Goal: Task Accomplishment & Management: Use online tool/utility

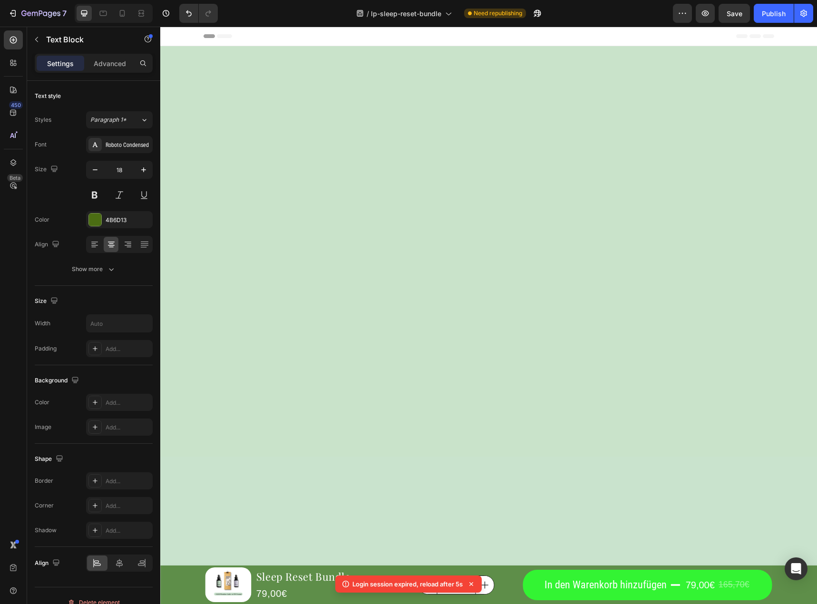
scroll to position [2059, 0]
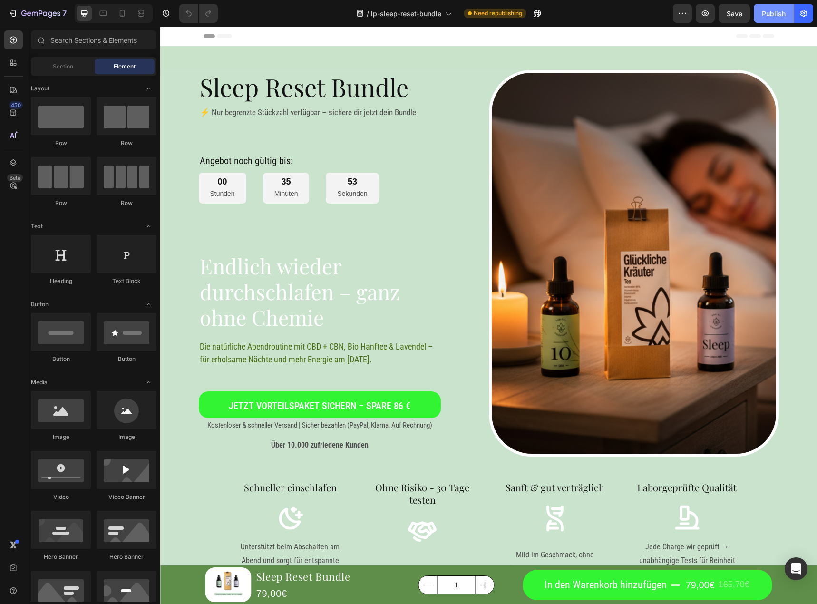
click at [759, 10] on button "Publish" at bounding box center [774, 13] width 40 height 19
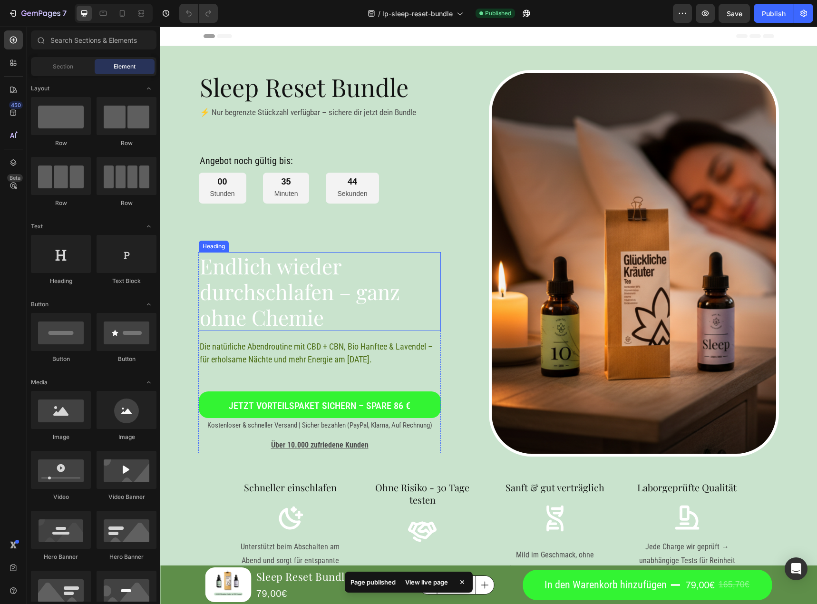
click at [338, 306] on h1 "Endlich wieder durchschlafen – ganz ohne Chemie" at bounding box center [320, 291] width 242 height 79
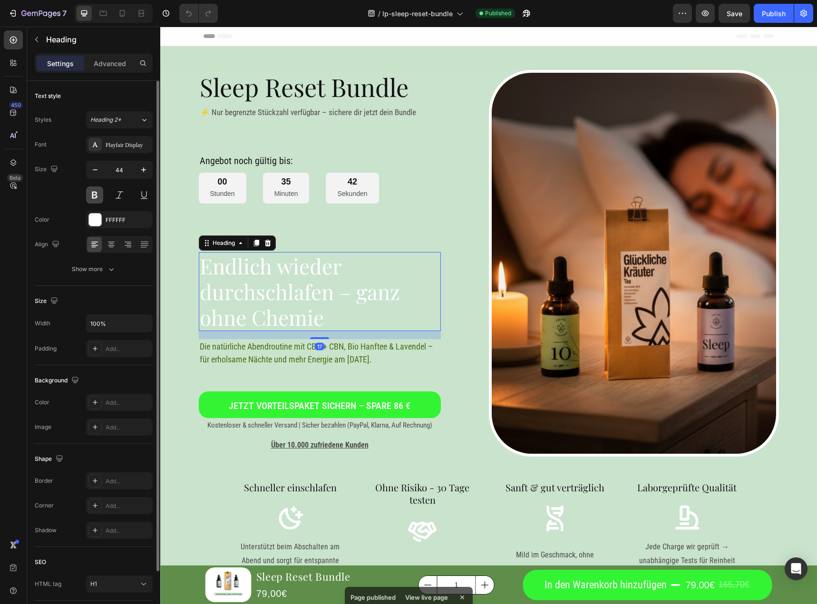
click at [94, 190] on button at bounding box center [94, 194] width 17 height 17
click at [126, 218] on div "FFFFFF" at bounding box center [120, 220] width 28 height 9
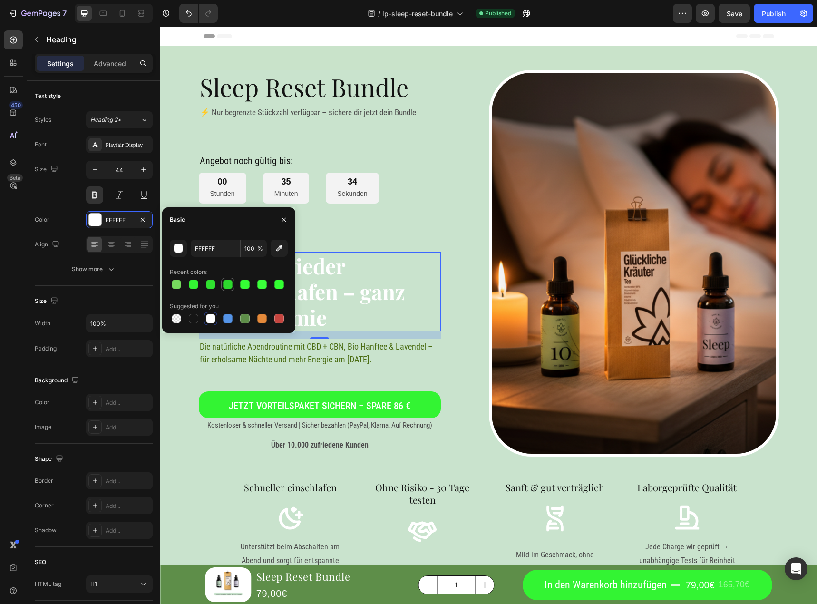
click at [234, 284] on div at bounding box center [227, 284] width 13 height 13
click at [193, 278] on div at bounding box center [193, 284] width 13 height 13
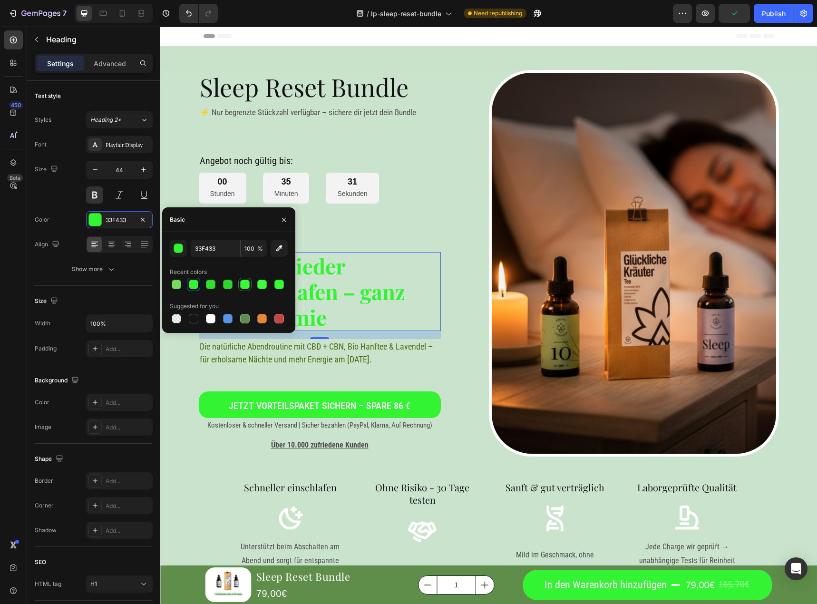
click at [241, 284] on div at bounding box center [244, 284] width 11 height 11
click at [247, 320] on div at bounding box center [245, 319] width 10 height 10
type input "5E8E49"
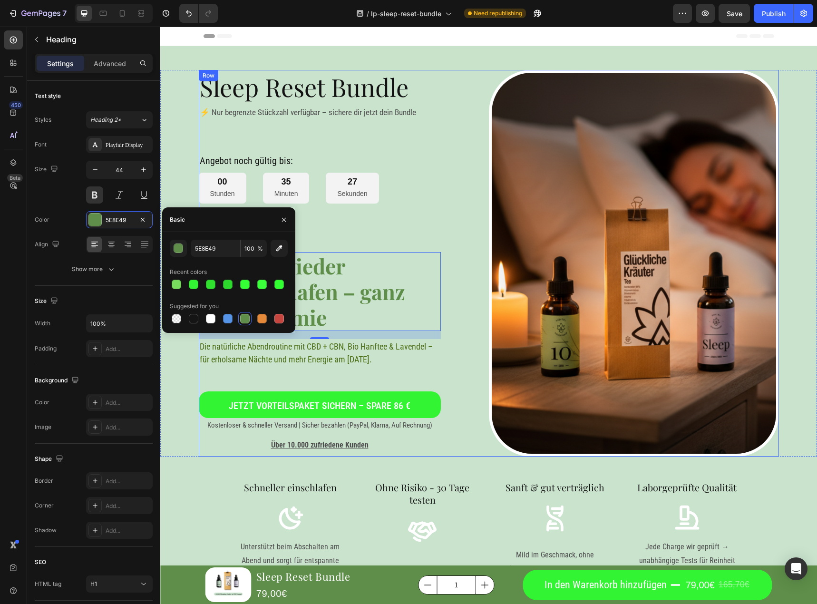
click at [394, 235] on div "Sleep Reset Bundle Heading ⚡ Nur begrenzte Stückzahl verfügbar – sichere dir je…" at bounding box center [344, 263] width 290 height 387
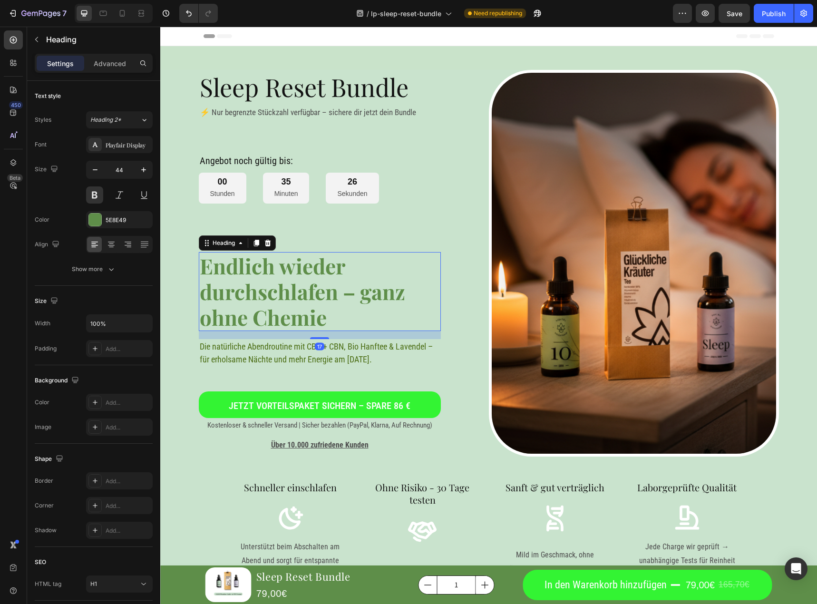
click at [328, 296] on h1 "Endlich wieder durchschlafen – ganz ohne Chemie" at bounding box center [320, 291] width 242 height 79
click at [116, 250] on div at bounding box center [111, 244] width 15 height 15
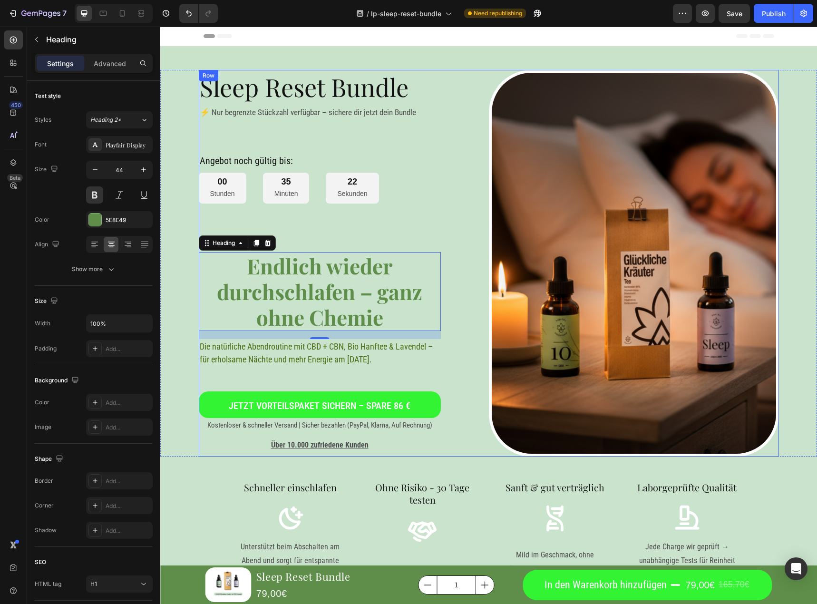
click at [410, 216] on div "Sleep Reset Bundle Heading ⚡ Nur begrenzte Stückzahl verfügbar – sichere dir je…" at bounding box center [344, 263] width 290 height 387
click at [301, 271] on h1 "Endlich wieder durchschlafen – ganz ohne Chemie" at bounding box center [320, 291] width 242 height 79
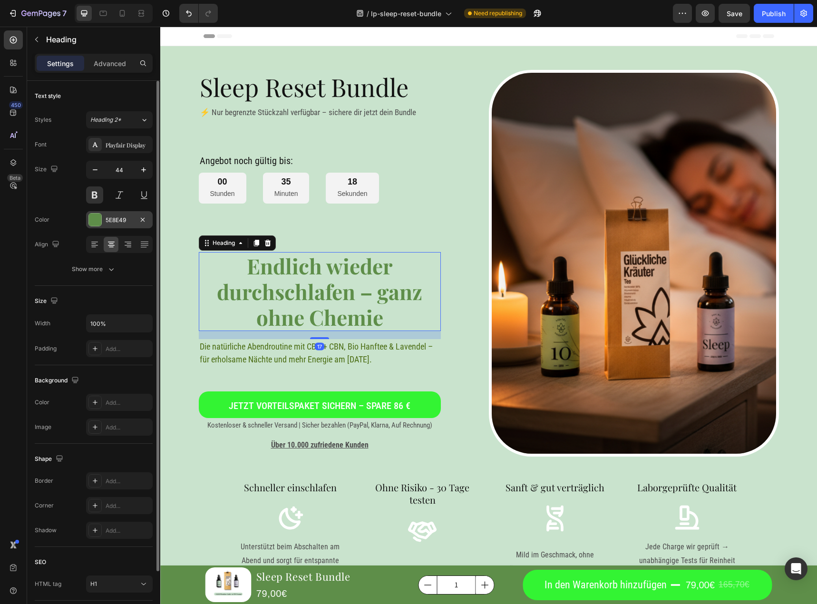
click at [108, 219] on div "5E8E49" at bounding box center [120, 220] width 28 height 9
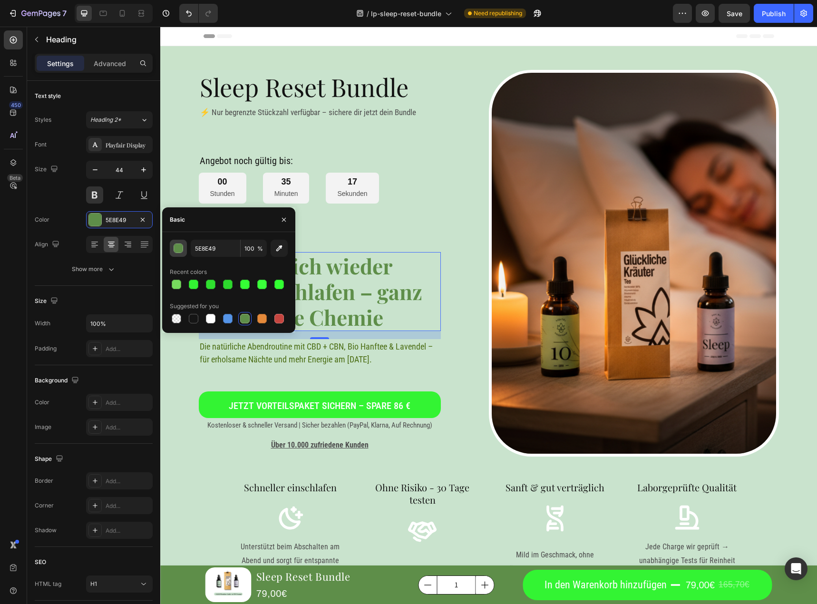
click at [176, 252] on div "button" at bounding box center [179, 249] width 10 height 10
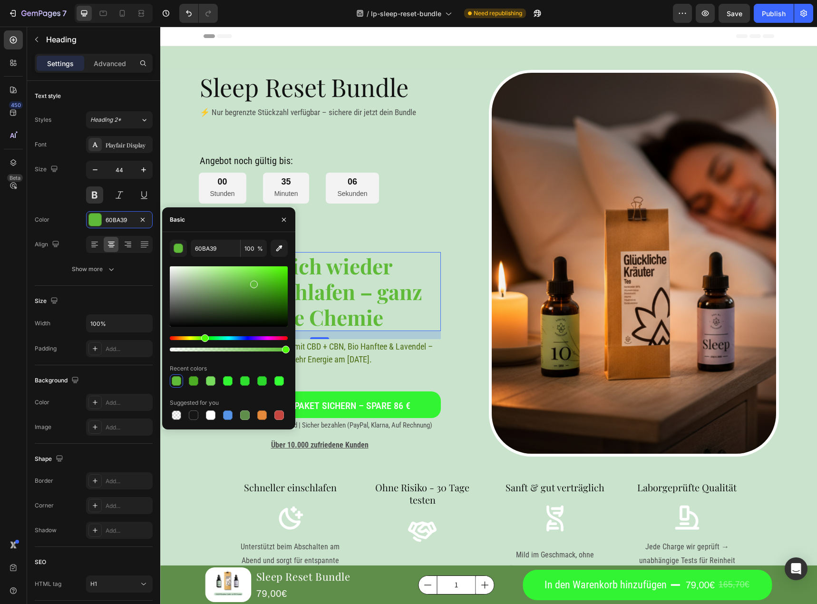
type input "5EBA37"
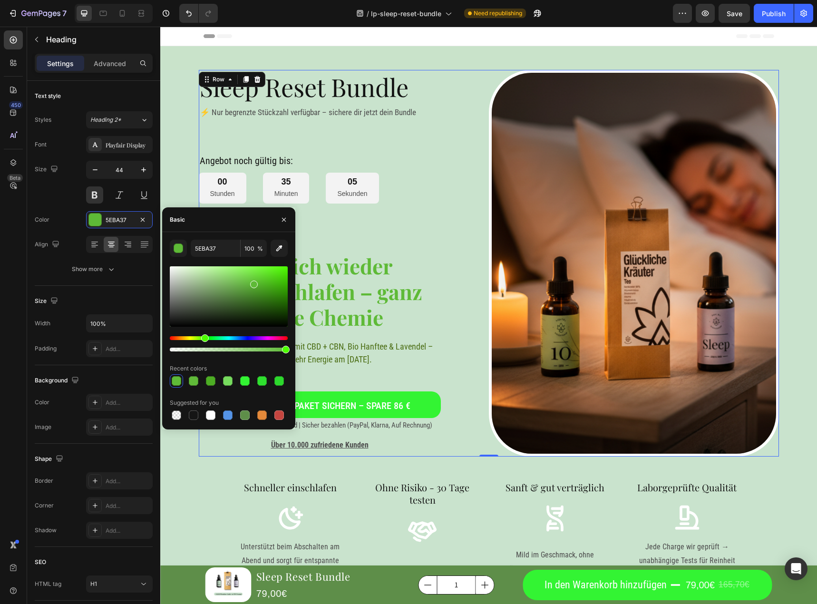
drag, startPoint x: 413, startPoint y: 309, endPoint x: 402, endPoint y: 208, distance: 101.5
click at [402, 208] on div "Sleep Reset Bundle Heading ⚡ Nur begrenzte Stückzahl verfügbar – sichere dir je…" at bounding box center [344, 263] width 290 height 387
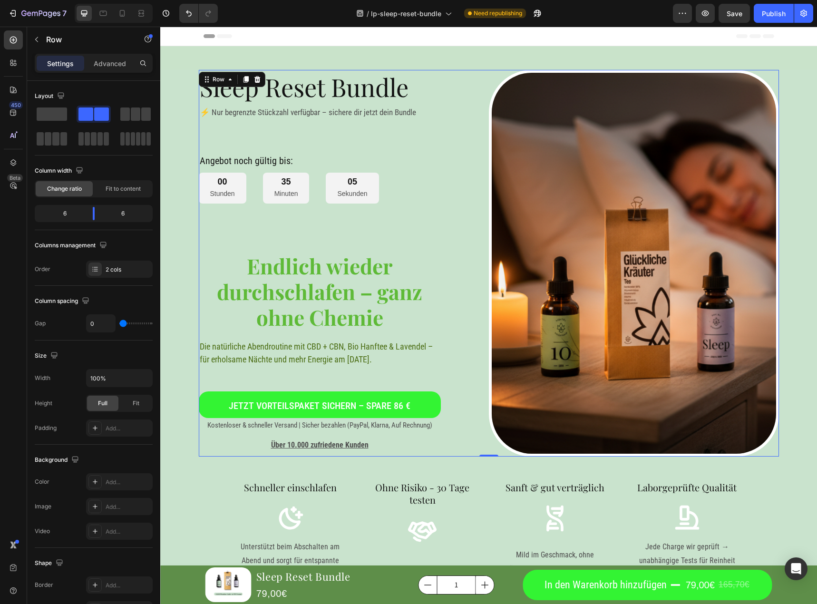
click at [402, 210] on div "Sleep Reset Bundle Heading ⚡ Nur begrenzte Stückzahl verfügbar – sichere dir je…" at bounding box center [344, 263] width 290 height 387
click at [343, 292] on h1 "Endlich wieder durchschlafen – ganz ohne Chemie" at bounding box center [320, 291] width 242 height 79
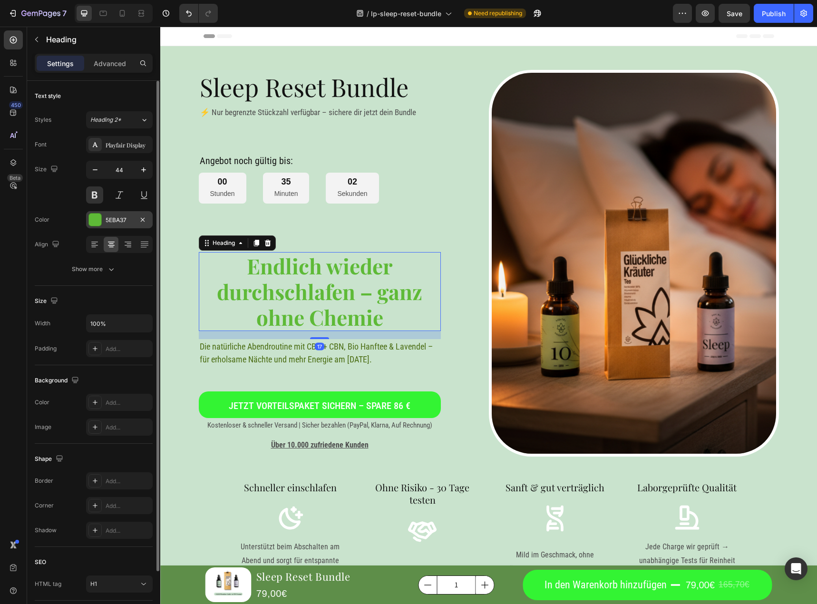
click at [98, 217] on div at bounding box center [95, 220] width 12 height 12
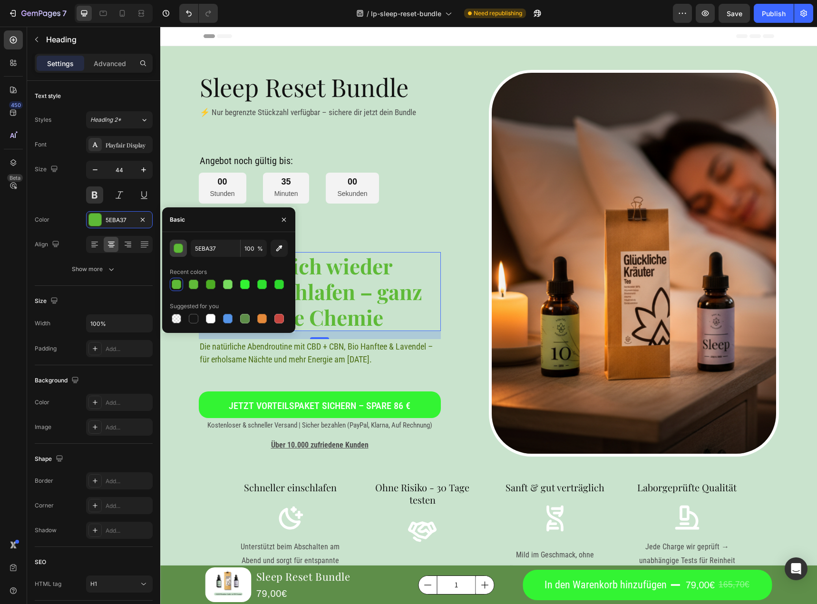
click at [177, 249] on div "button" at bounding box center [179, 249] width 10 height 10
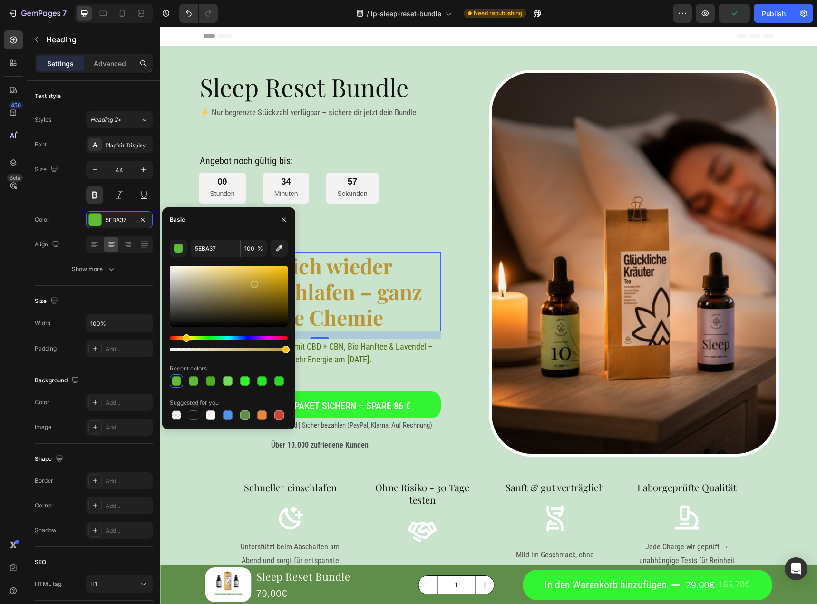
drag, startPoint x: 206, startPoint y: 337, endPoint x: 185, endPoint y: 337, distance: 21.4
click at [185, 337] on div "Hue" at bounding box center [187, 338] width 8 height 8
drag, startPoint x: 253, startPoint y: 284, endPoint x: 257, endPoint y: 294, distance: 11.8
click at [257, 294] on div at bounding box center [258, 297] width 8 height 8
type input "877024"
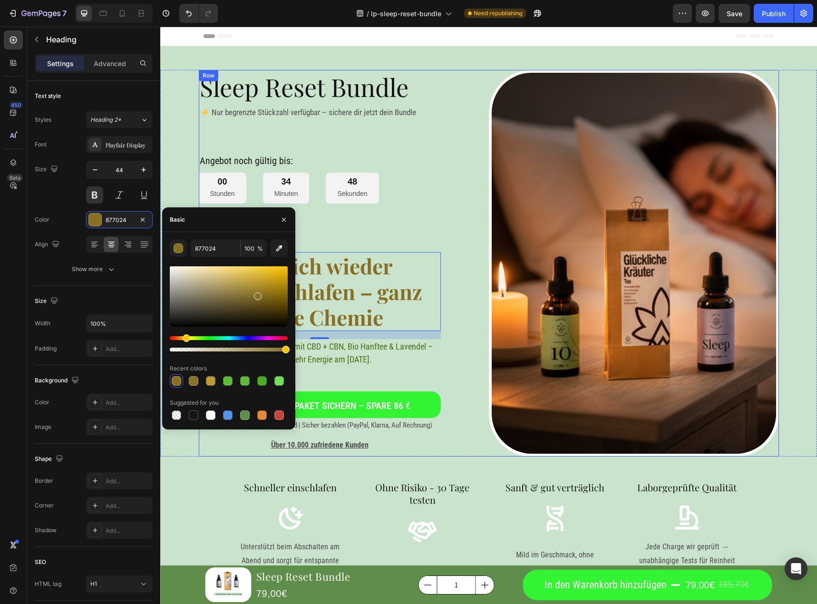
click at [424, 217] on div "Sleep Reset Bundle Heading ⚡ Nur begrenzte Stückzahl verfügbar – sichere dir je…" at bounding box center [344, 263] width 290 height 387
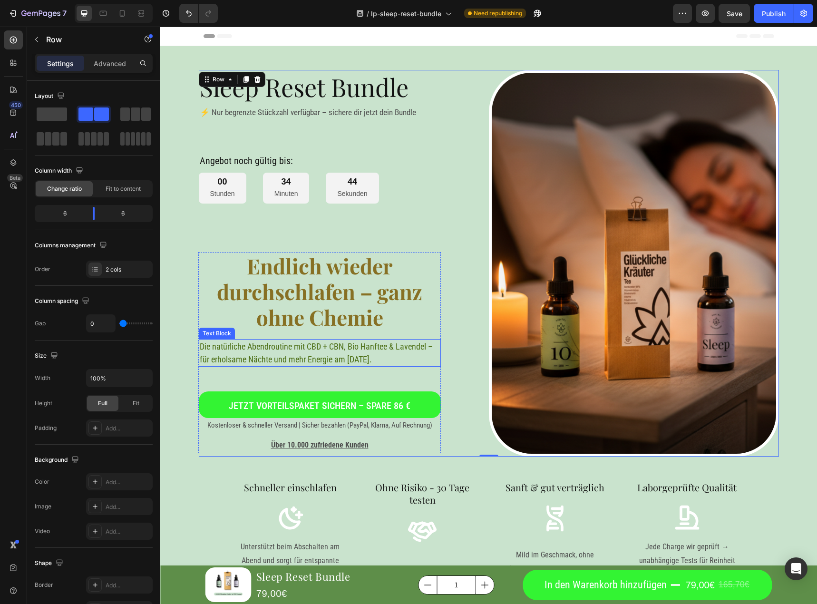
click at [302, 344] on p "Die natürliche Abendroutine mit CBD + CBN, Bio Hanftee & Lavendel – für erholsa…" at bounding box center [320, 353] width 240 height 26
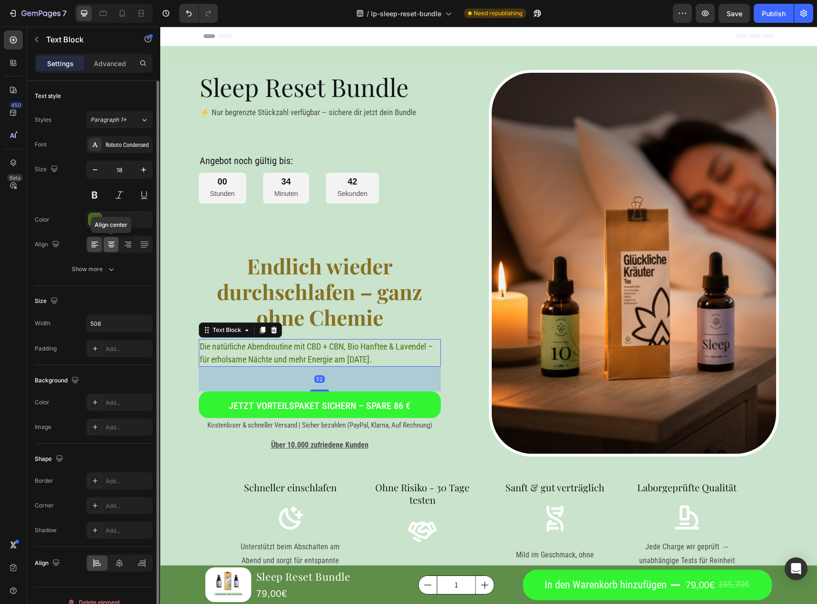
click at [108, 250] on div at bounding box center [111, 244] width 15 height 15
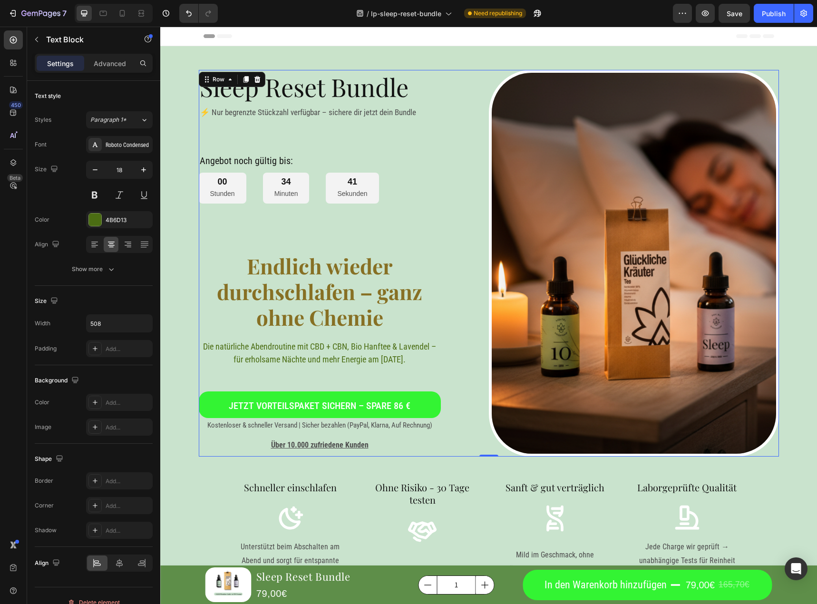
click at [410, 219] on div "Sleep Reset Bundle Heading ⚡ Nur begrenzte Stückzahl verfügbar – sichere dir je…" at bounding box center [344, 263] width 290 height 387
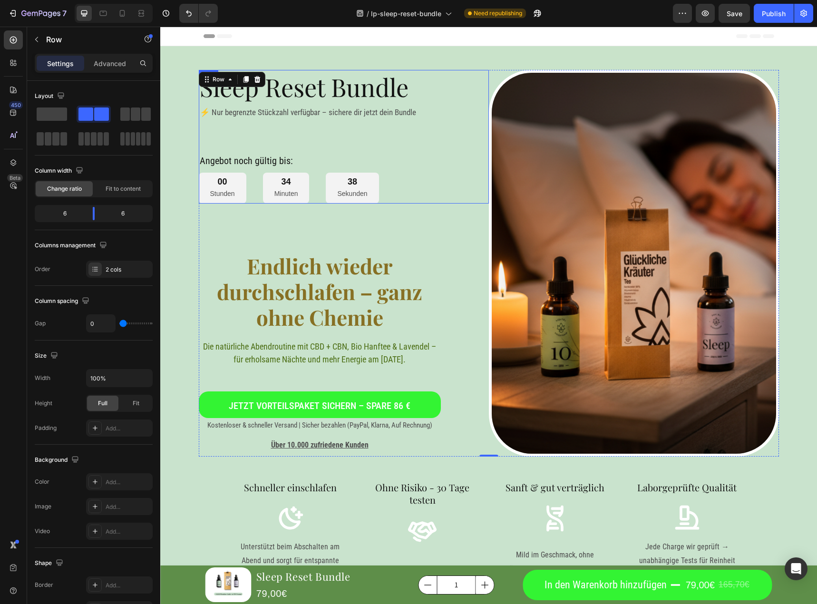
click at [312, 162] on h2 "Angebot noch gültig bis:" at bounding box center [344, 161] width 290 height 14
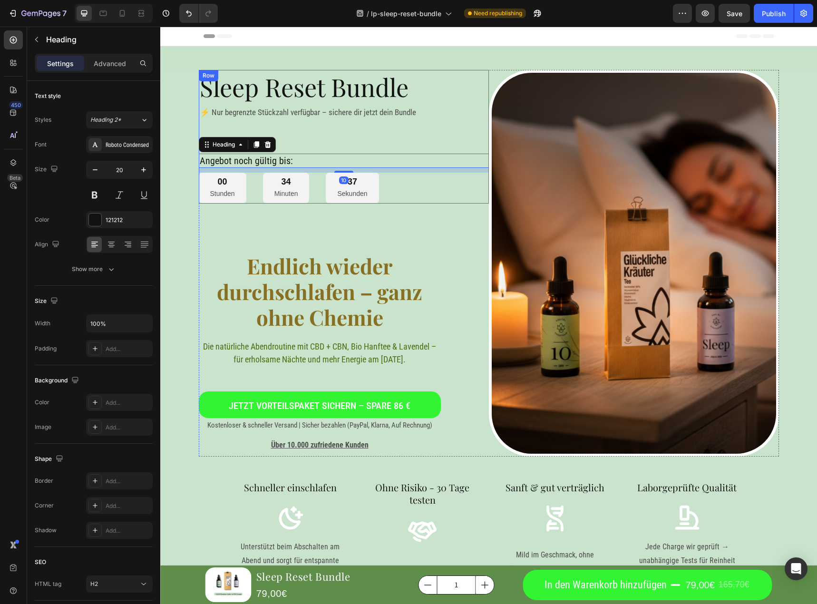
click at [337, 118] on p "⚡ Nur begrenzte Stückzahl verfügbar – sichere dir jetzt dein Bundle" at bounding box center [344, 112] width 288 height 15
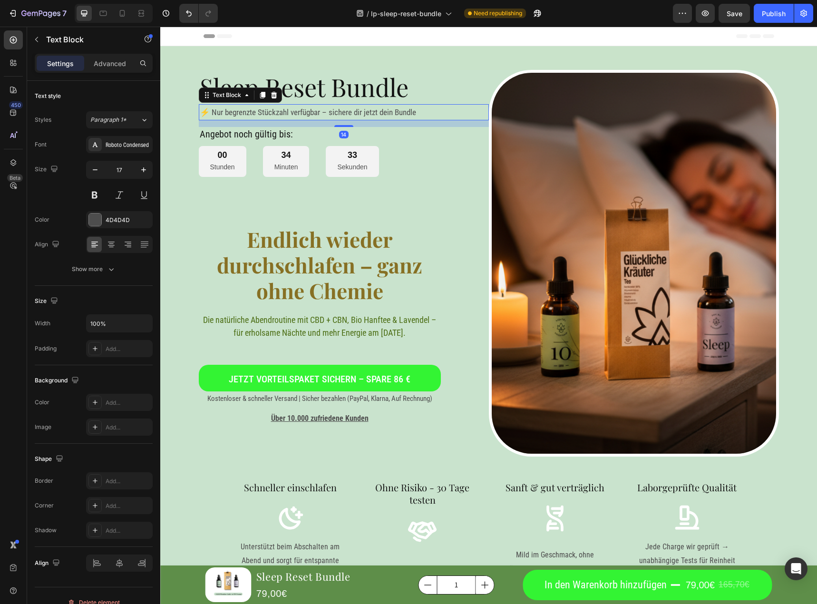
drag, startPoint x: 340, startPoint y: 153, endPoint x: 361, endPoint y: 127, distance: 33.9
click at [361, 120] on div "14" at bounding box center [344, 120] width 290 height 0
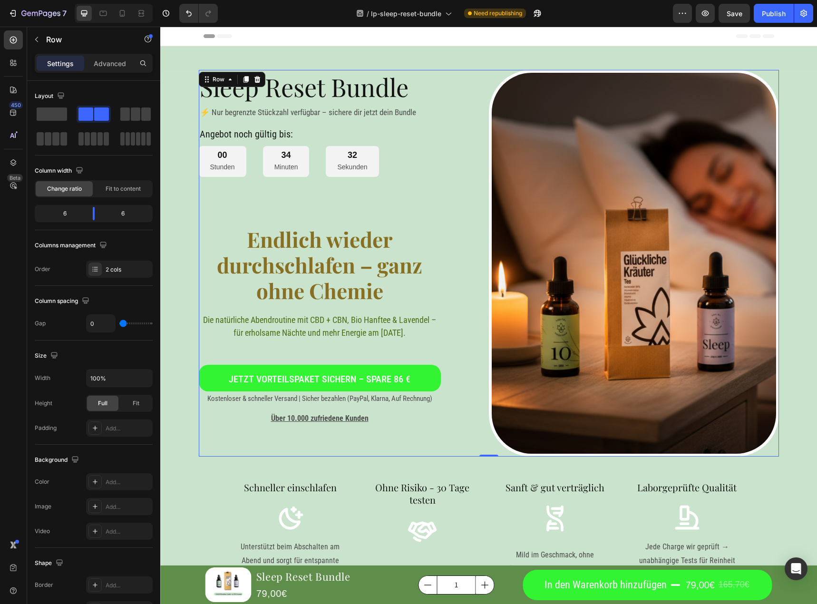
click at [416, 215] on div "Sleep Reset Bundle Heading ⚡ Nur begrenzte Stückzahl verfügbar – sichere dir je…" at bounding box center [344, 263] width 290 height 387
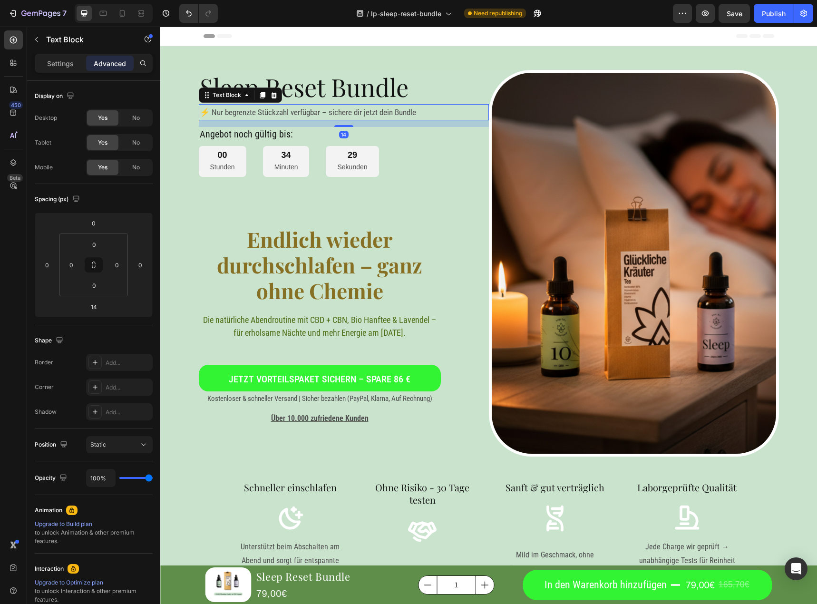
click at [410, 112] on p "⚡ Nur begrenzte Stückzahl verfügbar – sichere dir jetzt dein Bundle" at bounding box center [344, 112] width 288 height 15
click at [230, 116] on p "⚡ Nur begrenzte Stückzahl verfügbar – sichere dir jetzt dein Bundle" at bounding box center [344, 112] width 288 height 15
click at [65, 66] on p "Settings" at bounding box center [60, 64] width 27 height 10
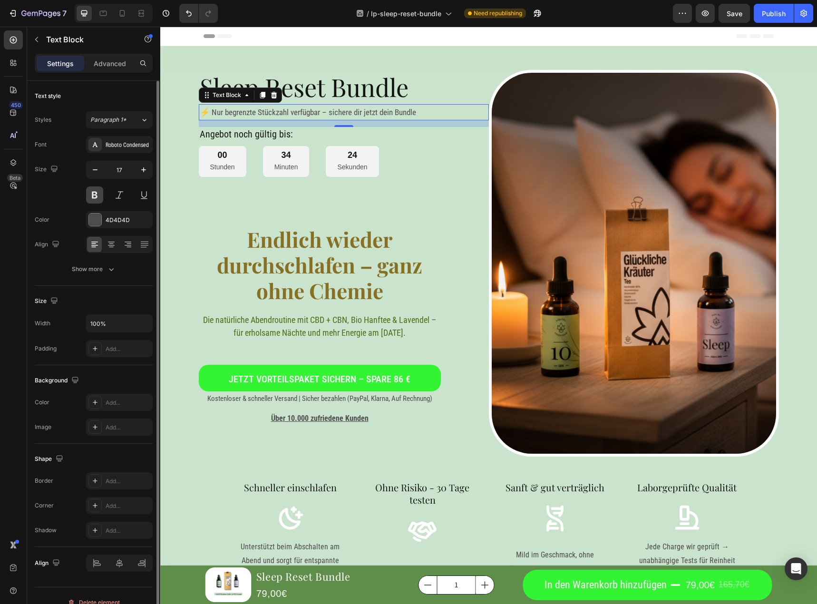
click at [95, 193] on button at bounding box center [94, 194] width 17 height 17
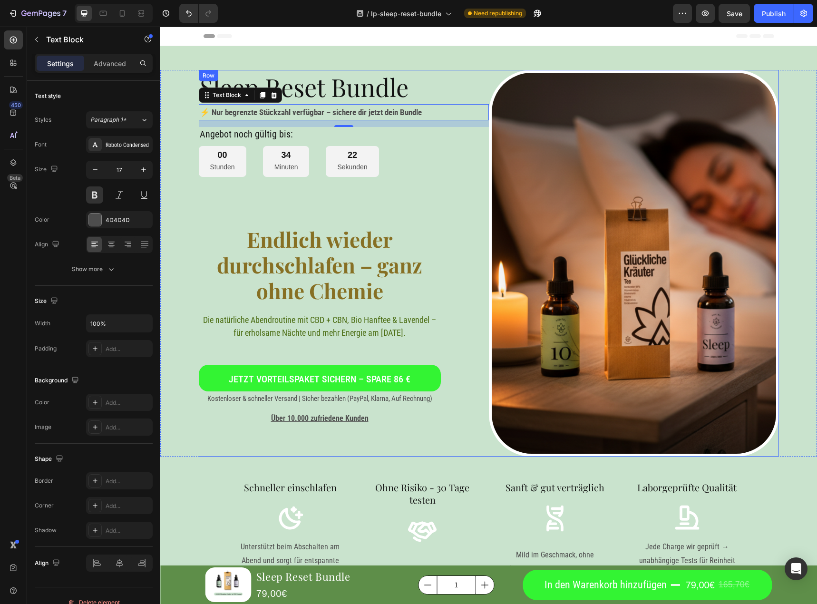
click at [423, 212] on div "Sleep Reset Bundle Heading ⚡ Nur begrenzte Stückzahl verfügbar – sichere dir je…" at bounding box center [344, 263] width 290 height 387
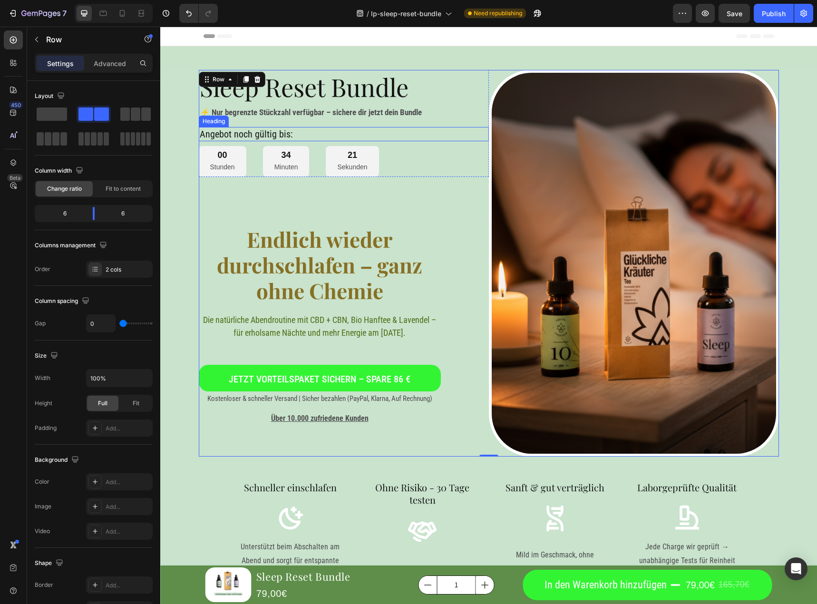
click at [263, 135] on h2 "Angebot noch gültig bis:" at bounding box center [344, 134] width 290 height 14
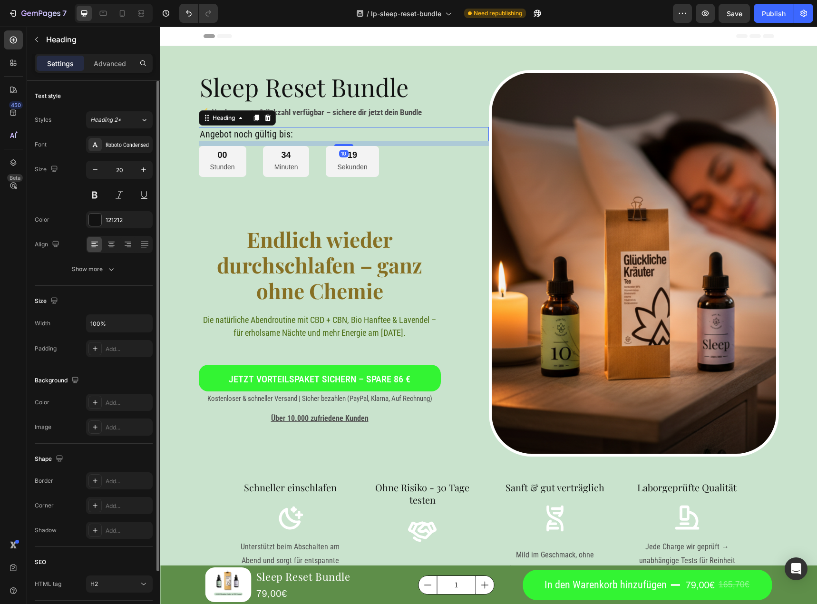
click at [144, 204] on div "Font Roboto Condensed Size 20 Color 121212 Align Show more" at bounding box center [94, 207] width 118 height 142
click at [144, 201] on button at bounding box center [144, 194] width 17 height 17
click at [212, 205] on div "Sleep Reset Bundle Heading ⚡ Nur begrenzte Stückzahl verfügbar – sichere dir je…" at bounding box center [344, 263] width 290 height 387
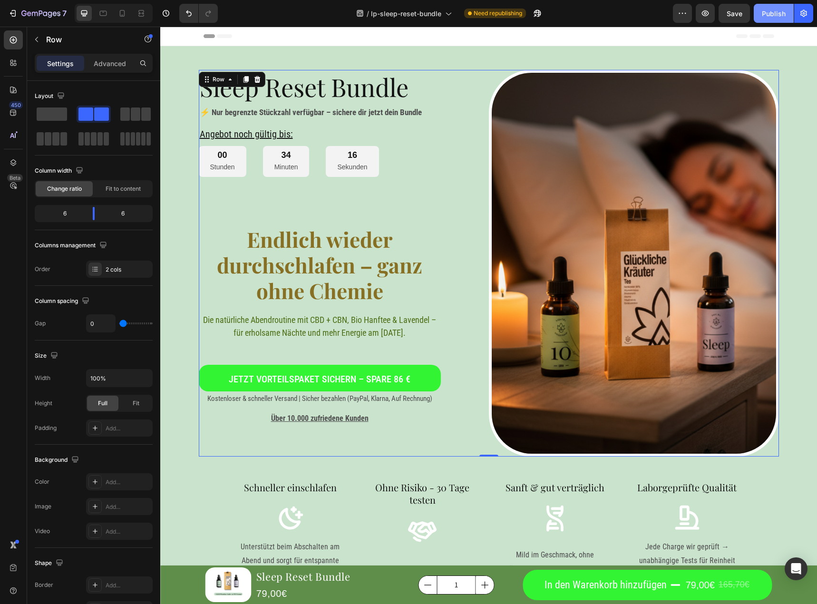
click at [768, 19] on button "Publish" at bounding box center [774, 13] width 40 height 19
click at [354, 172] on p "Sekunden" at bounding box center [352, 167] width 30 height 12
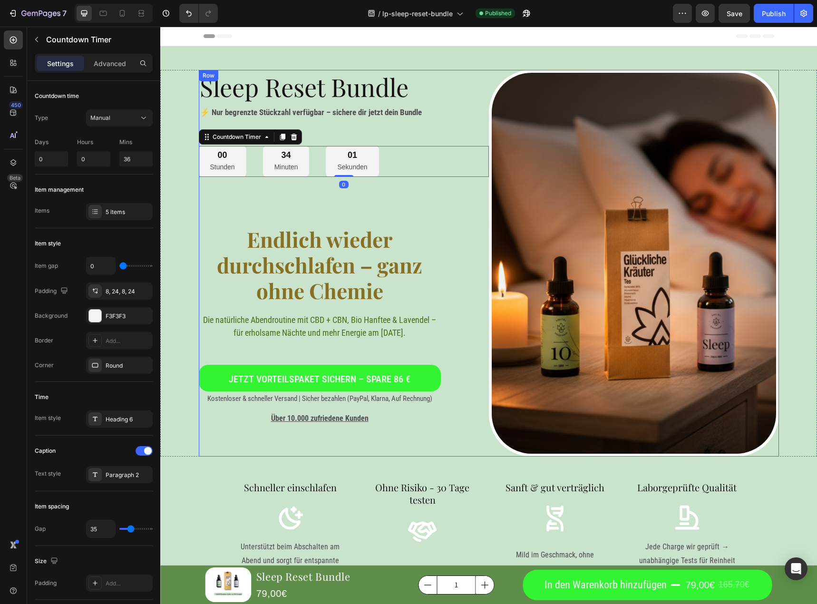
click at [394, 225] on div "Sleep Reset Bundle Heading ⚡ Nur begrenzte Stückzahl verfügbar – sichere dir je…" at bounding box center [344, 263] width 290 height 387
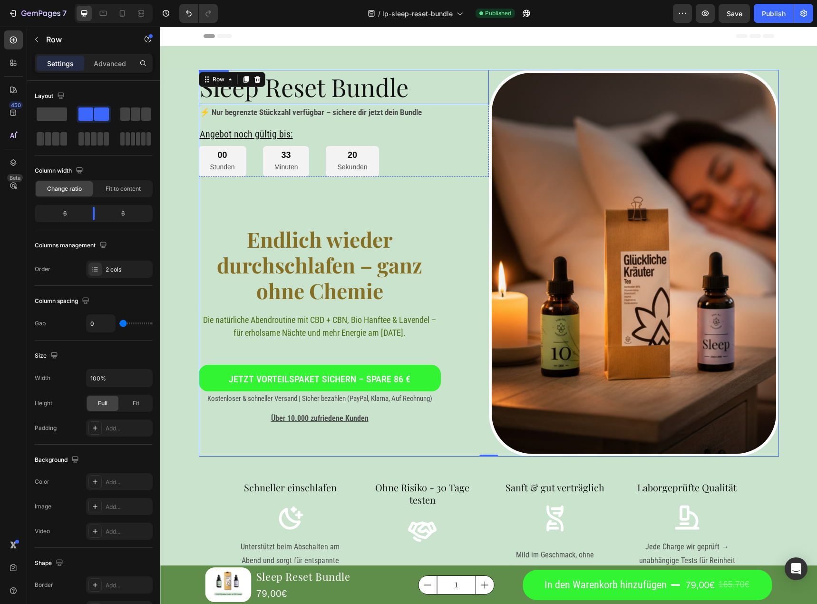
click at [372, 92] on h2 "Sleep Reset Bundle" at bounding box center [344, 87] width 290 height 34
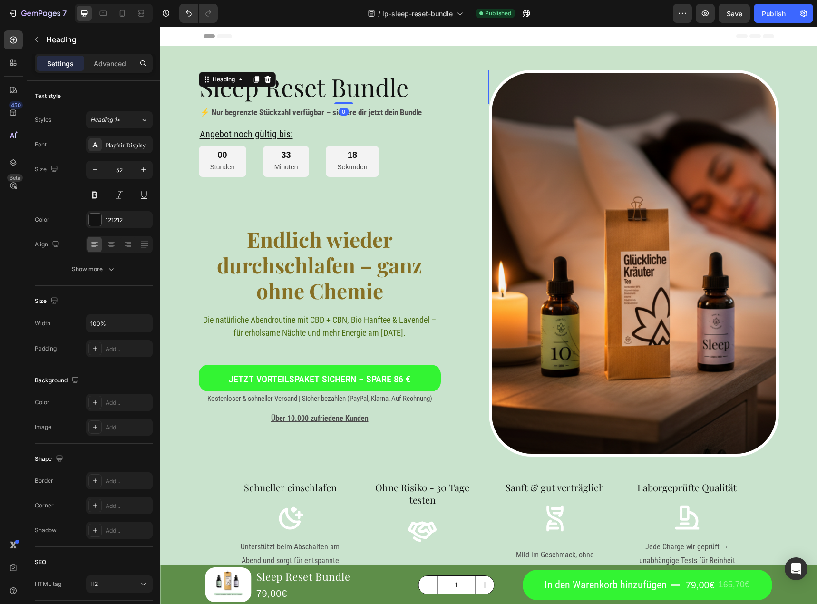
click at [419, 90] on h2 "Sleep Reset Bundle" at bounding box center [344, 87] width 290 height 34
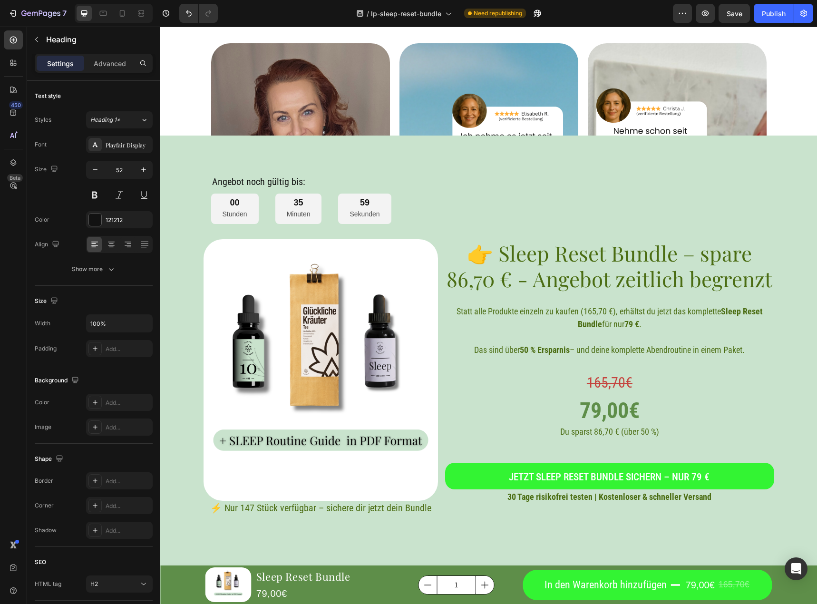
scroll to position [1782, 0]
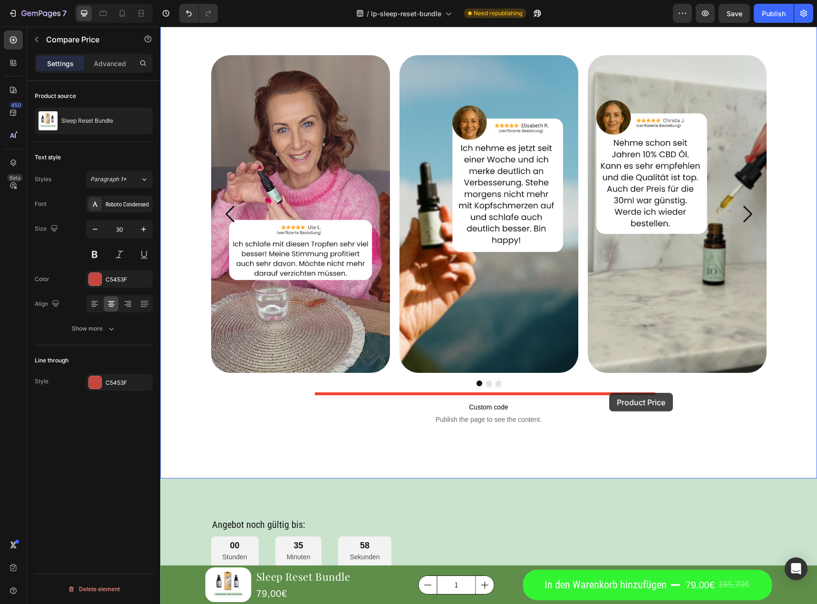
drag, startPoint x: 629, startPoint y: 392, endPoint x: 609, endPoint y: 393, distance: 19.6
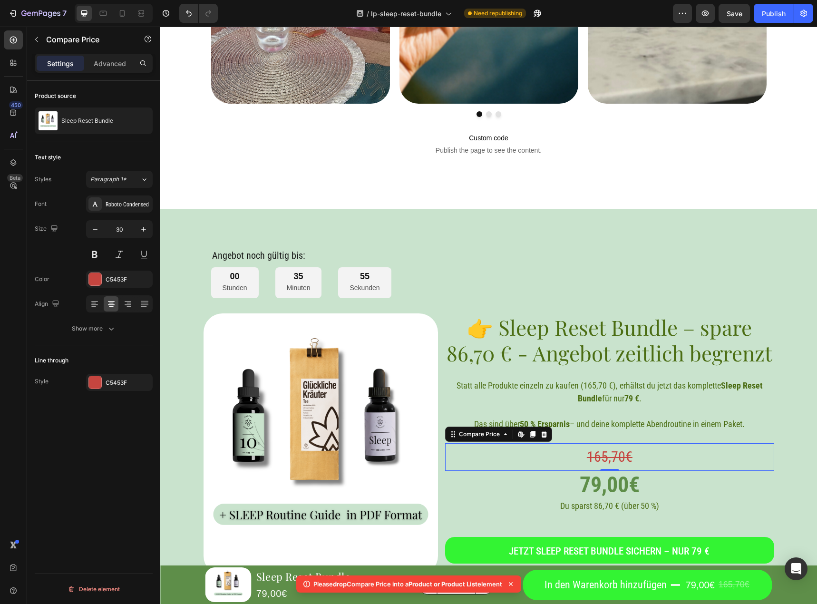
scroll to position [2115, 0]
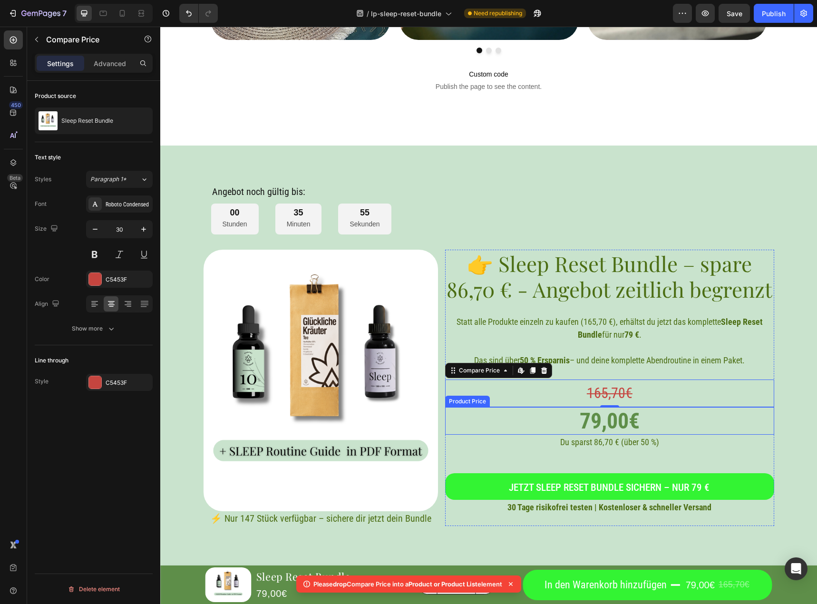
click at [611, 400] on div "165,70€" at bounding box center [609, 394] width 329 height 28
click at [612, 397] on div "165,70€" at bounding box center [609, 394] width 329 height 28
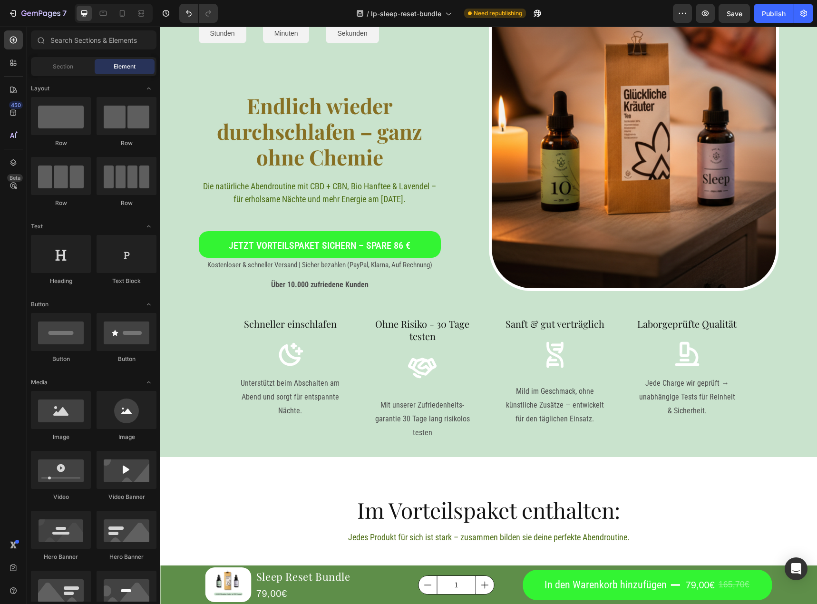
scroll to position [0, 0]
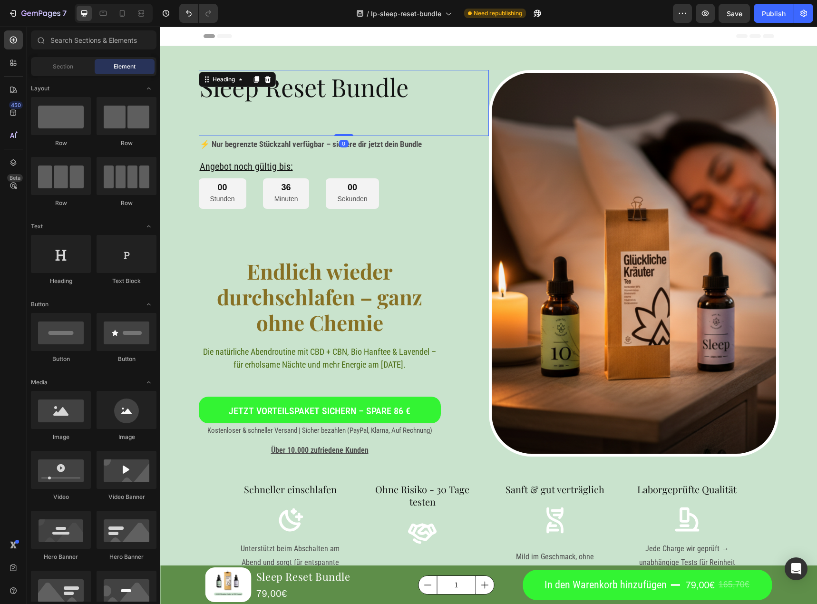
click at [310, 117] on h2 "Sleep Reset Bundle" at bounding box center [344, 103] width 290 height 66
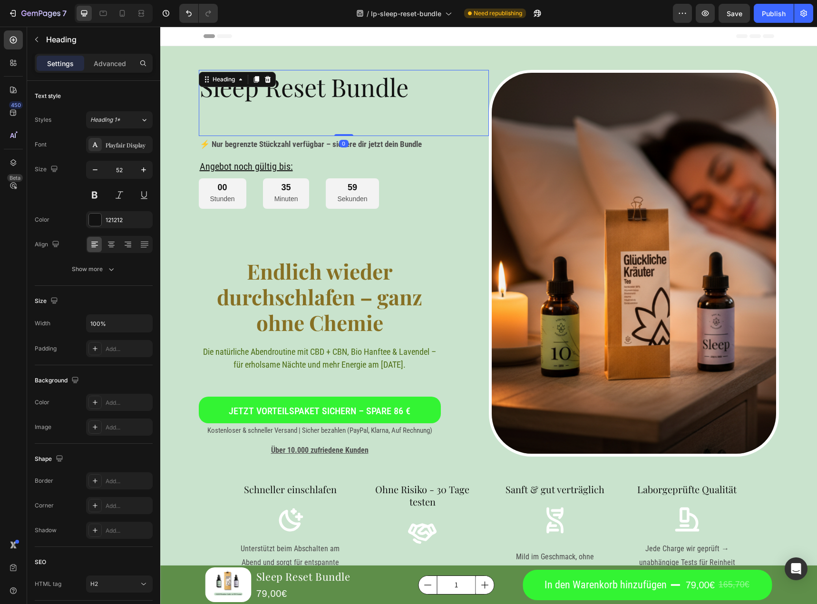
click at [281, 112] on h2 "Sleep Reset Bundle" at bounding box center [344, 103] width 290 height 66
click at [281, 112] on p "Sleep Reset Bundle" at bounding box center [344, 103] width 288 height 64
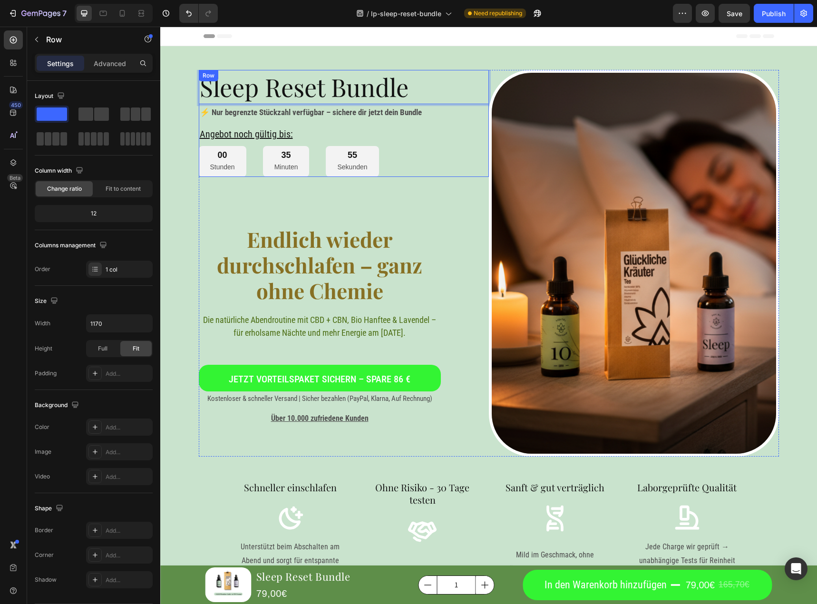
click at [409, 125] on div "Sleep Reset Bundle Heading 0 ⚡ Nur begrenzte Stückzahl verfügbar – sichere dir …" at bounding box center [344, 123] width 290 height 107
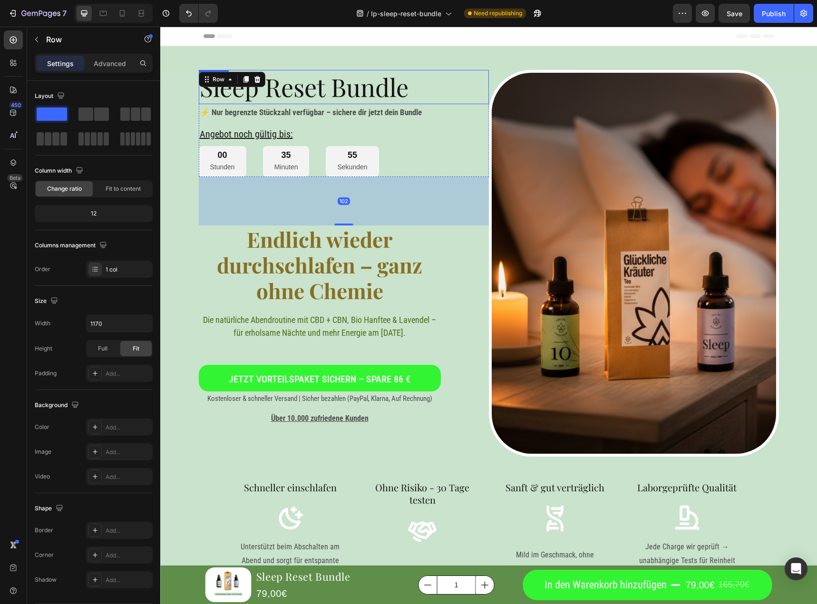
click at [418, 88] on p "Sleep Reset Bundle" at bounding box center [344, 87] width 288 height 32
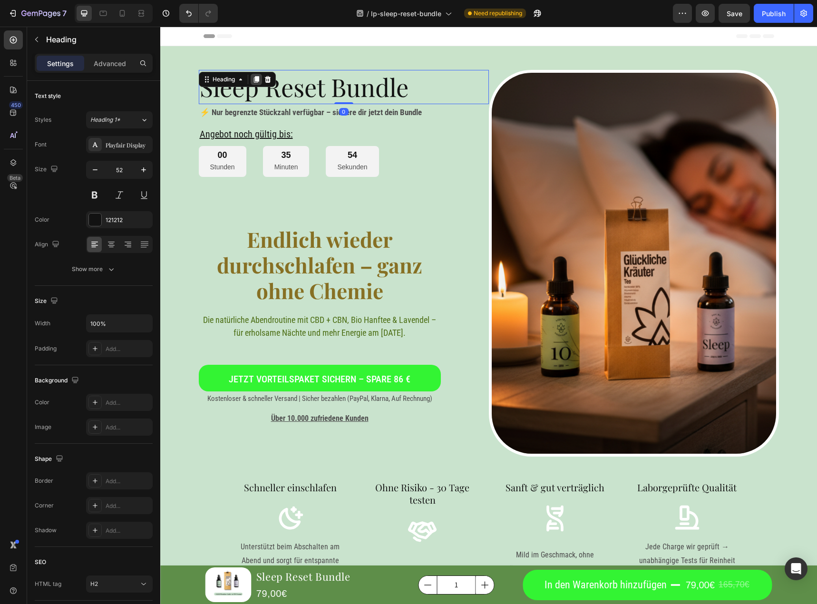
click at [256, 78] on icon at bounding box center [257, 80] width 8 height 8
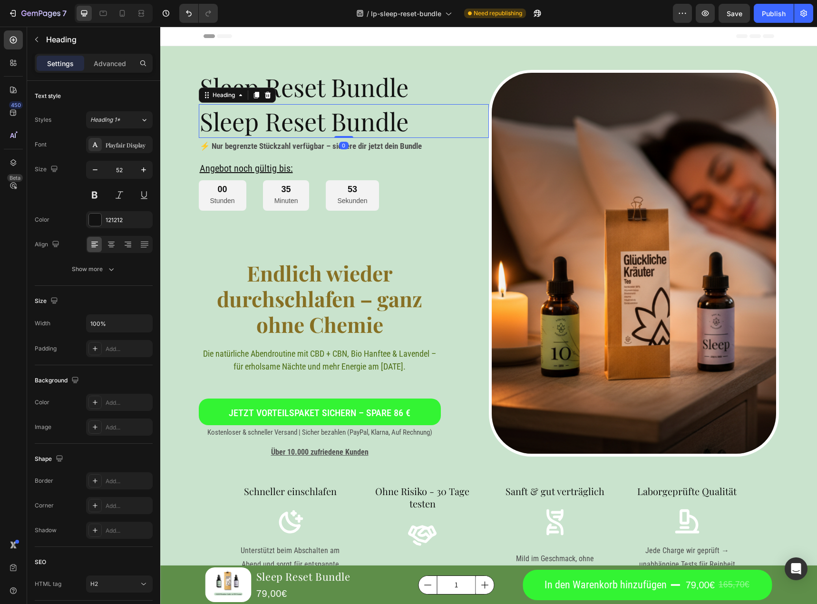
click at [269, 107] on h2 "Sleep Reset Bundle" at bounding box center [344, 121] width 290 height 34
click at [270, 114] on p "Sleep Reset Bundle" at bounding box center [344, 121] width 288 height 32
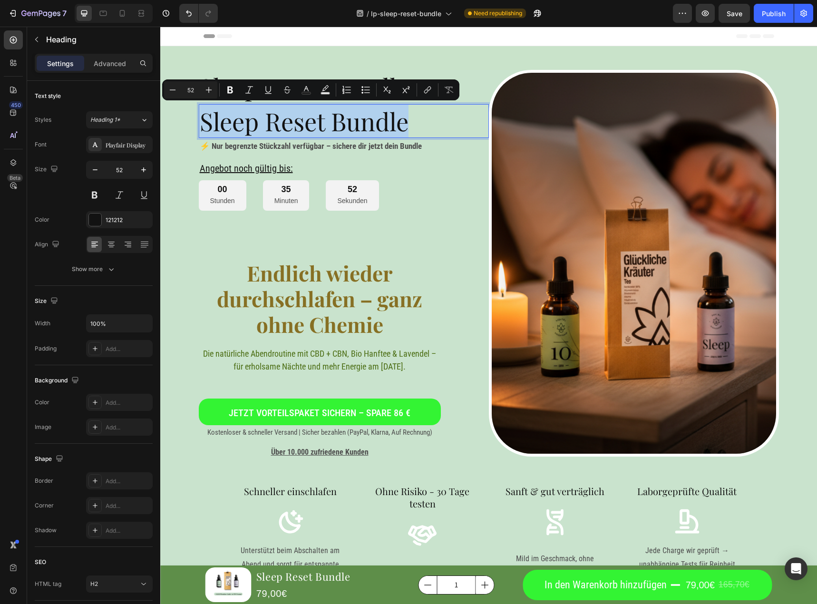
click at [270, 114] on p "Sleep Reset Bundle" at bounding box center [344, 121] width 288 height 32
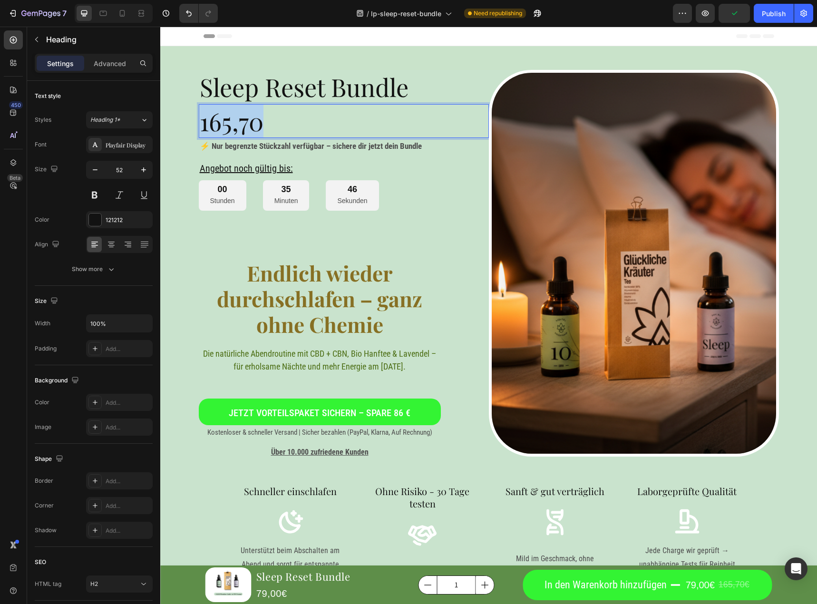
drag, startPoint x: 256, startPoint y: 124, endPoint x: 197, endPoint y: 123, distance: 59.5
click at [200, 123] on p "165,70" at bounding box center [344, 121] width 288 height 32
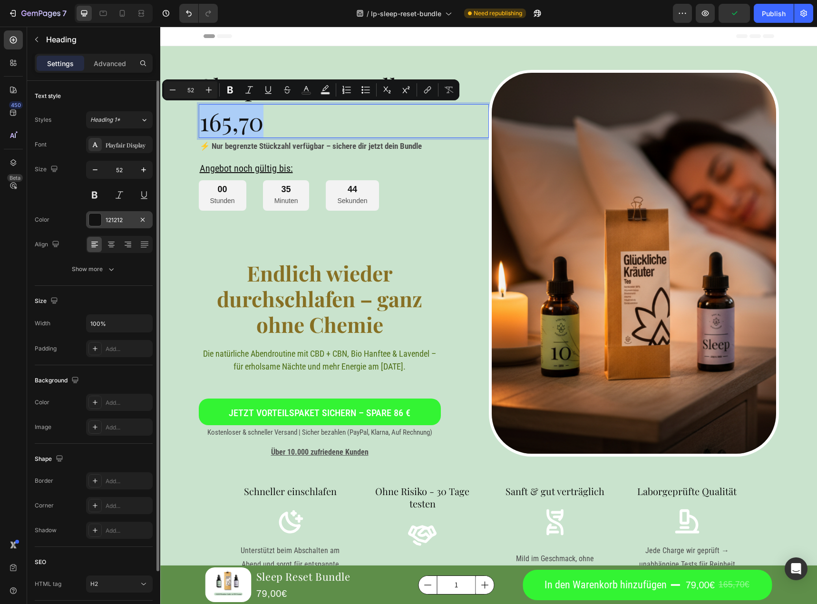
click at [121, 223] on div "121212" at bounding box center [120, 220] width 28 height 9
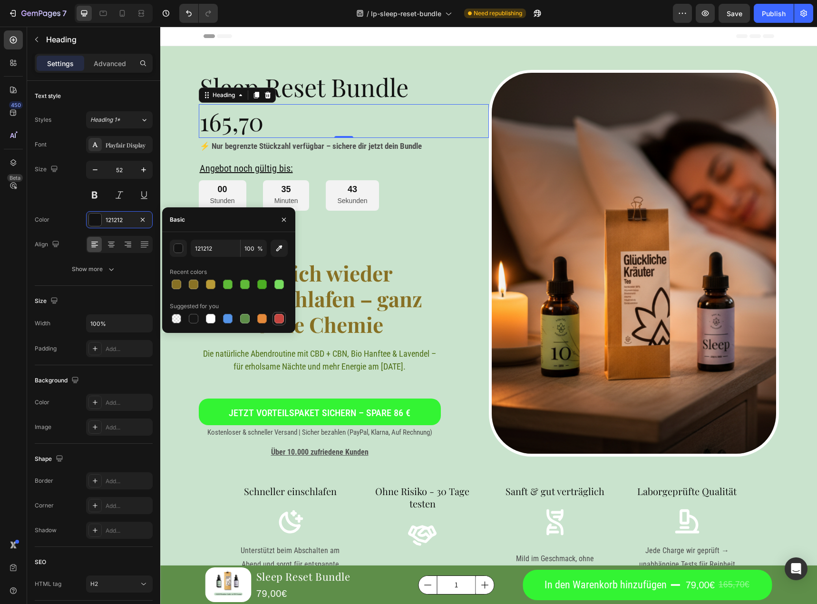
click at [276, 316] on div at bounding box center [280, 319] width 10 height 10
type input "C5453F"
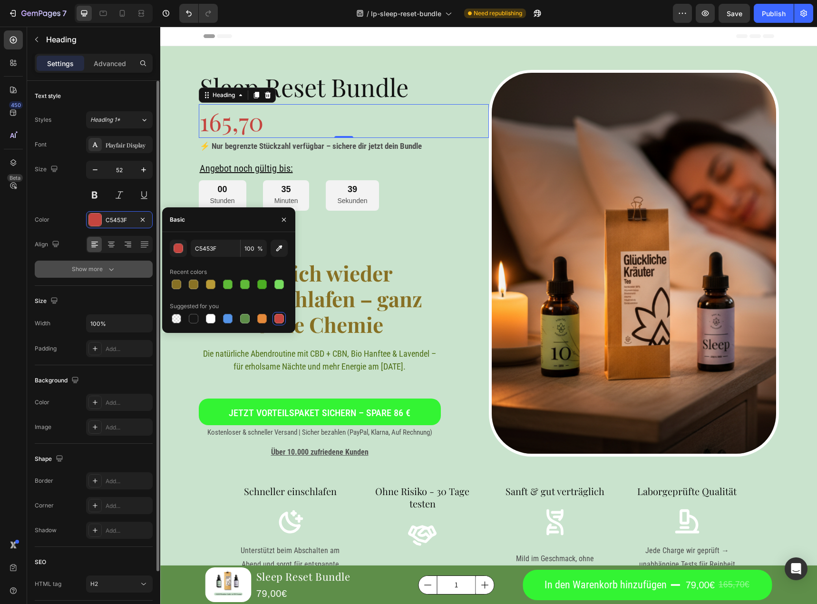
click at [99, 272] on div "Show more" at bounding box center [94, 270] width 44 height 10
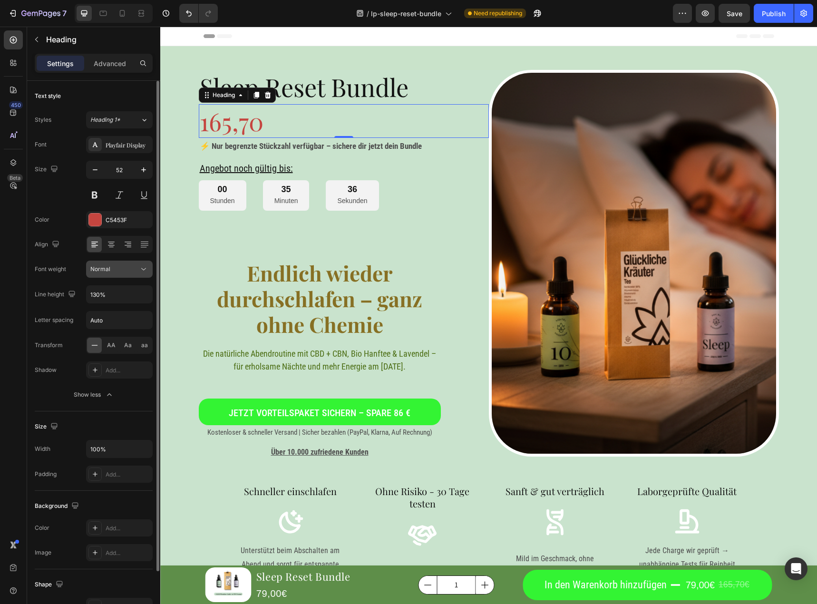
click at [136, 271] on div "Normal" at bounding box center [114, 269] width 49 height 9
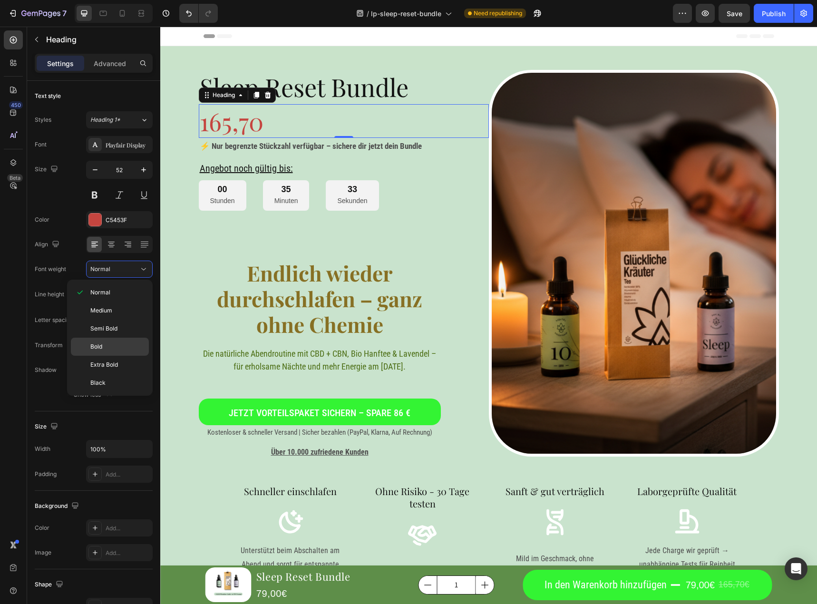
click at [114, 349] on p "Bold" at bounding box center [117, 347] width 54 height 9
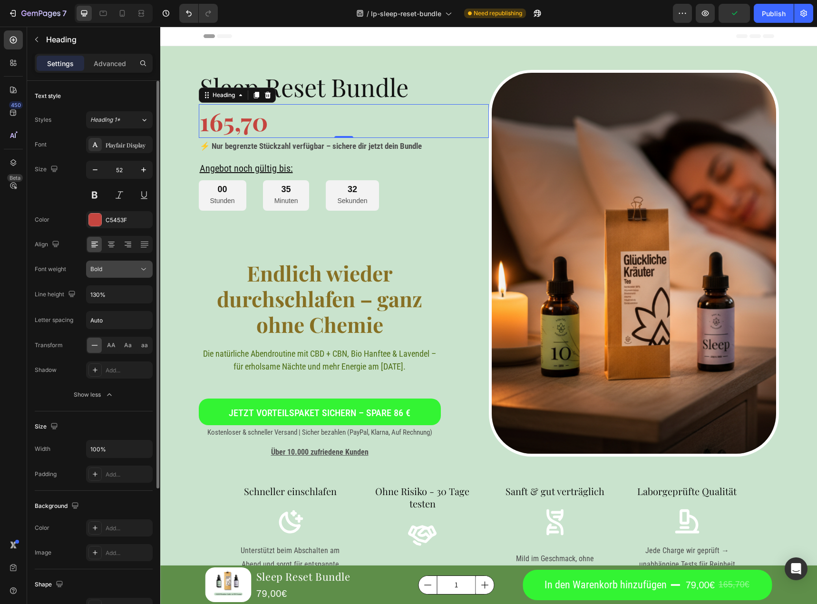
click at [126, 259] on div "Font Playfair Display Size 52 Color C5453F Align Font weight Bold Line height 1…" at bounding box center [94, 269] width 118 height 267
click at [122, 281] on div "Font Playfair Display Size 52 Color C5453F Align Font weight Bold Line height 1…" at bounding box center [94, 269] width 118 height 267
click at [125, 270] on div "Bold" at bounding box center [114, 269] width 49 height 9
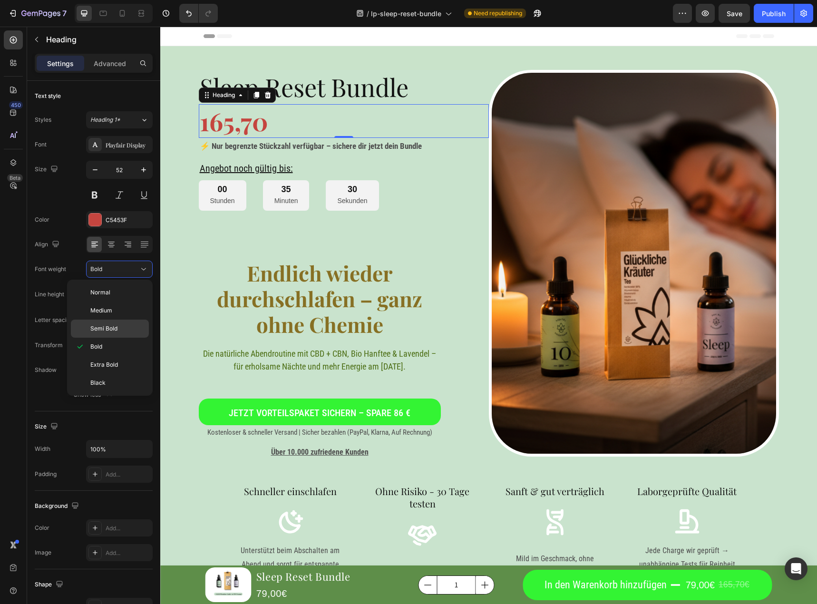
click at [117, 328] on span "Semi Bold" at bounding box center [103, 328] width 27 height 9
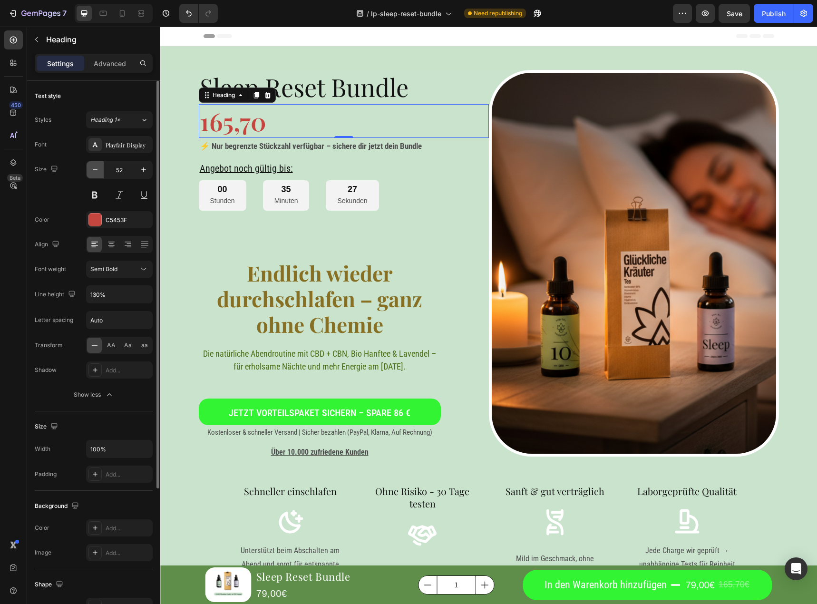
click at [96, 166] on icon "button" at bounding box center [95, 170] width 10 height 10
click at [94, 169] on icon "button" at bounding box center [95, 170] width 10 height 10
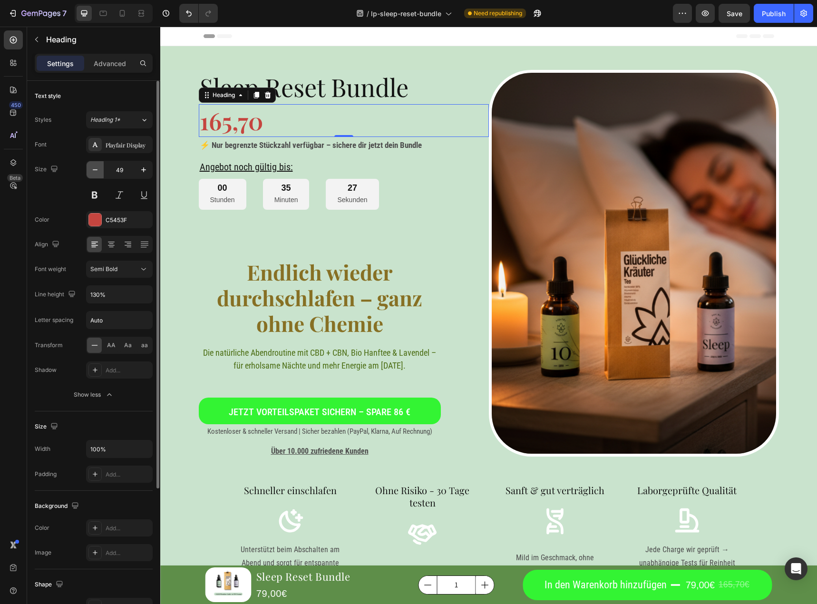
click at [94, 169] on icon "button" at bounding box center [95, 170] width 10 height 10
type input "48"
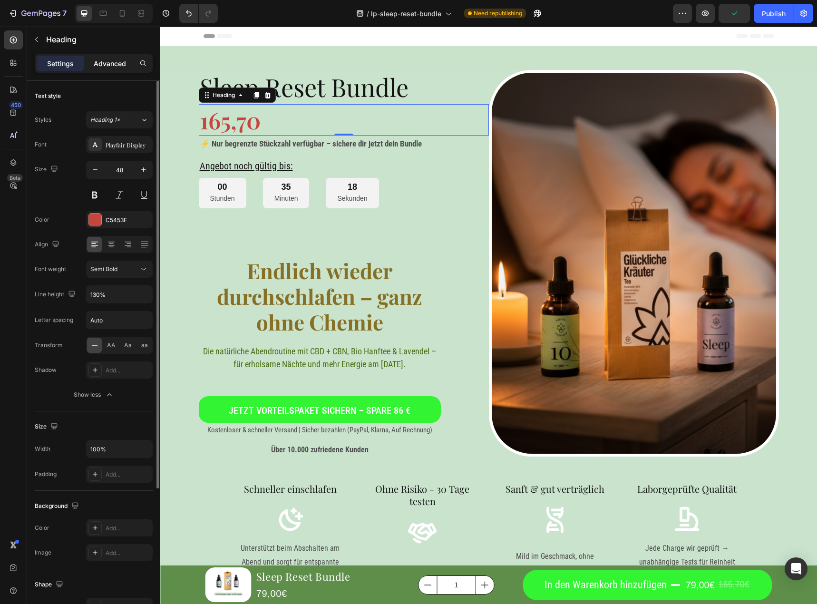
click at [120, 61] on p "Advanced" at bounding box center [110, 64] width 32 height 10
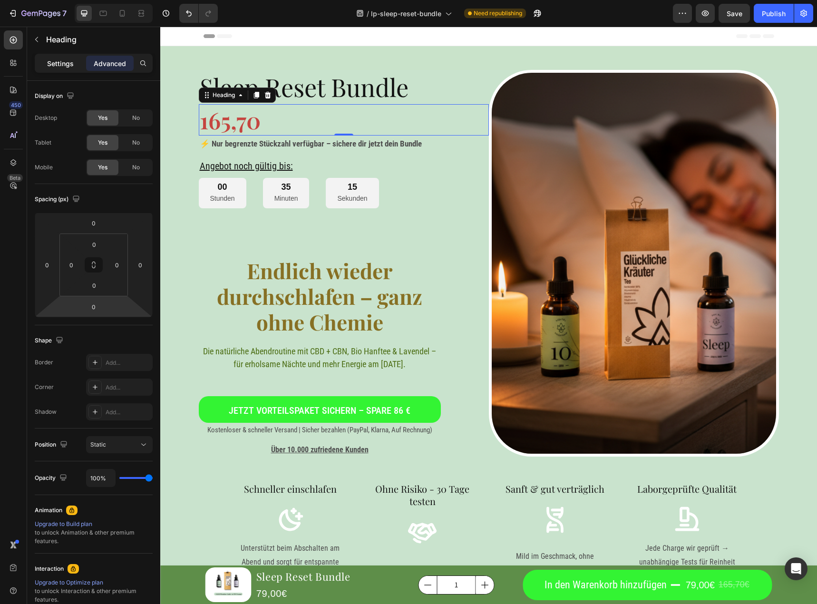
click at [60, 64] on p "Settings" at bounding box center [60, 64] width 27 height 10
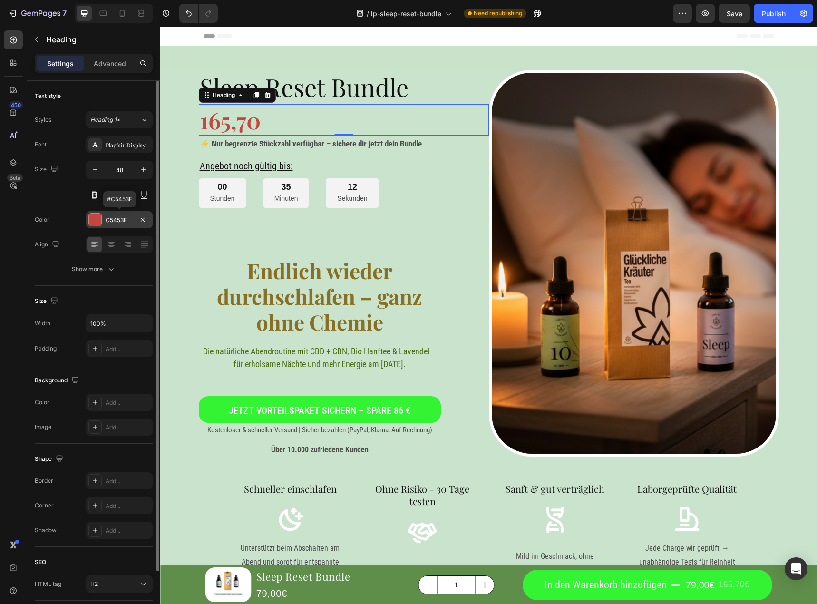
click at [120, 223] on div "C5453F" at bounding box center [120, 220] width 28 height 9
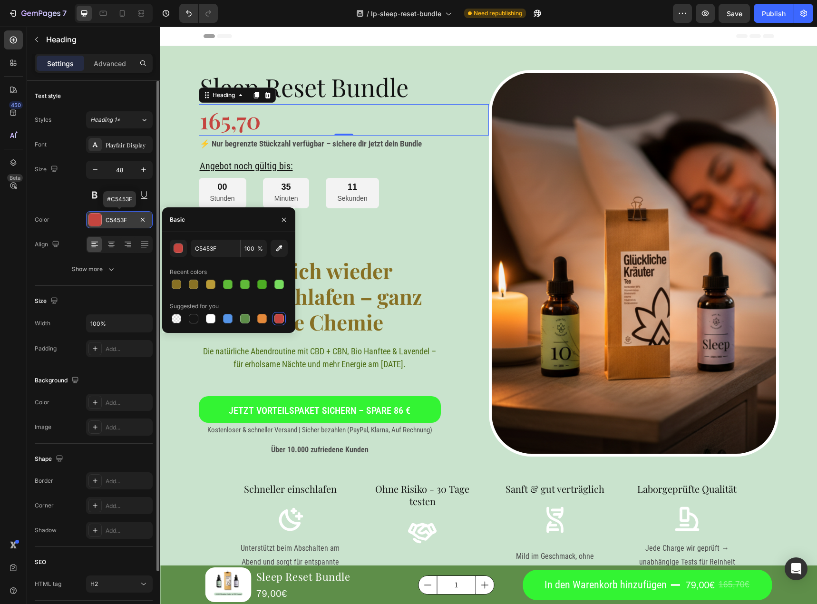
click at [120, 223] on div "C5453F" at bounding box center [120, 220] width 28 height 9
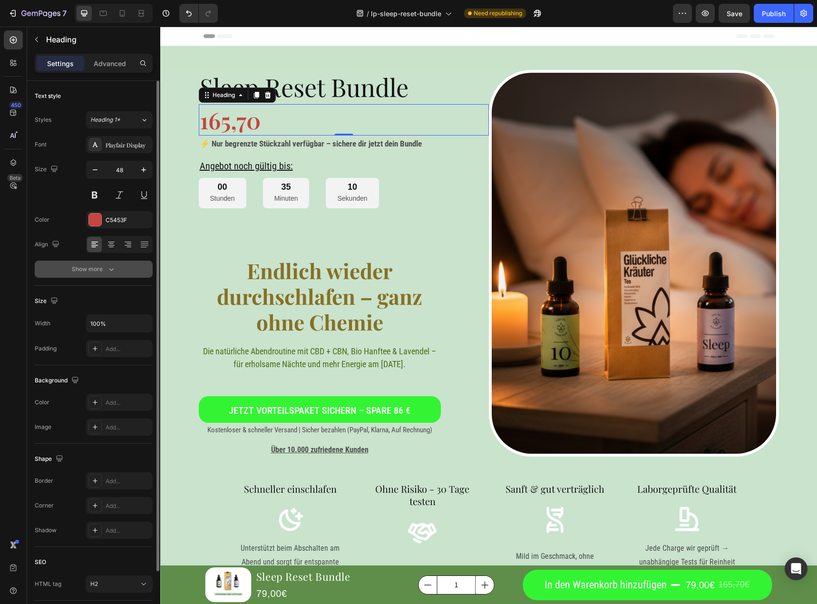
click at [107, 269] on icon "button" at bounding box center [112, 270] width 10 height 10
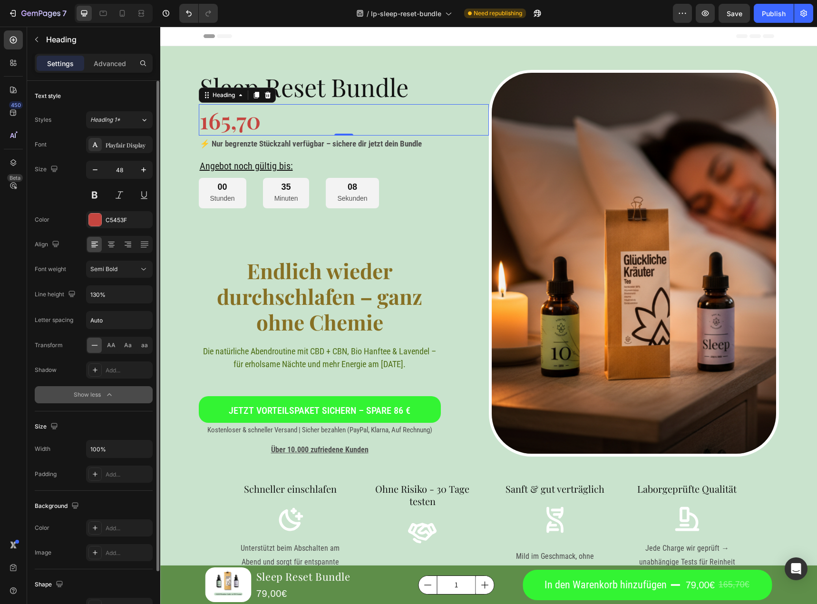
click at [92, 349] on icon at bounding box center [95, 346] width 10 height 10
click at [110, 370] on div "Add..." at bounding box center [128, 370] width 45 height 9
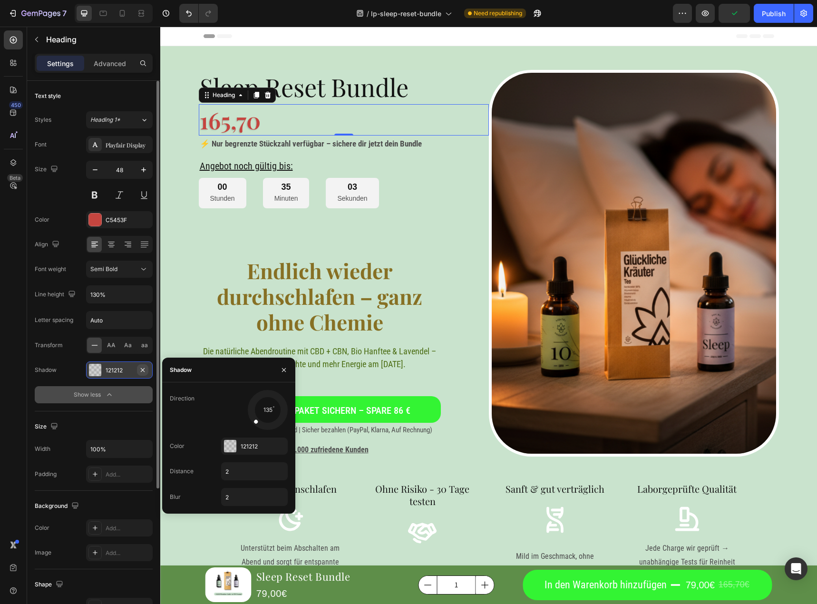
click at [139, 372] on button "button" at bounding box center [142, 369] width 11 height 11
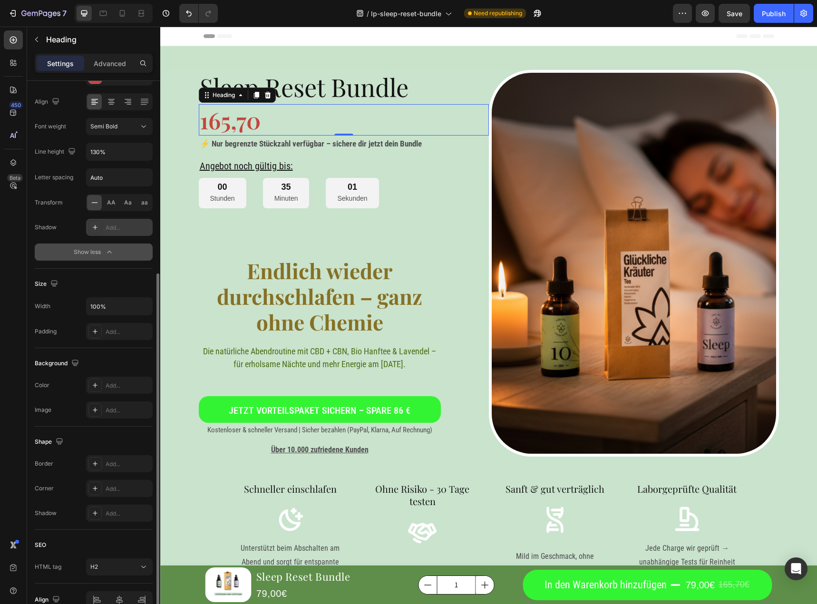
scroll to position [193, 0]
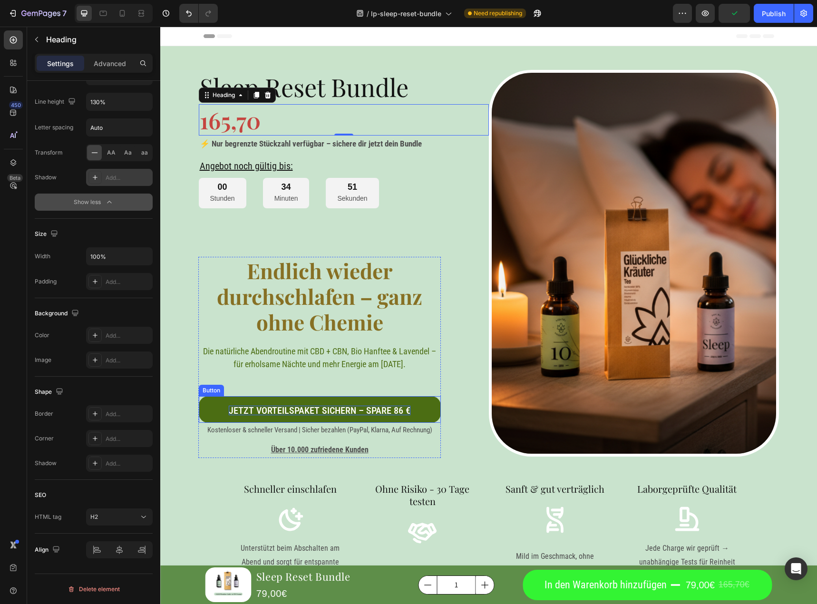
click at [338, 412] on p "Jetzt Vorteilspaket sichern – spare 86 €" at bounding box center [320, 411] width 182 height 10
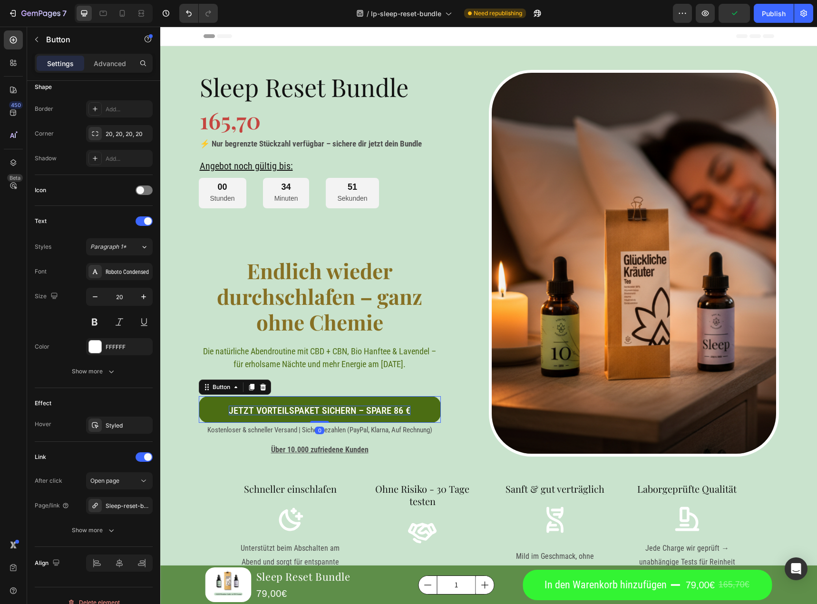
scroll to position [0, 0]
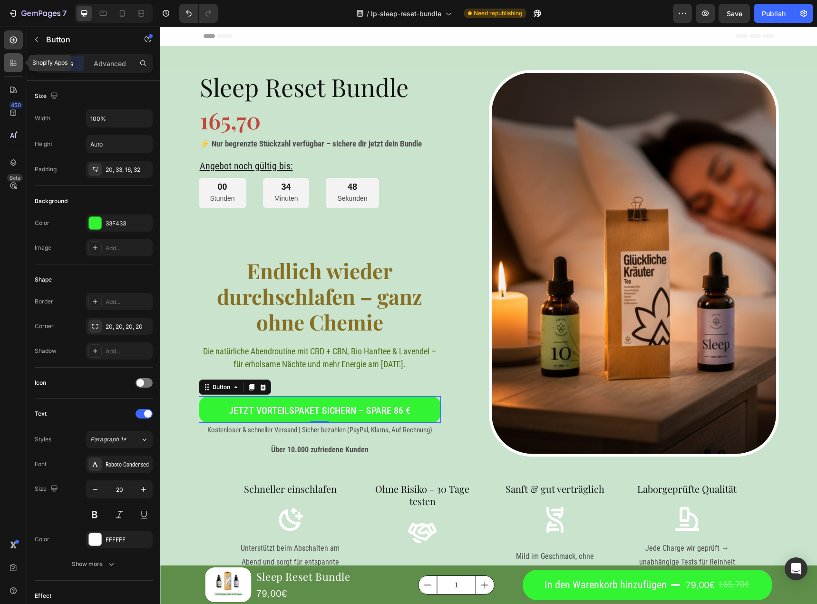
click at [11, 69] on div at bounding box center [13, 62] width 19 height 19
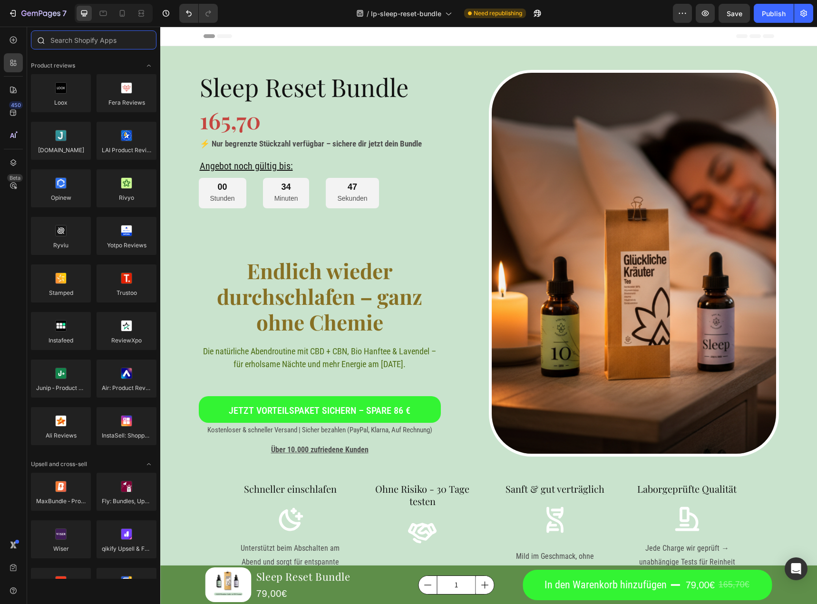
click at [89, 34] on input "text" at bounding box center [94, 39] width 126 height 19
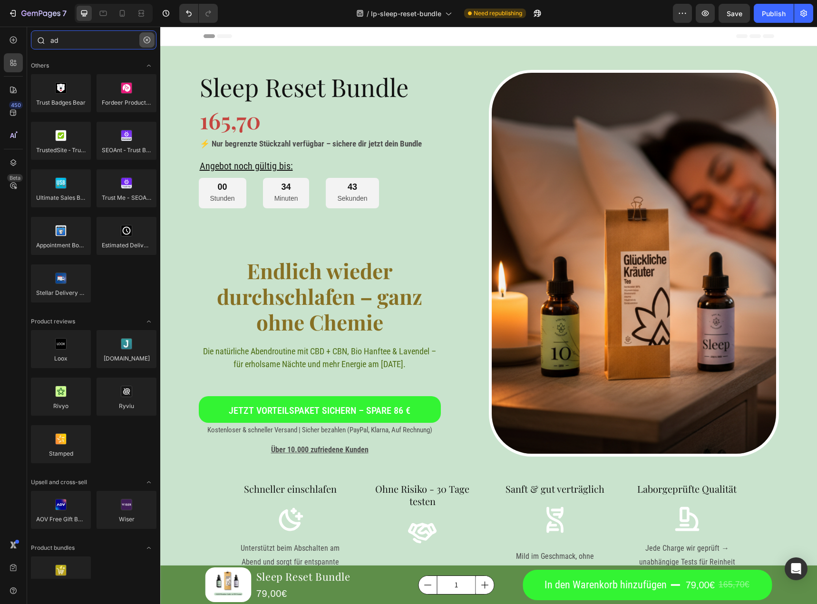
type input "a"
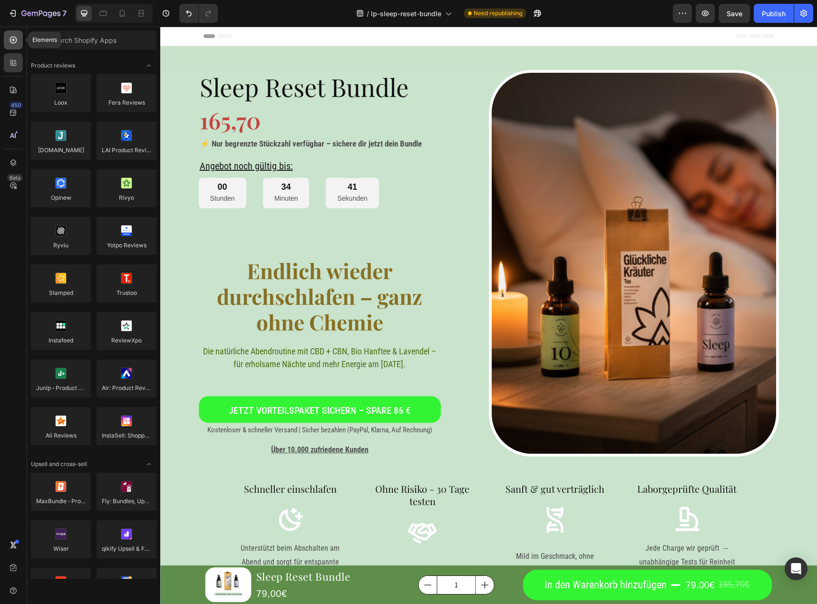
click at [12, 38] on icon at bounding box center [14, 40] width 10 height 10
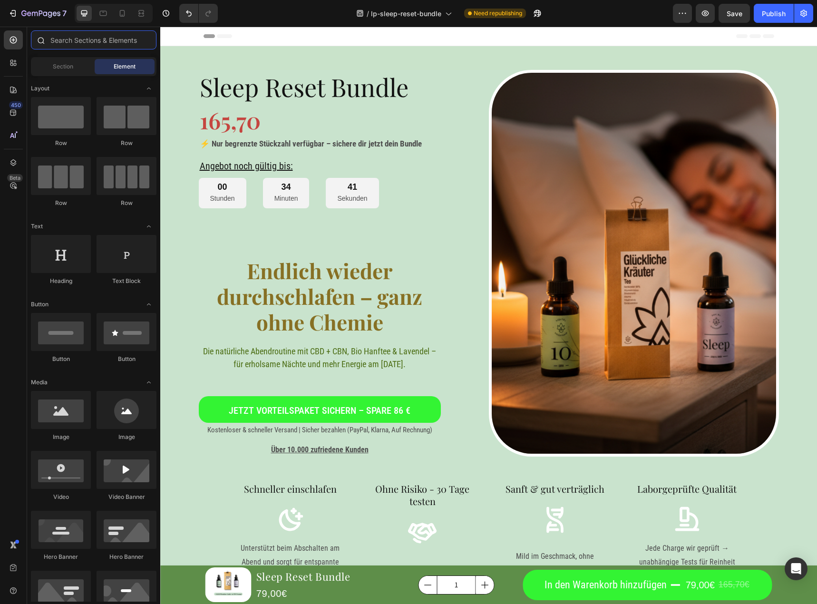
click at [67, 39] on input "text" at bounding box center [94, 39] width 126 height 19
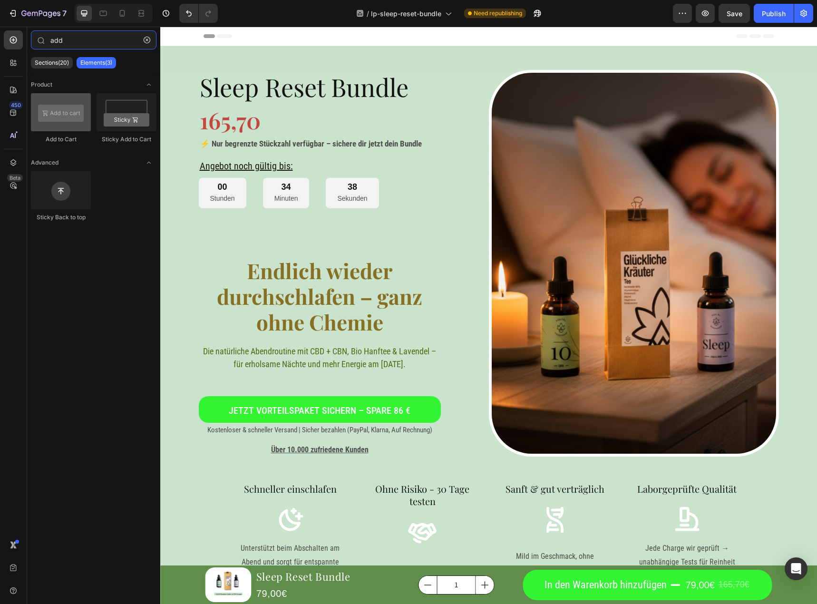
type input "add"
click at [70, 116] on div at bounding box center [61, 112] width 60 height 38
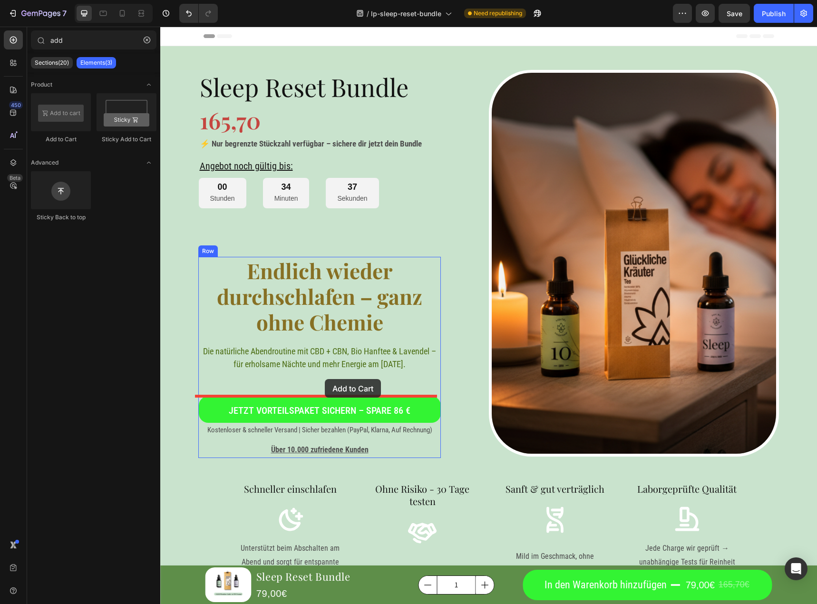
drag, startPoint x: 221, startPoint y: 147, endPoint x: 322, endPoint y: 380, distance: 254.0
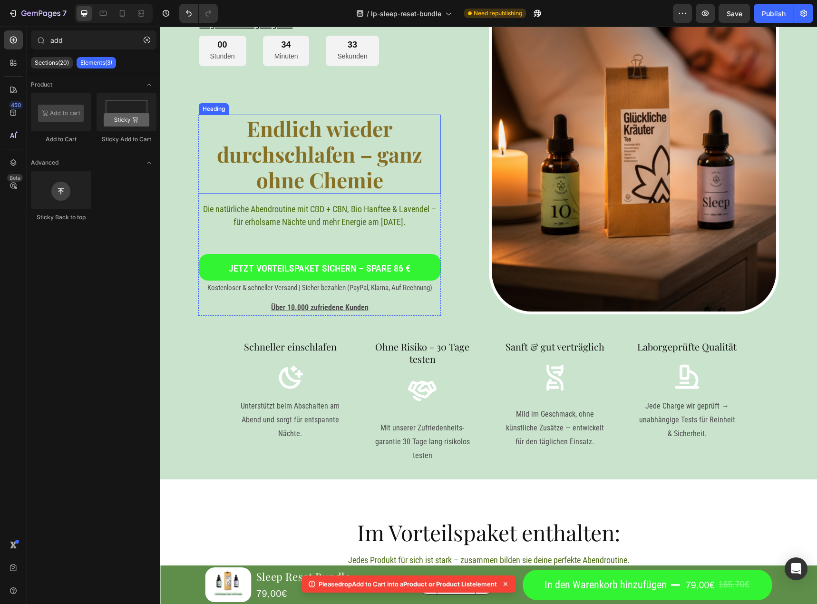
scroll to position [190, 0]
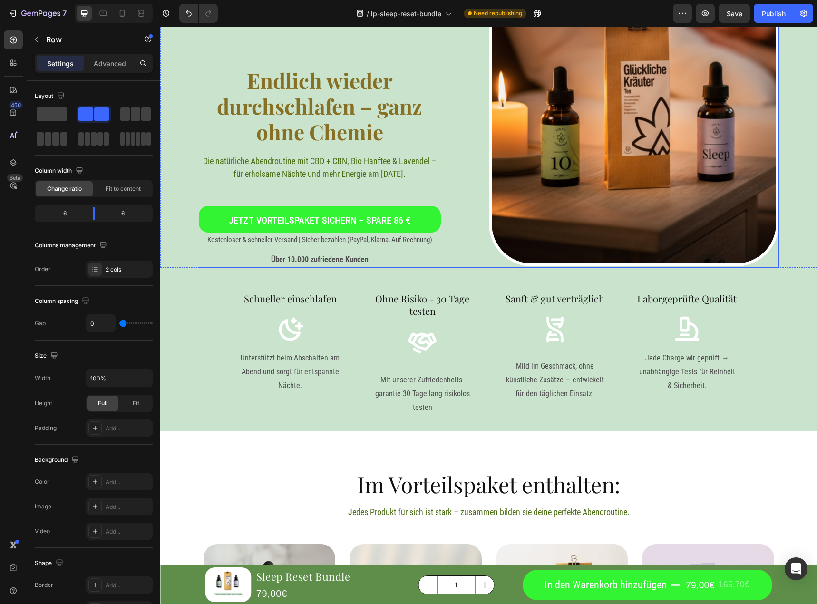
click at [466, 244] on div "Sleep Reset Bundle Heading 165,70 Heading ⚡ Nur begrenzte Stückzahl verfügbar –…" at bounding box center [344, 74] width 290 height 388
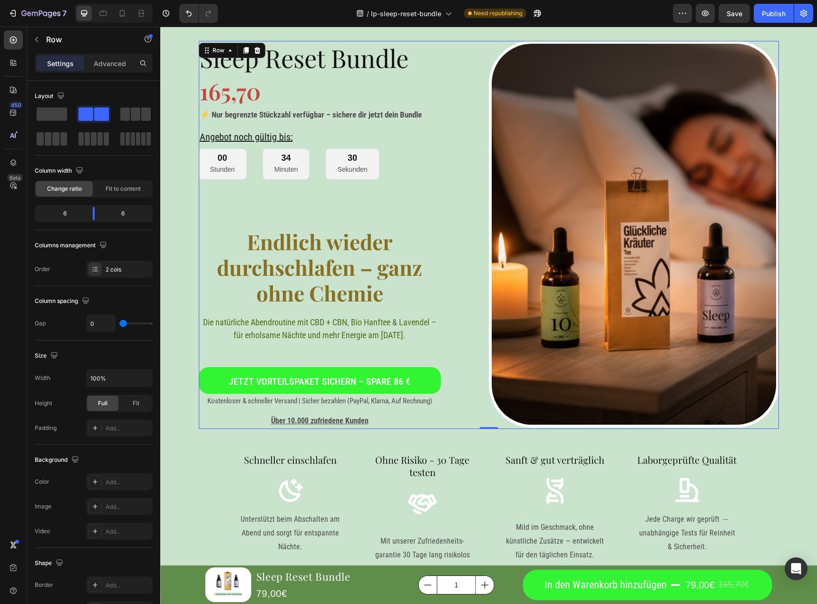
scroll to position [0, 0]
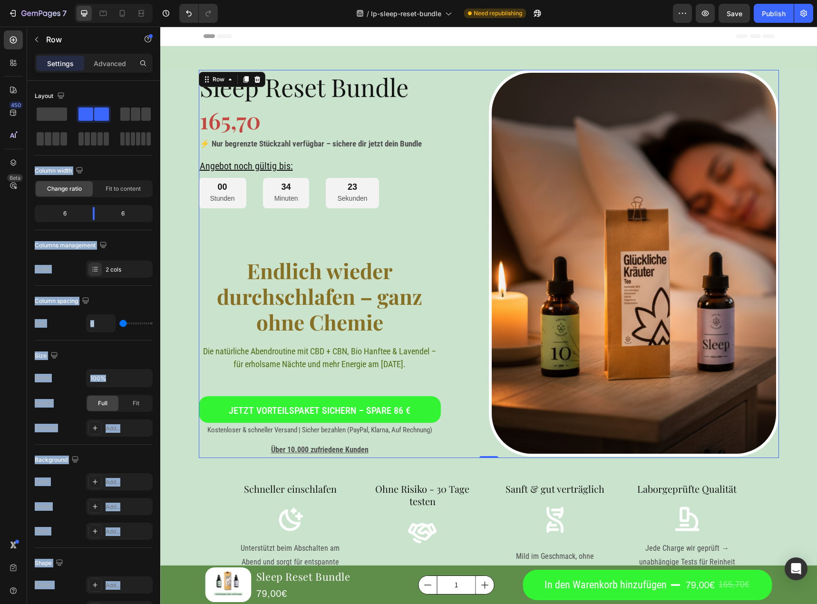
drag, startPoint x: 256, startPoint y: 143, endPoint x: 294, endPoint y: 324, distance: 185.7
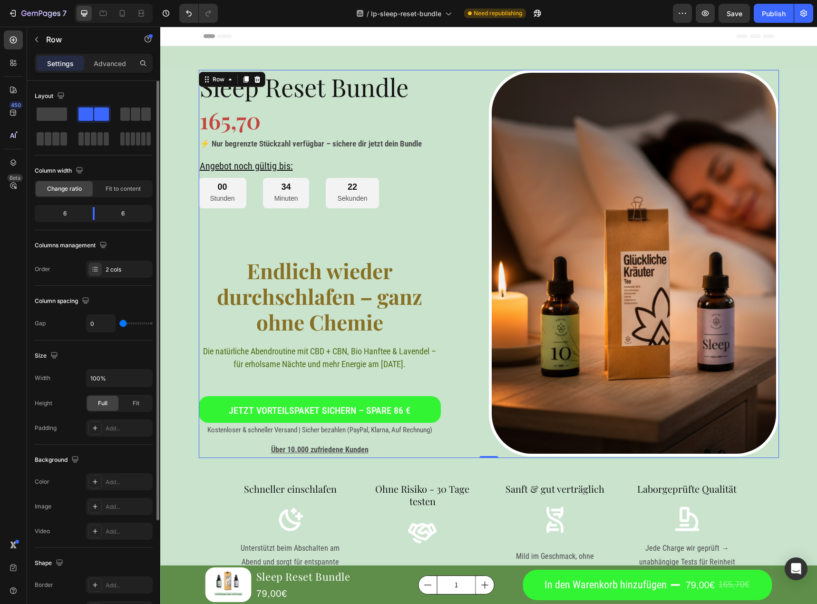
click at [88, 108] on span at bounding box center [85, 114] width 15 height 13
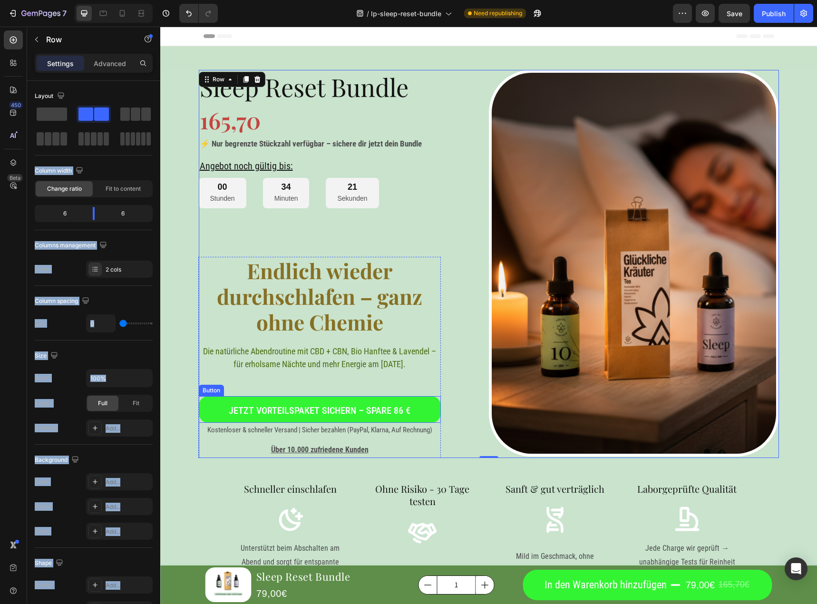
drag, startPoint x: 244, startPoint y: 139, endPoint x: 339, endPoint y: 374, distance: 254.0
click at [87, 117] on span at bounding box center [85, 114] width 15 height 13
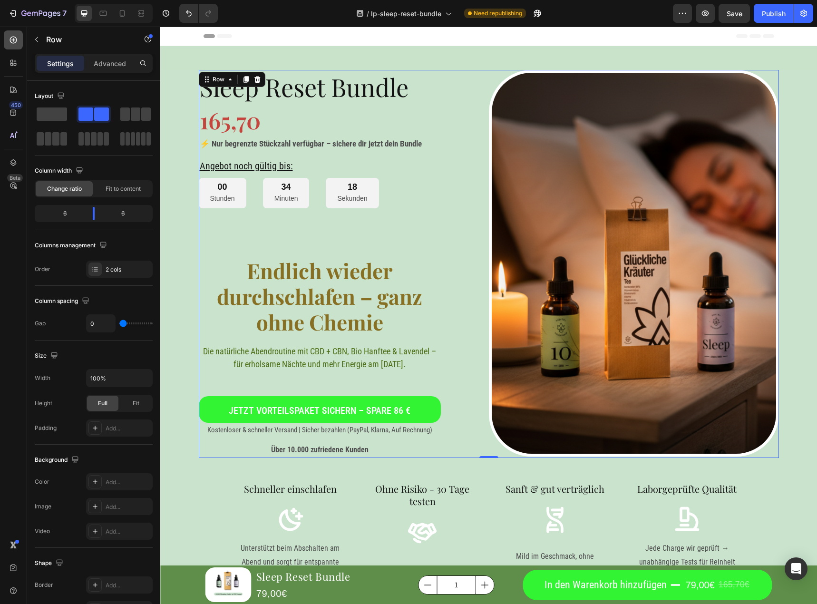
click at [18, 40] on icon at bounding box center [14, 40] width 10 height 10
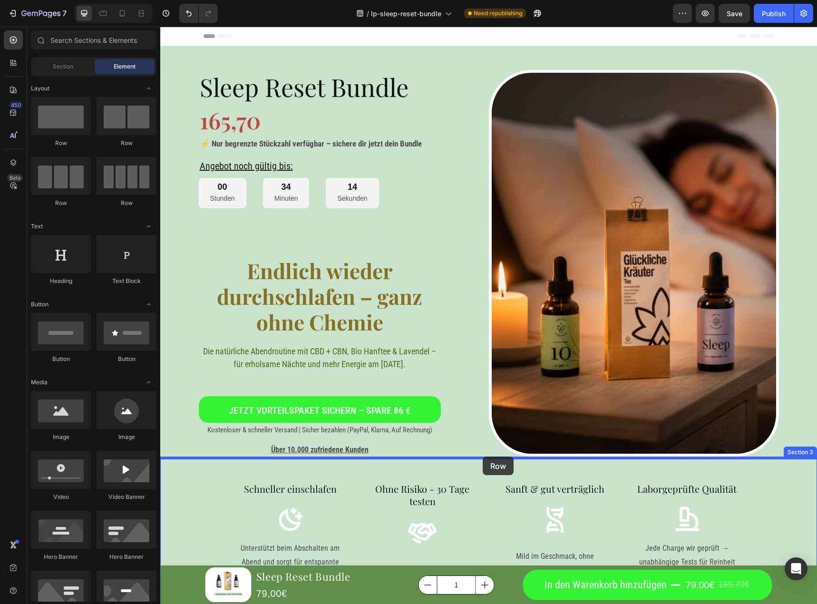
drag, startPoint x: 295, startPoint y: 179, endPoint x: 483, endPoint y: 457, distance: 335.4
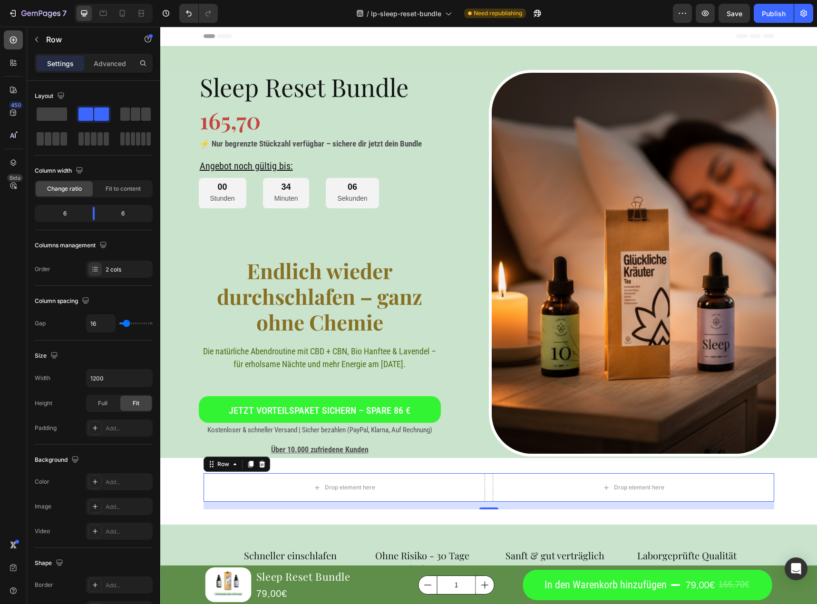
click at [18, 37] on icon at bounding box center [14, 40] width 10 height 10
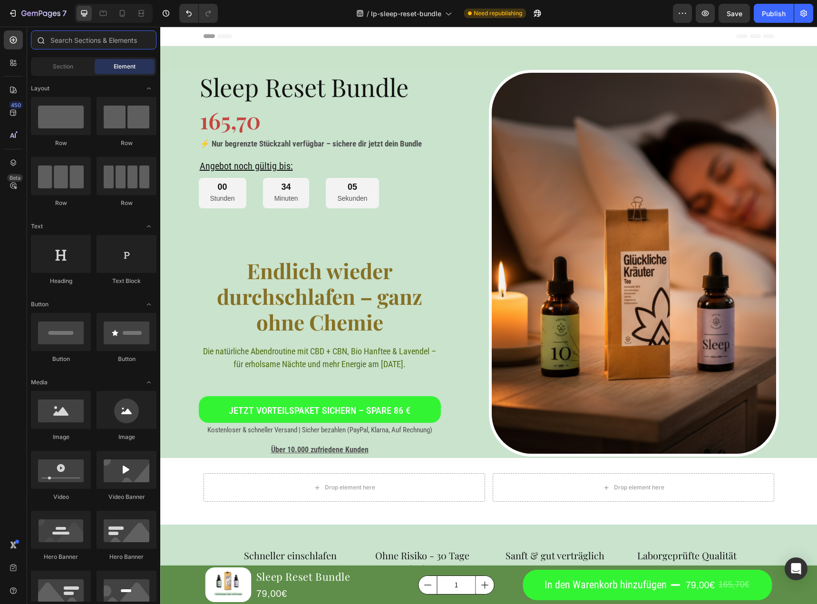
click at [75, 49] on input "text" at bounding box center [94, 39] width 126 height 19
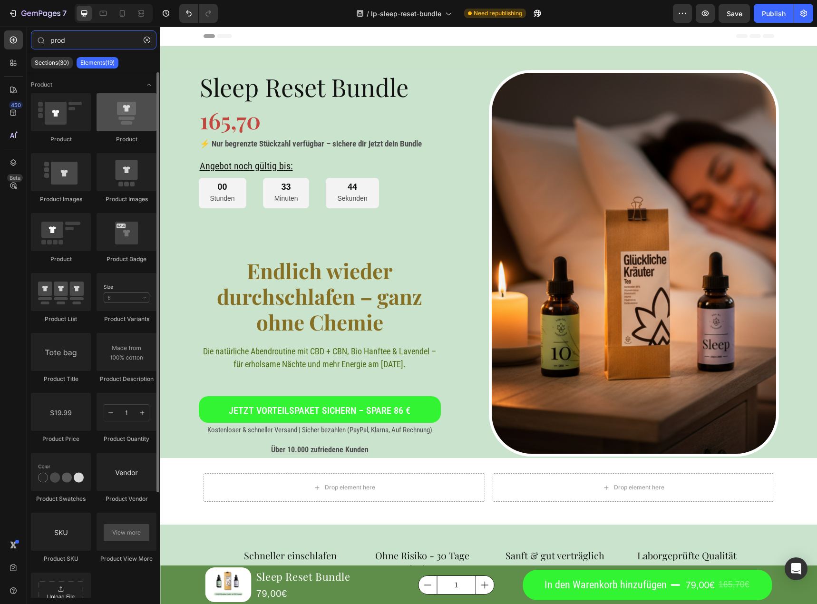
type input "prod"
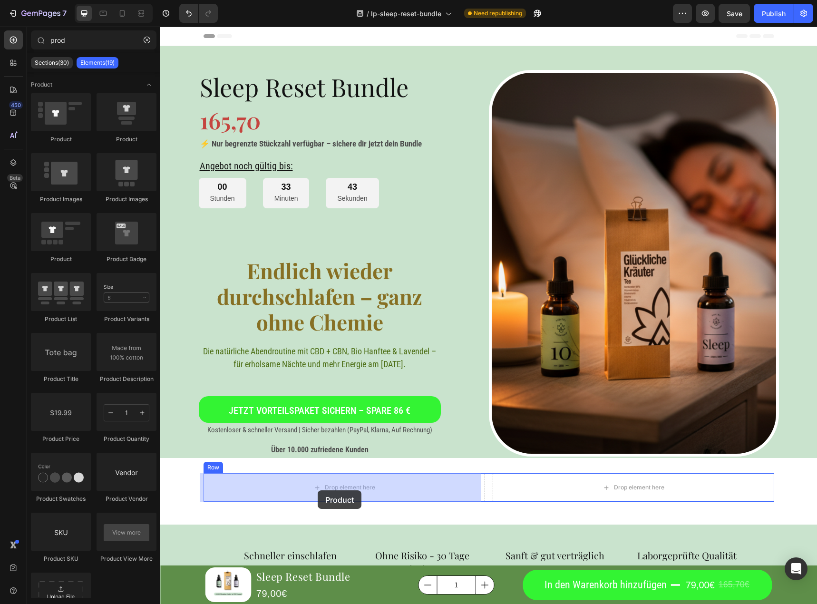
drag, startPoint x: 281, startPoint y: 138, endPoint x: 318, endPoint y: 490, distance: 354.0
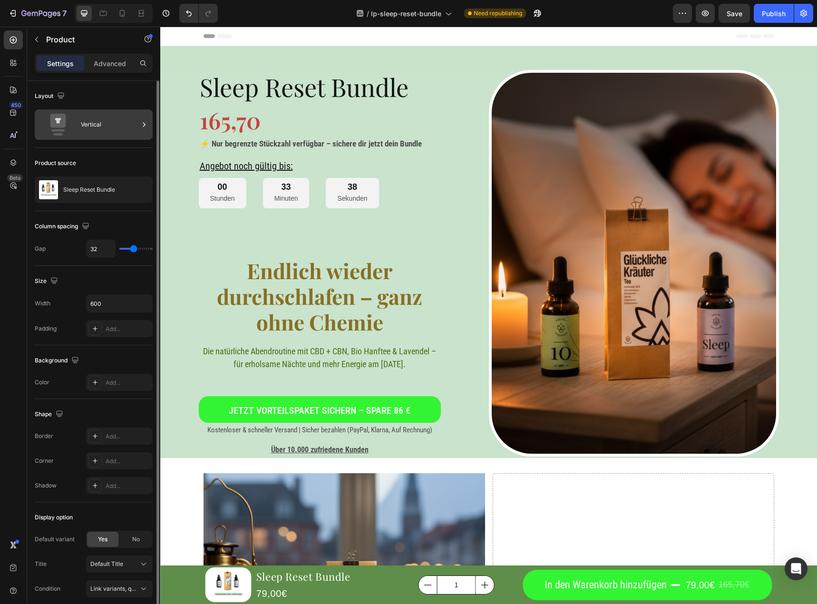
click at [106, 118] on div "Vertical" at bounding box center [110, 125] width 58 height 22
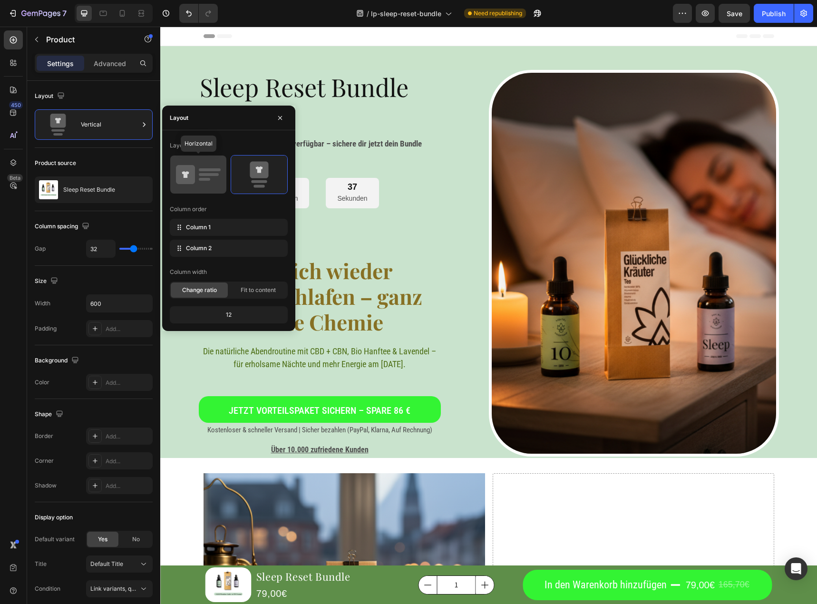
click at [193, 181] on icon at bounding box center [185, 174] width 19 height 19
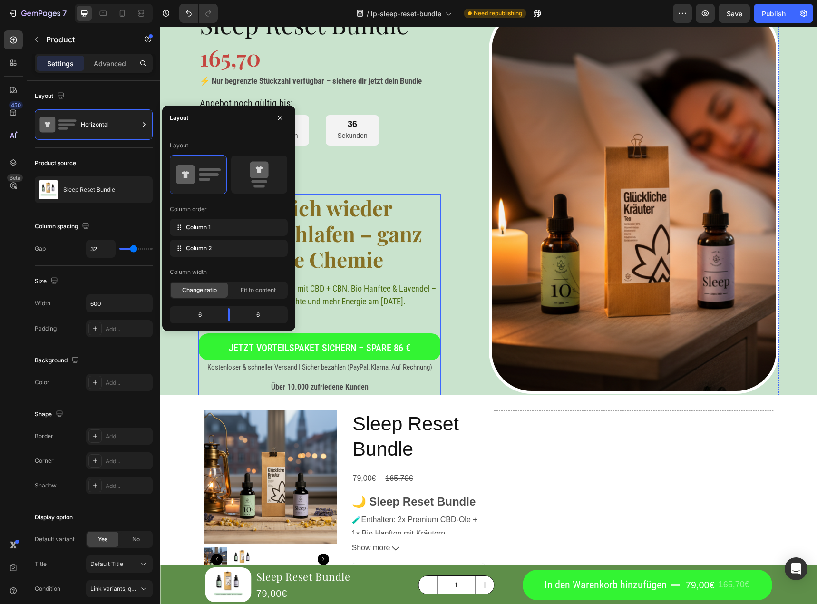
scroll to position [143, 0]
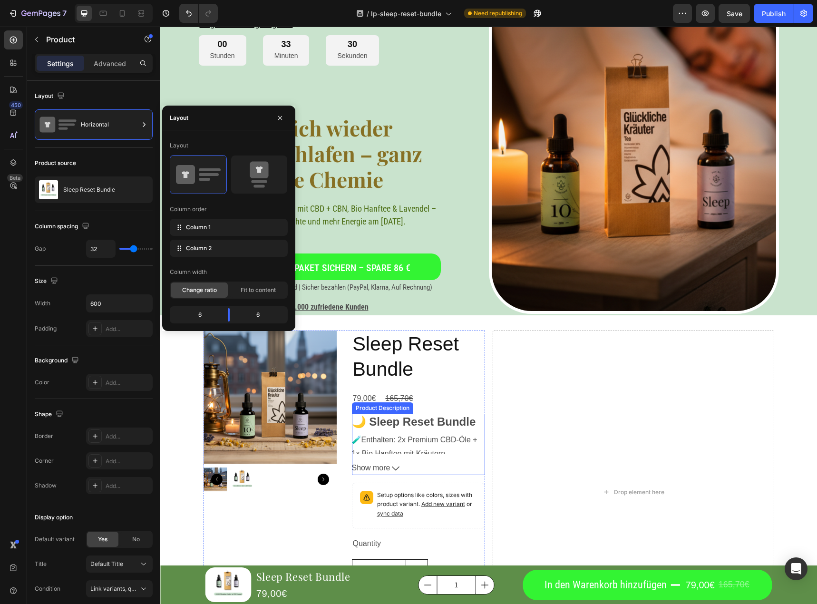
click at [379, 432] on div "🌙 Sleep Reset Bundle 🧪 Enthalten: 2x Premium CBD-Öle + 1x Bio Hanftee mit Kräut…" at bounding box center [418, 434] width 133 height 40
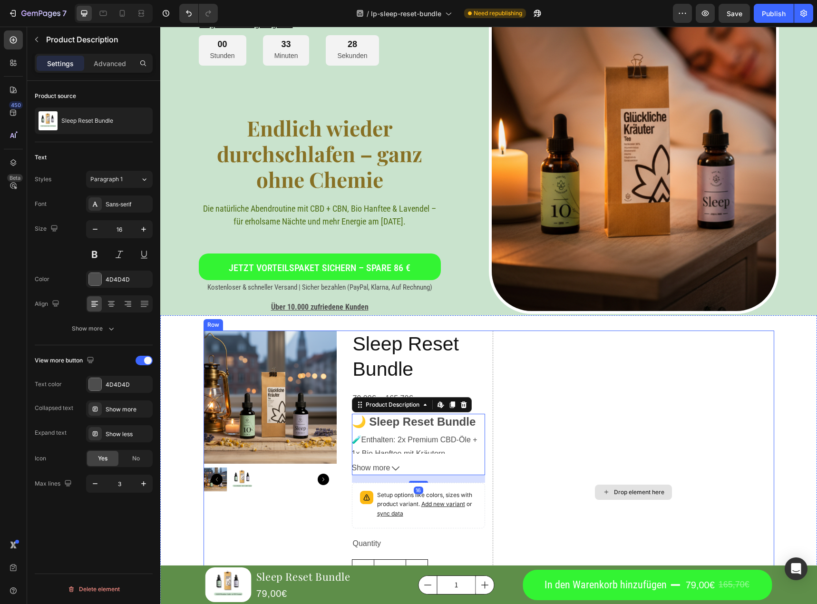
click at [567, 443] on div "Drop element here" at bounding box center [634, 493] width 282 height 324
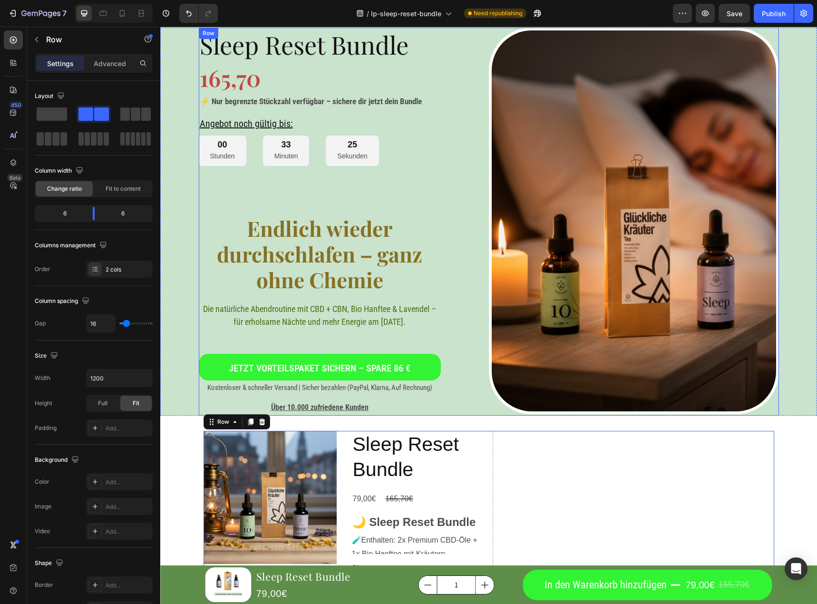
scroll to position [95, 0]
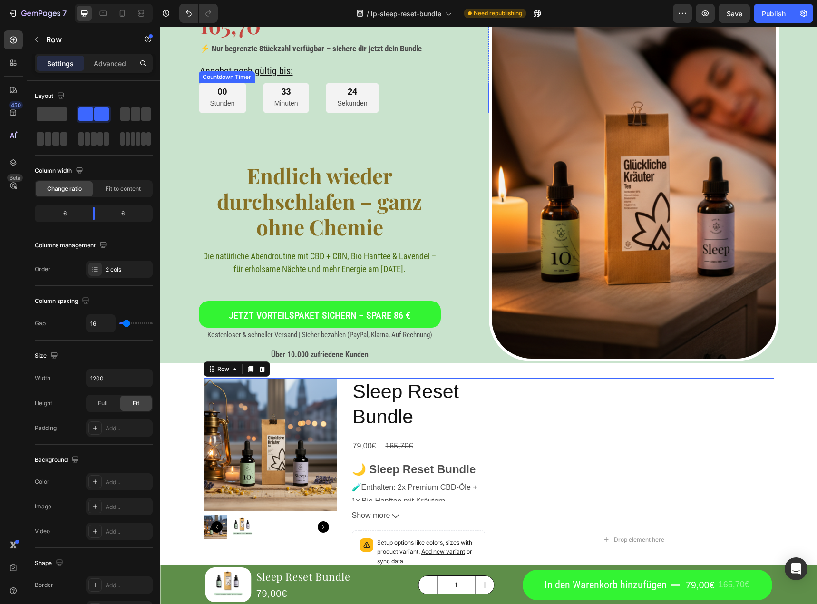
click at [304, 94] on div "33 Minuten" at bounding box center [286, 98] width 47 height 31
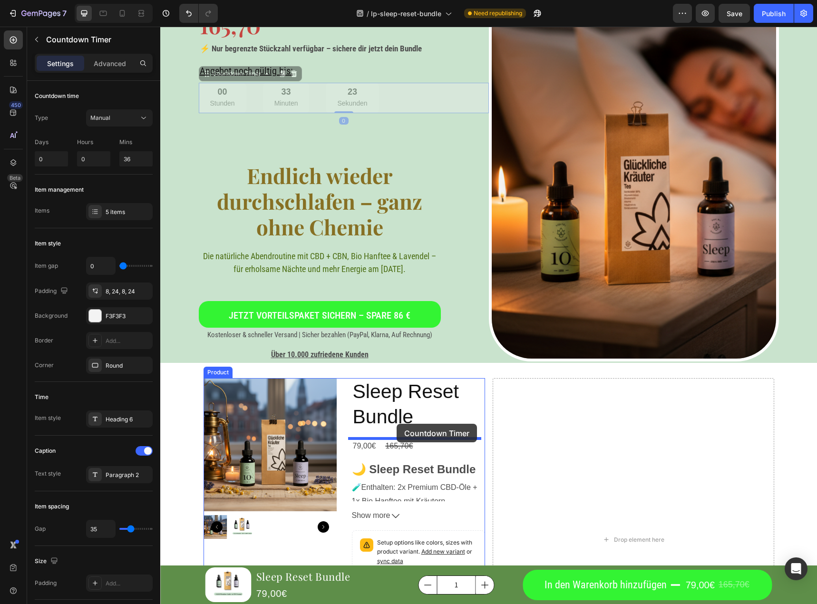
drag, startPoint x: 312, startPoint y: 94, endPoint x: 397, endPoint y: 424, distance: 340.4
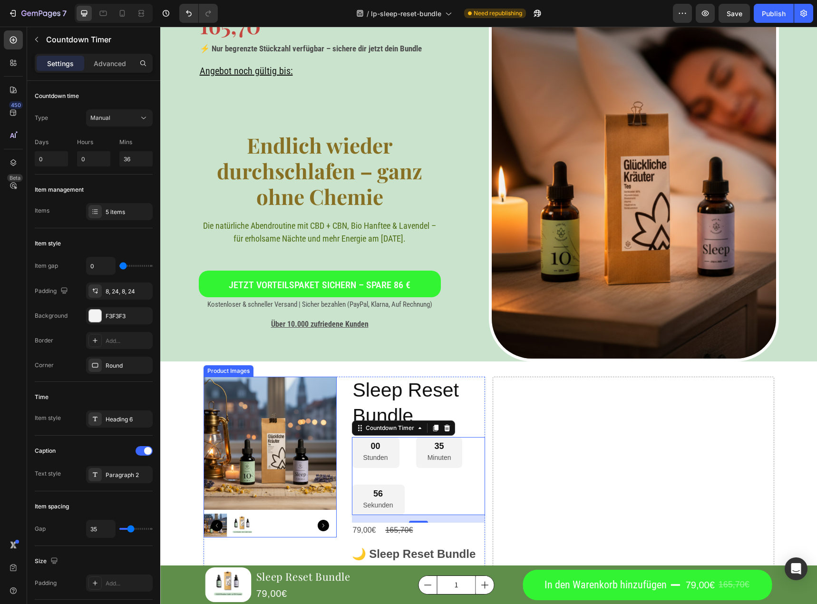
click at [322, 471] on img at bounding box center [270, 443] width 133 height 133
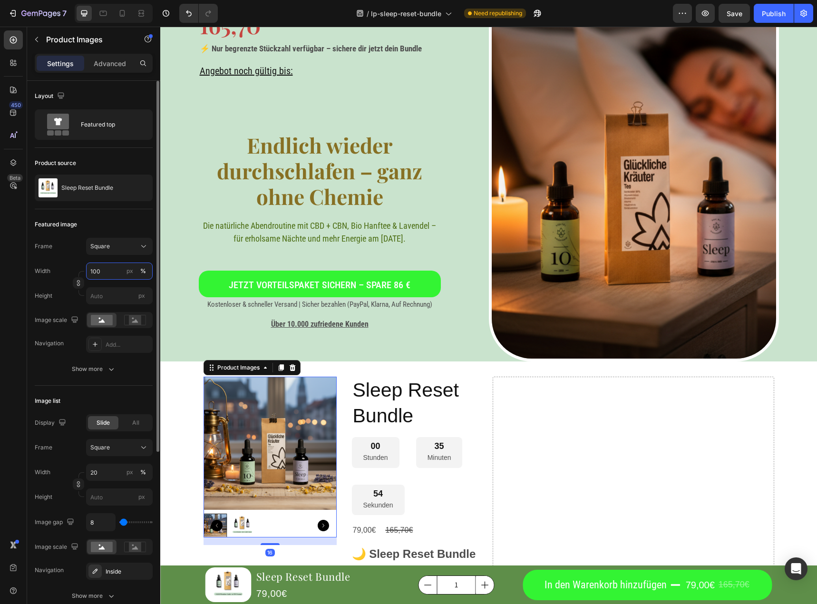
click at [99, 267] on input "100" at bounding box center [119, 271] width 67 height 17
click at [96, 296] on span "Full" at bounding box center [95, 294] width 10 height 9
click at [111, 301] on input "px" at bounding box center [119, 295] width 67 height 17
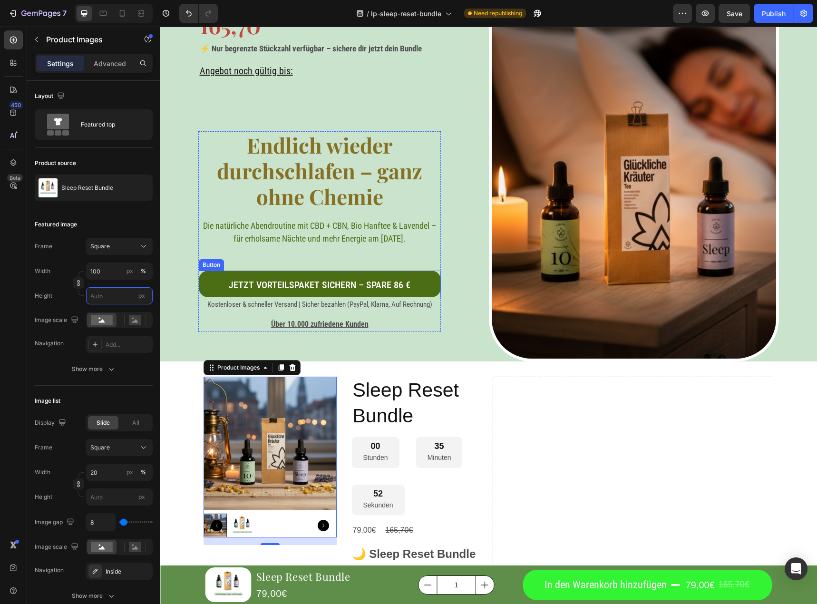
type input "5"
type input "50"
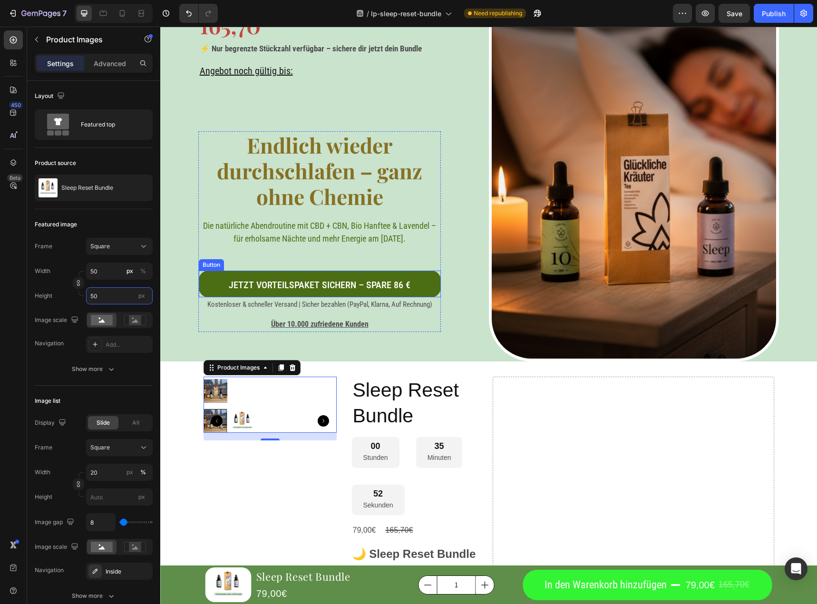
type input "500"
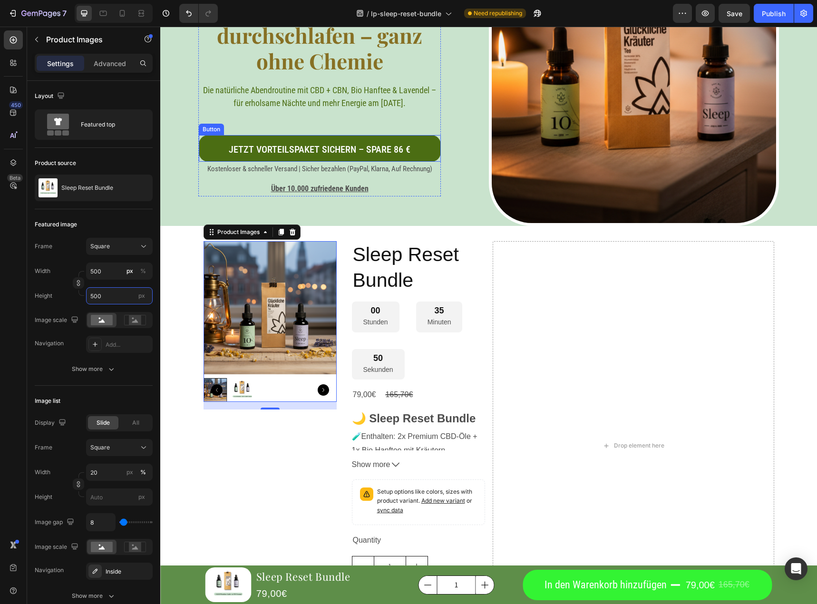
scroll to position [238, 0]
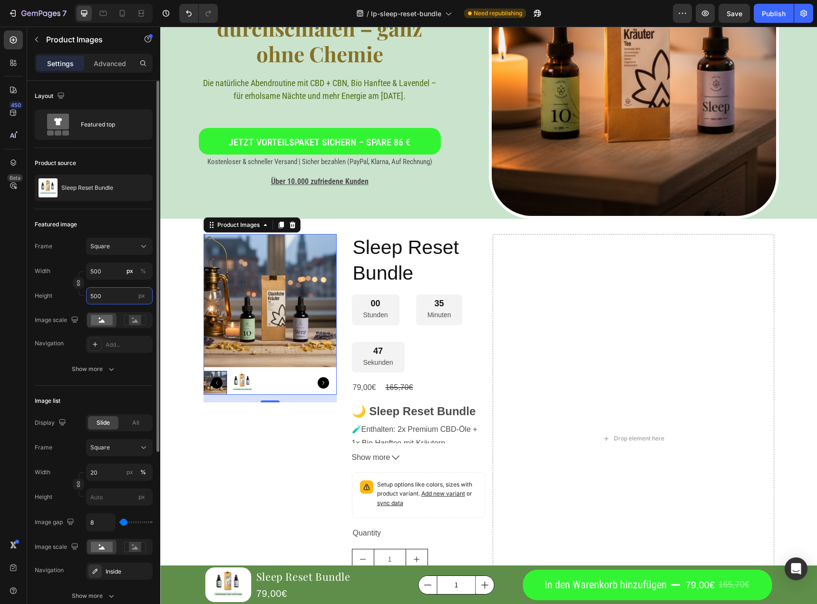
drag, startPoint x: 114, startPoint y: 296, endPoint x: 79, endPoint y: 303, distance: 35.5
click at [79, 303] on div "Height 500 px" at bounding box center [94, 295] width 118 height 17
type input "8"
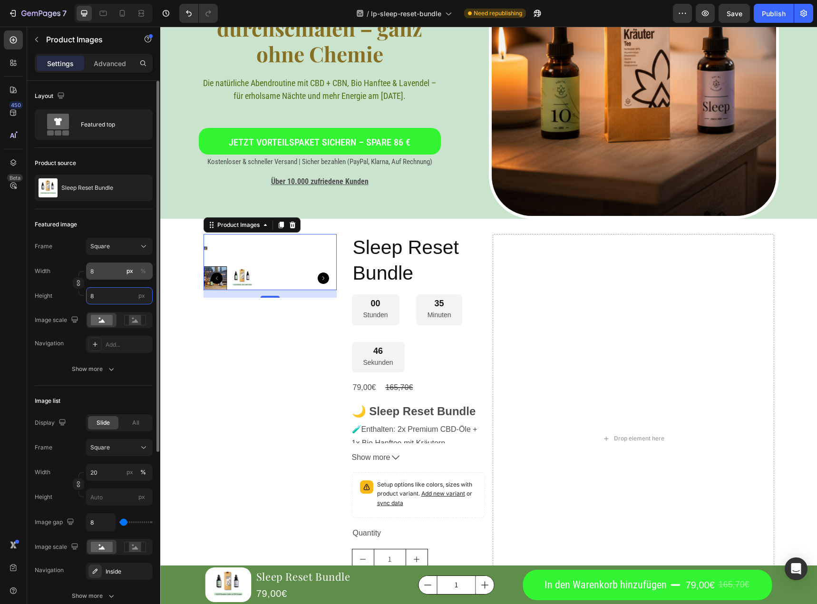
type input "80"
type input "800"
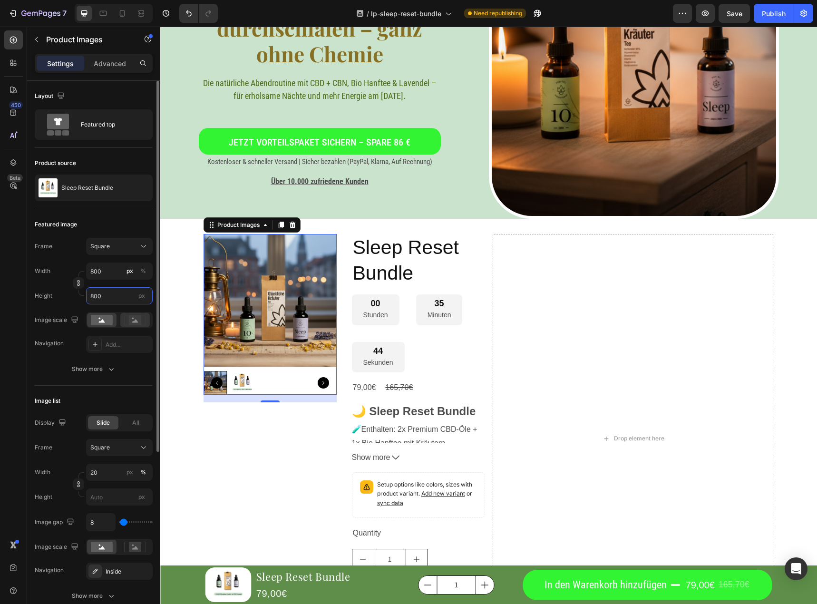
type input "800"
click at [134, 320] on rect at bounding box center [135, 320] width 12 height 10
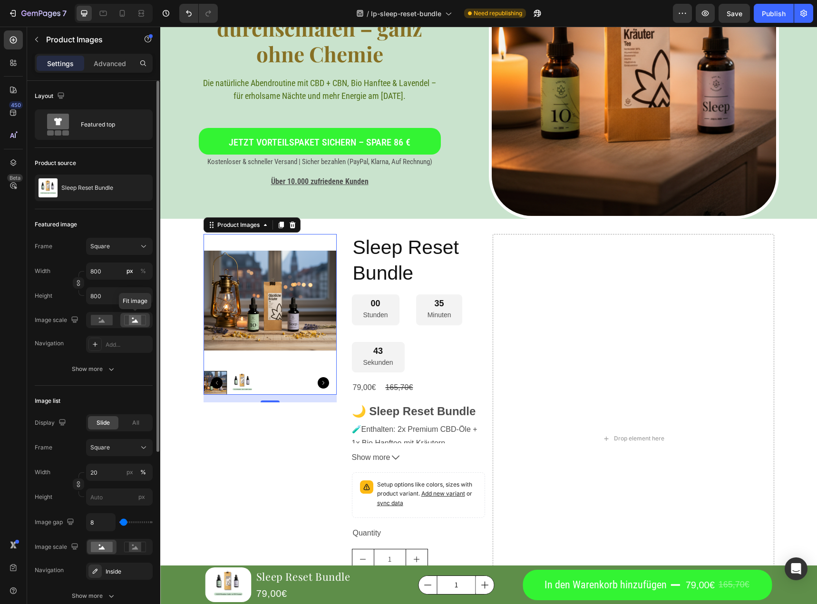
click at [133, 319] on g at bounding box center [134, 320] width 21 height 10
click at [101, 320] on rect at bounding box center [102, 320] width 22 height 10
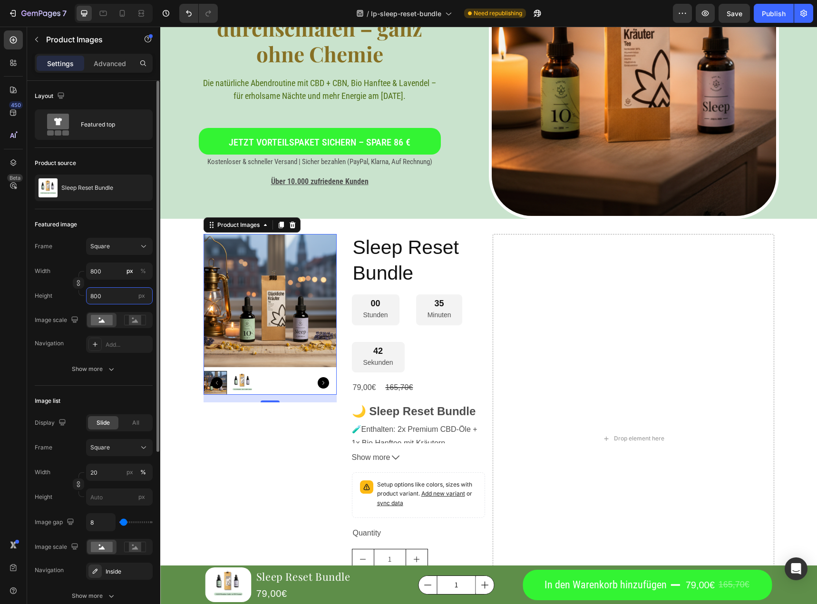
click at [101, 298] on input "800" at bounding box center [119, 295] width 67 height 17
type input "5"
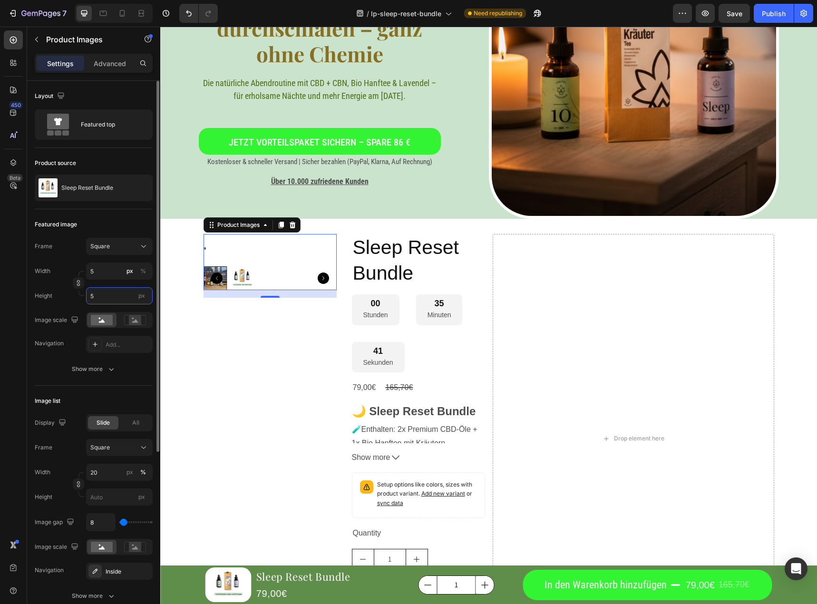
type input "50"
type input "500"
type input "5000"
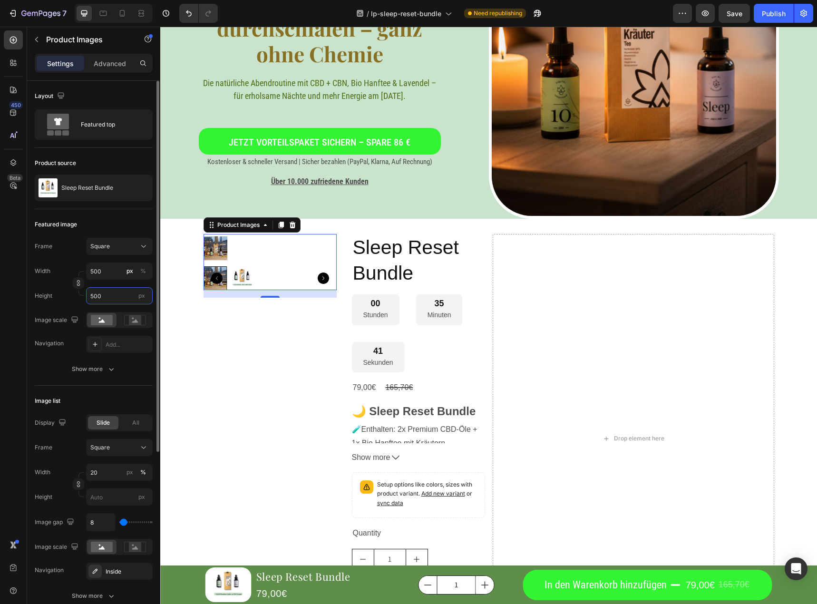
type input "5000"
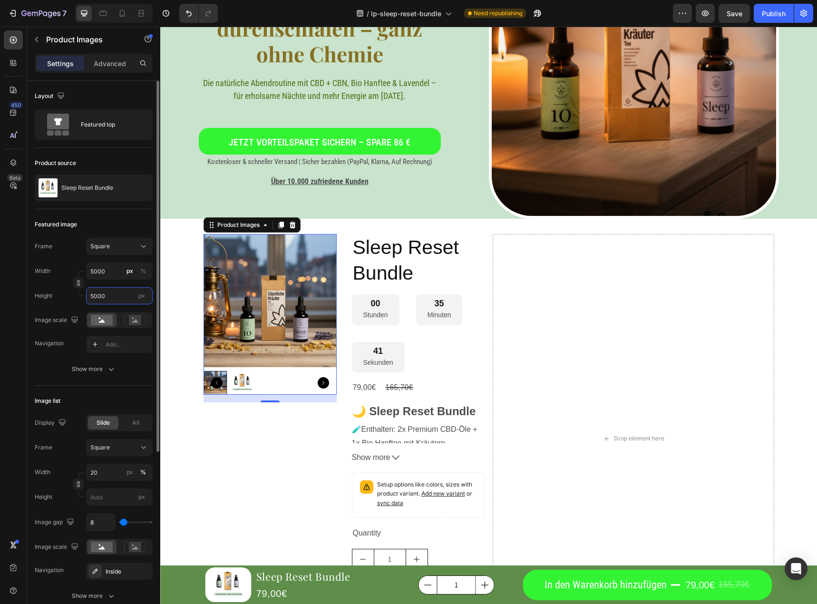
type input "50000"
type input "500000"
type input "50000"
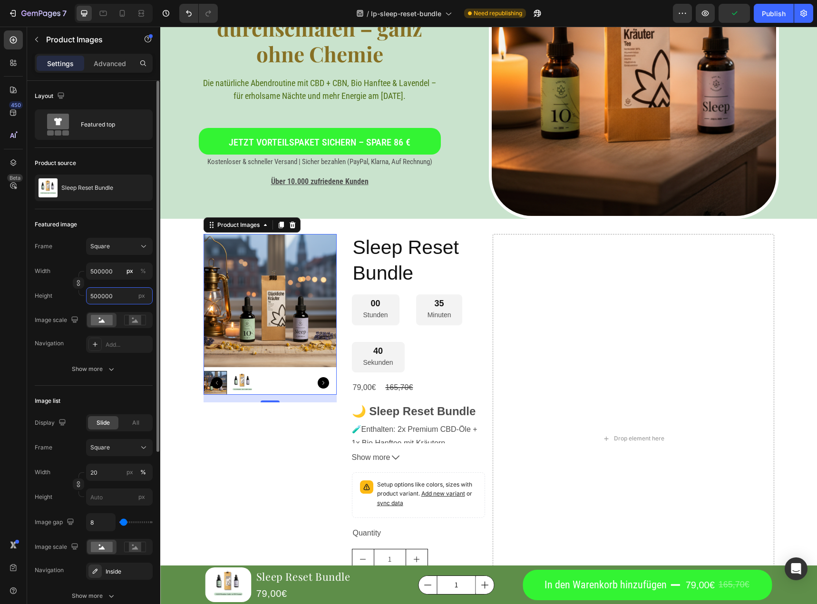
type input "50000"
type input "5000"
type input "500"
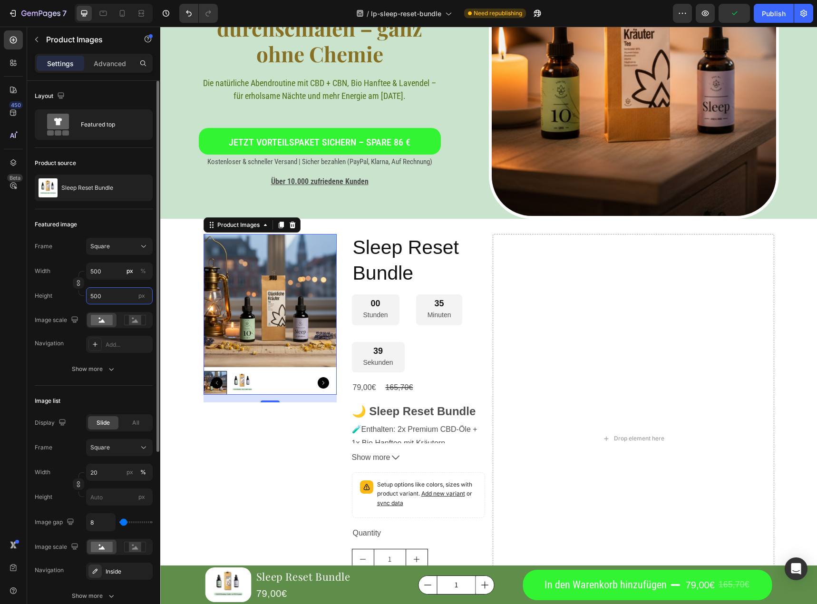
type input "50"
type input "5"
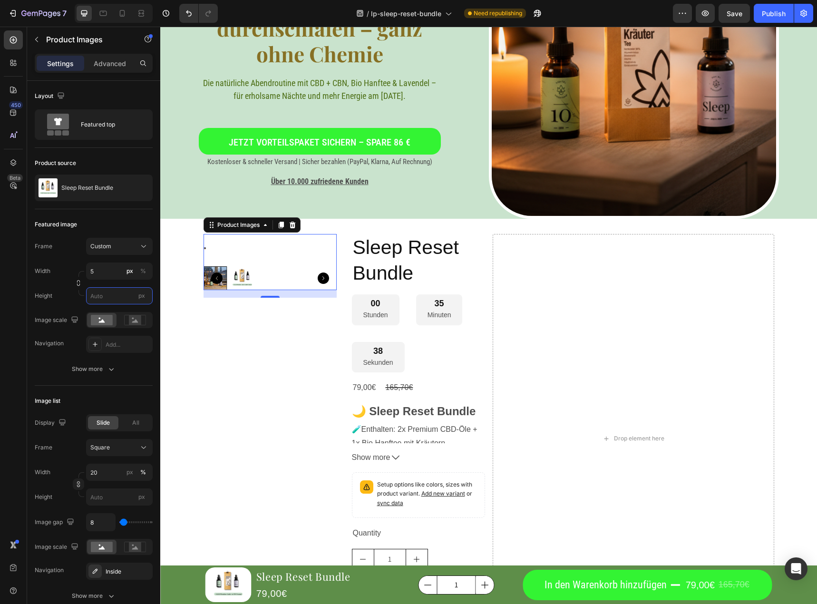
type input "5"
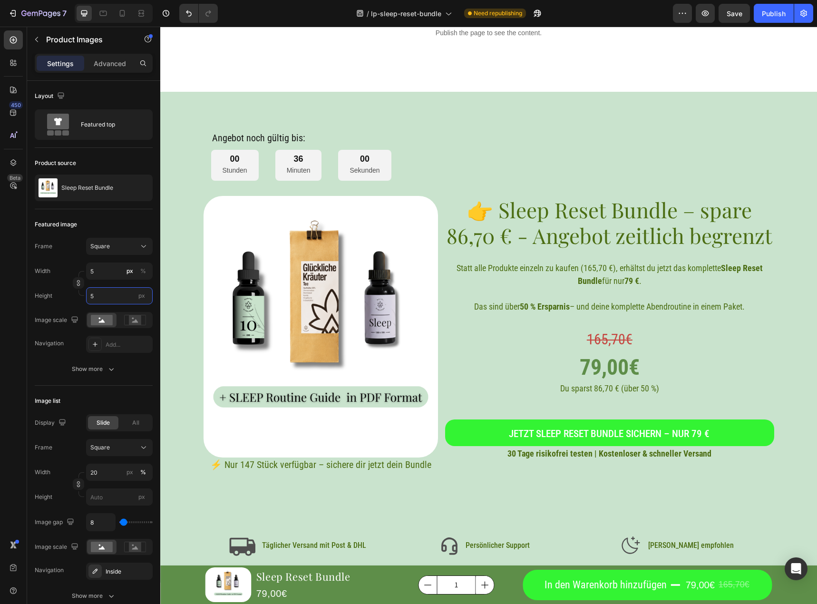
scroll to position [2664, 0]
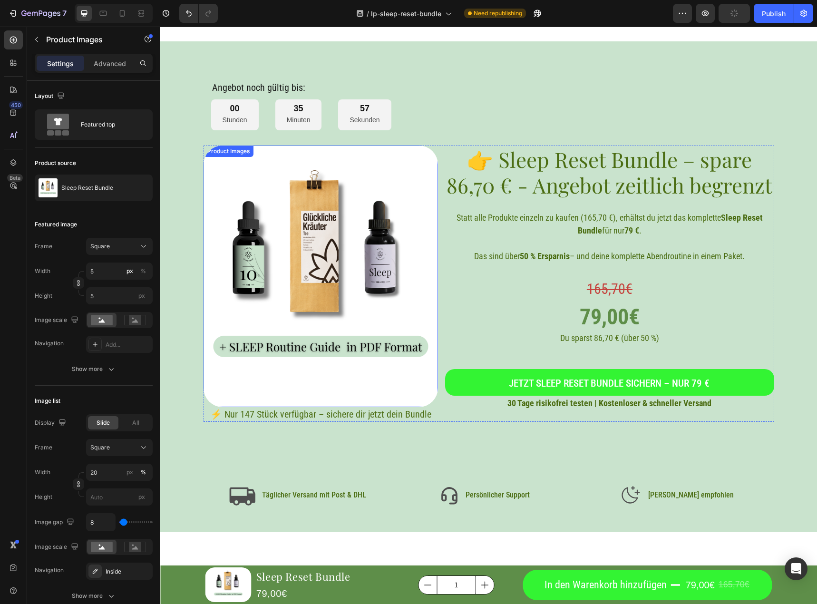
click at [393, 238] on img at bounding box center [321, 277] width 235 height 262
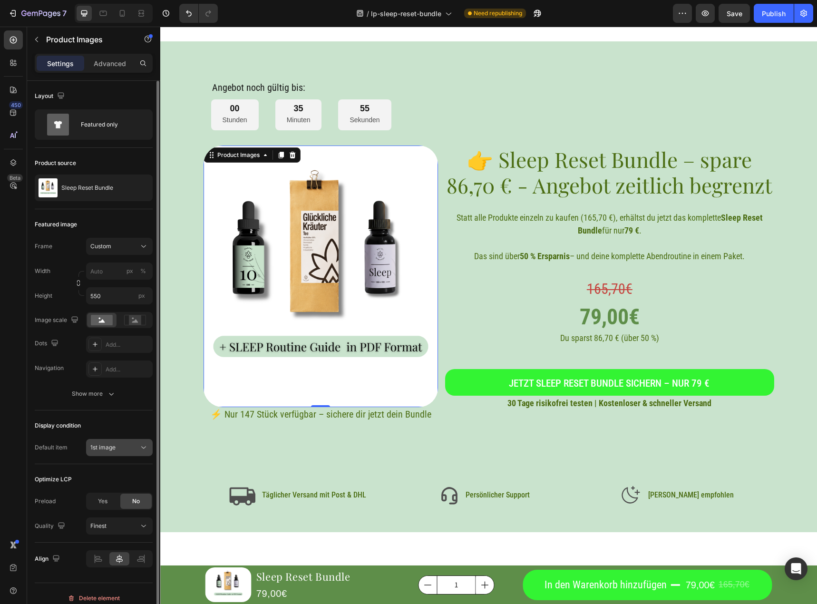
click at [108, 445] on span "1st image" at bounding box center [102, 447] width 25 height 7
click at [137, 438] on div "Display condition Default item 1st image" at bounding box center [94, 438] width 118 height 54
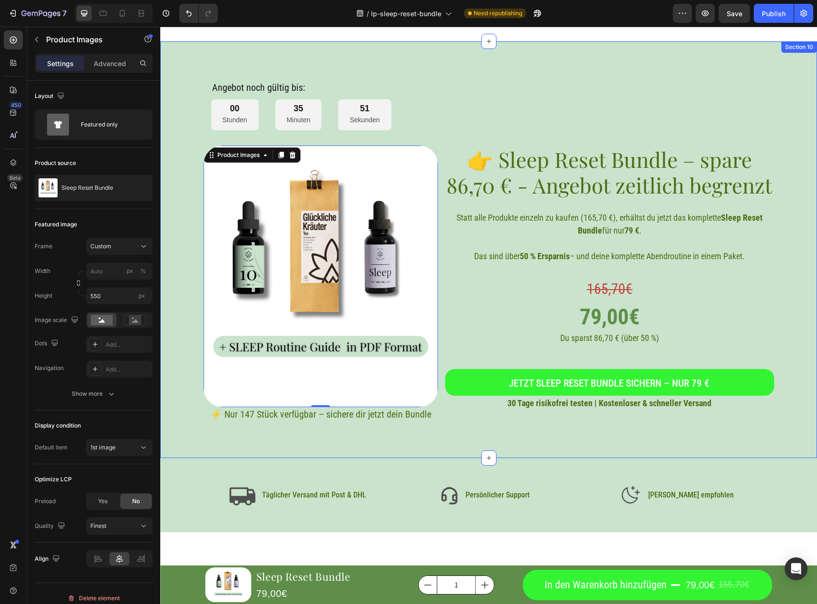
click at [426, 450] on div "Angebot noch gültig bis: Heading 00 Stunden 35 Minuten 51 Sekunden Countdown Ti…" at bounding box center [488, 249] width 657 height 417
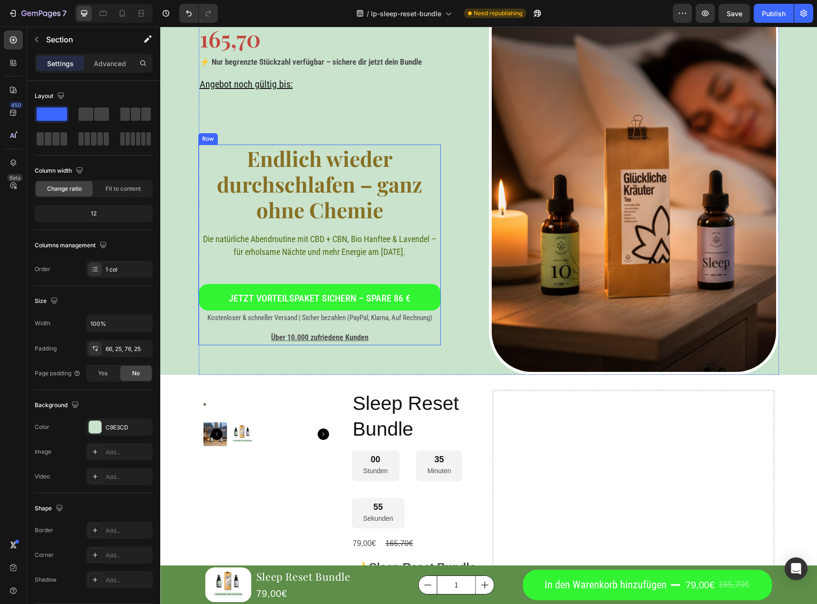
scroll to position [143, 0]
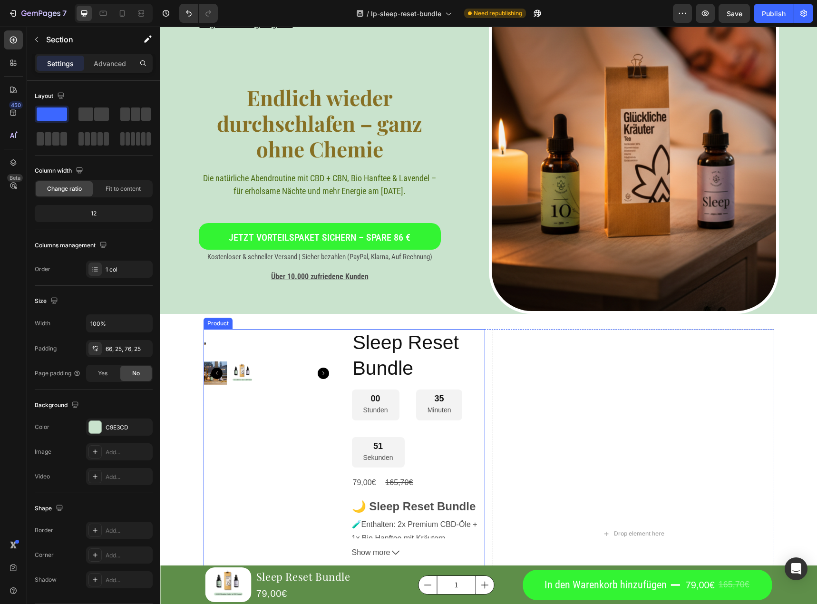
click at [283, 432] on div "Product Images" at bounding box center [270, 533] width 133 height 409
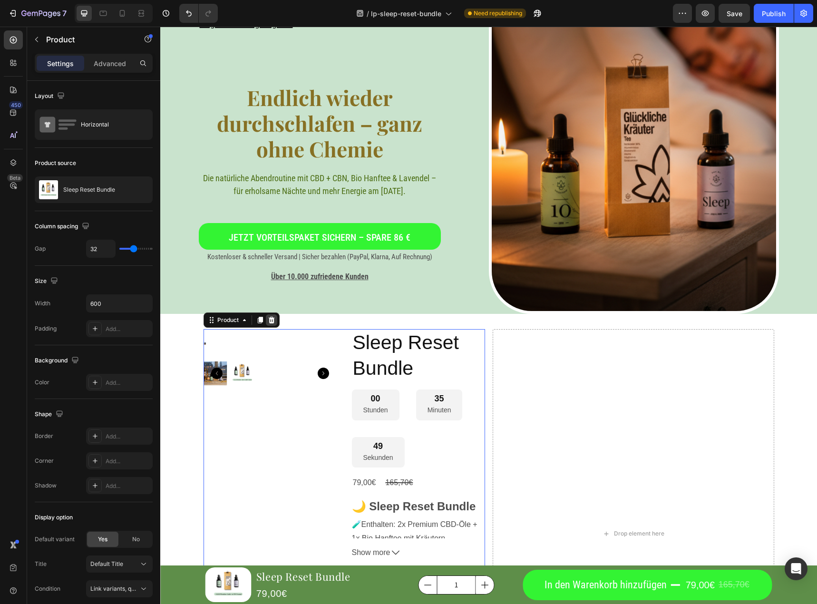
click at [268, 321] on icon at bounding box center [271, 320] width 6 height 7
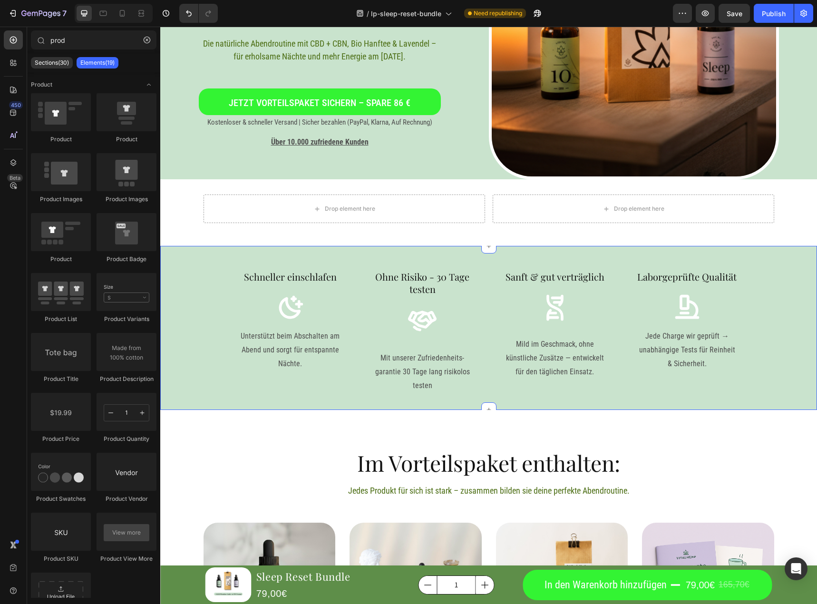
scroll to position [285, 0]
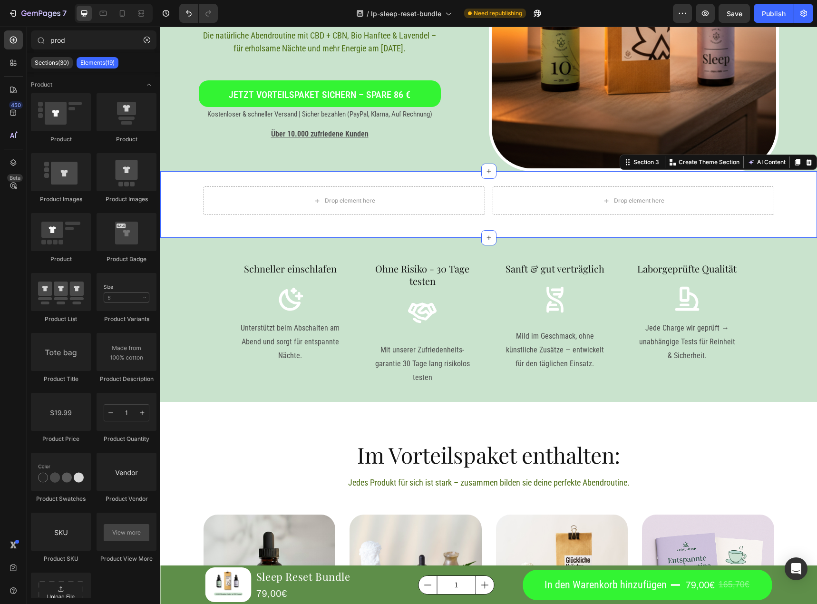
click at [805, 198] on div "Drop element here Drop element here Row" at bounding box center [488, 204] width 657 height 36
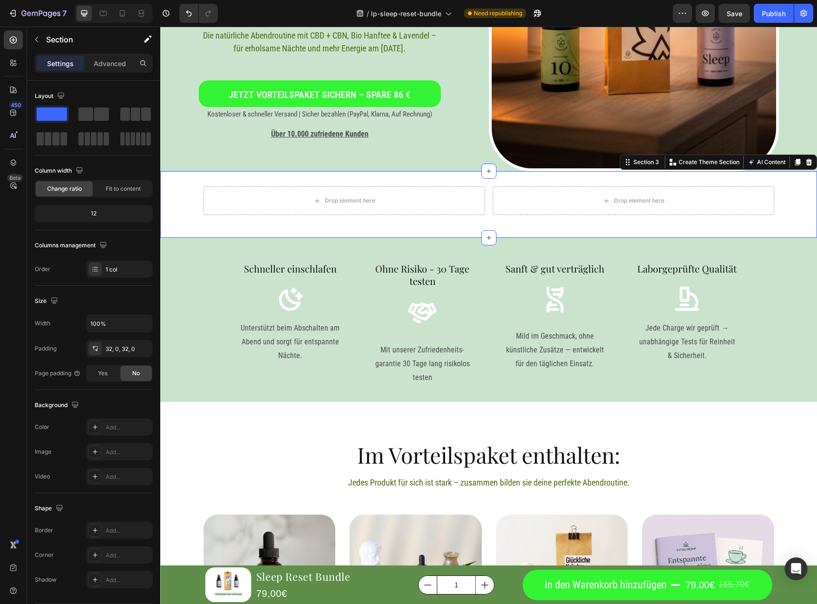
click at [806, 160] on div at bounding box center [809, 162] width 11 height 11
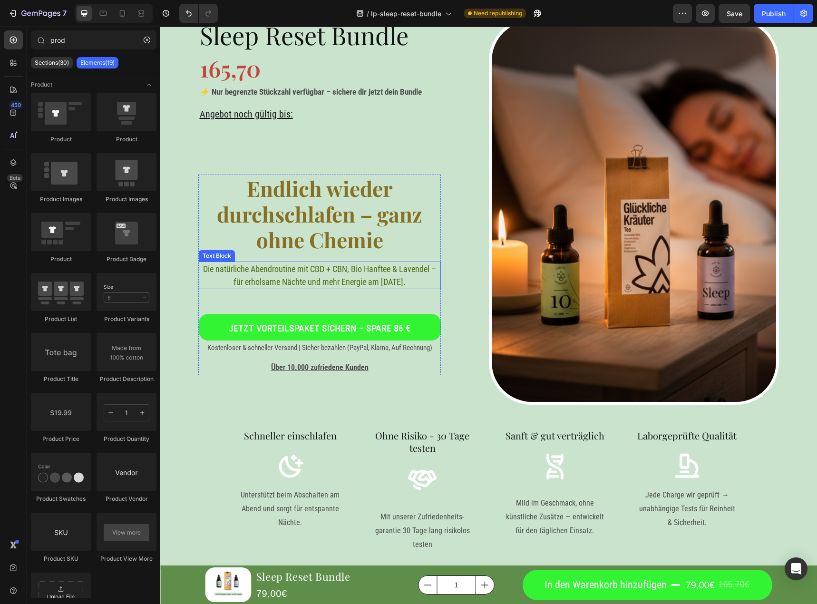
scroll to position [0, 0]
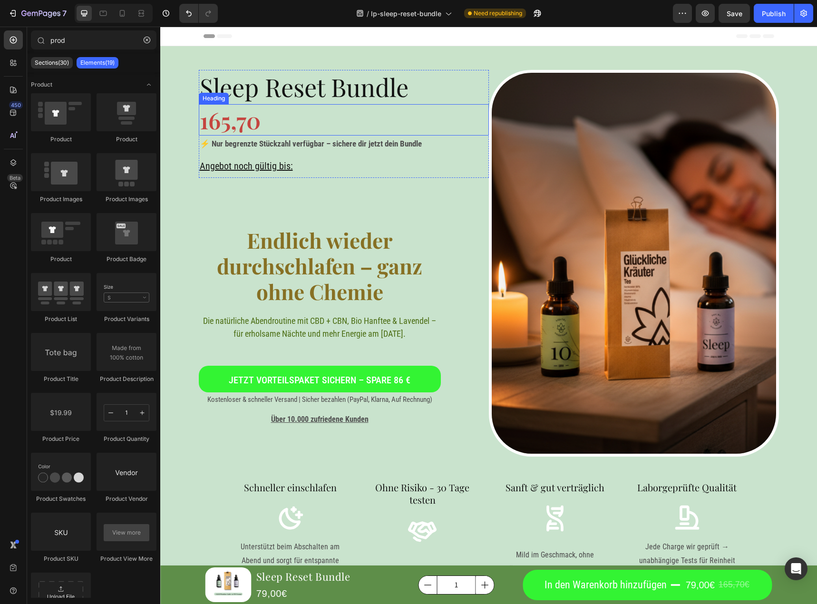
click at [225, 129] on h2 "165,70" at bounding box center [344, 119] width 290 height 31
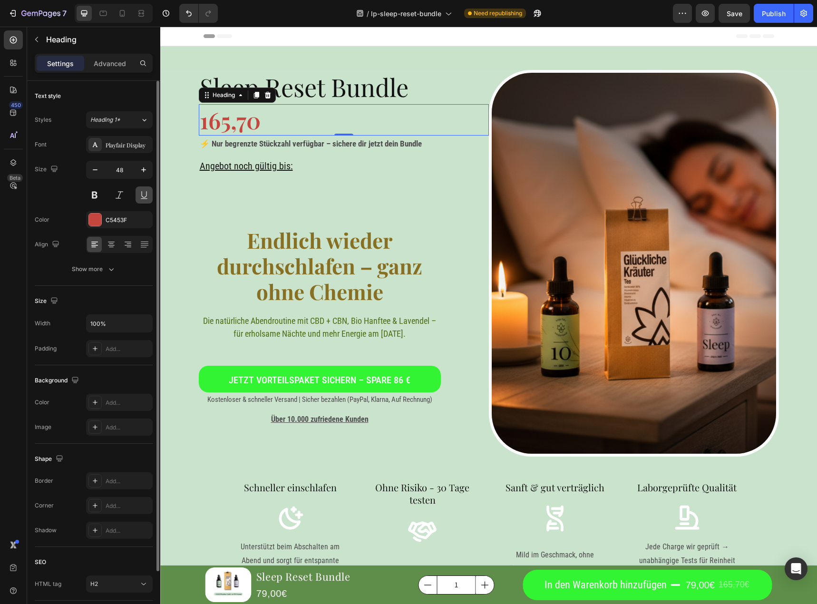
click at [143, 193] on button at bounding box center [144, 194] width 17 height 17
click at [143, 192] on button at bounding box center [144, 194] width 17 height 17
click at [135, 116] on div "Heading 1*" at bounding box center [115, 120] width 50 height 9
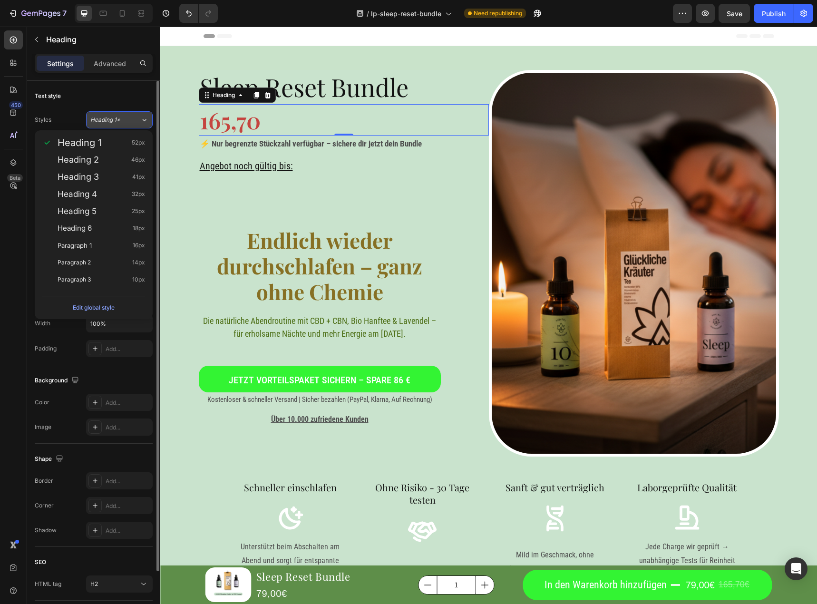
click at [131, 121] on div "Heading 1*" at bounding box center [115, 120] width 50 height 9
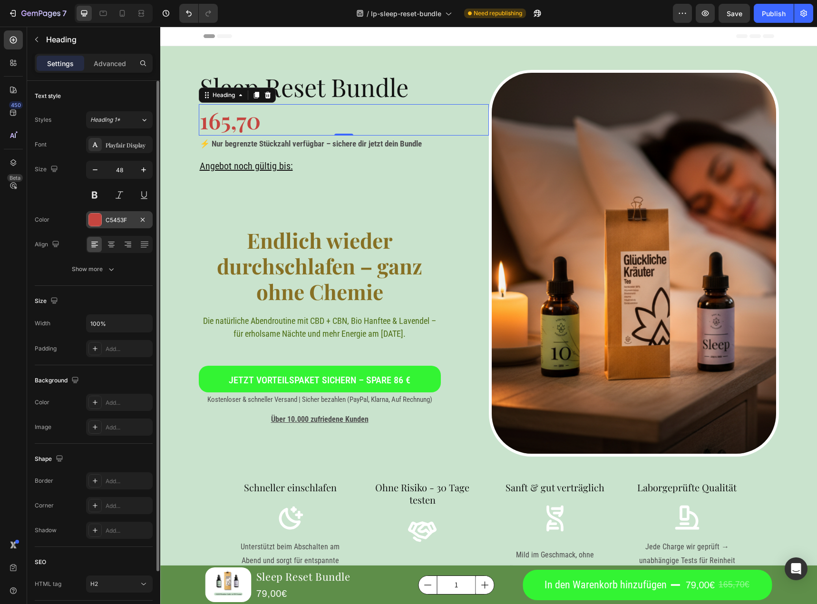
click at [111, 218] on div "C5453F" at bounding box center [120, 220] width 28 height 9
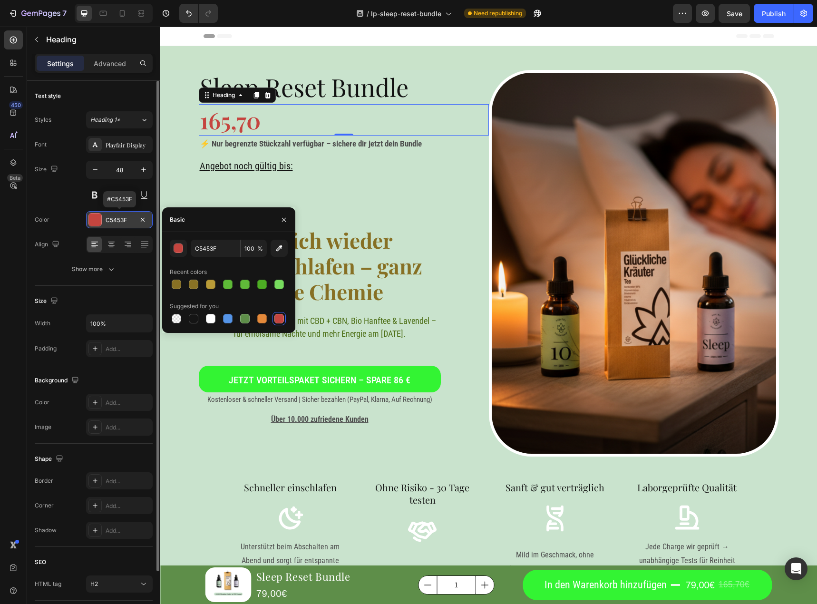
click at [111, 218] on div "C5453F" at bounding box center [120, 220] width 28 height 9
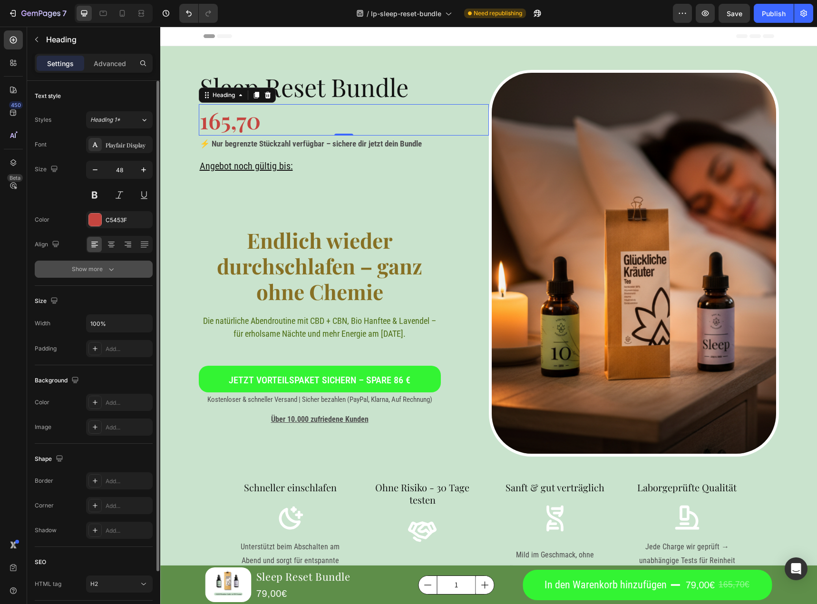
click at [113, 267] on icon "button" at bounding box center [112, 270] width 10 height 10
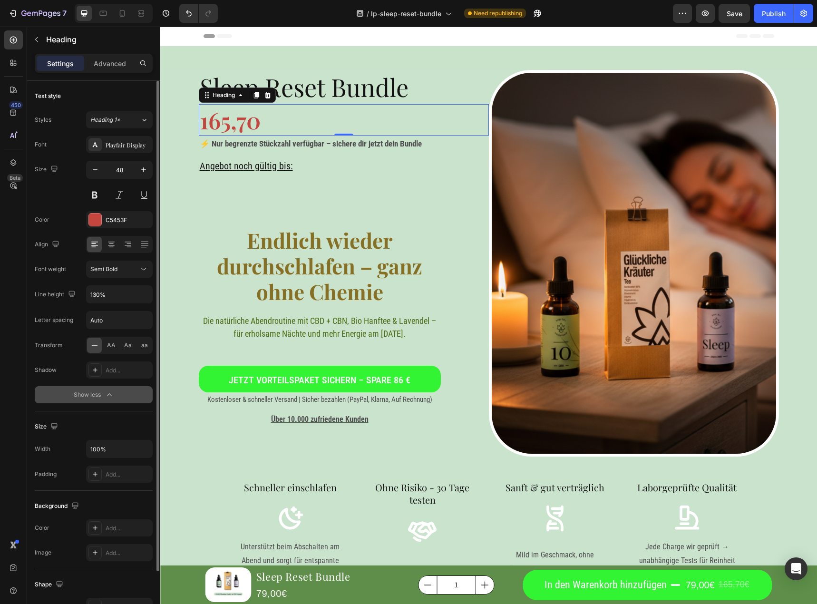
click at [94, 343] on icon at bounding box center [95, 346] width 10 height 10
click at [94, 342] on icon at bounding box center [95, 346] width 10 height 10
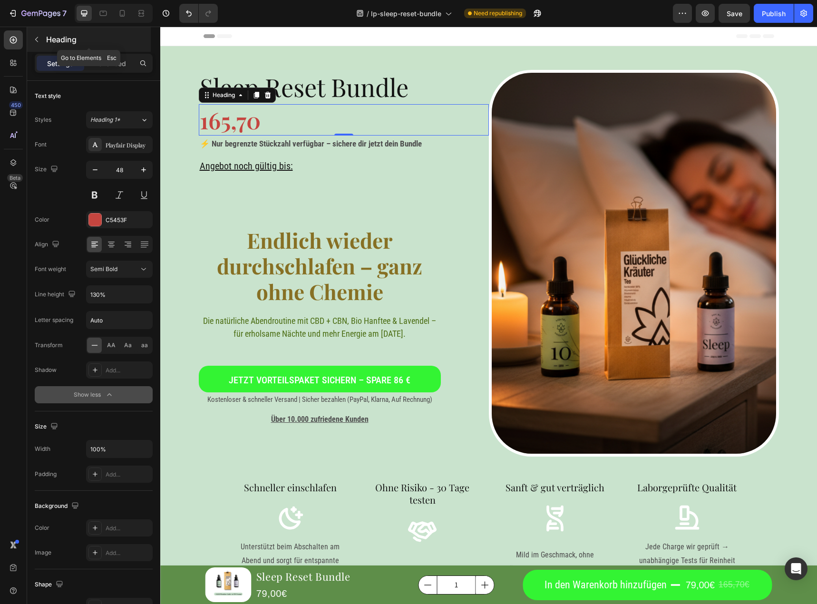
click at [33, 43] on icon "button" at bounding box center [37, 40] width 8 height 8
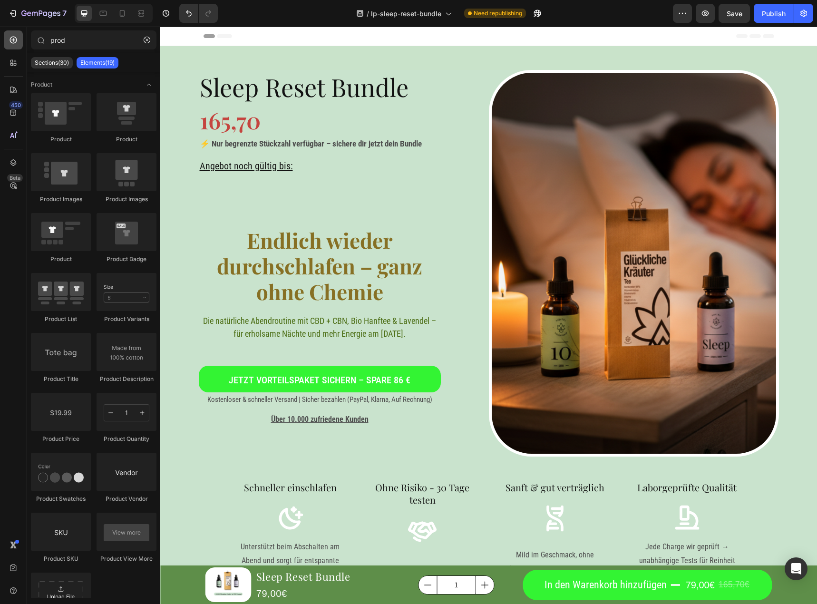
click at [12, 38] on icon at bounding box center [14, 40] width 10 height 10
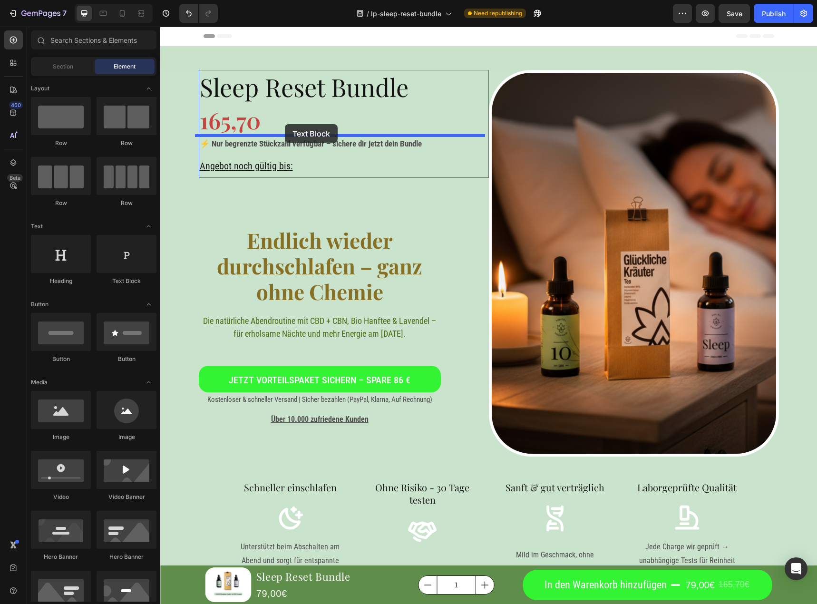
drag, startPoint x: 280, startPoint y: 279, endPoint x: 284, endPoint y: 124, distance: 155.2
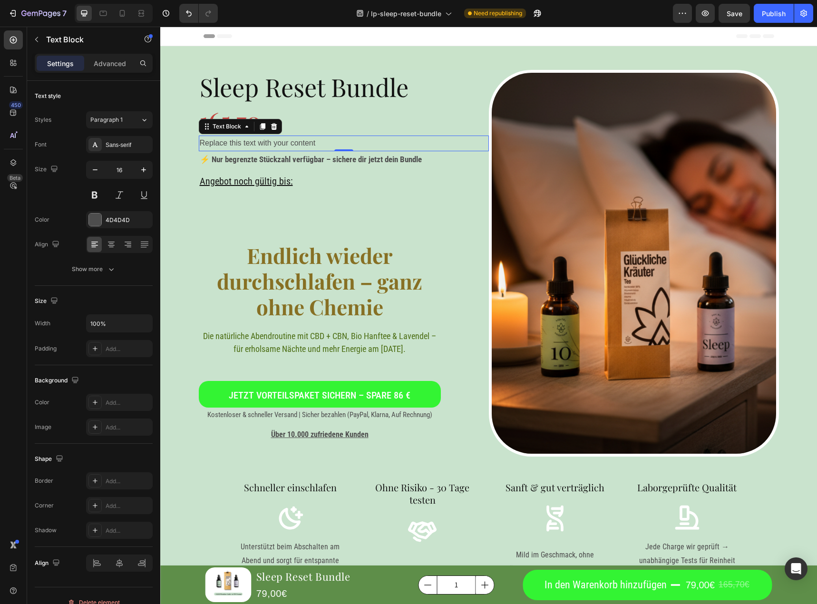
click at [256, 145] on div "Replace this text with your content" at bounding box center [344, 144] width 290 height 16
click at [255, 144] on p "Replace this text with your content" at bounding box center [344, 144] width 288 height 14
click at [256, 144] on p "Replace this text with your content" at bounding box center [344, 144] width 288 height 14
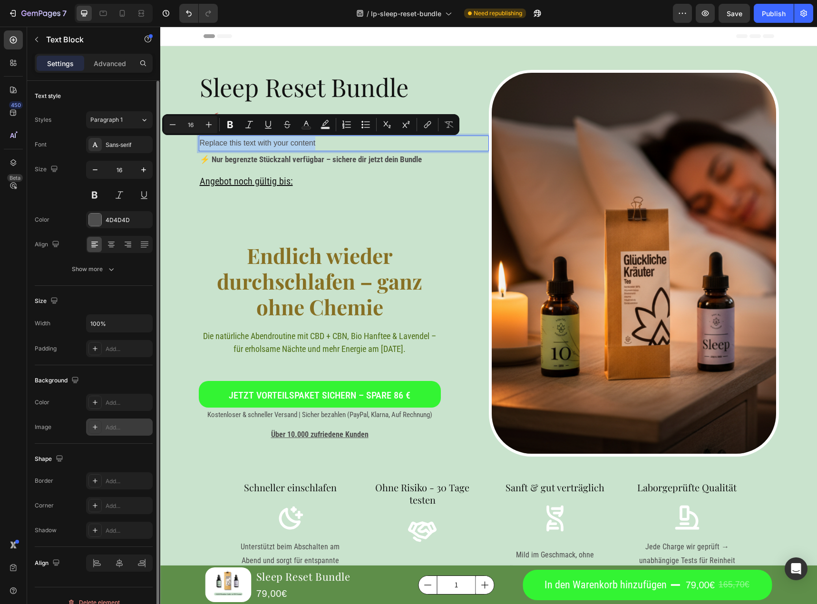
scroll to position [13, 0]
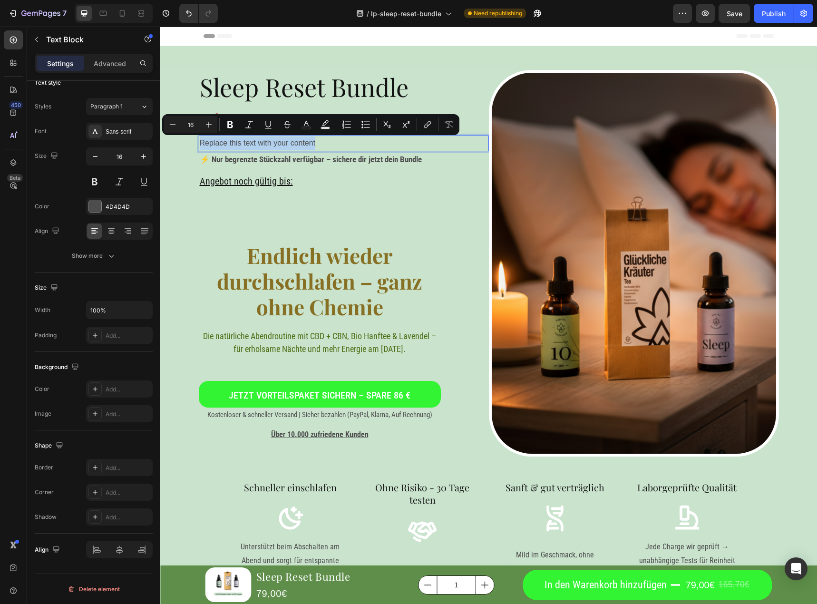
click at [319, 145] on p "Replace this text with your content" at bounding box center [344, 144] width 288 height 14
click at [443, 127] on button "Remove Format" at bounding box center [449, 124] width 17 height 17
click at [448, 119] on button "Remove Format" at bounding box center [449, 124] width 17 height 17
click at [434, 201] on div "Sleep Reset Bundle Heading 165,70 Heading Replace this text with your content T…" at bounding box center [344, 263] width 290 height 387
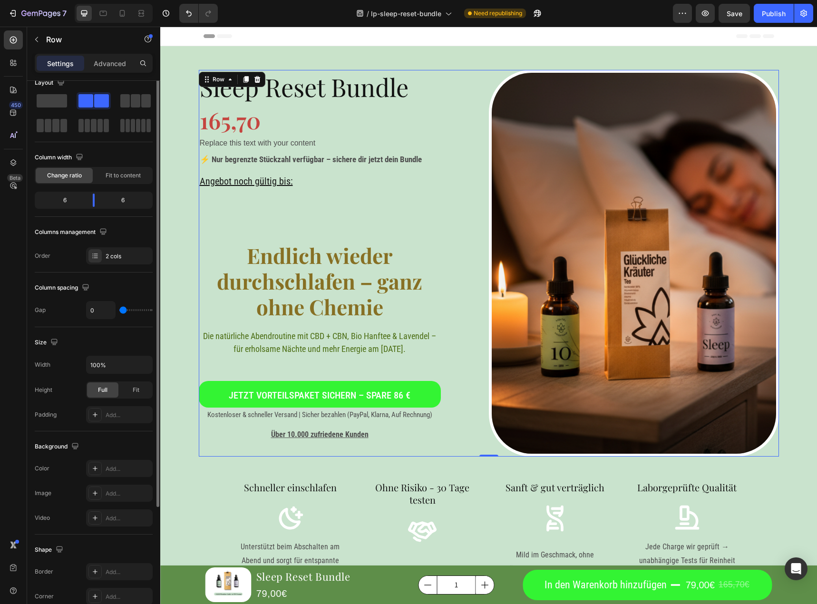
scroll to position [0, 0]
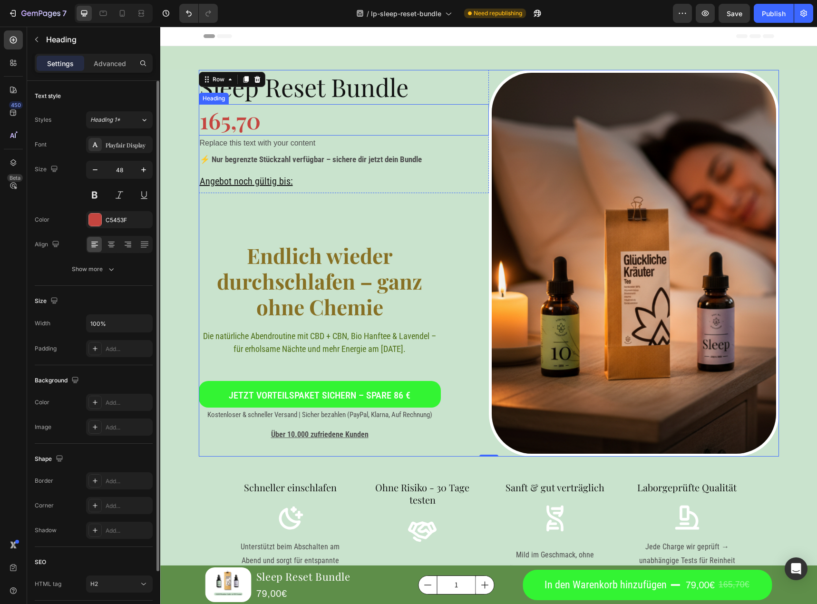
click at [229, 125] on h2 "165,70" at bounding box center [344, 119] width 290 height 31
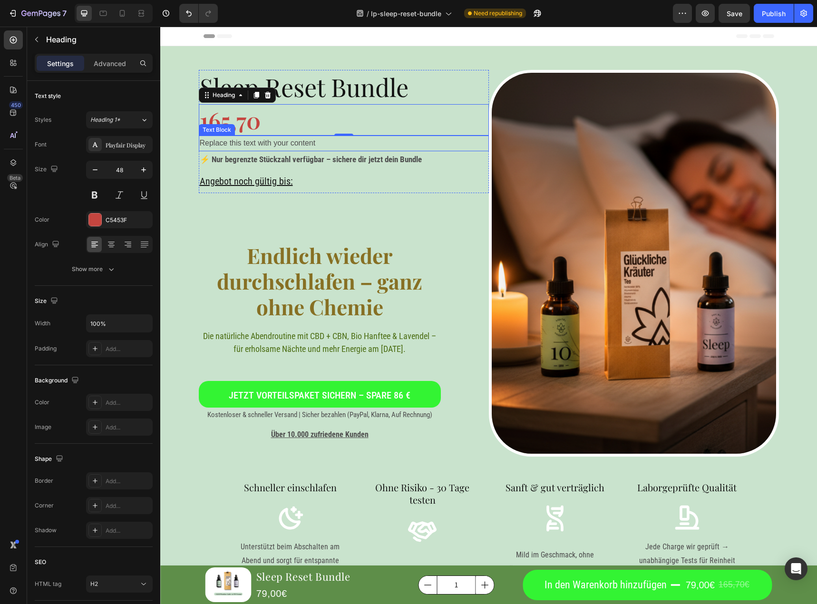
click at [251, 147] on p "Replace this text with your content" at bounding box center [344, 144] width 288 height 14
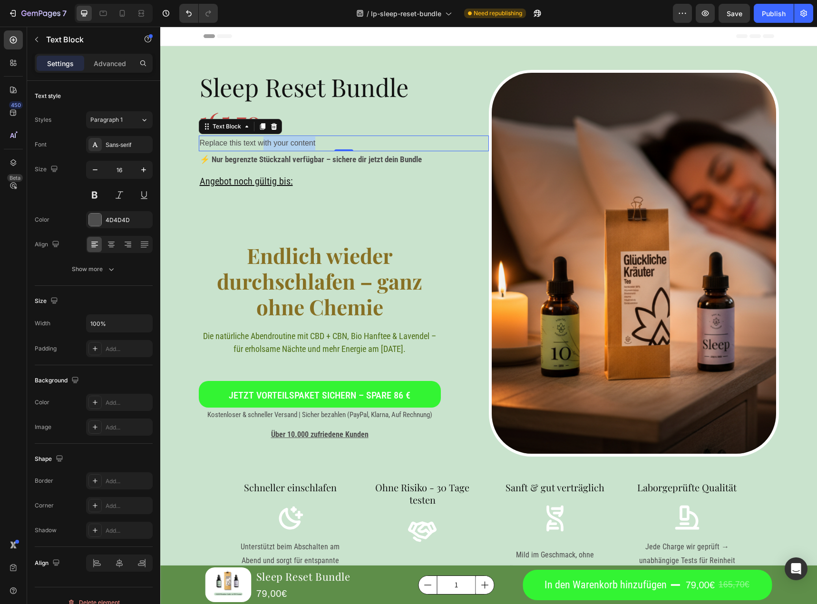
click at [258, 141] on p "Replace this text with your content" at bounding box center [344, 144] width 288 height 14
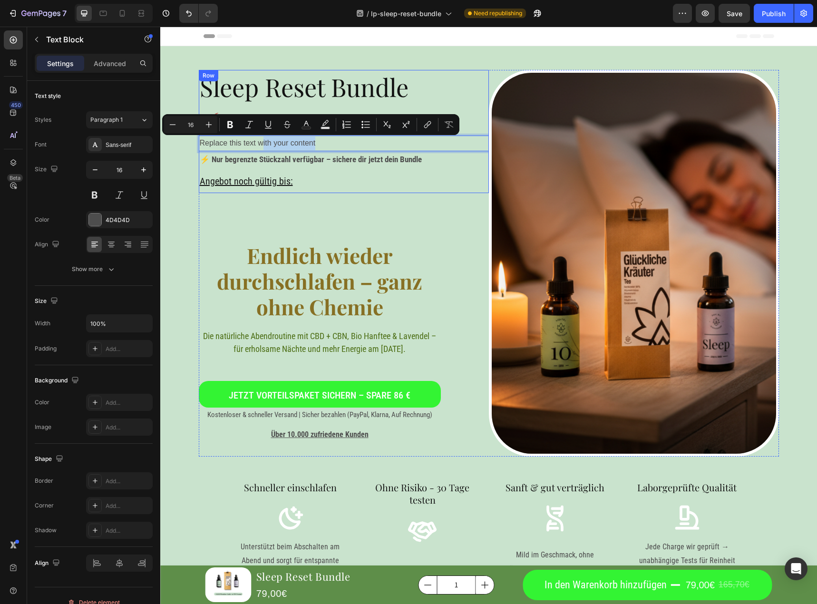
click at [295, 172] on div "Sleep Reset Bundle Heading 165,70 Heading Replace this text with your content T…" at bounding box center [344, 131] width 290 height 123
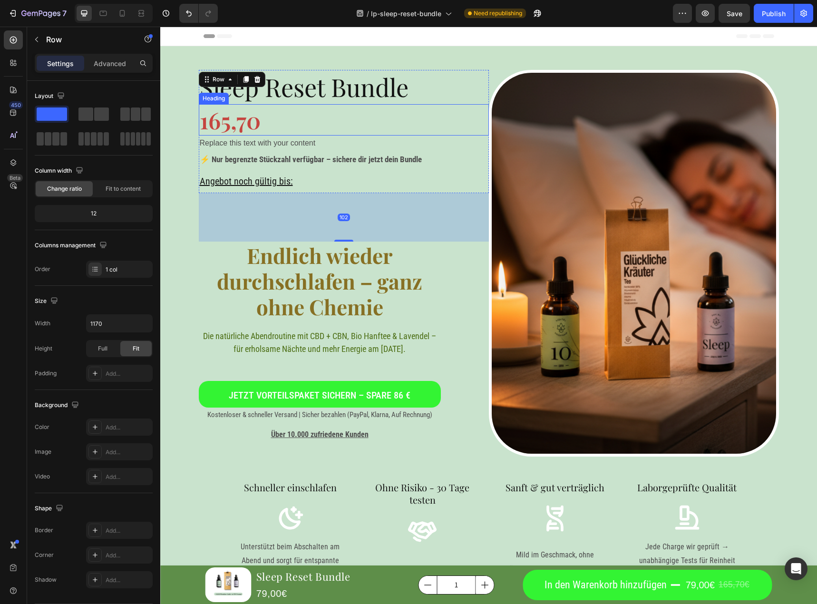
click at [248, 125] on h2 "165,70" at bounding box center [344, 119] width 290 height 31
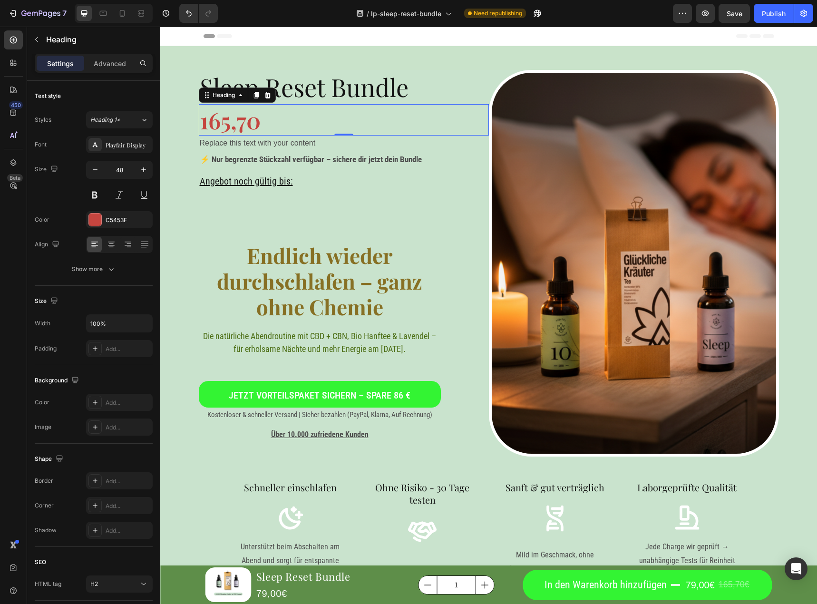
click at [249, 125] on h2 "165,70" at bounding box center [344, 119] width 290 height 31
click at [249, 124] on p "165,70" at bounding box center [344, 119] width 288 height 29
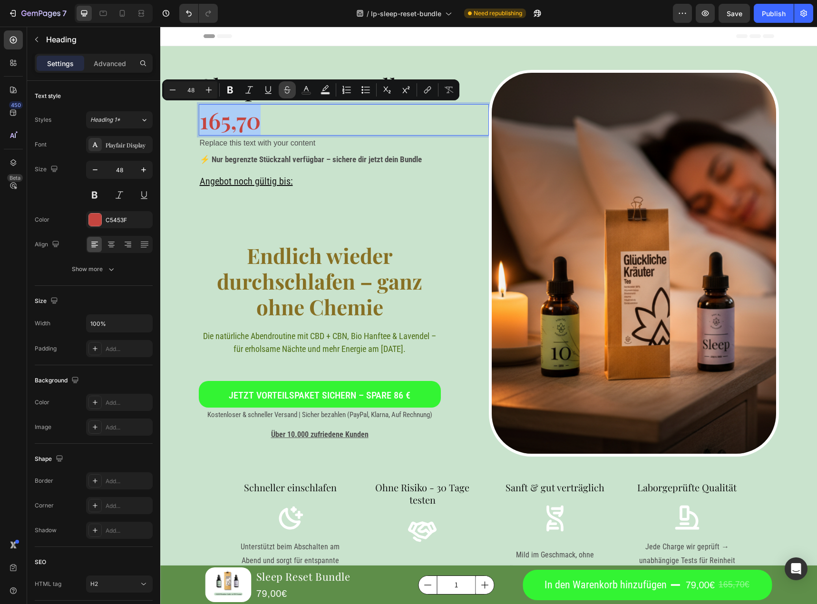
click at [289, 90] on icon "Editor contextual toolbar" at bounding box center [288, 90] width 10 height 10
click at [283, 124] on p "165,70" at bounding box center [344, 119] width 288 height 29
click at [275, 152] on p "⚡ Nur begrenzte Stückzahl verfügbar – sichere dir jetzt dein Bundle" at bounding box center [344, 159] width 288 height 15
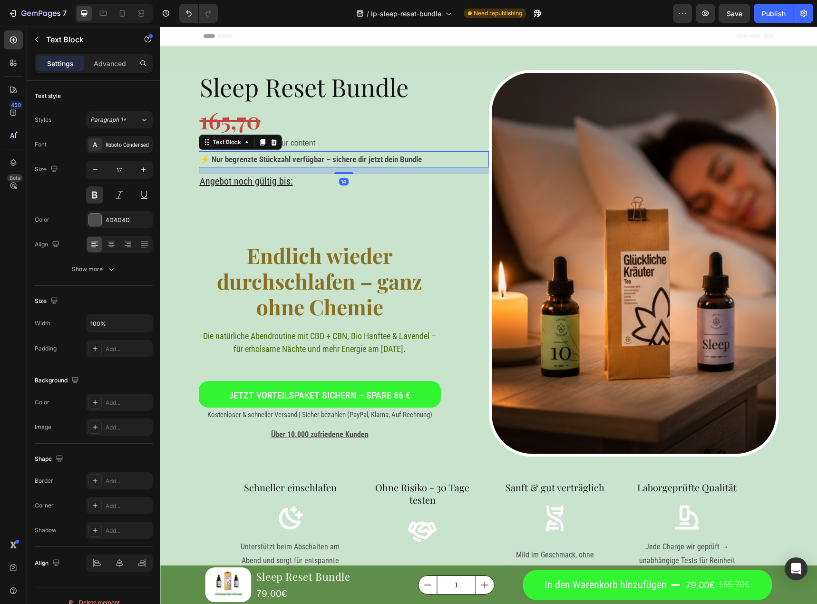
click at [282, 140] on p "Replace this text with your content" at bounding box center [344, 144] width 288 height 14
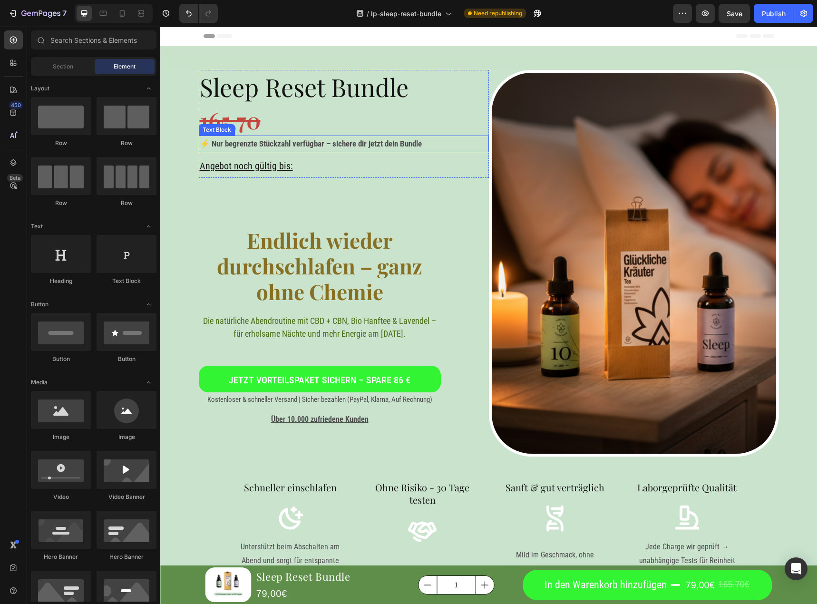
click at [304, 110] on p "⁠⁠⁠⁠⁠⁠⁠ 165,70" at bounding box center [344, 119] width 288 height 29
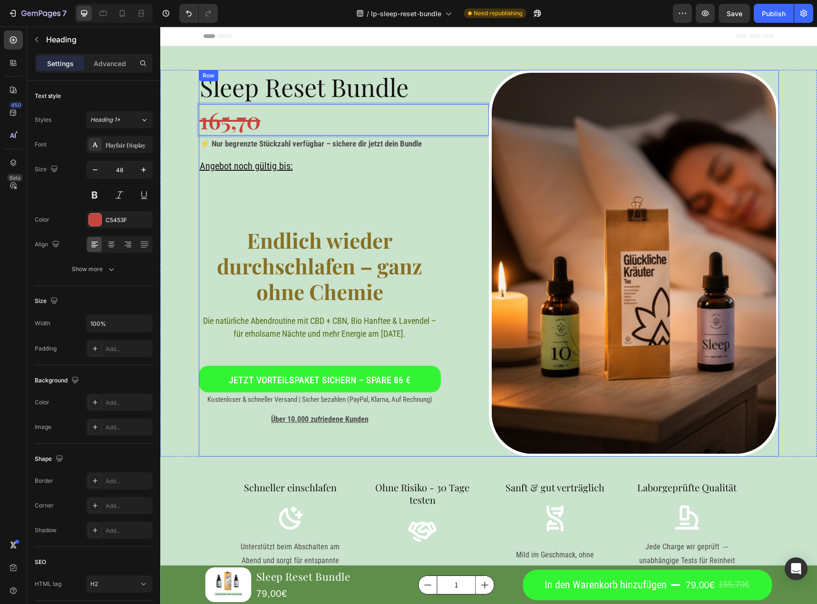
click at [330, 194] on div "Sleep Reset Bundle Heading 165,70 Heading 0 ⚡ Nur begrenzte Stückzahl verfügbar…" at bounding box center [344, 263] width 290 height 387
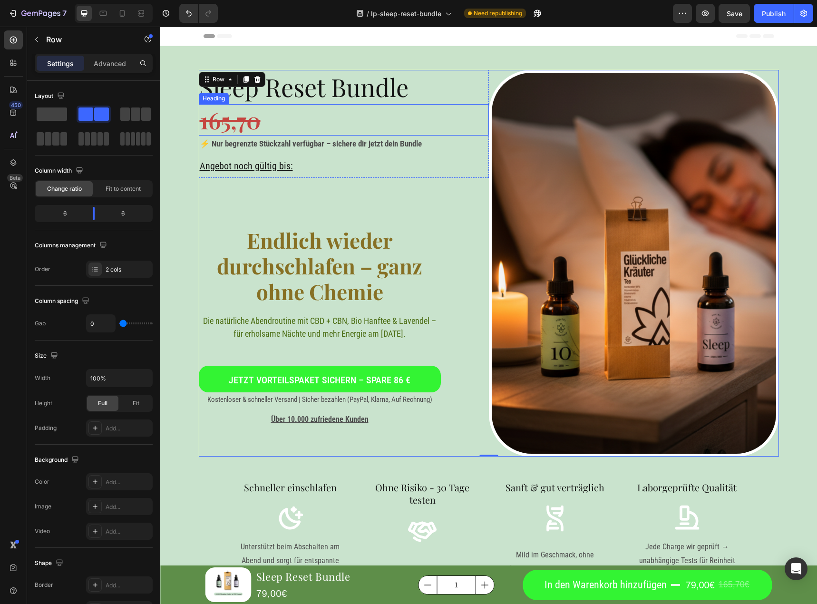
click at [241, 123] on s "165,70" at bounding box center [230, 120] width 61 height 30
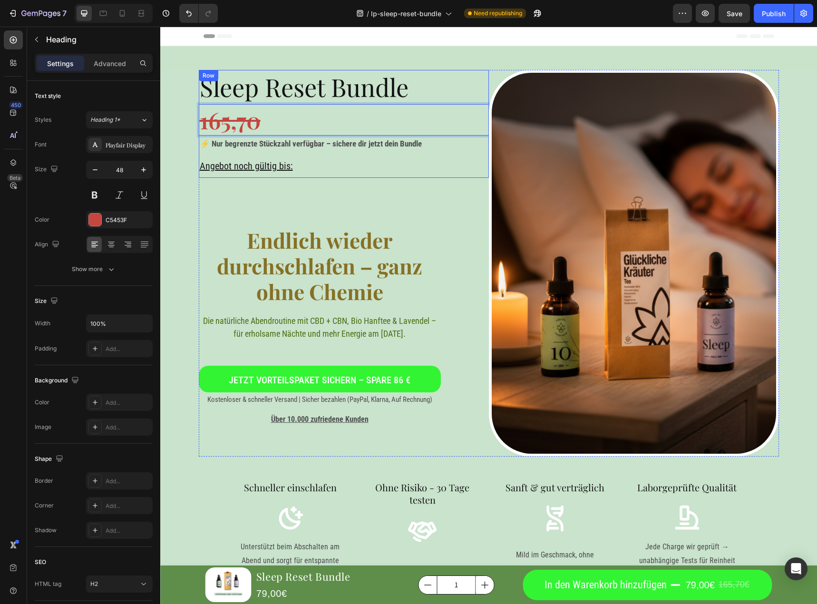
click at [307, 184] on div "Sleep Reset Bundle Heading 165,70 Heading 0 ⚡ Nur begrenzte Stückzahl verfügbar…" at bounding box center [344, 263] width 290 height 387
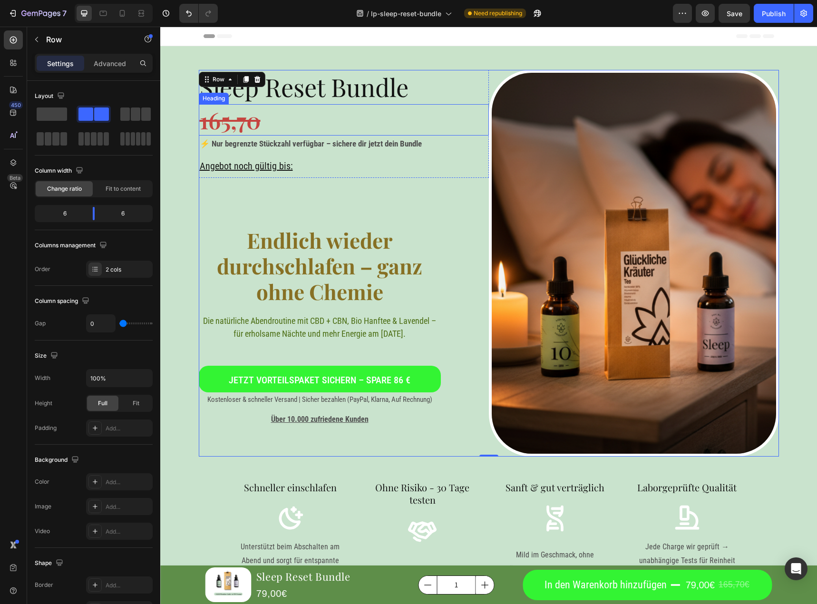
click at [280, 125] on p "⁠⁠⁠⁠⁠⁠⁠ 165,70" at bounding box center [344, 119] width 288 height 29
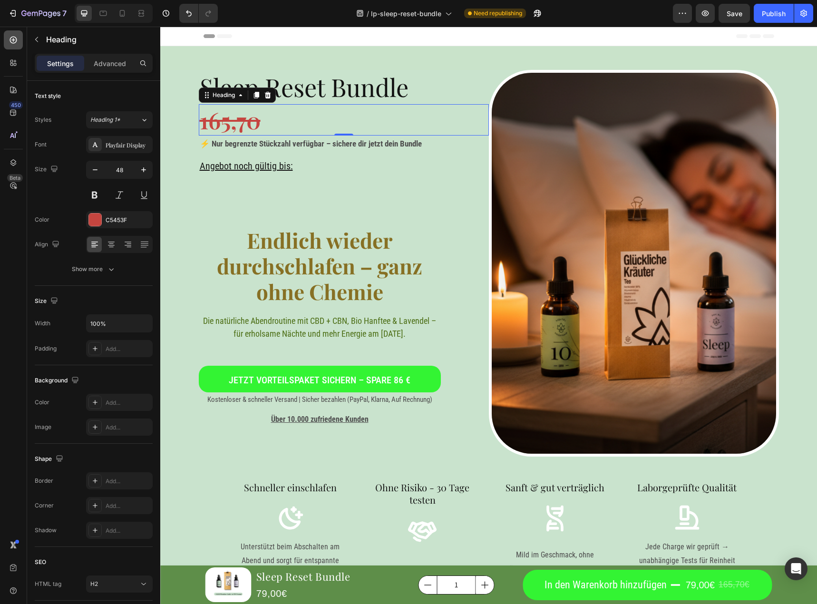
click at [14, 32] on div at bounding box center [13, 39] width 19 height 19
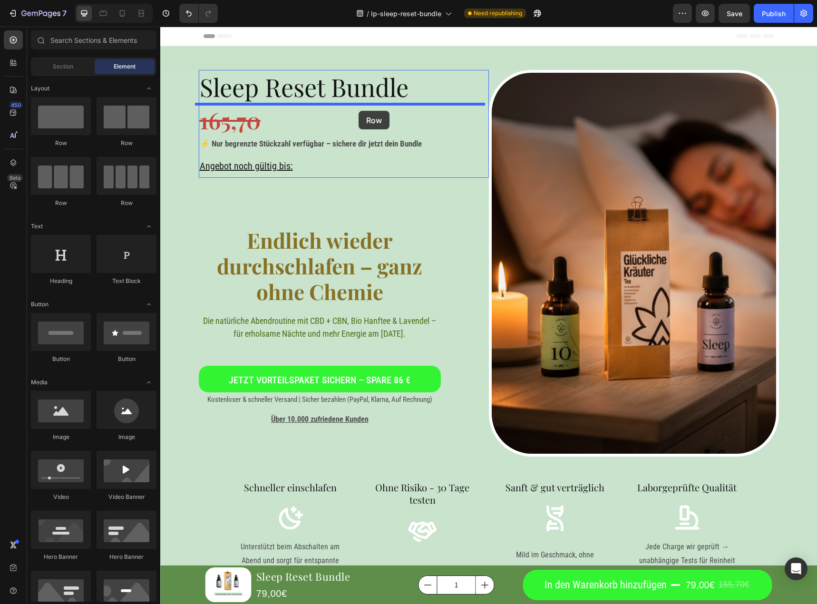
drag, startPoint x: 278, startPoint y: 149, endPoint x: 357, endPoint y: 111, distance: 87.9
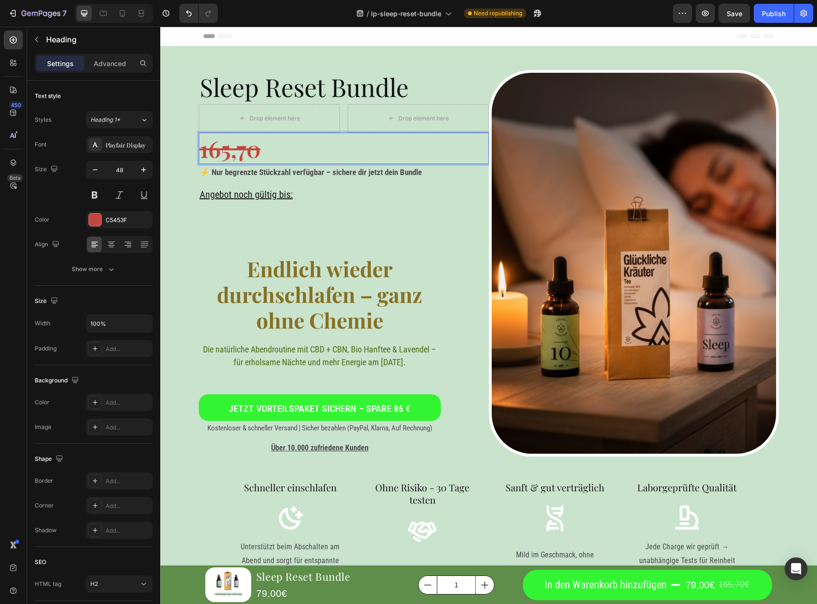
drag, startPoint x: 240, startPoint y: 153, endPoint x: 247, endPoint y: 147, distance: 8.8
click at [280, 147] on p "165,70" at bounding box center [344, 148] width 288 height 29
drag, startPoint x: 287, startPoint y: 143, endPoint x: 269, endPoint y: 151, distance: 19.6
click at [274, 147] on p "165,70" at bounding box center [344, 148] width 288 height 29
click at [184, 171] on div "Background Image" at bounding box center [488, 263] width 657 height 387
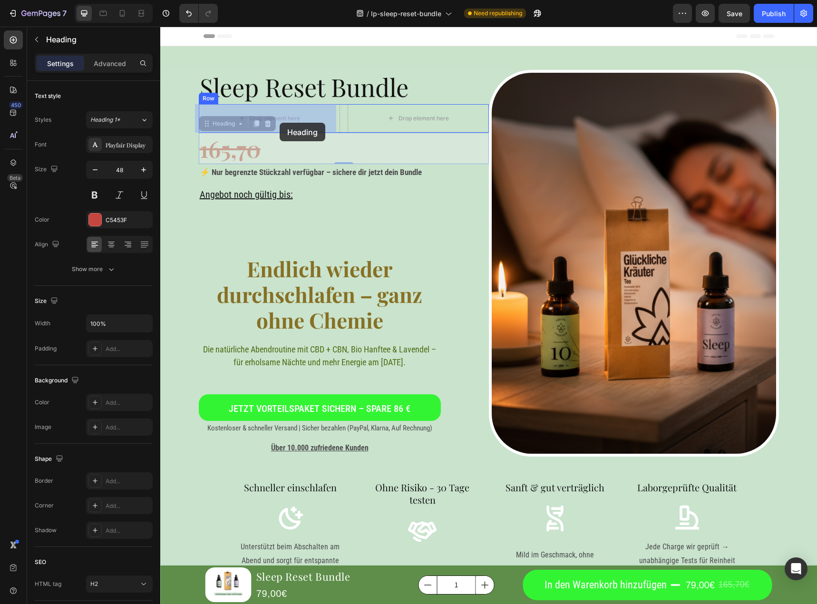
drag, startPoint x: 294, startPoint y: 144, endPoint x: 280, endPoint y: 123, distance: 25.3
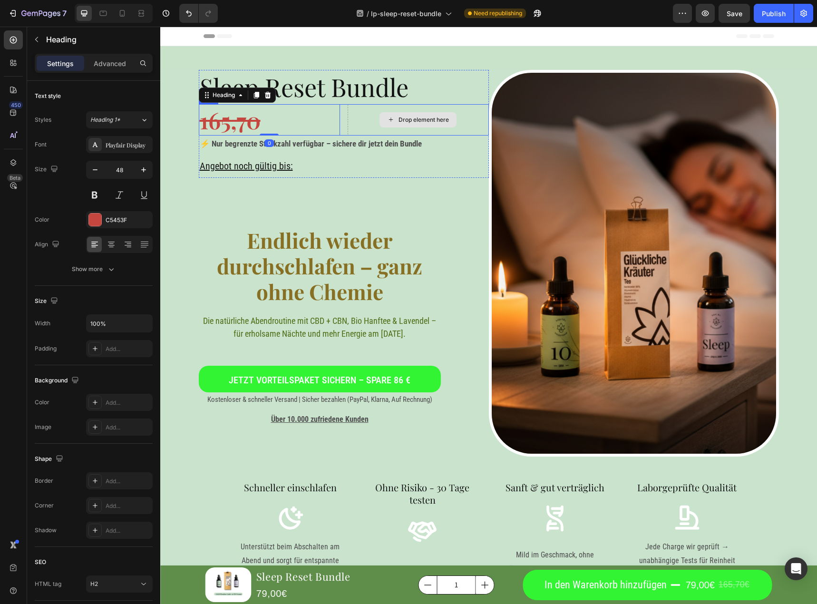
click at [380, 120] on div "Drop element here" at bounding box center [418, 119] width 77 height 15
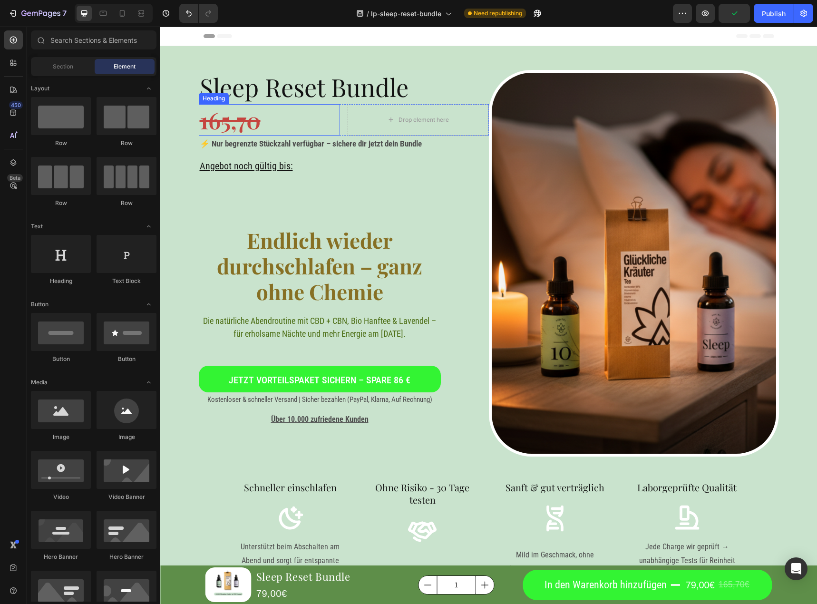
click at [300, 118] on h2 "165,70" at bounding box center [269, 119] width 141 height 31
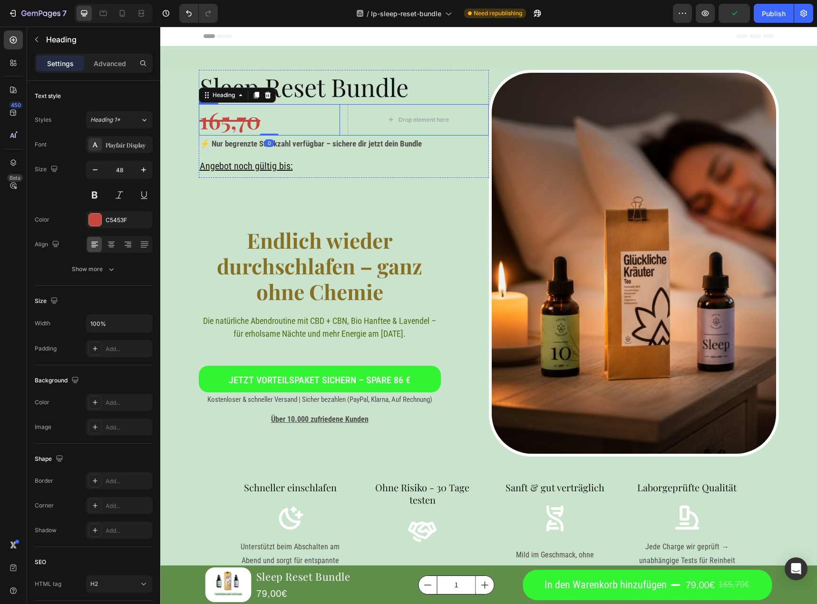
click at [339, 118] on div "165,70 Heading 0 Drop element here Row" at bounding box center [344, 119] width 290 height 31
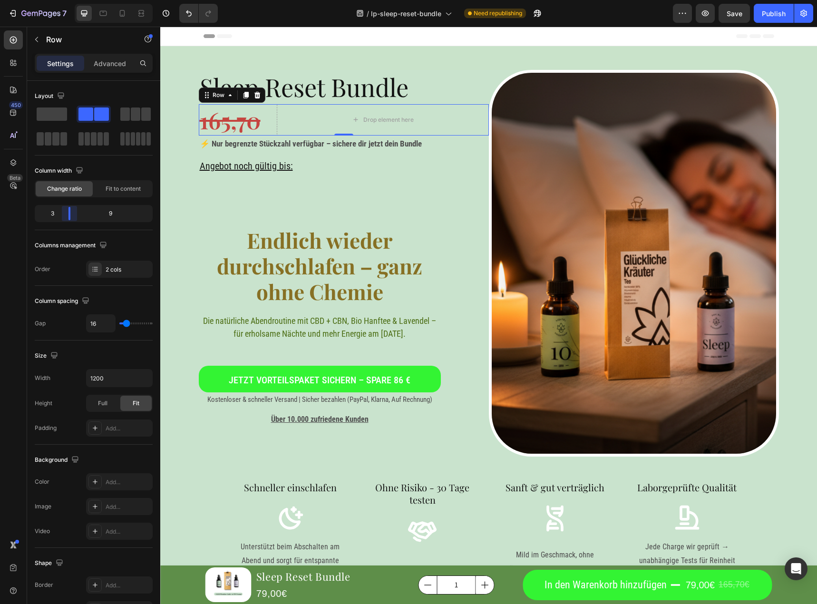
drag, startPoint x: 98, startPoint y: 218, endPoint x: 39, endPoint y: 61, distance: 167.5
click at [63, 0] on body "7 / lp-sleep-reset-bundle Need republishing Preview Save Publish 450 Beta Secti…" at bounding box center [408, 0] width 817 height 0
click at [323, 118] on div "Drop element here" at bounding box center [383, 119] width 212 height 31
click at [222, 118] on s "165,70" at bounding box center [230, 120] width 61 height 30
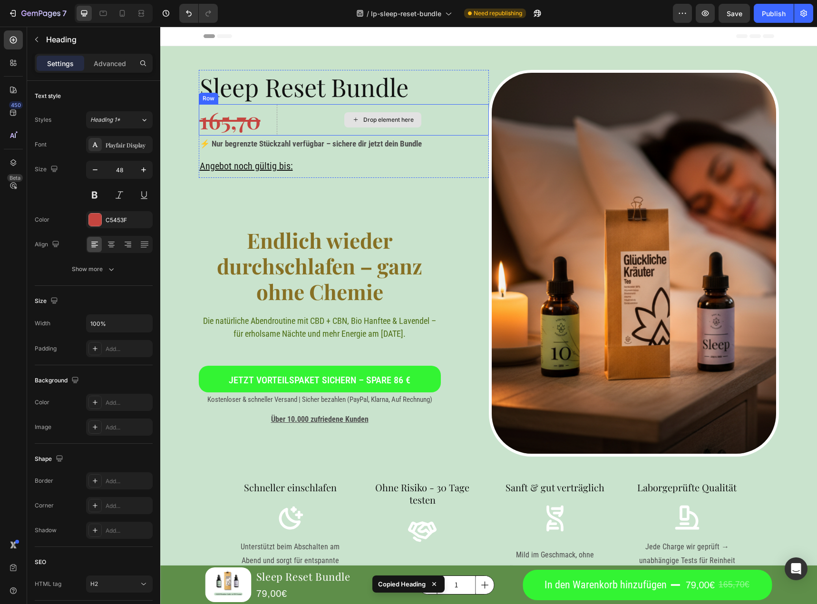
click at [355, 117] on icon at bounding box center [356, 120] width 8 height 8
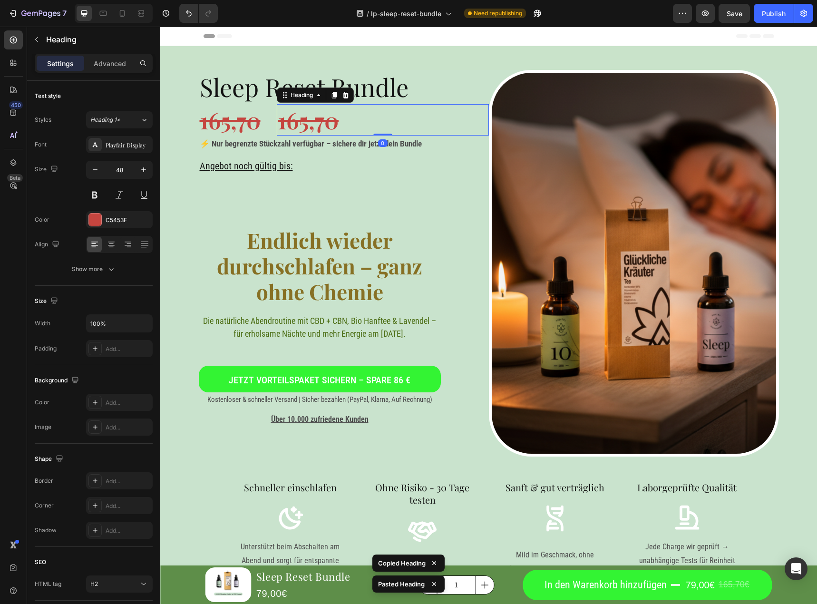
click at [312, 124] on s "165,70" at bounding box center [308, 120] width 61 height 30
click at [312, 118] on s "165,70" at bounding box center [308, 120] width 61 height 30
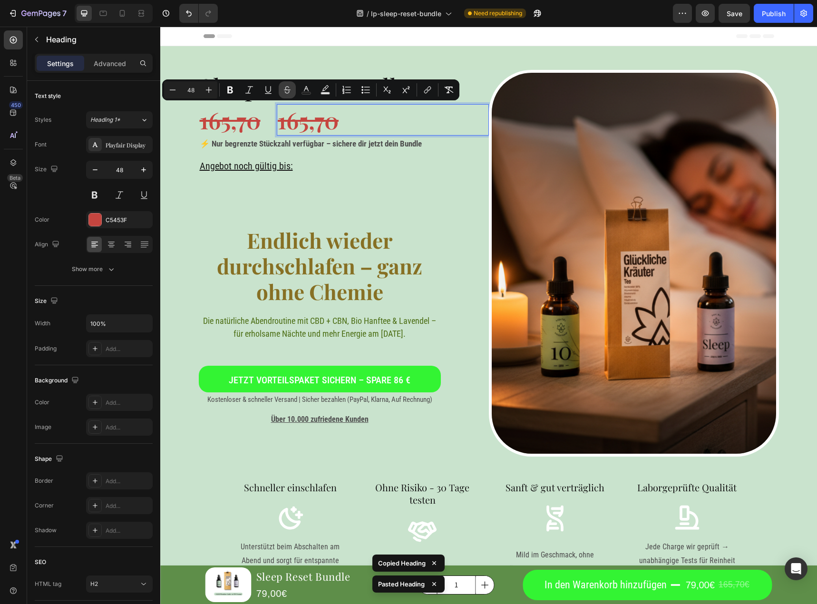
click at [286, 88] on icon "Editor contextual toolbar" at bounding box center [288, 90] width 10 height 10
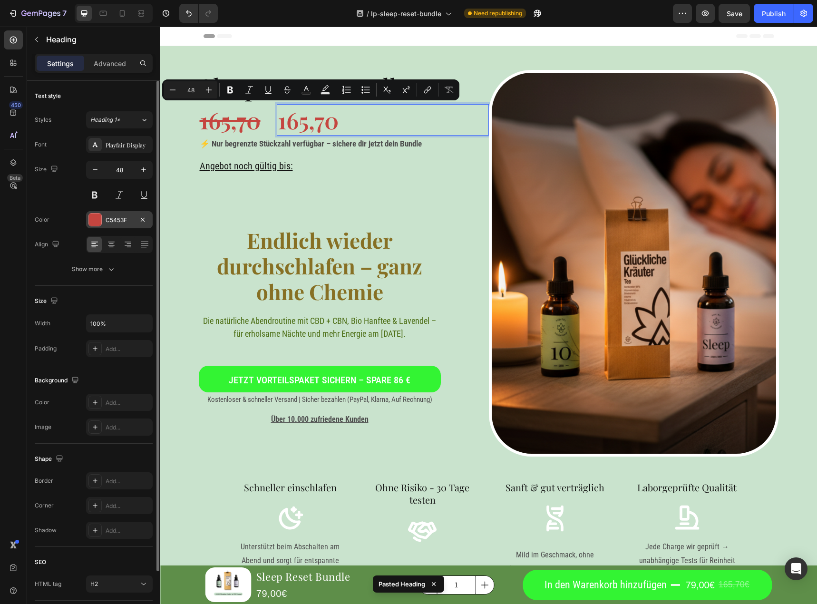
click at [110, 223] on div "C5453F" at bounding box center [120, 220] width 28 height 9
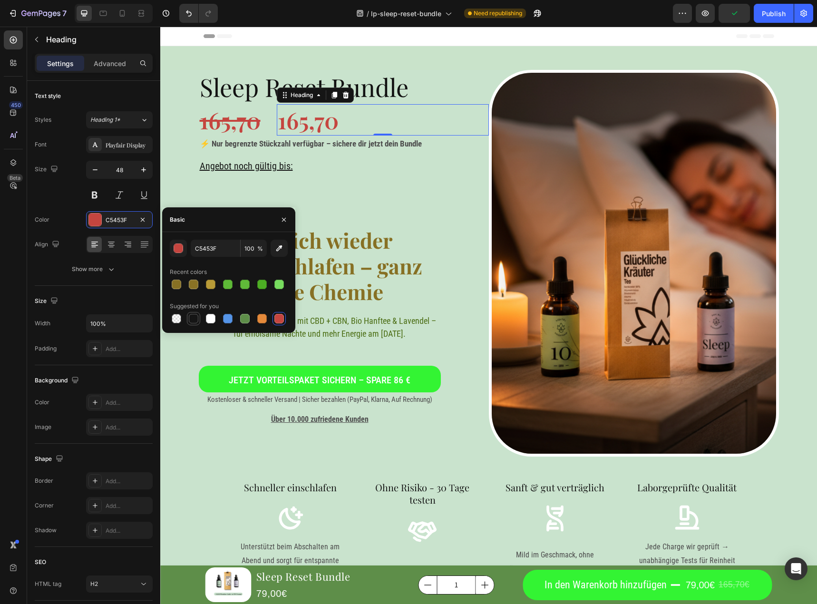
click at [191, 317] on div at bounding box center [194, 319] width 10 height 10
click at [242, 315] on div at bounding box center [245, 319] width 10 height 10
type input "5E8E49"
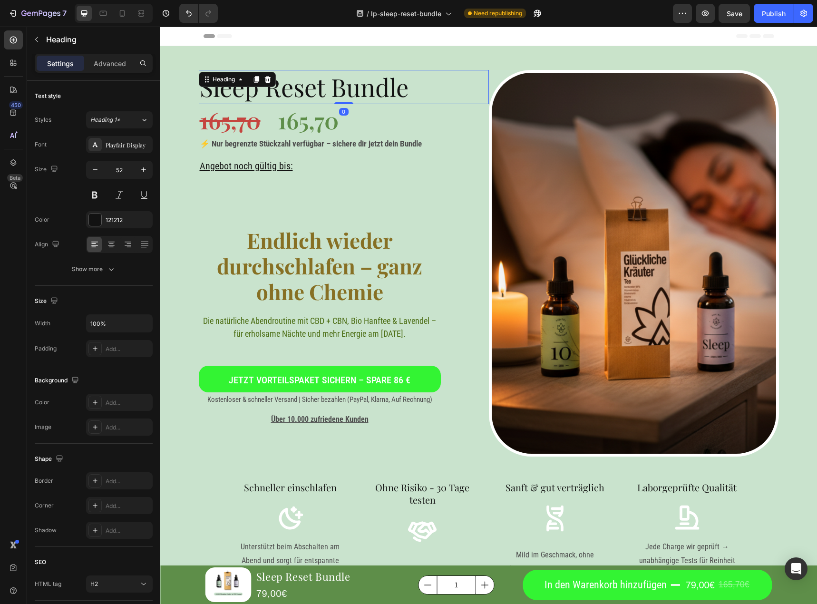
click at [239, 83] on div "Sleep Reset Bundle Heading 0" at bounding box center [344, 87] width 290 height 34
click at [235, 88] on h2 "Sleep Reset Bundle" at bounding box center [344, 87] width 290 height 34
click at [234, 92] on p "Sleep Reset Bundle" at bounding box center [344, 87] width 288 height 32
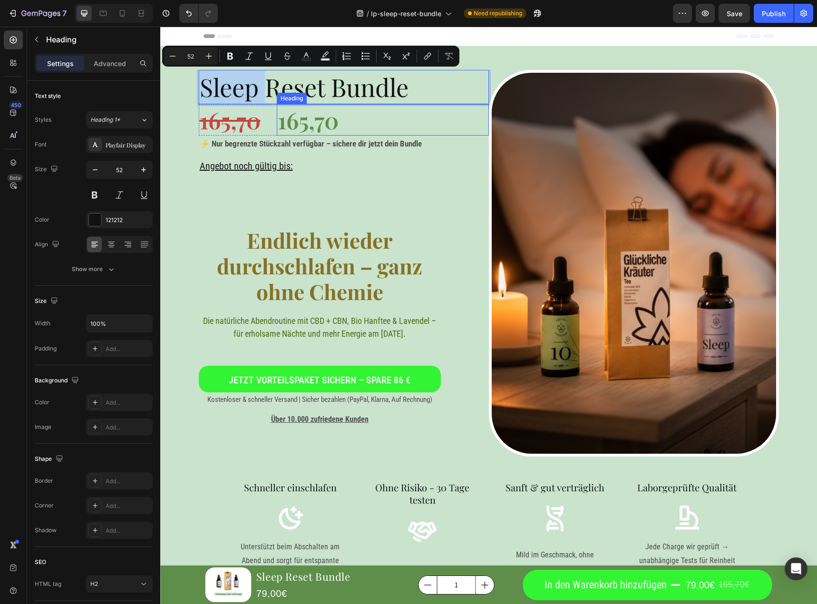
click at [297, 128] on p "165,70" at bounding box center [383, 119] width 210 height 29
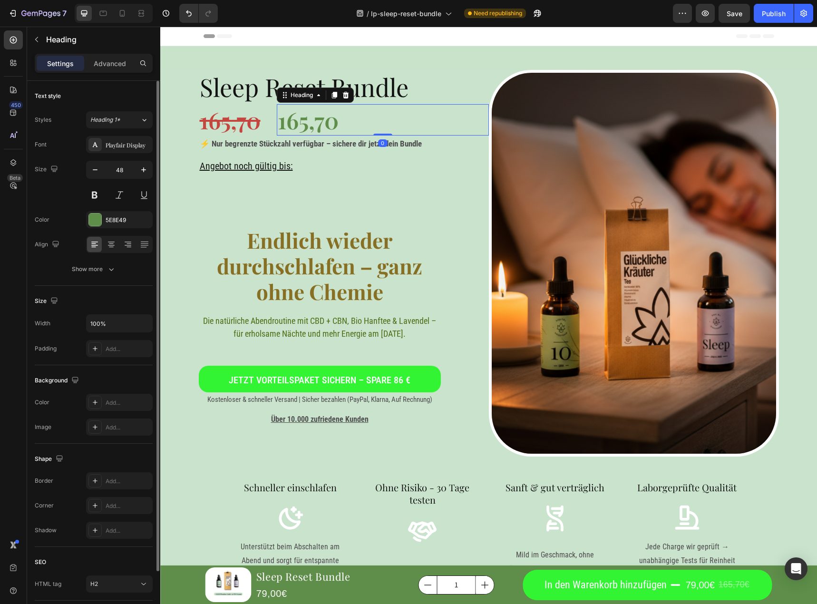
click at [121, 230] on div "Font Playfair Display Size 48 Color 5E8E49 Align Show more" at bounding box center [94, 207] width 118 height 142
click at [124, 219] on div "5E8E49" at bounding box center [120, 220] width 28 height 9
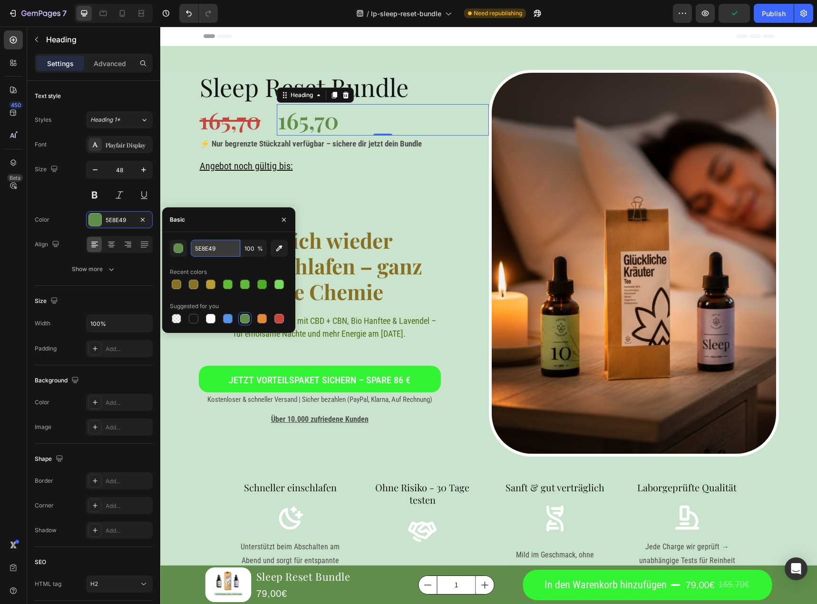
click at [212, 247] on input "5E8E49" at bounding box center [215, 248] width 49 height 17
type input "121212"
click at [299, 120] on p "165,70" at bounding box center [383, 119] width 210 height 29
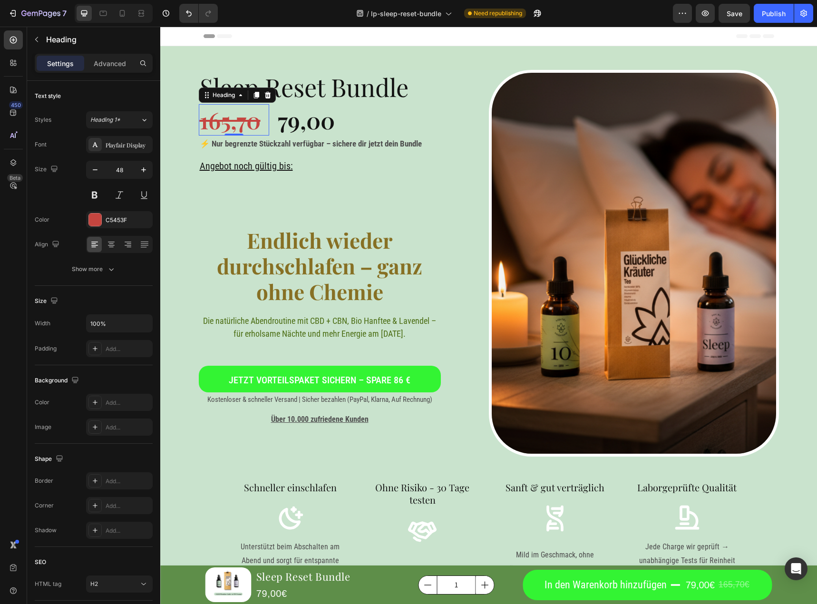
click at [235, 124] on s "165,70" at bounding box center [230, 120] width 61 height 30
click at [92, 164] on button "button" at bounding box center [95, 169] width 17 height 17
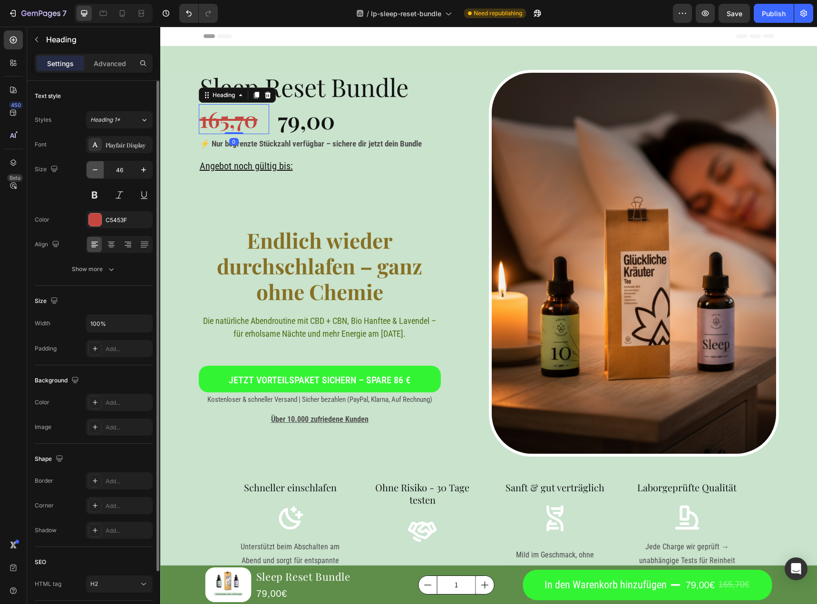
click at [92, 164] on button "button" at bounding box center [95, 169] width 17 height 17
click at [93, 164] on button "button" at bounding box center [95, 169] width 17 height 17
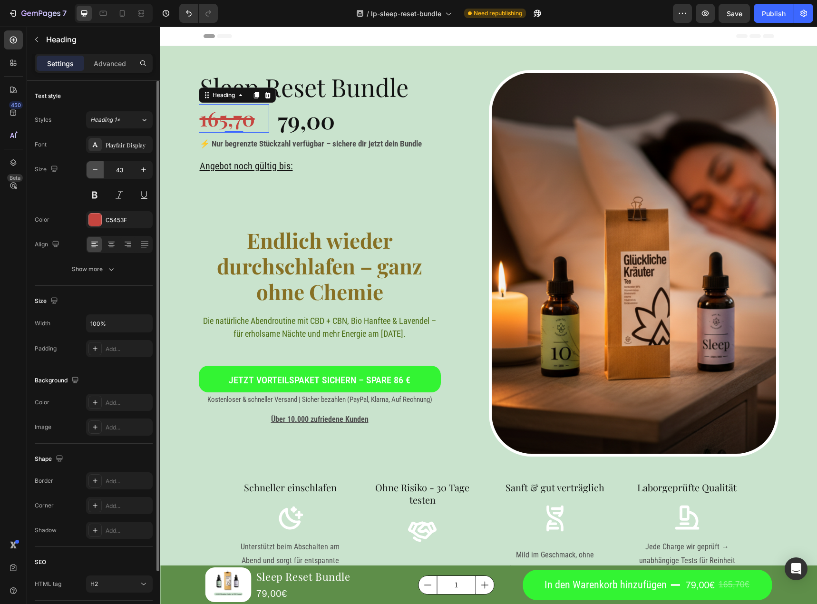
click at [93, 164] on button "button" at bounding box center [95, 169] width 17 height 17
type input "40"
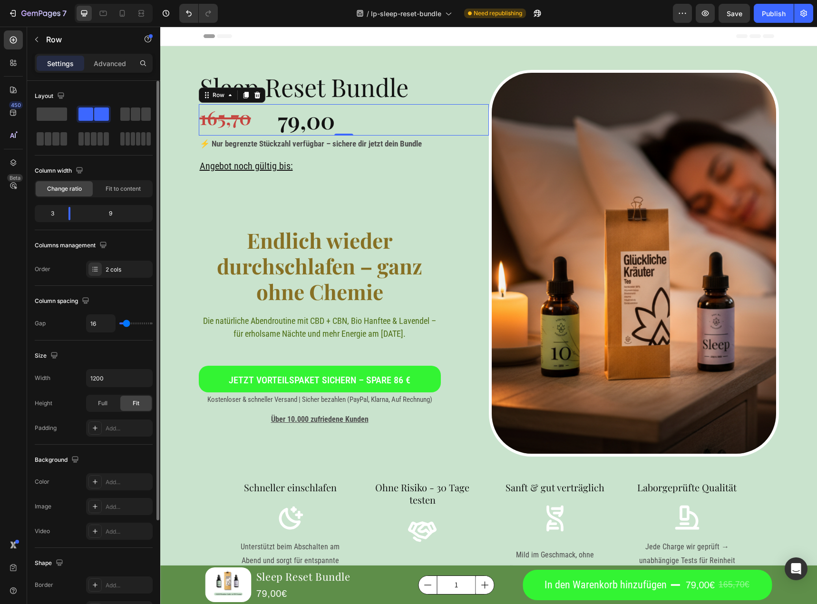
click at [270, 130] on div "165,70 Heading 79,00 Heading Row 0" at bounding box center [344, 119] width 290 height 31
click at [269, 128] on div "165,70 Heading 79,00 Heading Row 0" at bounding box center [344, 119] width 290 height 31
click at [267, 123] on div "165,70 Heading 79,00 Heading Row 0" at bounding box center [344, 119] width 290 height 31
click at [255, 123] on h2 "165,70" at bounding box center [234, 117] width 71 height 27
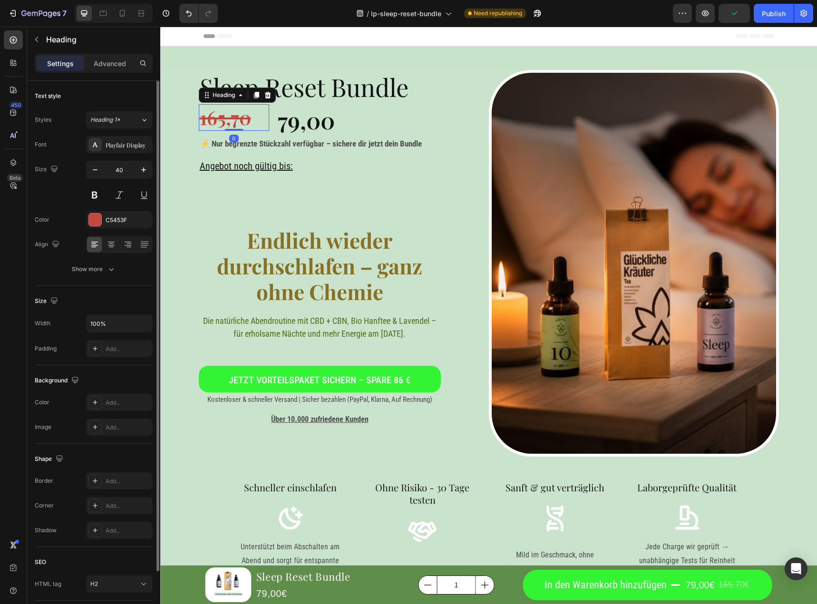
click at [277, 126] on h2 "79,00" at bounding box center [383, 119] width 212 height 31
click at [234, 121] on s "165,70" at bounding box center [225, 117] width 51 height 25
click at [281, 118] on p "79,00" at bounding box center [383, 119] width 210 height 29
click at [278, 119] on p "79,00" at bounding box center [383, 119] width 210 height 29
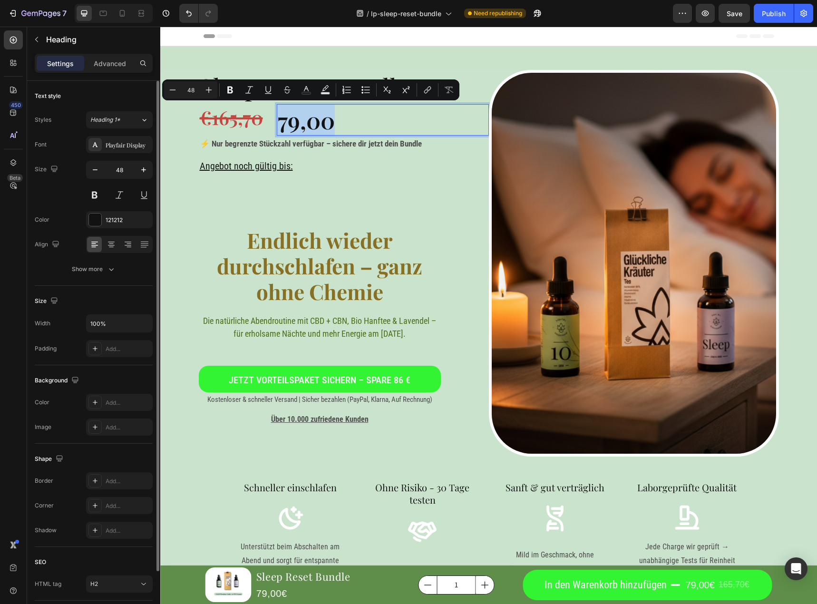
click at [281, 118] on p "79,00" at bounding box center [383, 119] width 210 height 29
click at [278, 121] on p "79,00" at bounding box center [383, 119] width 210 height 29
click at [278, 127] on p "79,00" at bounding box center [383, 119] width 210 height 29
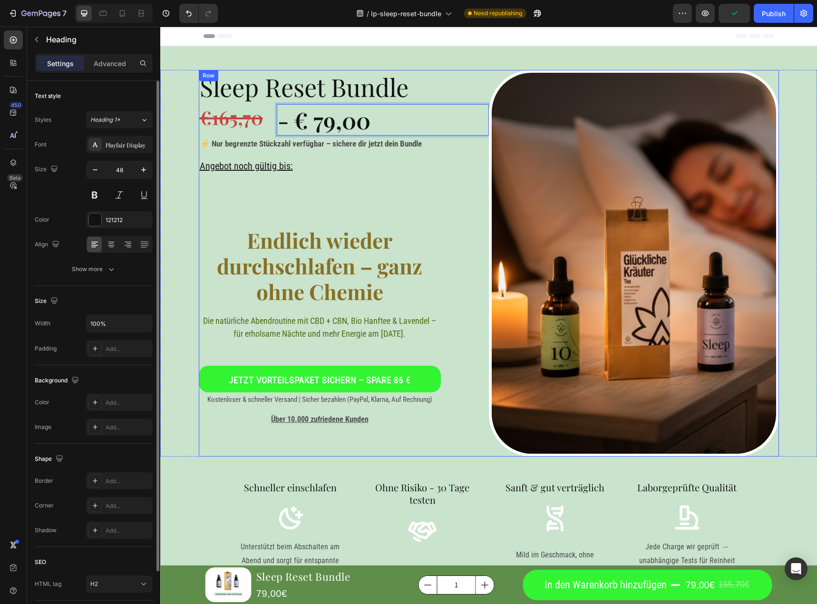
click at [366, 183] on div "Sleep Reset Bundle Heading ⁠⁠⁠⁠⁠⁠⁠ €165,70 Heading - € 79,00 Heading 0 Row ⚡ Nu…" at bounding box center [344, 263] width 290 height 387
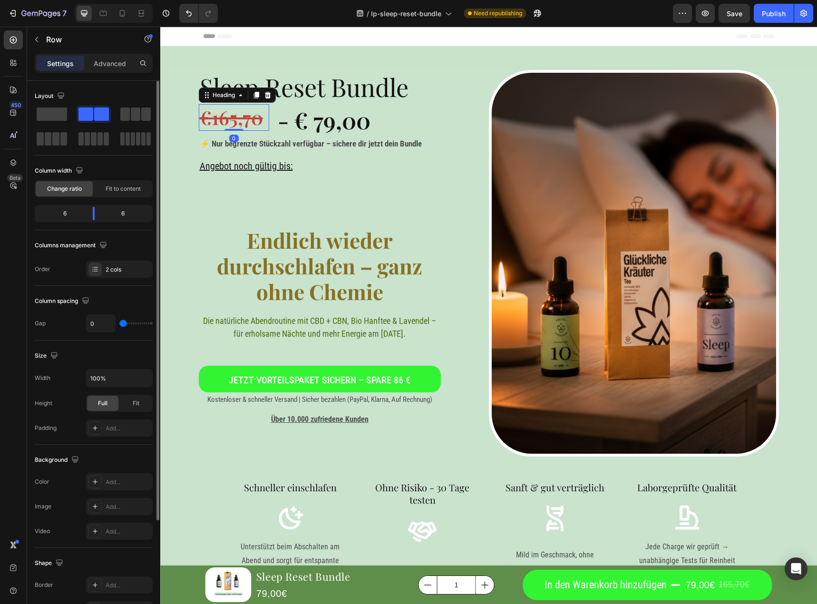
click at [244, 113] on s "€165,70" at bounding box center [231, 117] width 63 height 25
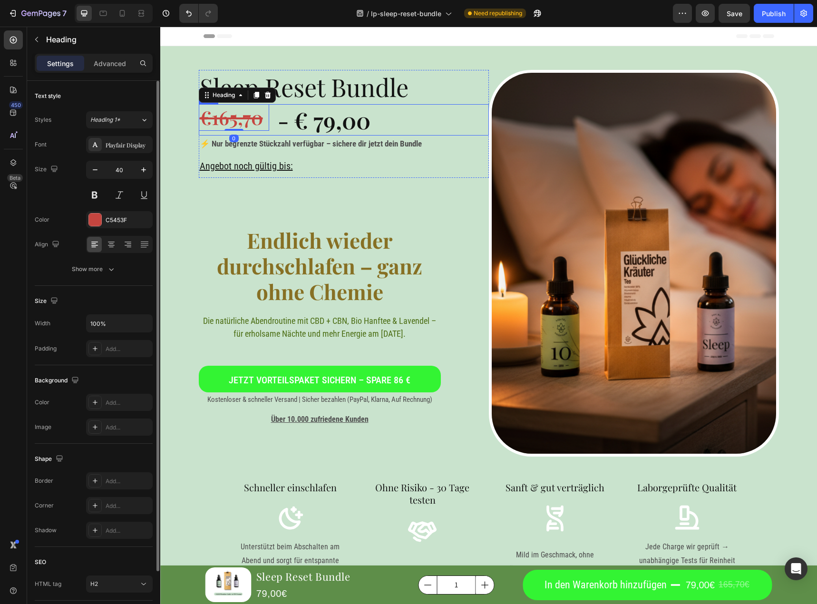
click at [277, 121] on h2 "- € 79,00" at bounding box center [383, 119] width 212 height 31
click at [268, 126] on div "⁠⁠⁠⁠⁠⁠⁠ €165,70 Heading - € 79,00 Heading 0 Row" at bounding box center [344, 119] width 290 height 31
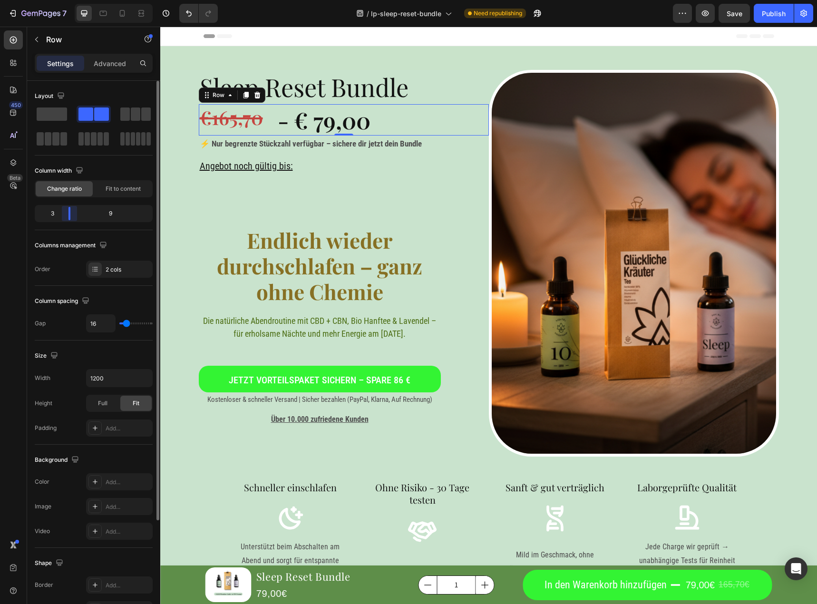
drag, startPoint x: 65, startPoint y: 218, endPoint x: 3, endPoint y: 129, distance: 108.4
click at [63, 0] on body "7 / lp-sleep-reset-bundle Need republishing Preview Save Publish 450 Beta Secti…" at bounding box center [408, 0] width 817 height 0
click at [324, 119] on p "- € 79,00" at bounding box center [383, 119] width 210 height 29
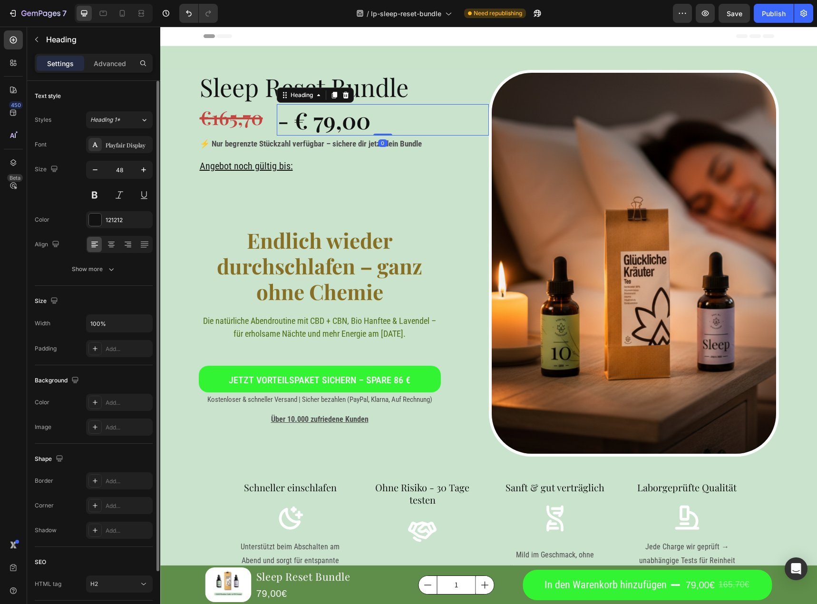
click at [282, 126] on p "- € 79,00" at bounding box center [383, 119] width 210 height 29
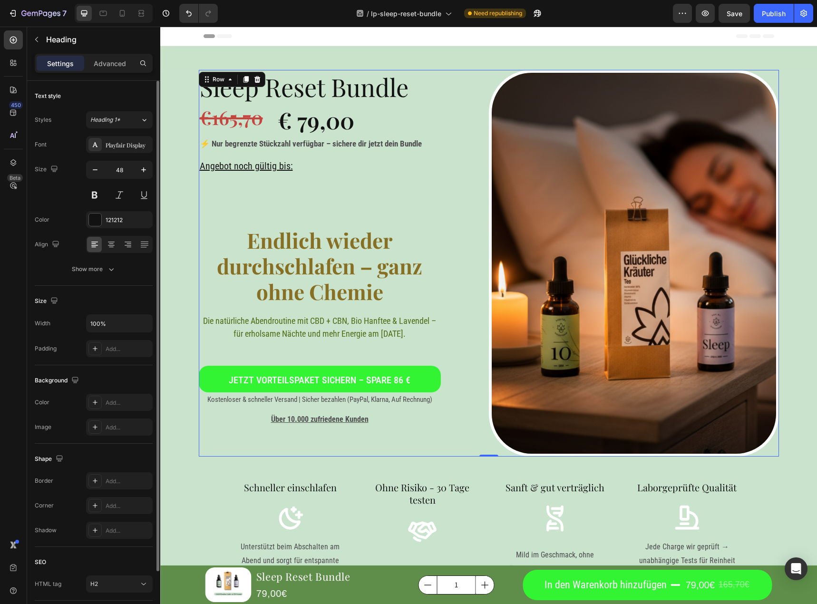
click at [373, 202] on div "Sleep Reset Bundle Heading ⁠⁠⁠⁠⁠⁠⁠ €165,70 Heading € 79,00 Heading Row ⚡ Nur be…" at bounding box center [344, 263] width 290 height 387
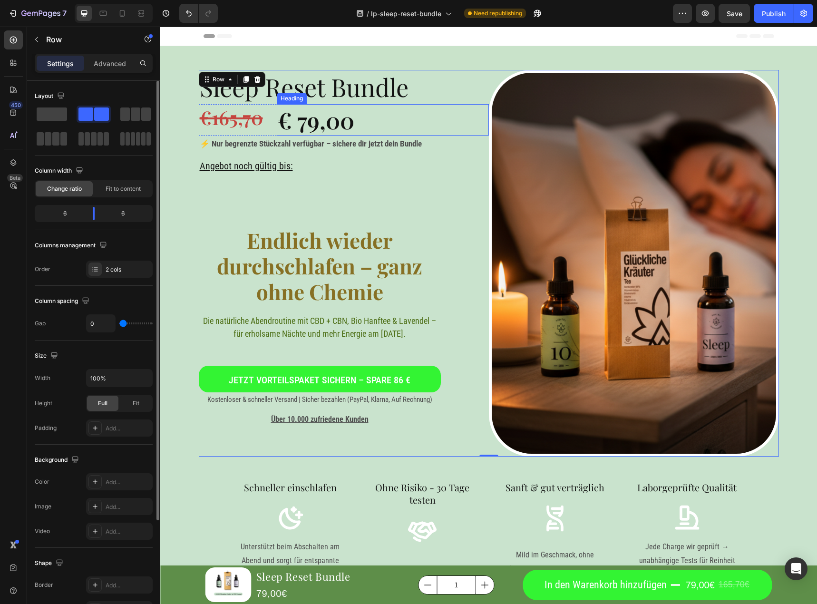
click at [349, 128] on p "€ 79,00" at bounding box center [383, 119] width 210 height 29
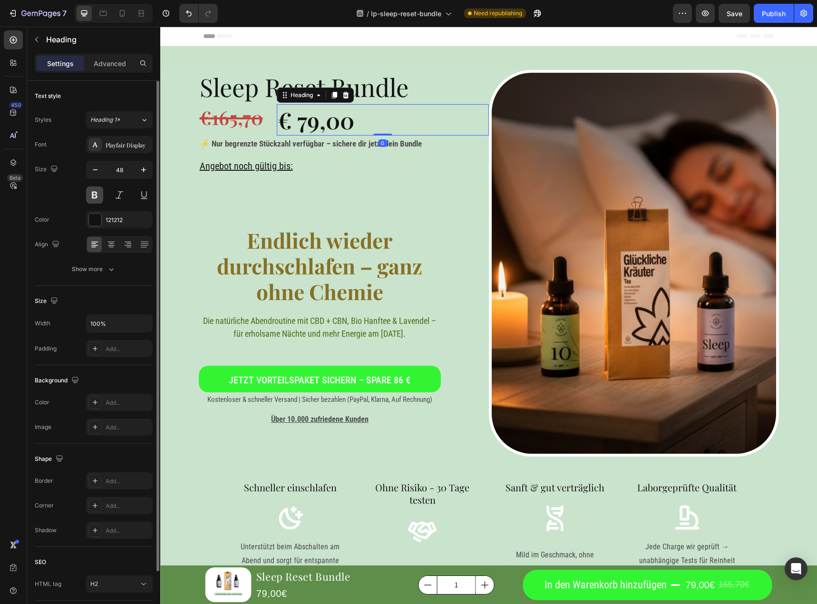
click at [97, 200] on button at bounding box center [94, 194] width 17 height 17
click at [150, 195] on button at bounding box center [144, 194] width 17 height 17
click at [148, 195] on button at bounding box center [144, 194] width 17 height 17
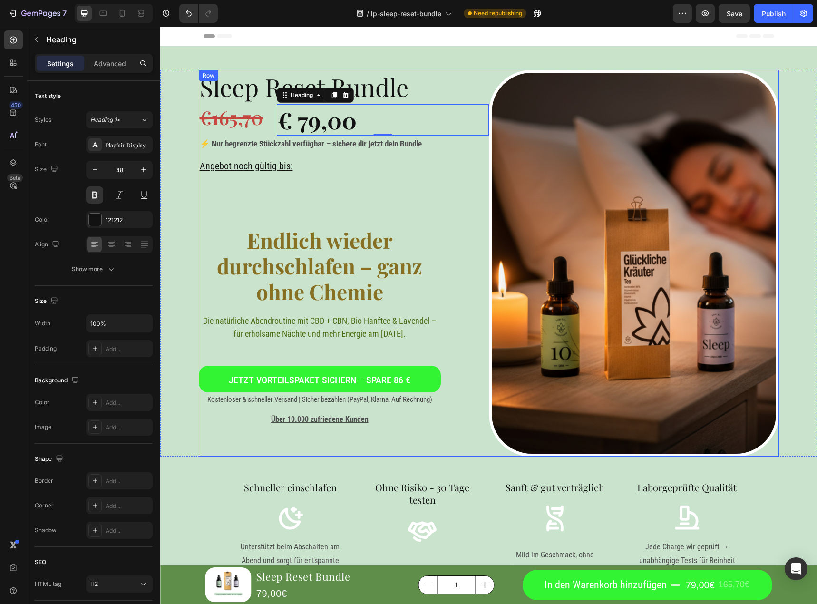
click at [245, 211] on div "Sleep Reset Bundle Heading ⁠⁠⁠⁠⁠⁠⁠ €165,70 Heading € 79,00 Heading 0 Row ⚡ Nur …" at bounding box center [344, 263] width 290 height 387
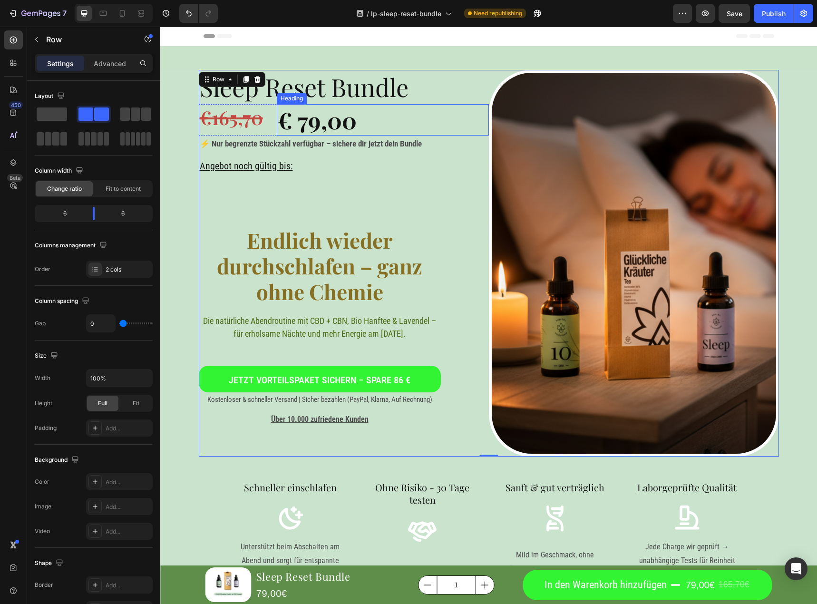
click at [304, 126] on p "€ 79,00" at bounding box center [383, 119] width 210 height 29
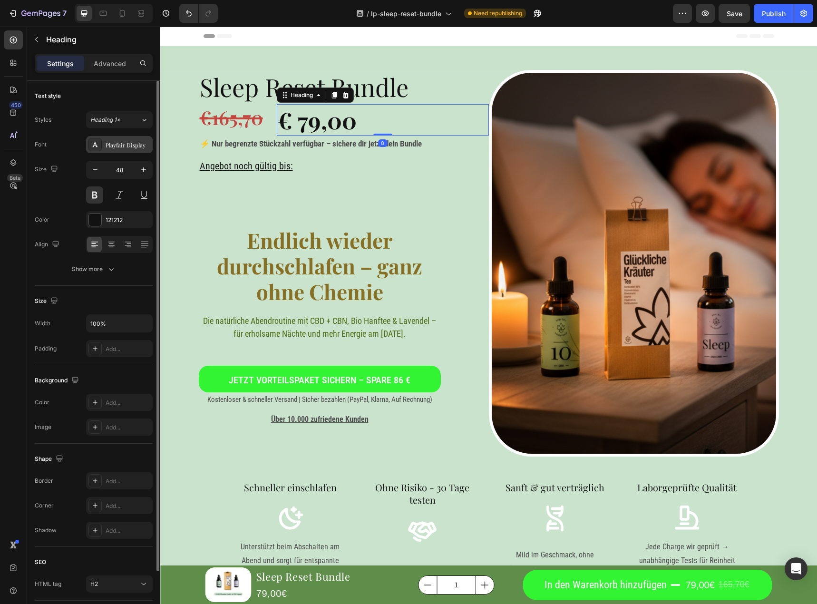
click at [118, 145] on div "Playfair Display" at bounding box center [128, 145] width 45 height 9
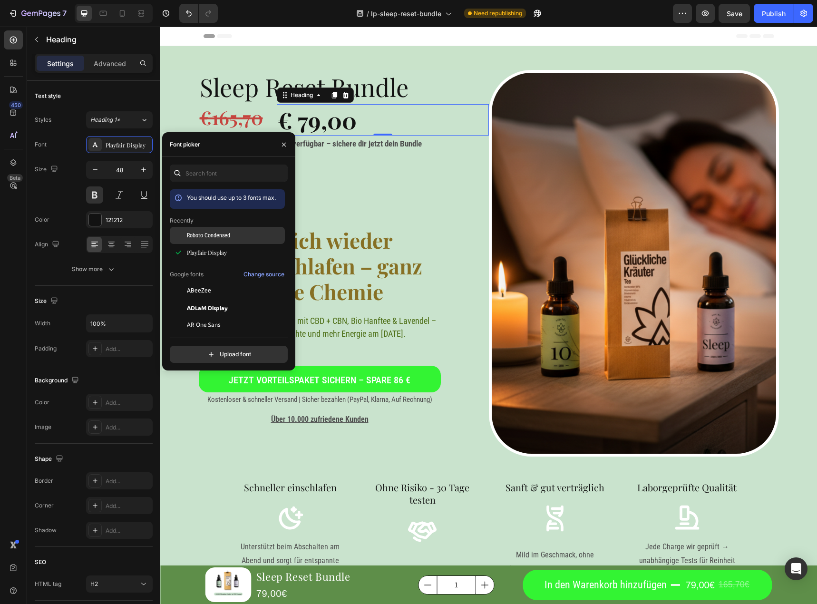
click at [203, 237] on span "Roboto Condensed" at bounding box center [208, 235] width 43 height 9
click at [221, 121] on s "€165,70" at bounding box center [231, 117] width 63 height 25
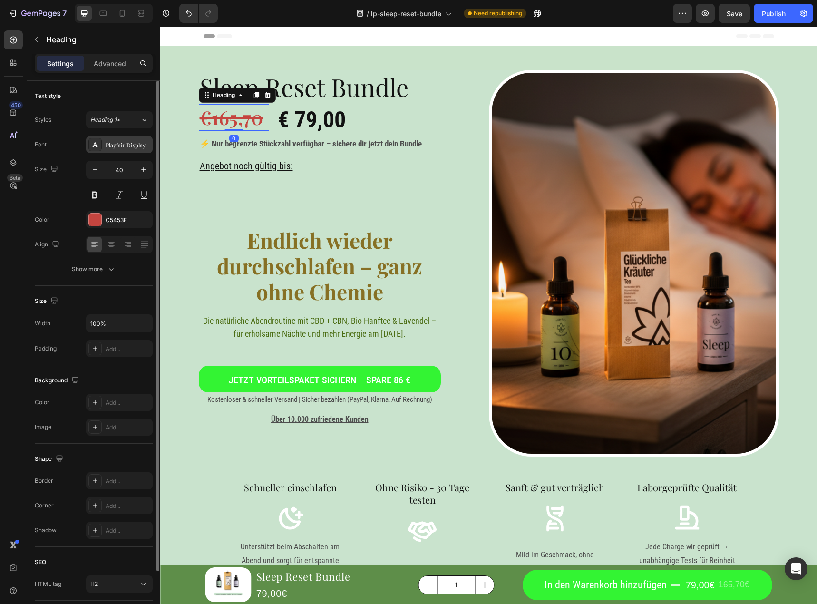
click at [129, 150] on div "Playfair Display" at bounding box center [119, 144] width 67 height 17
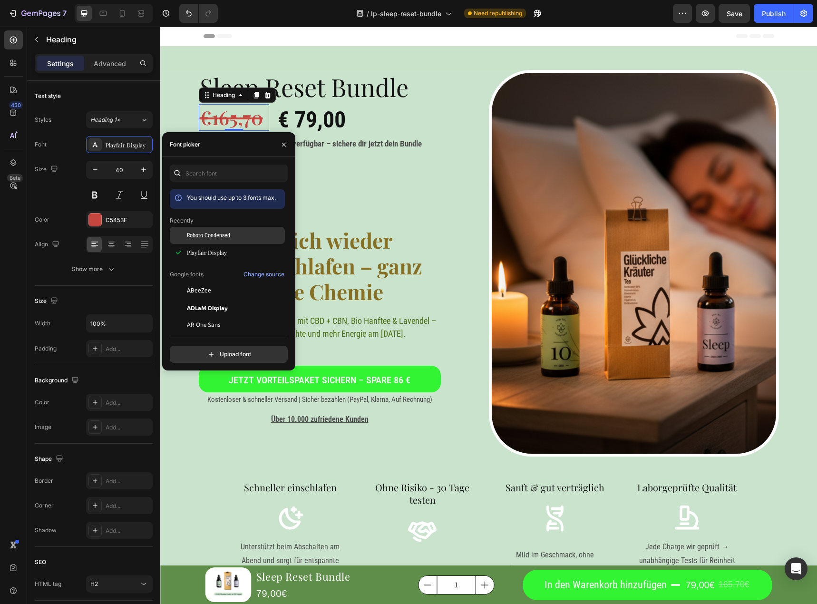
click at [217, 236] on span "Roboto Condensed" at bounding box center [208, 235] width 43 height 9
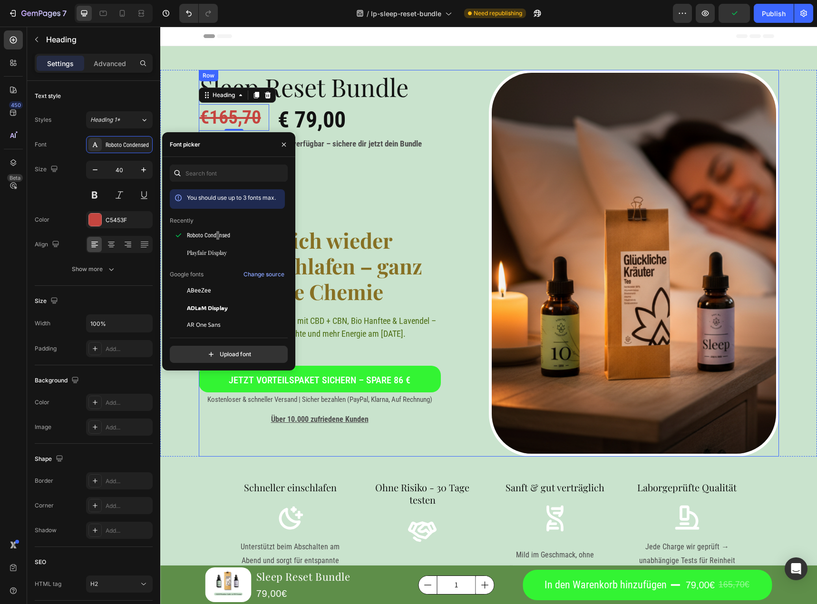
click at [345, 195] on div "Sleep Reset Bundle Heading ⁠⁠⁠⁠⁠⁠⁠ €165,70 Heading 0 € 79,00 Heading Row ⚡ Nur …" at bounding box center [344, 263] width 290 height 387
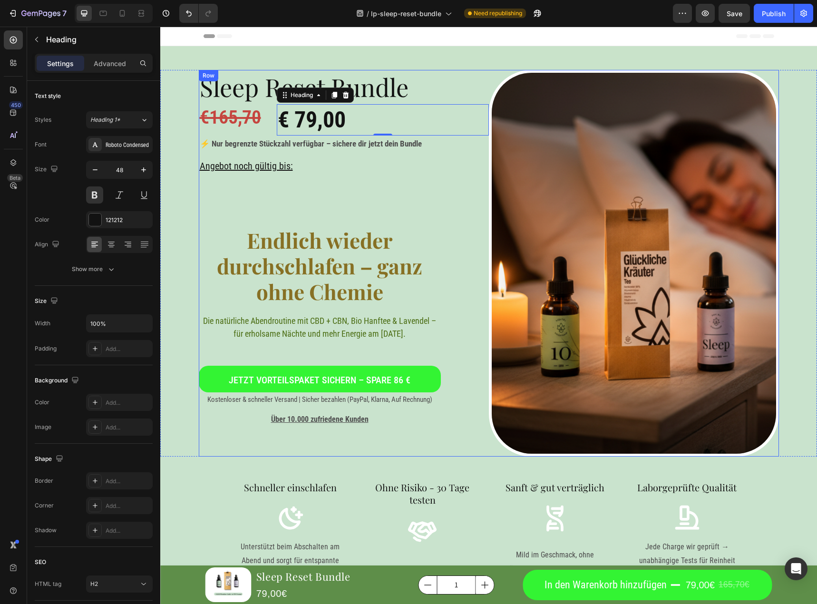
click at [236, 196] on div "Sleep Reset Bundle Heading ⁠⁠⁠⁠⁠⁠⁠ €165,70 Heading € 79,00 Heading 0 Row ⚡ Nur …" at bounding box center [344, 263] width 290 height 387
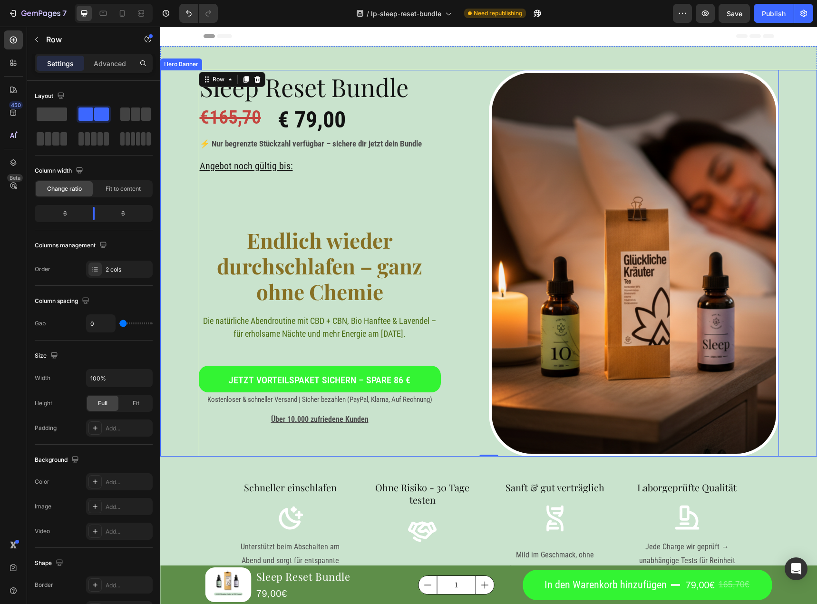
click at [182, 214] on div "Background Image" at bounding box center [488, 263] width 657 height 387
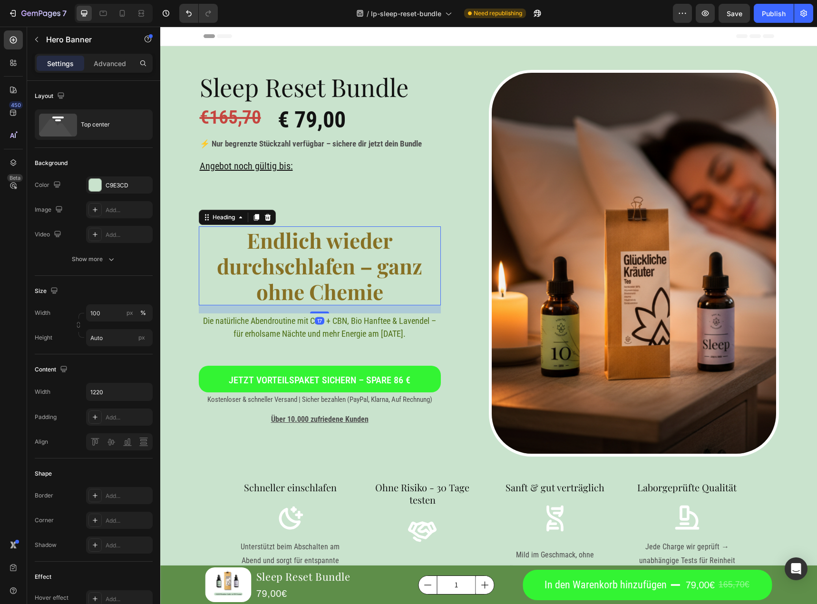
click at [295, 235] on h1 "Endlich wieder durchschlafen – ganz ohne Chemie" at bounding box center [320, 265] width 242 height 79
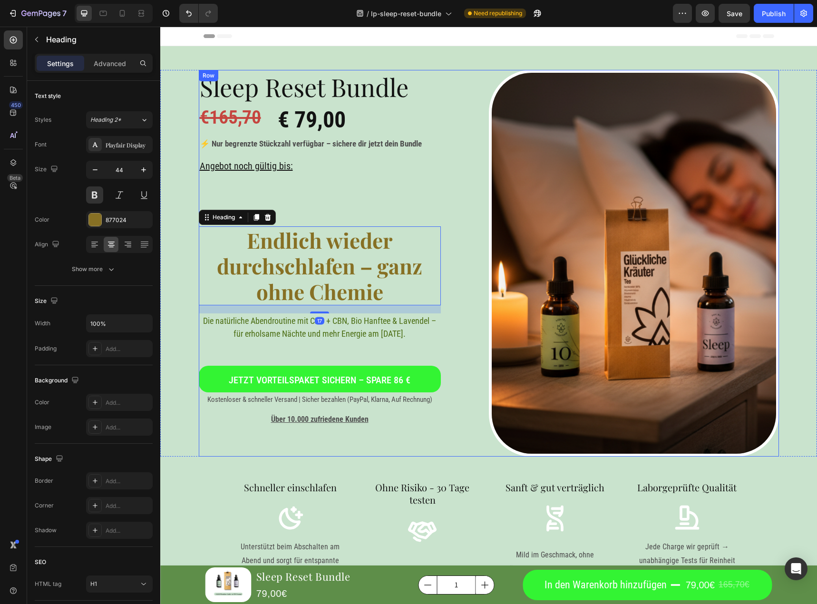
click at [297, 216] on div "Sleep Reset Bundle Heading ⁠⁠⁠⁠⁠⁠⁠ €165,70 Heading € 79,00 Heading Row ⚡ Nur be…" at bounding box center [344, 263] width 290 height 387
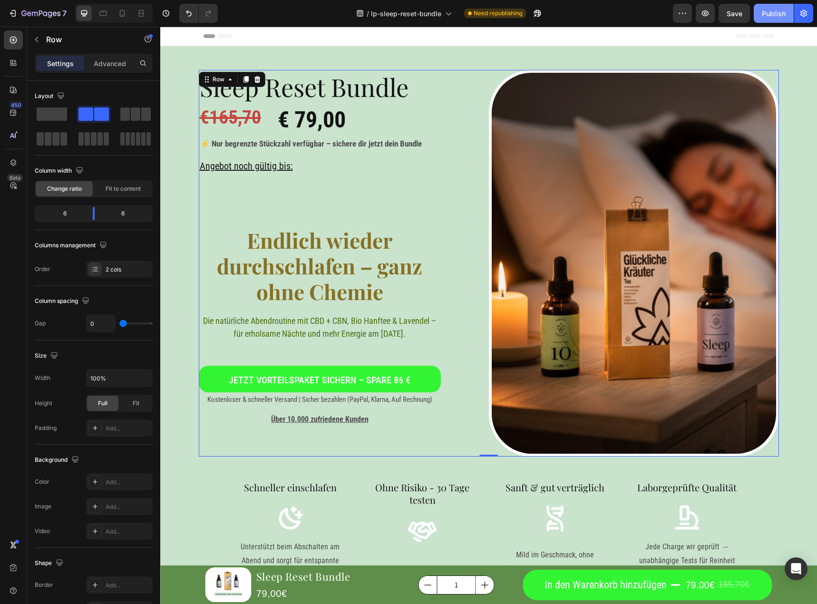
click at [775, 16] on div "Publish" at bounding box center [774, 14] width 24 height 10
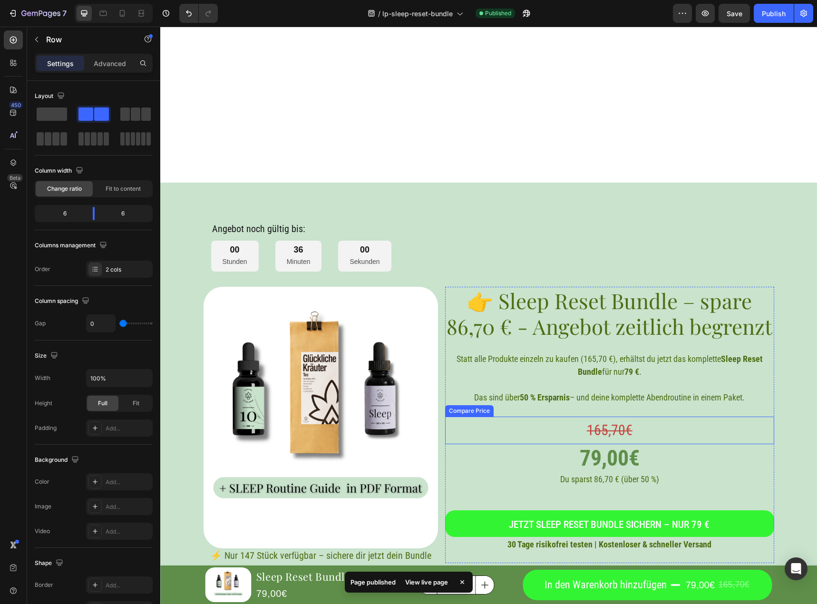
scroll to position [3188, 0]
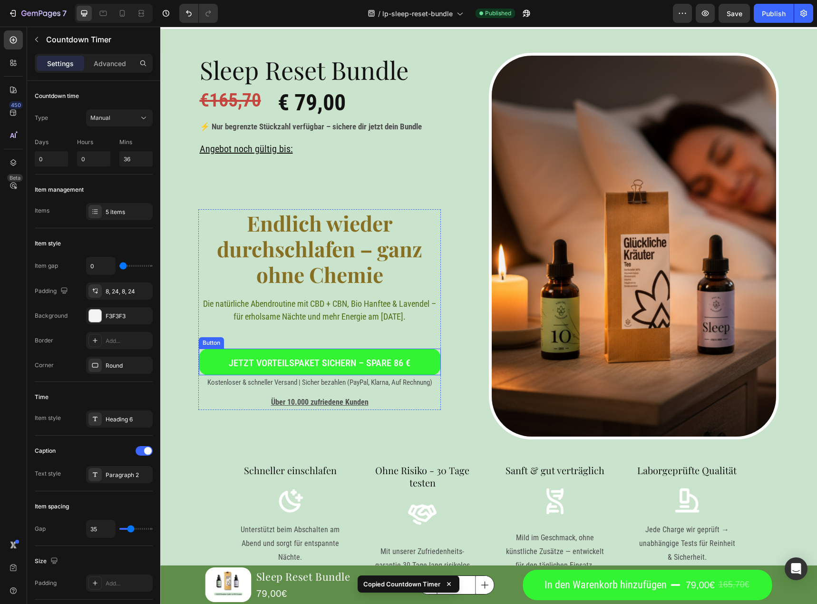
scroll to position [0, 0]
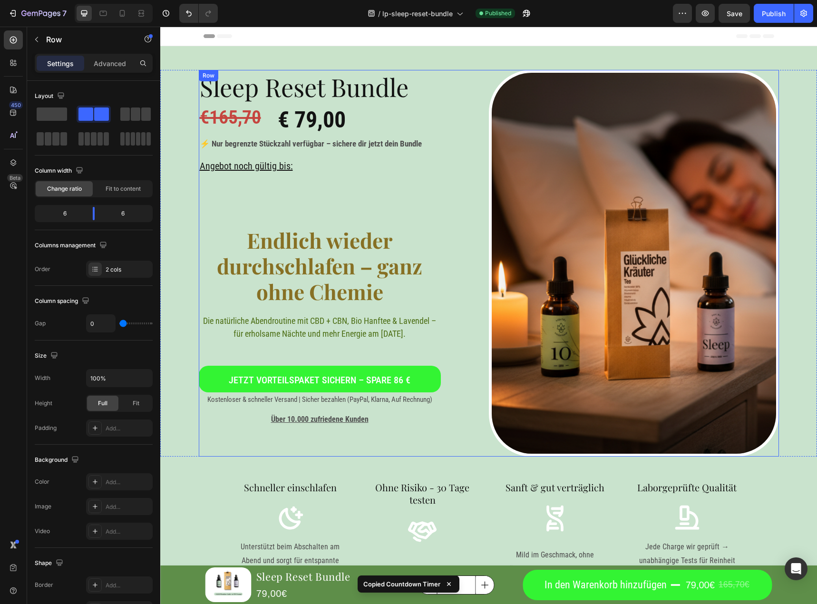
click at [299, 198] on div "Sleep Reset Bundle Heading €165,70 Heading € 79,00 Heading Row ⚡ Nur begrenzte …" at bounding box center [344, 263] width 290 height 387
click at [276, 184] on div "Sleep Reset Bundle Heading €165,70 Heading € 79,00 Heading Row ⚡ Nur begrenzte …" at bounding box center [344, 263] width 290 height 387
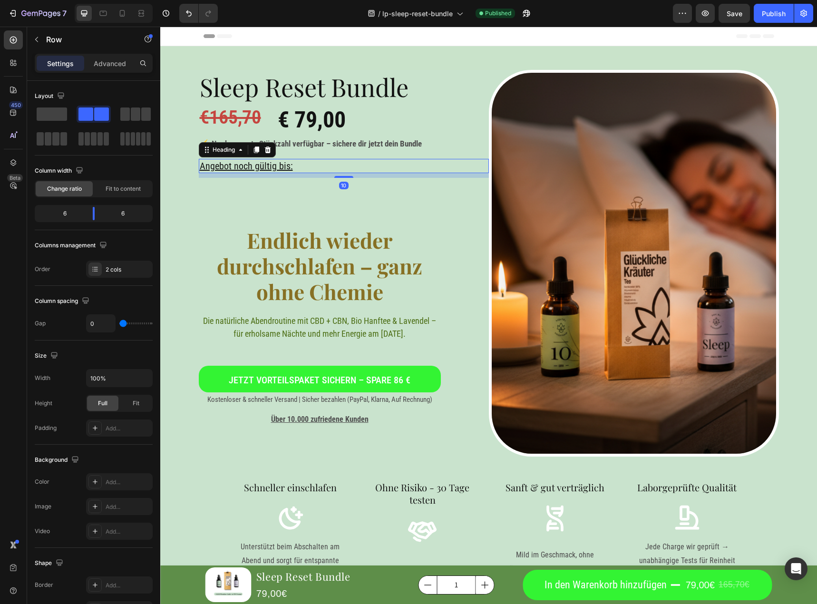
click at [286, 167] on h2 "Angebot noch gültig bis:" at bounding box center [344, 166] width 290 height 14
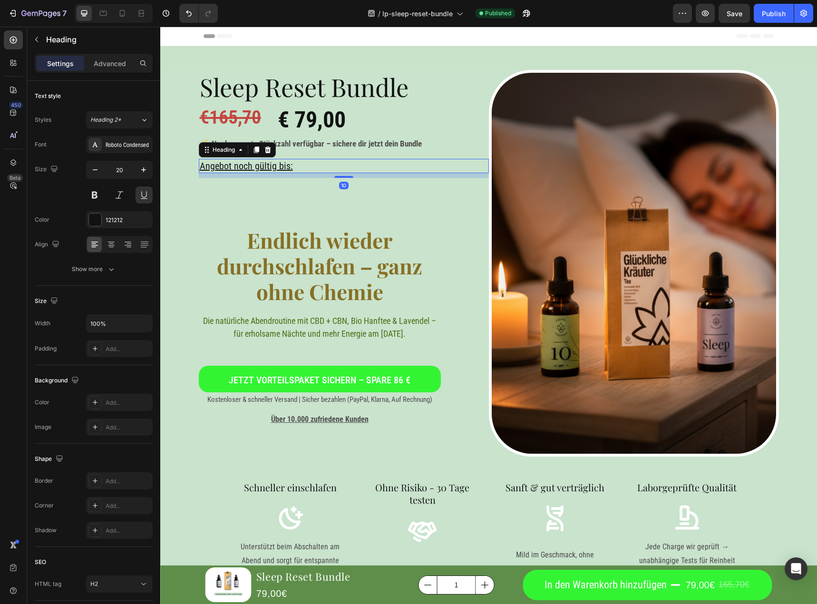
click at [287, 176] on div "10" at bounding box center [344, 175] width 290 height 5
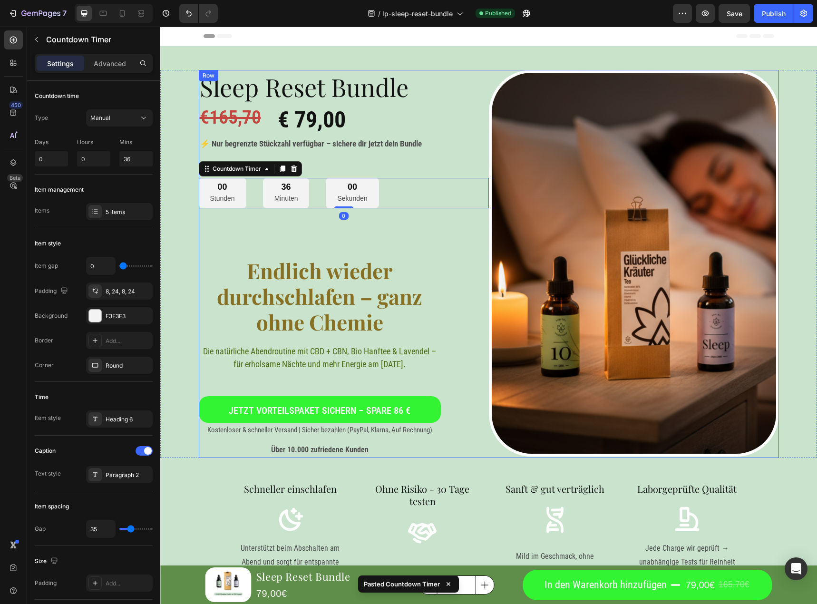
click at [297, 244] on div "Sleep Reset Bundle Heading €165,70 Heading € 79,00 Heading Row ⚡ Nur begrenzte …" at bounding box center [344, 264] width 290 height 388
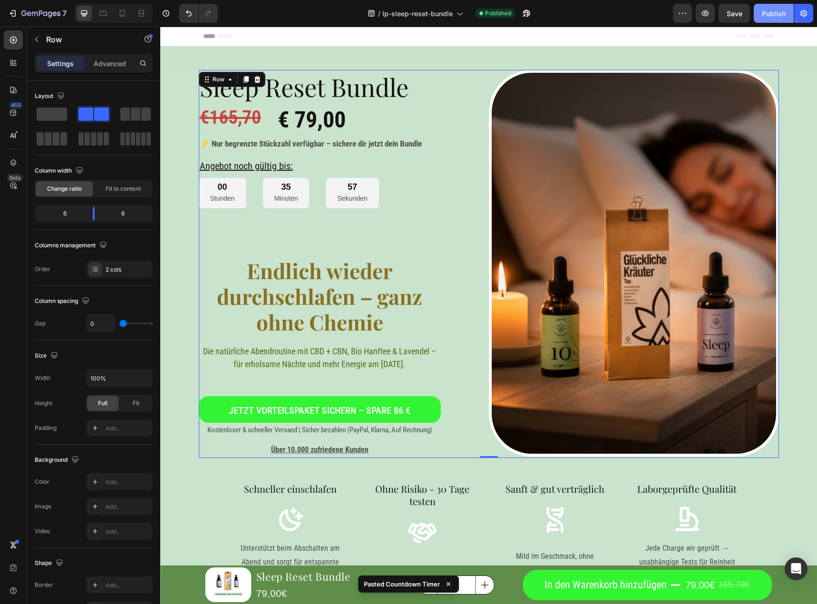
click at [759, 12] on button "Publish" at bounding box center [774, 13] width 40 height 19
click at [405, 234] on div "Sleep Reset Bundle Heading €165,70 Heading € 79,00 Heading Row ⚡ Nur begrenzte …" at bounding box center [344, 264] width 290 height 388
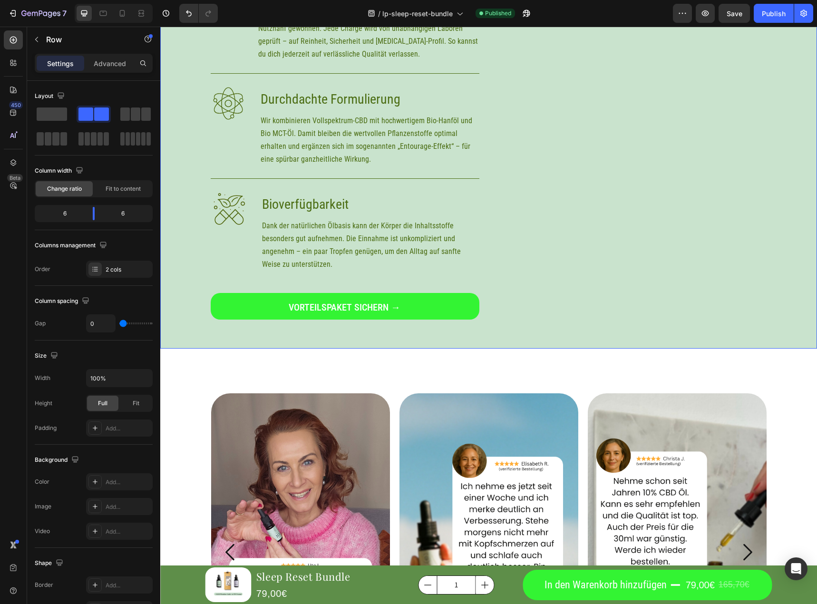
scroll to position [2664, 0]
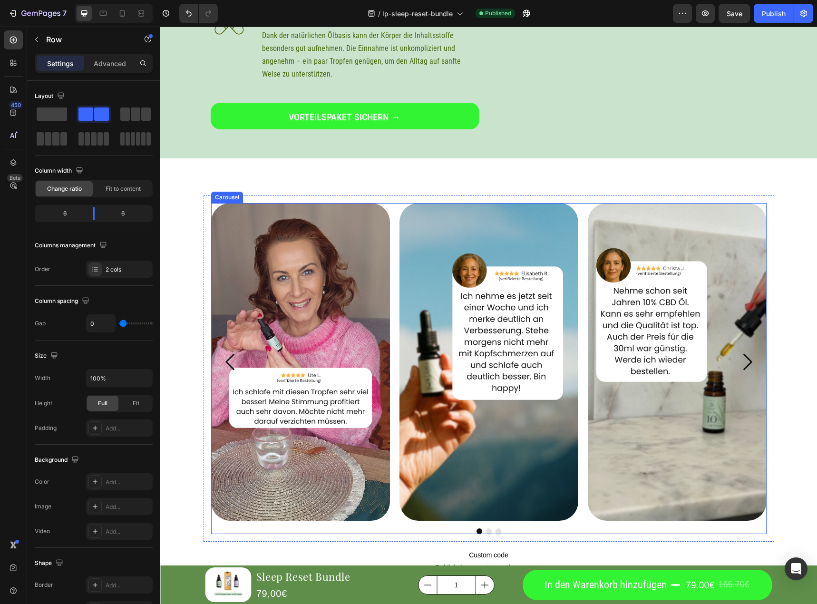
click at [743, 373] on icon "Carousel Next Arrow" at bounding box center [748, 362] width 24 height 24
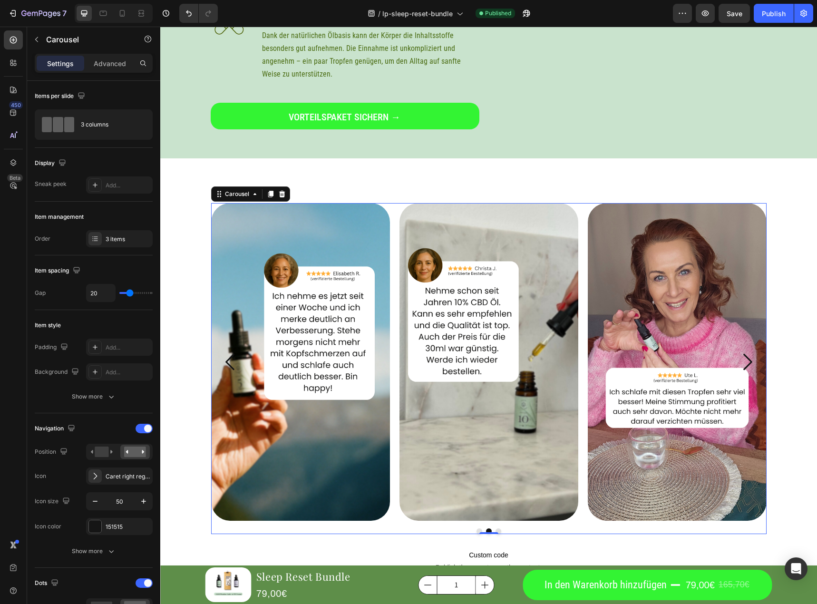
click at [750, 360] on icon "Carousel Next Arrow" at bounding box center [748, 362] width 24 height 24
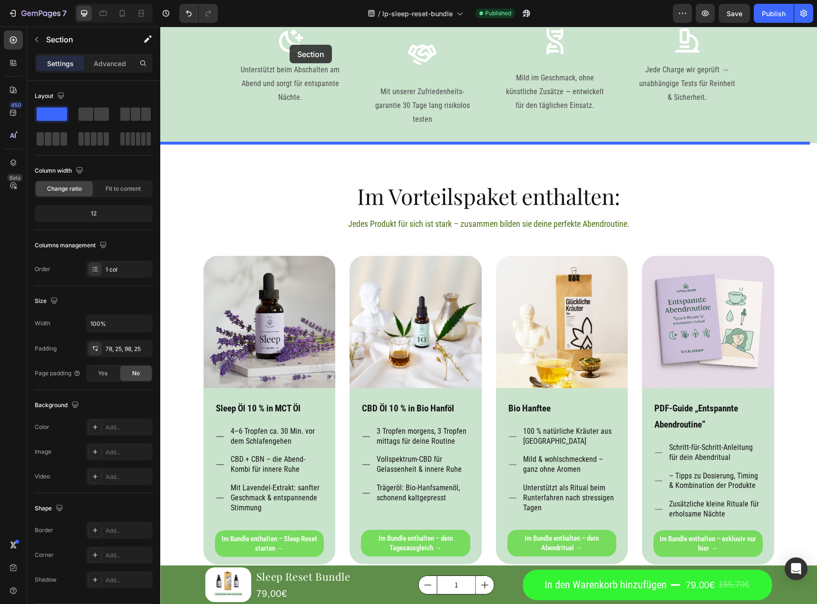
scroll to position [465, 0]
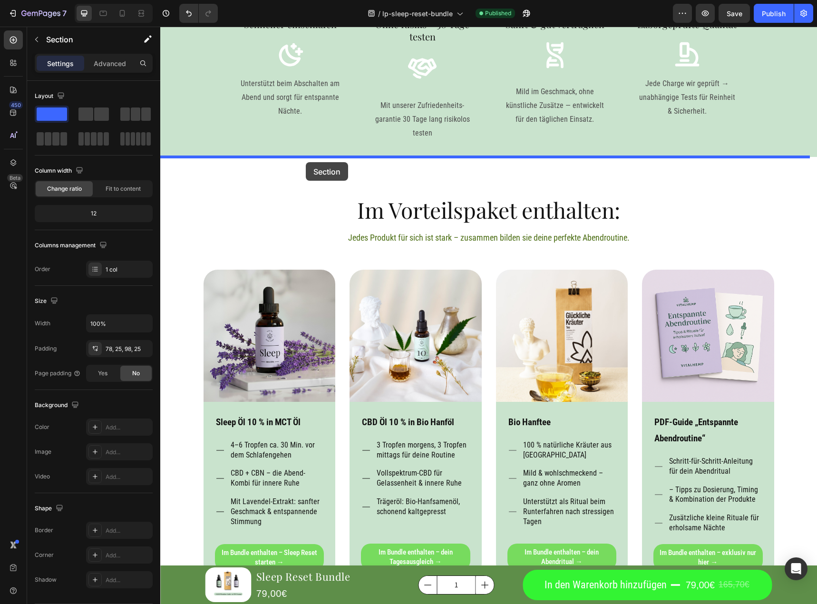
drag, startPoint x: 186, startPoint y: 276, endPoint x: 304, endPoint y: 163, distance: 163.9
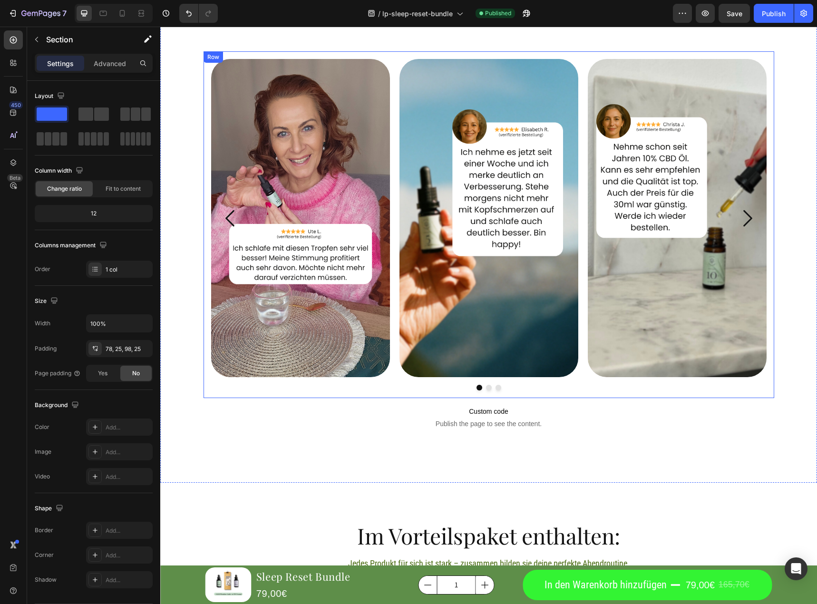
scroll to position [560, 0]
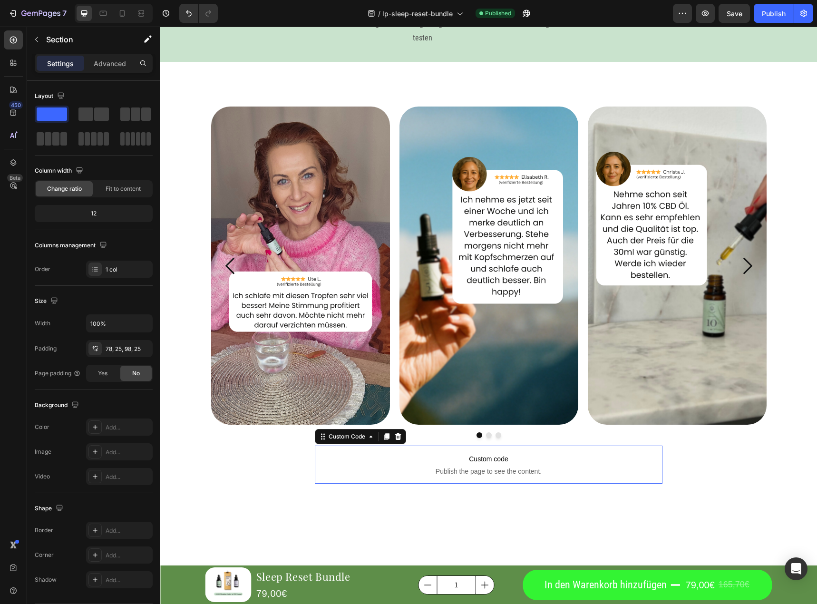
click at [493, 467] on span "Publish the page to see the content." at bounding box center [489, 472] width 348 height 10
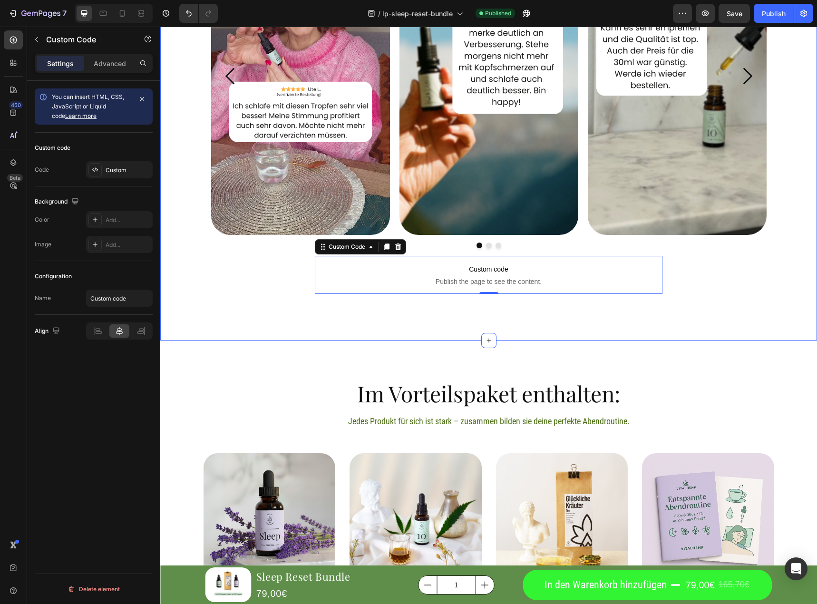
scroll to position [750, 0]
click at [711, 19] on button "button" at bounding box center [705, 13] width 19 height 19
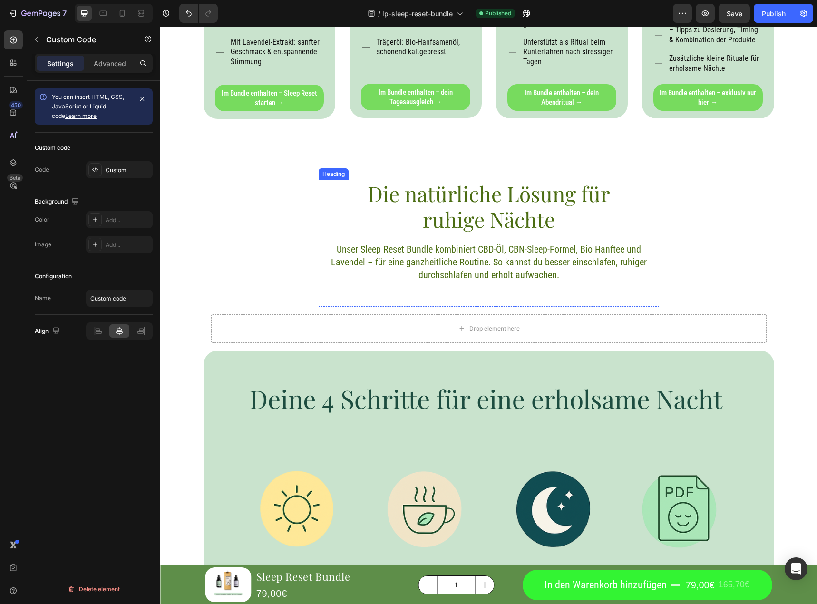
scroll to position [1464, 0]
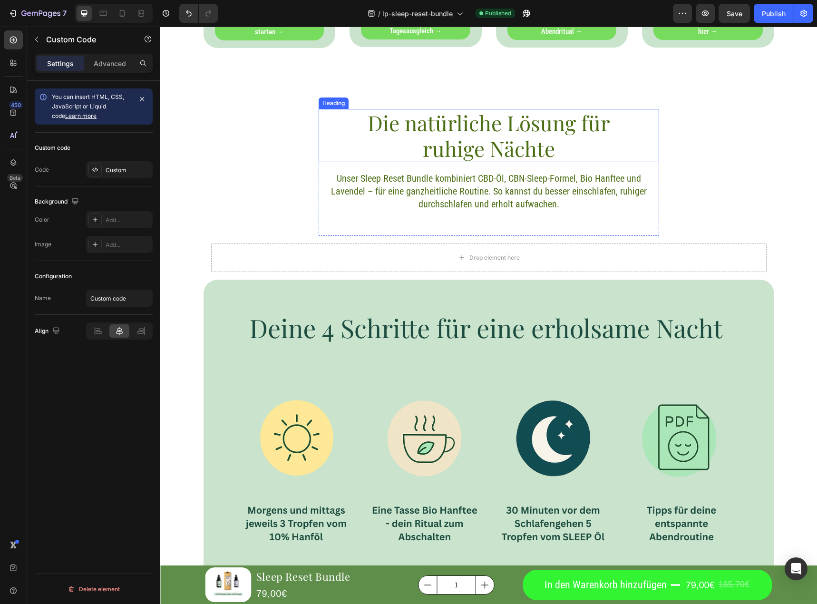
click at [470, 137] on h2 "Die natürliche Lösung für ruhige Nächte" at bounding box center [489, 135] width 341 height 53
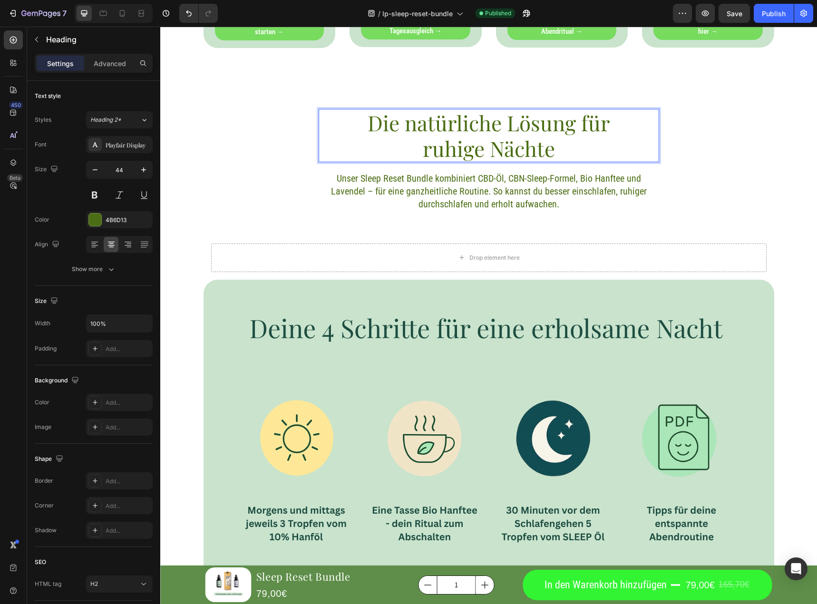
click at [470, 137] on h2 "Die natürliche Lösung für ruhige Nächte" at bounding box center [489, 135] width 341 height 53
click at [470, 137] on p "Die natürliche Lösung für ruhige Nächte" at bounding box center [489, 135] width 339 height 51
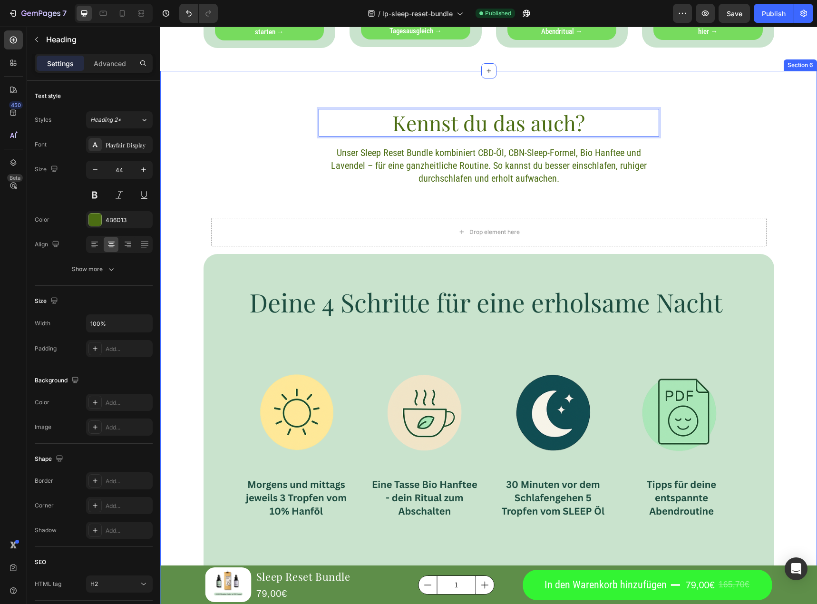
click at [696, 189] on div "Kennst du das auch? Heading 19 Unser Sleep Reset Bundle kombiniert CBD-Öl, CBN-…" at bounding box center [488, 348] width 657 height 478
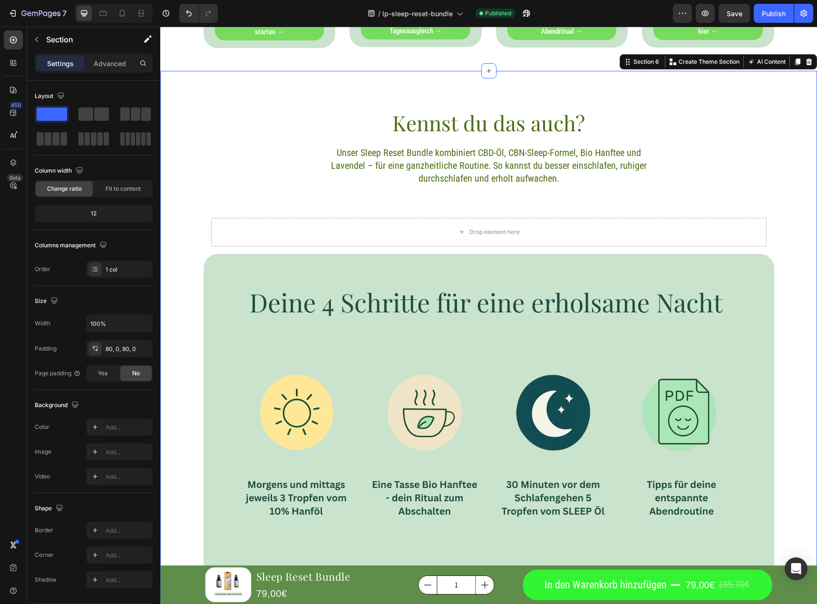
click at [657, 152] on div "Kennst du das auch? Heading Unser Sleep Reset Bundle kombiniert CBD-Öl, CBN-Sle…" at bounding box center [488, 348] width 657 height 478
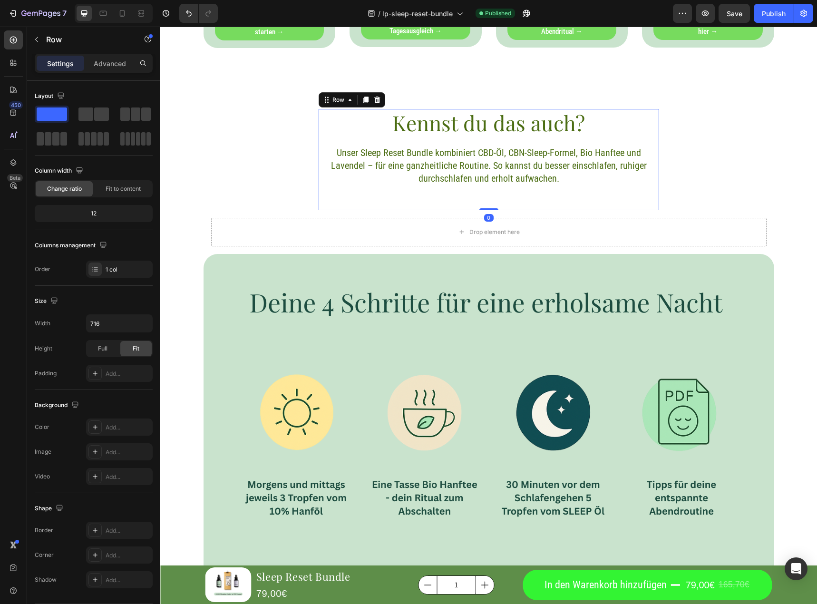
click at [597, 142] on div "Kennst du das auch? Heading Unser Sleep Reset Bundle kombiniert CBD-Öl, CBN-Sle…" at bounding box center [489, 159] width 341 height 101
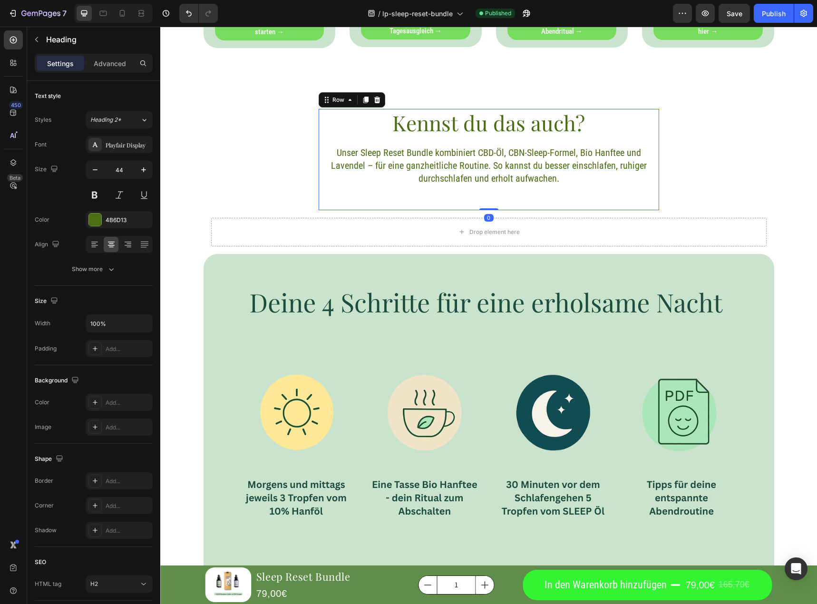
click at [466, 133] on p "Kennst du das auch?" at bounding box center [489, 123] width 339 height 26
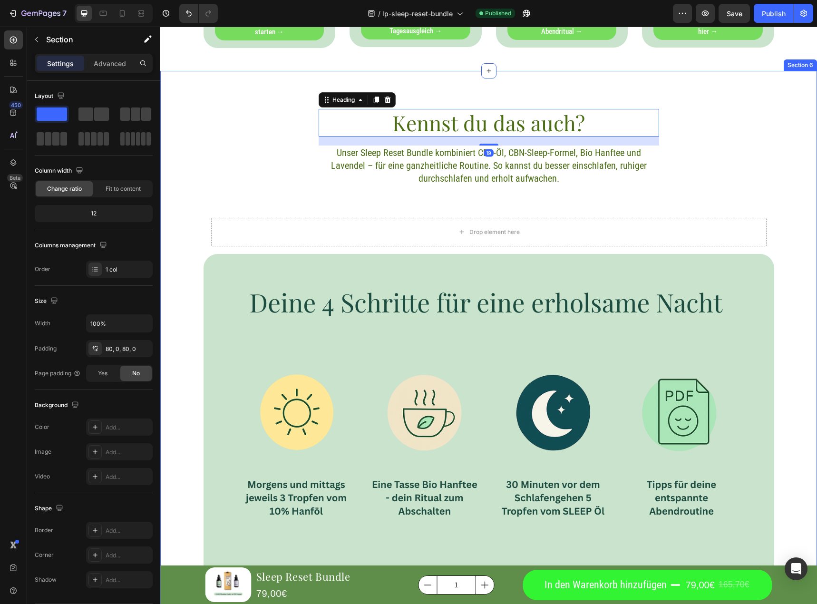
click at [269, 125] on div "Kennst du das auch? Heading 19 Unser Sleep Reset Bundle kombiniert CBD-Öl, CBN-…" at bounding box center [488, 348] width 657 height 478
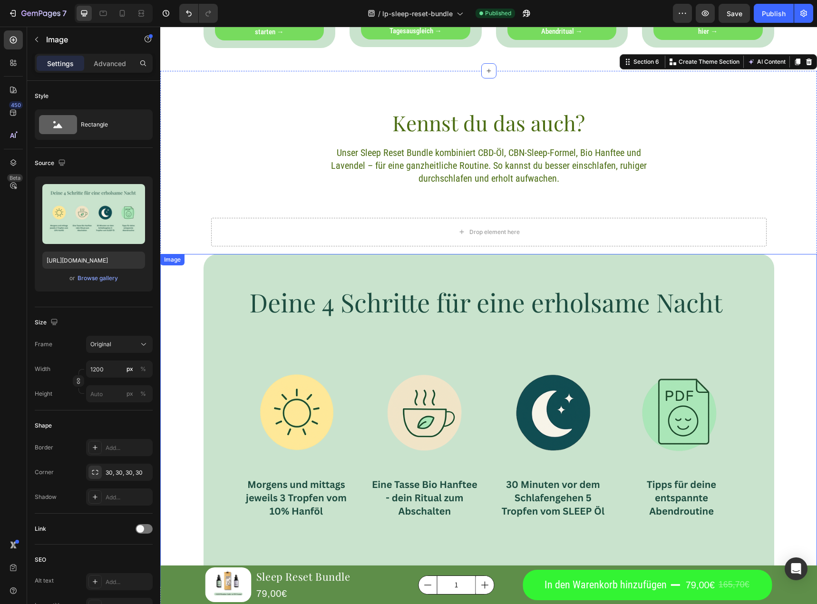
click at [252, 272] on img at bounding box center [489, 420] width 571 height 333
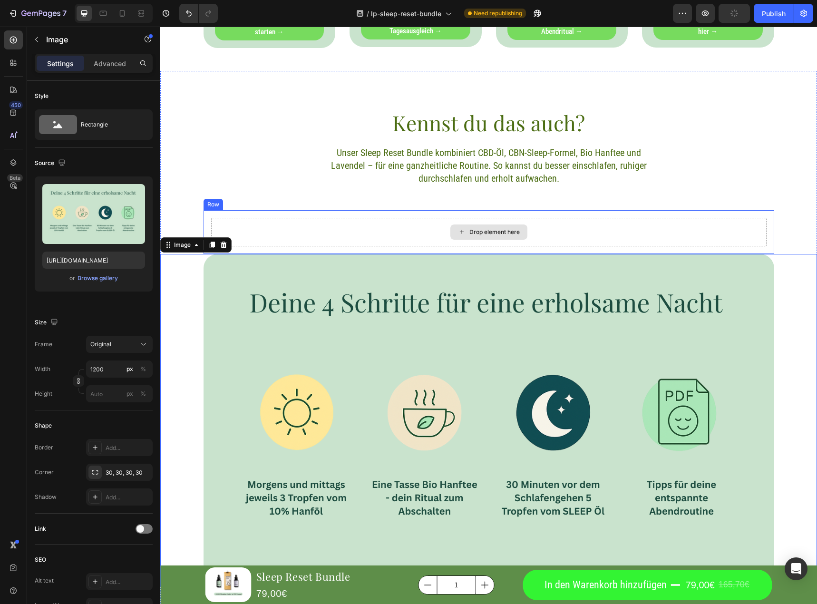
click at [294, 222] on div "Drop element here" at bounding box center [489, 232] width 556 height 29
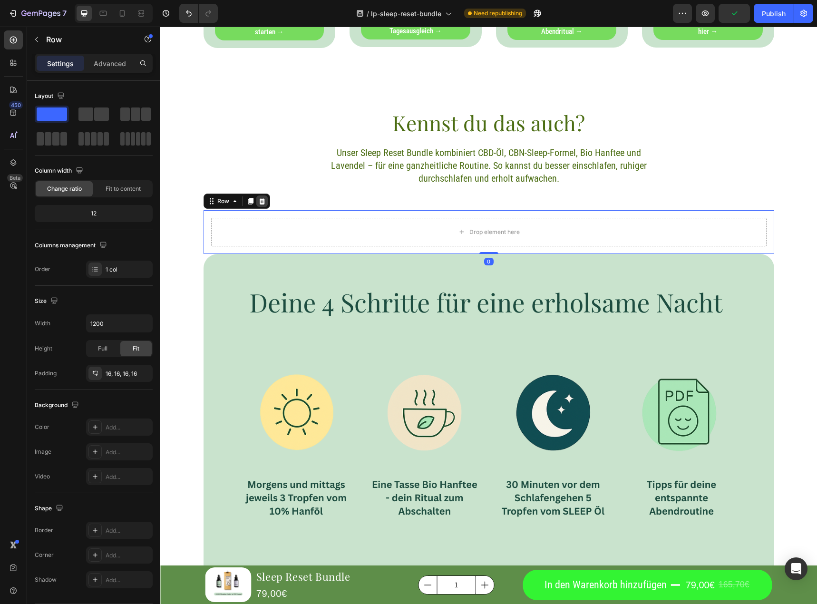
click at [260, 201] on icon at bounding box center [262, 201] width 6 height 7
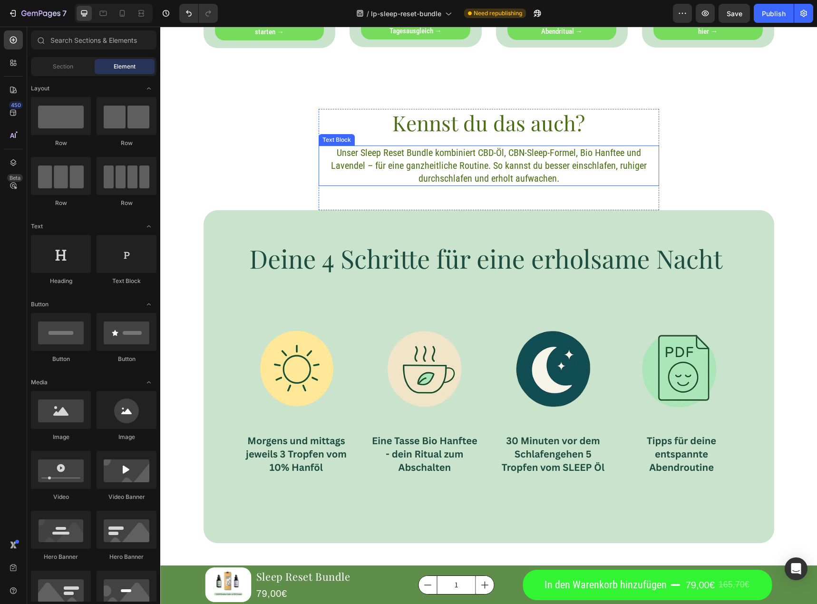
drag, startPoint x: 498, startPoint y: 166, endPoint x: 491, endPoint y: 170, distance: 7.8
click at [498, 165] on p "Unser Sleep Reset Bundle kombiniert CBD-Öl, CBN-Sleep-Formel, Bio Hanftee und L…" at bounding box center [489, 166] width 339 height 39
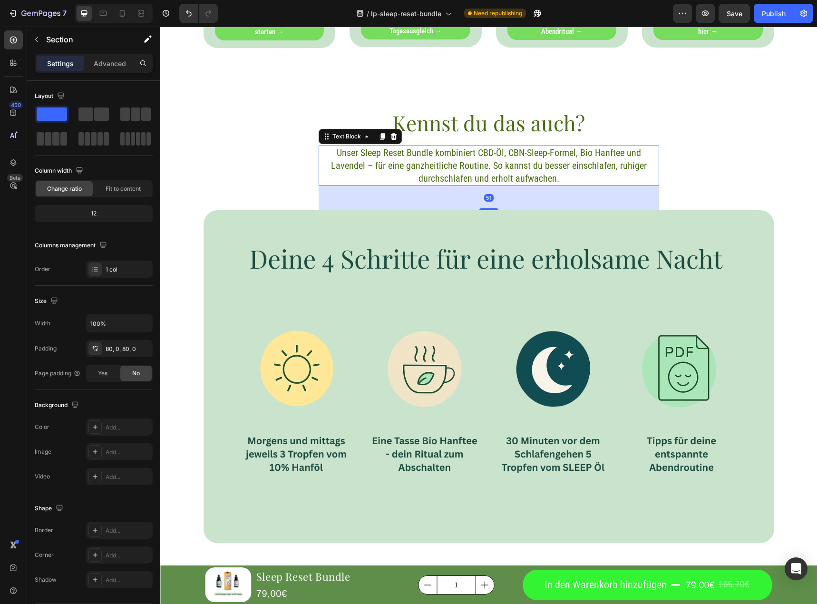
click at [250, 181] on div "Kennst du das auch? Heading Unser Sleep Reset Bundle kombiniert CBD-Öl, CBN-Sle…" at bounding box center [488, 326] width 657 height 434
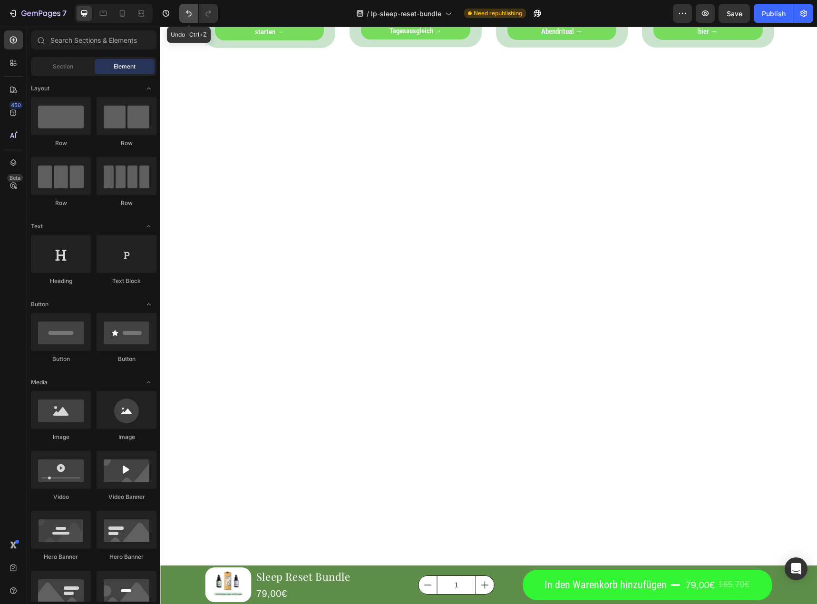
click at [184, 13] on button "Undo/Redo" at bounding box center [188, 13] width 19 height 19
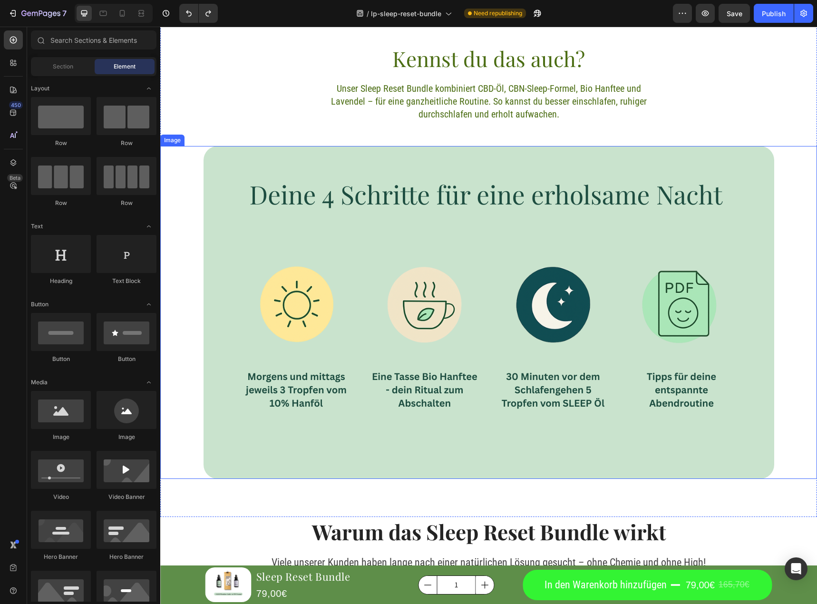
scroll to position [1559, 0]
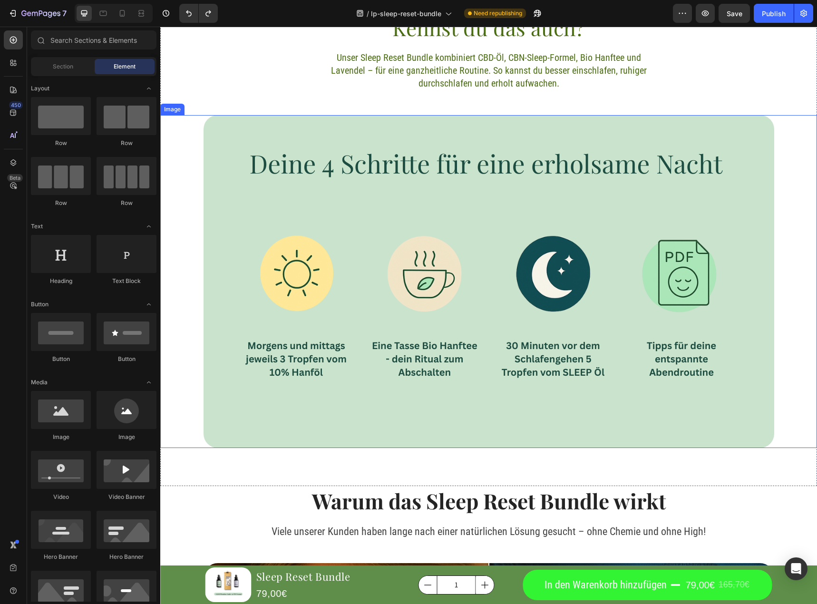
click at [518, 243] on img at bounding box center [489, 281] width 571 height 333
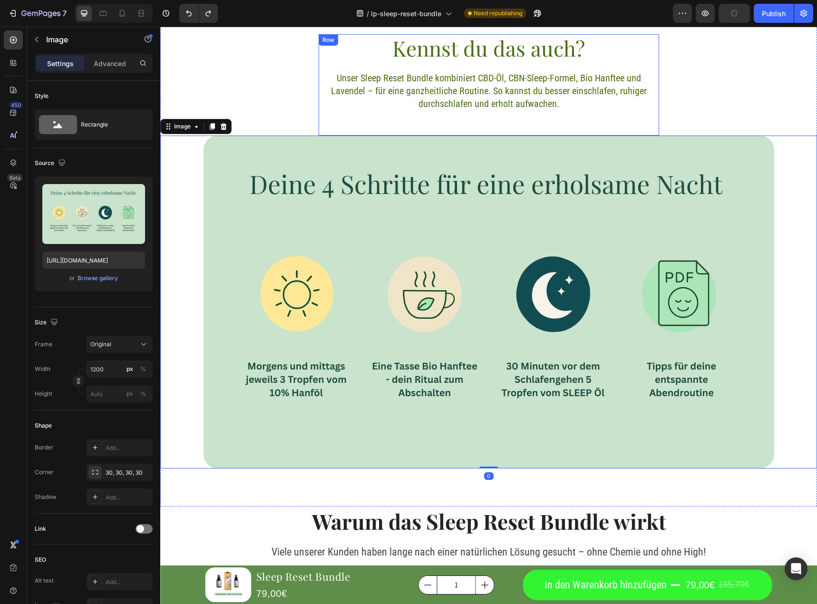
scroll to position [1464, 0]
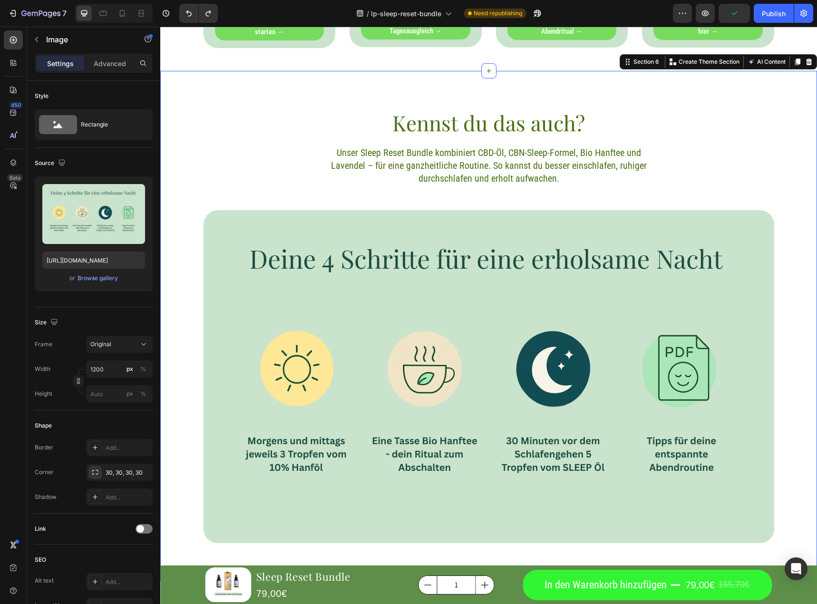
click at [279, 120] on div "Kennst du das auch? Heading Unser Sleep Reset Bundle kombiniert CBD-Öl, CBN-Sle…" at bounding box center [488, 326] width 657 height 434
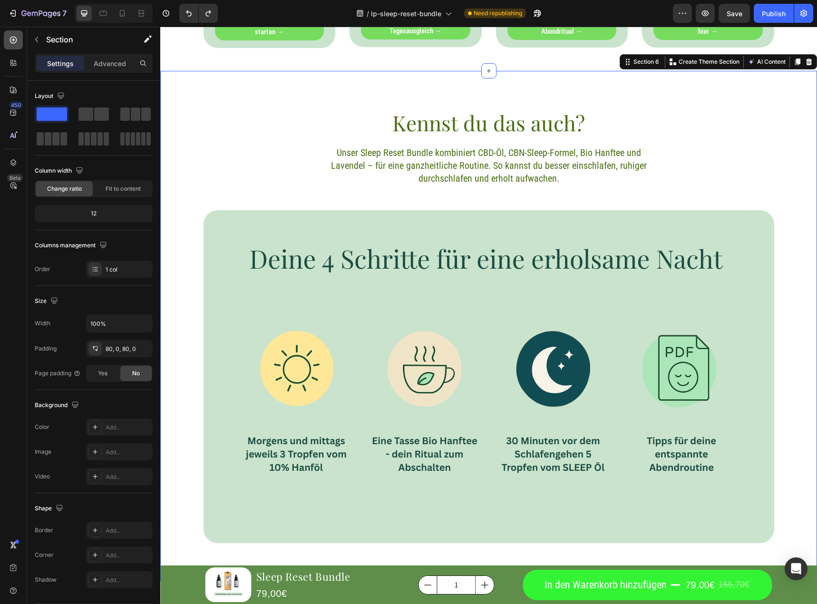
click at [15, 42] on icon at bounding box center [14, 40] width 10 height 10
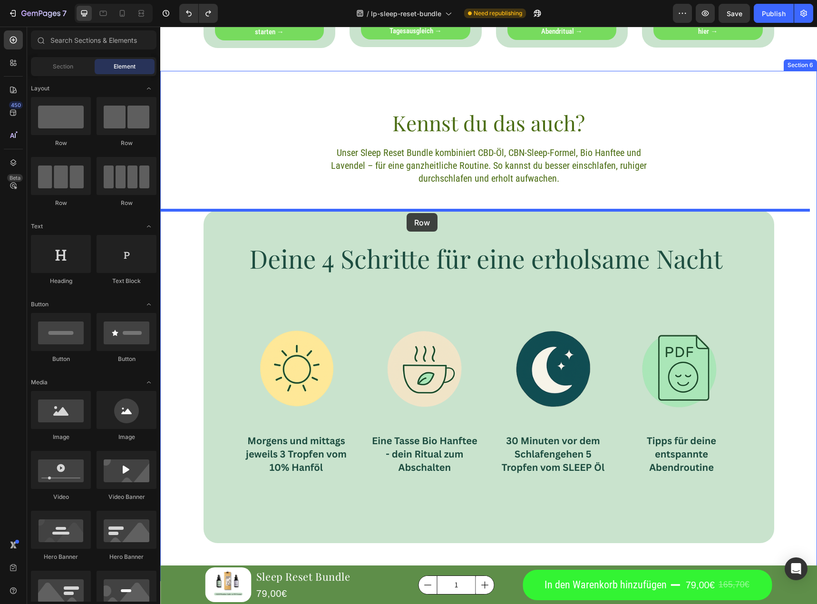
drag, startPoint x: 216, startPoint y: 127, endPoint x: 407, endPoint y: 213, distance: 208.9
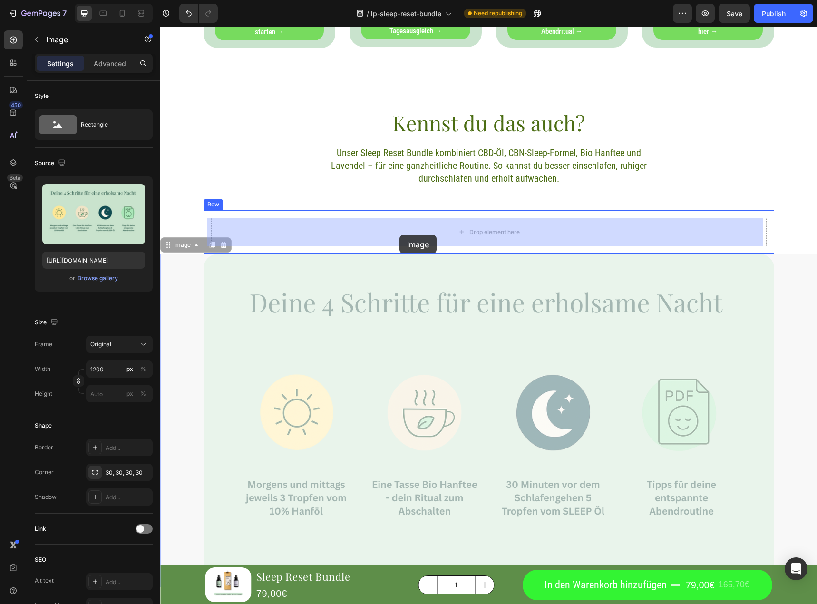
drag, startPoint x: 391, startPoint y: 269, endPoint x: 400, endPoint y: 236, distance: 33.9
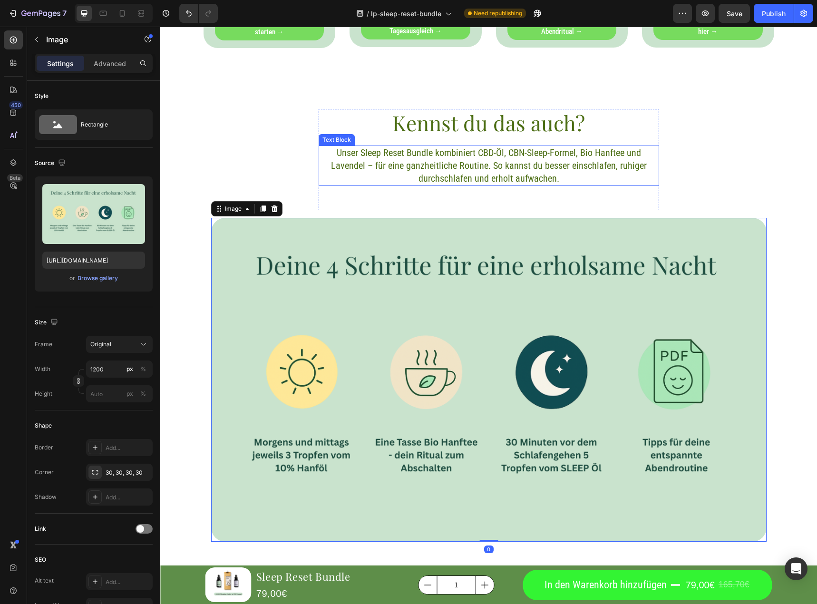
click at [347, 154] on p "Unser Sleep Reset Bundle kombiniert CBD-Öl, CBN-Sleep-Formel, Bio Hanftee und L…" at bounding box center [489, 166] width 339 height 39
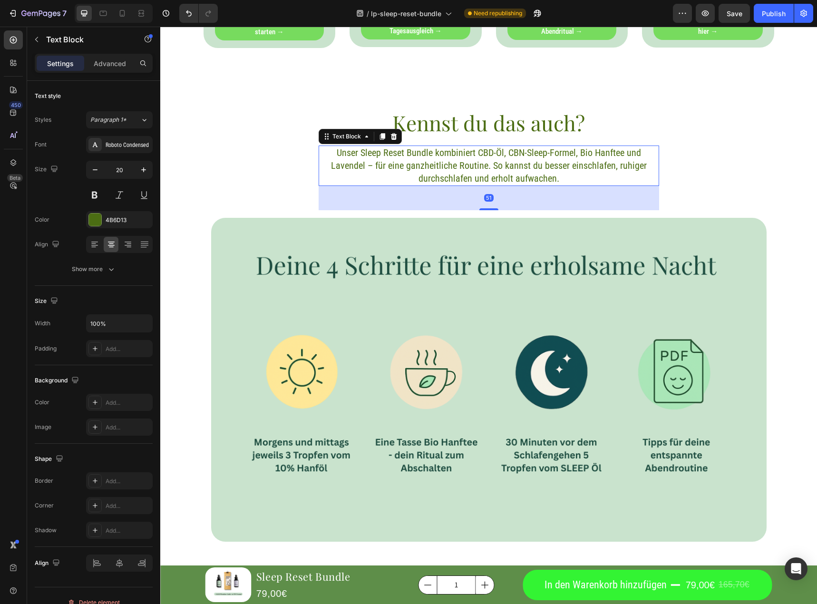
click at [289, 184] on div "Kennst du das auch? Heading Unser Sleep Reset Bundle kombiniert CBD-Öl, CBN-Sle…" at bounding box center [488, 329] width 657 height 441
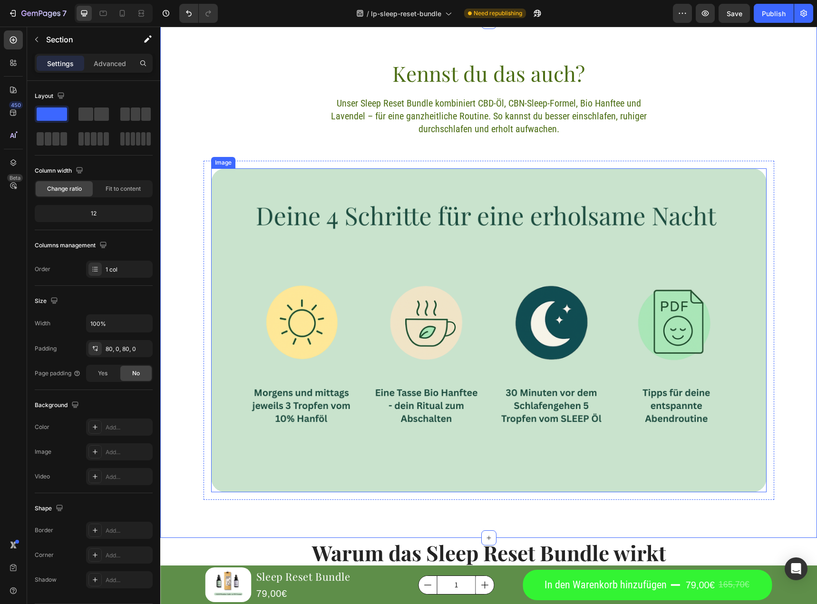
scroll to position [1559, 0]
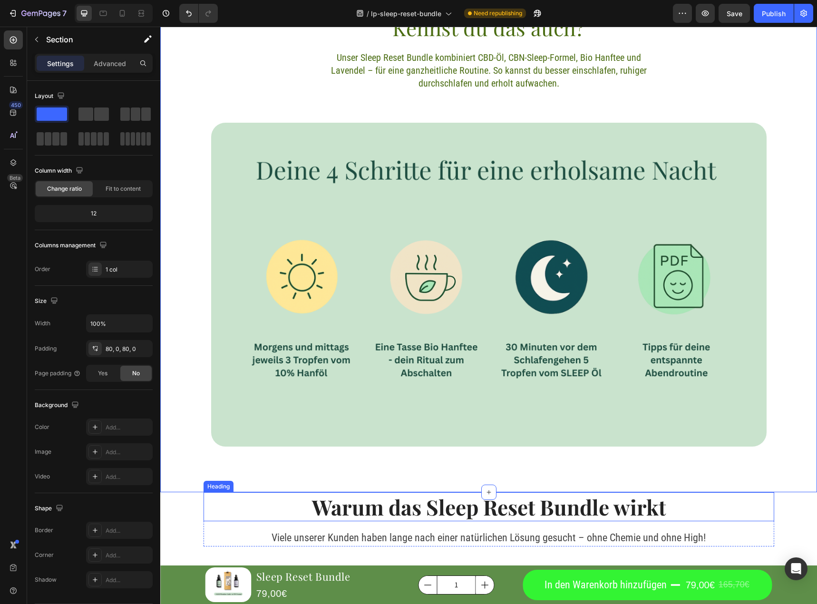
click at [235, 474] on div "Kennst du das auch? Heading Unser Sleep Reset Bundle kombiniert CBD-Öl, CBN-Sle…" at bounding box center [488, 234] width 657 height 517
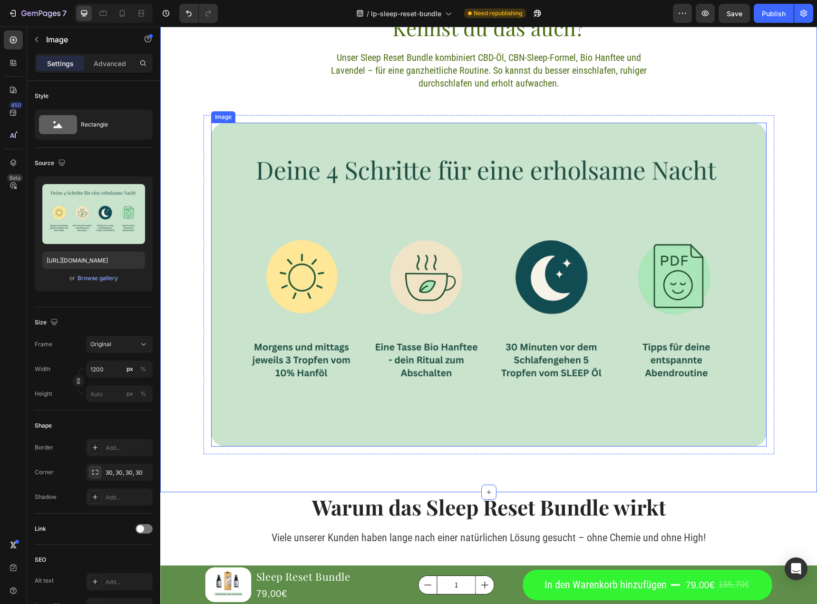
click at [373, 153] on img at bounding box center [489, 285] width 556 height 324
click at [317, 118] on div "Image 0 Row" at bounding box center [489, 284] width 571 height 339
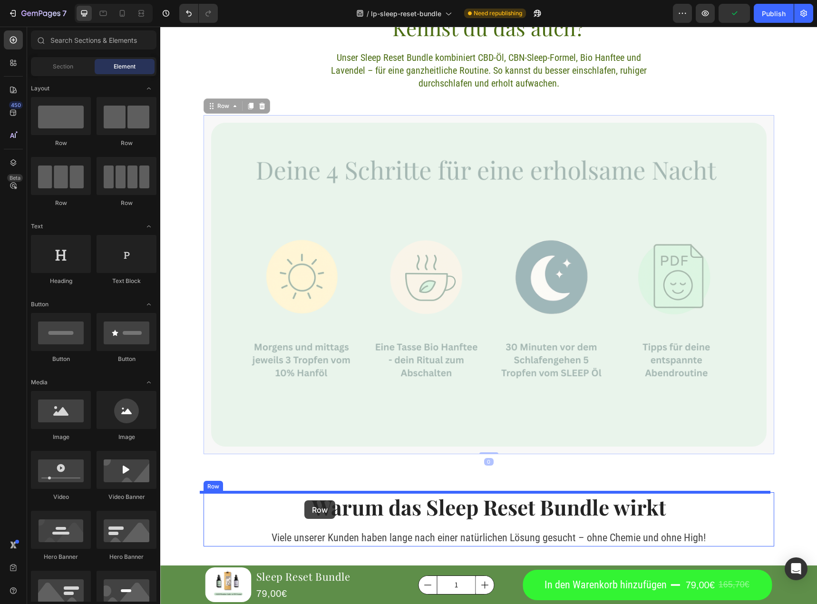
drag, startPoint x: 315, startPoint y: 491, endPoint x: 297, endPoint y: 496, distance: 18.7
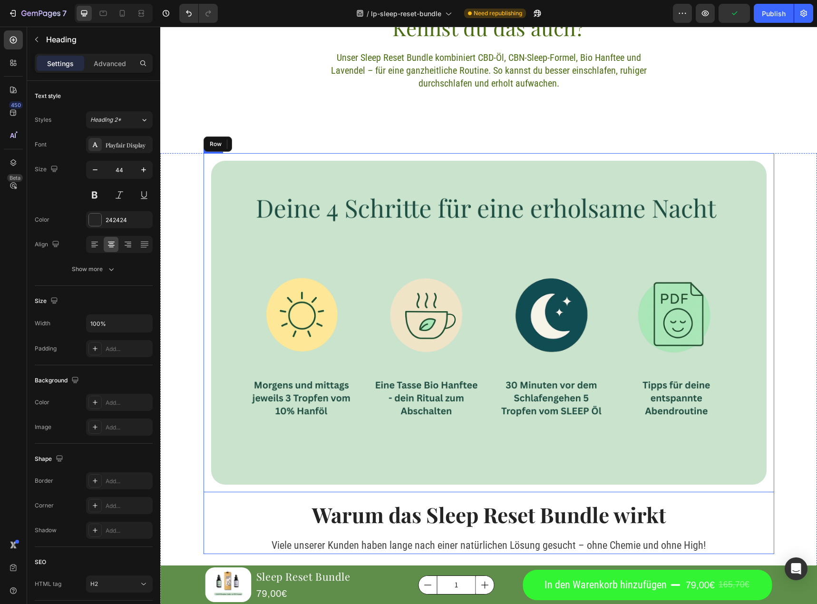
click at [290, 502] on h2 "Warum das Sleep Reset Bundle wirkt" at bounding box center [489, 514] width 571 height 29
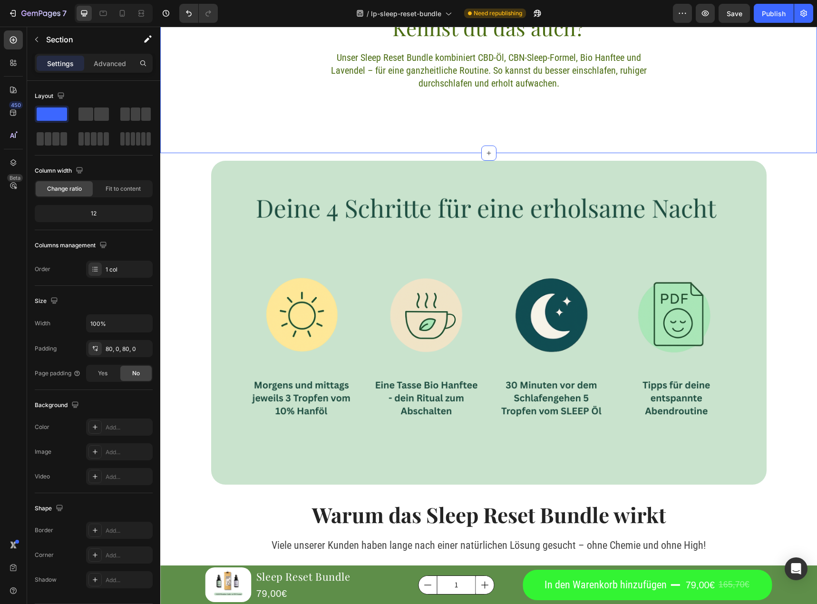
click at [283, 94] on div "Kennst du das auch? Heading Unser Sleep Reset Bundle kombiniert CBD-Öl, CBN-Sle…" at bounding box center [488, 64] width 657 height 101
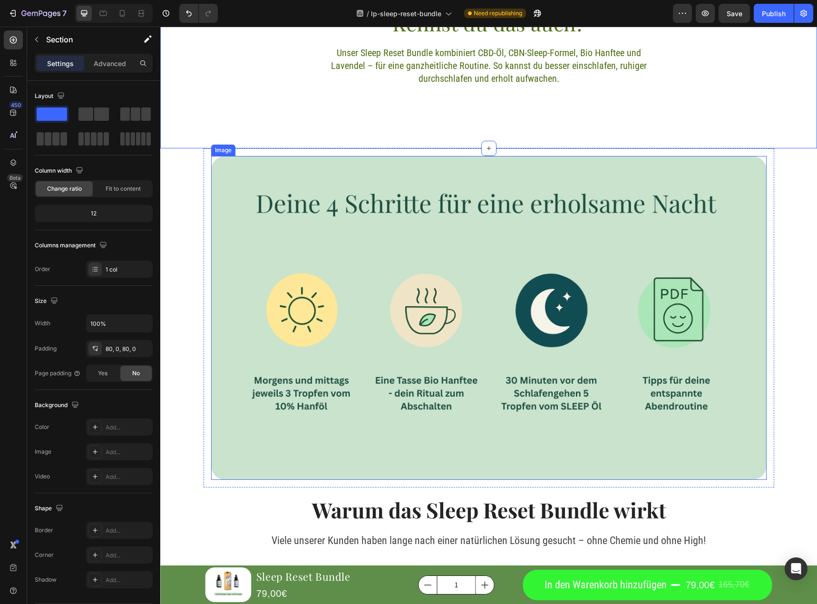
scroll to position [1607, 0]
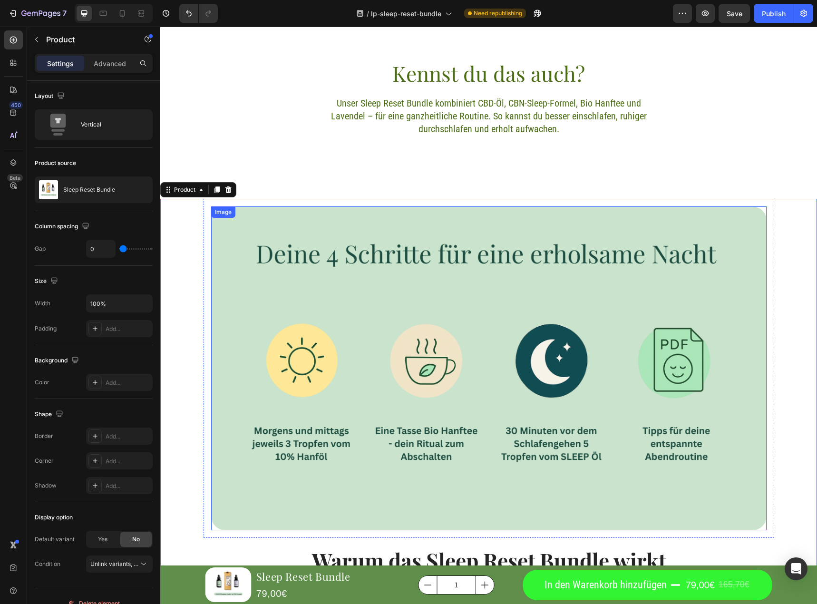
scroll to position [1511, 0]
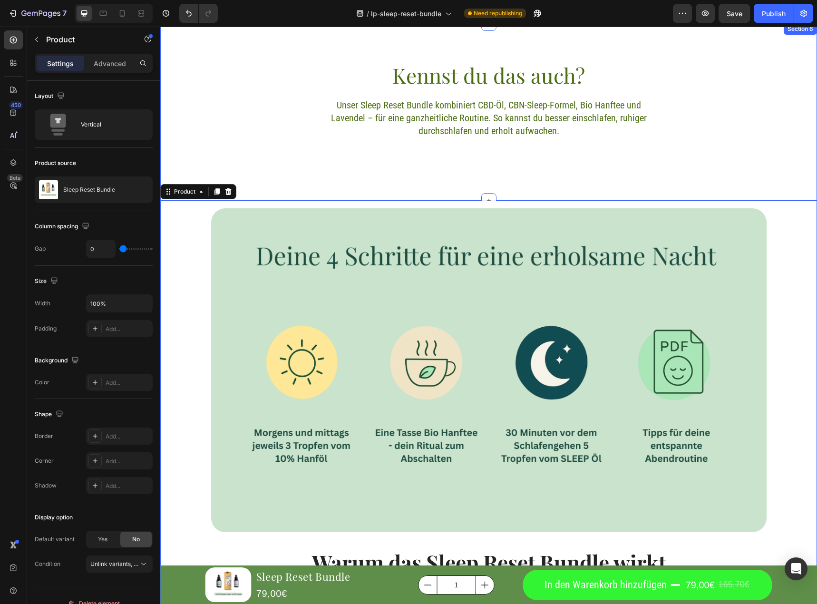
click at [353, 166] on div "Kennst du das auch? Heading Unser Sleep Reset Bundle kombiniert CBD-Öl, CBN-Sle…" at bounding box center [488, 111] width 657 height 177
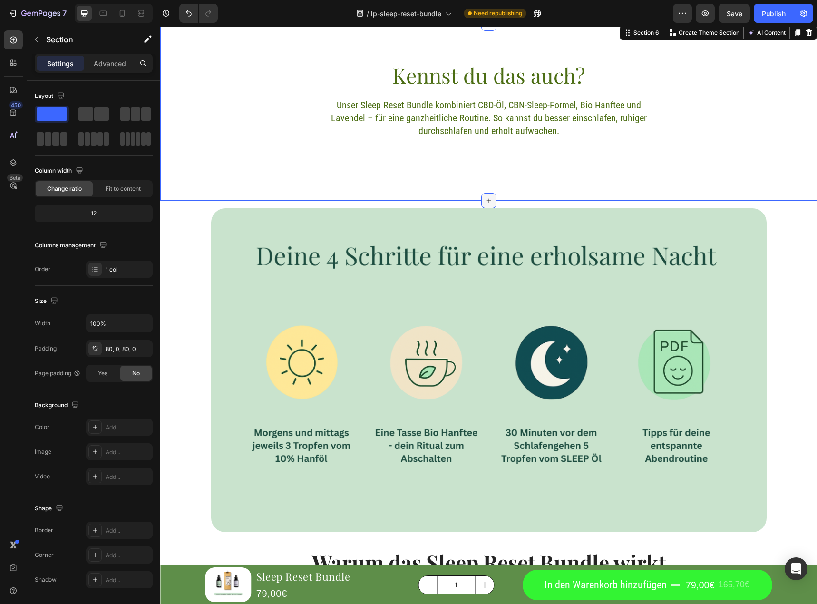
click at [487, 202] on icon at bounding box center [489, 200] width 4 height 4
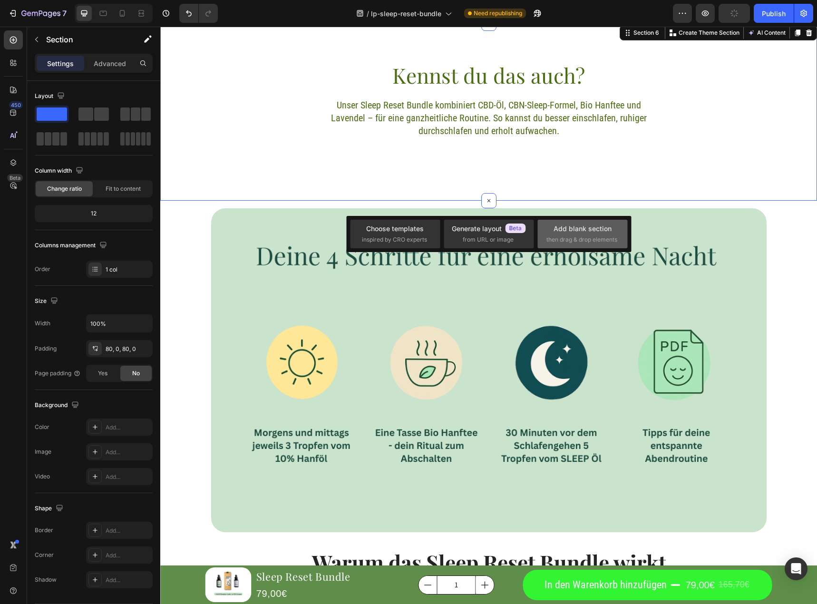
click at [561, 237] on span "then drag & drop elements" at bounding box center [582, 239] width 71 height 9
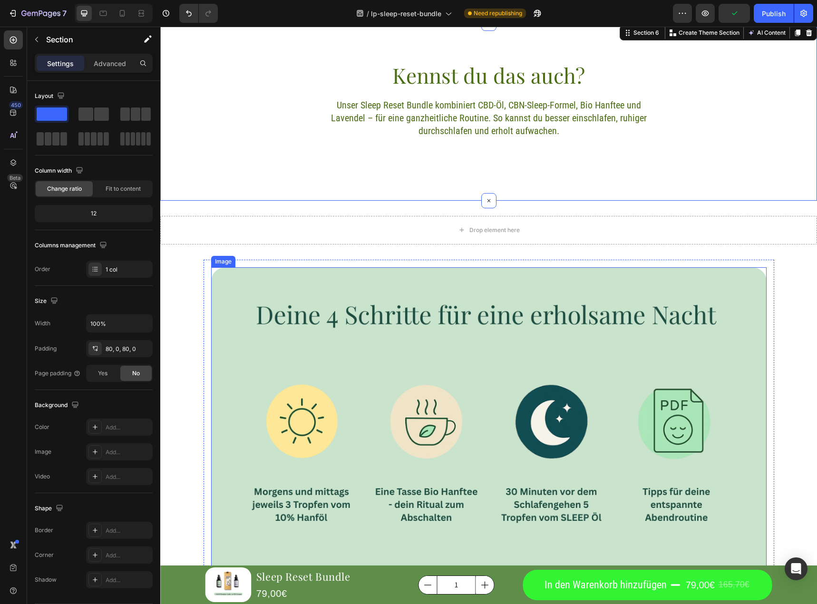
click at [497, 346] on img at bounding box center [489, 429] width 556 height 324
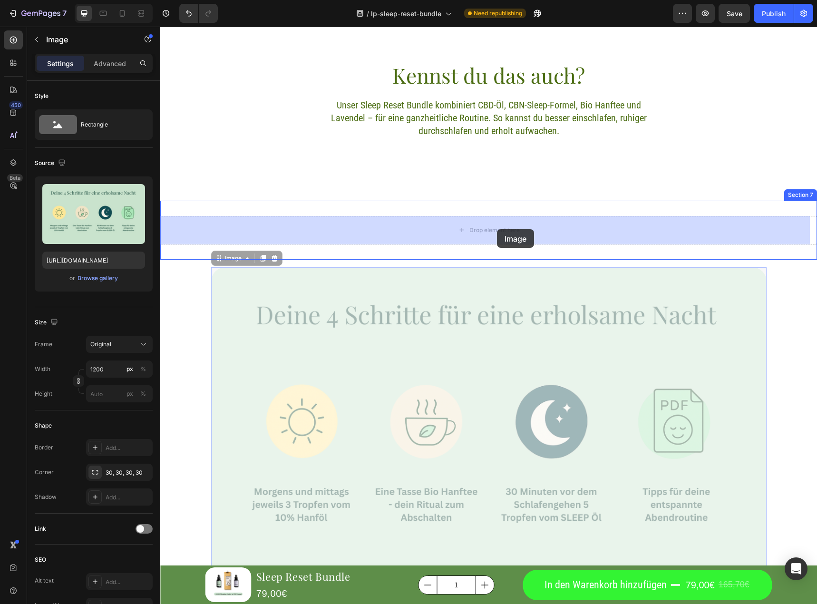
drag, startPoint x: 492, startPoint y: 338, endPoint x: 497, endPoint y: 229, distance: 108.6
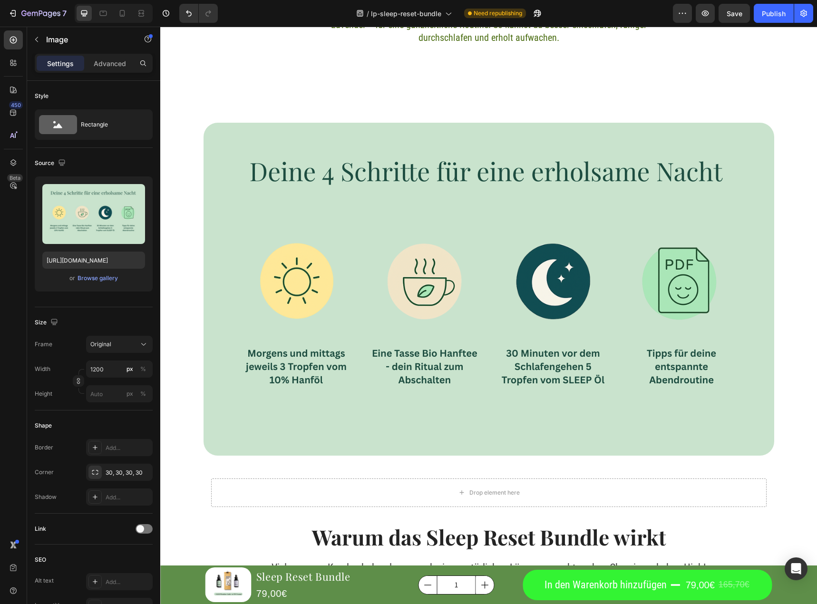
scroll to position [1654, 0]
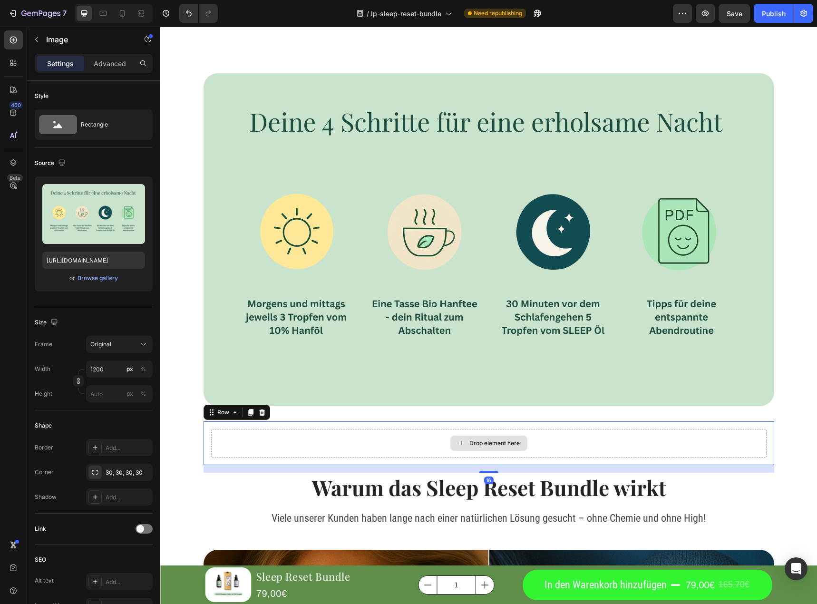
click at [363, 440] on div "Drop element here" at bounding box center [489, 443] width 556 height 29
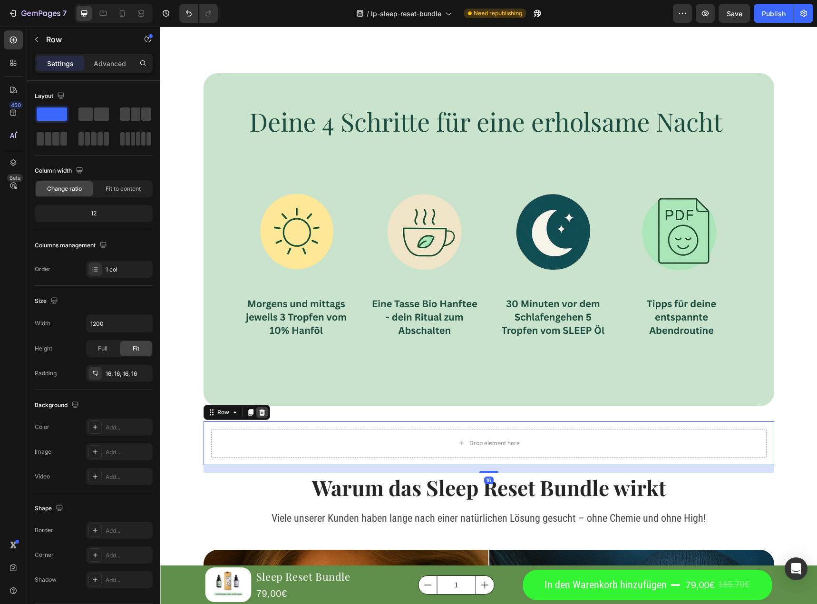
click at [260, 410] on icon at bounding box center [262, 412] width 6 height 7
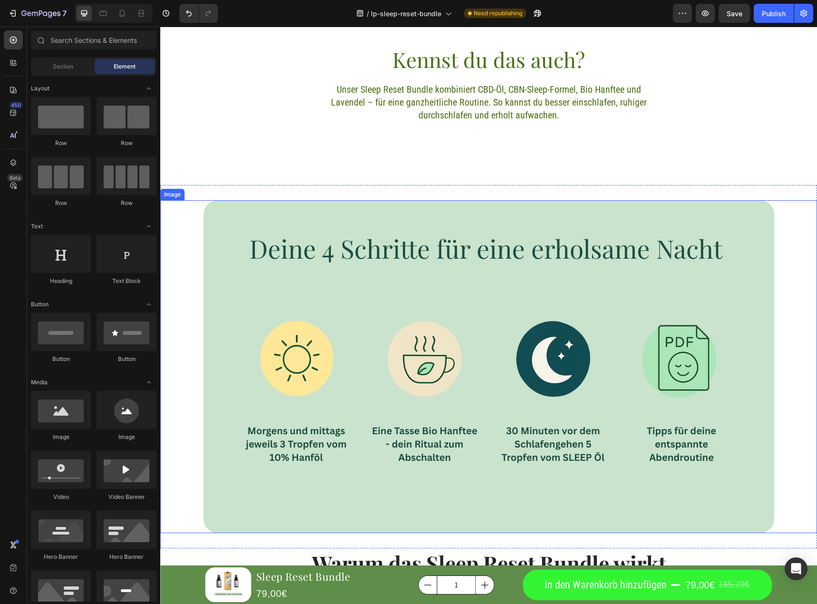
scroll to position [1464, 0]
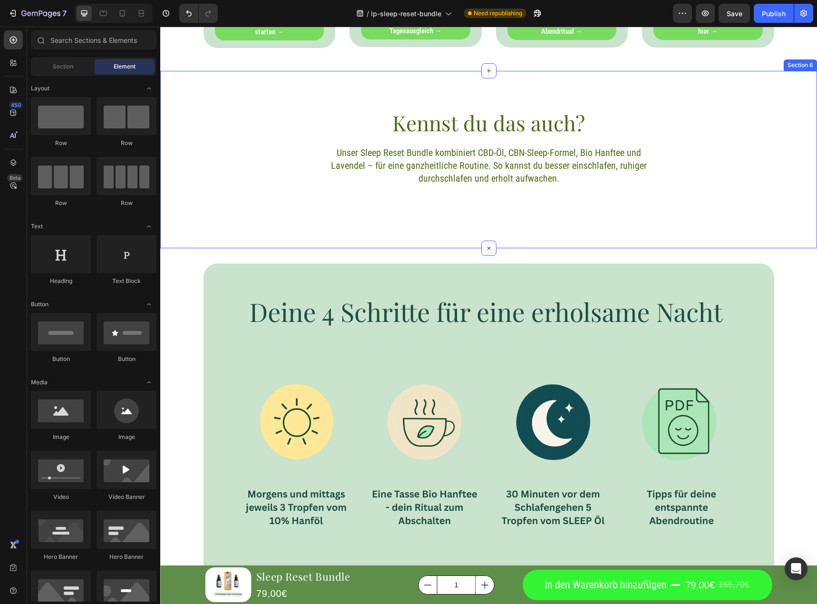
click at [457, 206] on div "Kennst du das auch? Heading Unser Sleep Reset Bundle kombiniert CBD-Öl, CBN-Sle…" at bounding box center [489, 159] width 341 height 101
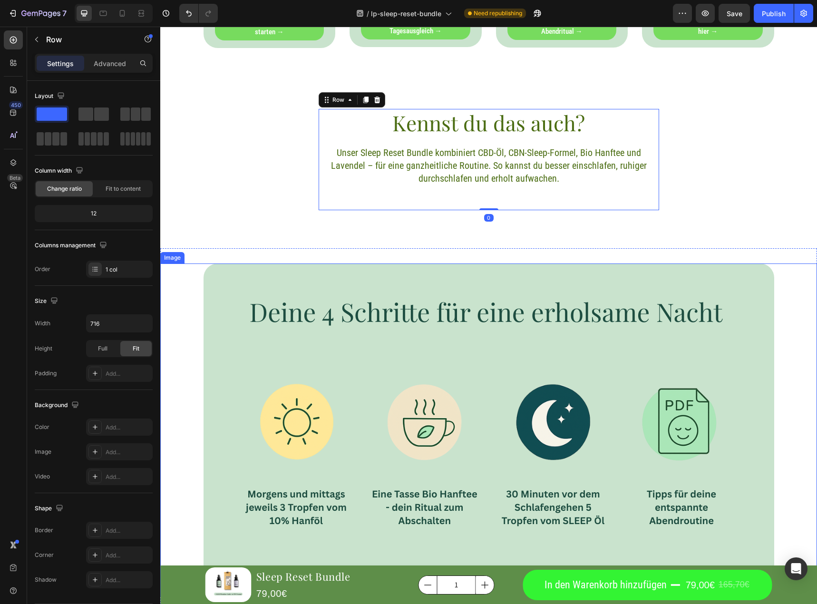
click at [171, 351] on div at bounding box center [488, 430] width 657 height 333
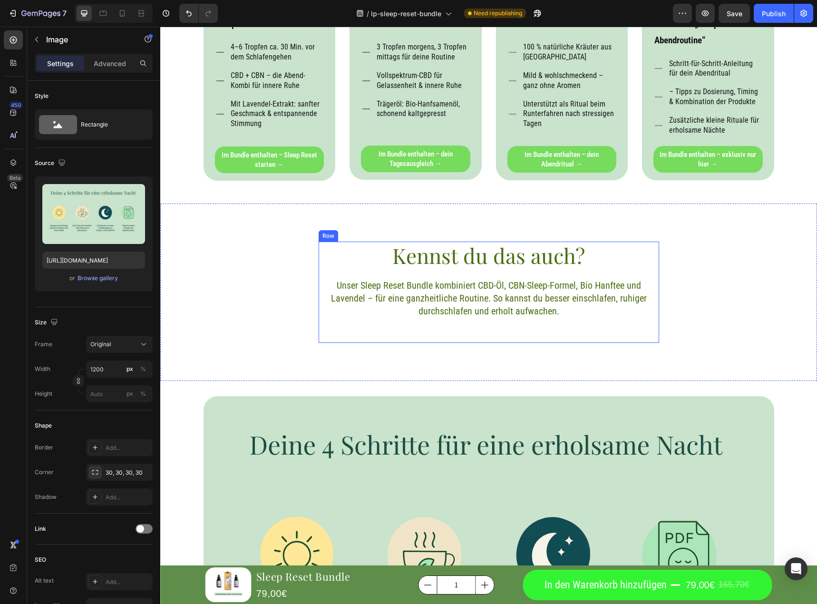
scroll to position [1369, 0]
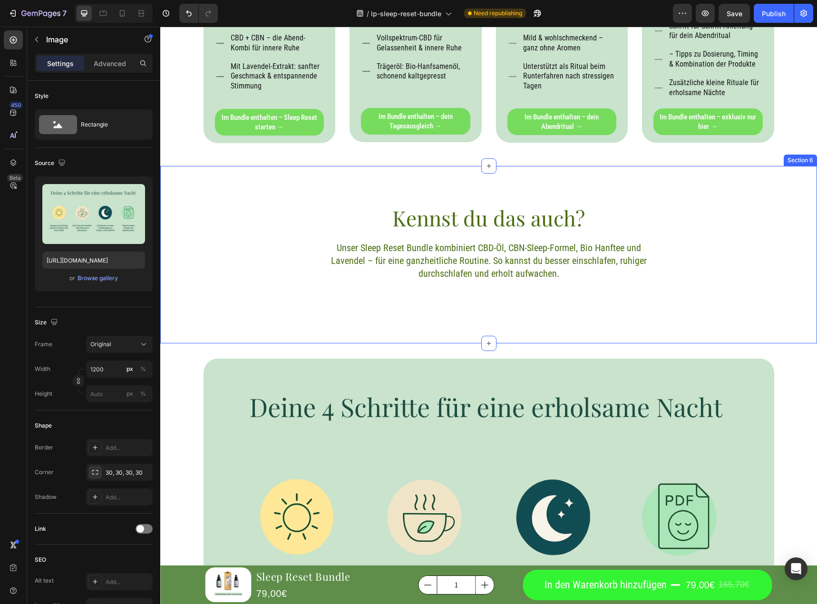
click at [275, 242] on div "Kennst du das auch? Heading Unser Sleep Reset Bundle kombiniert CBD-Öl, CBN-Sle…" at bounding box center [488, 254] width 657 height 101
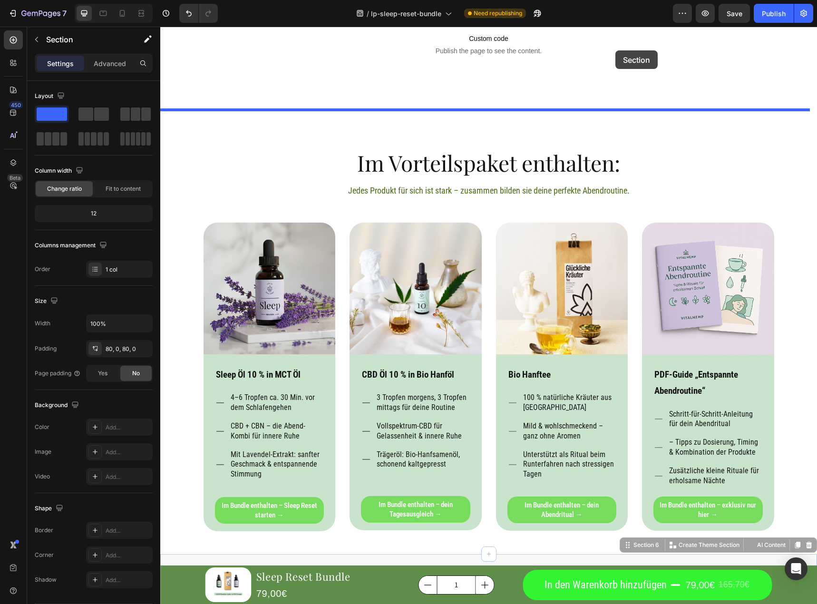
scroll to position [971, 0]
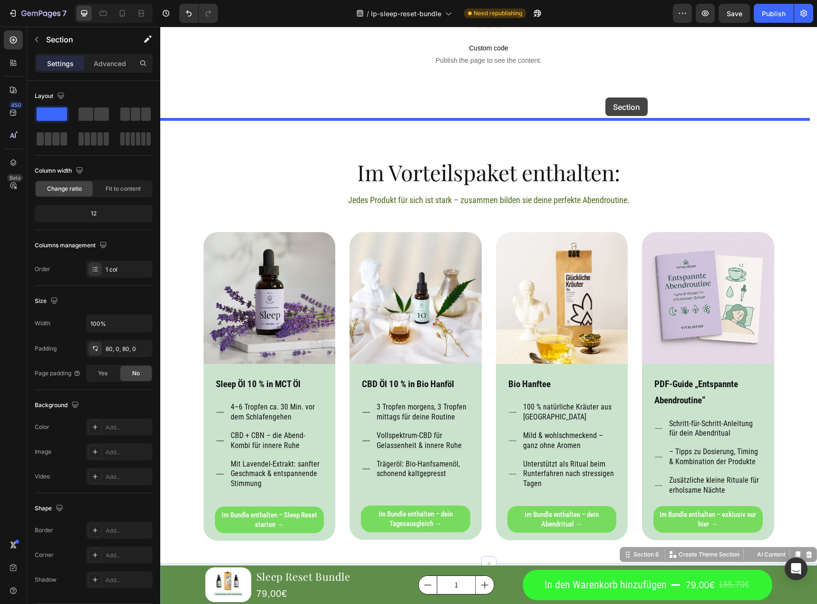
drag, startPoint x: 620, startPoint y: 161, endPoint x: 601, endPoint y: 105, distance: 59.1
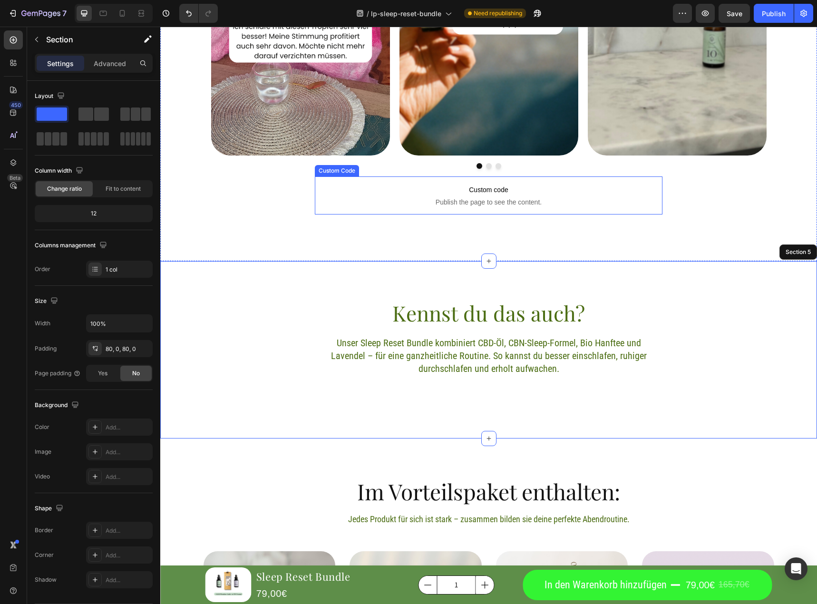
scroll to position [828, 0]
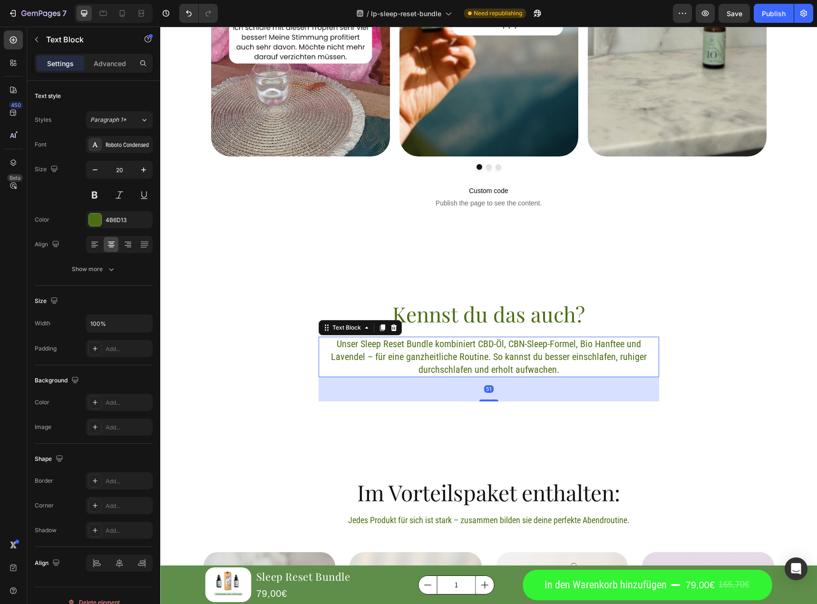
click at [498, 351] on p "Unser Sleep Reset Bundle kombiniert CBD-Öl, CBN-Sleep-Formel, Bio Hanftee und L…" at bounding box center [489, 357] width 339 height 39
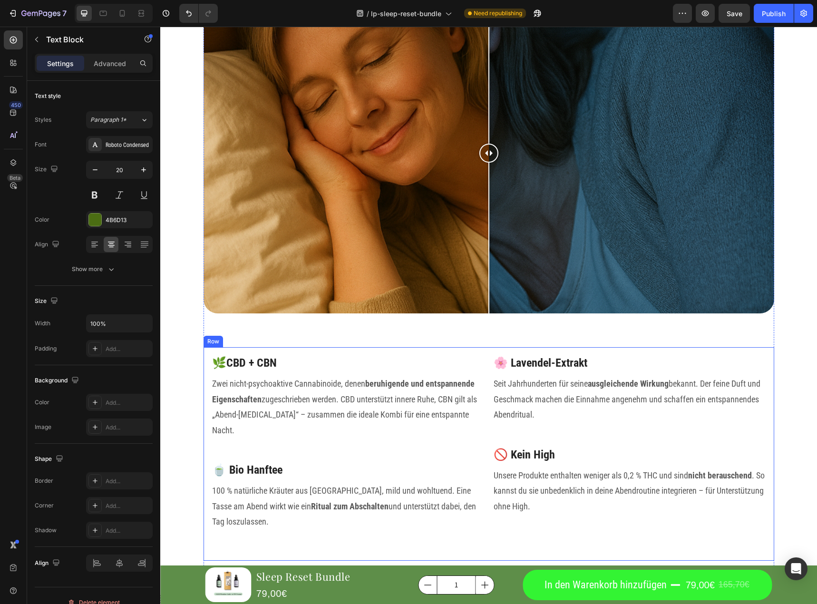
scroll to position [2351, 0]
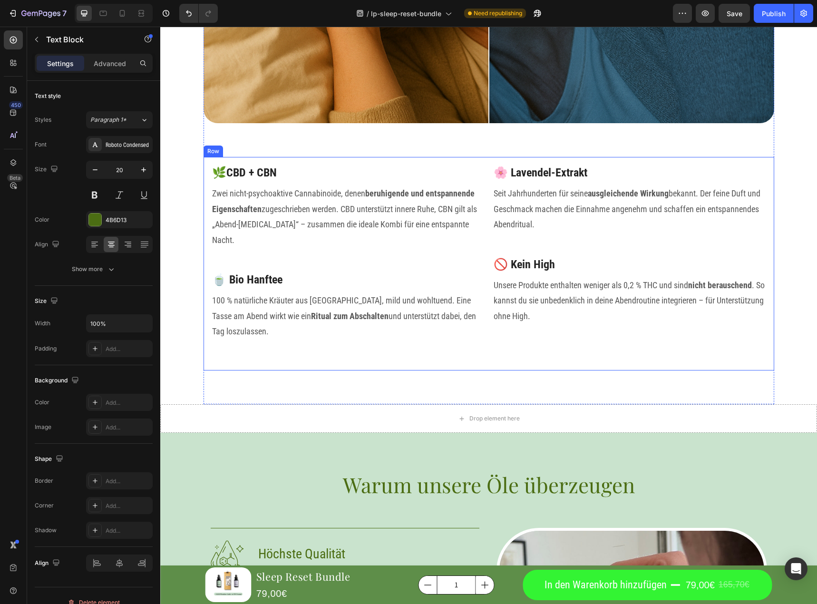
click at [326, 350] on div "🌿CBD + CBN Heading Zwei nicht-psychoaktive Cannabinoide, denen beruhigende und …" at bounding box center [489, 264] width 571 height 214
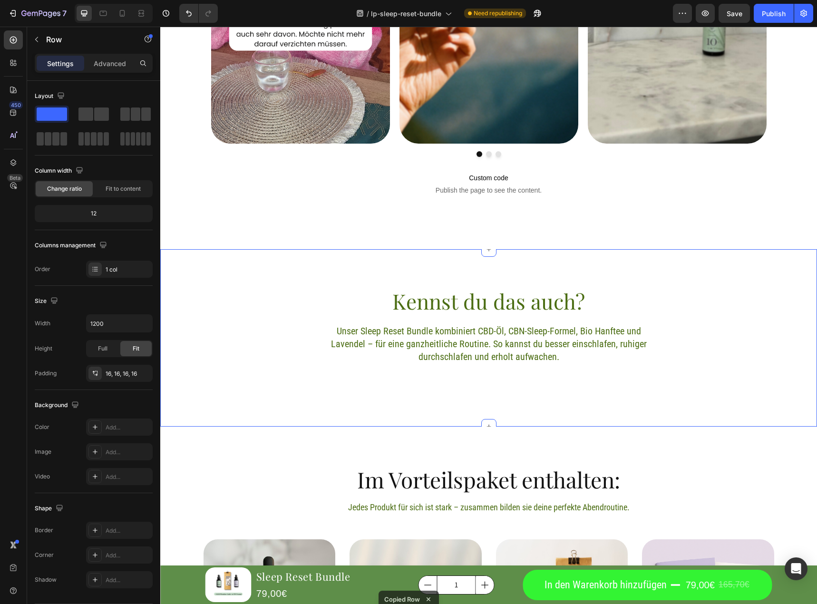
scroll to position [794, 0]
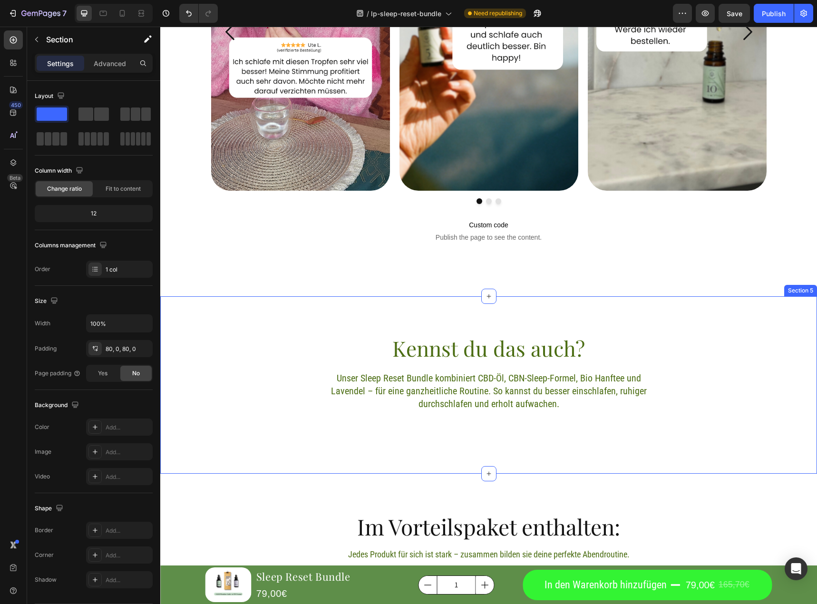
click at [477, 457] on div "Kennst du das auch? Heading Unser Sleep Reset Bundle kombiniert CBD-Öl, CBN-Sle…" at bounding box center [488, 384] width 657 height 177
click at [10, 64] on icon at bounding box center [14, 63] width 10 height 10
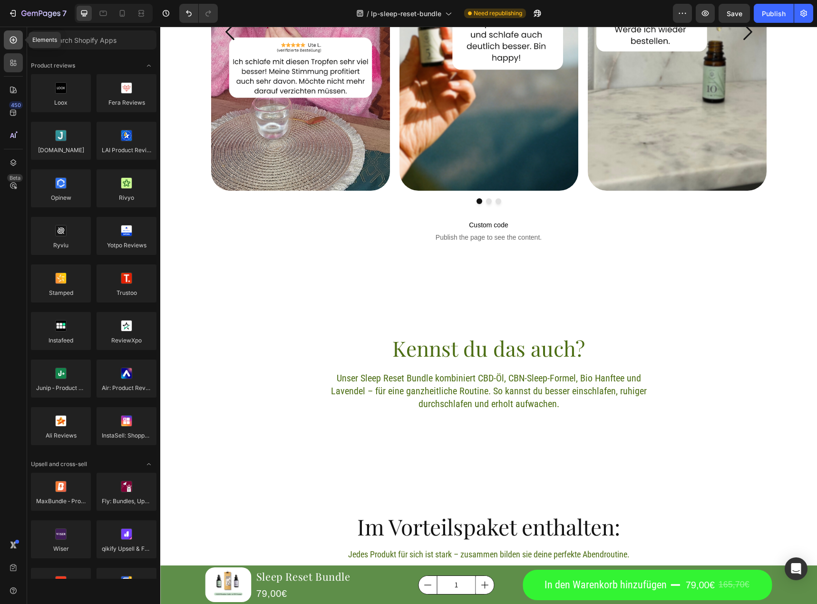
click at [14, 37] on icon at bounding box center [13, 40] width 7 height 7
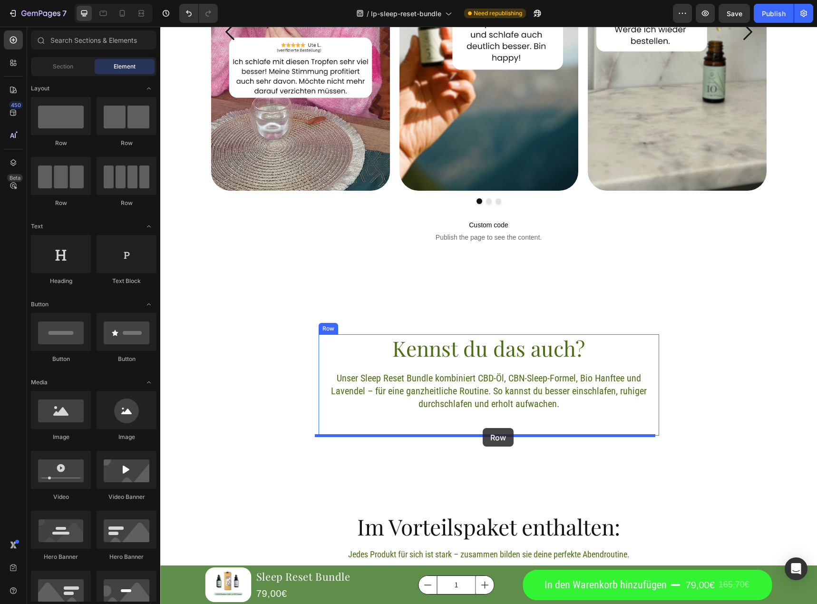
drag, startPoint x: 272, startPoint y: 144, endPoint x: 480, endPoint y: 431, distance: 354.3
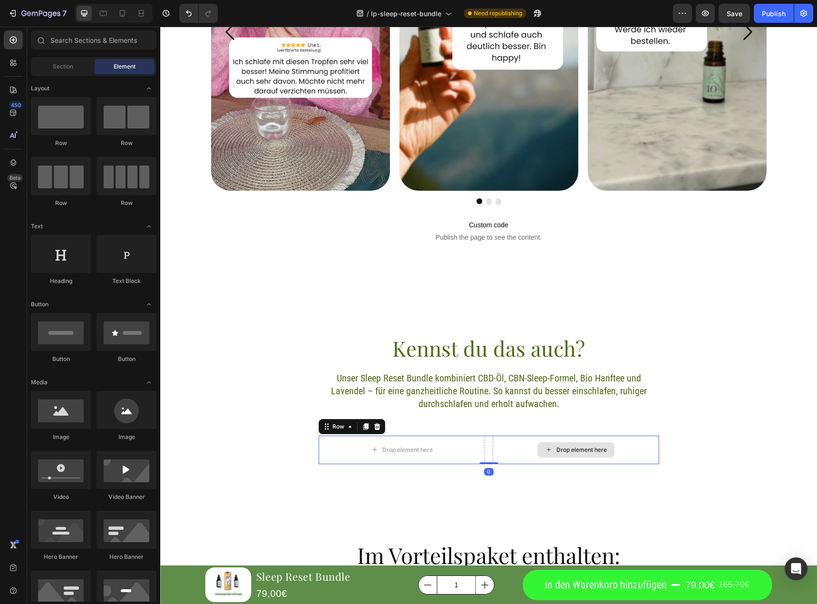
click at [579, 453] on div "Drop element here" at bounding box center [582, 450] width 50 height 8
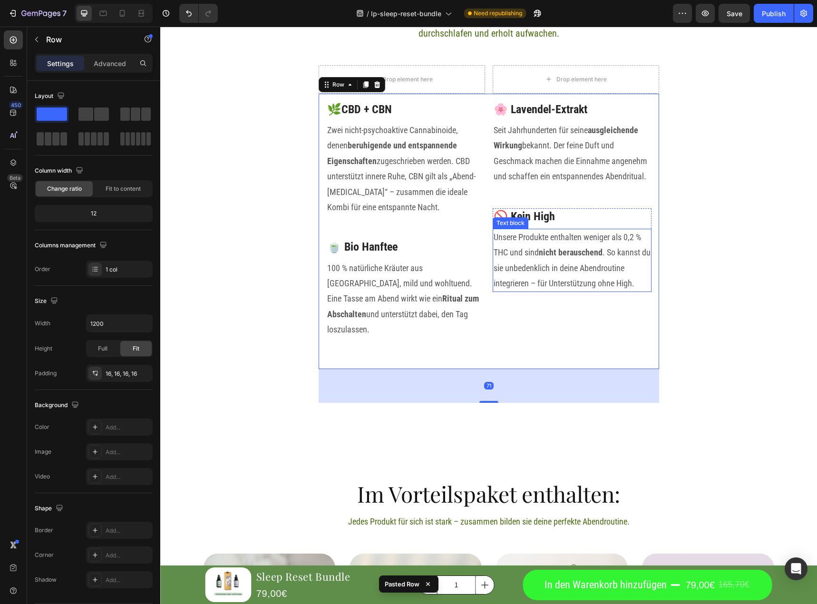
scroll to position [1151, 0]
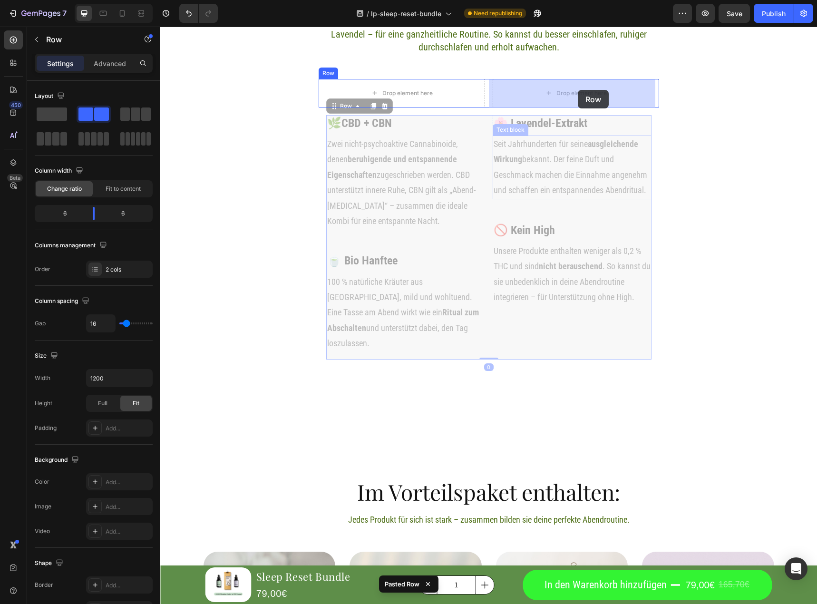
drag, startPoint x: 486, startPoint y: 223, endPoint x: 578, endPoint y: 90, distance: 161.7
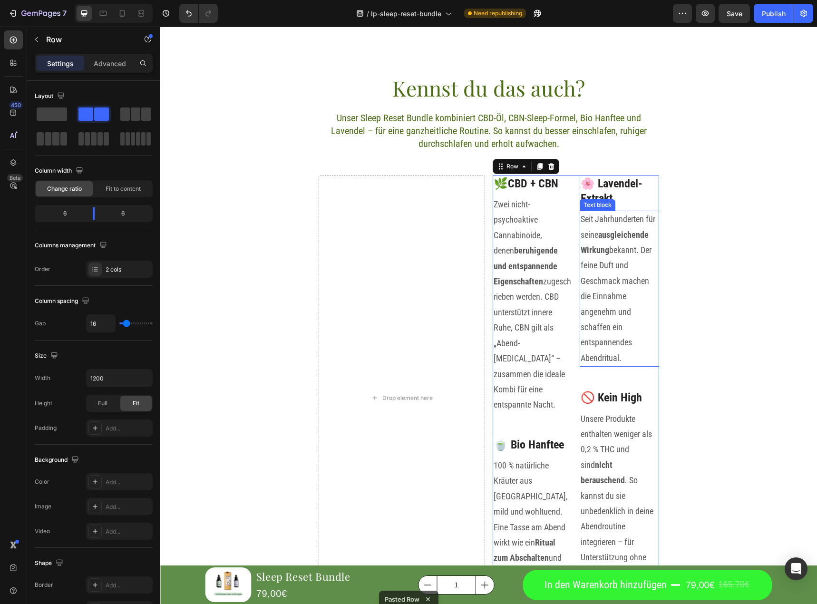
scroll to position [1008, 0]
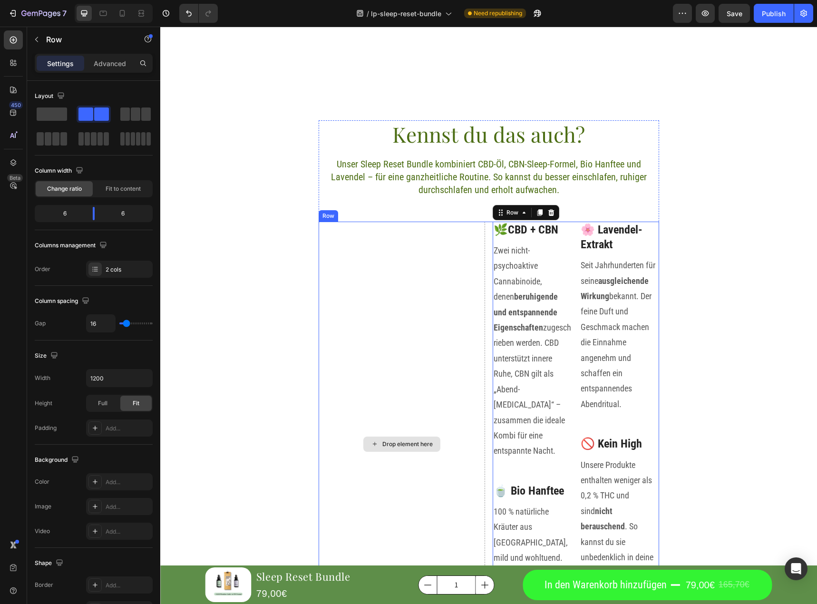
click at [402, 441] on div "Drop element here" at bounding box center [408, 445] width 50 height 8
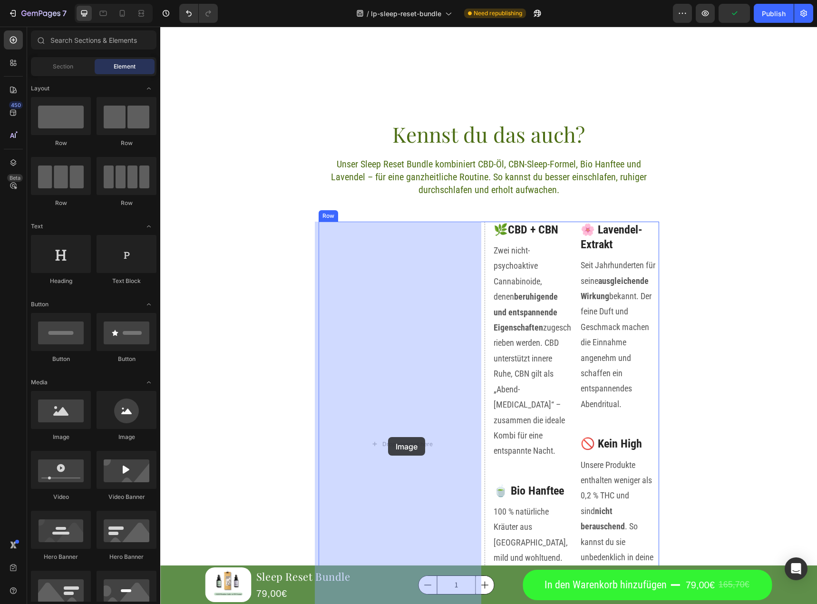
drag, startPoint x: 234, startPoint y: 441, endPoint x: 389, endPoint y: 437, distance: 154.7
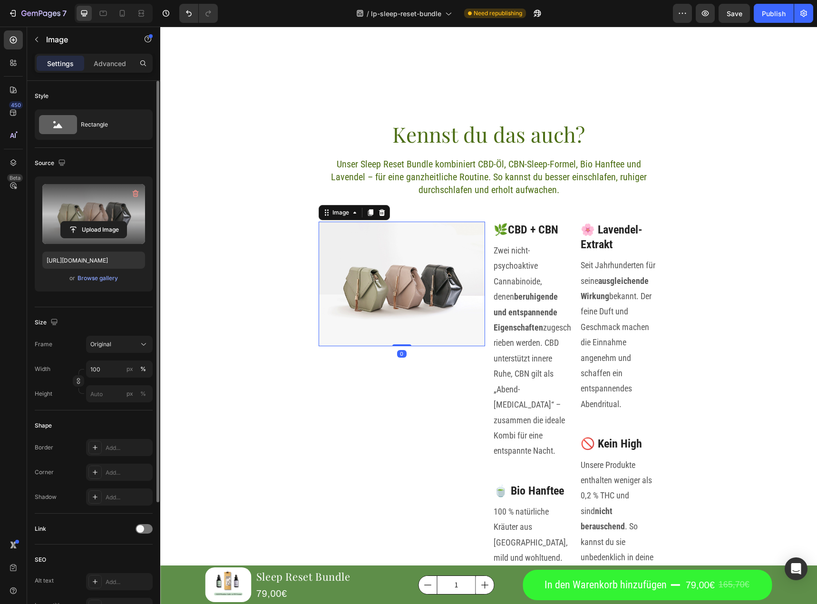
click at [103, 217] on label at bounding box center [93, 214] width 103 height 60
click at [103, 222] on input "file" at bounding box center [94, 230] width 66 height 16
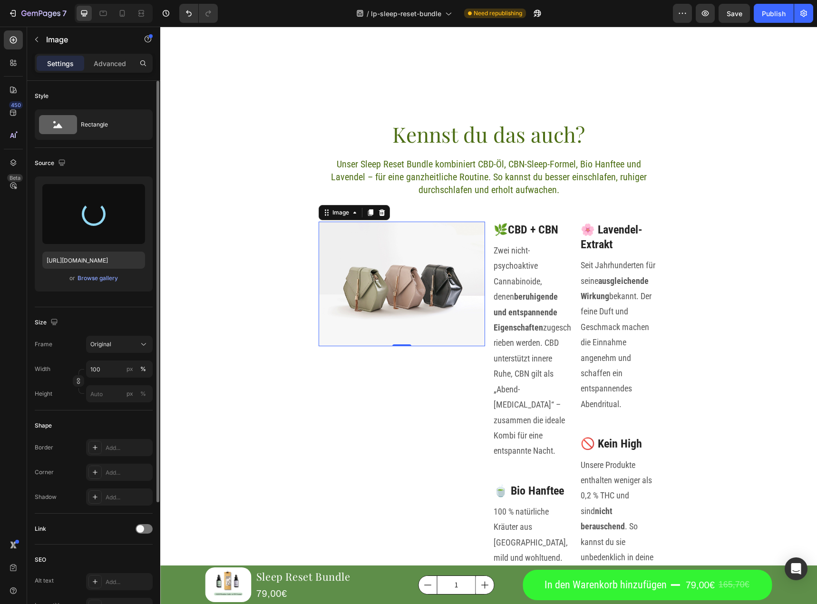
type input "https://cdn.shopify.com/s/files/1/0717/2538/3966/files/gempages_583248061254337…"
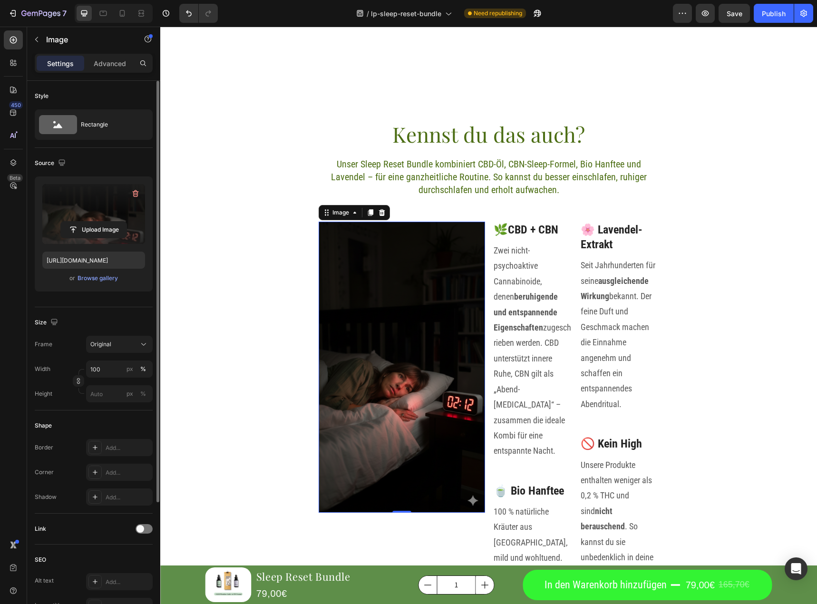
click at [431, 443] on img at bounding box center [402, 368] width 167 height 292
click at [424, 264] on img at bounding box center [402, 368] width 167 height 292
click at [114, 367] on input "100" at bounding box center [119, 369] width 67 height 17
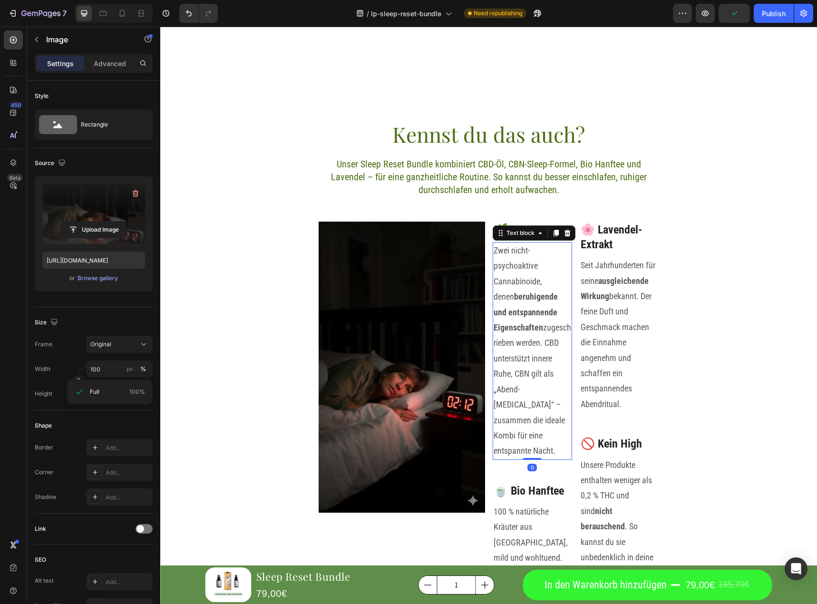
click at [538, 321] on p "Zwei nicht-psychoaktive Cannabinoide, denen beruhigende und entspannende Eigens…" at bounding box center [533, 351] width 78 height 216
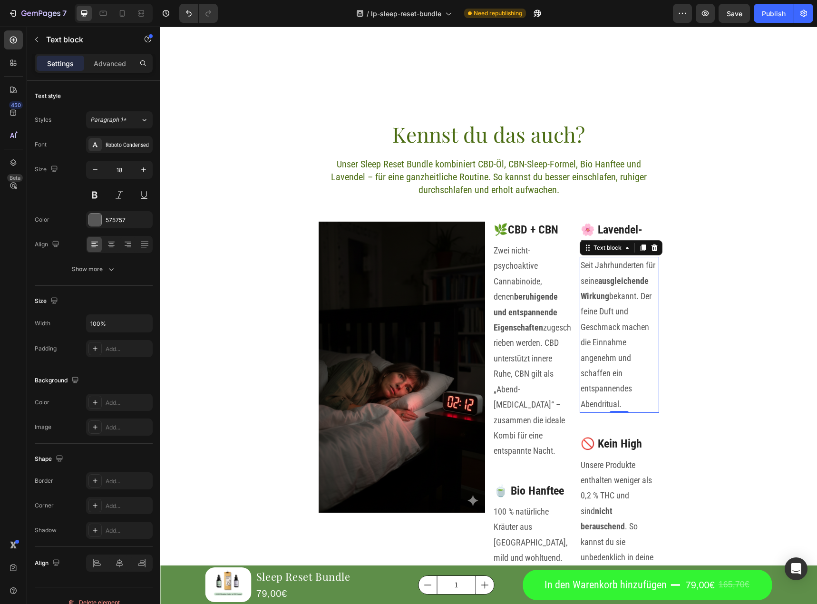
click at [587, 323] on p "Seit Jahrhunderten für seine ausgleichende Wirkung bekannt. Der feine Duft und …" at bounding box center [620, 335] width 78 height 154
click at [534, 322] on p "Zwei nicht-psychoaktive Cannabinoide, denen beruhigende und entspannende Eigens…" at bounding box center [533, 351] width 78 height 216
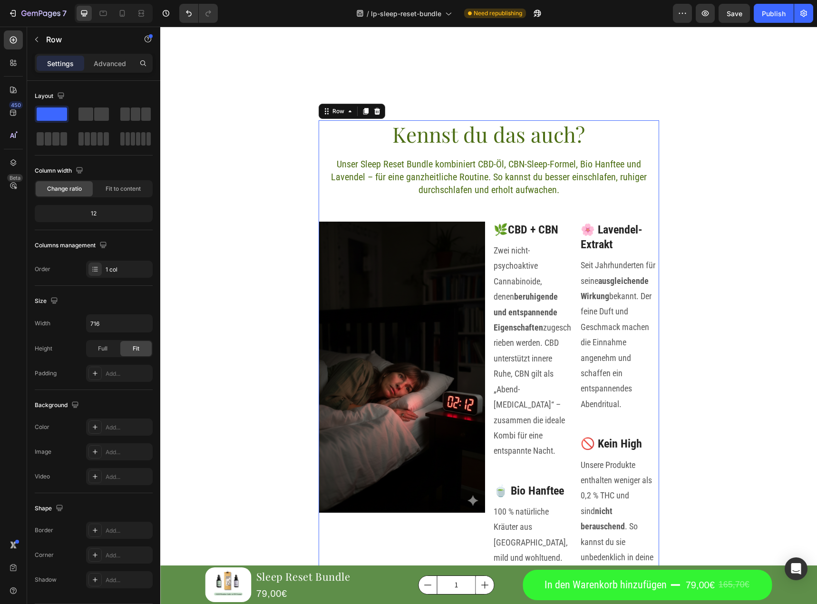
click at [567, 209] on div "Kennst du das auch? Heading Unser Sleep Reset Bundle kombiniert CBD-Öl, CBN-Sle…" at bounding box center [489, 432] width 341 height 624
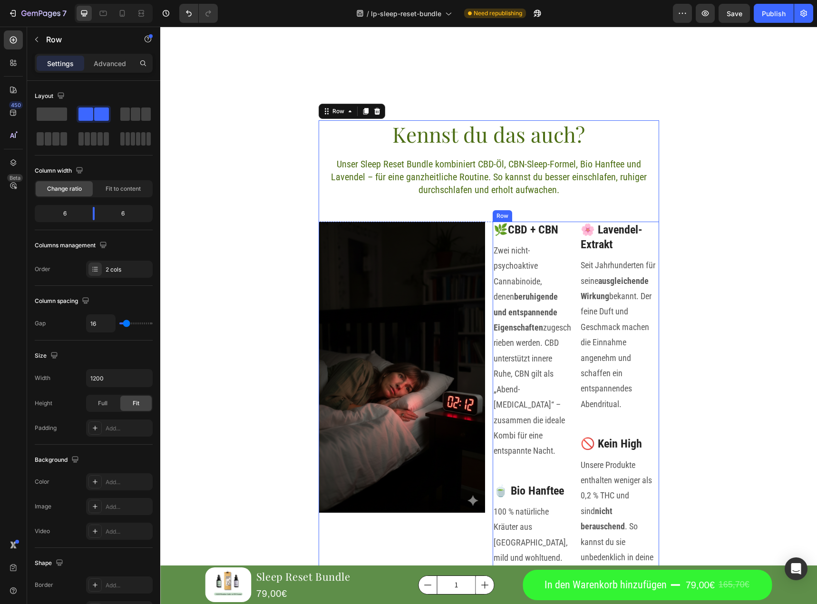
click at [574, 227] on div "🌿CBD + CBN Heading Zwei nicht-psychoaktive Cannabinoide, denen beruhigende und …" at bounding box center [576, 444] width 167 height 445
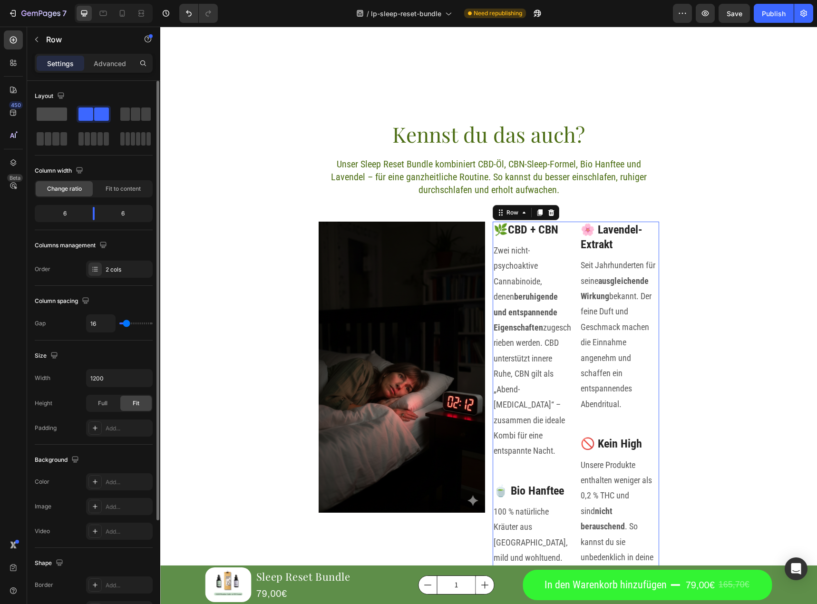
click at [60, 114] on span at bounding box center [52, 114] width 30 height 13
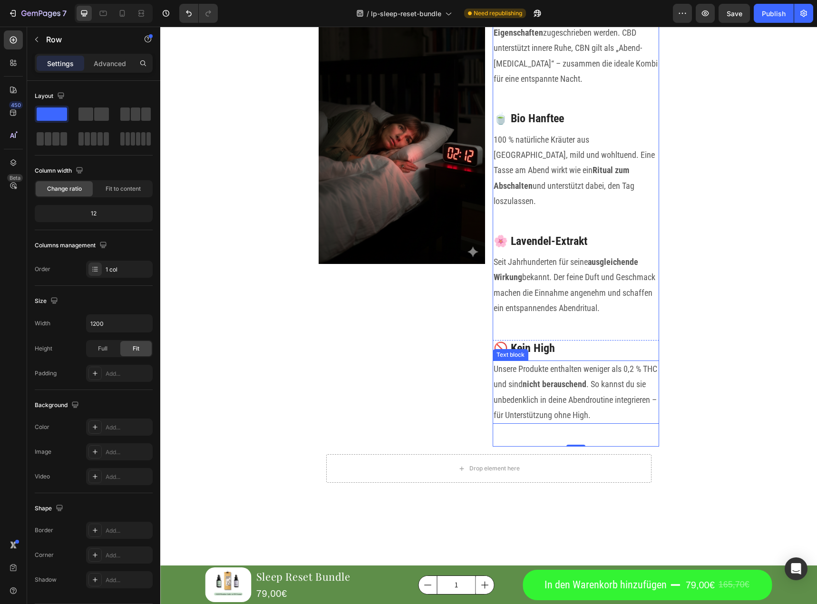
scroll to position [1151, 0]
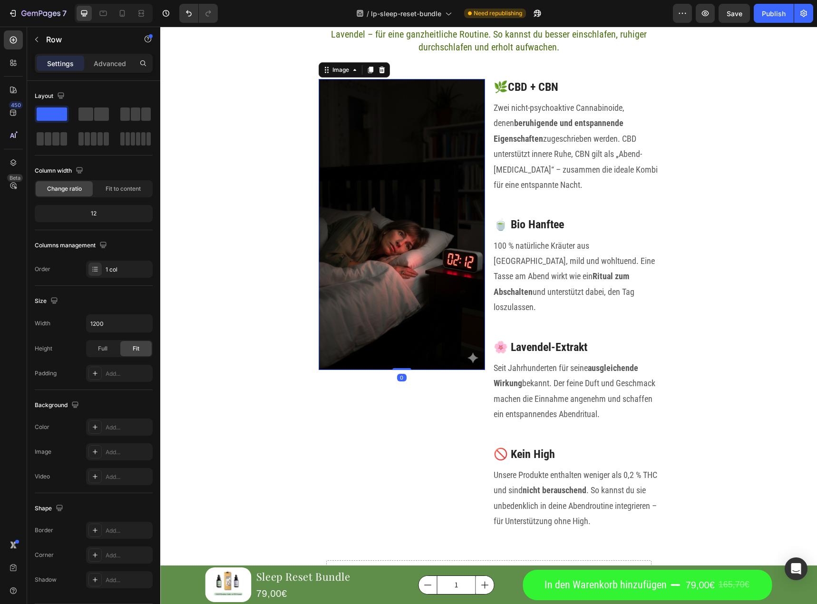
click at [434, 217] on img at bounding box center [402, 225] width 167 height 292
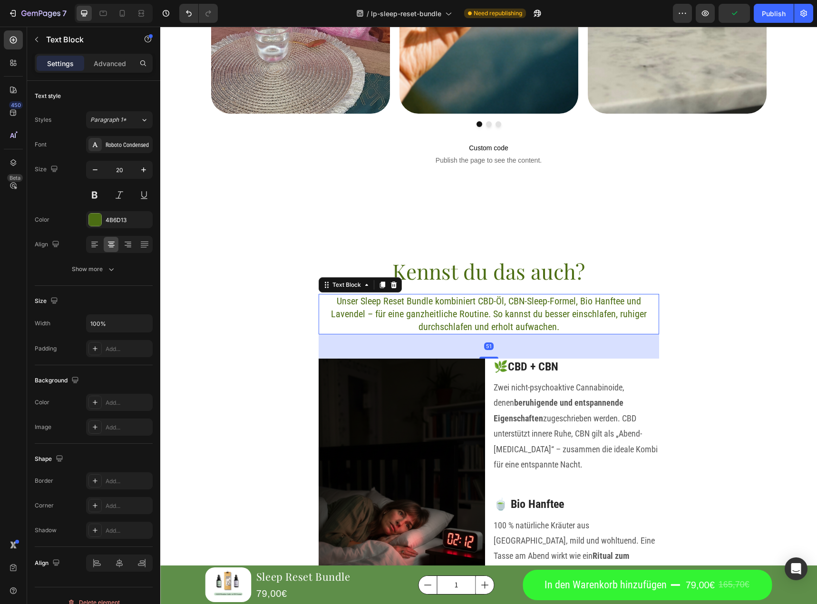
scroll to position [784, 0]
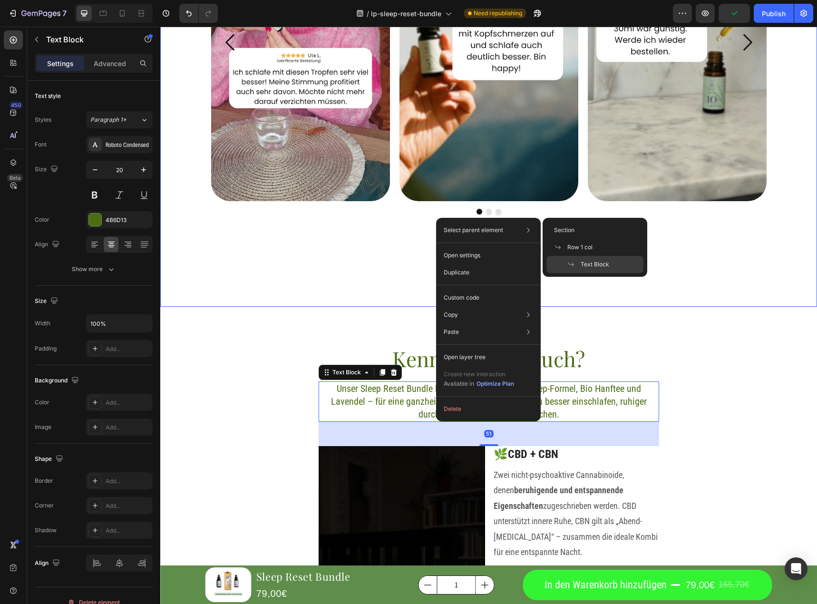
click at [379, 267] on div "Image Image Image Carousel Row Custom code Publish the page to see the content.…" at bounding box center [488, 72] width 657 height 468
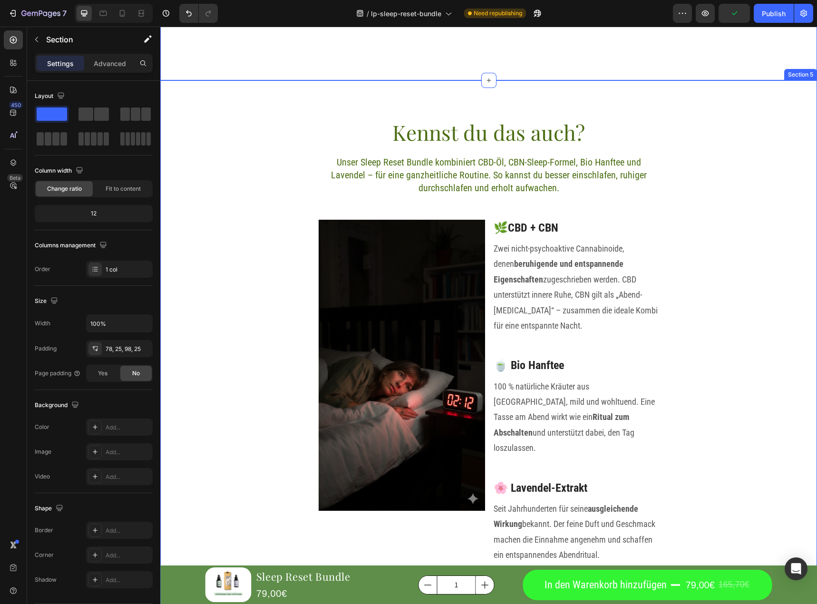
scroll to position [1069, 0]
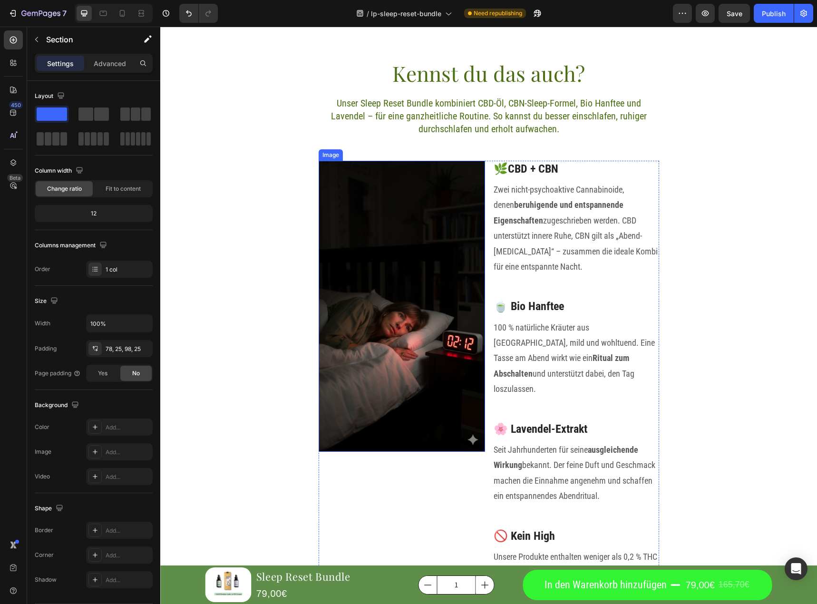
click at [393, 291] on img at bounding box center [402, 307] width 167 height 292
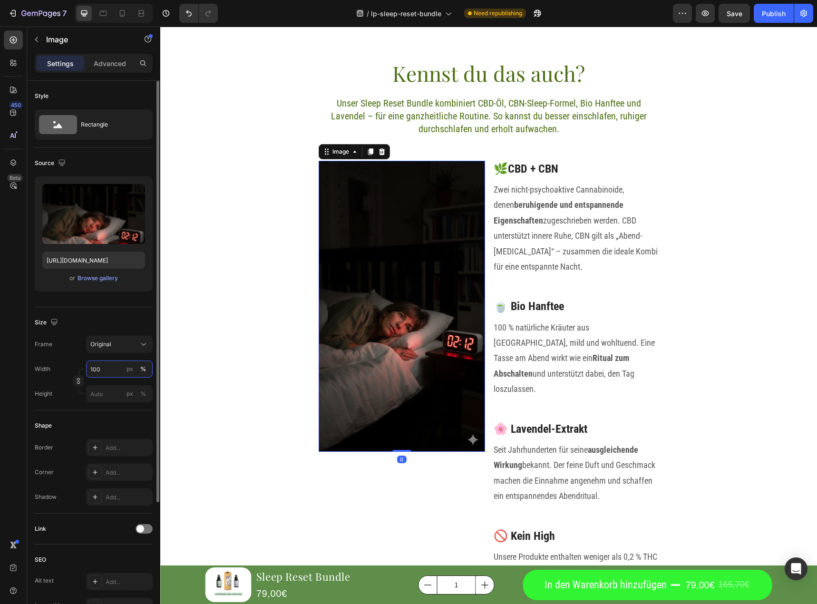
click at [116, 370] on input "100" at bounding box center [119, 369] width 67 height 17
click at [113, 368] on input "100" at bounding box center [119, 369] width 67 height 17
click at [77, 416] on div "Shape Border Add... Corner Add... Shadow Add..." at bounding box center [94, 462] width 118 height 103
click at [104, 393] on input "px %" at bounding box center [119, 393] width 67 height 17
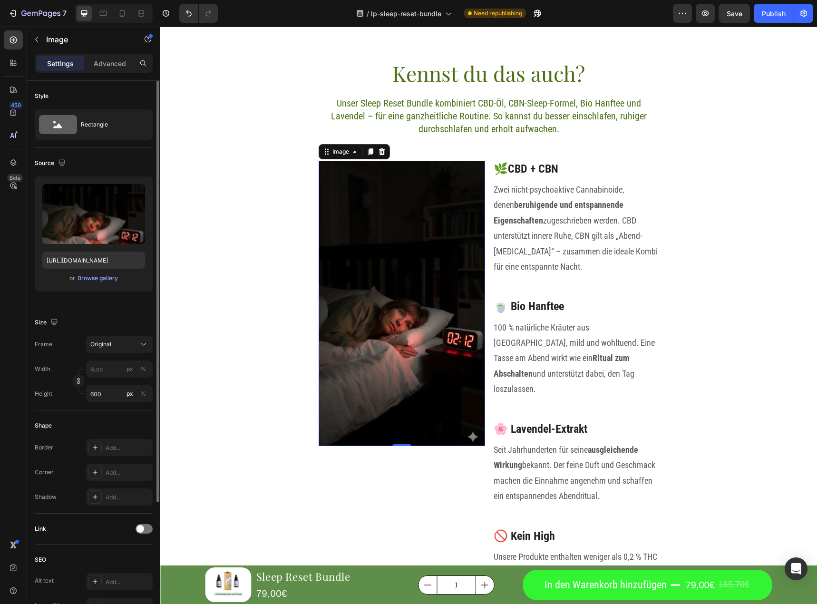
click at [106, 353] on div "Frame Original Width px % Height 600 px %" at bounding box center [94, 369] width 118 height 67
click at [111, 350] on button "Original" at bounding box center [119, 344] width 67 height 17
click at [117, 439] on div "Custom" at bounding box center [117, 438] width 55 height 9
click at [107, 419] on div "Style Rectangle Source Upload Image https://cdn.shopify.com/s/files/1/0717/2538…" at bounding box center [94, 407] width 118 height 653
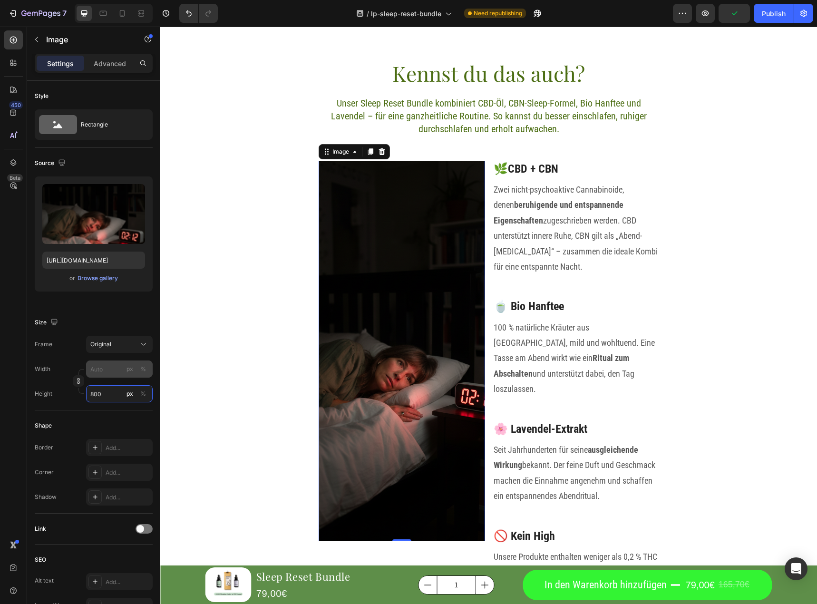
type input "800"
click at [100, 366] on input "px %" at bounding box center [119, 369] width 67 height 17
click at [96, 389] on span "Full" at bounding box center [95, 392] width 10 height 9
type input "100"
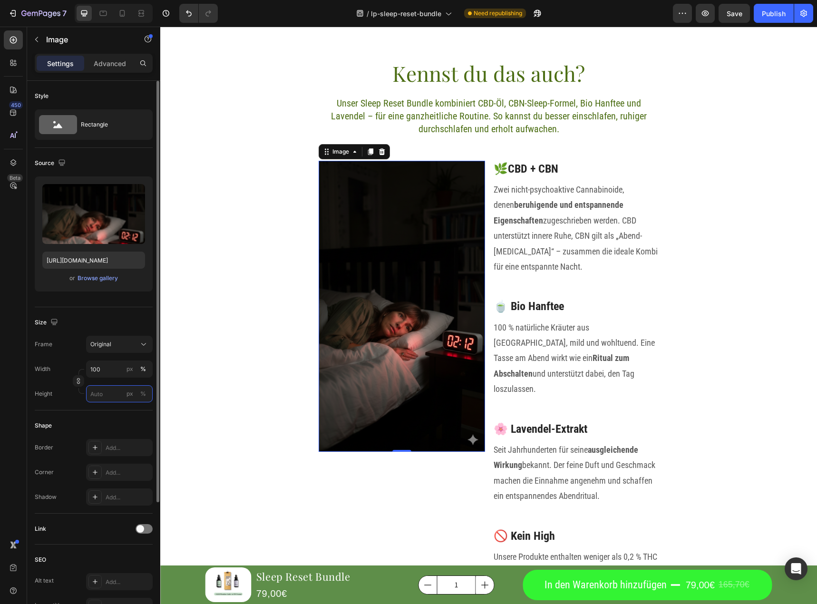
click at [102, 392] on input "px %" at bounding box center [119, 393] width 67 height 17
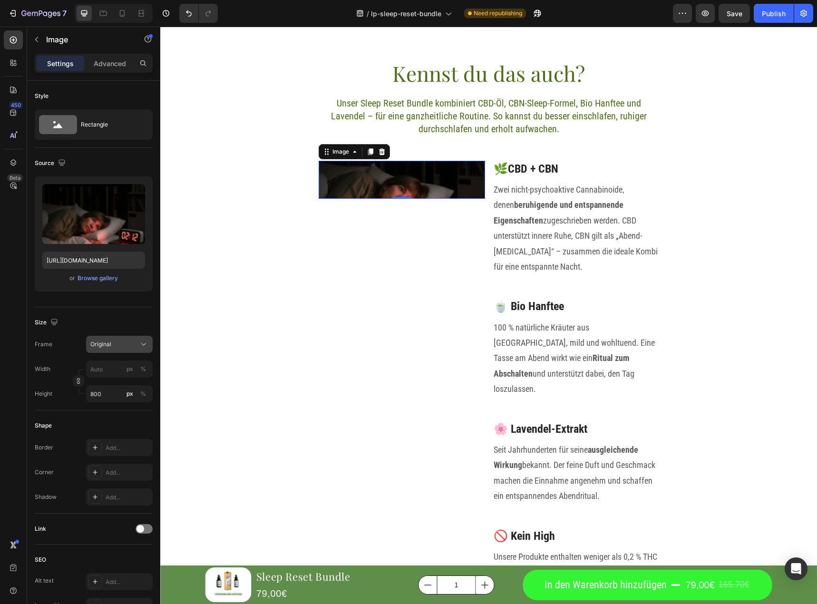
click at [139, 343] on icon at bounding box center [144, 345] width 10 height 10
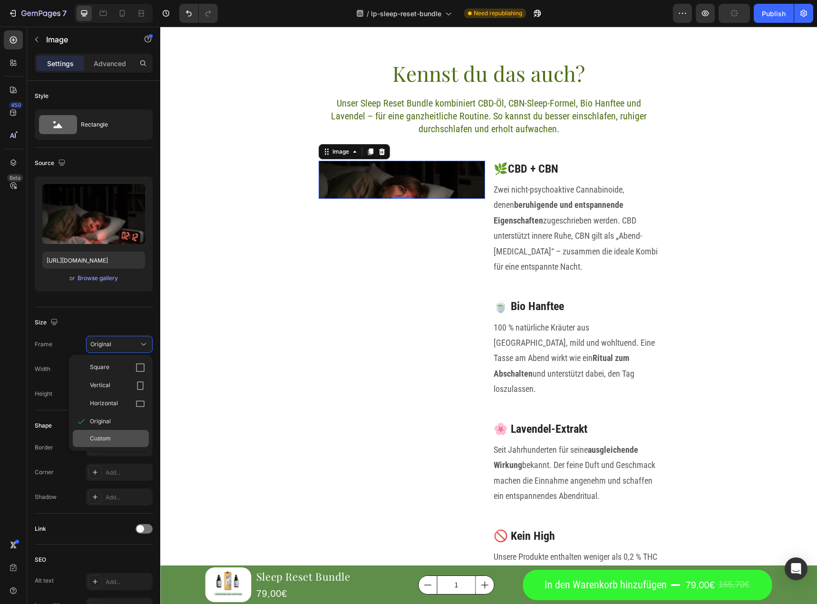
click at [110, 436] on span "Custom" at bounding box center [100, 438] width 21 height 9
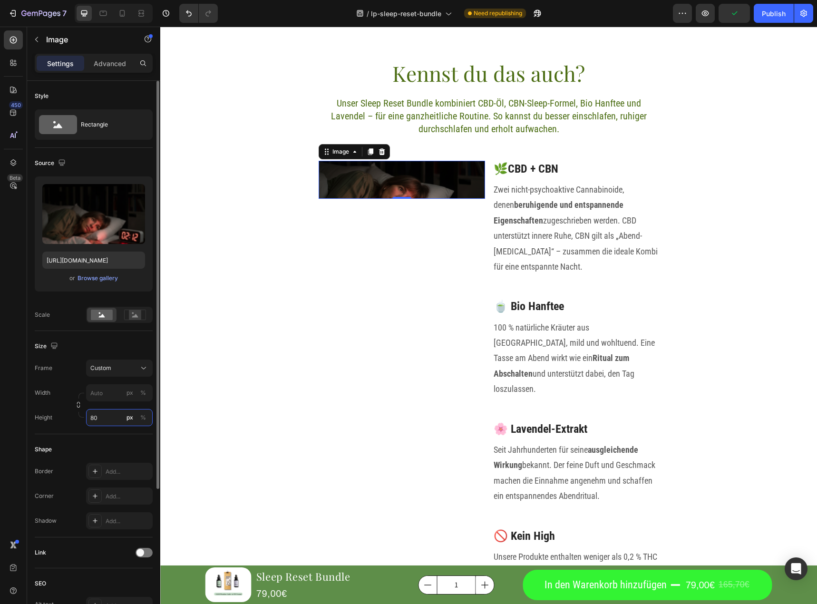
click at [113, 415] on input "80" at bounding box center [119, 417] width 67 height 17
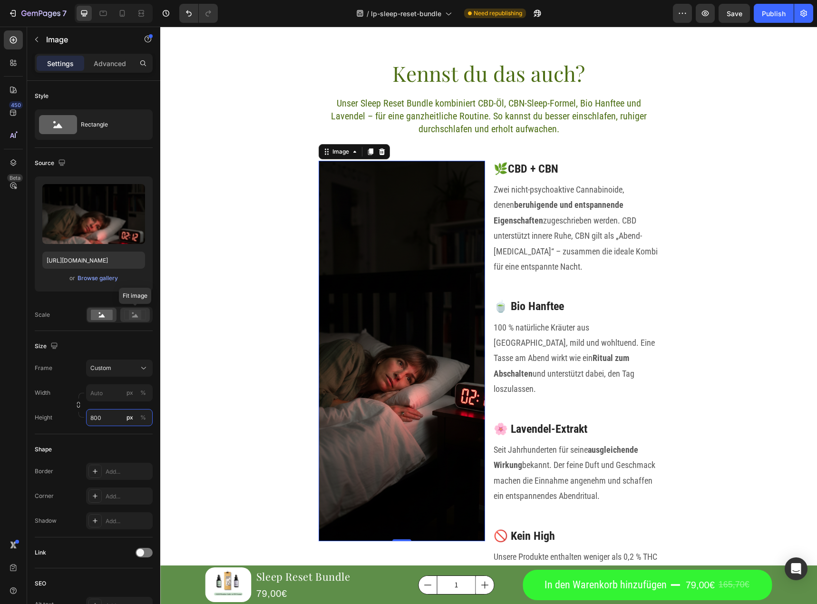
type input "800"
click at [137, 319] on rect at bounding box center [135, 315] width 12 height 10
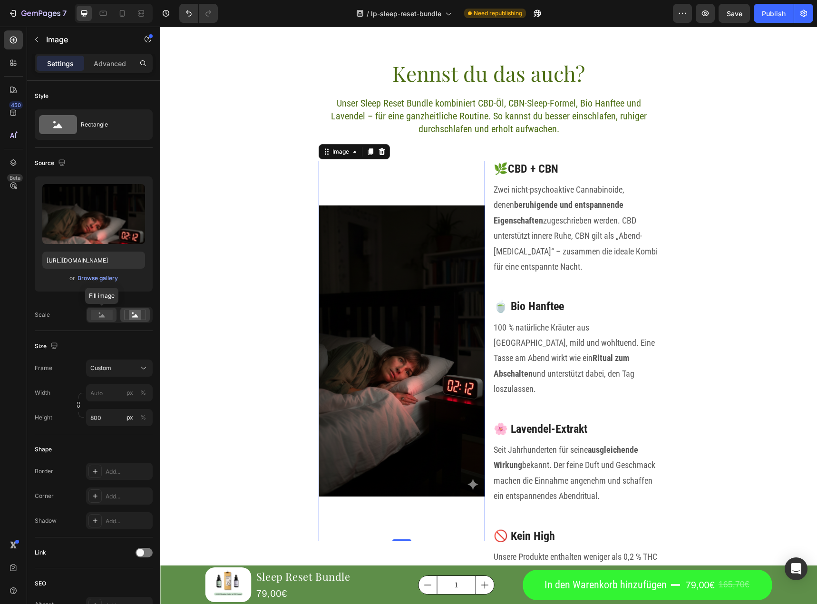
click at [95, 310] on rect at bounding box center [102, 315] width 22 height 10
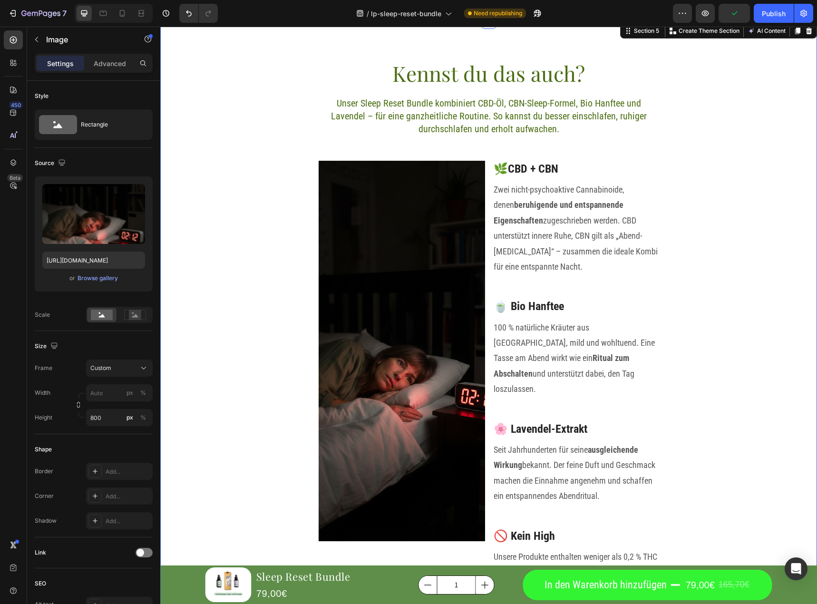
click at [739, 319] on div "Kennst du das auch? Heading Unser Sleep Reset Bundle kombiniert CBD-Öl, CBN-Sle…" at bounding box center [488, 385] width 657 height 653
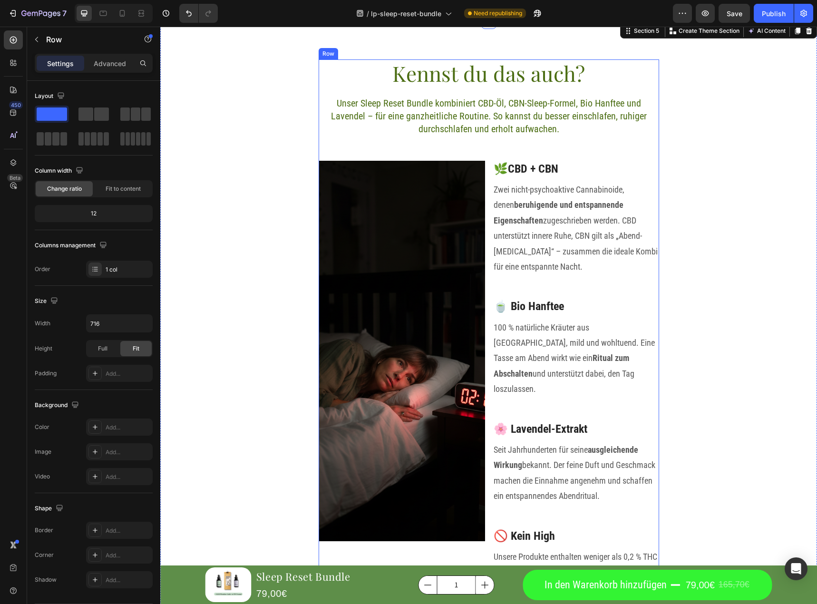
click at [495, 142] on div "Kennst du das auch? Heading Unser Sleep Reset Bundle kombiniert CBD-Öl, CBN-Sle…" at bounding box center [489, 385] width 341 height 653
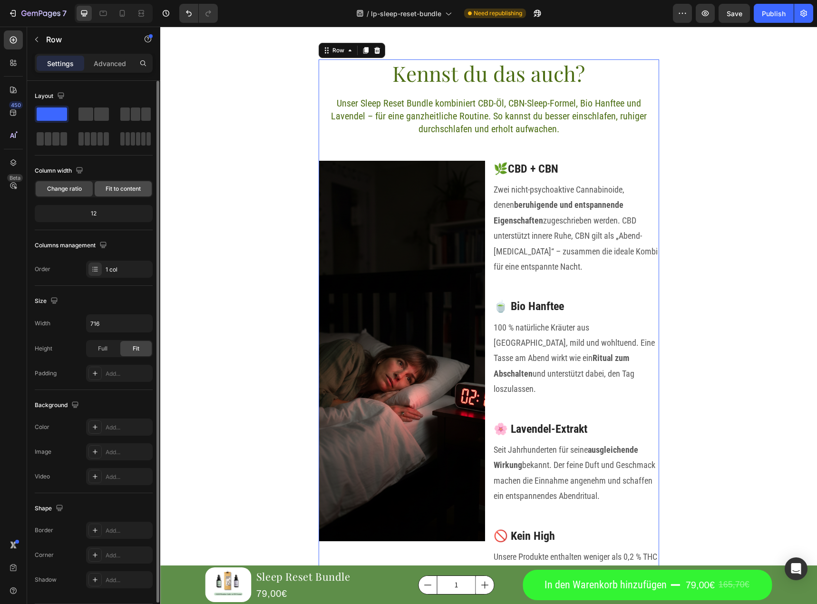
click at [116, 187] on span "Fit to content" at bounding box center [123, 189] width 35 height 9
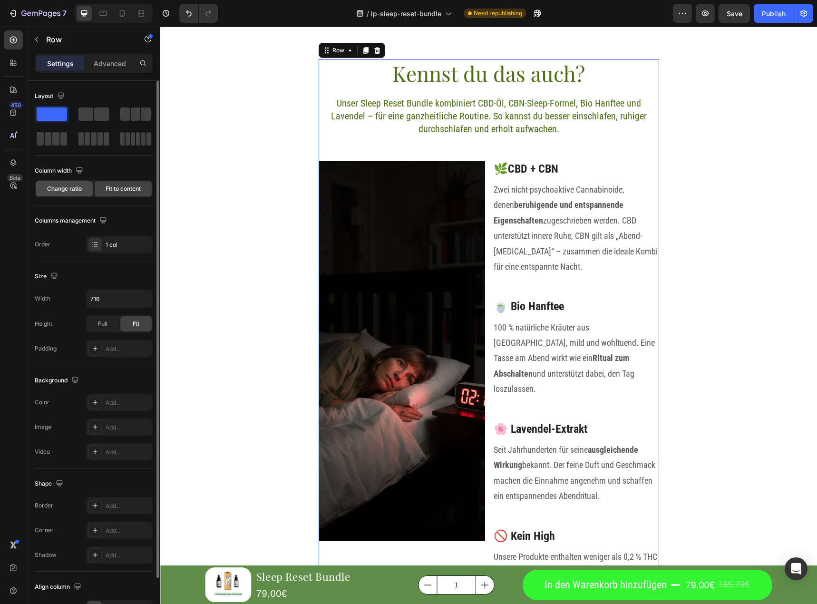
click at [74, 186] on span "Change ratio" at bounding box center [64, 189] width 35 height 9
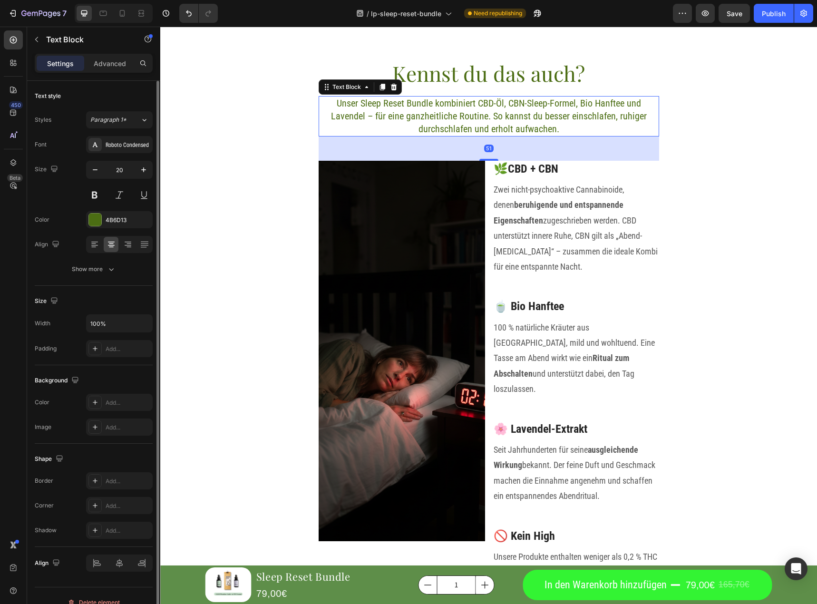
click at [485, 124] on p "Unser Sleep Reset Bundle kombiniert CBD-Öl, CBN-Sleep-Formel, Bio Hanftee und L…" at bounding box center [489, 116] width 339 height 39
click at [507, 165] on h3 "🌿CBD + CBN" at bounding box center [576, 169] width 167 height 17
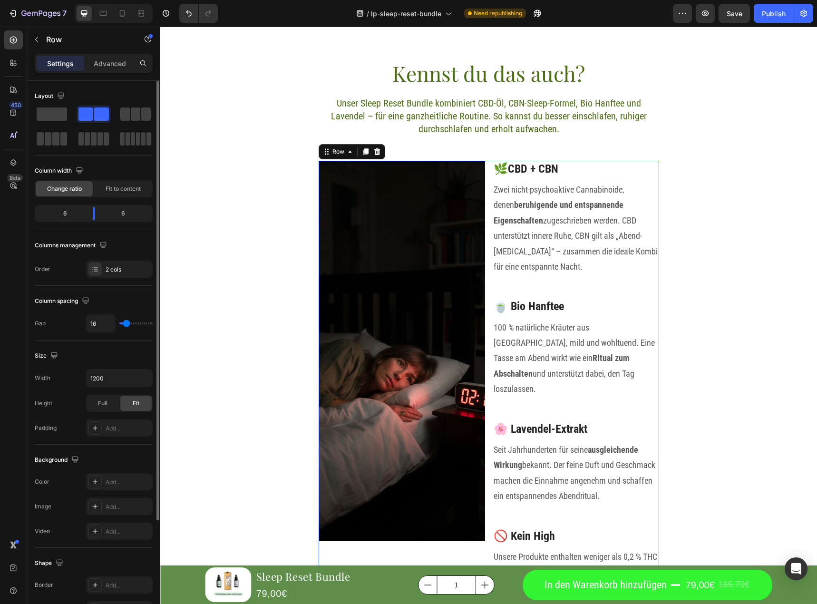
click at [482, 175] on div "Image 🌿CBD + CBN Heading Zwei nicht-psychoaktive Cannabinoide, denen beruhigend…" at bounding box center [489, 398] width 341 height 474
drag, startPoint x: 101, startPoint y: 214, endPoint x: 95, endPoint y: 213, distance: 6.7
click at [95, 0] on body "7 / lp-sleep-reset-bundle Need republishing Preview Save Publish 450 Beta Secti…" at bounding box center [408, 0] width 817 height 0
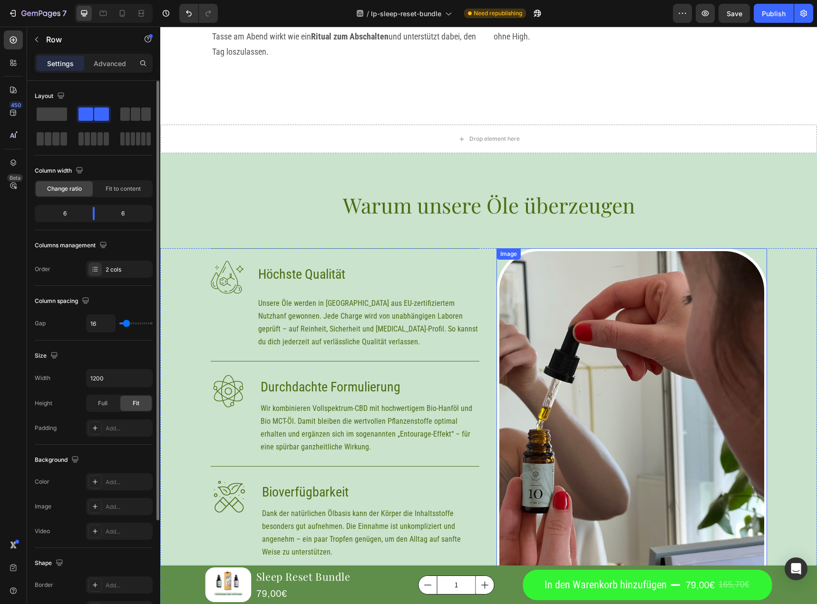
scroll to position [3305, 0]
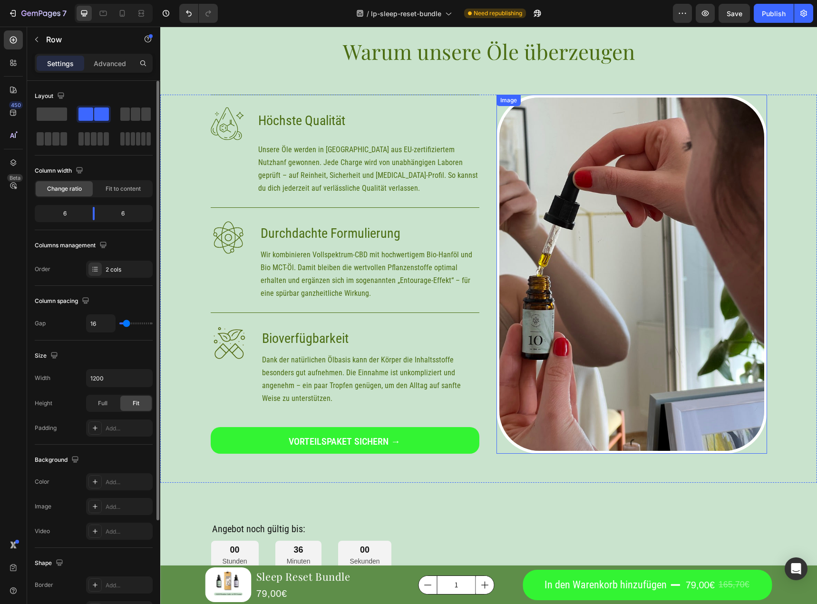
click at [613, 292] on img at bounding box center [632, 274] width 271 height 359
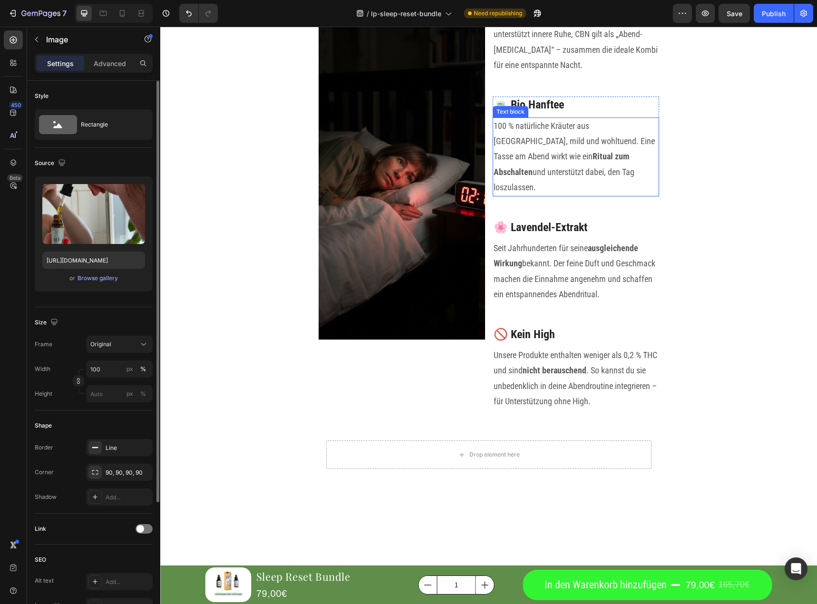
scroll to position [1164, 0]
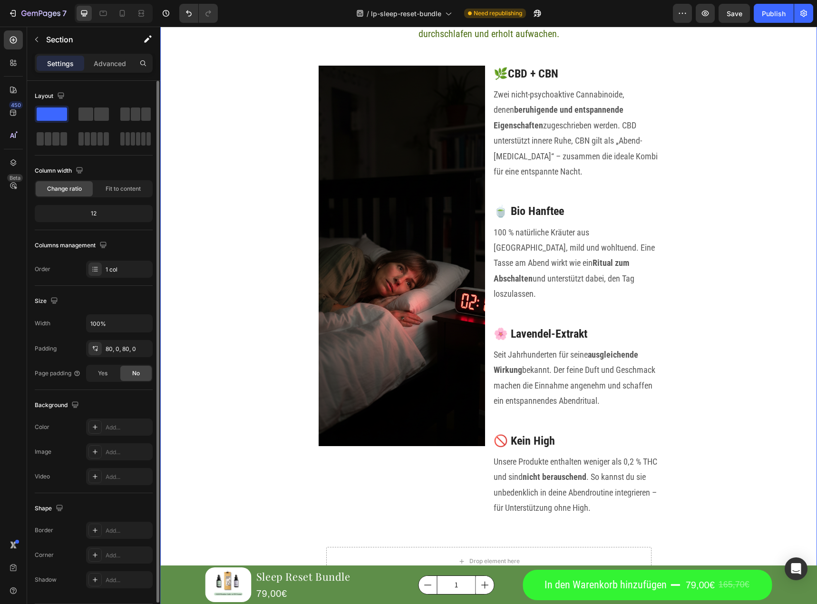
click at [691, 235] on div "Kennst du das auch? Heading Unser Sleep Reset Bundle kombiniert CBD-Öl, CBN-Sle…" at bounding box center [488, 290] width 657 height 653
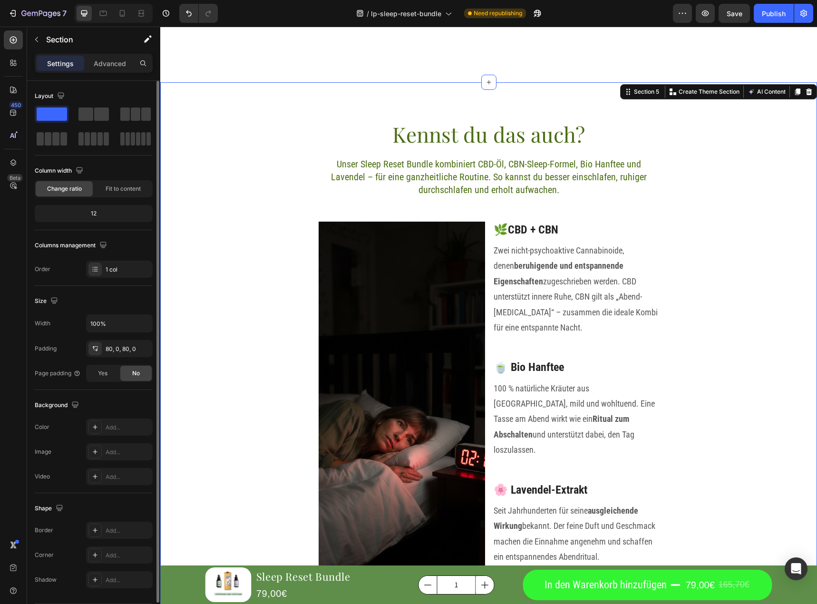
scroll to position [974, 0]
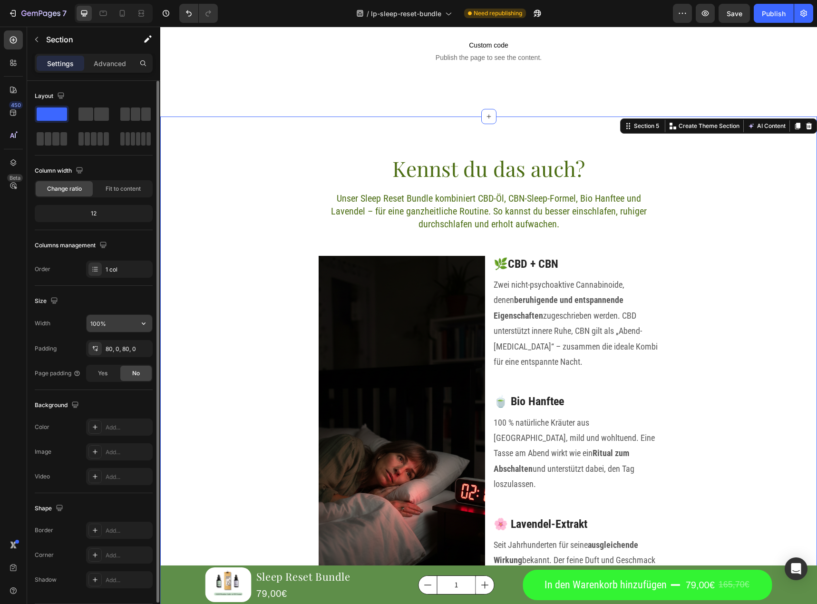
click at [115, 324] on input "100%" at bounding box center [120, 323] width 66 height 17
click at [145, 321] on icon "button" at bounding box center [144, 324] width 10 height 10
click at [120, 364] on p "Default 1200px" at bounding box center [117, 366] width 54 height 9
type input "1200"
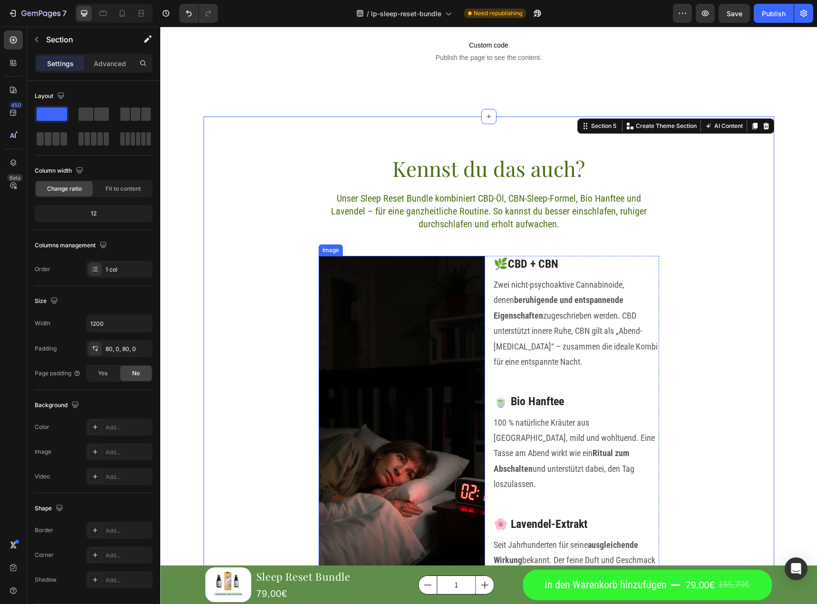
click at [359, 313] on img at bounding box center [402, 446] width 167 height 381
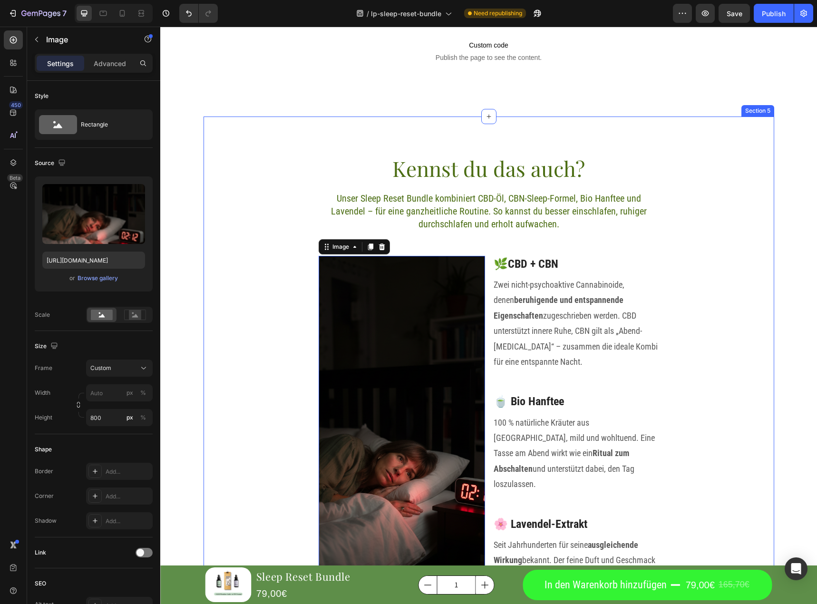
click at [304, 329] on div "Kennst du das auch? Heading Unser Sleep Reset Bundle kombiniert CBD-Öl, CBN-Sle…" at bounding box center [489, 481] width 571 height 653
click at [360, 313] on img at bounding box center [402, 446] width 167 height 381
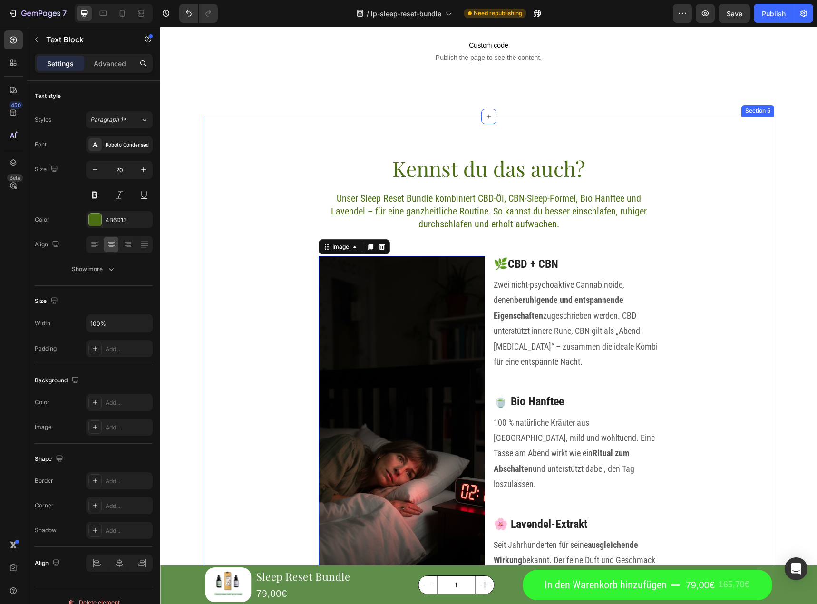
click at [319, 219] on div "Unser Sleep Reset Bundle kombiniert CBD-Öl, CBN-Sleep-Formel, Bio Hanftee und L…" at bounding box center [489, 211] width 341 height 40
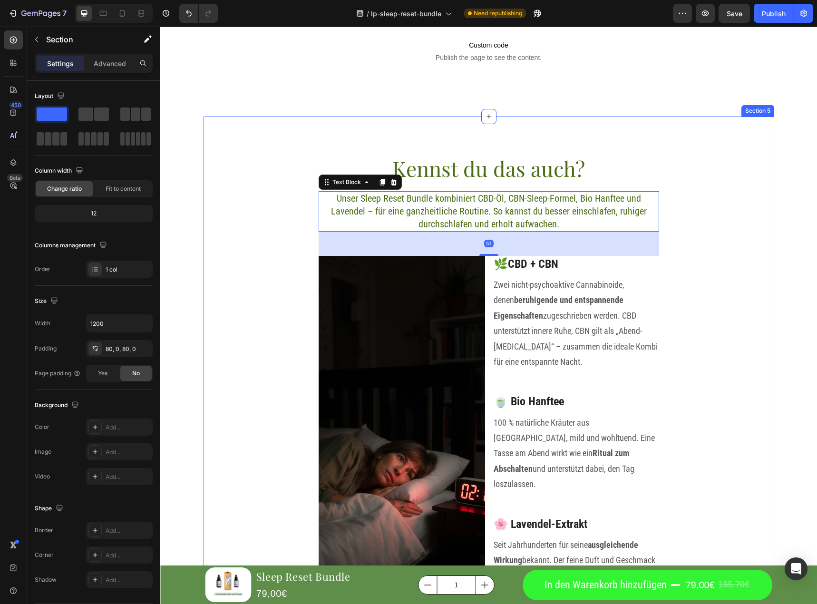
click at [269, 234] on div "Kennst du das auch? Heading Unser Sleep Reset Bundle kombiniert CBD-Öl, CBN-Sle…" at bounding box center [489, 481] width 571 height 653
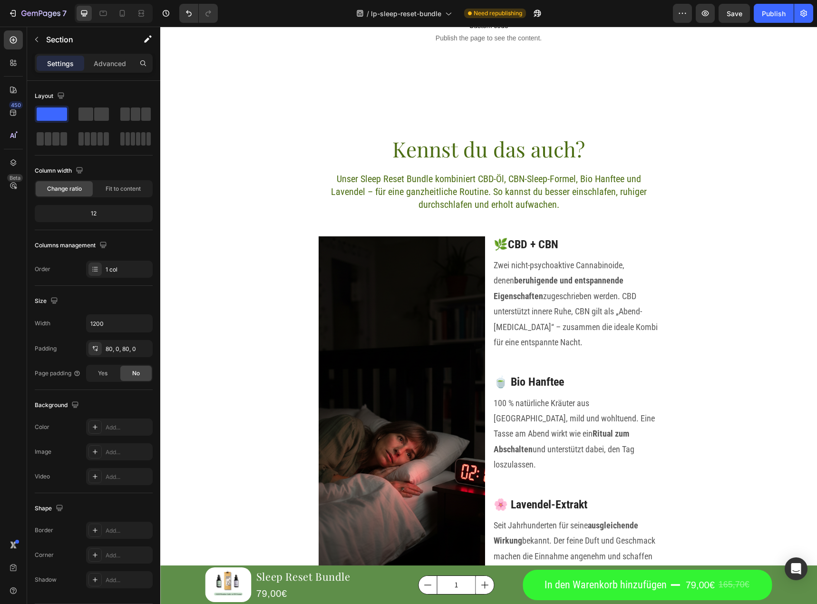
scroll to position [926, 0]
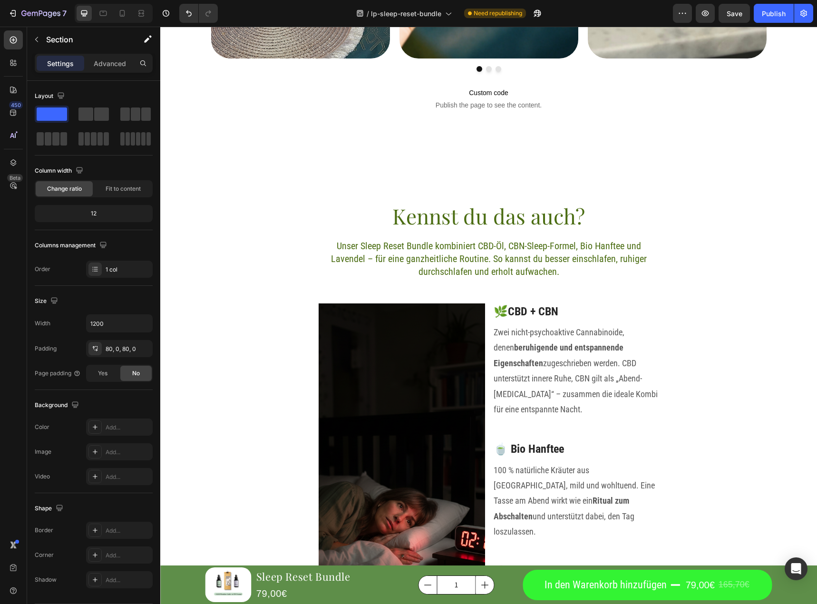
click at [283, 319] on div "Kennst du das auch? Heading Unser Sleep Reset Bundle kombiniert CBD-Öl, CBN-Sle…" at bounding box center [489, 528] width 571 height 653
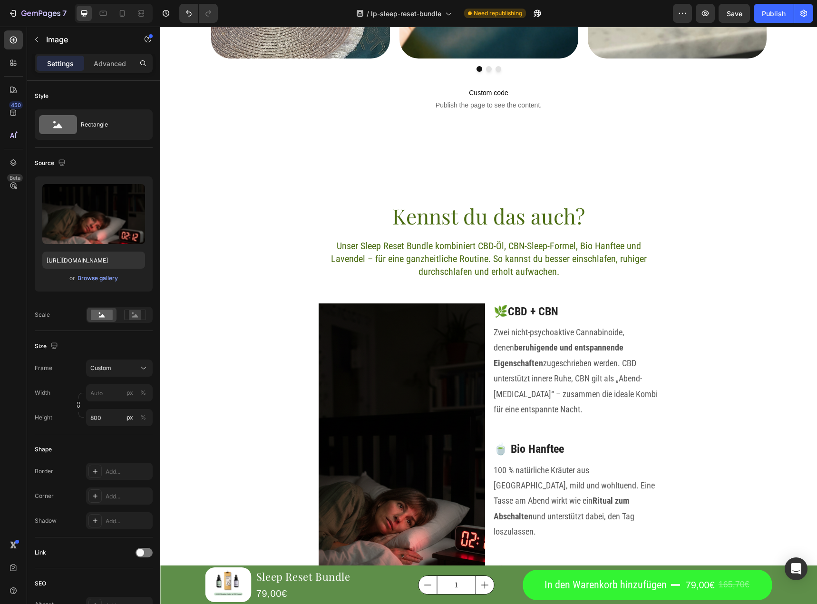
click at [342, 334] on img at bounding box center [402, 494] width 167 height 381
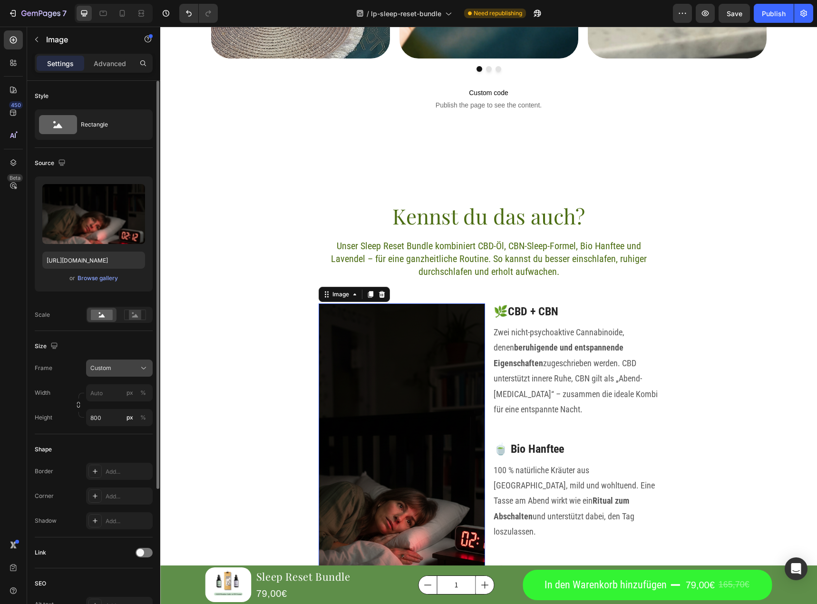
click at [114, 370] on div "Custom" at bounding box center [113, 368] width 47 height 9
click at [124, 390] on div "Square" at bounding box center [117, 392] width 55 height 10
type input "800"
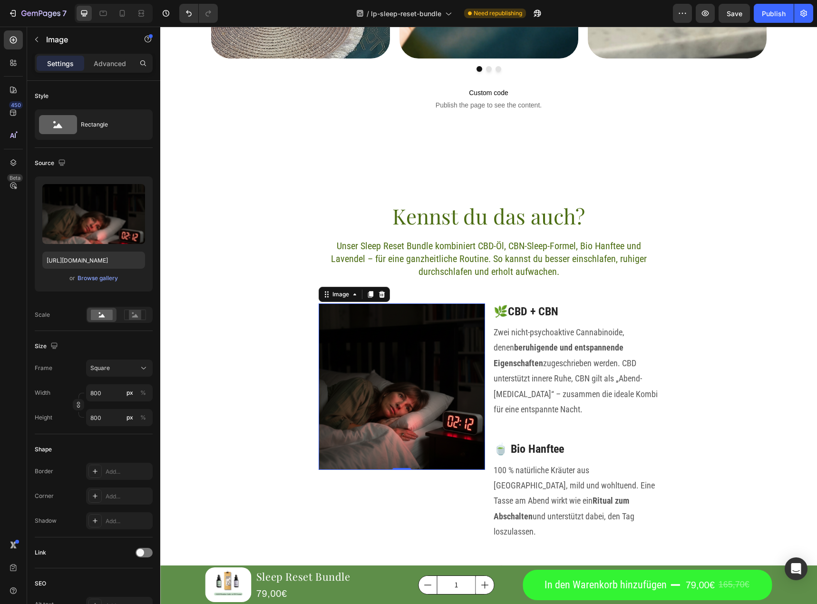
click at [351, 347] on img at bounding box center [402, 387] width 167 height 167
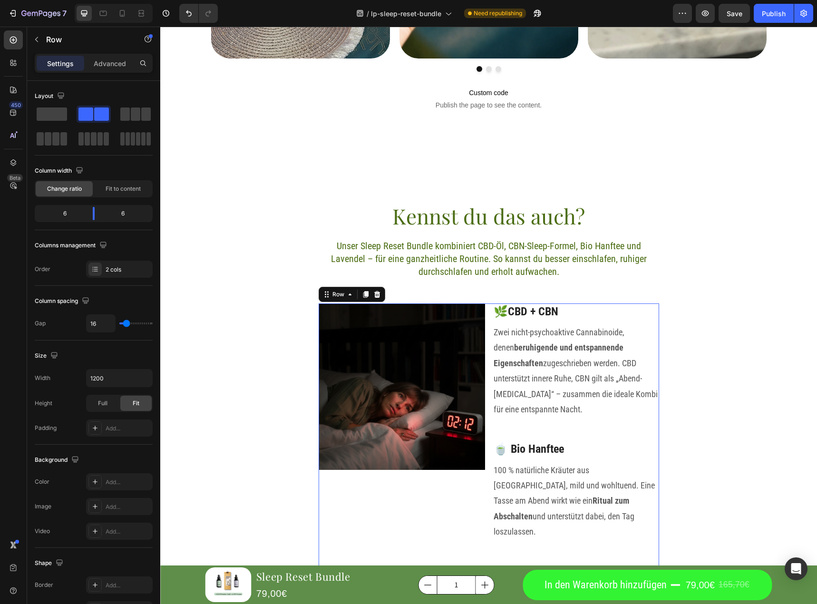
click at [349, 477] on div "Image" at bounding box center [402, 541] width 167 height 474
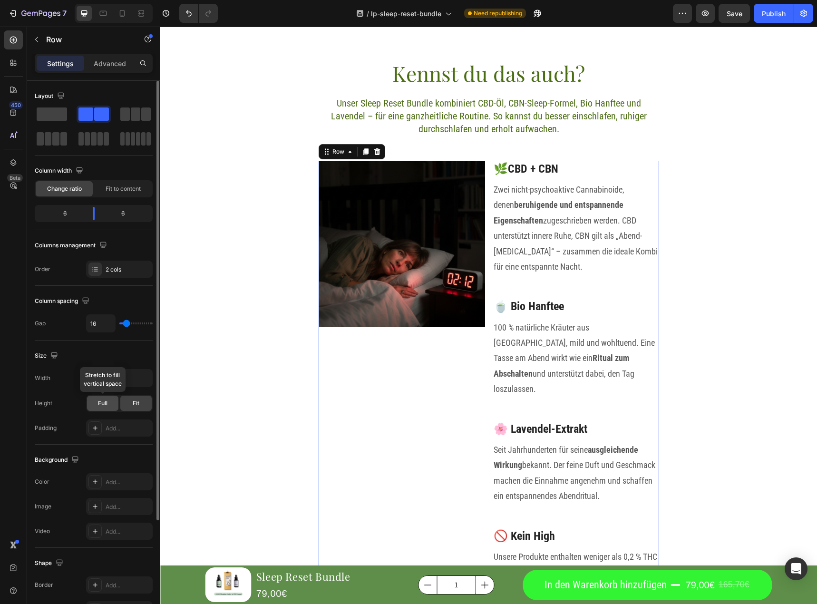
click at [110, 400] on div "Full" at bounding box center [102, 403] width 31 height 15
click at [146, 410] on div "Fit" at bounding box center [135, 403] width 31 height 15
click at [291, 379] on div "Kennst du das auch? Heading Unser Sleep Reset Bundle kombiniert CBD-Öl, CBN-Sle…" at bounding box center [489, 385] width 571 height 653
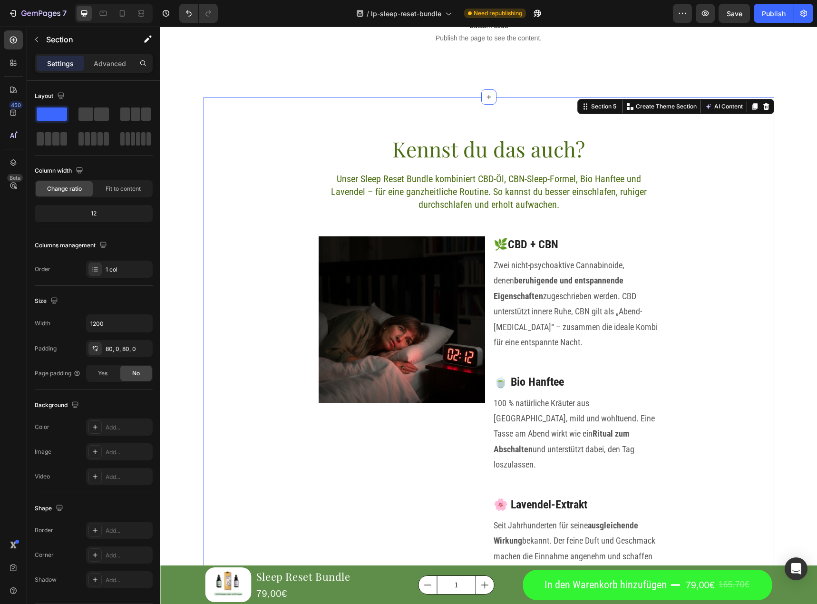
scroll to position [974, 0]
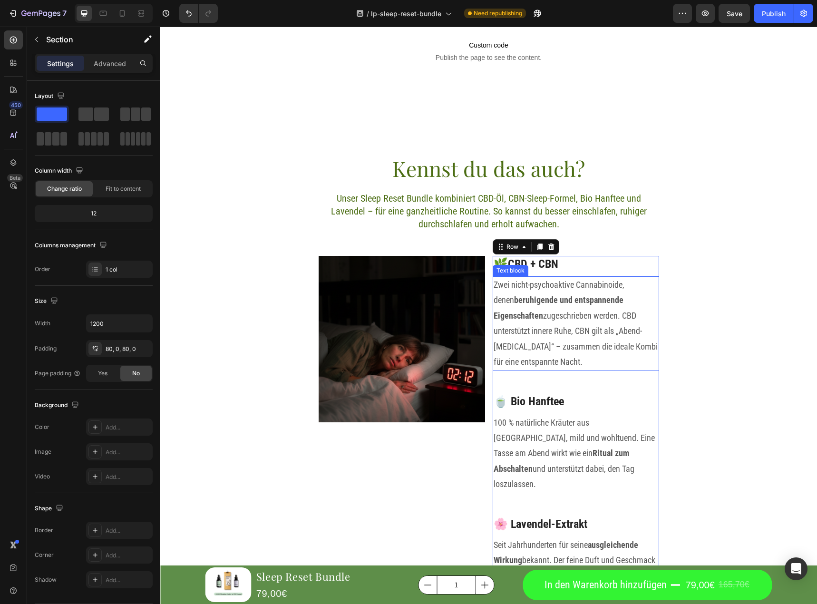
click at [575, 371] on div "🌿CBD + CBN Heading Zwei nicht-psychoaktive Cannabinoide, denen beruhigende und …" at bounding box center [576, 493] width 167 height 474
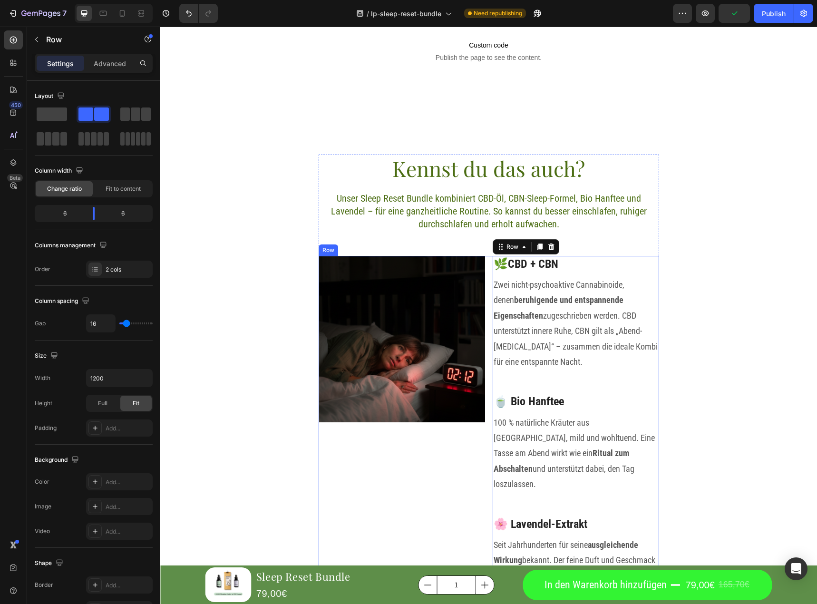
click at [486, 305] on div "Image 🌿CBD + CBN Heading Zwei nicht-psychoaktive Cannabinoide, denen beruhigend…" at bounding box center [489, 493] width 341 height 474
click at [493, 252] on div "Heading" at bounding box center [508, 250] width 30 height 11
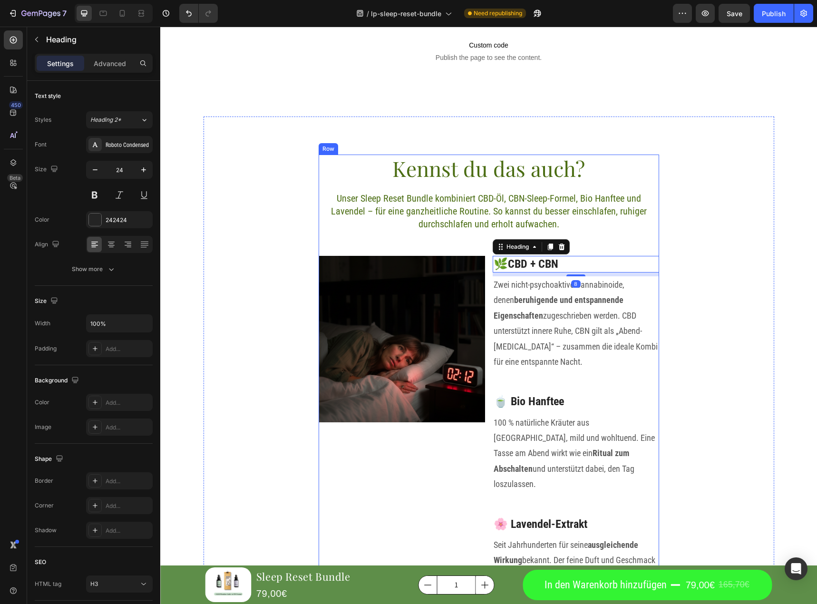
click at [454, 245] on div "Kennst du das auch? Heading Unser Sleep Reset Bundle kombiniert CBD-Öl, CBN-Sle…" at bounding box center [489, 481] width 341 height 653
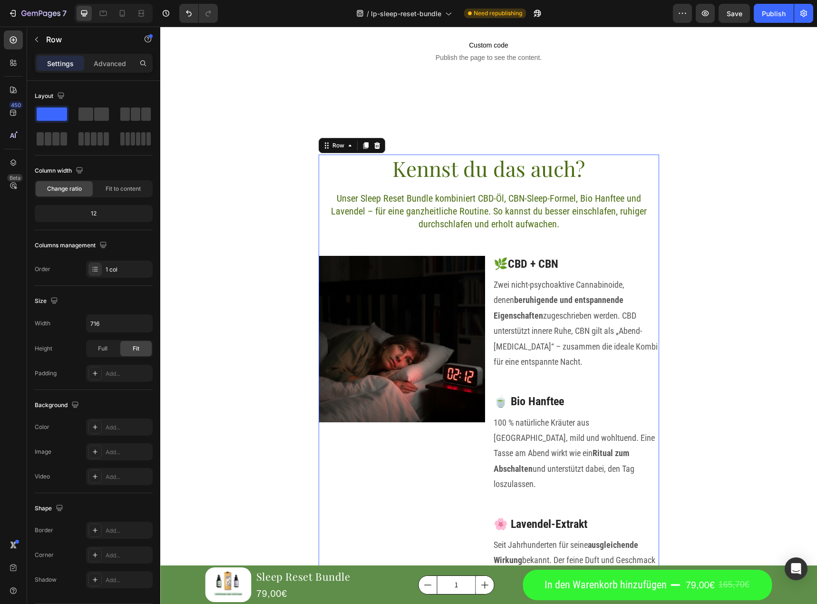
click at [402, 246] on div "Kennst du das auch? Heading Unser Sleep Reset Bundle kombiniert CBD-Öl, CBN-Sle…" at bounding box center [489, 481] width 341 height 653
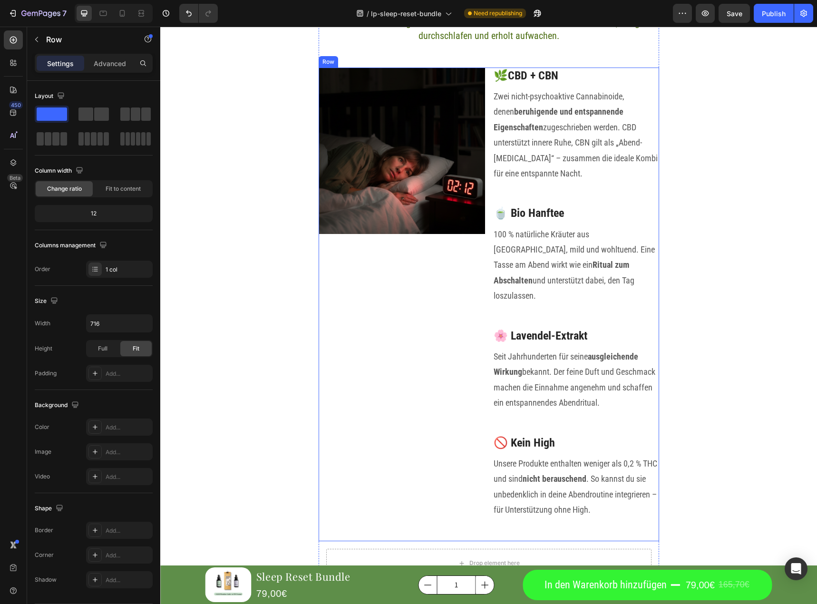
scroll to position [1164, 0]
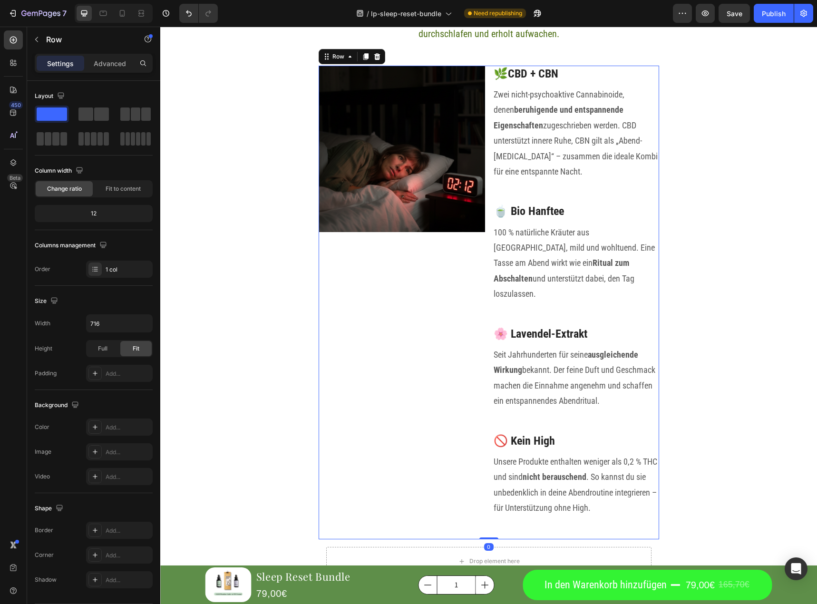
click at [417, 236] on div "Image" at bounding box center [402, 303] width 167 height 474
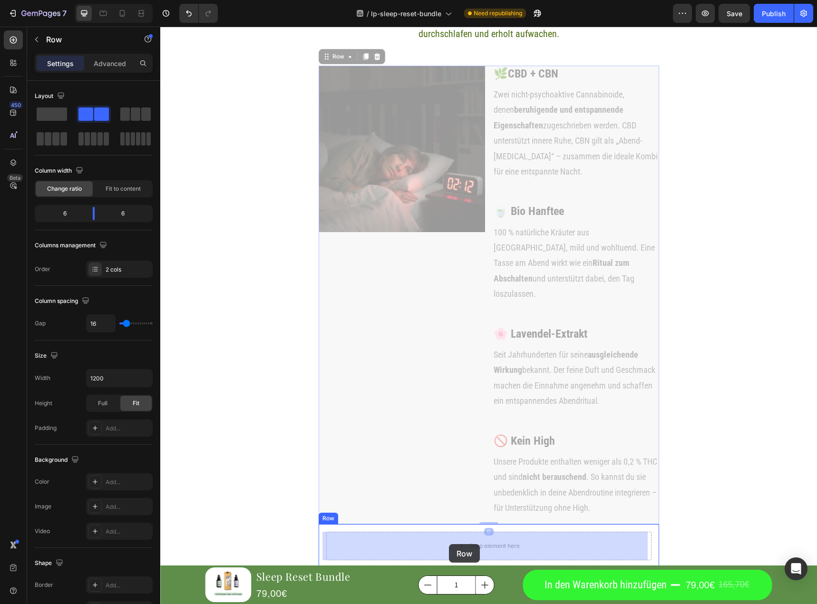
drag, startPoint x: 464, startPoint y: 322, endPoint x: 449, endPoint y: 543, distance: 221.7
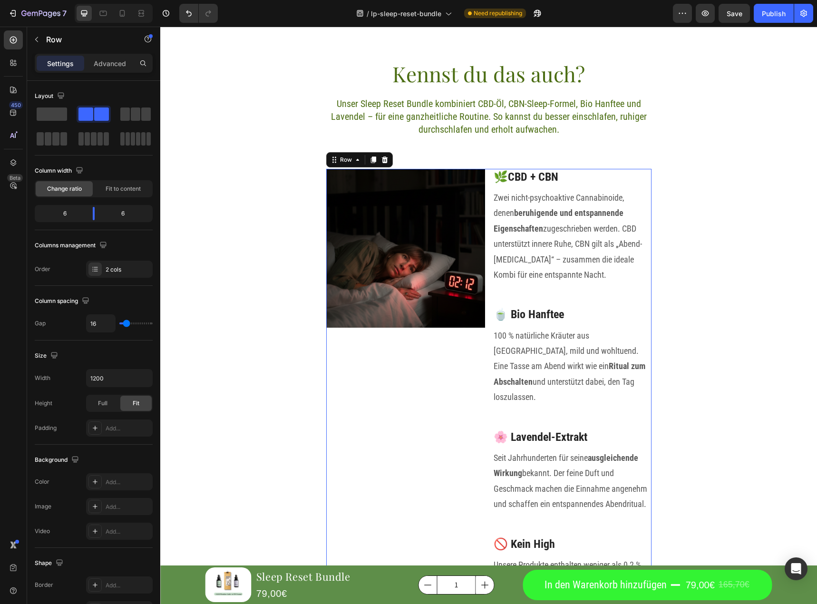
scroll to position [987, 0]
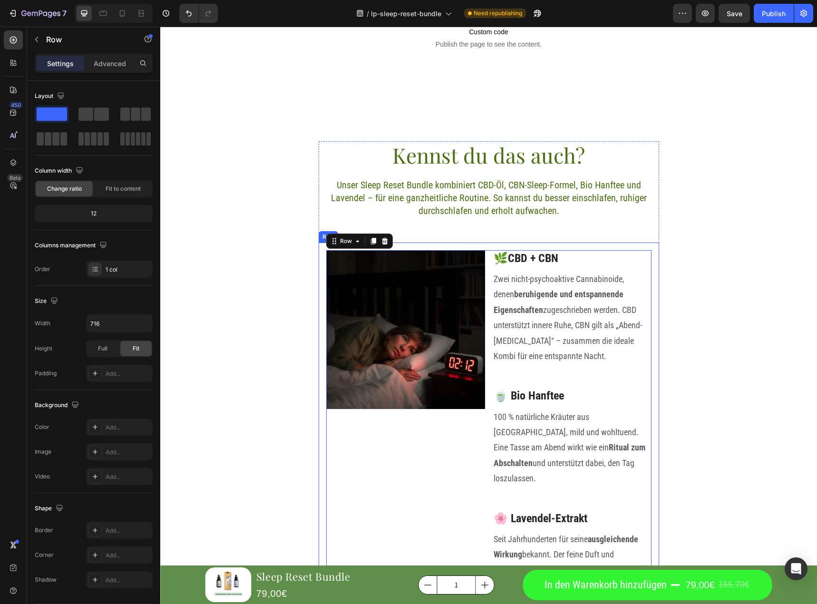
click at [490, 233] on div "Kennst du das auch? Heading Unser Sleep Reset Bundle kombiniert CBD-Öl, CBN-Sle…" at bounding box center [489, 453] width 341 height 625
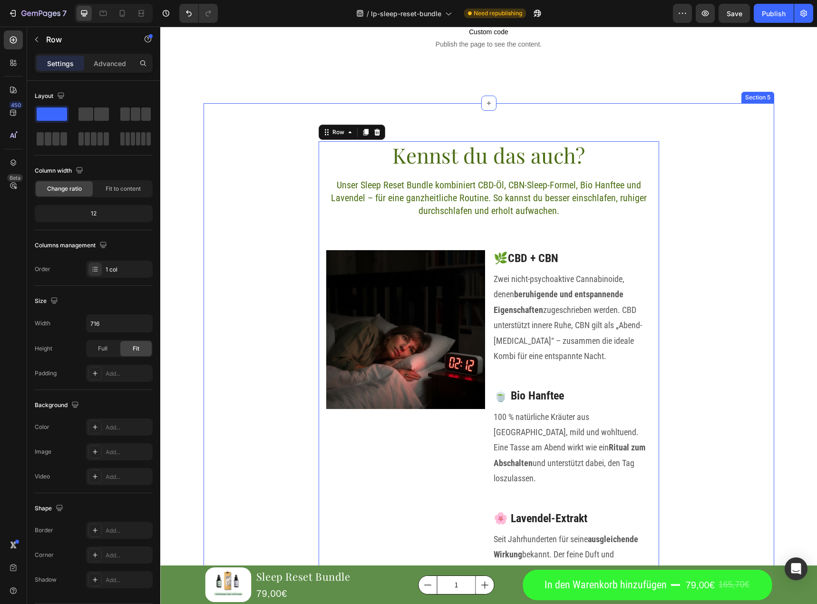
click at [270, 204] on div "Kennst du das auch? Heading Unser Sleep Reset Bundle kombiniert CBD-Öl, CBN-Sle…" at bounding box center [489, 453] width 571 height 625
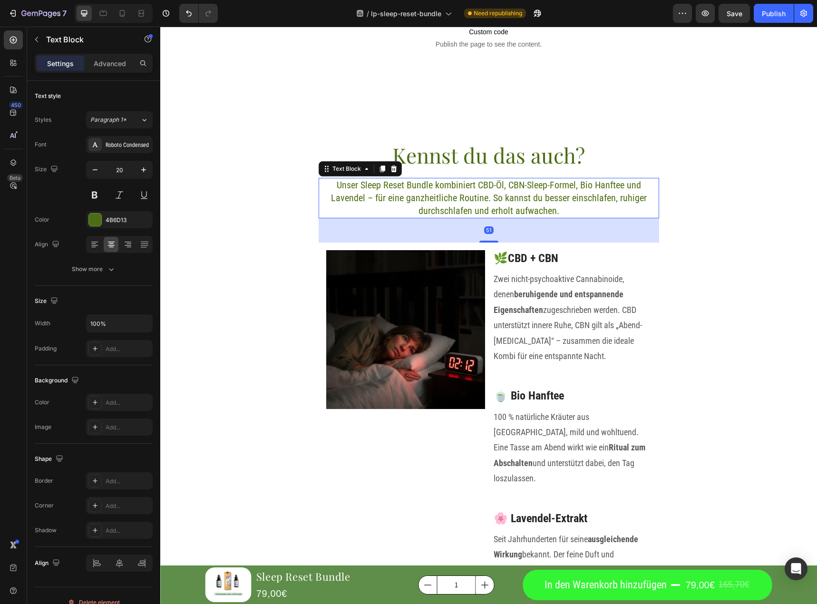
click at [406, 178] on div "Unser Sleep Reset Bundle kombiniert CBD-Öl, CBN-Sleep-Formel, Bio Hanftee und L…" at bounding box center [489, 198] width 341 height 40
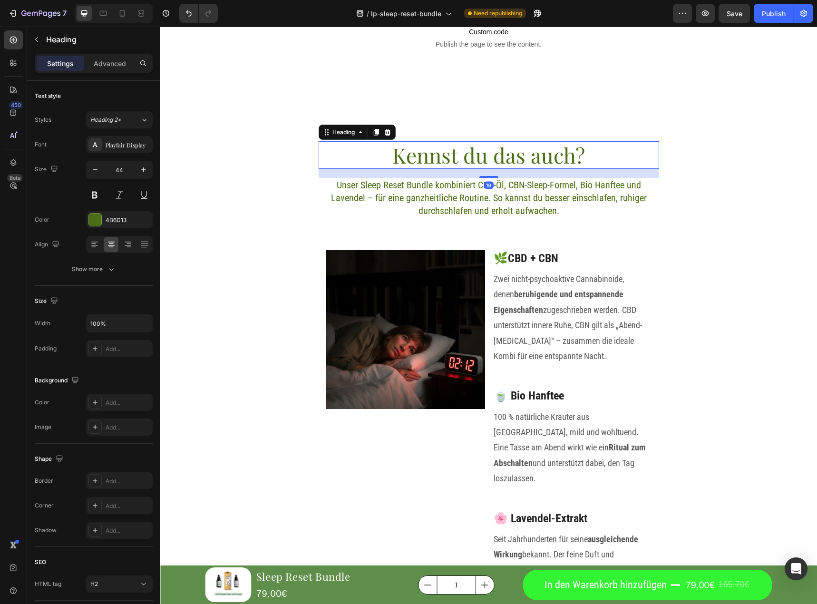
click at [411, 164] on h2 "Kennst du das auch?" at bounding box center [489, 155] width 341 height 28
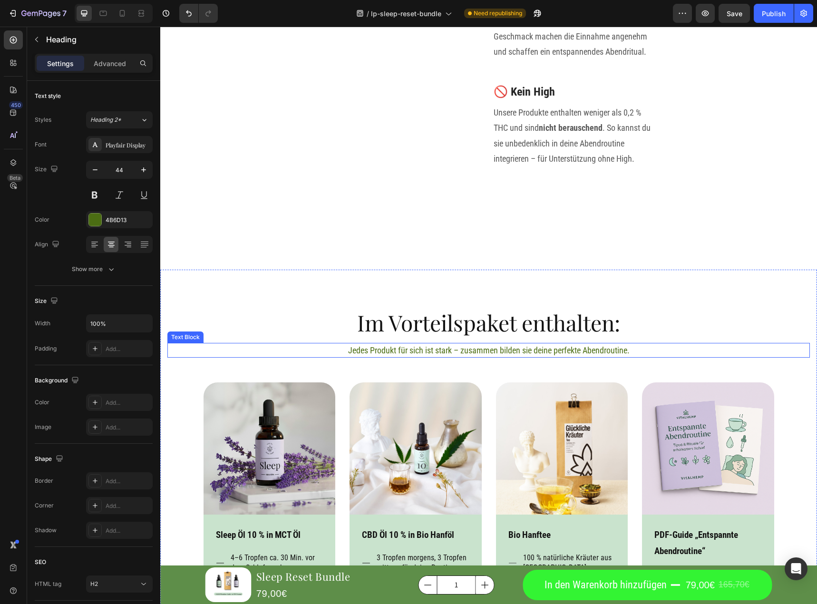
scroll to position [1558, 0]
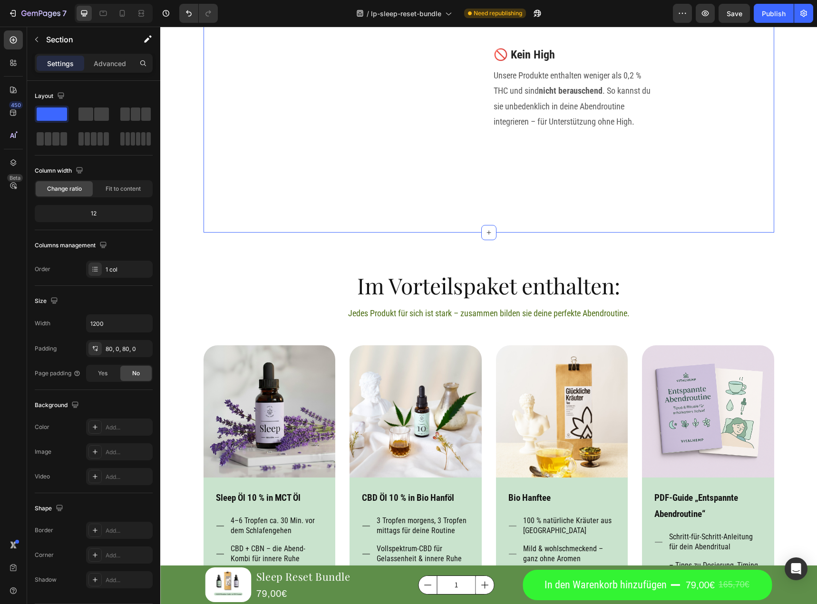
click at [129, 186] on span "Fit to content" at bounding box center [123, 189] width 35 height 9
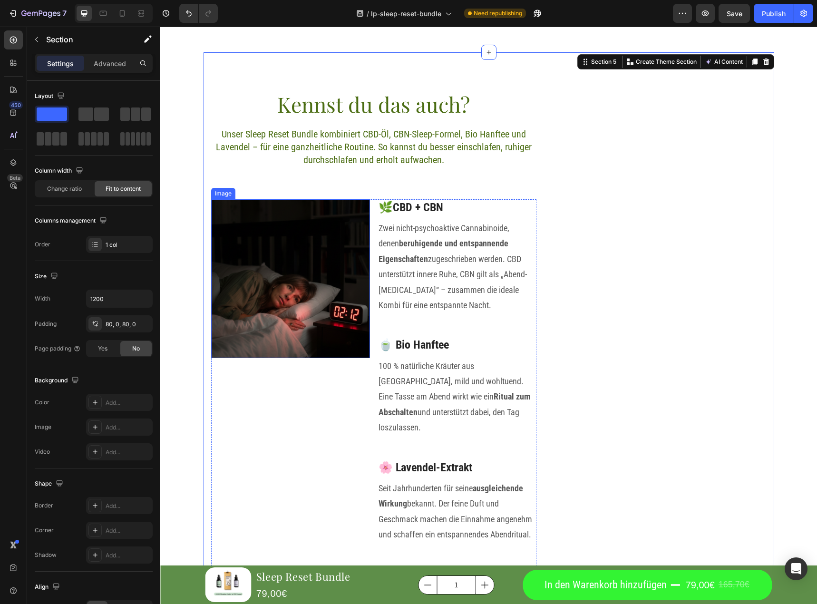
scroll to position [940, 0]
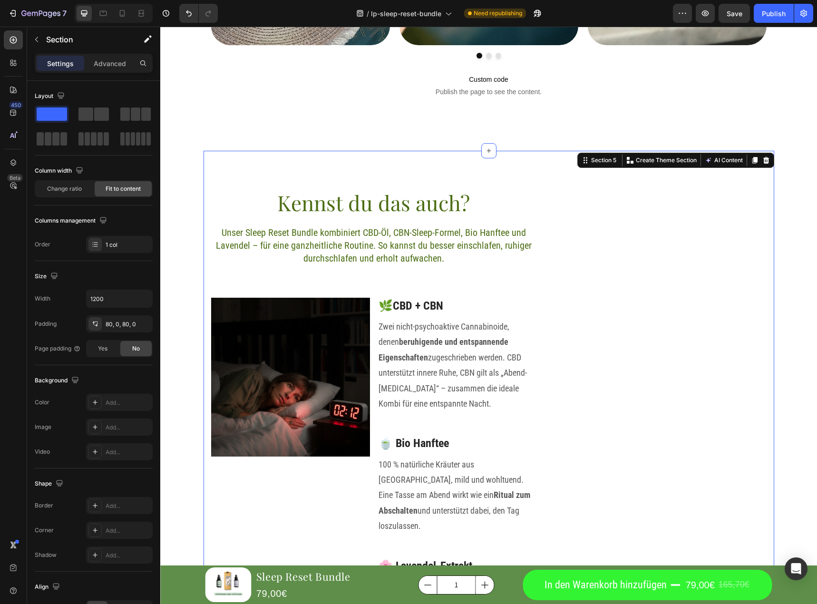
click at [566, 256] on div "Kennst du das auch? Heading Unser Sleep Reset Bundle kombiniert CBD-Öl, CBN-Sle…" at bounding box center [489, 501] width 571 height 701
click at [510, 169] on div "Kennst du das auch? Heading Unser Sleep Reset Bundle kombiniert CBD-Öl, CBN-Sle…" at bounding box center [489, 501] width 571 height 701
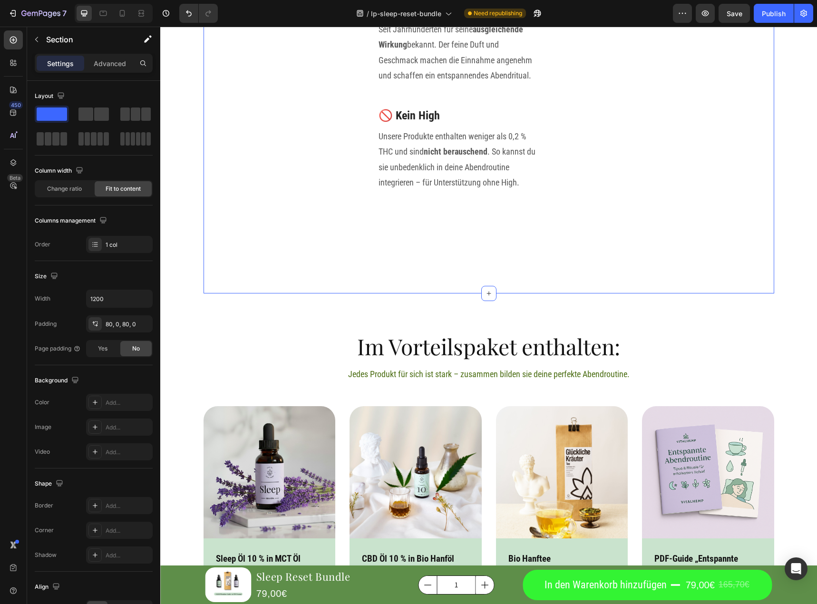
scroll to position [1510, 0]
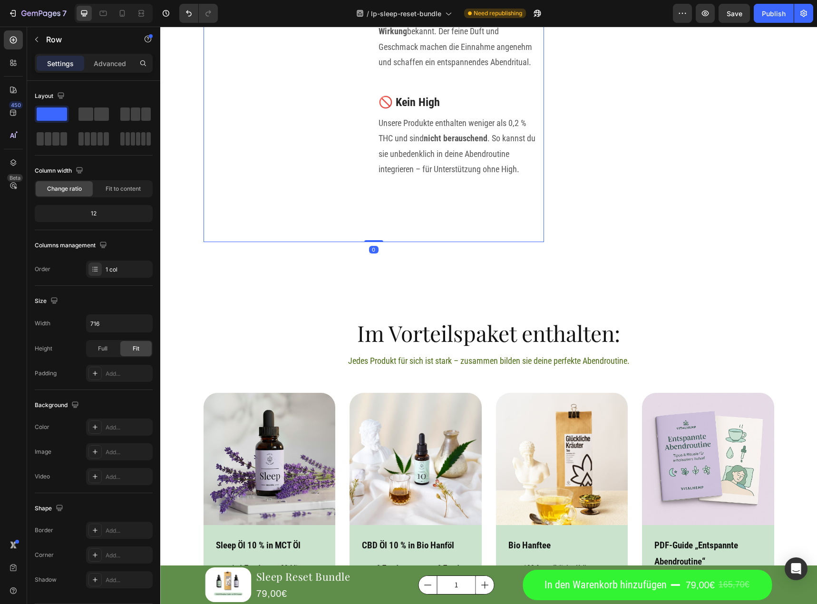
click at [116, 187] on span "Fit to content" at bounding box center [123, 189] width 35 height 9
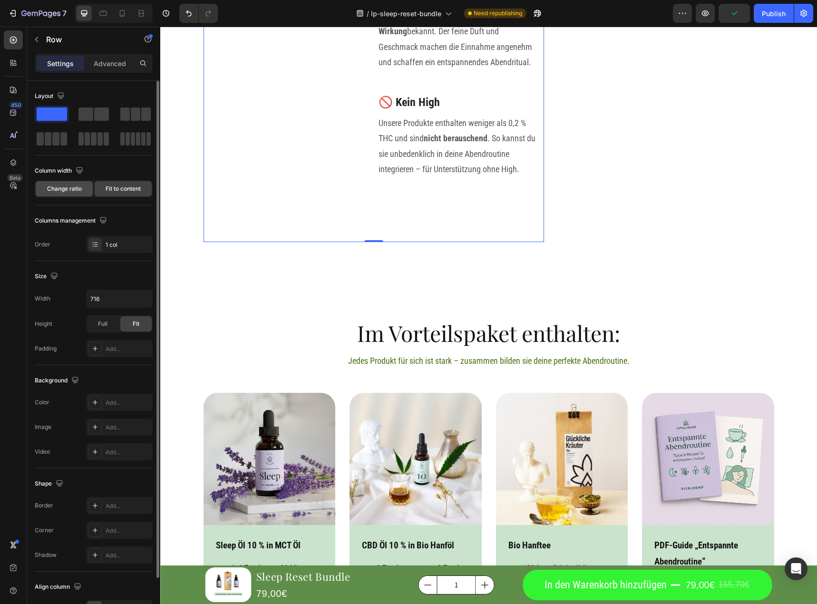
click at [68, 190] on span "Change ratio" at bounding box center [64, 189] width 35 height 9
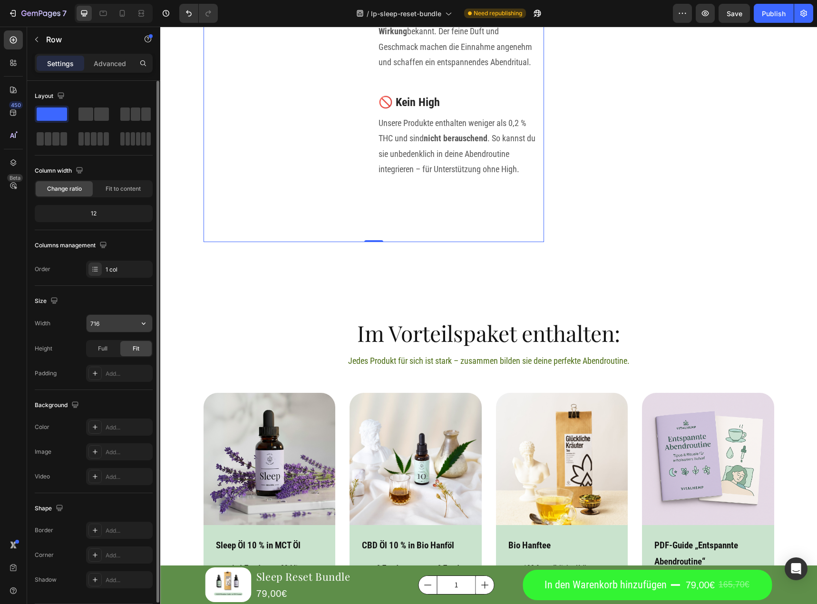
click at [118, 322] on input "716" at bounding box center [120, 323] width 66 height 17
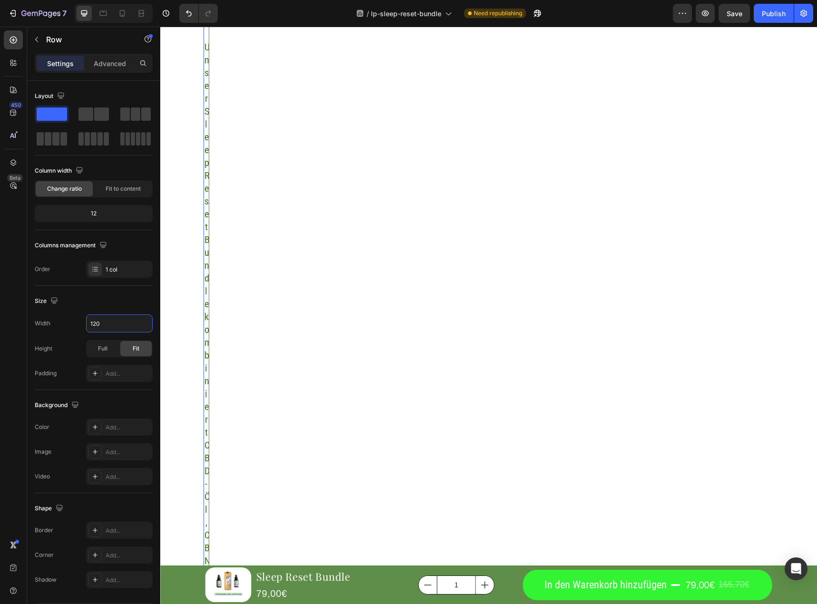
type input "1200"
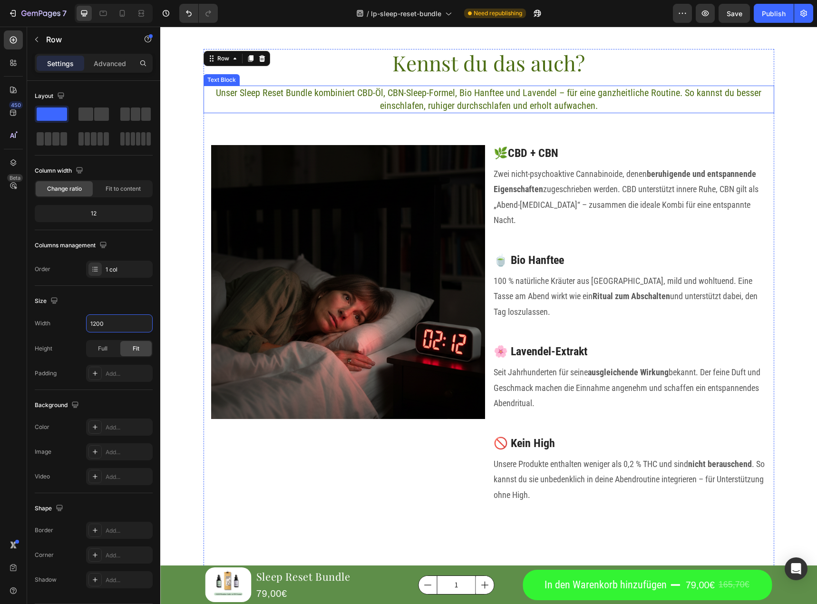
scroll to position [1130, 0]
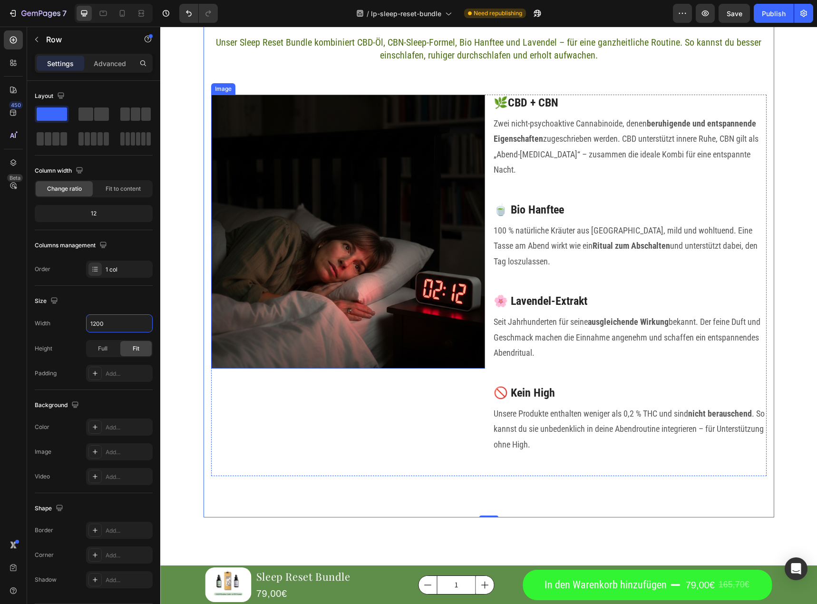
click at [390, 242] on img at bounding box center [348, 232] width 274 height 274
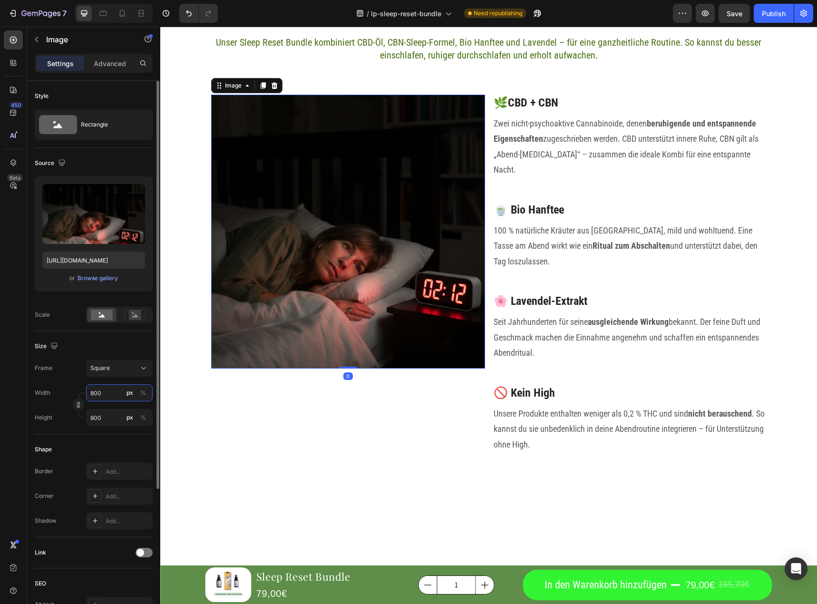
click at [100, 397] on input "800" at bounding box center [119, 392] width 67 height 17
click at [67, 445] on div "Shape" at bounding box center [94, 449] width 118 height 15
click at [106, 414] on input "800" at bounding box center [119, 417] width 67 height 17
type input "1"
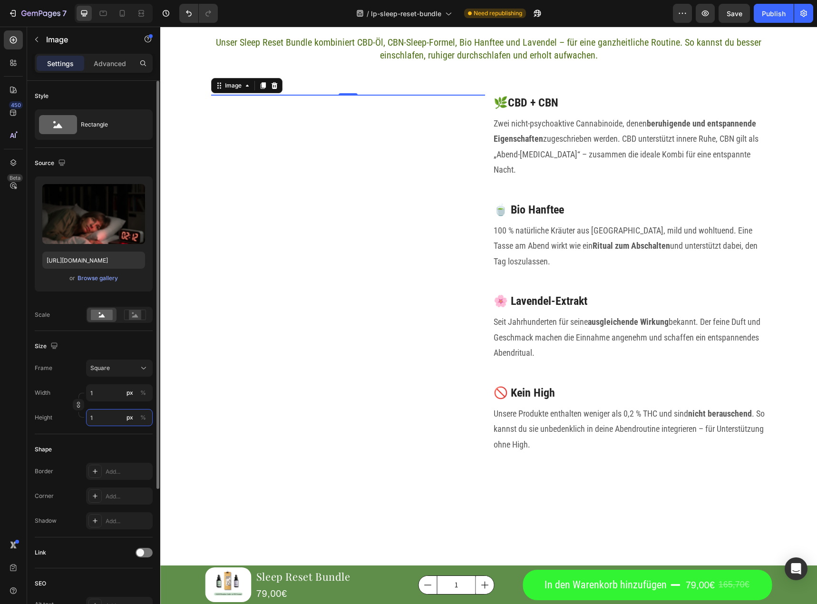
type input "10"
type input "100"
type input "1000"
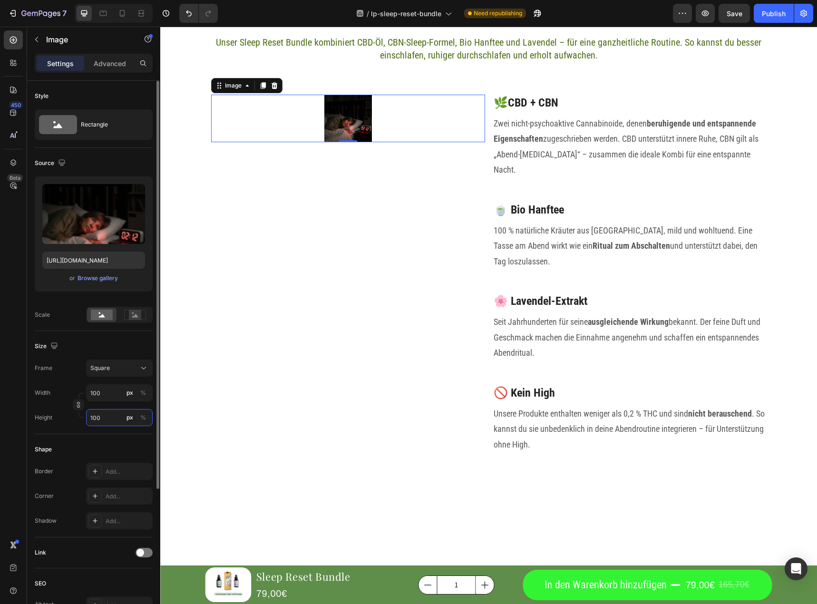
type input "1000"
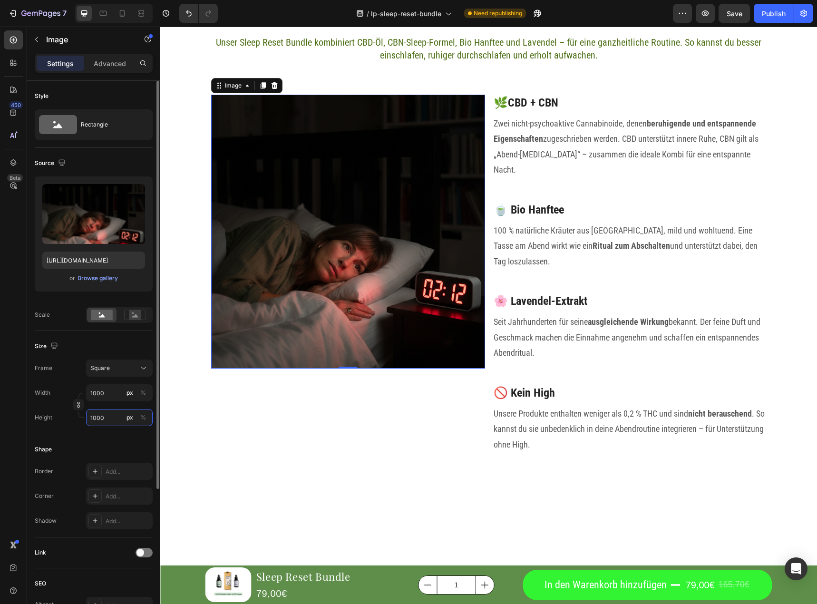
type input "100"
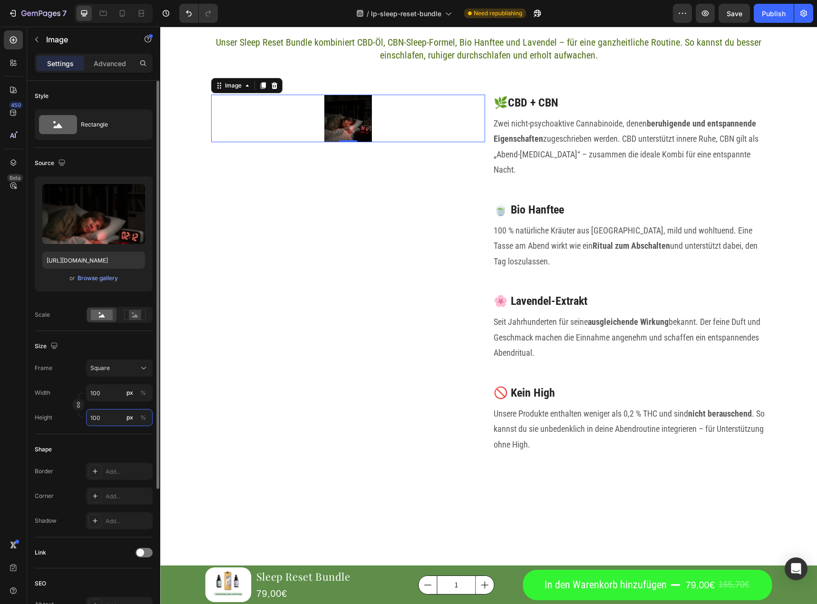
type input "1100"
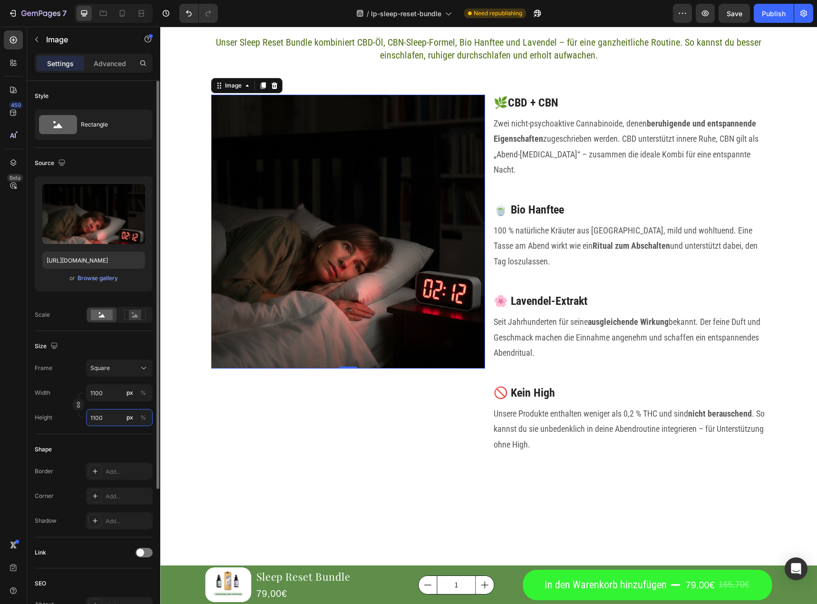
type input "100"
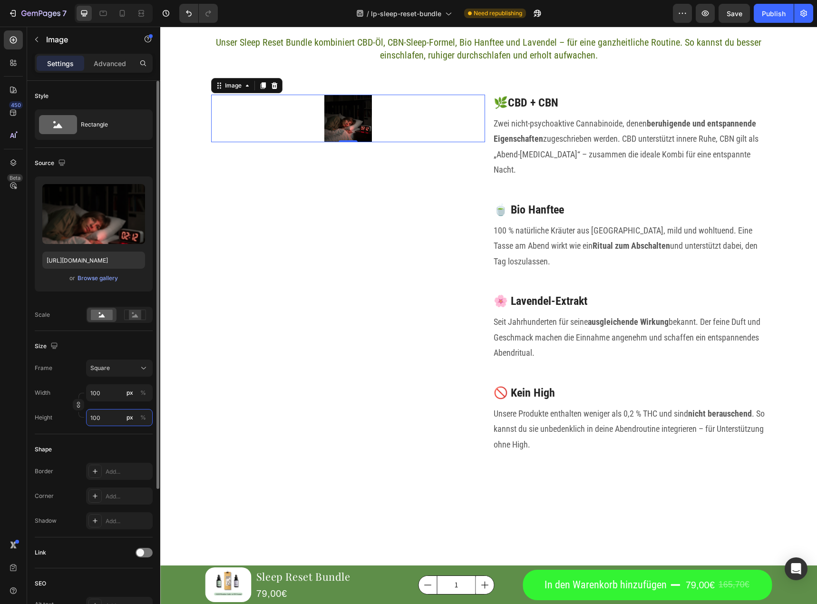
type input "1200"
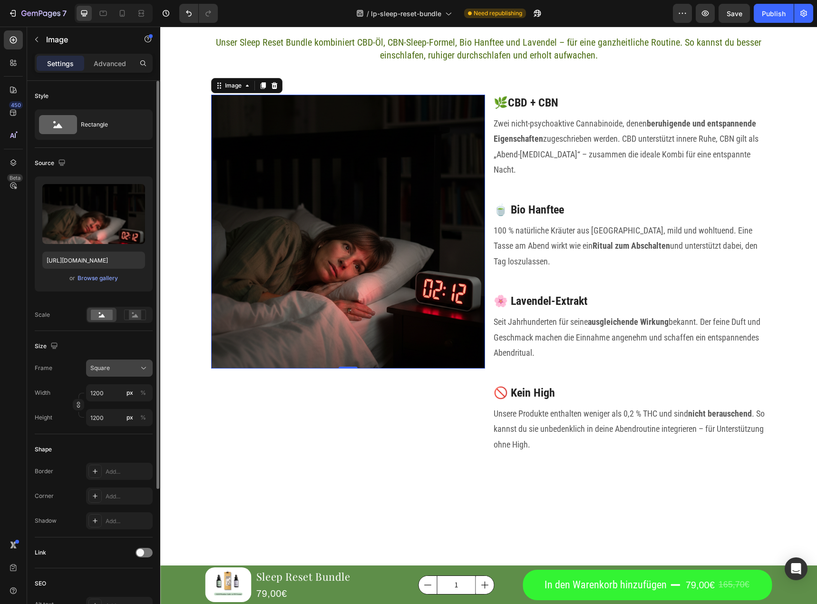
click at [131, 368] on div "Square" at bounding box center [113, 368] width 47 height 9
click at [114, 458] on div "Custom" at bounding box center [111, 462] width 76 height 17
click at [112, 416] on input "1200" at bounding box center [119, 417] width 67 height 17
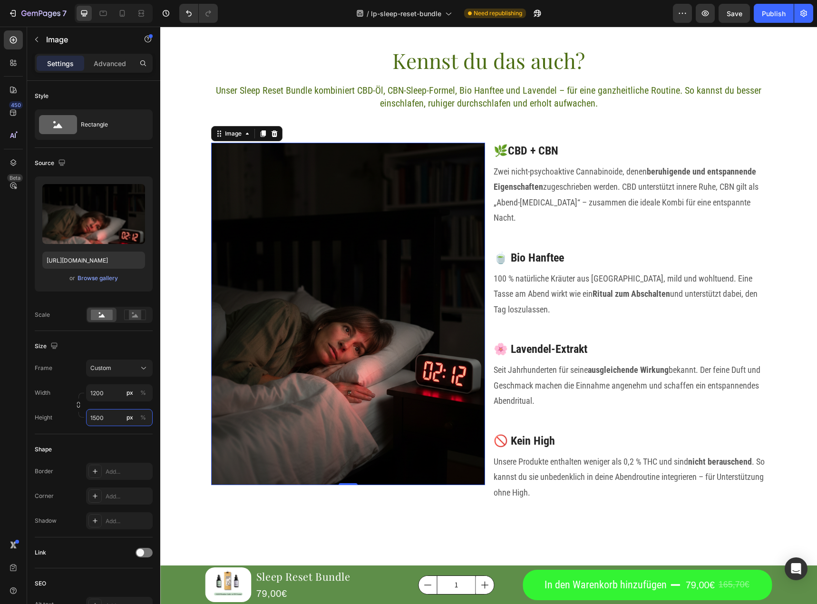
scroll to position [1035, 0]
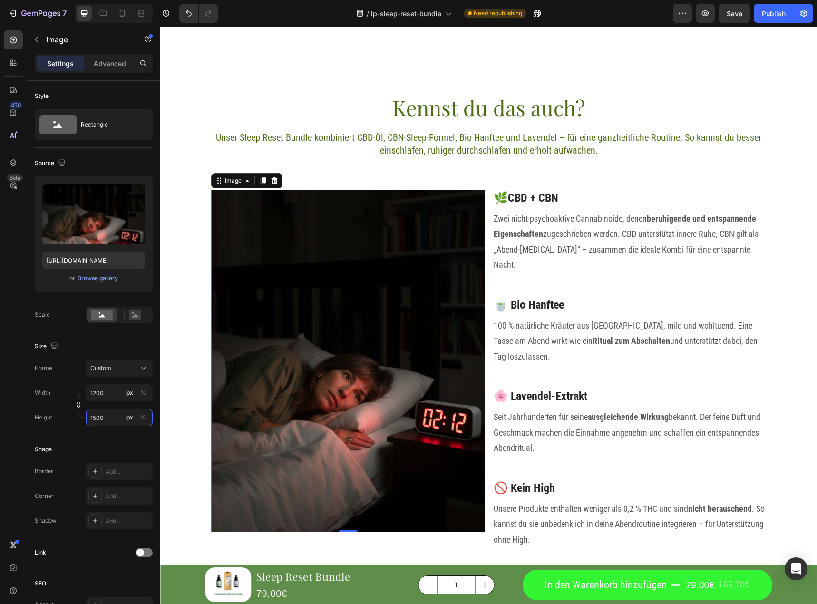
type input "1500"
click at [441, 249] on img at bounding box center [348, 361] width 274 height 343
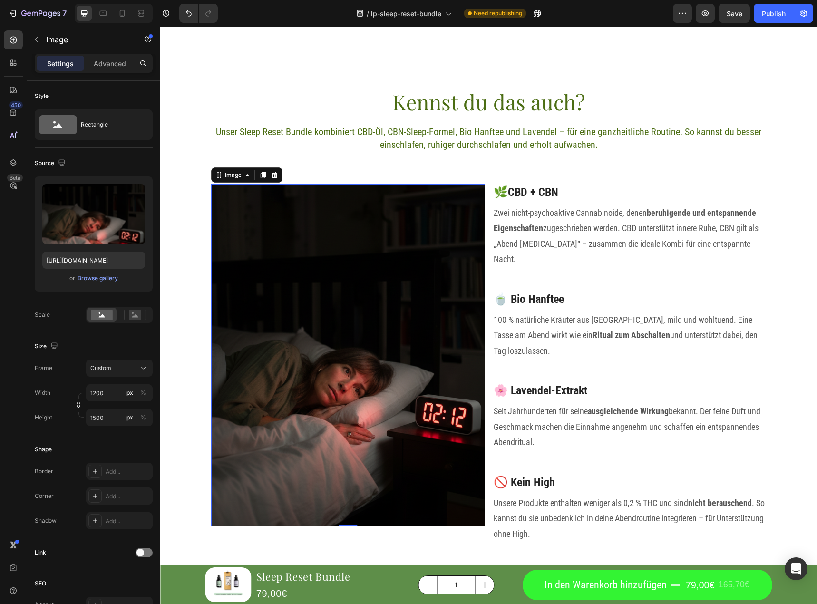
scroll to position [1082, 0]
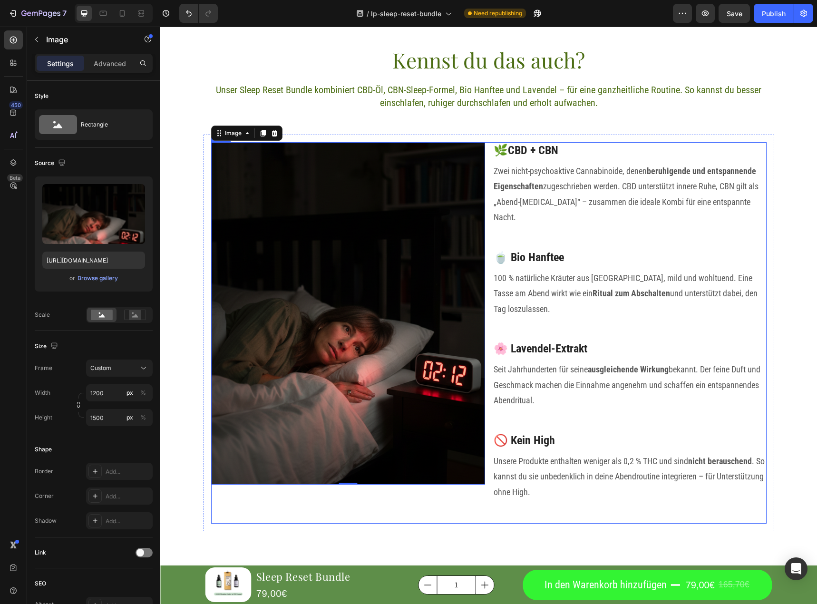
click at [399, 508] on div "Image 0" at bounding box center [348, 333] width 274 height 382
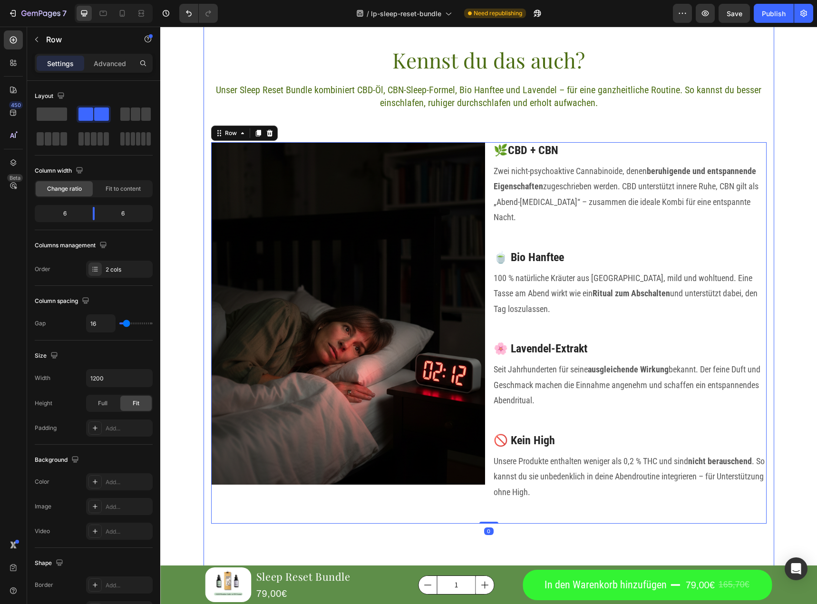
click at [430, 562] on div "Kennst du das auch? Heading Unser Sleep Reset Bundle kombiniert CBD-Öl, CBN-Sle…" at bounding box center [489, 305] width 571 height 595
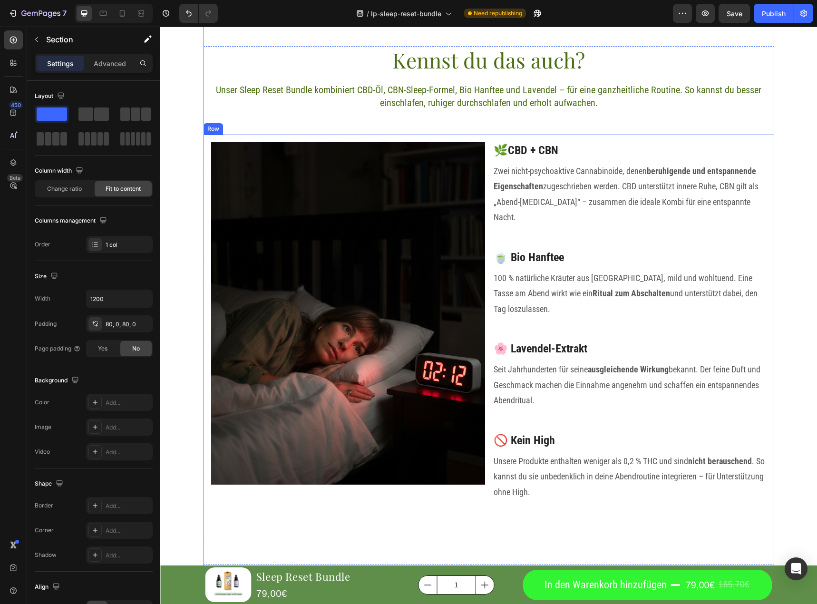
drag, startPoint x: 512, startPoint y: 139, endPoint x: 520, endPoint y: 149, distance: 12.7
click at [514, 139] on div "Image 🌿CBD + CBN Heading Zwei nicht-psychoaktive Cannabinoide, denen beruhigend…" at bounding box center [489, 333] width 571 height 397
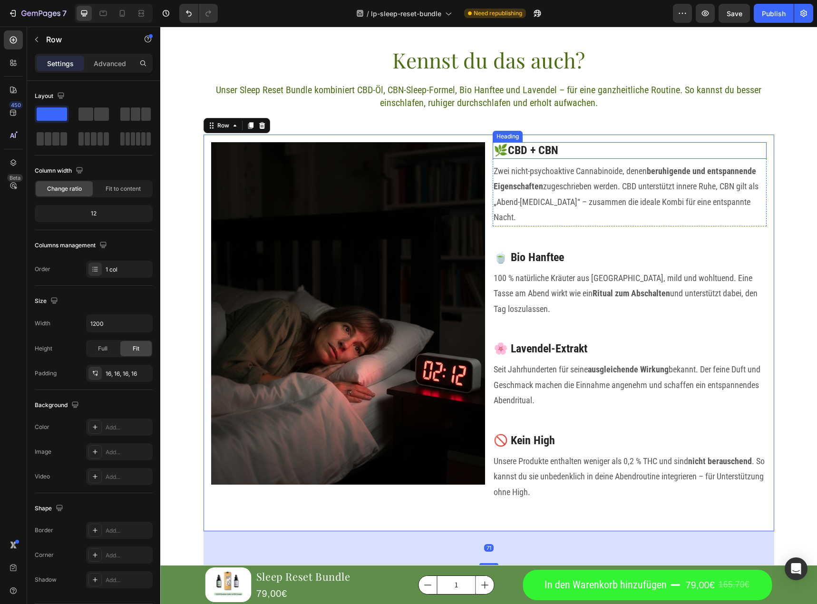
click at [520, 149] on h3 "🌿CBD + CBN" at bounding box center [630, 150] width 274 height 17
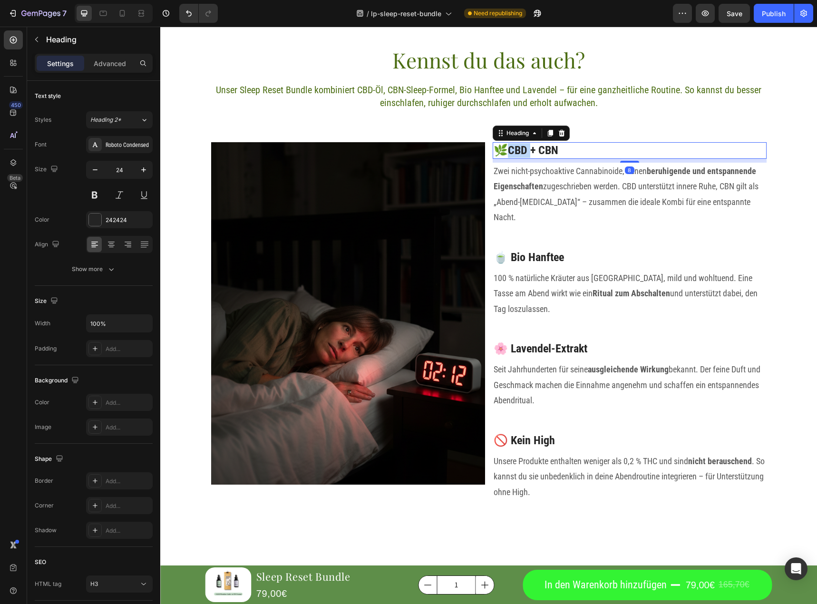
click at [520, 149] on h3 "🌿CBD + CBN" at bounding box center [630, 150] width 274 height 17
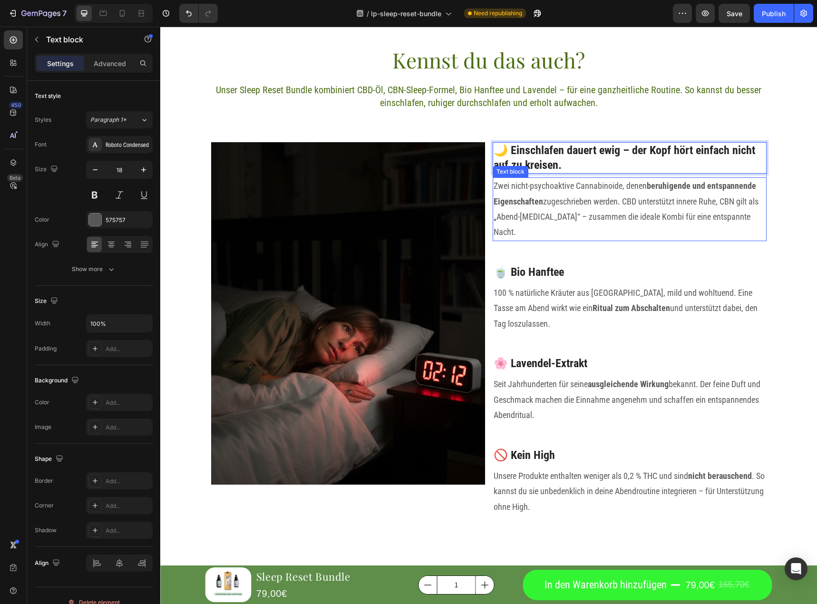
click at [573, 192] on p "Zwei nicht-psychoaktive Cannabinoide, denen beruhigende und entspannende Eigens…" at bounding box center [630, 209] width 272 height 62
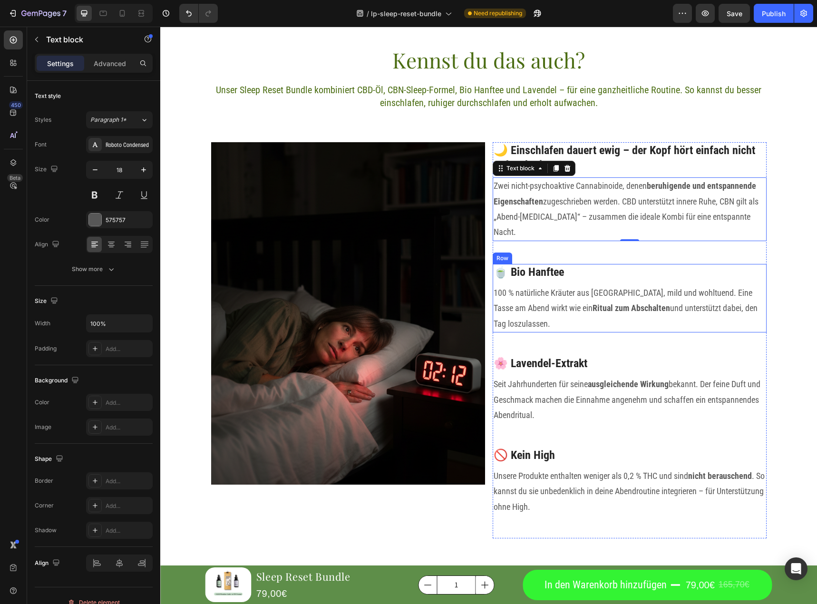
click at [538, 265] on h3 "🍵 Bio Hanftee" at bounding box center [630, 272] width 274 height 17
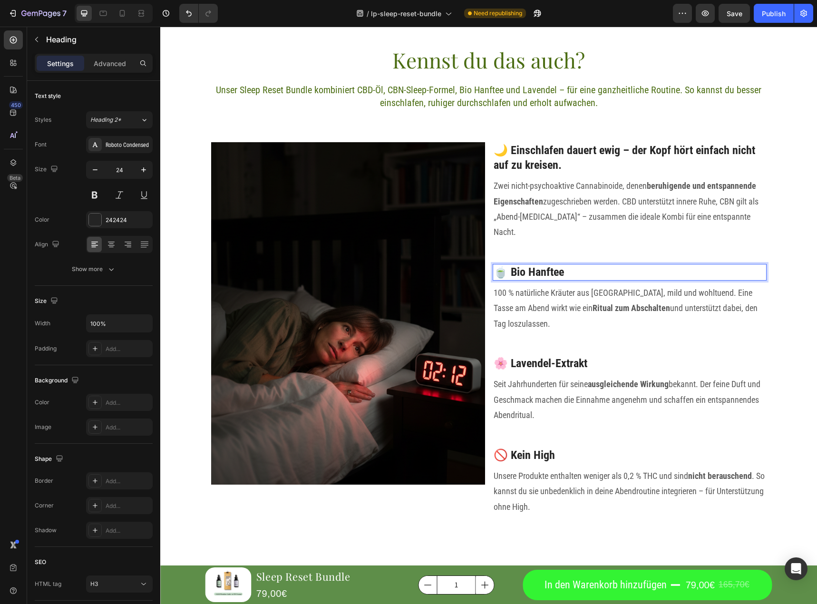
click at [538, 264] on h3 "🍵 Bio Hanftee" at bounding box center [630, 272] width 274 height 17
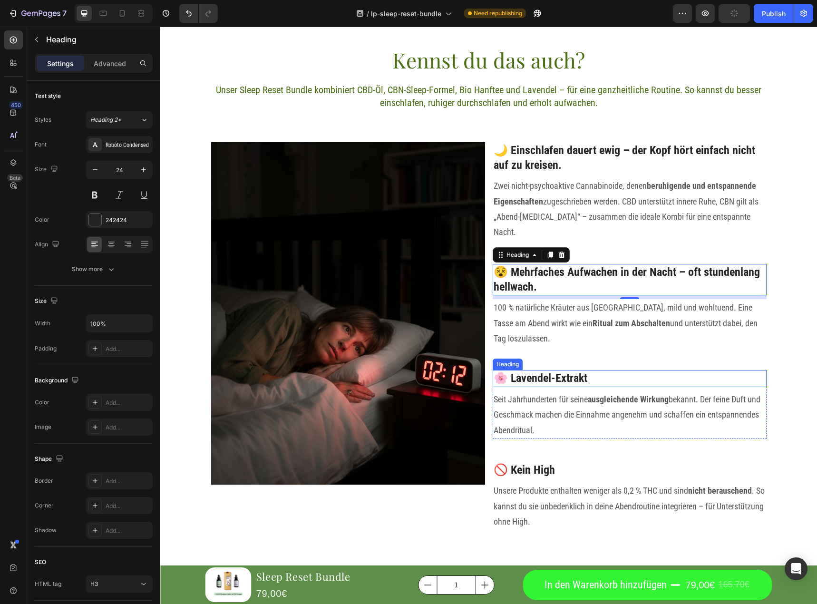
click at [567, 370] on h3 "🌸 Lavendel-Extrakt" at bounding box center [630, 378] width 274 height 17
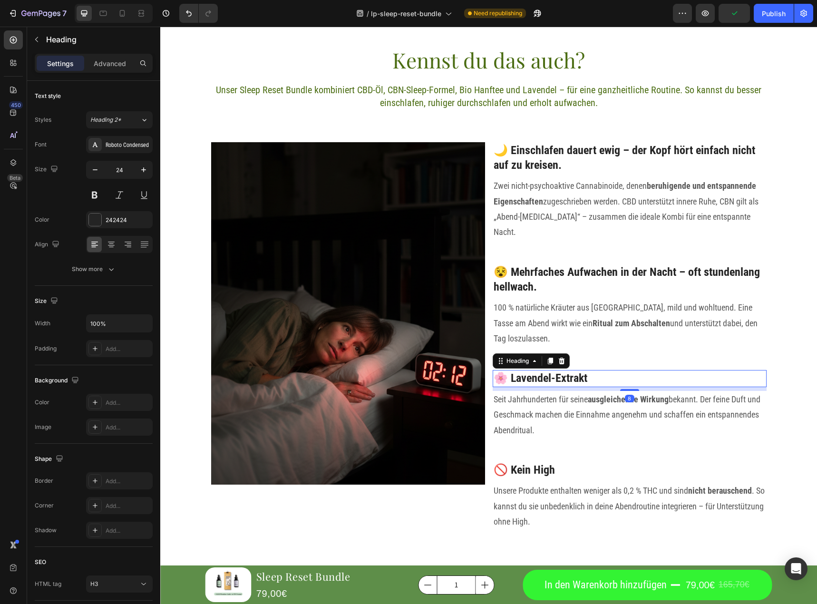
click at [567, 370] on h3 "🌸 Lavendel-Extrakt" at bounding box center [630, 378] width 274 height 17
click at [567, 371] on p "🌸 Lavendel-Extrakt" at bounding box center [630, 378] width 272 height 15
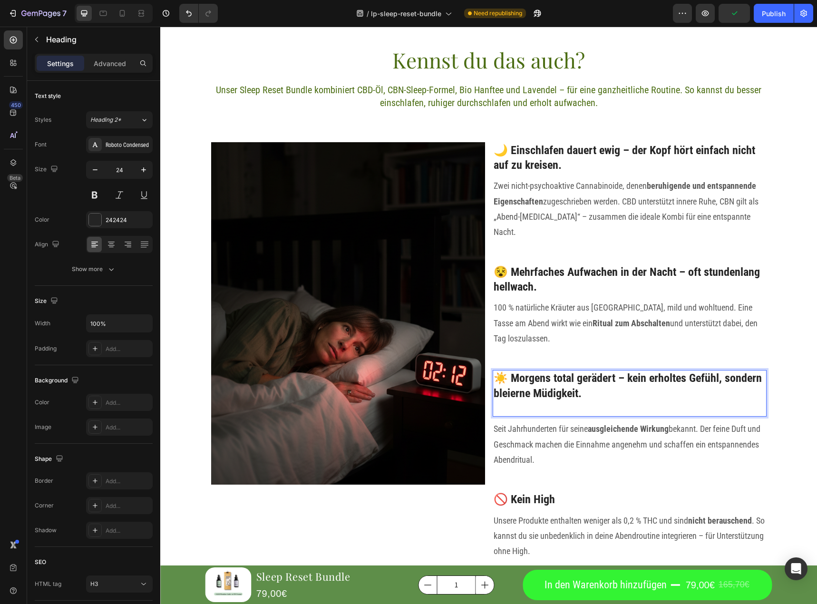
click at [600, 371] on p "☀️ Morgens total gerädert – kein erholtes Gefühl, sondern bleierne Müdigkeit." at bounding box center [630, 393] width 272 height 45
click at [599, 371] on p "☀️ Morgens total gerädert – kein erholtes Gefühl, sondern bleierne Müdigkeit." at bounding box center [630, 393] width 272 height 45
click at [560, 491] on h3 "🚫 Kein High" at bounding box center [630, 499] width 274 height 17
click at [561, 491] on h3 "🚫 Kein High" at bounding box center [630, 499] width 274 height 17
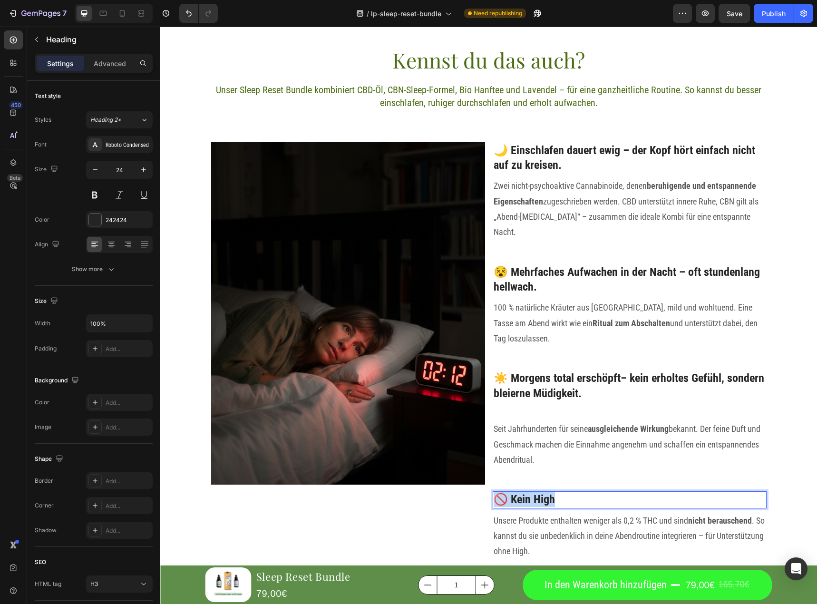
click at [561, 492] on p "🚫 Kein High" at bounding box center [630, 499] width 272 height 15
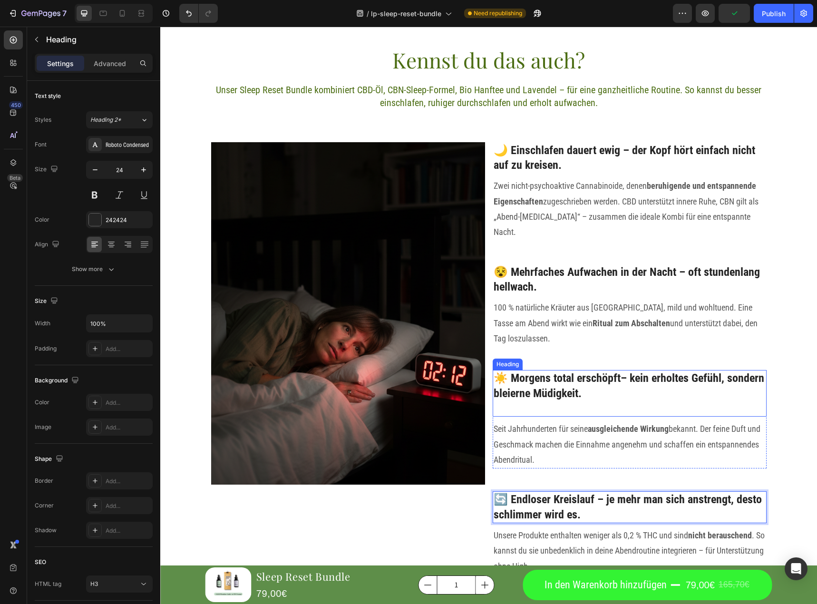
click at [556, 398] on p "☀️ Morgens total erschöpft– kein erholtes Gefühl, sondern bleierne Müdigkeit." at bounding box center [630, 393] width 272 height 45
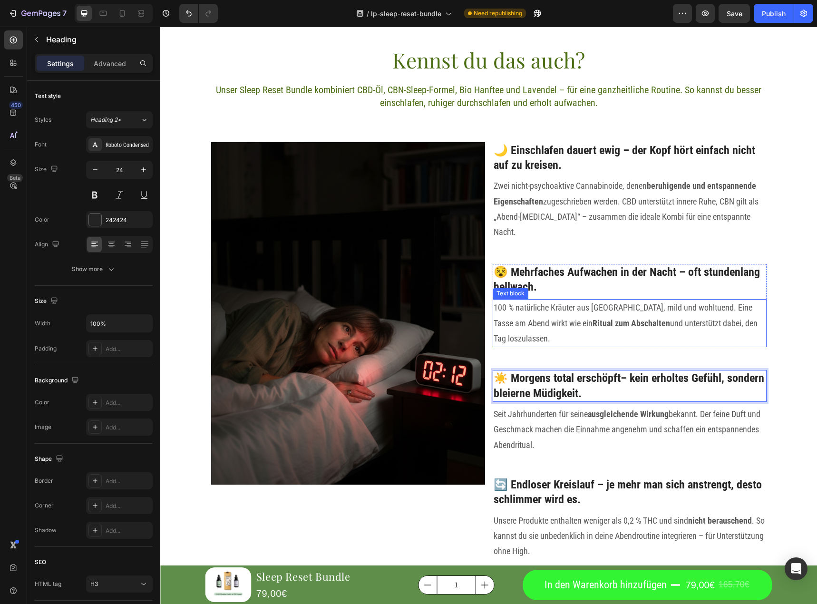
click at [532, 278] on h3 "😵 Mehrfaches Aufwachen in der Nacht – oft stundenlang hellwach." at bounding box center [630, 279] width 274 height 31
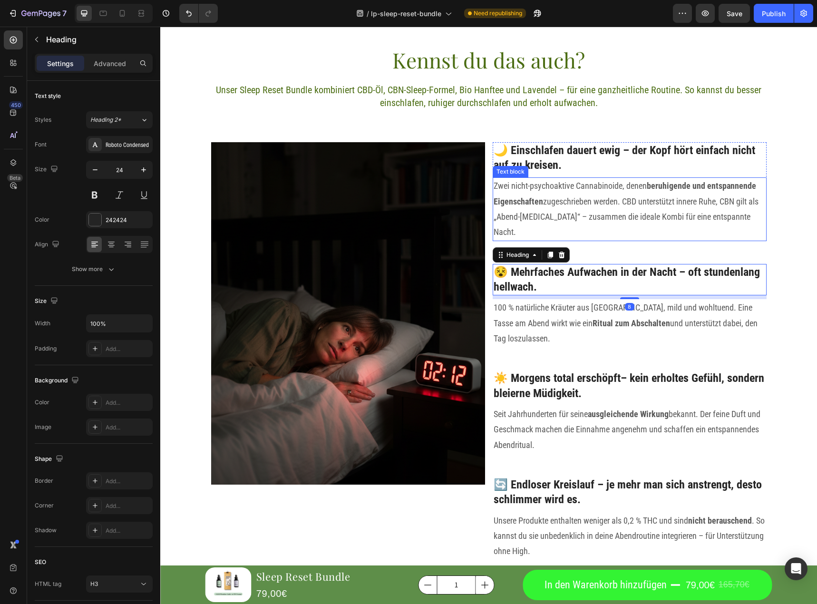
click at [590, 185] on p "Zwei nicht-psychoaktive Cannabinoide, denen beruhigende und entspannende Eigens…" at bounding box center [630, 209] width 272 height 62
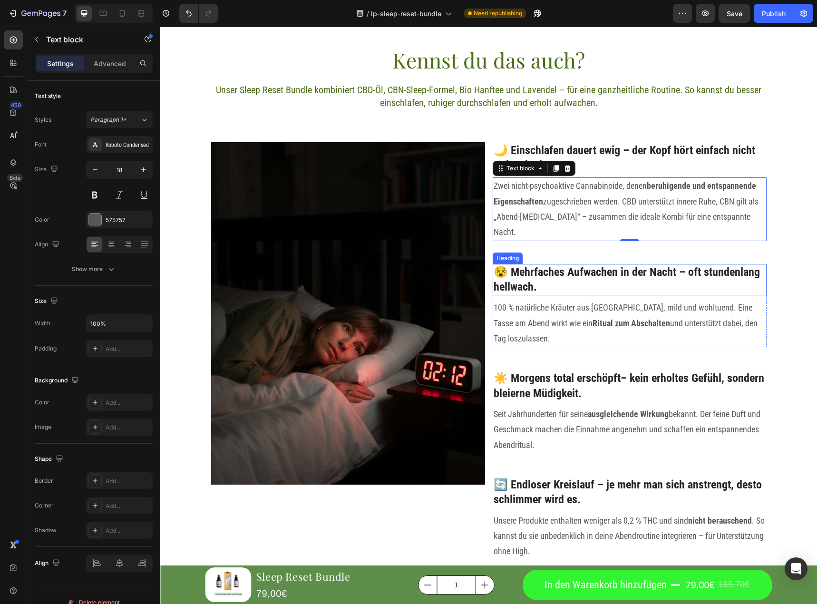
click at [658, 300] on p "100 % natürliche Kräuter aus Österreich, mild und wohltuend. Eine Tasse am Aben…" at bounding box center [630, 323] width 272 height 46
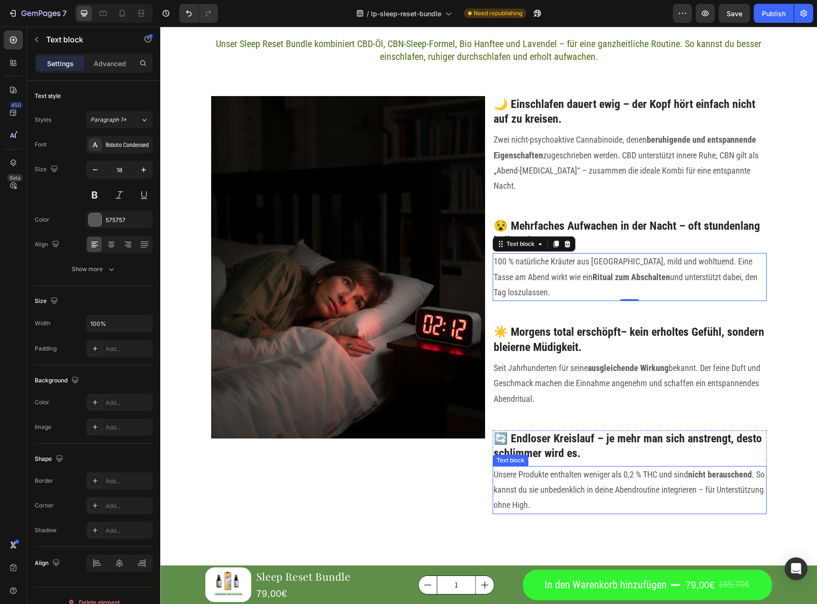
scroll to position [1225, 0]
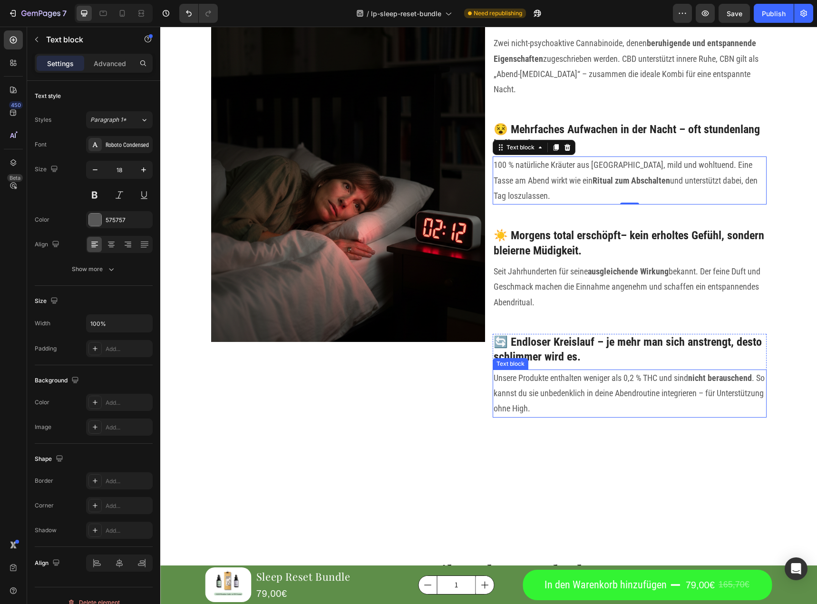
click at [601, 373] on p "Unsere Produkte enthalten weniger als 0,2 % THC und sind nicht berauschend . So…" at bounding box center [630, 394] width 272 height 46
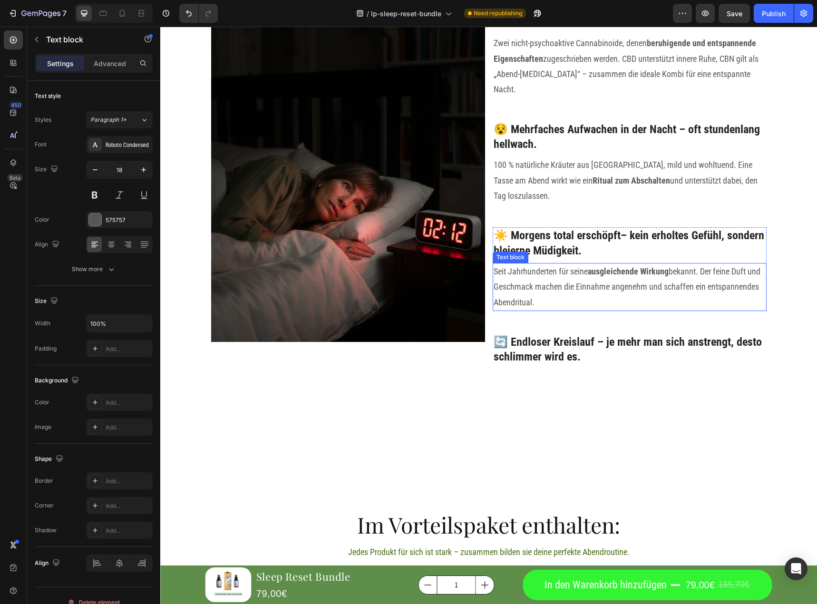
click at [570, 264] on p "Seit Jahrhunderten für seine ausgleichende Wirkung bekannt. Der feine Duft und …" at bounding box center [630, 287] width 272 height 46
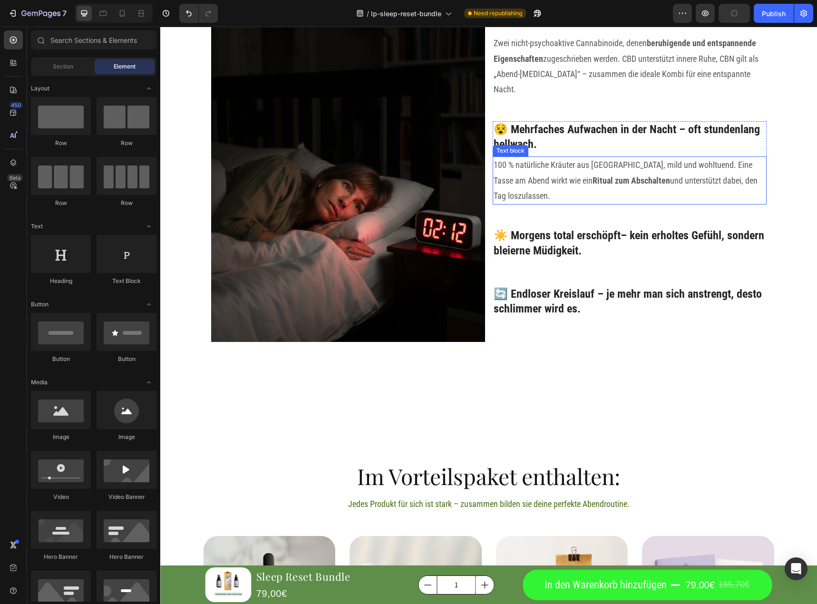
click at [556, 159] on p "100 % natürliche Kräuter aus Österreich, mild und wohltuend. Eine Tasse am Aben…" at bounding box center [630, 180] width 272 height 46
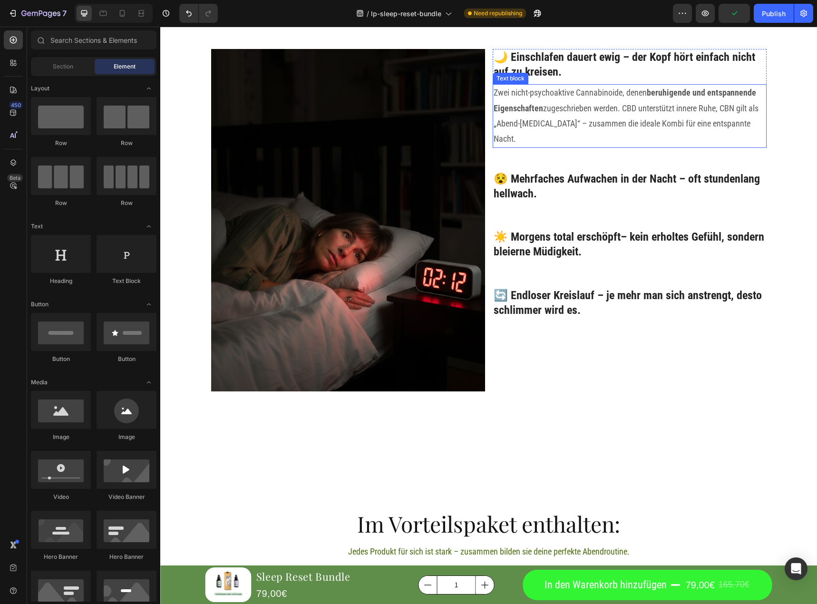
scroll to position [1130, 0]
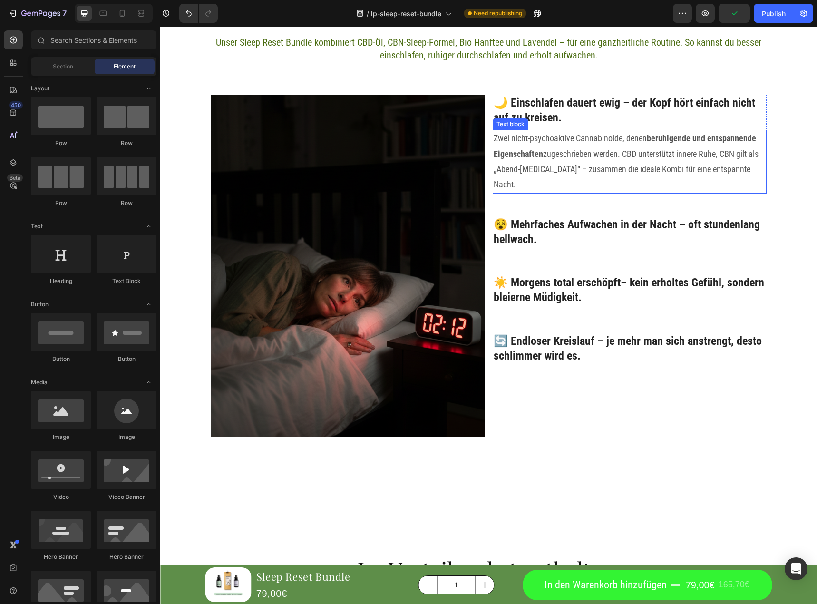
click at [555, 161] on p "Zwei nicht-psychoaktive Cannabinoide, denen beruhigende und entspannende Eigens…" at bounding box center [630, 162] width 272 height 62
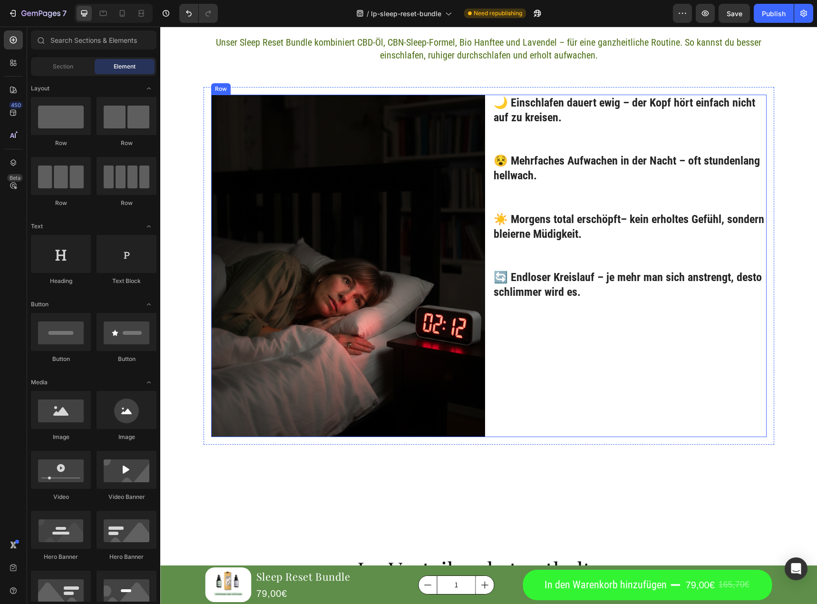
click at [608, 385] on div "🌙 Einschlafen dauert ewig – der Kopf hört einfach nicht auf zu kreisen. Heading…" at bounding box center [630, 266] width 274 height 343
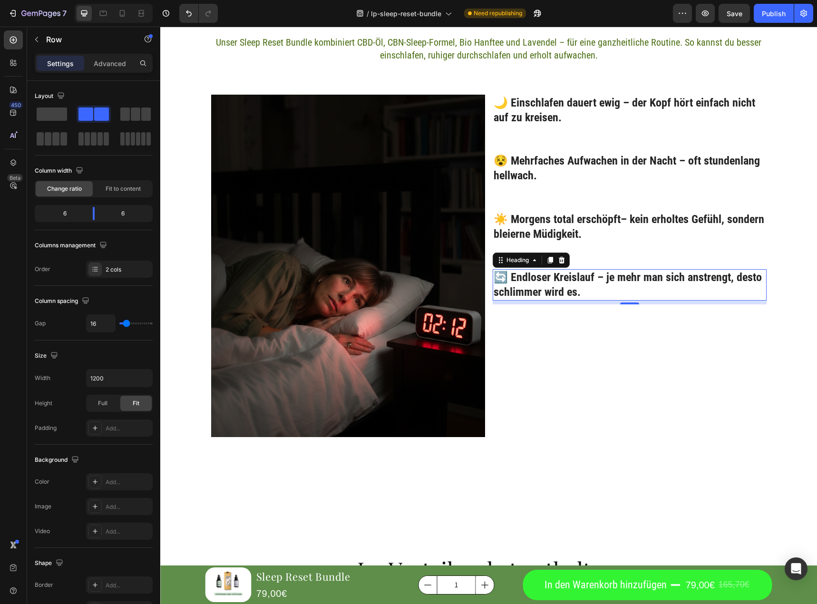
click at [590, 273] on p "🔄 Endloser Kreislauf – je mehr man sich anstrengt, desto schlimmer wird es." at bounding box center [630, 284] width 272 height 29
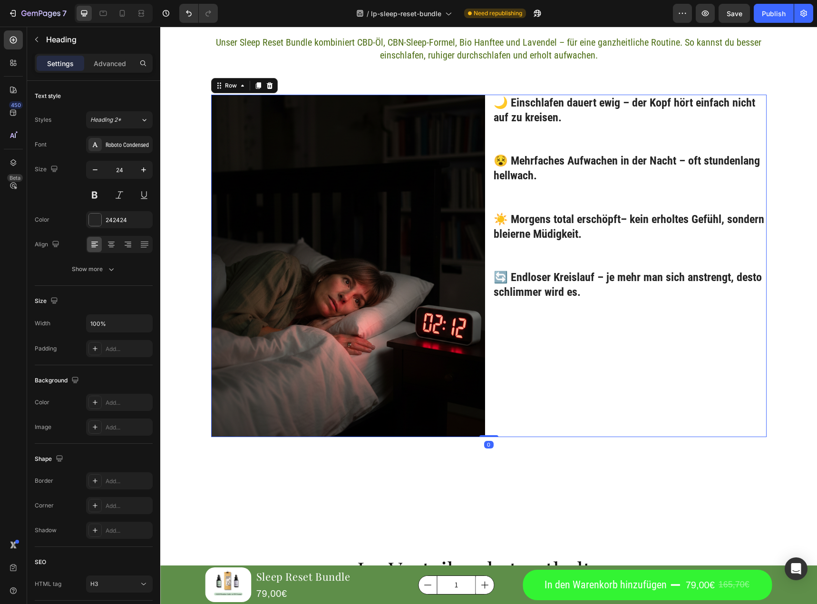
click at [611, 342] on div "🌙 Einschlafen dauert ewig – der Kopf hört einfach nicht auf zu kreisen. Heading…" at bounding box center [630, 266] width 274 height 343
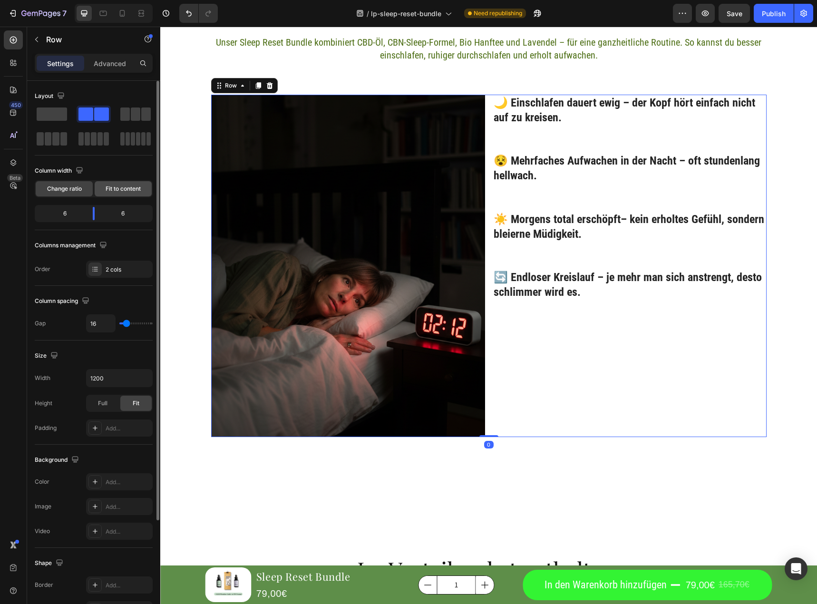
click at [118, 186] on span "Fit to content" at bounding box center [123, 189] width 35 height 9
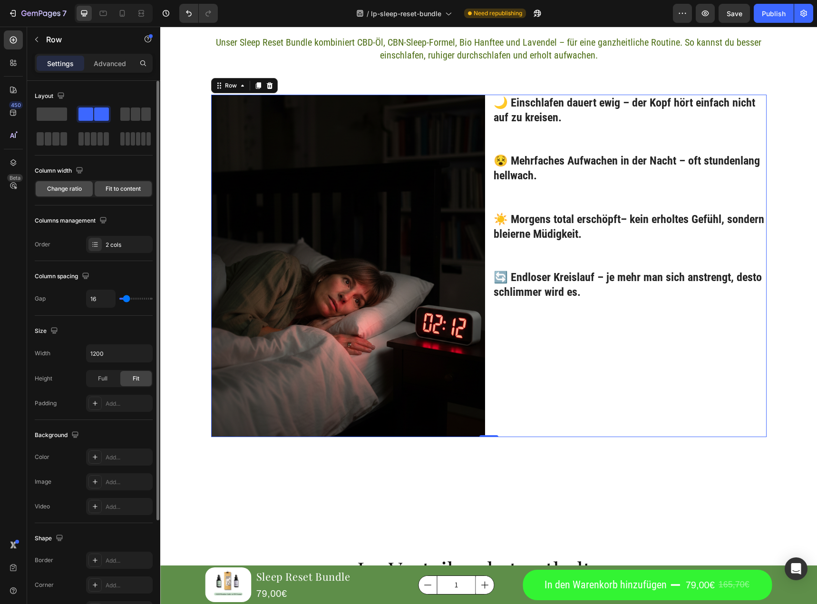
click at [64, 184] on div "Change ratio" at bounding box center [64, 188] width 57 height 15
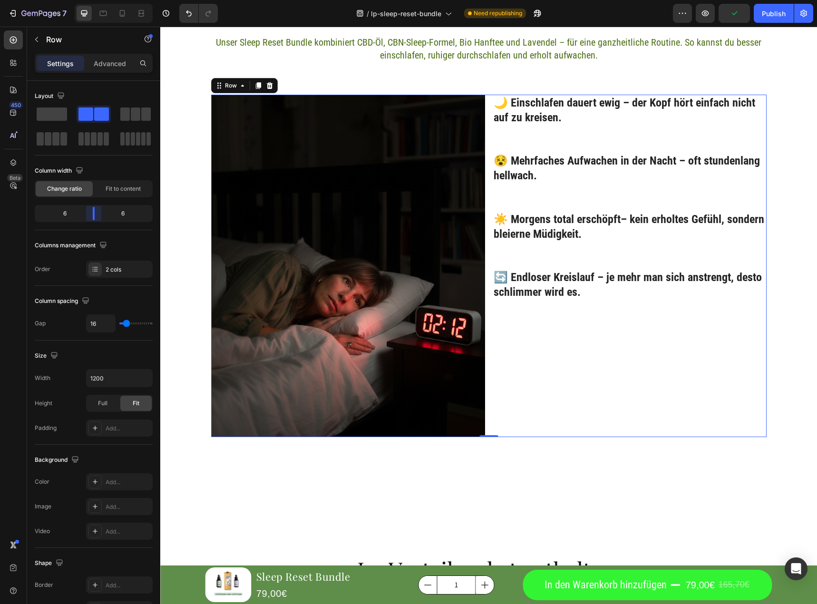
drag, startPoint x: 90, startPoint y: 217, endPoint x: 324, endPoint y: 390, distance: 290.9
click at [94, 0] on body "7 / lp-sleep-reset-bundle Need republishing Preview Publish 450 Beta Sections(3…" at bounding box center [408, 0] width 817 height 0
click at [504, 472] on div "Kennst du das auch? Heading Unser Sleep Reset Bundle kombiniert CBD-Öl, CBN-Sle…" at bounding box center [489, 239] width 571 height 480
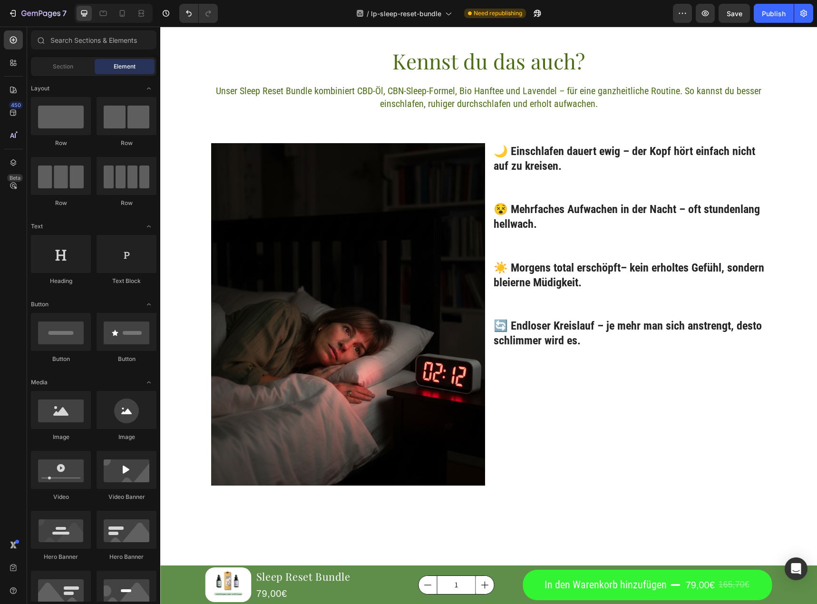
scroll to position [1082, 0]
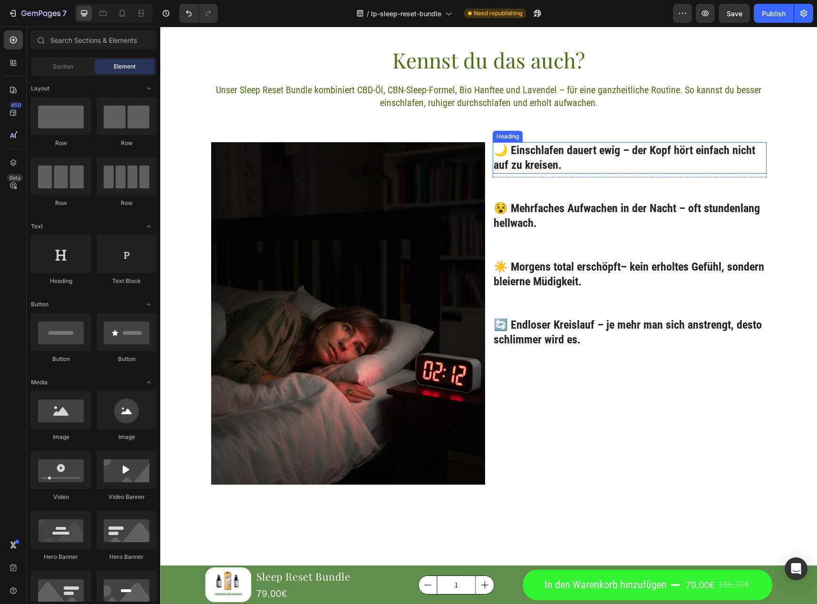
click at [549, 165] on p "🌙 Einschlafen dauert ewig – der Kopf hört einfach nicht auf zu kreisen." at bounding box center [630, 157] width 272 height 29
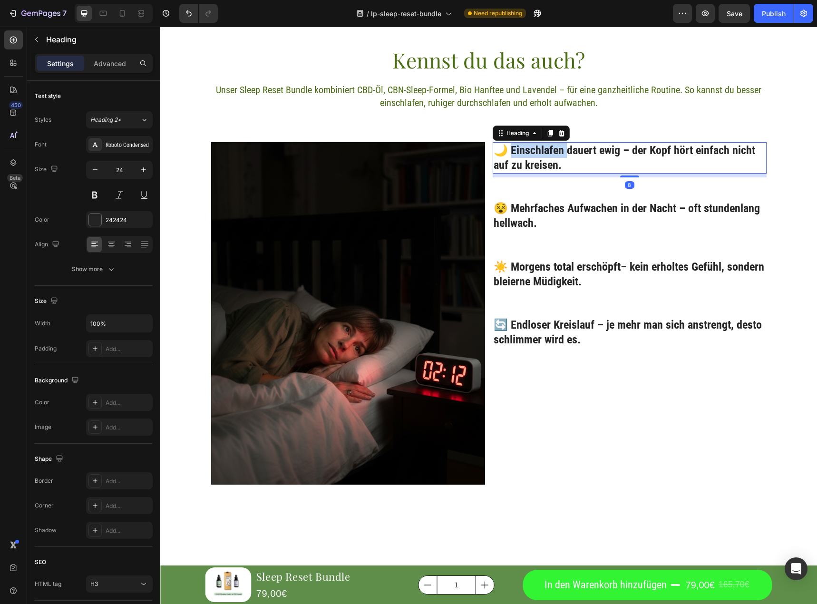
click at [510, 151] on p "🌙 Einschlafen dauert ewig – der Kopf hört einfach nicht auf zu kreisen." at bounding box center [630, 157] width 272 height 29
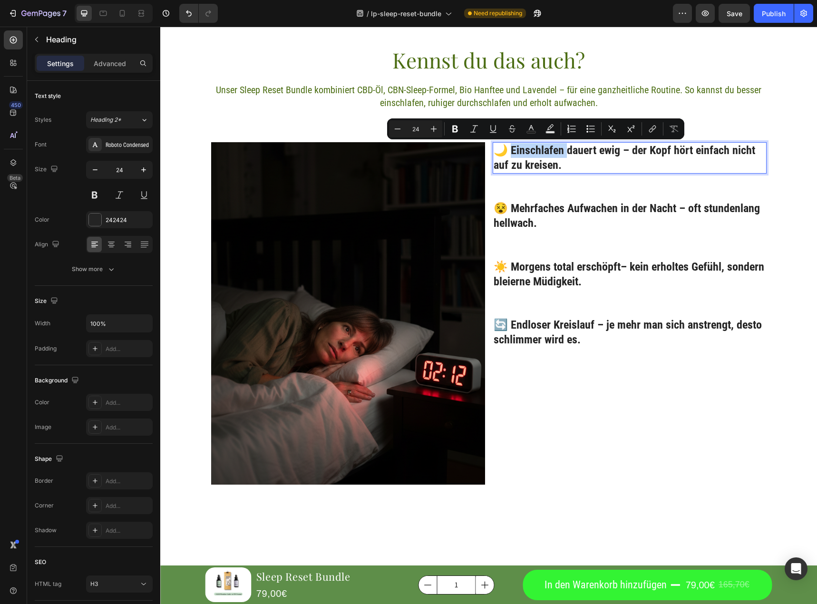
click at [508, 154] on p "🌙 Einschlafen dauert ewig – der Kopf hört einfach nicht auf zu kreisen." at bounding box center [630, 157] width 272 height 29
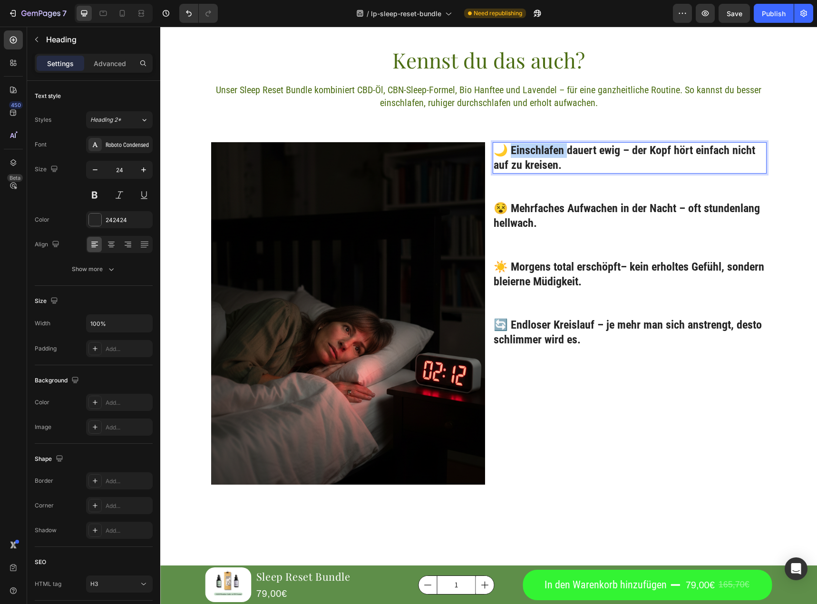
click at [508, 154] on p "🌙 Einschlafen dauert ewig – der Kopf hört einfach nicht auf zu kreisen." at bounding box center [630, 157] width 272 height 29
click at [546, 175] on div "🌙 Einschlafen dauert ewig – der Kopf hört einfach nicht auf zu kreisen. Heading…" at bounding box center [630, 159] width 274 height 35
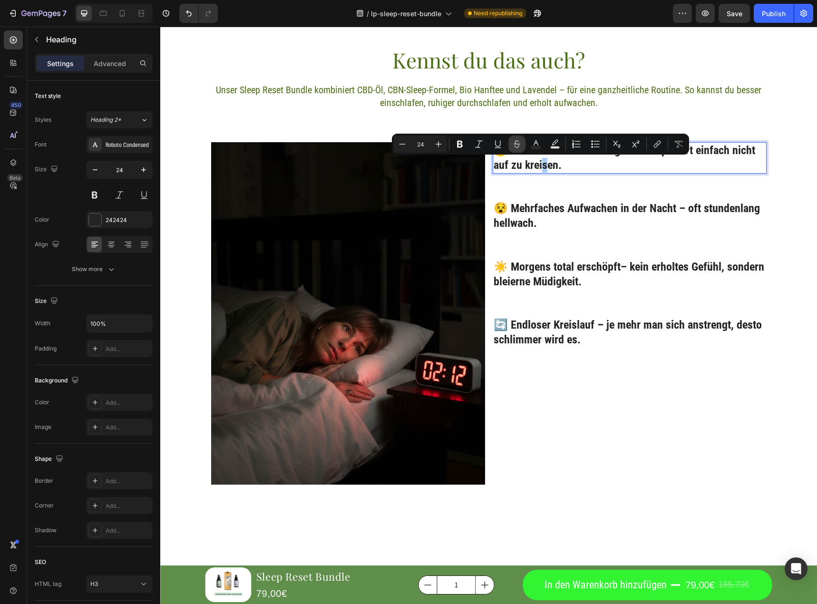
click at [512, 150] on button "Strikethrough" at bounding box center [517, 144] width 17 height 17
click at [554, 199] on div "🌙 Einschlafen dauert ewig – der Kopf hört einfach nicht auf zu krei s en. Headi…" at bounding box center [630, 258] width 274 height 233
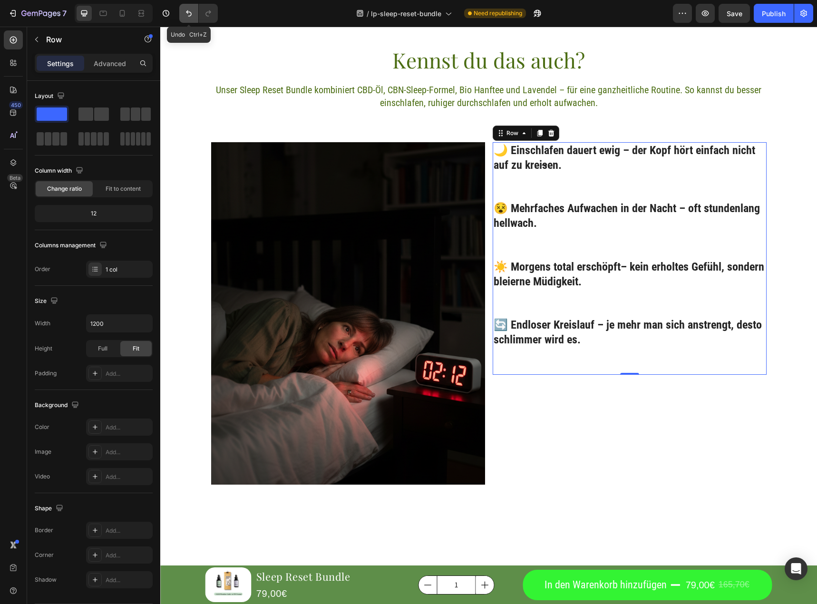
click at [189, 13] on icon "Undo/Redo" at bounding box center [189, 14] width 10 height 10
click at [589, 195] on div "🌙 Einschlafen dauert ewig – der Kopf hört einfach nicht auf zu kreisen. Heading…" at bounding box center [630, 258] width 274 height 233
click at [511, 147] on h3 "🌙 Einschlafen dauert ewig – der Kopf hört einfach nicht auf zu kreisen." at bounding box center [630, 157] width 274 height 31
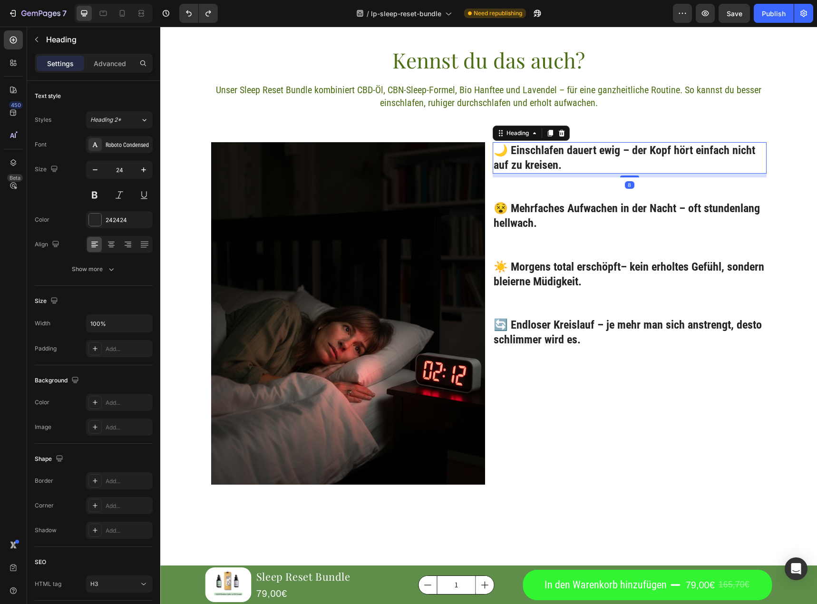
click at [506, 154] on h3 "🌙 Einschlafen dauert ewig – der Kopf hört einfach nicht auf zu kreisen." at bounding box center [630, 157] width 274 height 31
click at [506, 154] on p "🌙 Einschlafen dauert ewig – der Kopf hört einfach nicht auf zu kreisen." at bounding box center [630, 157] width 272 height 29
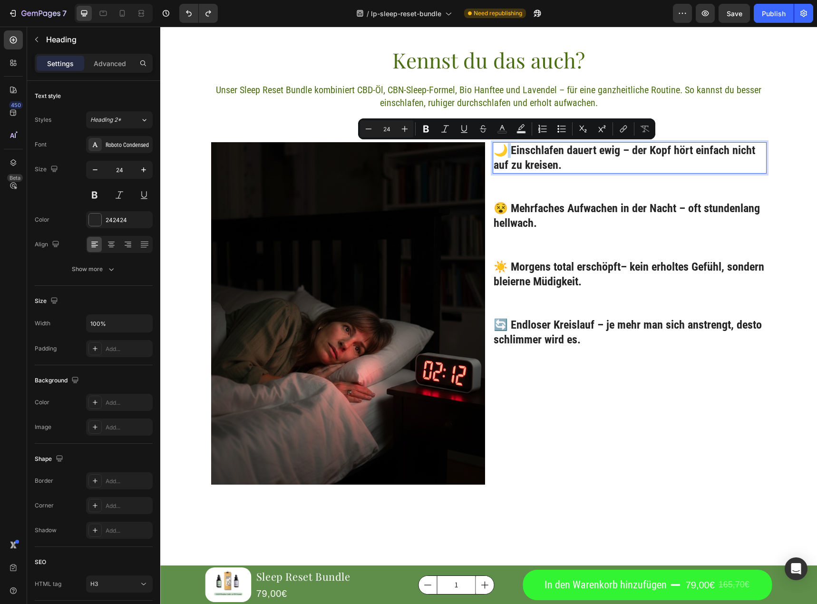
click at [508, 153] on p "🌙 Einschlafen dauert ewig – der Kopf hört einfach nicht auf zu kreisen." at bounding box center [630, 157] width 272 height 29
click at [508, 152] on p "🌙 Einschlafen dauert ewig – der Kopf hört einfach nicht auf zu kreisen." at bounding box center [630, 157] width 272 height 29
click at [514, 168] on p "🌙 Einschlafen dauert ewig – der Kopf hört einfach nicht auf zu kreisen." at bounding box center [630, 157] width 272 height 29
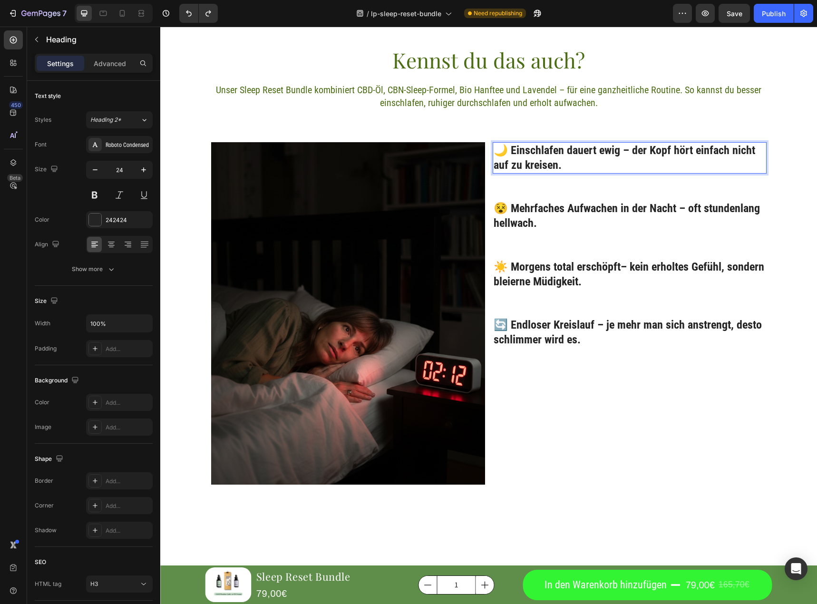
click at [510, 153] on p "🌙 Einschlafen dauert ewig – der Kopf hört einfach nicht auf zu kreisen." at bounding box center [630, 157] width 272 height 29
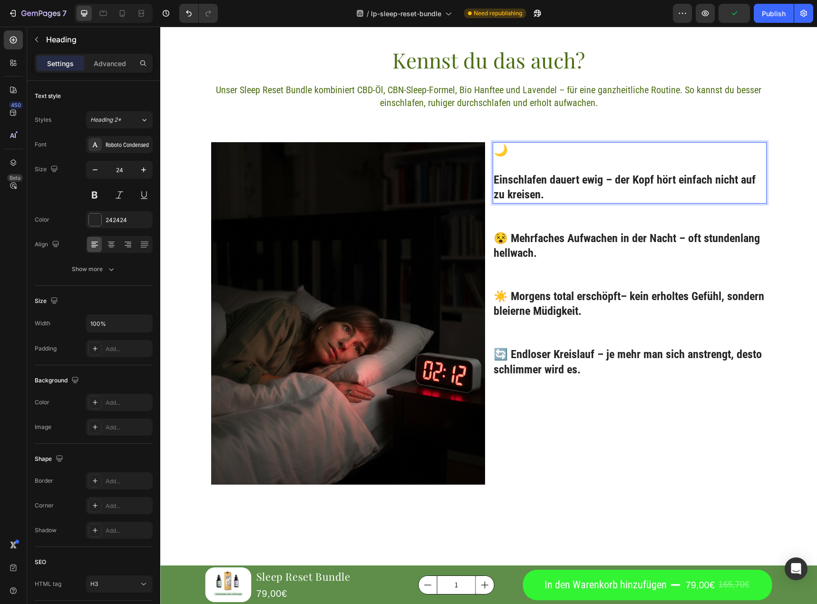
click at [500, 152] on p "🌙 Einschlafen dauert ewig – der Kopf hört einfach nicht auf zu kreisen." at bounding box center [630, 172] width 272 height 59
click at [9, 62] on icon at bounding box center [14, 63] width 10 height 10
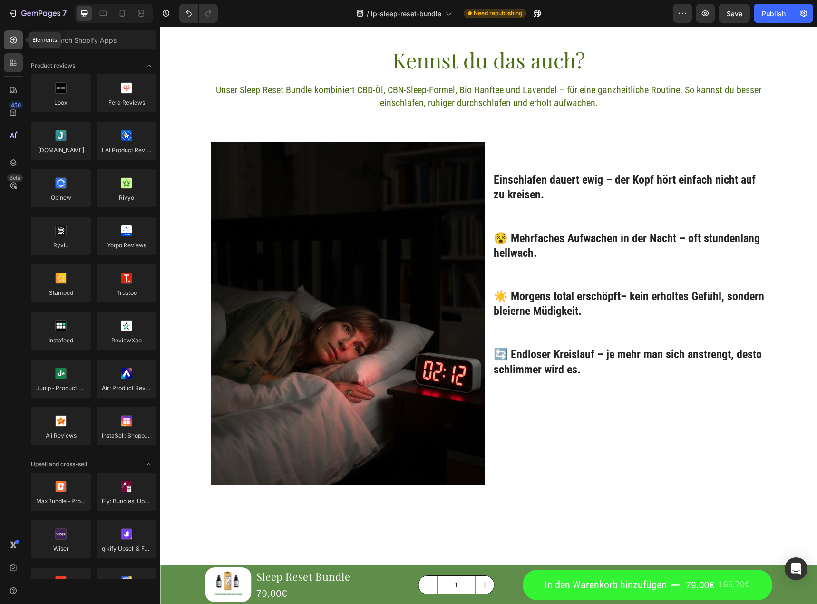
click at [15, 40] on icon at bounding box center [14, 40] width 10 height 10
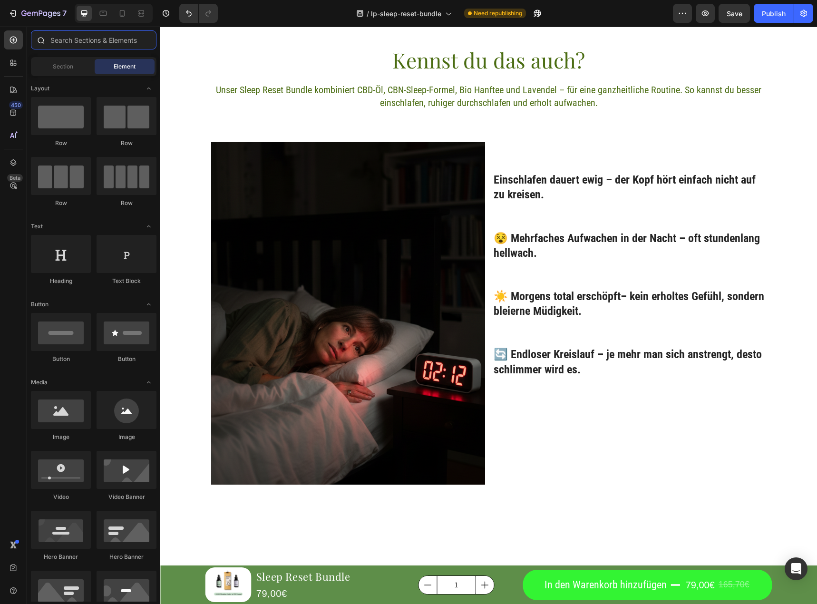
click at [89, 32] on input "text" at bounding box center [94, 39] width 126 height 19
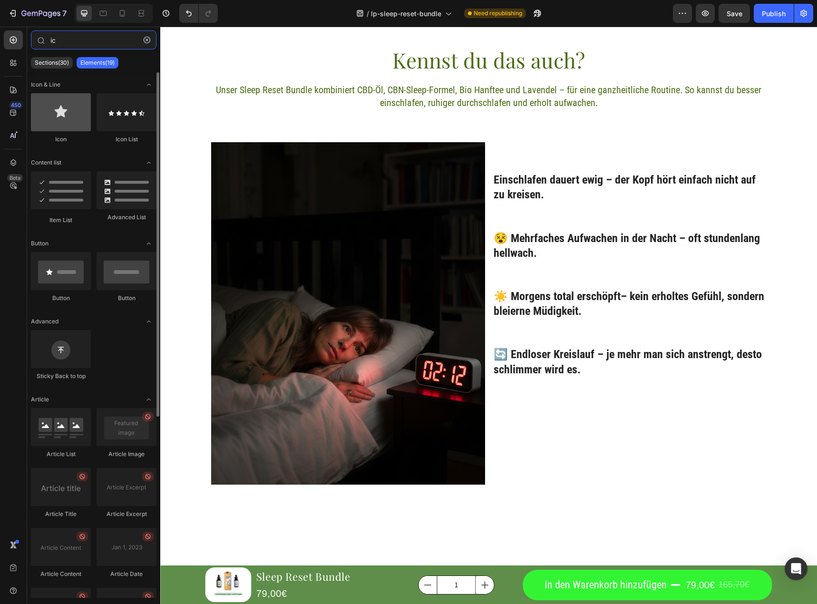
type input "ic"
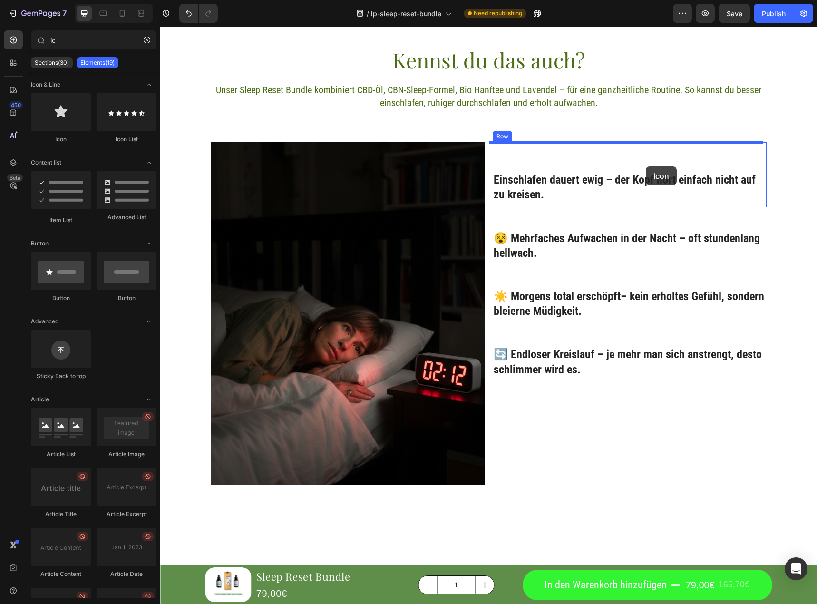
drag, startPoint x: 219, startPoint y: 134, endPoint x: 643, endPoint y: 167, distance: 425.2
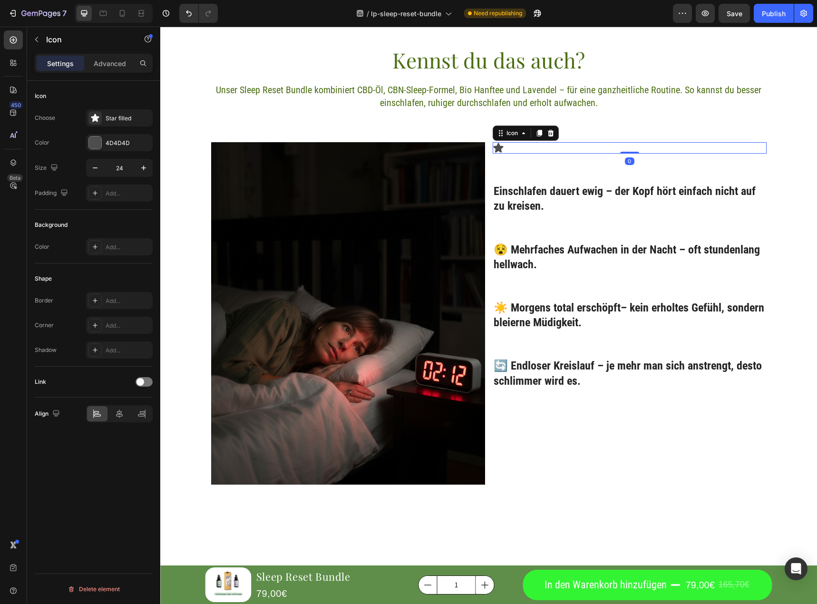
drag, startPoint x: 624, startPoint y: 160, endPoint x: 631, endPoint y: 145, distance: 16.8
click at [631, 145] on div "Icon 0" at bounding box center [630, 147] width 274 height 11
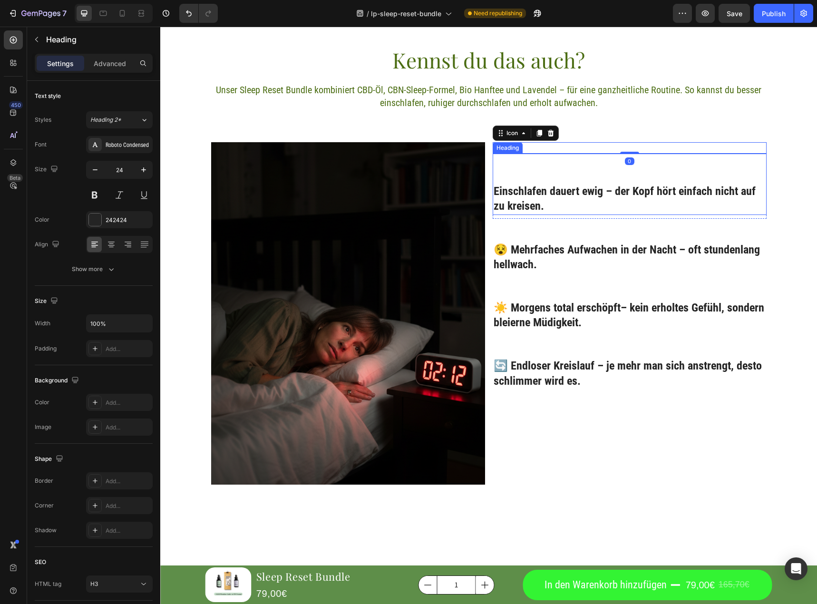
click at [529, 168] on p "⁠⁠⁠⁠⁠⁠⁠ Einschlafen dauert ewig – der Kopf hört einfach nicht auf zu kreisen." at bounding box center [630, 184] width 272 height 59
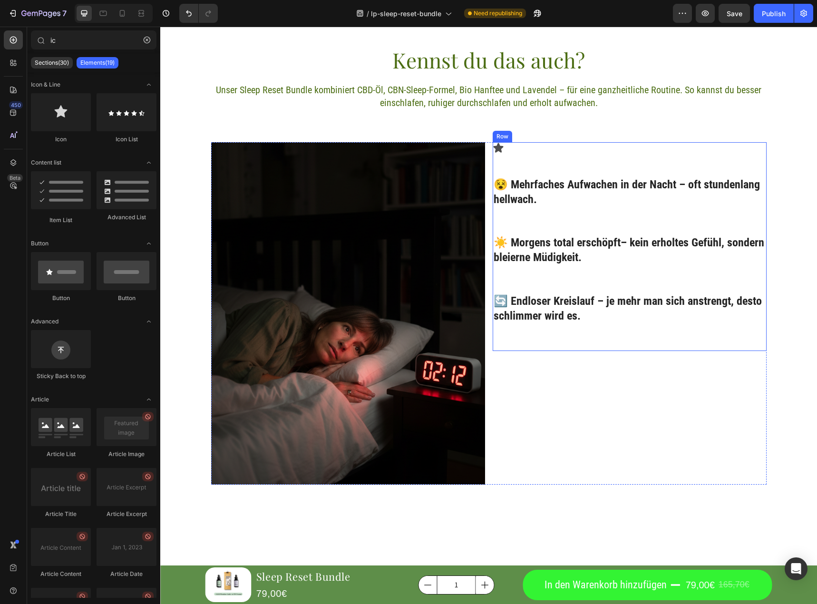
click at [538, 172] on div "Icon Row 😵 Mehrfaches Aufwachen in der Nacht – oft stundenlang hellwach. Headin…" at bounding box center [630, 246] width 274 height 209
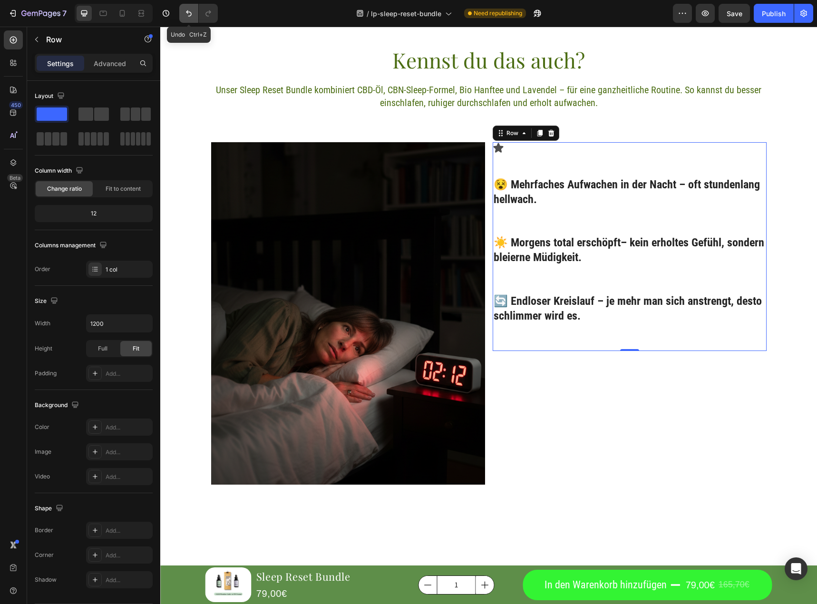
drag, startPoint x: 186, startPoint y: 10, endPoint x: 191, endPoint y: 18, distance: 9.2
click at [187, 10] on icon "Undo/Redo" at bounding box center [189, 14] width 10 height 10
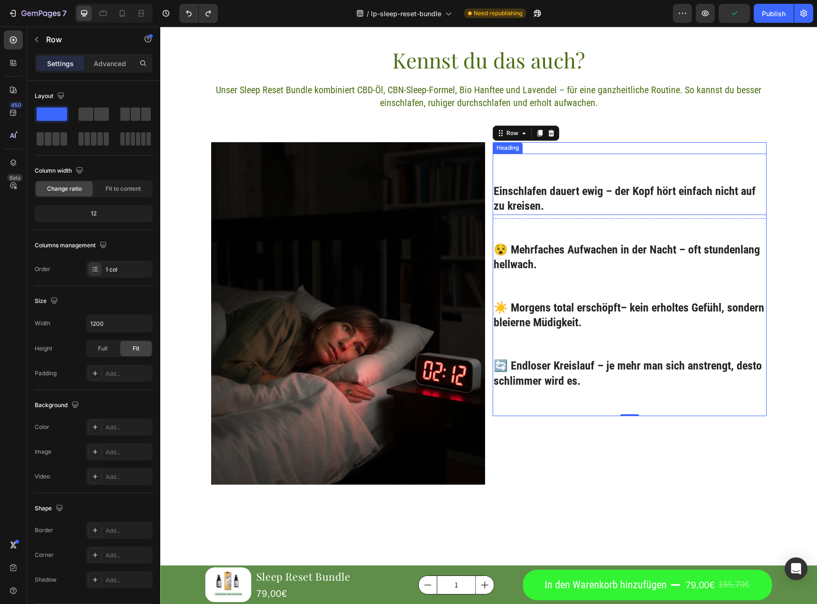
click at [506, 174] on h3 "Einschlafen dauert ewig – der Kopf hört einfach nicht auf zu kreisen." at bounding box center [630, 184] width 274 height 61
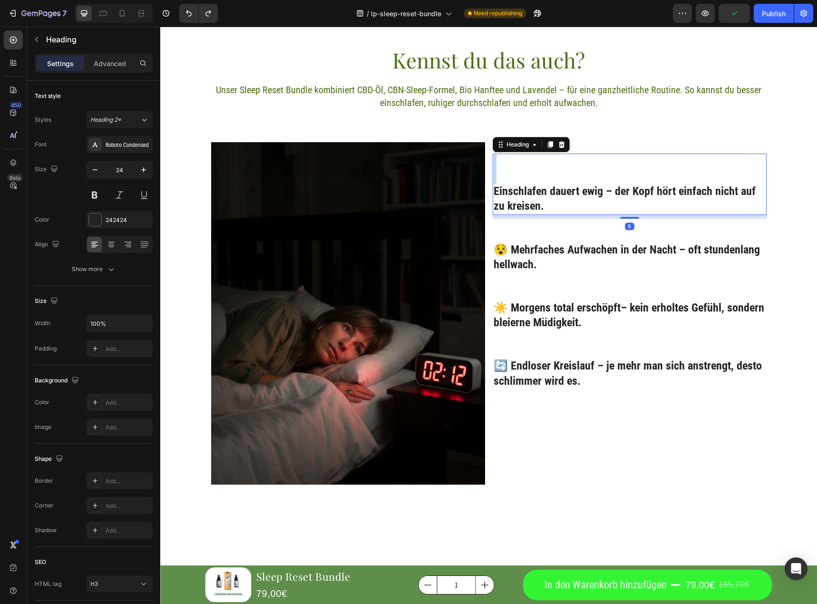
click at [506, 174] on h3 "⁠⁠⁠⁠⁠⁠⁠ Einschlafen dauert ewig – der Kopf hört einfach nicht auf zu kreisen." at bounding box center [630, 184] width 274 height 61
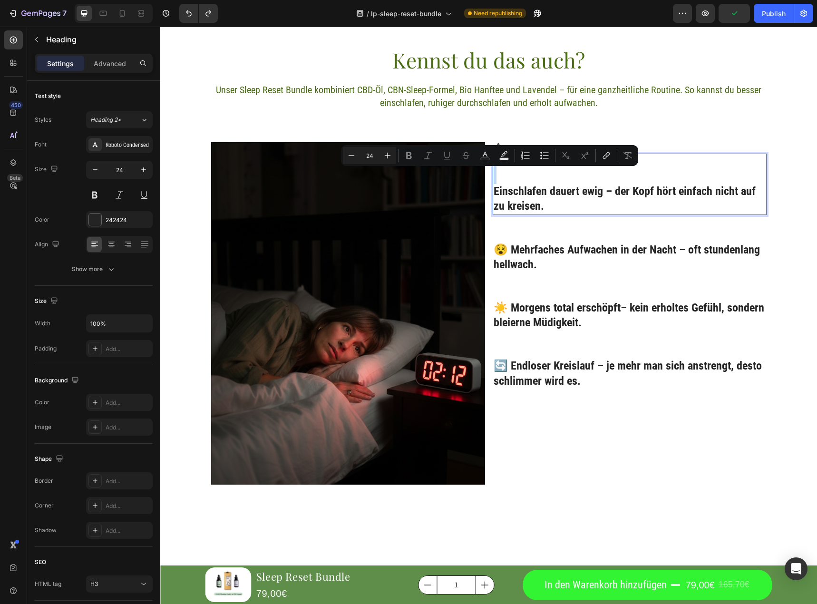
click at [510, 177] on p "Einschlafen dauert ewig – der Kopf hört einfach nicht auf zu kreisen." at bounding box center [630, 184] width 272 height 59
click at [506, 177] on p "Einschlafen dauert ewig – der Kopf hört einfach nicht auf zu kreisen." at bounding box center [630, 184] width 272 height 59
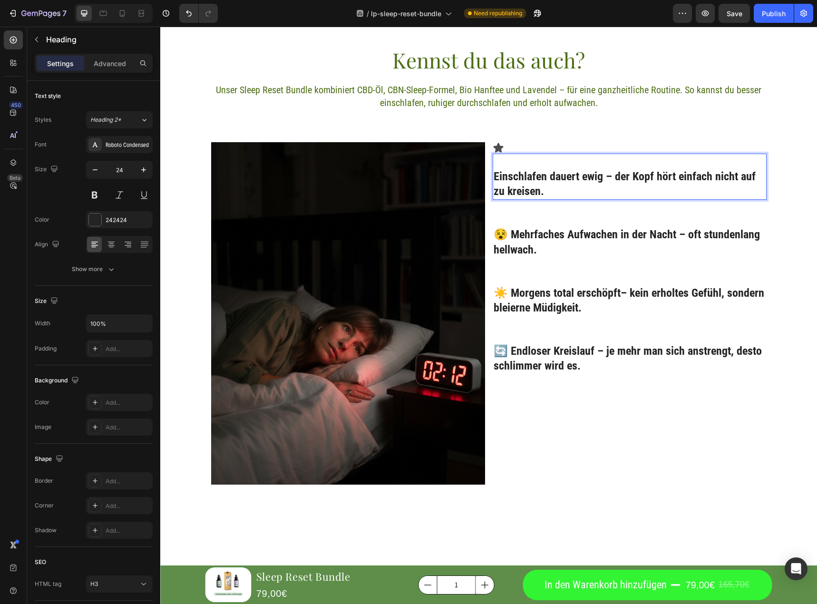
click at [497, 173] on p "⁠⁠⁠⁠⁠⁠⁠ Einschlafen dauert ewig – der Kopf hört einfach nicht auf zu kreisen." at bounding box center [630, 177] width 272 height 45
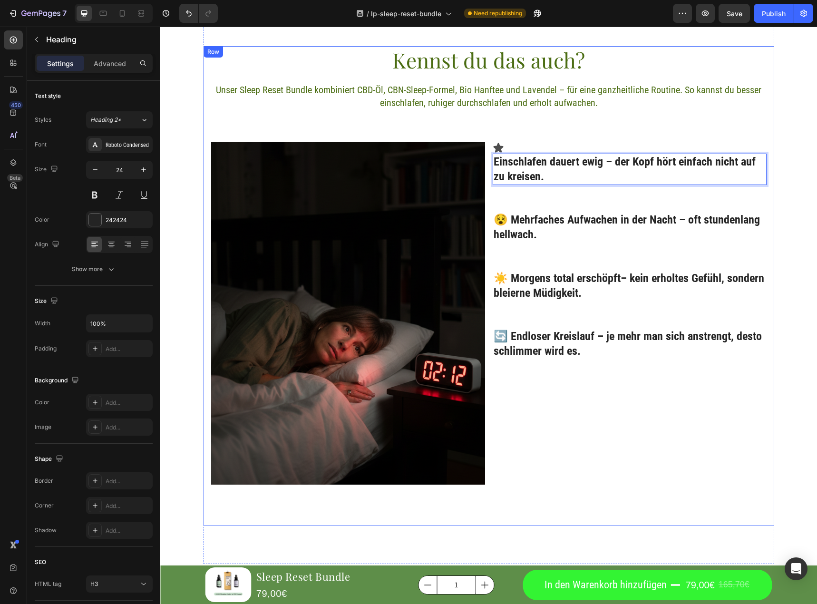
click at [540, 145] on div "Icon" at bounding box center [630, 147] width 274 height 11
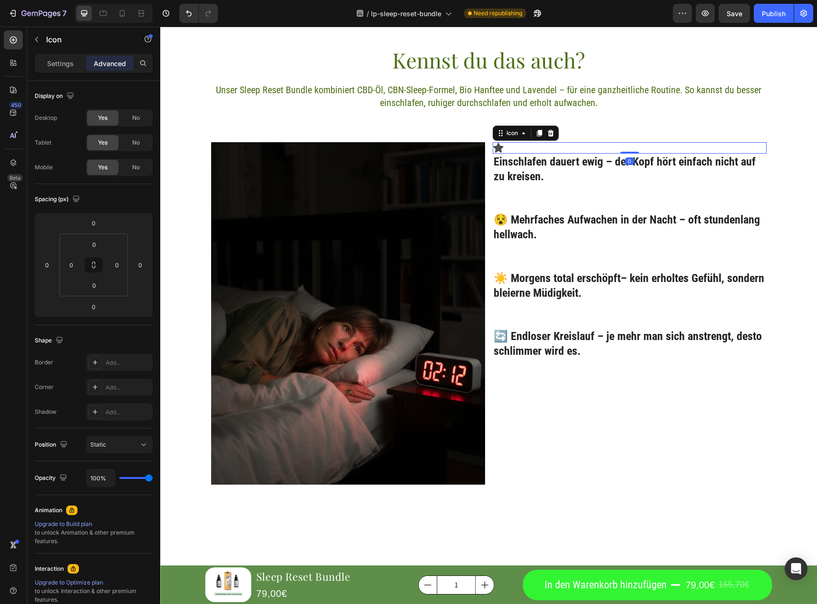
click at [510, 145] on div "Icon 0" at bounding box center [630, 147] width 274 height 11
click at [57, 59] on p "Settings" at bounding box center [60, 64] width 27 height 10
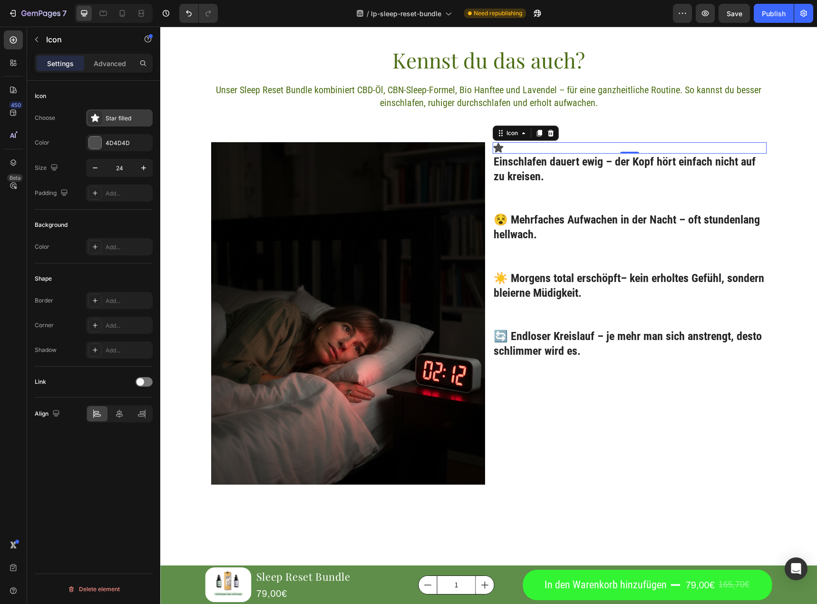
click at [113, 112] on div "Star filled" at bounding box center [119, 117] width 67 height 17
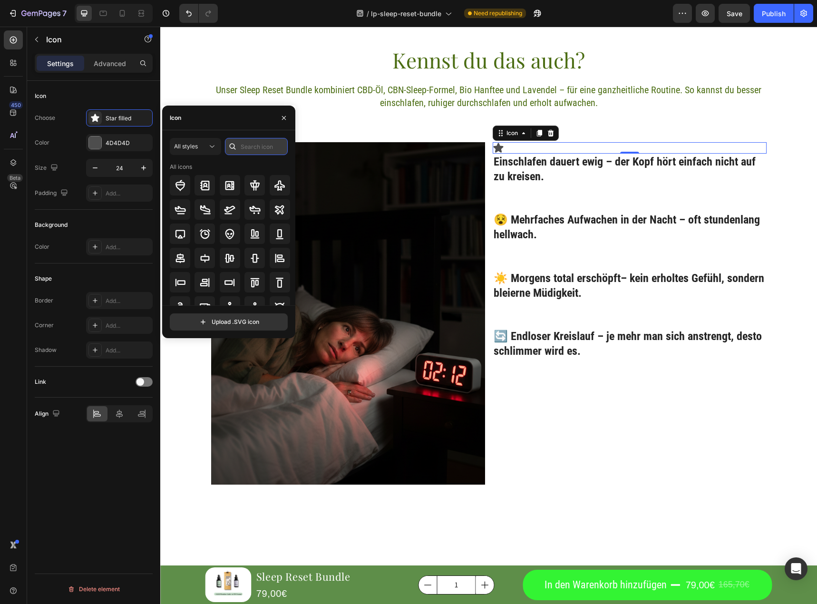
click at [250, 145] on input "text" at bounding box center [256, 146] width 63 height 17
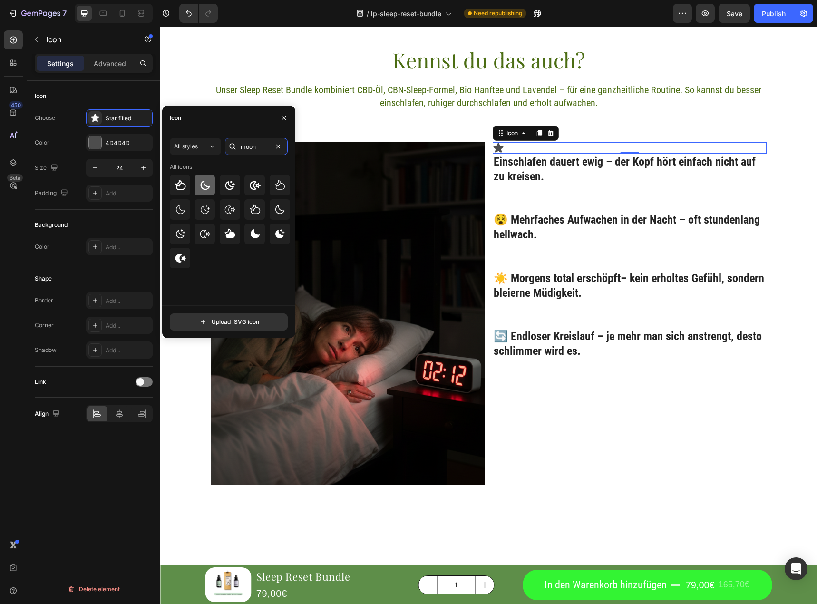
type input "moon"
click at [208, 189] on icon at bounding box center [204, 185] width 11 height 11
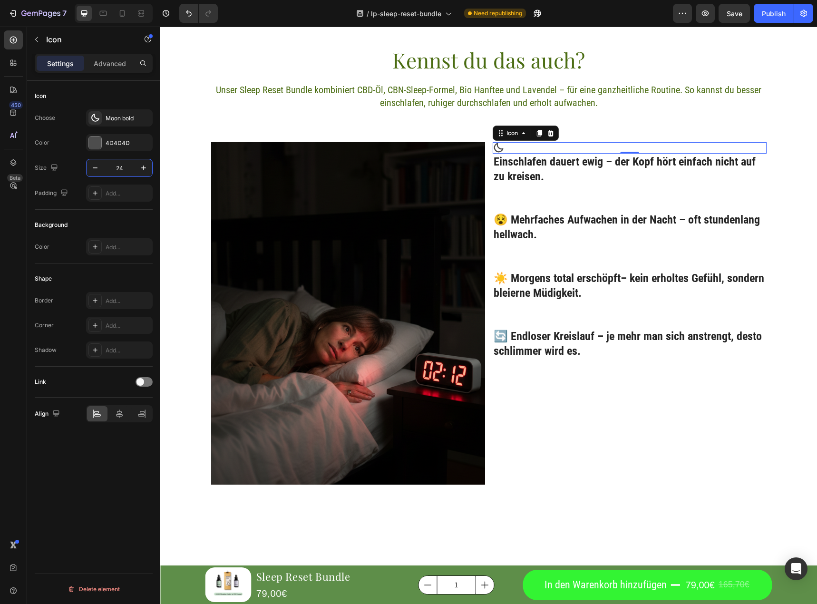
click at [132, 168] on input "24" at bounding box center [119, 167] width 31 height 17
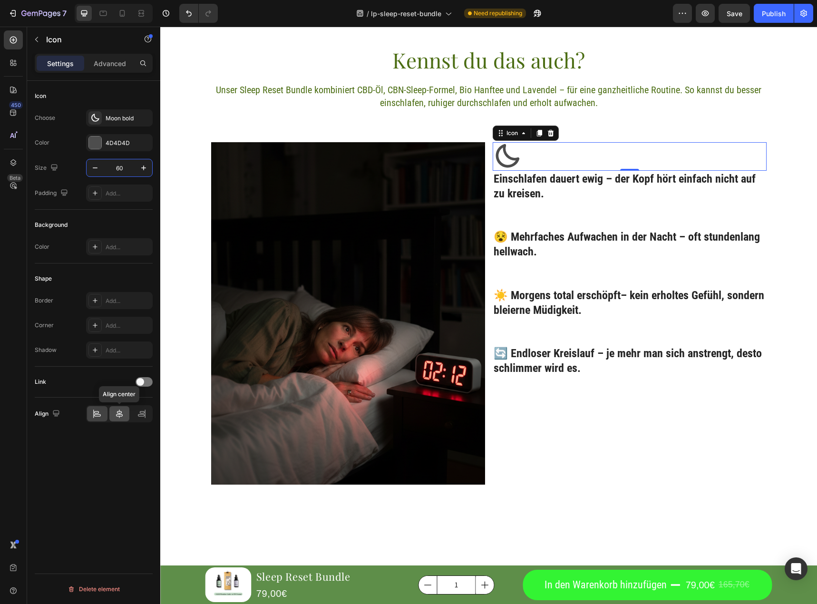
type input "60"
click at [118, 411] on icon at bounding box center [120, 414] width 10 height 10
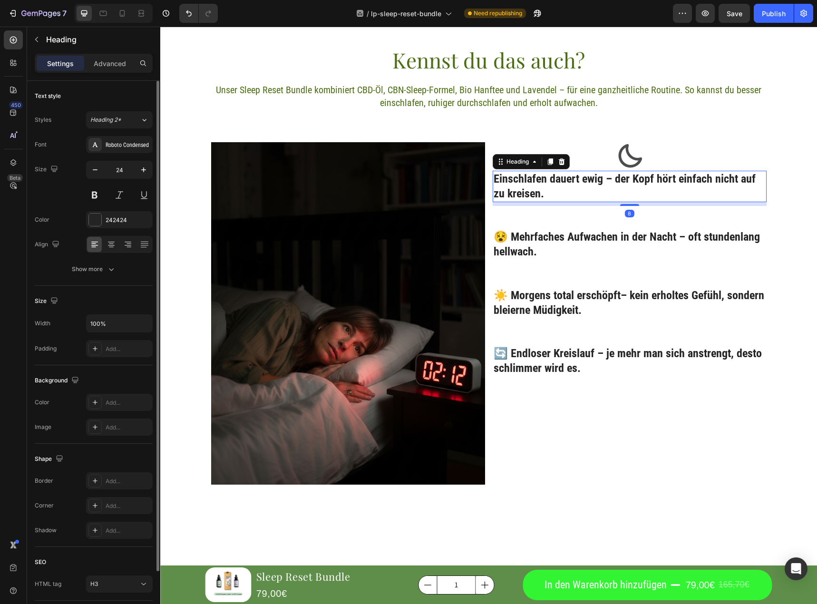
click at [569, 186] on p "Einschlafen dauert ewig – der Kopf hört einfach nicht auf zu kreisen." at bounding box center [630, 186] width 272 height 29
click at [645, 209] on div "Icon Einschlafen dauert ewig – der Kopf hört einfach nicht auf zu kreisen. Head…" at bounding box center [630, 273] width 274 height 262
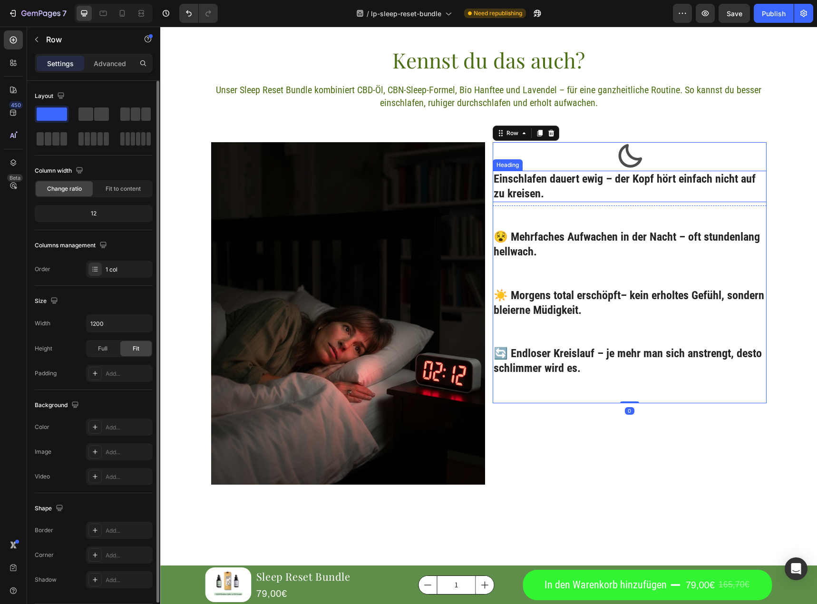
click at [649, 171] on h3 "Einschlafen dauert ewig – der Kopf hört einfach nicht auf zu kreisen." at bounding box center [630, 186] width 274 height 31
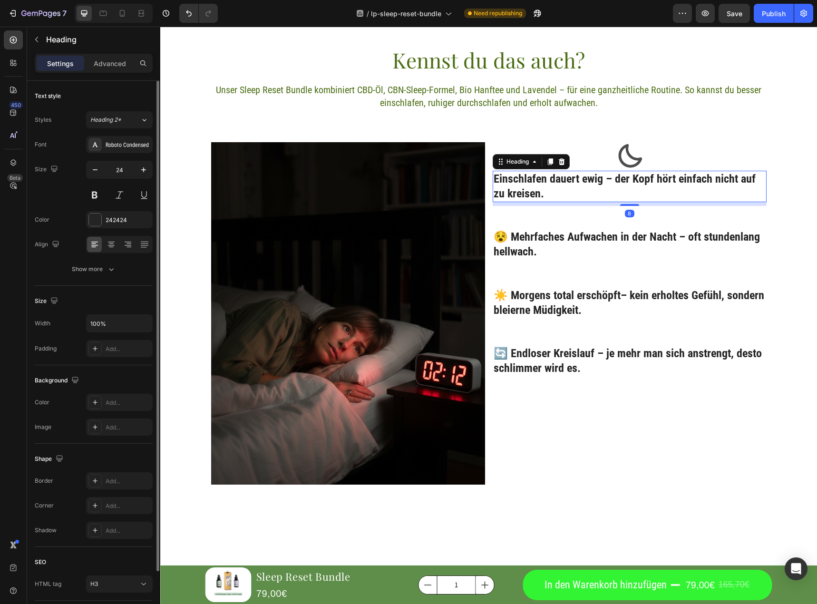
click at [649, 171] on h3 "Einschlafen dauert ewig – der Kopf hört einfach nicht auf zu kreisen." at bounding box center [630, 186] width 274 height 31
click at [628, 182] on p "Einschlafen dauert ewig – der Kopf hört einfach nicht auf zu kreisen." at bounding box center [630, 186] width 272 height 29
click at [628, 224] on div "Icon Einschlafen dauert ewig – der Kopf hört einfach nicht auf zu kreisen. Head…" at bounding box center [630, 273] width 274 height 262
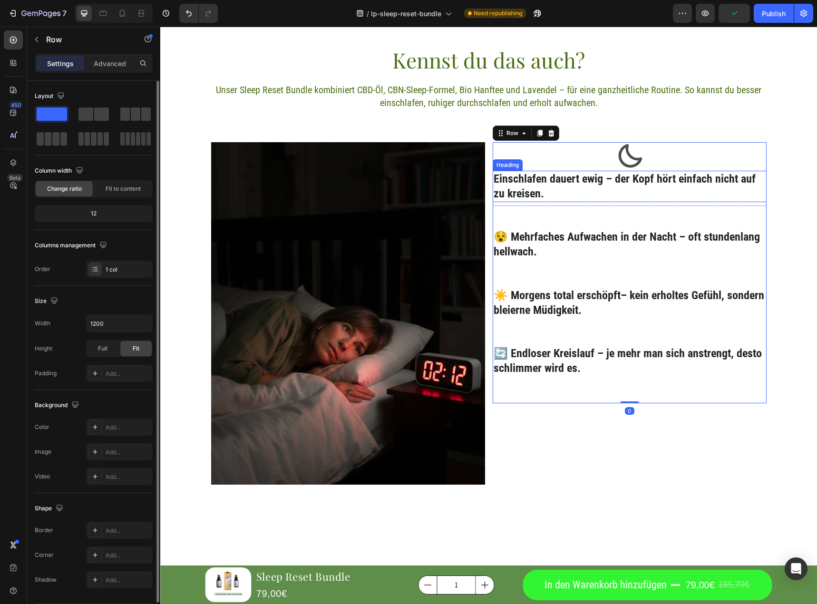
click at [631, 180] on p "Einschlafen dauert ewig – der Kopf hört einfach nicht auf zu kreisen." at bounding box center [630, 186] width 272 height 29
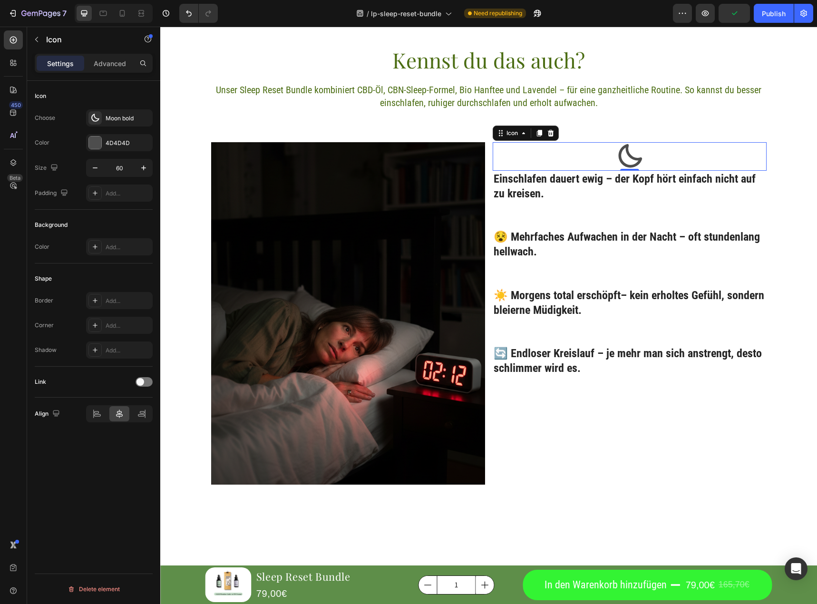
click at [625, 159] on icon at bounding box center [630, 156] width 29 height 29
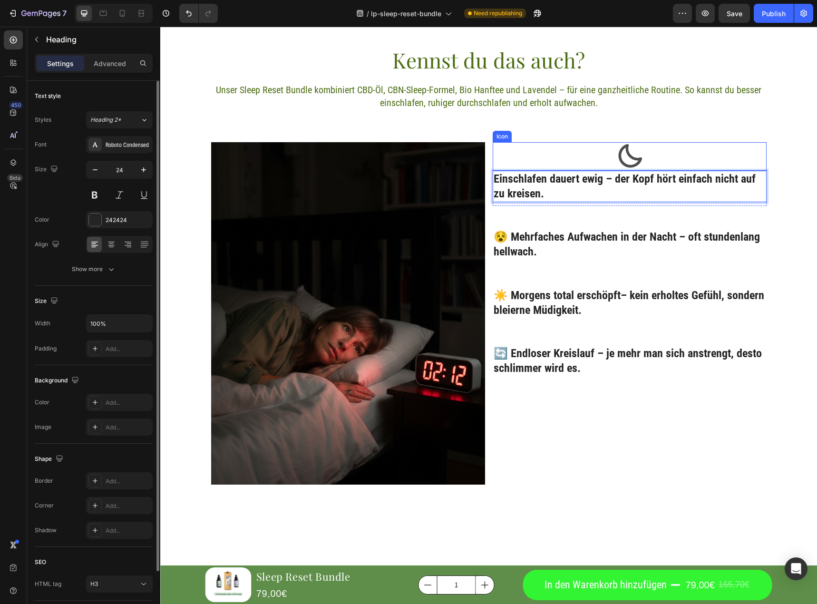
click at [622, 146] on icon at bounding box center [630, 156] width 24 height 24
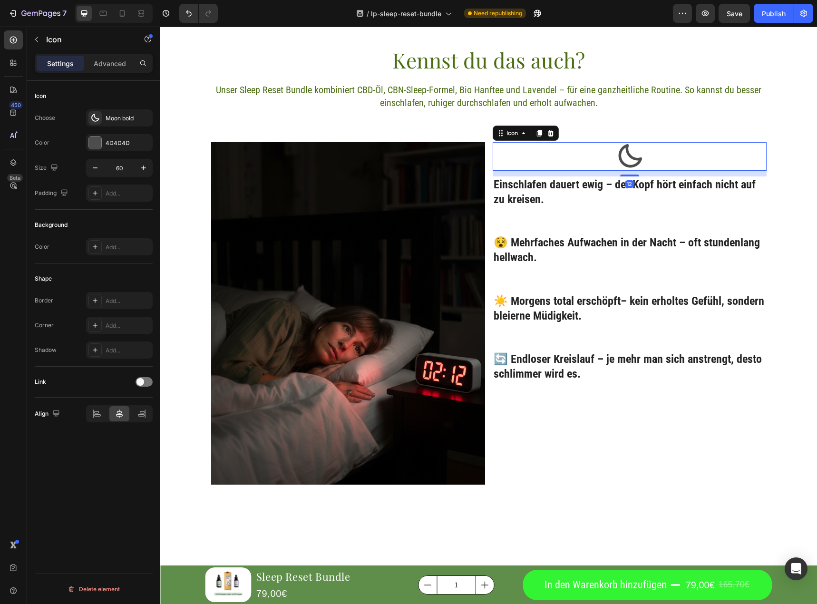
drag, startPoint x: 627, startPoint y: 170, endPoint x: 636, endPoint y: 176, distance: 10.7
click at [636, 171] on div "12" at bounding box center [630, 171] width 274 height 0
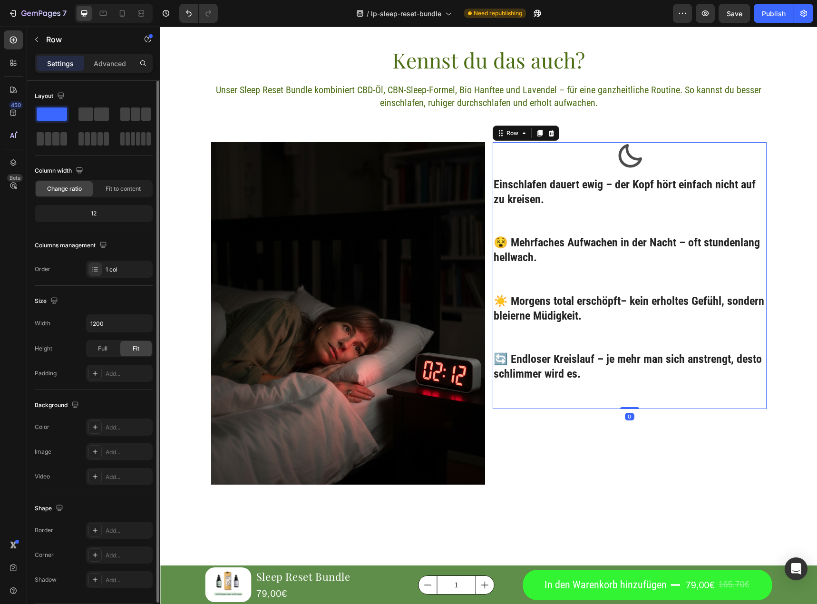
click at [592, 273] on div "Icon Einschlafen dauert ewig – der Kopf hört einfach nicht auf zu kreisen. Head…" at bounding box center [630, 275] width 274 height 267
click at [502, 242] on p "😵 Mehrfaches Aufwachen in der Nacht – oft stundenlang hellwach." at bounding box center [630, 249] width 272 height 29
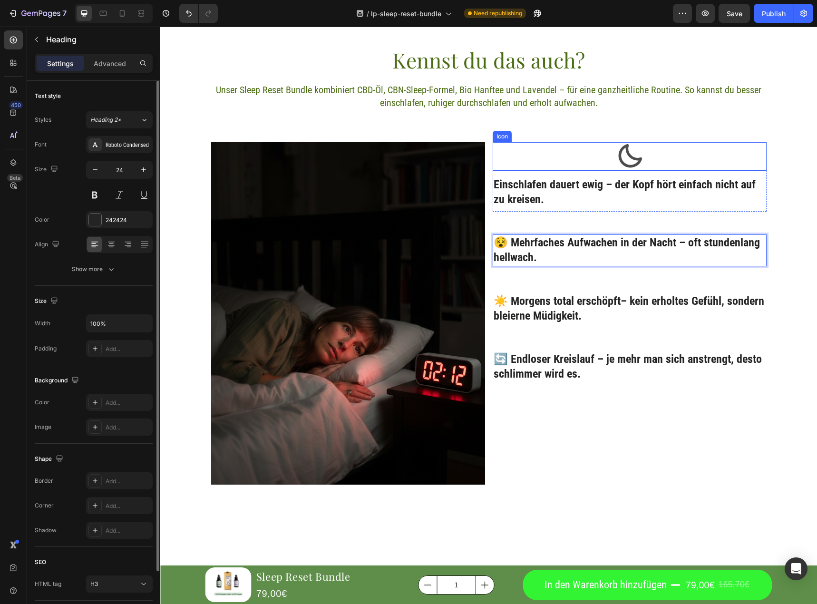
click at [620, 147] on icon at bounding box center [630, 156] width 24 height 24
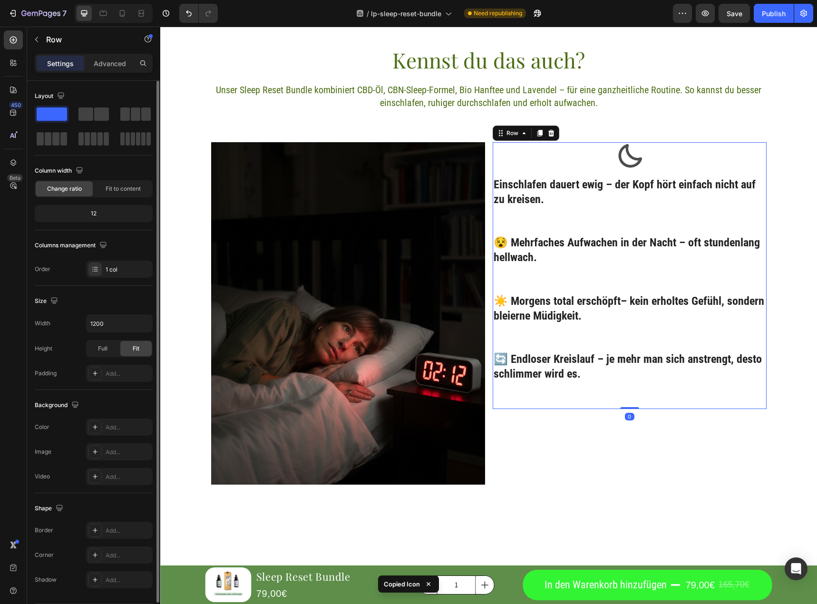
click at [610, 225] on div "Icon Einschlafen dauert ewig – der Kopf hört einfach nicht auf zu kreisen. Head…" at bounding box center [630, 275] width 274 height 267
click at [614, 235] on div "Icon Einschlafen dauert ewig – der Kopf hört einfach nicht auf zu kreisen. Head…" at bounding box center [630, 275] width 274 height 267
click at [615, 238] on p "😵 Mehrfaches Aufwachen in der Nacht – oft stundenlang hellwach." at bounding box center [630, 249] width 272 height 29
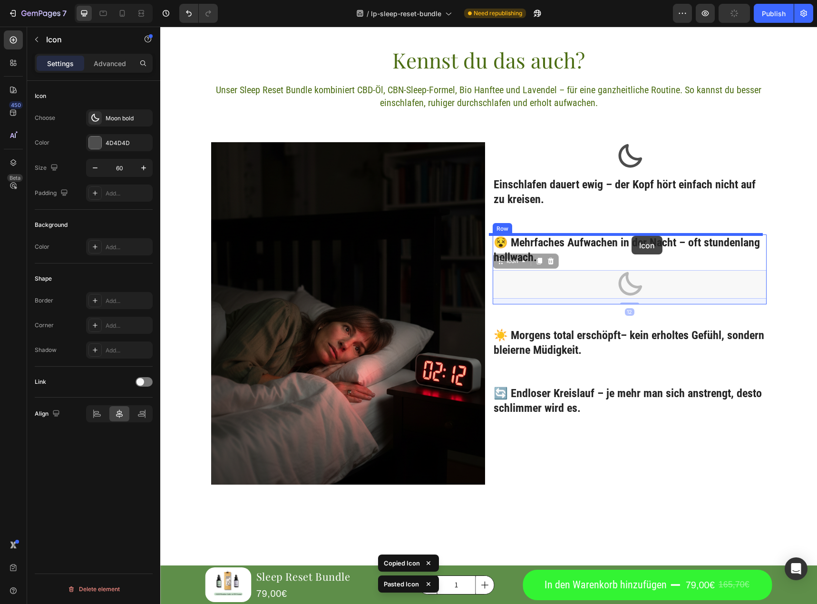
drag, startPoint x: 629, startPoint y: 276, endPoint x: 632, endPoint y: 236, distance: 40.5
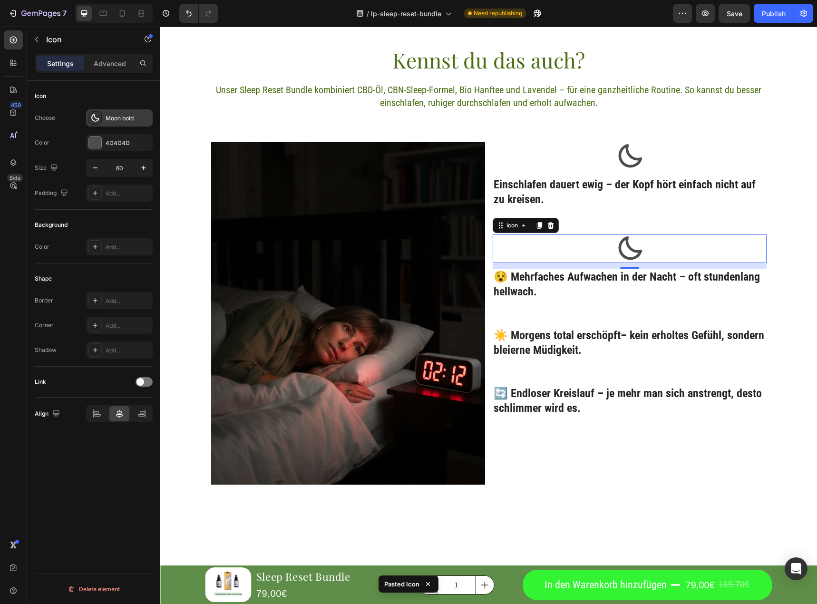
click at [115, 117] on div "Moon bold" at bounding box center [128, 118] width 45 height 9
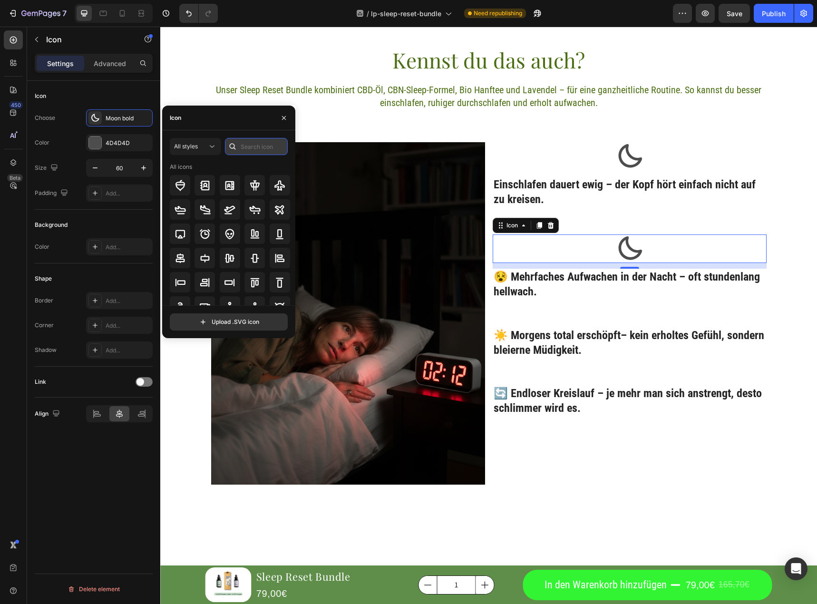
click at [251, 147] on input "text" at bounding box center [256, 146] width 63 height 17
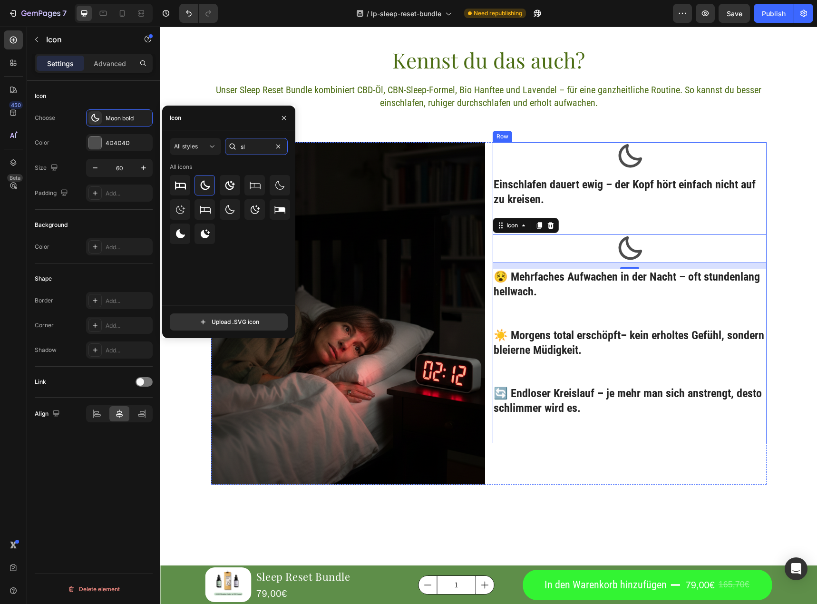
type input "s"
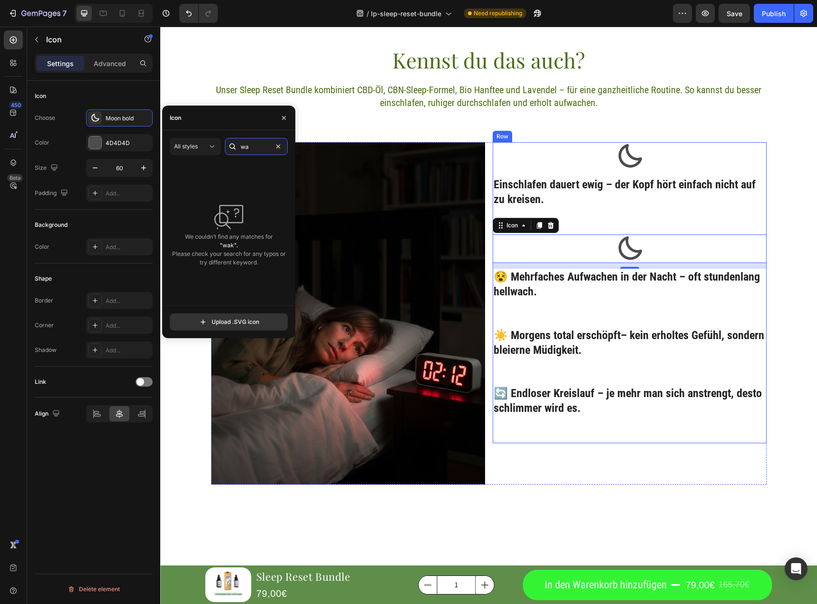
type input "w"
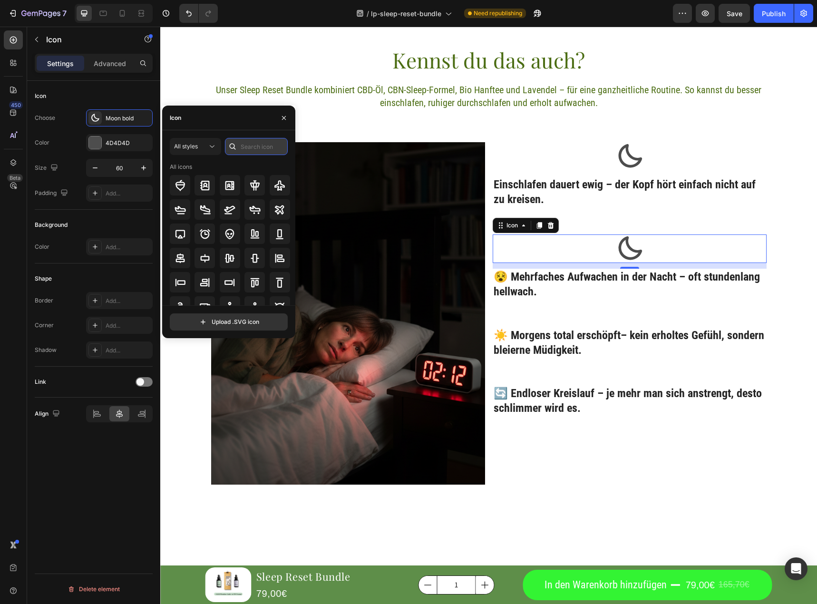
click at [263, 144] on input "text" at bounding box center [256, 146] width 63 height 17
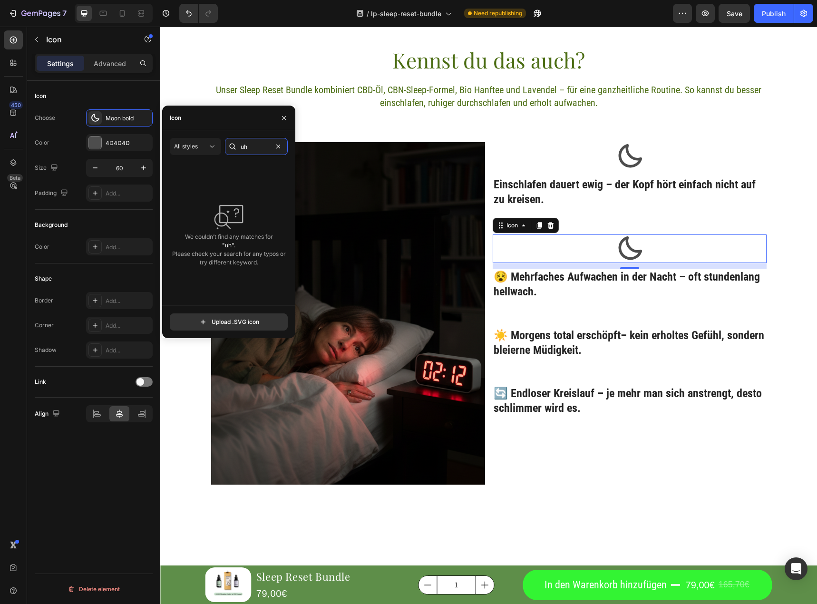
type input "u"
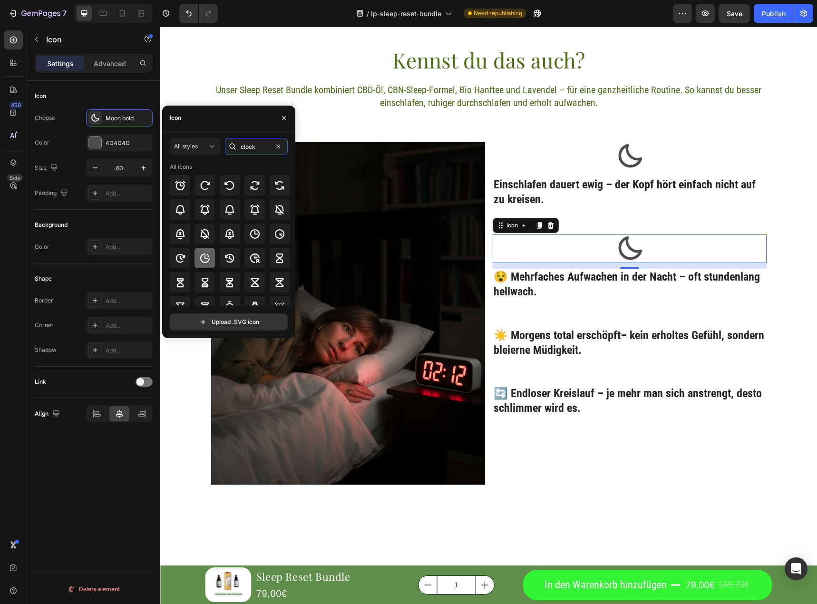
type input "clock"
click at [208, 260] on icon at bounding box center [204, 258] width 11 height 11
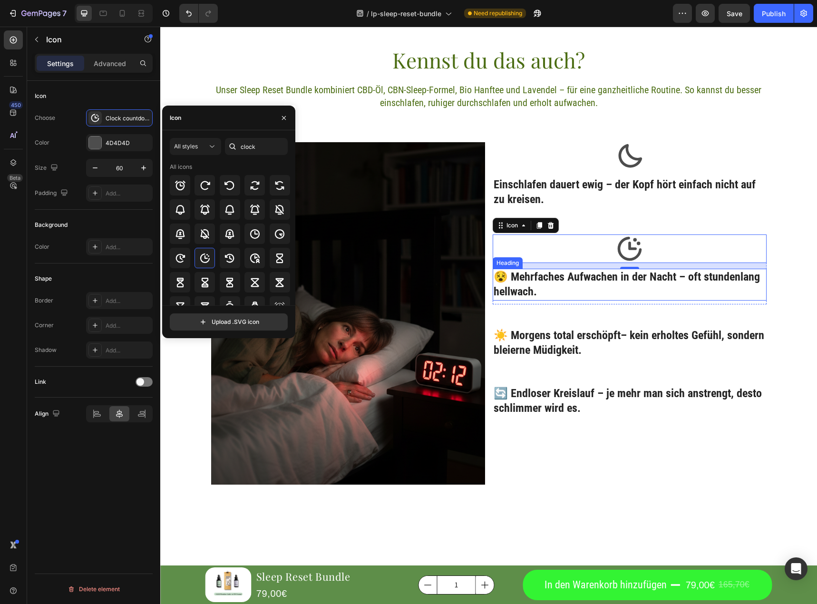
click at [632, 300] on h3 "😵 Mehrfaches Aufwachen in der Nacht – oft stundenlang hellwach." at bounding box center [630, 284] width 274 height 31
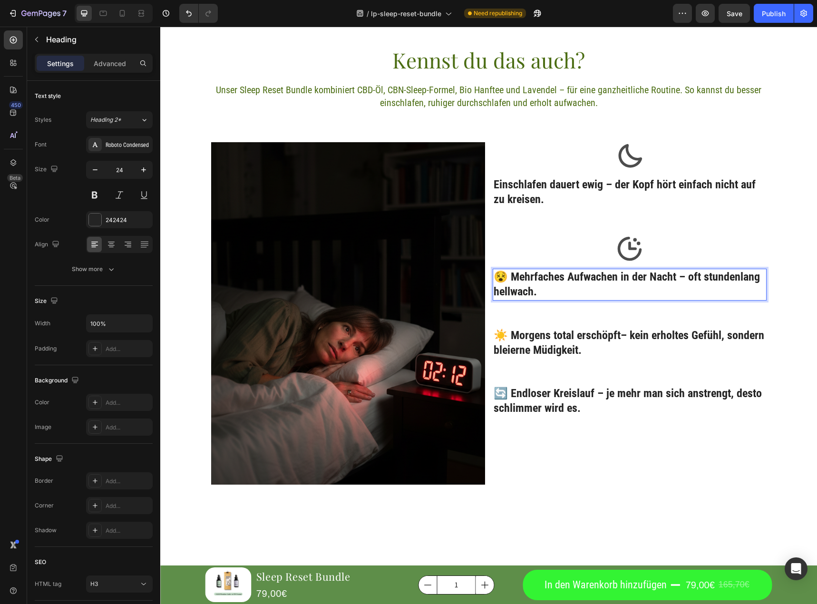
click at [531, 291] on p "😵 Mehrfaches Aufwachen in der Nacht – oft stundenlang hellwach." at bounding box center [630, 284] width 272 height 29
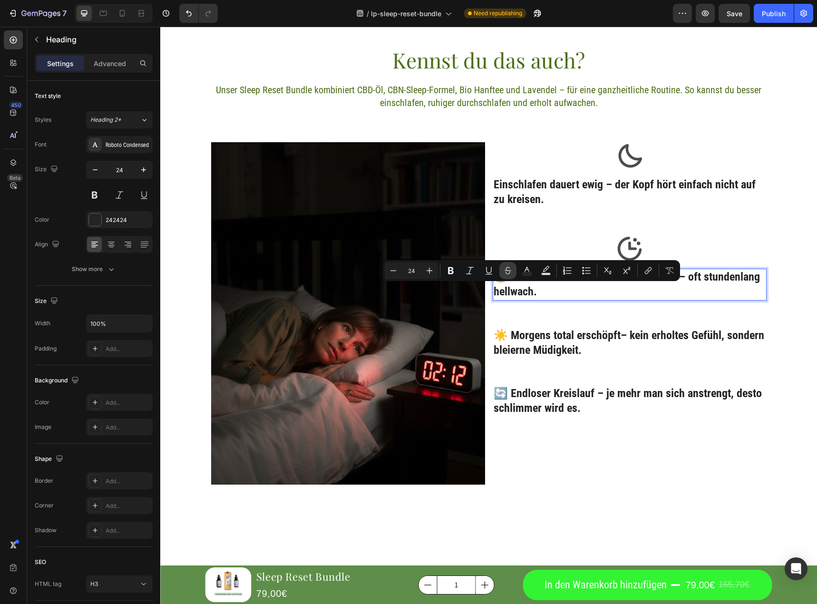
click at [510, 277] on button "Strikethrough" at bounding box center [508, 270] width 17 height 17
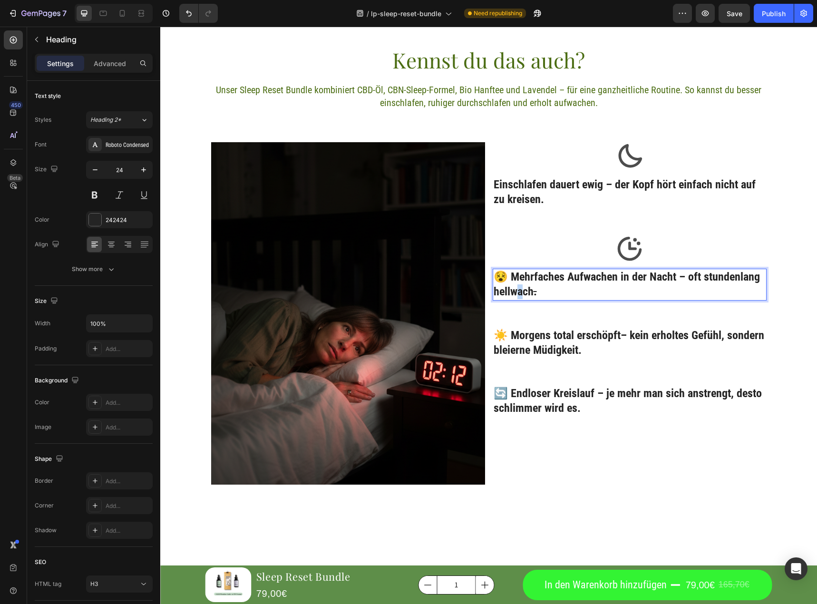
click at [518, 289] on p "😵 Mehrfaches Aufwachen in der Nacht – oft stundenlang hellwach ." at bounding box center [630, 284] width 272 height 29
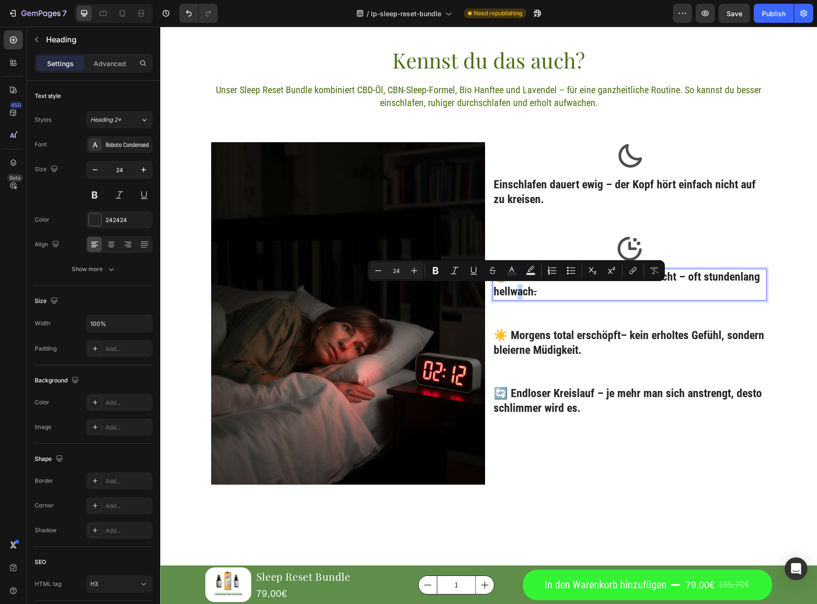
click at [512, 281] on div "Minus 24 Plus Bold Italic Underline Strikethrough Text Color Text Background Co…" at bounding box center [516, 270] width 297 height 21
click at [533, 298] on h3 "😵 Mehrfaches Aufwachen in der Nacht – oft stundenlang hellwach ." at bounding box center [630, 284] width 274 height 31
click at [189, 11] on icon "Undo/Redo" at bounding box center [189, 14] width 10 height 10
type input "16"
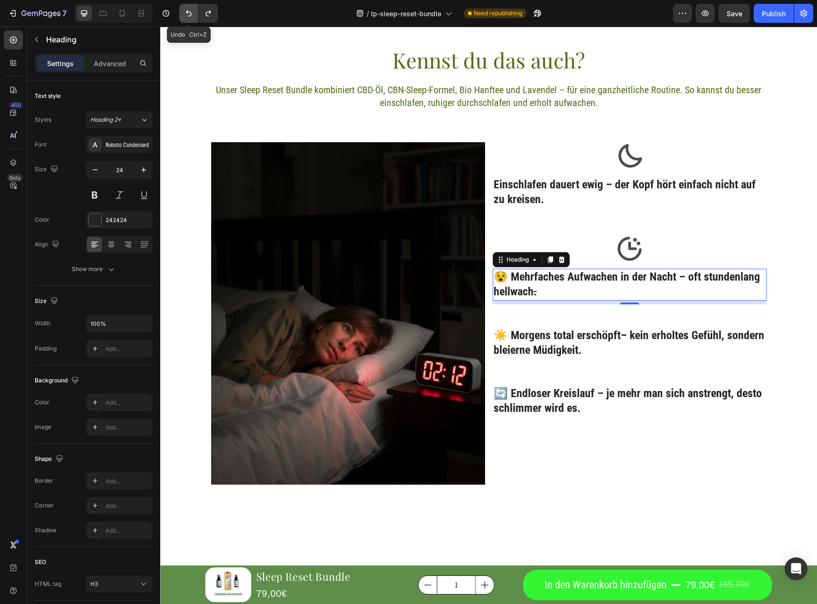
click at [189, 12] on icon "Undo/Redo" at bounding box center [189, 13] width 6 height 6
click at [210, 14] on icon "Undo/Redo" at bounding box center [209, 14] width 10 height 10
click at [551, 291] on p "😵 Mehrfaches Aufwachen in der Nacht – oft stundenlang hellwach ." at bounding box center [630, 284] width 272 height 29
click at [509, 280] on p "😵 Mehrfaches Aufwachen in der Nacht – oft stundenlang hellwach" at bounding box center [630, 284] width 272 height 29
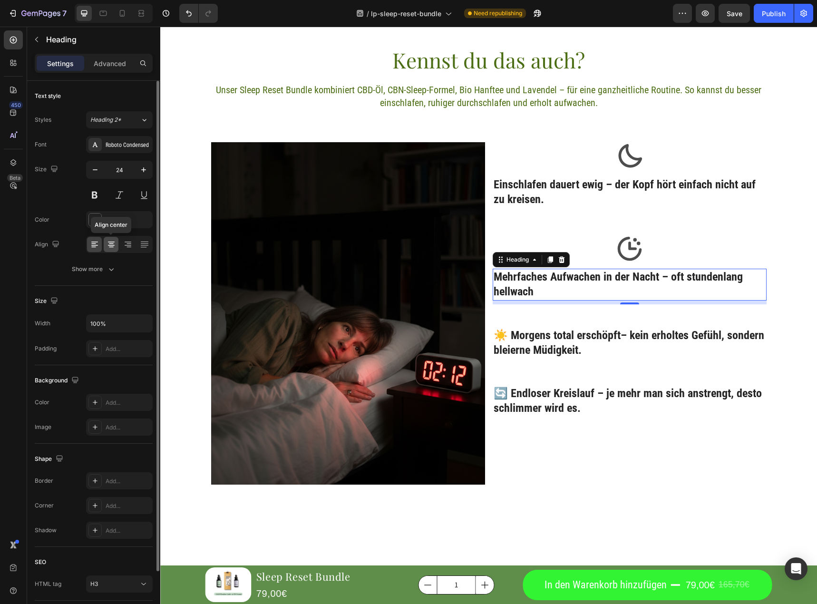
click at [111, 244] on icon at bounding box center [111, 244] width 5 height 1
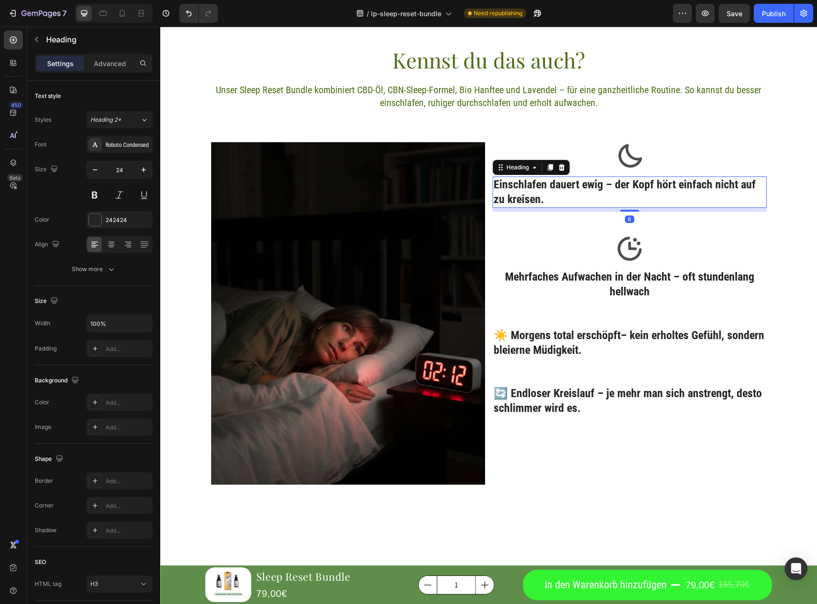
click at [657, 185] on p "Einschlafen dauert ewig – der Kopf hört einfach nicht auf zu kreisen." at bounding box center [630, 191] width 272 height 29
click at [111, 245] on icon at bounding box center [111, 245] width 7 height 1
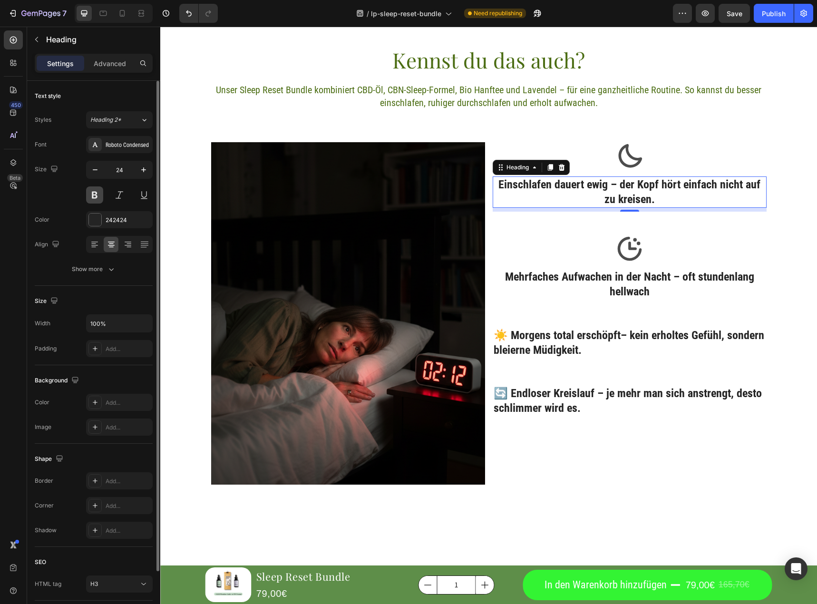
click at [94, 190] on button at bounding box center [94, 194] width 17 height 17
click at [95, 199] on button at bounding box center [94, 194] width 17 height 17
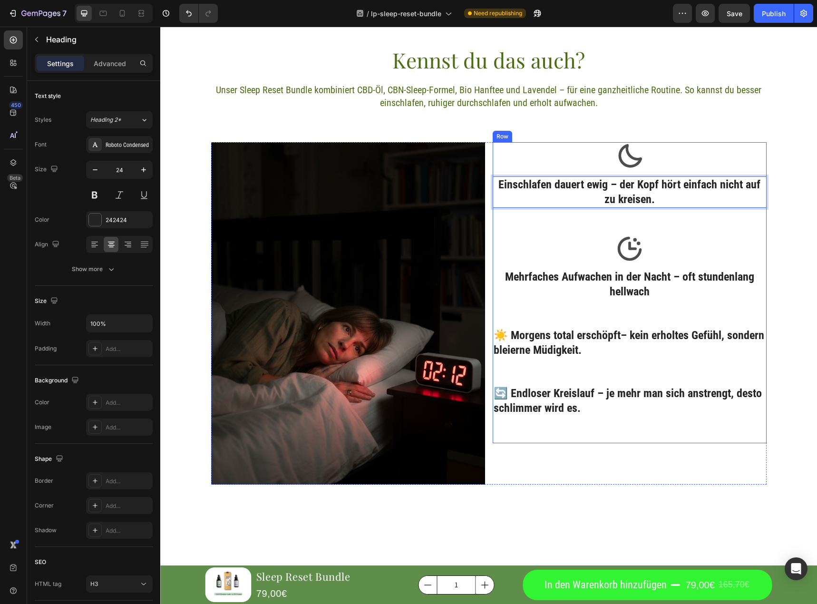
click at [676, 335] on p "☀️ Morgens total erschöpft– kein erholtes Gefühl, sondern bleierne Müdigkeit." at bounding box center [630, 342] width 272 height 29
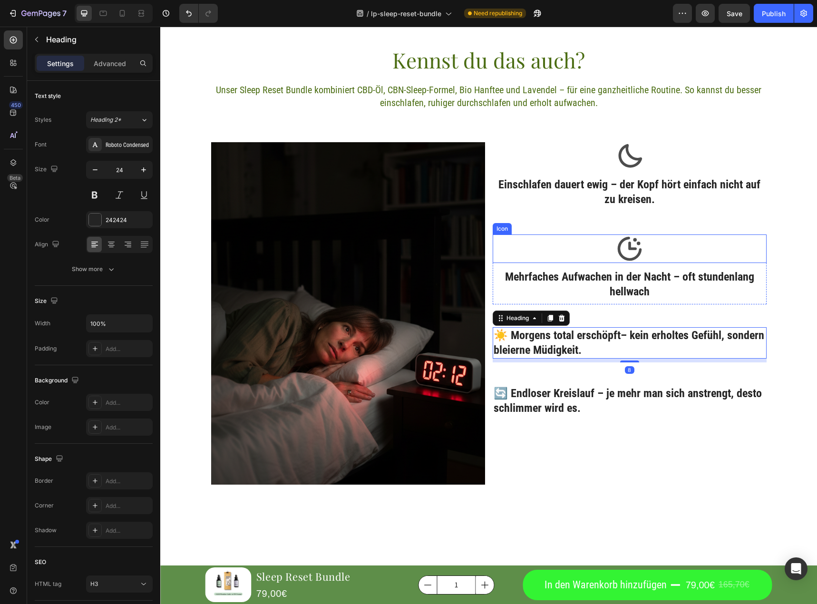
click at [634, 241] on icon at bounding box center [630, 249] width 29 height 29
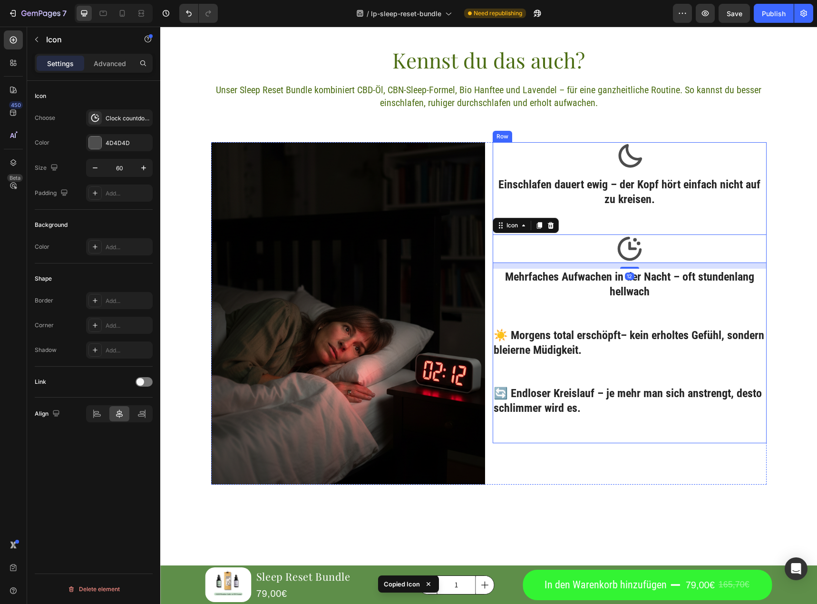
click at [634, 326] on div "Icon Einschlafen dauert ewig – der Kopf hört einfach nicht auf zu kreisen. Head…" at bounding box center [630, 293] width 274 height 302
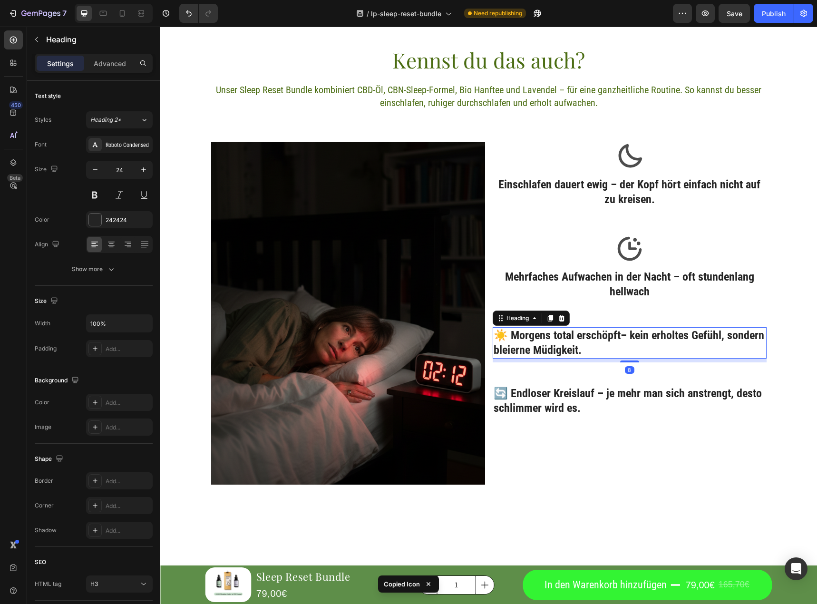
click at [630, 339] on p "☀️ Morgens total erschöpft– kein erholtes Gefühl, sondern bleierne Müdigkeit." at bounding box center [630, 342] width 272 height 29
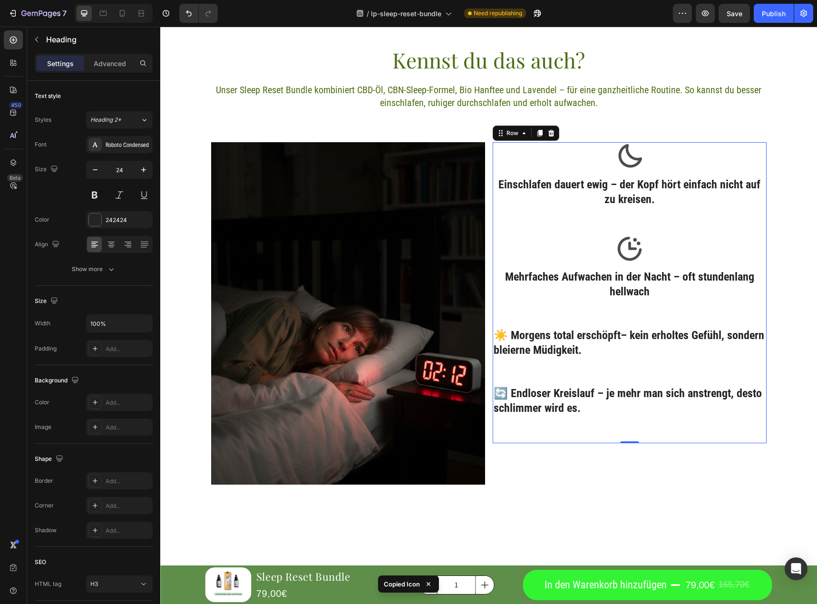
click at [628, 312] on div "Icon Einschlafen dauert ewig – der Kopf hört einfach nicht auf zu kreisen. Head…" at bounding box center [630, 293] width 274 height 302
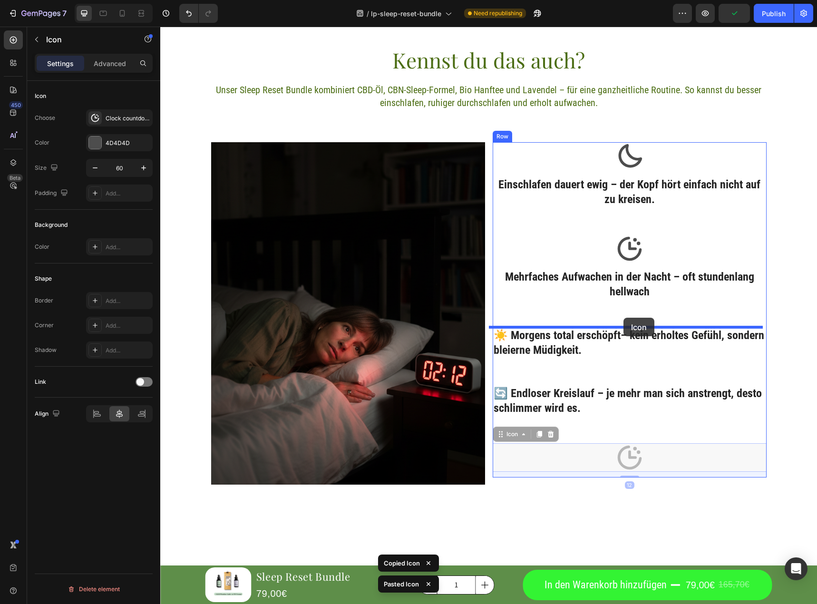
drag, startPoint x: 627, startPoint y: 455, endPoint x: 624, endPoint y: 318, distance: 137.1
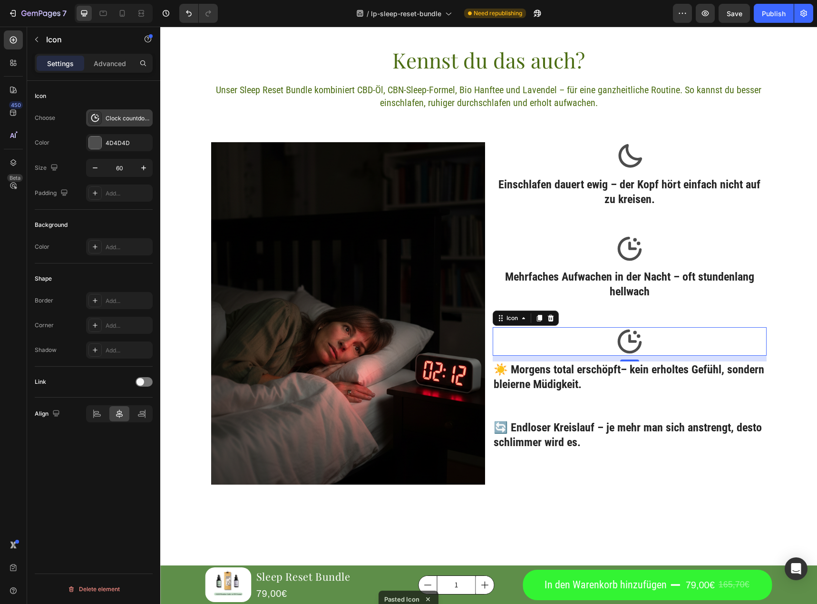
click at [127, 122] on div "Clock countdown bold" at bounding box center [128, 118] width 45 height 9
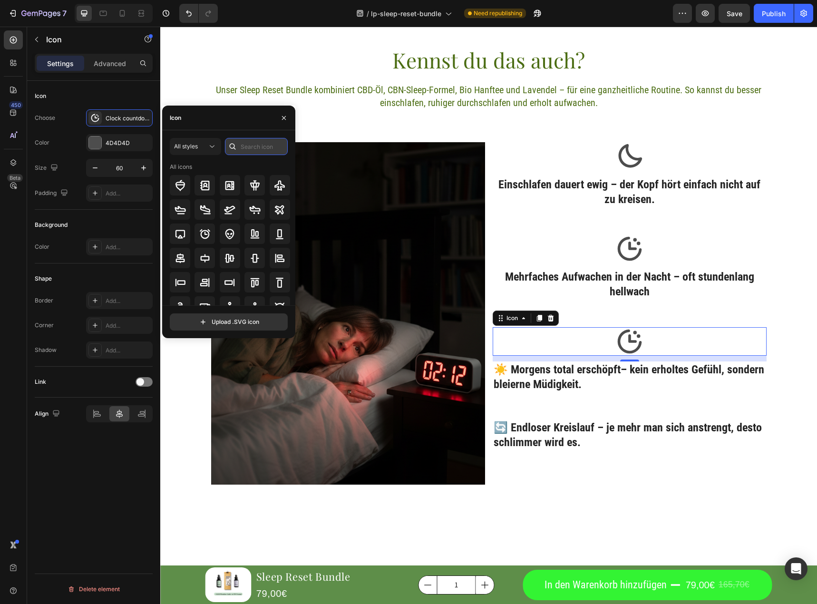
click at [252, 147] on input "text" at bounding box center [256, 146] width 63 height 17
type input "morning"
type input "sun"
click at [185, 264] on div at bounding box center [180, 258] width 20 height 20
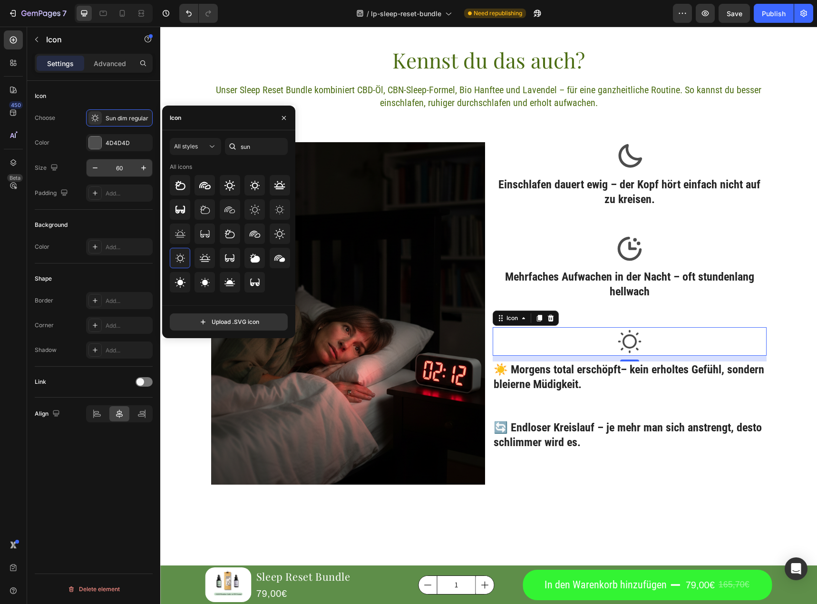
click at [133, 167] on input "60" at bounding box center [119, 167] width 31 height 17
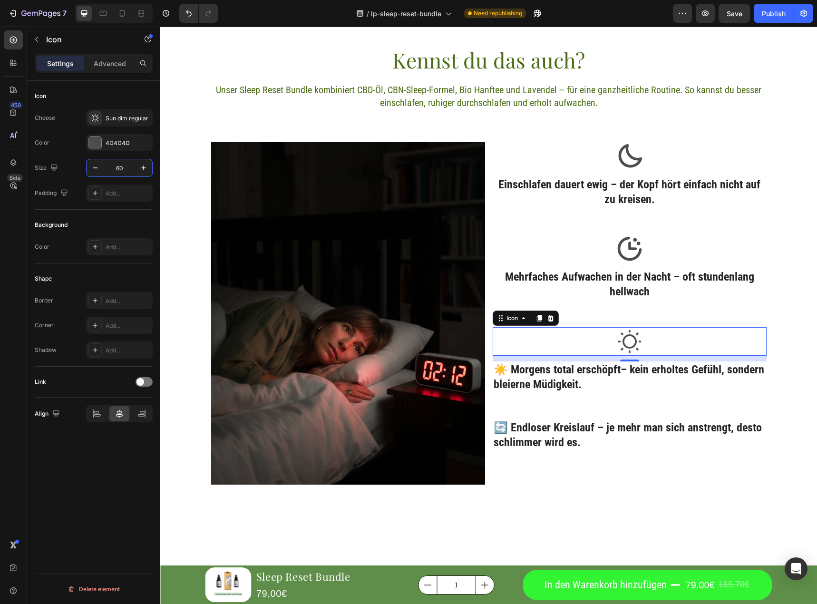
click at [133, 167] on input "60" at bounding box center [119, 167] width 31 height 17
type input "70"
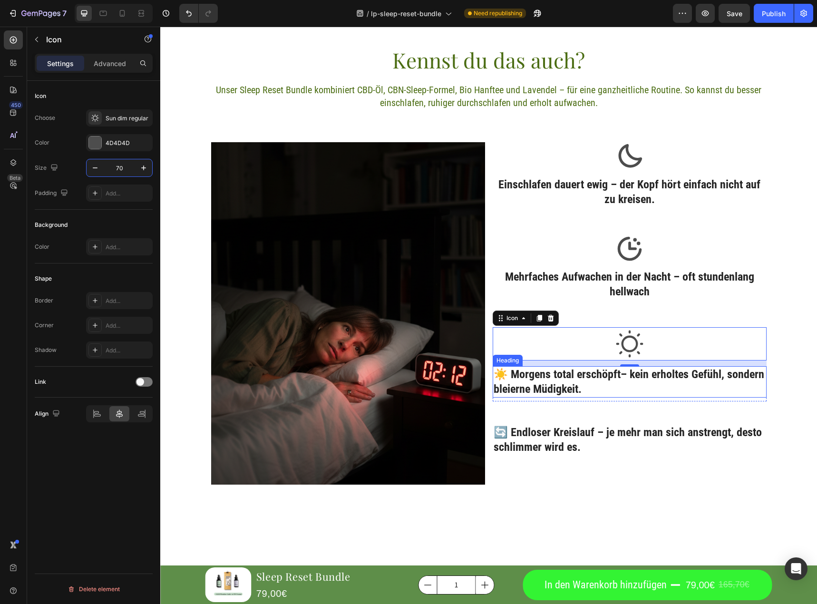
click at [522, 373] on p "☀️ Morgens total erschöpft– kein erholtes Gefühl, sondern bleierne Müdigkeit." at bounding box center [630, 381] width 272 height 29
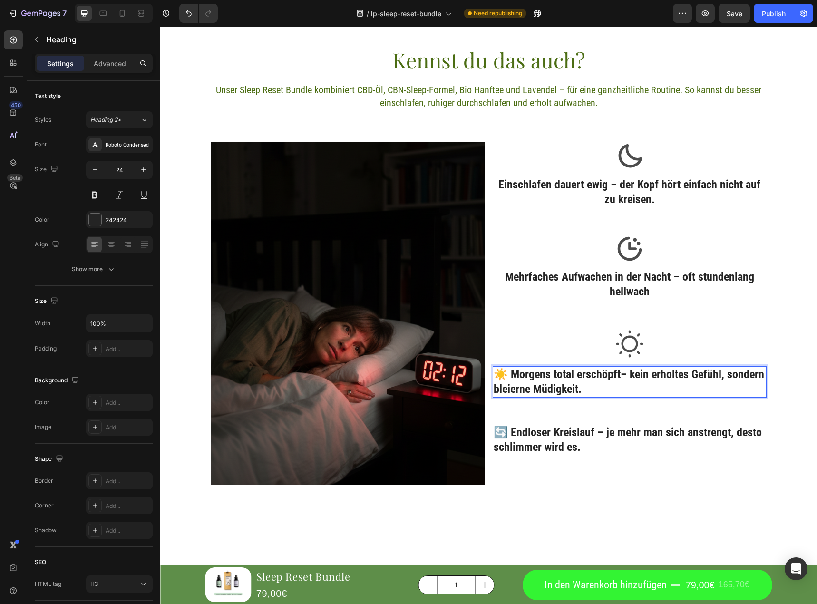
click at [506, 374] on p "☀️ Morgens total erschöpft– kein erholtes Gefühl, sondern bleierne Müdigkeit." at bounding box center [630, 381] width 272 height 29
click at [523, 401] on div "Morgens total erschöpft– kein erholtes Gefühl, sondern bleierne Müdigkeit. Head…" at bounding box center [630, 383] width 274 height 35
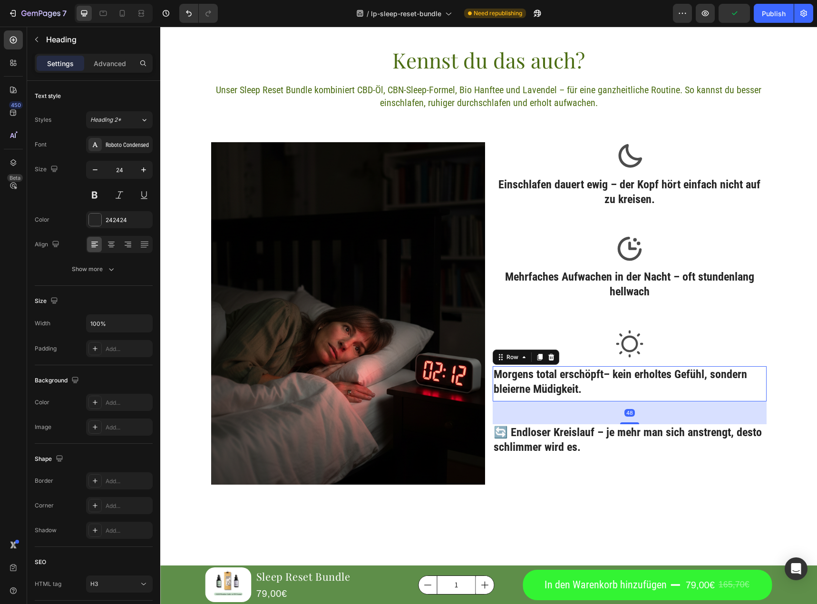
click at [525, 377] on p "Morgens total erschöpft– kein erholtes Gefühl, sondern bleierne Müdigkeit." at bounding box center [630, 381] width 272 height 29
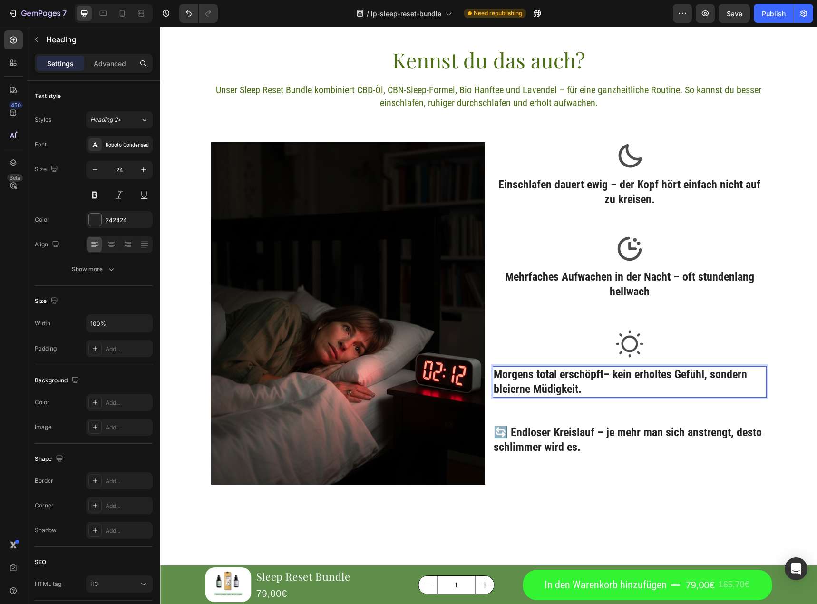
click at [494, 377] on p "Morgens total erschöpft– kein erholtes Gefühl, sondern bleierne Müdigkeit." at bounding box center [630, 381] width 272 height 29
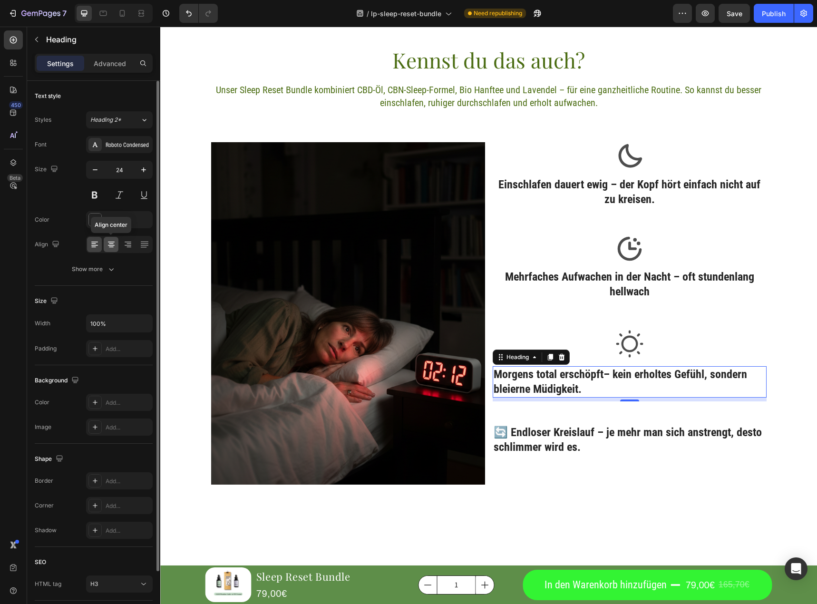
click at [111, 247] on icon at bounding box center [112, 245] width 10 height 10
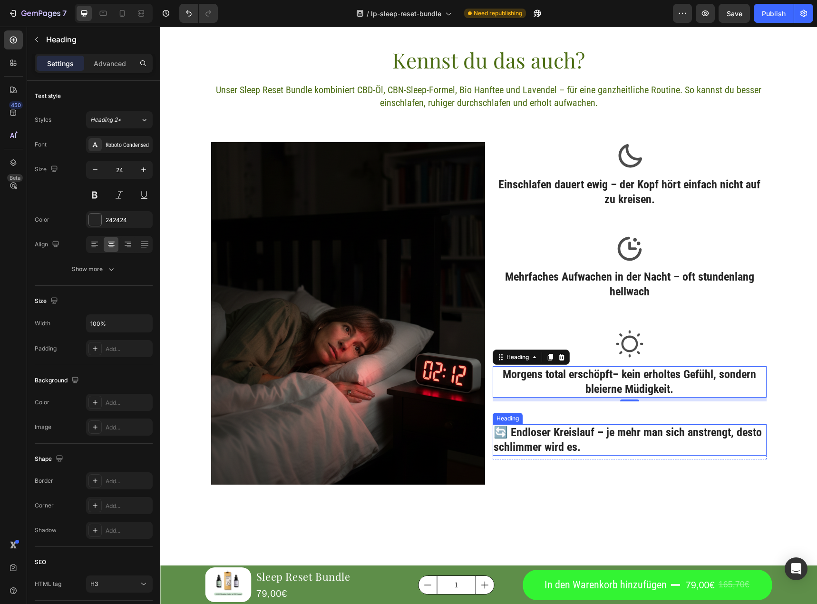
click at [656, 458] on div "🔄 Endloser Kreislauf – je mehr man sich anstrengt, desto schlimmer wird es. Hea…" at bounding box center [630, 441] width 274 height 35
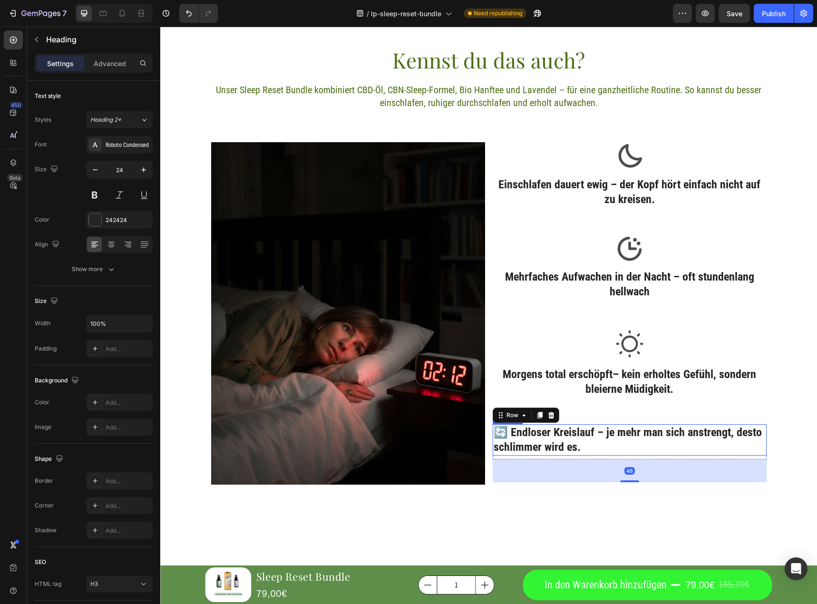
click at [504, 429] on p "🔄 Endloser Kreislauf – je mehr man sich anstrengt, desto schlimmer wird es." at bounding box center [630, 439] width 272 height 29
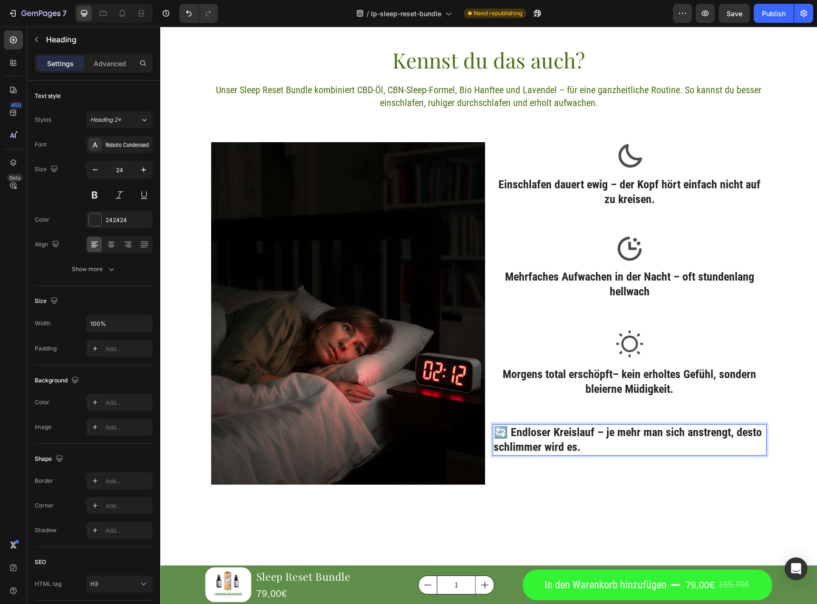
click at [510, 431] on p "🔄 Endloser Kreislauf – je mehr man sich anstrengt, desto schlimmer wird es." at bounding box center [630, 439] width 272 height 29
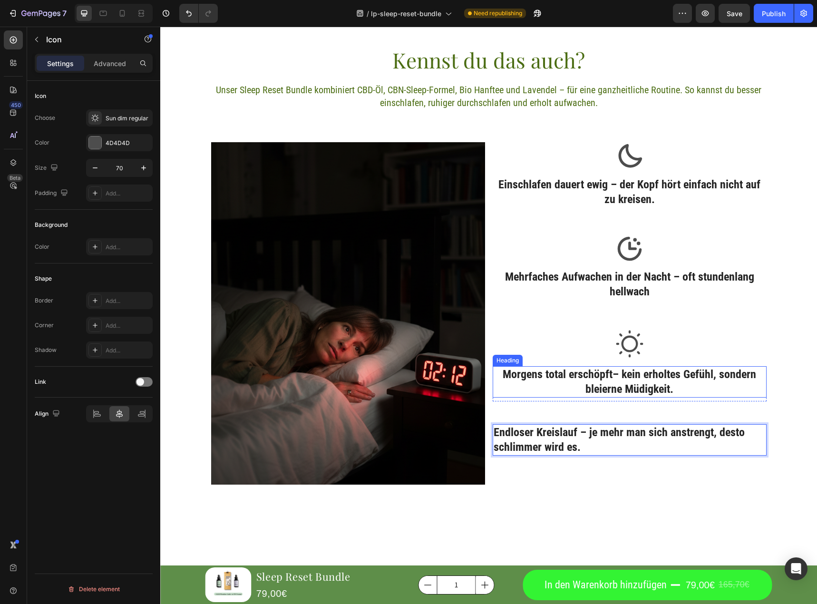
click at [631, 351] on icon at bounding box center [629, 343] width 33 height 33
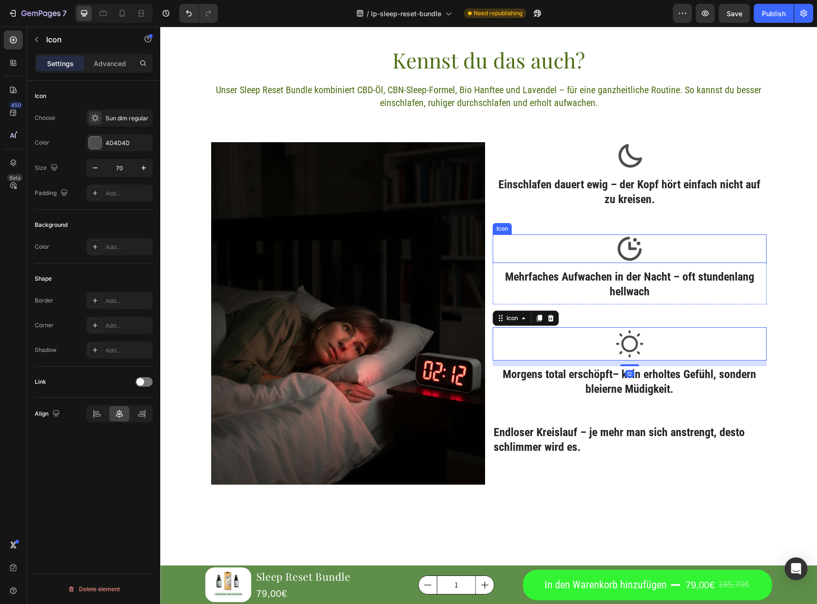
click at [626, 241] on icon at bounding box center [630, 249] width 29 height 29
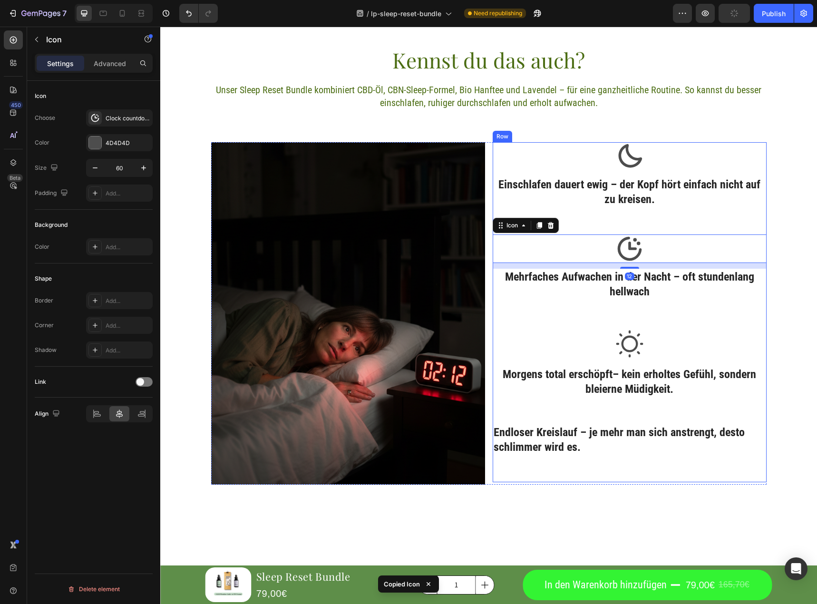
click at [631, 420] on div "Icon Einschlafen dauert ewig – der Kopf hört einfach nicht auf zu kreisen. Head…" at bounding box center [630, 312] width 274 height 341
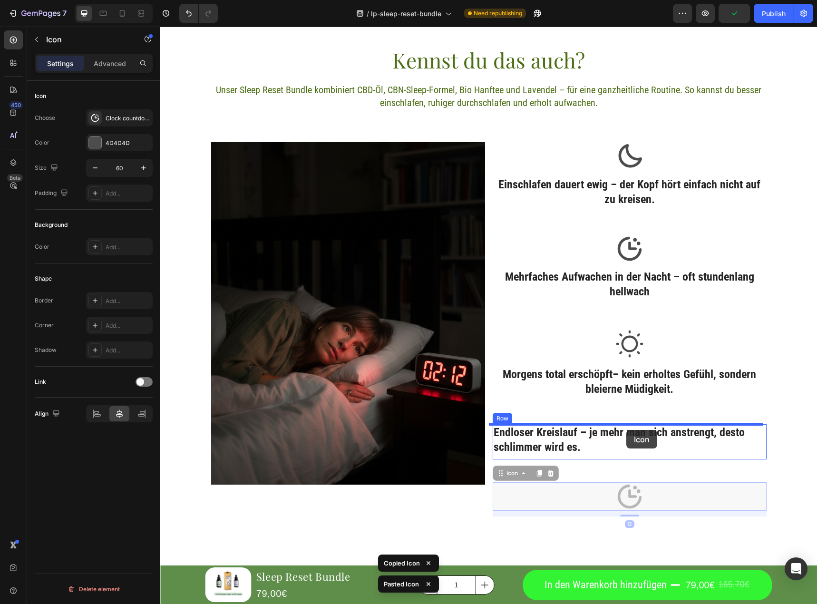
drag, startPoint x: 626, startPoint y: 503, endPoint x: 627, endPoint y: 430, distance: 73.3
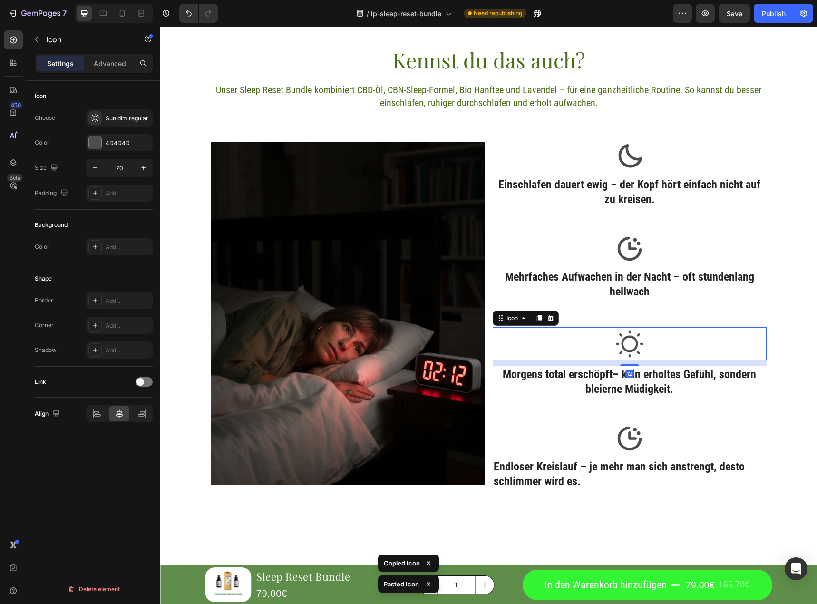
click at [623, 345] on icon at bounding box center [629, 343] width 33 height 33
click at [124, 116] on div "Sun dim regular" at bounding box center [128, 118] width 45 height 9
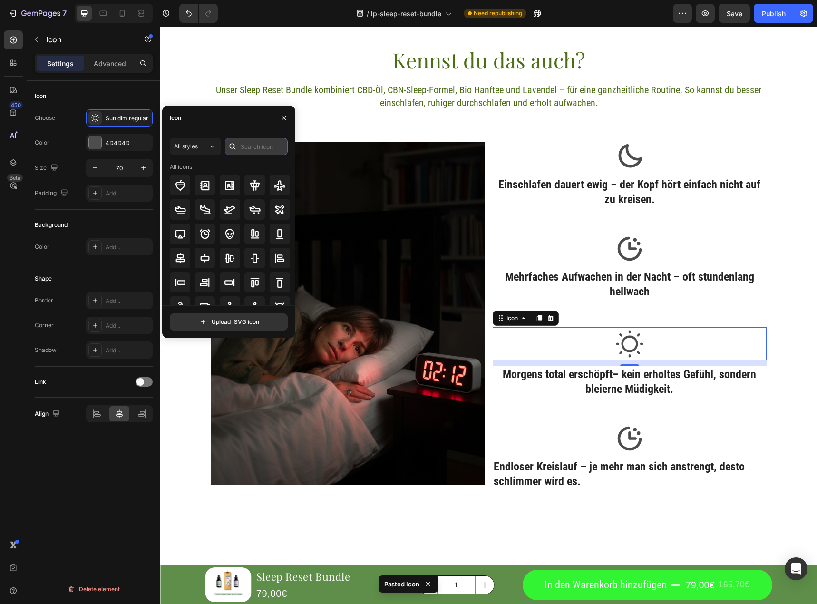
click at [250, 144] on input "text" at bounding box center [256, 146] width 63 height 17
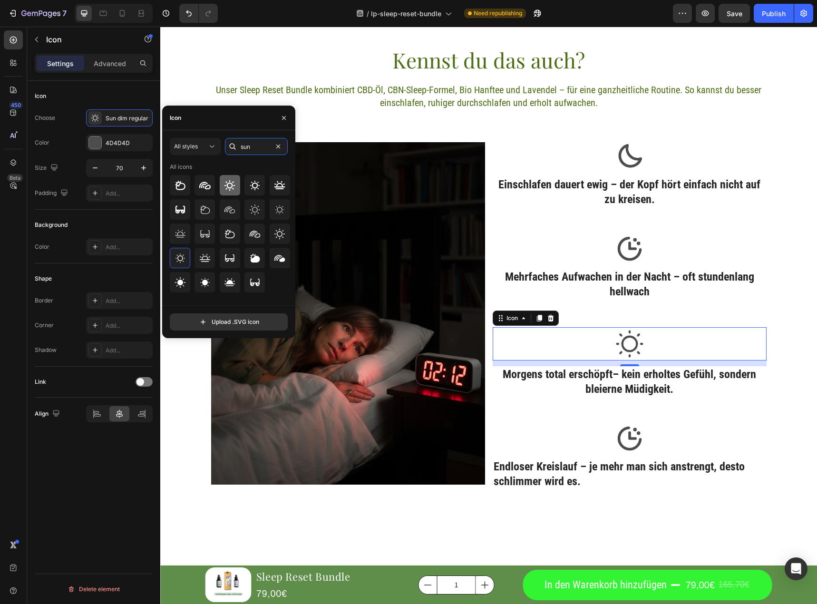
type input "sun"
click at [233, 182] on icon at bounding box center [230, 185] width 11 height 11
click at [120, 166] on input "70" at bounding box center [119, 167] width 31 height 17
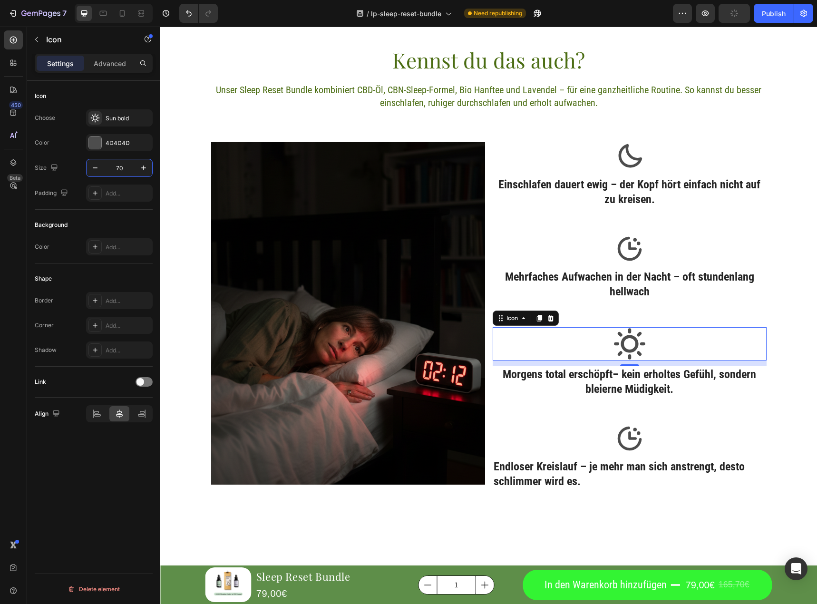
click at [120, 166] on input "70" at bounding box center [119, 167] width 31 height 17
type input "60"
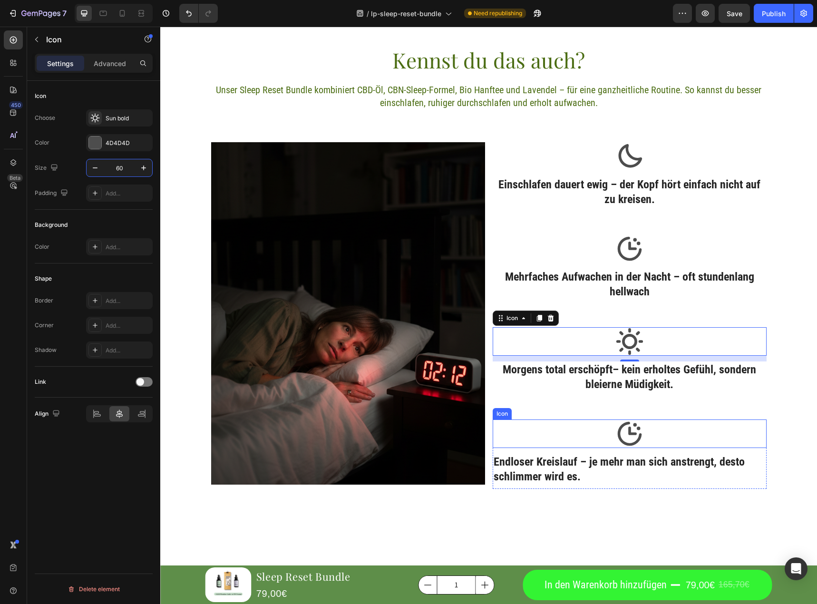
click at [636, 438] on icon at bounding box center [630, 434] width 24 height 24
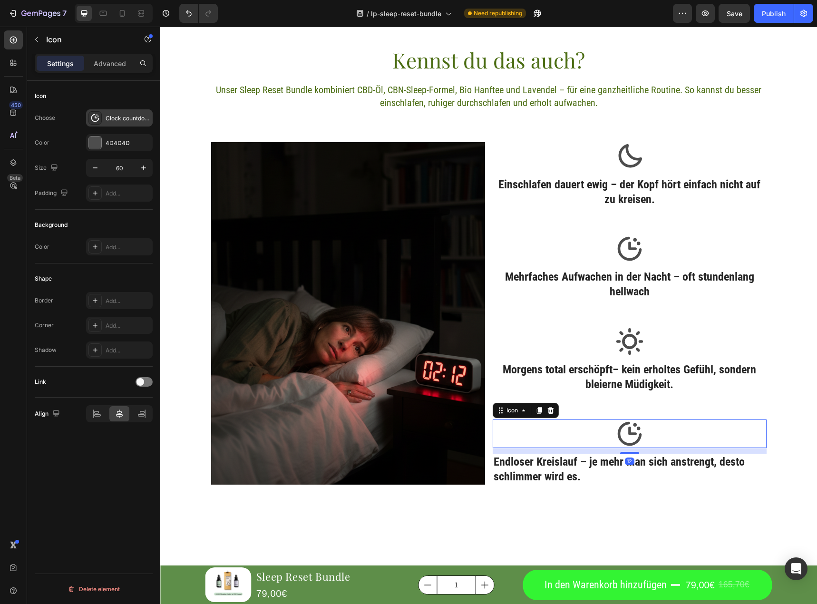
click at [128, 115] on div "Clock countdown bold" at bounding box center [128, 118] width 45 height 9
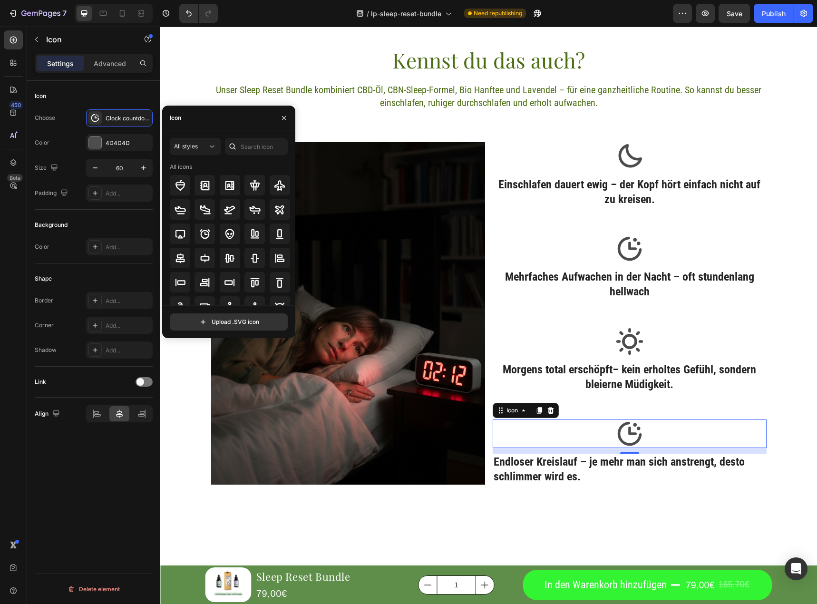
click at [257, 137] on div "All styles All icons Upload .SVG icon" at bounding box center [228, 234] width 133 height 208
click at [270, 139] on input "text" at bounding box center [256, 146] width 63 height 17
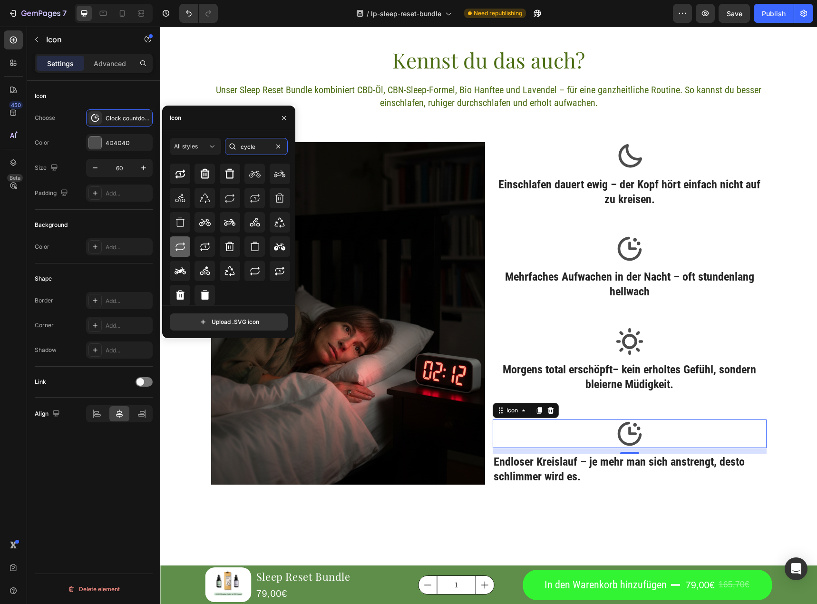
type input "cycle"
click at [182, 253] on div at bounding box center [180, 246] width 20 height 20
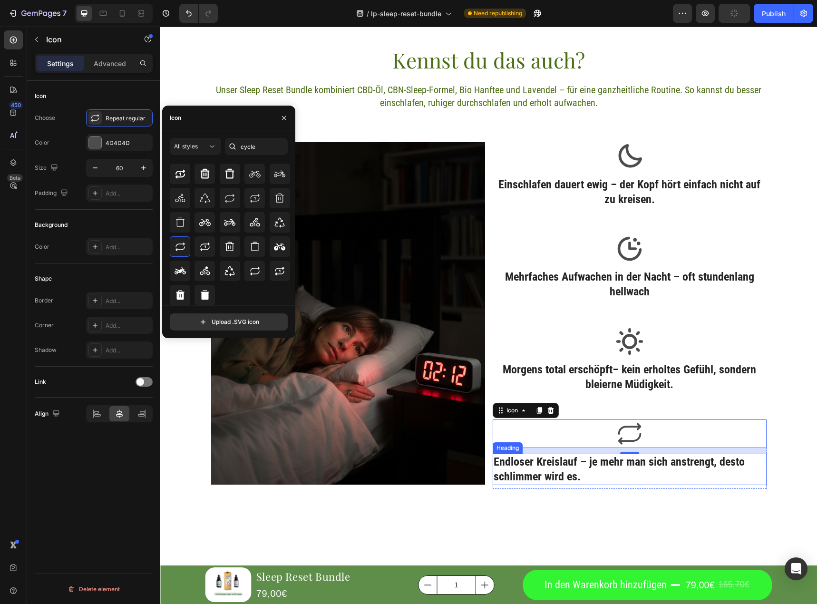
click at [594, 470] on p "Endloser Kreislauf – je mehr man sich anstrengt, desto schlimmer wird es." at bounding box center [630, 469] width 272 height 29
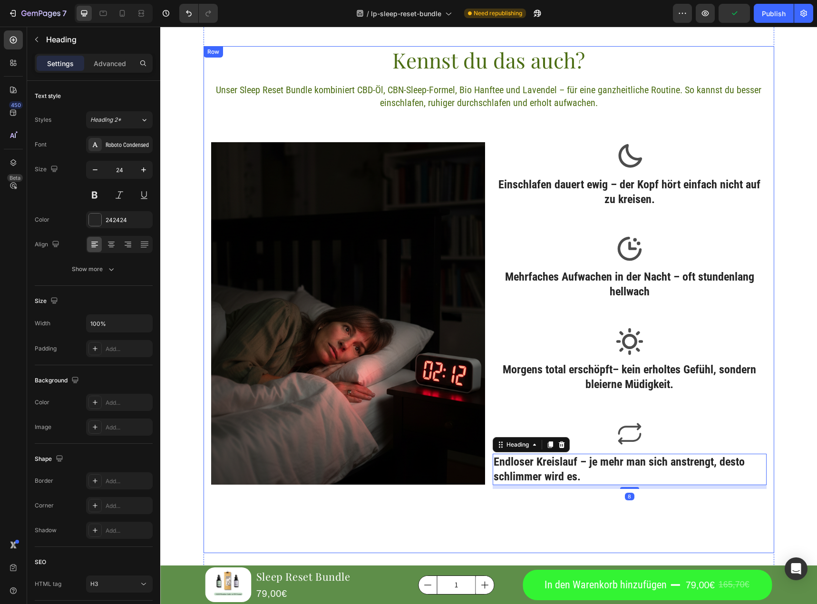
click at [636, 526] on div "Kennst du das auch? Heading Unser Sleep Reset Bundle kombiniert CBD-Öl, CBN-Sle…" at bounding box center [489, 300] width 571 height 508
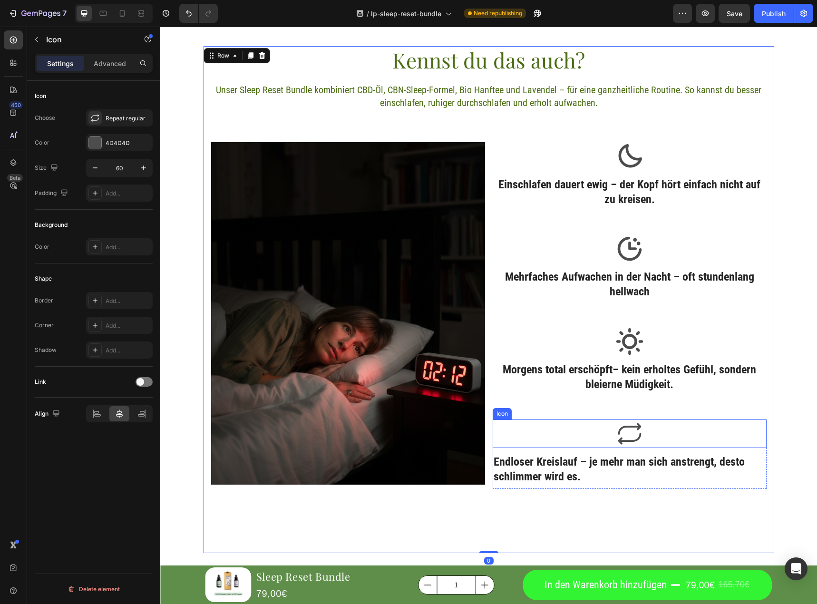
click at [622, 438] on icon at bounding box center [630, 434] width 29 height 29
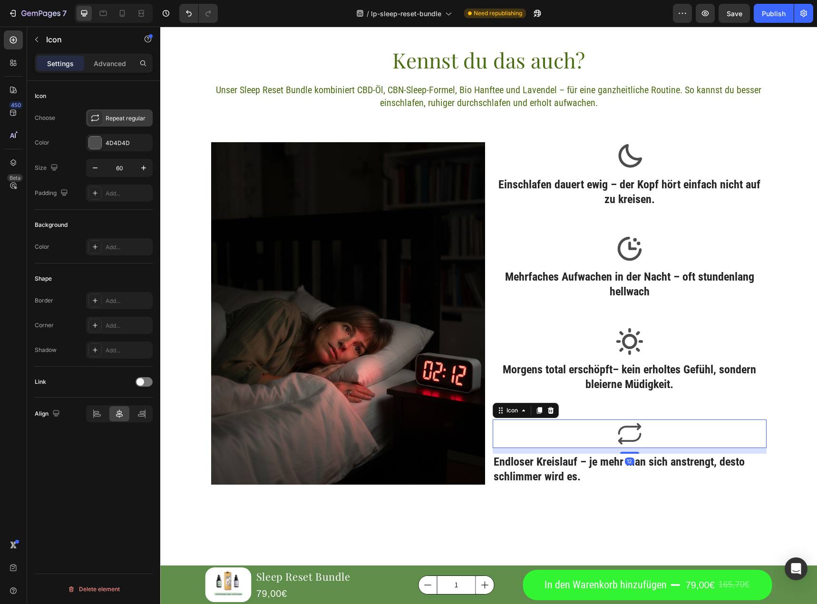
click at [128, 119] on div "Repeat regular" at bounding box center [128, 118] width 45 height 9
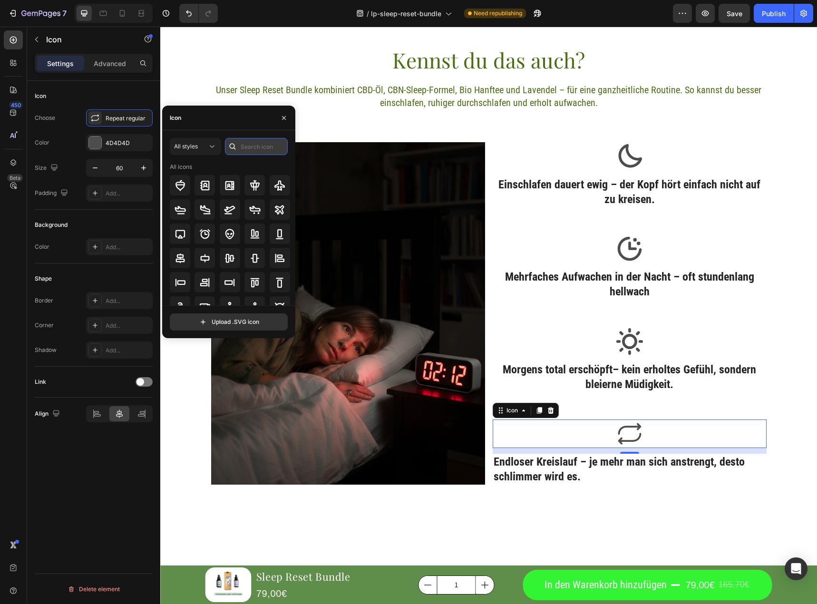
click at [250, 144] on input "text" at bounding box center [256, 146] width 63 height 17
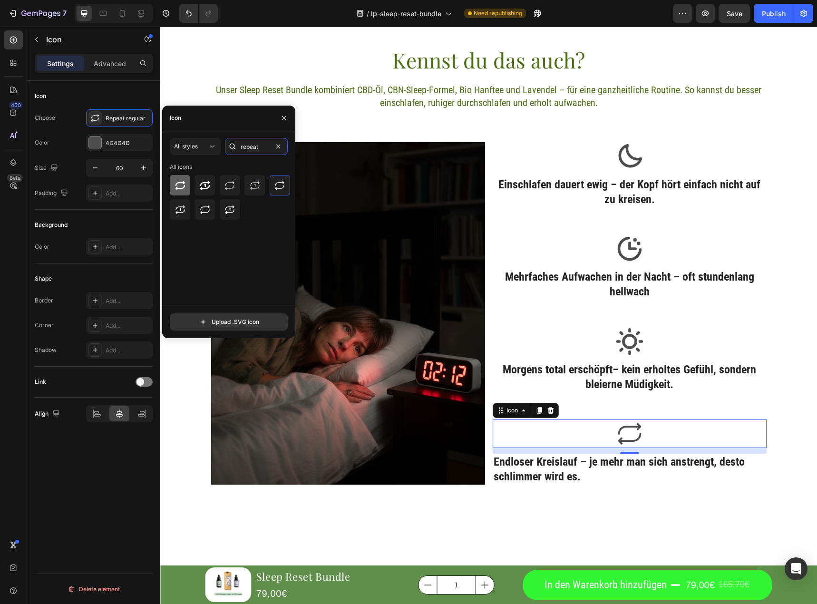
type input "repeat"
click at [185, 185] on icon at bounding box center [180, 185] width 10 height 9
click at [621, 514] on div "Image Icon Einschlafen dauert ewig – der Kopf hört einfach nicht auf zu kreisen…" at bounding box center [489, 327] width 571 height 385
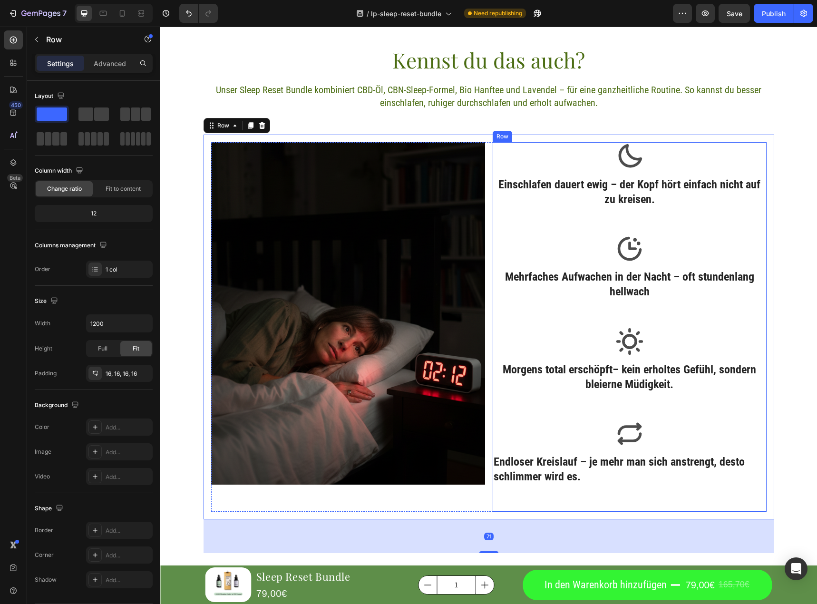
click at [651, 510] on div "Icon Einschlafen dauert ewig – der Kopf hört einfach nicht auf zu kreisen. Head…" at bounding box center [630, 327] width 274 height 370
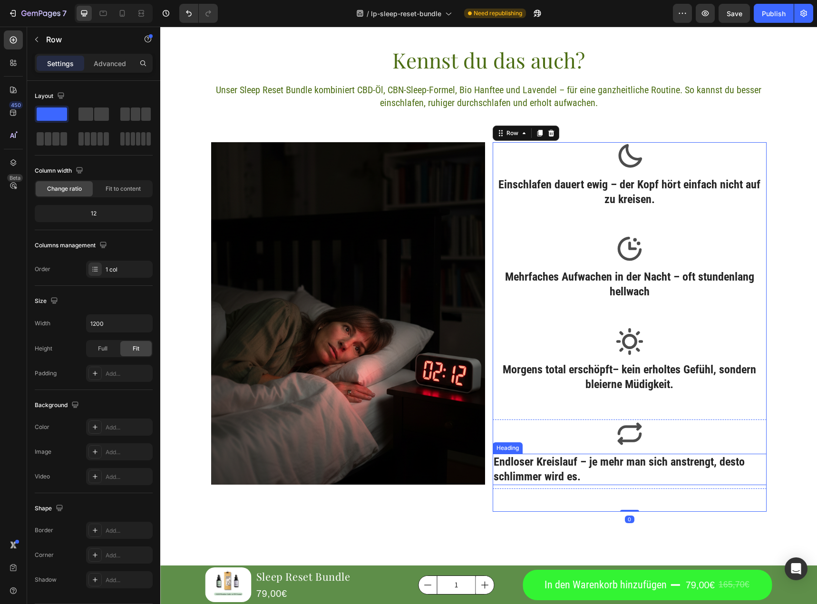
click at [677, 473] on p "Endloser Kreislauf – je mehr man sich anstrengt, desto schlimmer wird es." at bounding box center [630, 469] width 272 height 29
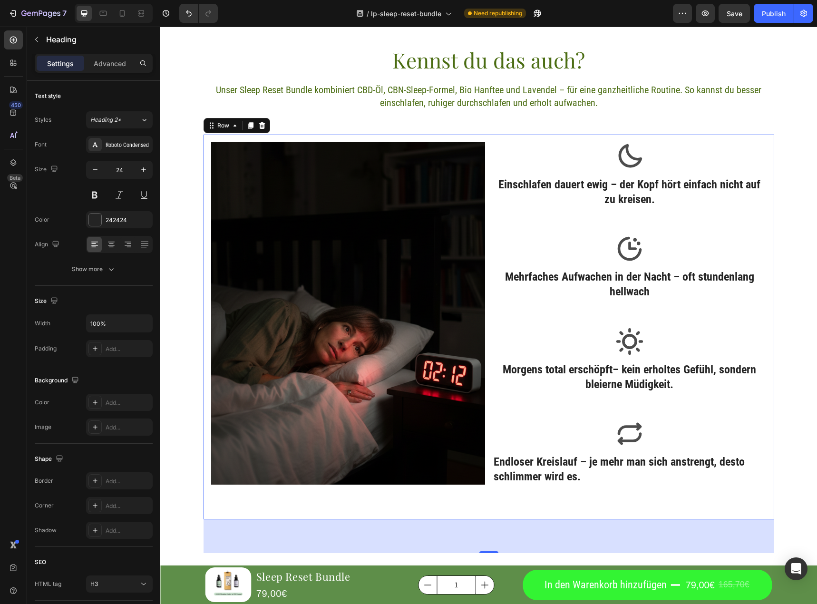
click at [650, 519] on div "Image Icon Einschlafen dauert ewig – der Kopf hört einfach nicht auf zu kreisen…" at bounding box center [489, 327] width 571 height 385
click at [612, 476] on p "Endloser Kreislauf – je mehr man sich anstrengt, desto schlimmer wird es." at bounding box center [630, 469] width 272 height 29
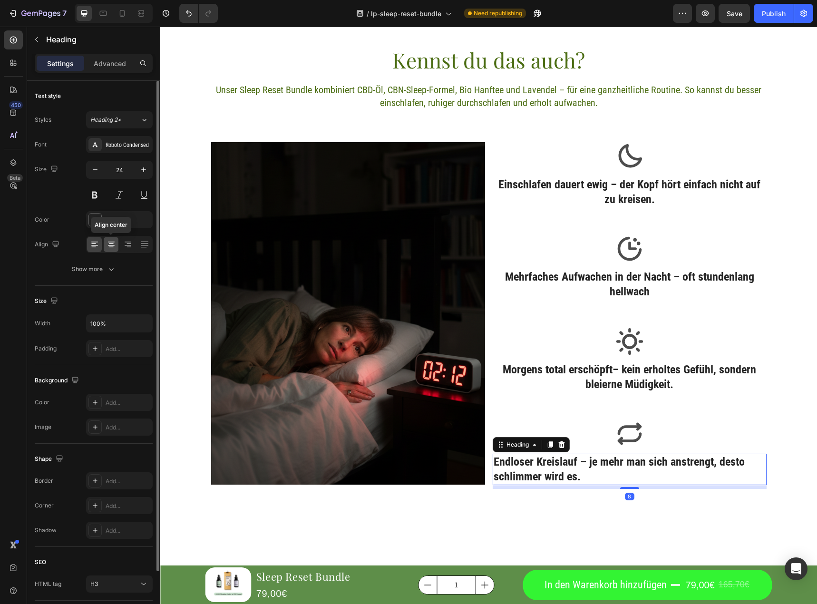
click at [117, 248] on div at bounding box center [111, 244] width 15 height 15
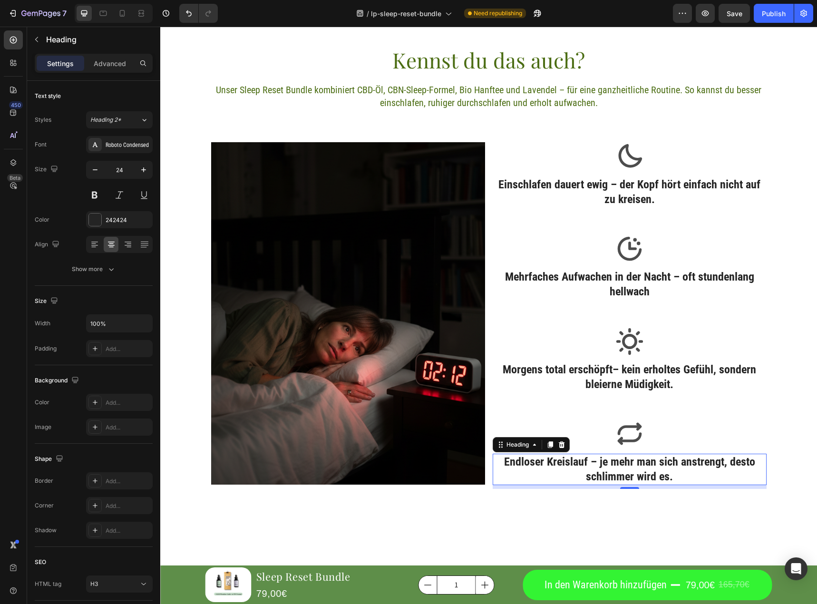
click at [777, 150] on section "Kennst du das auch? Heading Unser Sleep Reset Bundle kombiniert CBD-Öl, CBN-Sle…" at bounding box center [489, 300] width 586 height 584
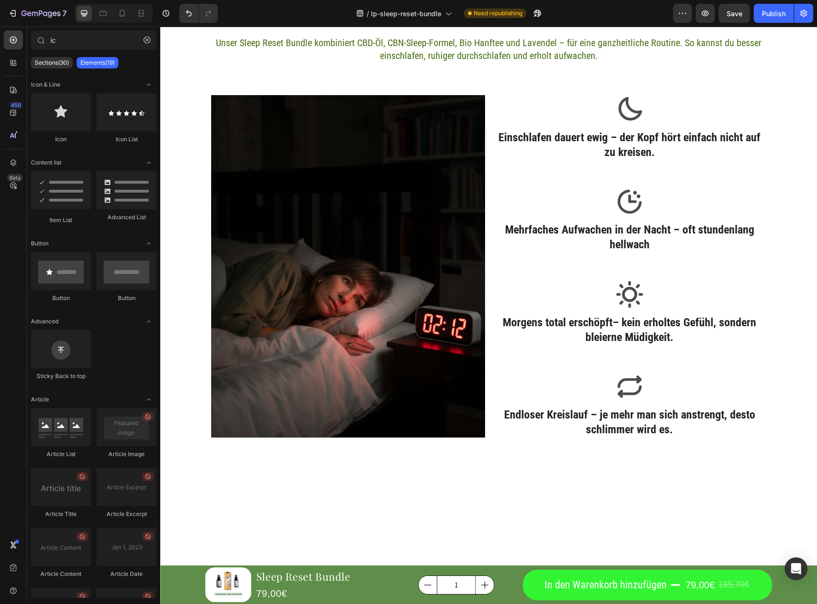
scroll to position [1130, 0]
click at [415, 308] on img at bounding box center [348, 266] width 274 height 343
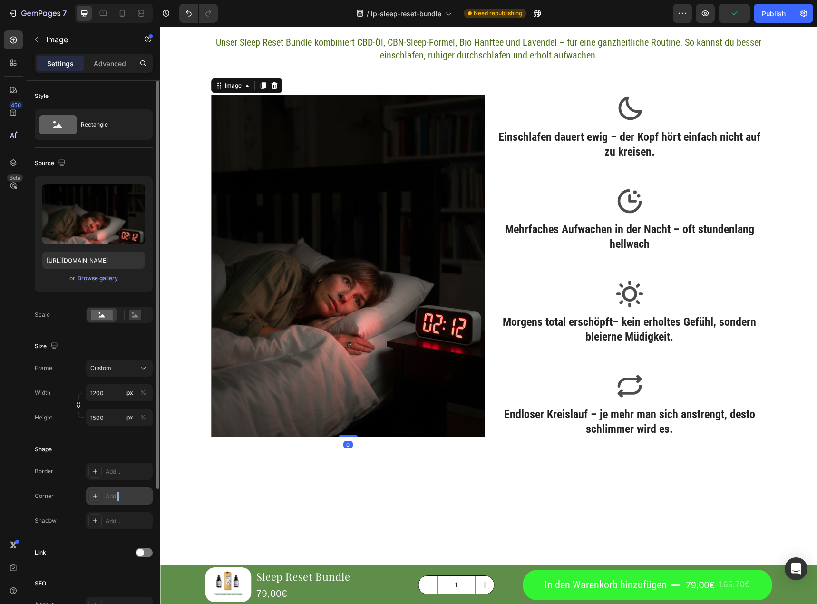
click at [120, 491] on div "Add..." at bounding box center [119, 496] width 67 height 17
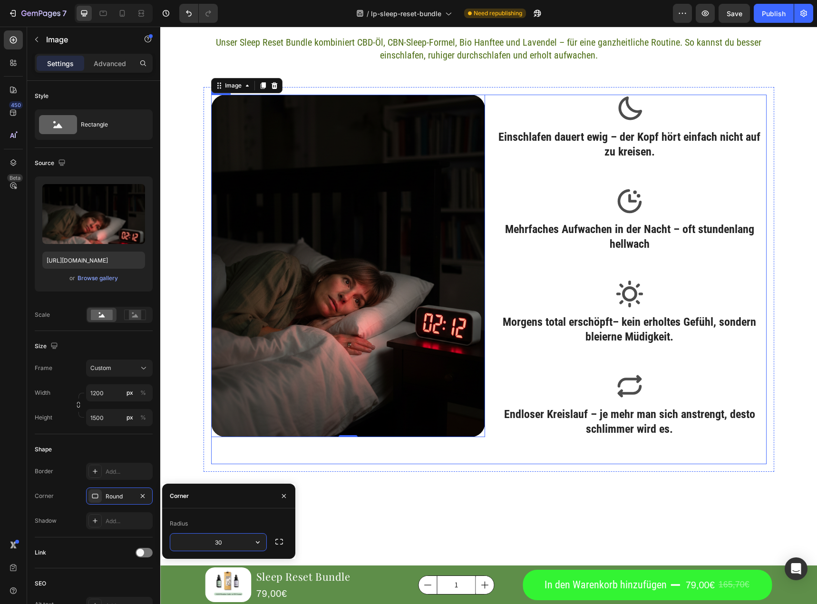
type input "3"
type input "50"
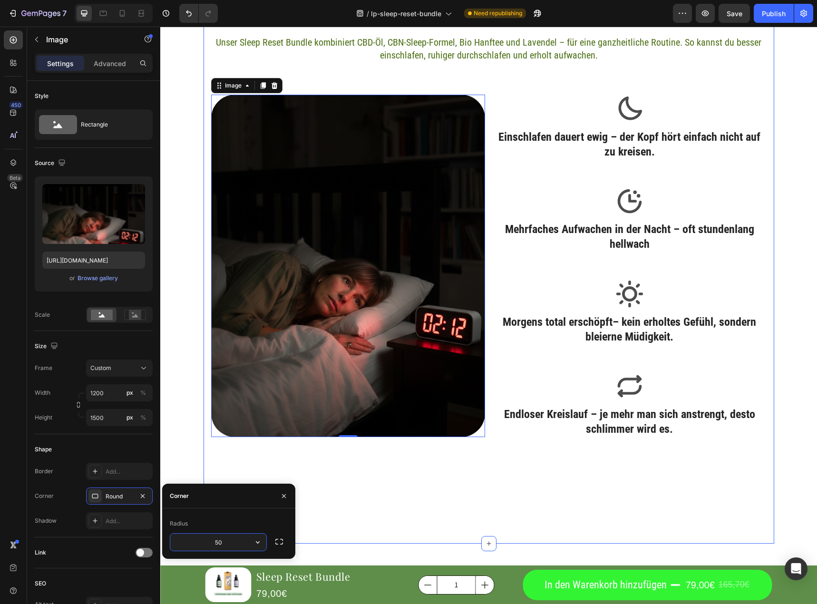
click at [569, 502] on div "Kennst du das auch? Heading Unser Sleep Reset Bundle kombiniert CBD-Öl, CBN-Sle…" at bounding box center [489, 253] width 571 height 508
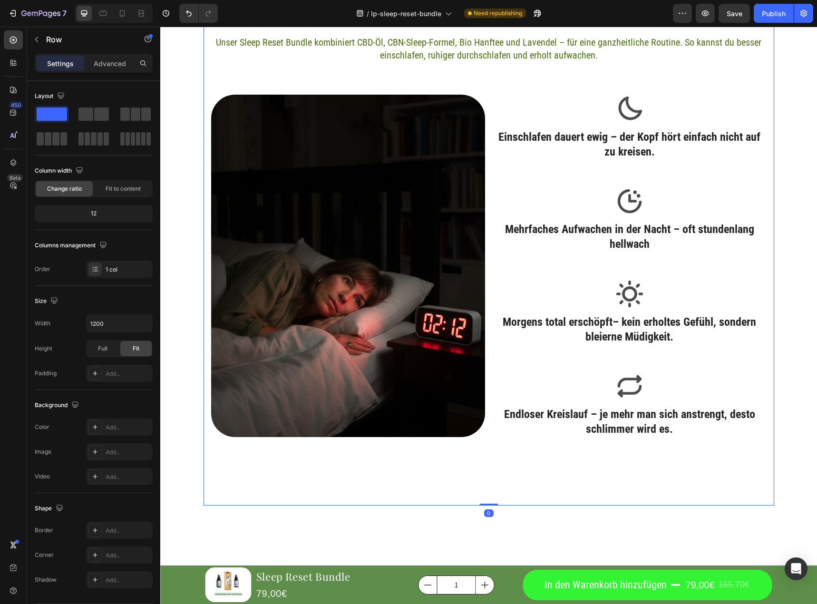
click at [569, 502] on div "Kennst du das auch? Heading Unser Sleep Reset Bundle kombiniert CBD-Öl, CBN-Sle…" at bounding box center [489, 253] width 571 height 508
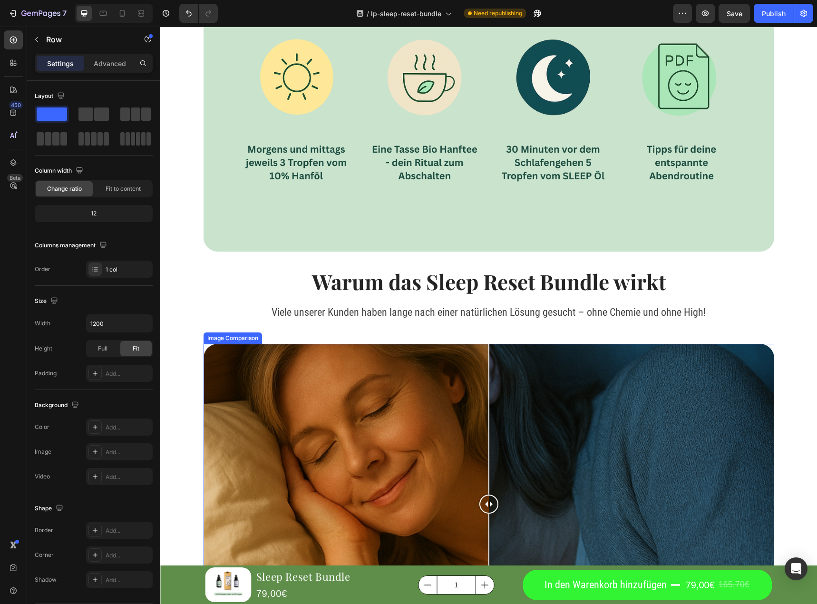
scroll to position [2224, 0]
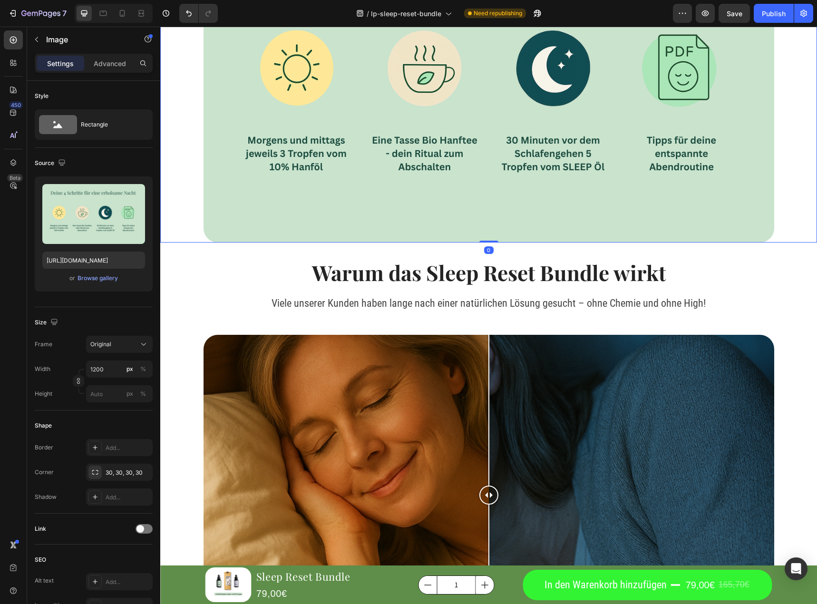
click at [502, 217] on img at bounding box center [489, 76] width 571 height 333
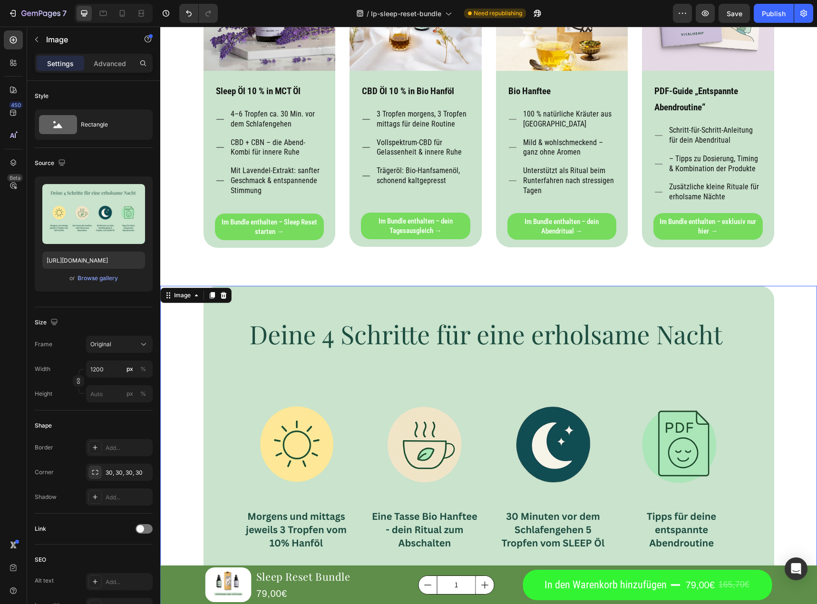
scroll to position [1748, 0]
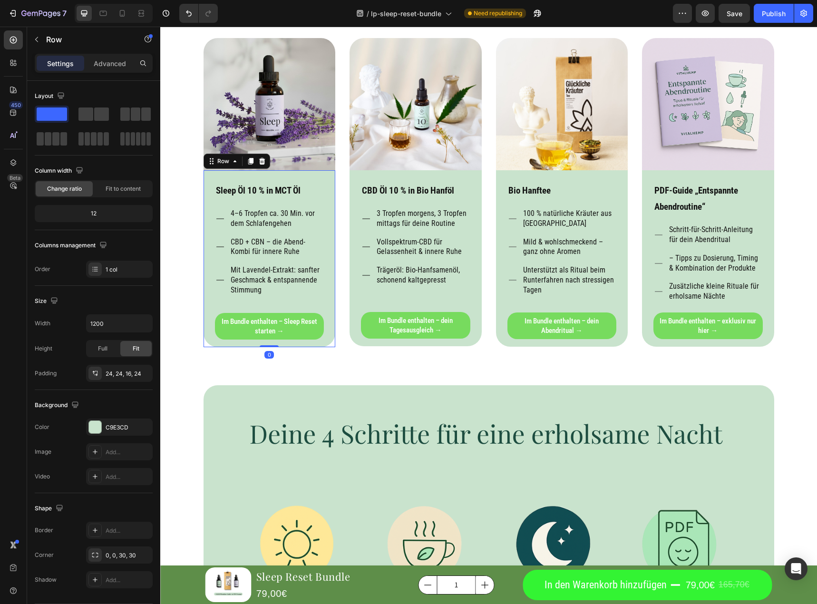
click at [208, 292] on div "Sleep Öl 10 % in MCT Öl Text Block 4–6 Tropfen ca. 30 Min. vor dem Schlafengehe…" at bounding box center [270, 258] width 132 height 177
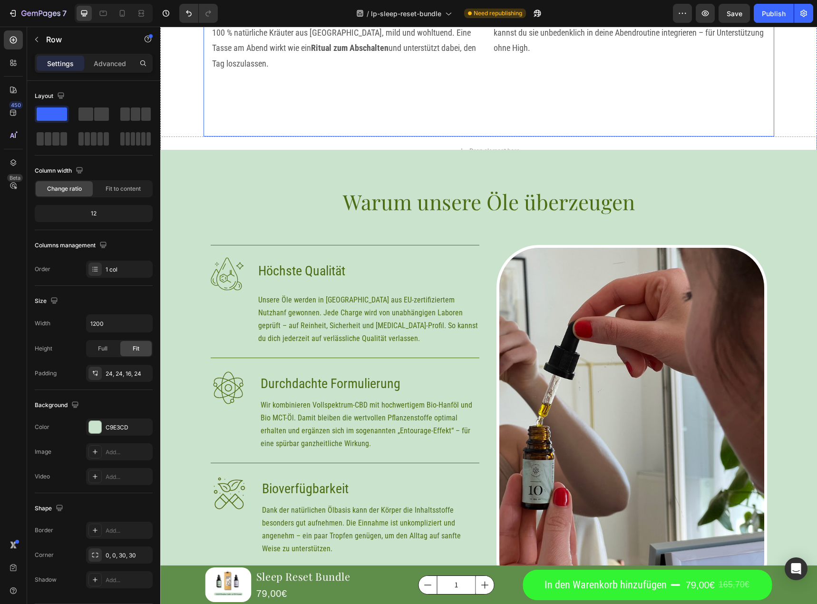
scroll to position [3033, 0]
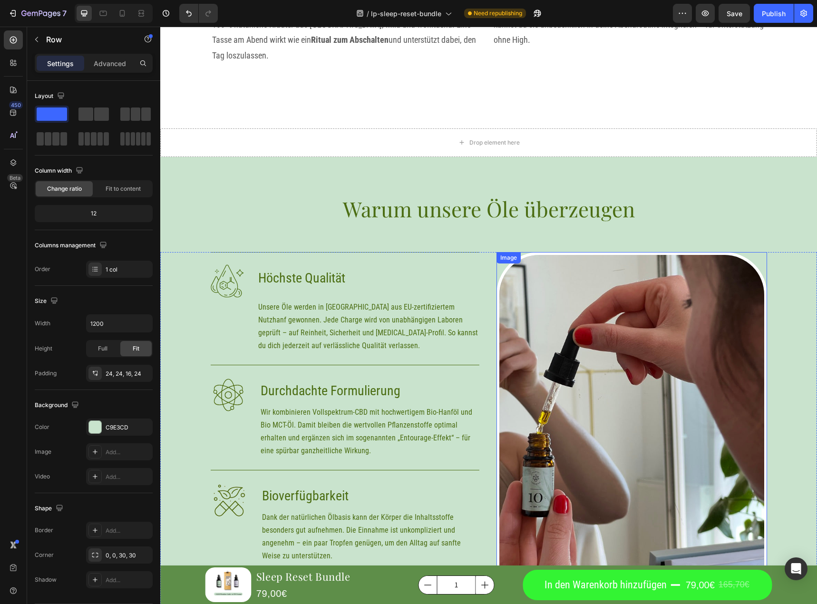
click at [579, 348] on img at bounding box center [632, 431] width 271 height 359
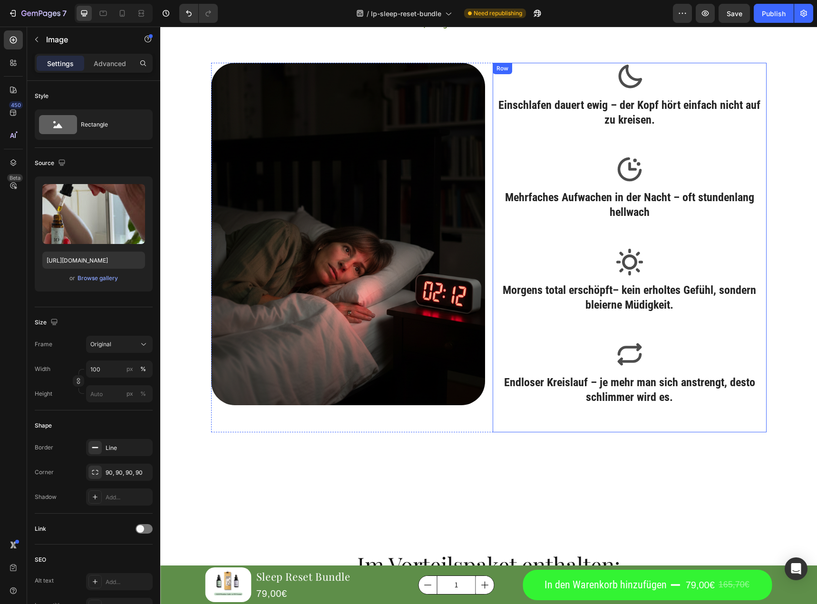
scroll to position [1082, 0]
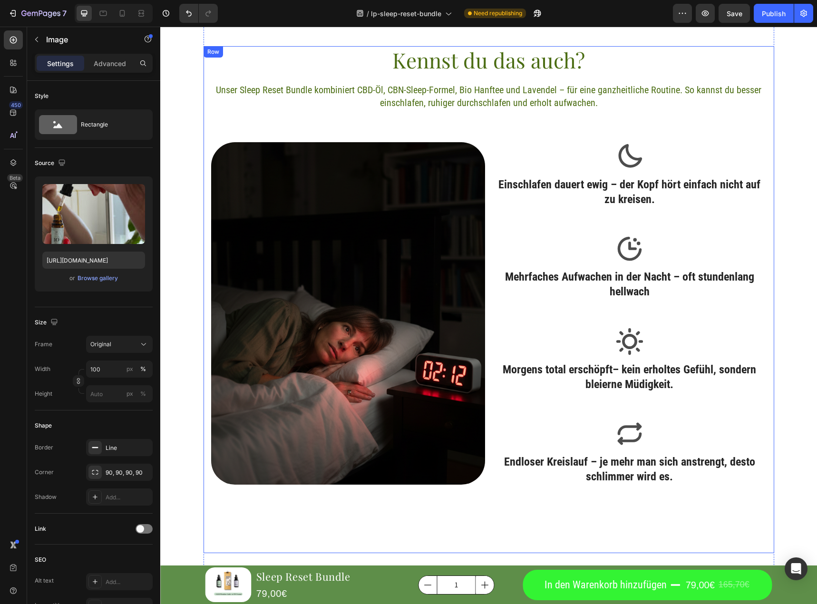
click at [632, 116] on div "Kennst du das auch? Heading Unser Sleep Reset Bundle kombiniert CBD-Öl, CBN-Sle…" at bounding box center [489, 300] width 571 height 508
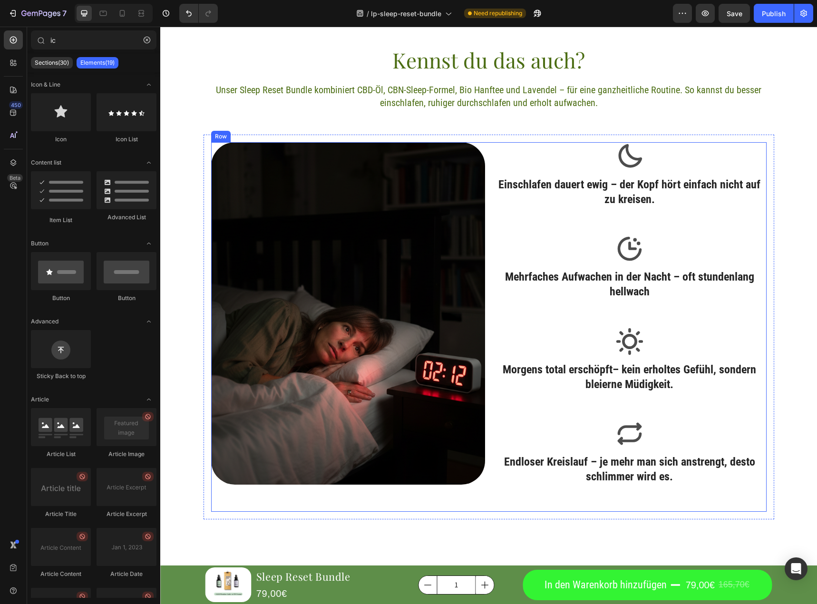
click at [471, 507] on div "Image" at bounding box center [348, 327] width 274 height 370
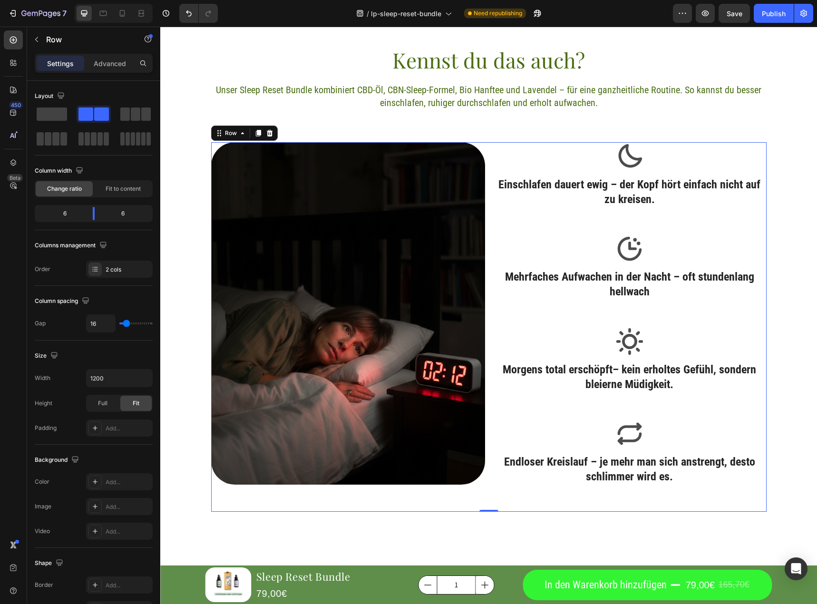
scroll to position [1035, 0]
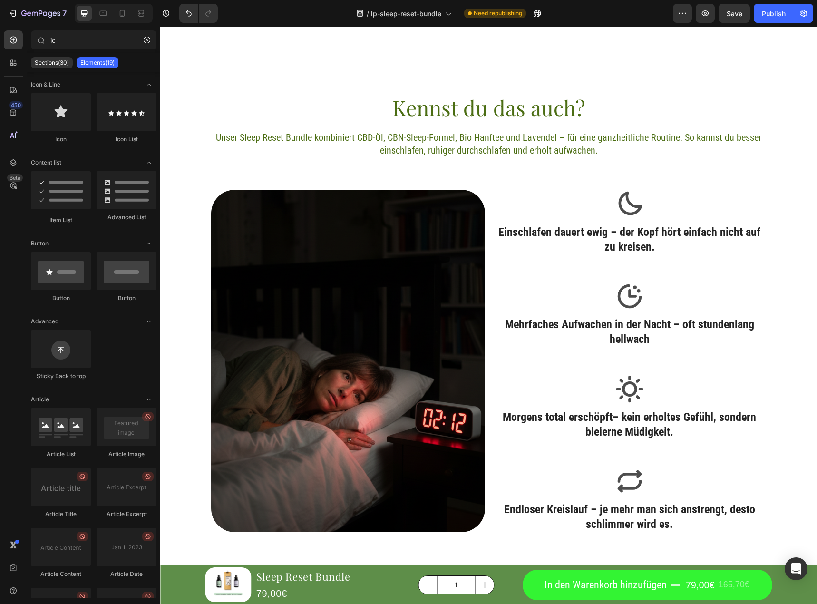
click at [739, 166] on div "Kennst du das auch? Heading Unser Sleep Reset Bundle kombiniert CBD-Öl, CBN-Sle…" at bounding box center [489, 348] width 571 height 508
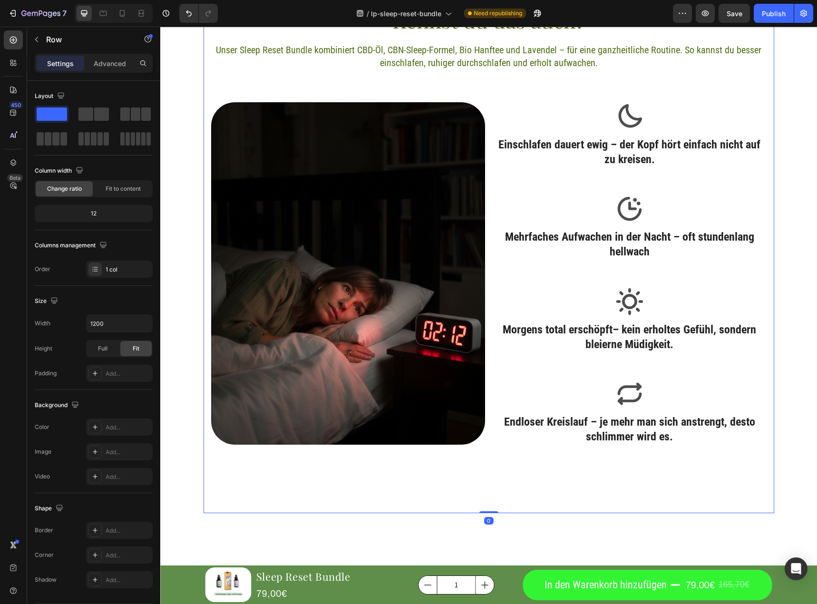
scroll to position [1130, 0]
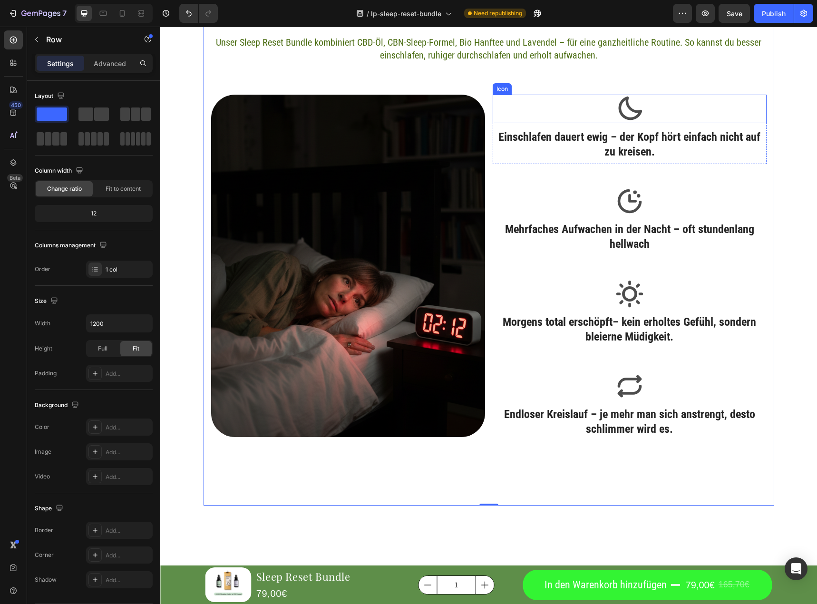
click at [648, 112] on div "Icon" at bounding box center [630, 109] width 274 height 29
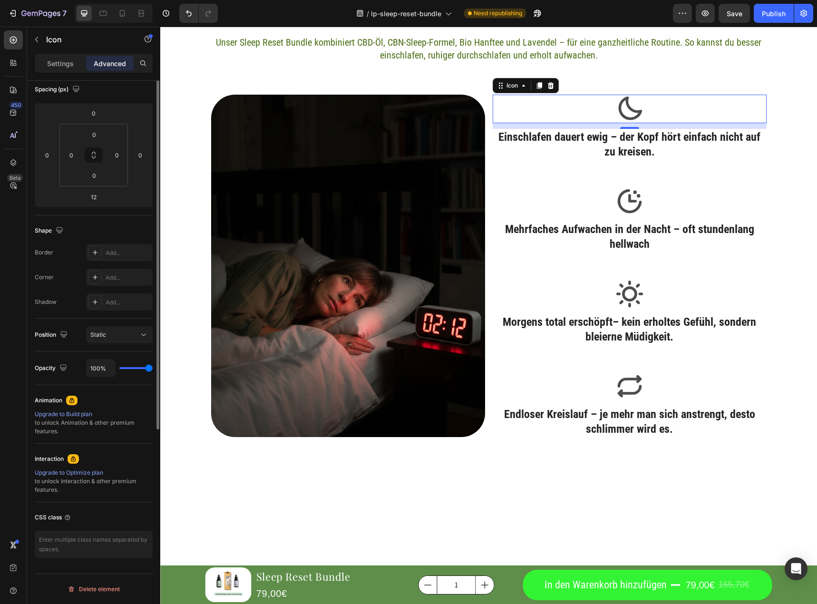
scroll to position [0, 0]
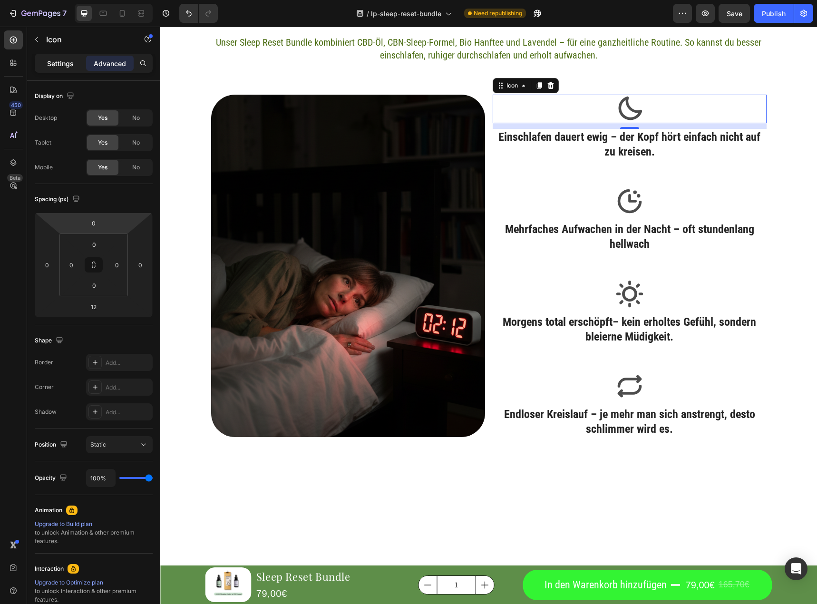
drag, startPoint x: 57, startPoint y: 62, endPoint x: 58, endPoint y: 70, distance: 8.6
click at [58, 62] on p "Settings" at bounding box center [60, 64] width 27 height 10
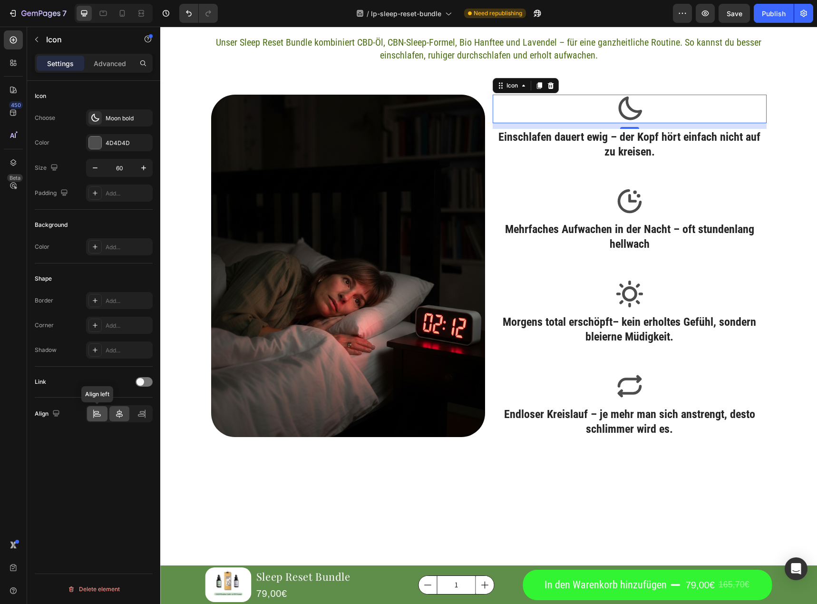
click at [94, 409] on icon at bounding box center [97, 414] width 10 height 10
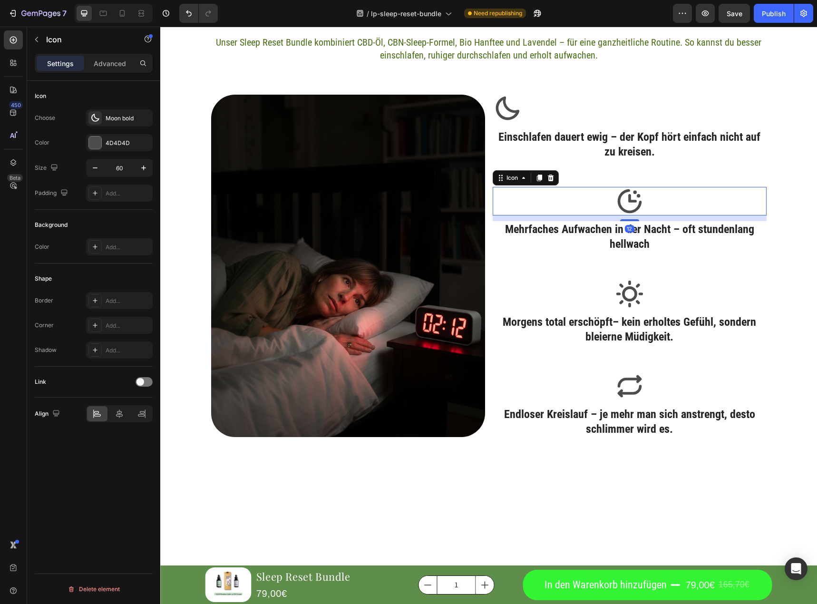
click at [626, 208] on icon at bounding box center [630, 201] width 29 height 29
click at [91, 410] on div at bounding box center [97, 413] width 20 height 15
click at [629, 291] on icon at bounding box center [630, 294] width 29 height 29
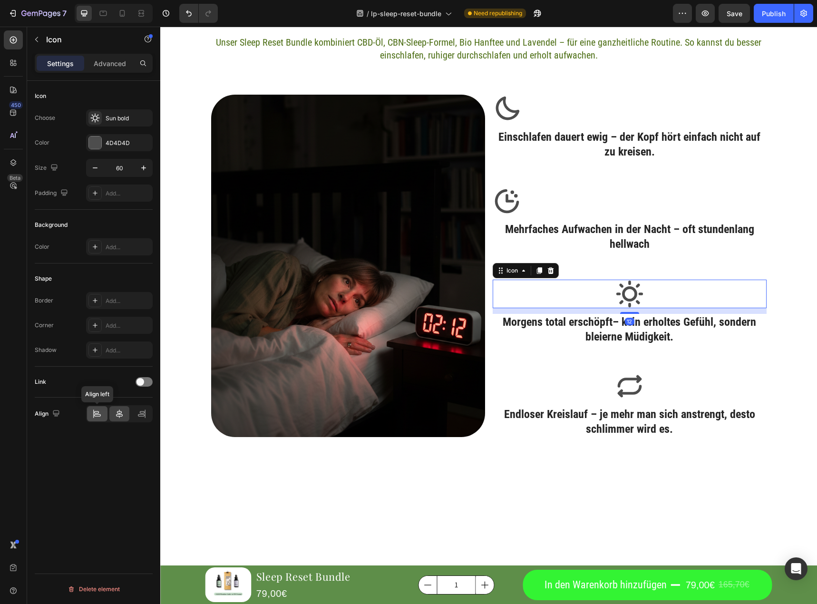
click at [97, 415] on icon at bounding box center [97, 414] width 10 height 10
click at [618, 385] on icon at bounding box center [630, 386] width 29 height 29
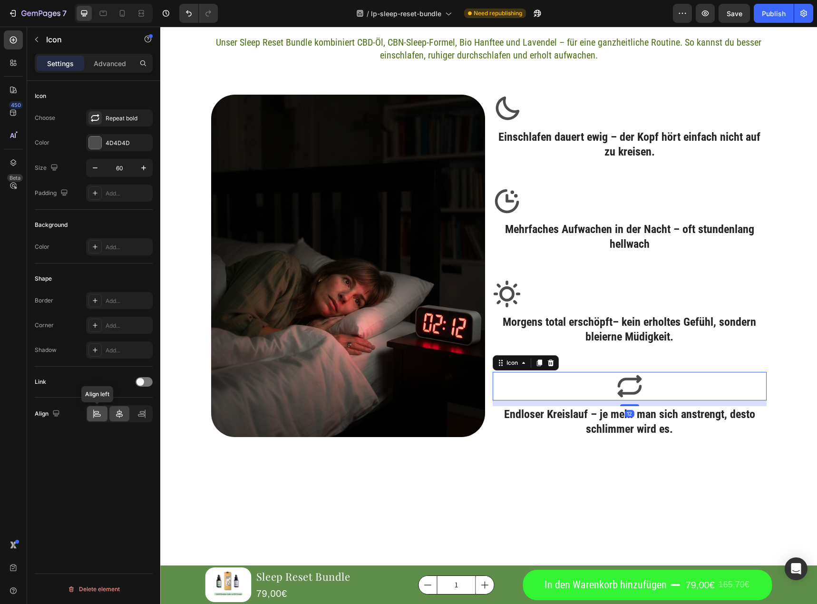
click at [98, 414] on icon at bounding box center [97, 414] width 10 height 10
click at [481, 479] on div "Kennst du das auch? Heading Unser Sleep Reset Bundle kombiniert CBD-Öl, CBN-Sle…" at bounding box center [489, 253] width 571 height 508
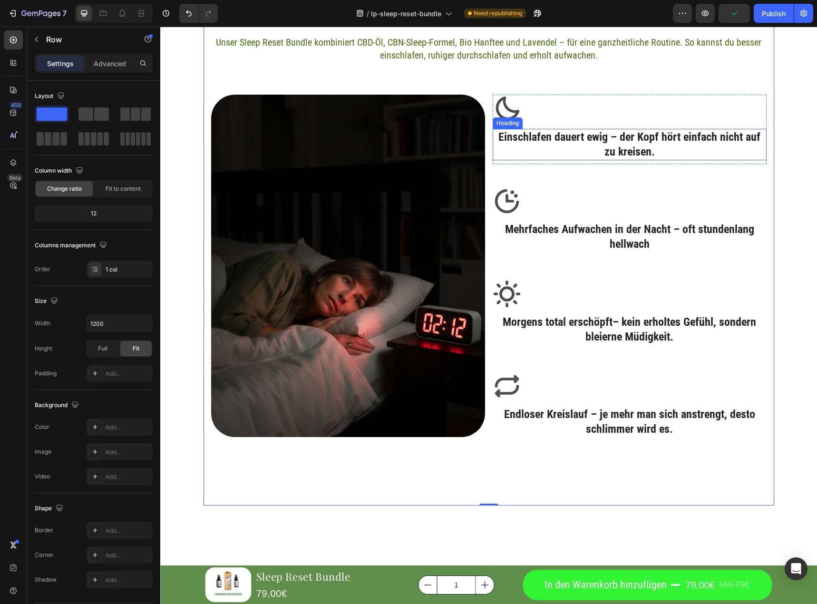
click at [614, 154] on h3 "Einschlafen dauert ewig – der Kopf hört einfach nicht auf zu kreisen." at bounding box center [630, 144] width 274 height 31
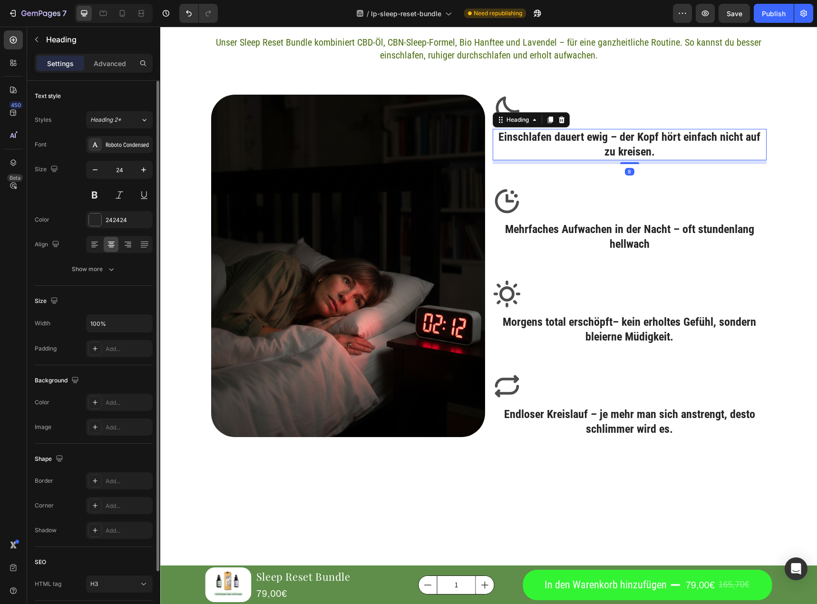
click at [93, 252] on div "Font Roboto Condensed Size 24 Color 242424 Align Show more" at bounding box center [94, 207] width 118 height 142
click at [98, 245] on icon at bounding box center [95, 245] width 10 height 10
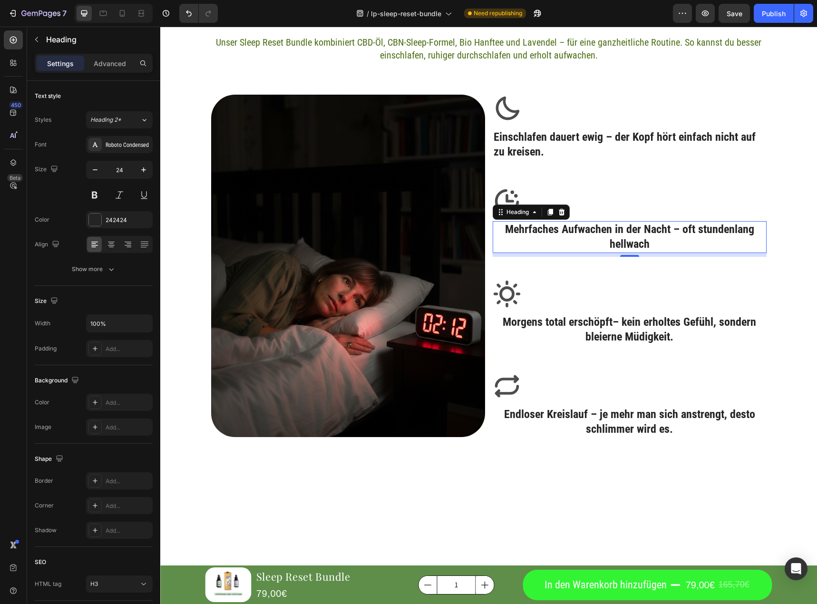
click at [594, 237] on h3 "Mehrfaches Aufwachen in der Nacht – oft stundenlang hellwach" at bounding box center [630, 236] width 274 height 31
click at [94, 242] on icon at bounding box center [95, 245] width 10 height 10
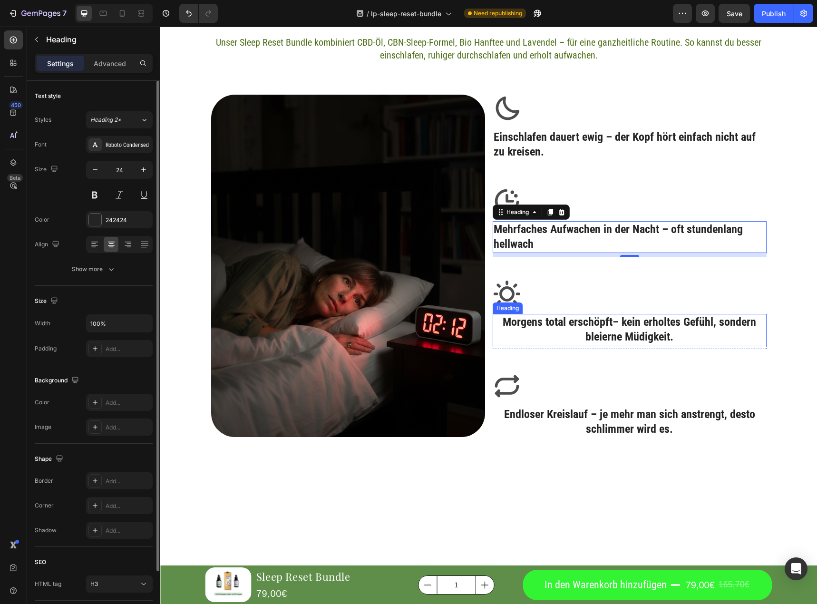
click at [536, 328] on h3 "Morgens total erschöpft– kein erholtes Gefühl, sondern bleierne Müdigkeit." at bounding box center [630, 329] width 274 height 31
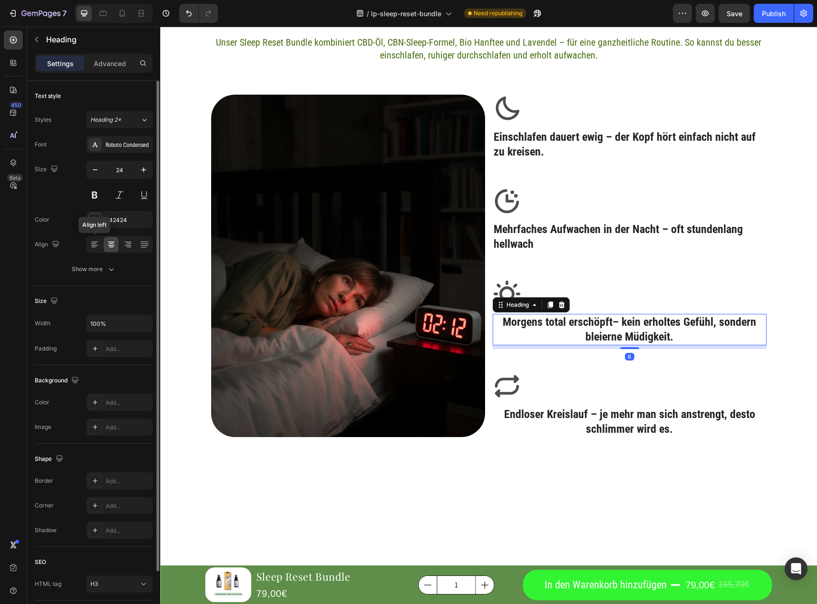
click at [96, 242] on icon at bounding box center [95, 245] width 10 height 10
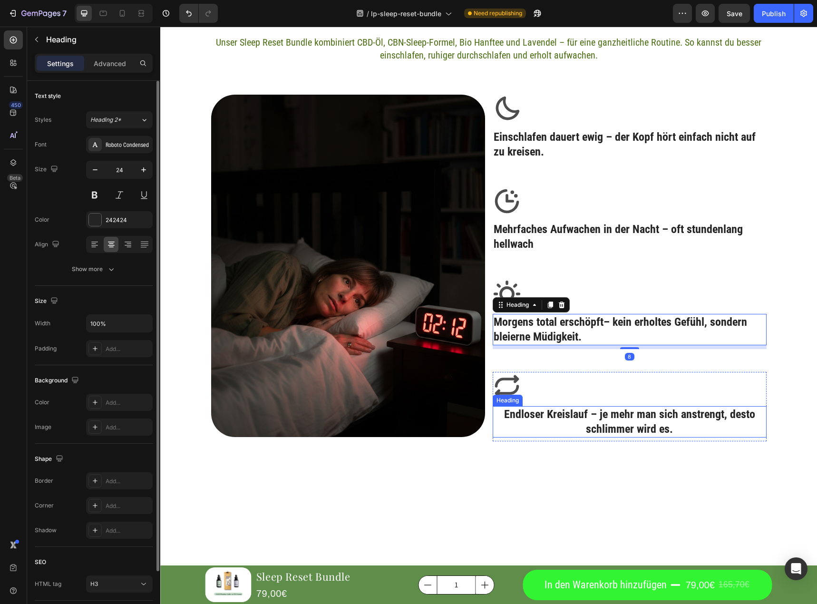
click at [597, 422] on h3 "Endloser Kreislauf – je mehr man sich anstrengt, desto schlimmer wird es." at bounding box center [630, 421] width 274 height 31
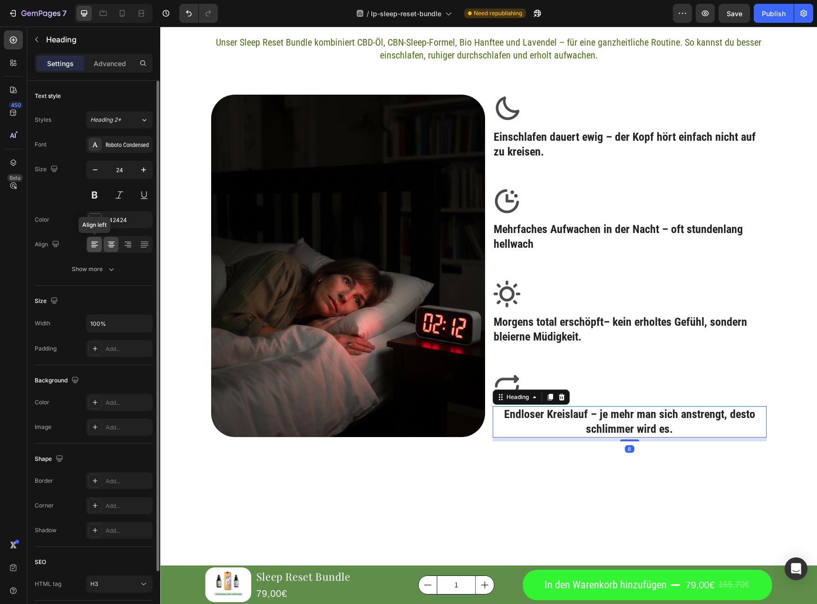
click at [91, 239] on div at bounding box center [94, 244] width 15 height 15
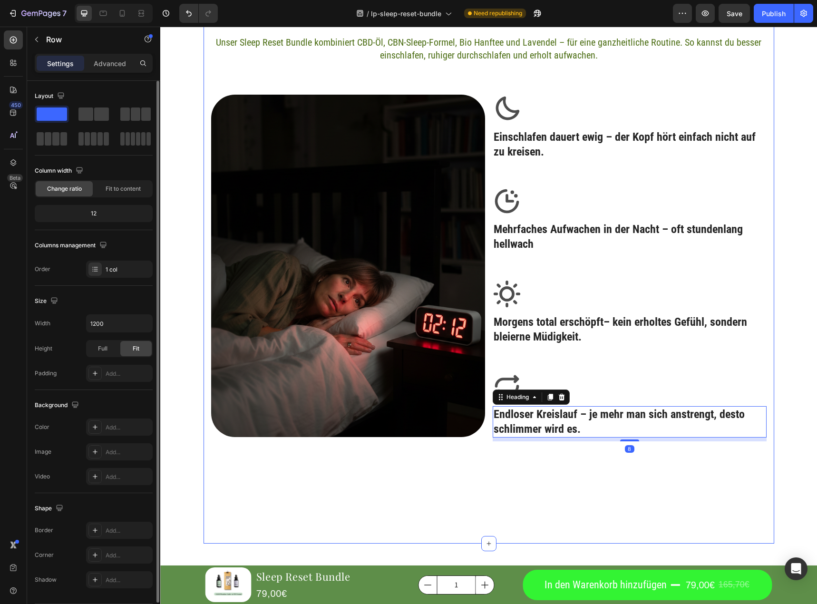
click at [498, 502] on div "Kennst du das auch? Heading Unser Sleep Reset Bundle kombiniert CBD-Öl, CBN-Sle…" at bounding box center [489, 253] width 571 height 508
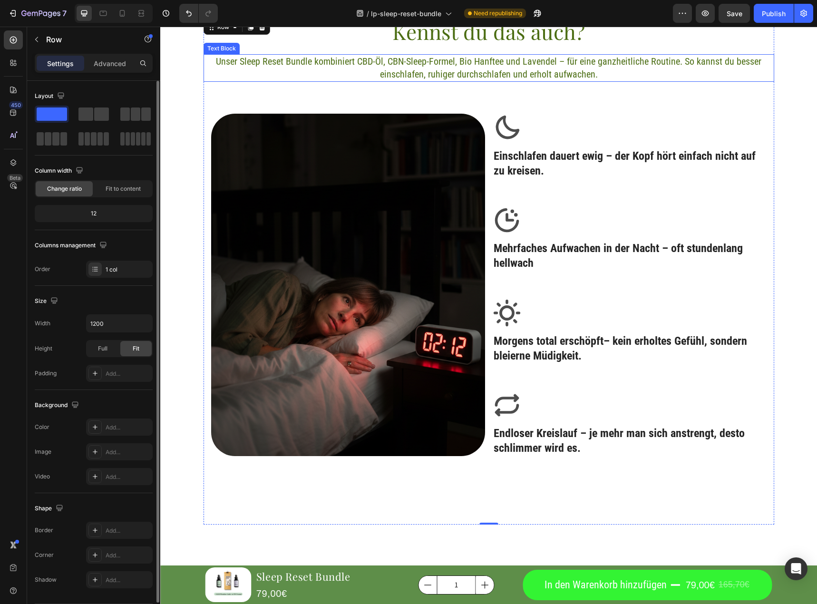
scroll to position [1035, 0]
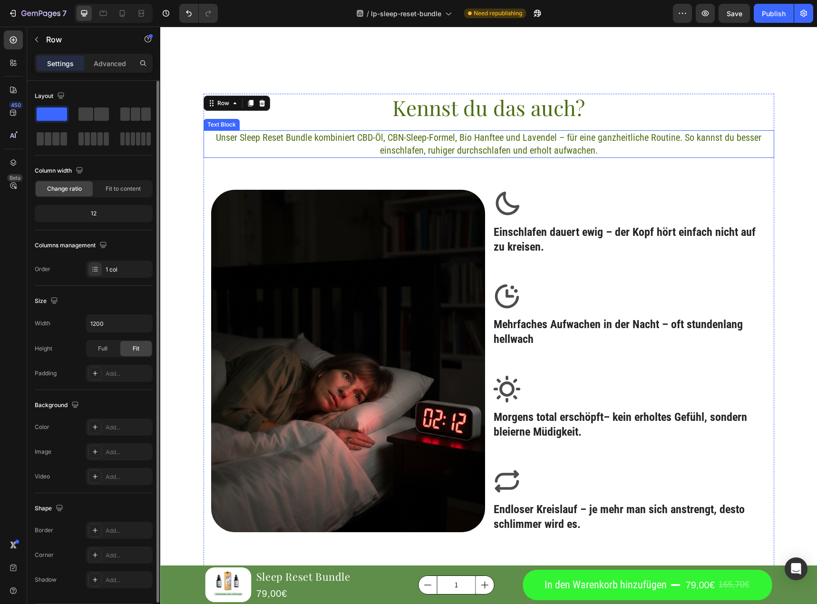
click at [511, 144] on p "Unser Sleep Reset Bundle kombiniert CBD-Öl, CBN-Sleep-Formel, Bio Hanftee und L…" at bounding box center [489, 144] width 569 height 26
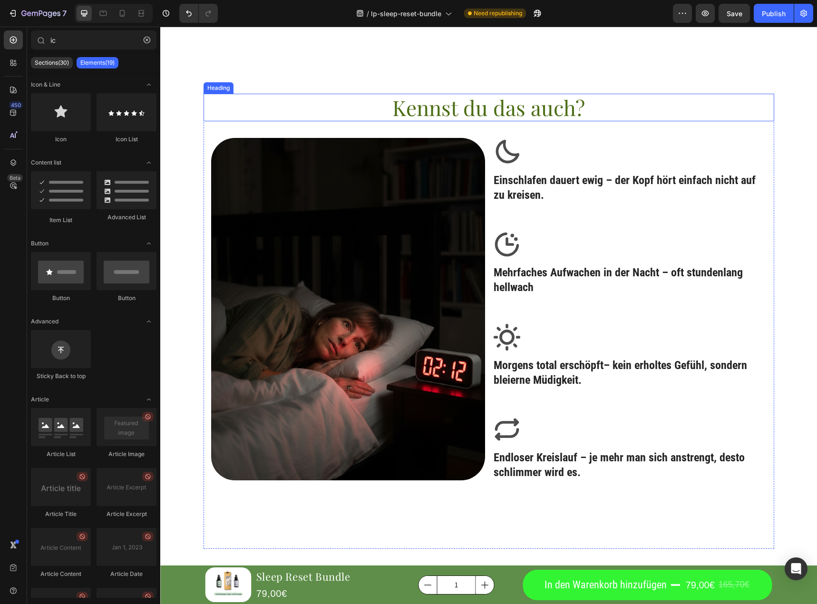
click at [487, 125] on div "Kennst du das auch? Heading Image Icon Einschlafen dauert ewig – der Kopf hört …" at bounding box center [489, 322] width 571 height 456
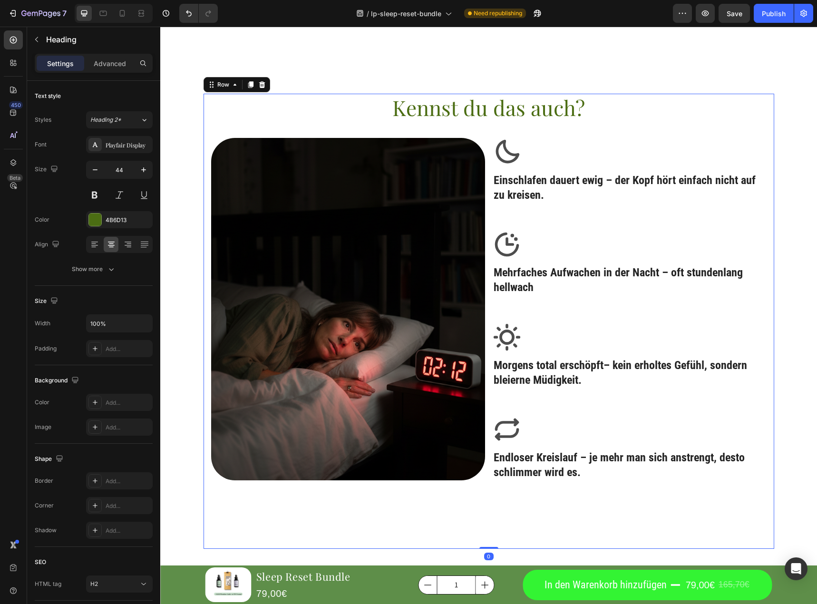
click at [494, 113] on h2 "Kennst du das auch?" at bounding box center [489, 108] width 571 height 28
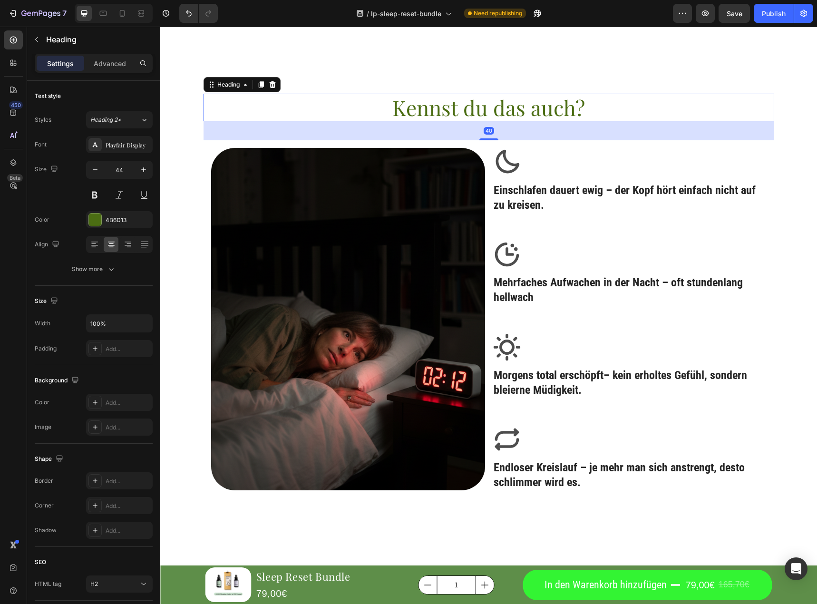
drag, startPoint x: 484, startPoint y: 130, endPoint x: 486, endPoint y: 140, distance: 10.2
click at [486, 140] on div at bounding box center [489, 139] width 19 height 2
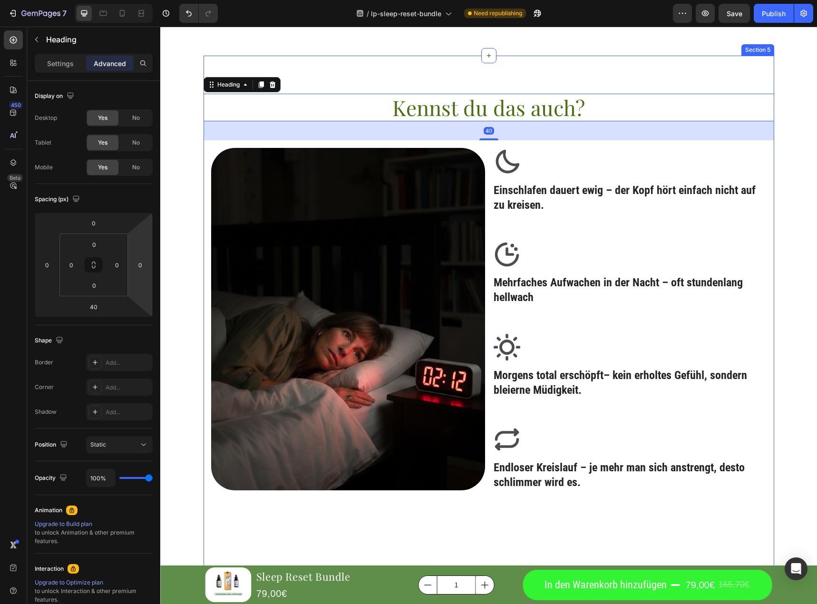
click at [569, 62] on div "Kennst du das auch? Heading 40 Image Icon Einschlafen dauert ewig – der Kopf hö…" at bounding box center [489, 327] width 571 height 542
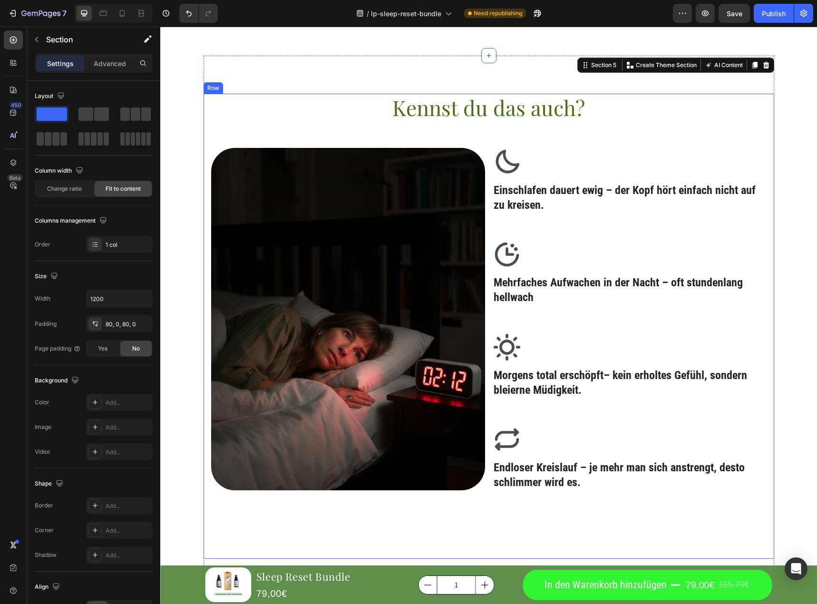
click at [605, 536] on div "Kennst du das auch? Heading Image Icon Einschlafen dauert ewig – der Kopf hört …" at bounding box center [489, 327] width 571 height 466
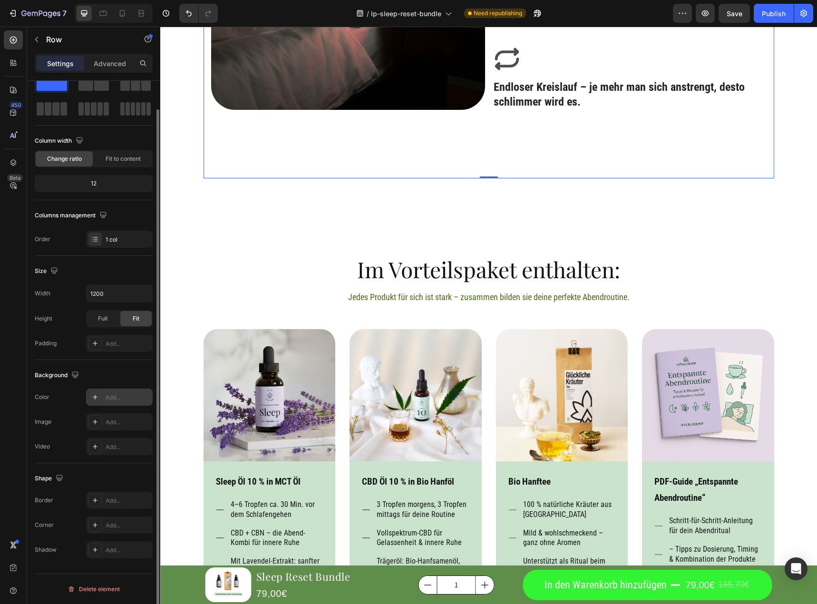
scroll to position [0, 0]
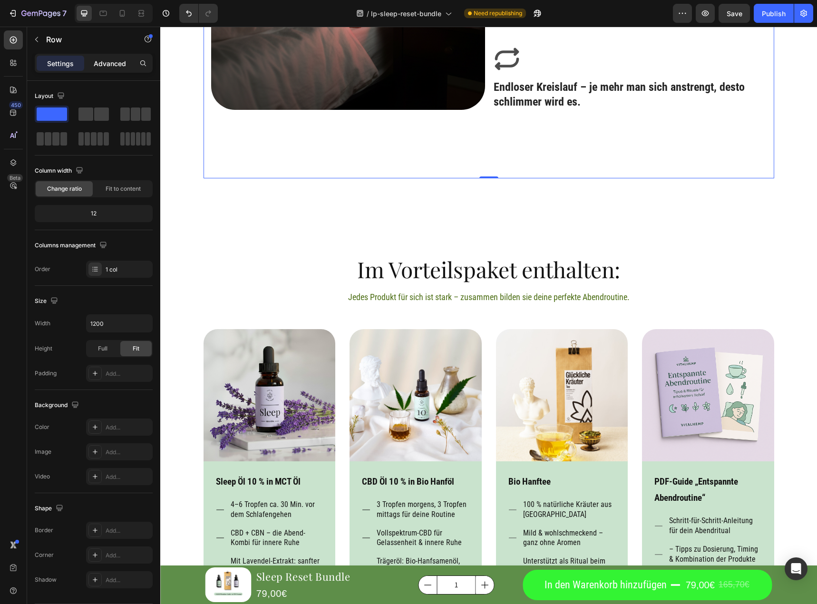
click at [102, 68] on p "Advanced" at bounding box center [110, 64] width 32 height 10
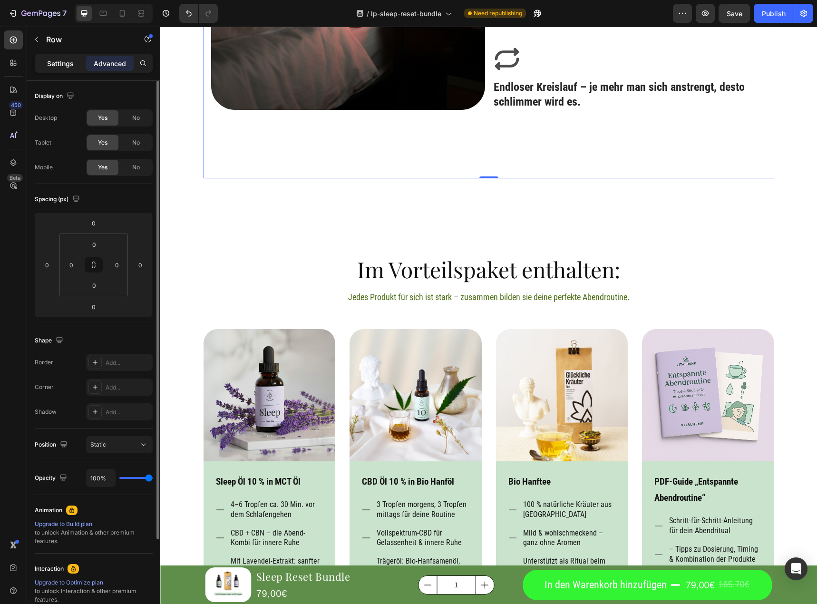
click at [61, 62] on p "Settings" at bounding box center [60, 64] width 27 height 10
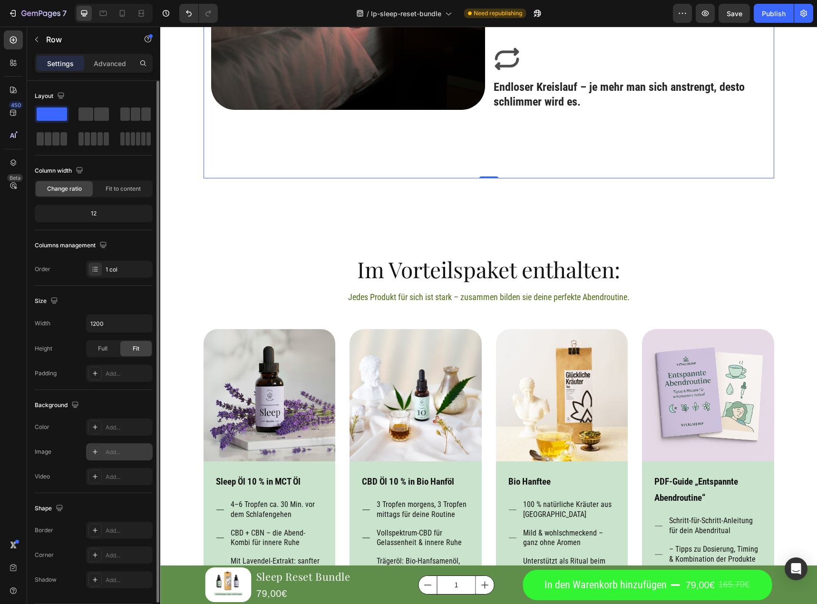
click at [116, 452] on div "Add..." at bounding box center [128, 452] width 45 height 9
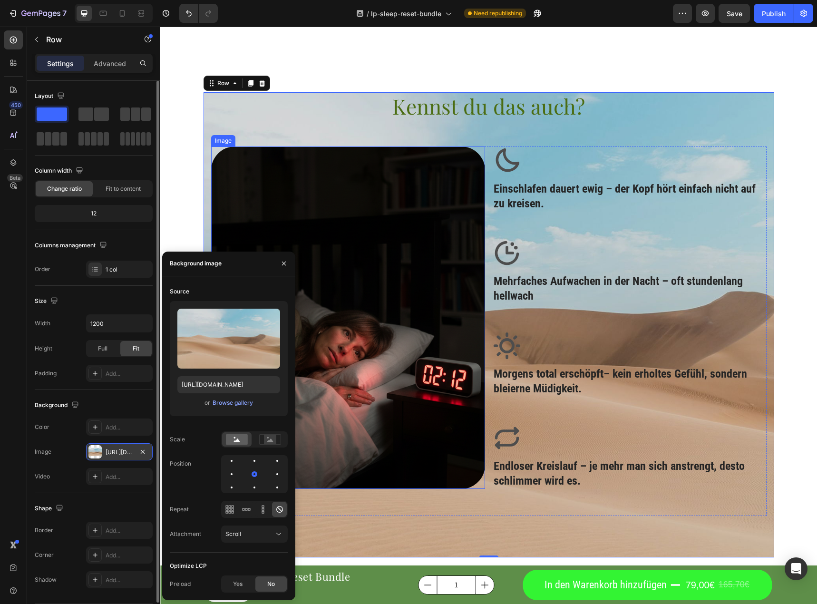
scroll to position [1035, 0]
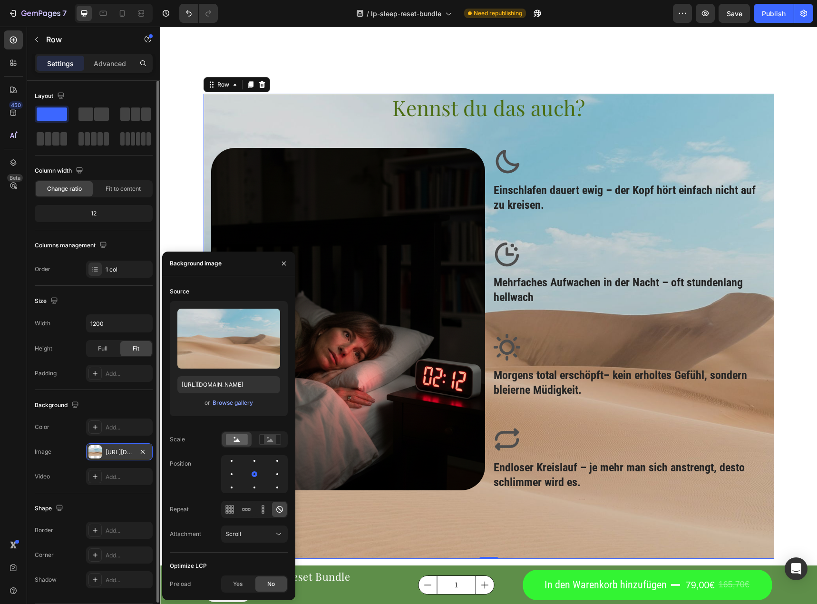
click at [145, 453] on icon "button" at bounding box center [143, 452] width 8 height 8
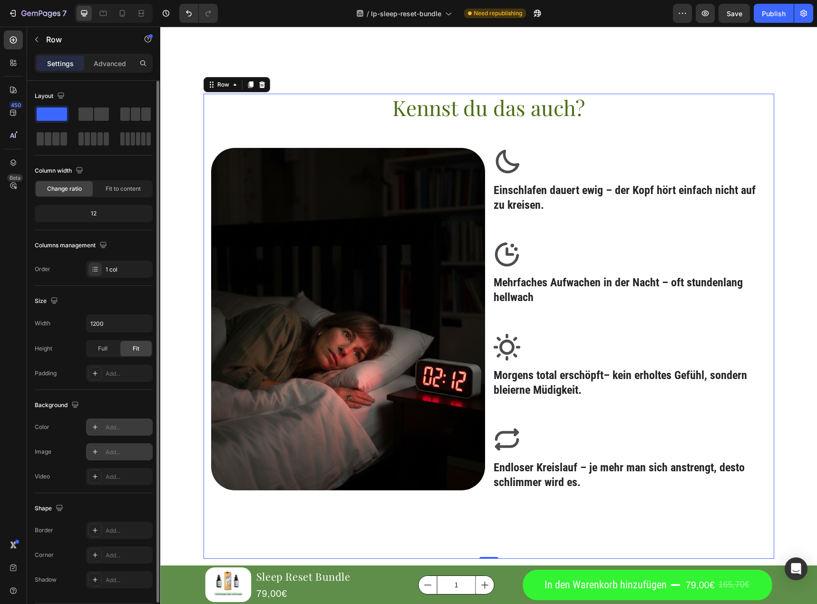
click at [137, 424] on div "Add..." at bounding box center [128, 427] width 45 height 9
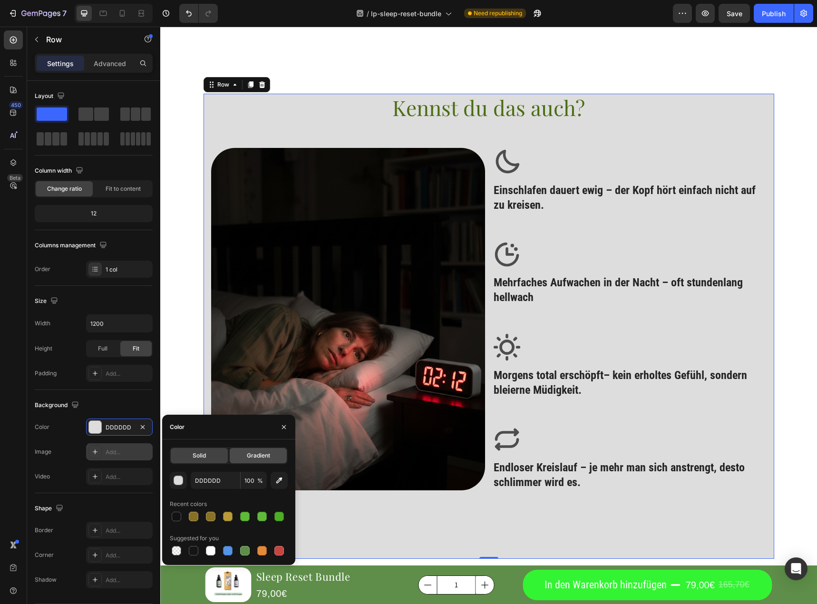
click at [249, 461] on div "Gradient" at bounding box center [258, 455] width 57 height 15
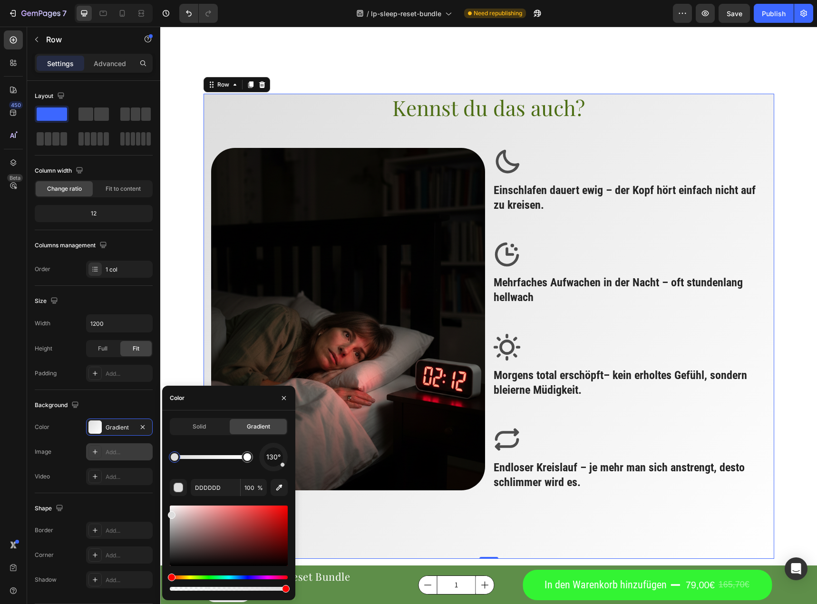
click at [195, 426] on span "Solid" at bounding box center [199, 426] width 13 height 9
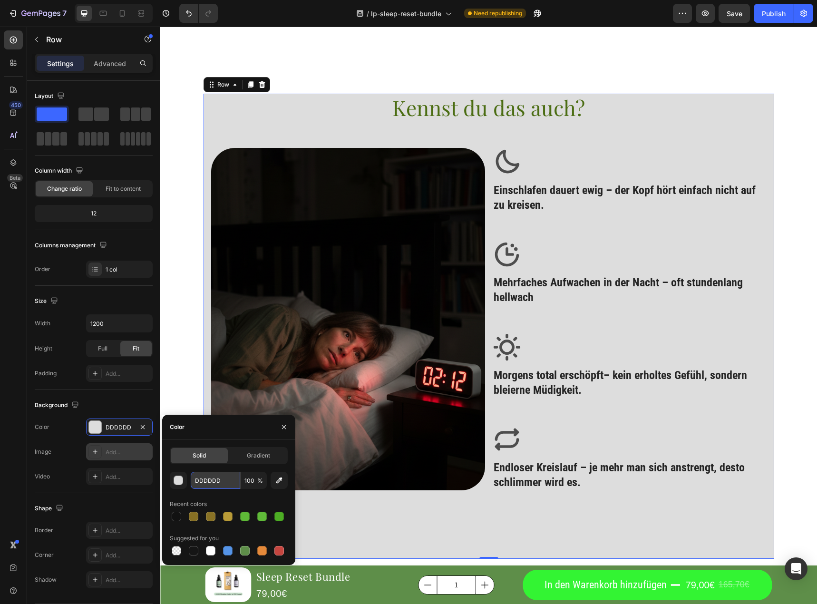
click at [218, 481] on input "DDDDDD" at bounding box center [215, 480] width 49 height 17
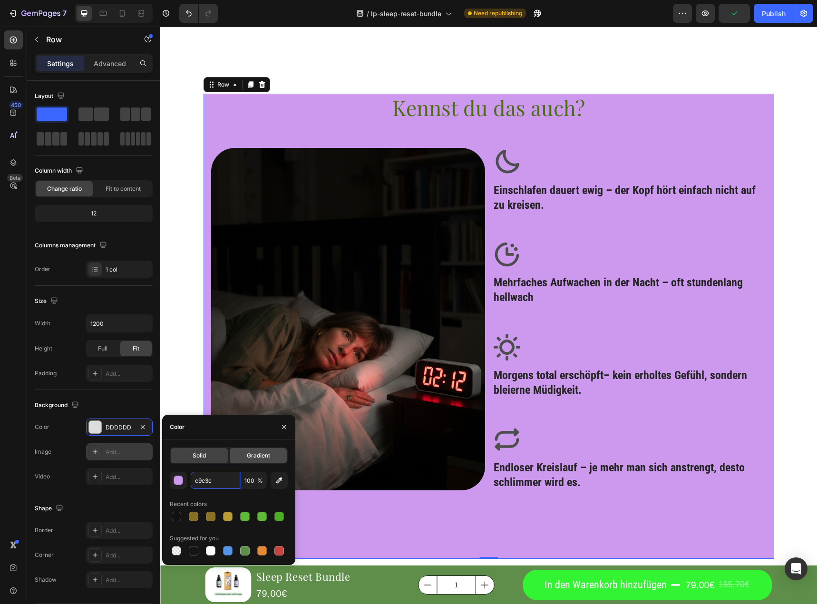
type input "c9e3cd"
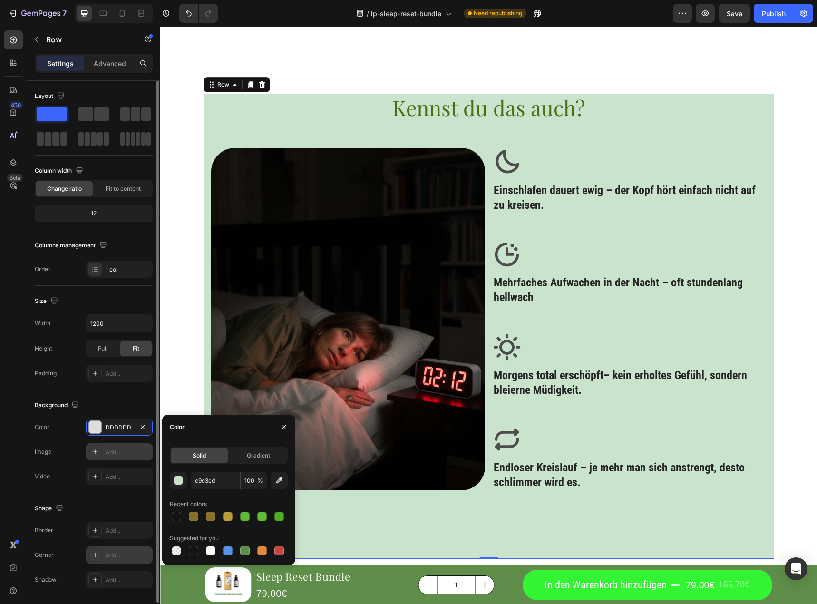
click at [131, 553] on div "Add..." at bounding box center [128, 555] width 45 height 9
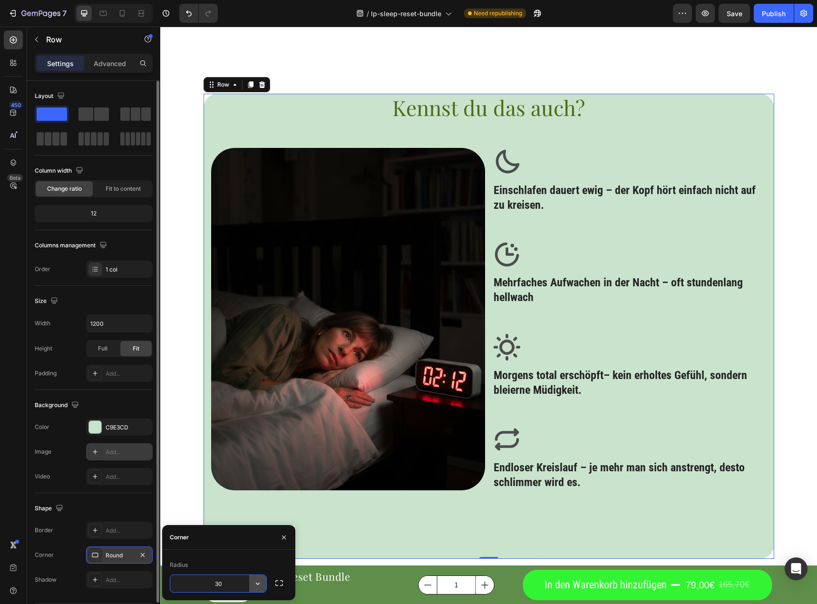
type input "3"
type input "50"
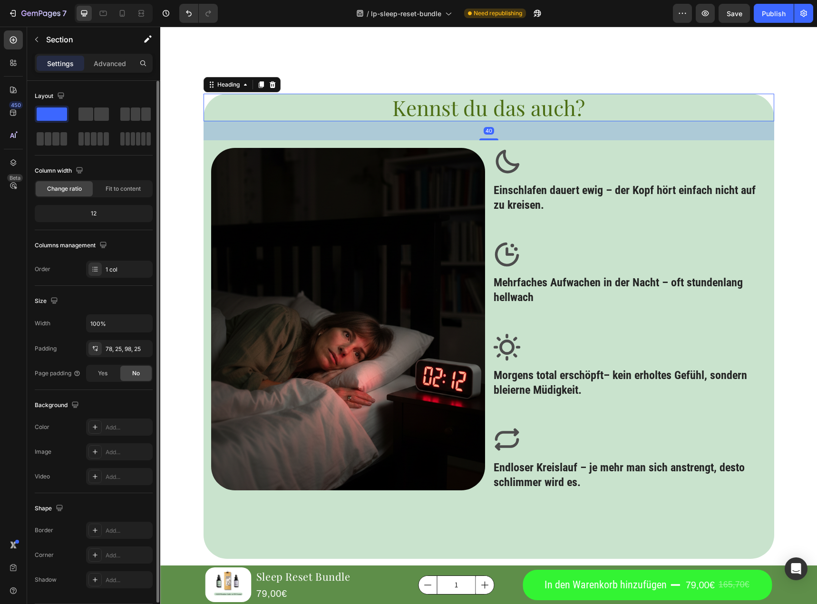
click at [628, 116] on h2 "Kennst du das auch?" at bounding box center [489, 108] width 571 height 28
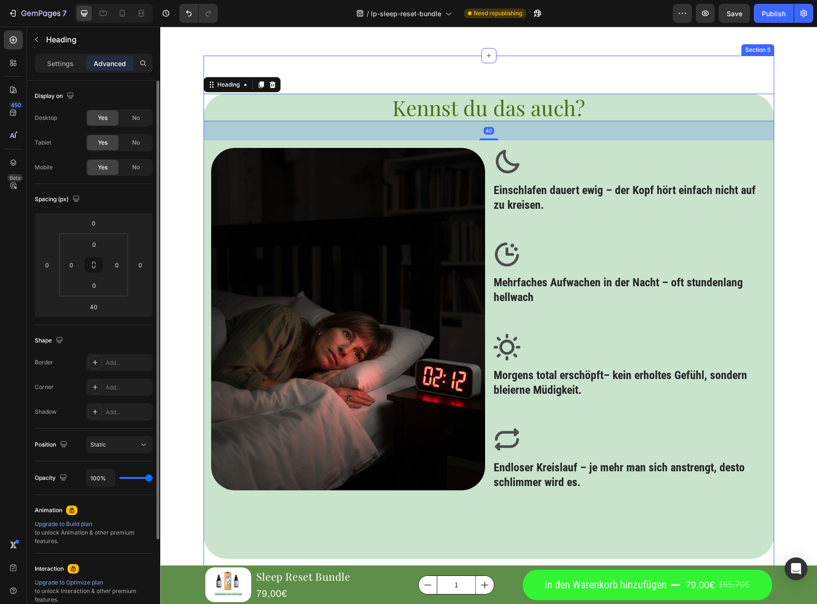
click at [517, 99] on h2 "Kennst du das auch?" at bounding box center [489, 108] width 571 height 28
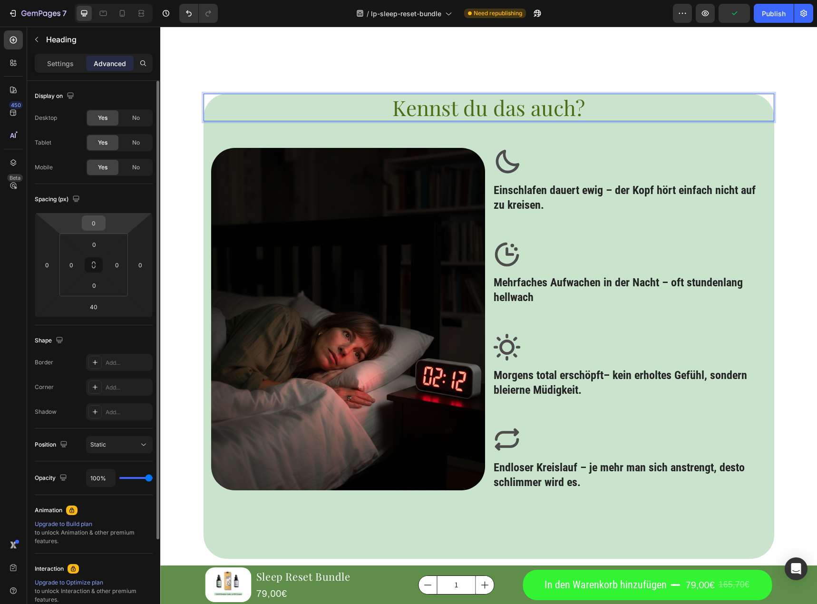
click at [101, 227] on input "0" at bounding box center [93, 223] width 19 height 14
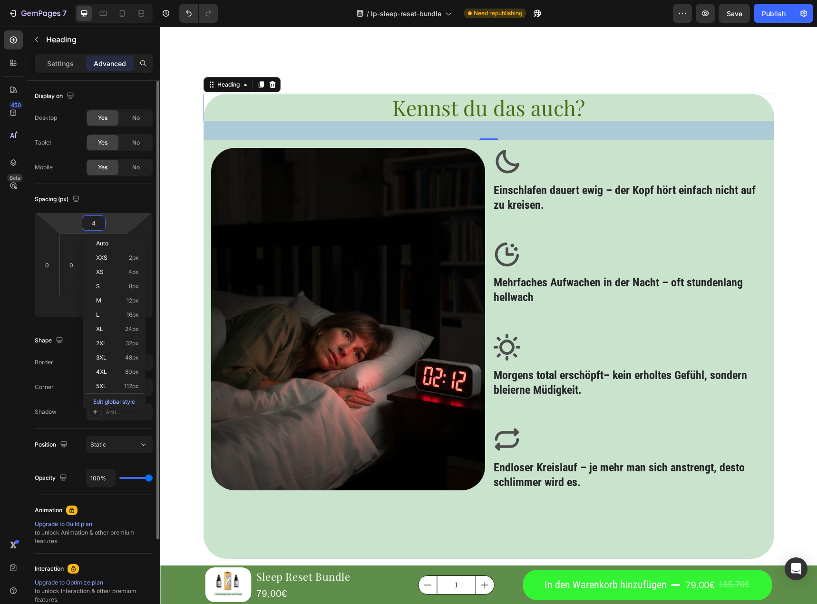
type input "40"
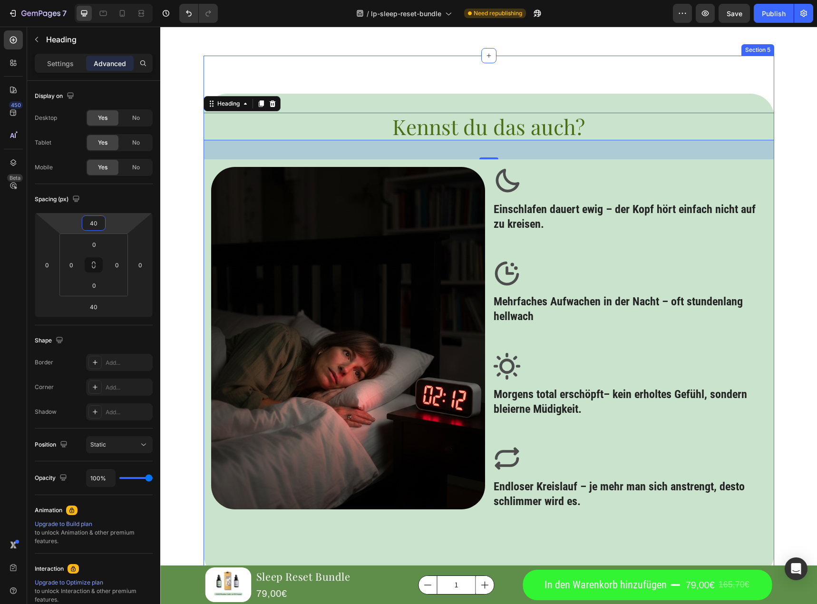
click at [718, 69] on div "Kennst du das auch? Heading 40 Image Icon Einschlafen dauert ewig – der Kopf hö…" at bounding box center [489, 336] width 571 height 561
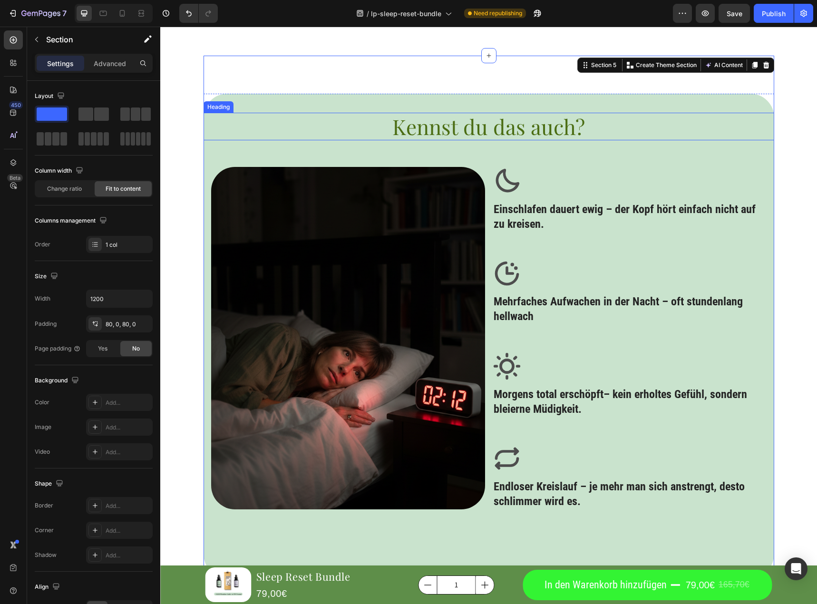
click at [525, 128] on p "Kennst du das auch?" at bounding box center [489, 127] width 569 height 26
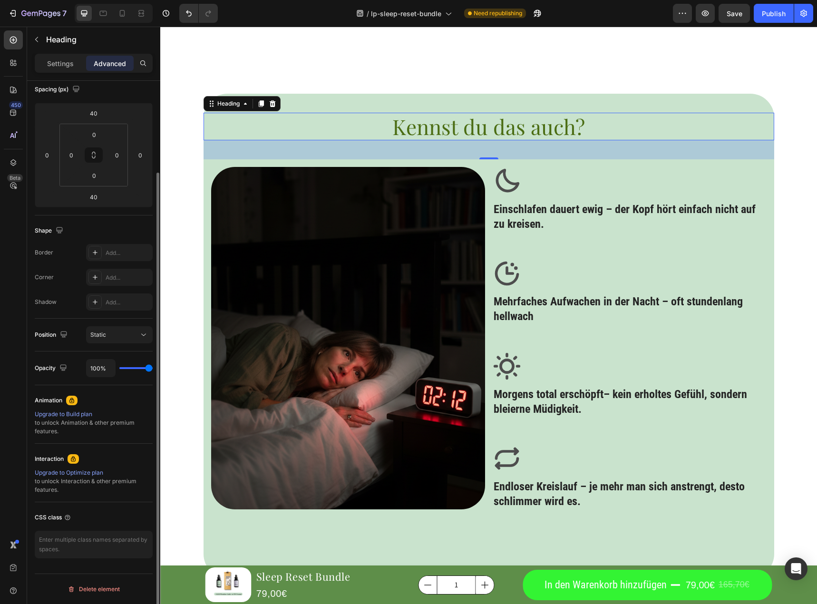
scroll to position [0, 0]
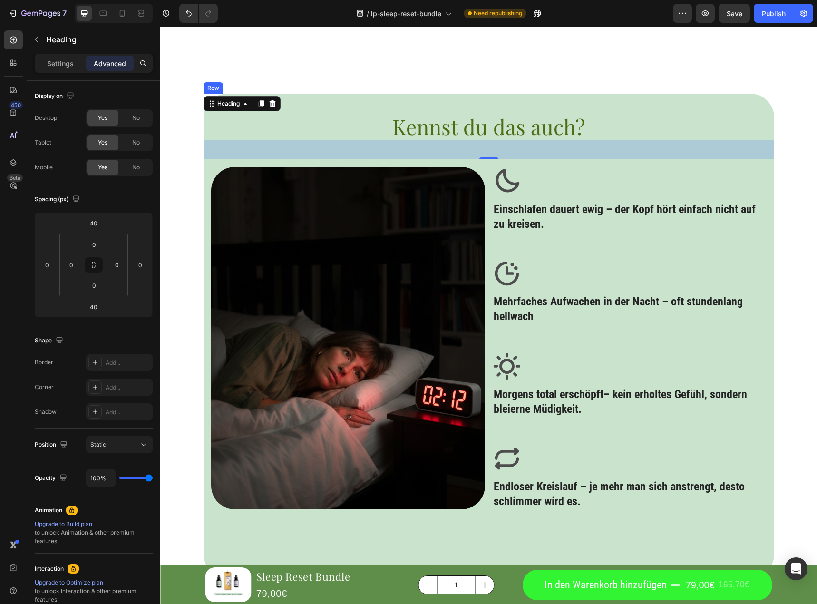
click at [627, 64] on div "Kennst du das auch? Heading 40 Image Icon Einschlafen dauert ewig – der Kopf hö…" at bounding box center [489, 336] width 571 height 561
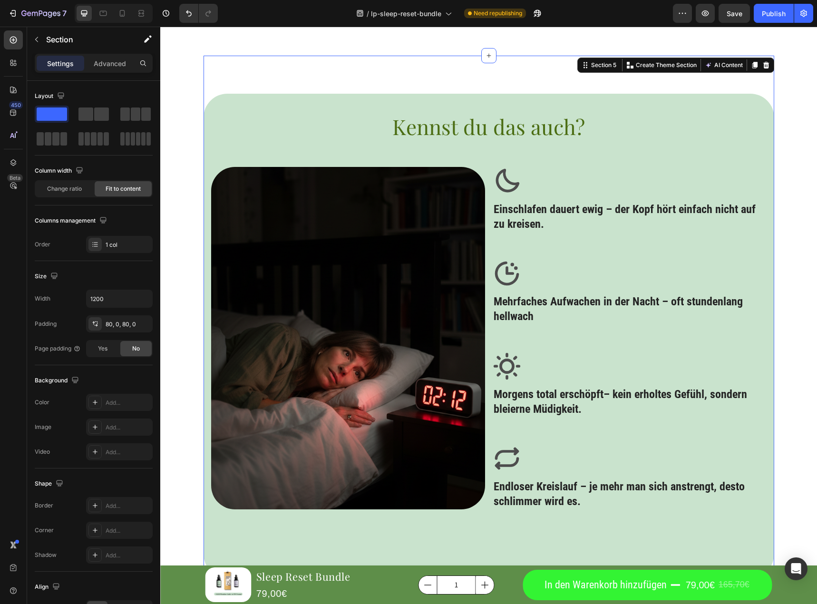
click at [627, 64] on icon at bounding box center [631, 65] width 8 height 8
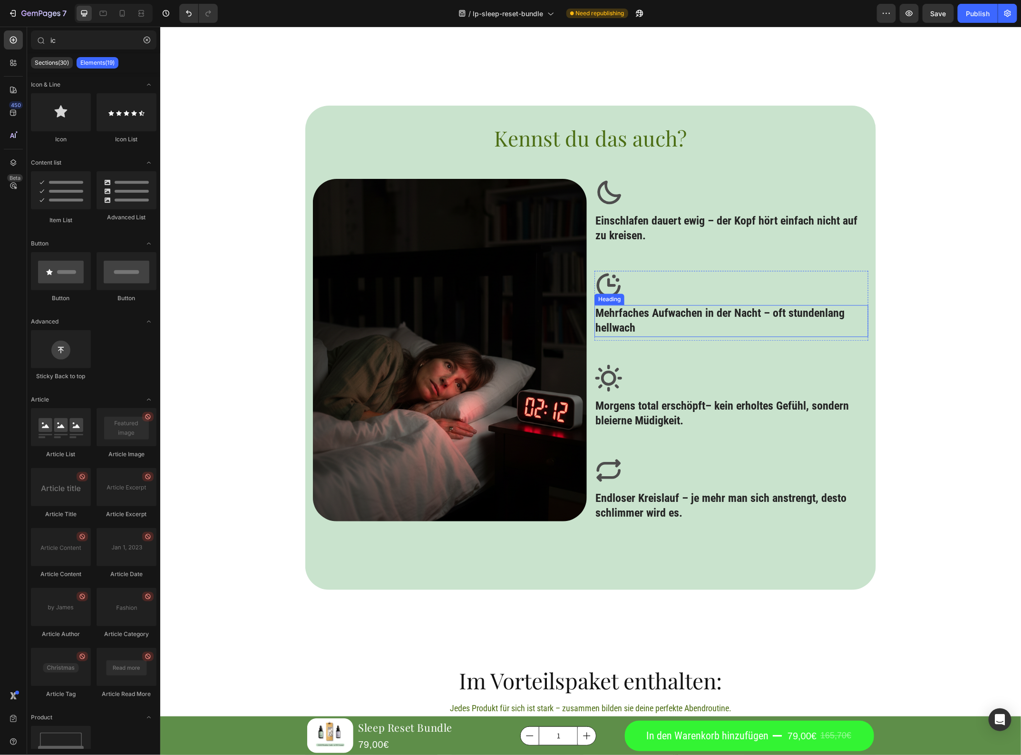
scroll to position [963, 0]
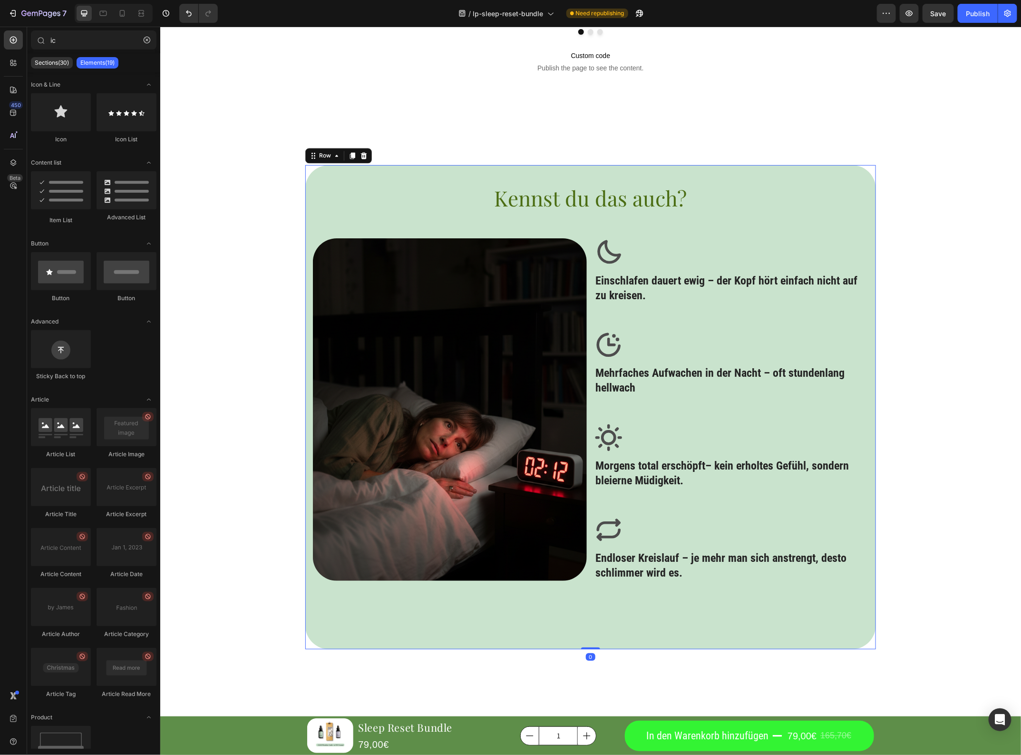
click at [458, 217] on div "Kennst du das auch? Heading Image Icon Einschlafen dauert ewig – der Kopf hört …" at bounding box center [590, 407] width 571 height 485
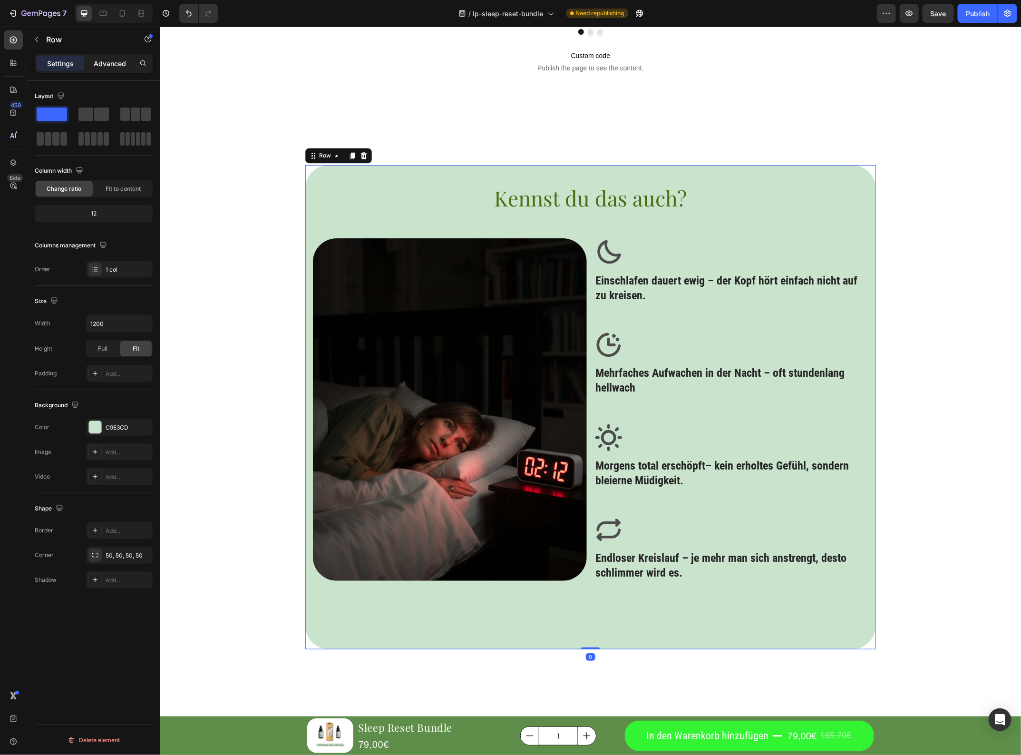
click at [113, 68] on div "Advanced" at bounding box center [110, 63] width 48 height 15
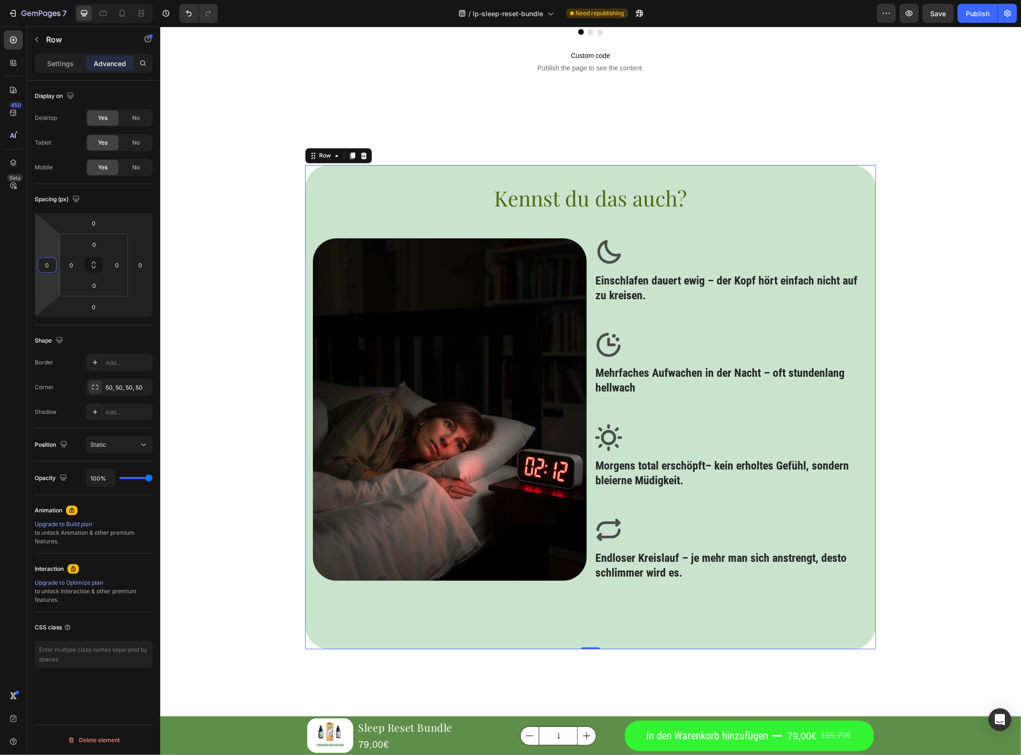
click at [46, 270] on input "0" at bounding box center [47, 265] width 14 height 14
click at [69, 270] on input "0" at bounding box center [71, 265] width 14 height 14
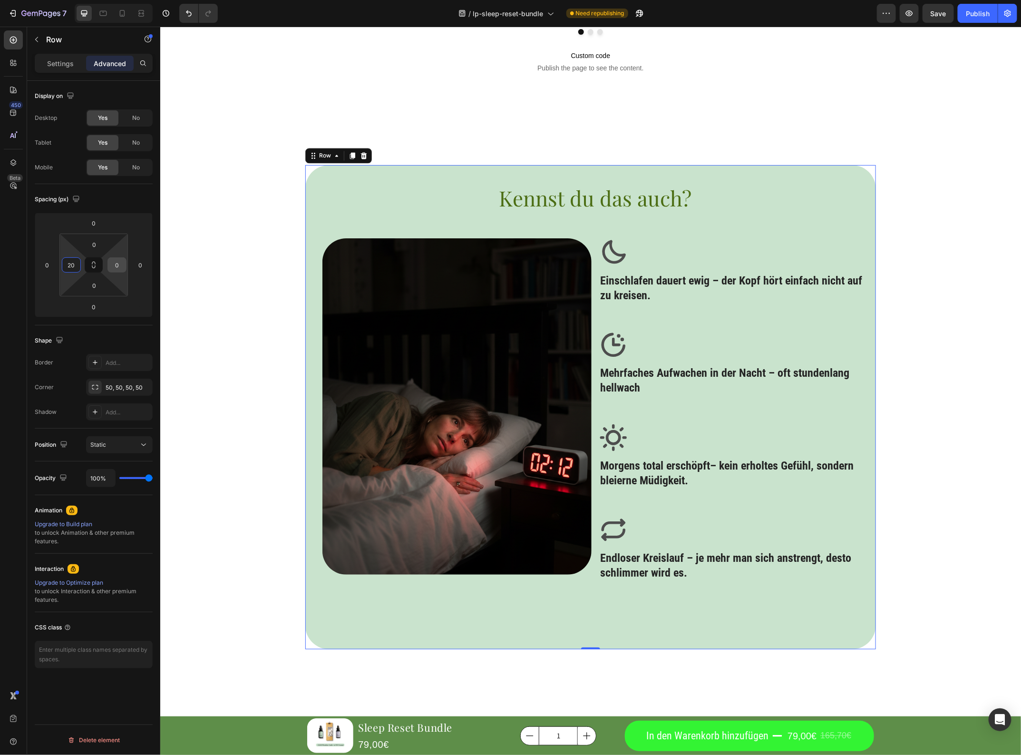
type input "20"
click at [116, 269] on input "0" at bounding box center [117, 265] width 14 height 14
type input "20"
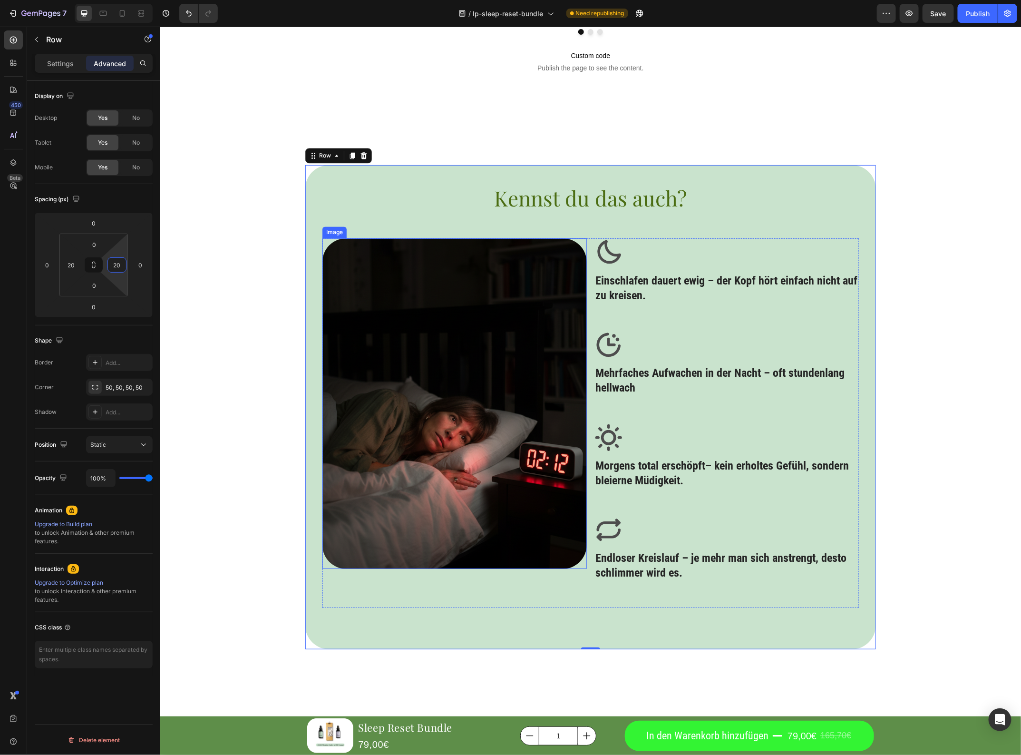
click at [396, 396] on img at bounding box center [454, 403] width 265 height 331
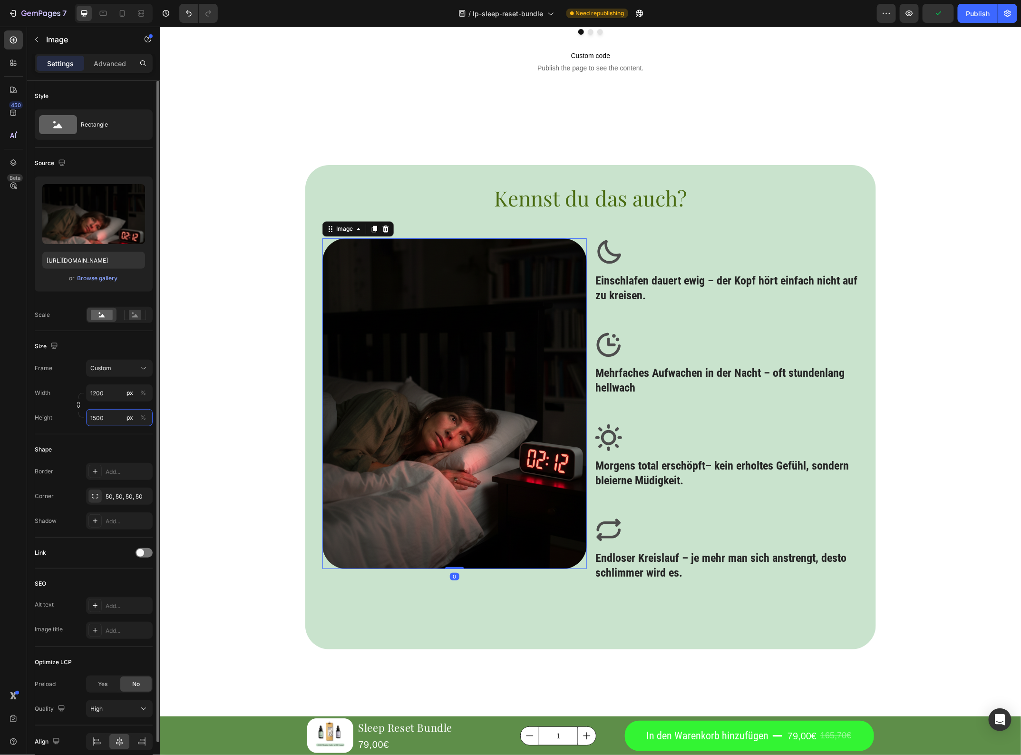
click at [103, 417] on input "1500" at bounding box center [119, 417] width 67 height 17
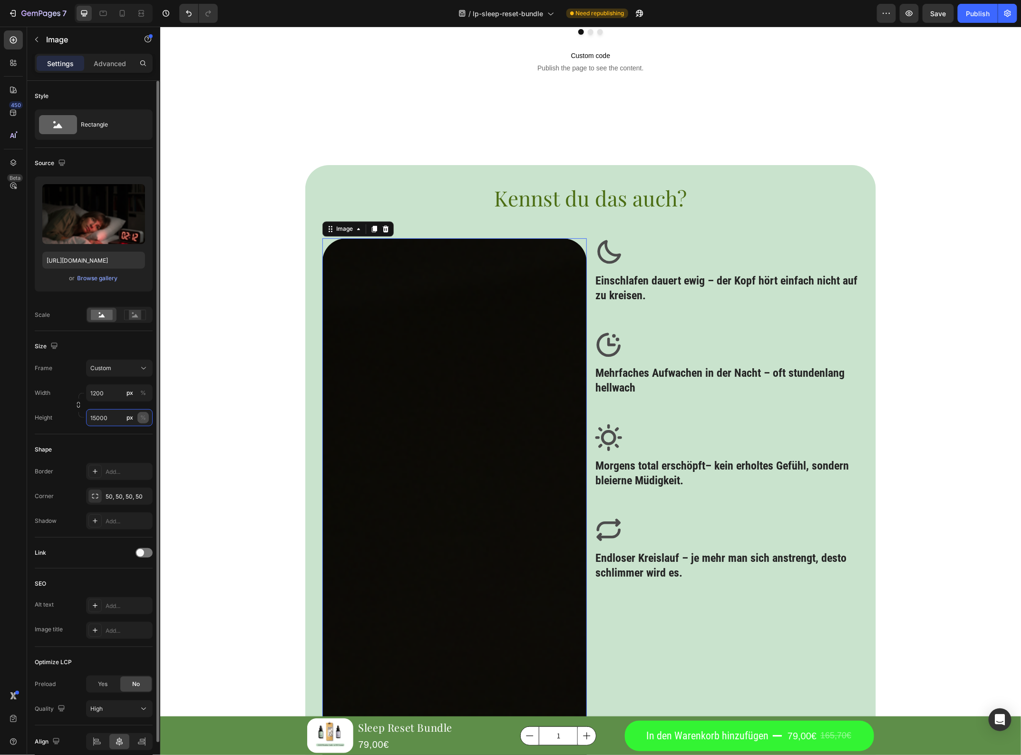
type input "1500"
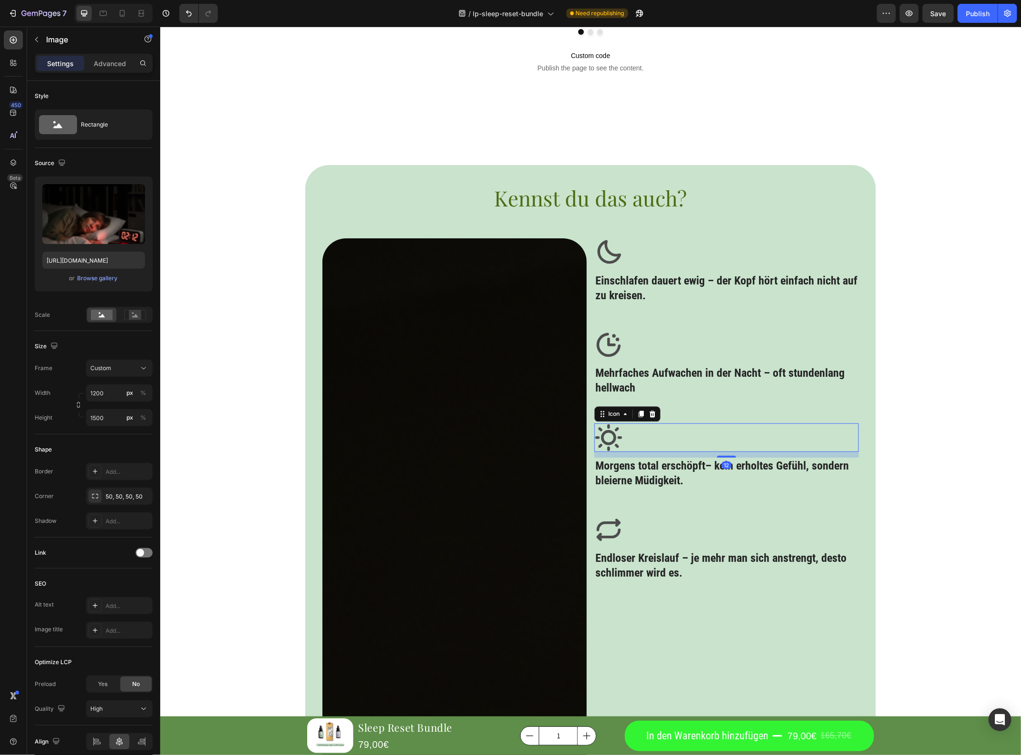
click at [735, 426] on div "Icon 12" at bounding box center [726, 437] width 265 height 29
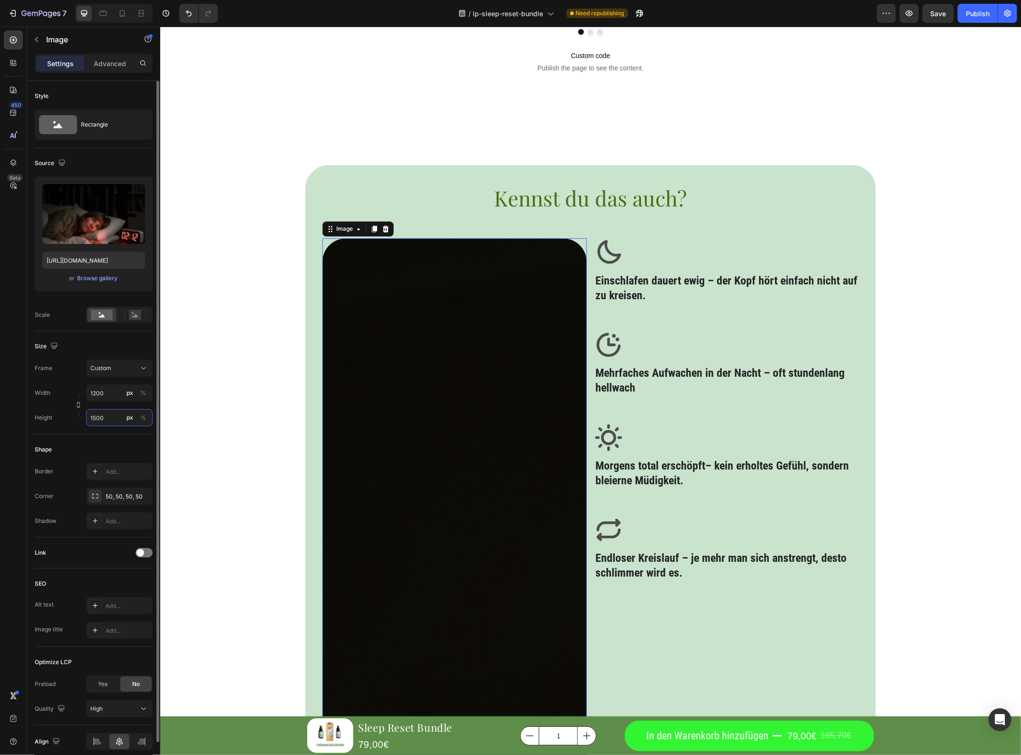
click at [111, 426] on input "1500" at bounding box center [119, 417] width 67 height 17
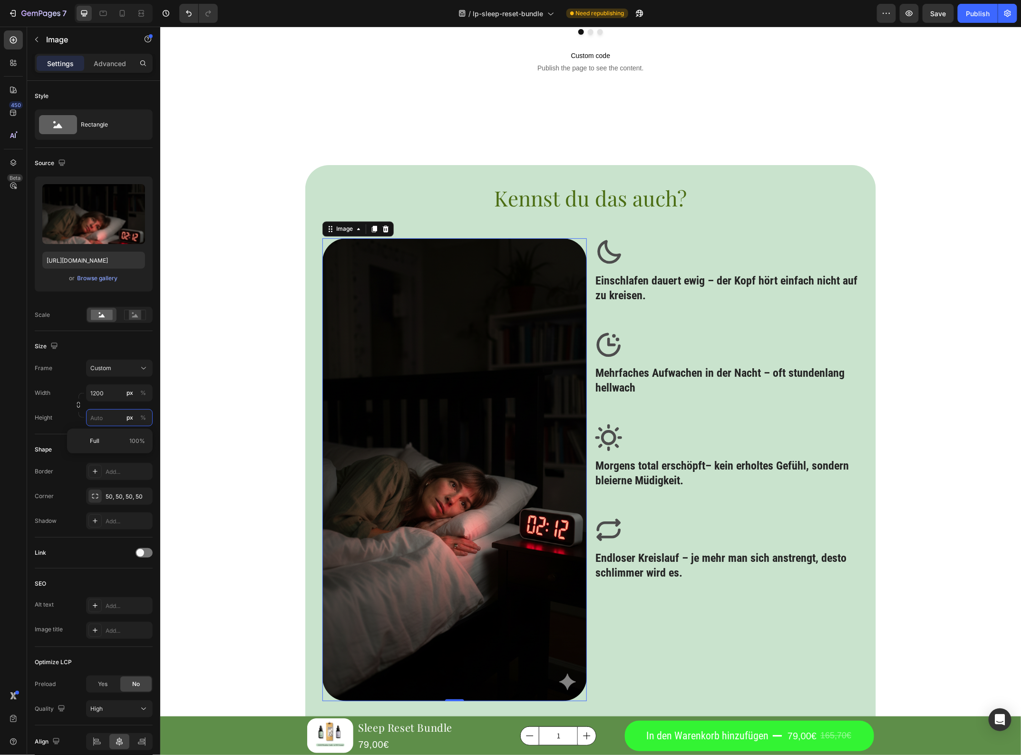
type input "1"
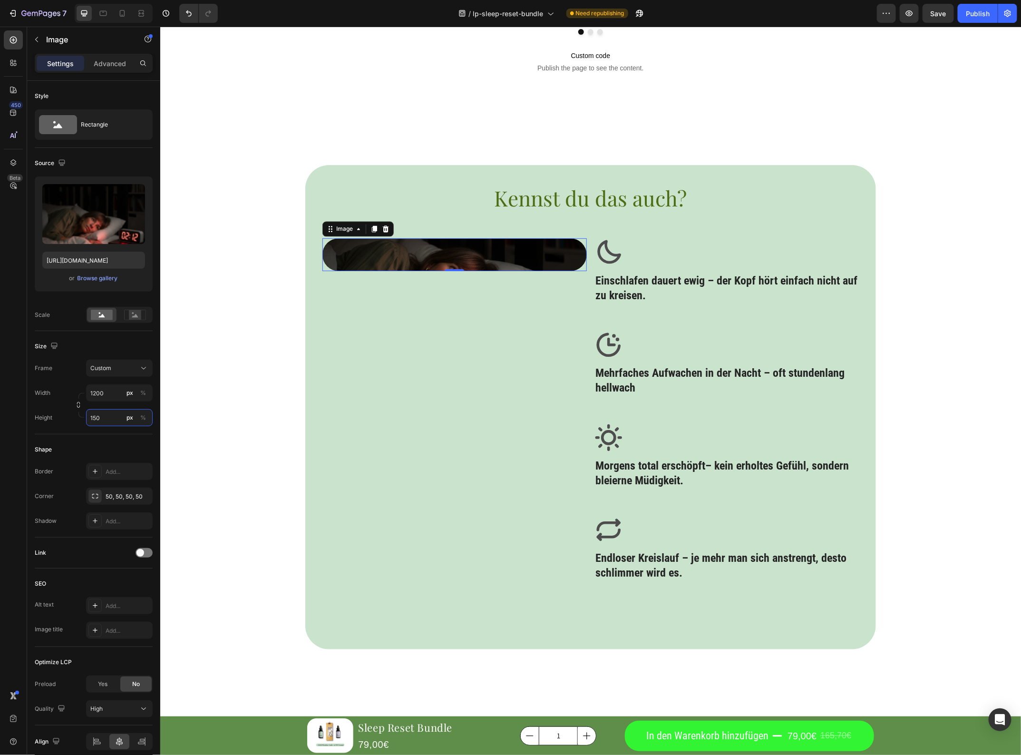
type input "1500"
click at [185, 5] on button "Undo/Redo" at bounding box center [188, 13] width 19 height 19
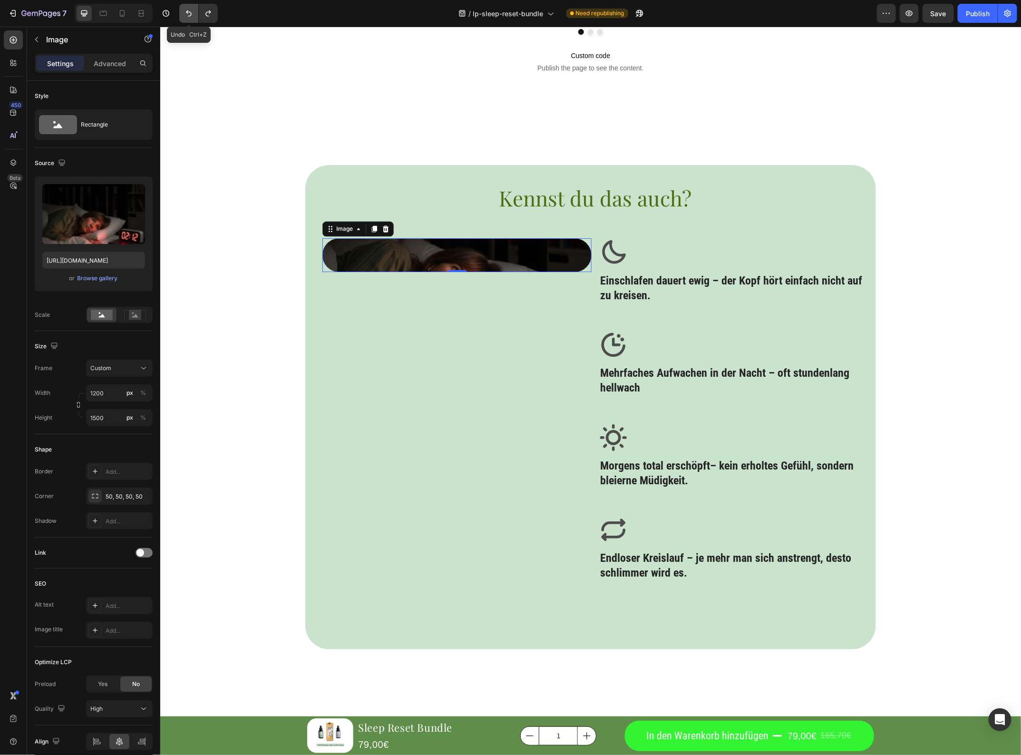
click at [188, 10] on icon "Undo/Redo" at bounding box center [189, 14] width 10 height 10
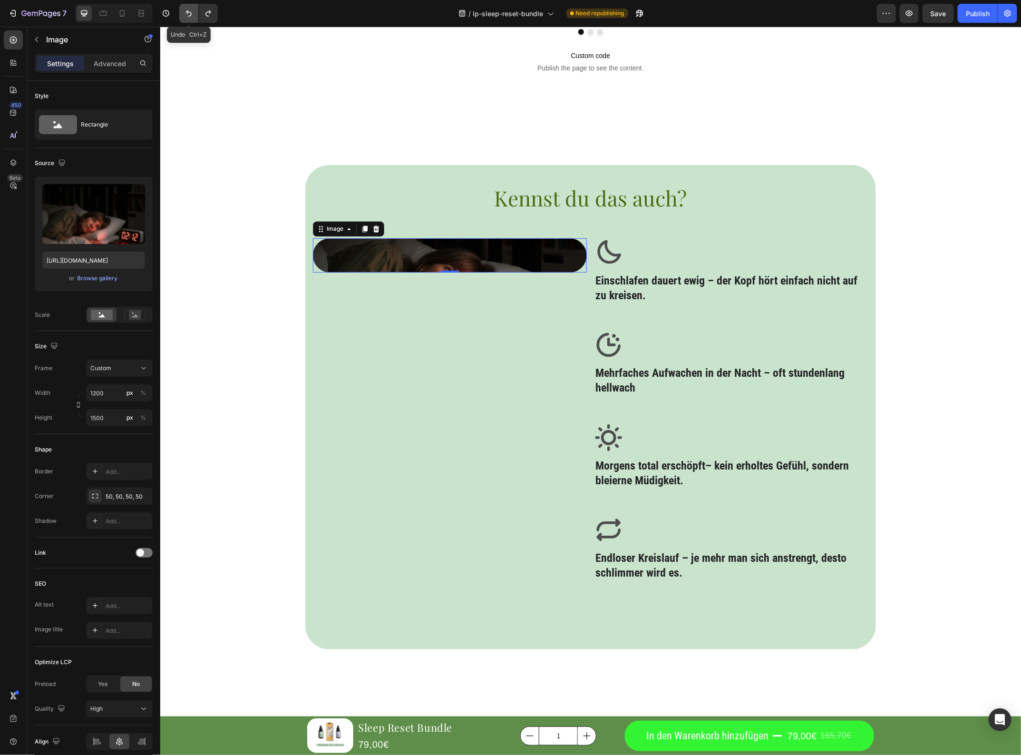
click at [188, 10] on icon "Undo/Redo" at bounding box center [189, 14] width 10 height 10
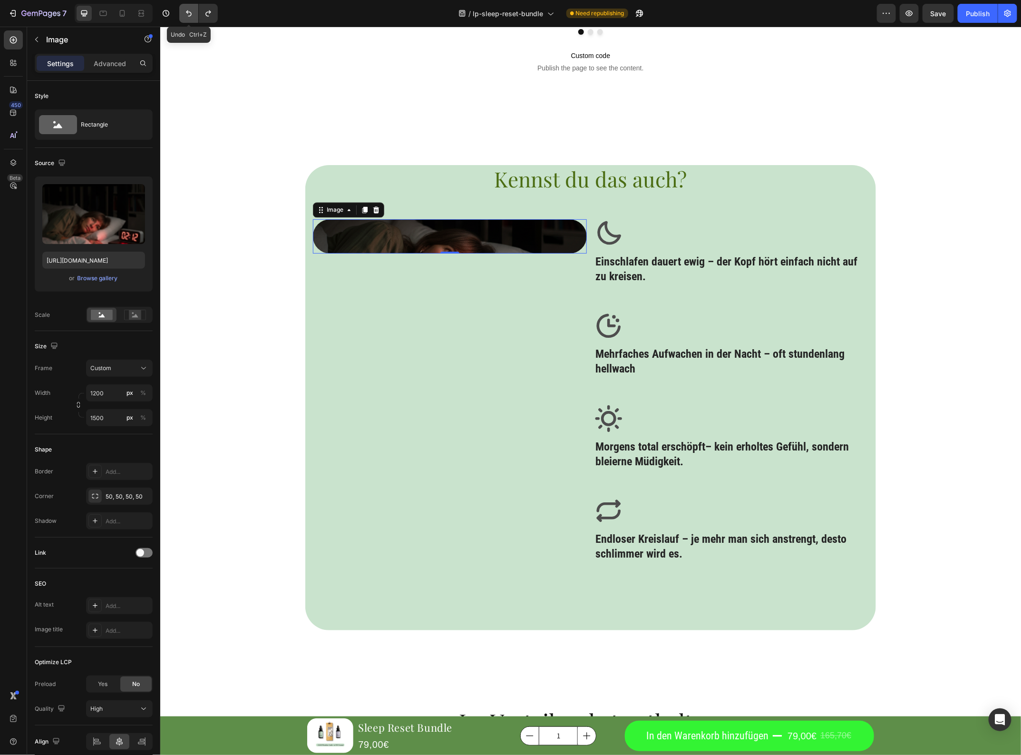
click at [188, 10] on icon "Undo/Redo" at bounding box center [189, 14] width 10 height 10
click at [187, 10] on icon "Undo/Redo" at bounding box center [189, 14] width 10 height 10
click at [186, 10] on icon "Undo/Redo" at bounding box center [189, 14] width 10 height 10
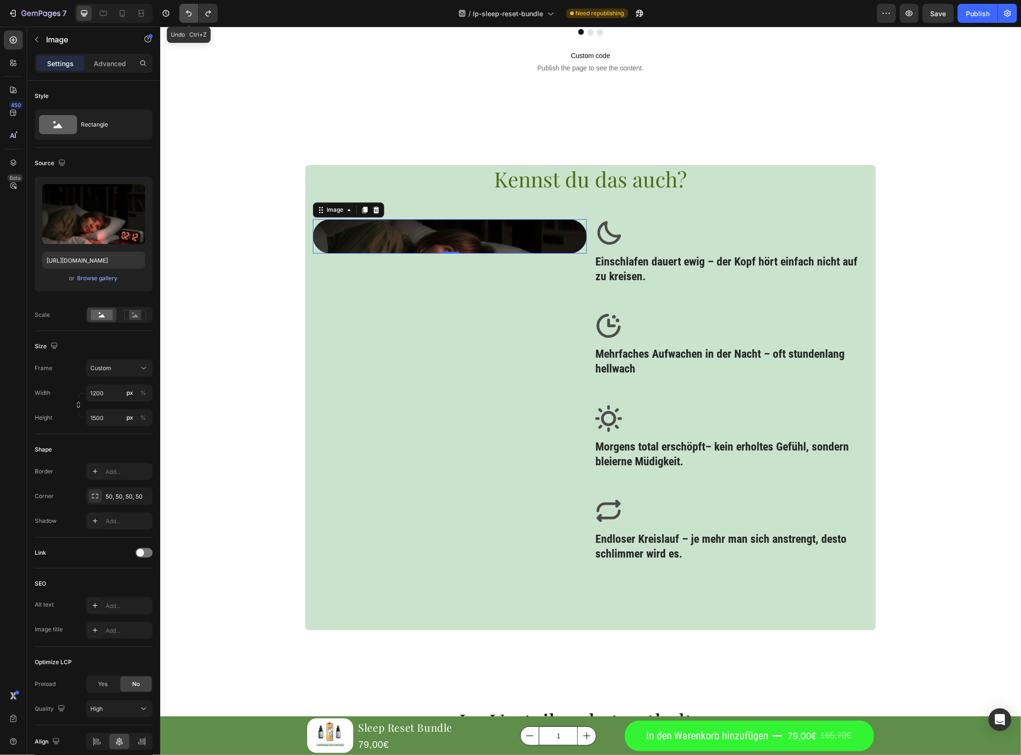
click at [185, 10] on icon "Undo/Redo" at bounding box center [189, 14] width 10 height 10
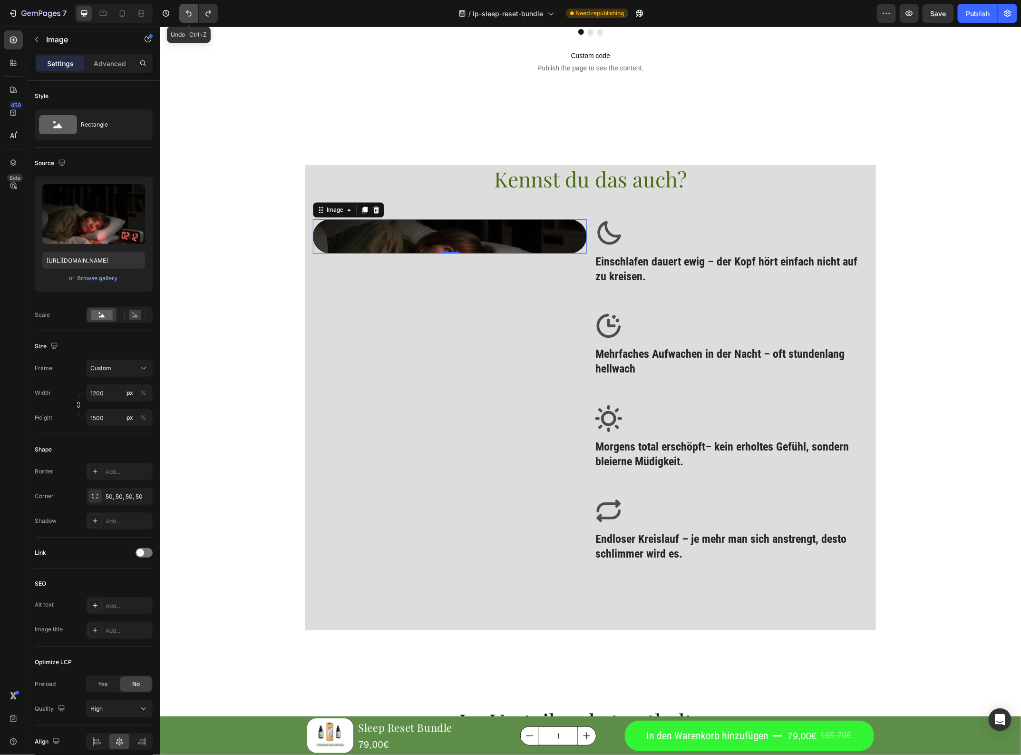
click at [185, 10] on icon "Undo/Redo" at bounding box center [189, 14] width 10 height 10
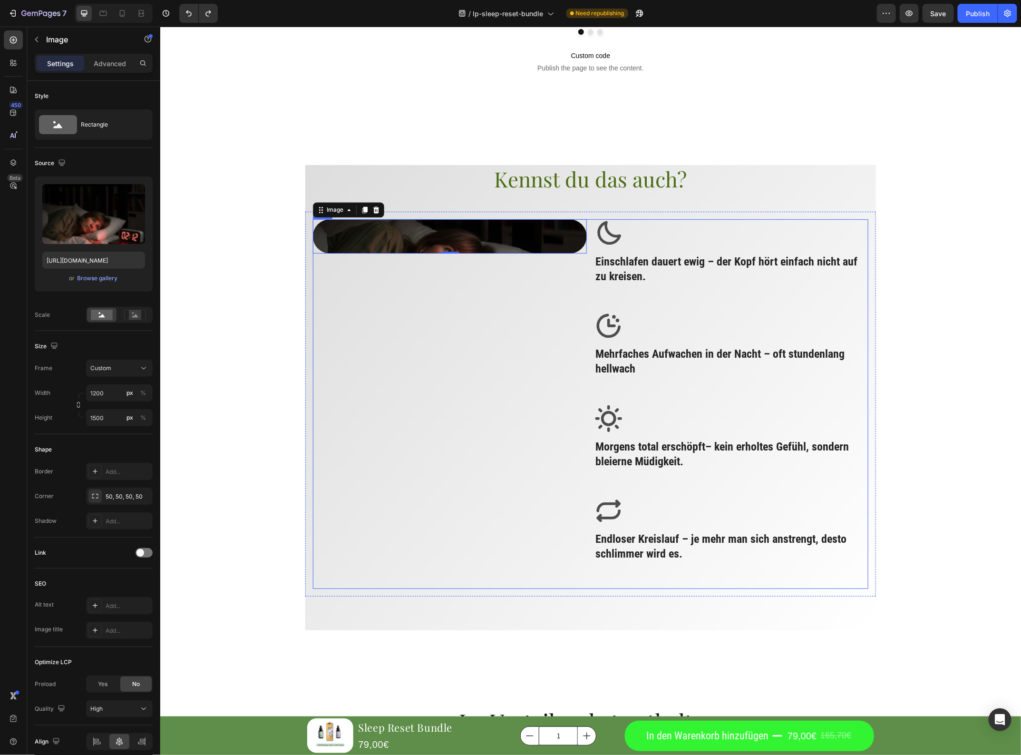
click at [386, 275] on div "Image 0" at bounding box center [450, 404] width 274 height 370
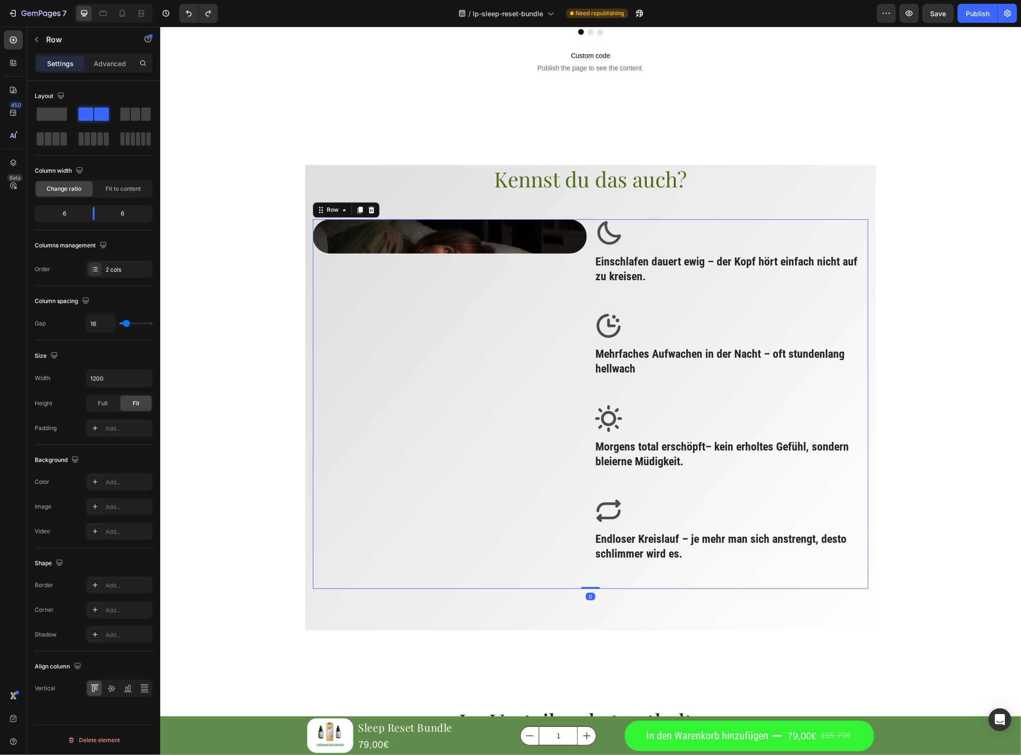
click at [577, 324] on div "Image" at bounding box center [450, 404] width 274 height 370
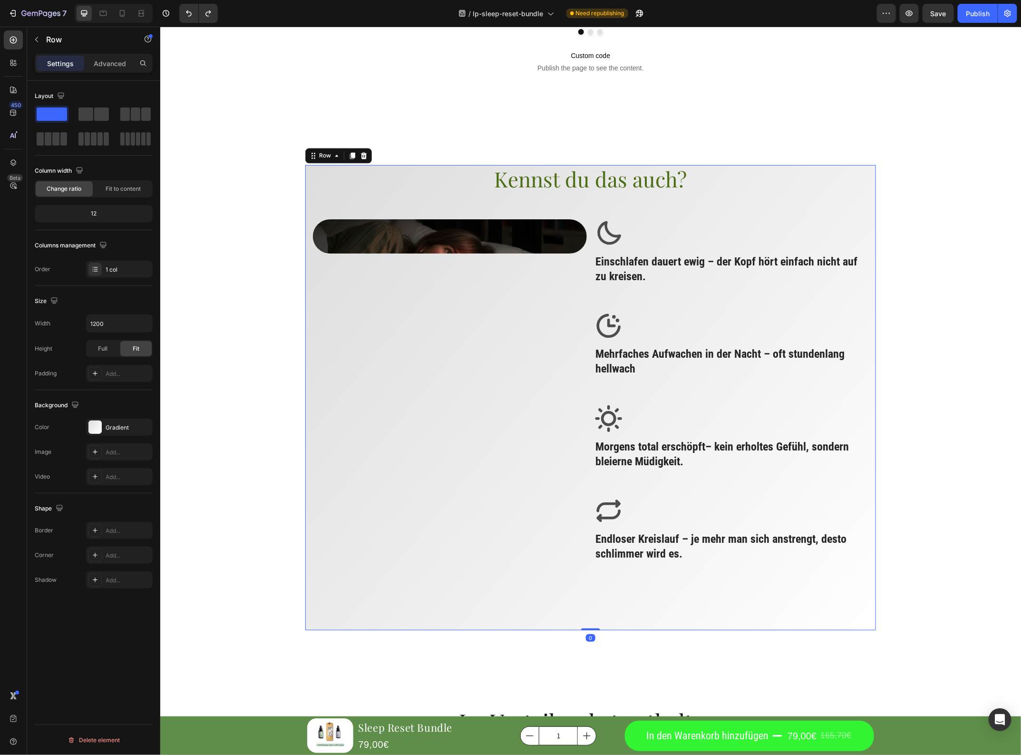
click at [646, 206] on div "Kennst du das auch? Heading Image Icon Einschlafen dauert ewig – der Kopf hört …" at bounding box center [590, 398] width 571 height 466
click at [208, 10] on icon "Undo/Redo" at bounding box center [209, 14] width 10 height 10
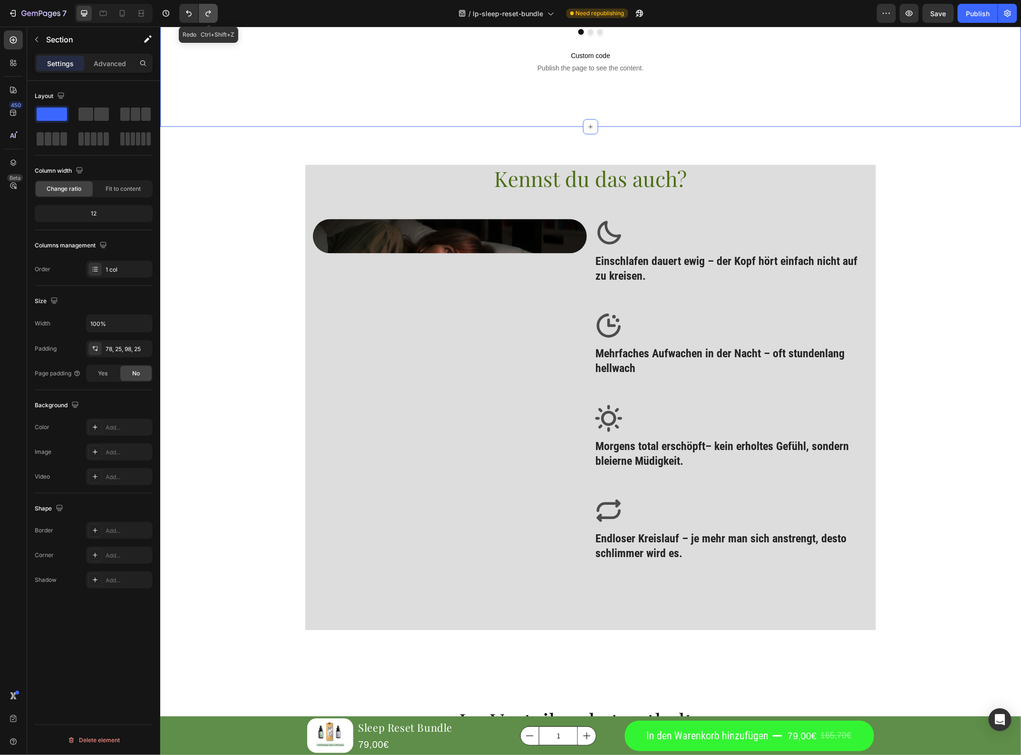
click at [208, 10] on icon "Undo/Redo" at bounding box center [209, 14] width 10 height 10
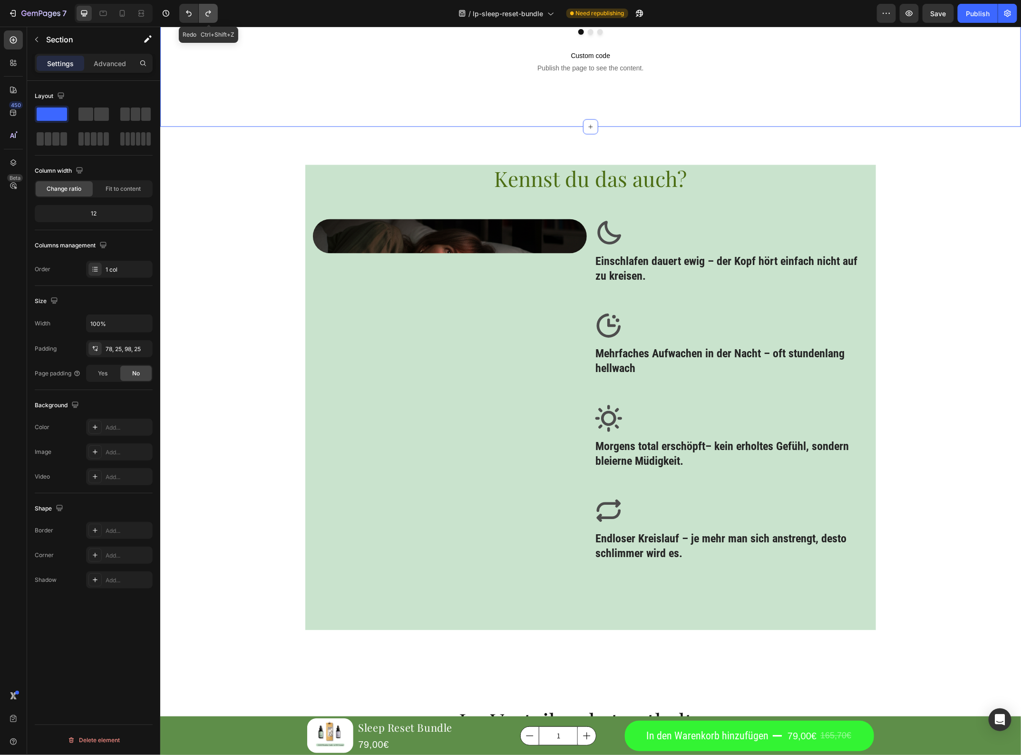
click at [208, 10] on icon "Undo/Redo" at bounding box center [209, 14] width 10 height 10
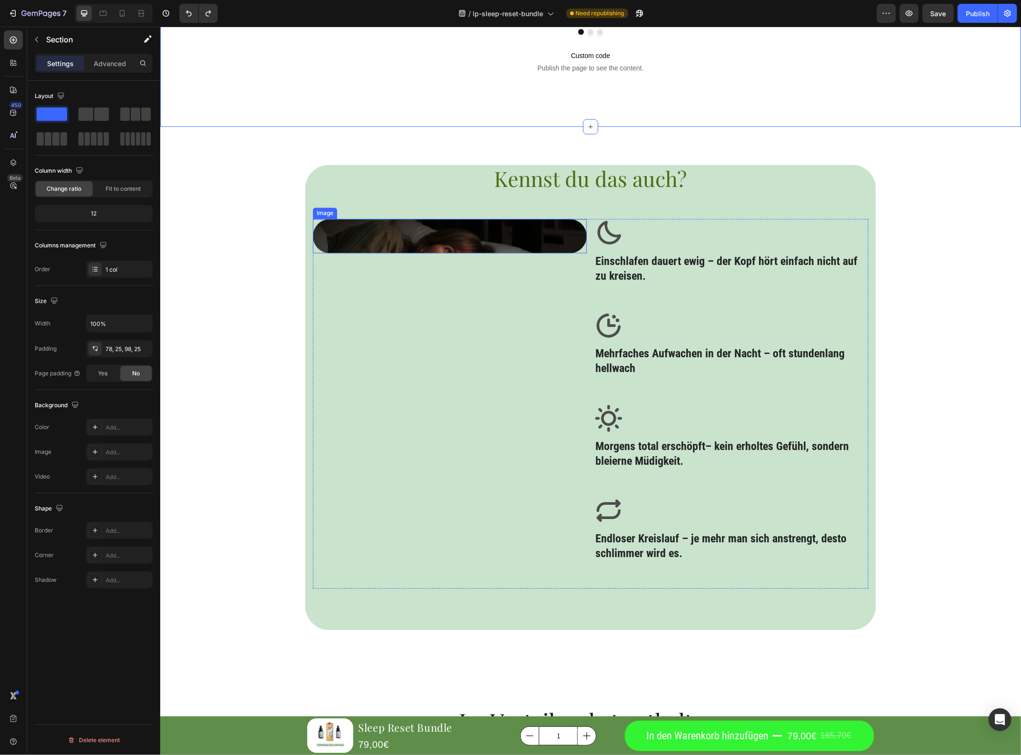
click at [363, 240] on img at bounding box center [450, 236] width 274 height 34
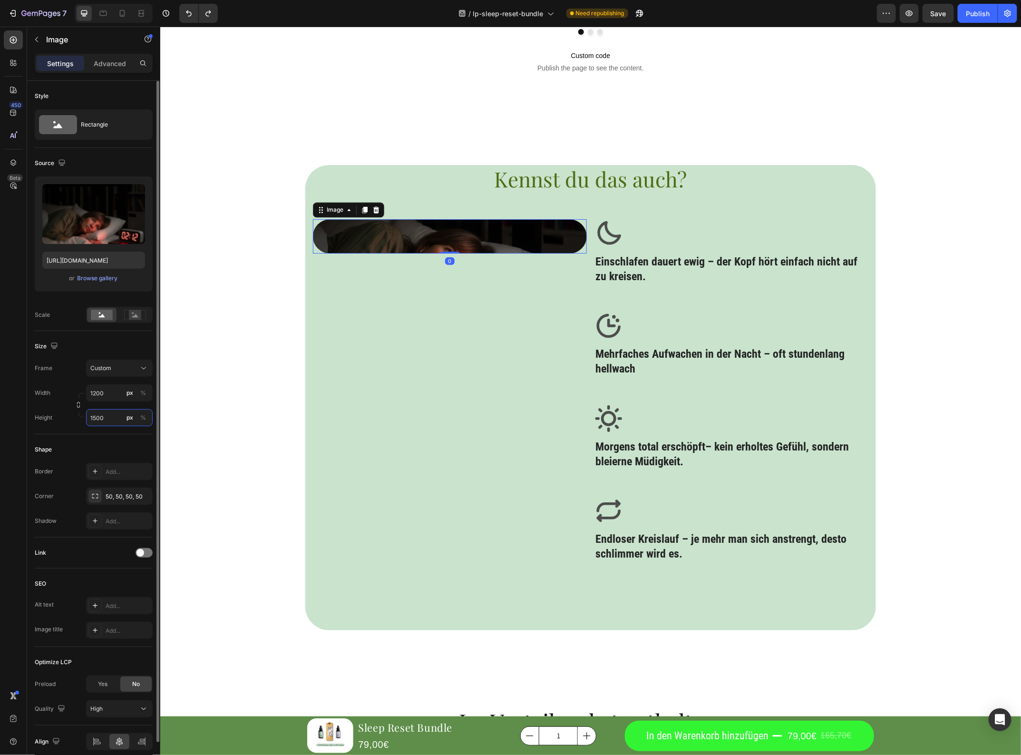
click at [103, 420] on input "1500" at bounding box center [119, 417] width 67 height 17
click at [135, 310] on icon at bounding box center [135, 315] width 22 height 10
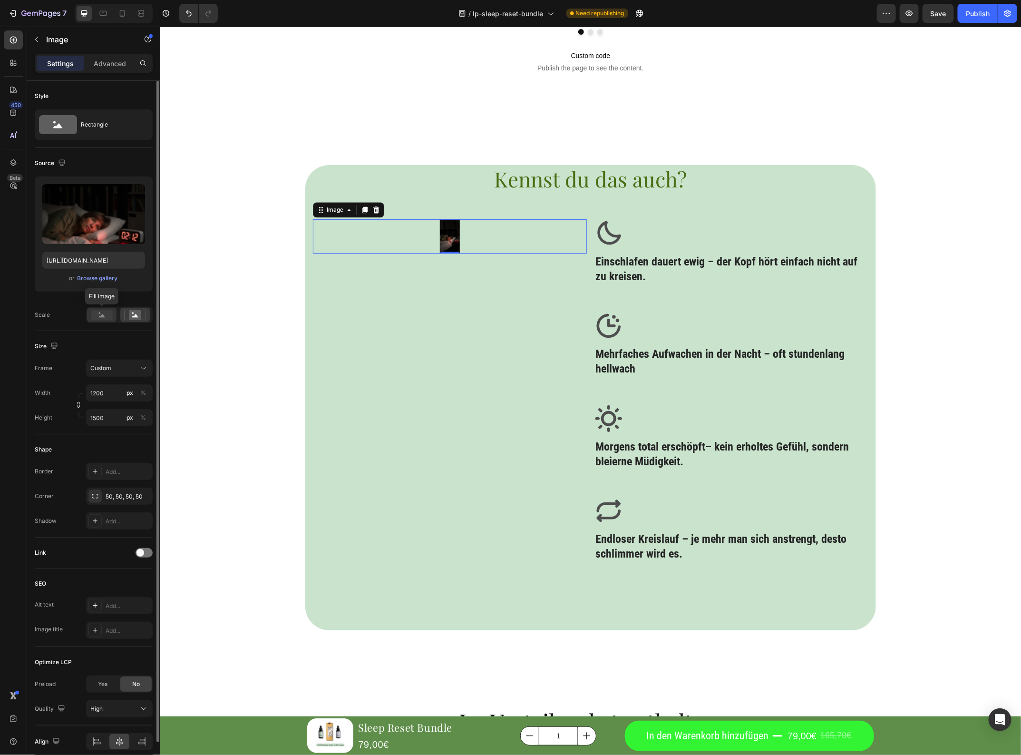
click at [108, 310] on rect at bounding box center [102, 315] width 22 height 10
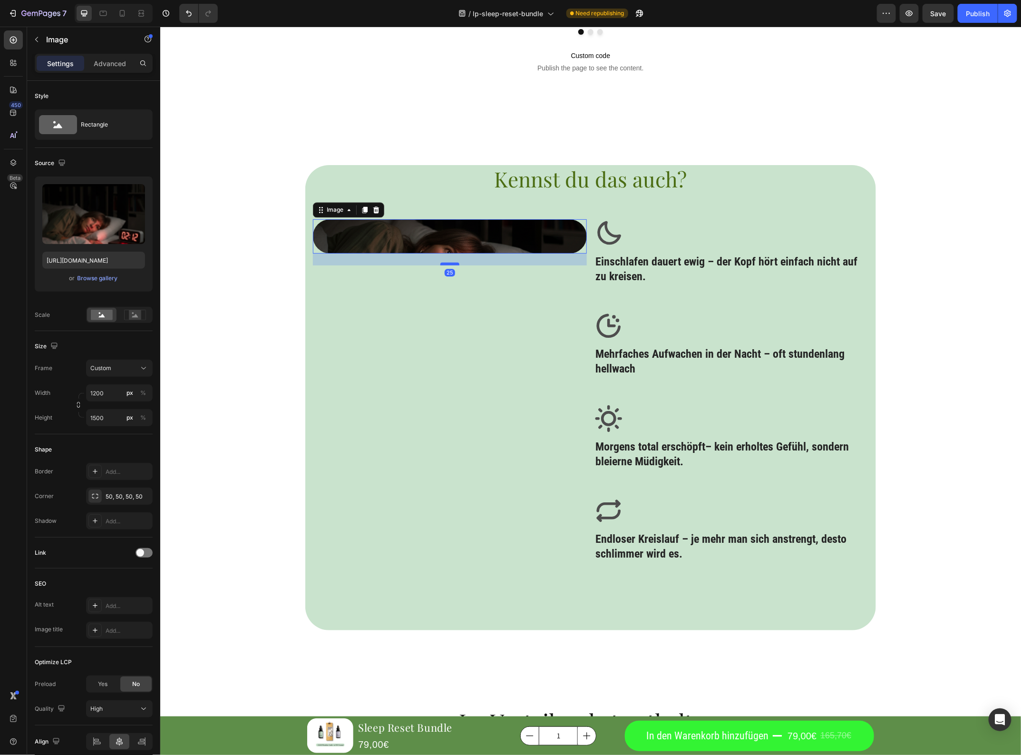
drag, startPoint x: 441, startPoint y: 252, endPoint x: 438, endPoint y: 275, distance: 22.7
click at [440, 265] on div at bounding box center [449, 263] width 19 height 3
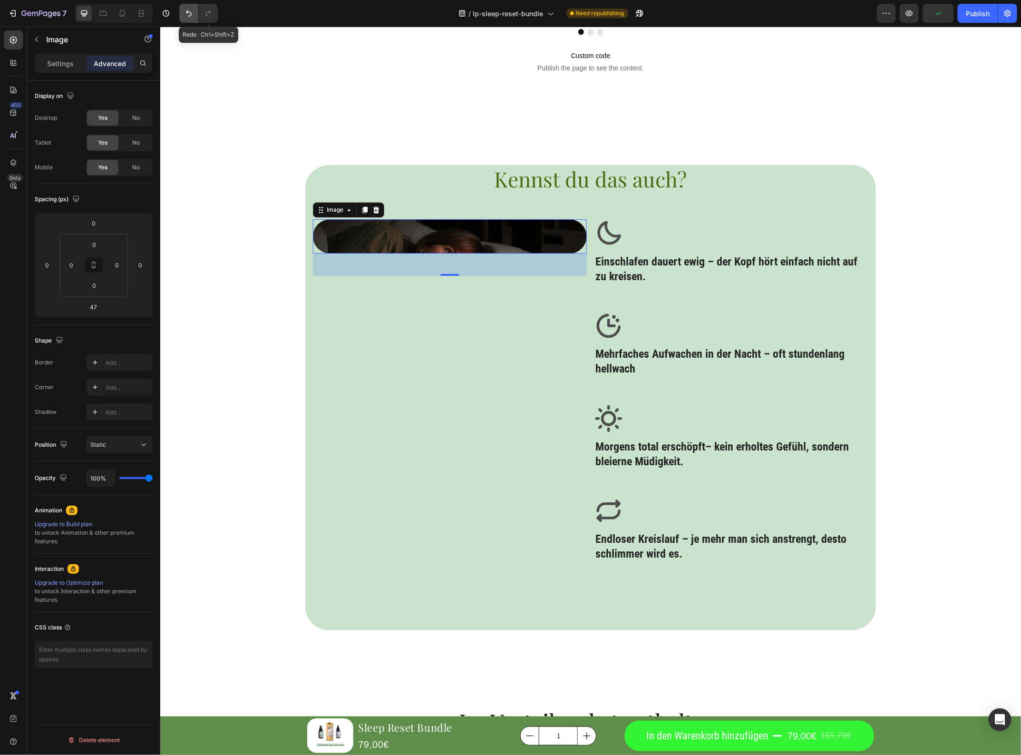
click at [189, 17] on icon "Undo/Redo" at bounding box center [189, 14] width 10 height 10
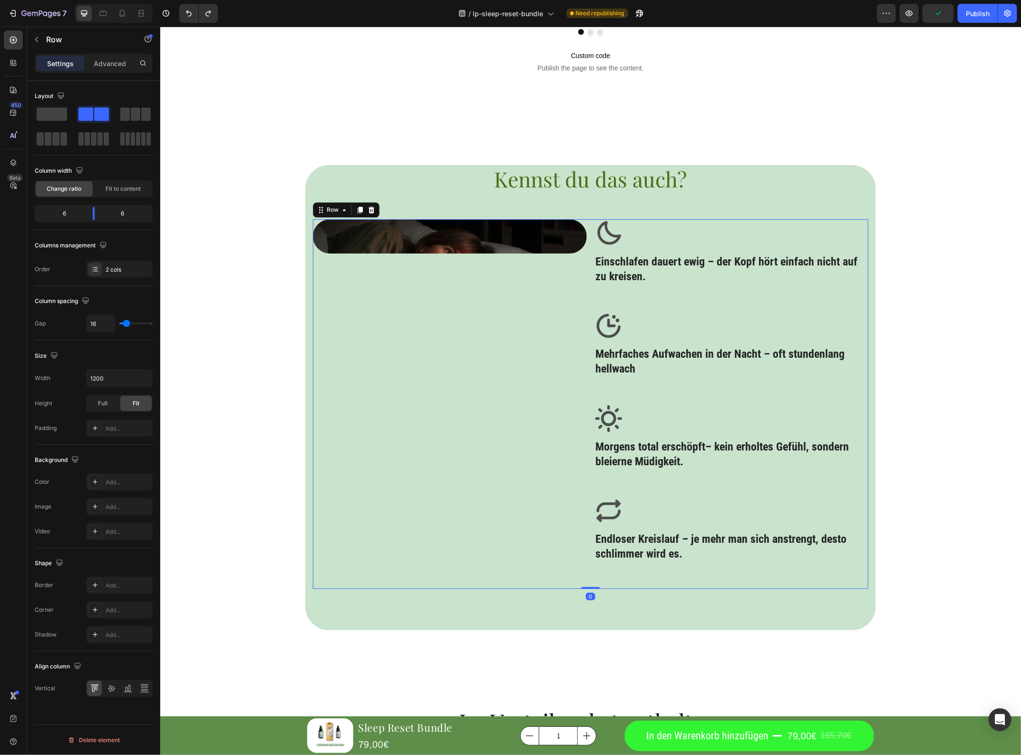
click at [438, 386] on div "Image" at bounding box center [450, 404] width 274 height 370
click at [702, 286] on div "Icon Einschlafen dauert ewig – der Kopf hört einfach nicht auf zu kreisen. Head…" at bounding box center [731, 253] width 274 height 69
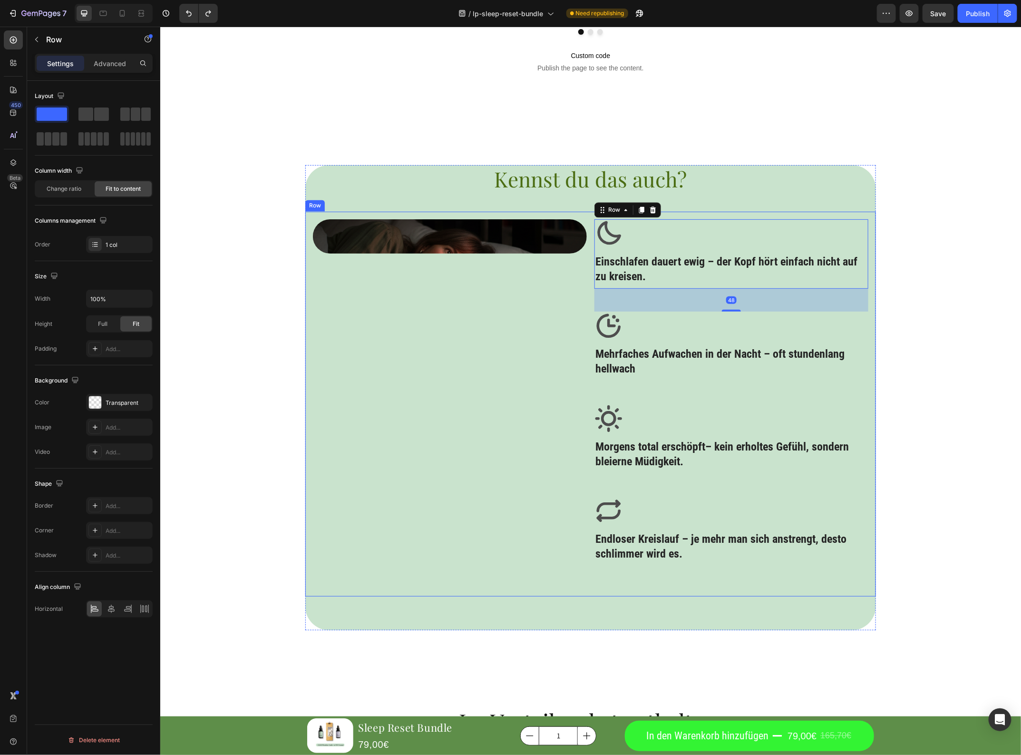
click at [503, 216] on div "Image Icon Einschlafen dauert ewig – der Kopf hört einfach nicht auf zu kreisen…" at bounding box center [590, 403] width 571 height 385
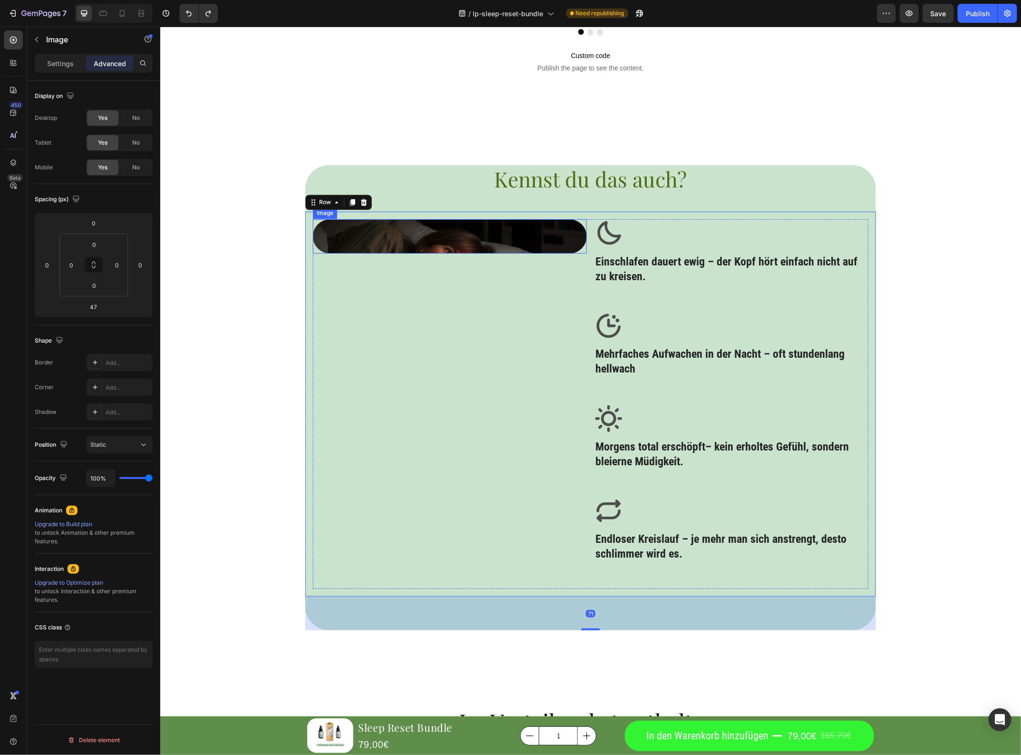
click at [500, 233] on img at bounding box center [450, 236] width 274 height 34
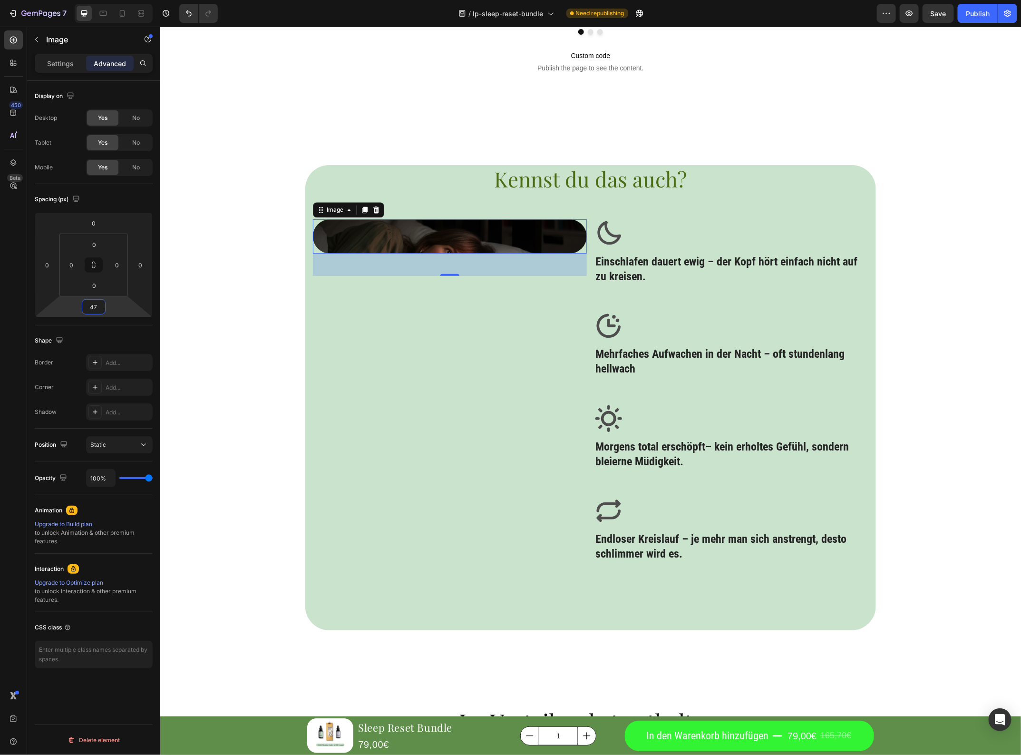
click at [97, 307] on input "47" at bounding box center [93, 307] width 19 height 14
type input "0"
click at [54, 62] on p "Settings" at bounding box center [60, 64] width 27 height 10
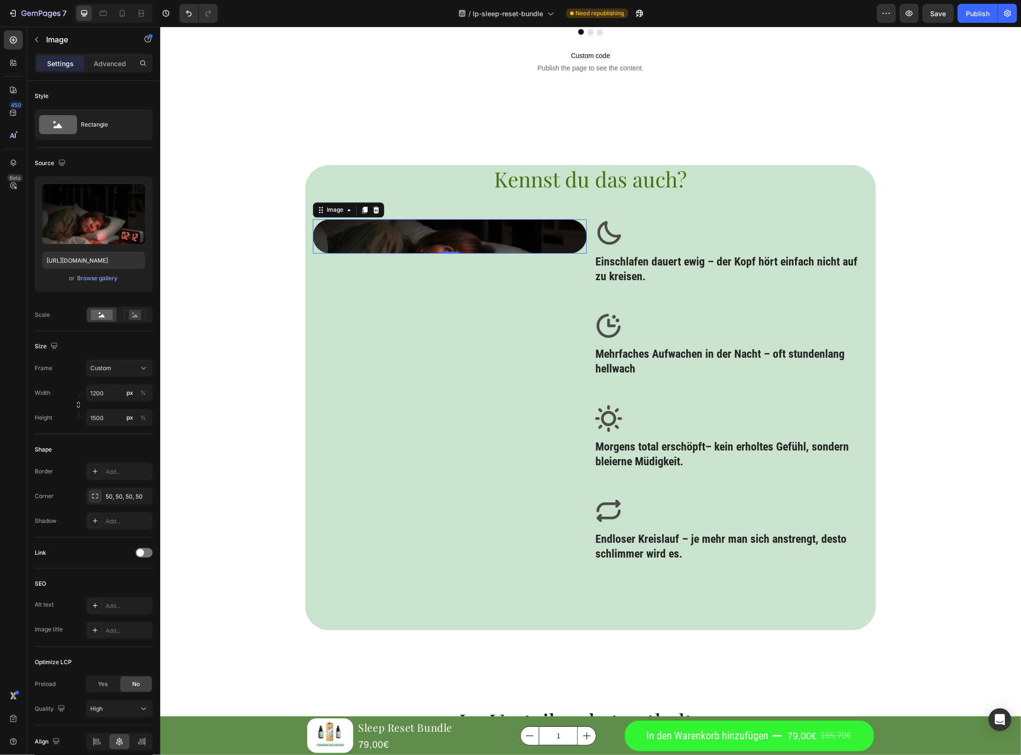
click at [396, 239] on img at bounding box center [450, 236] width 274 height 34
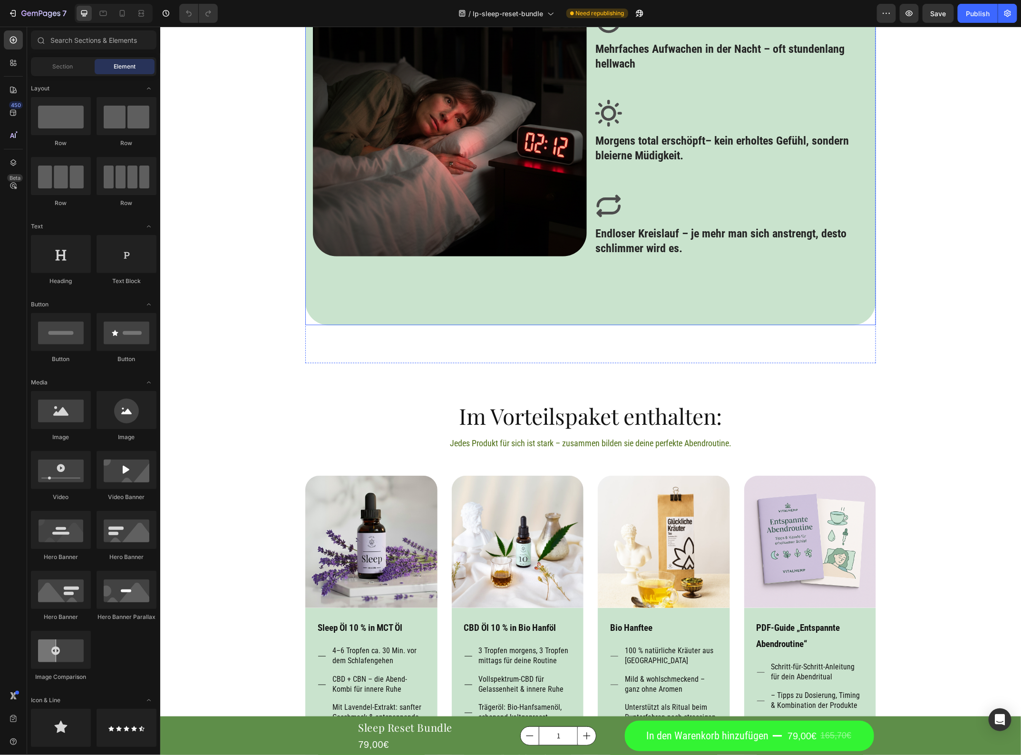
scroll to position [833, 0]
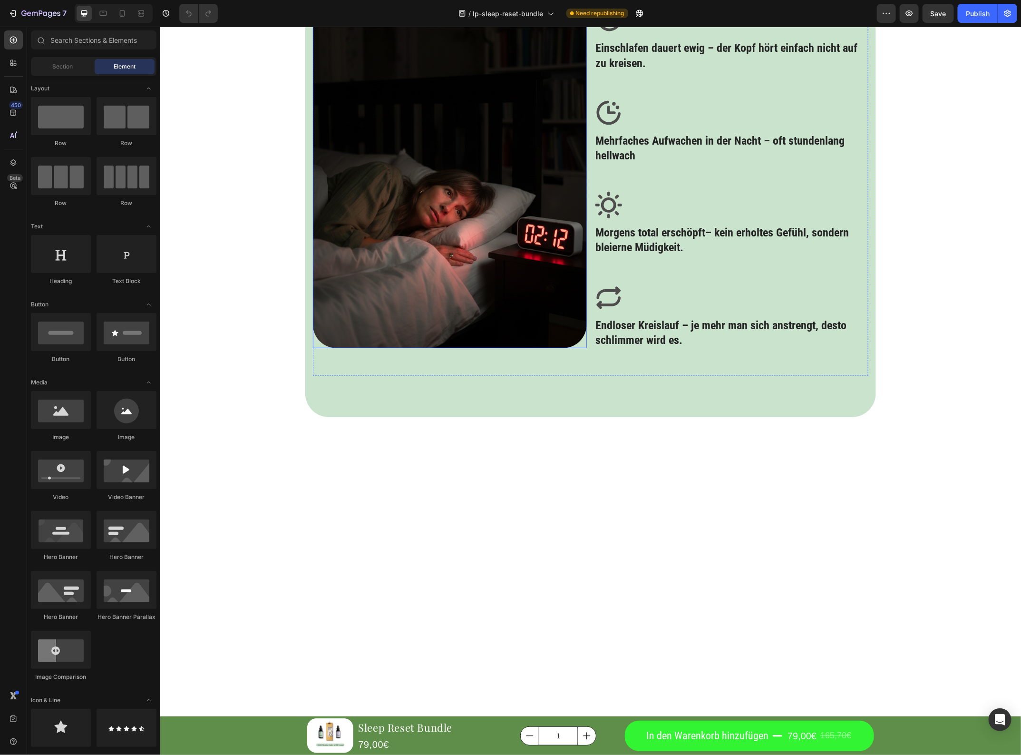
click at [520, 348] on img at bounding box center [450, 176] width 274 height 343
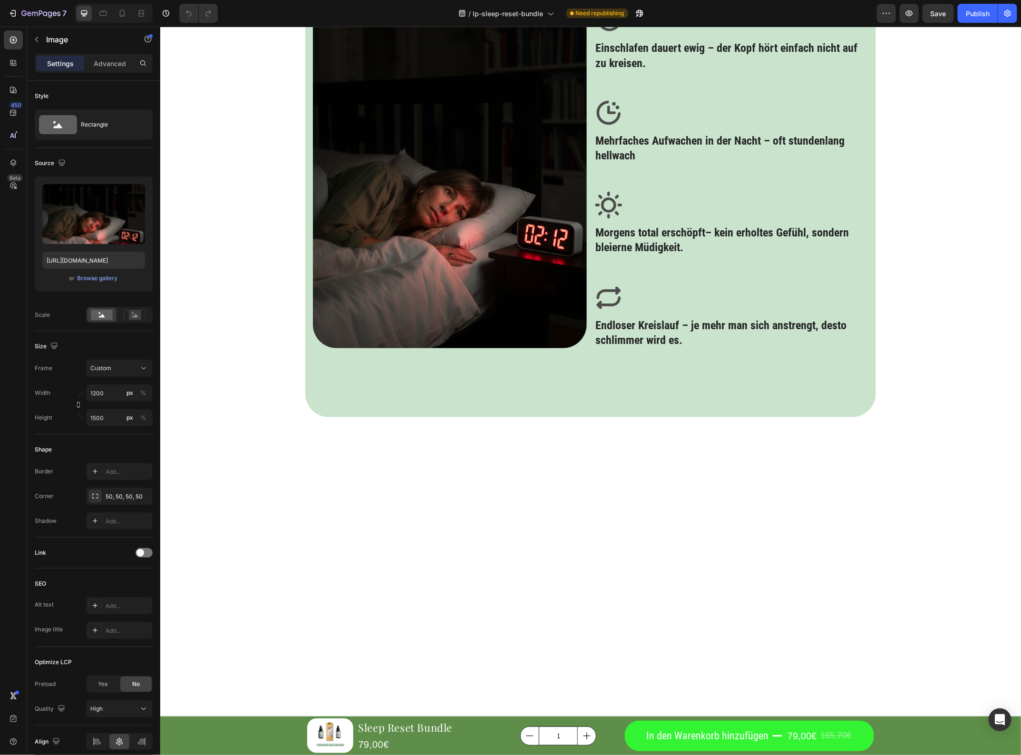
click at [954, 314] on div "Product Images Sleep Reset Bundle Product Title 79,00€ Product Price Product Pr…" at bounding box center [590, 624] width 861 height 2823
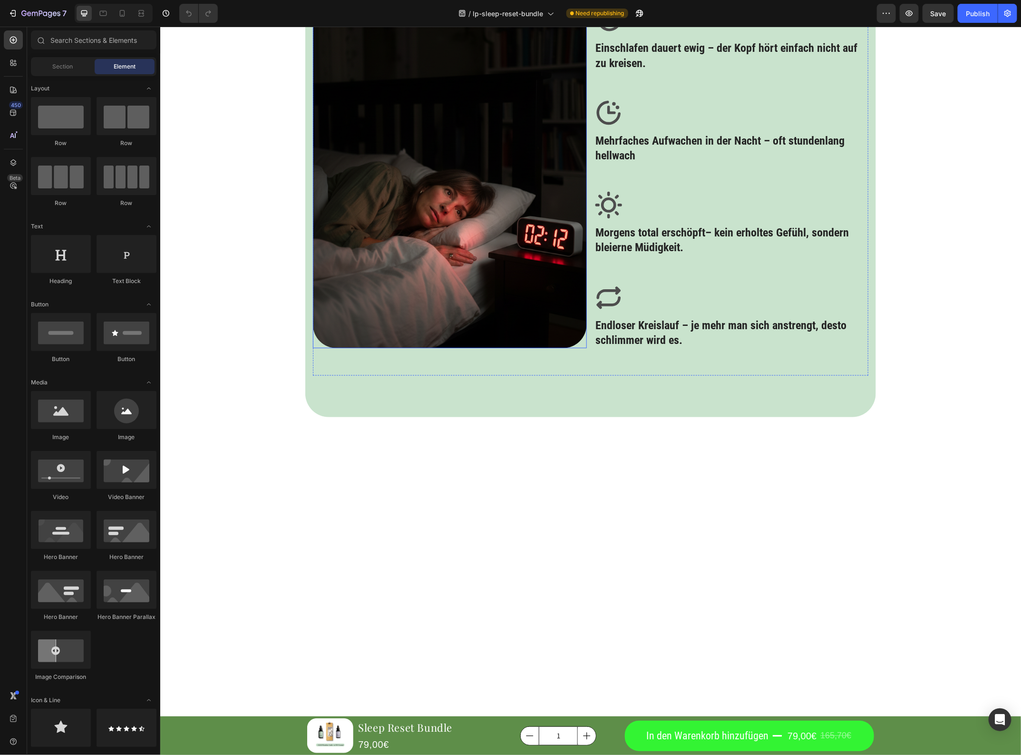
scroll to position [1011, 0]
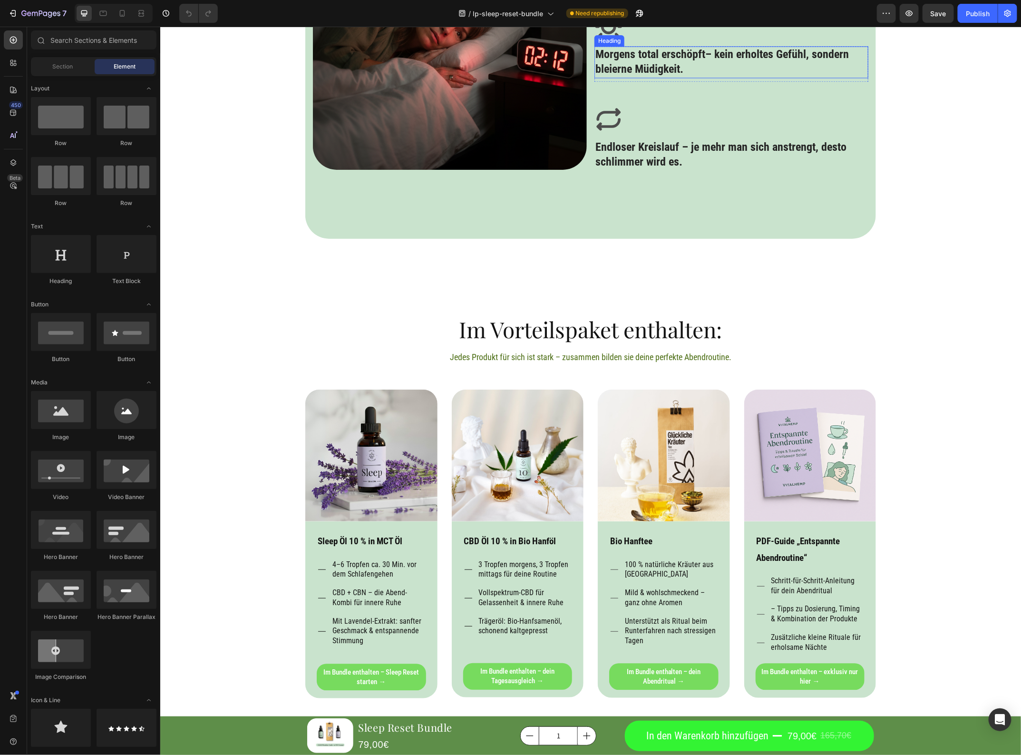
click at [636, 78] on h3 "Morgens total erschöpft– kein erholtes Gefühl, sondern bleierne Müdigkeit." at bounding box center [731, 61] width 274 height 31
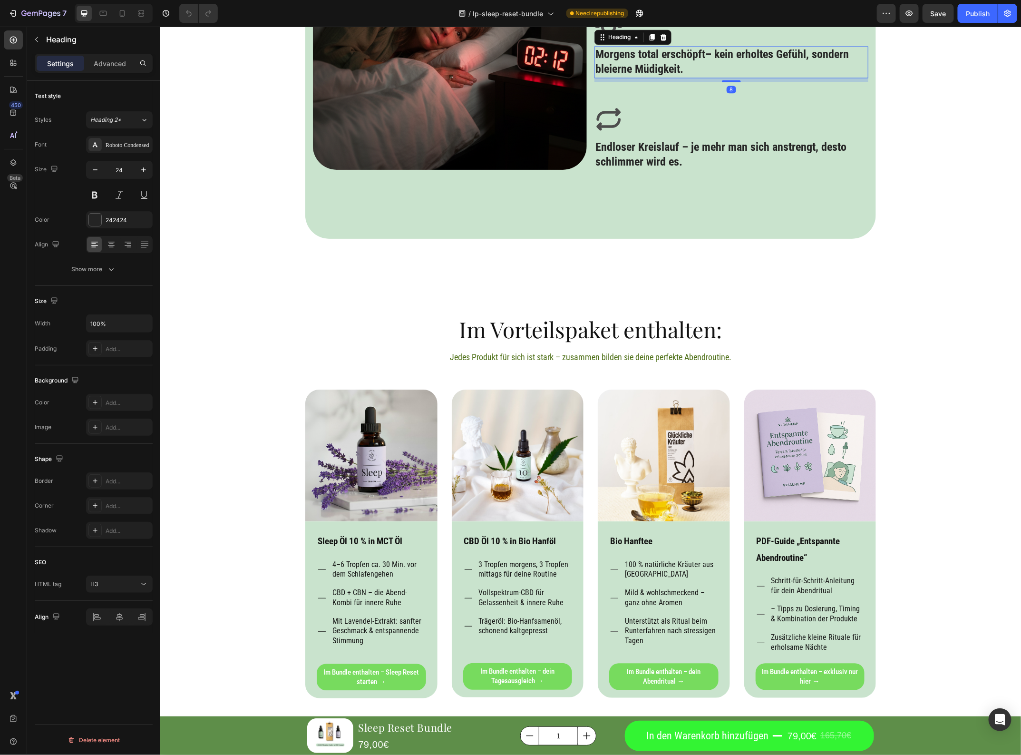
click at [672, 78] on h3 "Morgens total erschöpft– kein erholtes Gefühl, sondern bleierne Müdigkeit." at bounding box center [731, 61] width 274 height 31
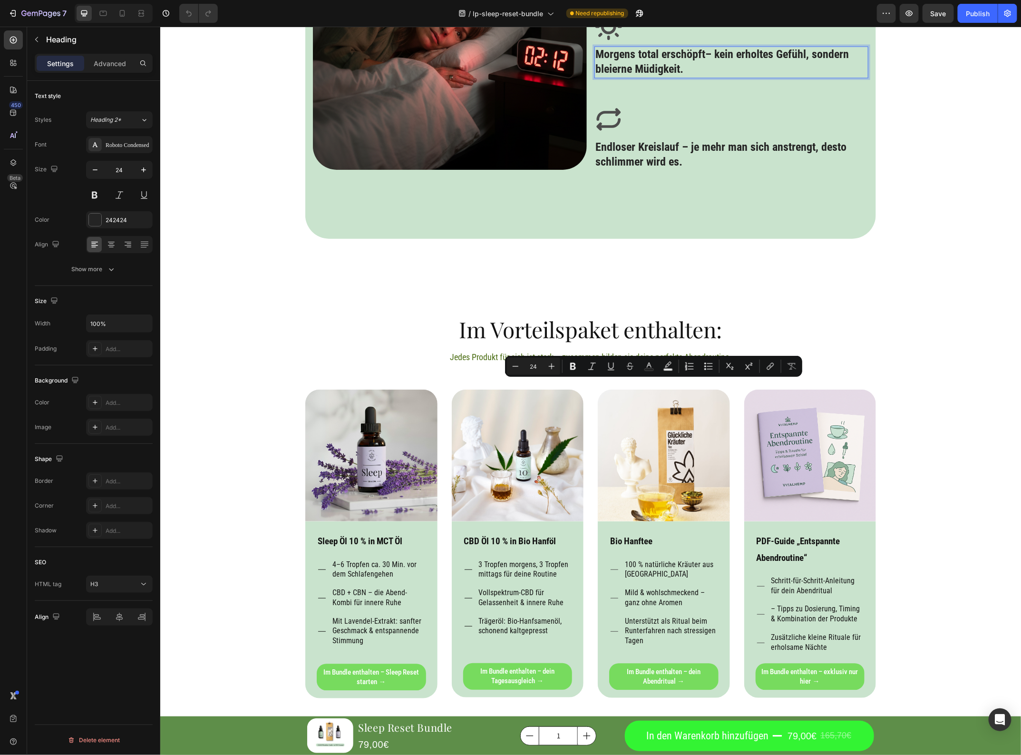
click at [635, 77] on p "Morgens total erschöpft– kein erholtes Gefühl, sondern bleierne Müdigkeit." at bounding box center [731, 61] width 272 height 29
click at [613, 77] on p "Morgens total erschöpft– kein erholtes Gefühl, sondern bleierne Müdigkeit." at bounding box center [731, 61] width 272 height 29
click at [614, 77] on p "Morgens total erschöpft– kein erholtes Gefühl, sondern bleierne Müdigkeit." at bounding box center [731, 61] width 272 height 29
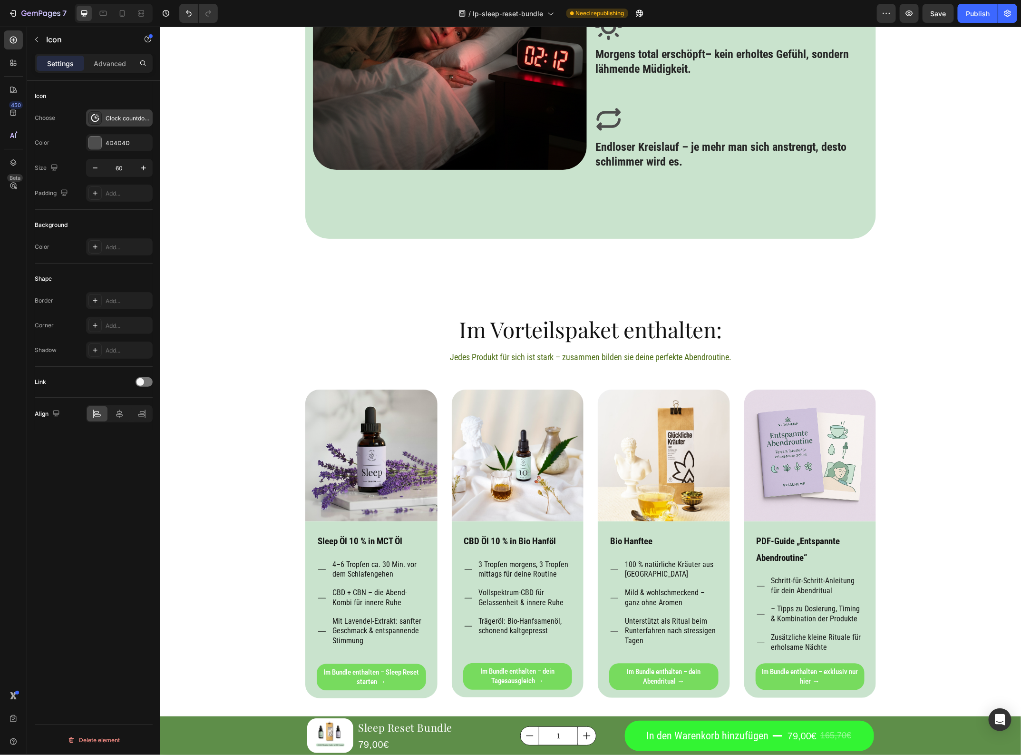
click at [114, 122] on div "Clock countdown bold" at bounding box center [119, 117] width 67 height 17
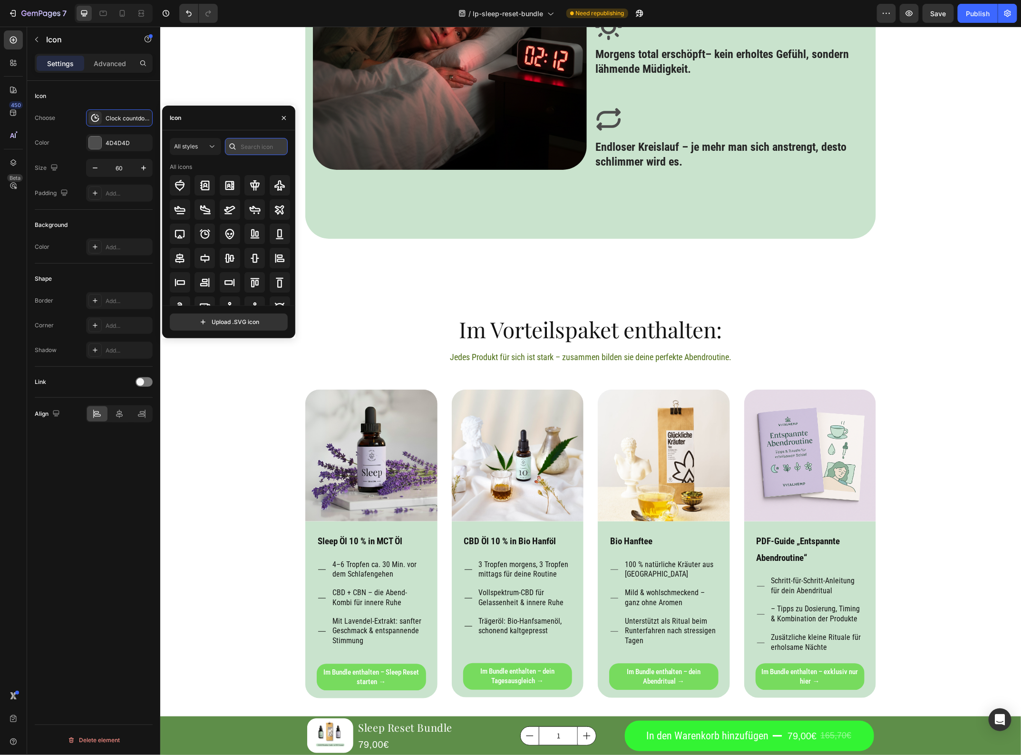
click at [253, 146] on input "text" at bounding box center [256, 146] width 63 height 17
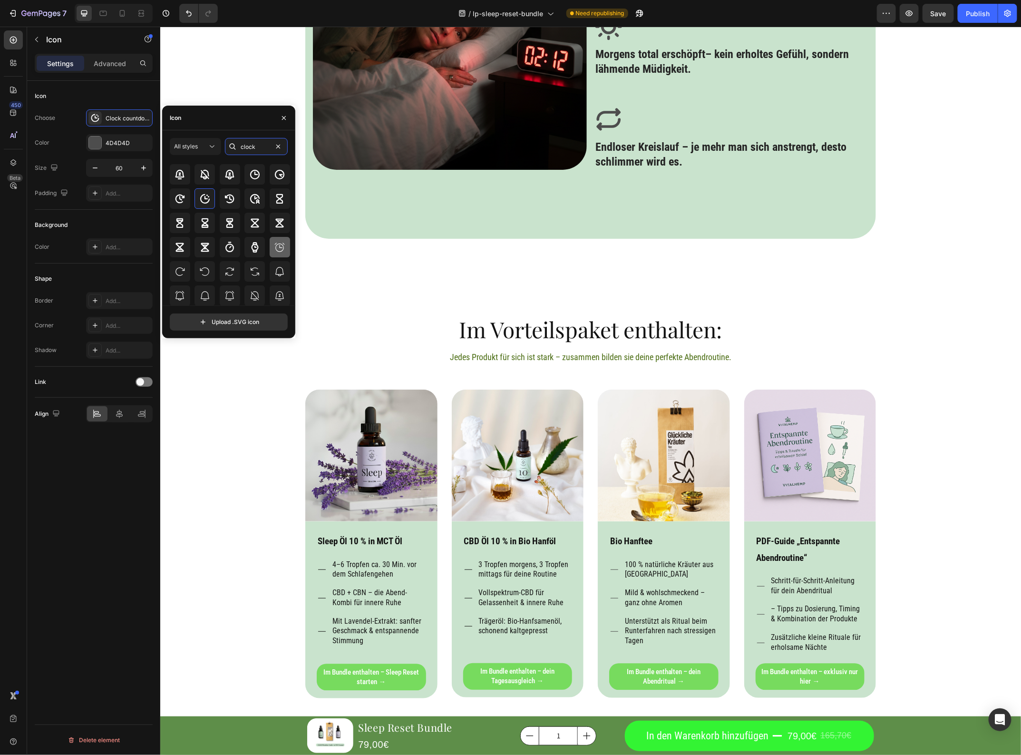
scroll to position [105, 0]
type input "clock"
click at [231, 271] on icon at bounding box center [230, 270] width 9 height 9
click at [930, 274] on div "Product Images Sleep Reset Bundle Product Title 79,00€ Product Price Product Pr…" at bounding box center [590, 423] width 861 height 2777
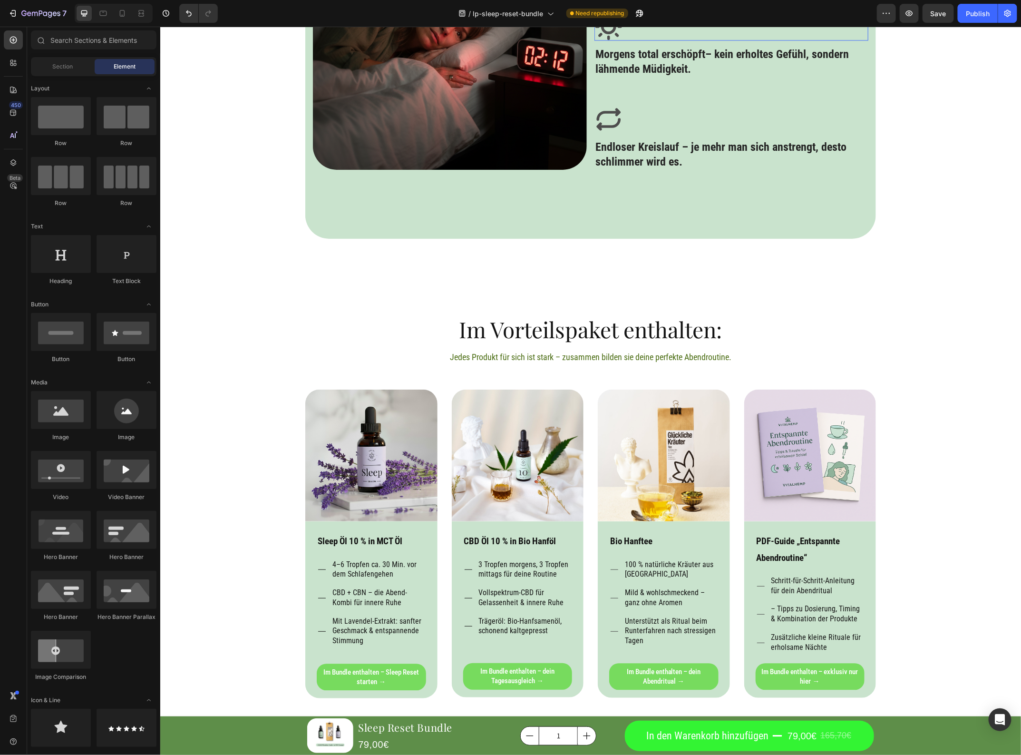
click at [610, 39] on icon at bounding box center [608, 26] width 27 height 27
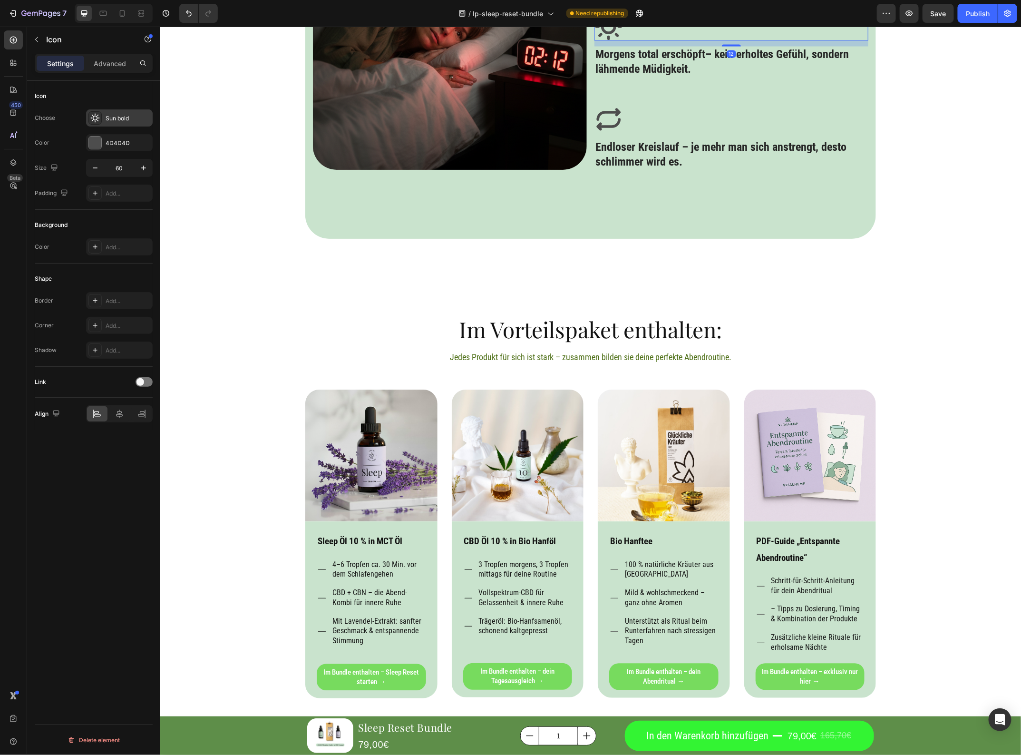
click at [135, 110] on div "Sun bold" at bounding box center [119, 117] width 67 height 17
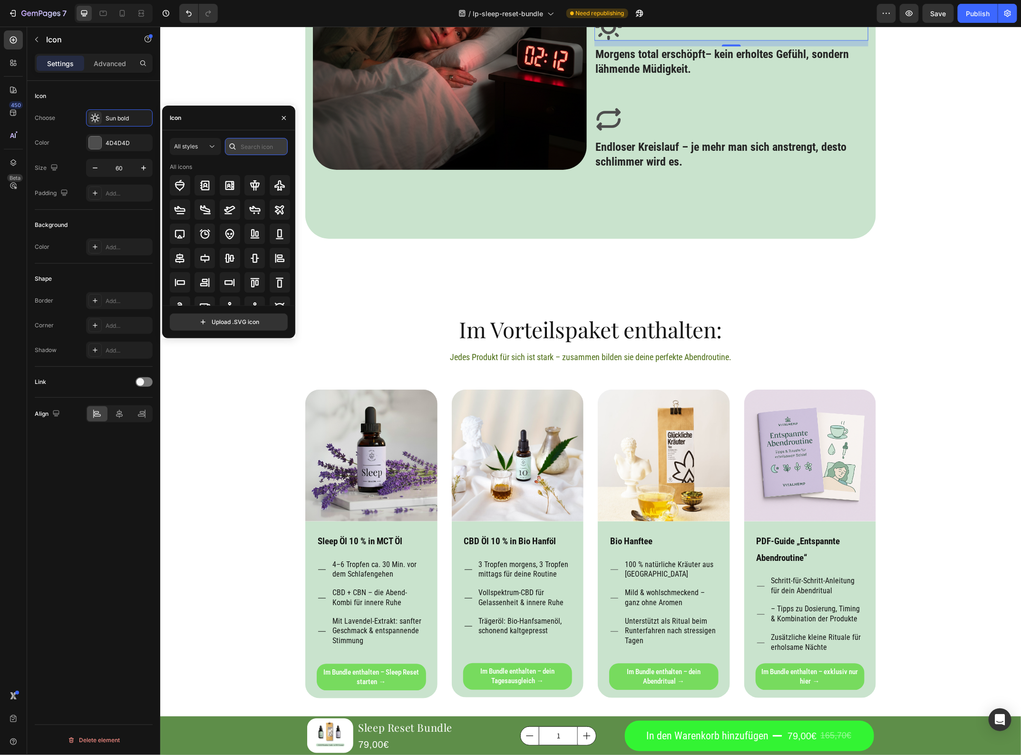
click at [250, 147] on input "text" at bounding box center [256, 146] width 63 height 17
type input "-"
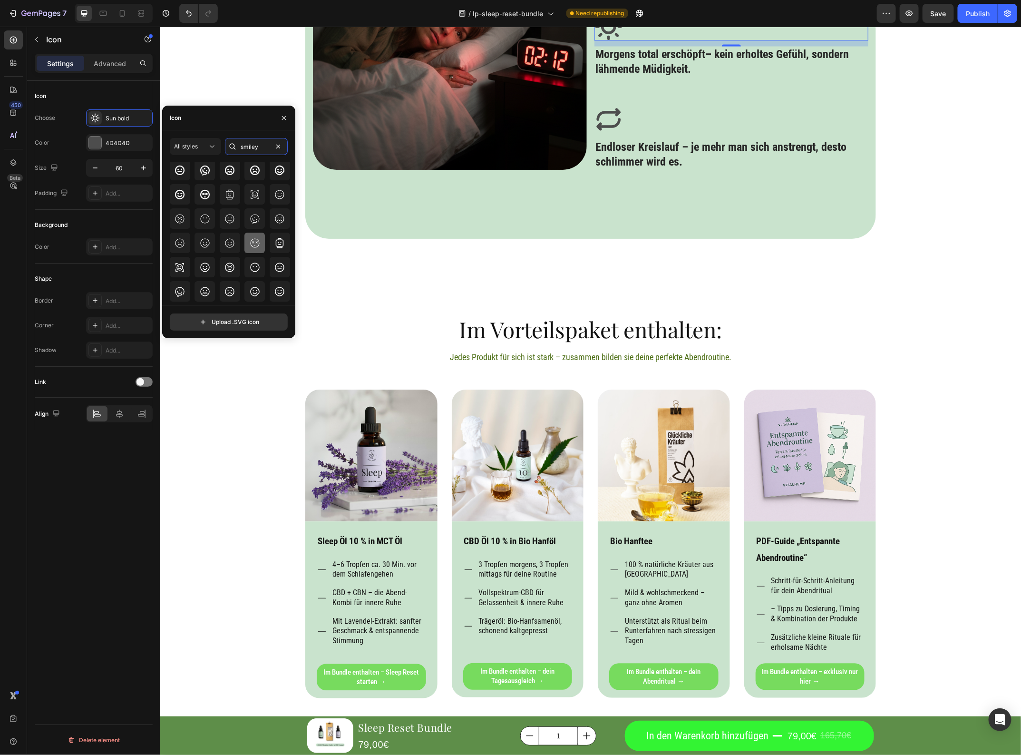
scroll to position [59, 0]
type input "smiley"
click at [258, 220] on icon at bounding box center [254, 222] width 11 height 11
click at [912, 431] on div "Product Images Sleep Reset Bundle Product Title 79,00€ Product Price Product Pr…" at bounding box center [590, 423] width 861 height 2777
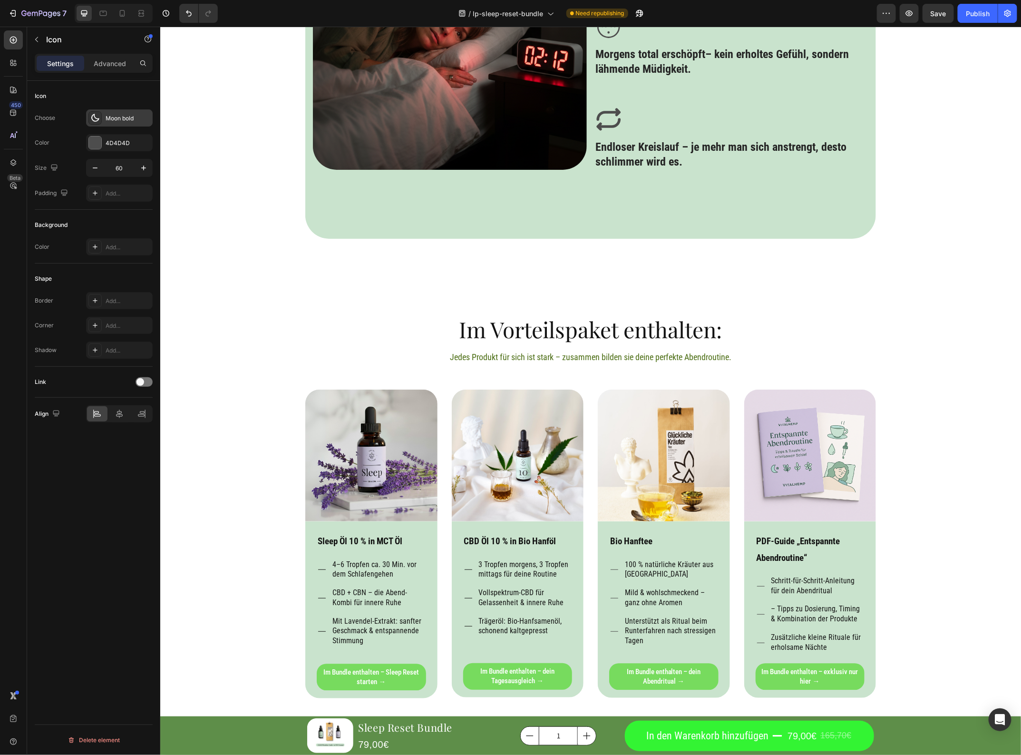
click at [127, 118] on div "Moon bold" at bounding box center [128, 118] width 45 height 9
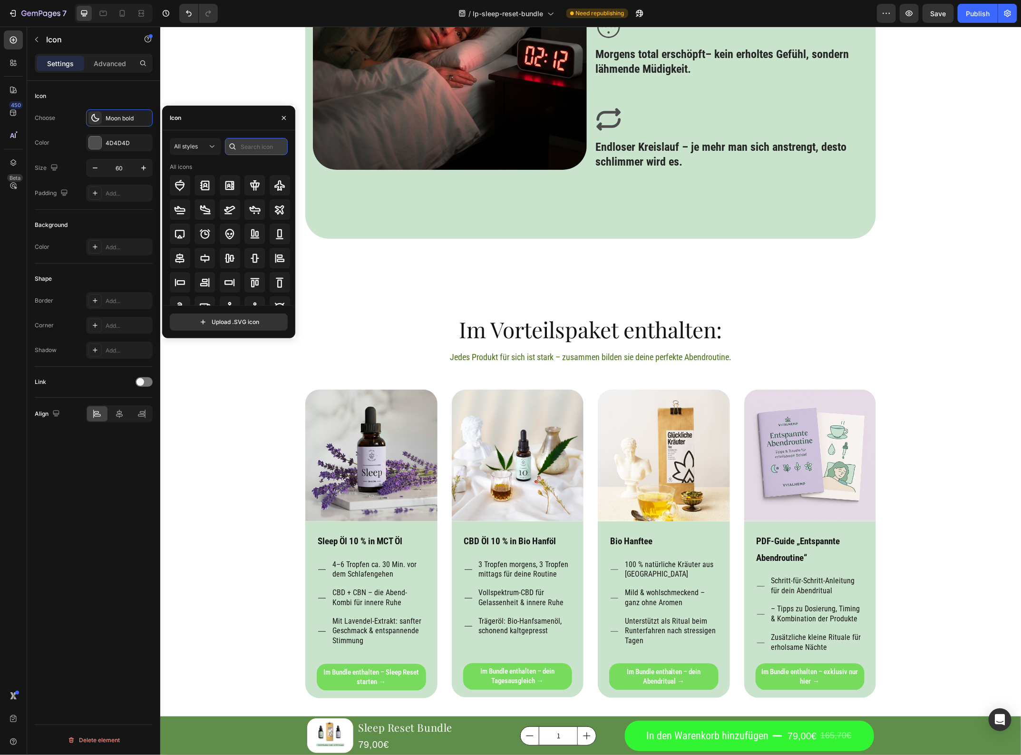
click at [255, 144] on input "text" at bounding box center [256, 146] width 63 height 17
type input "moon"
click at [188, 207] on div at bounding box center [180, 209] width 20 height 20
click at [613, 133] on icon at bounding box center [608, 119] width 29 height 29
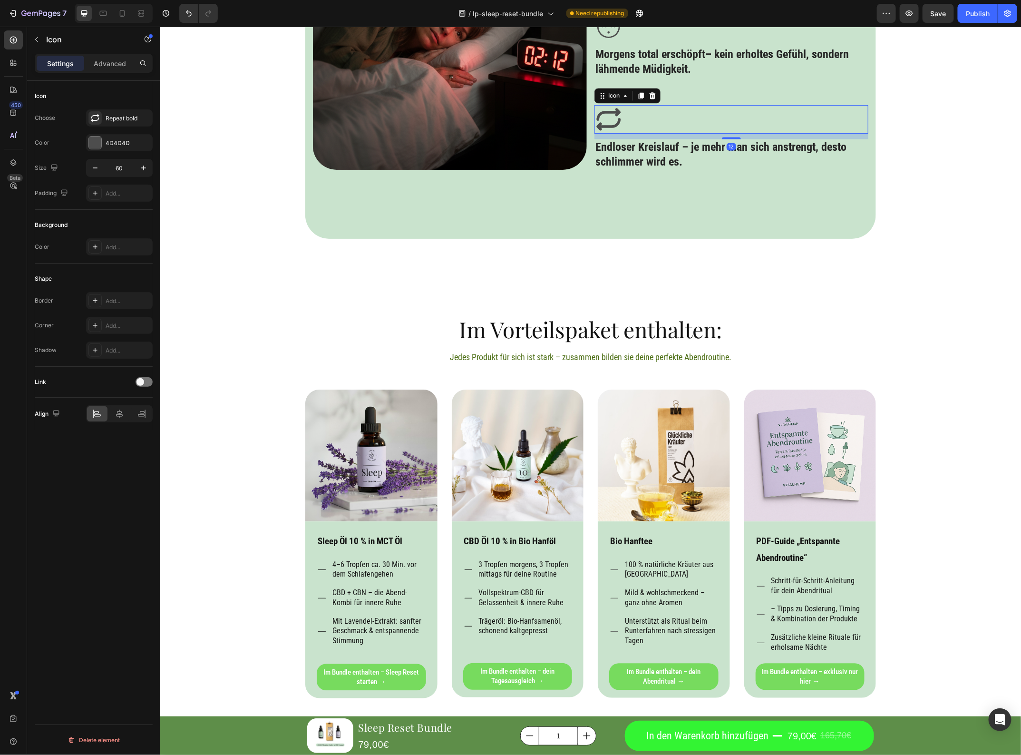
click at [605, 133] on icon at bounding box center [608, 119] width 29 height 29
click at [117, 117] on div "Repeat bold" at bounding box center [128, 118] width 45 height 9
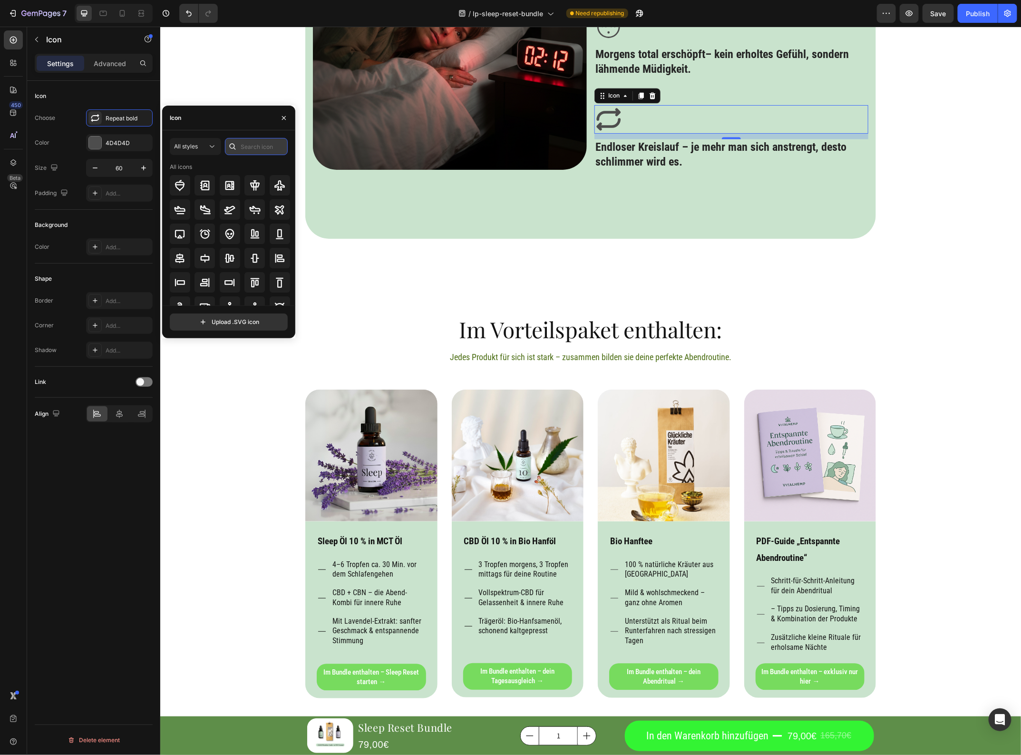
click at [248, 139] on input "text" at bounding box center [256, 146] width 63 height 17
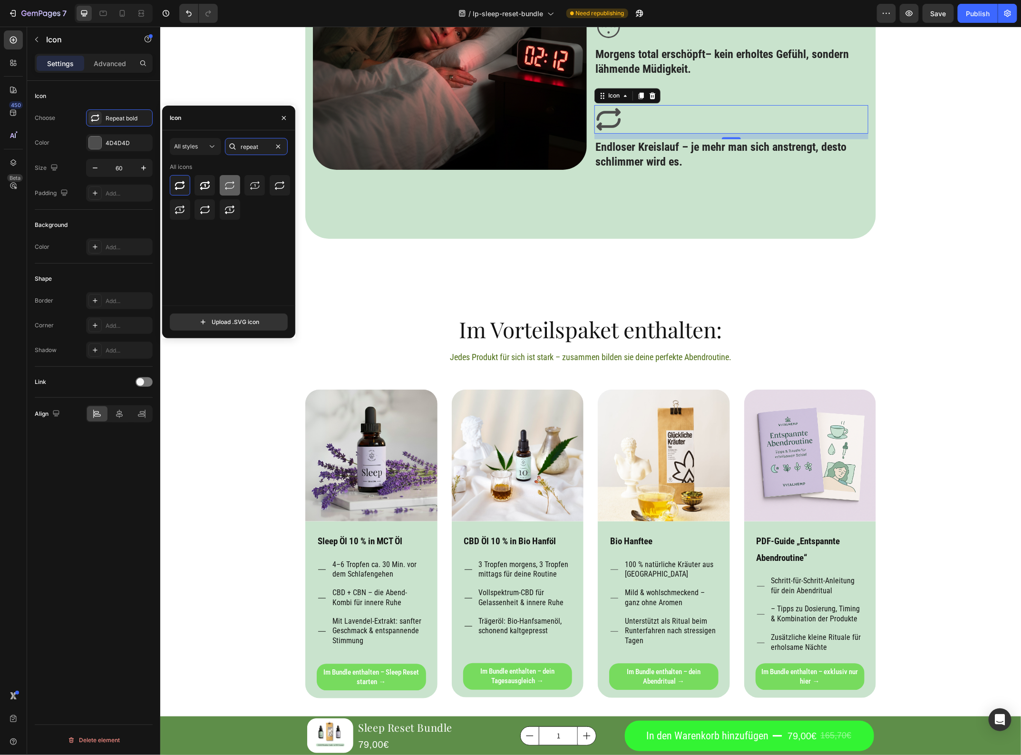
type input "repeat"
click at [225, 181] on icon at bounding box center [229, 185] width 11 height 11
click at [883, 333] on div "Product Images Sleep Reset Bundle Product Title 79,00€ Product Price Product Pr…" at bounding box center [590, 423] width 861 height 2777
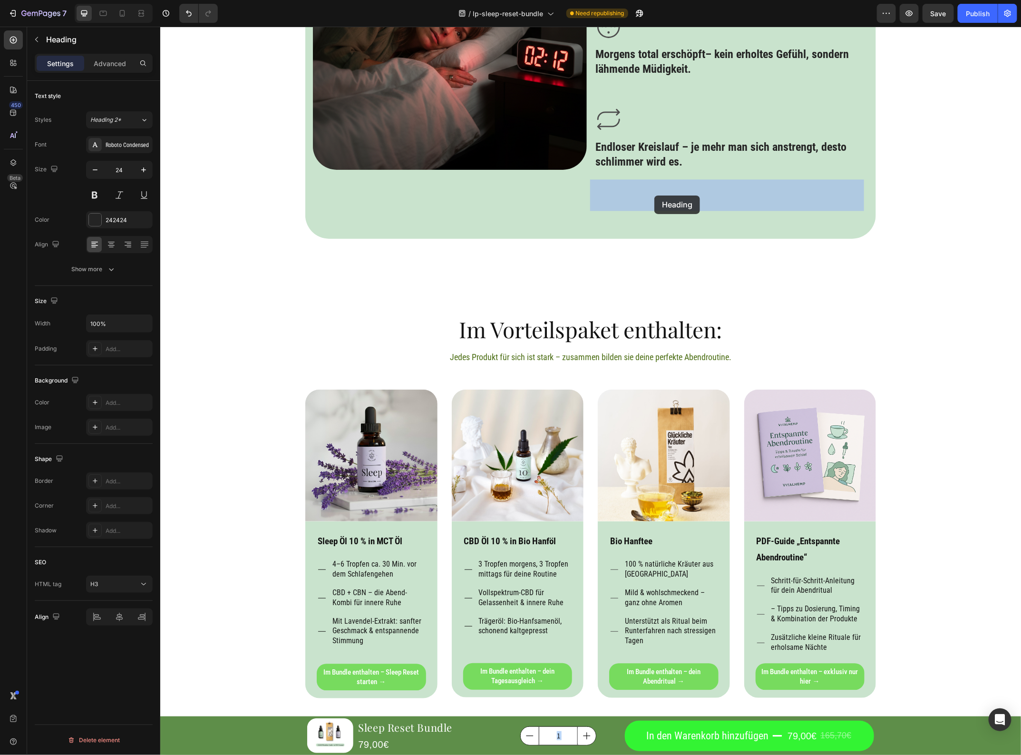
drag, startPoint x: 627, startPoint y: 193, endPoint x: 654, endPoint y: 195, distance: 27.2
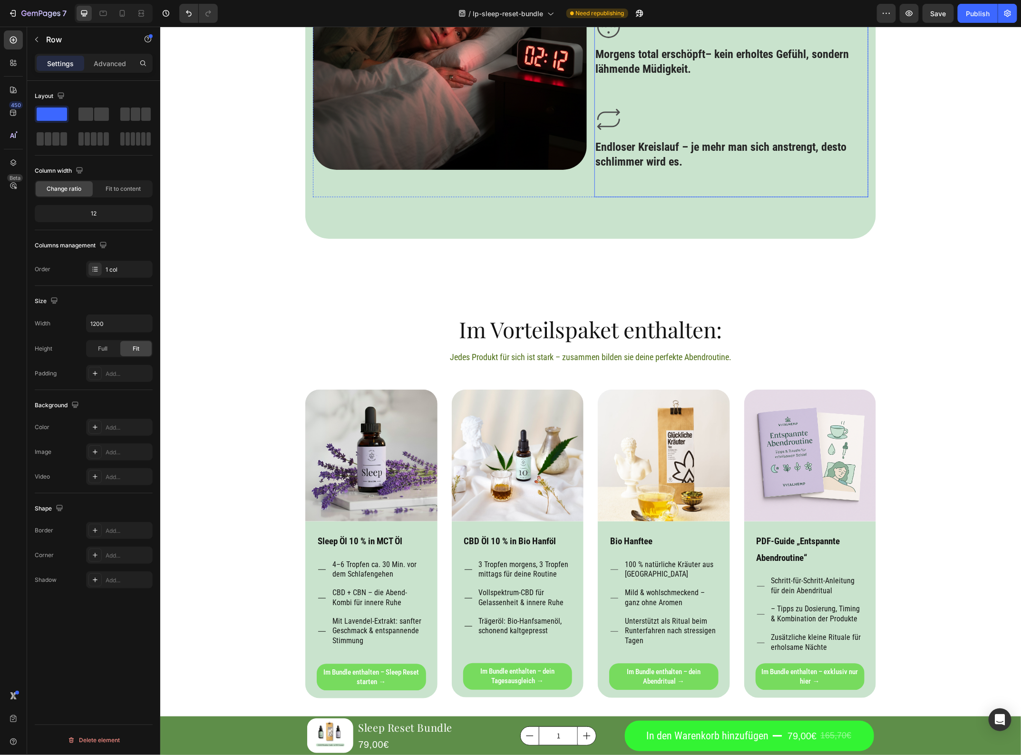
drag, startPoint x: 629, startPoint y: 234, endPoint x: 633, endPoint y: 229, distance: 6.1
click at [634, 197] on div "Icon Einschlafen dauert ewig – der Kopf hört einfach nicht auf zu kreisen. Head…" at bounding box center [731, 12] width 274 height 370
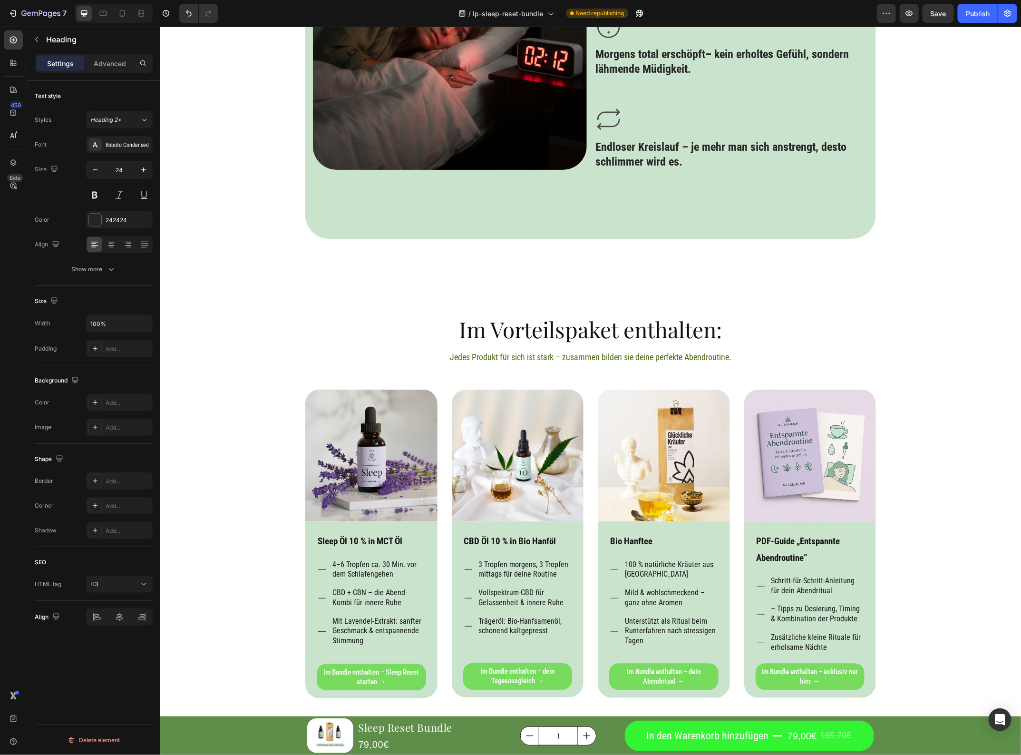
click at [15, 29] on div "450 Beta" at bounding box center [13, 391] width 27 height 728
click at [22, 37] on div at bounding box center [13, 39] width 19 height 19
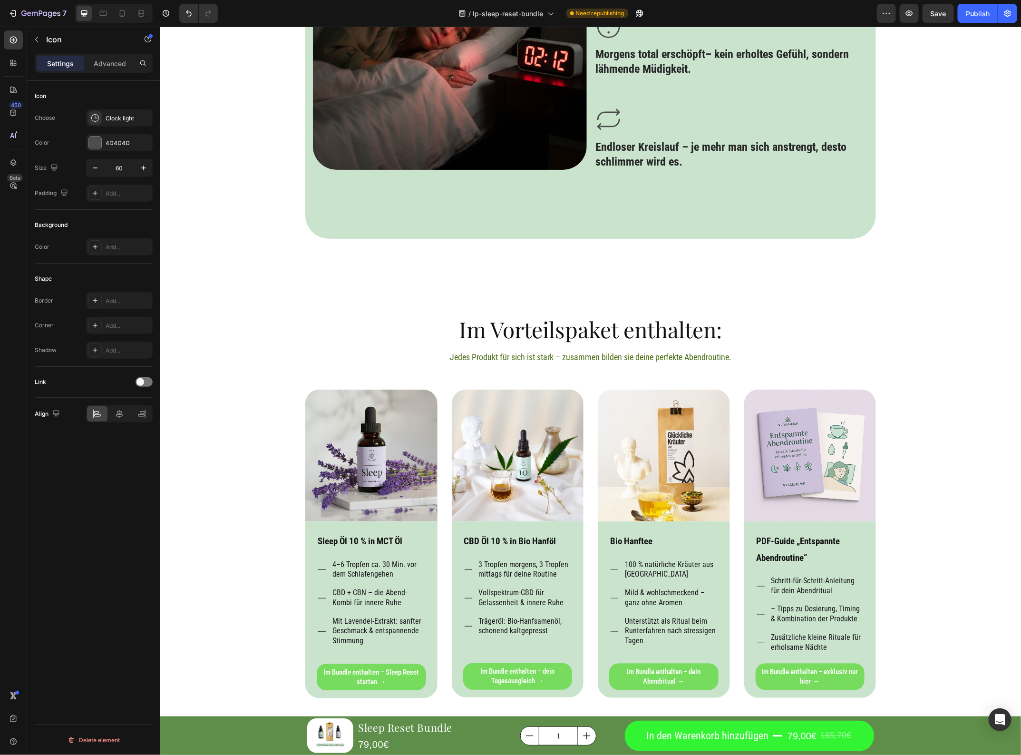
click at [36, 29] on div "Icon" at bounding box center [81, 39] width 108 height 25
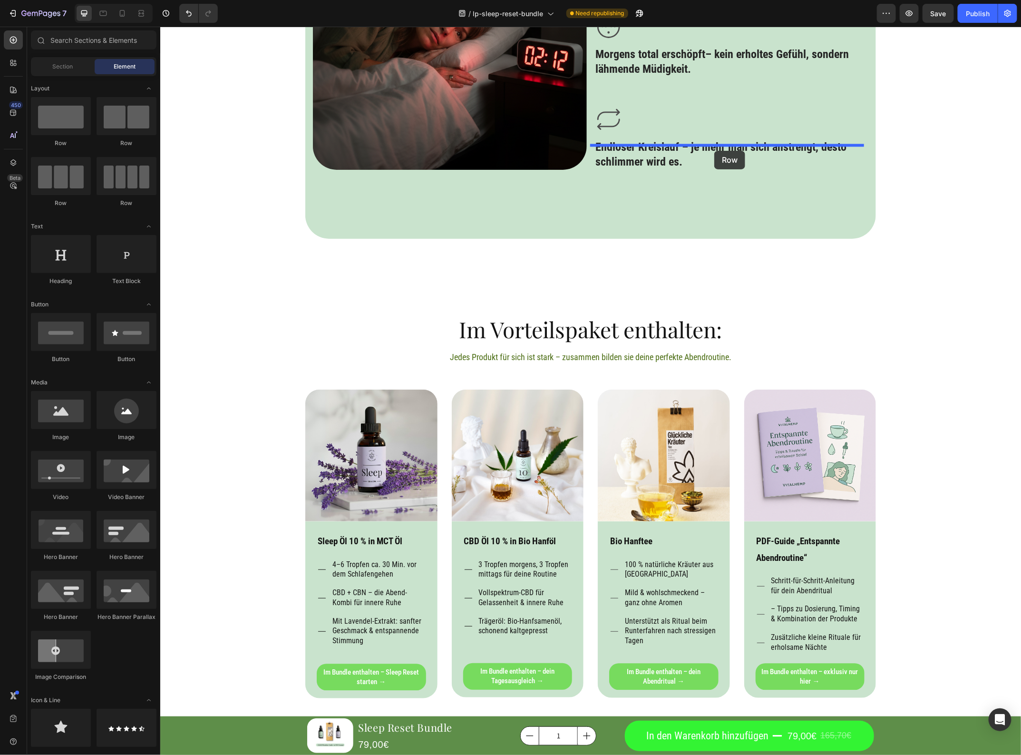
drag, startPoint x: 284, startPoint y: 149, endPoint x: 714, endPoint y: 150, distance: 429.6
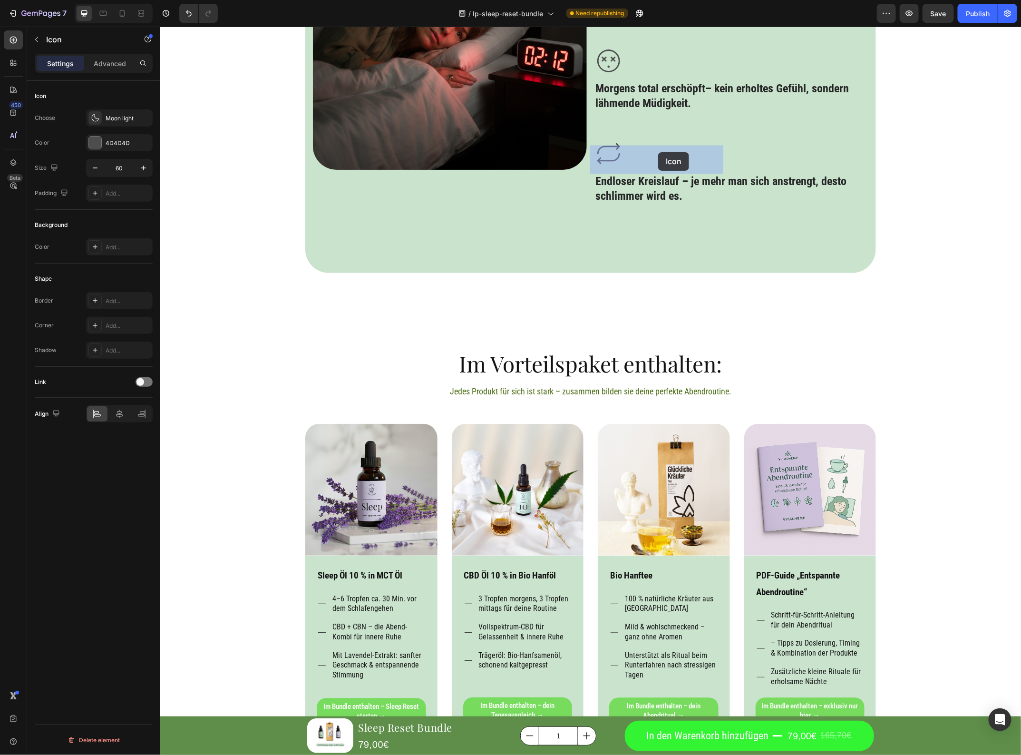
drag, startPoint x: 605, startPoint y: 198, endPoint x: 658, endPoint y: 152, distance: 70.4
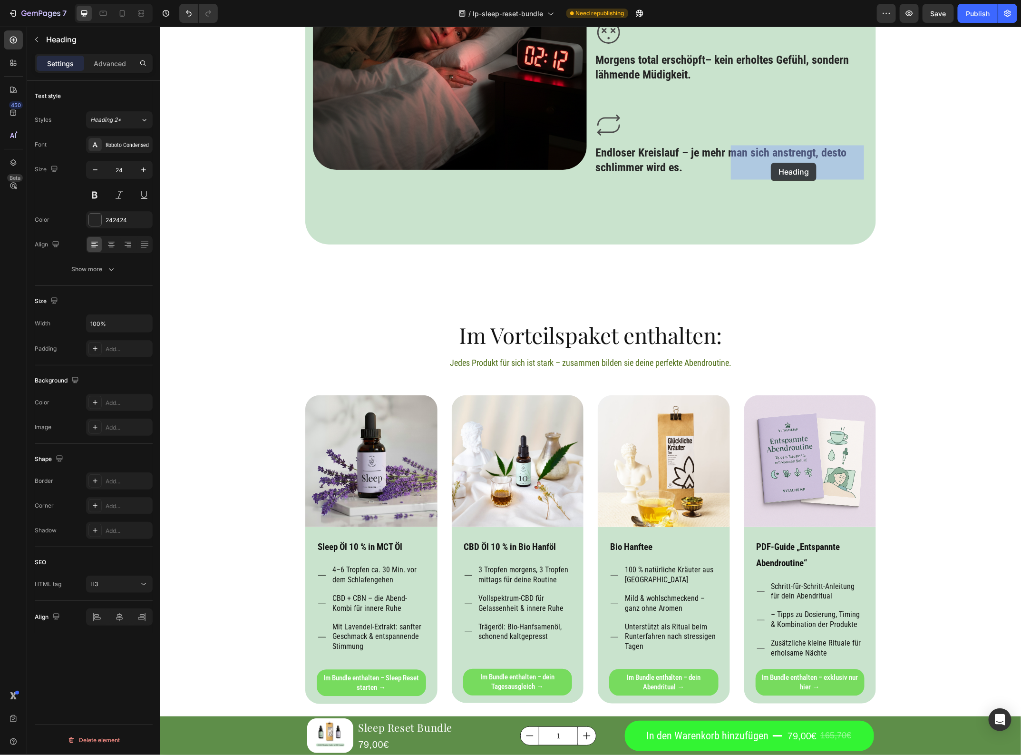
drag, startPoint x: 678, startPoint y: 193, endPoint x: 770, endPoint y: 162, distance: 96.7
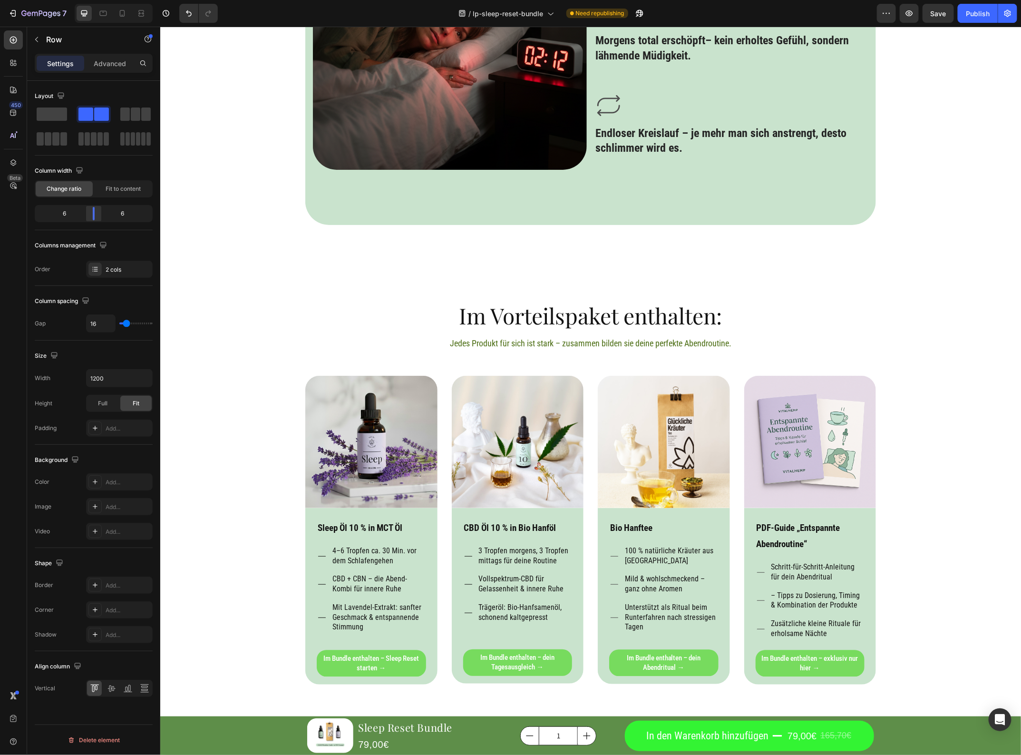
drag, startPoint x: 96, startPoint y: 220, endPoint x: 92, endPoint y: 214, distance: 7.3
click at [91, 216] on div "6 6" at bounding box center [94, 213] width 118 height 17
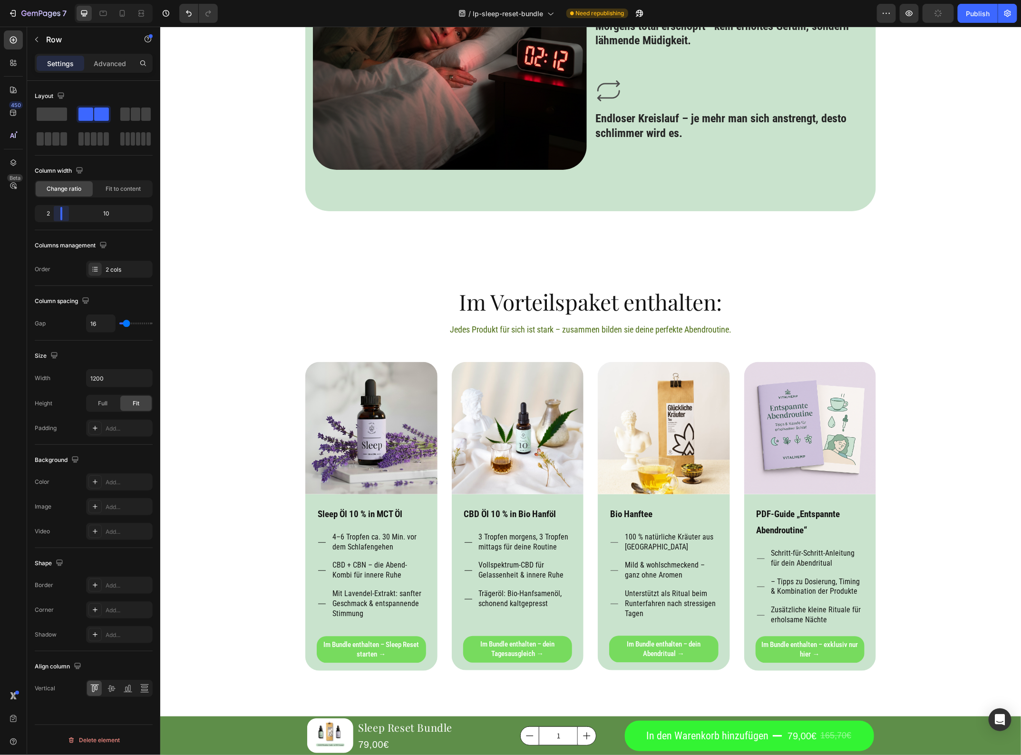
drag, startPoint x: 94, startPoint y: 214, endPoint x: 56, endPoint y: 218, distance: 38.7
click at [56, 0] on body "7 / lp-sleep-reset-bundle Need republishing Preview Publish 450 Beta Sections(1…" at bounding box center [510, 0] width 1021 height 0
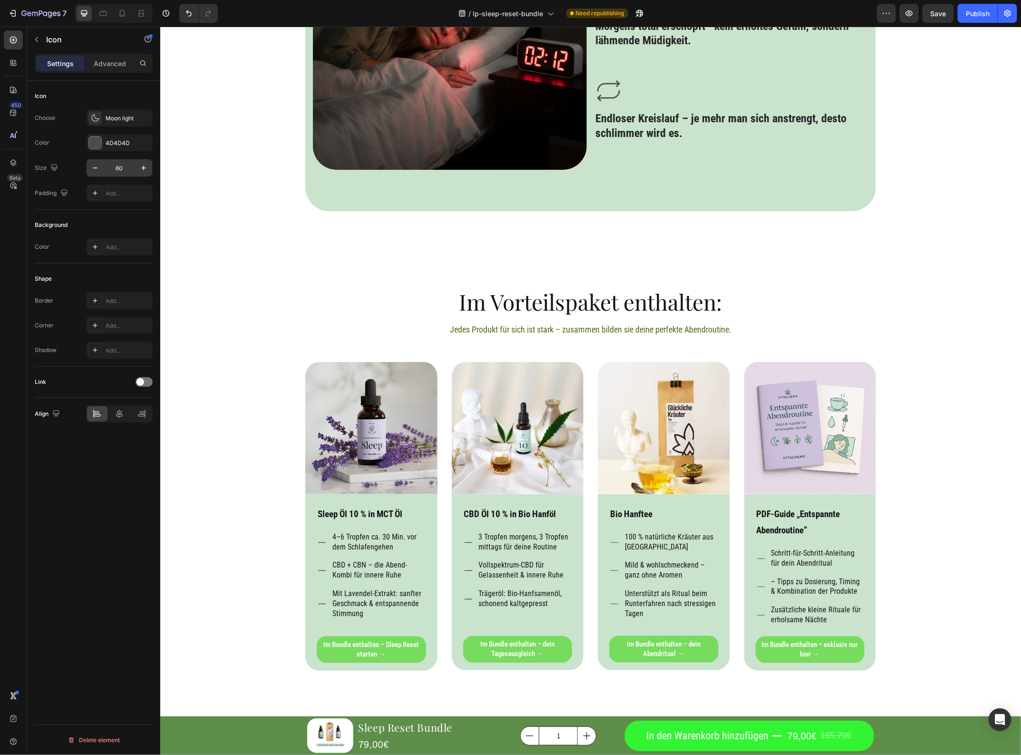
click at [132, 165] on input "60" at bounding box center [119, 167] width 31 height 17
type input "80"
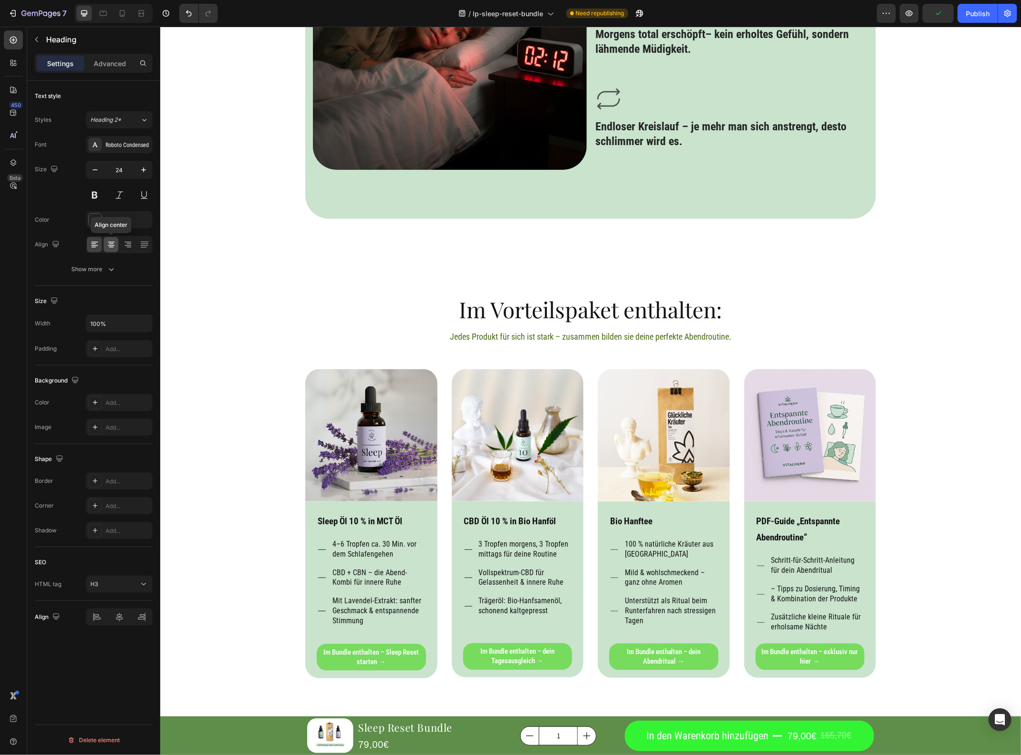
click at [113, 246] on icon at bounding box center [112, 245] width 10 height 10
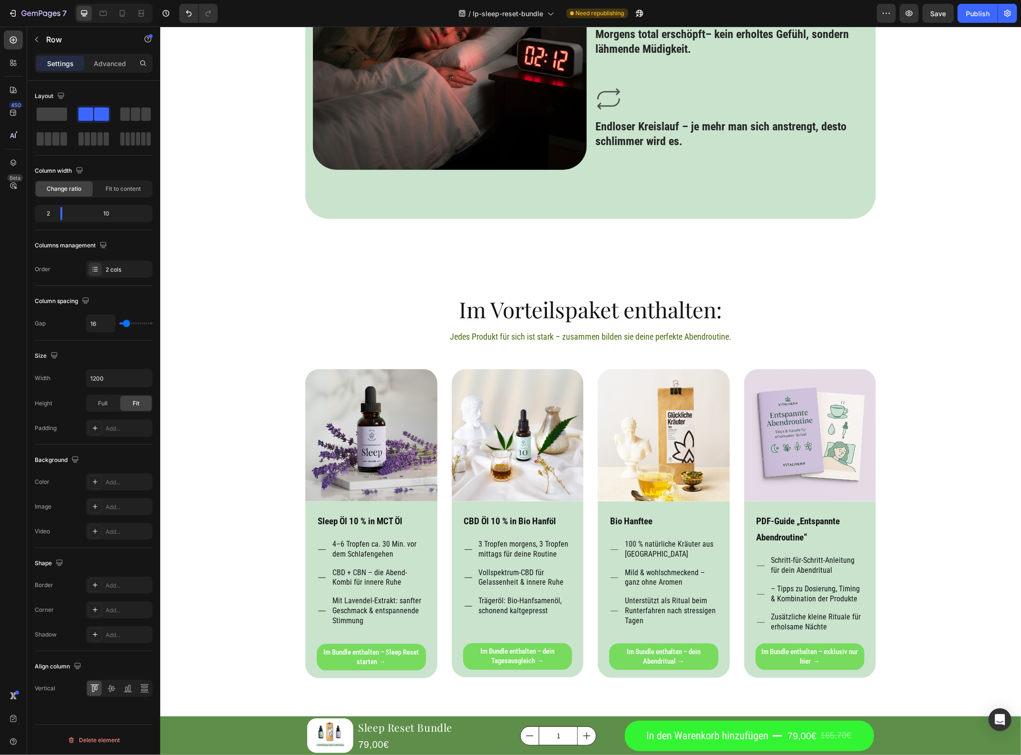
click at [108, 689] on icon at bounding box center [112, 689] width 10 height 10
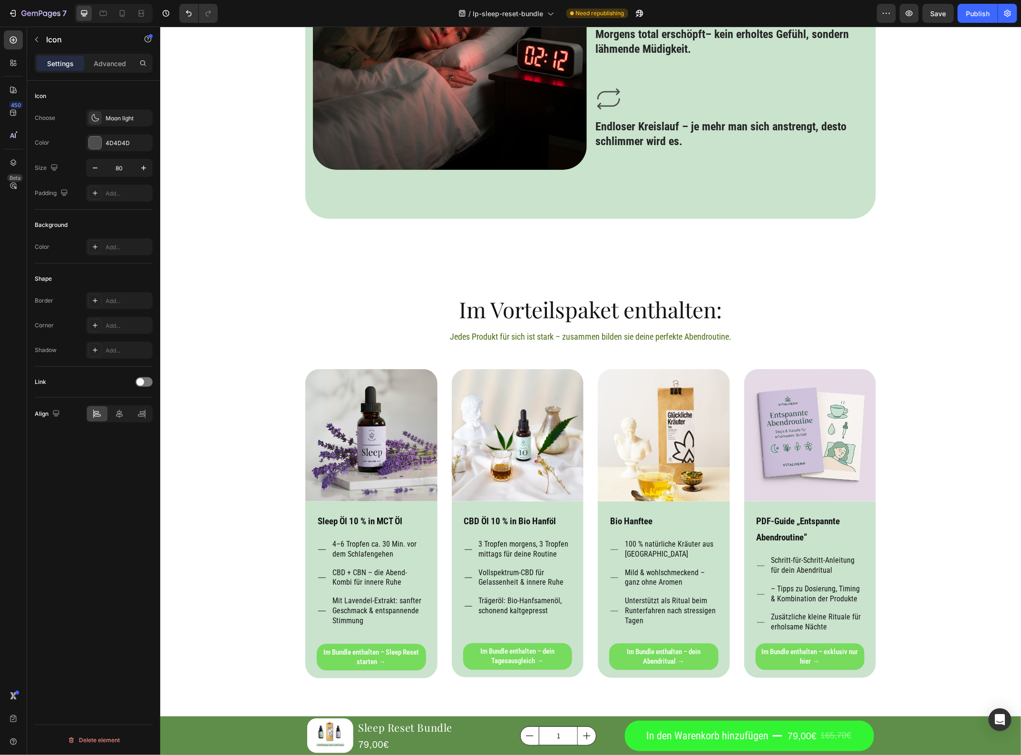
click at [648, 177] on div "Icon 12 Einschlafen dauert ewig – der Kopf hört einfach nicht auf zu kreisen. H…" at bounding box center [731, 2] width 274 height 350
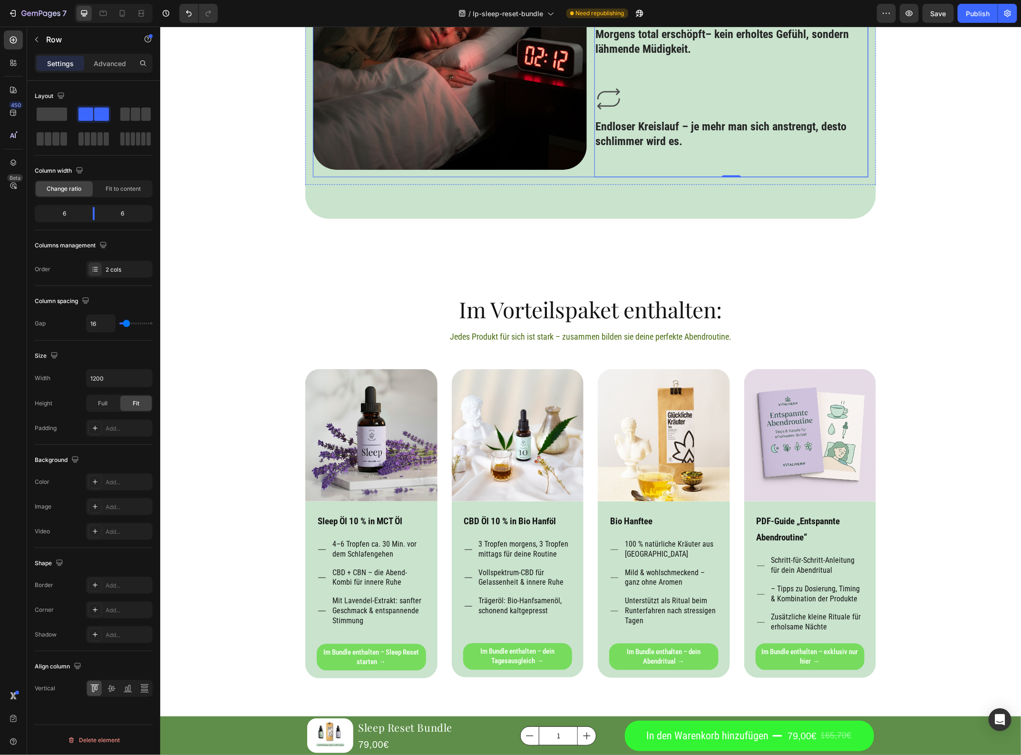
click at [588, 170] on div "Image Icon Einschlafen dauert ewig – der Kopf hört einfach nicht auf zu kreisen…" at bounding box center [591, 2] width 556 height 350
drag, startPoint x: 98, startPoint y: 217, endPoint x: 124, endPoint y: 159, distance: 63.0
click at [94, 0] on body "7 / lp-sleep-reset-bundle Need republishing Preview Save Publish 450 Beta Secti…" at bounding box center [510, 0] width 1021 height 0
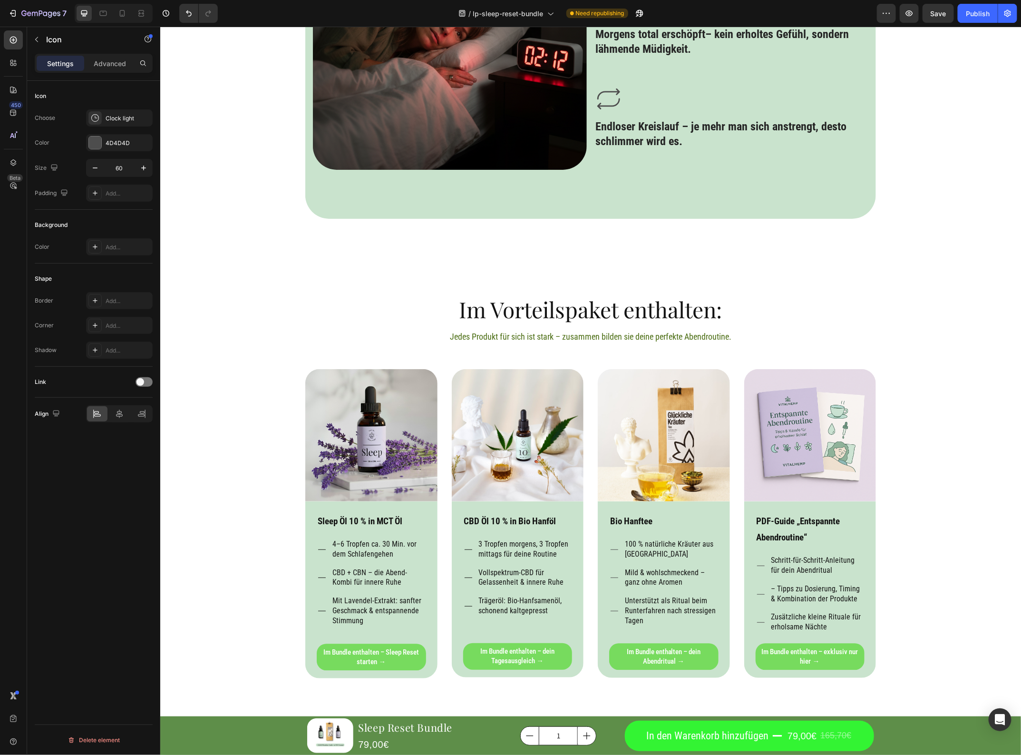
click at [20, 38] on div at bounding box center [13, 39] width 19 height 19
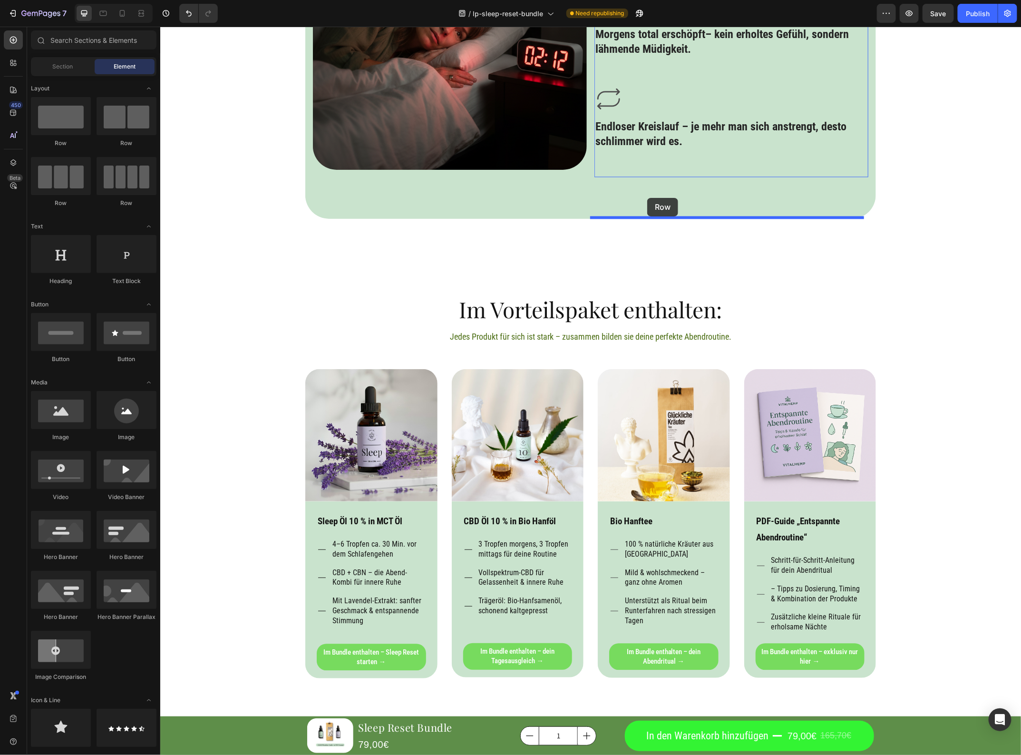
drag, startPoint x: 277, startPoint y: 141, endPoint x: 647, endPoint y: 197, distance: 374.4
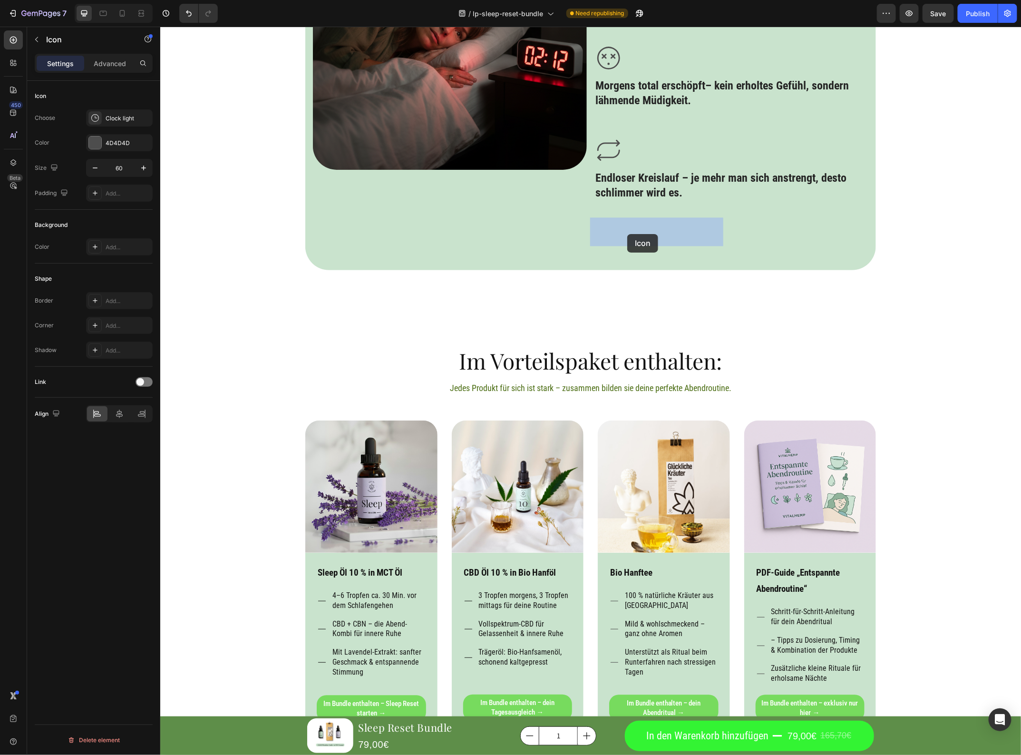
drag, startPoint x: 601, startPoint y: 283, endPoint x: 627, endPoint y: 234, distance: 55.6
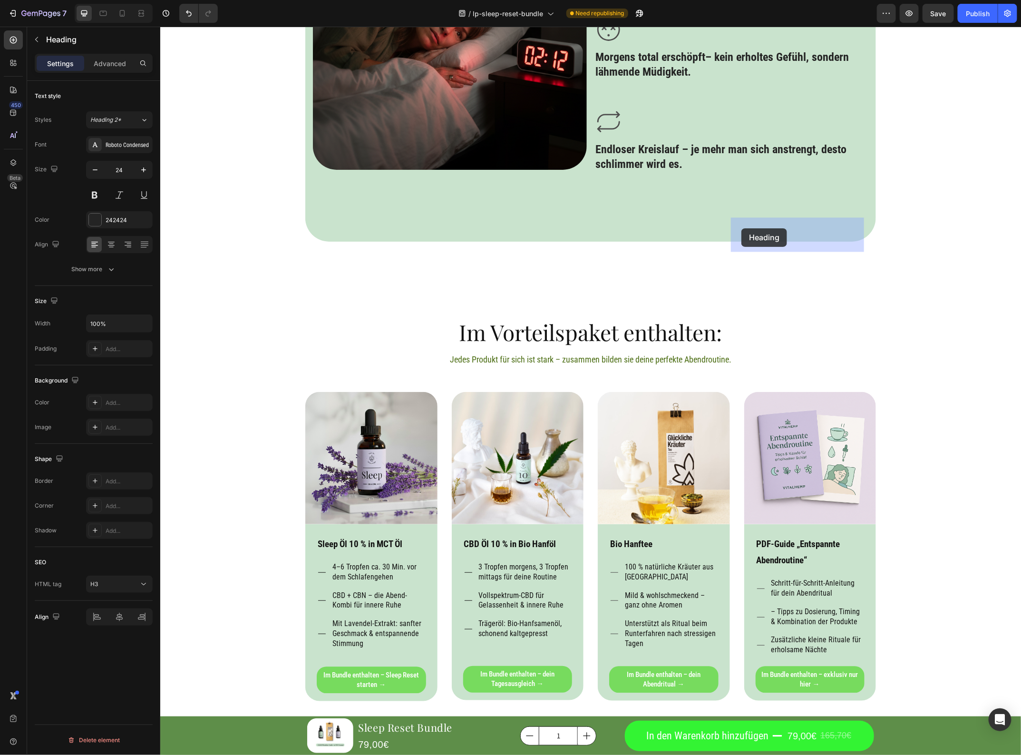
drag, startPoint x: 619, startPoint y: 283, endPoint x: 741, endPoint y: 228, distance: 133.3
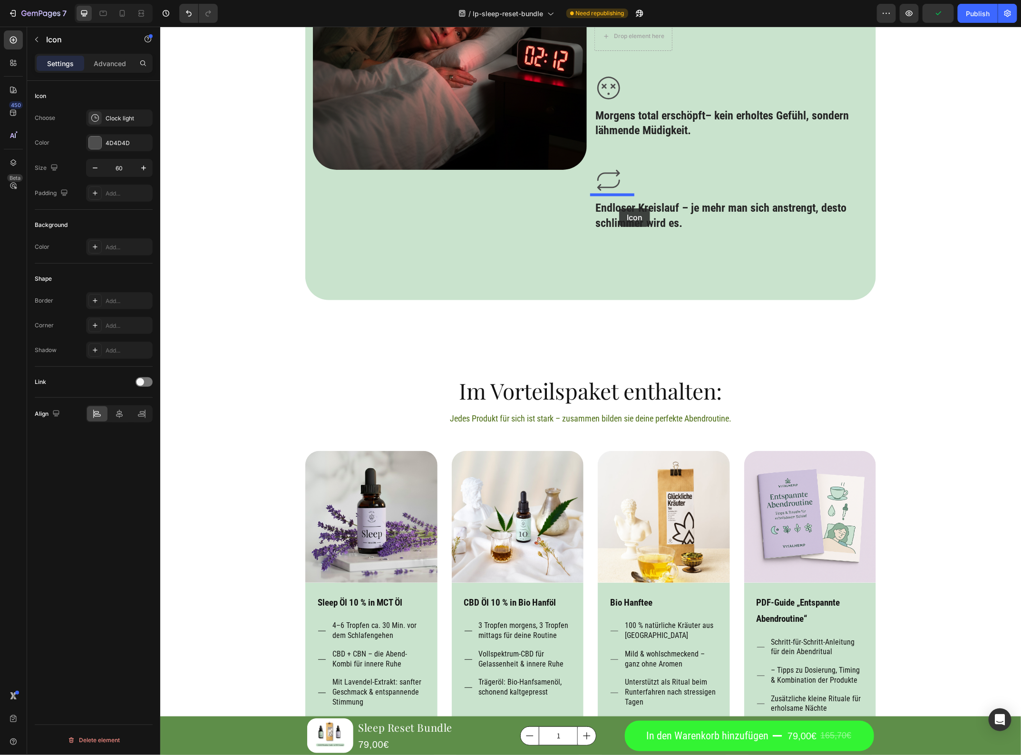
drag, startPoint x: 600, startPoint y: 278, endPoint x: 619, endPoint y: 208, distance: 72.8
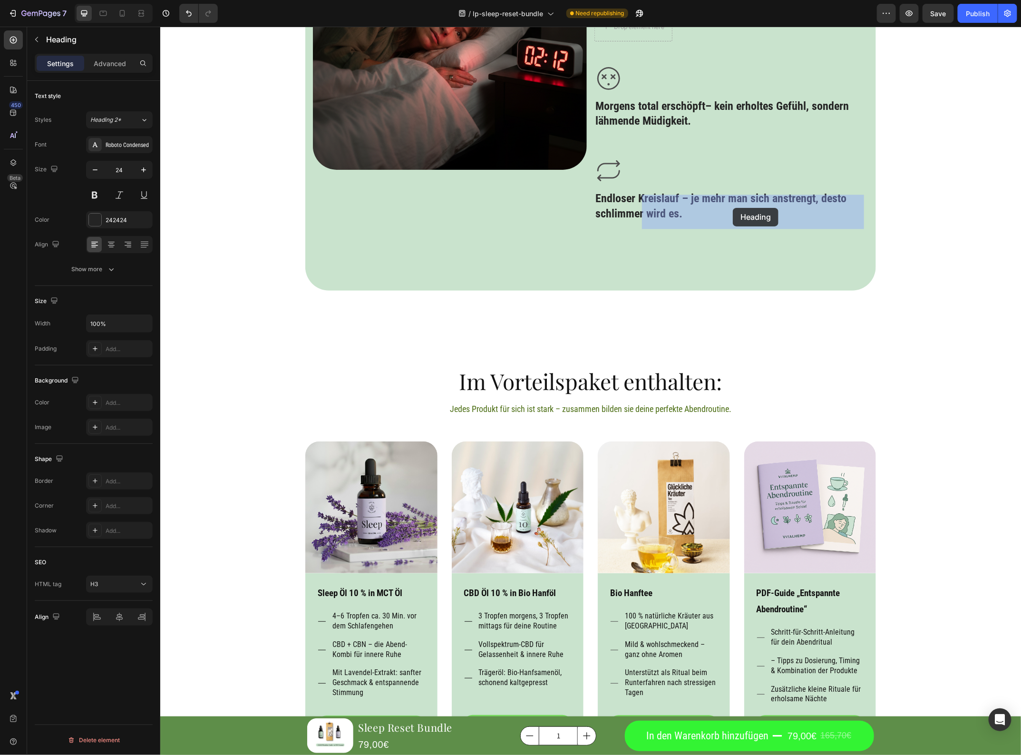
drag, startPoint x: 741, startPoint y: 229, endPoint x: 733, endPoint y: 209, distance: 20.9
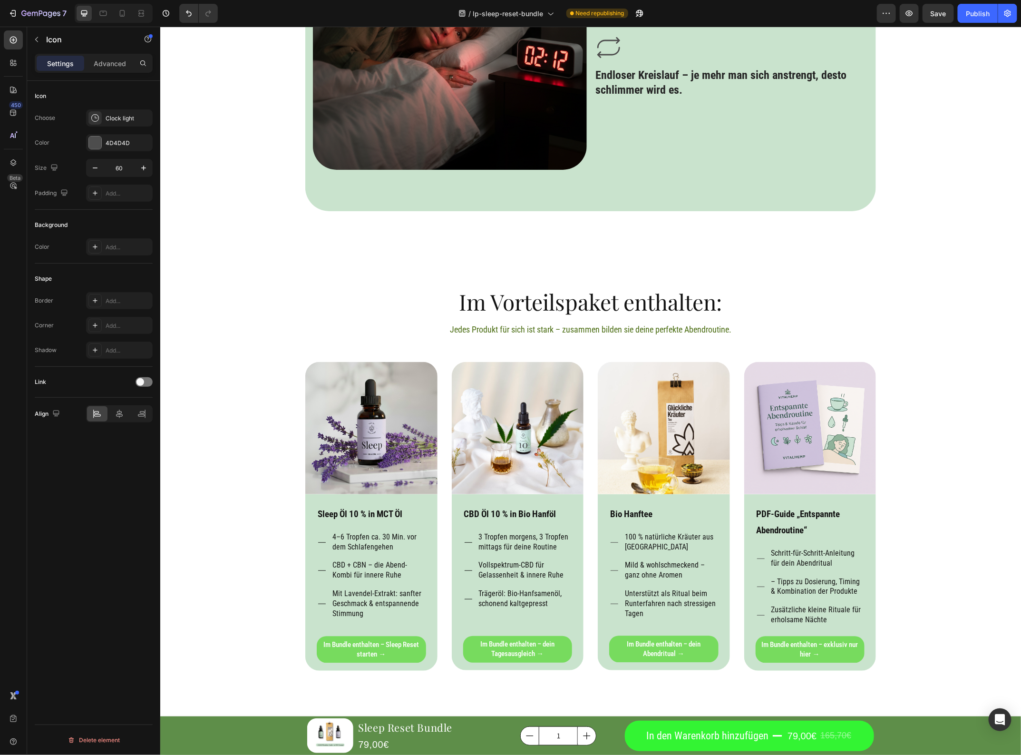
click at [127, 169] on input "60" at bounding box center [119, 167] width 31 height 17
type input "80"
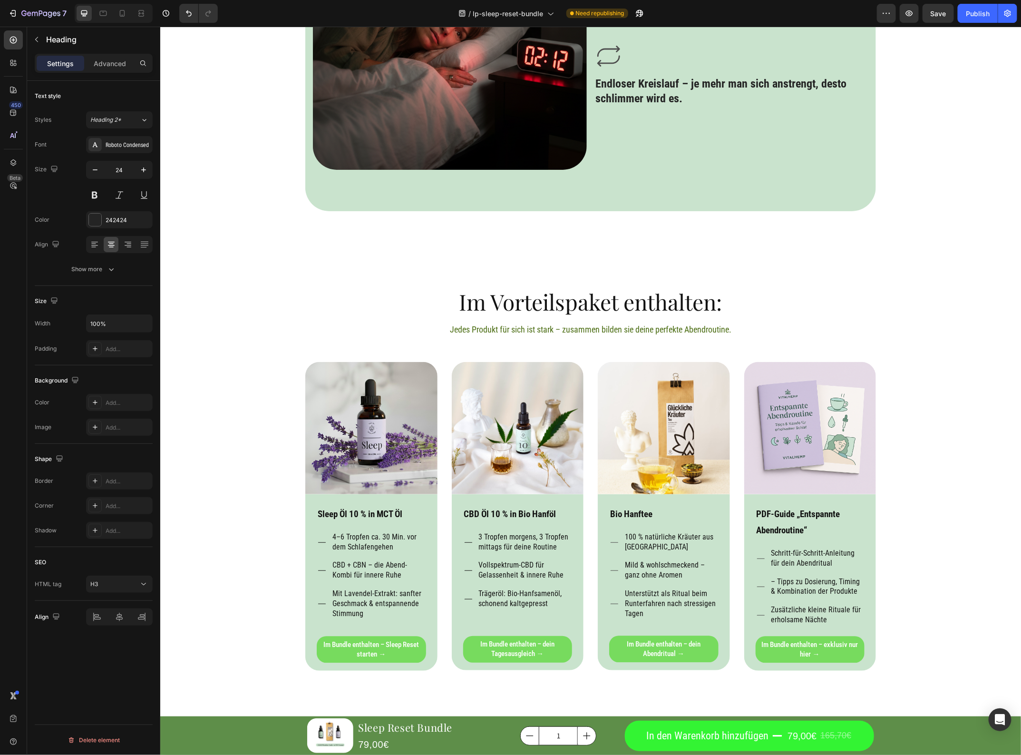
drag, startPoint x: 751, startPoint y: 183, endPoint x: 762, endPoint y: 174, distance: 14.9
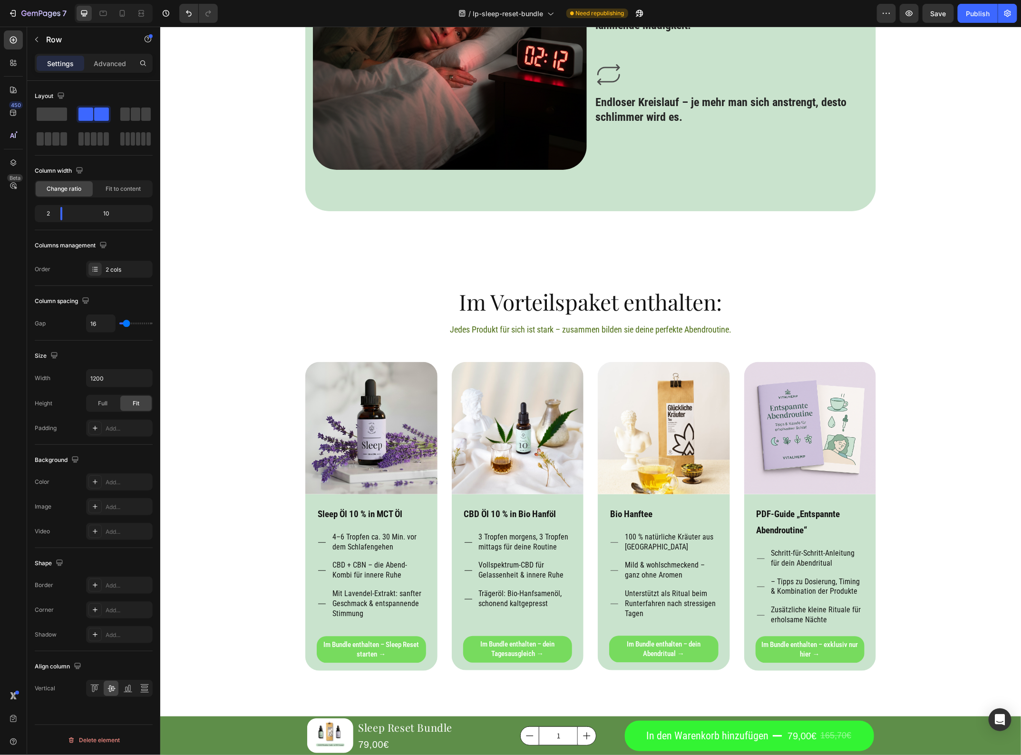
drag, startPoint x: 729, startPoint y: 193, endPoint x: 726, endPoint y: 212, distance: 18.8
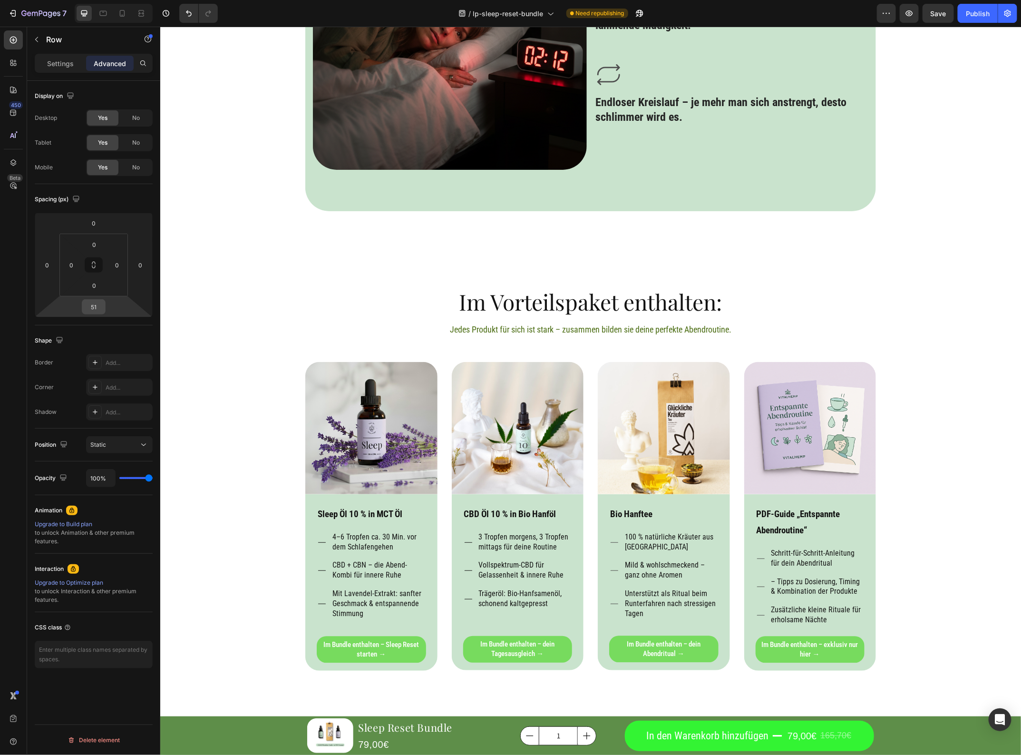
click at [93, 308] on input "51" at bounding box center [93, 307] width 19 height 14
type input "50"
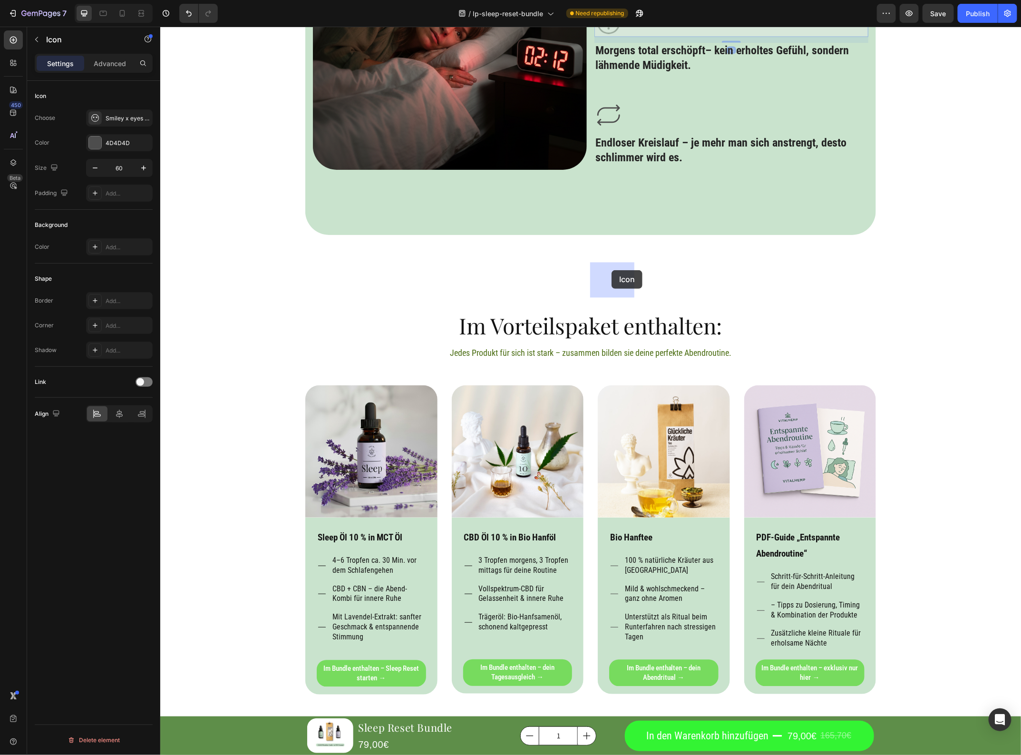
drag, startPoint x: 600, startPoint y: 337, endPoint x: 611, endPoint y: 270, distance: 68.5
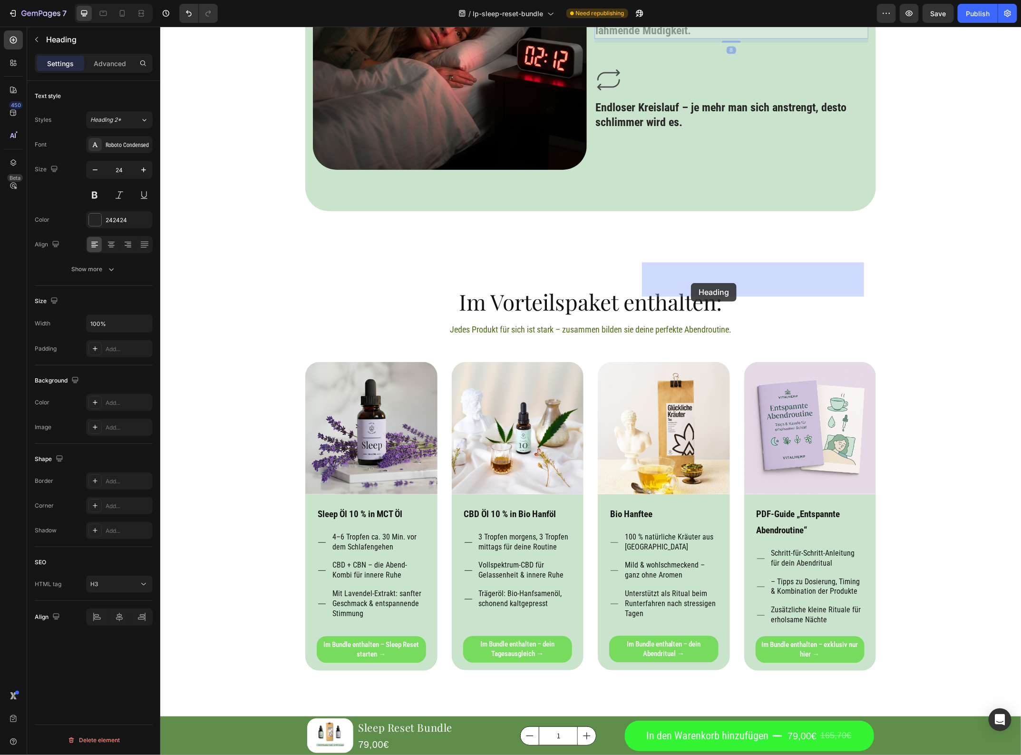
drag, startPoint x: 648, startPoint y: 347, endPoint x: 693, endPoint y: 277, distance: 83.3
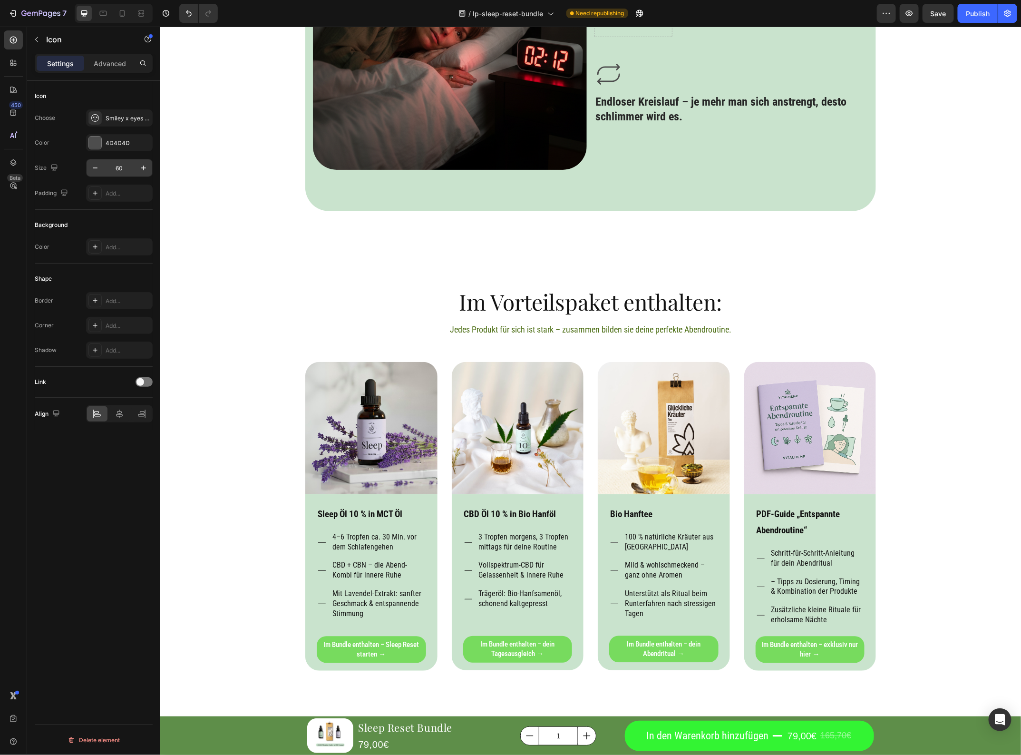
click at [127, 167] on input "60" at bounding box center [119, 167] width 31 height 17
type input "80"
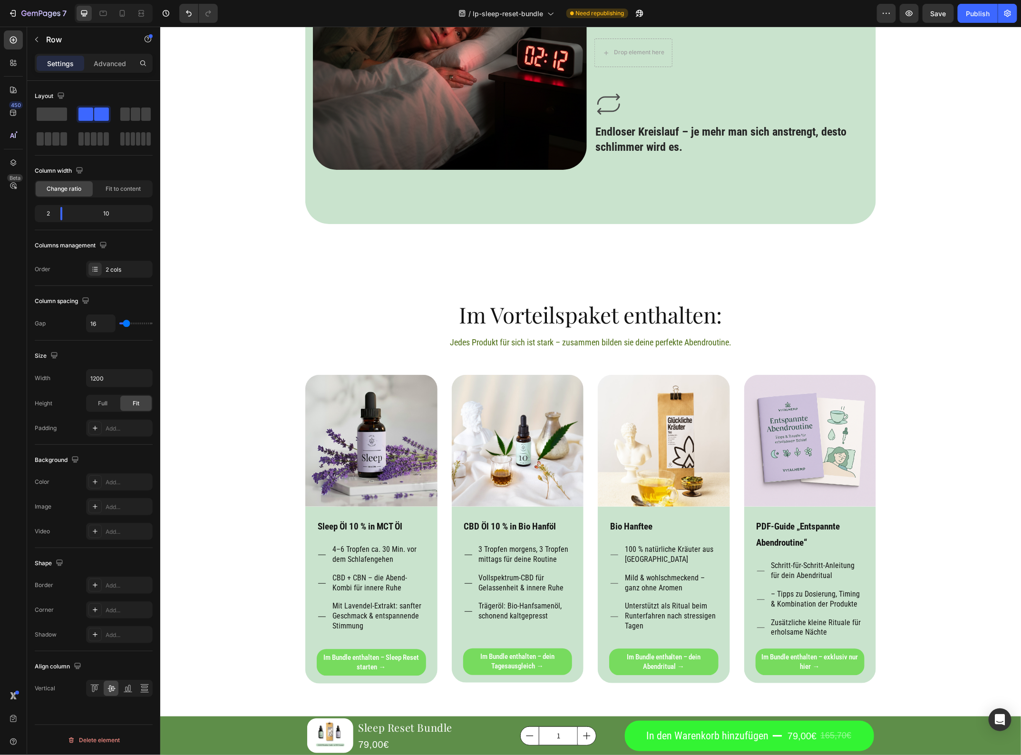
drag, startPoint x: 719, startPoint y: 261, endPoint x: 687, endPoint y: 296, distance: 46.8
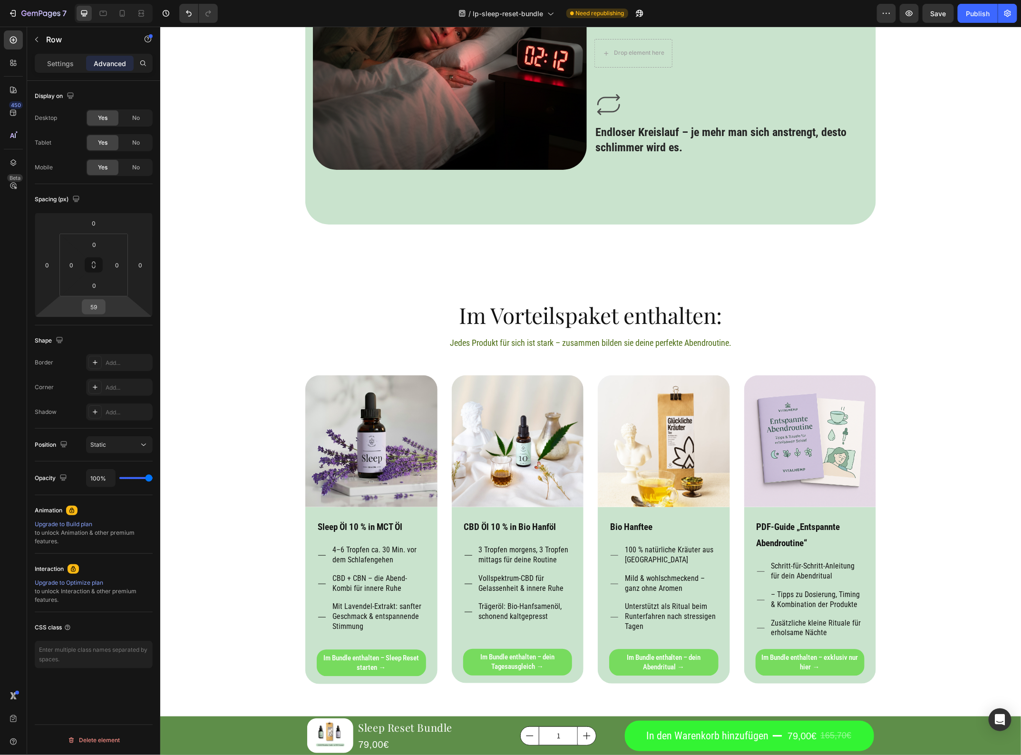
click at [94, 307] on input "59" at bounding box center [93, 307] width 19 height 14
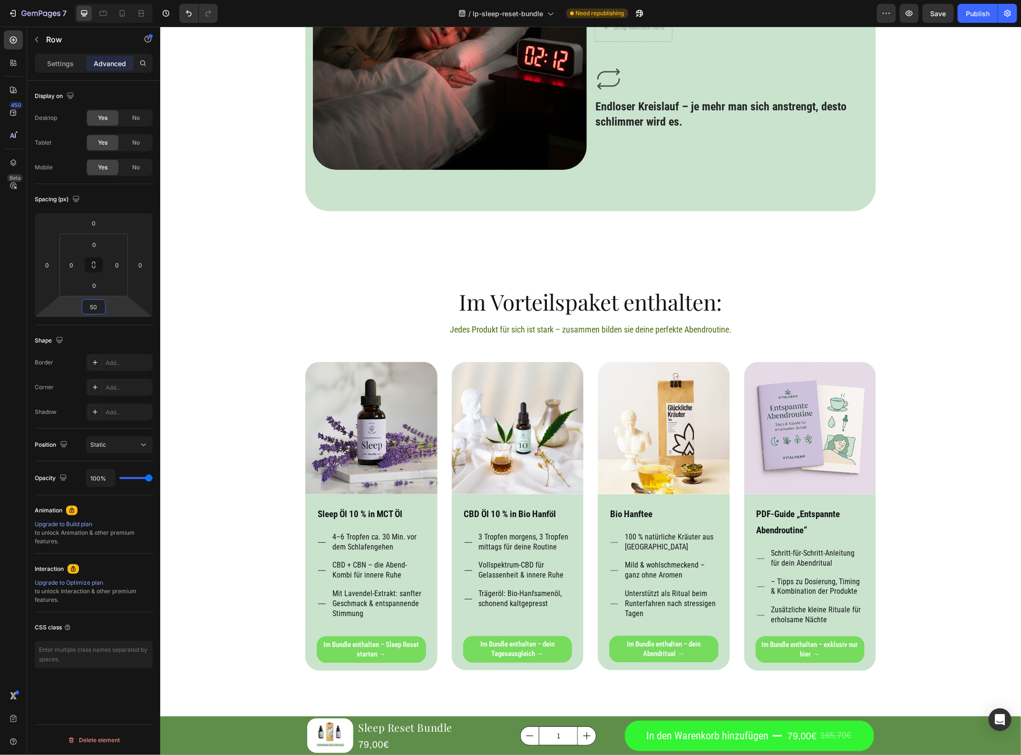
type input "50"
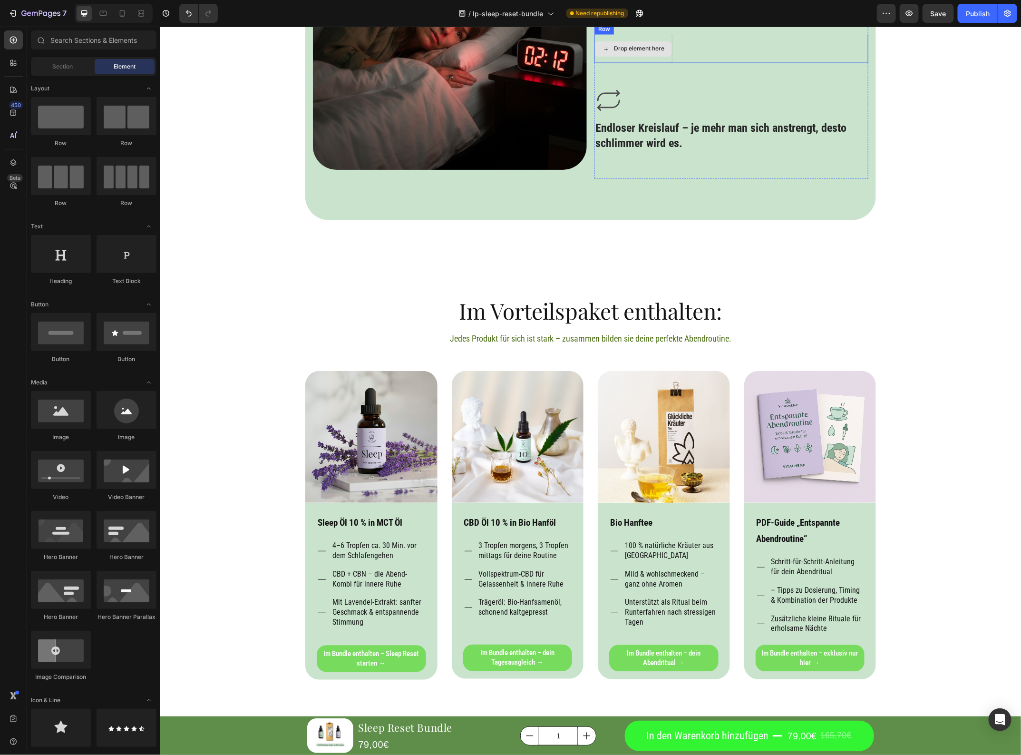
click at [646, 52] on div "Drop element here" at bounding box center [639, 49] width 50 height 8
click at [717, 63] on div "Drop element here Row" at bounding box center [731, 48] width 274 height 29
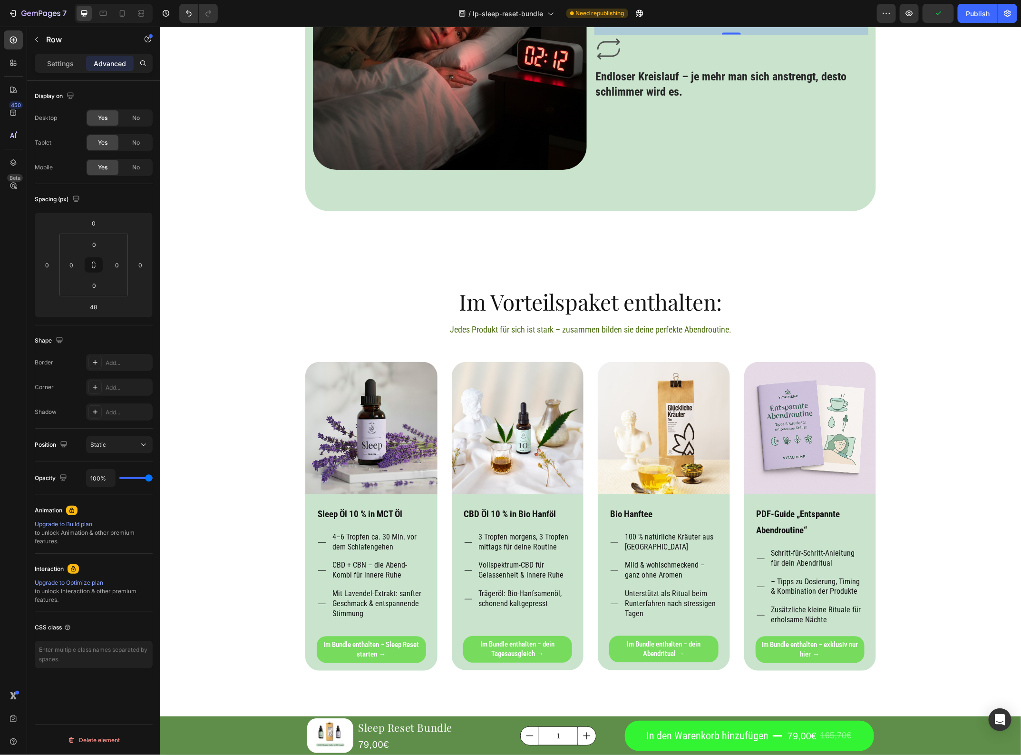
drag, startPoint x: 633, startPoint y: 272, endPoint x: 633, endPoint y: 305, distance: 33.3
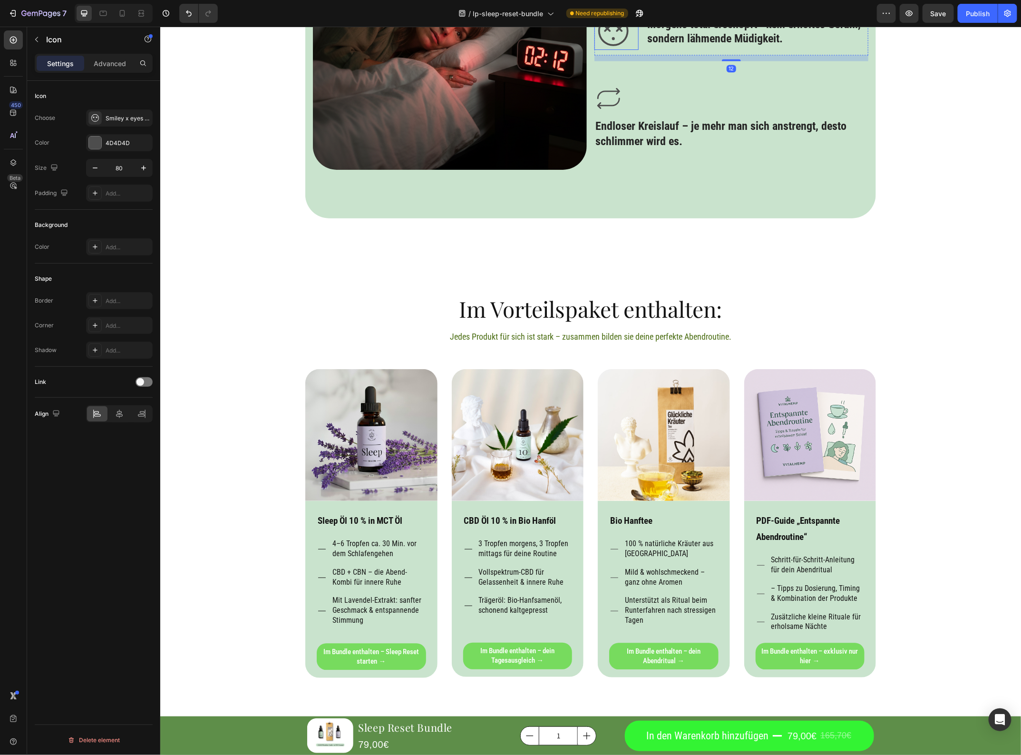
click at [609, 49] on icon at bounding box center [613, 30] width 38 height 38
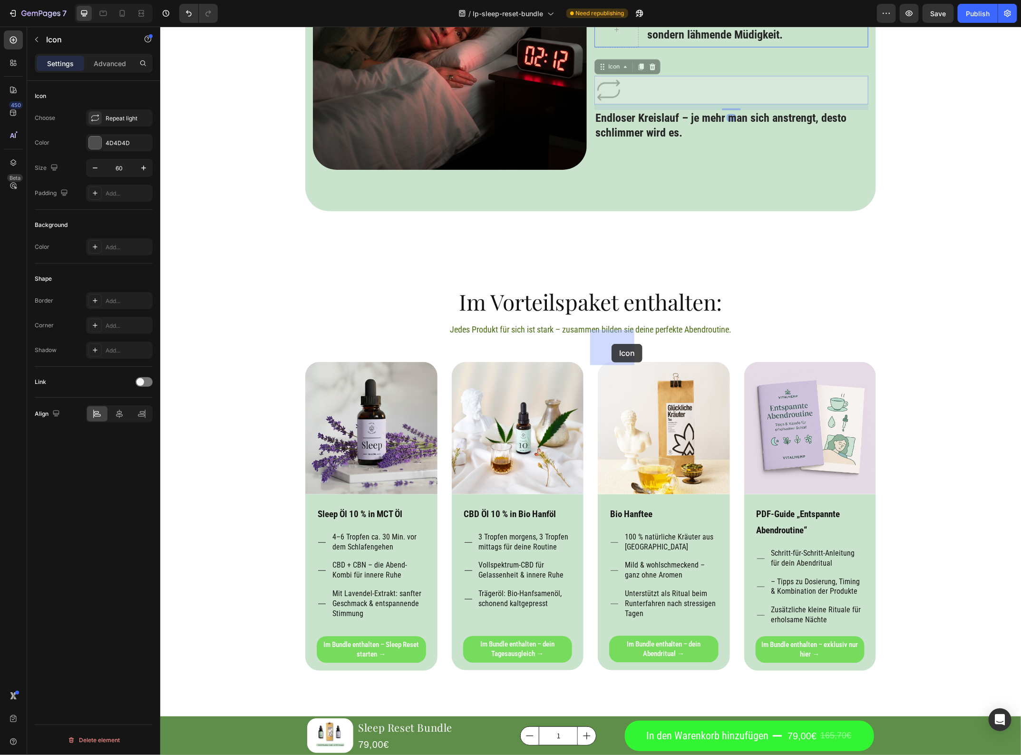
drag, startPoint x: 607, startPoint y: 401, endPoint x: 611, endPoint y: 343, distance: 57.3
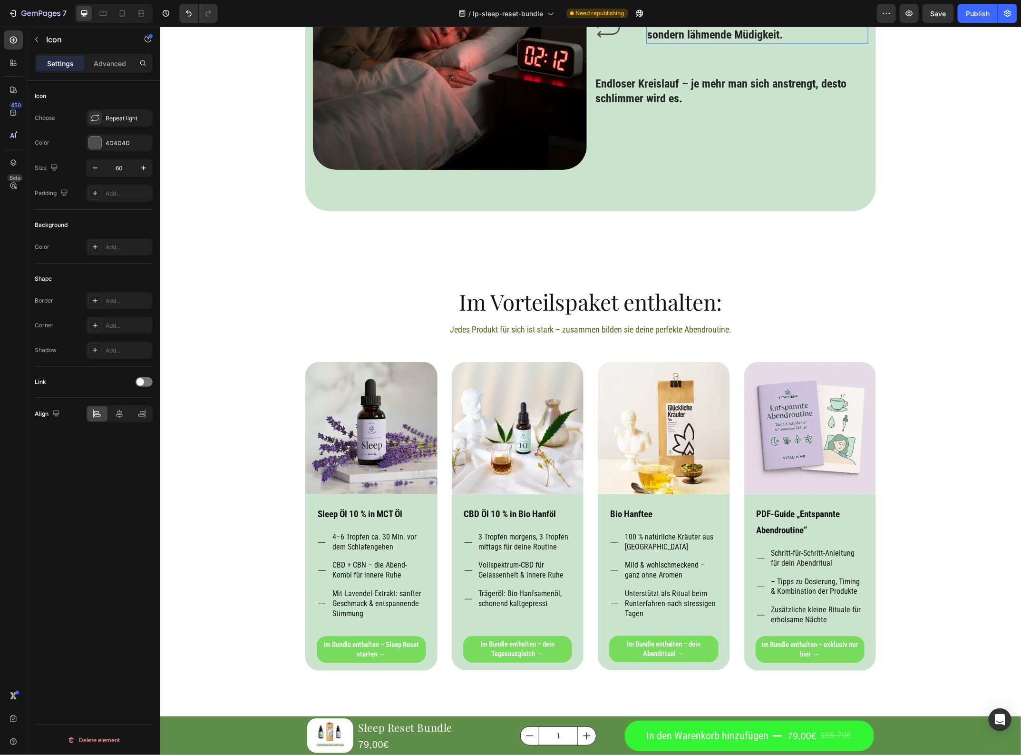
click at [671, 43] on h3 "Morgens total erschöpft– kein erholtes Gefühl, sondern lähmende Müdigkeit." at bounding box center [757, 26] width 222 height 31
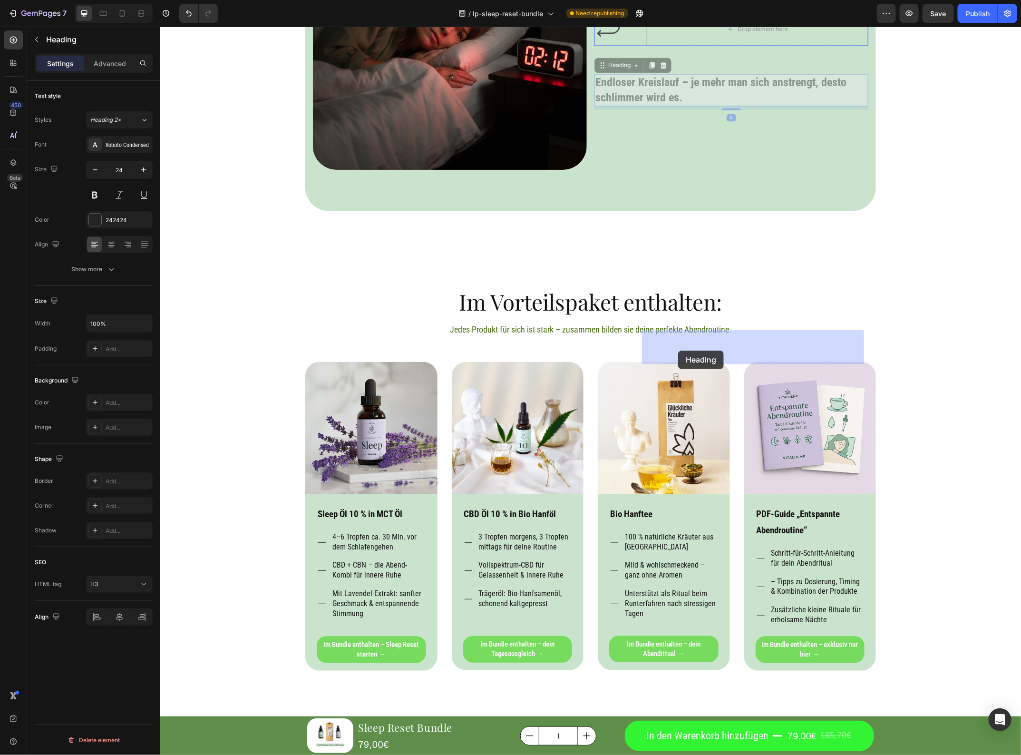
drag, startPoint x: 645, startPoint y: 404, endPoint x: 678, endPoint y: 350, distance: 63.0
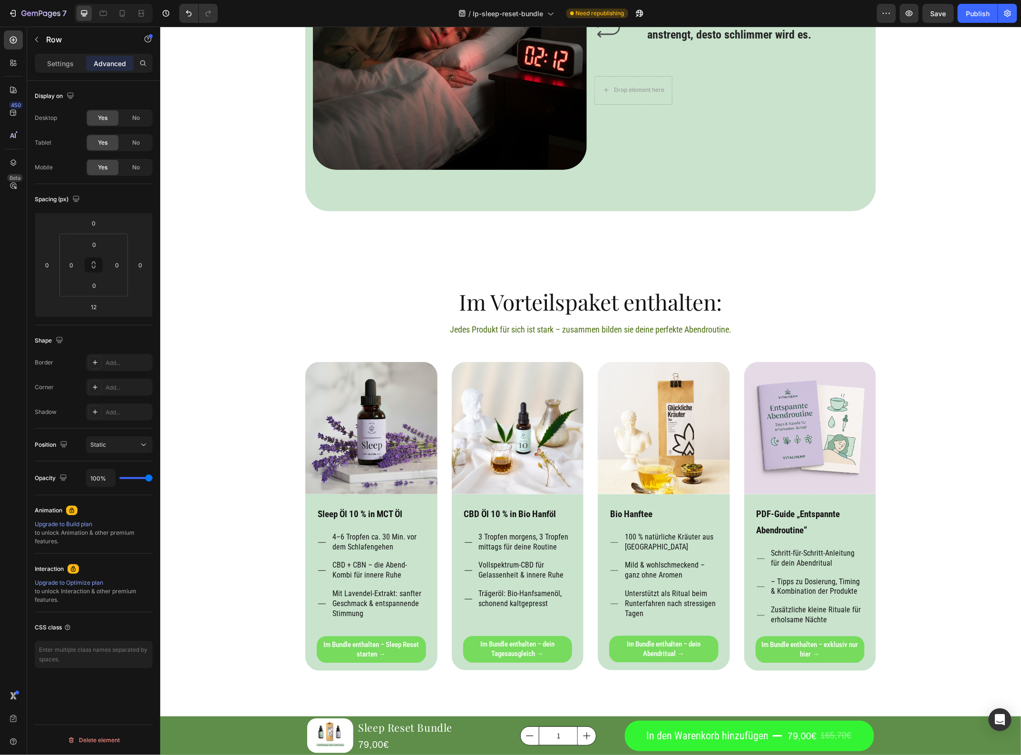
drag, startPoint x: 728, startPoint y: 329, endPoint x: 727, endPoint y: 340, distance: 11.0
click at [727, 11] on div "12" at bounding box center [731, 9] width 274 height 6
drag, startPoint x: 724, startPoint y: 328, endPoint x: 720, endPoint y: 347, distance: 19.4
click at [722, 30] on div at bounding box center [731, 29] width 19 height 3
click at [89, 310] on input "52" at bounding box center [93, 307] width 19 height 14
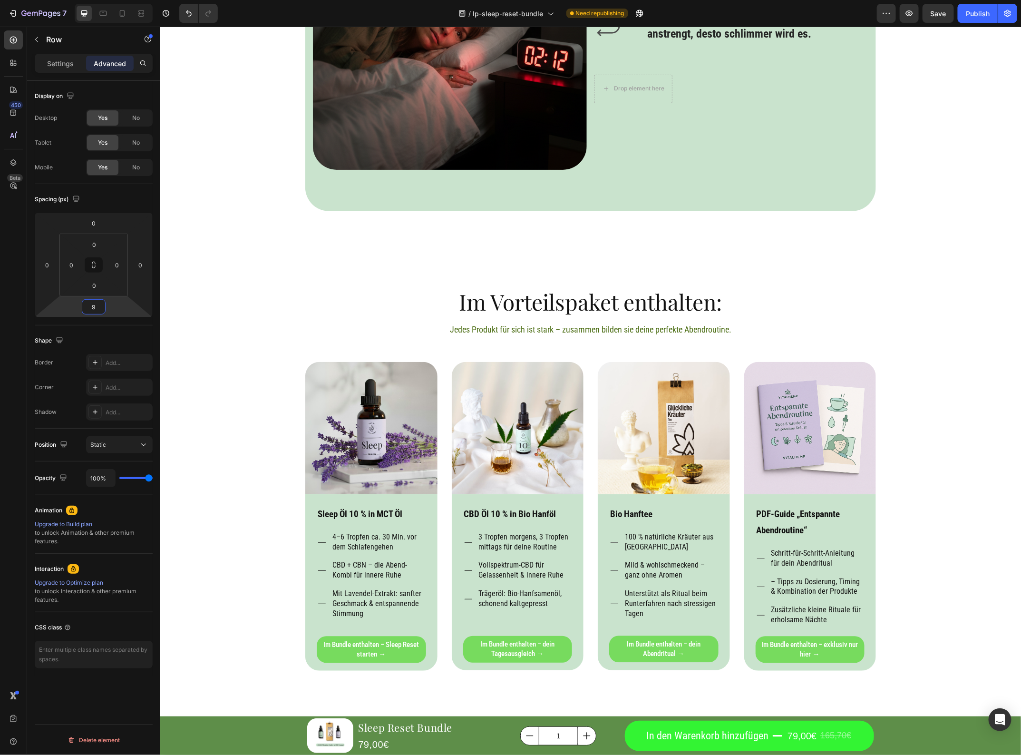
type input "90"
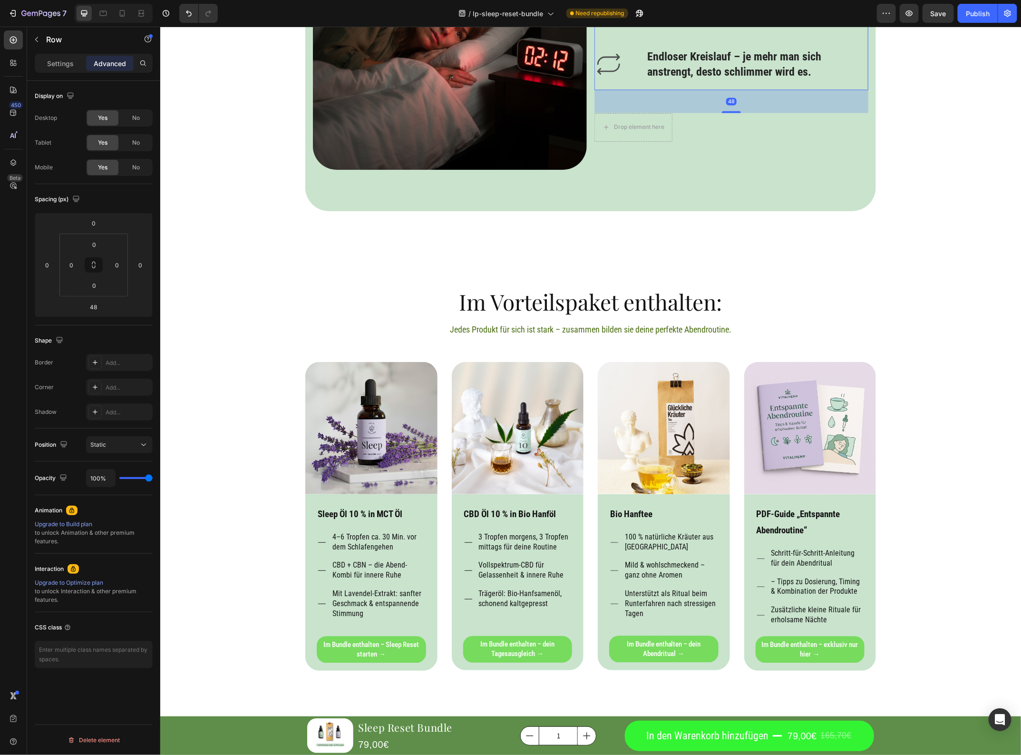
click at [91, 303] on input "50" at bounding box center [93, 307] width 19 height 14
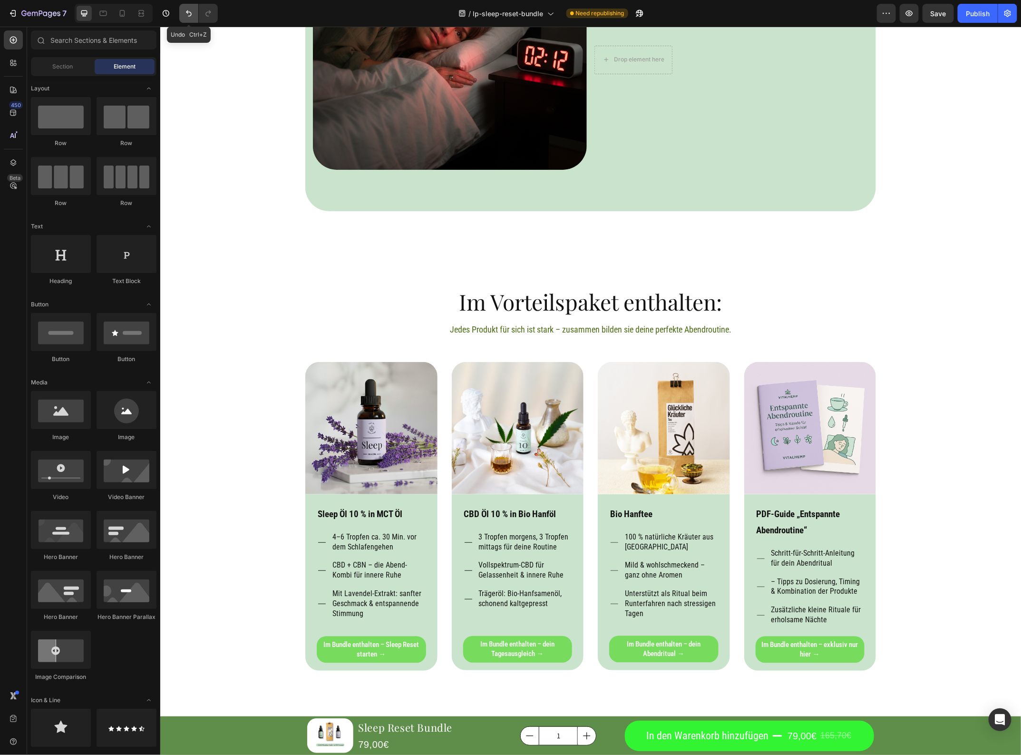
click at [192, 6] on button "Undo/Redo" at bounding box center [188, 13] width 19 height 19
click at [191, 9] on icon "Undo/Redo" at bounding box center [189, 14] width 10 height 10
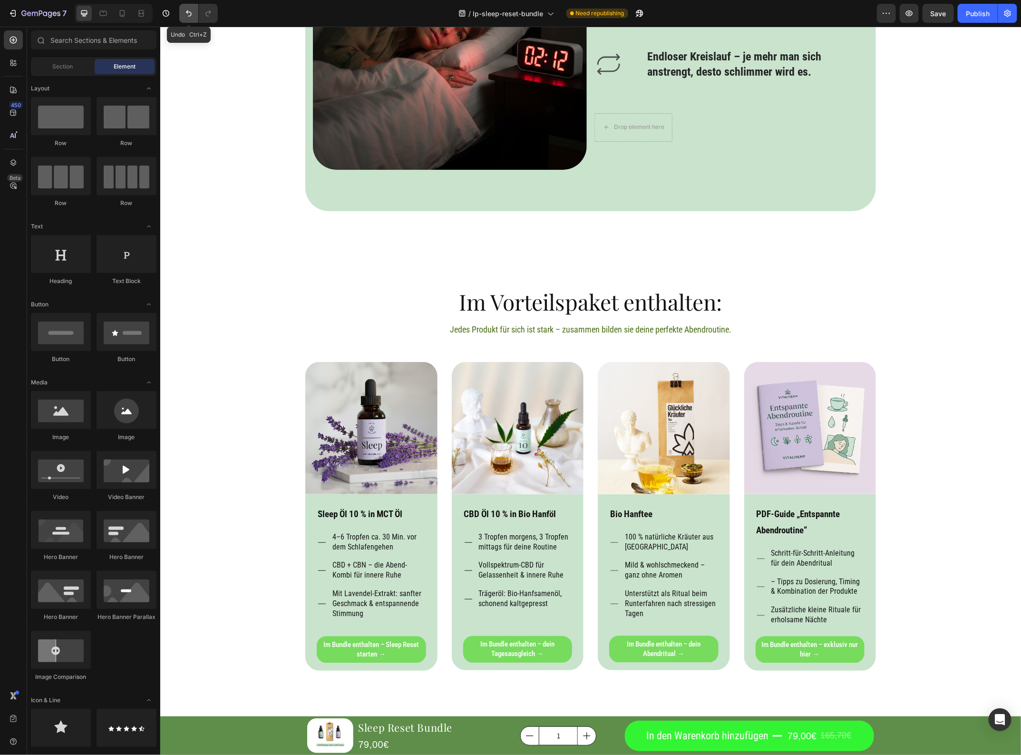
click at [181, 16] on button "Undo/Redo" at bounding box center [188, 13] width 19 height 19
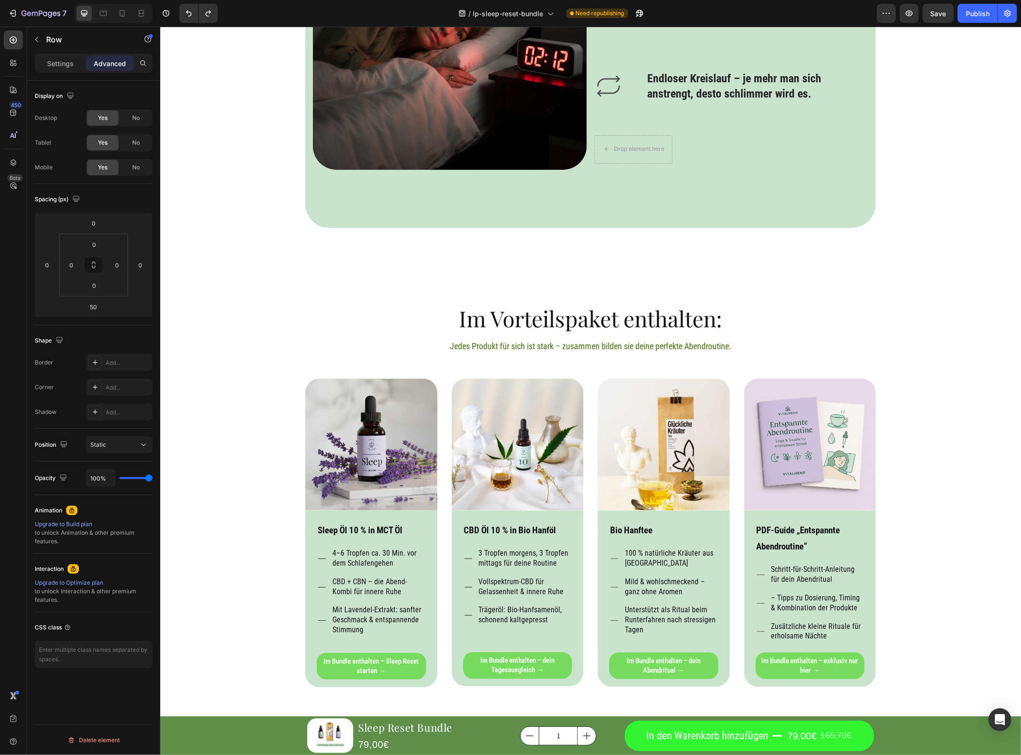
drag, startPoint x: 726, startPoint y: 212, endPoint x: 709, endPoint y: 228, distance: 22.9
click at [90, 304] on input "95" at bounding box center [93, 307] width 19 height 14
click at [89, 304] on input "95" at bounding box center [93, 307] width 19 height 14
click at [93, 306] on input "95" at bounding box center [93, 307] width 19 height 14
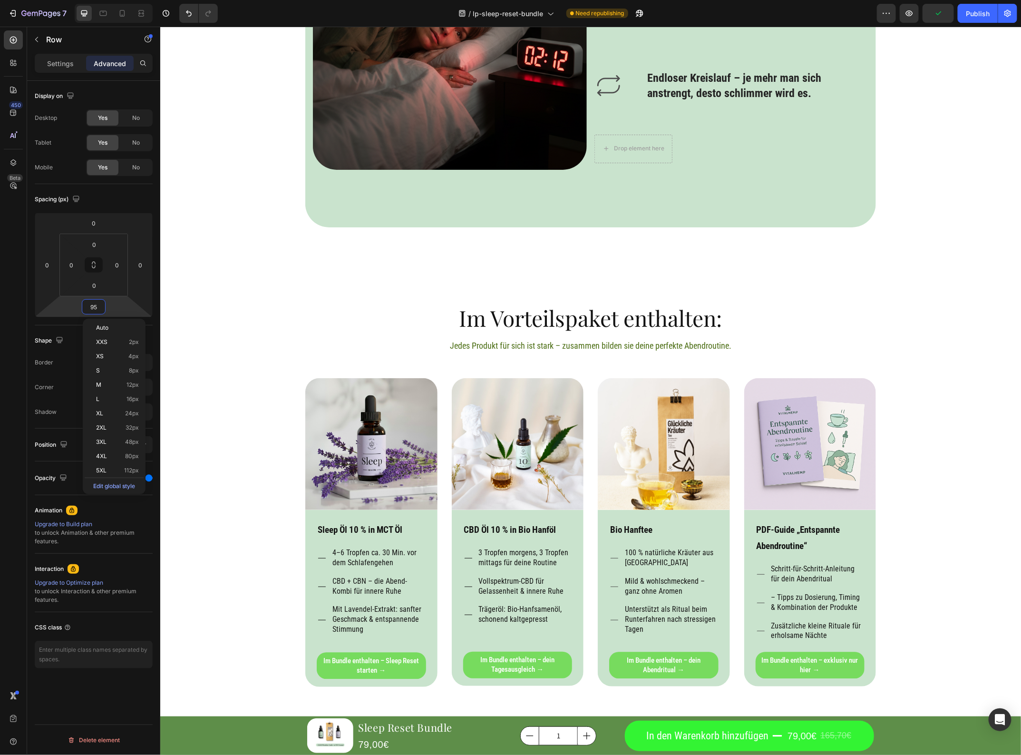
click at [93, 306] on input "95" at bounding box center [93, 307] width 19 height 14
type input "9"
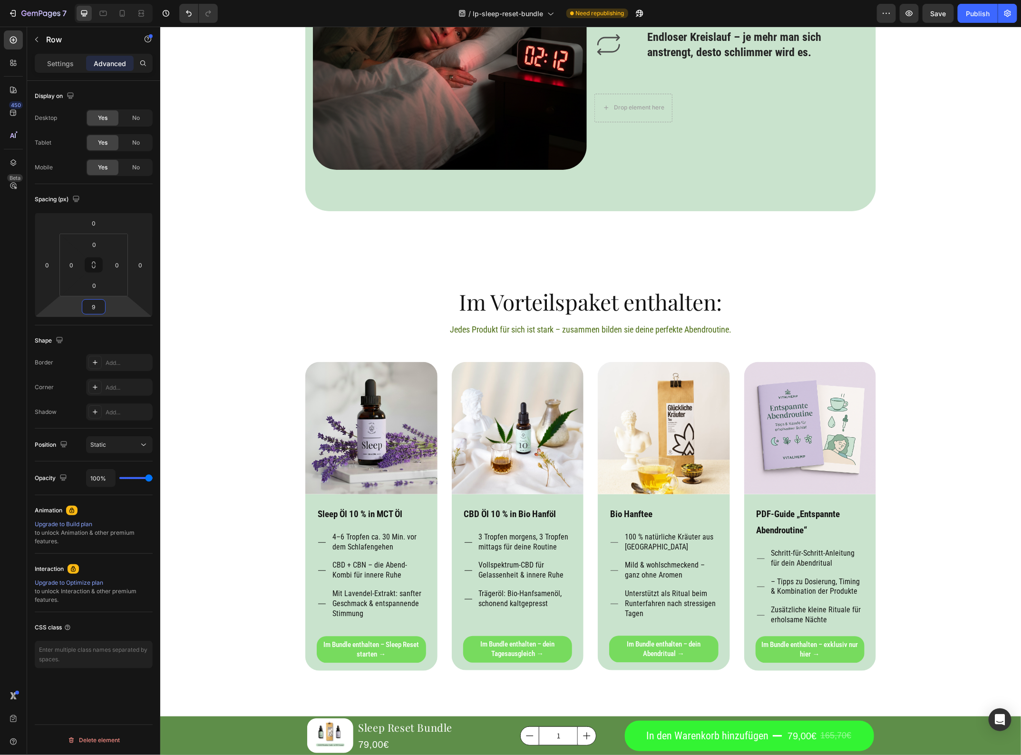
type input "90"
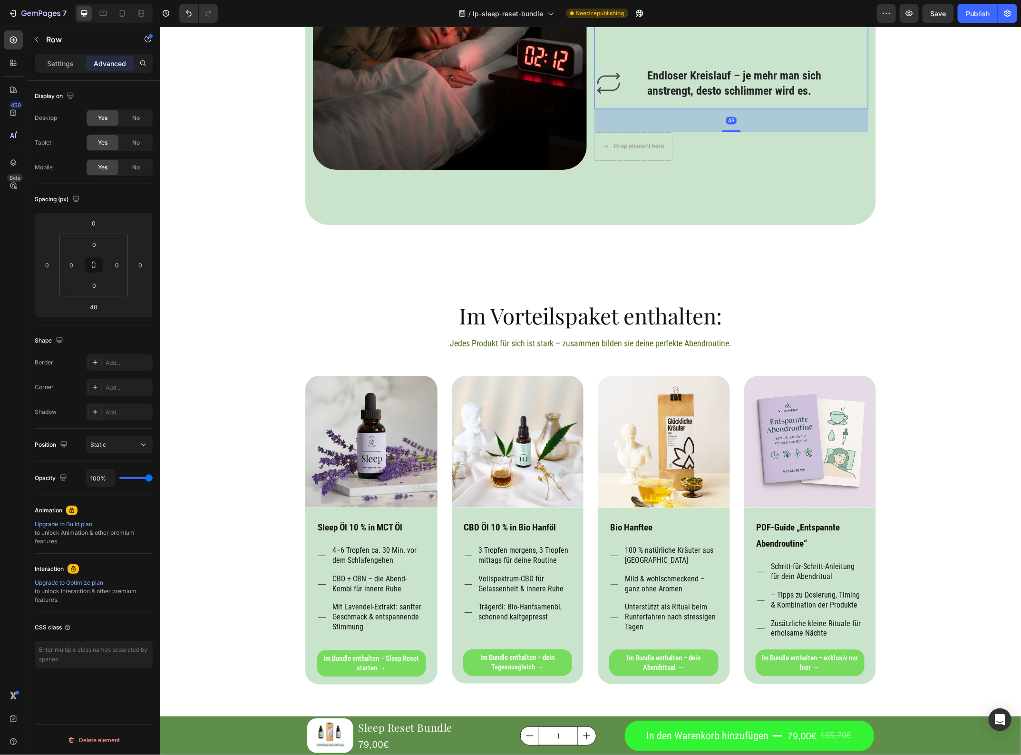
click at [686, 17] on h3 "Morgens total erschöpft– kein erholtes Gefühl, sondern lähmende Müdigkeit." at bounding box center [757, 0] width 222 height 31
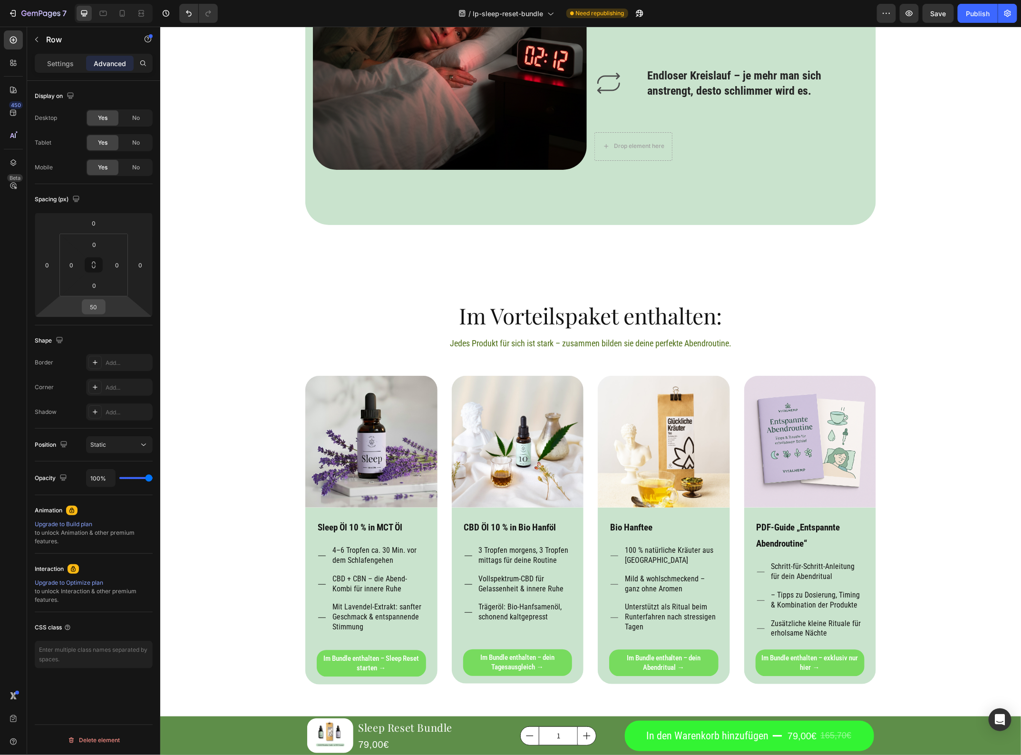
click at [88, 301] on input "50" at bounding box center [93, 307] width 19 height 14
click at [91, 307] on input "50" at bounding box center [93, 307] width 19 height 14
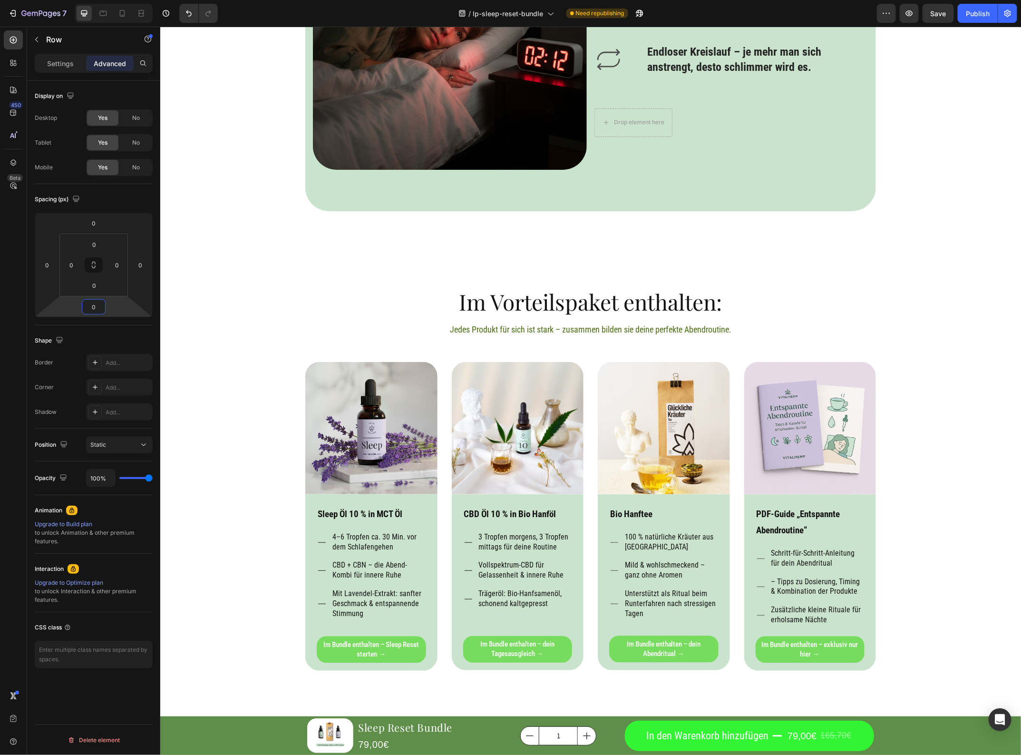
type input "90"
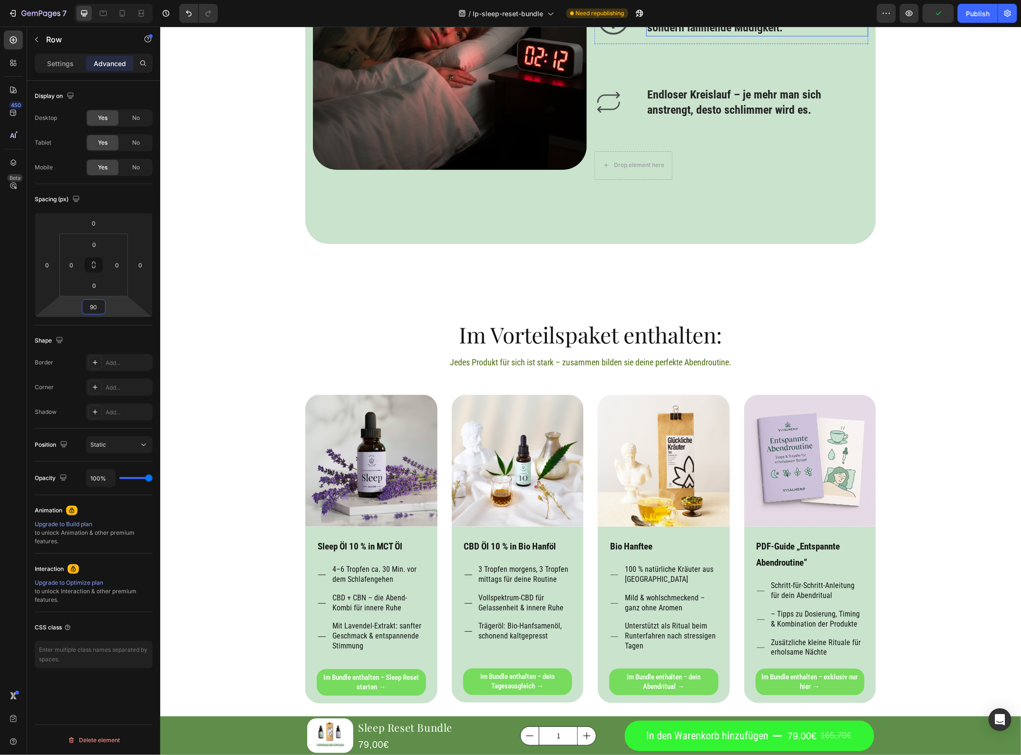
click at [735, 36] on h3 "Morgens total erschöpft– kein erholtes Gefühl, sondern lähmende Müdigkeit." at bounding box center [757, 19] width 222 height 31
click at [634, 38] on div "Icon" at bounding box center [616, 19] width 44 height 38
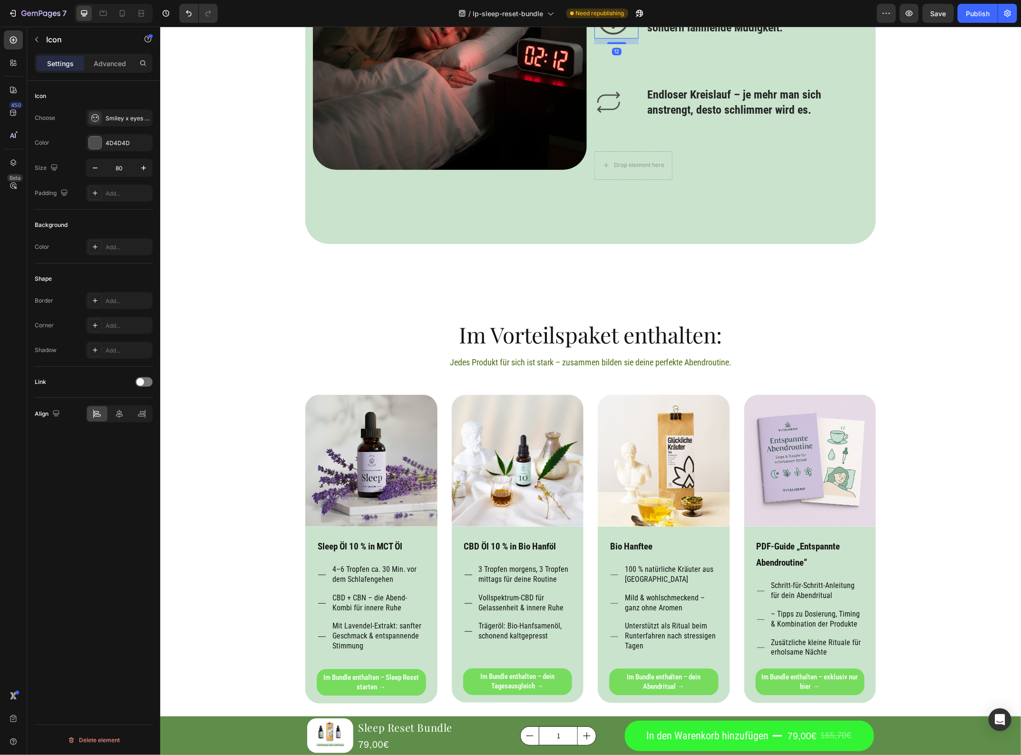
click at [633, 44] on div "12" at bounding box center [616, 41] width 44 height 6
click at [646, 44] on div "Morgens total erschöpft– kein erholtes Gefühl, sondern lähmende Müdigkeit. Head…" at bounding box center [757, 22] width 222 height 44
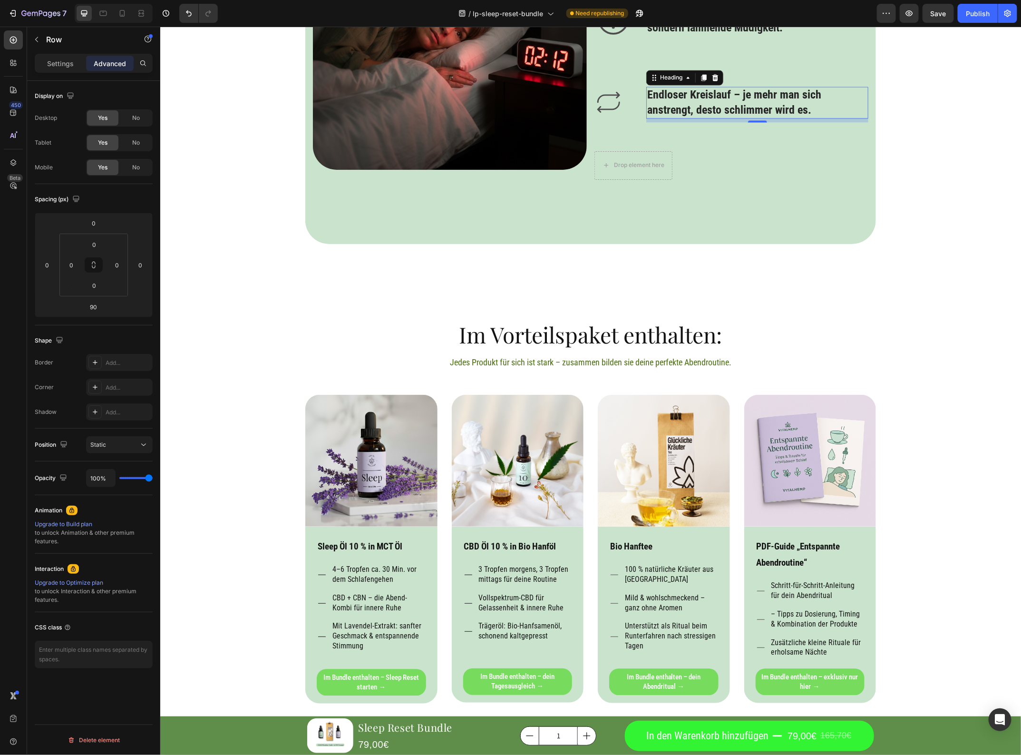
click at [710, 118] on h3 "Endloser Kreislauf – je mehr man sich anstrengt, desto schlimmer wird es." at bounding box center [757, 102] width 222 height 31
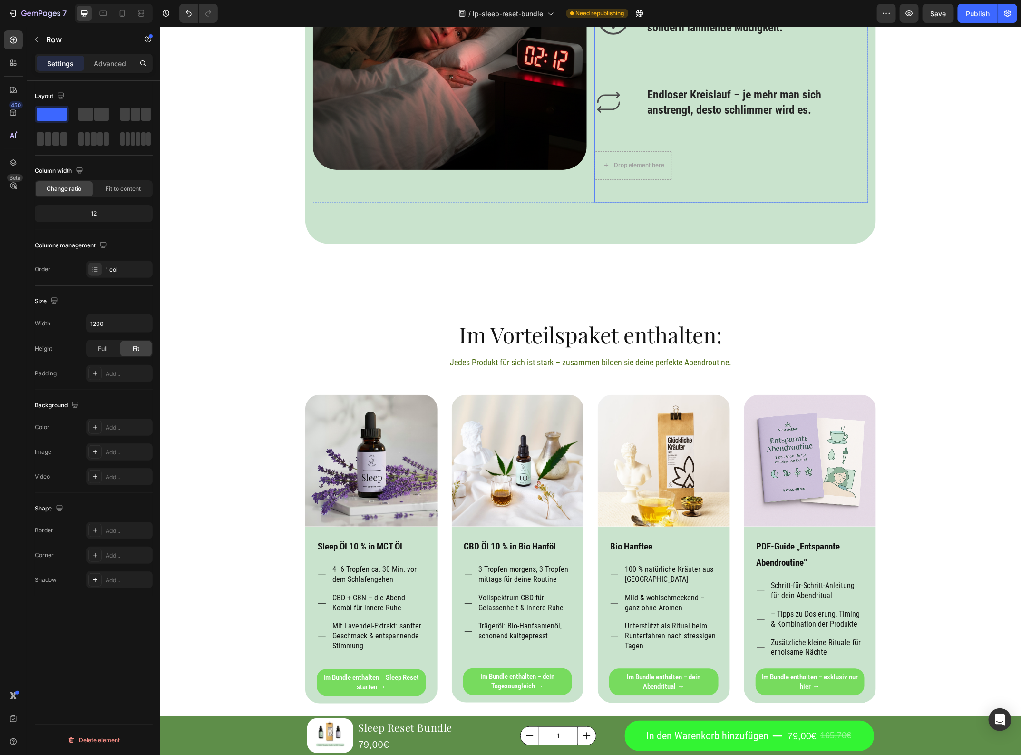
click at [760, 202] on div "Icon Einschlafen dauert ewig – der Kopf hört einfach nicht auf zu kreisen. Head…" at bounding box center [731, 14] width 274 height 375
click at [637, 169] on div "Drop element here" at bounding box center [639, 165] width 50 height 8
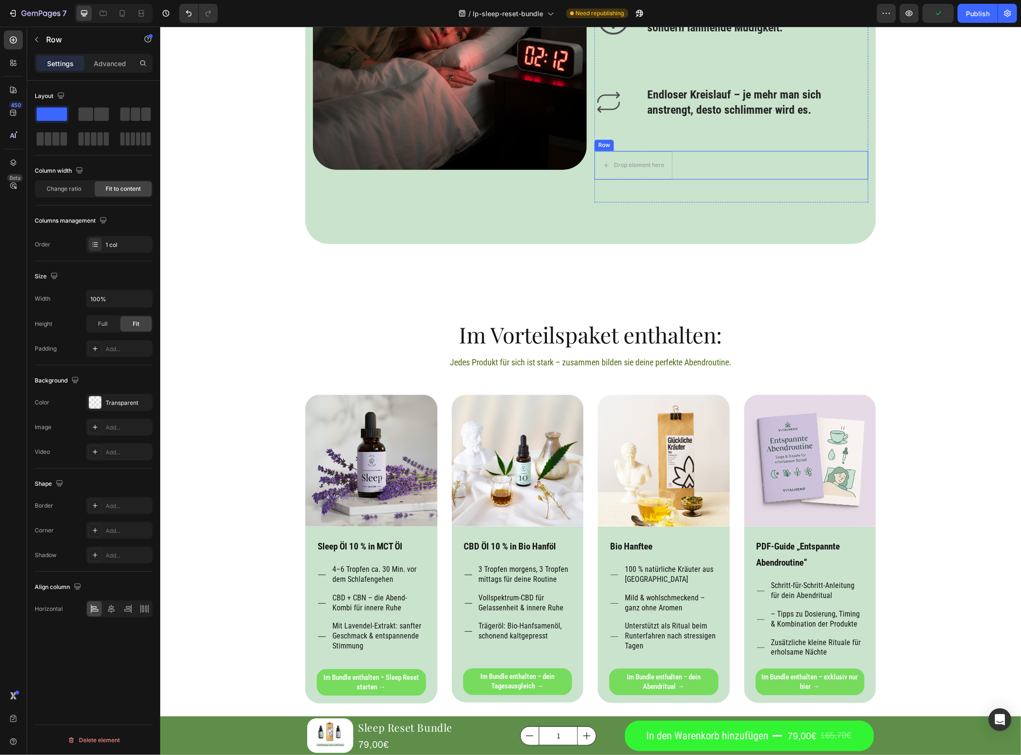
click at [744, 179] on div "Drop element here Row" at bounding box center [731, 165] width 274 height 29
click at [651, 147] on div at bounding box center [652, 141] width 11 height 11
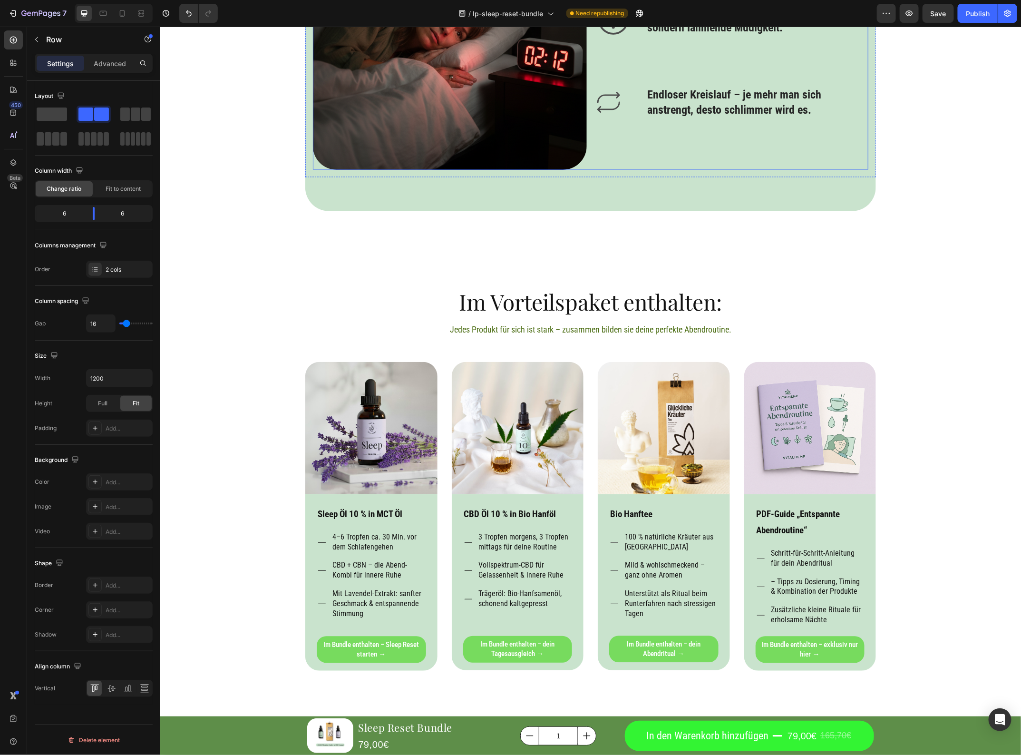
type input "19"
type input "22"
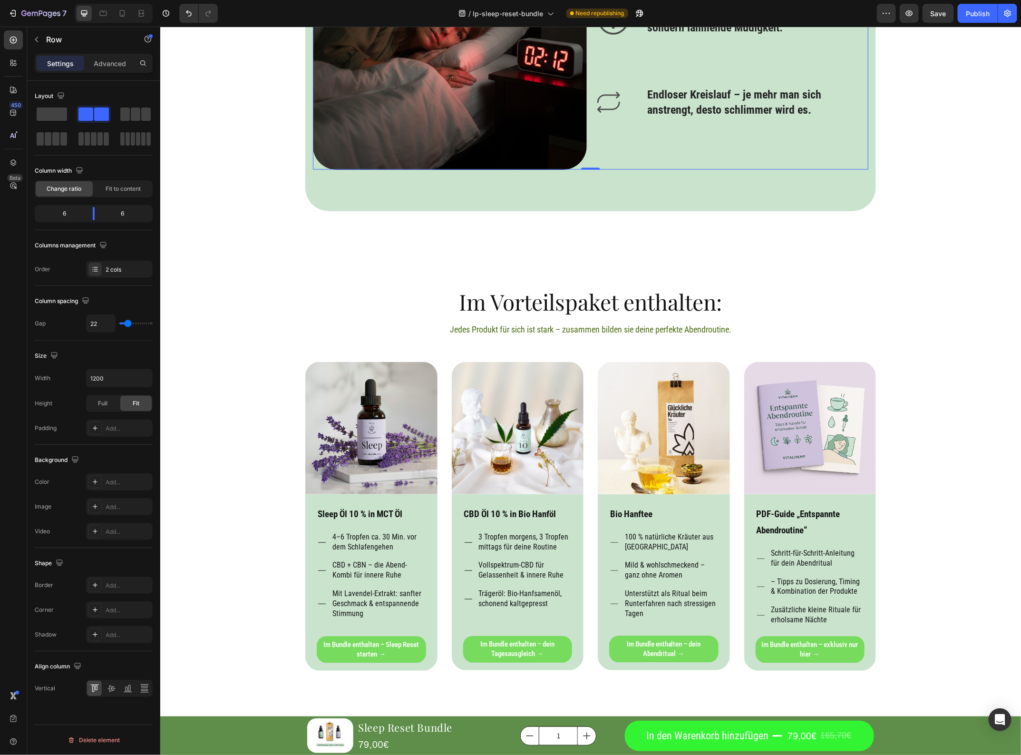
type input "25"
type input "27"
type input "33"
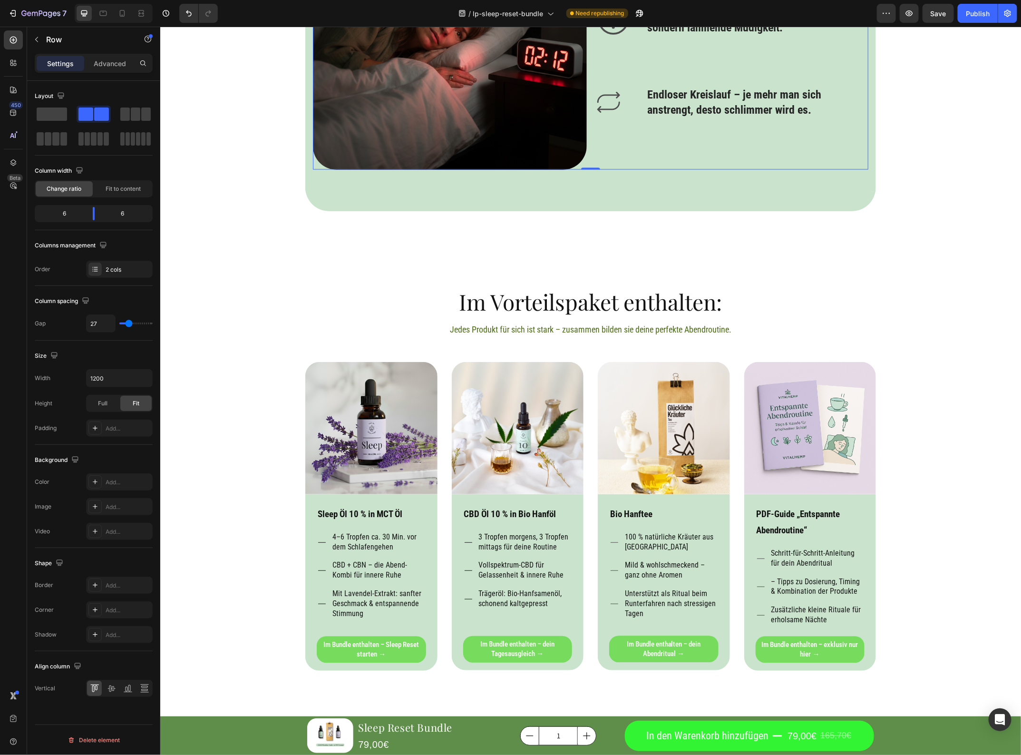
type input "33"
type input "38"
type input "41"
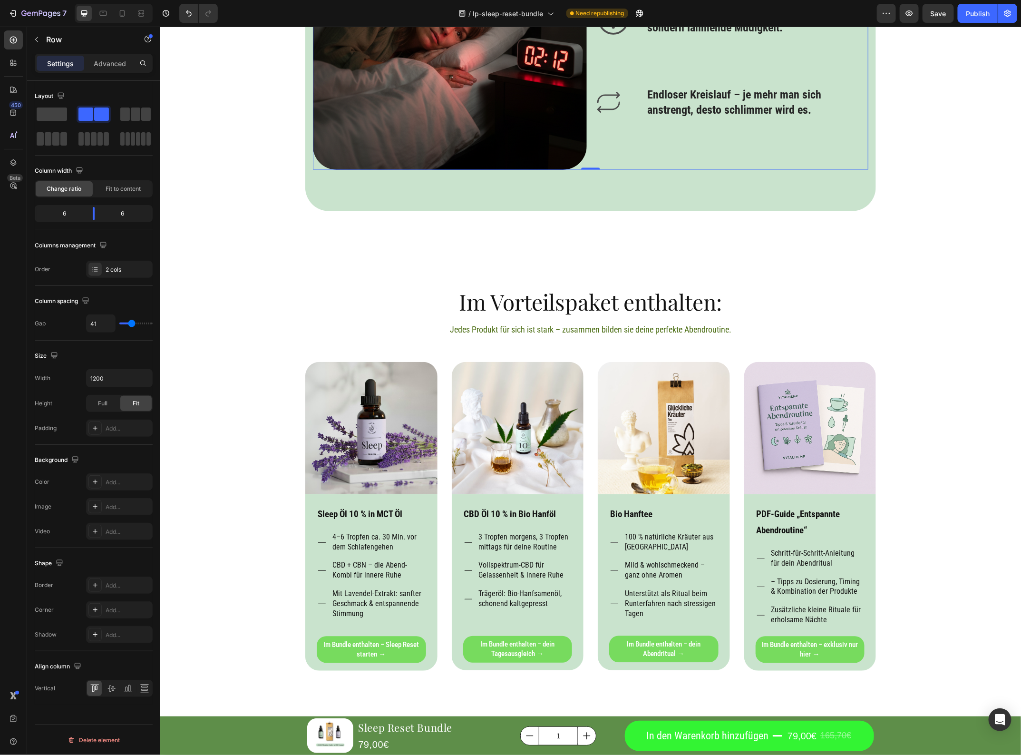
type input "47"
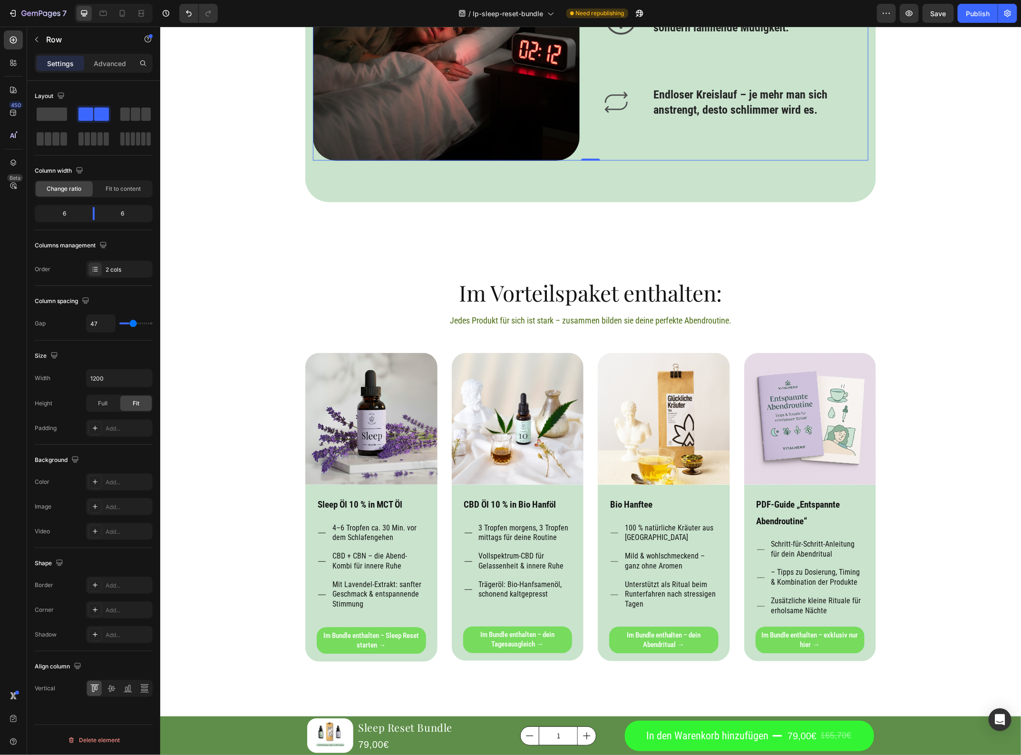
type input "52"
type input "58"
type input "69"
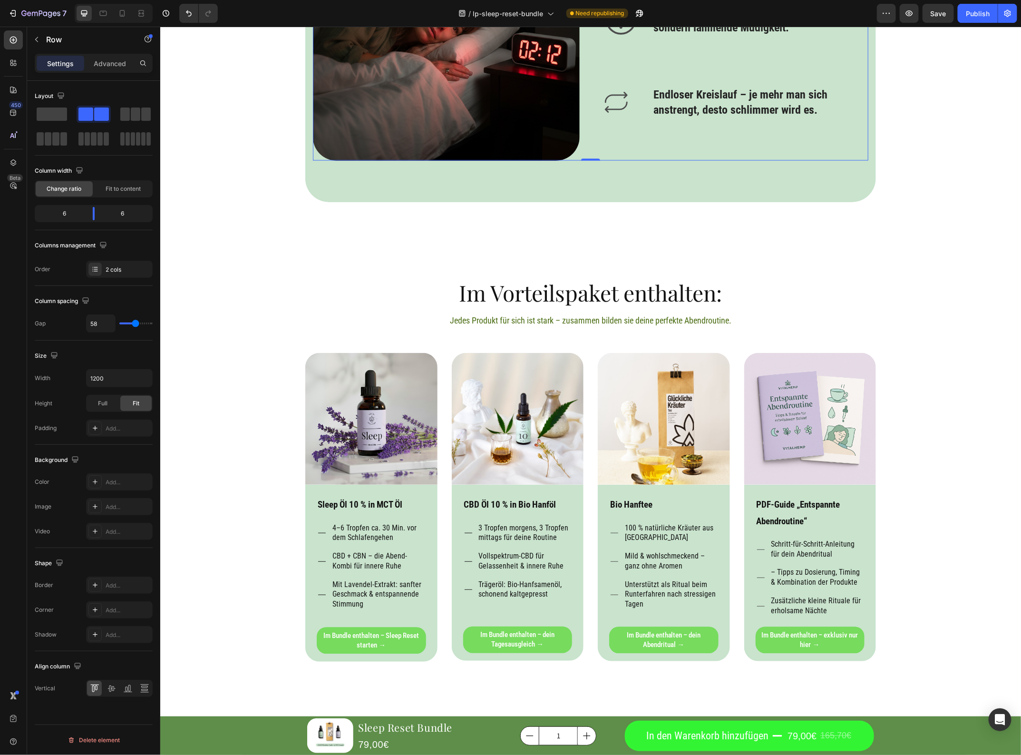
type input "69"
type input "83"
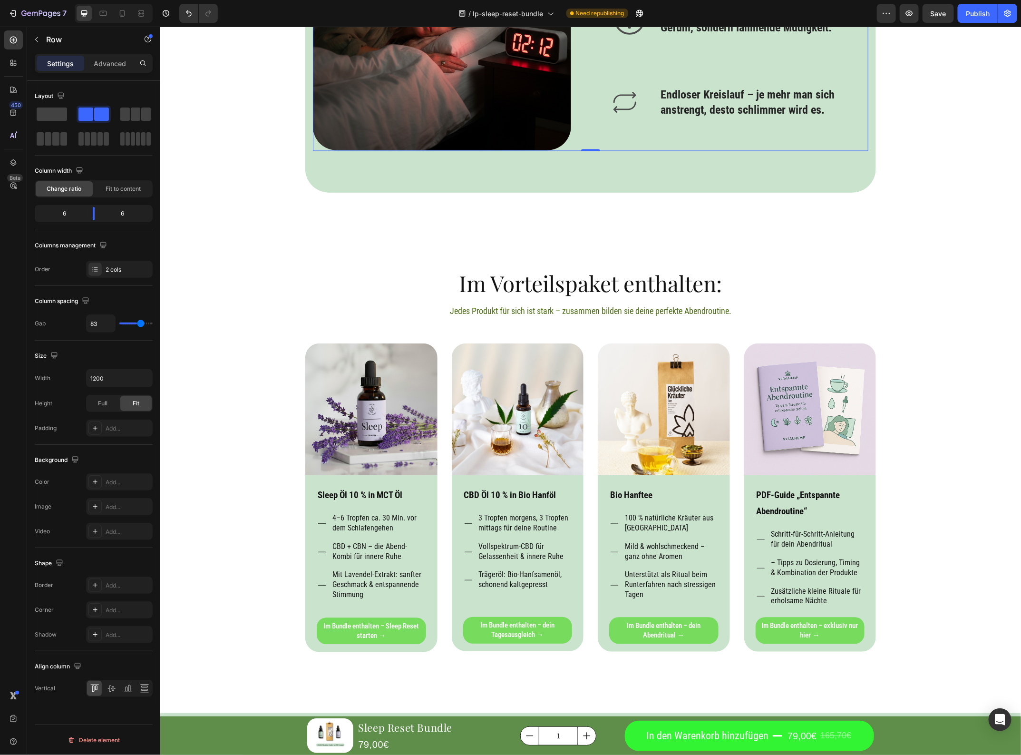
type input "86"
type input "80"
type input "77"
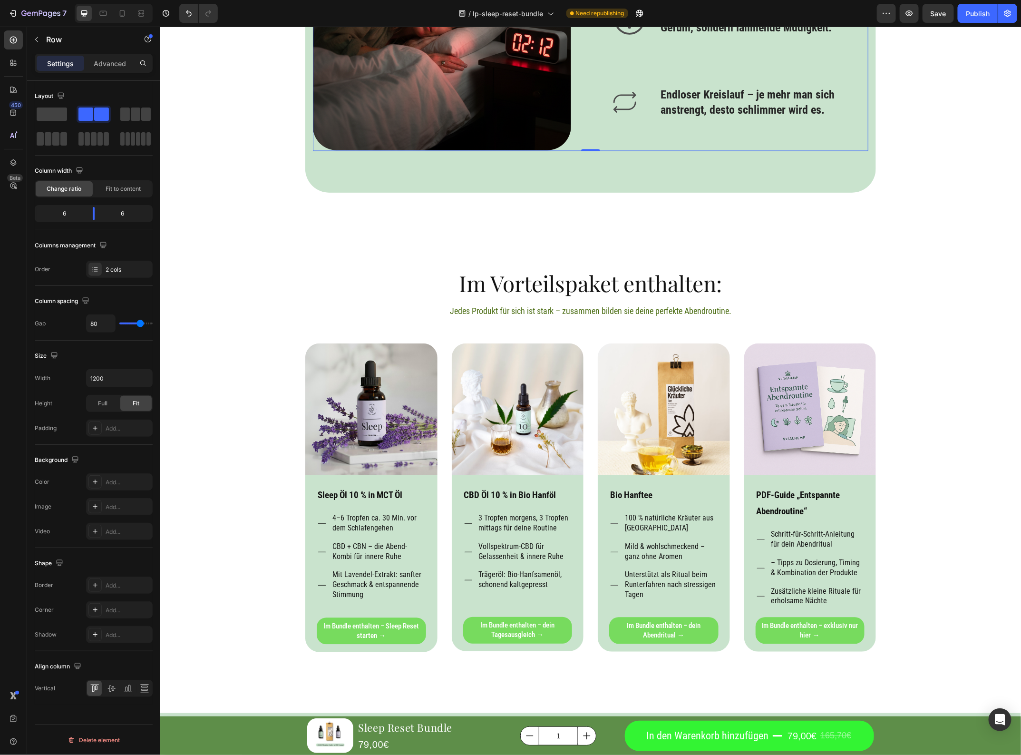
type input "77"
type input "72"
type input "66"
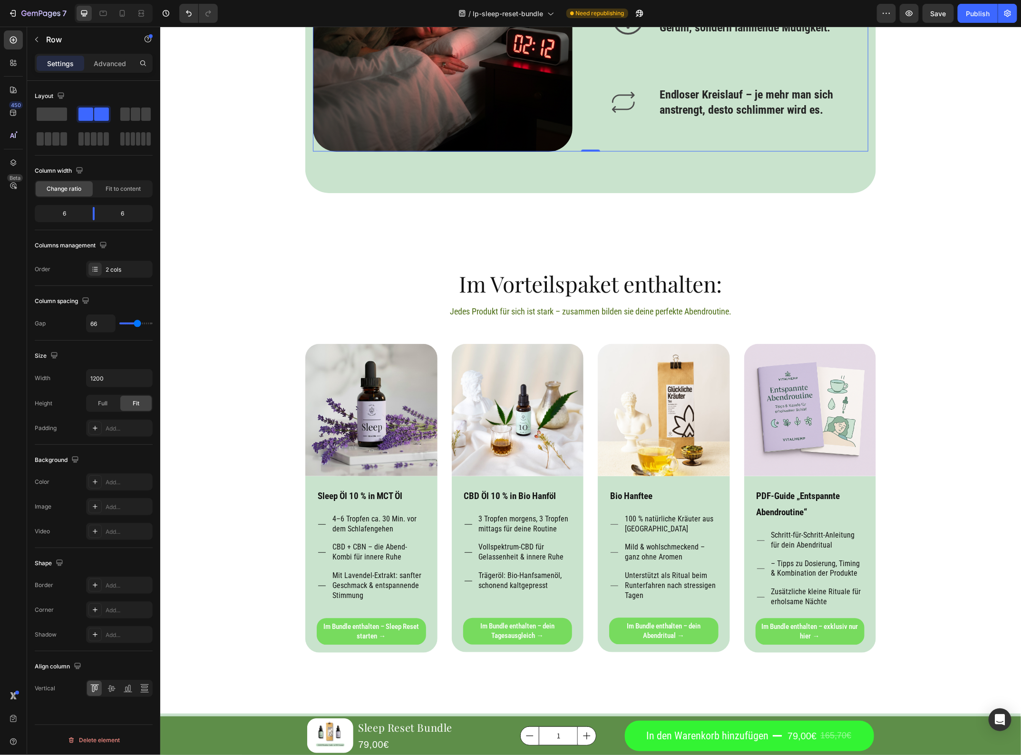
type input "52"
type input "47"
type input "44"
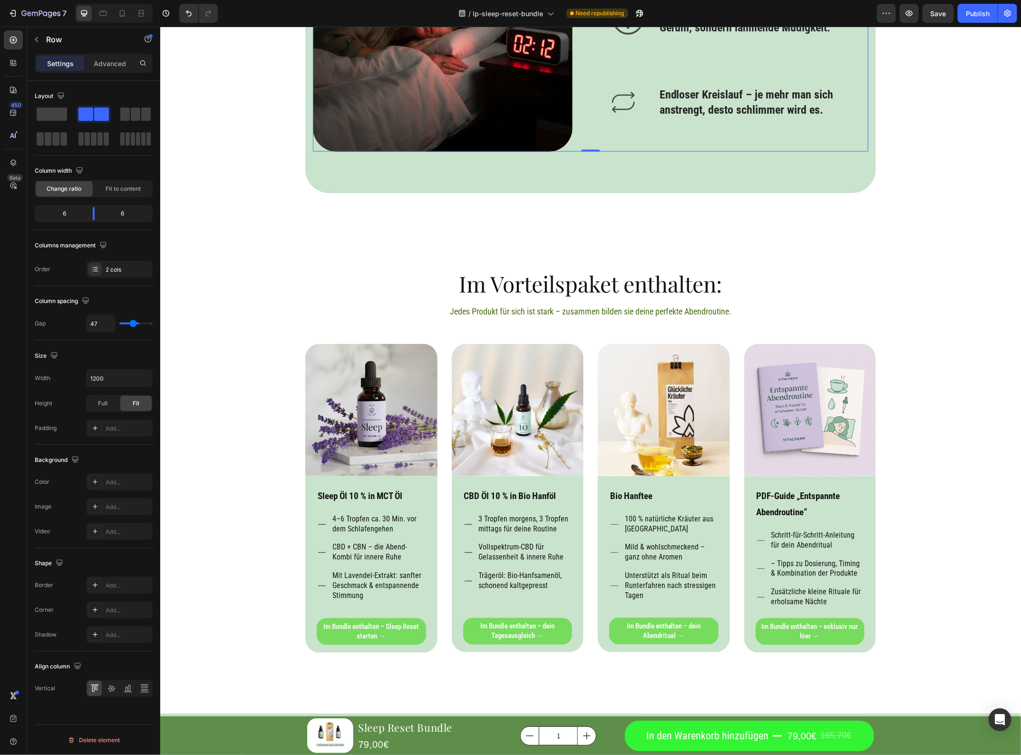
type input "44"
type input "38"
type input "36"
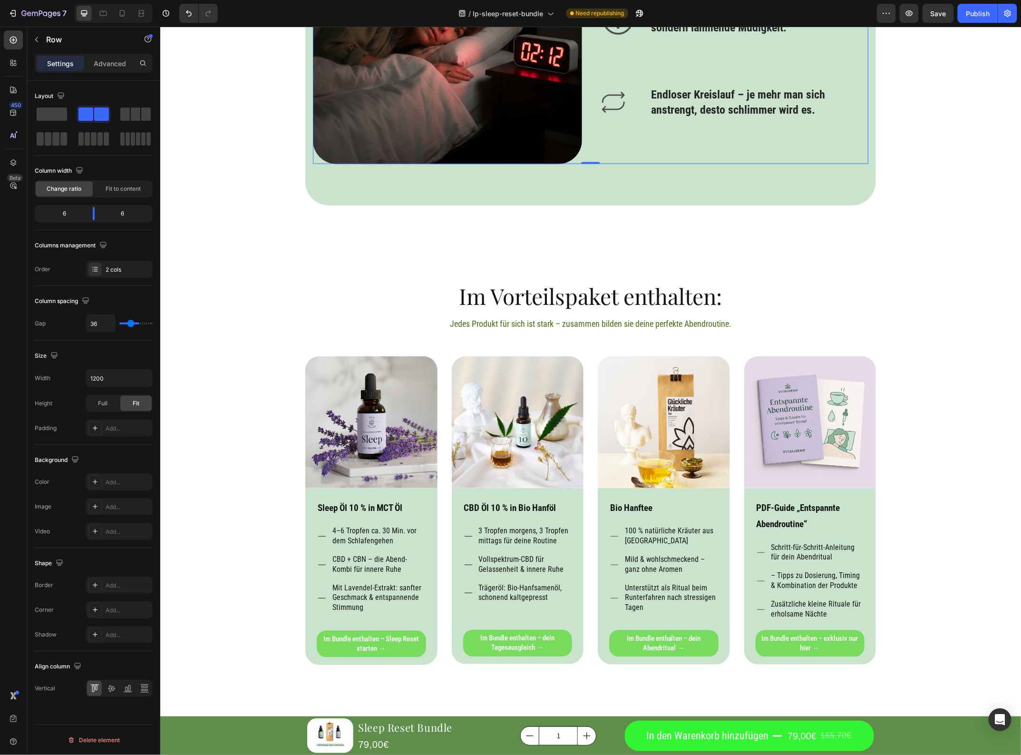
type input "33"
type input "30"
type input "27"
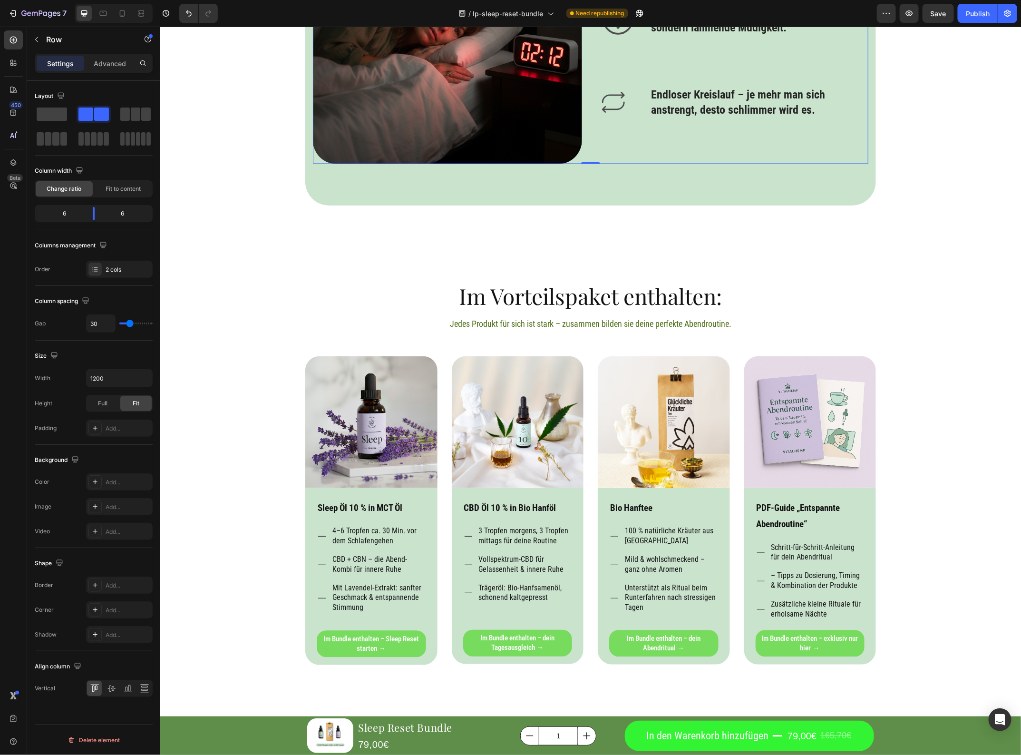
type input "27"
type input "22"
type input "16"
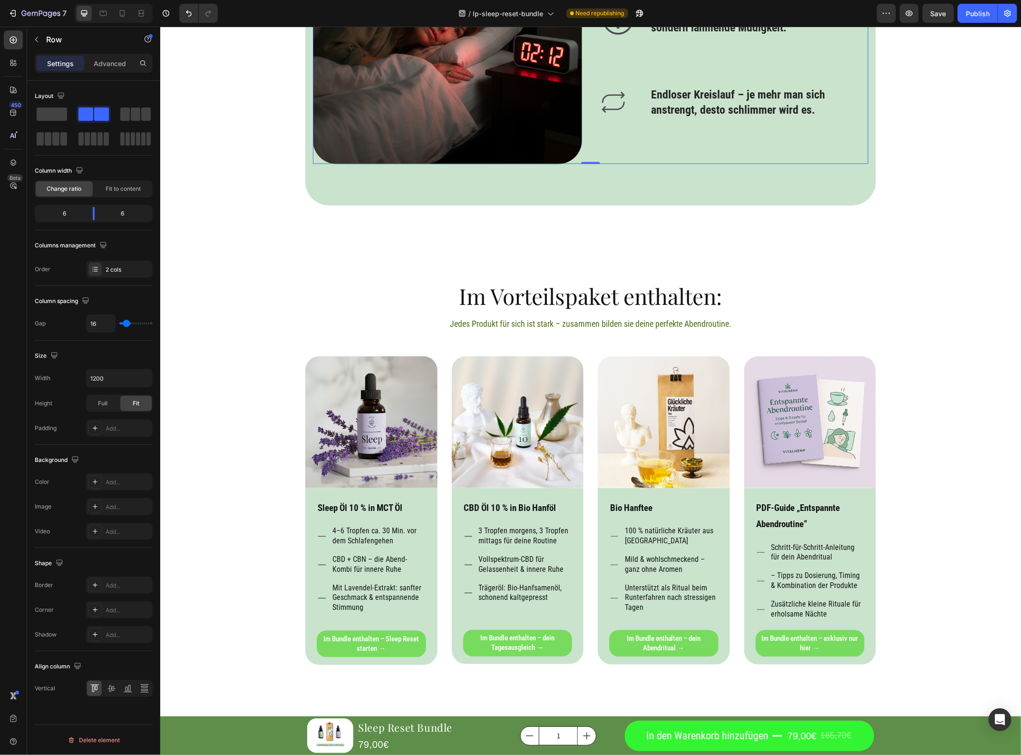
type input "13"
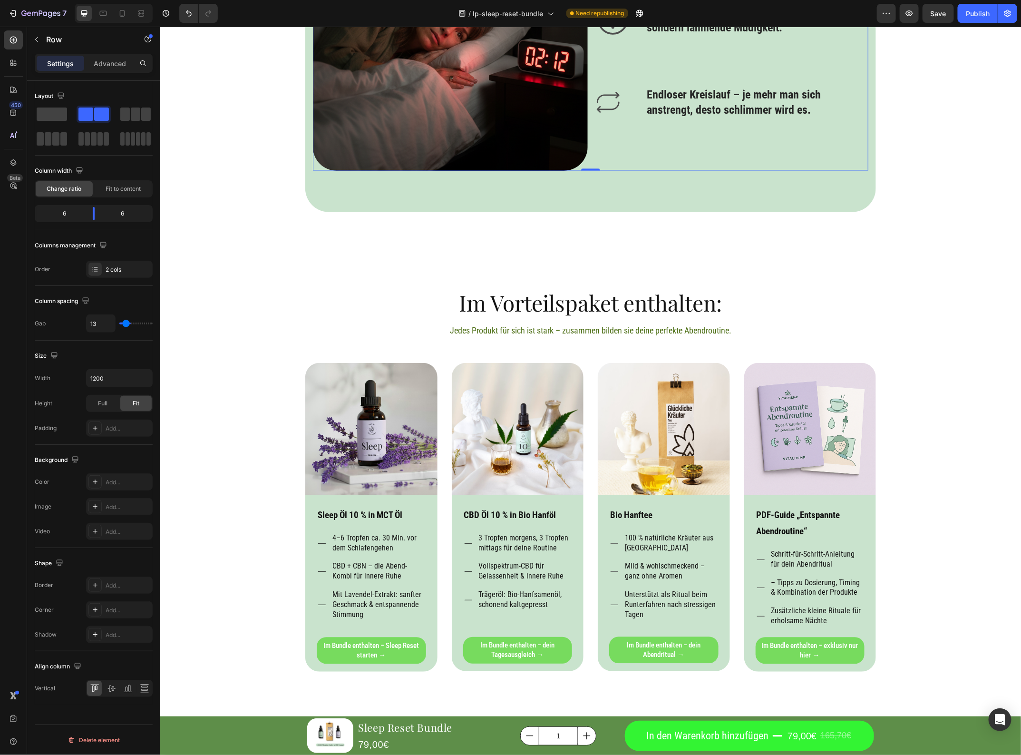
type input "5"
type input "2"
type input "0"
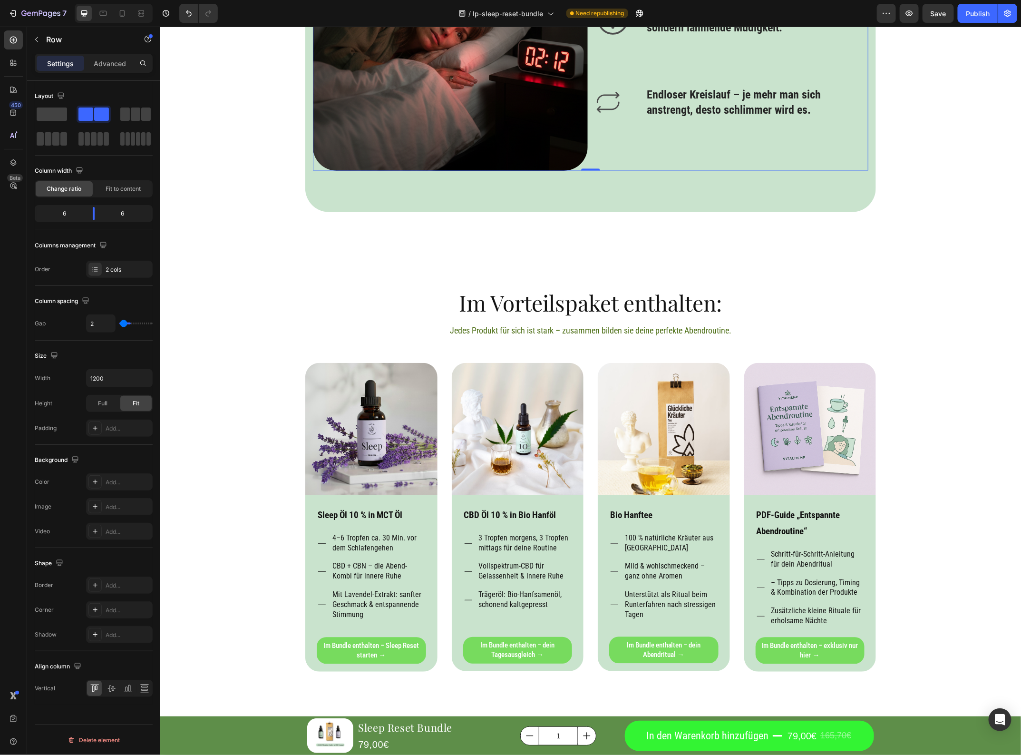
type input "0"
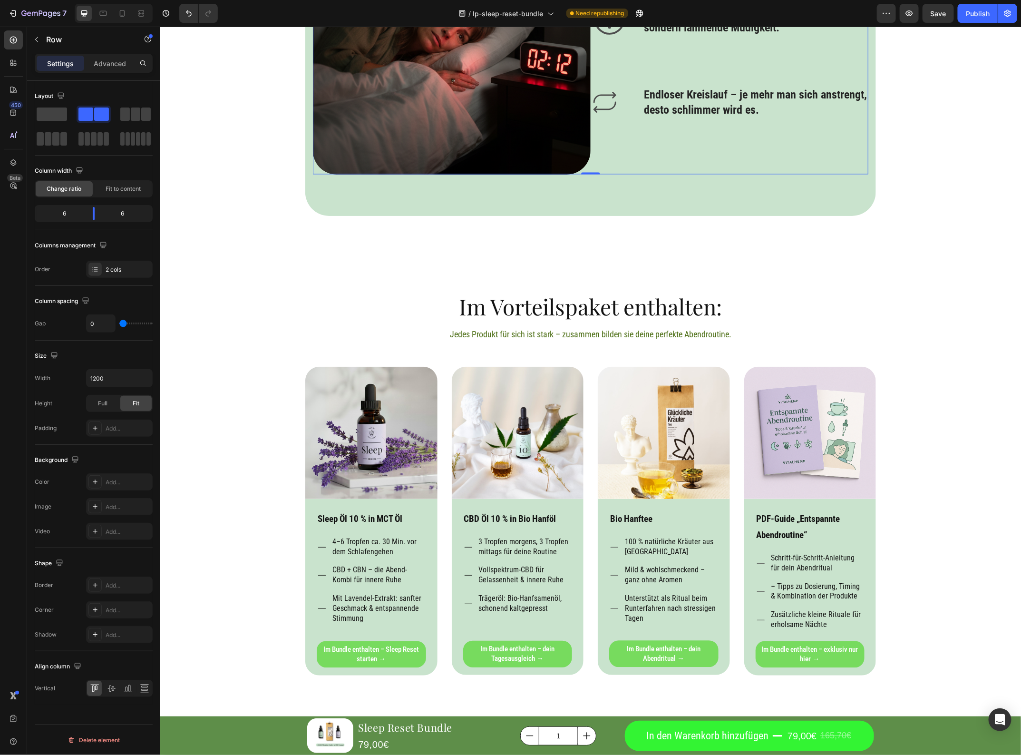
type input "2"
type input "8"
type input "13"
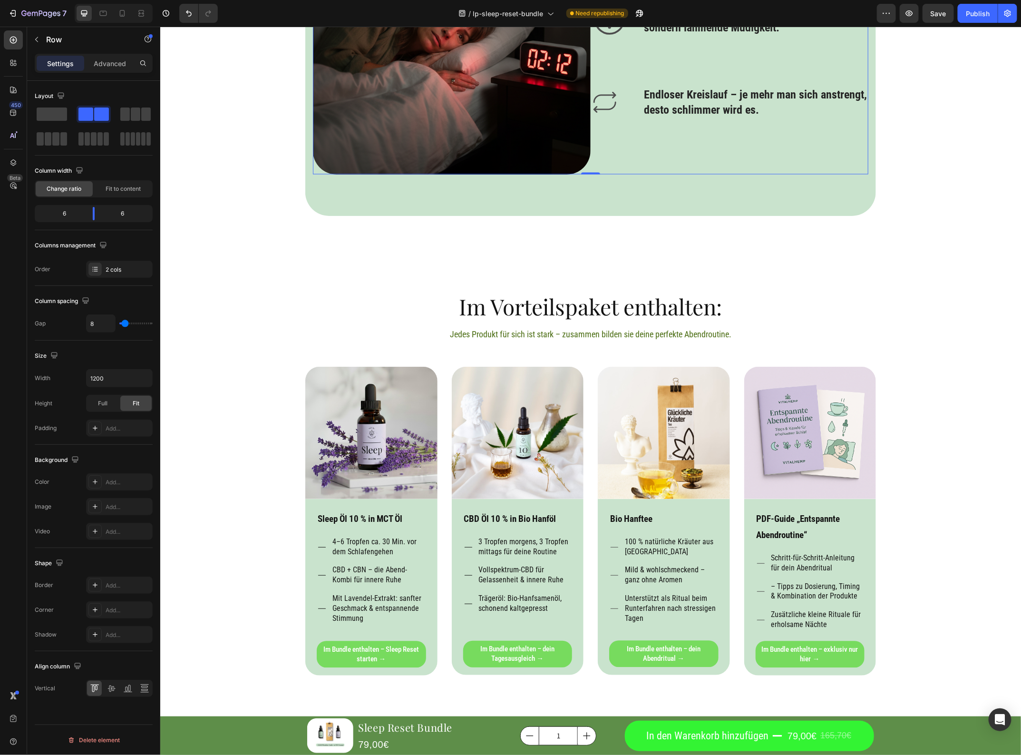
type input "13"
type input "30"
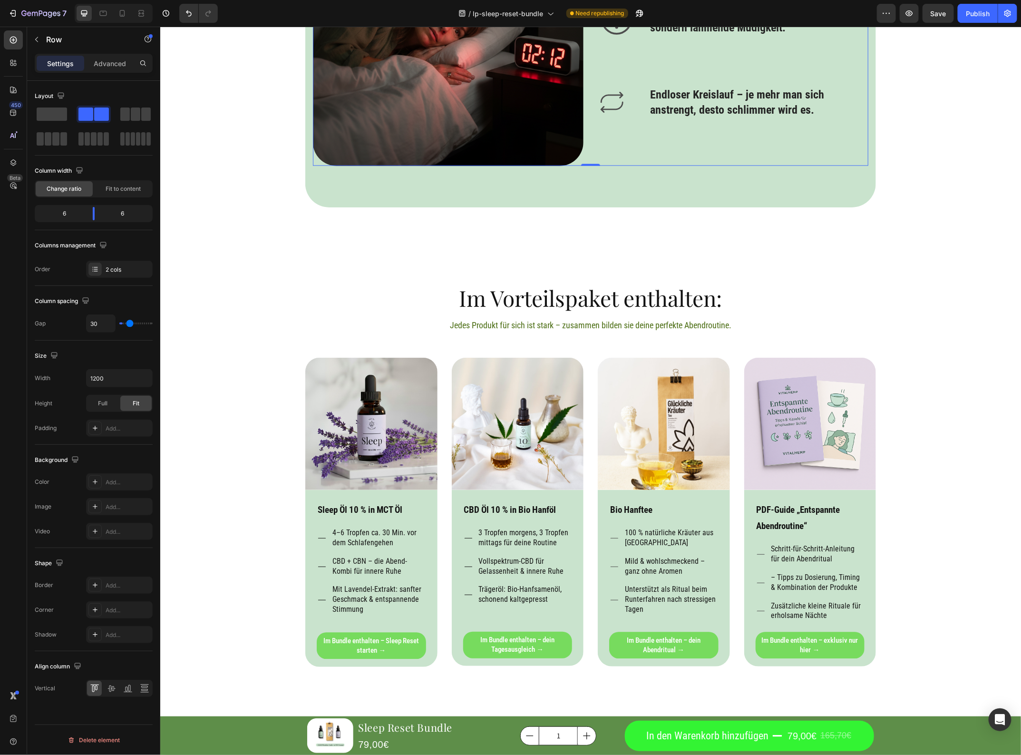
type input "44"
type input "52"
type input "58"
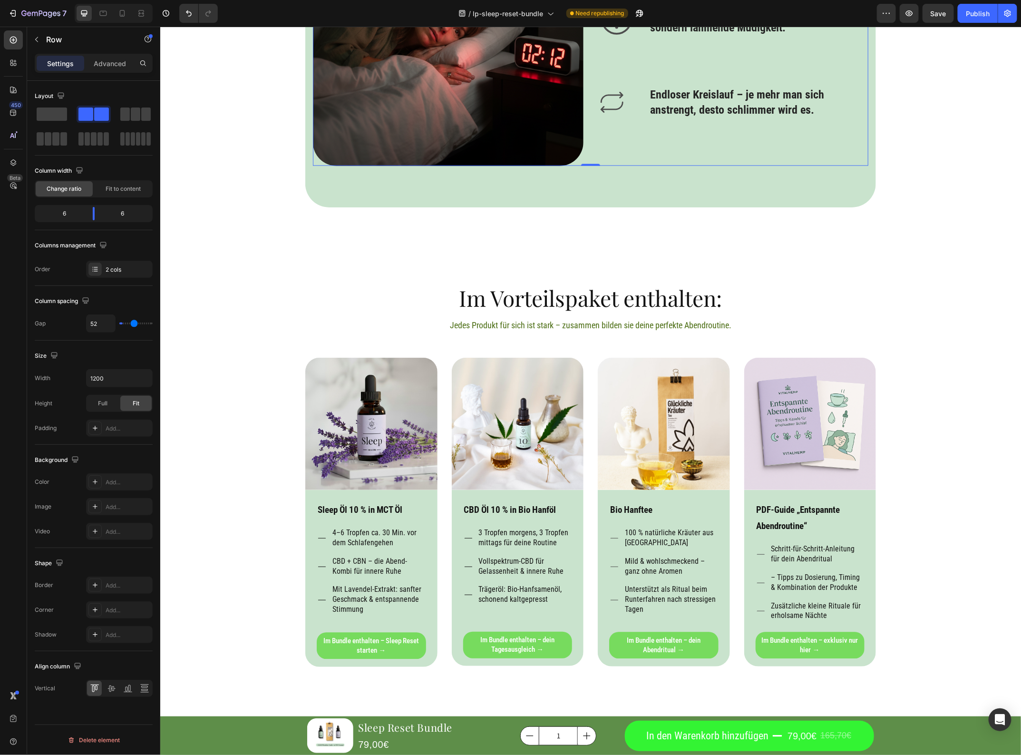
type input "58"
type input "66"
type input "72"
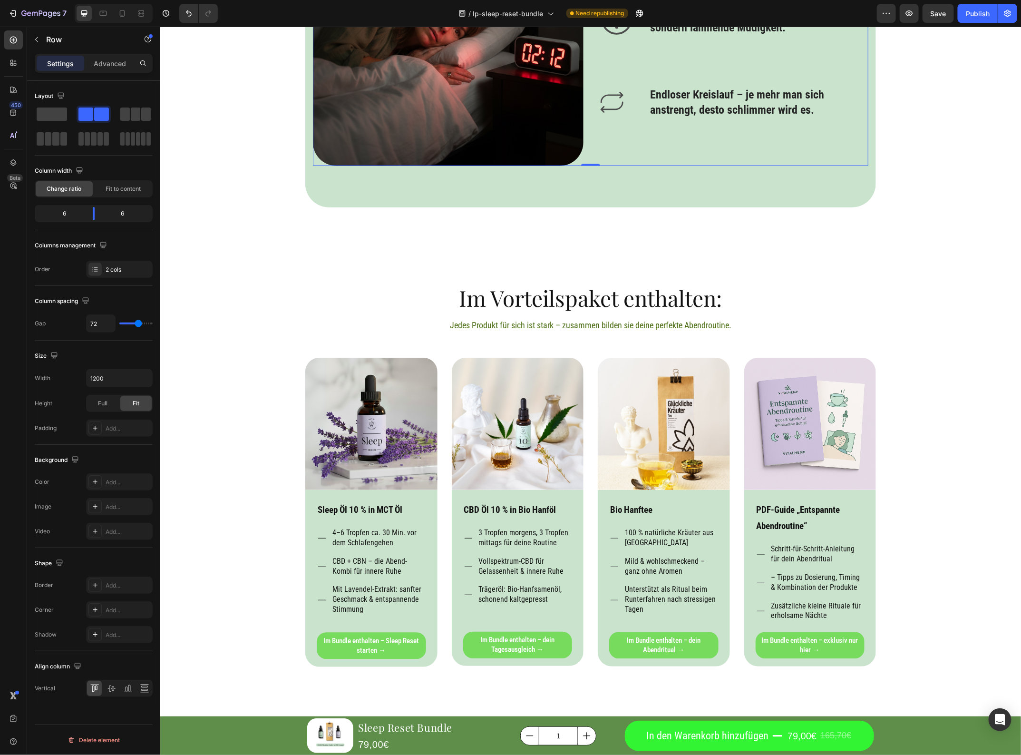
type input "77"
type input "83"
type input "86"
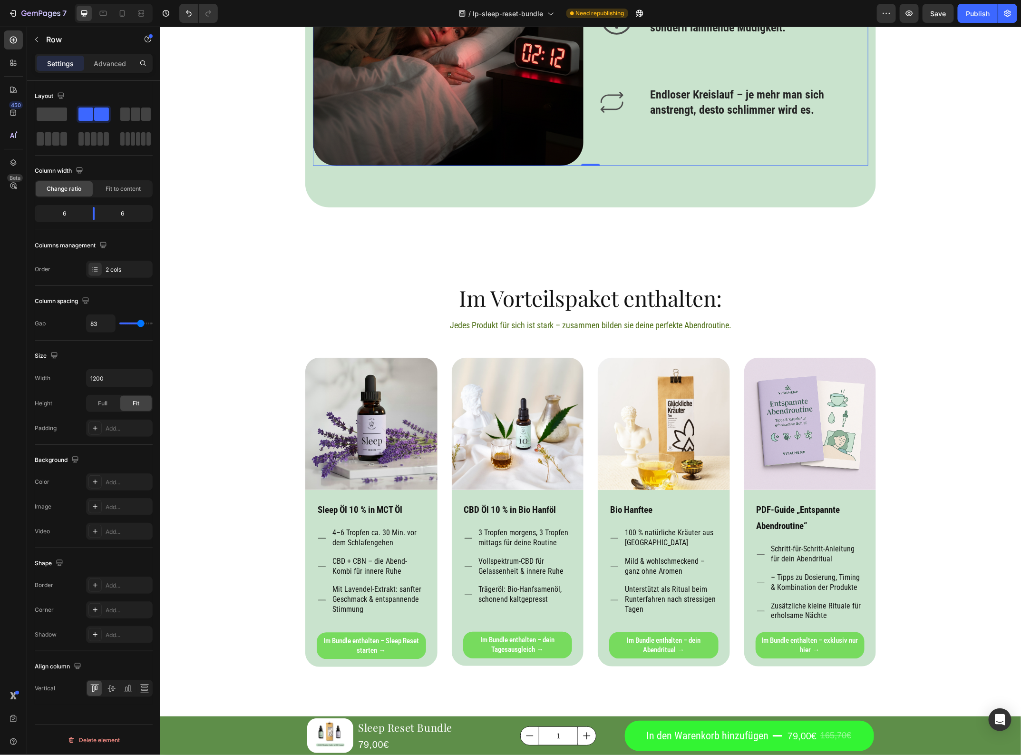
type input "86"
type input "88"
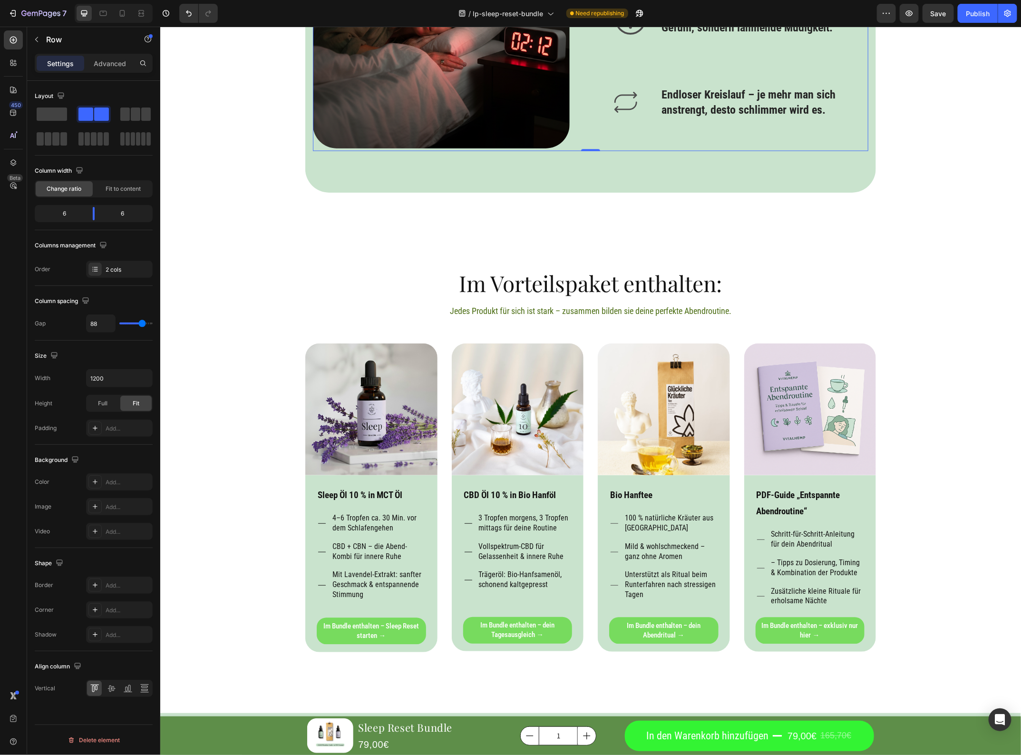
type input "91"
type input "88"
type input "86"
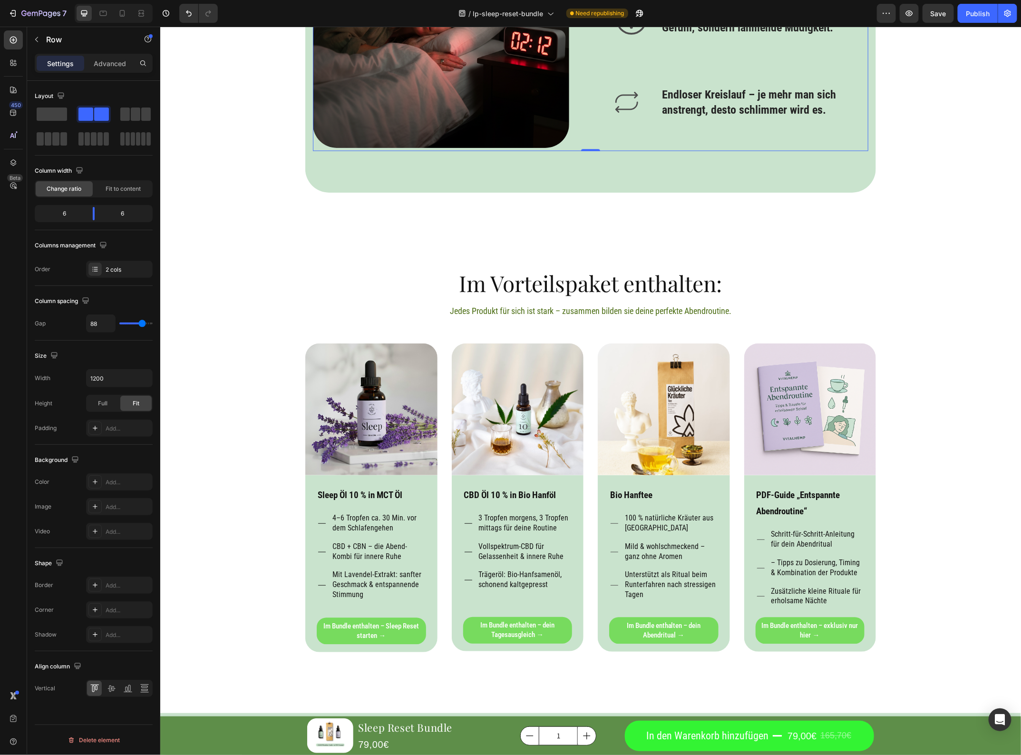
type input "86"
type input "83"
type input "77"
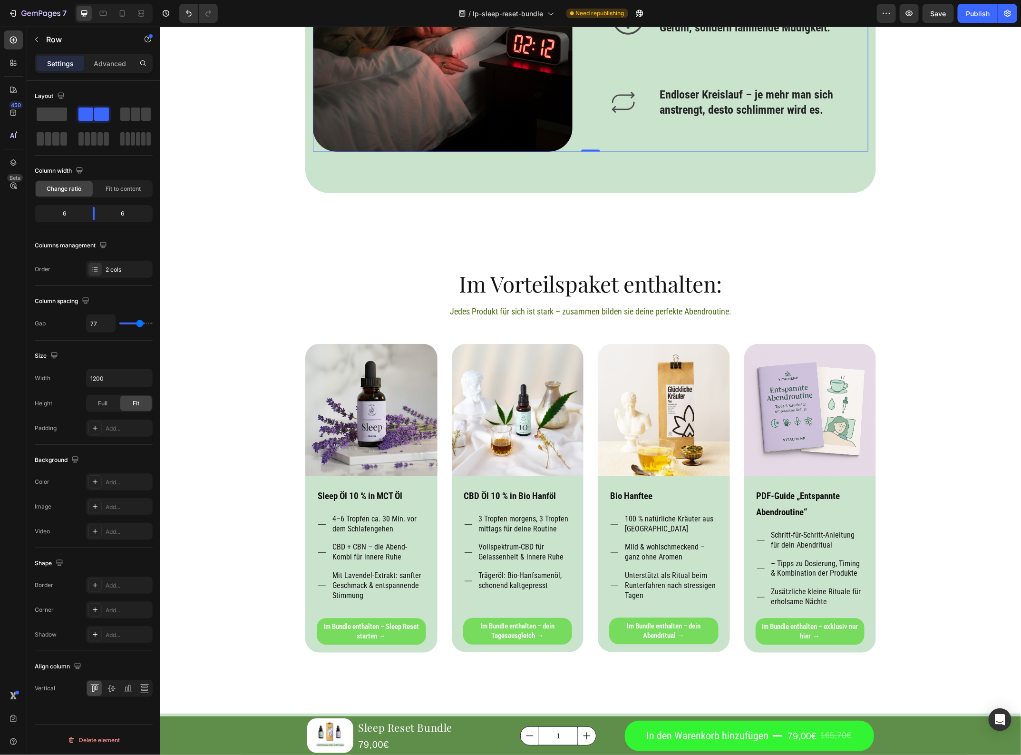
type input "75"
type input "72"
type input "66"
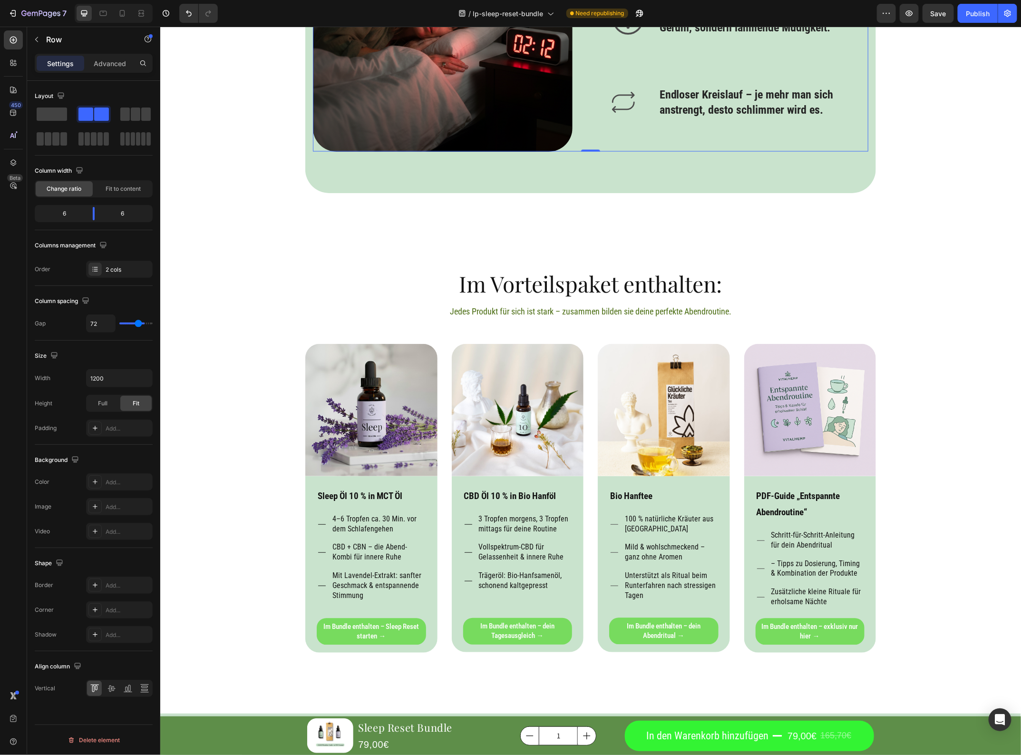
type input "66"
type input "63"
type input "61"
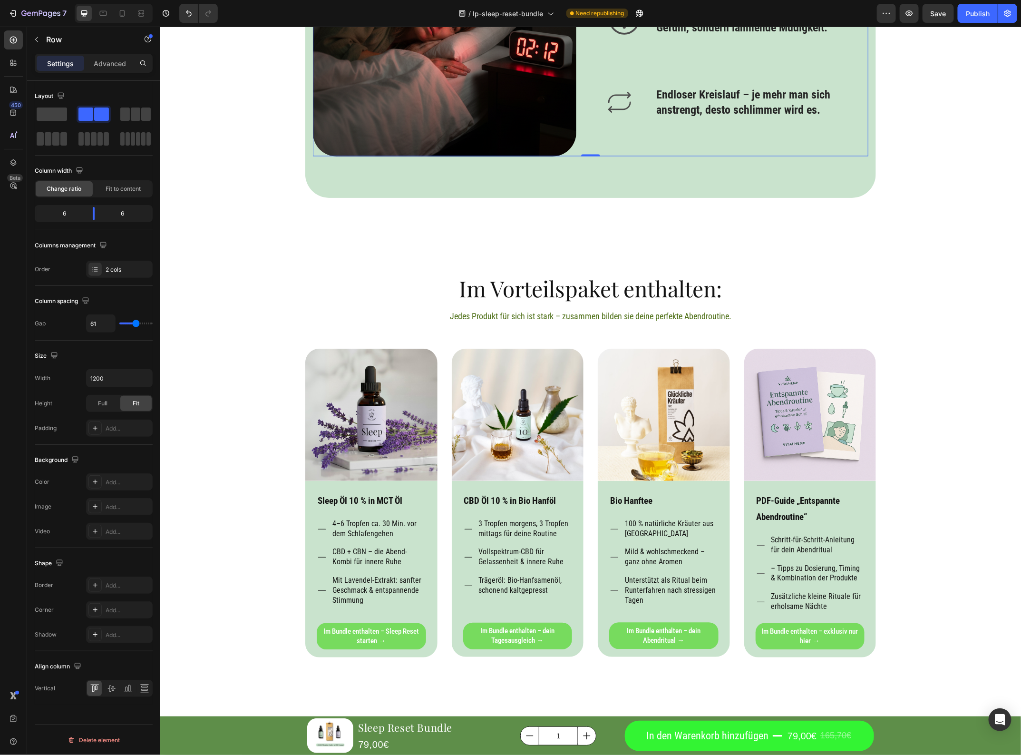
type input "58"
type input "55"
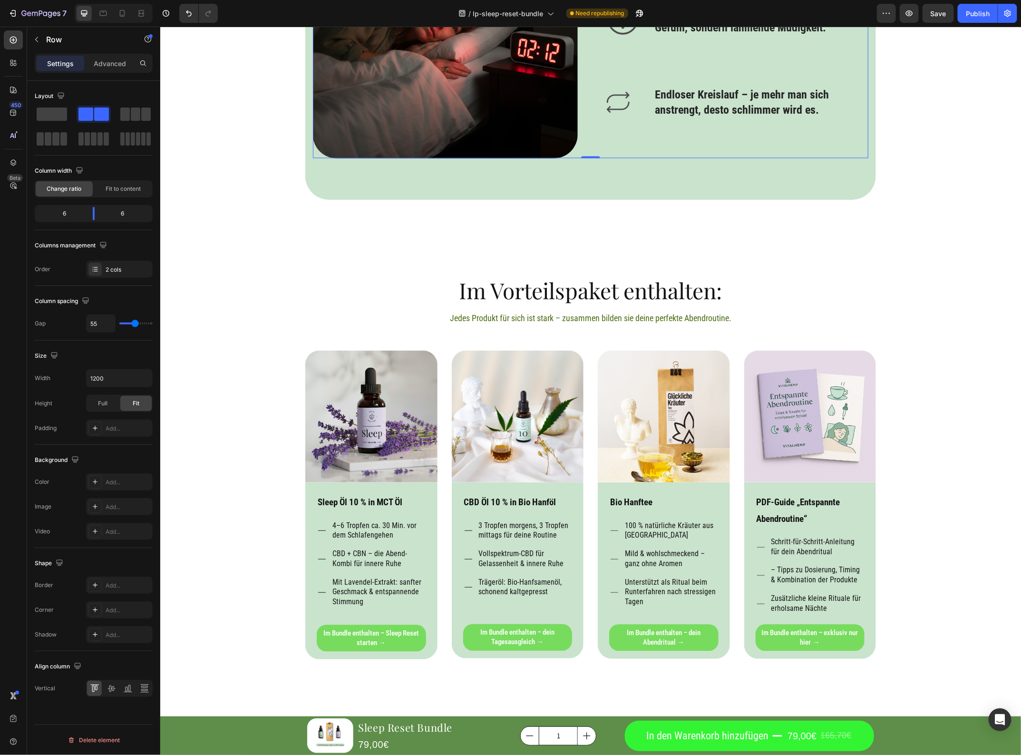
type input "52"
type input "47"
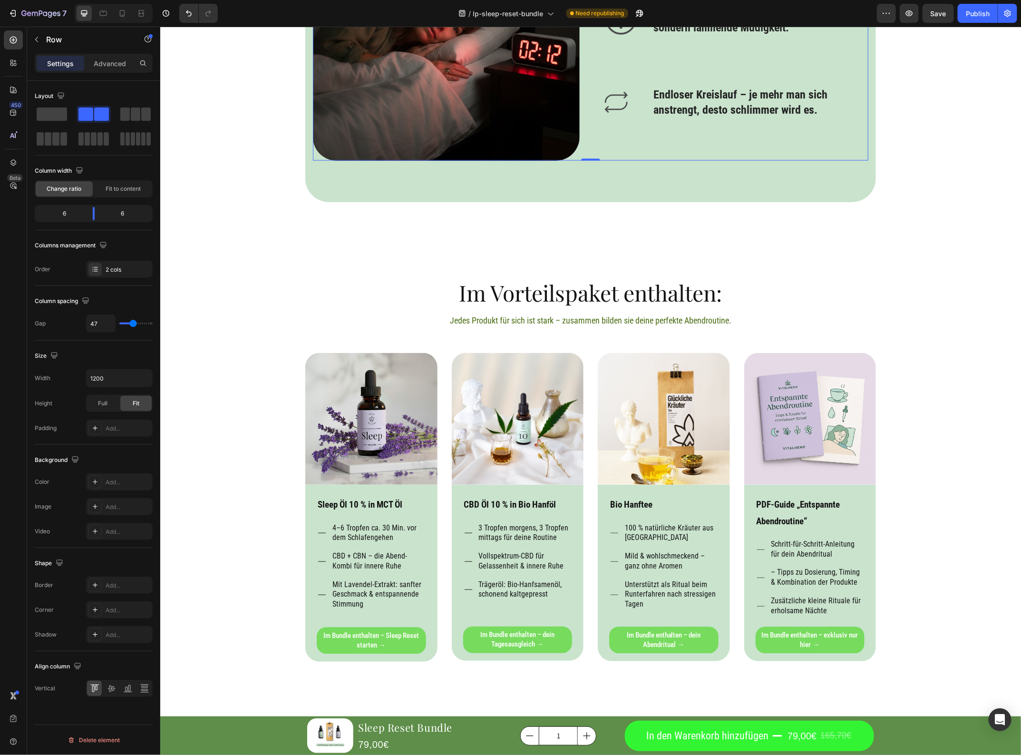
type input "44"
type input "36"
type input "25"
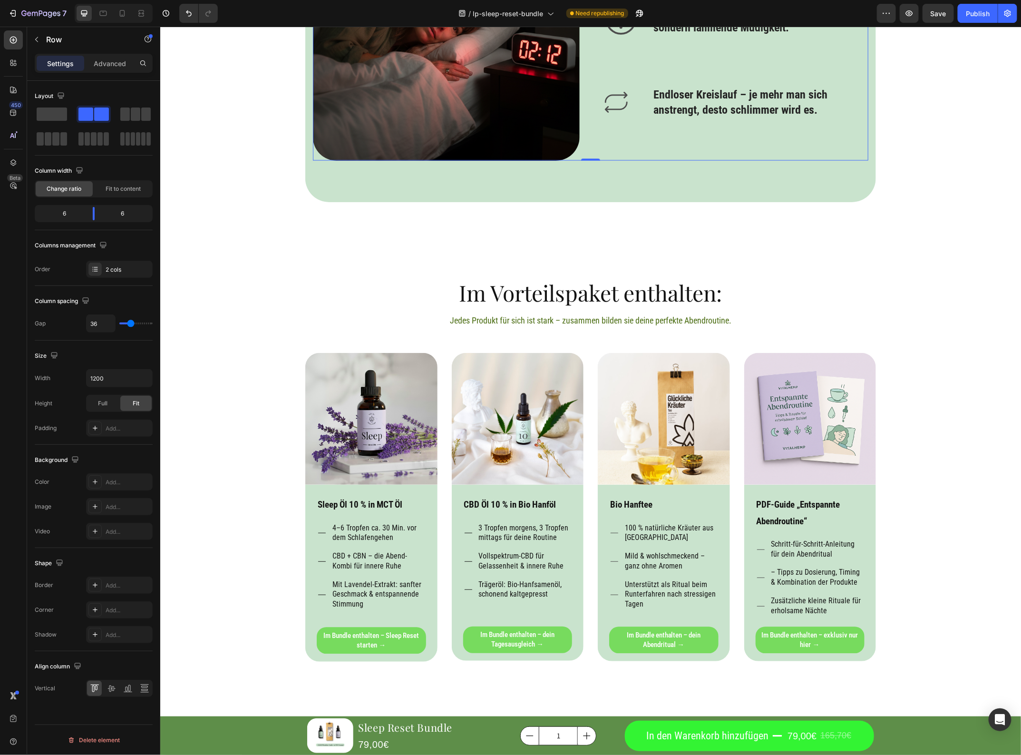
type input "25"
type input "0"
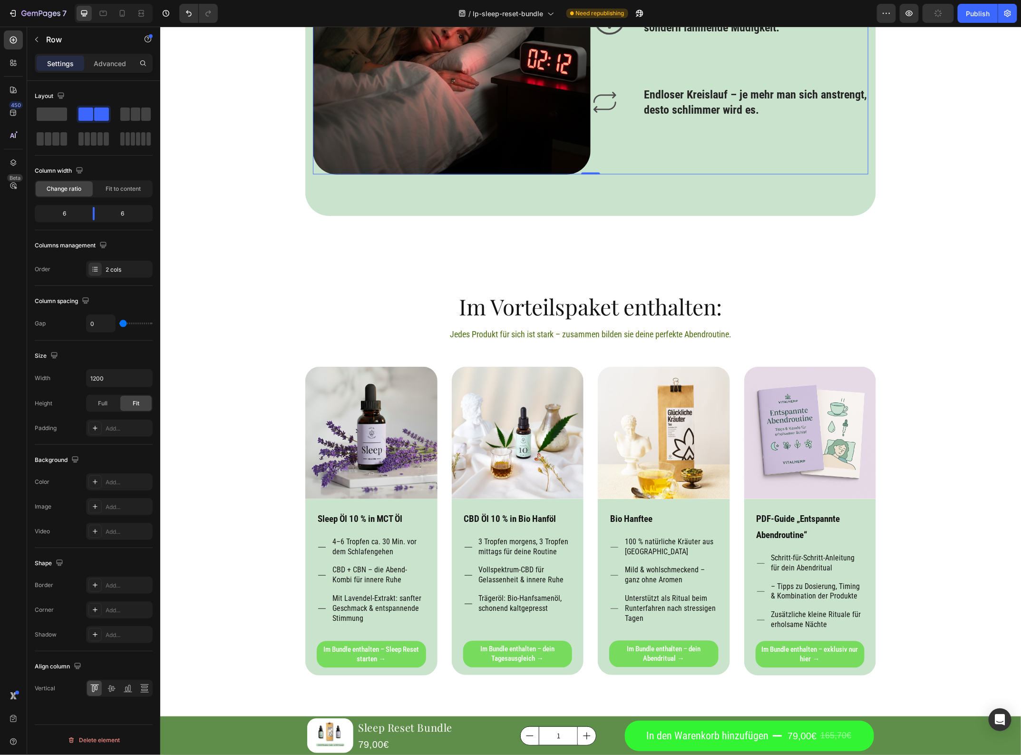
type input "5"
type input "13"
type input "19"
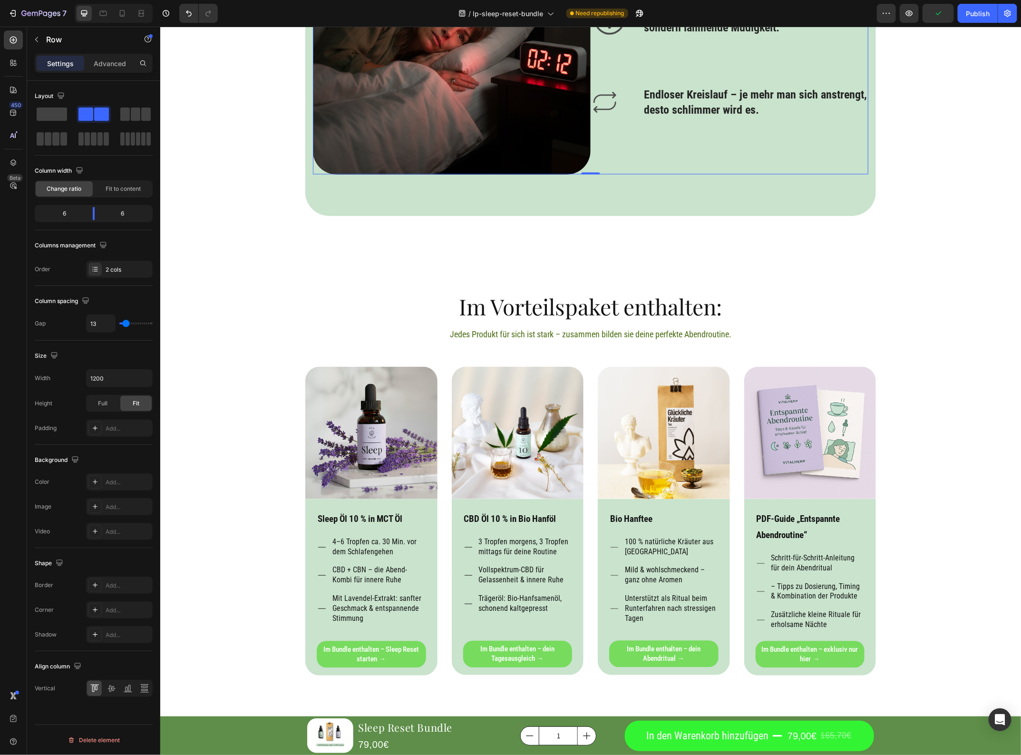
type input "19"
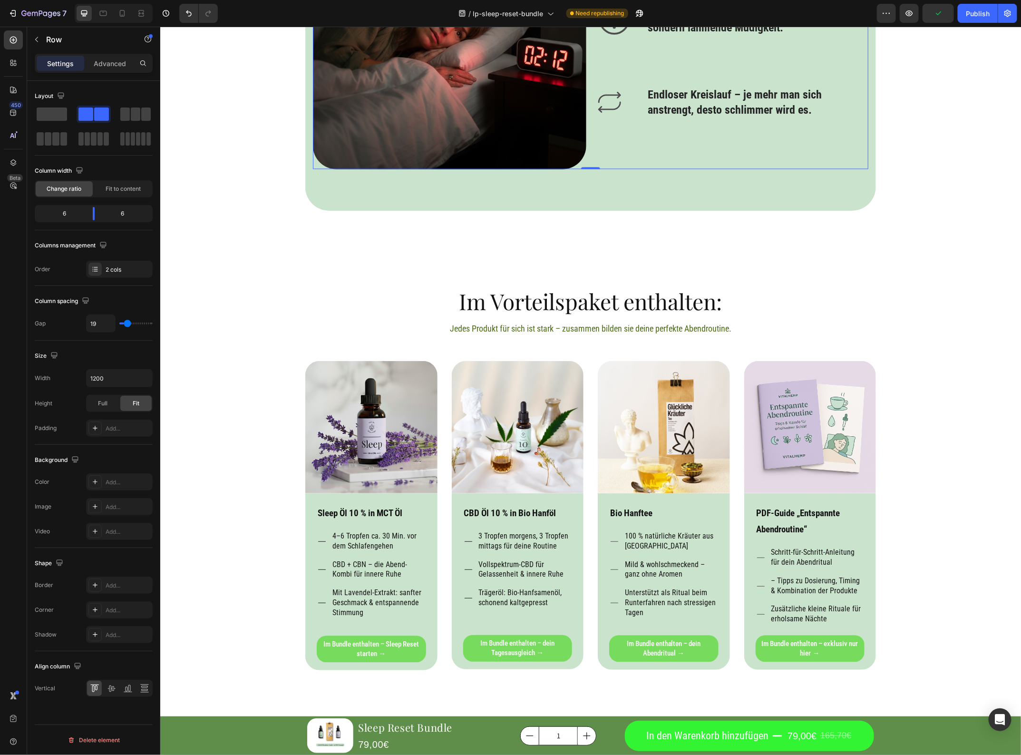
type input "38"
type input "47"
type input "55"
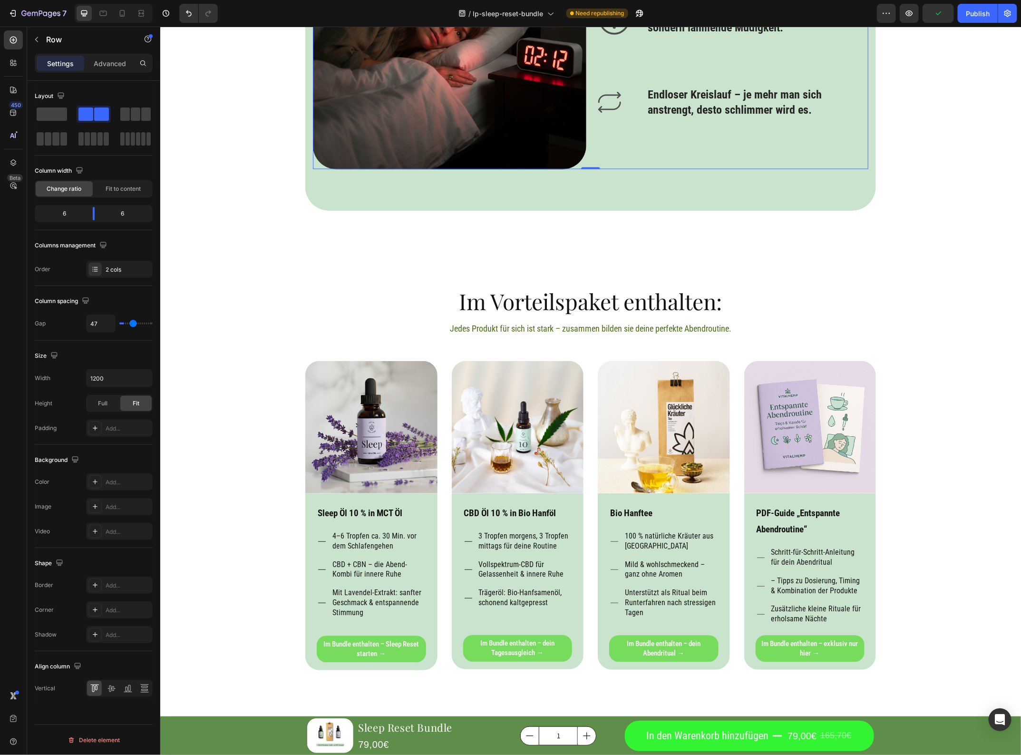
type input "55"
type input "61"
type input "66"
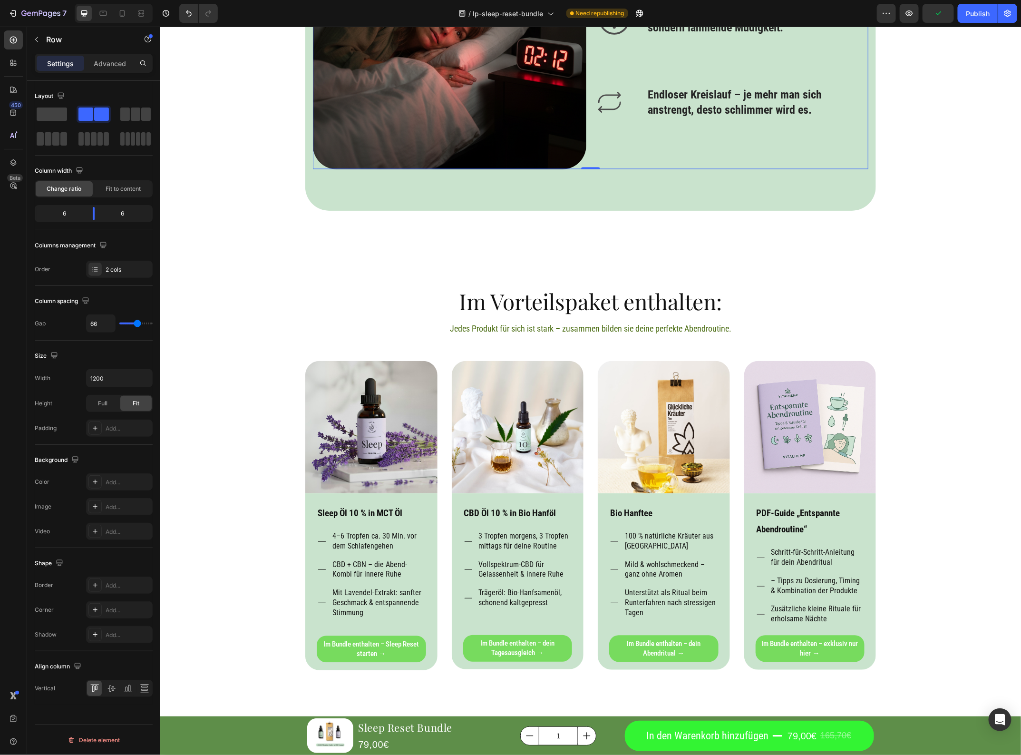
type input "72"
type input "75"
type input "77"
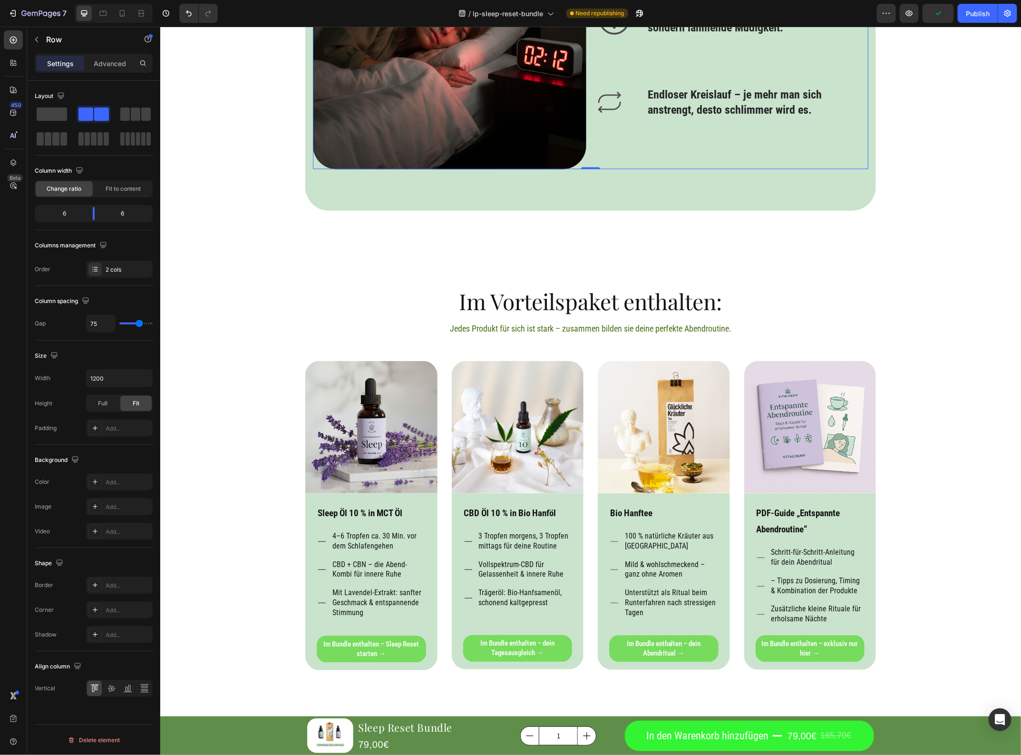
type input "77"
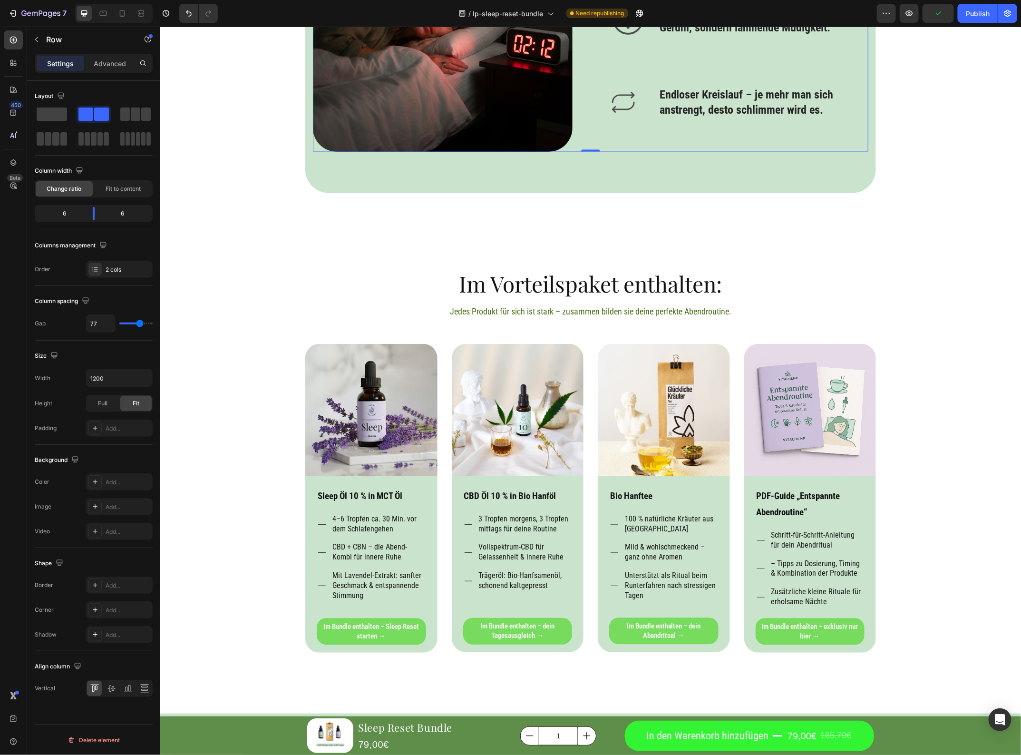
type input "75"
type input "69"
type input "66"
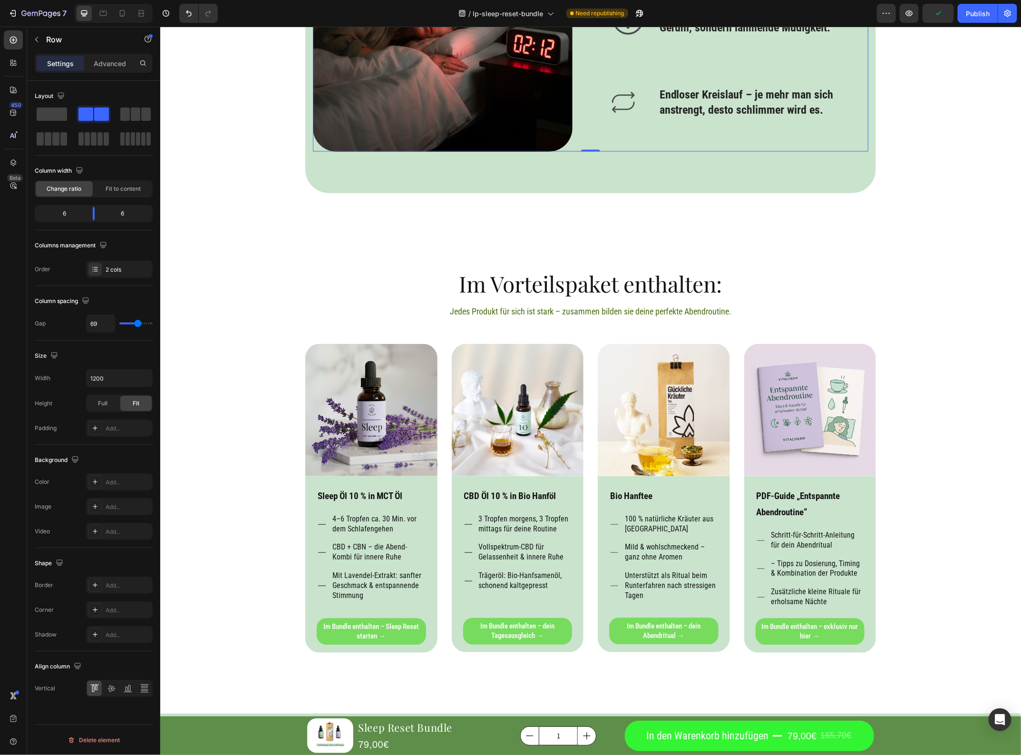
type input "66"
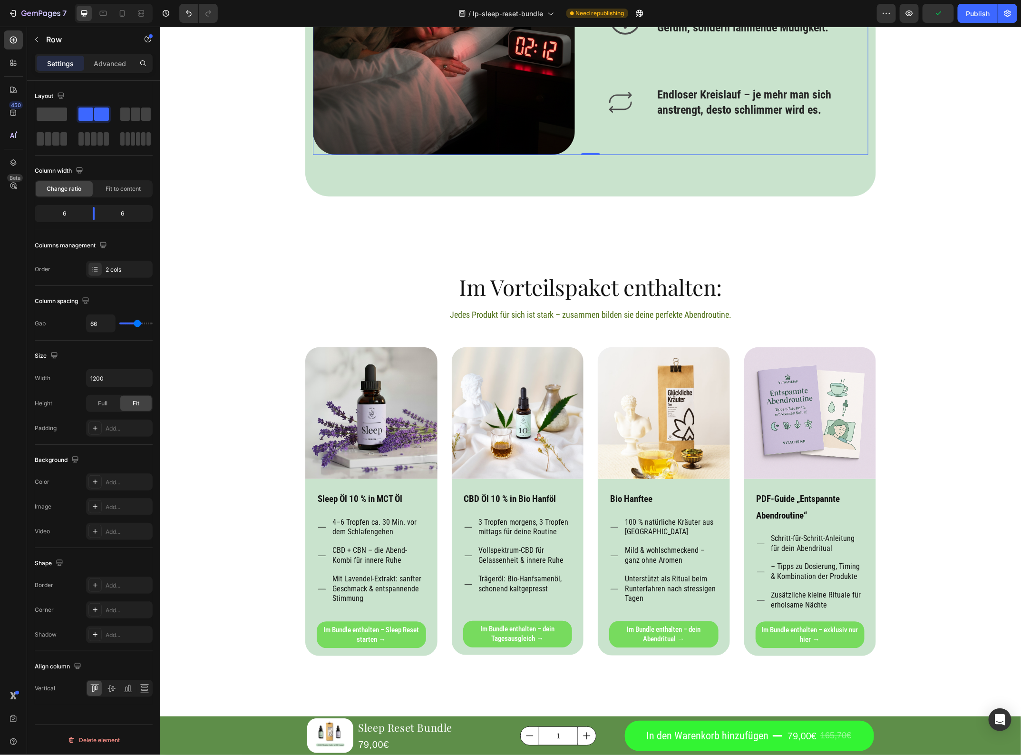
type input "63"
type input "61"
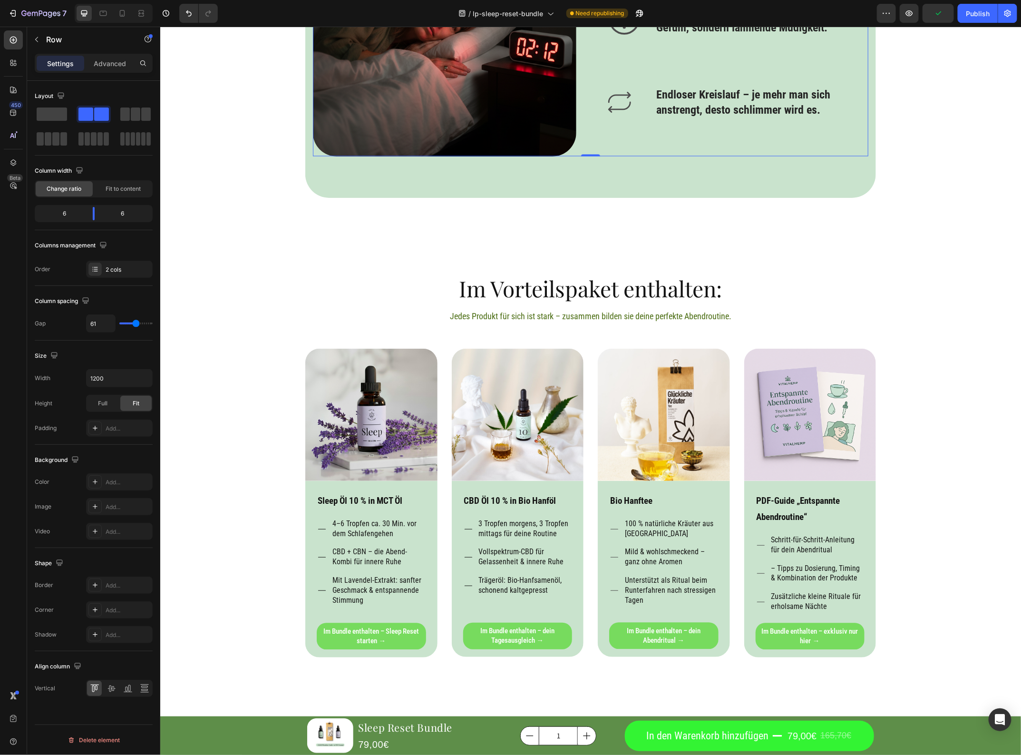
drag, startPoint x: 126, startPoint y: 322, endPoint x: 136, endPoint y: 344, distance: 24.5
type input "61"
click at [136, 324] on input "range" at bounding box center [135, 324] width 33 height 2
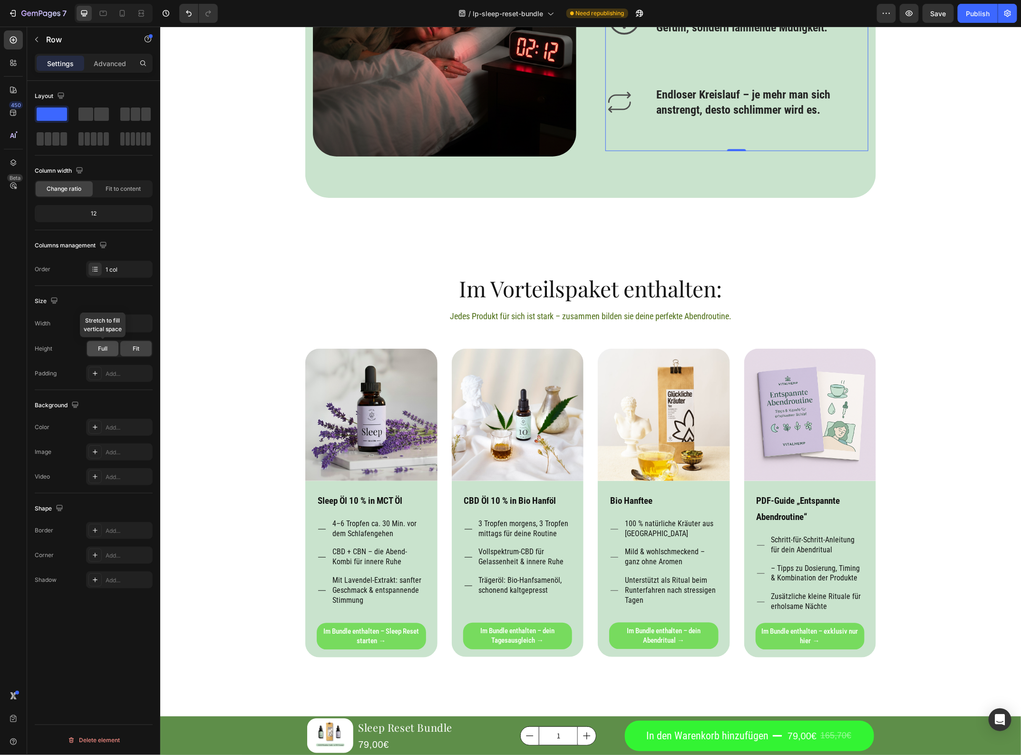
click at [109, 353] on div "Full" at bounding box center [102, 348] width 31 height 15
click at [143, 345] on div "Fit" at bounding box center [135, 348] width 31 height 15
click at [95, 355] on div "Full" at bounding box center [102, 348] width 31 height 15
click at [112, 635] on icon at bounding box center [112, 634] width 10 height 10
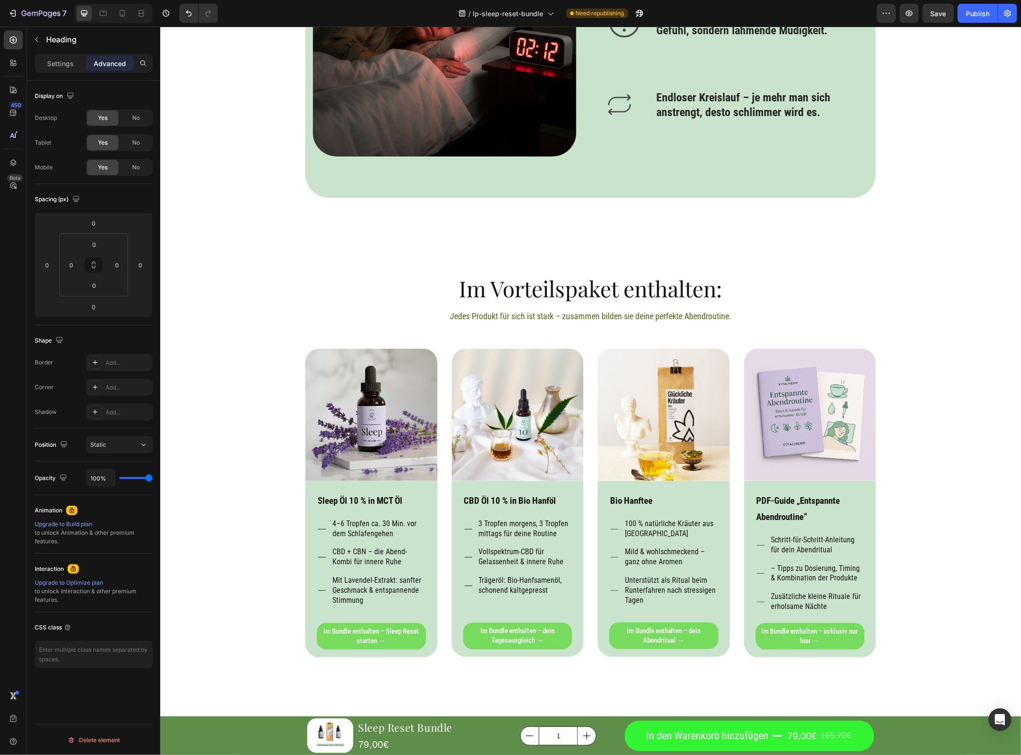
type input "57%"
type input "57"
type input "46%"
type input "46"
type input "39%"
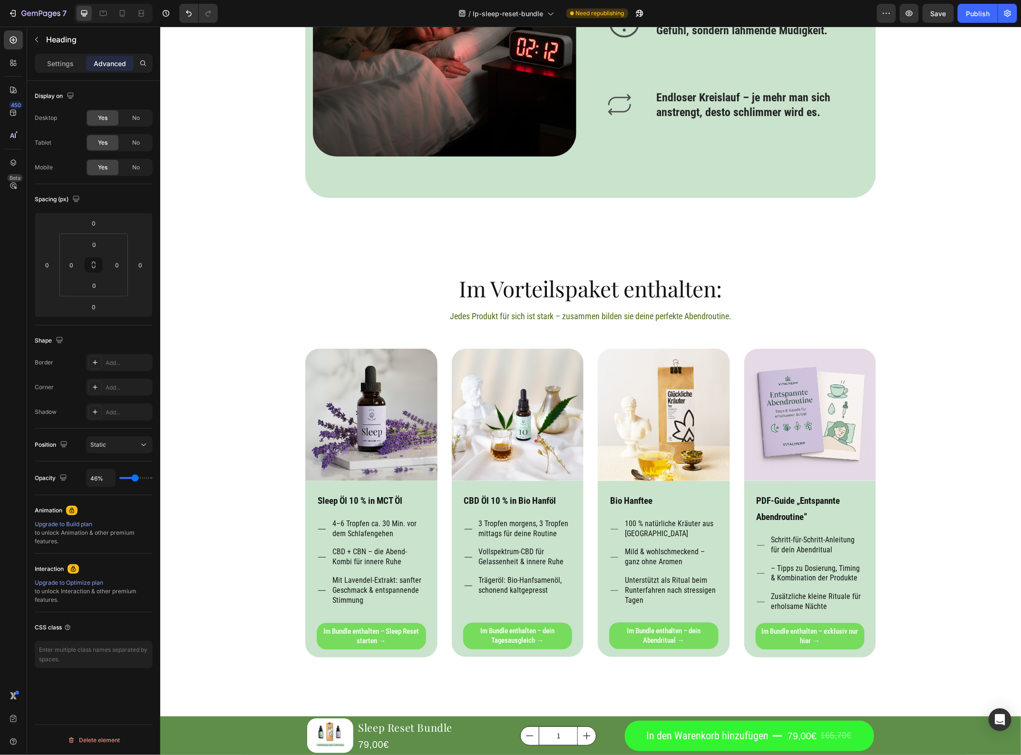
type input "39"
type input "32%"
type input "32"
type input "27%"
type input "27"
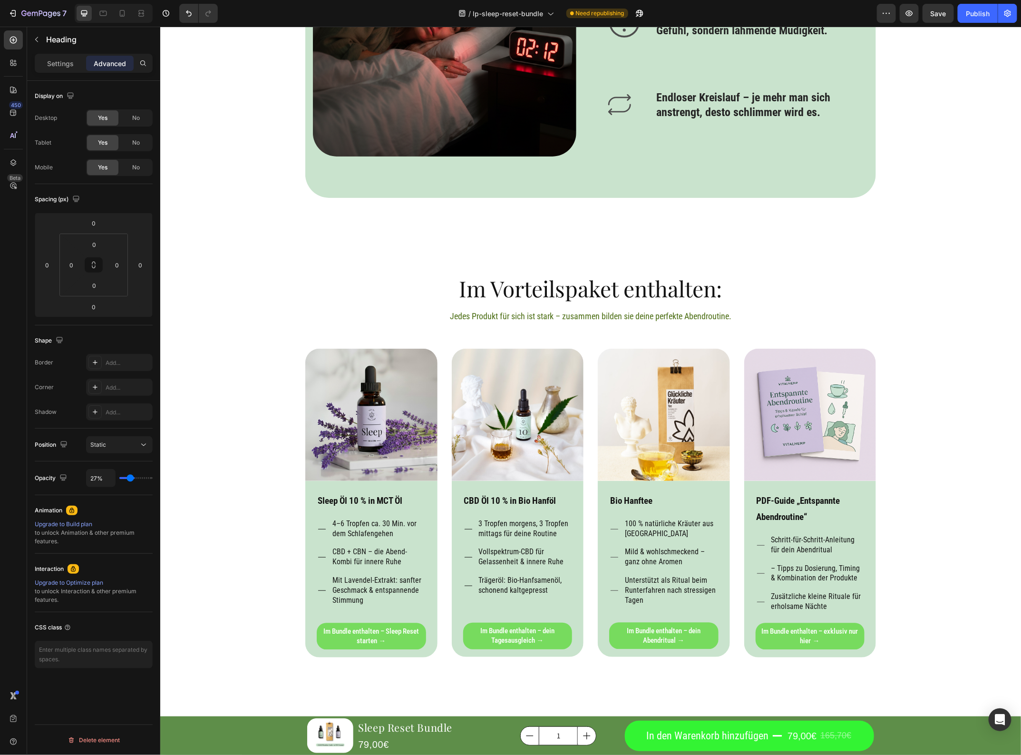
type input "9%"
type input "9"
type input "0%"
type input "0"
type input "7%"
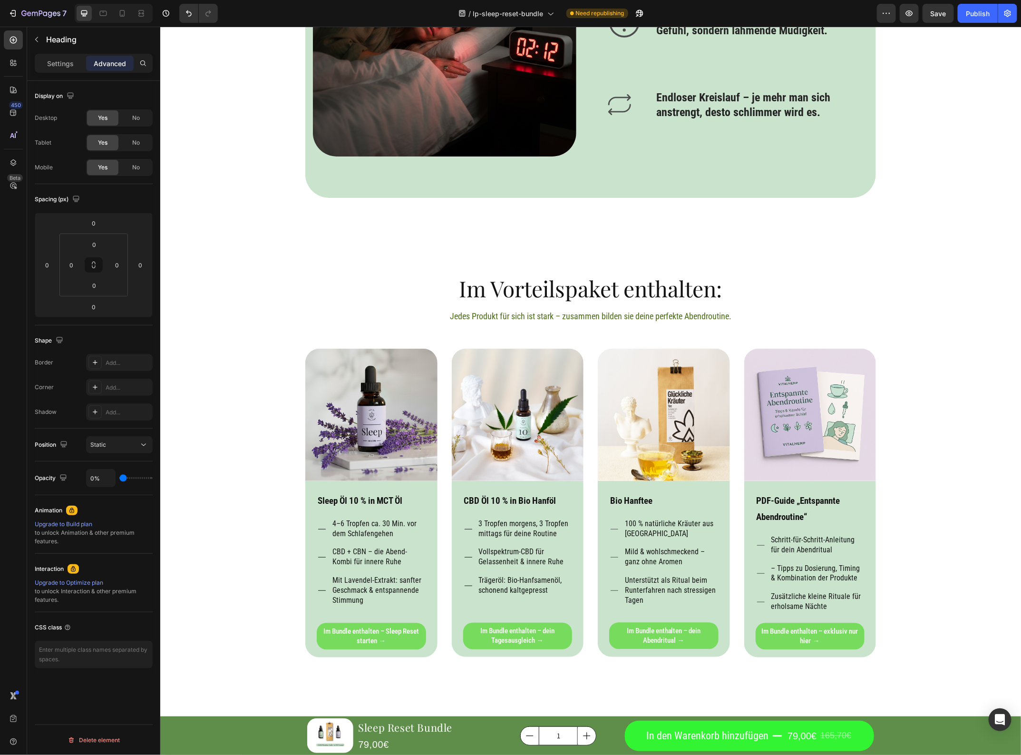
type input "7"
type input "27%"
type input "27"
type input "44%"
type input "44"
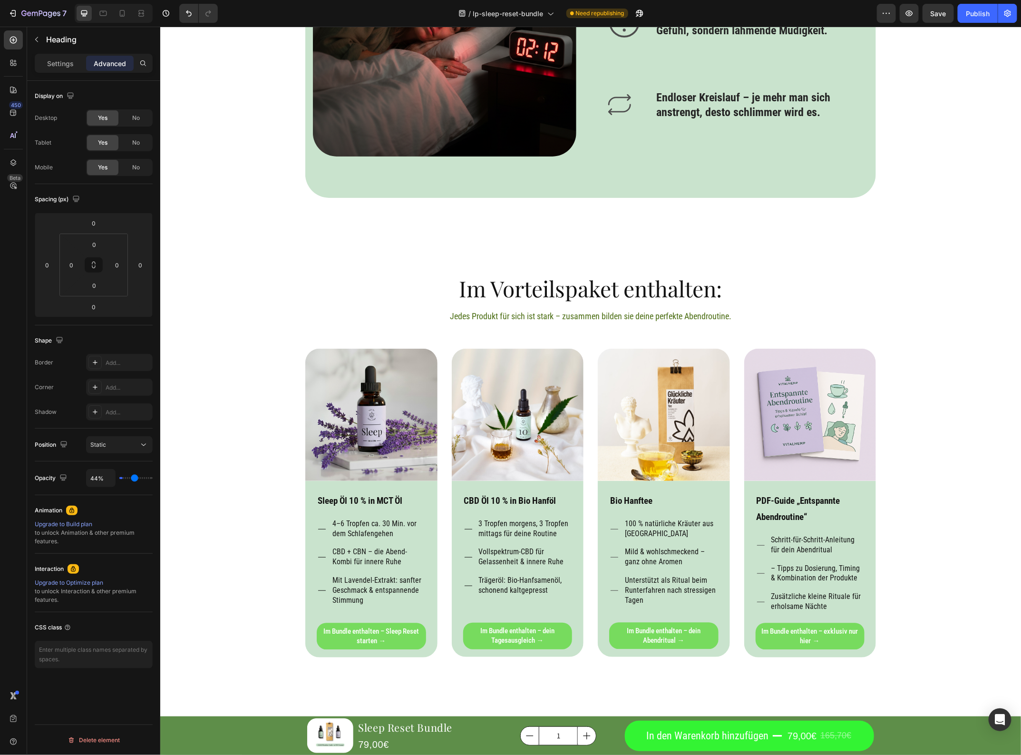
type input "67%"
type input "67"
type input "81%"
type input "81"
type input "88%"
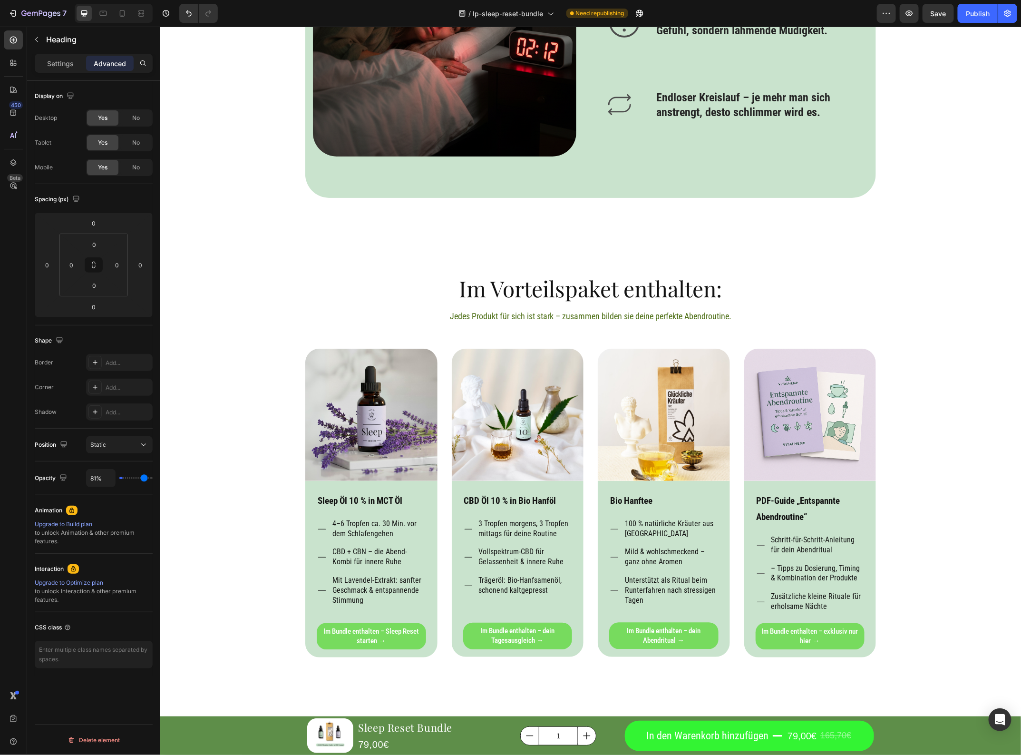
type input "88"
type input "100%"
type input "100"
drag, startPoint x: 138, startPoint y: 475, endPoint x: 186, endPoint y: 458, distance: 50.4
click at [153, 477] on input "range" at bounding box center [135, 478] width 33 height 2
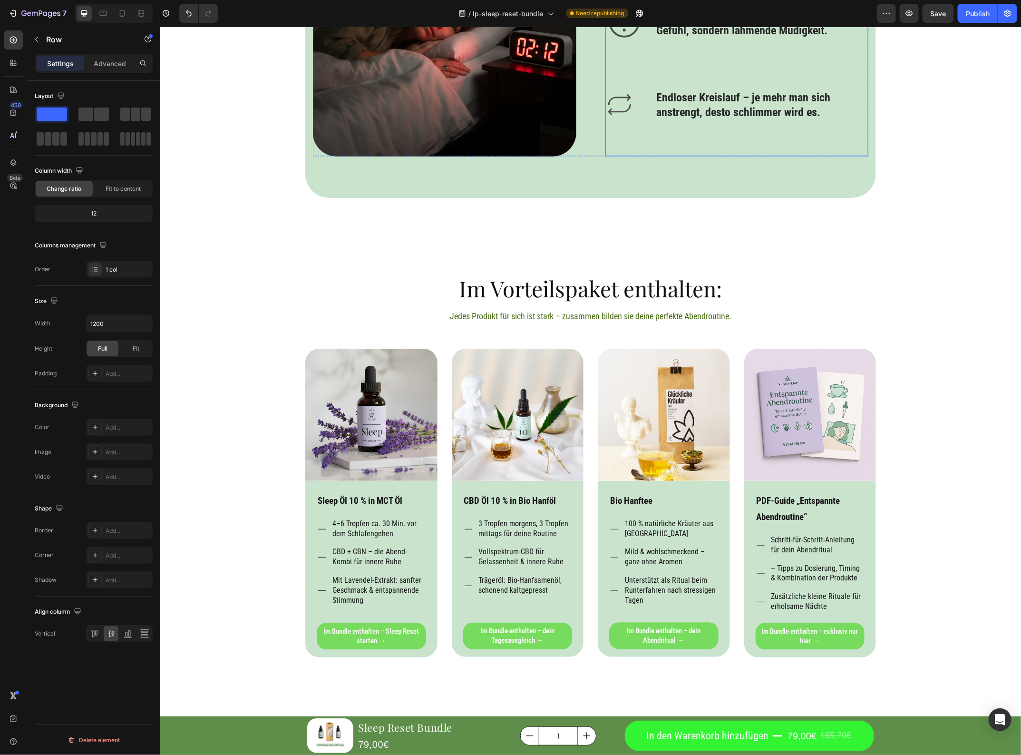
click at [142, 636] on icon at bounding box center [144, 635] width 7 height 2
click at [143, 633] on icon at bounding box center [145, 634] width 10 height 10
click at [113, 638] on icon at bounding box center [112, 634] width 10 height 10
click at [103, 324] on input "1200" at bounding box center [120, 323] width 66 height 17
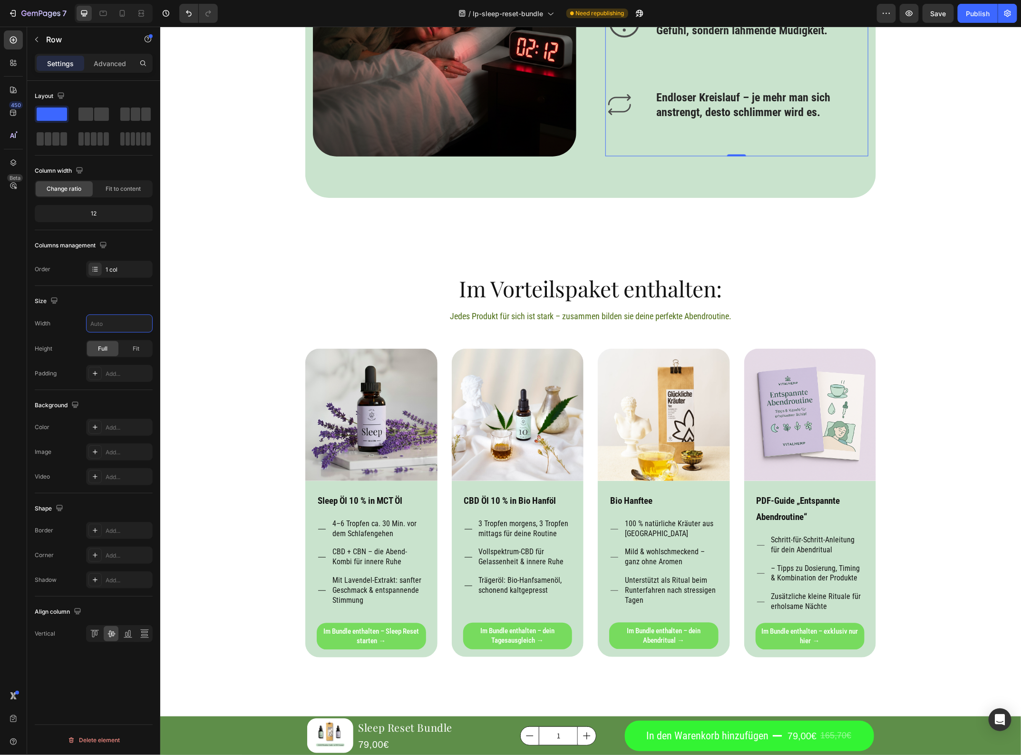
click at [181, 370] on div "Product Images Sleep Reset Bundle Product Title 79,00€ Product Price Product Pr…" at bounding box center [590, 403] width 861 height 2736
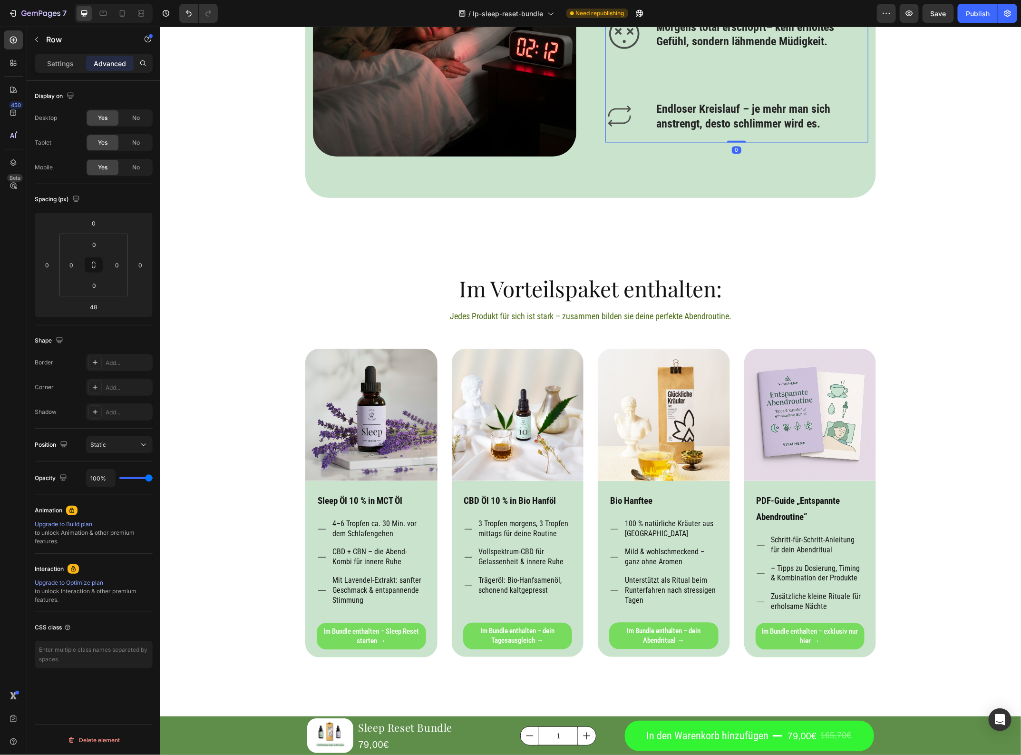
drag, startPoint x: 736, startPoint y: 471, endPoint x: 745, endPoint y: 440, distance: 31.6
type input "0"
click at [943, 355] on div "Product Images Sleep Reset Bundle Product Title 79,00€ Product Price Product Pr…" at bounding box center [590, 403] width 861 height 2736
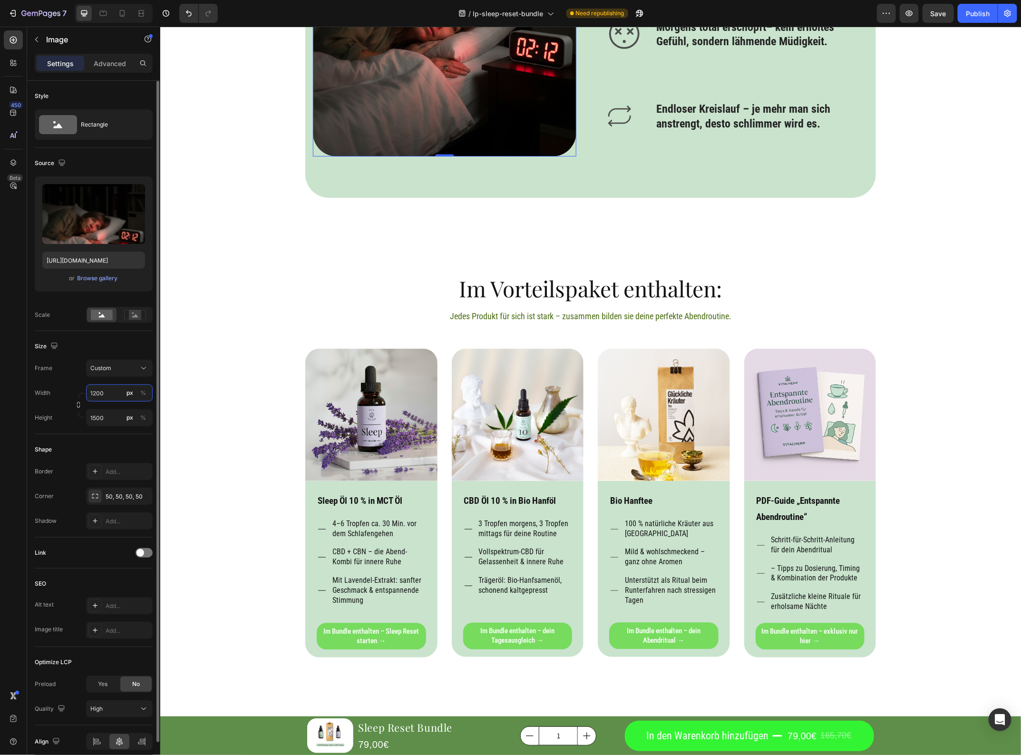
click at [110, 395] on input "1200" at bounding box center [119, 392] width 67 height 17
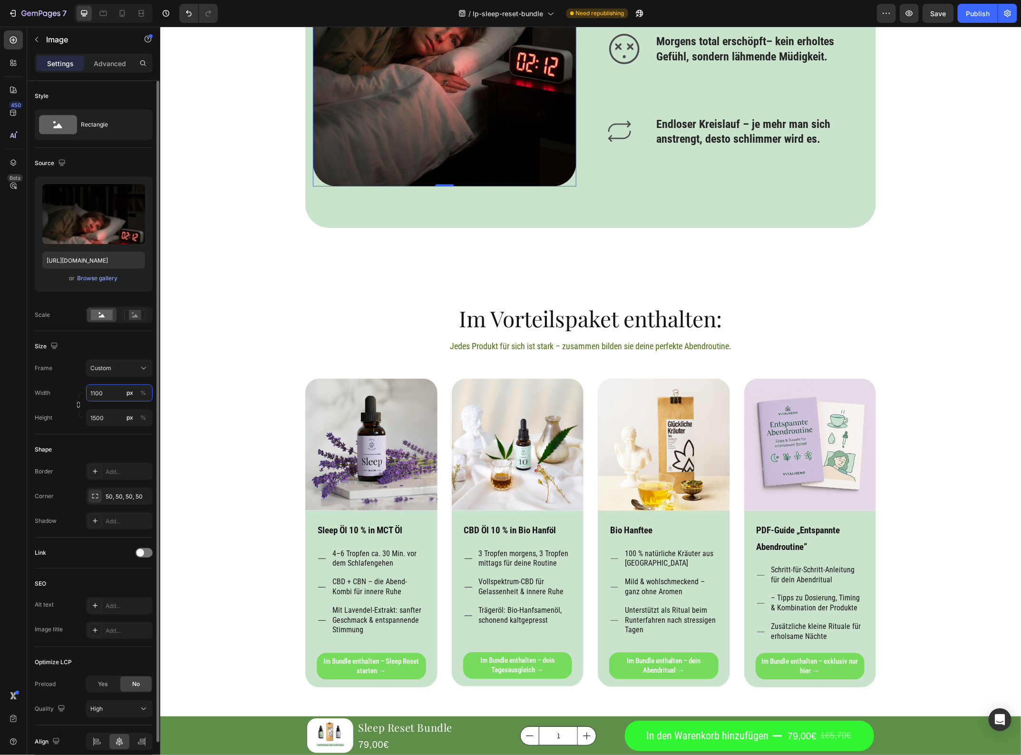
click at [94, 393] on input "1100" at bounding box center [119, 392] width 67 height 17
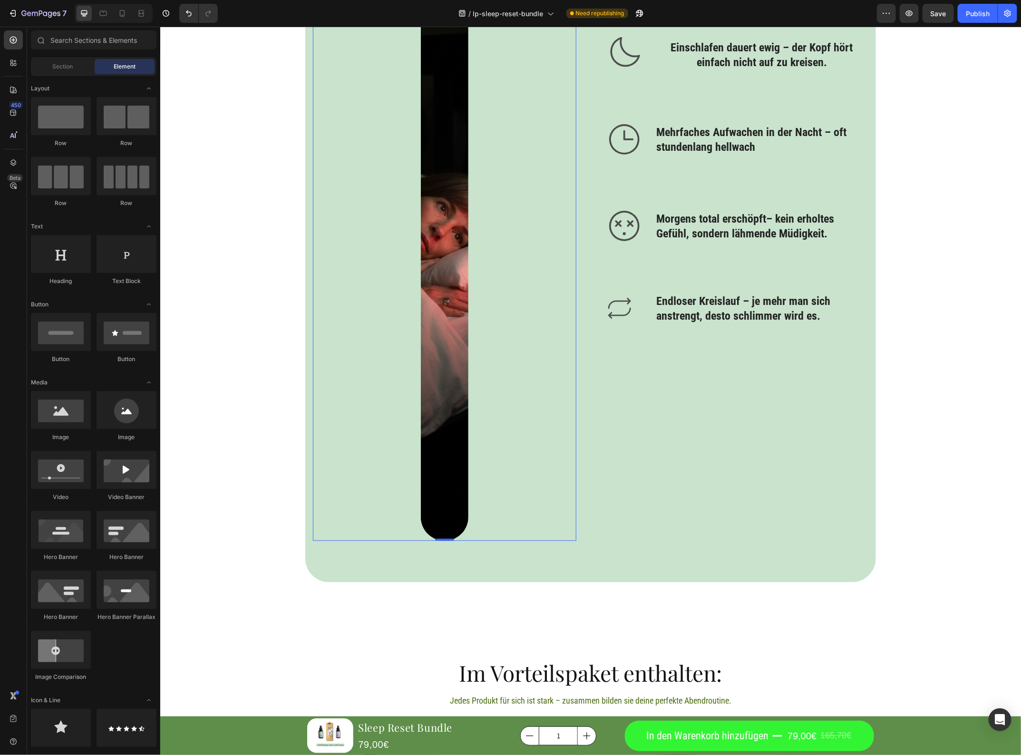
click at [223, 488] on div "Product Images Sleep Reset Bundle Product Title 79,00€ Product Price Product Pr…" at bounding box center [590, 595] width 861 height 3120
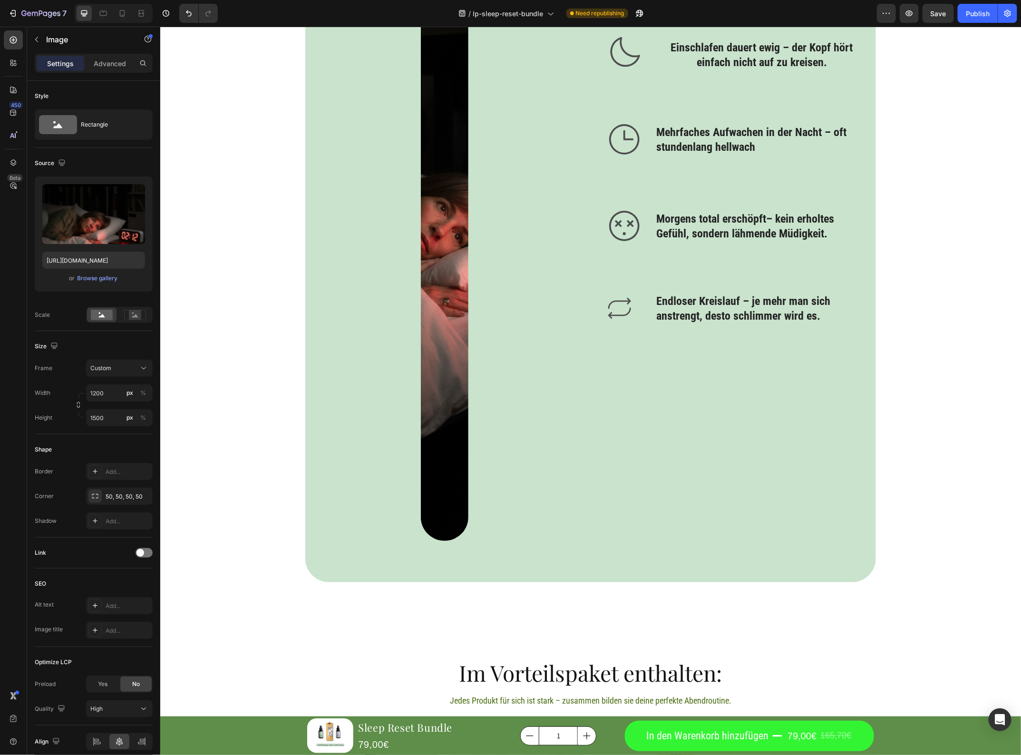
click at [363, 423] on div at bounding box center [445, 184] width 264 height 714
click at [475, 406] on div at bounding box center [445, 184] width 264 height 714
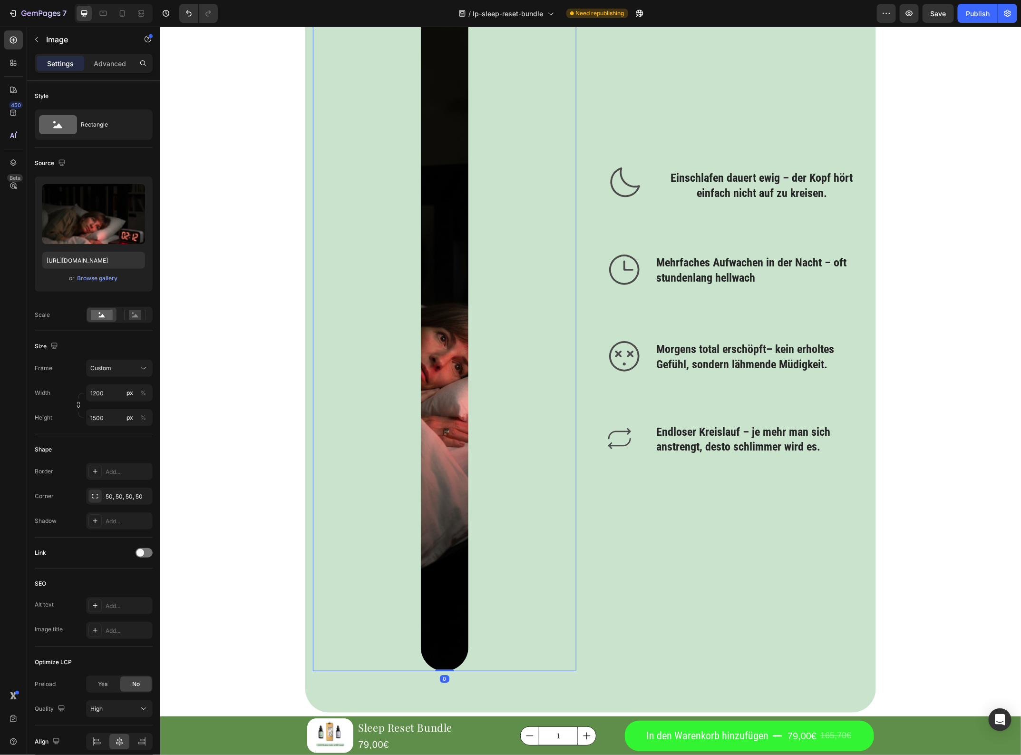
scroll to position [1070, 0]
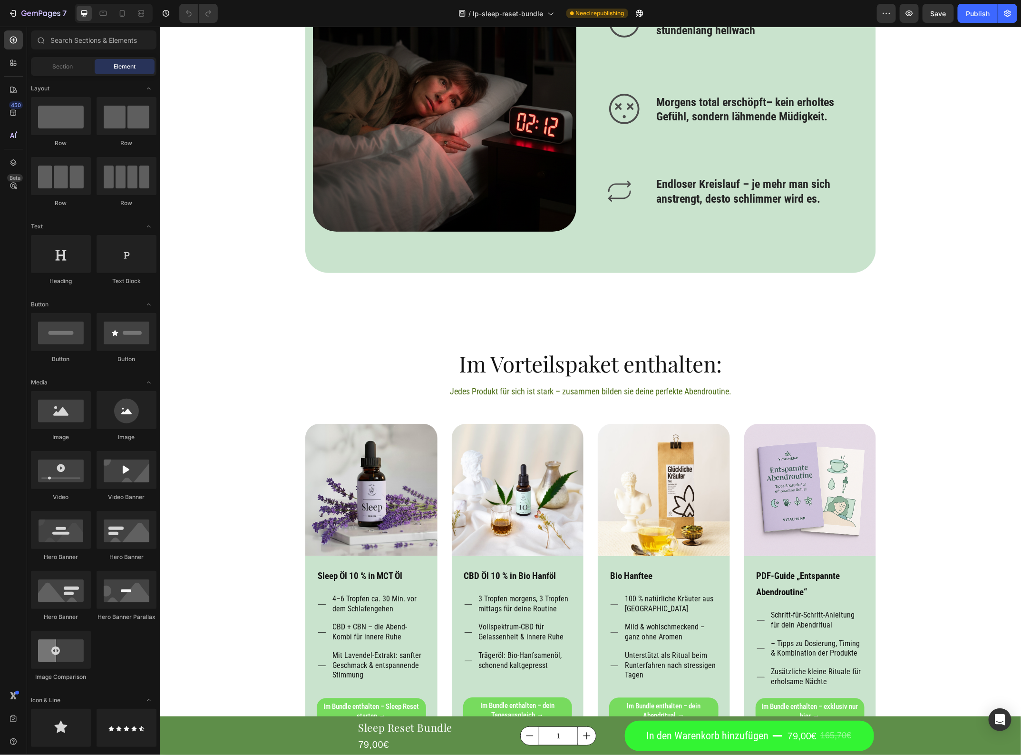
scroll to position [1011, 0]
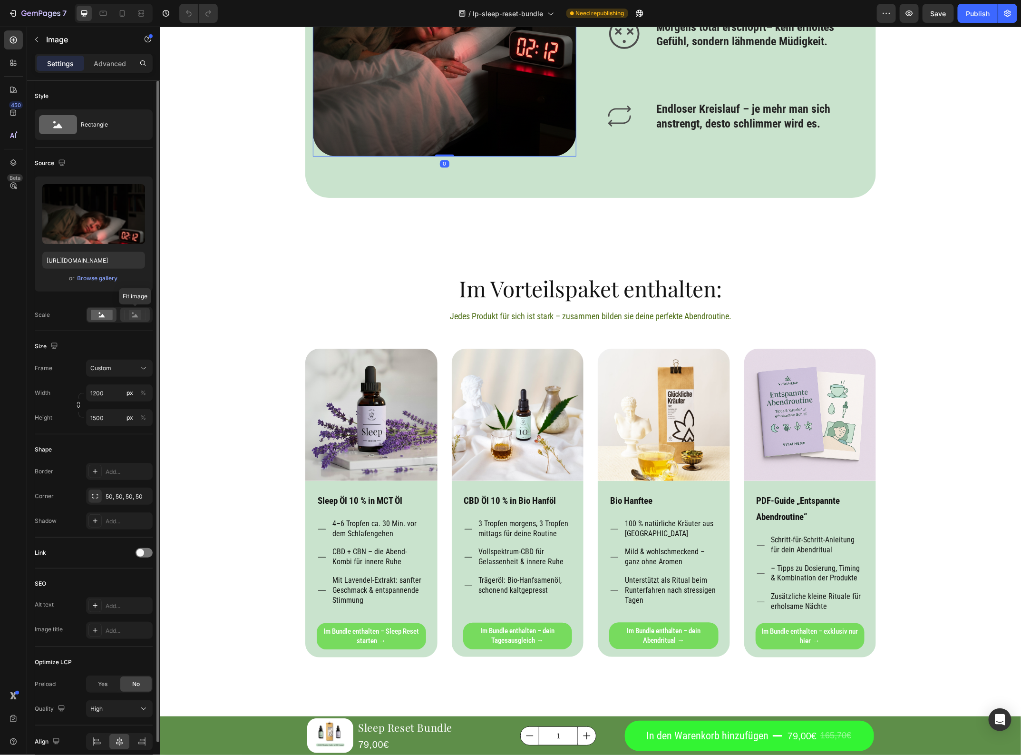
click at [138, 312] on rect at bounding box center [135, 315] width 12 height 10
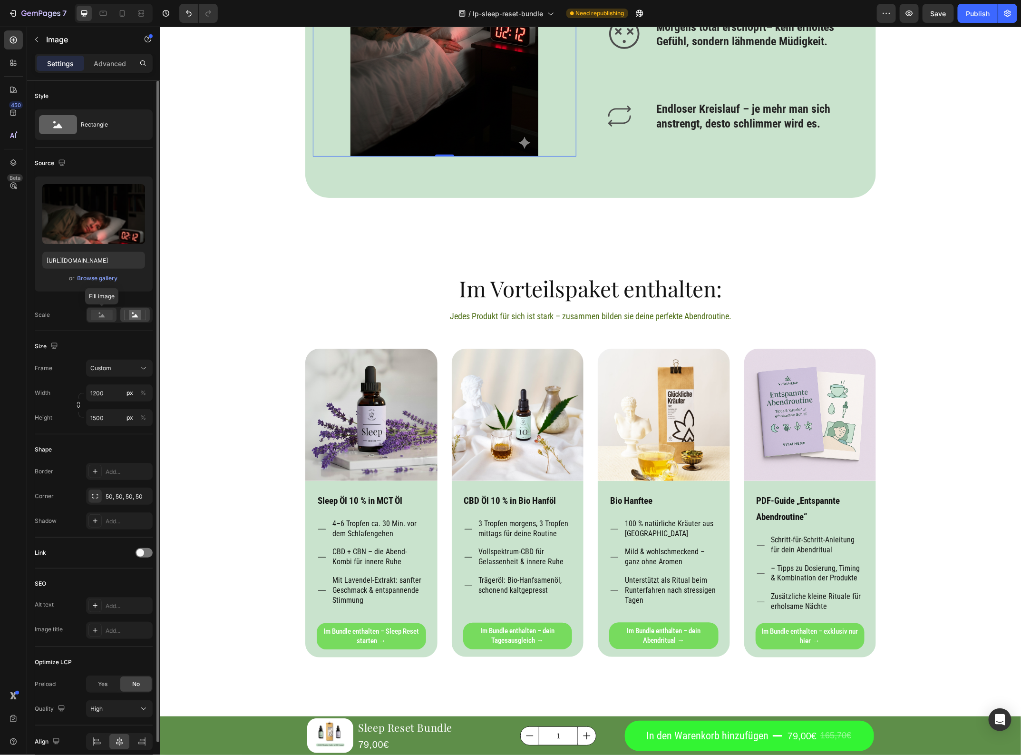
click at [103, 313] on rect at bounding box center [102, 315] width 22 height 10
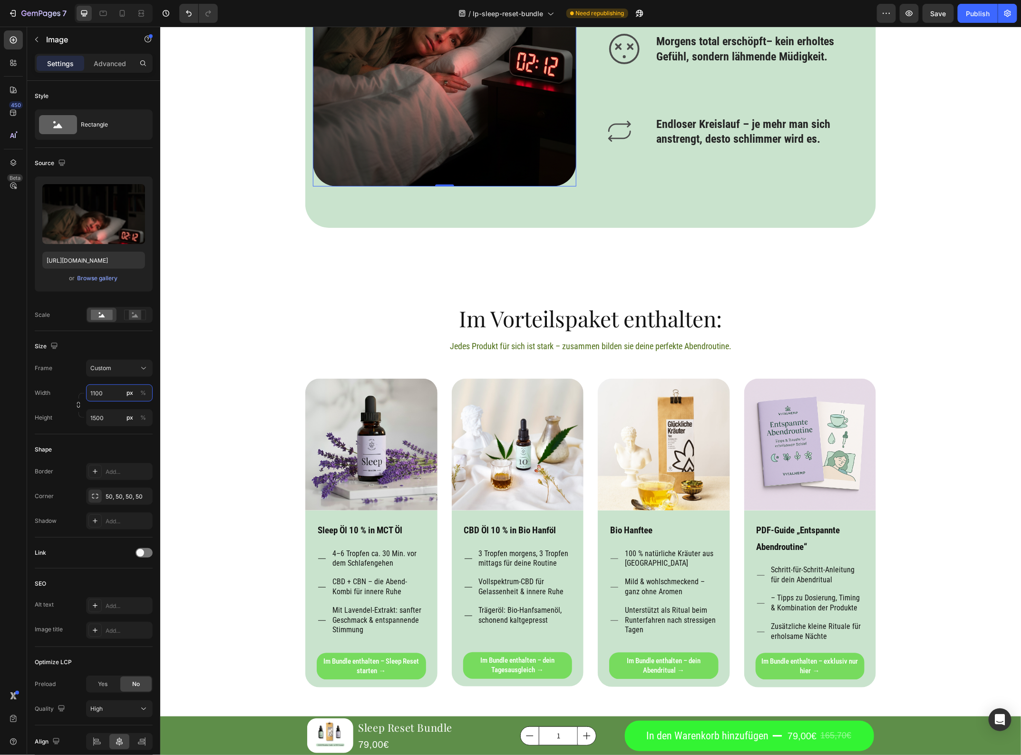
type input "1100"
click at [446, 177] on img at bounding box center [445, 6] width 264 height 359
click at [583, 176] on div "Image Icon Einschlafen dauert ewig – der Kopf hört einfach nicht auf zu kreisen…" at bounding box center [591, 6] width 556 height 359
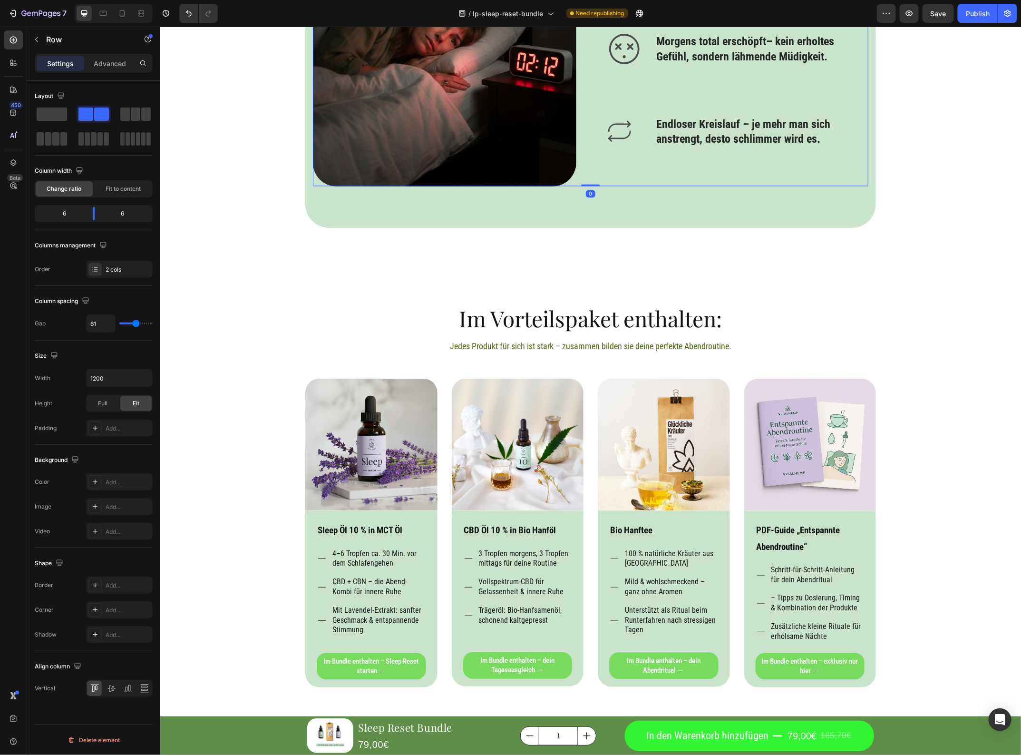
click at [598, 186] on div "Image Icon Einschlafen dauert ewig – der Kopf hört einfach nicht auf zu kreisen…" at bounding box center [591, 6] width 556 height 359
click at [569, 180] on img at bounding box center [445, 6] width 264 height 359
click at [591, 176] on div "Image 0 Icon Einschlafen dauert ewig – der Kopf hört einfach nicht auf zu kreis…" at bounding box center [591, 6] width 556 height 359
drag, startPoint x: 93, startPoint y: 216, endPoint x: 94, endPoint y: 221, distance: 5.0
click at [94, 0] on body "7 / lp-sleep-reset-bundle Need republishing Preview Save Publish 450 Beta Secti…" at bounding box center [510, 0] width 1021 height 0
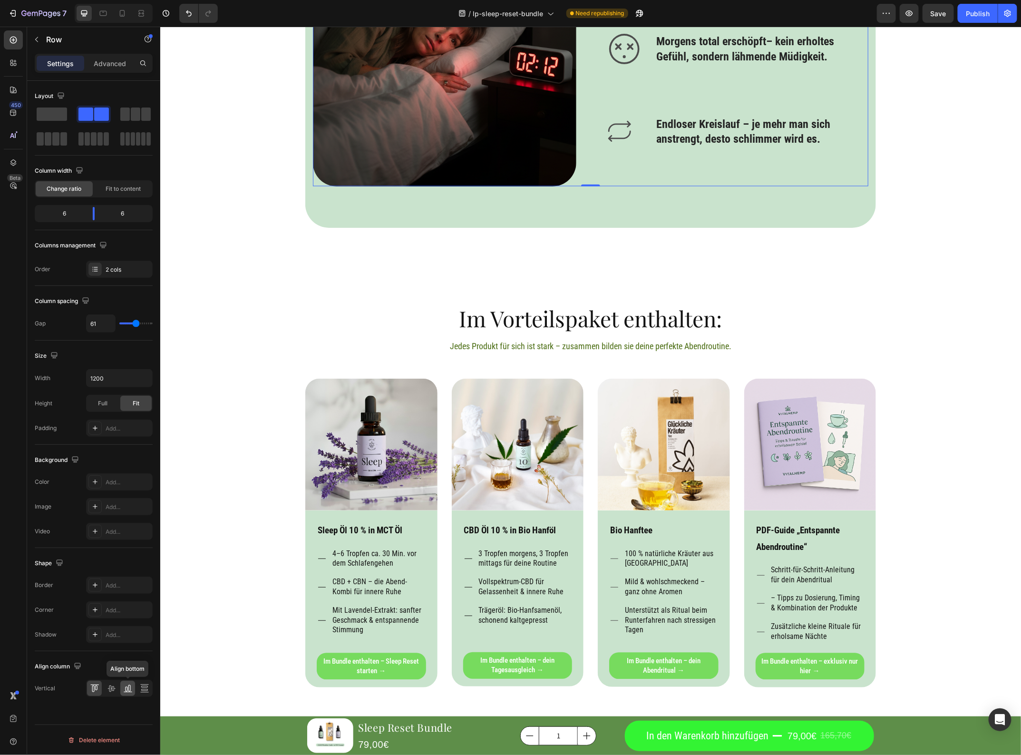
click at [125, 694] on div at bounding box center [127, 688] width 15 height 15
click at [113, 693] on icon at bounding box center [112, 689] width 10 height 10
click at [458, 186] on img at bounding box center [445, 6] width 264 height 359
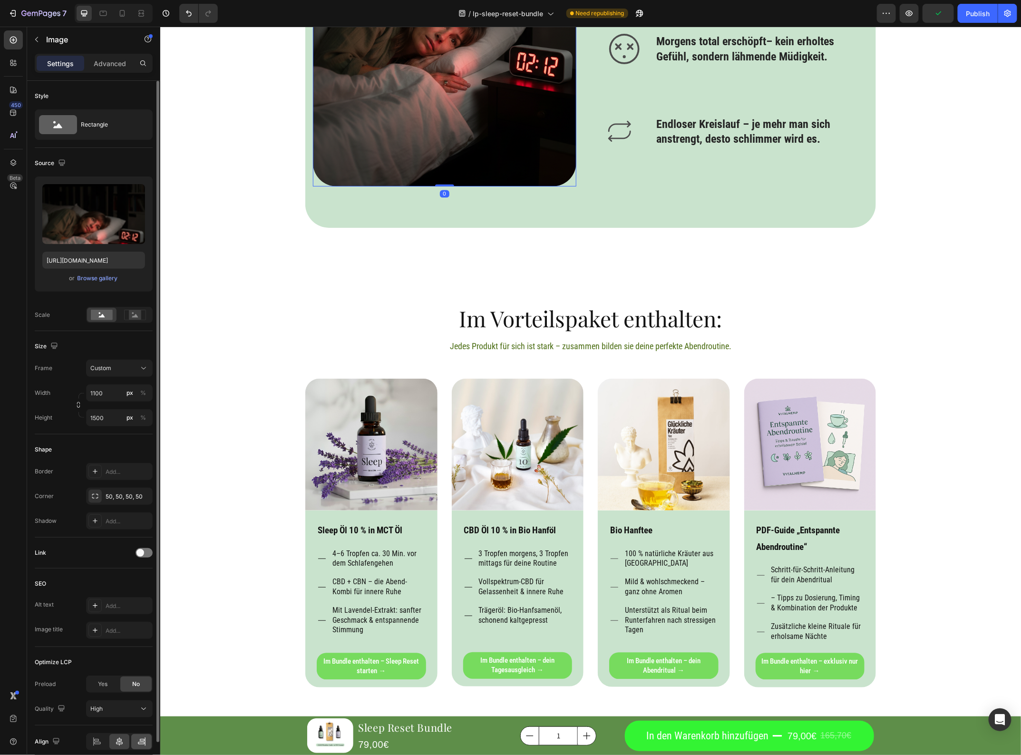
scroll to position [41, 0]
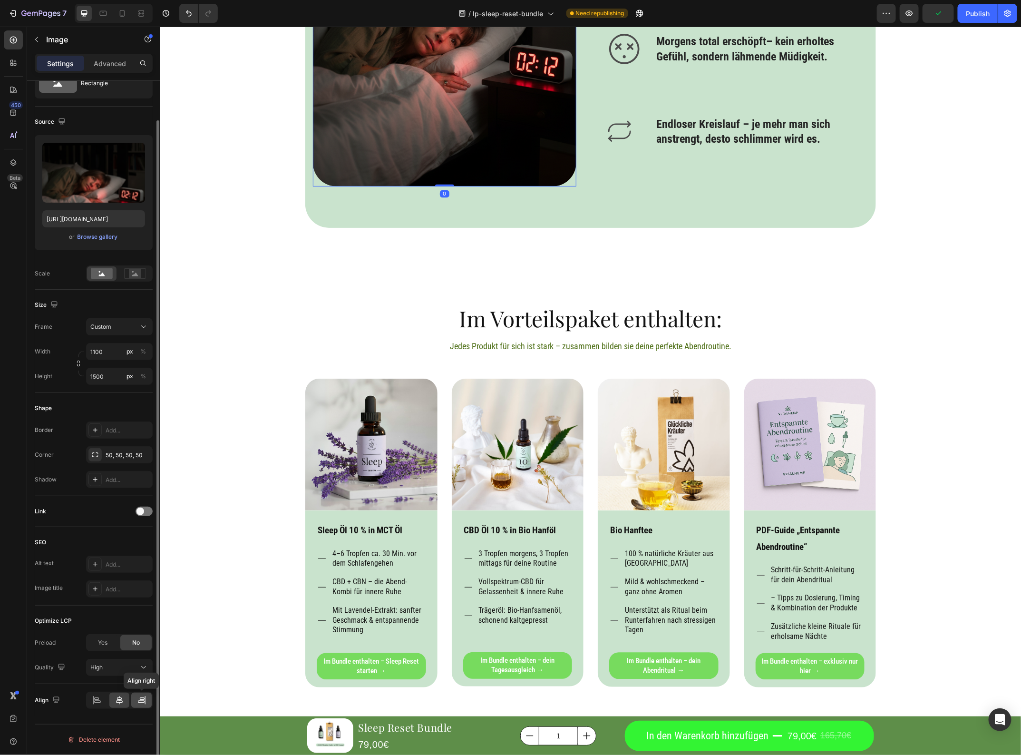
click at [141, 696] on icon at bounding box center [142, 701] width 10 height 10
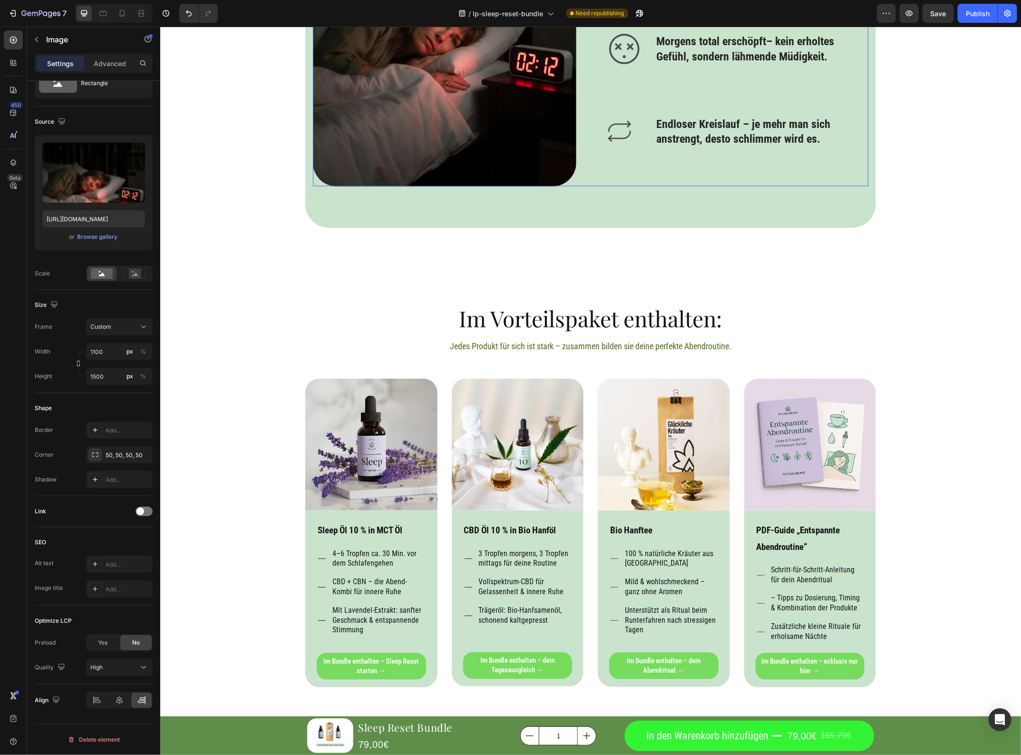
click at [580, 186] on div "Image Icon Einschlafen dauert ewig – der Kopf hört einfach nicht auf zu kreisen…" at bounding box center [591, 6] width 556 height 359
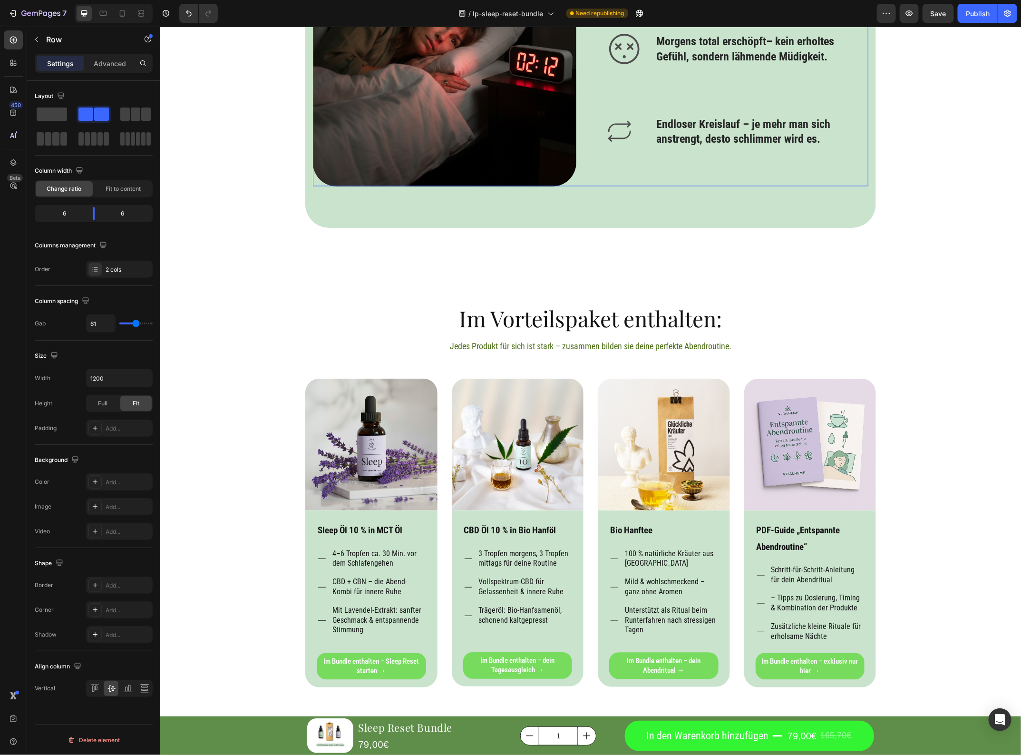
scroll to position [0, 0]
click at [125, 688] on icon at bounding box center [128, 689] width 10 height 10
click at [117, 690] on div at bounding box center [111, 688] width 15 height 15
click at [110, 689] on icon at bounding box center [112, 689] width 10 height 10
click at [364, 186] on img at bounding box center [445, 6] width 264 height 359
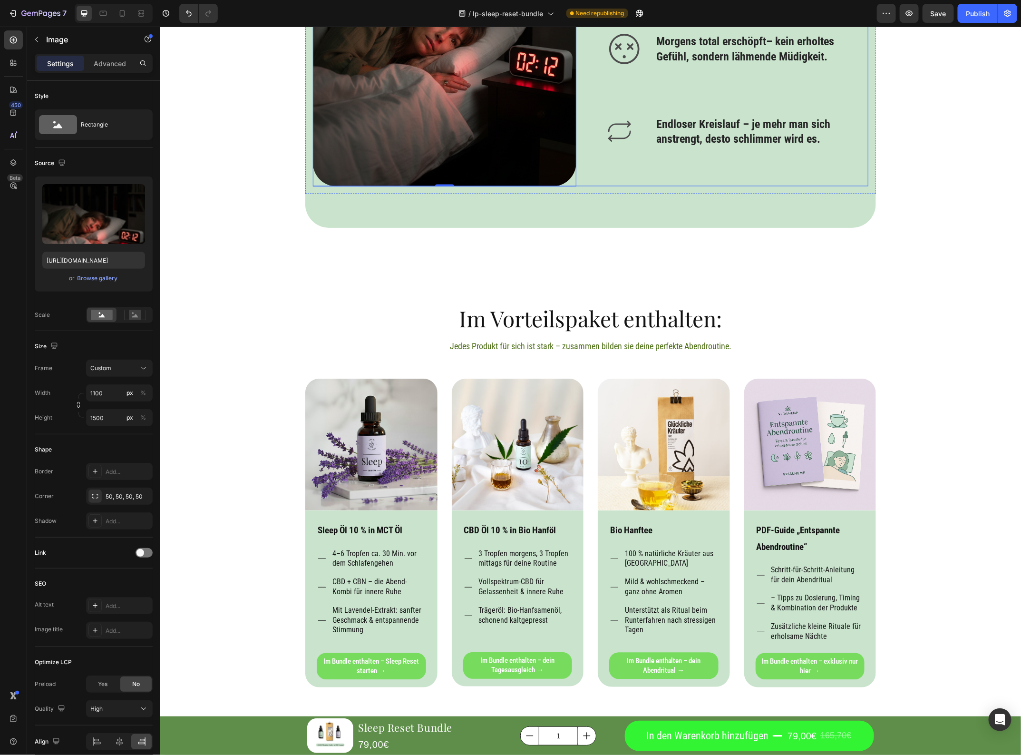
click at [590, 186] on div "Image 0 Icon Einschlafen dauert ewig – der Kopf hört einfach nicht auf zu kreis…" at bounding box center [591, 6] width 556 height 359
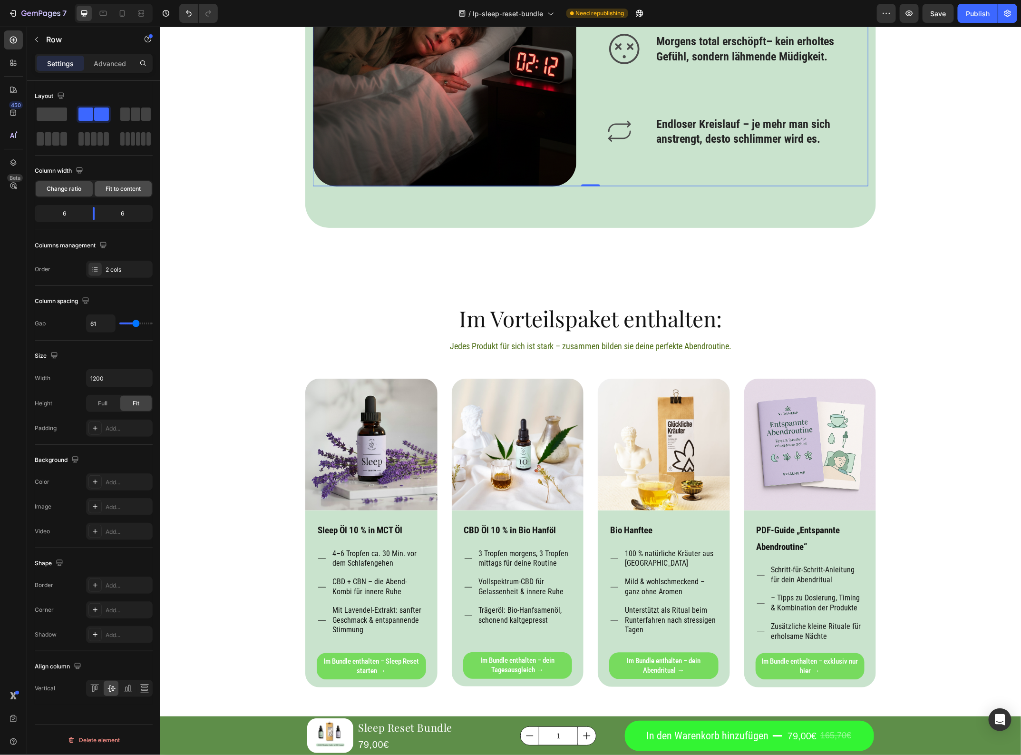
click at [128, 183] on div "Fit to content" at bounding box center [123, 188] width 57 height 15
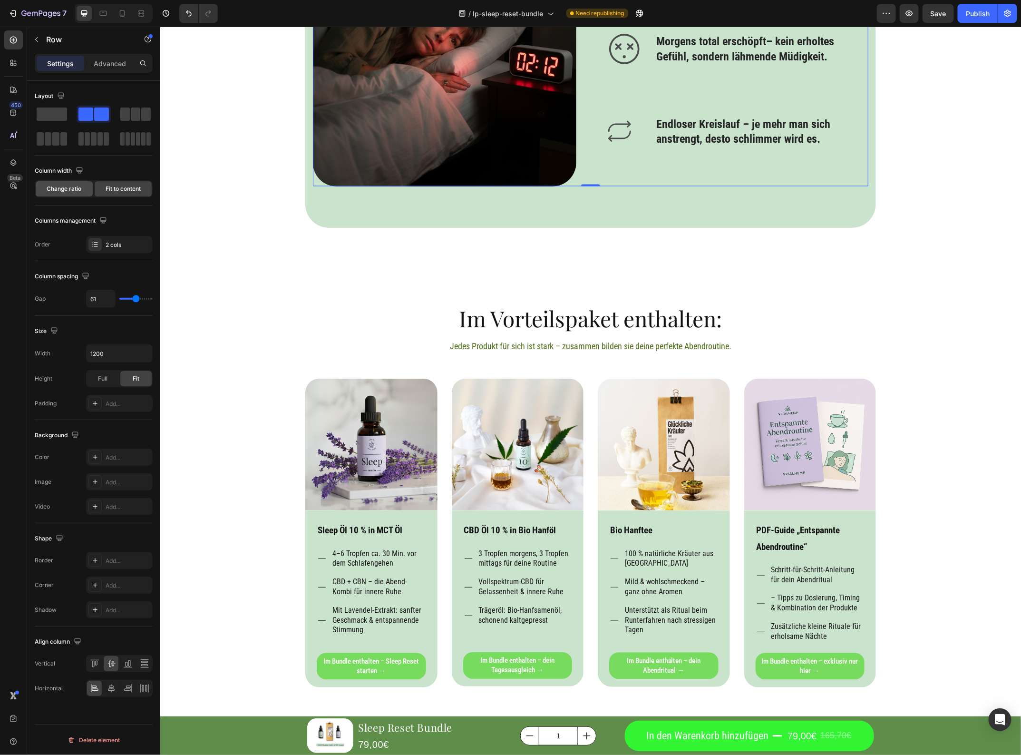
click at [73, 189] on span "Change ratio" at bounding box center [64, 189] width 35 height 9
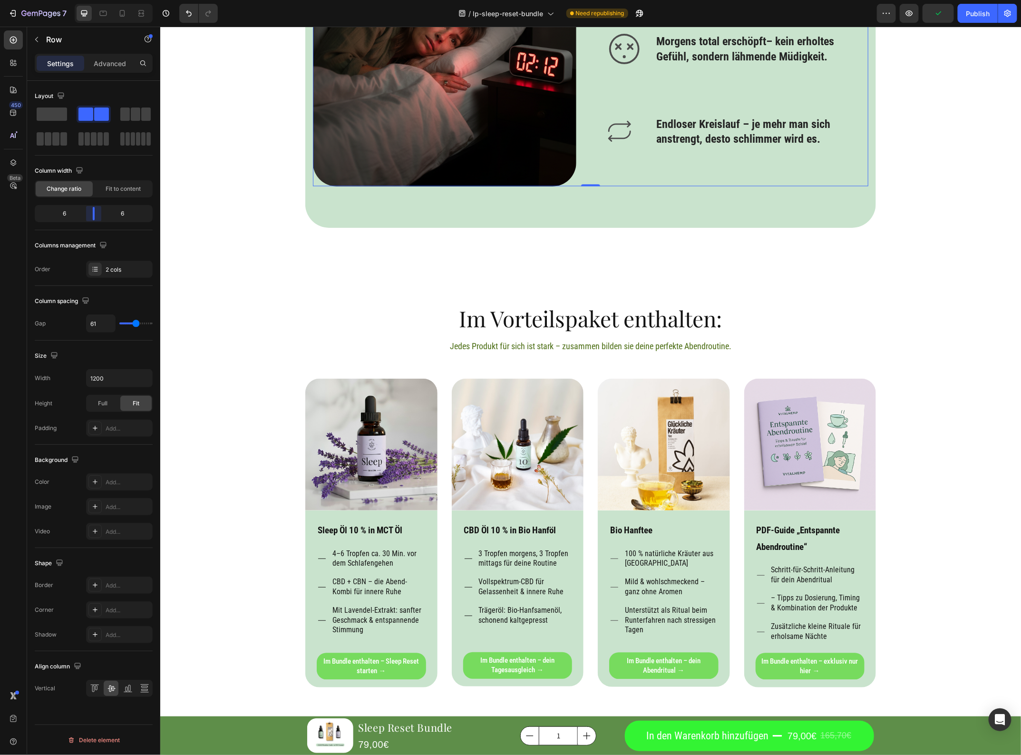
drag, startPoint x: 93, startPoint y: 216, endPoint x: 60, endPoint y: 176, distance: 52.4
click at [91, 0] on body "7 / lp-sleep-reset-bundle Need republishing Preview Publish 450 Beta Sections(1…" at bounding box center [510, 0] width 1021 height 0
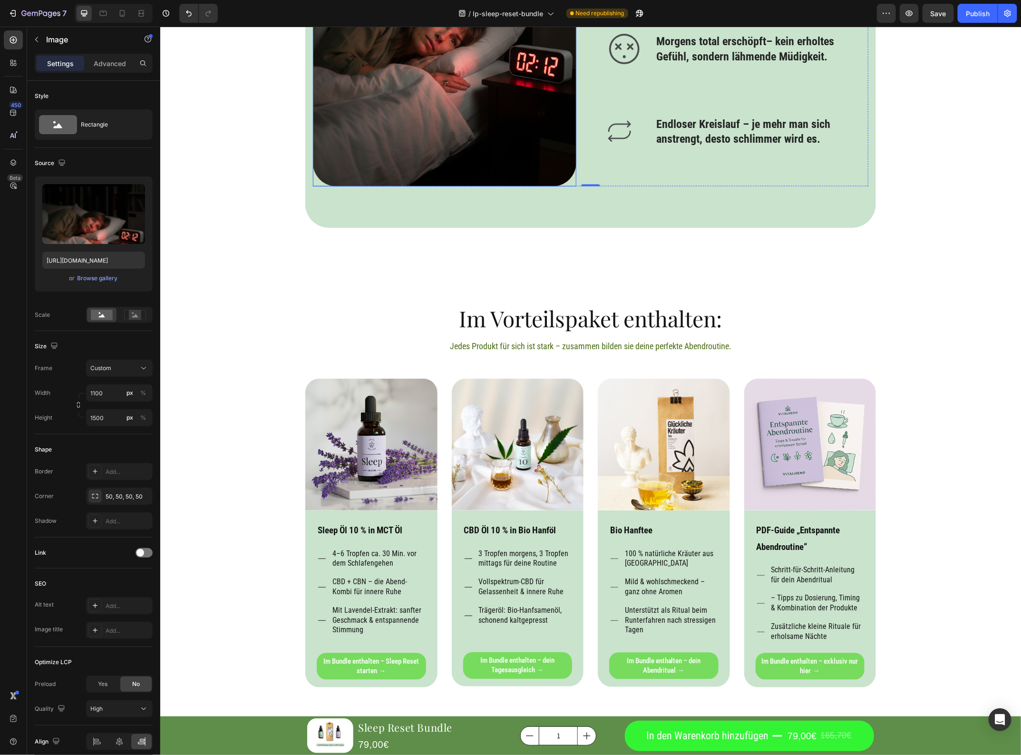
click at [307, 194] on div "Image Icon Einschlafen dauert ewig – der Kopf hört einfach nicht auf zu kreisen…" at bounding box center [590, 6] width 571 height 374
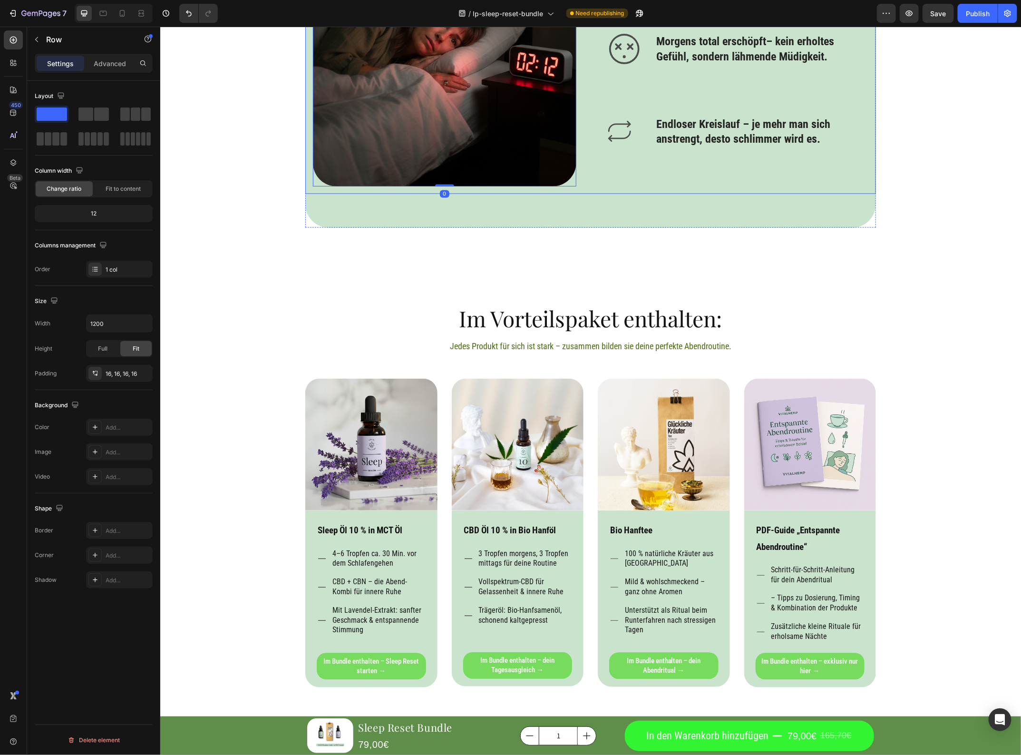
click at [307, 194] on div "Image 0 Icon Einschlafen dauert ewig – der Kopf hört einfach nicht auf zu kreis…" at bounding box center [590, 6] width 571 height 374
click at [327, 186] on img at bounding box center [445, 6] width 264 height 359
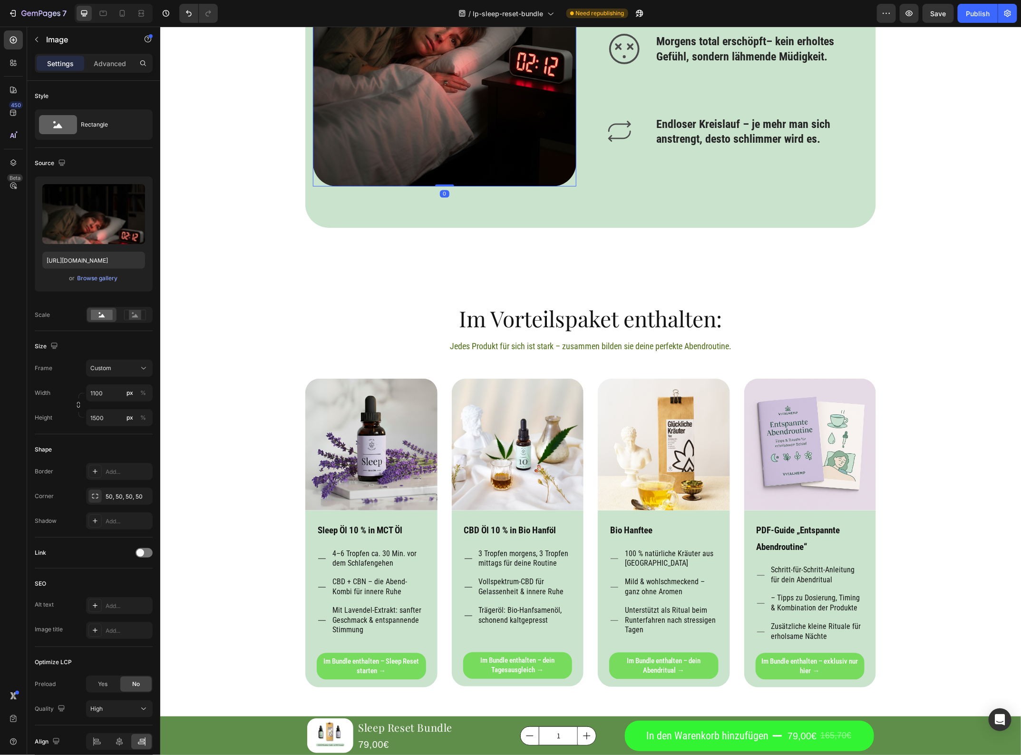
click at [323, 186] on img at bounding box center [445, 6] width 264 height 359
click at [305, 194] on div "Image 0 Icon Einschlafen dauert ewig – der Kopf hört einfach nicht auf zu kreis…" at bounding box center [590, 6] width 571 height 374
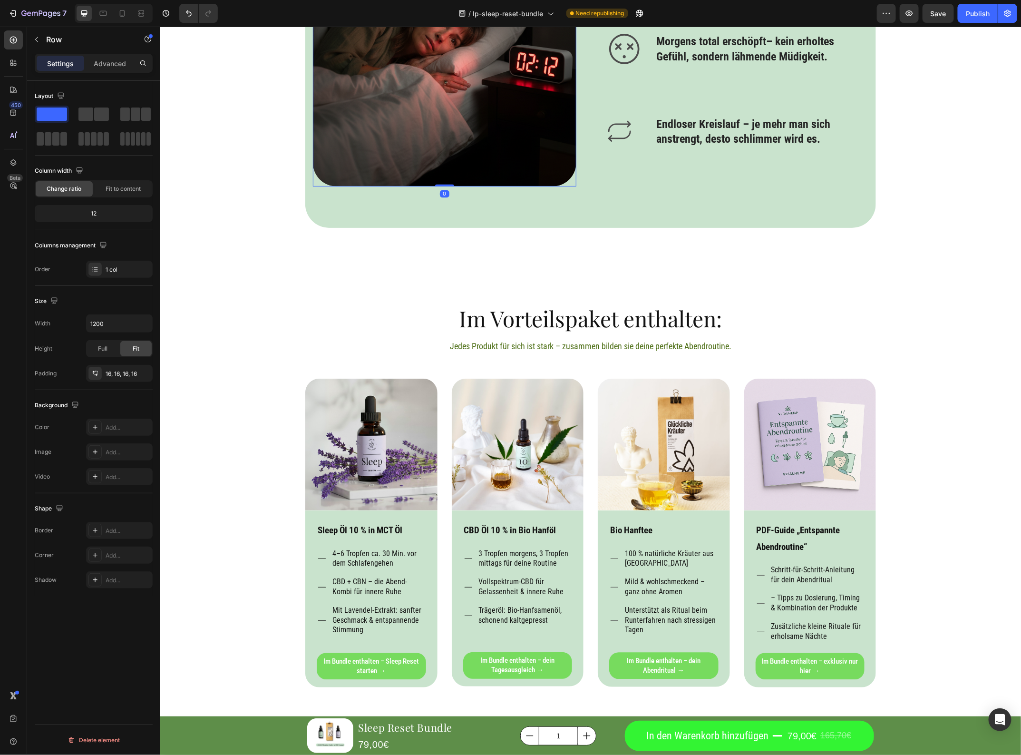
click at [389, 186] on img at bounding box center [445, 6] width 264 height 359
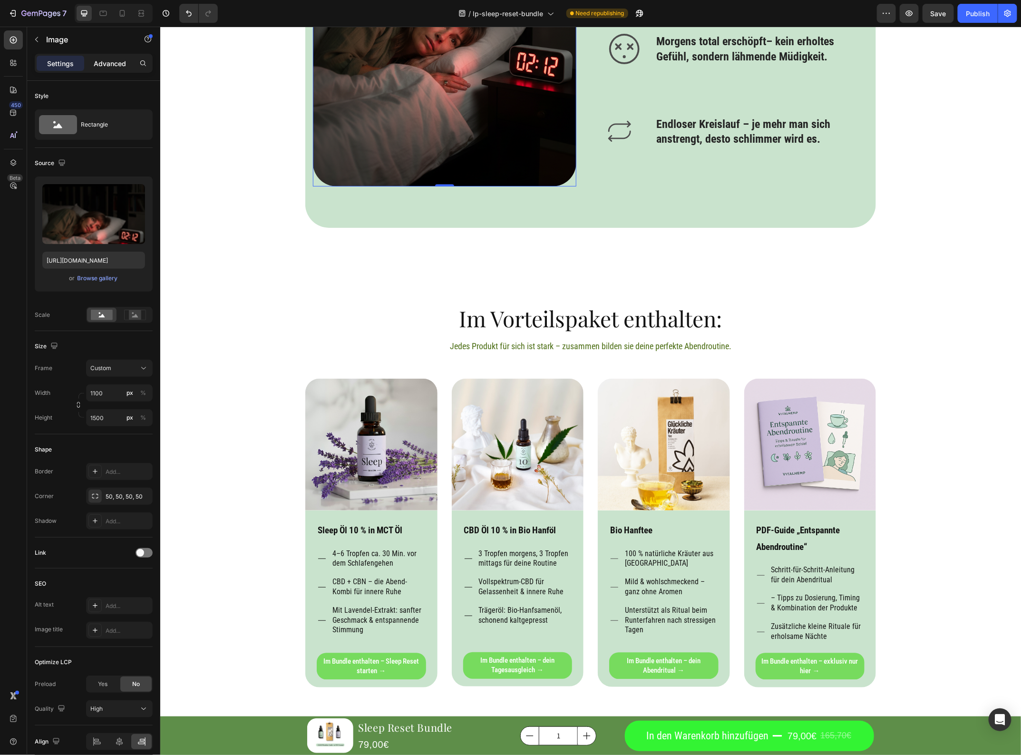
click at [112, 64] on p "Advanced" at bounding box center [110, 64] width 32 height 10
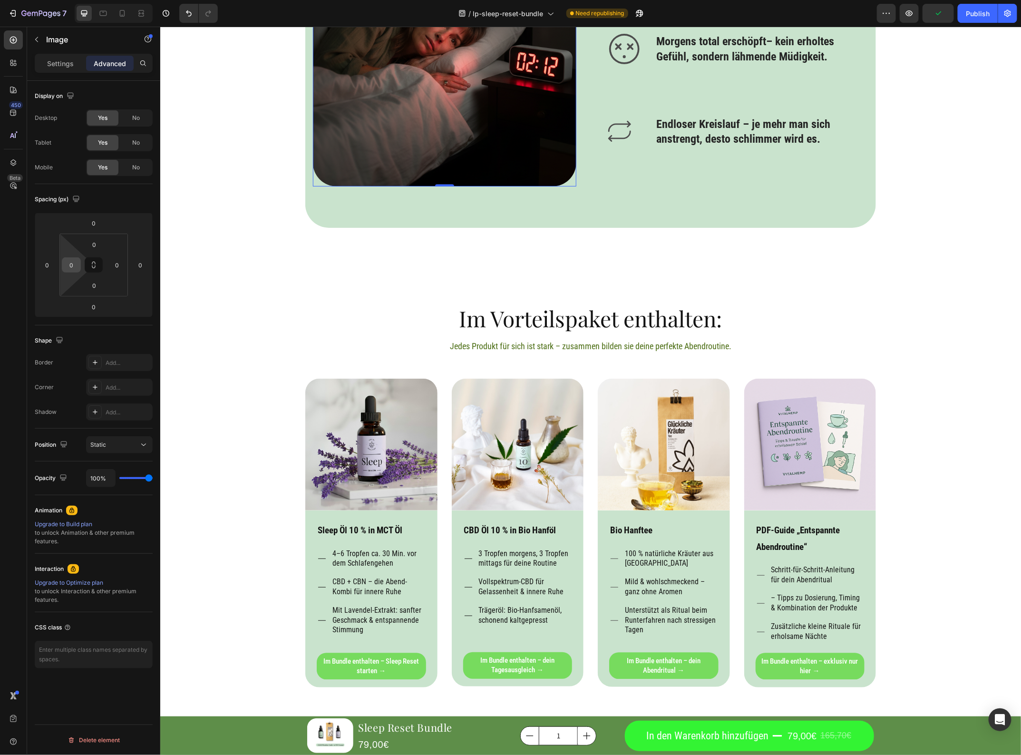
click at [70, 263] on input "0" at bounding box center [71, 265] width 14 height 14
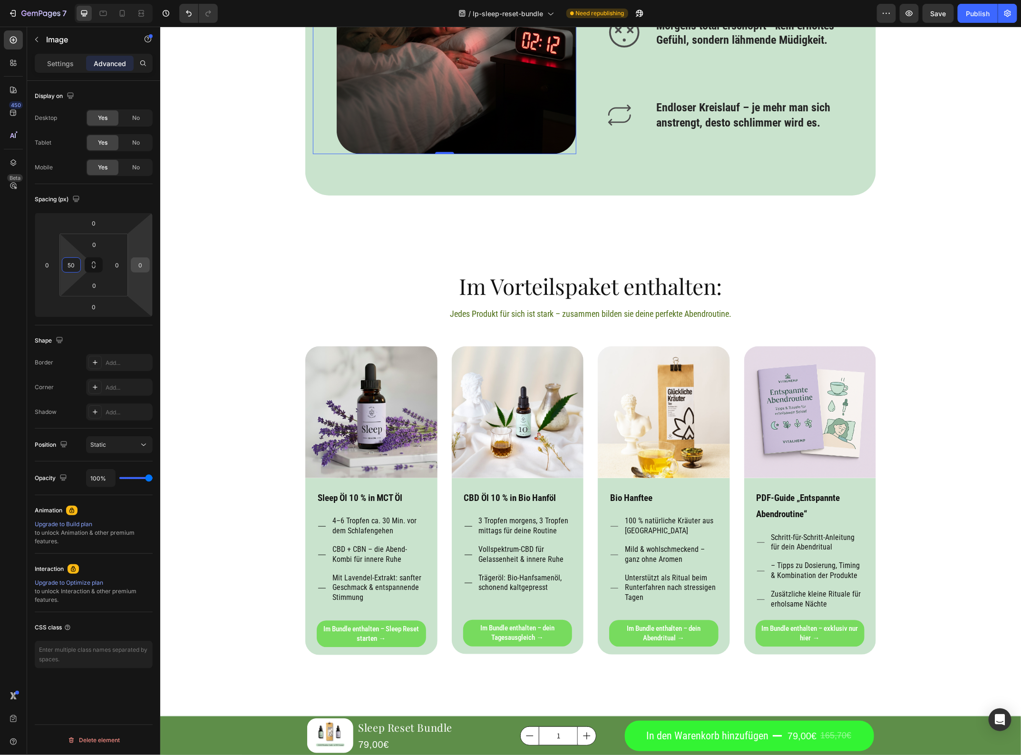
type input "5"
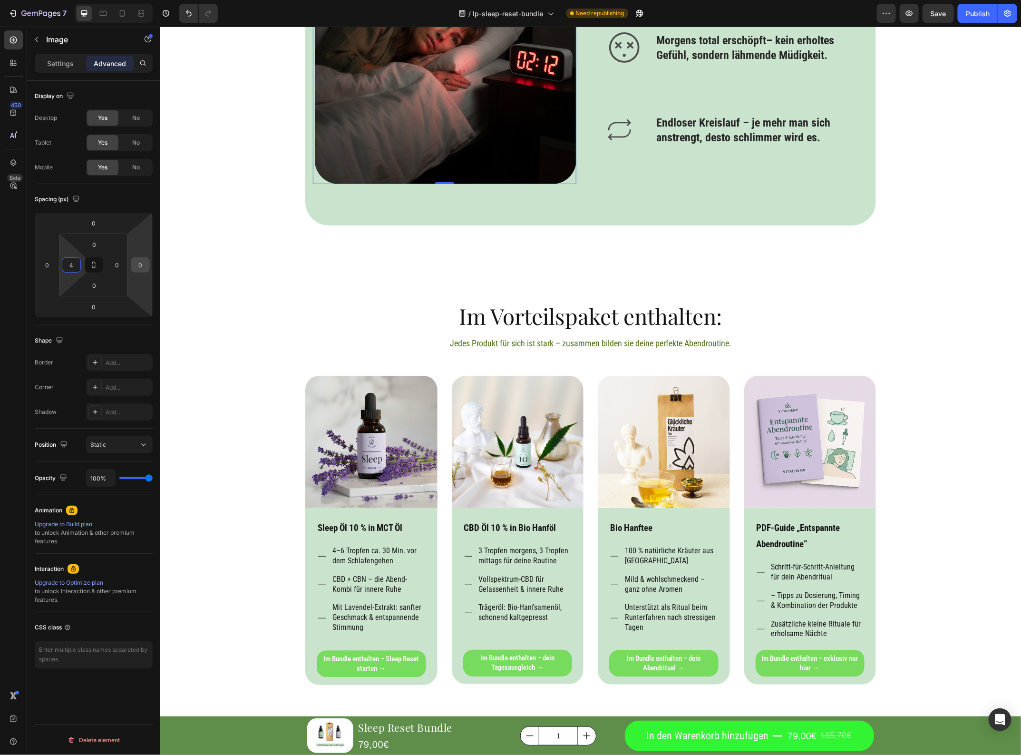
type input "40"
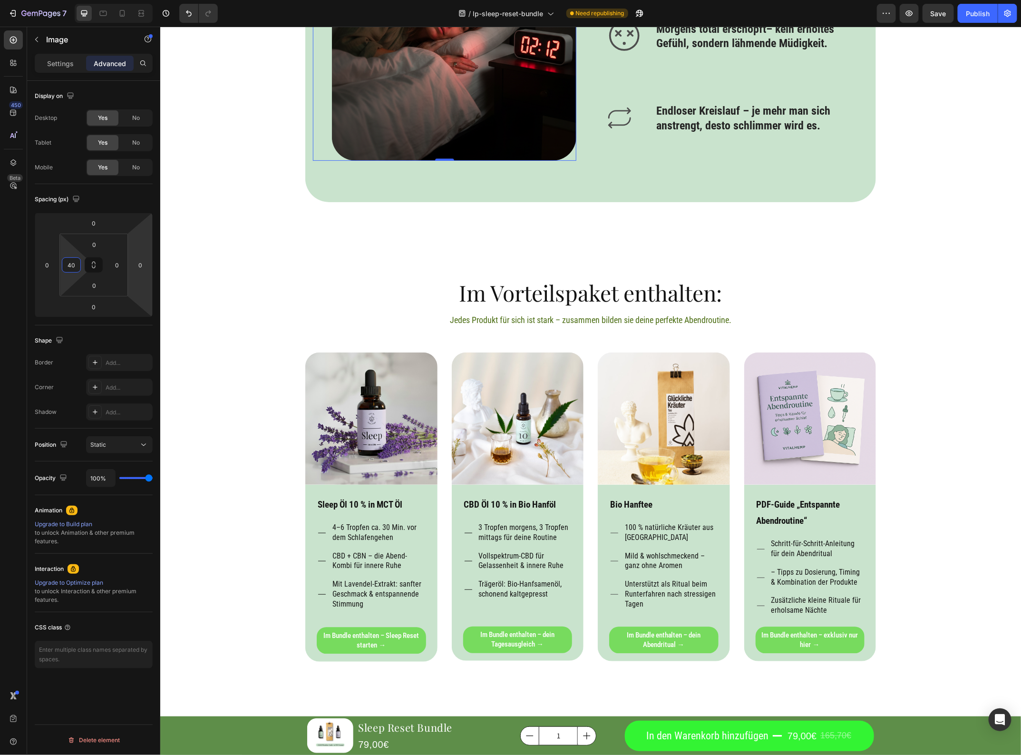
click at [914, 116] on div "Product Images Sleep Reset Bundle Product Title 79,00€ Product Price Product Pr…" at bounding box center [590, 405] width 861 height 2740
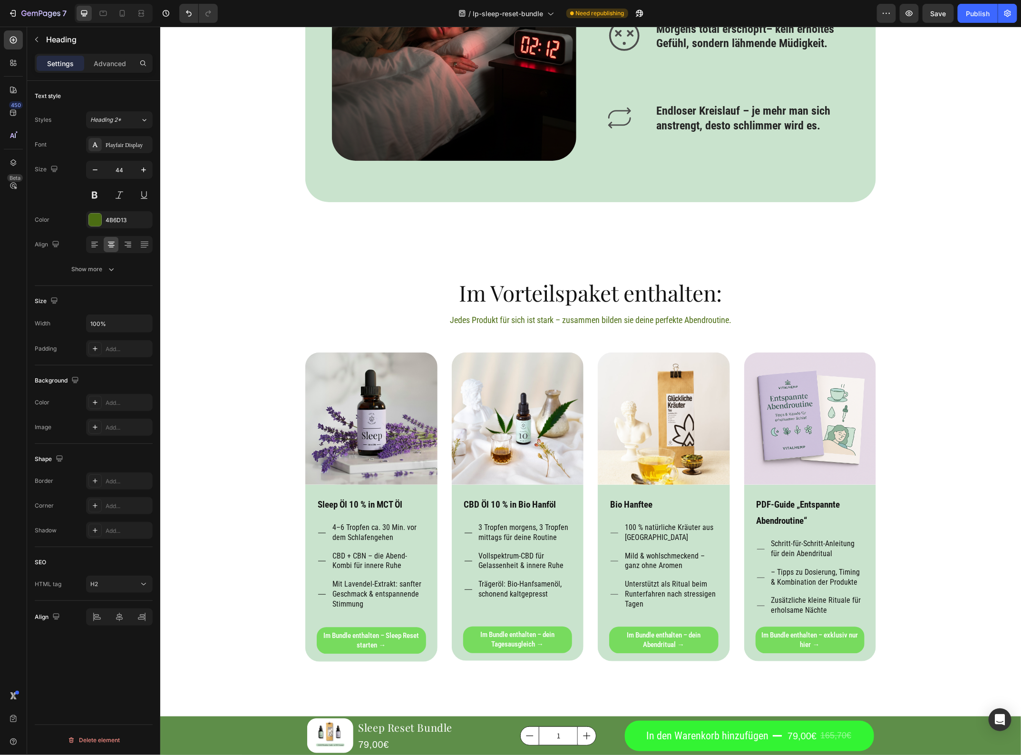
click at [115, 62] on p "Advanced" at bounding box center [110, 64] width 32 height 10
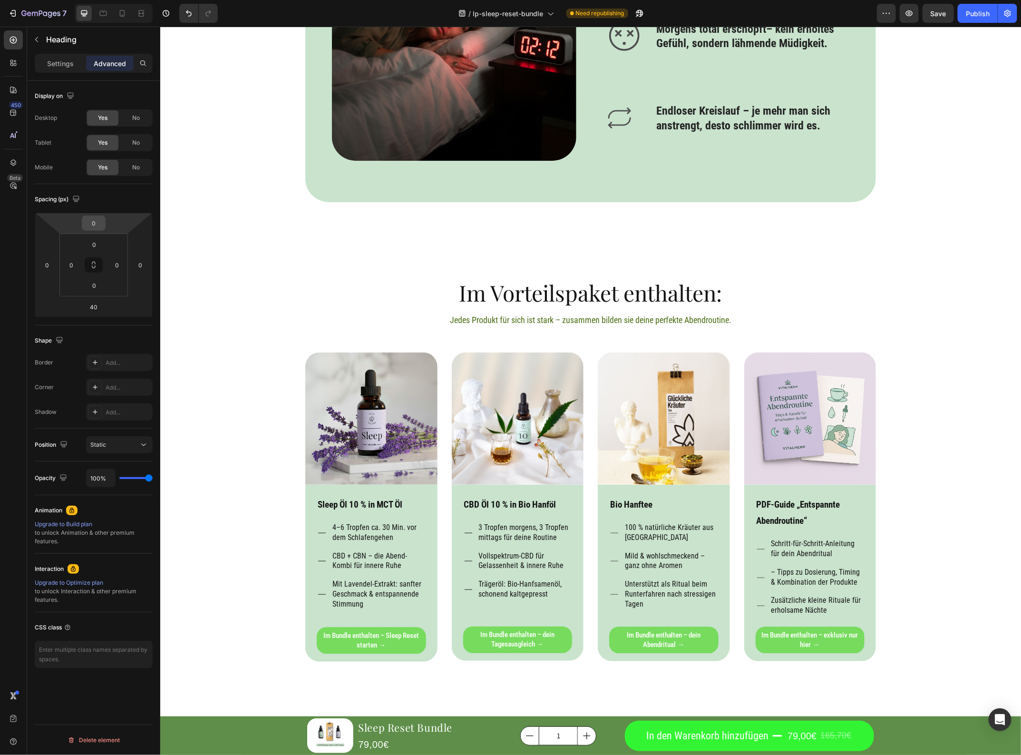
click at [94, 222] on input "0" at bounding box center [93, 223] width 19 height 14
type input "40"
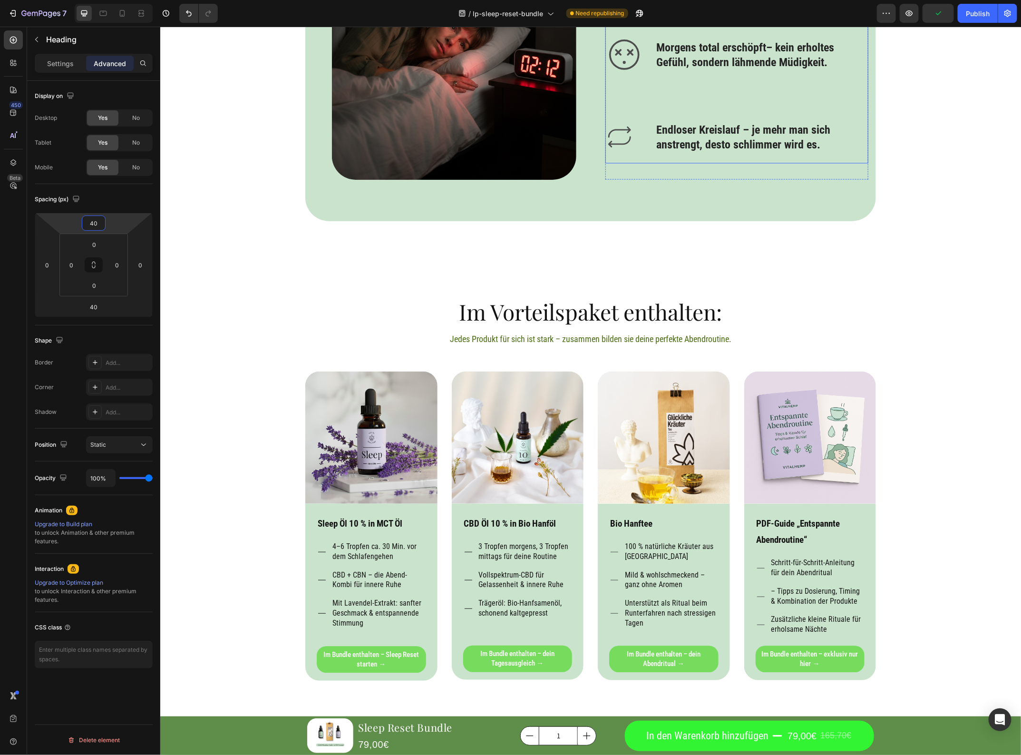
click at [50, 62] on p "Settings" at bounding box center [60, 64] width 27 height 10
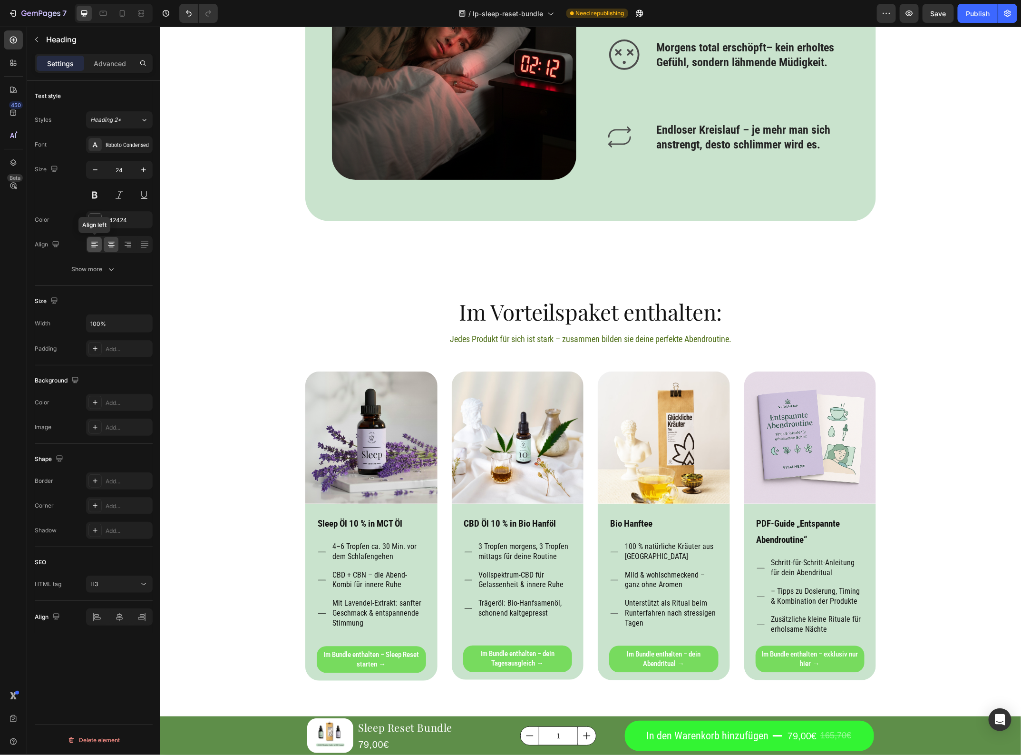
click at [98, 250] on div at bounding box center [94, 244] width 15 height 15
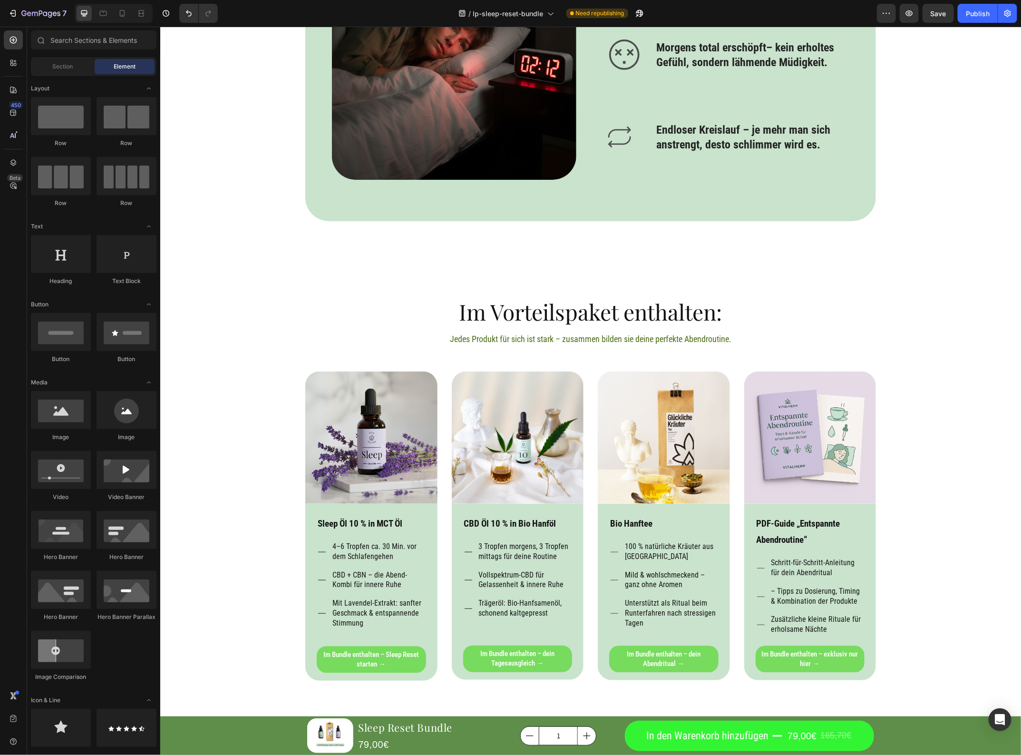
click at [918, 350] on div "Product Images Sleep Reset Bundle Product Title 79,00€ Product Price Product Pr…" at bounding box center [590, 414] width 861 height 2759
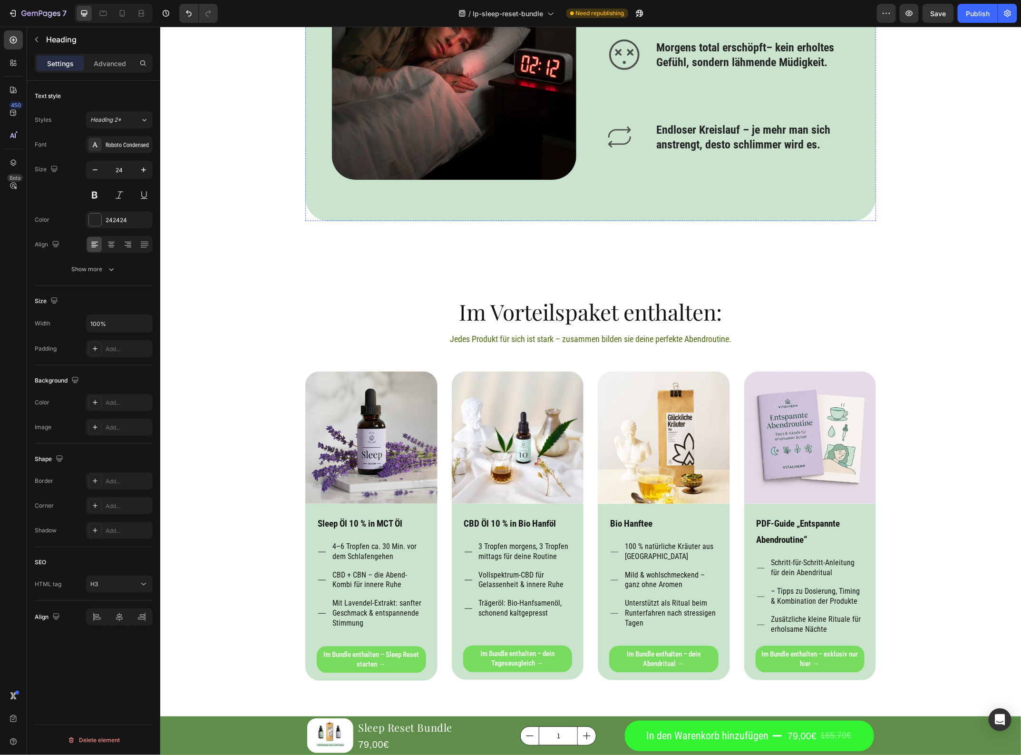
click at [117, 225] on div "4B6D13" at bounding box center [119, 219] width 67 height 17
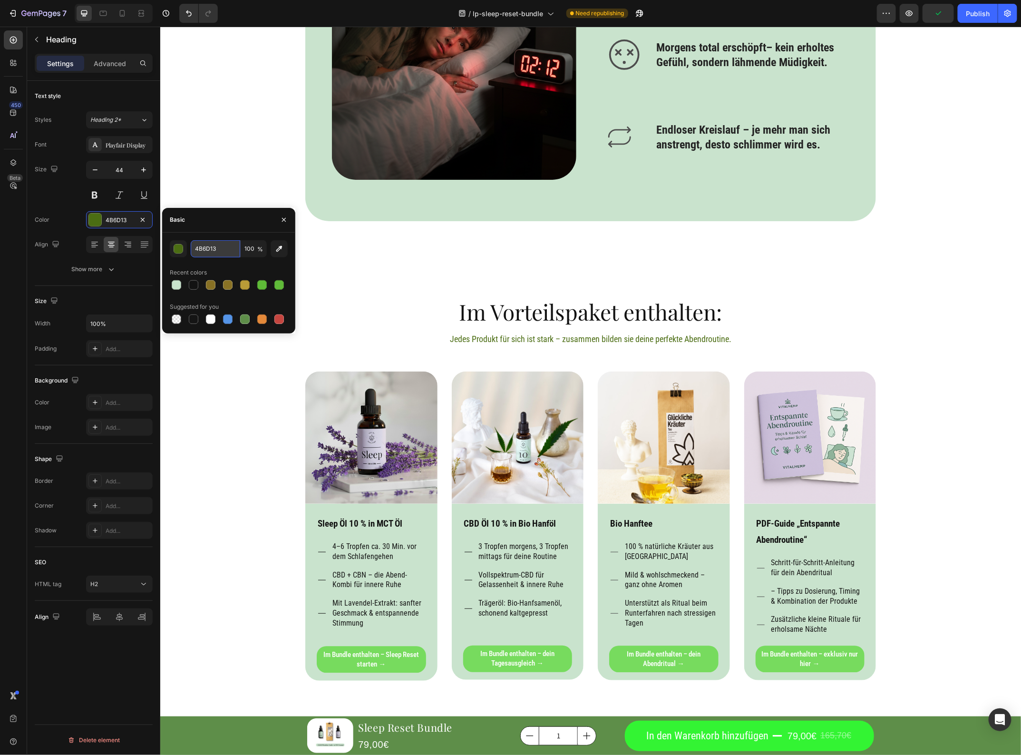
click at [217, 251] on input "4B6D13" at bounding box center [215, 248] width 49 height 17
type input "242424"
click at [934, 183] on div "Product Images Sleep Reset Bundle Product Title 79,00€ Product Price Product Pr…" at bounding box center [590, 414] width 861 height 2759
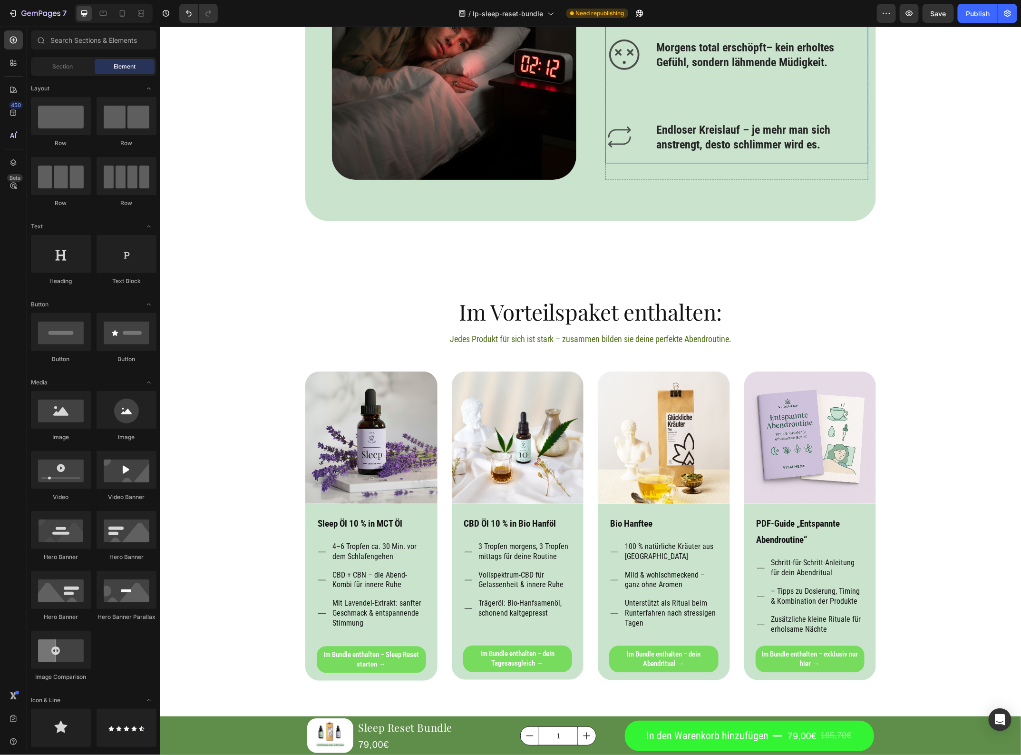
click at [685, 163] on div "Icon Einschlafen dauert ewig – der Kopf hört einfach nicht auf zu kreisen. Head…" at bounding box center [737, 12] width 264 height 301
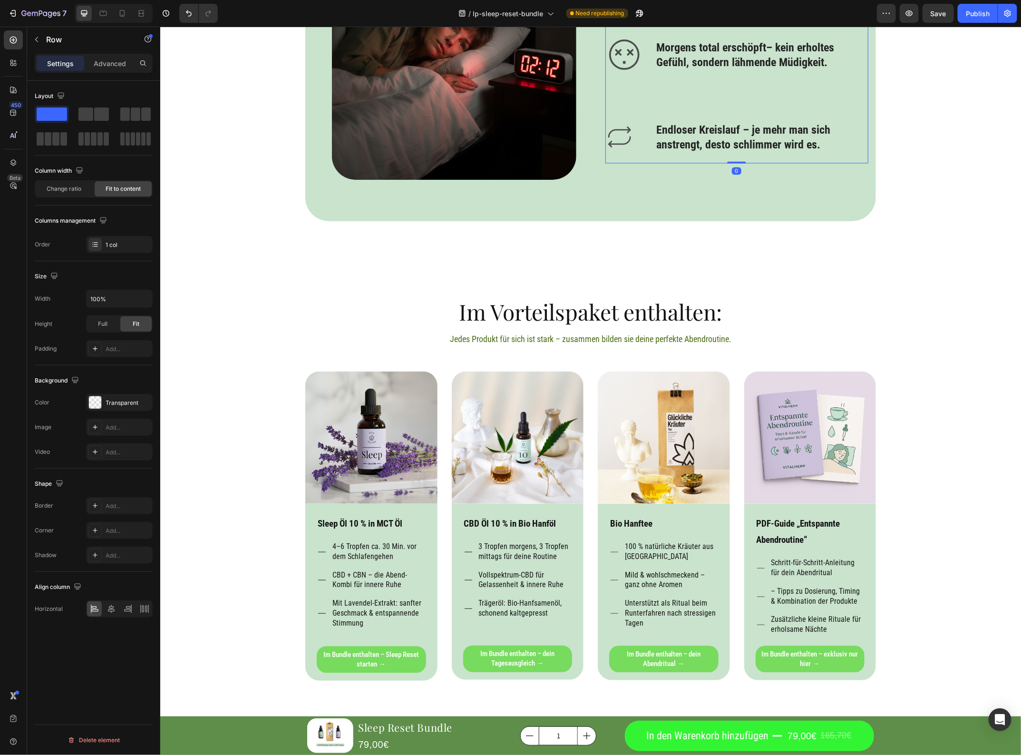
click at [675, 153] on h3 "Endloser Kreislauf – je mehr man sich anstrengt, desto schlimmer wird es." at bounding box center [761, 137] width 213 height 31
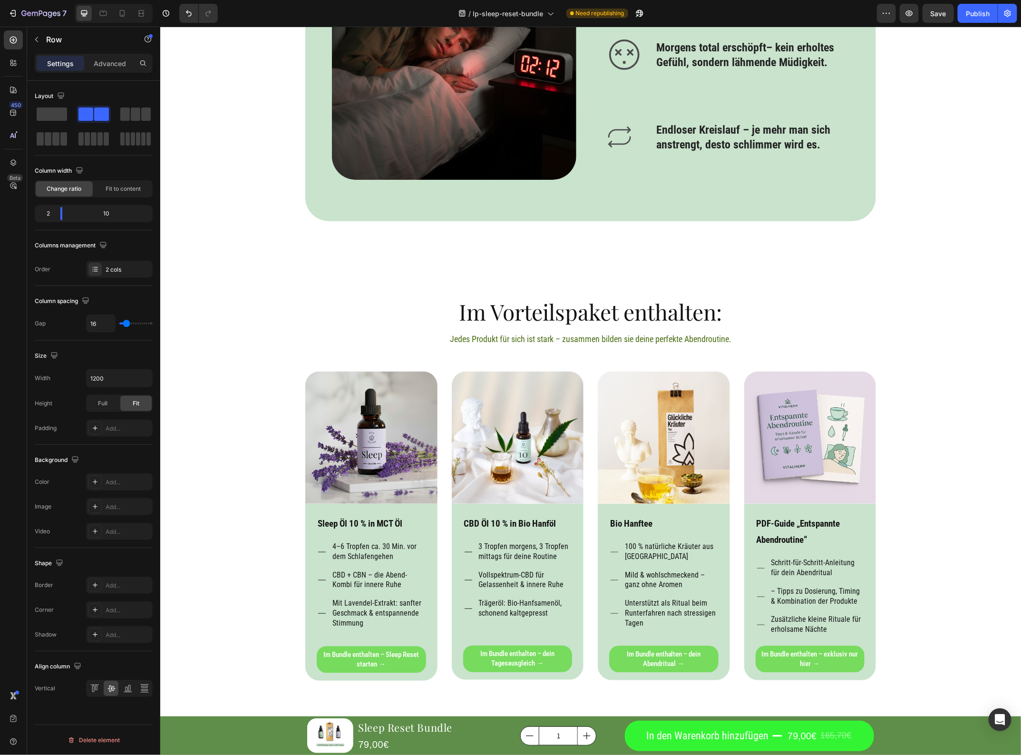
drag, startPoint x: 63, startPoint y: 215, endPoint x: 284, endPoint y: 253, distance: 224.0
click at [64, 0] on body "7 / lp-sleep-reset-bundle Need republishing Preview Save Publish 450 Beta Secti…" at bounding box center [510, 0] width 1021 height 0
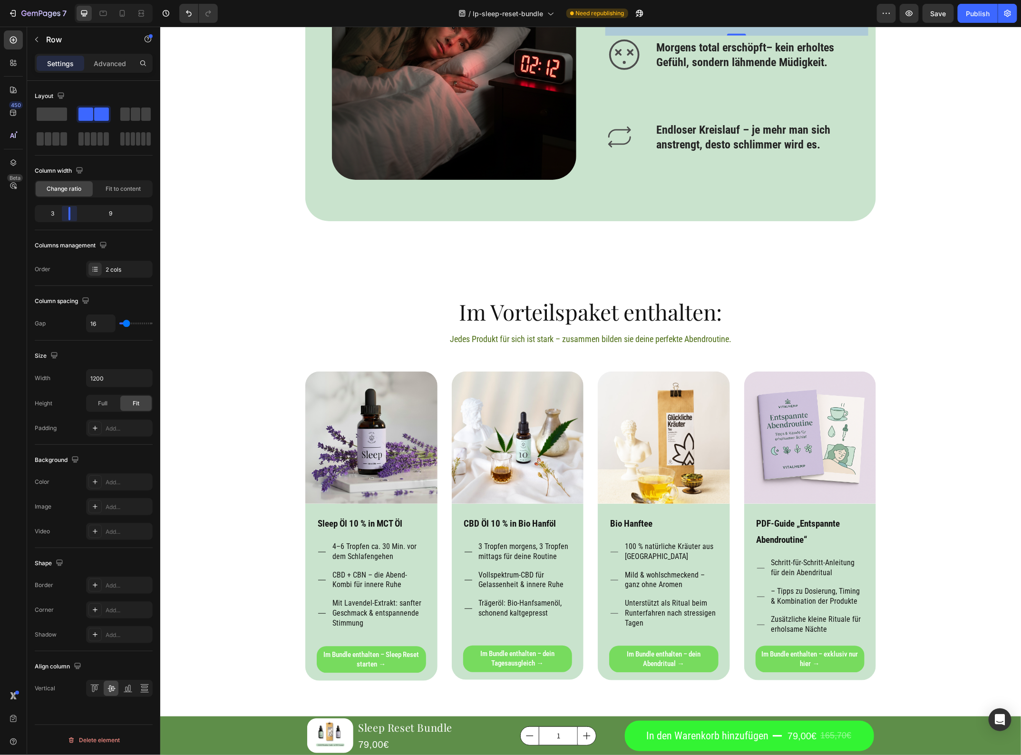
drag, startPoint x: 57, startPoint y: 210, endPoint x: 69, endPoint y: 210, distance: 12.4
click at [69, 0] on body "7 / lp-sleep-reset-bundle Need republishing Preview Save Publish 450 Beta Secti…" at bounding box center [510, 0] width 1021 height 0
click at [924, 328] on div "Product Images Sleep Reset Bundle Product Title 79,00€ Product Price Product Pr…" at bounding box center [590, 414] width 861 height 2759
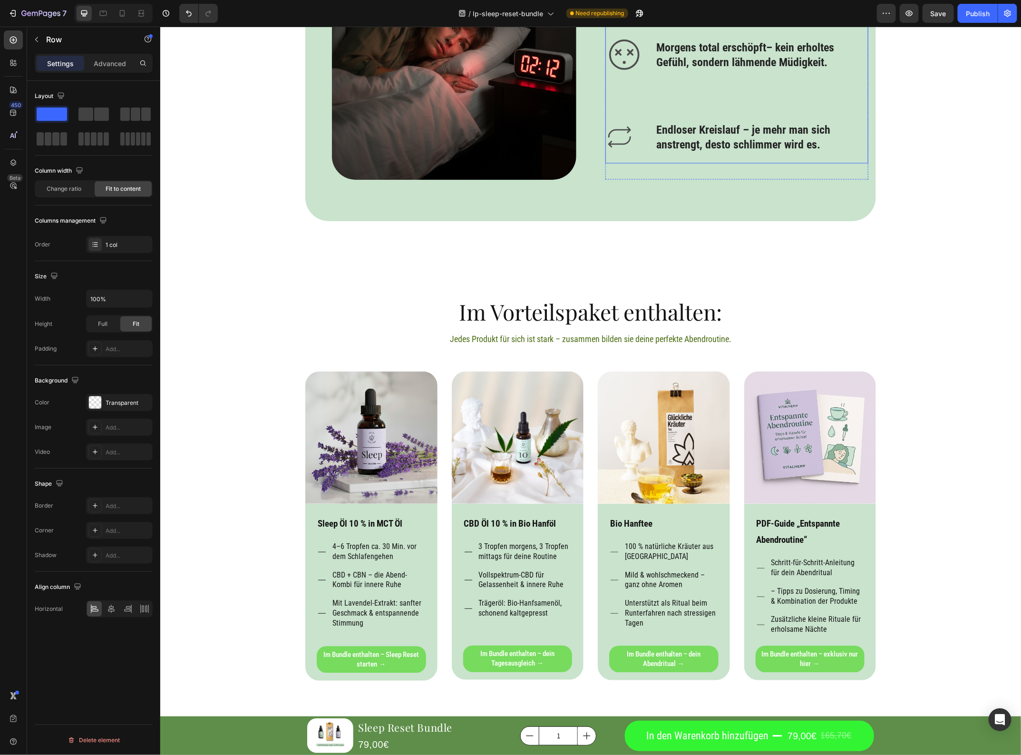
click at [840, 163] on div "Icon Einschlafen dauert ewig – der Kopf hört einfach nicht auf zu kreisen. Head…" at bounding box center [737, 12] width 264 height 301
click at [110, 63] on p "Advanced" at bounding box center [110, 64] width 32 height 10
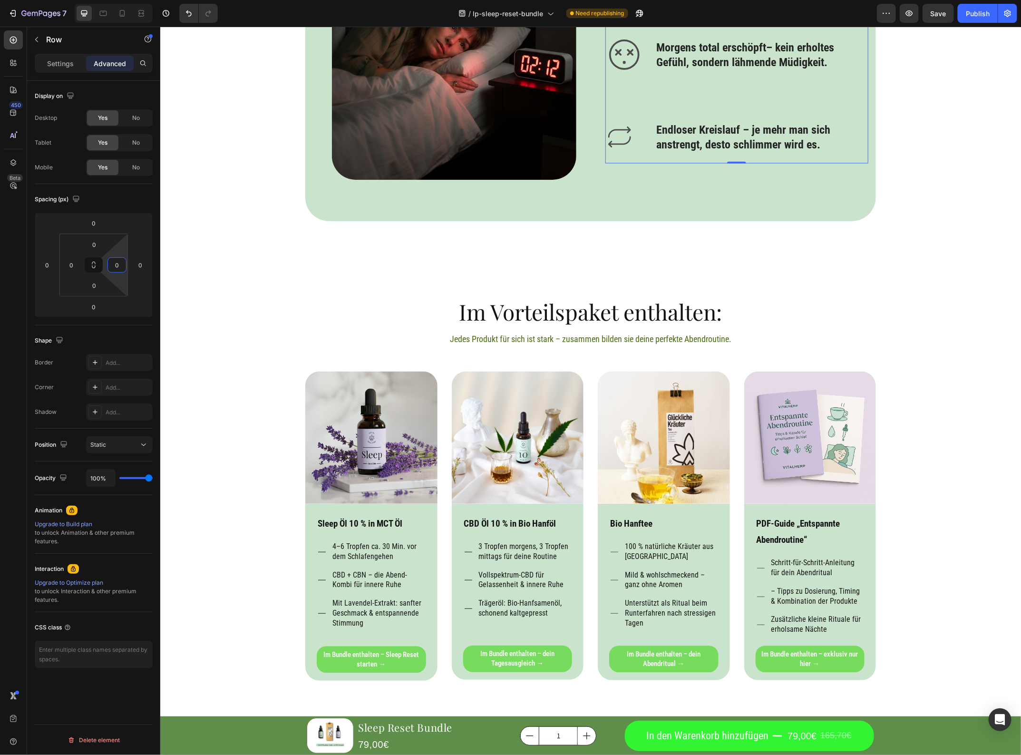
click at [117, 263] on input "0" at bounding box center [117, 265] width 14 height 14
type input "2"
type input "40"
click at [637, 73] on icon at bounding box center [624, 54] width 38 height 38
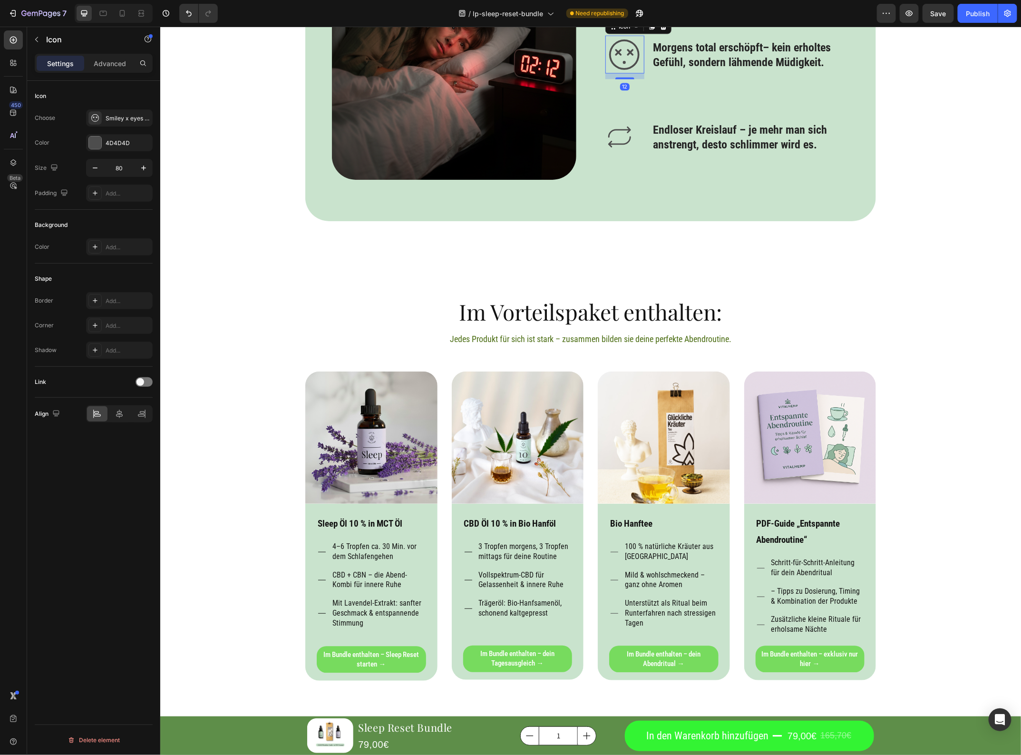
click at [641, 79] on div "Icon 12 Morgens total erschöpft– kein erholtes Gefühl, sondern lähmende Müdigke…" at bounding box center [727, 57] width 245 height 44
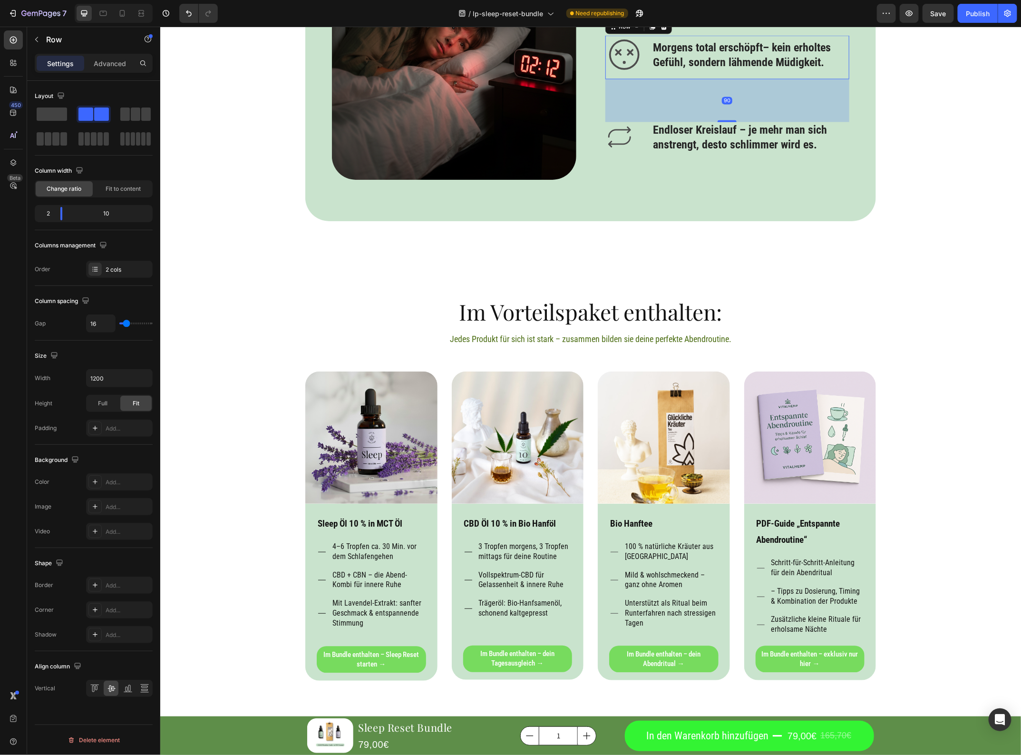
click at [641, 79] on div "Icon Morgens total erschöpft– kein erholtes Gefühl, sondern lähmende Müdigkeit.…" at bounding box center [727, 57] width 245 height 44
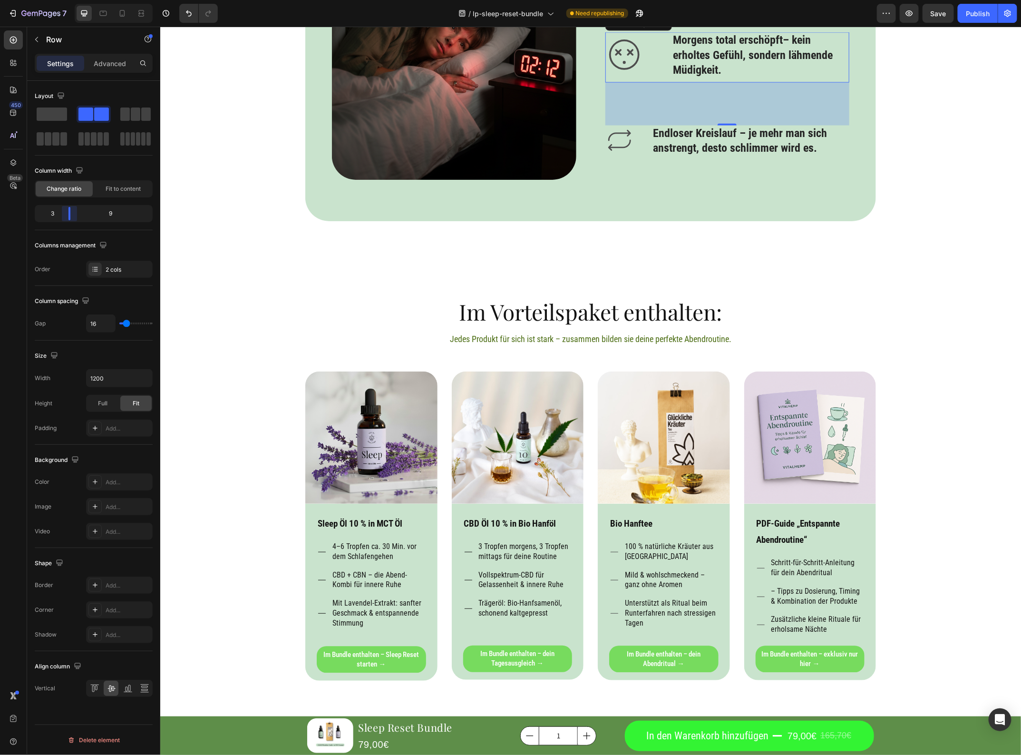
drag, startPoint x: 59, startPoint y: 213, endPoint x: 230, endPoint y: 526, distance: 356.6
click at [61, 0] on body "7 / lp-sleep-reset-bundle Need republishing Preview Save Publish 450 Beta Secti…" at bounding box center [510, 0] width 1021 height 0
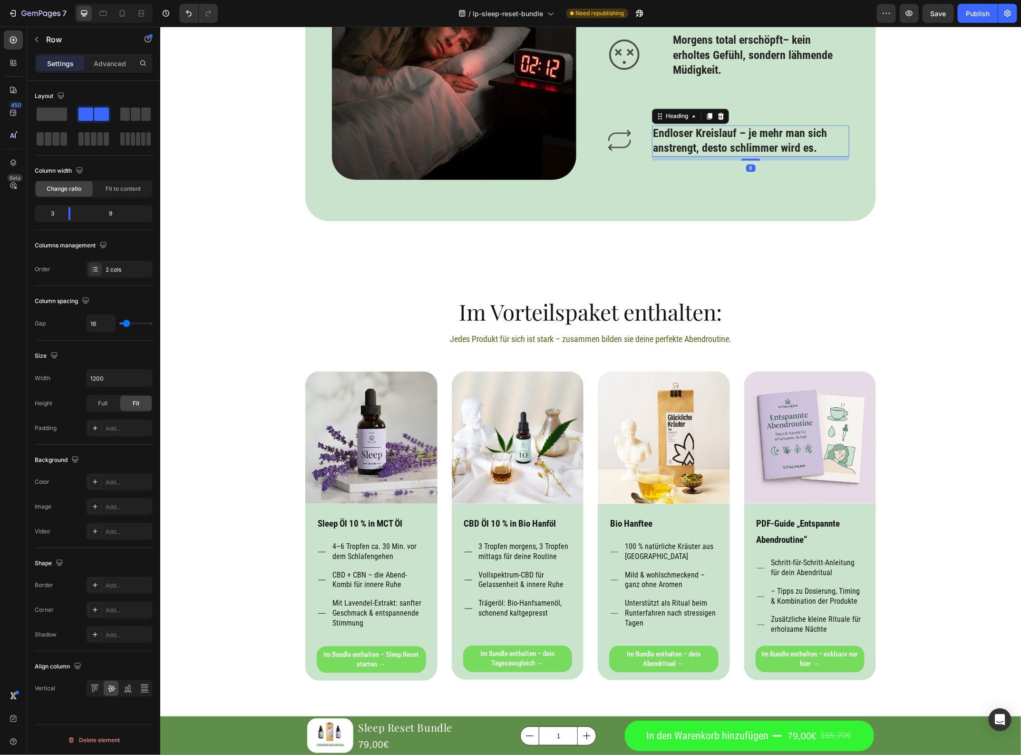
click at [659, 157] on h3 "Endloser Kreislauf – je mehr man sich anstrengt, desto schlimmer wird es." at bounding box center [750, 140] width 197 height 31
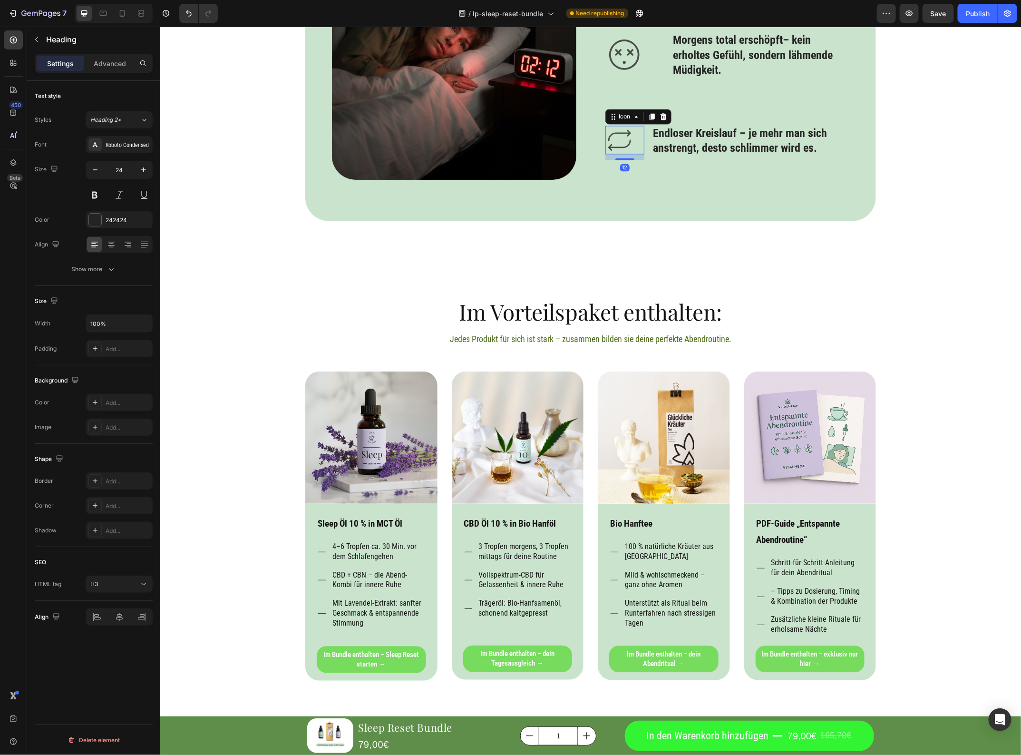
click at [636, 154] on div "Icon 12" at bounding box center [624, 140] width 39 height 29
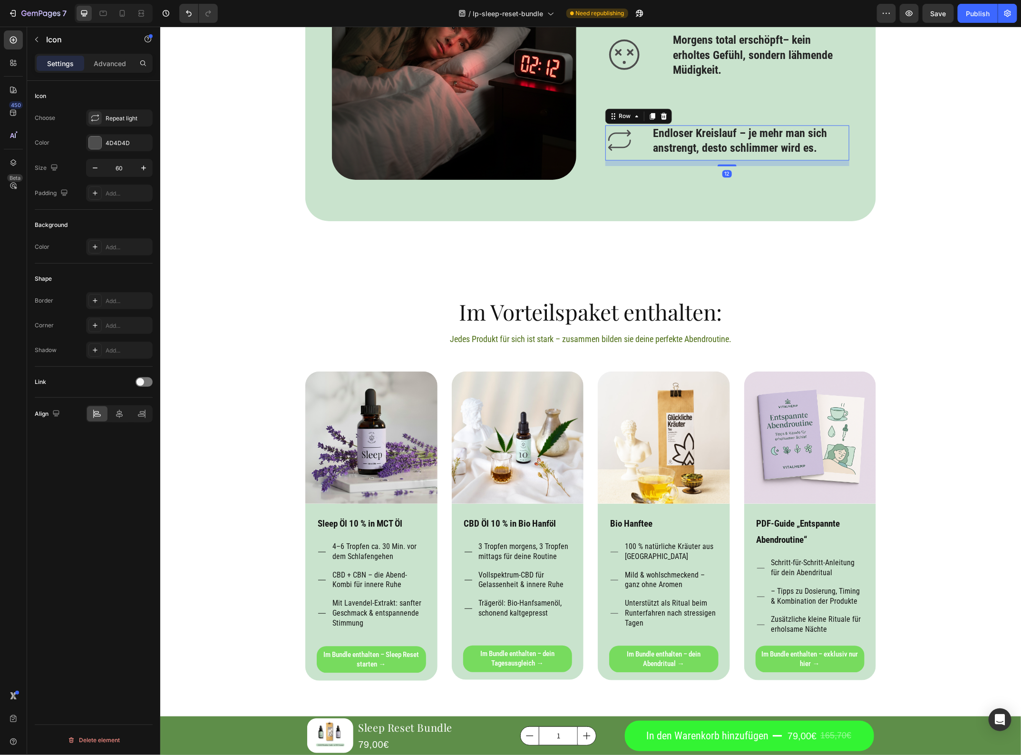
click at [640, 160] on div "Icon Endloser Kreislauf – je mehr man sich anstrengt, desto schlimmer wird es. …" at bounding box center [727, 142] width 245 height 35
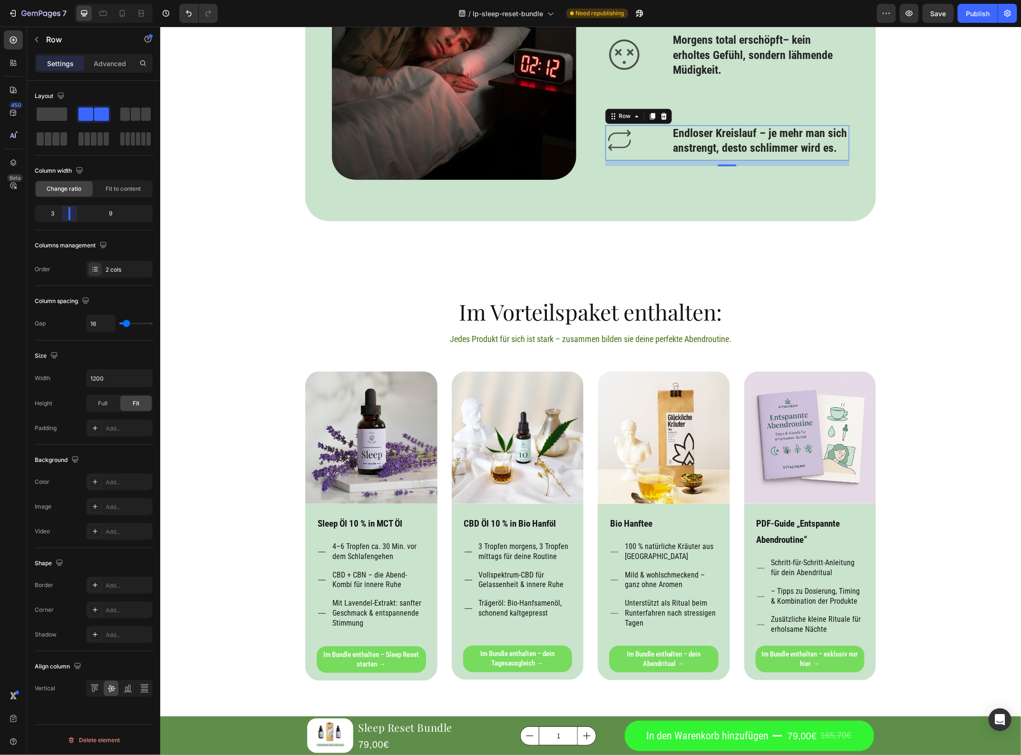
click at [68, 0] on body "7 / lp-sleep-reset-bundle Need republishing Preview Save Publish 450 Beta Secti…" at bounding box center [510, 0] width 1021 height 0
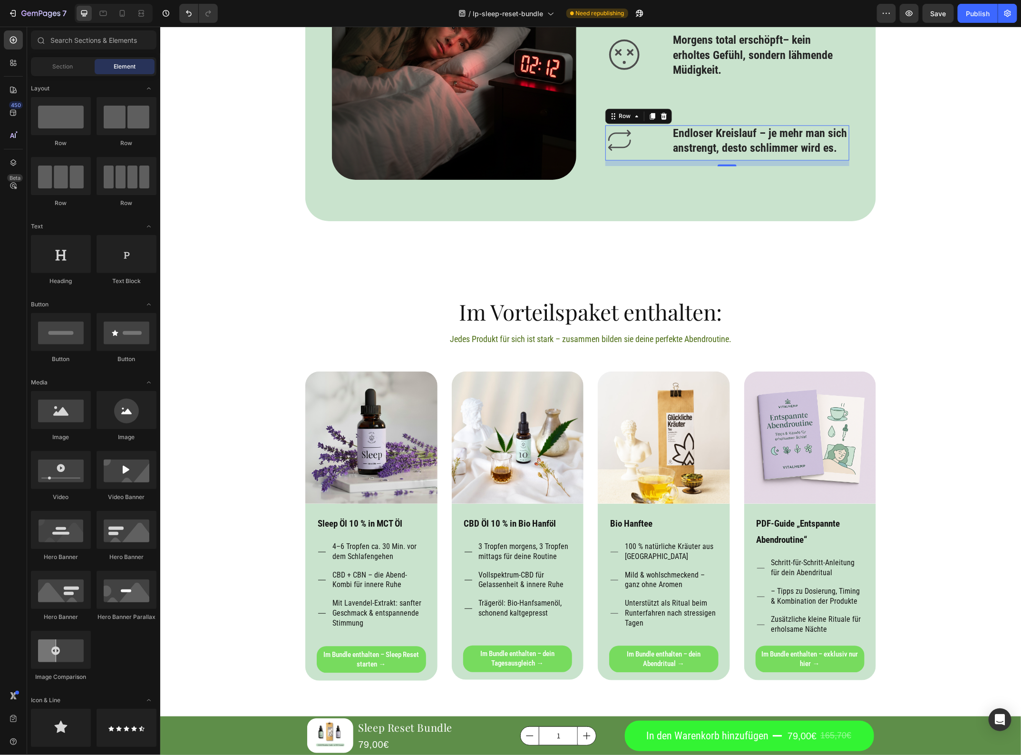
click at [938, 434] on div "Product Images Sleep Reset Bundle Product Title 79,00€ Product Price Product Pr…" at bounding box center [590, 414] width 861 height 2759
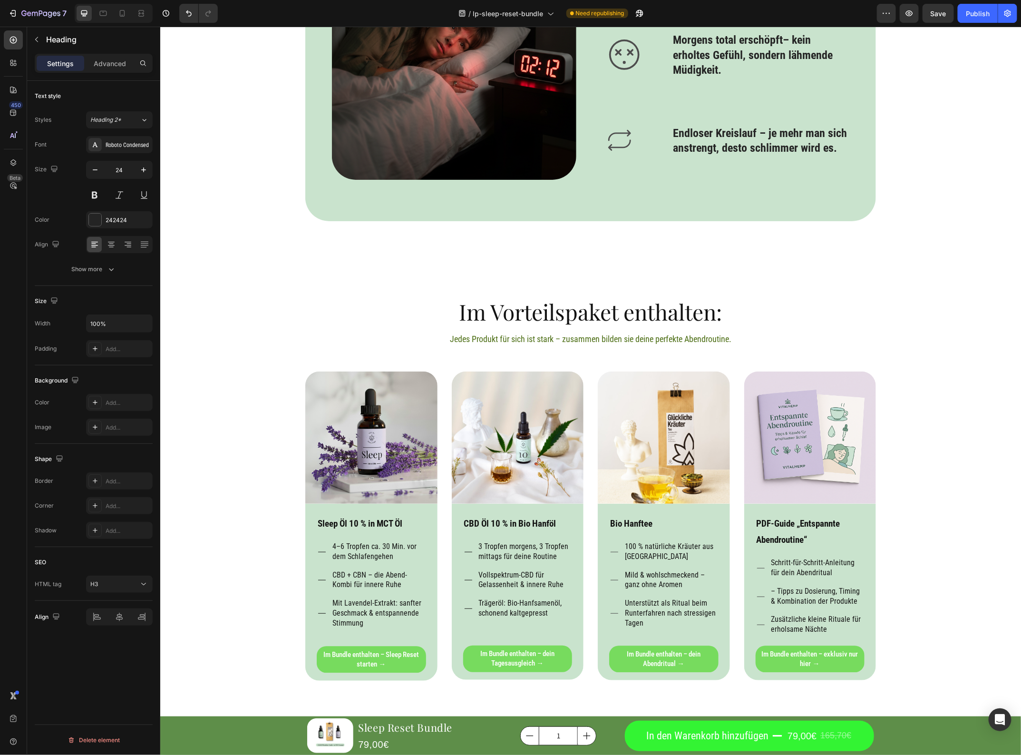
drag, startPoint x: 793, startPoint y: 287, endPoint x: 668, endPoint y: 293, distance: 124.3
click at [914, 239] on div "Product Images Sleep Reset Bundle Product Title 79,00€ Product Price Product Pr…" at bounding box center [590, 414] width 861 height 2759
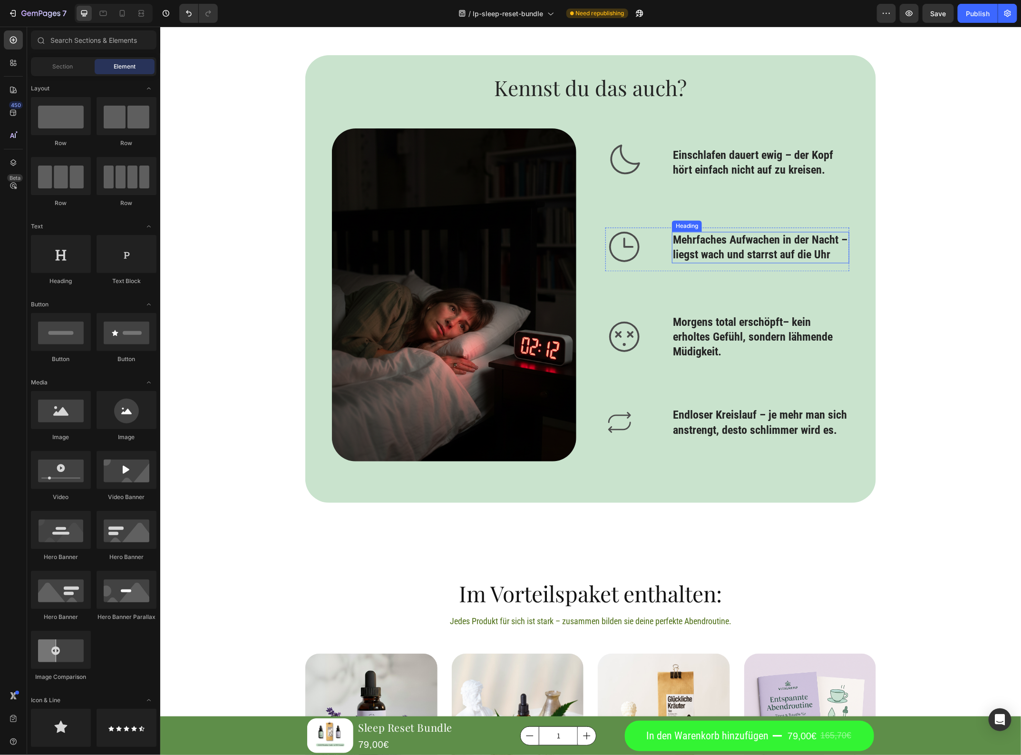
scroll to position [965, 0]
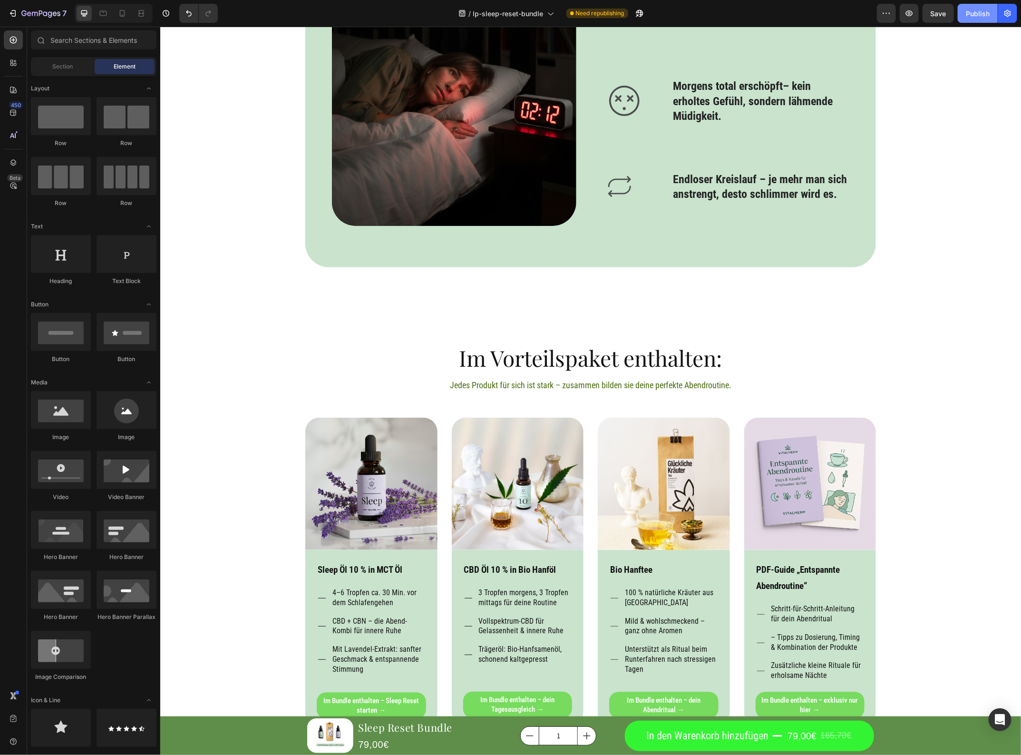
click at [979, 15] on div "Publish" at bounding box center [978, 14] width 24 height 10
click at [821, 26] on p "Mehrfaches Aufwachen in der Nacht – liegst wach und starrst auf die Uhr" at bounding box center [761, 11] width 176 height 29
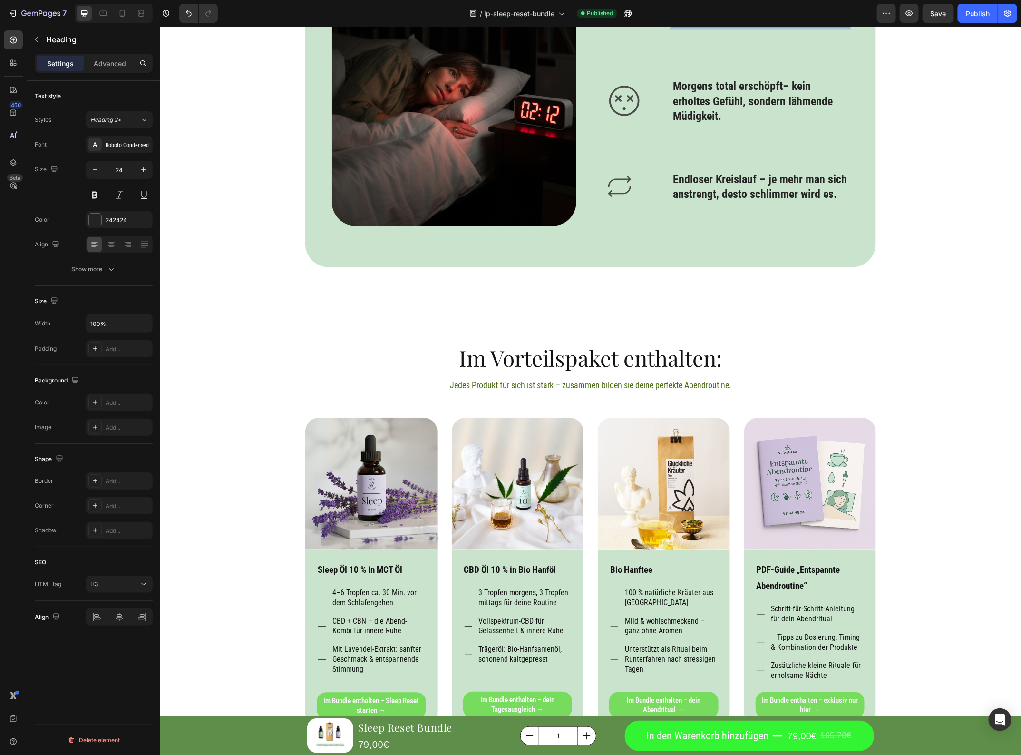
click at [798, 26] on p "Mehrfaches Aufwachen in der Nacht – liegst wach und starrst auf die Uhr" at bounding box center [761, 11] width 176 height 29
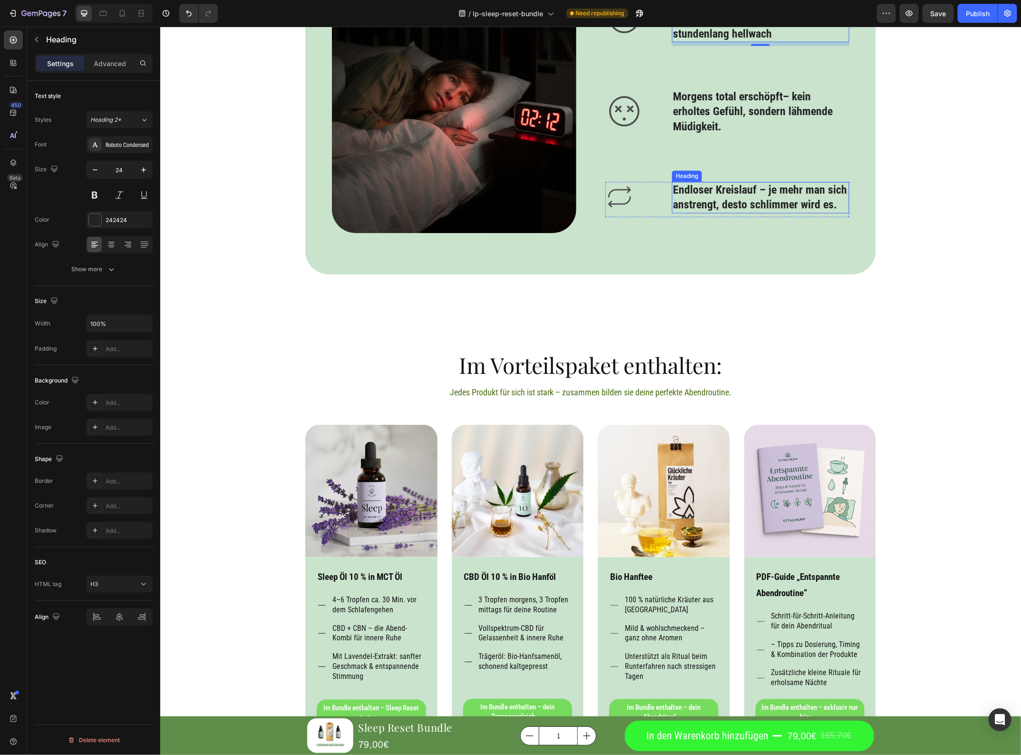
click at [805, 213] on h3 "Endloser Kreislauf – je mehr man sich anstrengt, desto schlimmer wird es." at bounding box center [760, 197] width 177 height 31
click at [805, 212] on p "Endloser Kreislauf – je mehr man sich anstrengt, desto schlimmer wird es." at bounding box center [761, 197] width 176 height 29
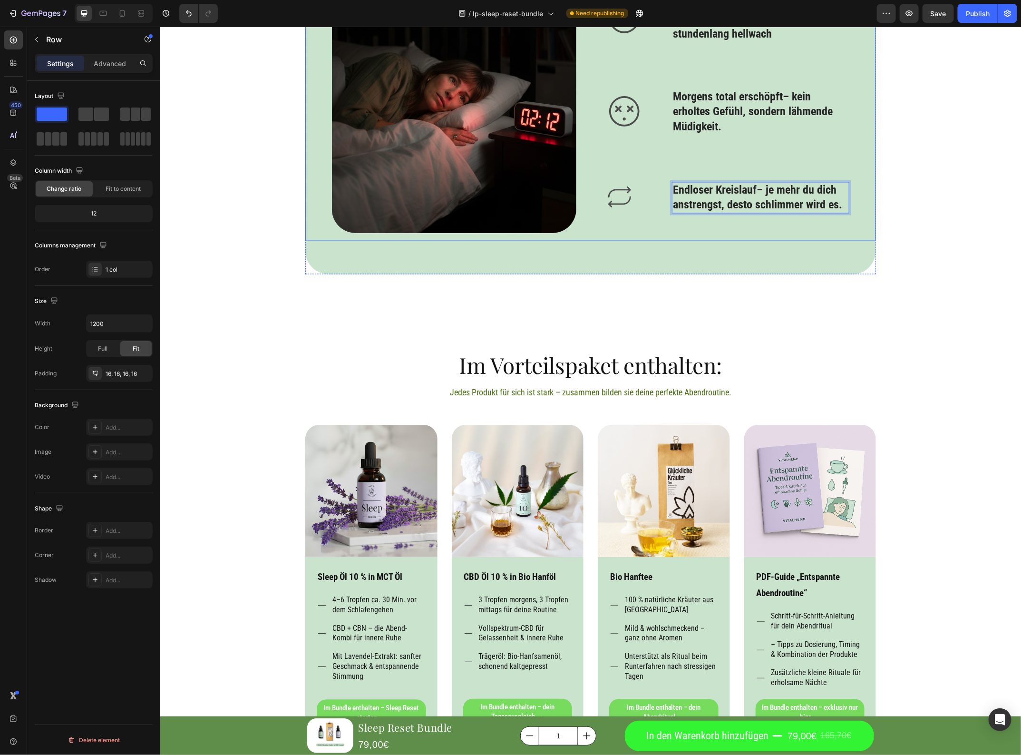
click at [835, 240] on div "Image Icon Einschlafen dauert ewig – der Kopf hört einfach nicht auf zu kreisen…" at bounding box center [590, 66] width 571 height 348
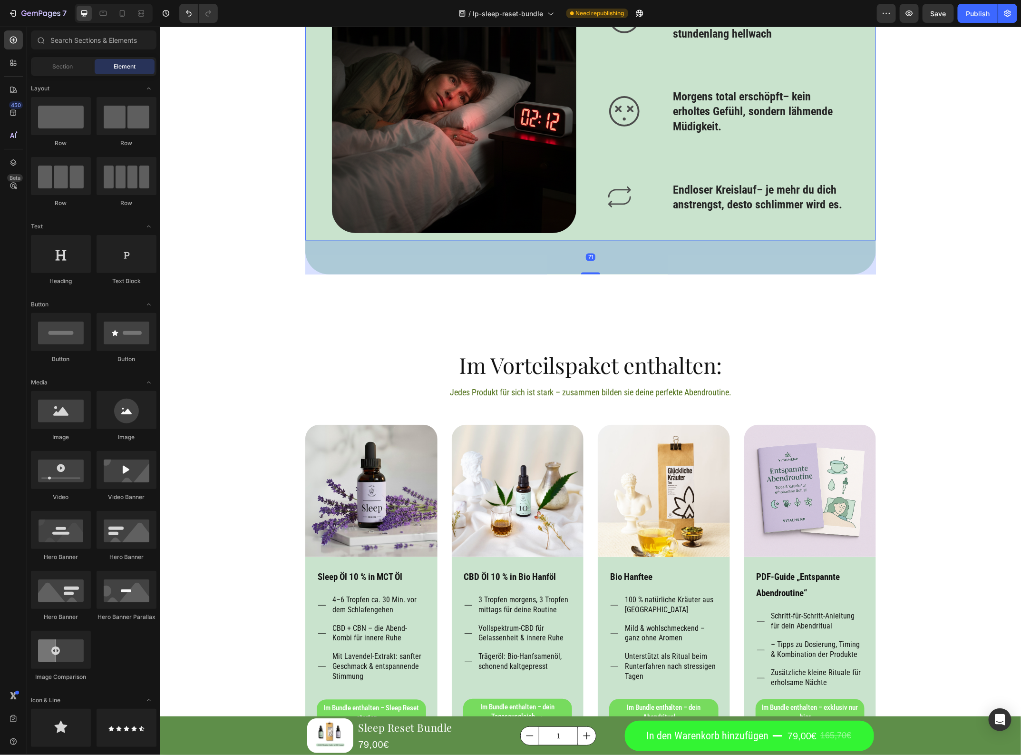
click at [923, 489] on div "Product Images Sleep Reset Bundle Product Title 79,00€ Product Price Product Pr…" at bounding box center [590, 467] width 861 height 2759
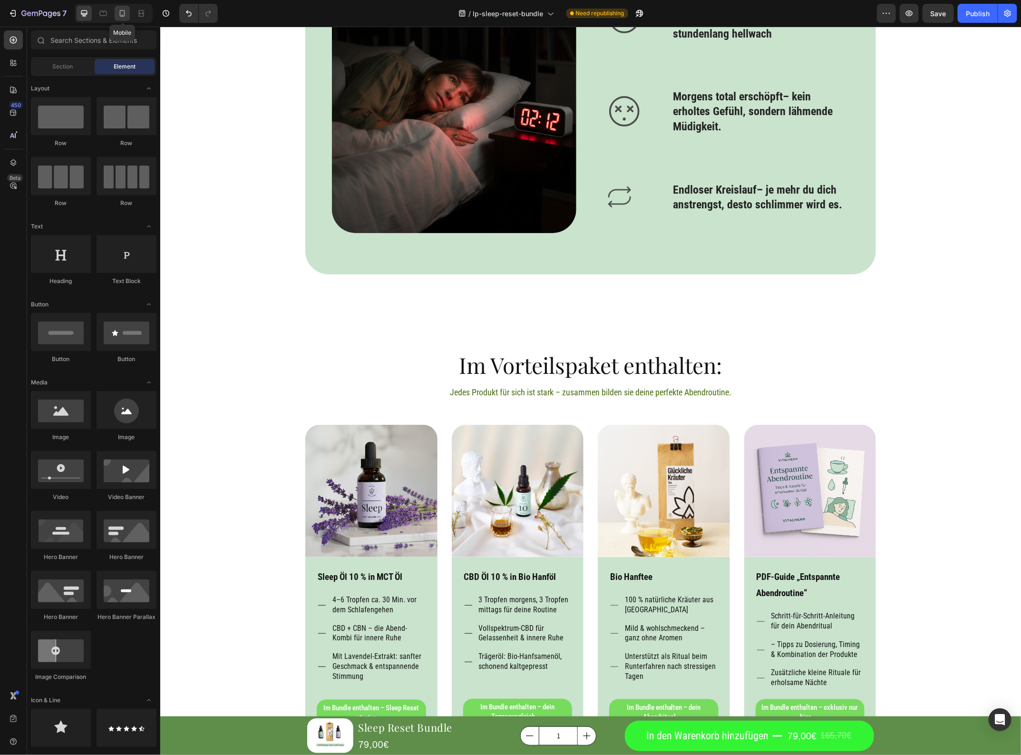
click at [125, 16] on icon at bounding box center [123, 14] width 10 height 10
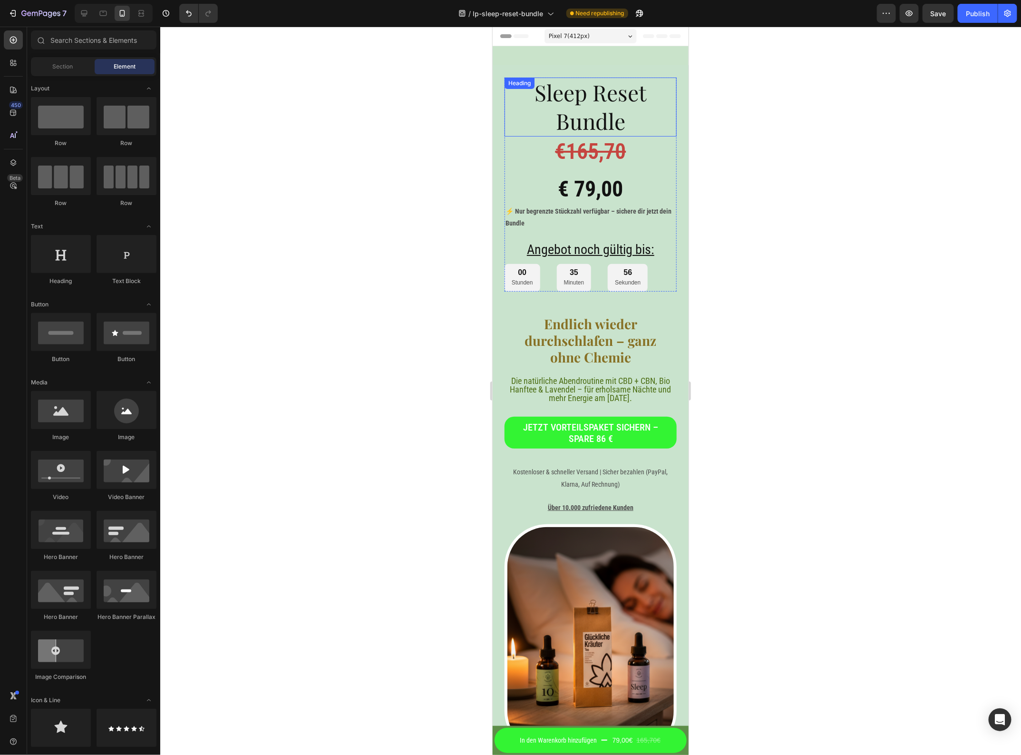
click at [579, 109] on h2 "Sleep Reset Bundle" at bounding box center [590, 106] width 172 height 59
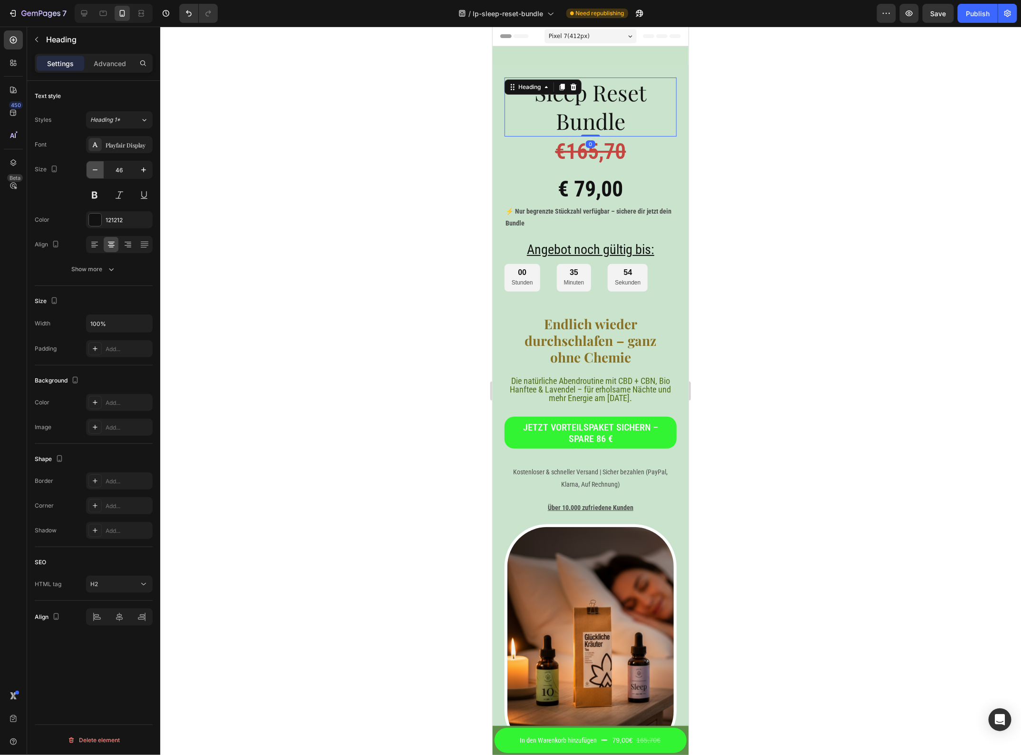
click at [98, 169] on icon "button" at bounding box center [95, 170] width 10 height 10
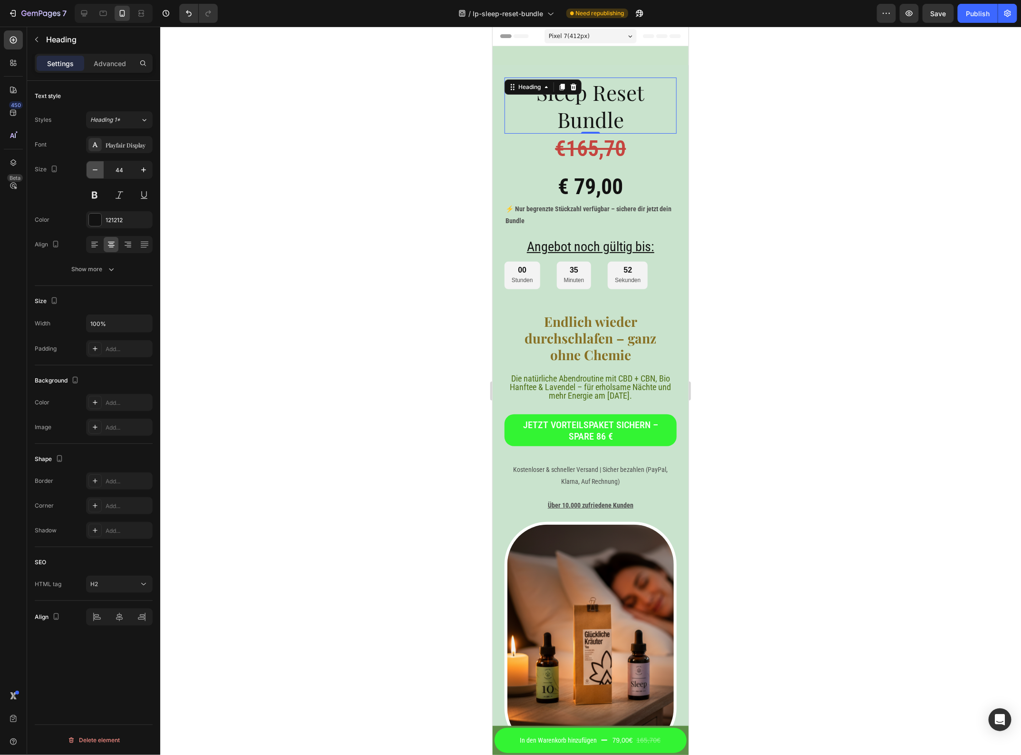
click at [98, 169] on icon "button" at bounding box center [95, 170] width 10 height 10
type input "42"
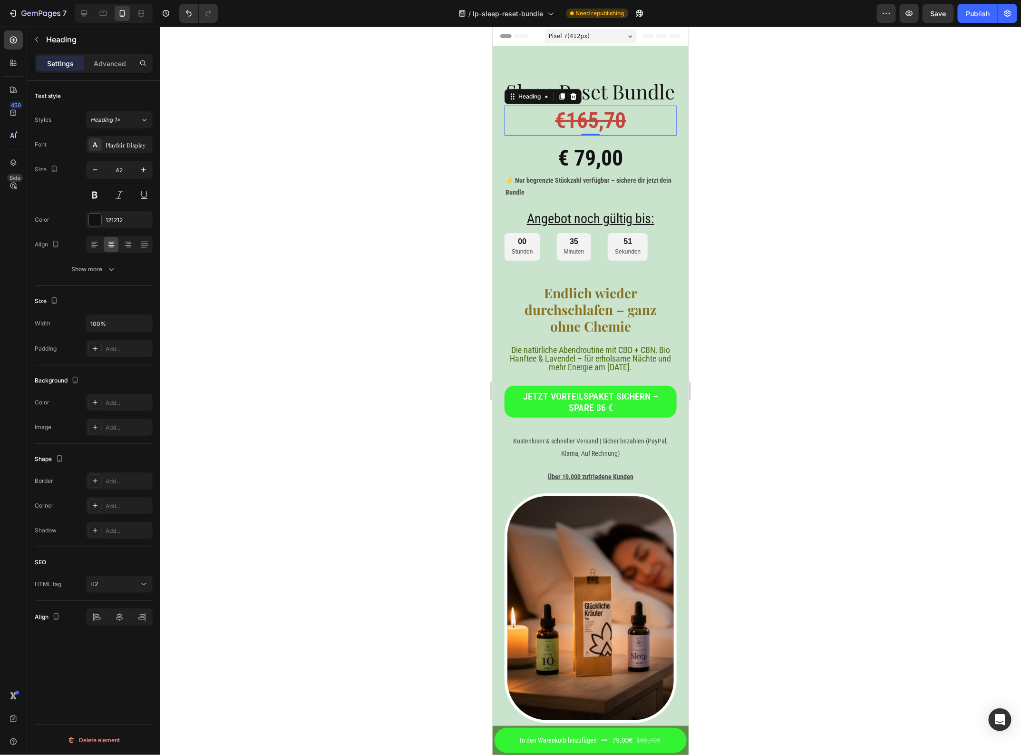
click at [600, 133] on s "€165,70" at bounding box center [590, 120] width 71 height 26
click at [89, 169] on button "button" at bounding box center [95, 169] width 17 height 17
click at [90, 169] on button "button" at bounding box center [95, 169] width 17 height 17
click at [90, 169] on icon "button" at bounding box center [95, 170] width 10 height 10
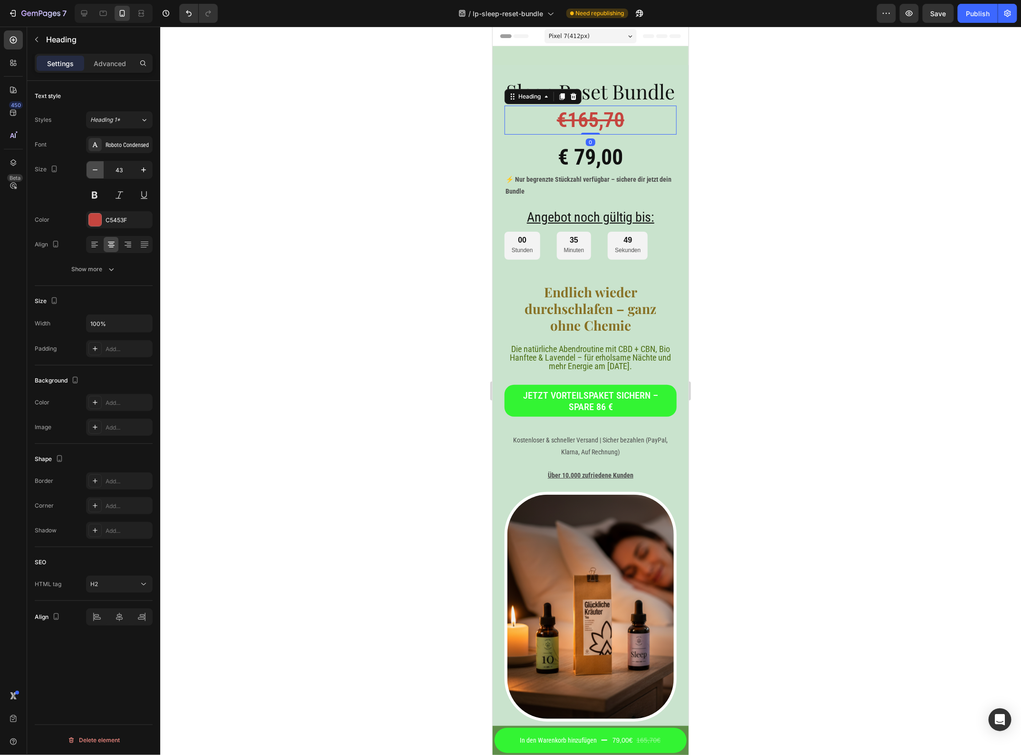
click at [90, 169] on icon "button" at bounding box center [95, 170] width 10 height 10
click at [91, 169] on icon "button" at bounding box center [95, 170] width 10 height 10
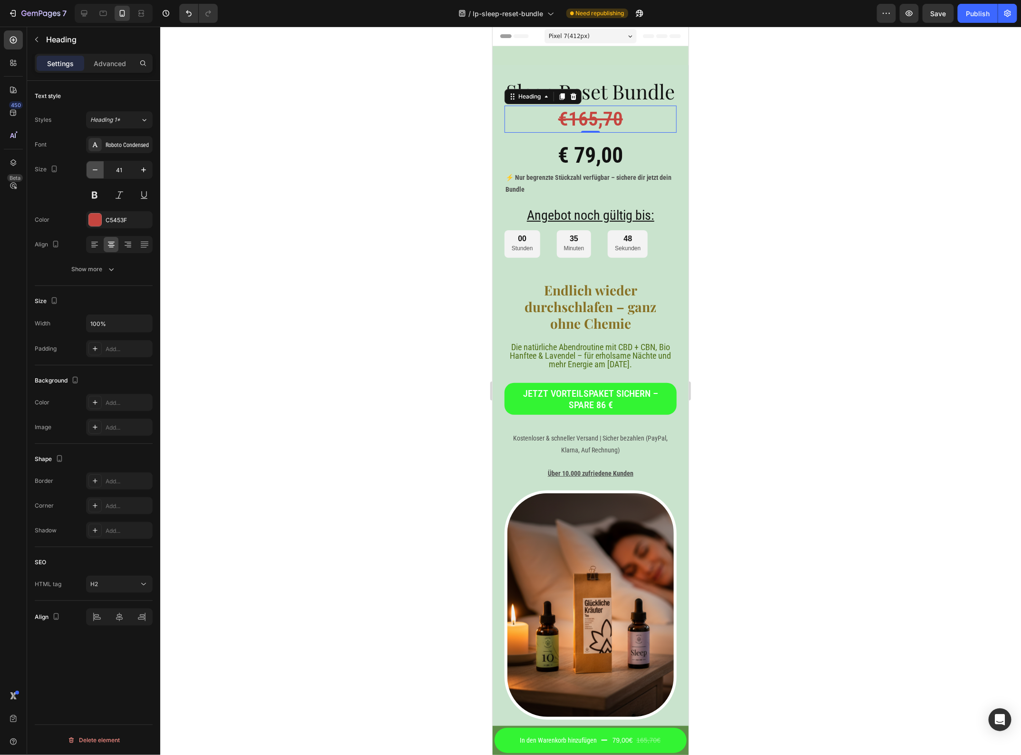
click at [92, 169] on icon "button" at bounding box center [95, 170] width 10 height 10
click at [90, 169] on icon "button" at bounding box center [95, 170] width 10 height 10
type input "38"
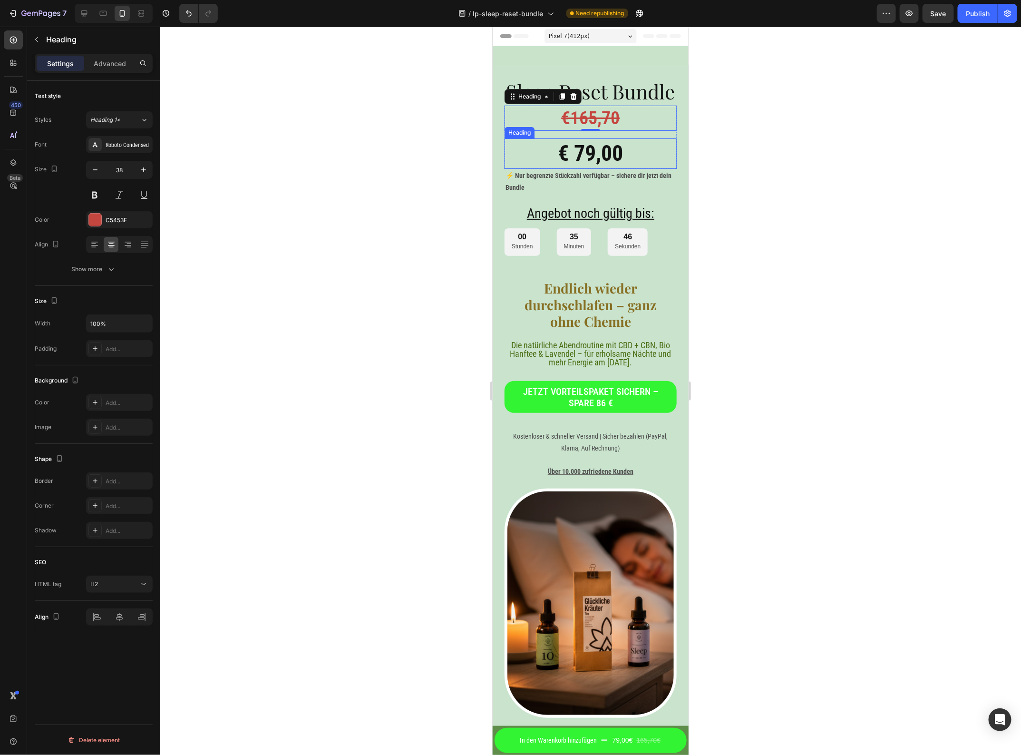
click at [570, 168] on h2 "€ 79,00" at bounding box center [590, 153] width 172 height 30
click at [94, 175] on icon "button" at bounding box center [95, 170] width 10 height 10
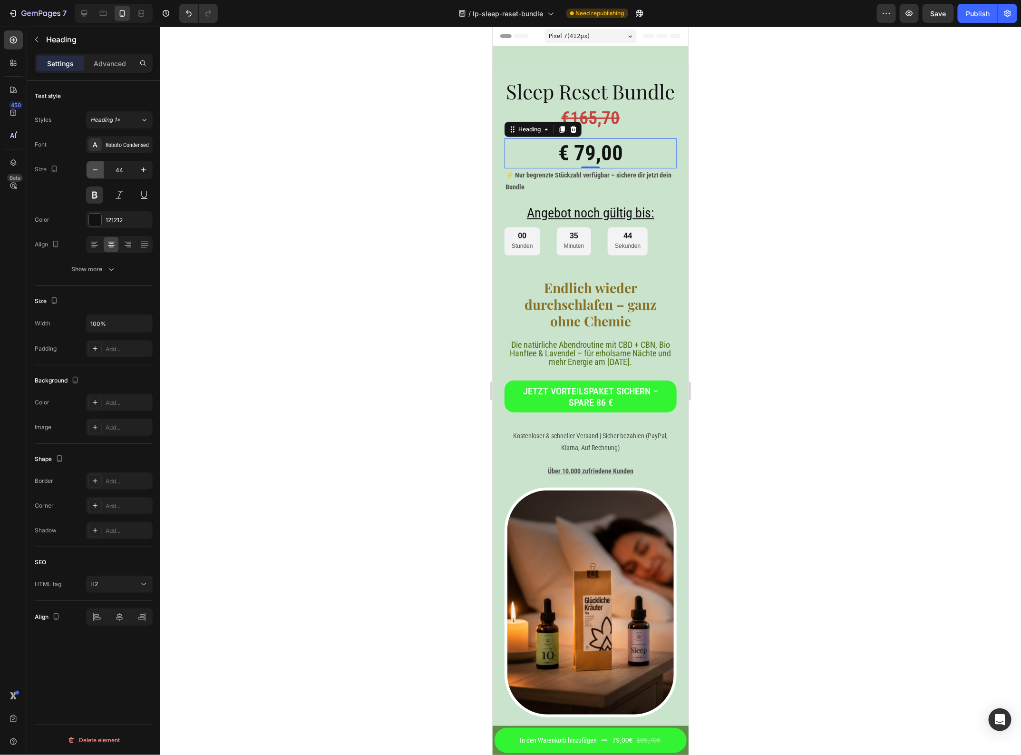
click at [94, 175] on icon "button" at bounding box center [95, 170] width 10 height 10
type input "42"
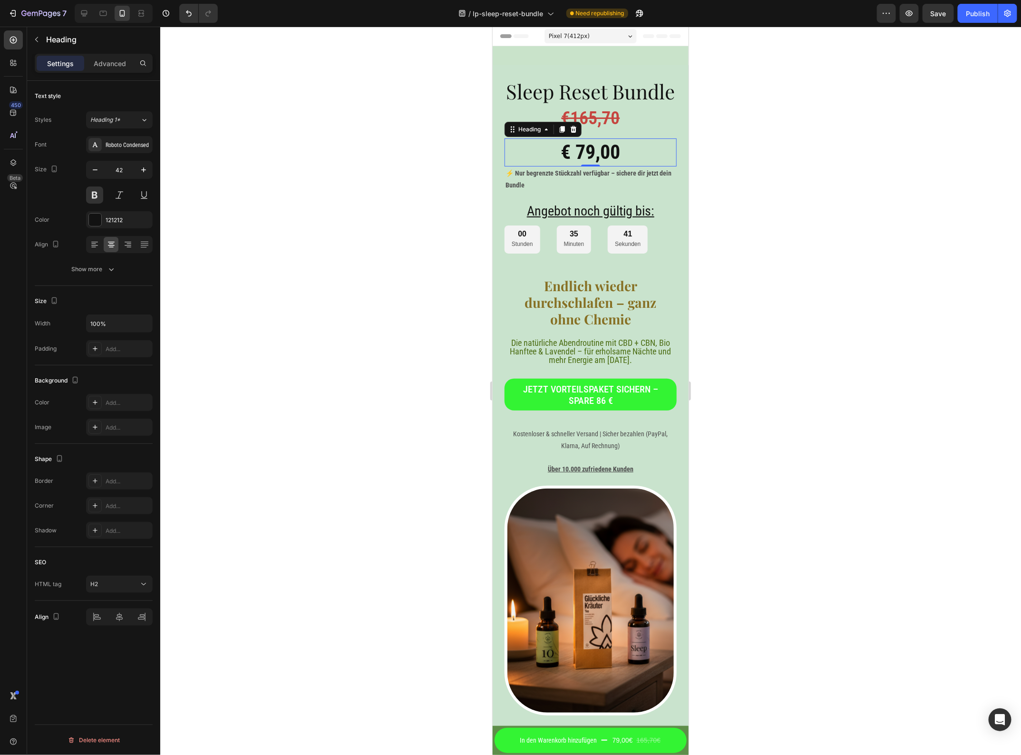
click at [808, 206] on div at bounding box center [590, 391] width 861 height 728
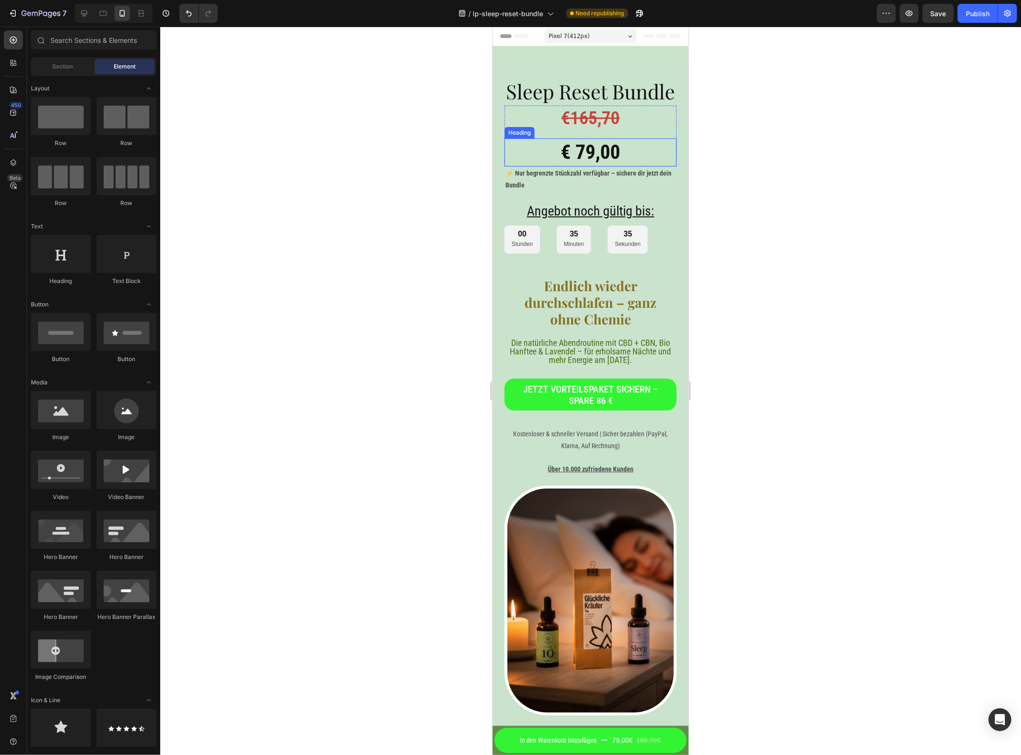
click at [583, 166] on h2 "€ 79,00" at bounding box center [590, 152] width 172 height 28
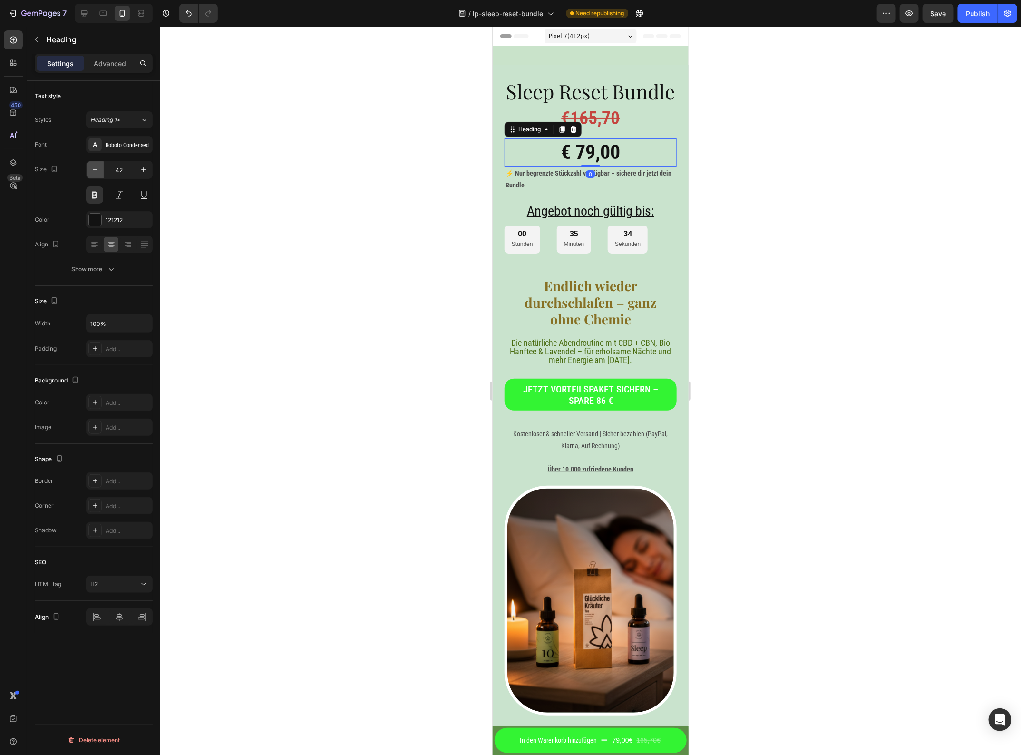
click at [101, 167] on button "button" at bounding box center [95, 169] width 17 height 17
click at [100, 167] on button "button" at bounding box center [95, 169] width 17 height 17
click at [101, 167] on button "button" at bounding box center [95, 169] width 17 height 17
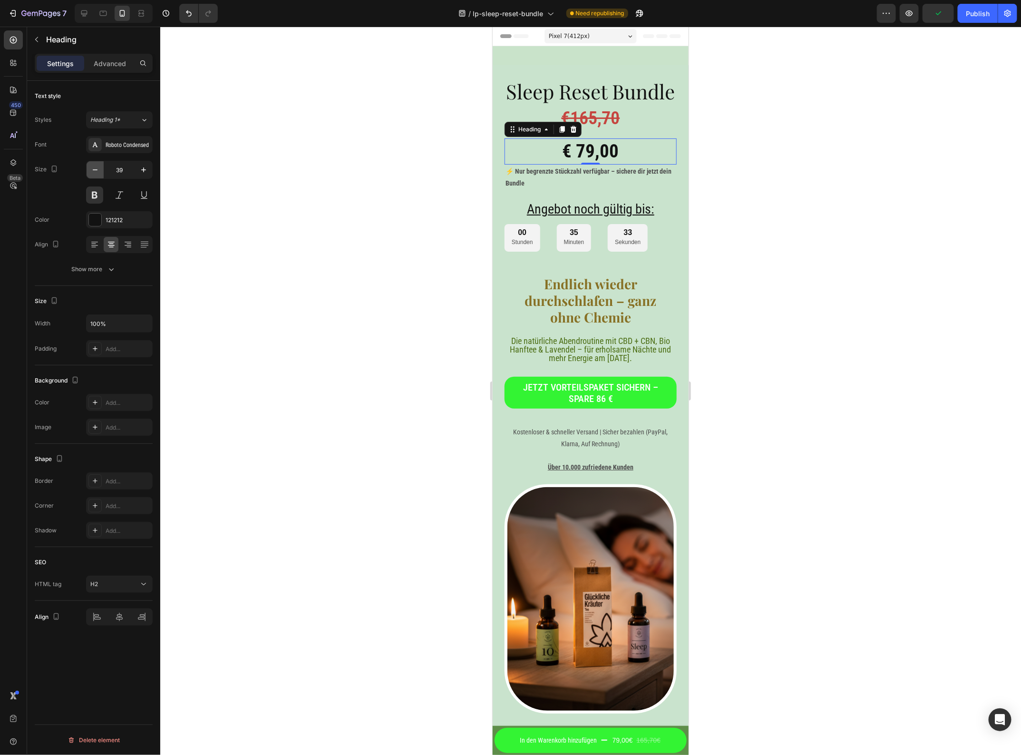
type input "38"
click at [609, 128] on s "€165,70" at bounding box center [590, 117] width 59 height 21
click at [90, 175] on button "button" at bounding box center [95, 169] width 17 height 17
click at [89, 175] on button "button" at bounding box center [95, 169] width 17 height 17
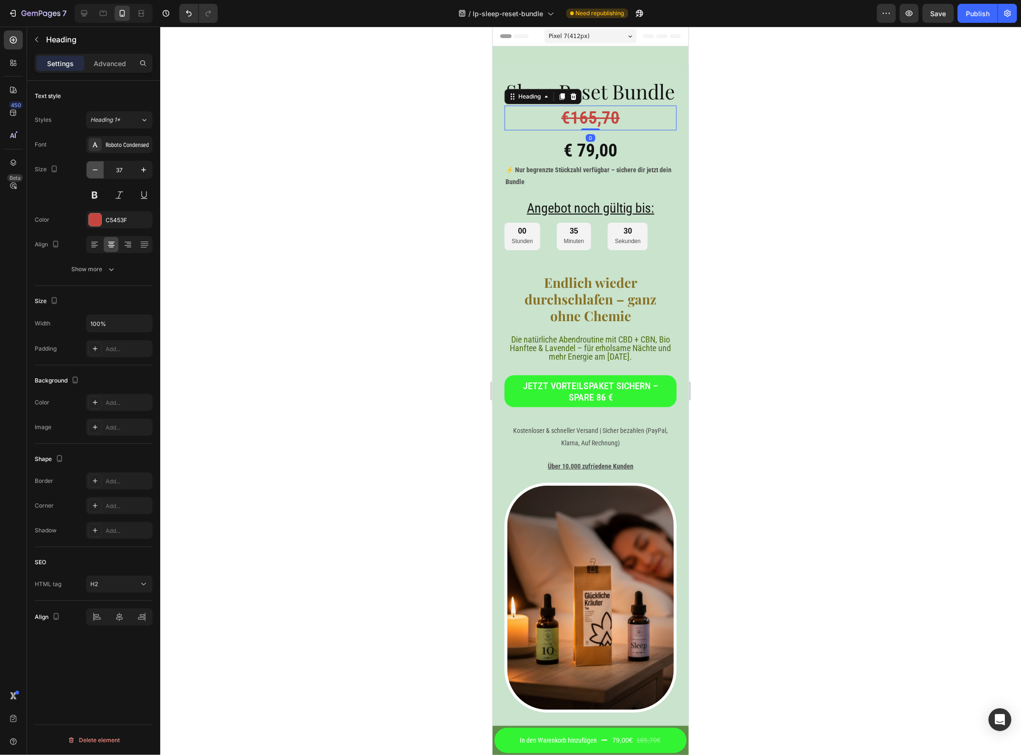
click at [89, 175] on button "button" at bounding box center [95, 169] width 17 height 17
click at [89, 174] on button "button" at bounding box center [95, 169] width 17 height 17
type input "34"
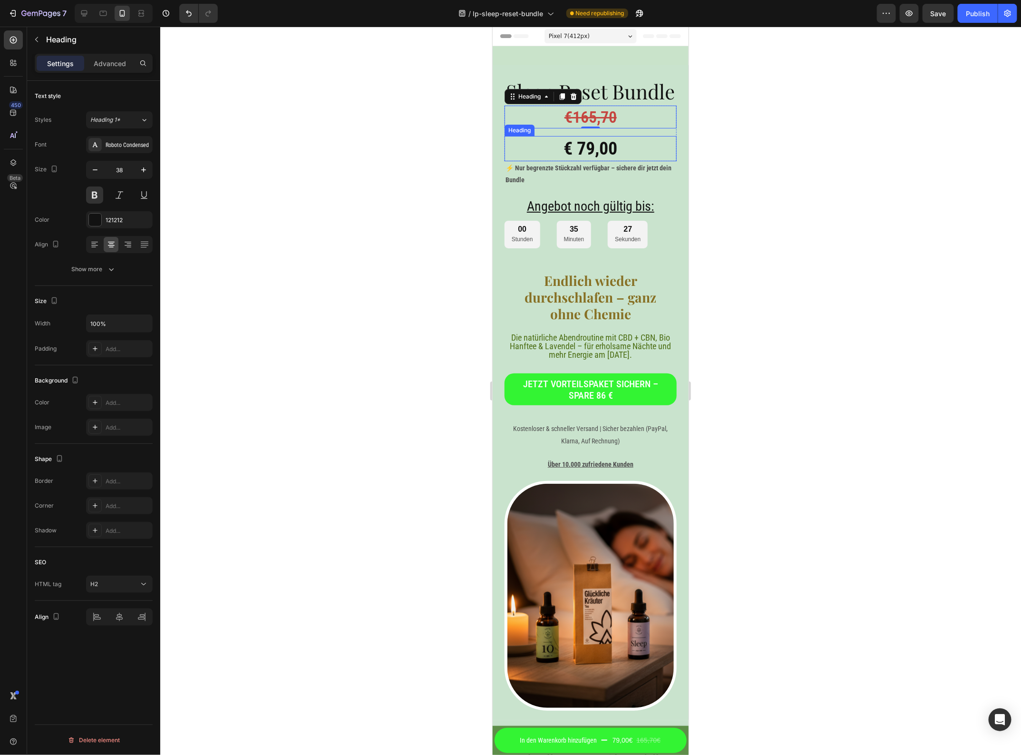
click at [614, 161] on h2 "€ 79,00" at bounding box center [590, 148] width 172 height 25
drag, startPoint x: 804, startPoint y: 139, endPoint x: 779, endPoint y: 156, distance: 30.0
click at [805, 139] on div at bounding box center [590, 391] width 861 height 728
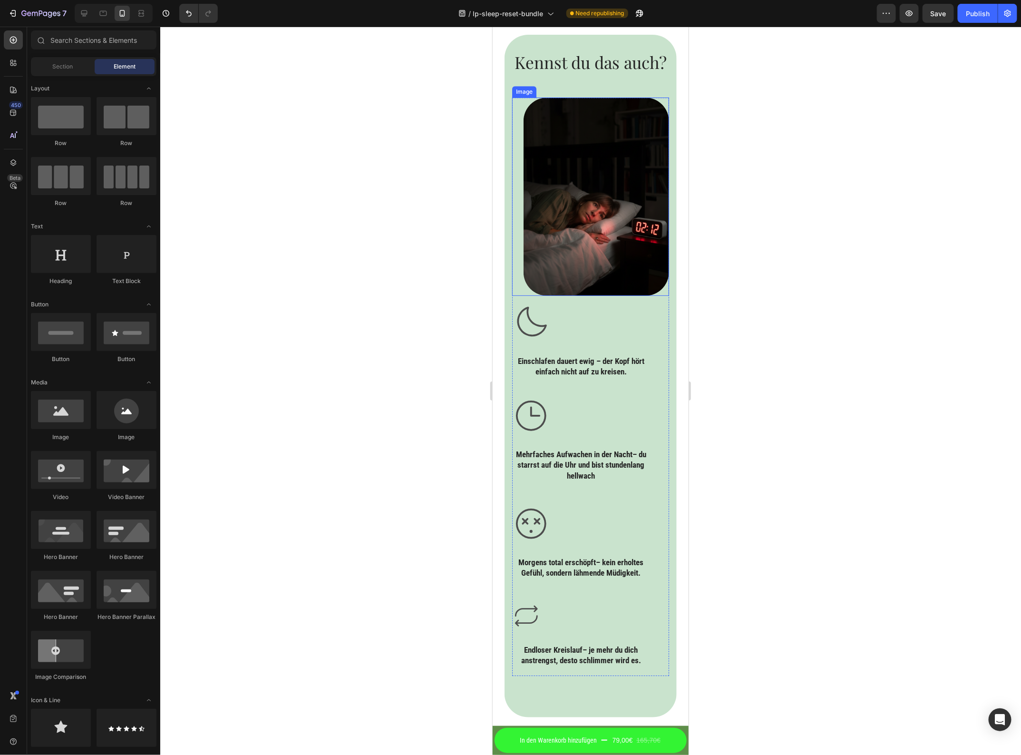
scroll to position [1665, 0]
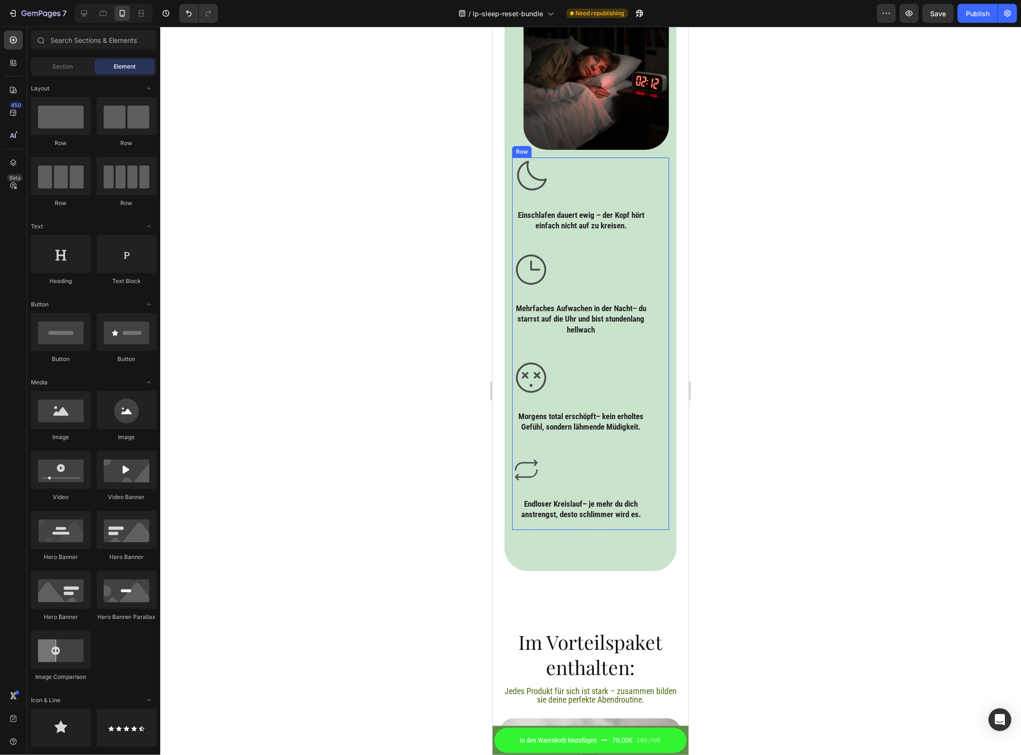
click at [646, 170] on div "Icon Einschlafen dauert ewig – der Kopf hört einfach nicht auf zu kreisen. Head…" at bounding box center [590, 343] width 157 height 373
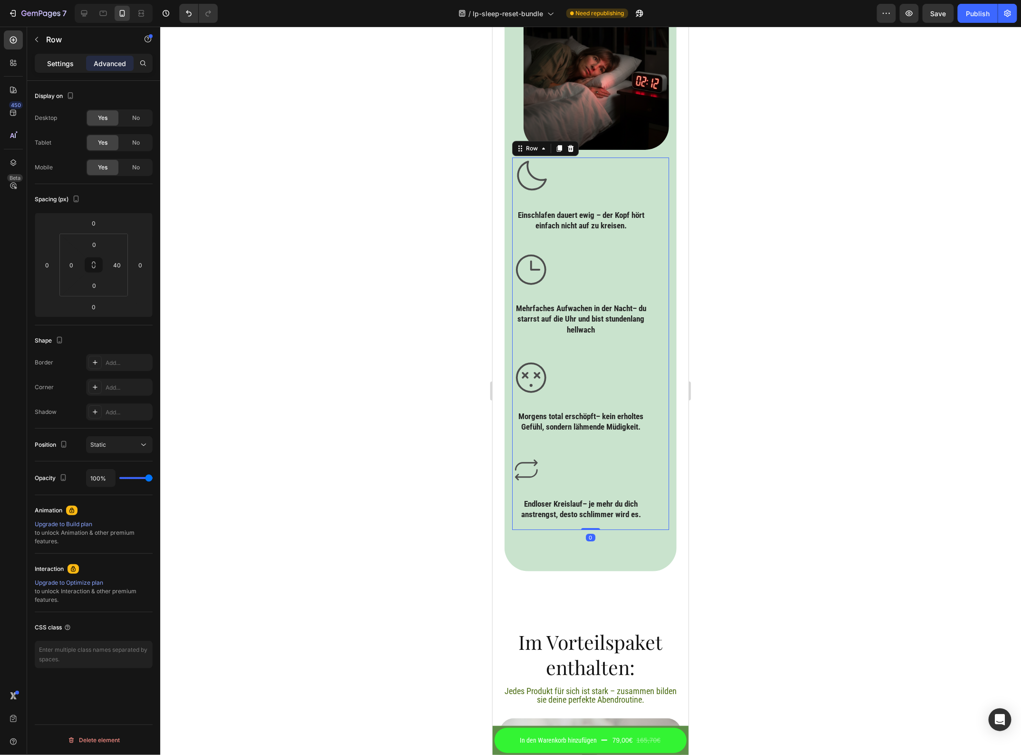
click at [65, 67] on p "Settings" at bounding box center [60, 64] width 27 height 10
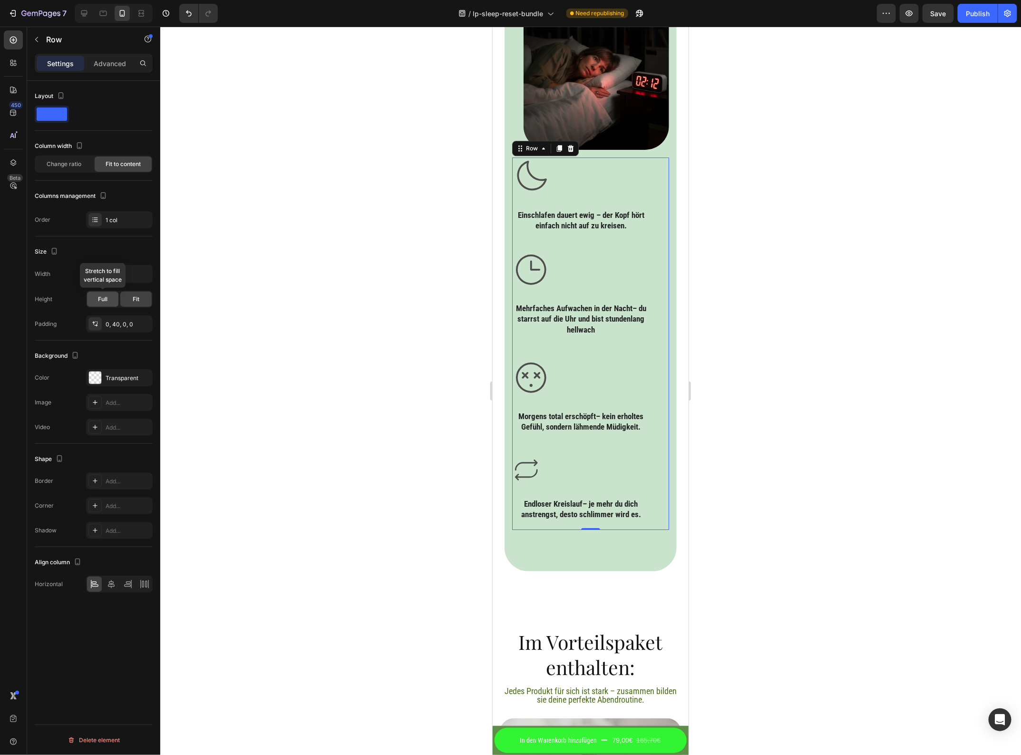
click at [108, 300] on div "Full" at bounding box center [102, 299] width 31 height 15
click at [132, 294] on div "Fit" at bounding box center [135, 299] width 31 height 15
click at [56, 163] on span "Change ratio" at bounding box center [64, 164] width 35 height 9
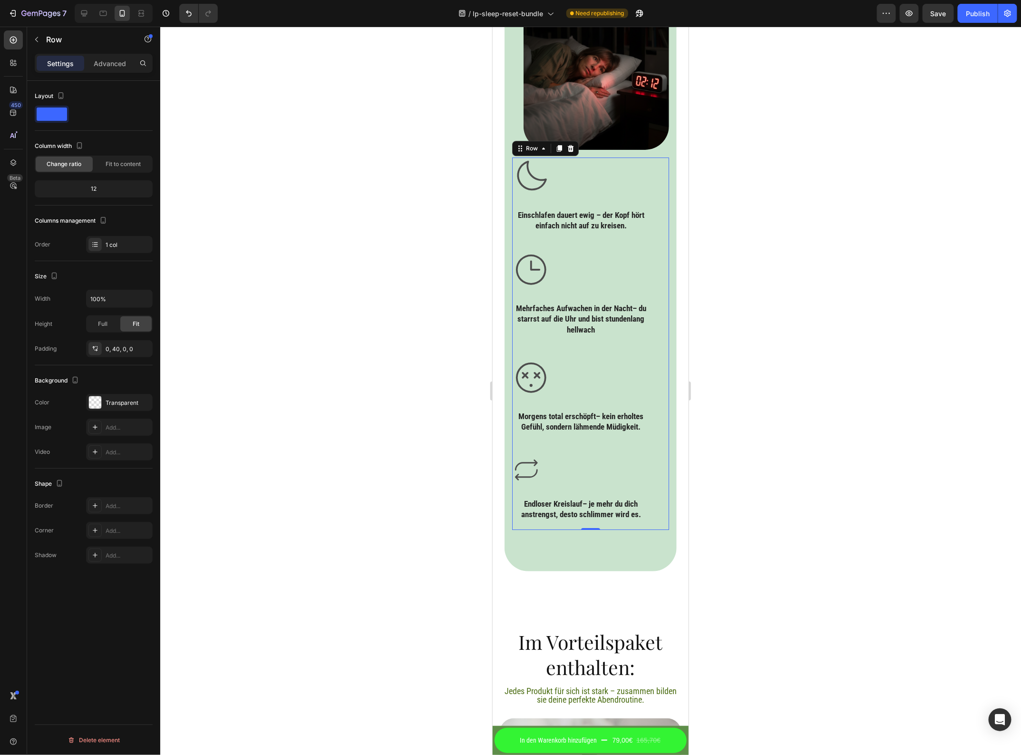
click at [102, 197] on div "12" at bounding box center [94, 188] width 118 height 17
click at [105, 189] on div "12" at bounding box center [94, 188] width 114 height 13
click at [121, 165] on span "Fit to content" at bounding box center [123, 164] width 35 height 9
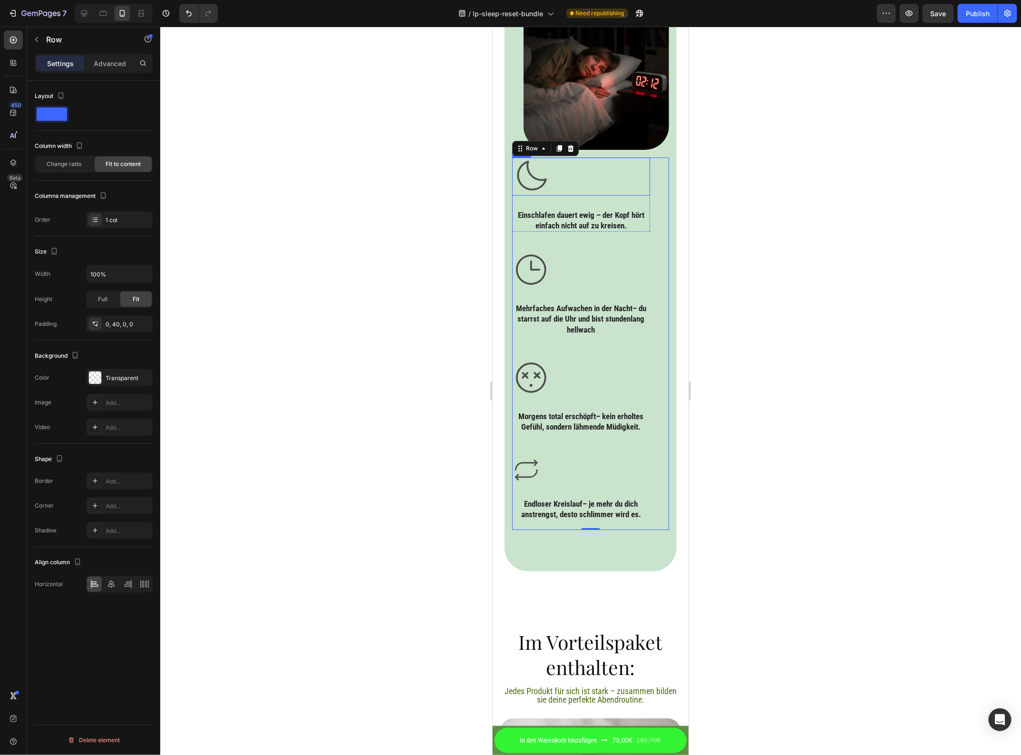
click at [536, 165] on icon at bounding box center [531, 176] width 38 height 38
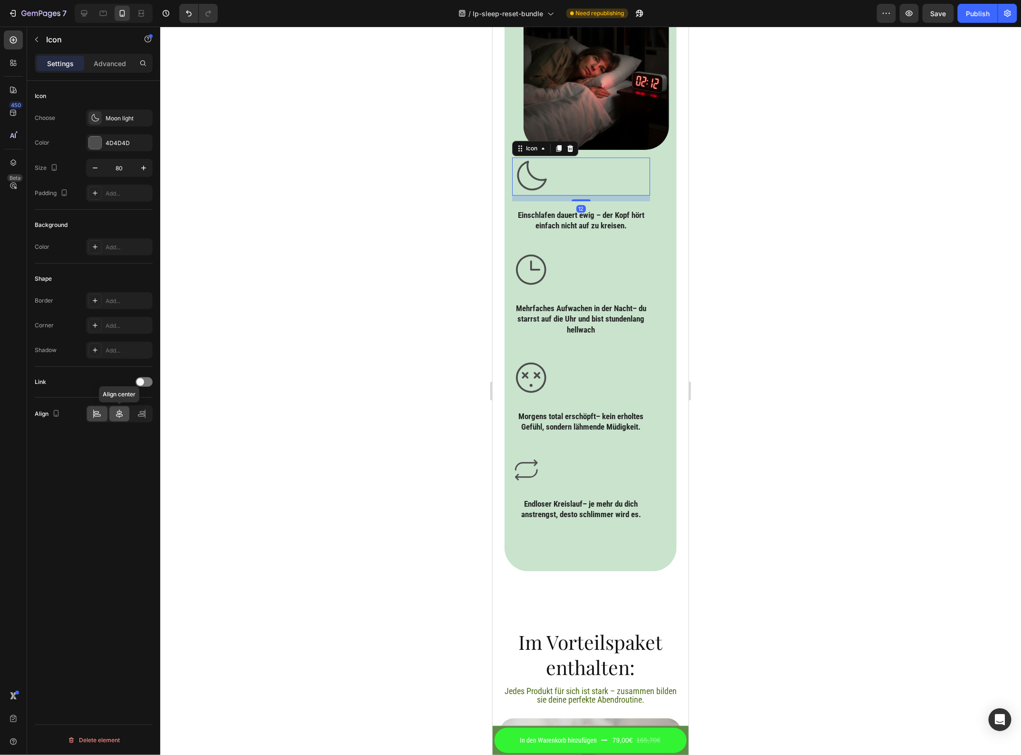
click at [119, 408] on div at bounding box center [119, 413] width 20 height 15
click at [540, 259] on icon at bounding box center [531, 269] width 38 height 38
click at [124, 413] on div at bounding box center [119, 413] width 20 height 15
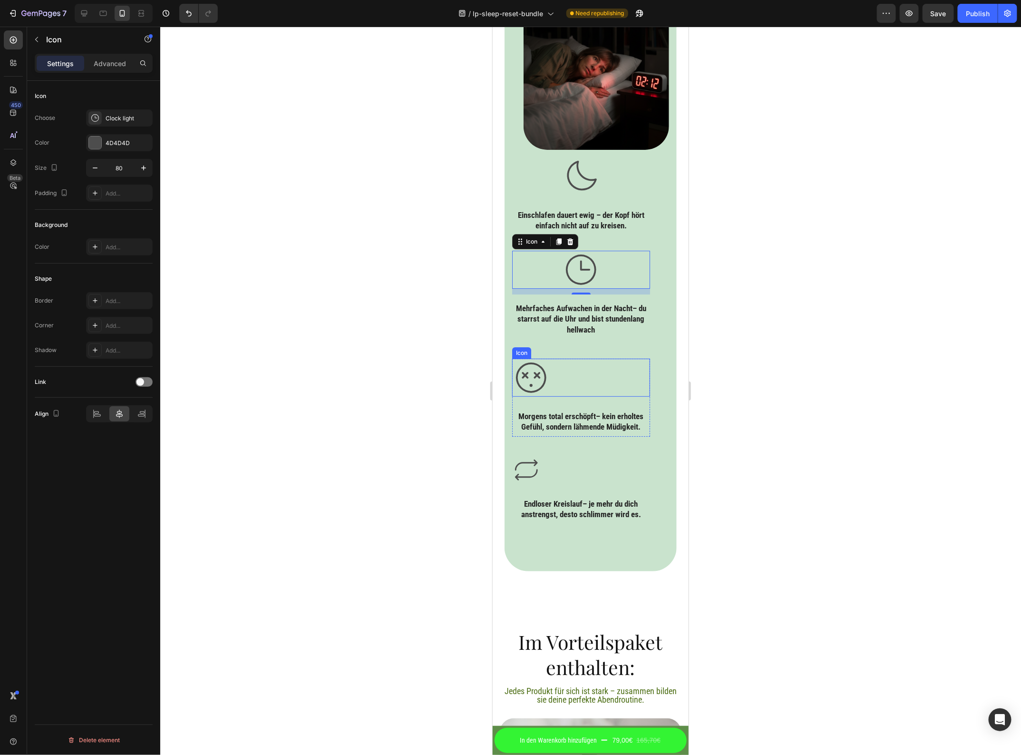
click at [521, 372] on icon at bounding box center [531, 377] width 38 height 38
click at [120, 416] on icon at bounding box center [120, 414] width 10 height 10
click at [533, 460] on icon at bounding box center [526, 469] width 29 height 29
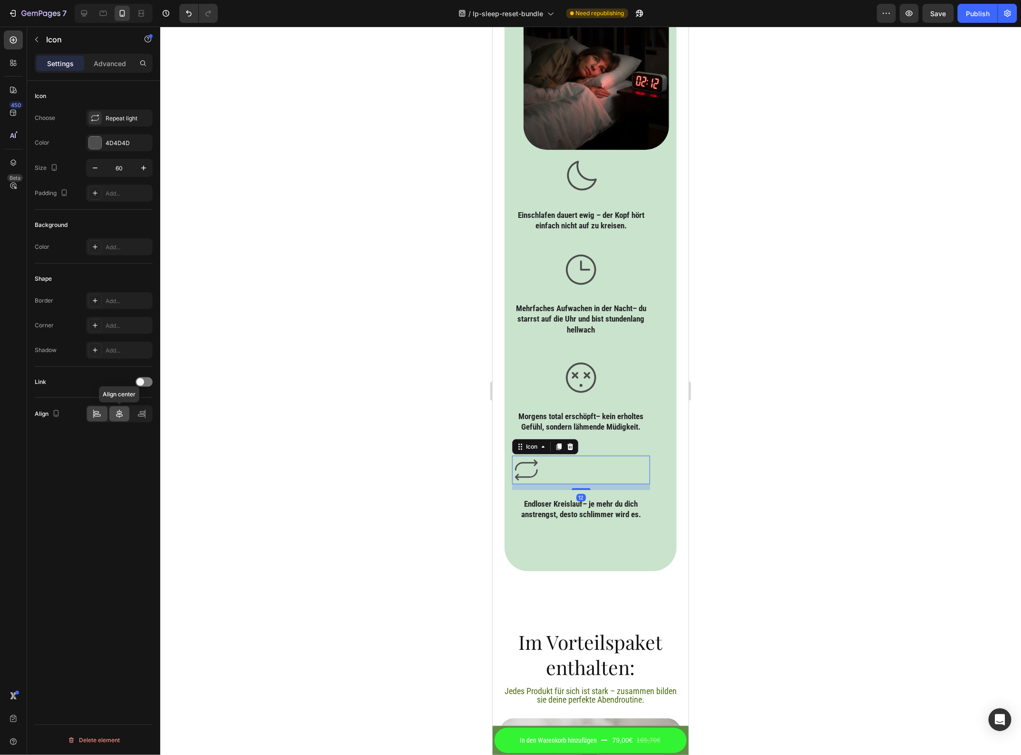
click at [124, 414] on div at bounding box center [119, 413] width 20 height 15
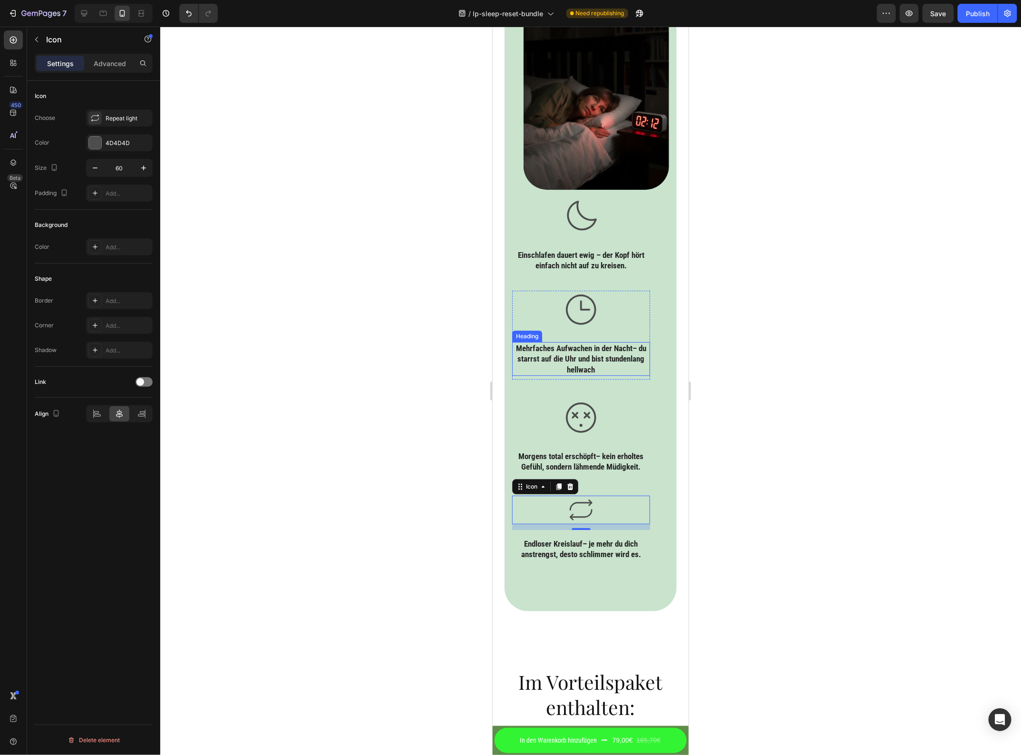
scroll to position [1606, 0]
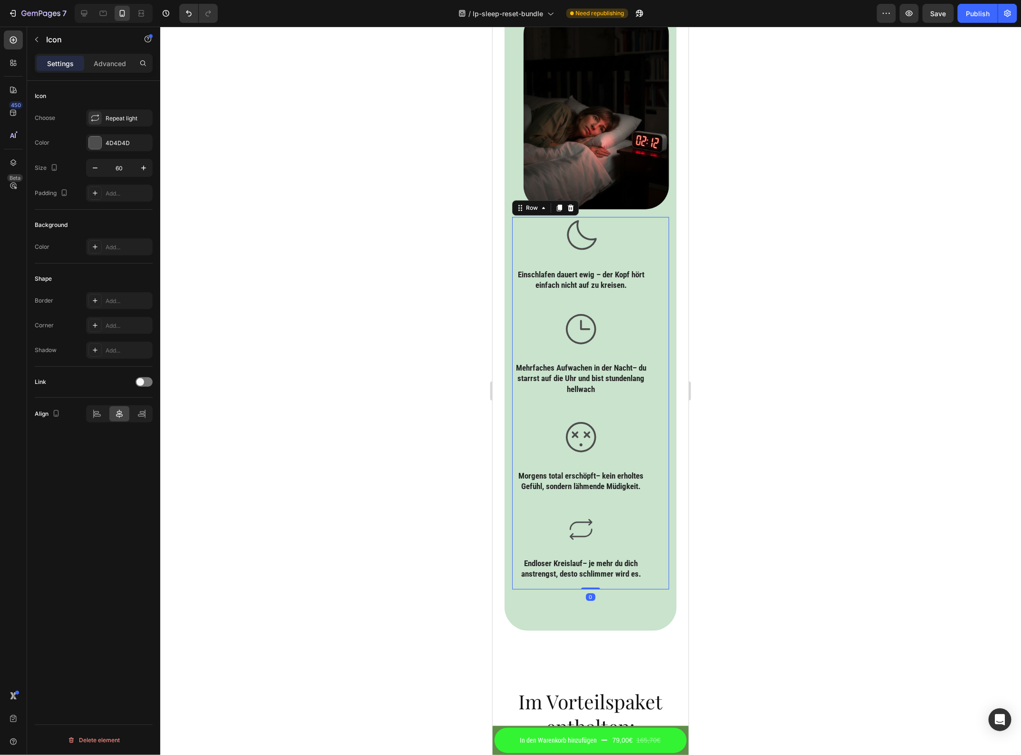
click at [646, 340] on div "Icon Einschlafen dauert ewig – der Kopf hört einfach nicht auf zu kreisen. Head…" at bounding box center [590, 402] width 157 height 373
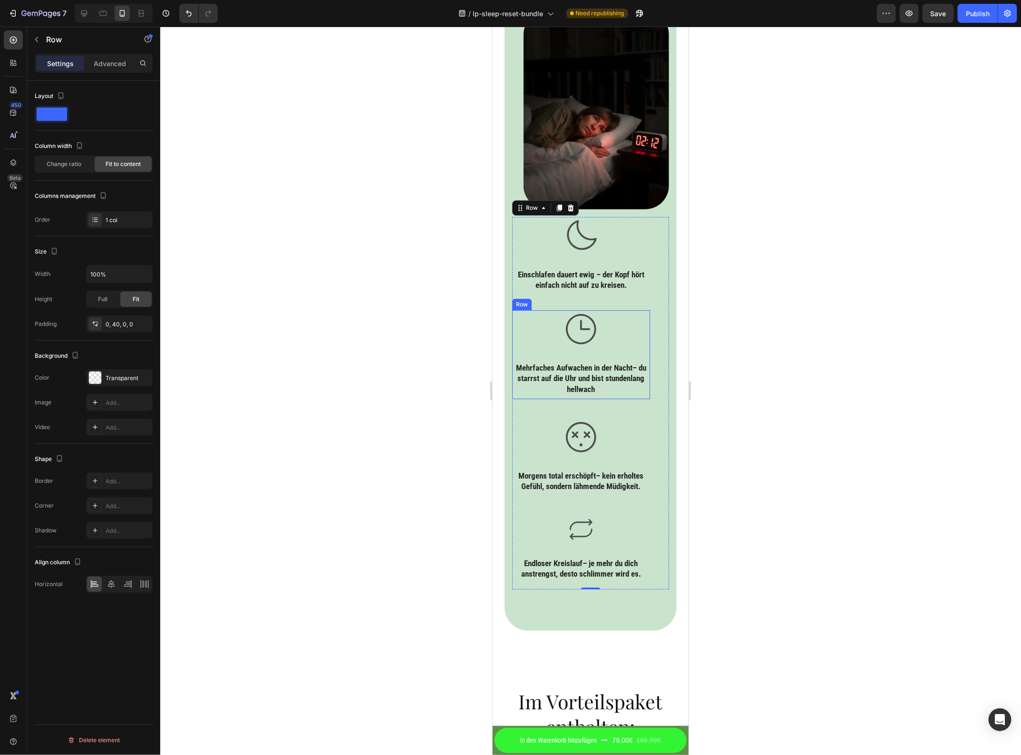
click at [607, 338] on div "Icon" at bounding box center [581, 332] width 138 height 44
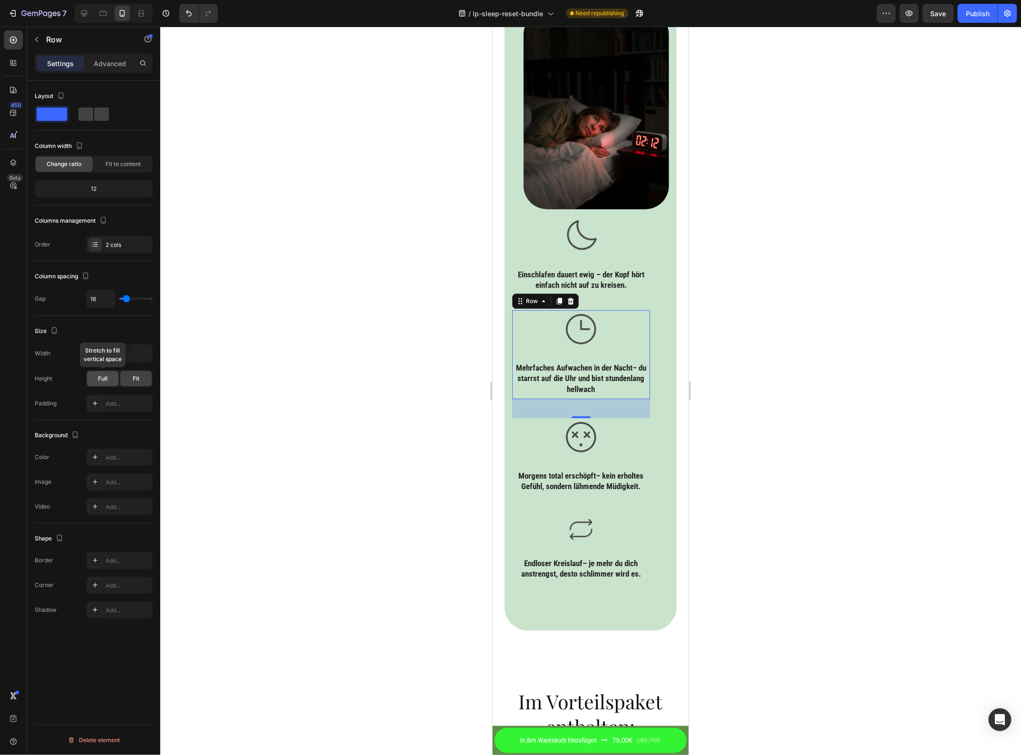
click at [108, 376] on div "Full" at bounding box center [102, 378] width 31 height 15
click at [124, 376] on div "Fit" at bounding box center [135, 378] width 31 height 15
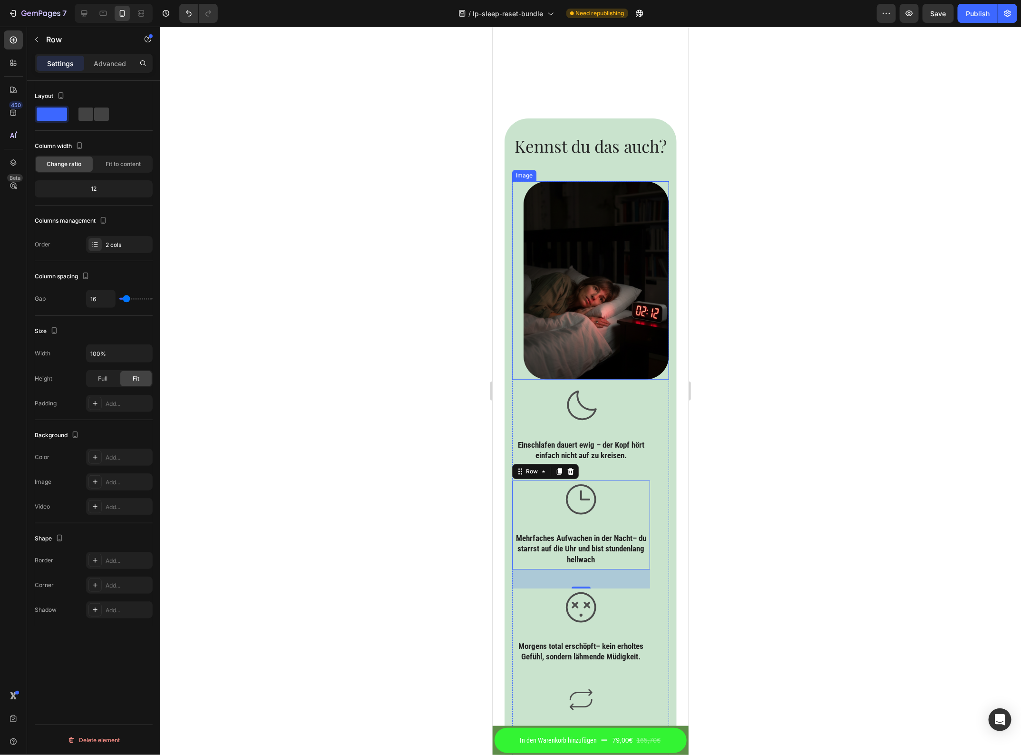
scroll to position [1427, 0]
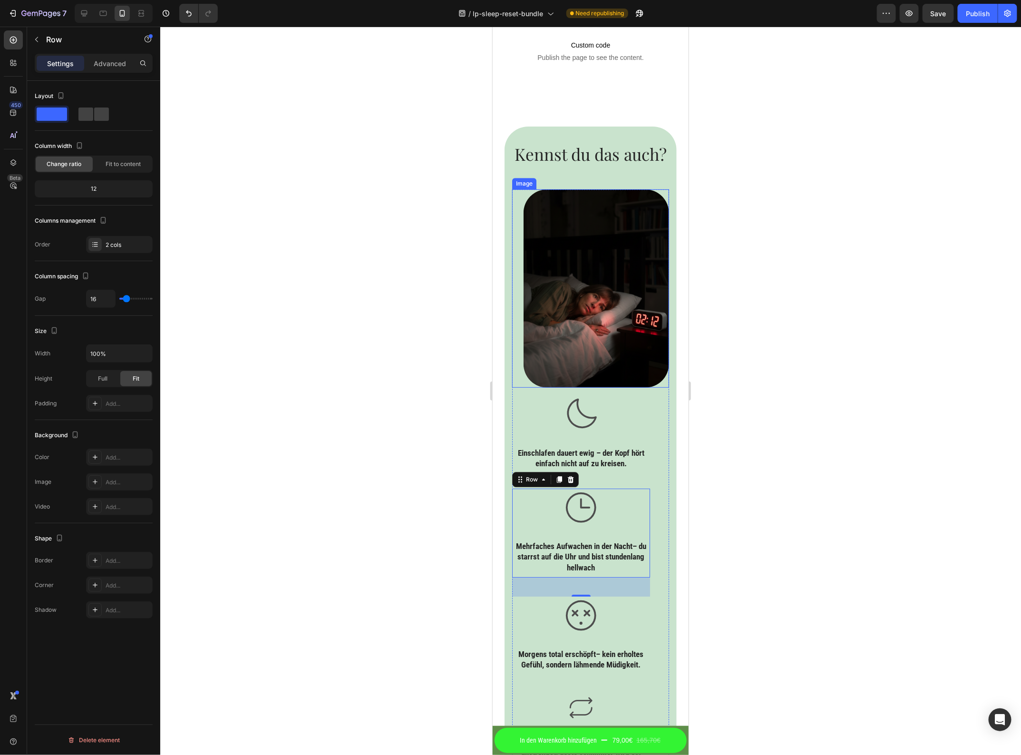
click at [519, 245] on div "Image" at bounding box center [590, 288] width 157 height 198
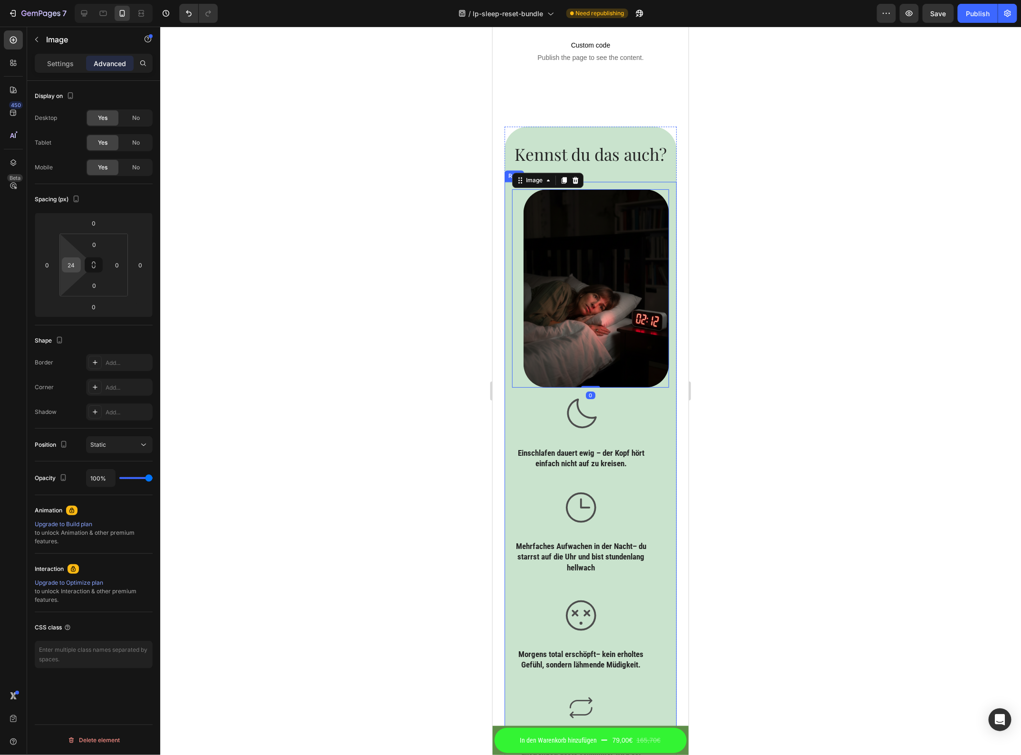
click at [78, 272] on div "24" at bounding box center [71, 264] width 19 height 15
click at [87, 285] on p "Auto" at bounding box center [95, 286] width 43 height 7
type input "Auto"
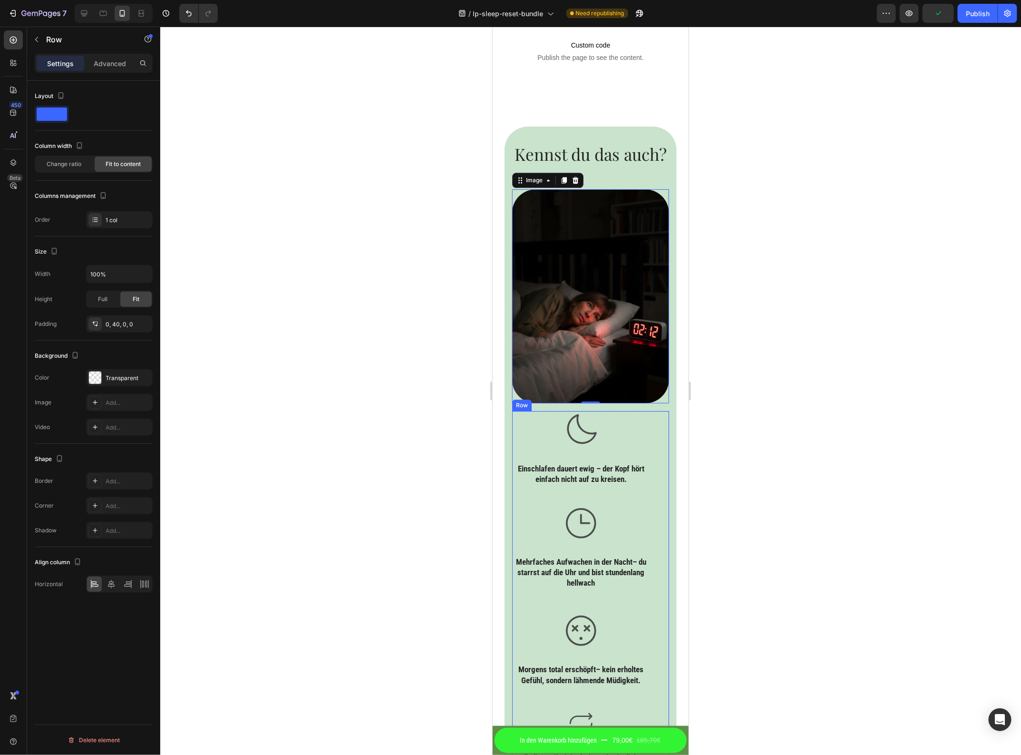
click at [657, 428] on div "Icon Einschlafen dauert ewig – der Kopf hört einfach nicht auf zu kreisen. Head…" at bounding box center [590, 597] width 157 height 373
click at [104, 294] on div "Full" at bounding box center [102, 299] width 31 height 15
click at [119, 326] on div "0, 40, 0, 0" at bounding box center [120, 324] width 28 height 9
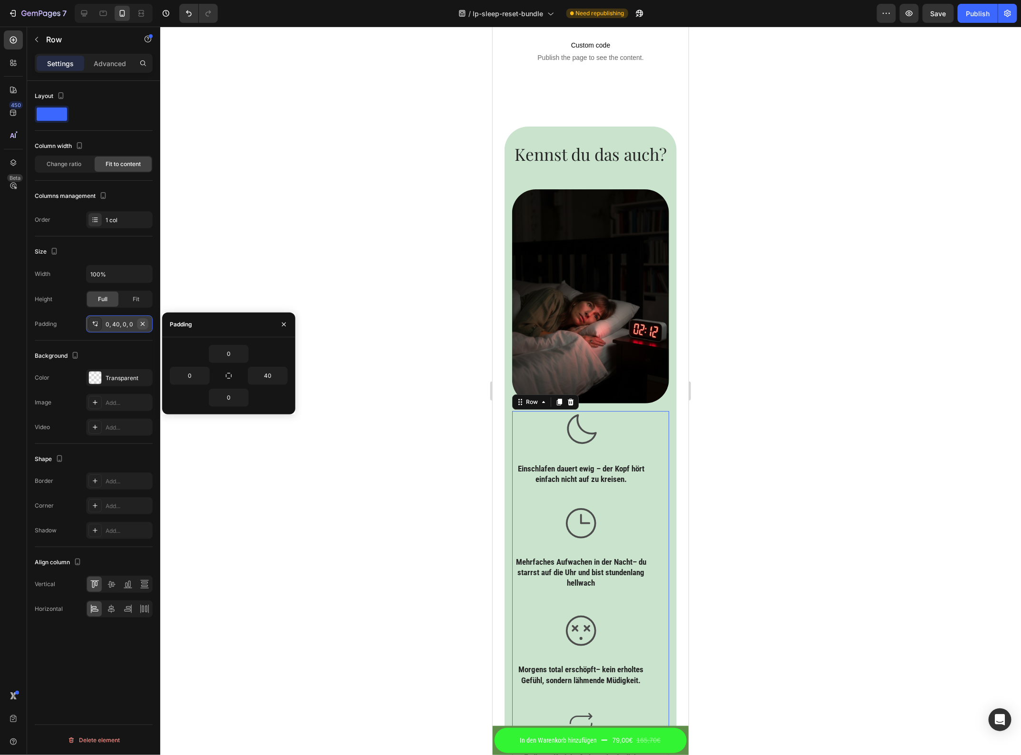
click at [144, 327] on icon "button" at bounding box center [143, 324] width 8 height 8
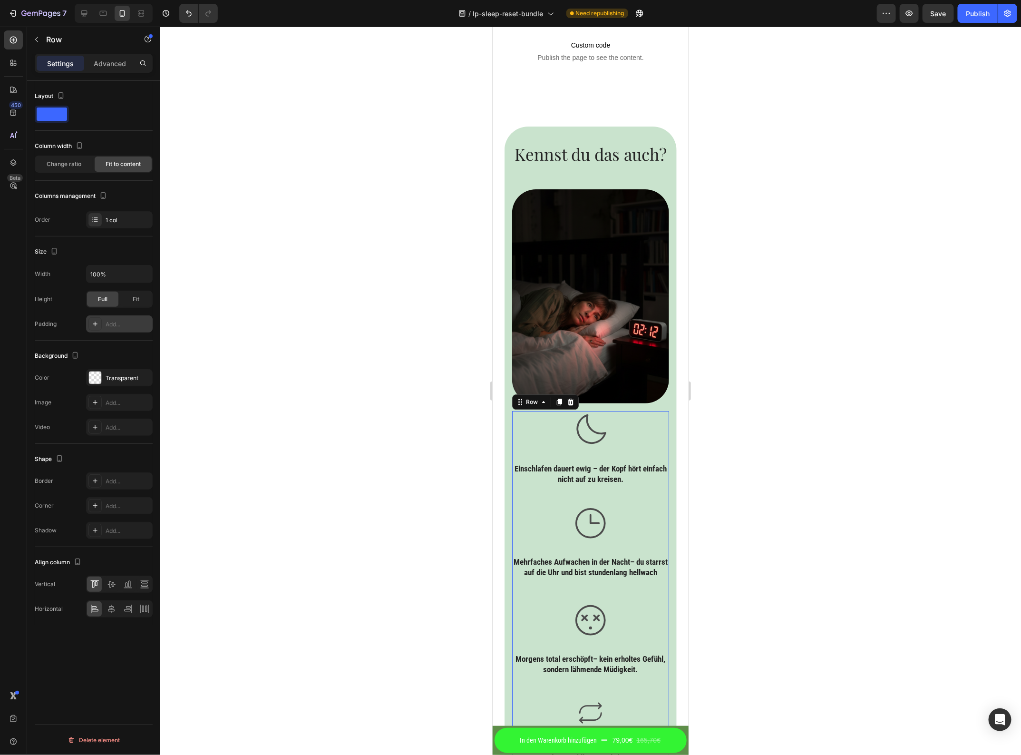
click at [770, 353] on div at bounding box center [590, 391] width 861 height 728
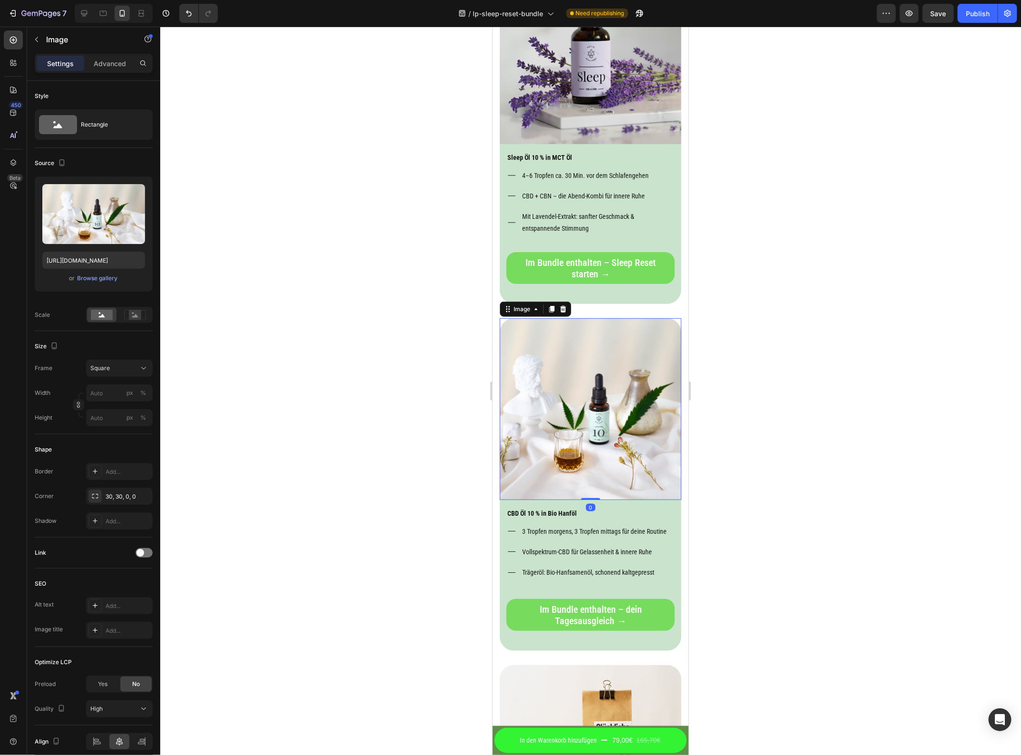
scroll to position [2557, 0]
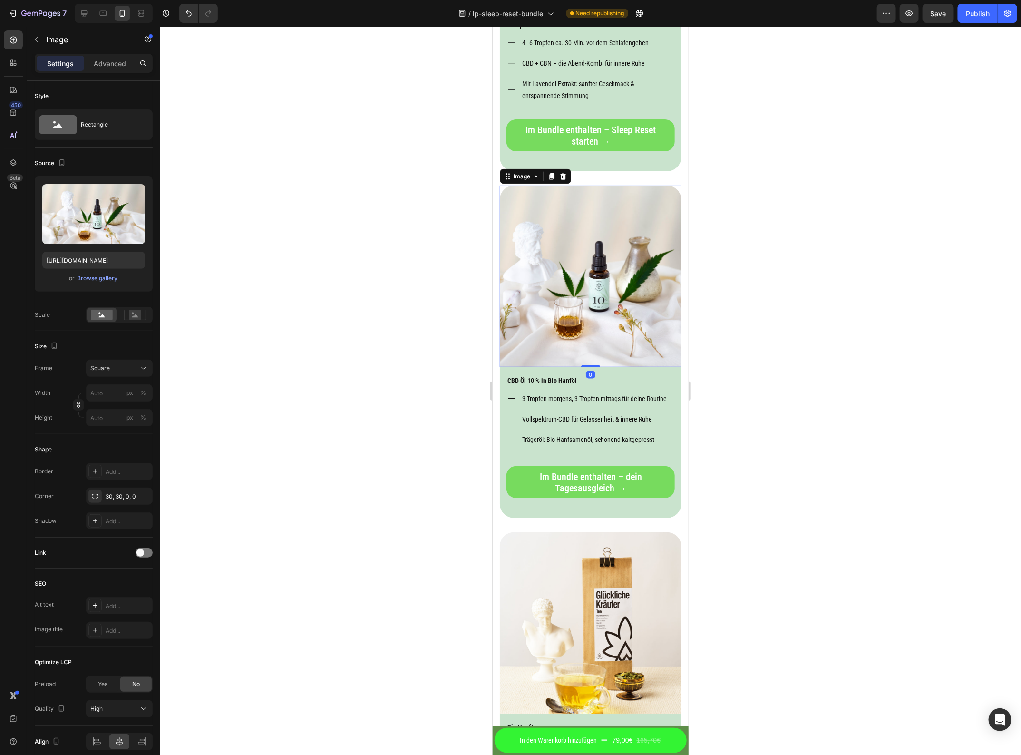
click at [824, 342] on div at bounding box center [590, 391] width 861 height 728
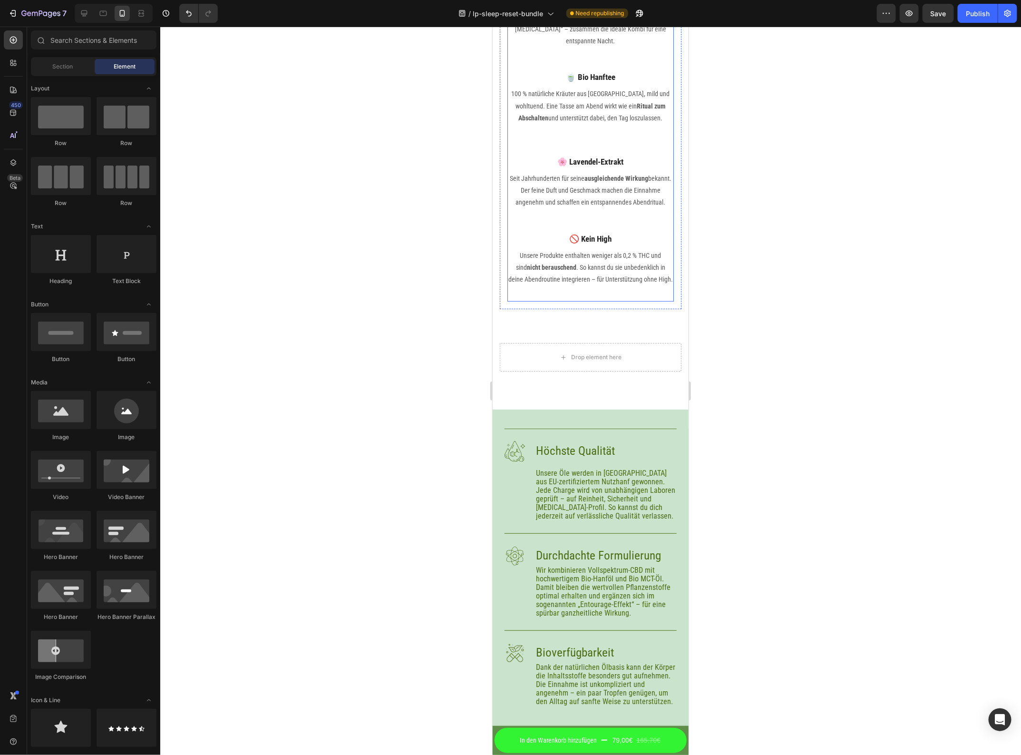
scroll to position [4341, 0]
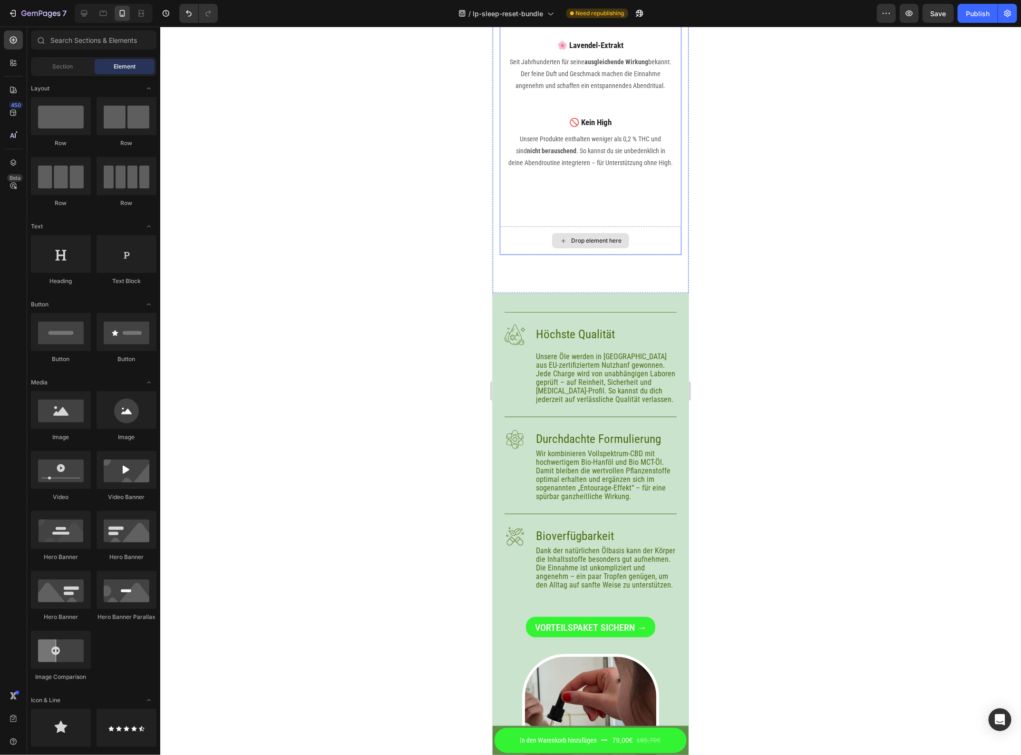
click at [646, 255] on div "Drop element here" at bounding box center [591, 240] width 182 height 29
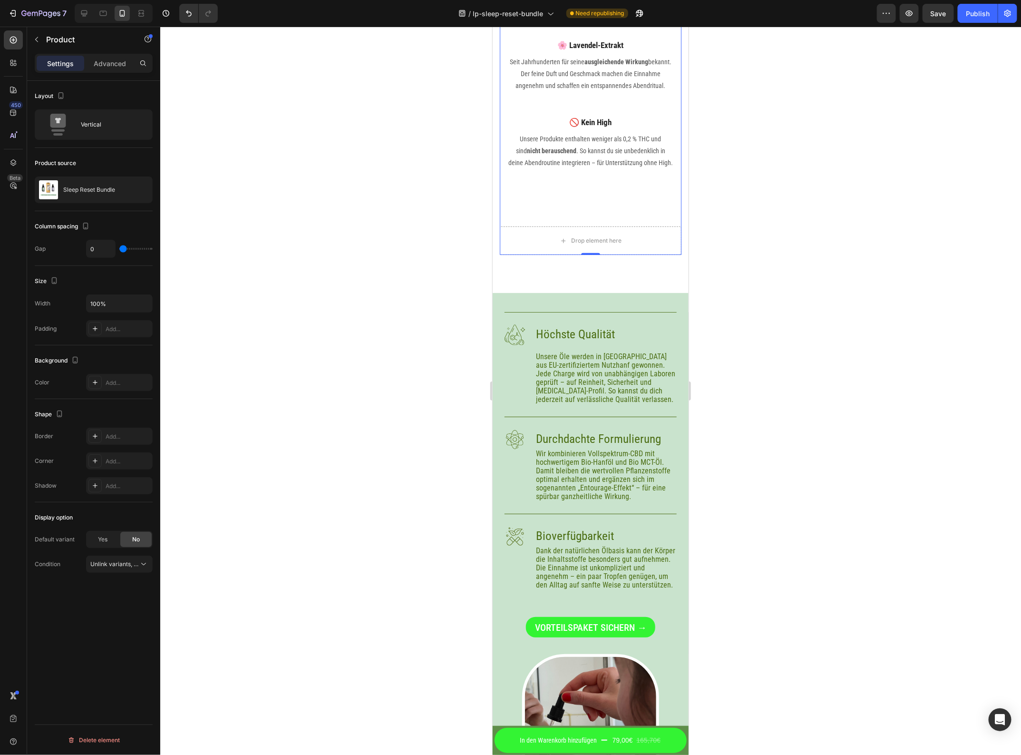
click at [713, 263] on div at bounding box center [590, 391] width 861 height 728
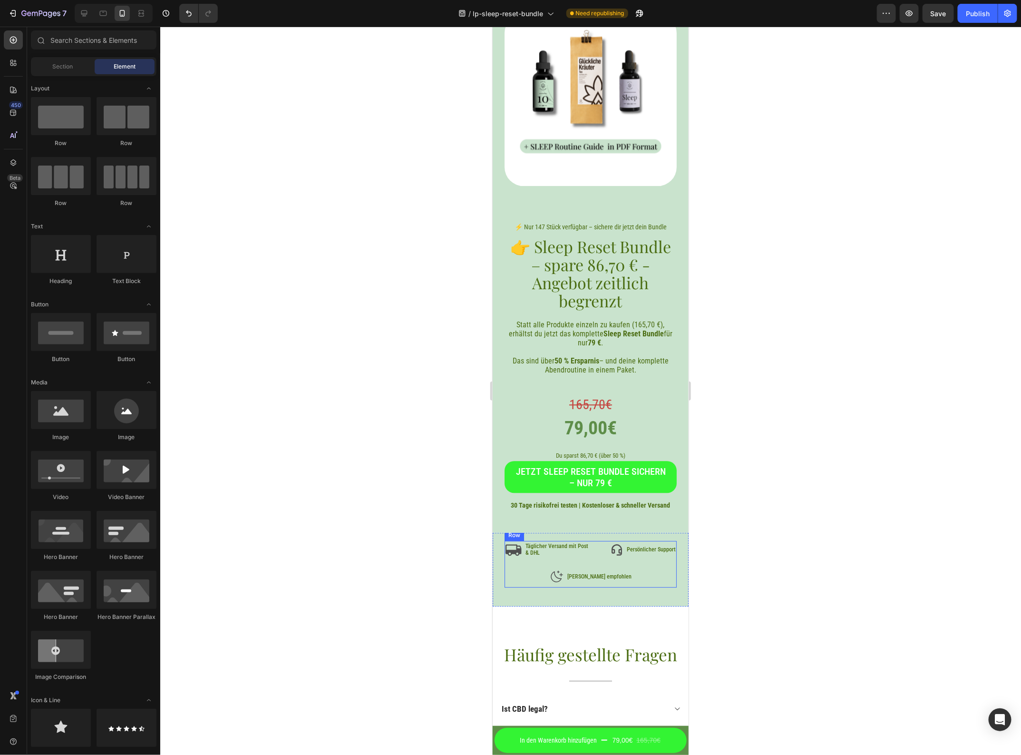
scroll to position [5531, 0]
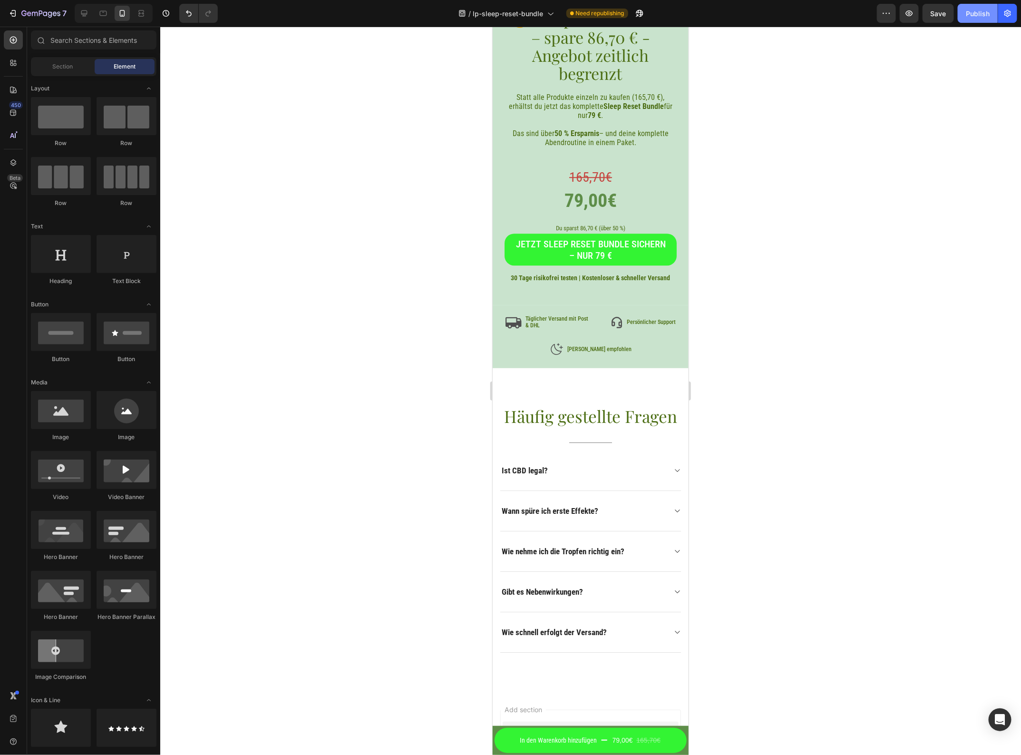
click at [968, 19] on button "Publish" at bounding box center [978, 13] width 40 height 19
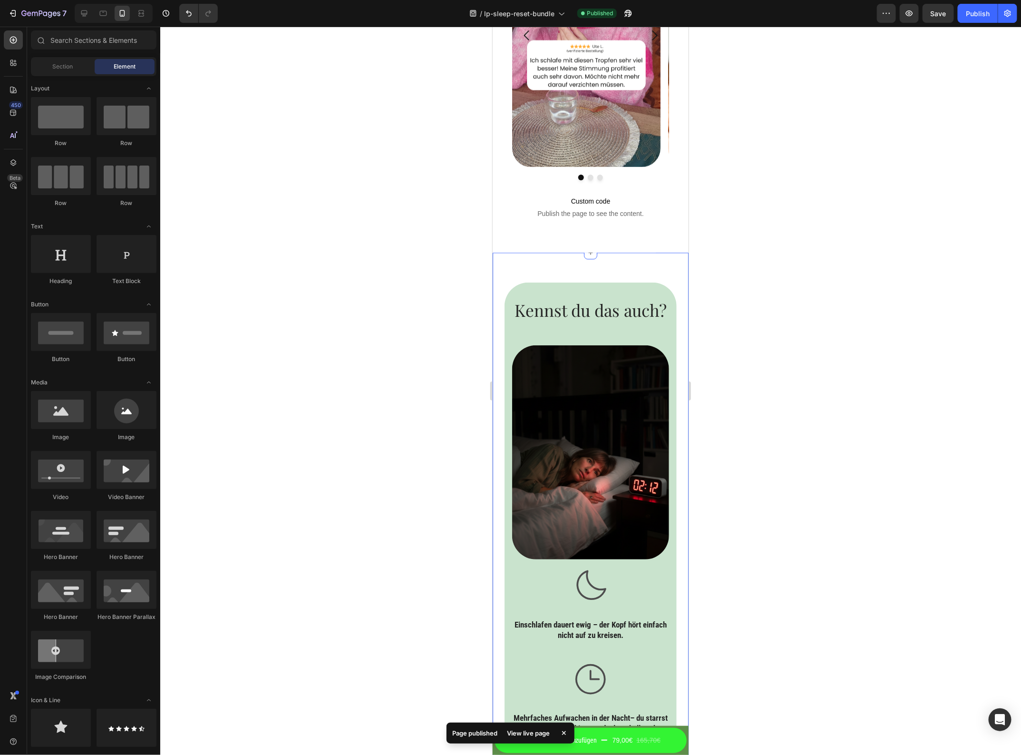
scroll to position [1189, 0]
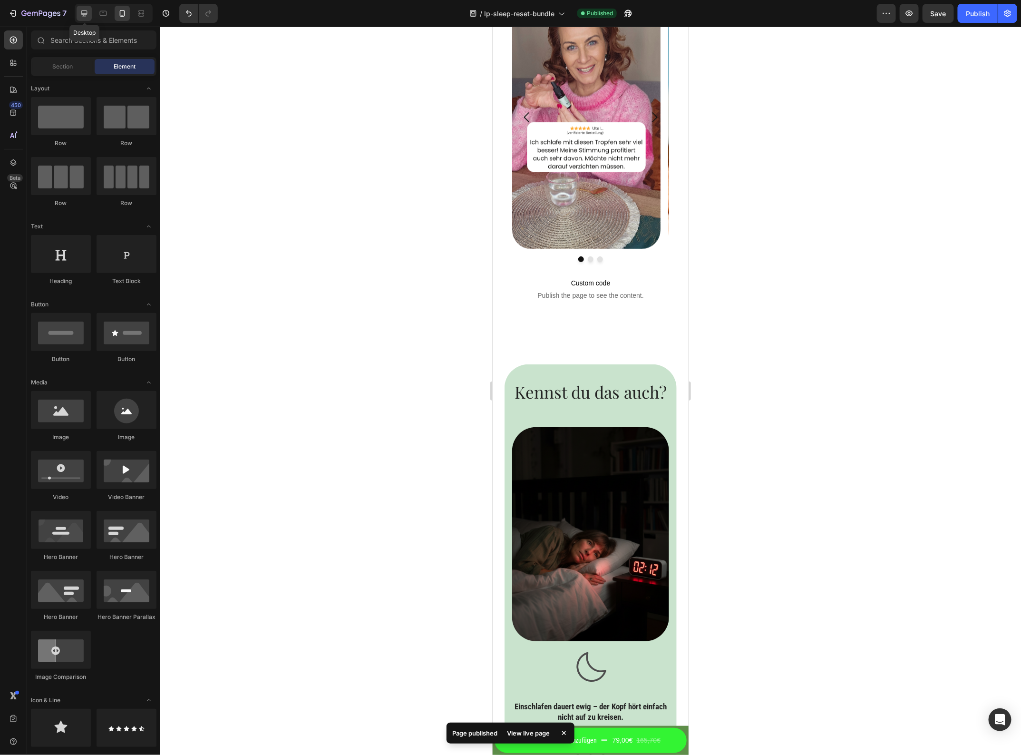
click at [81, 6] on div at bounding box center [84, 13] width 15 height 15
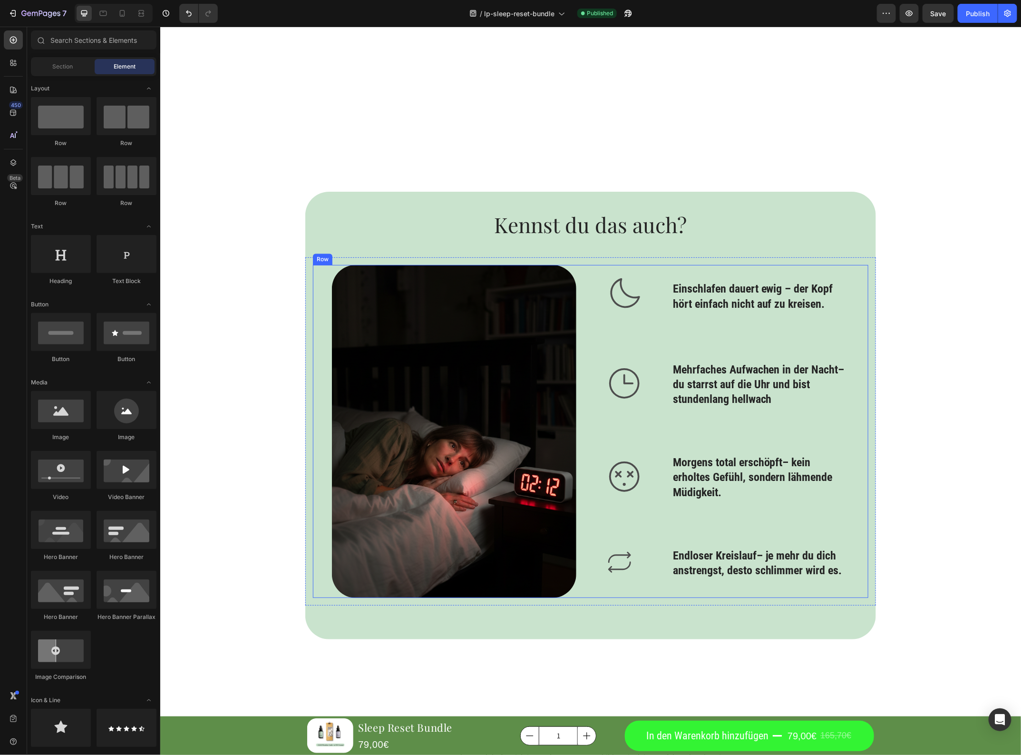
scroll to position [1752, 0]
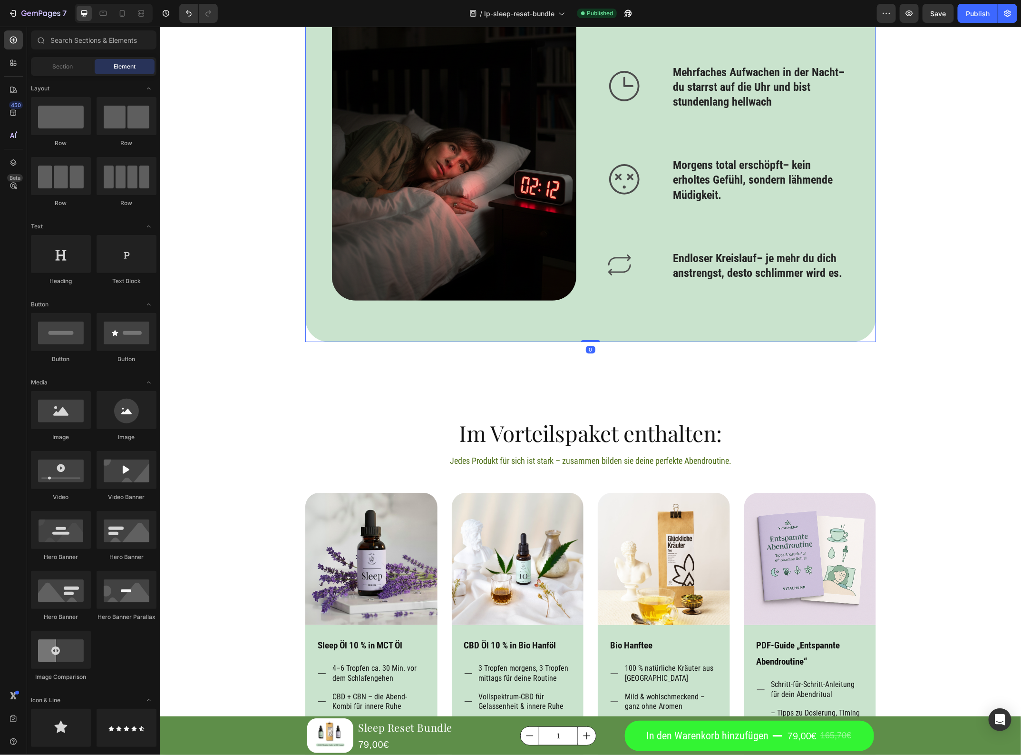
click at [606, 310] on div "Kennst du das auch? Heading Image Icon Einschlafen dauert ewig – der Kopf hört …" at bounding box center [590, 118] width 571 height 448
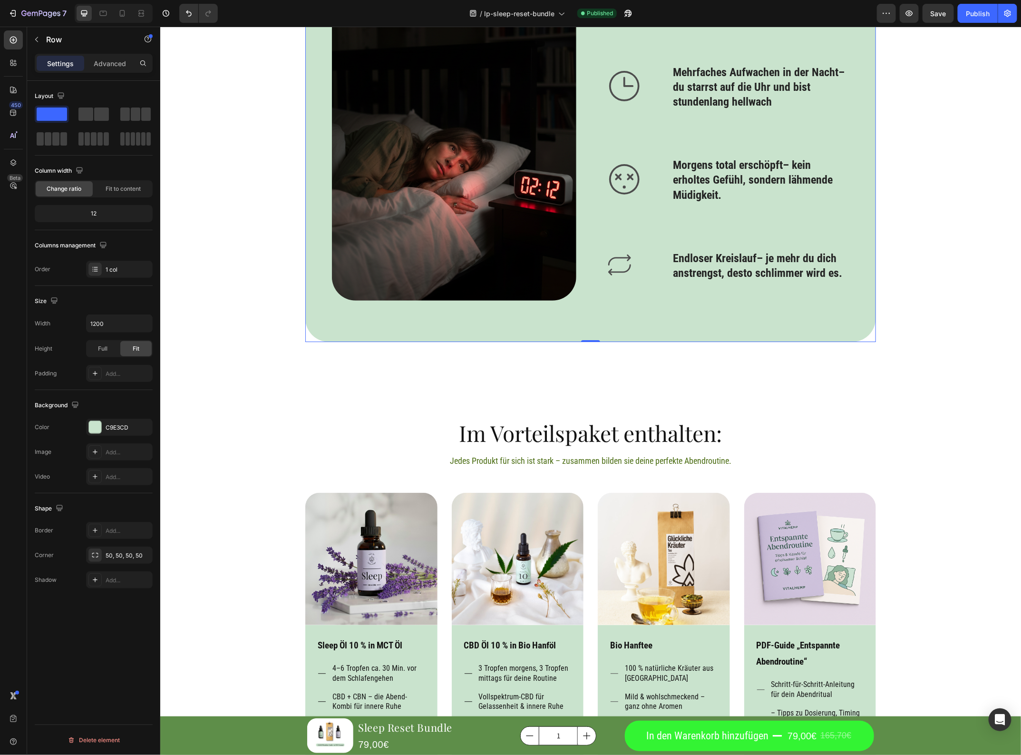
click at [637, 315] on div "Kennst du das auch? Heading Image Icon Einschlafen dauert ewig – der Kopf hört …" at bounding box center [590, 118] width 571 height 448
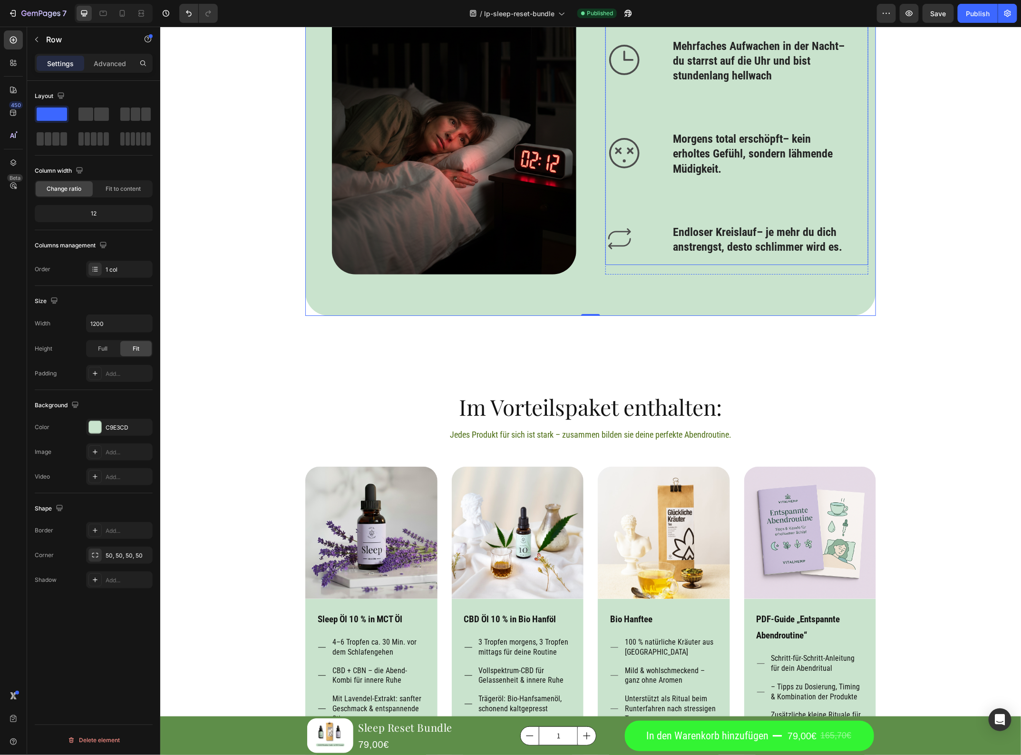
scroll to position [1812, 0]
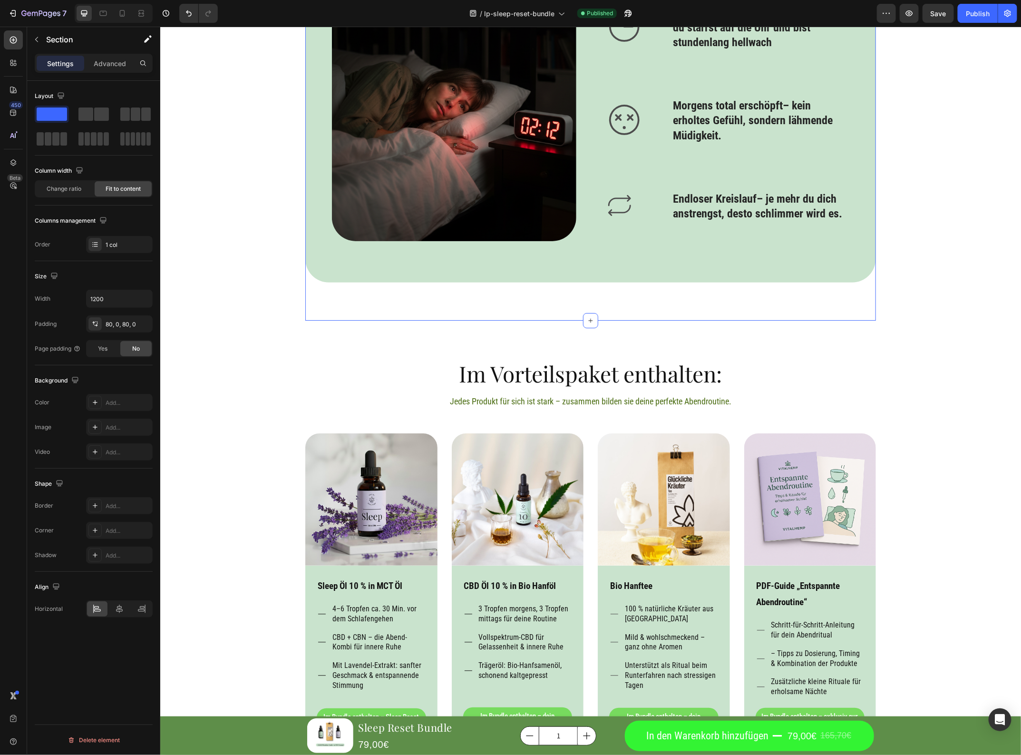
click at [585, 301] on div "Kennst du das auch? Heading Image Icon Einschlafen dauert ewig – der Kopf hört …" at bounding box center [590, 58] width 571 height 524
click at [630, 298] on div "Kennst du das auch? Heading Image Icon Einschlafen dauert ewig – der Kopf hört …" at bounding box center [590, 58] width 571 height 524
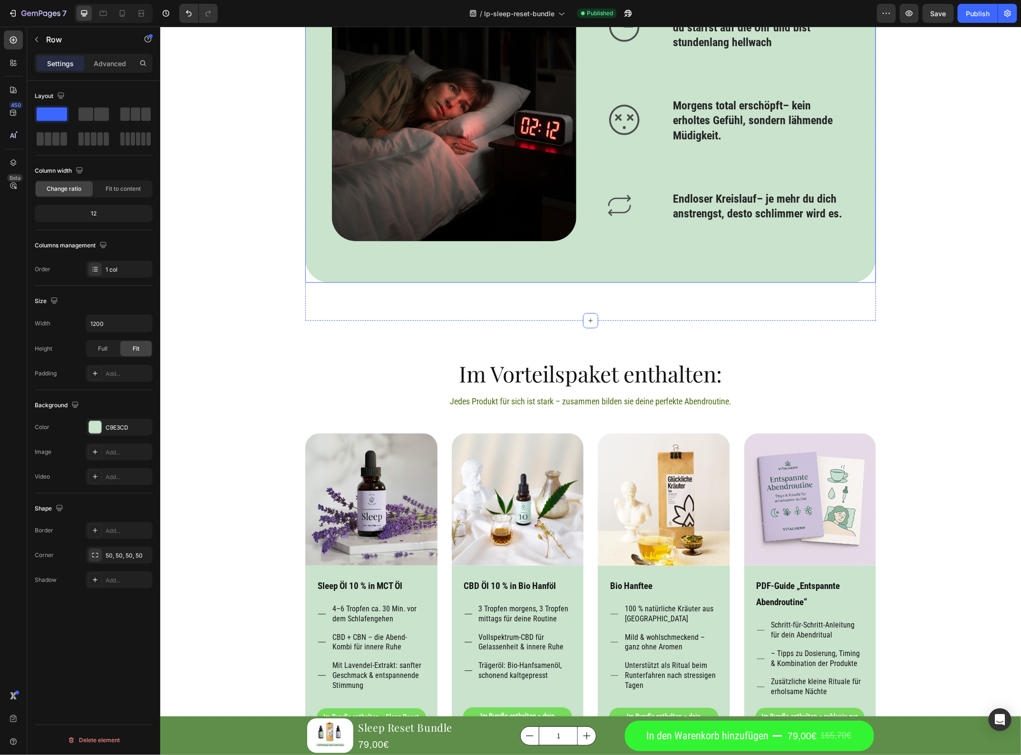
click at [643, 262] on div "Kennst du das auch? Heading Image Icon Einschlafen dauert ewig – der Kopf hört …" at bounding box center [590, 58] width 571 height 448
click at [629, 297] on div "Kennst du das auch? Heading Image Icon Einschlafen dauert ewig – der Kopf hört …" at bounding box center [590, 58] width 571 height 524
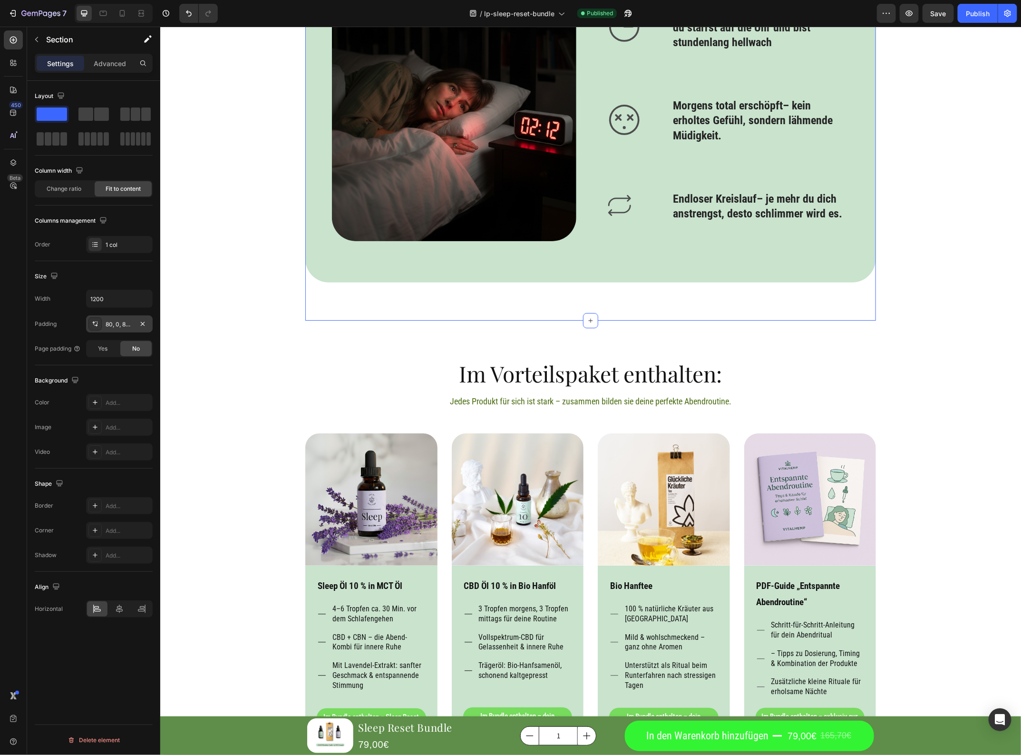
click at [120, 323] on div "80, 0, 80, 0" at bounding box center [120, 324] width 28 height 9
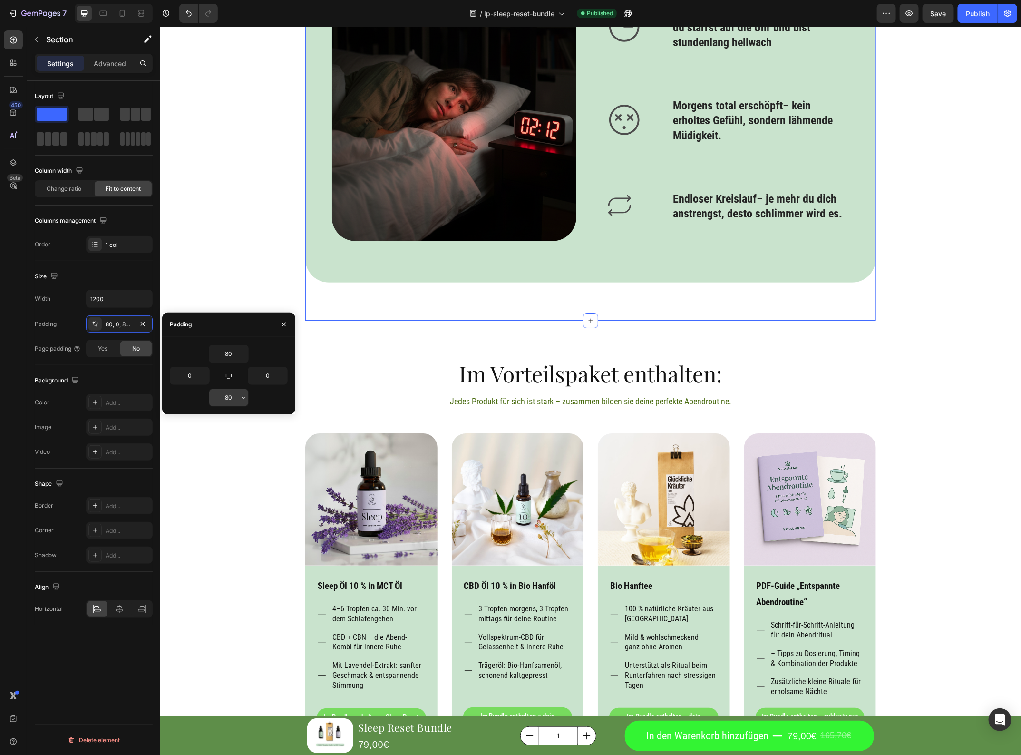
click at [228, 393] on input "80" at bounding box center [228, 397] width 39 height 17
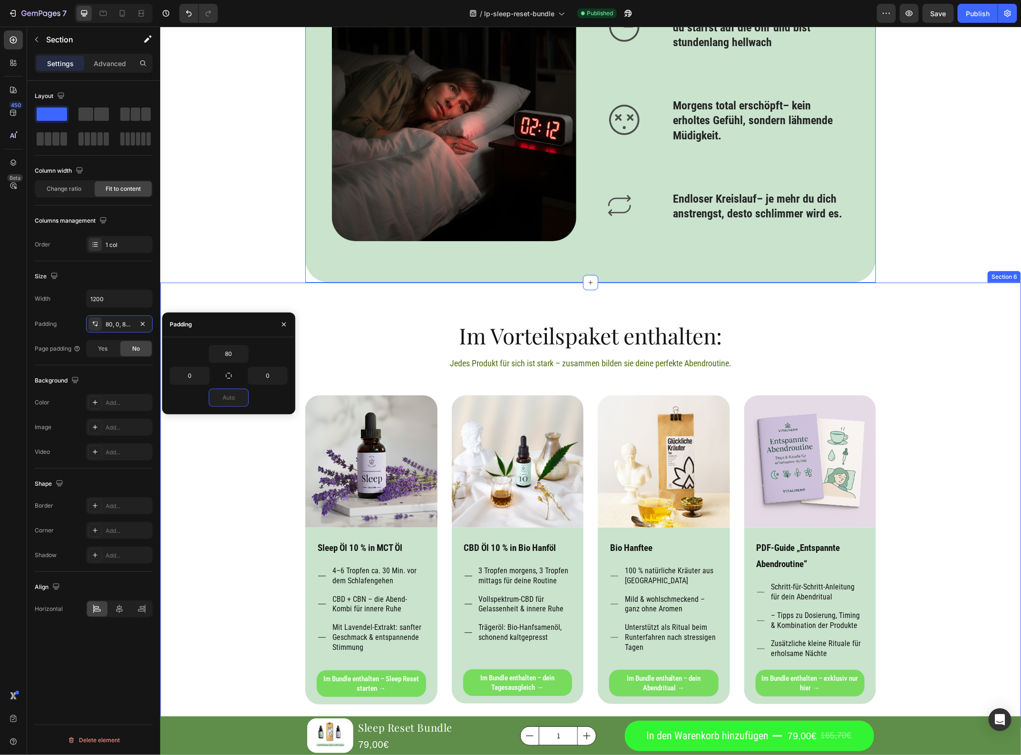
click at [260, 281] on div "Product Images Sleep Reset Bundle Product Title 79,00€ Product Price Product Pr…" at bounding box center [590, 703] width 861 height 4938
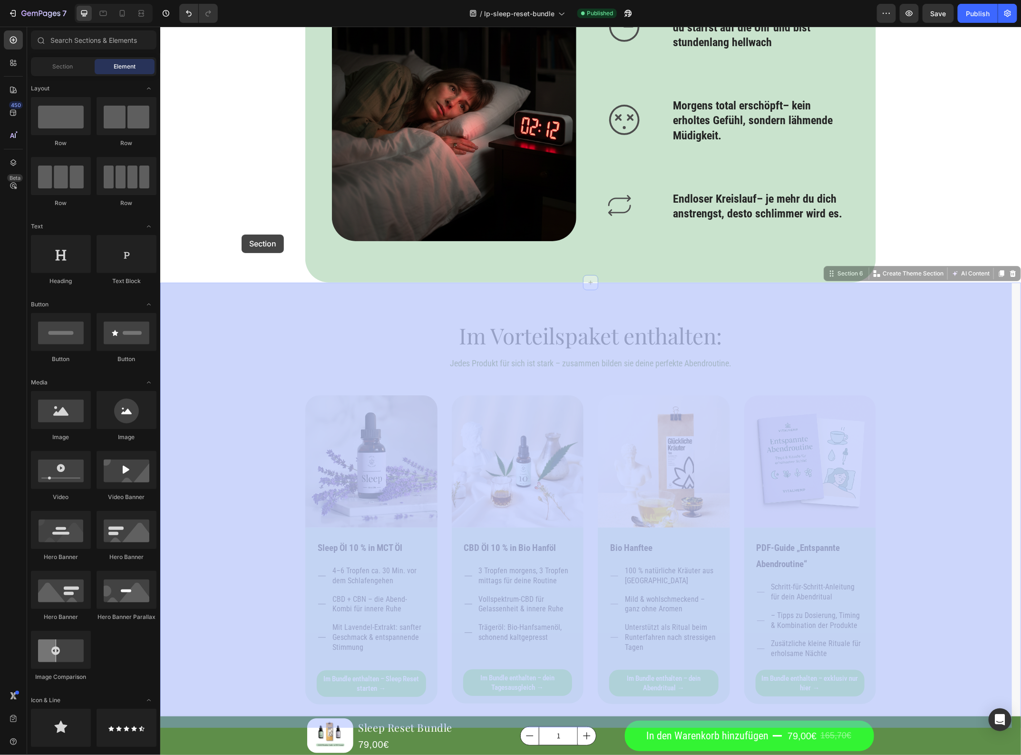
click at [241, 234] on div at bounding box center [590, 751] width 861 height 5073
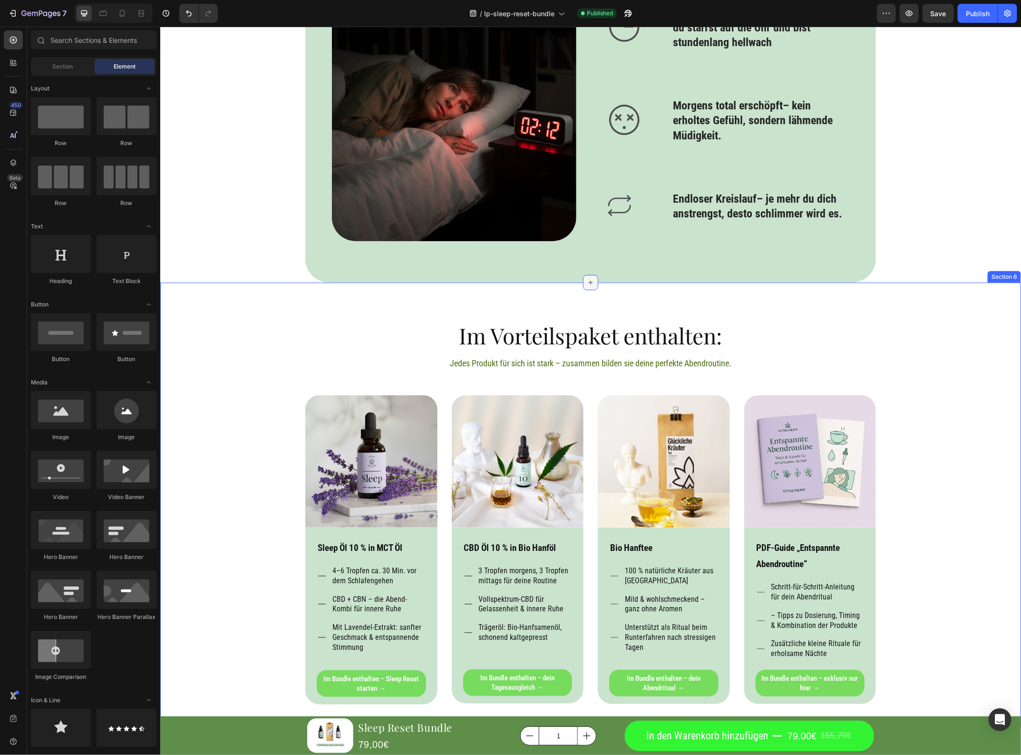
click at [588, 281] on icon at bounding box center [591, 282] width 8 height 8
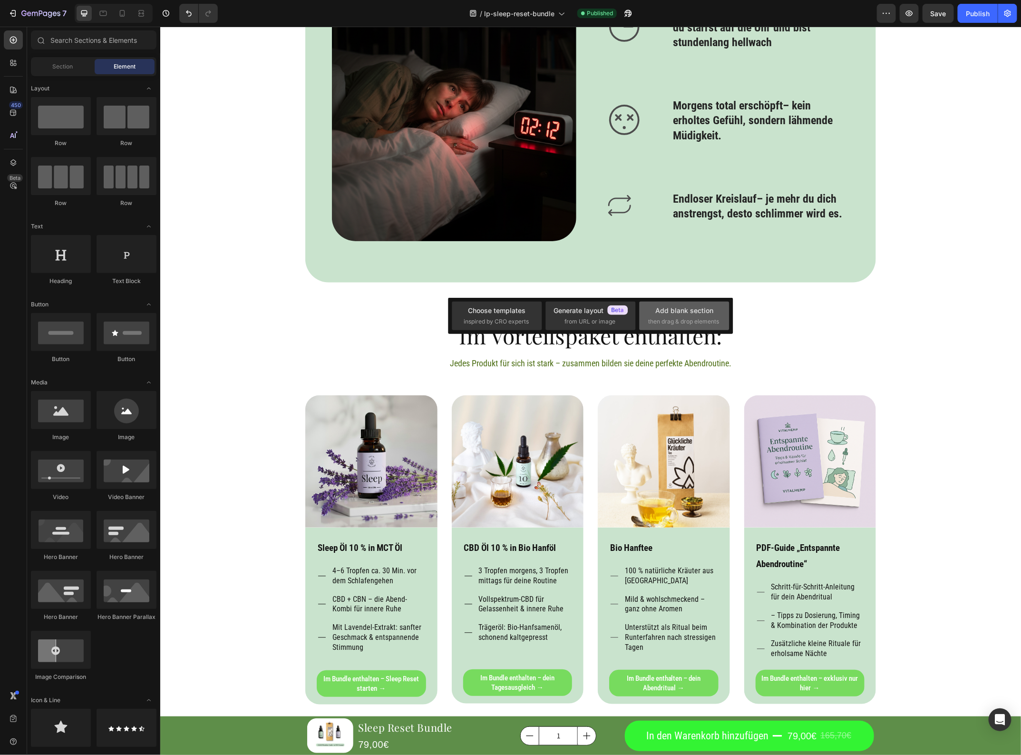
click at [676, 309] on div "Add blank section" at bounding box center [685, 310] width 58 height 10
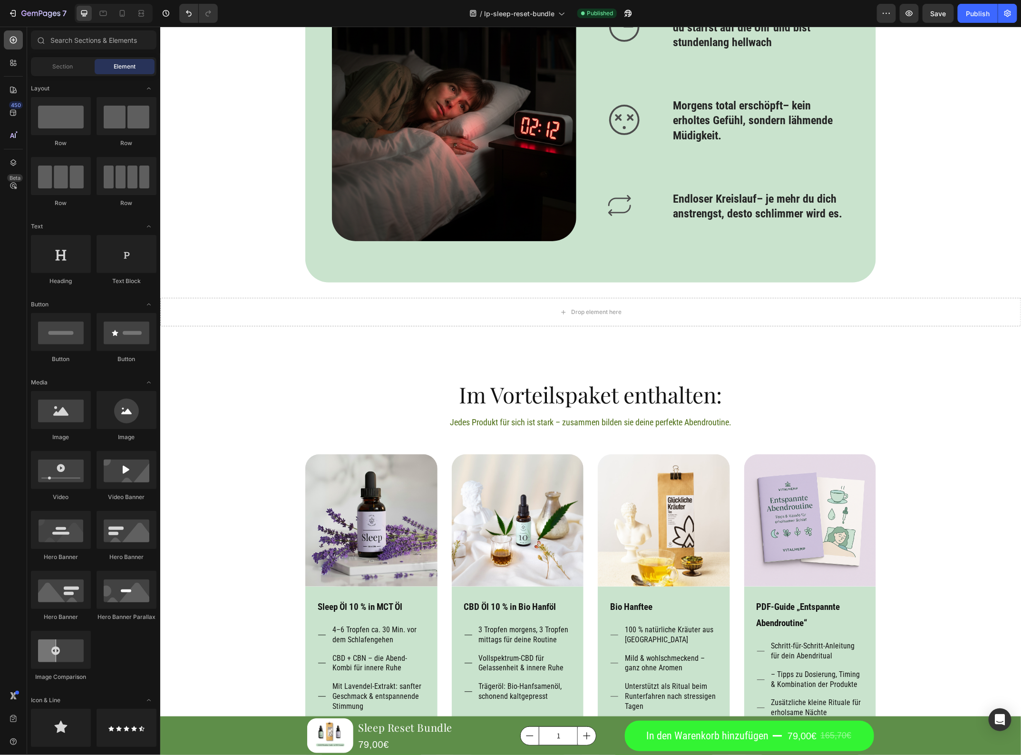
click at [17, 39] on icon at bounding box center [14, 40] width 10 height 10
click at [80, 39] on input "text" at bounding box center [94, 39] width 126 height 19
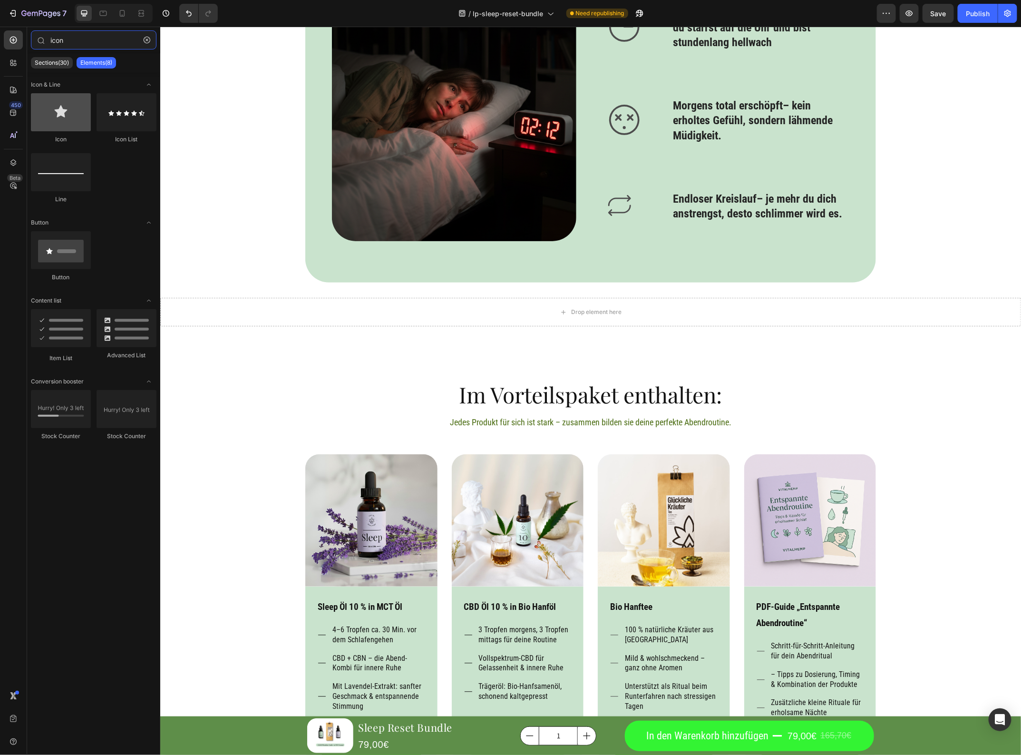
type input "icon"
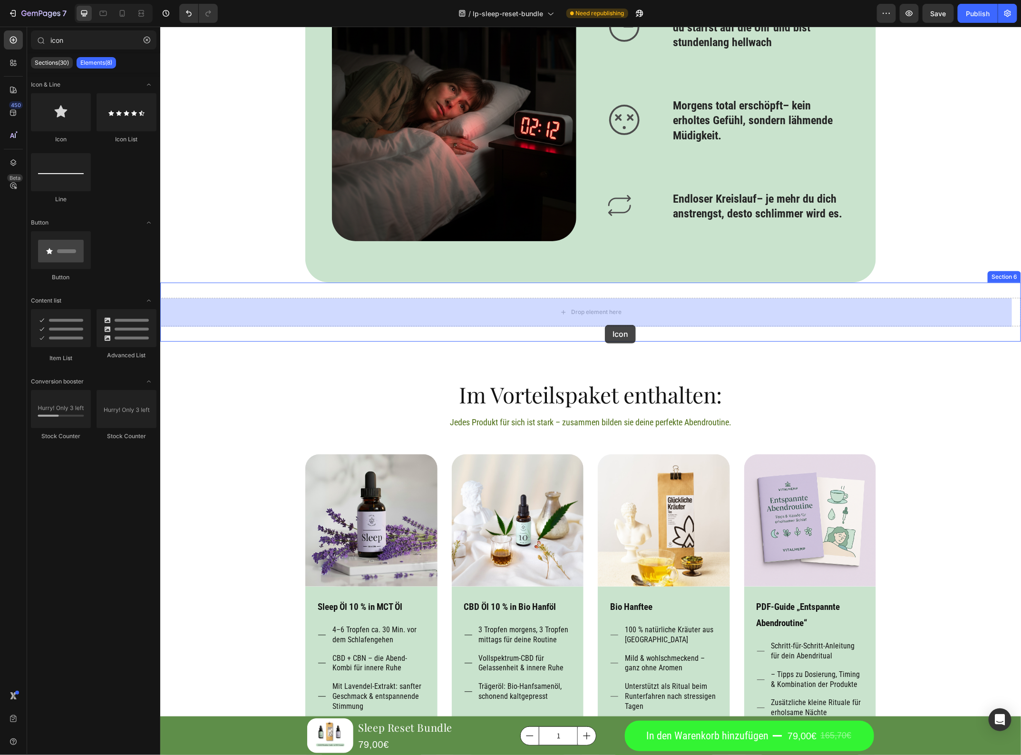
drag, startPoint x: 211, startPoint y: 146, endPoint x: 605, endPoint y: 324, distance: 432.4
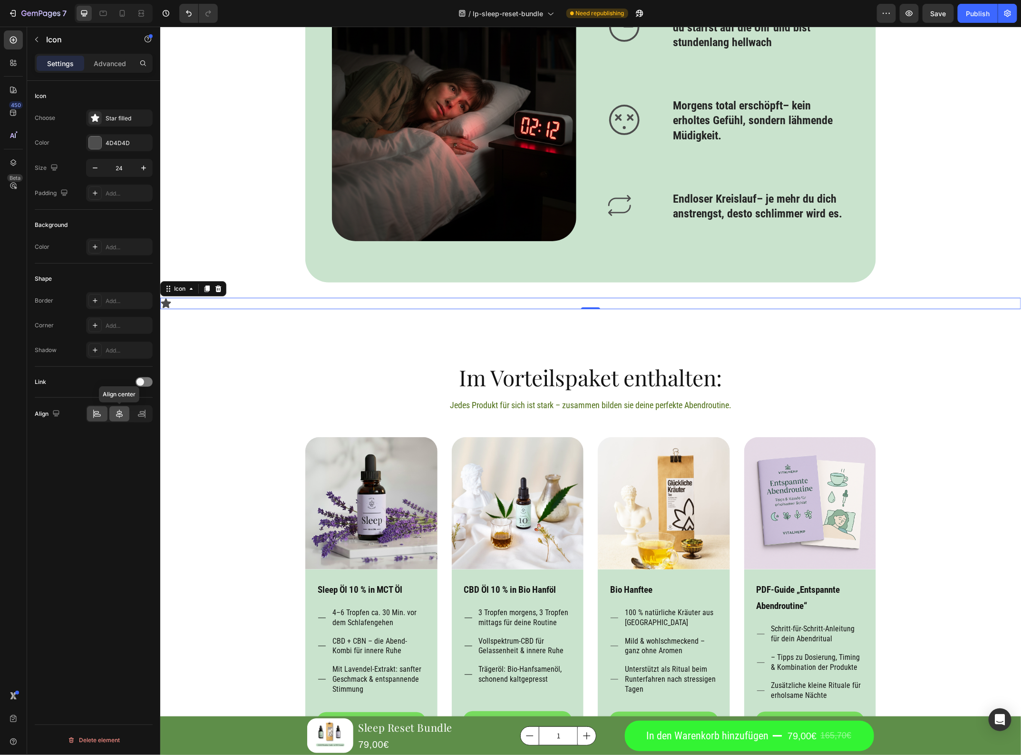
click at [117, 410] on icon at bounding box center [120, 414] width 10 height 10
click at [123, 120] on div "Star filled" at bounding box center [128, 118] width 45 height 9
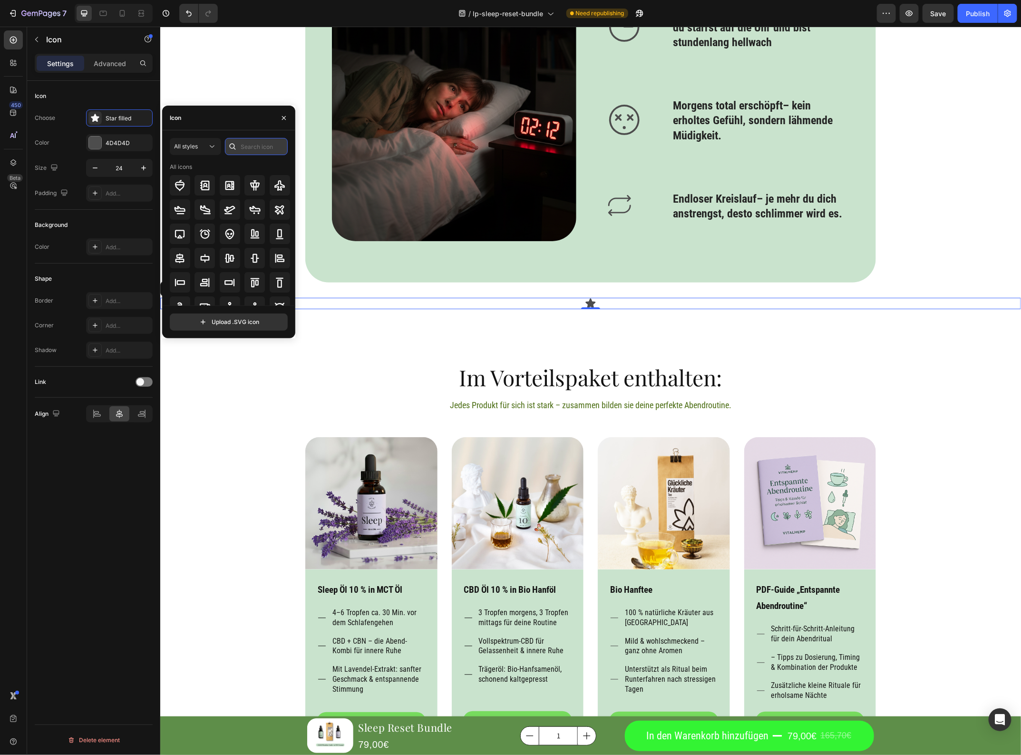
click at [265, 146] on input "text" at bounding box center [256, 146] width 63 height 17
type input "arrow"
click at [226, 279] on icon at bounding box center [229, 282] width 11 height 11
click at [127, 166] on input "24" at bounding box center [119, 167] width 31 height 17
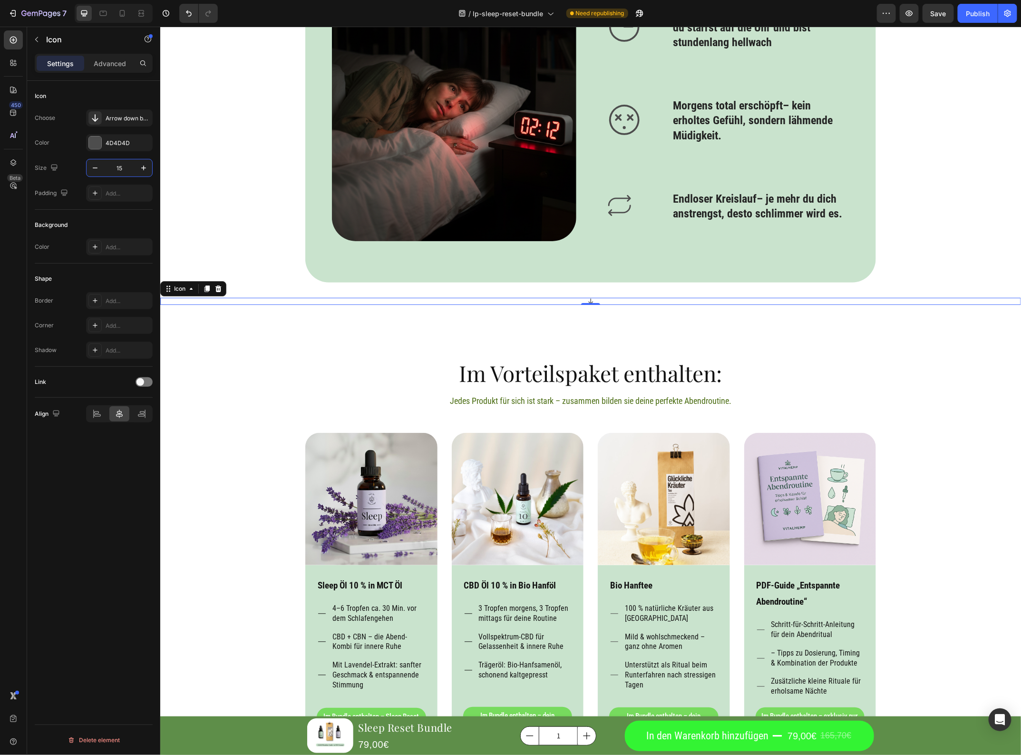
type input "1"
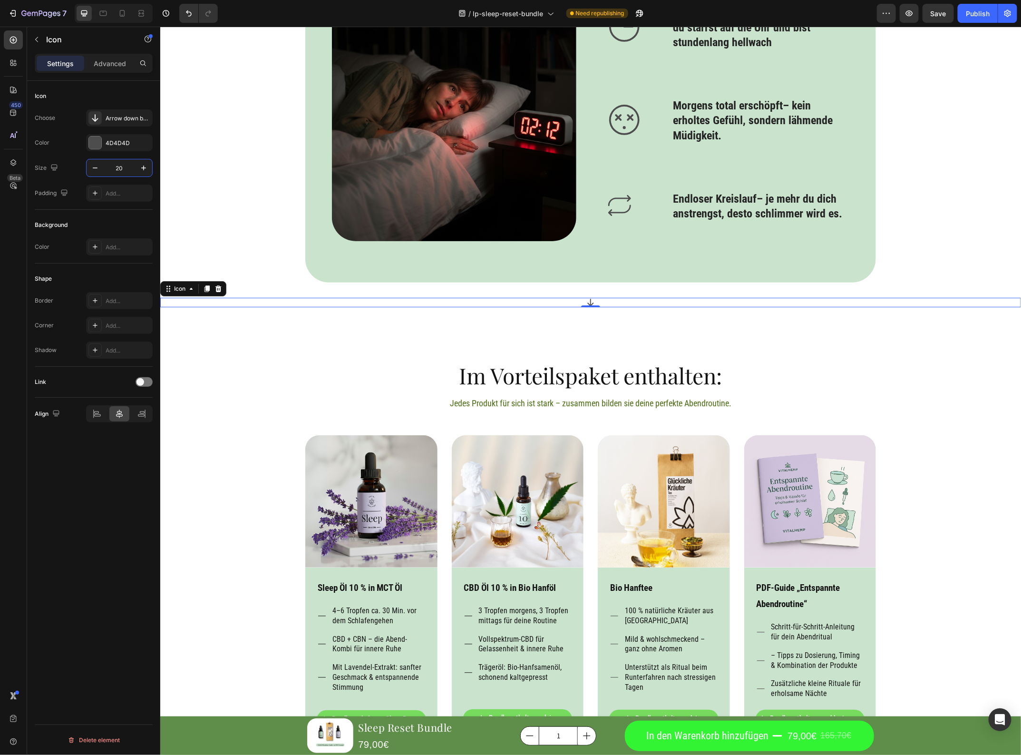
type input "200"
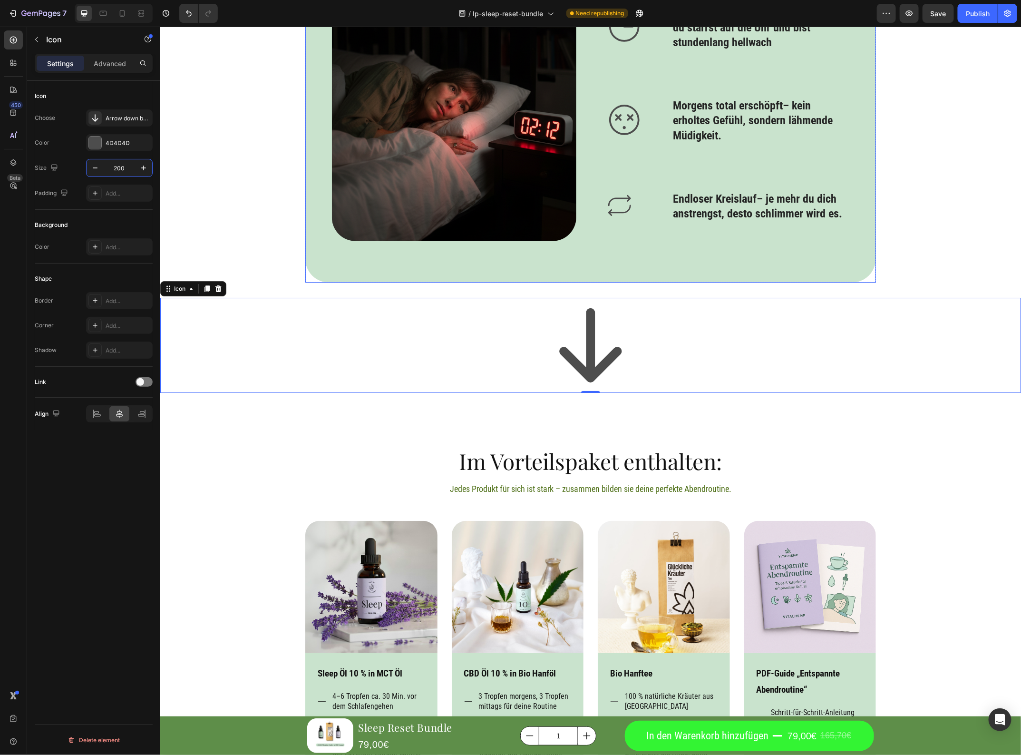
click at [683, 262] on div "Kennst du das auch? Heading Image Icon Einschlafen dauert ewig – der Kopf hört …" at bounding box center [590, 58] width 571 height 448
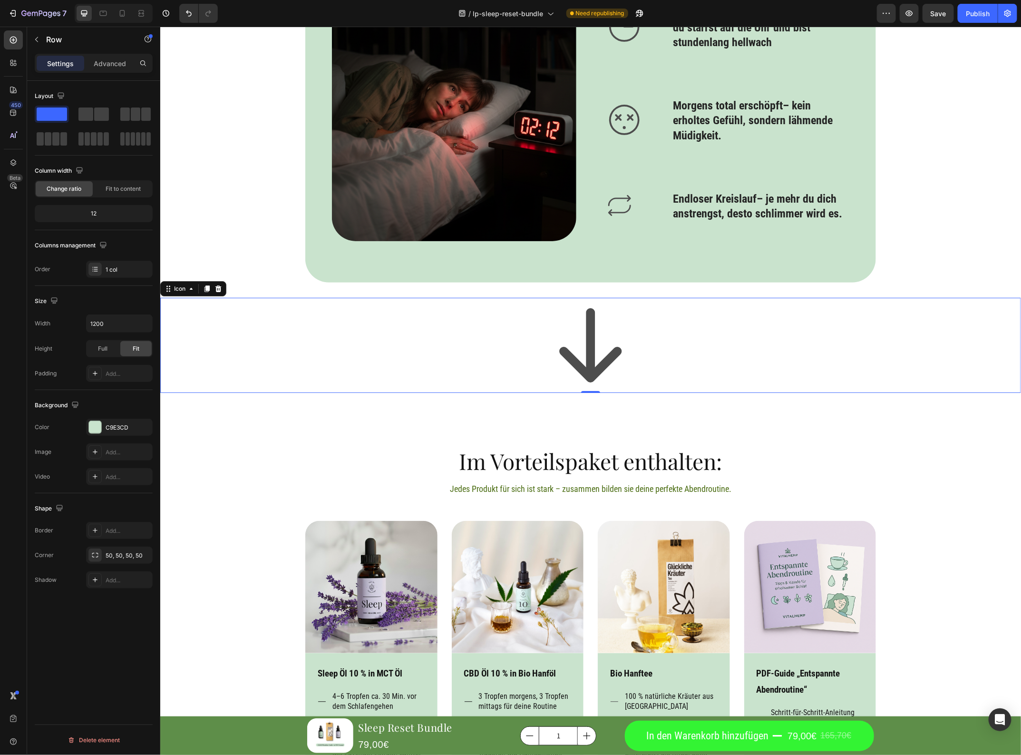
click at [690, 332] on div "Icon 0" at bounding box center [590, 344] width 861 height 95
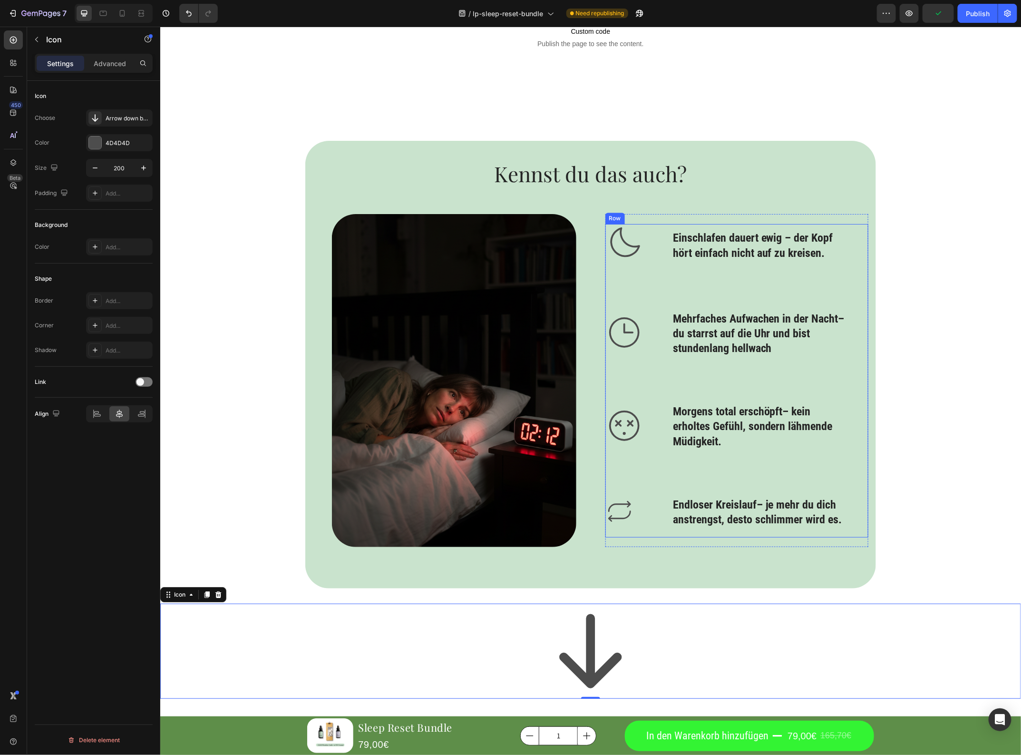
scroll to position [1469, 0]
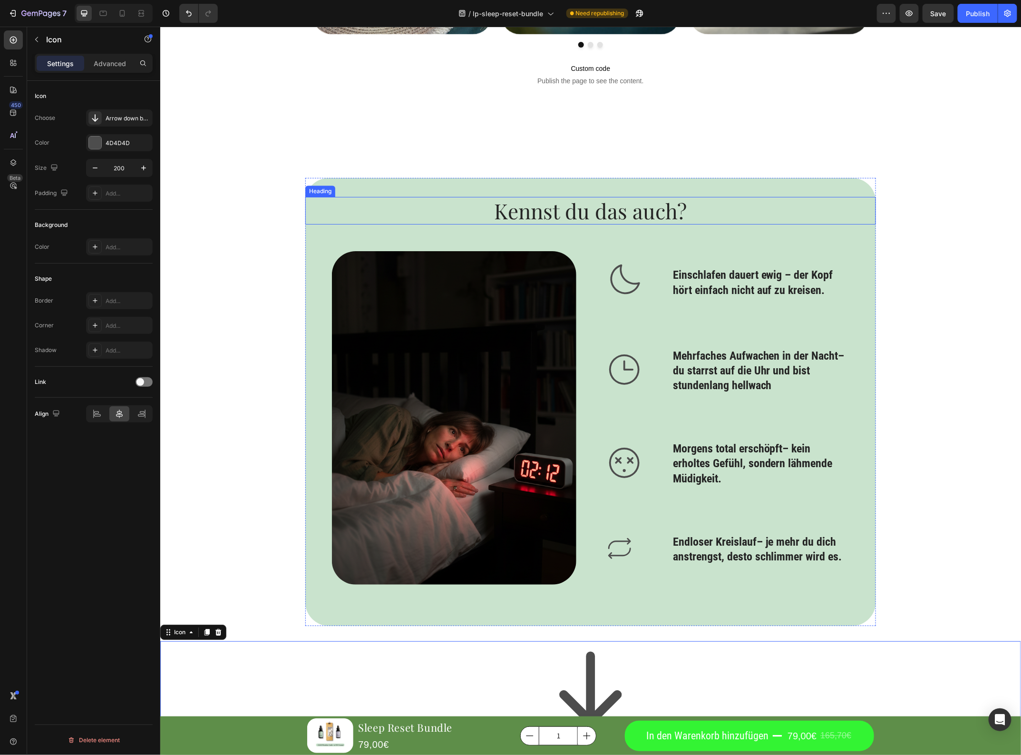
click at [739, 205] on h2 "Kennst du das auch?" at bounding box center [590, 210] width 571 height 28
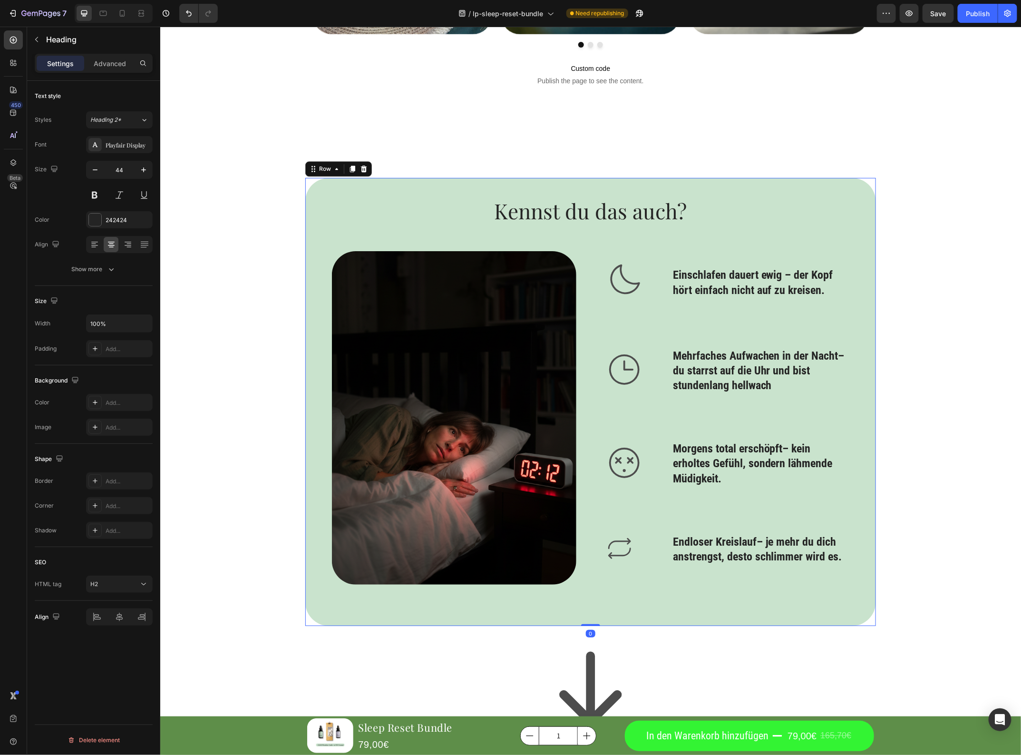
click at [765, 184] on div "Kennst du das auch? Heading Image Icon Einschlafen dauert ewig – der Kopf hört …" at bounding box center [590, 401] width 571 height 448
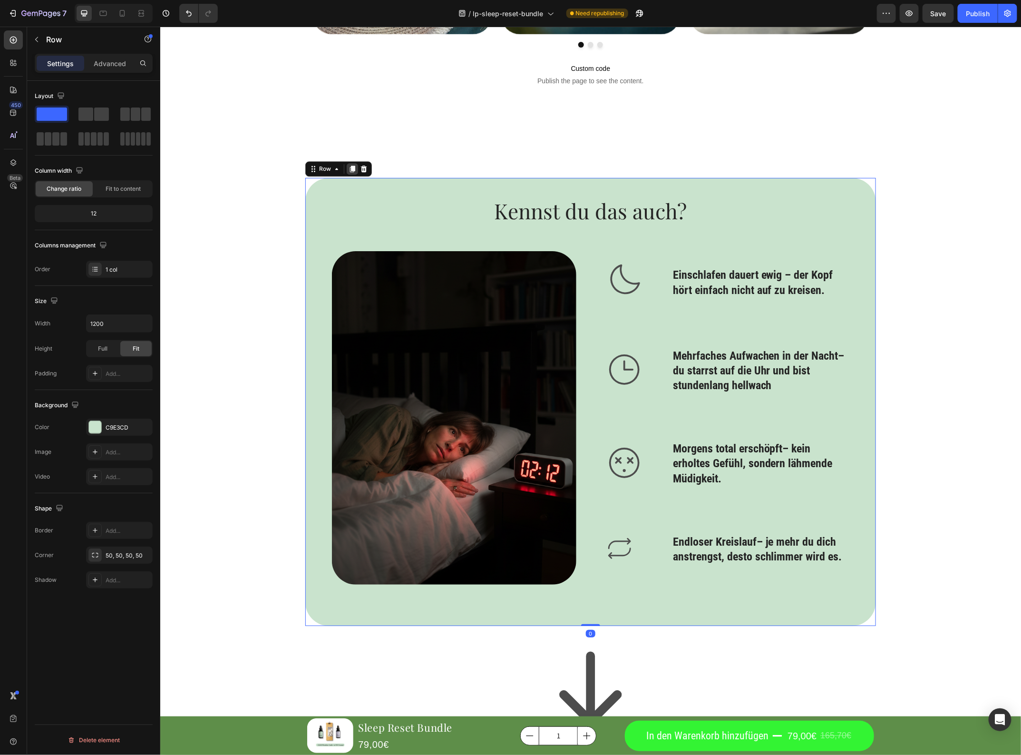
click at [346, 167] on div at bounding box center [351, 168] width 11 height 11
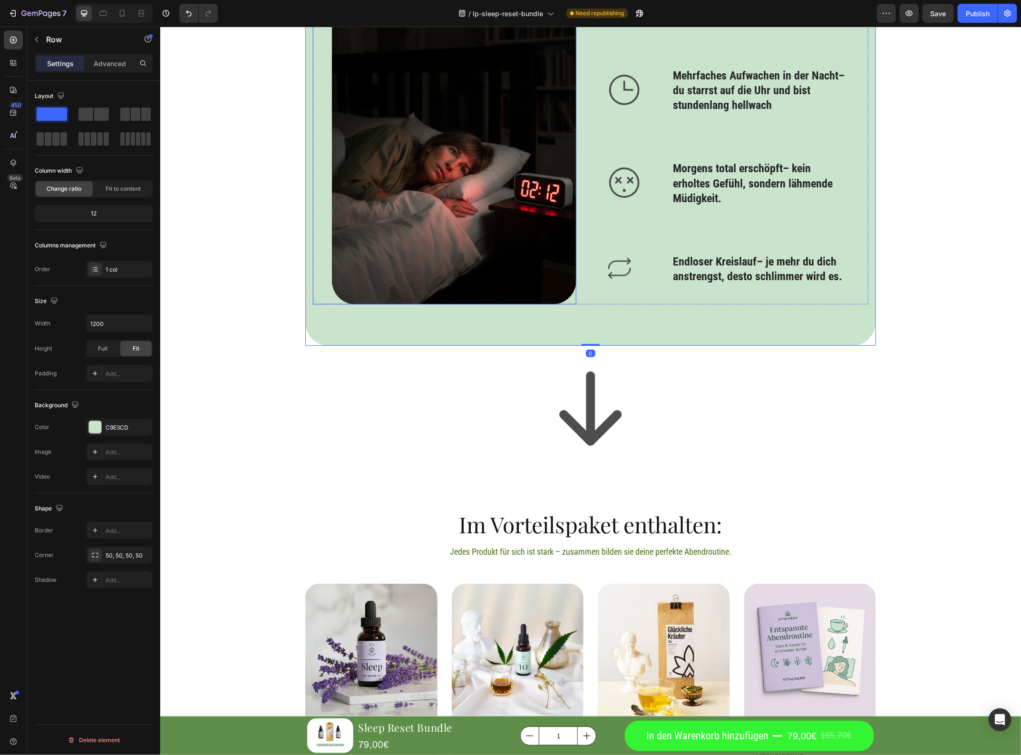
scroll to position [2018, 0]
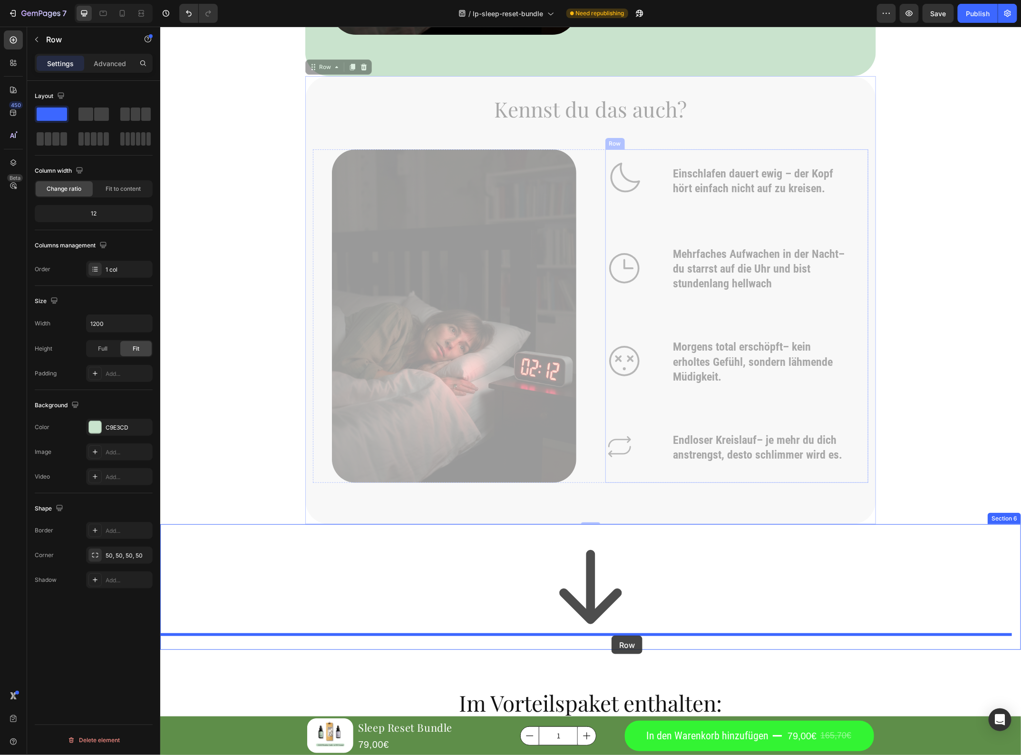
drag, startPoint x: 736, startPoint y: 112, endPoint x: 611, endPoint y: 636, distance: 537.9
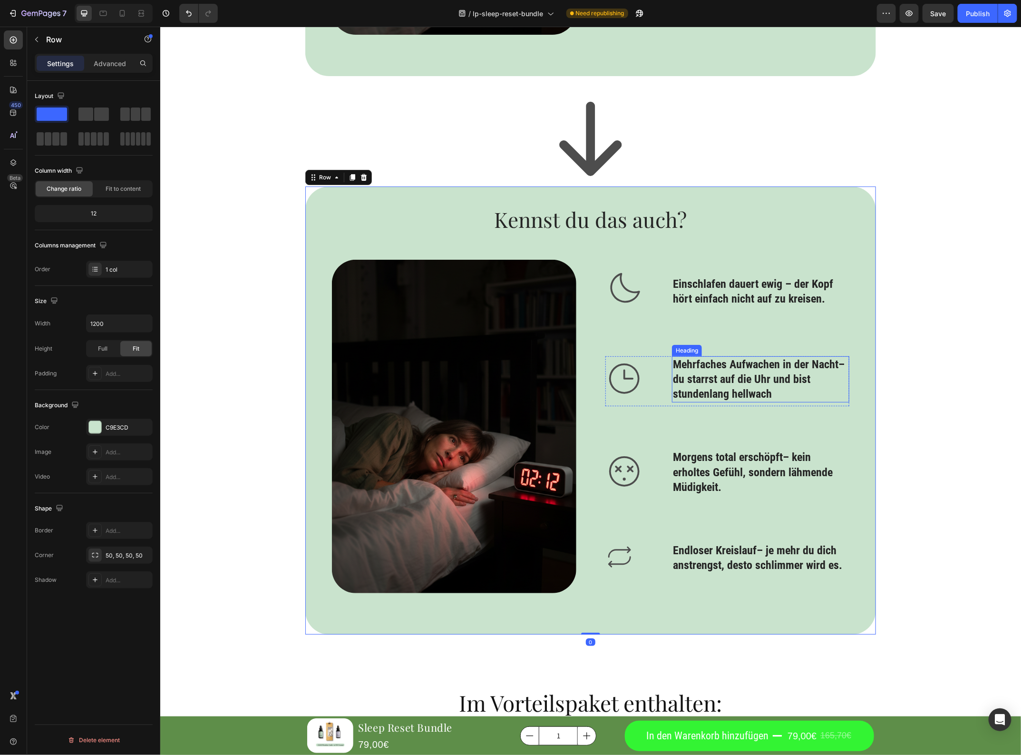
scroll to position [1840, 0]
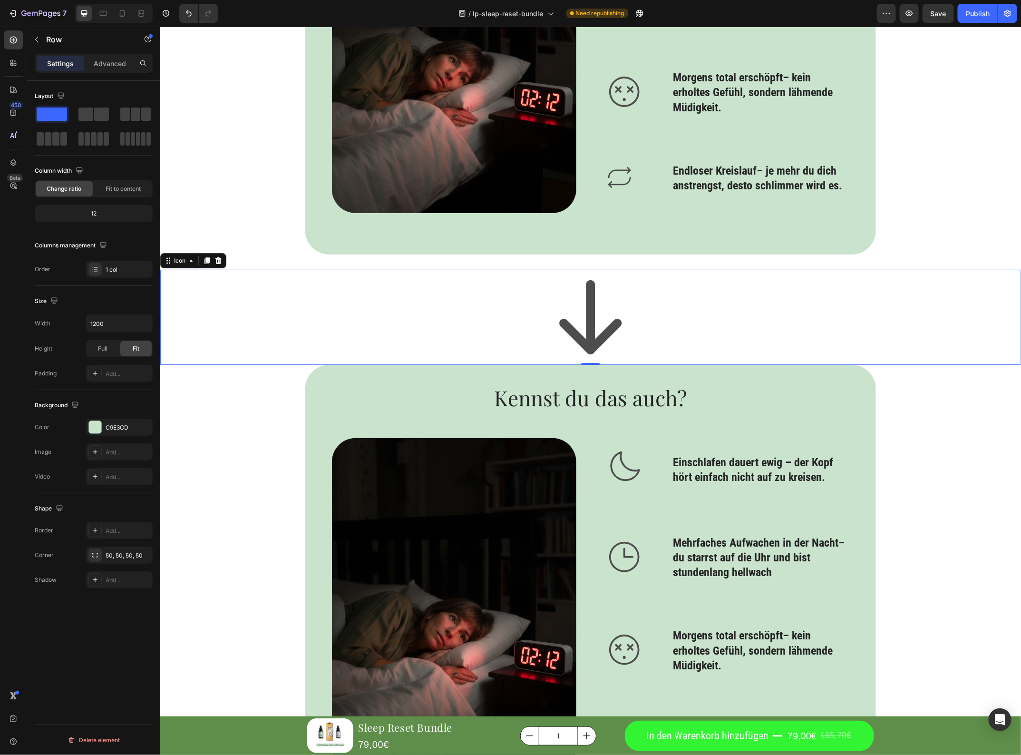
click at [598, 337] on icon at bounding box center [590, 317] width 62 height 74
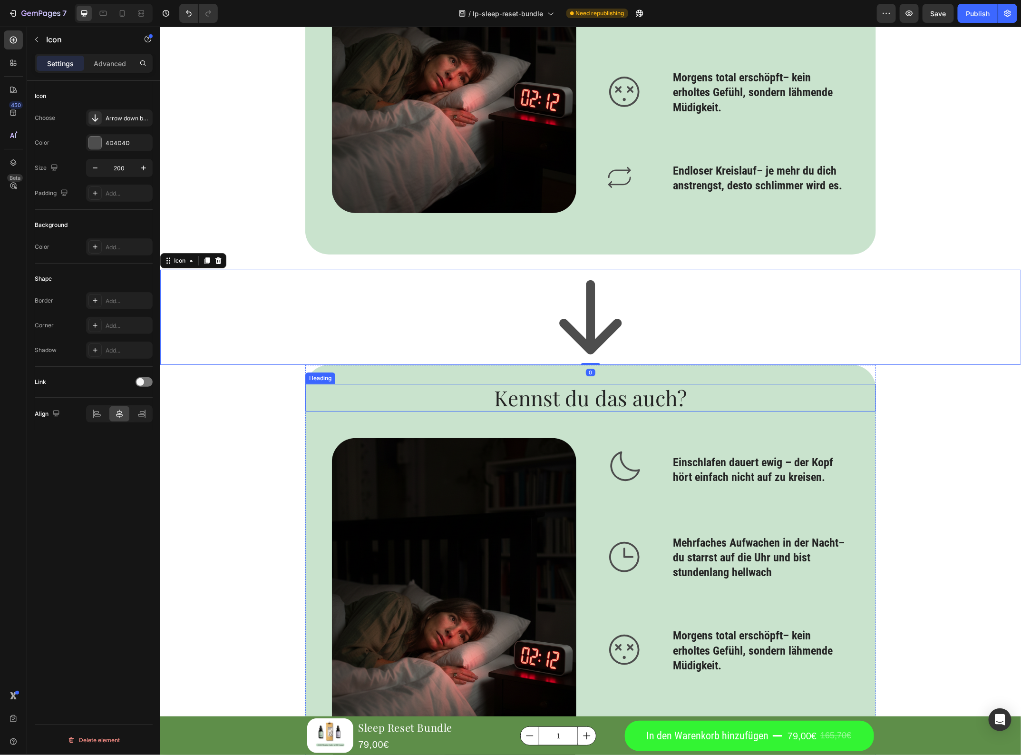
click at [620, 391] on h2 "Kennst du das auch?" at bounding box center [590, 397] width 571 height 28
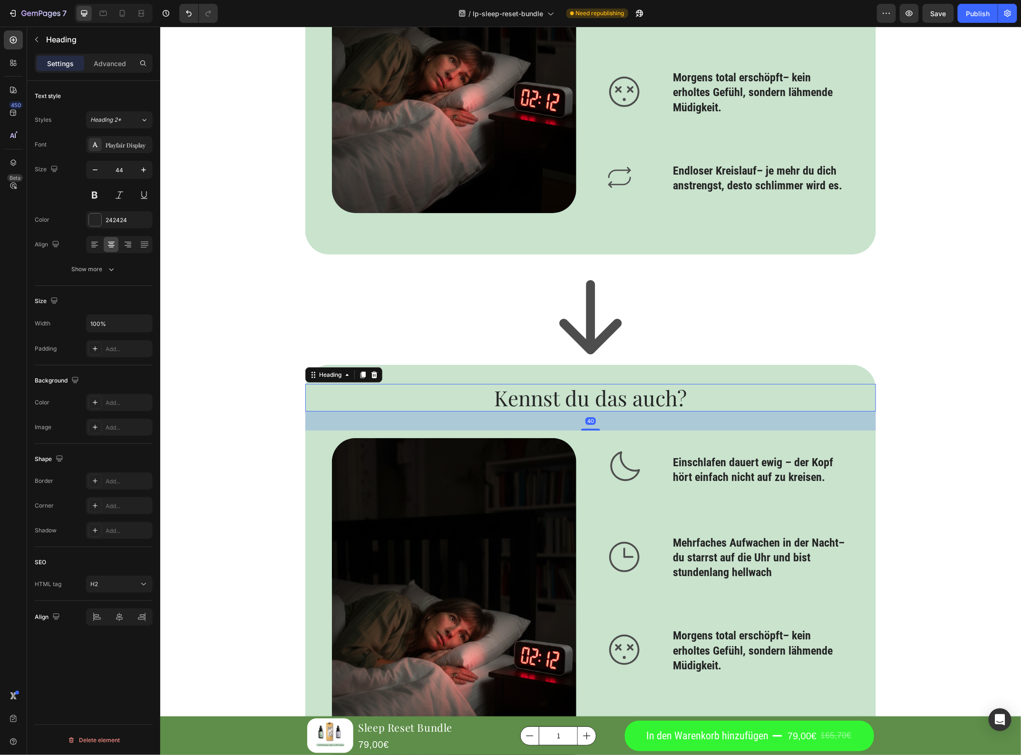
click at [620, 391] on h2 "Kennst du das auch?" at bounding box center [590, 397] width 571 height 28
click at [595, 400] on p "GENAU" at bounding box center [590, 397] width 569 height 26
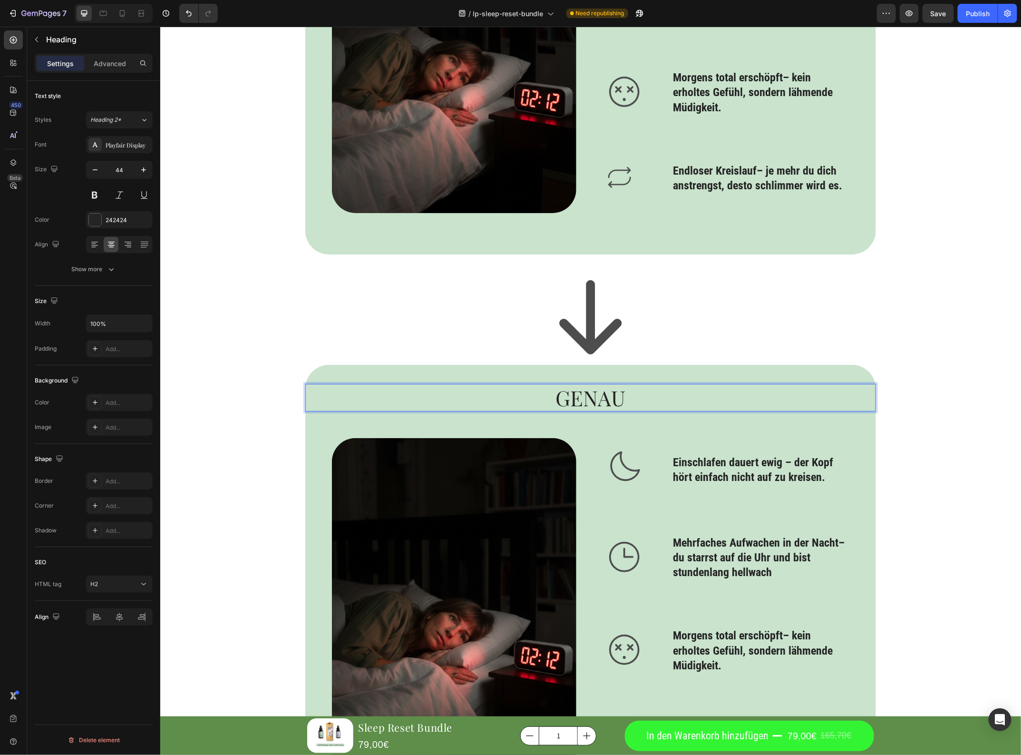
click at [594, 400] on p "GENAU" at bounding box center [590, 397] width 569 height 26
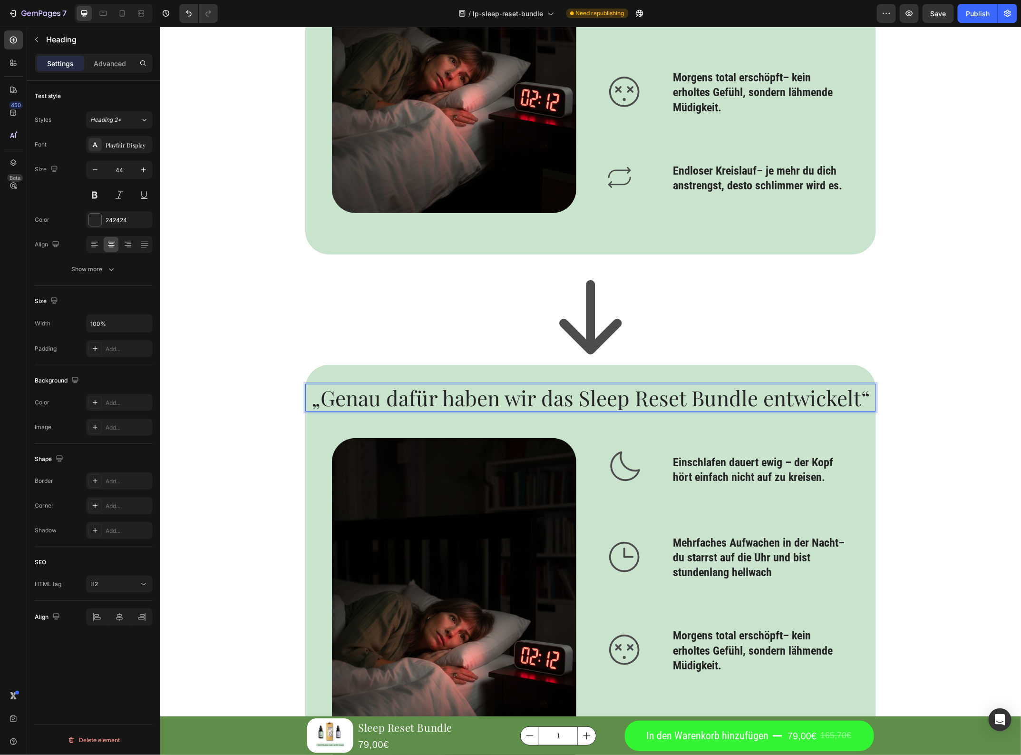
click at [307, 396] on p "„Genau dafür haben wir das Sleep Reset Bundle entwickelt“" at bounding box center [590, 397] width 569 height 26
click at [319, 402] on p "„Genau dafür haben wir das Sleep Reset Bundle entwickelt“" at bounding box center [590, 397] width 569 height 26
click at [869, 398] on p "Genau dafür haben wir das Sleep Reset Bundle entwickelt“" at bounding box center [590, 397] width 569 height 26
click at [748, 527] on div "Icon Einschlafen dauert ewig – der Kopf hört einfach nicht auf zu kreisen. Head…" at bounding box center [727, 605] width 245 height 314
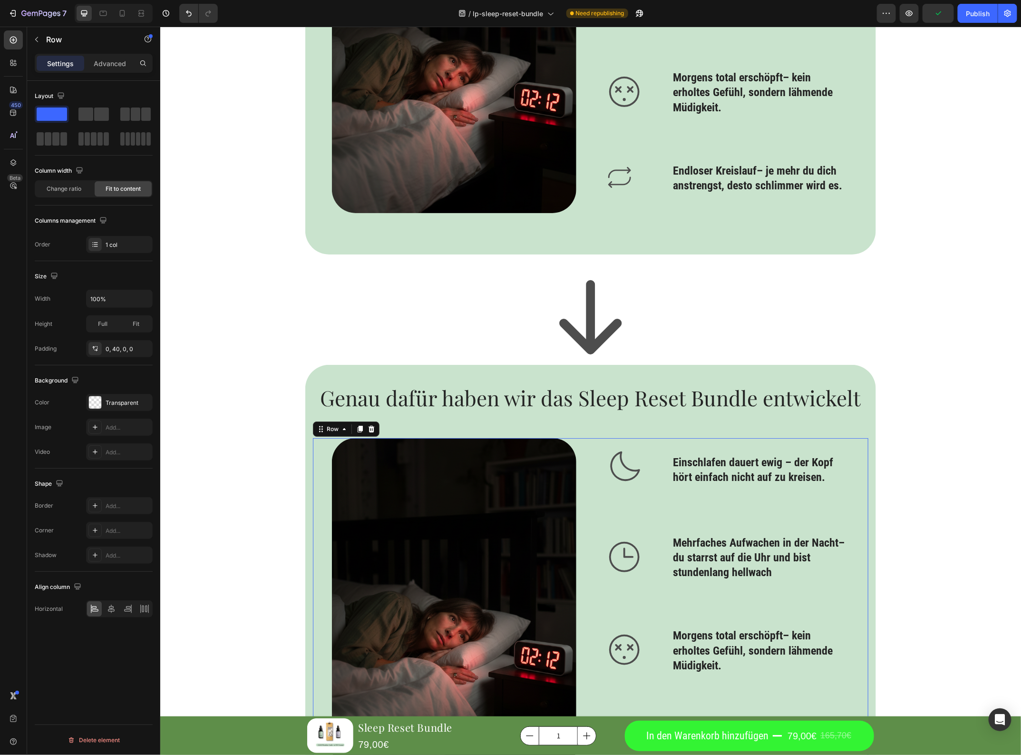
click at [590, 464] on div "Image Icon Einschlafen dauert ewig – der Kopf hört einfach nicht auf zu kreisen…" at bounding box center [591, 604] width 556 height 333
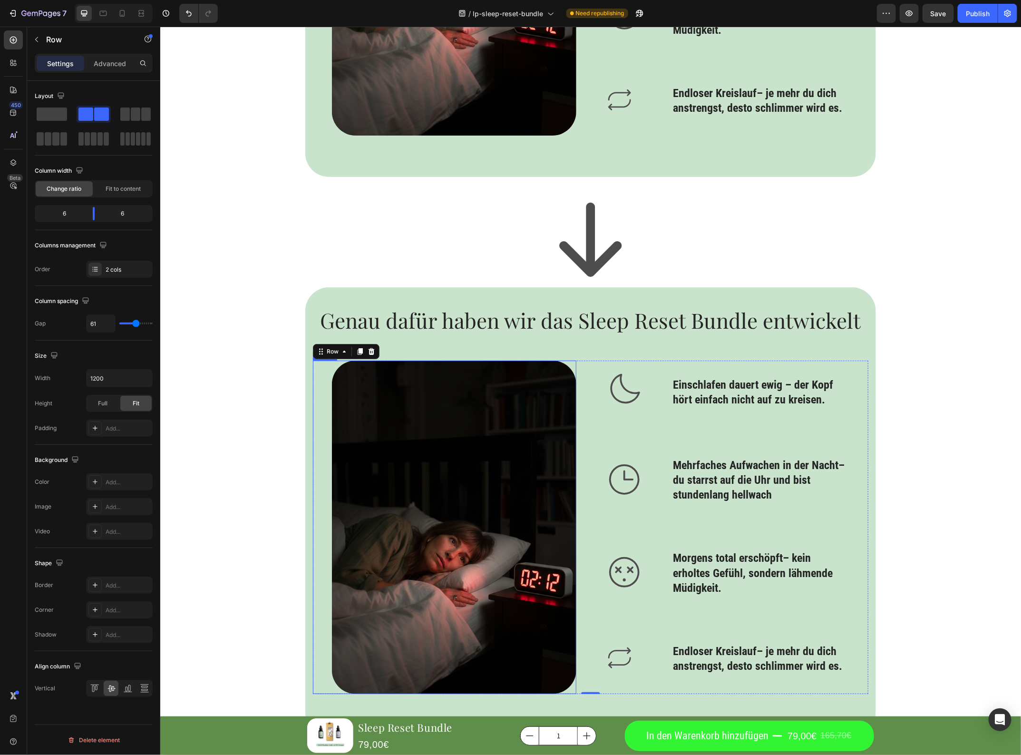
scroll to position [2018, 0]
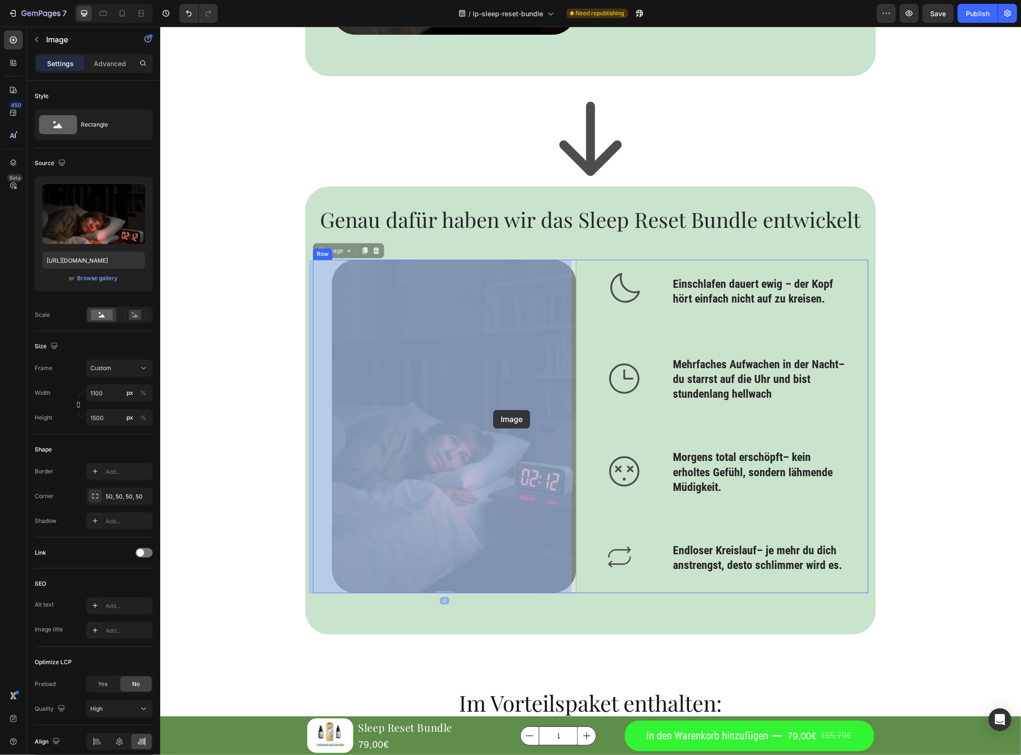
drag, startPoint x: 455, startPoint y: 349, endPoint x: 493, endPoint y: 410, distance: 71.2
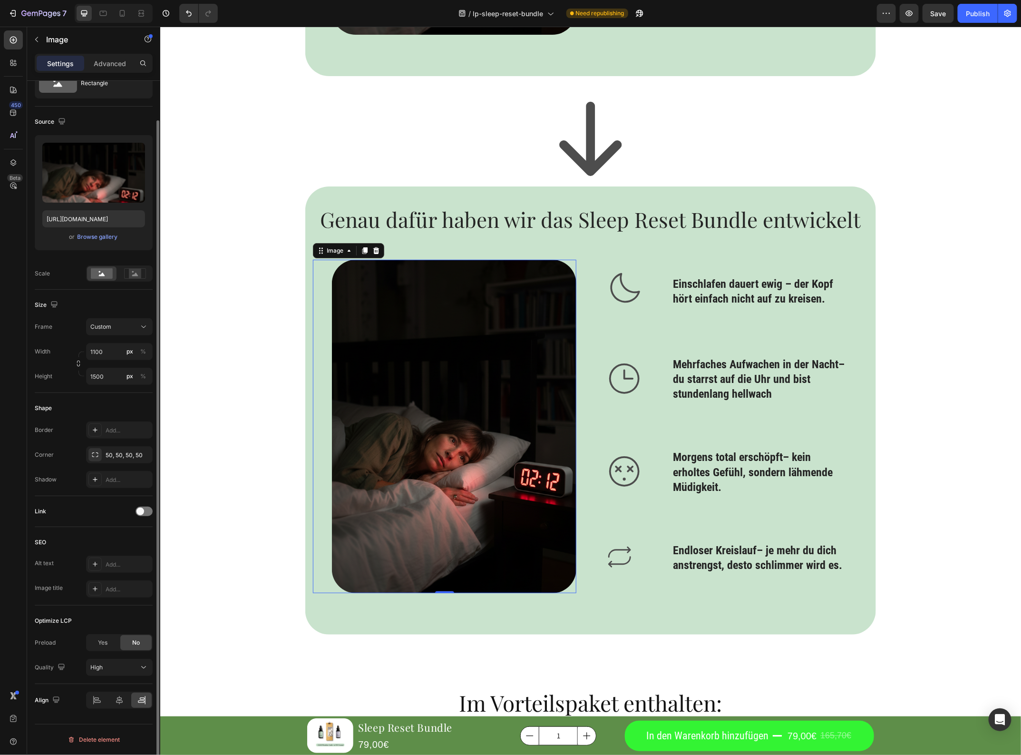
scroll to position [0, 0]
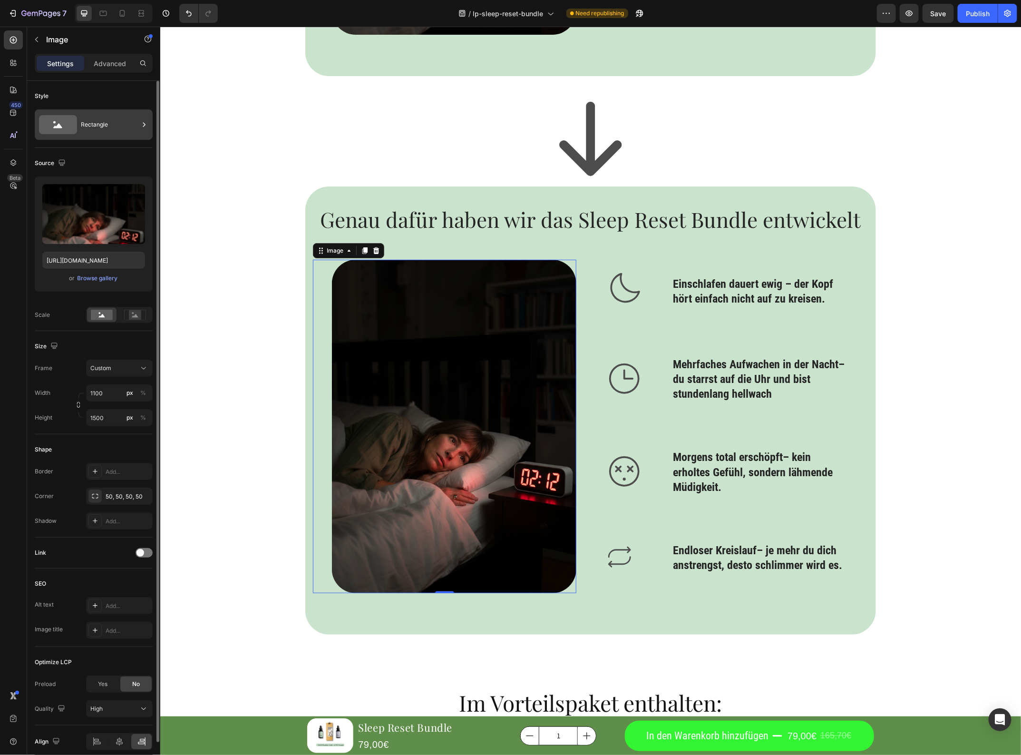
click at [86, 114] on div "Rectangle" at bounding box center [110, 125] width 58 height 22
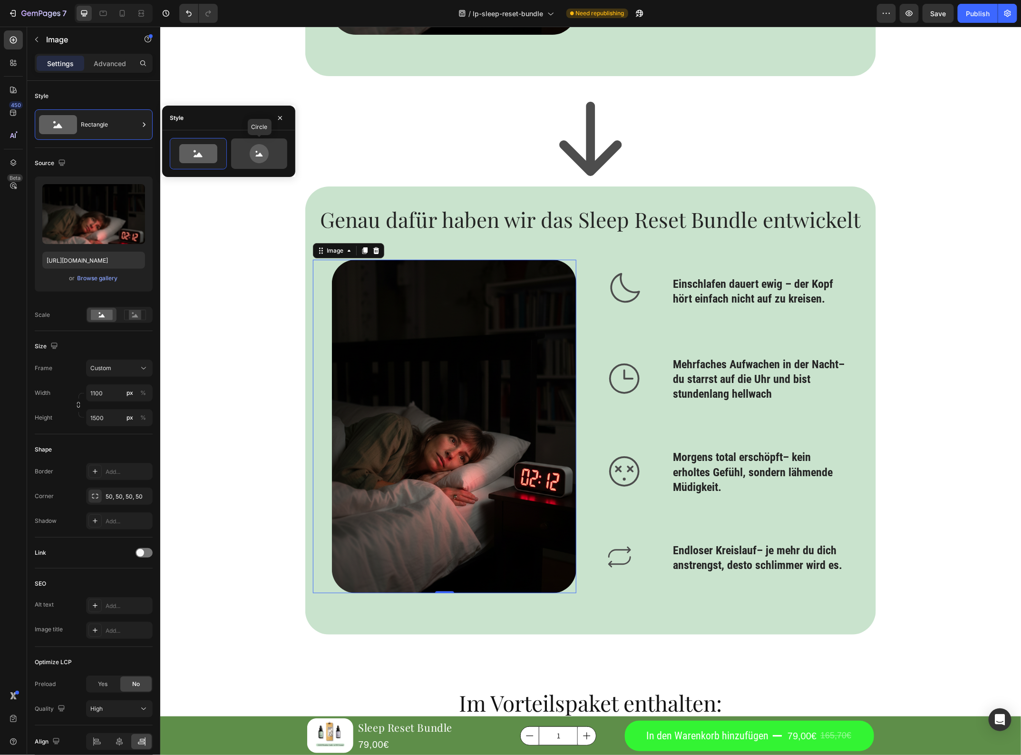
click at [273, 153] on icon at bounding box center [259, 153] width 45 height 19
type input "80"
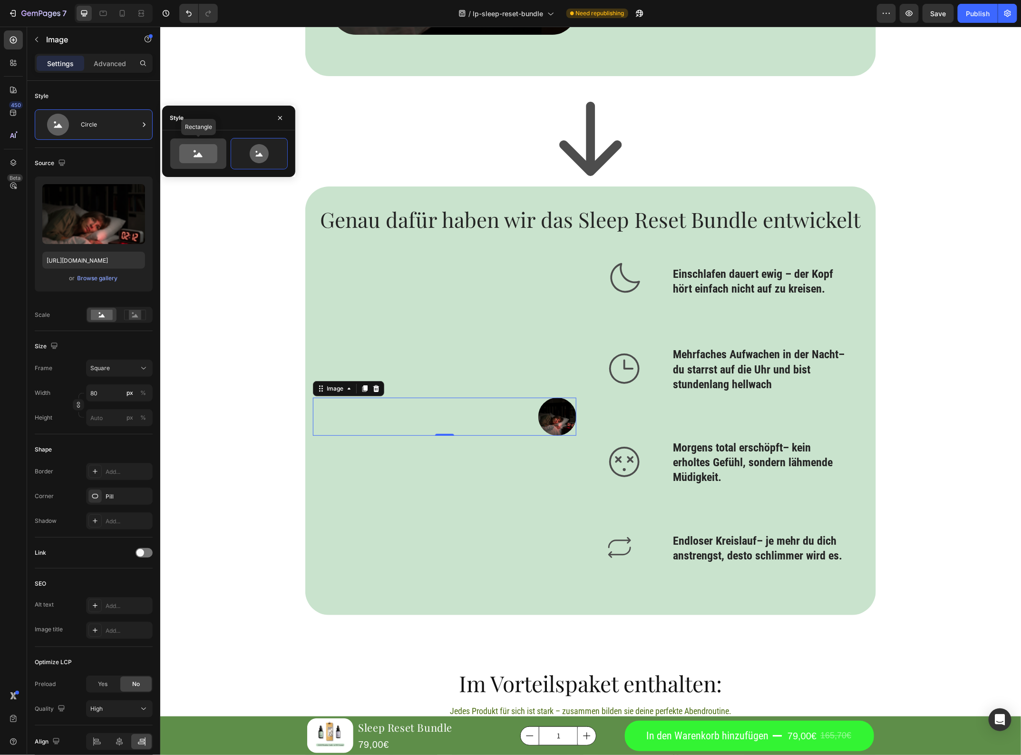
click at [207, 161] on icon at bounding box center [198, 153] width 38 height 19
type input "100"
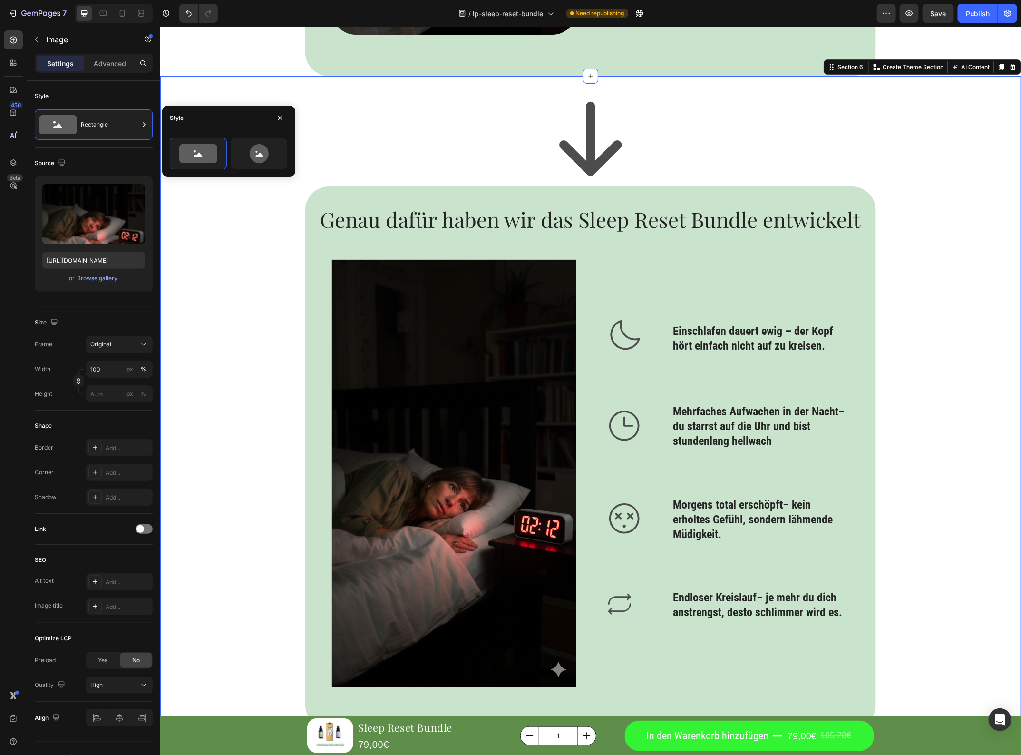
click at [215, 243] on div "Icon Genau dafür haben wir das Sleep Reset Bundle entwickelt Heading Image Icon…" at bounding box center [590, 410] width 861 height 638
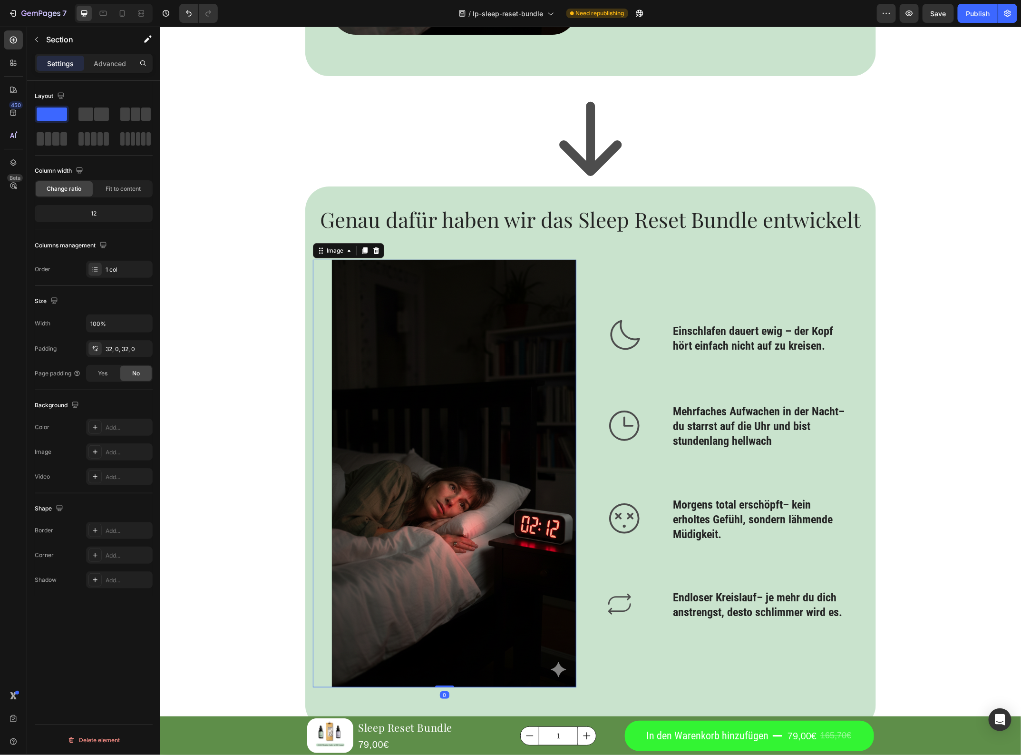
click at [424, 360] on img at bounding box center [454, 473] width 245 height 428
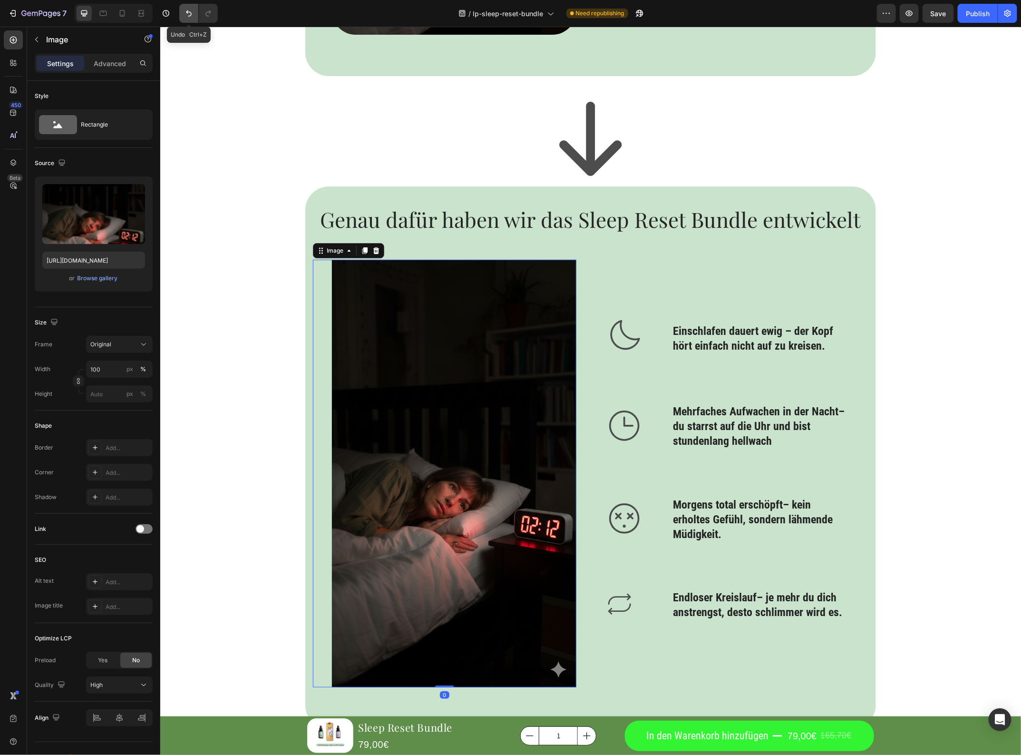
click at [186, 12] on icon "Undo/Redo" at bounding box center [189, 14] width 10 height 10
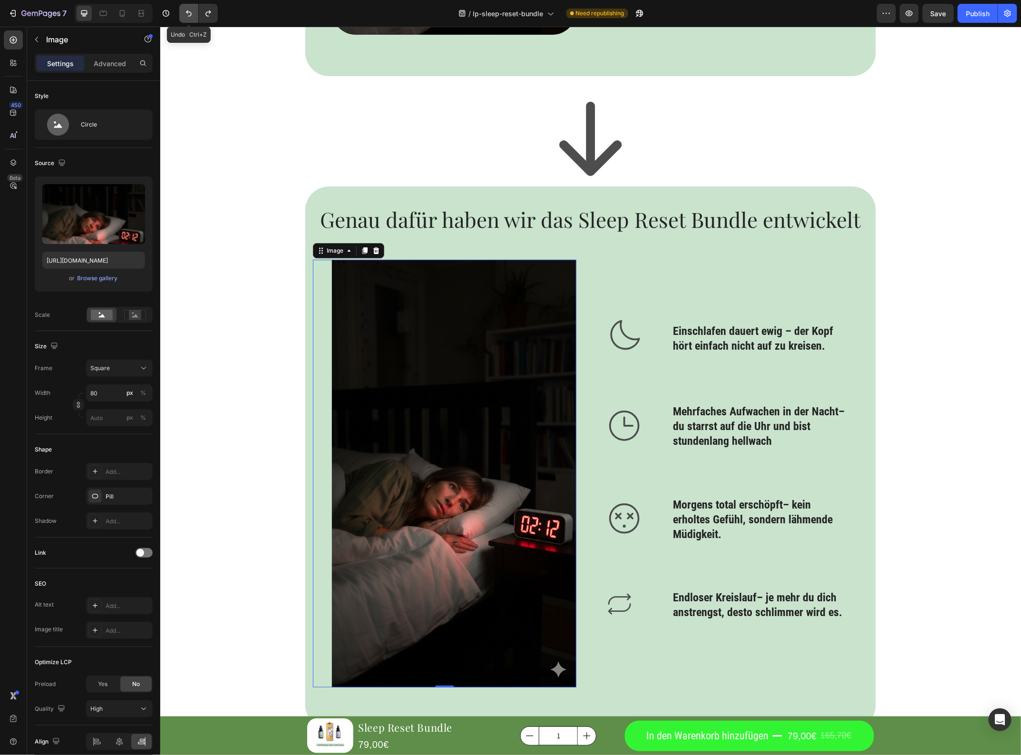
click at [186, 12] on icon "Undo/Redo" at bounding box center [189, 14] width 10 height 10
type input "1100"
type input "1500"
click at [189, 16] on icon "Undo/Redo" at bounding box center [189, 13] width 6 height 6
click at [189, 18] on button "Undo/Redo" at bounding box center [188, 13] width 19 height 19
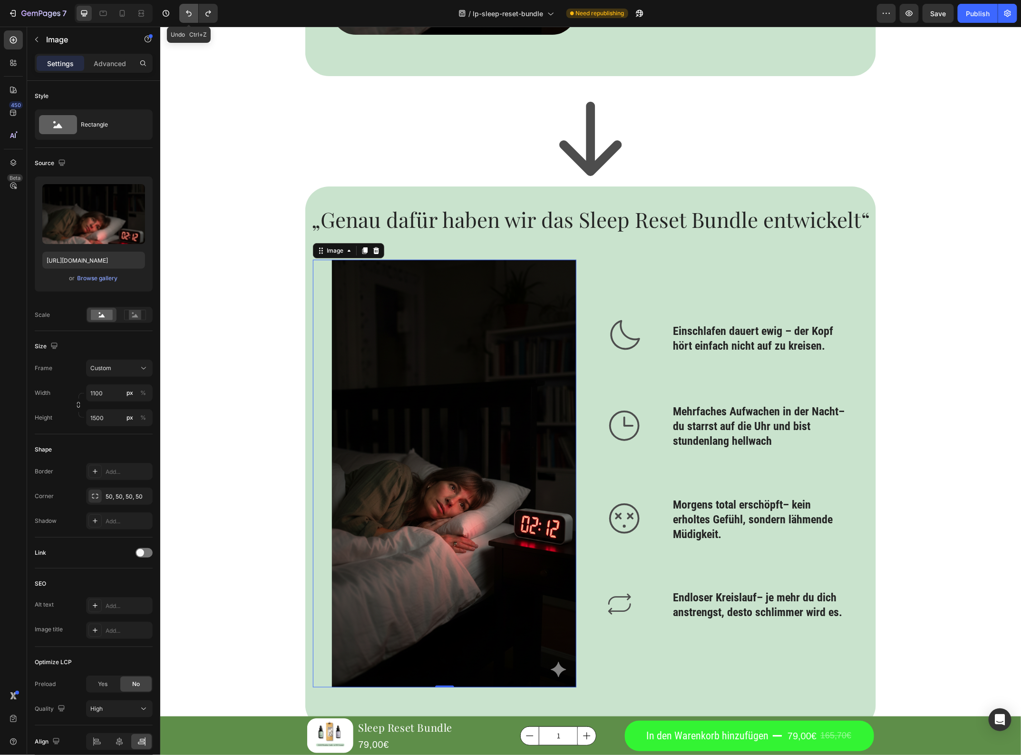
click at [189, 18] on button "Undo/Redo" at bounding box center [188, 13] width 19 height 19
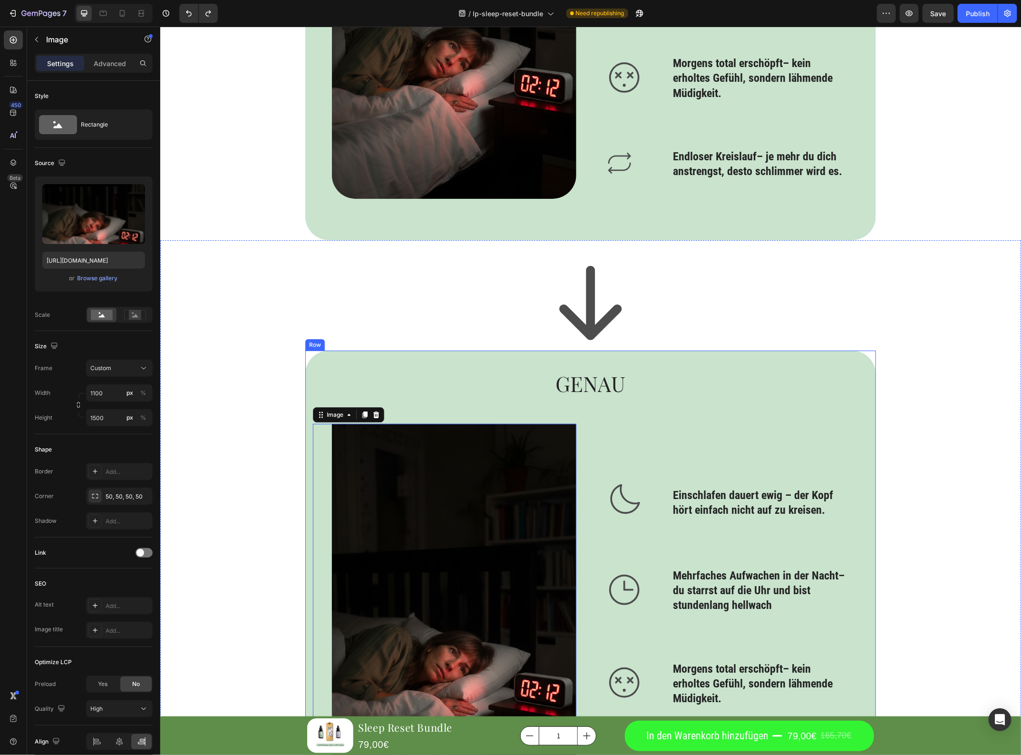
scroll to position [1780, 0]
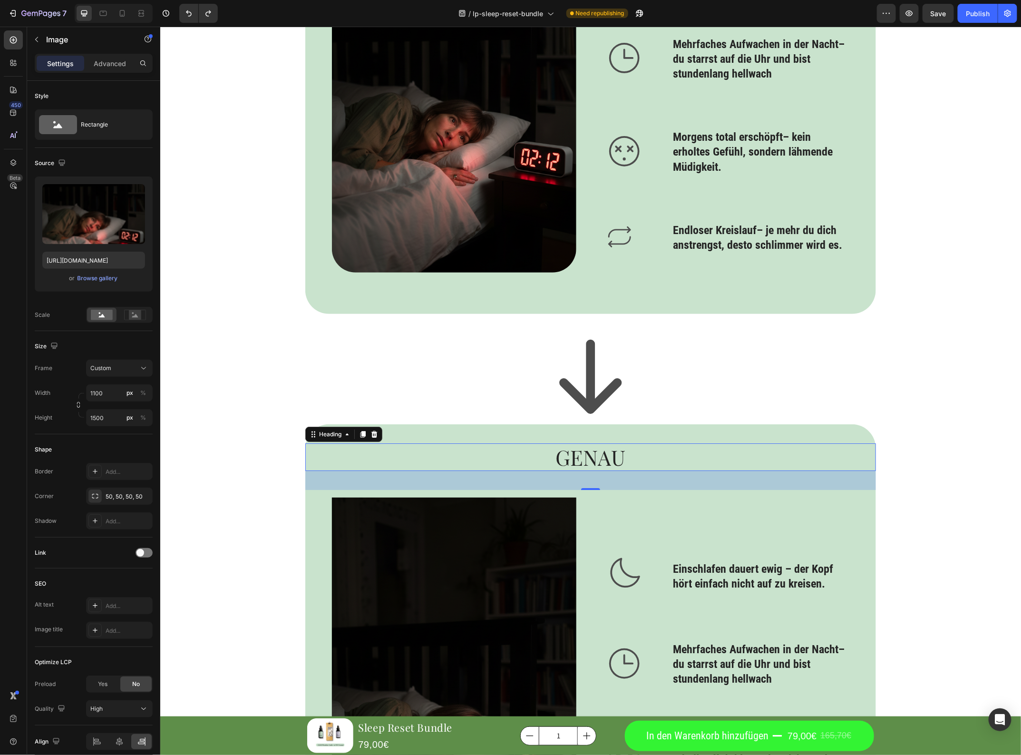
click at [676, 471] on div "GENAU Heading 0" at bounding box center [590, 457] width 571 height 28
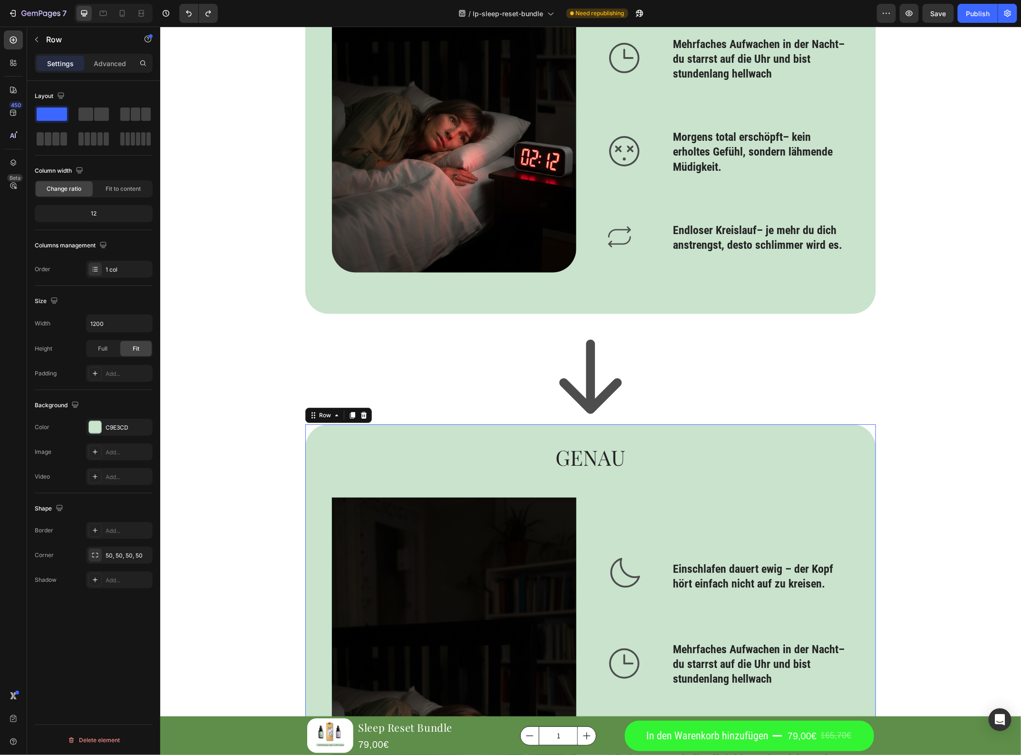
click at [730, 432] on div "GENAU Heading Image Icon Einschlafen dauert ewig – der Kopf hört einfach nicht …" at bounding box center [590, 695] width 571 height 542
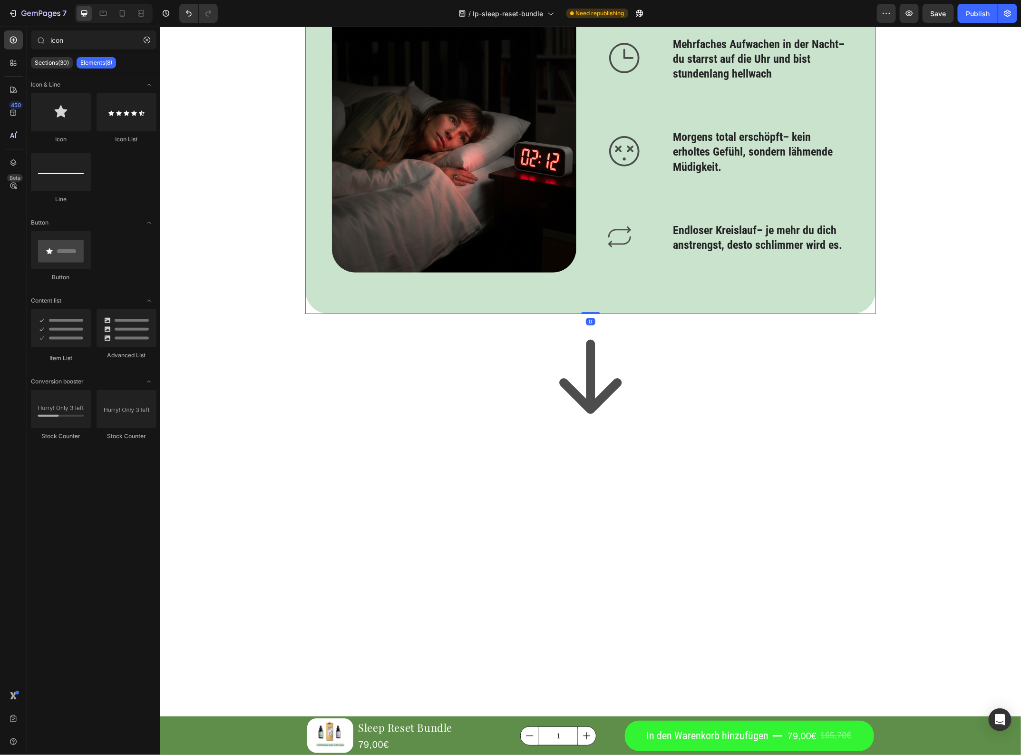
click at [694, 304] on div "Kennst du das auch? Heading Image Icon Einschlafen dauert ewig – der Kopf hört …" at bounding box center [590, 90] width 571 height 448
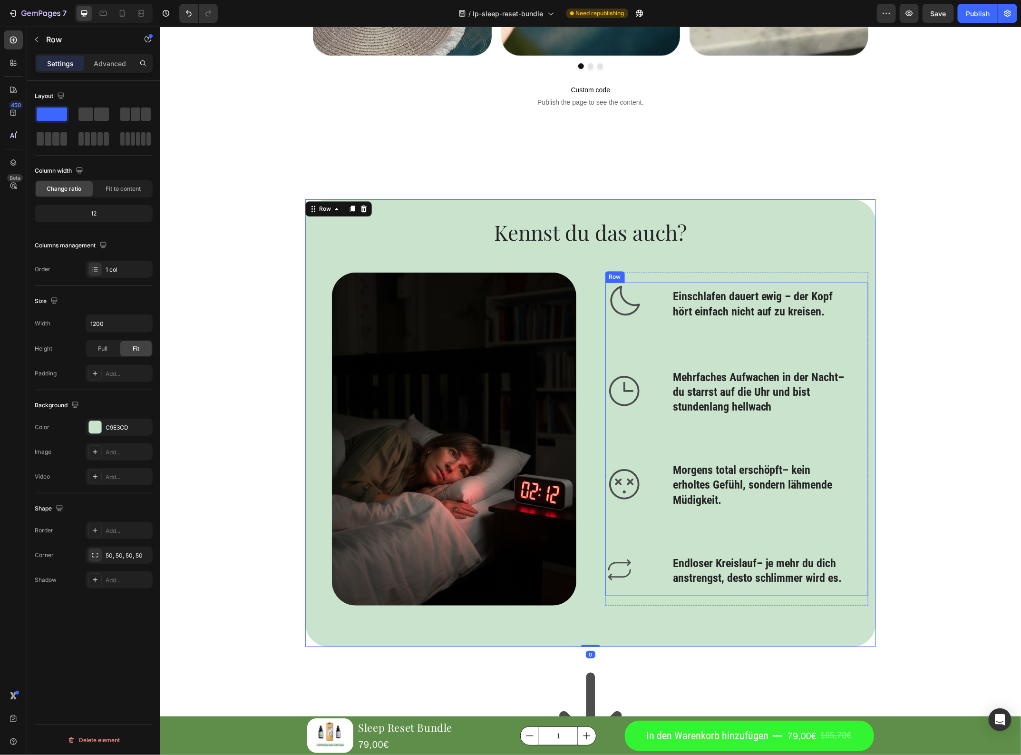
scroll to position [1423, 0]
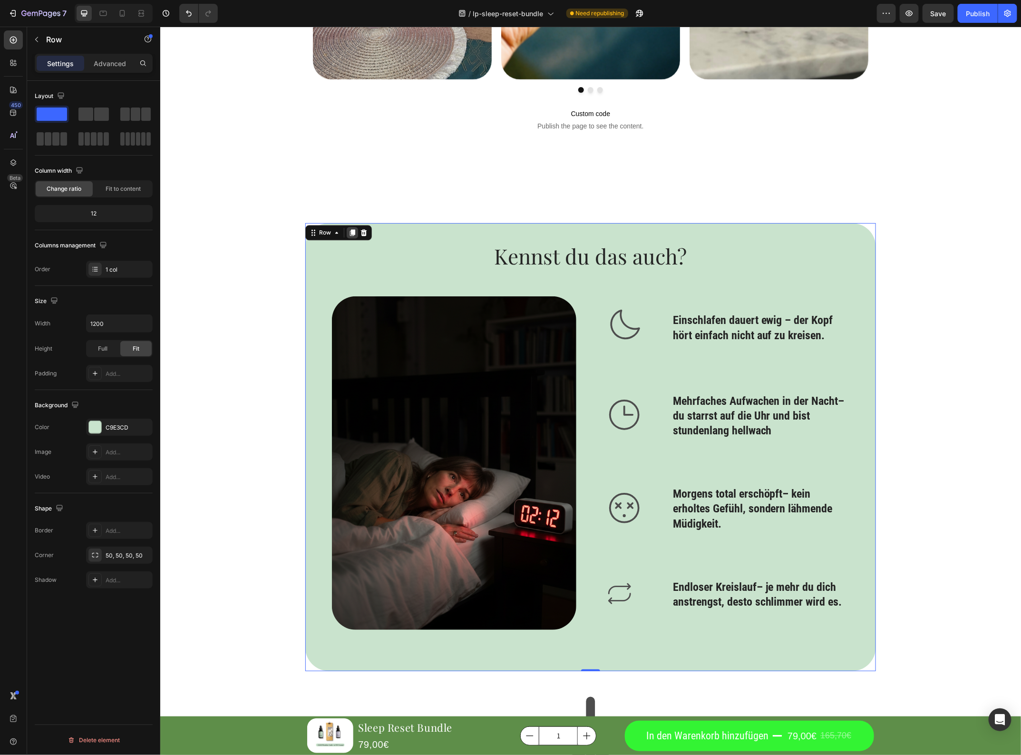
click at [350, 233] on icon at bounding box center [352, 232] width 5 height 7
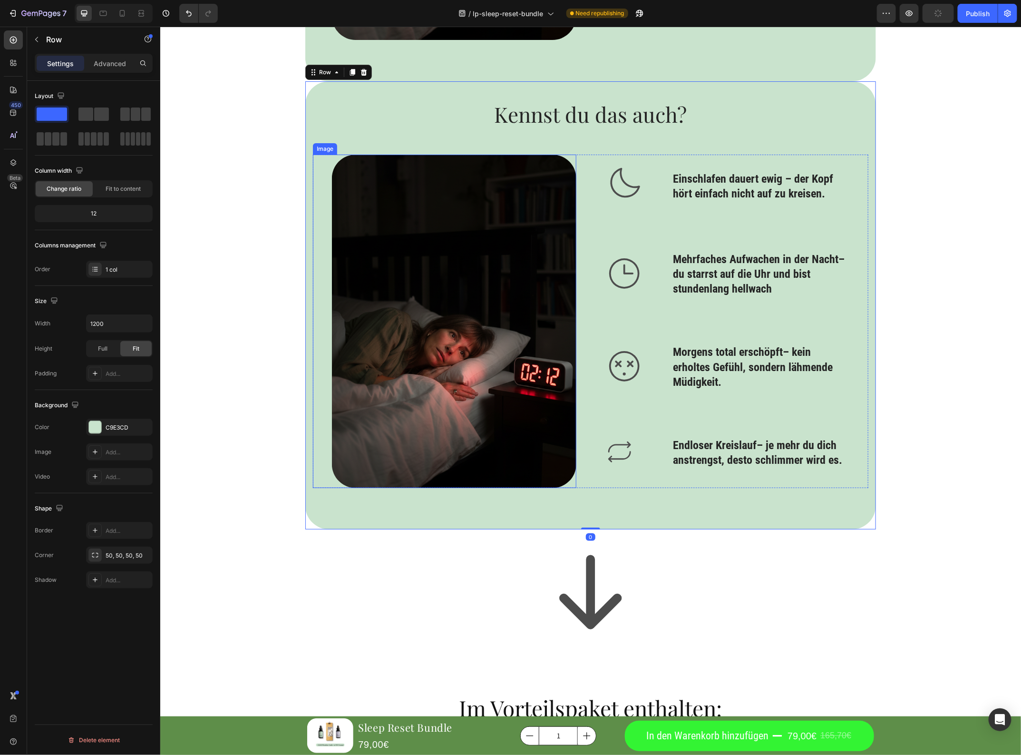
scroll to position [2034, 0]
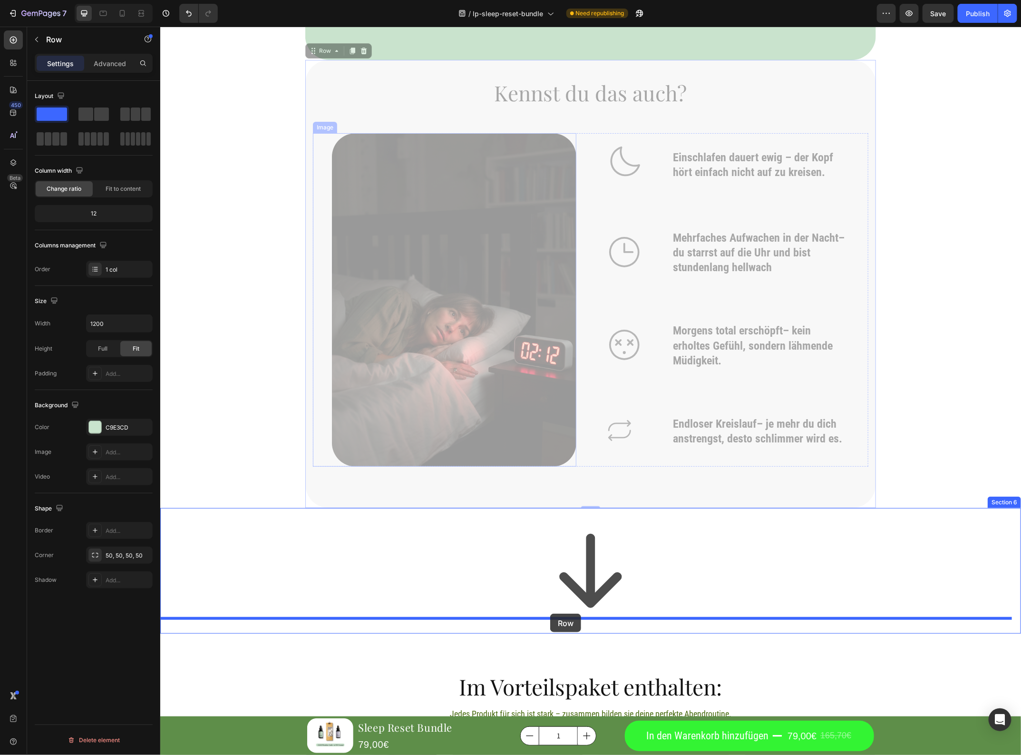
drag, startPoint x: 458, startPoint y: 72, endPoint x: 550, endPoint y: 612, distance: 547.3
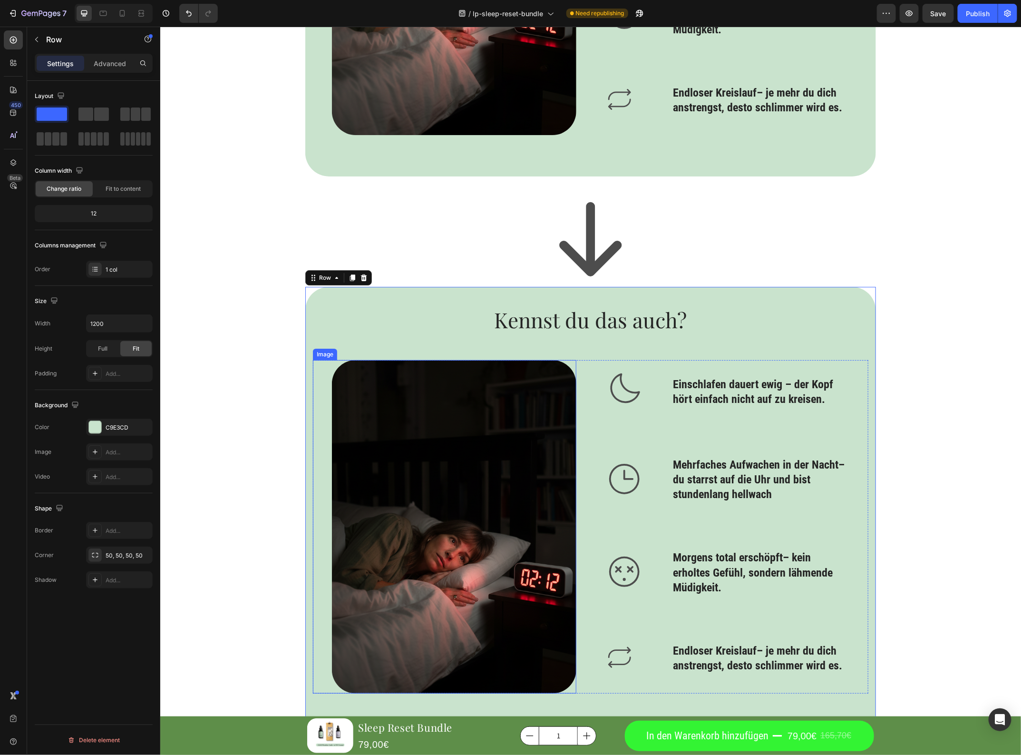
scroll to position [1796, 0]
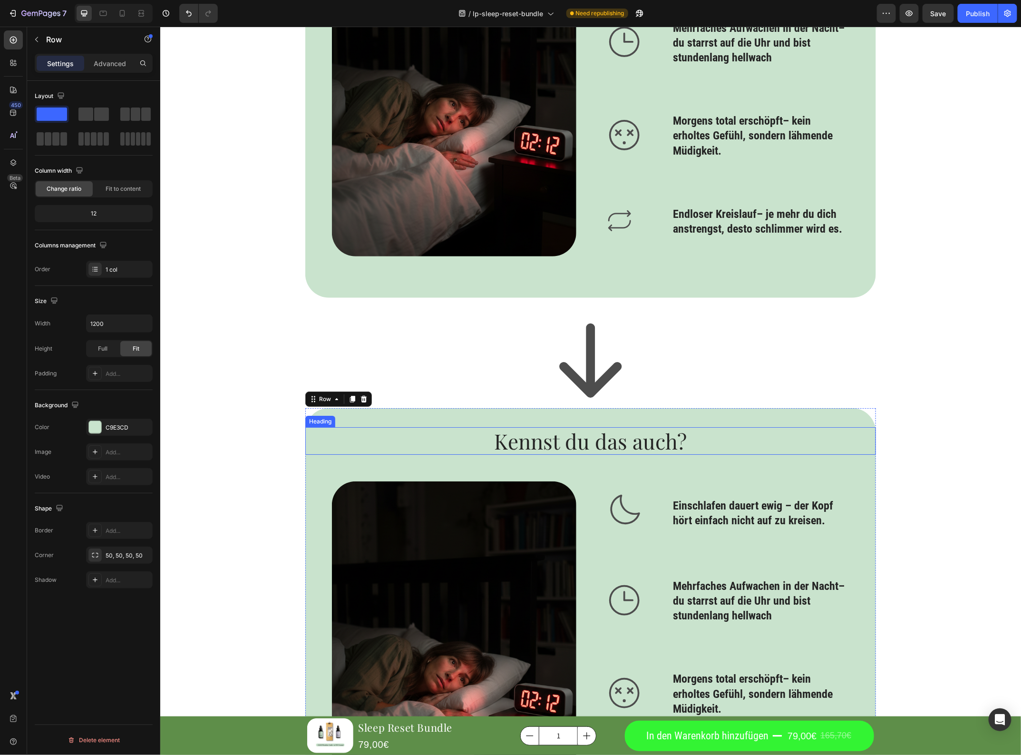
click at [559, 440] on h2 "Kennst du das auch?" at bounding box center [590, 441] width 571 height 28
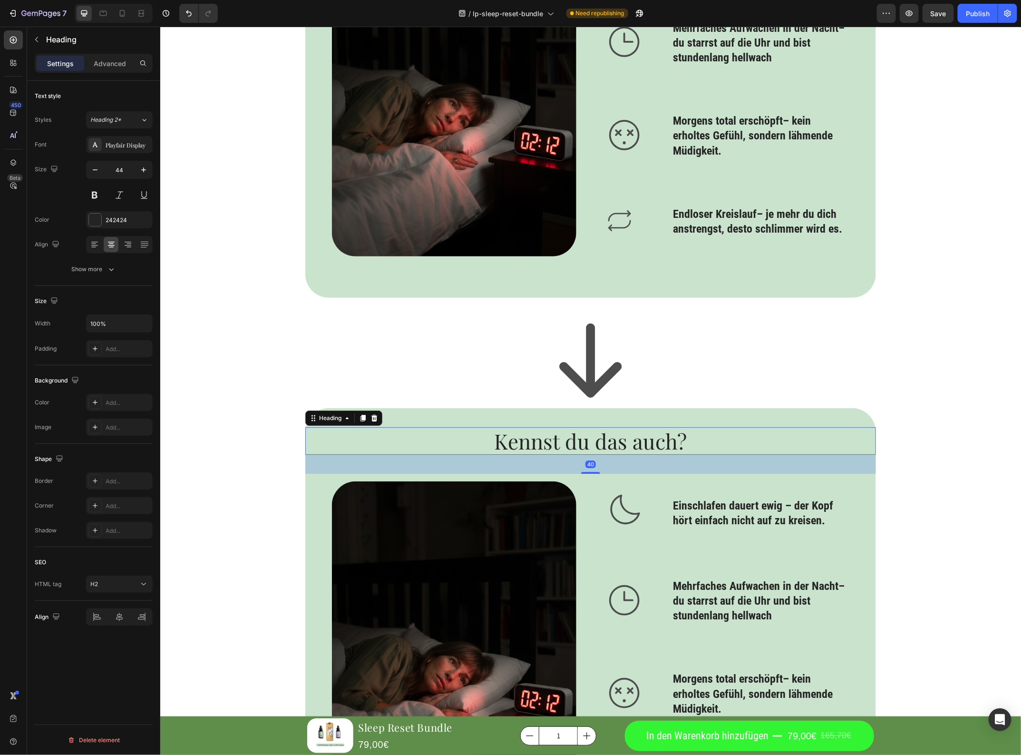
click at [559, 440] on h2 "Kennst du das auch?" at bounding box center [590, 441] width 571 height 28
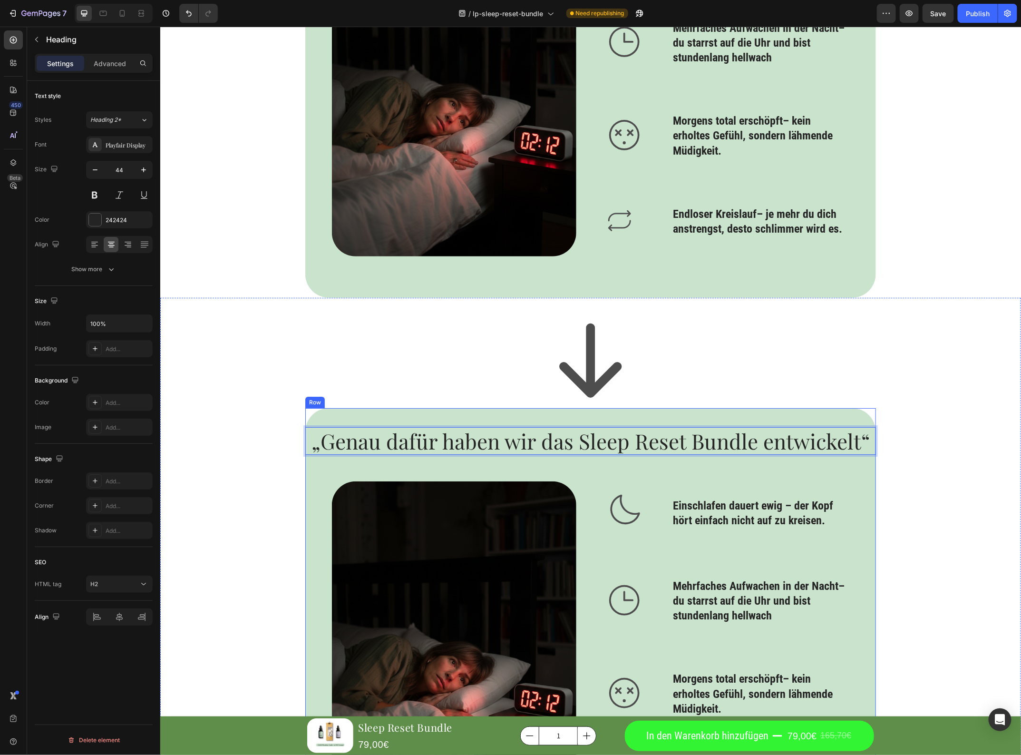
click at [322, 433] on p "„Genau dafür haben wir das Sleep Reset Bundle entwickelt“" at bounding box center [590, 441] width 569 height 26
click at [862, 445] on p "Genau dafür haben wir das Sleep Reset Bundle entwickelt“" at bounding box center [590, 441] width 569 height 26
click at [578, 444] on p "Genau dafür haben wir das Sleep Reset Bundle entwickelt" at bounding box center [590, 441] width 569 height 26
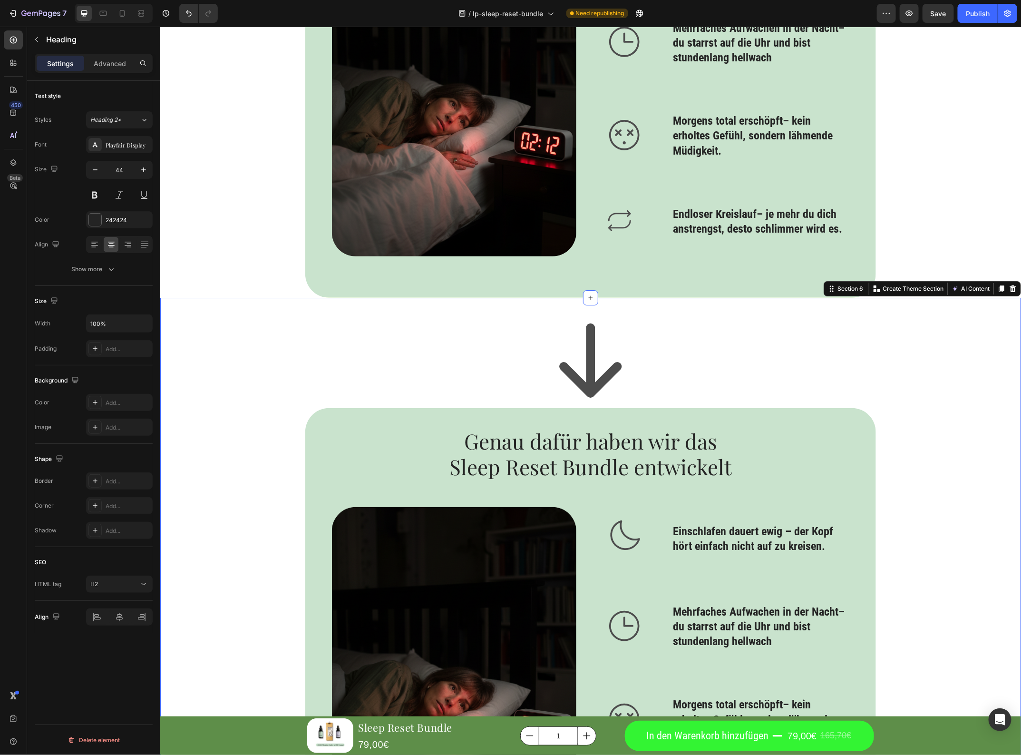
click at [962, 441] on div "Icon Genau dafür haben wir das Sleep Reset Bundle entwickelt Heading Image Icon…" at bounding box center [590, 597] width 861 height 569
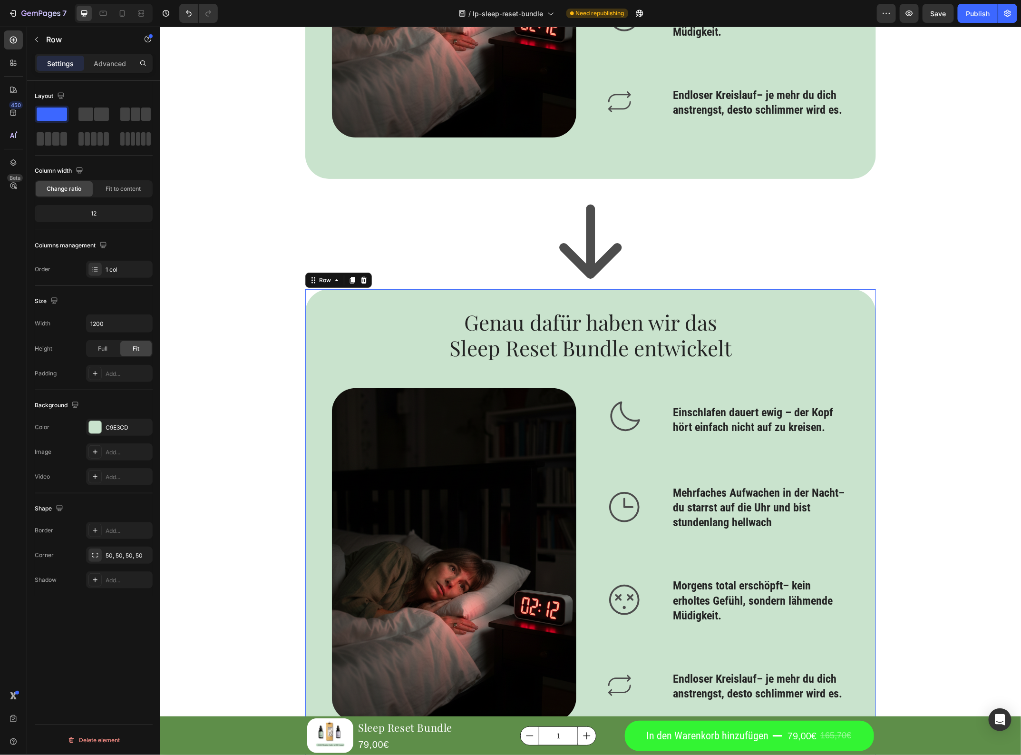
scroll to position [2094, 0]
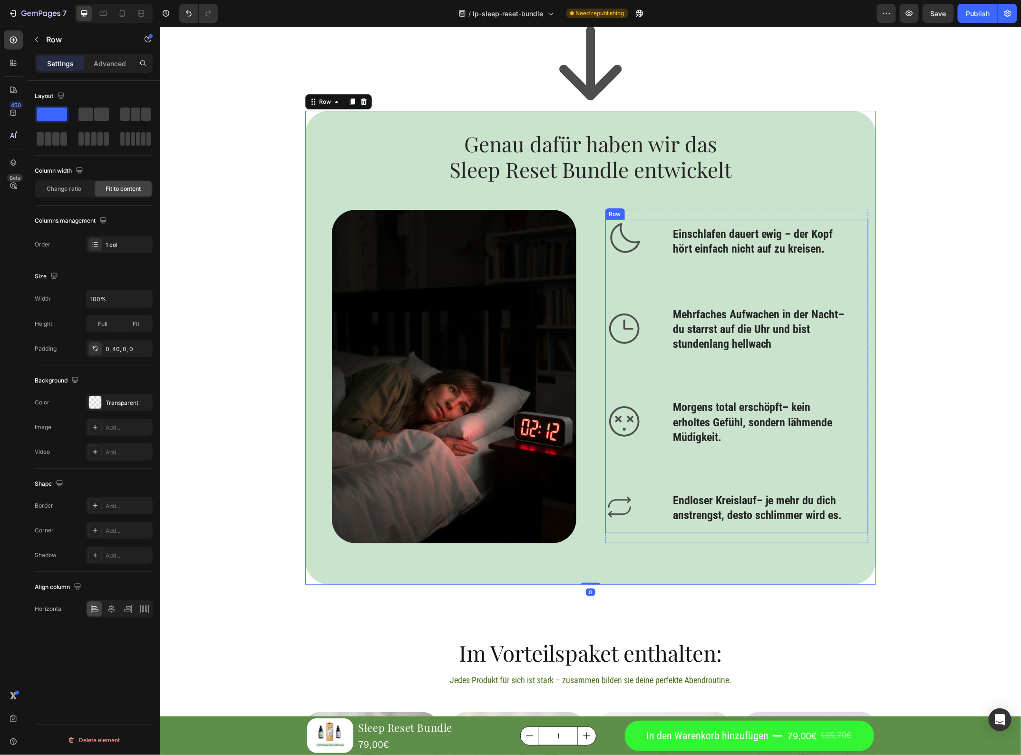
click at [688, 286] on div "Icon Einschlafen dauert ewig – der Kopf hört einfach nicht auf zu kreisen. Head…" at bounding box center [727, 376] width 245 height 314
click at [523, 305] on img at bounding box center [454, 375] width 245 height 333
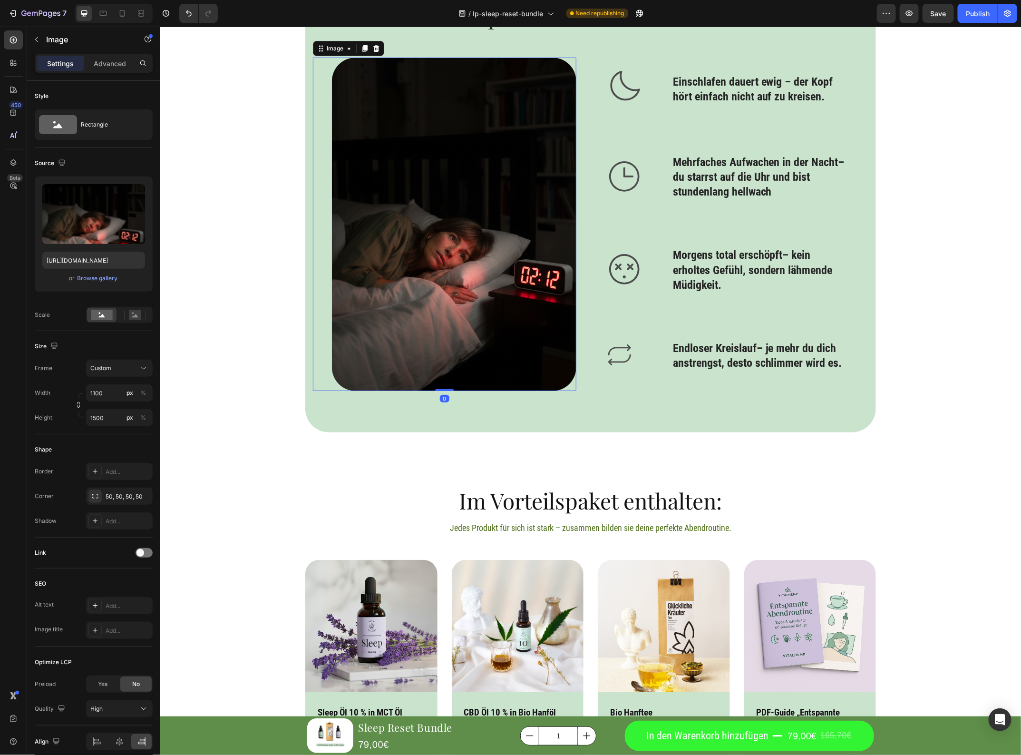
scroll to position [2332, 0]
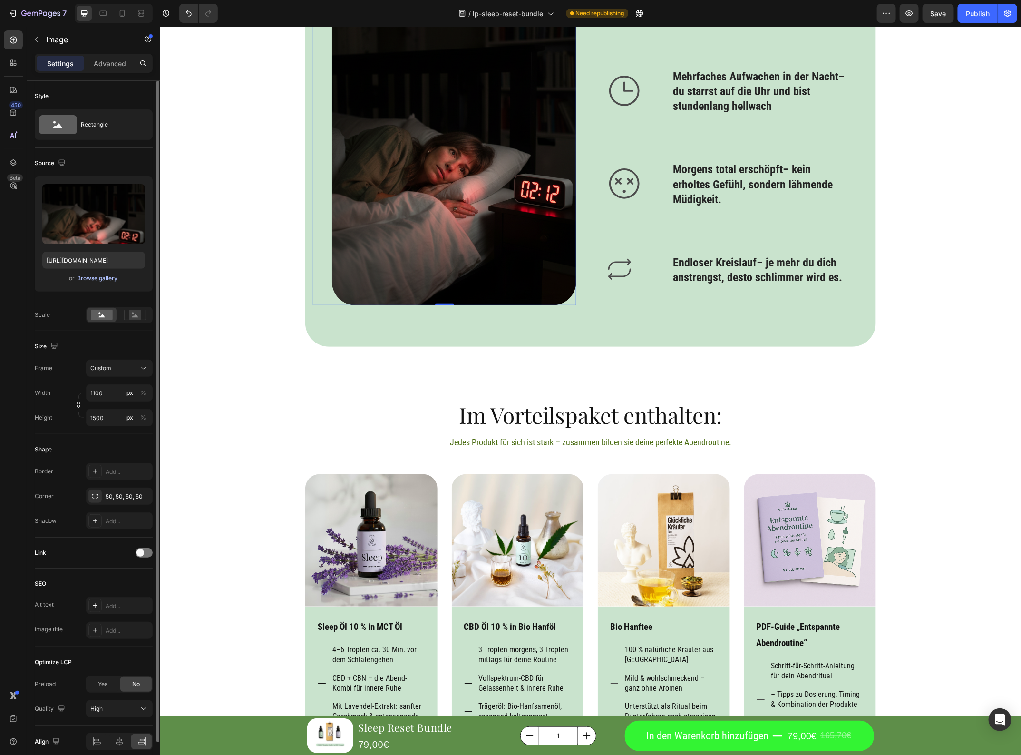
click at [95, 280] on div "Browse gallery" at bounding box center [98, 278] width 40 height 9
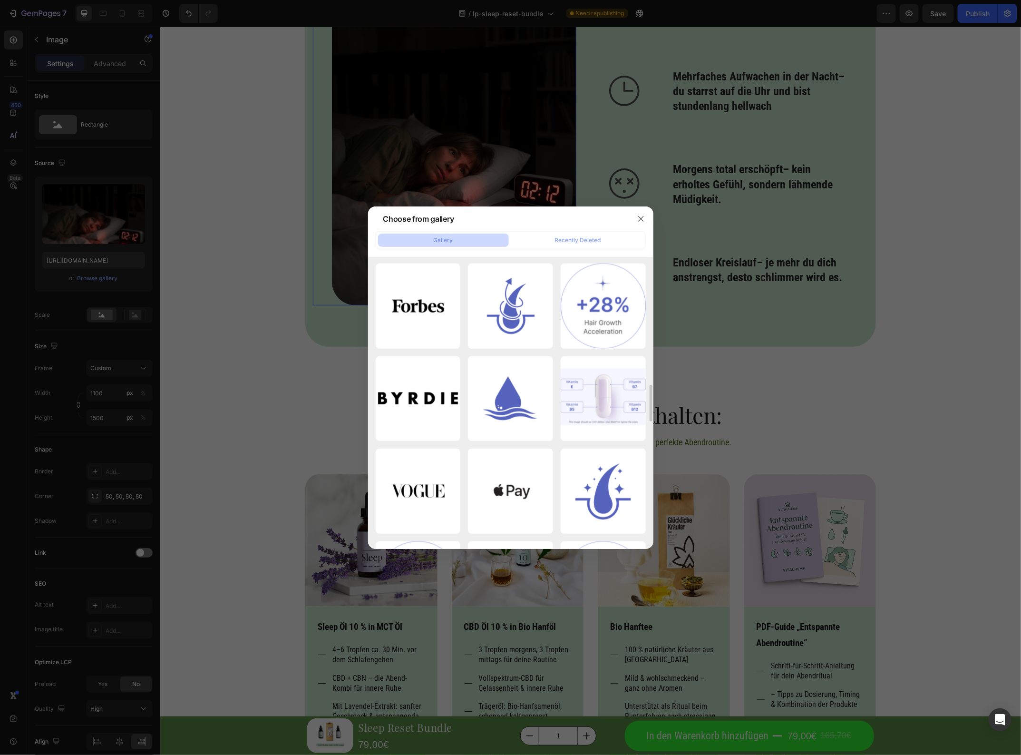
scroll to position [782, 0]
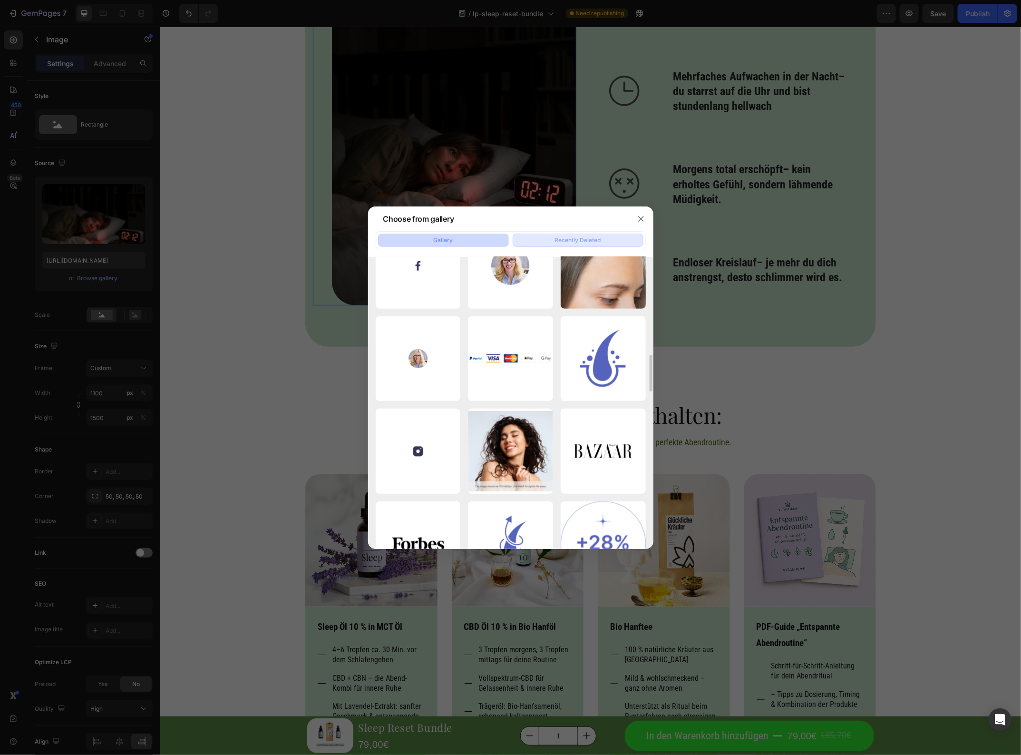
click at [589, 239] on div "Recently Deleted" at bounding box center [578, 240] width 46 height 9
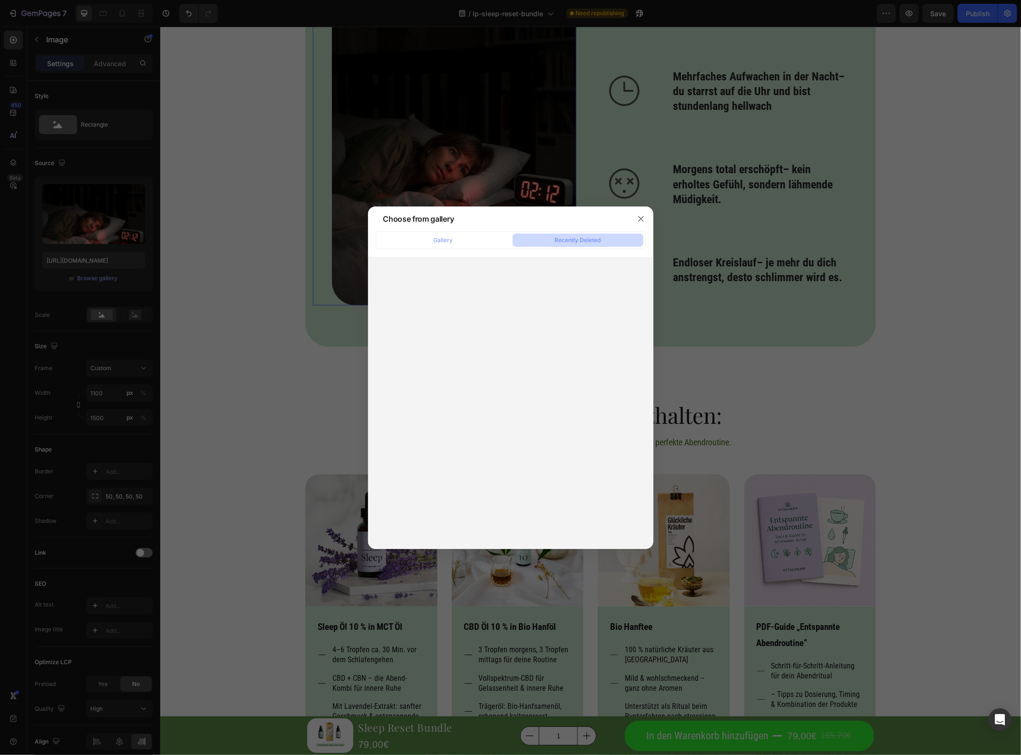
click at [452, 232] on div "Gallery Recently Deleted" at bounding box center [511, 240] width 270 height 18
click at [452, 234] on button "Gallery" at bounding box center [443, 240] width 131 height 13
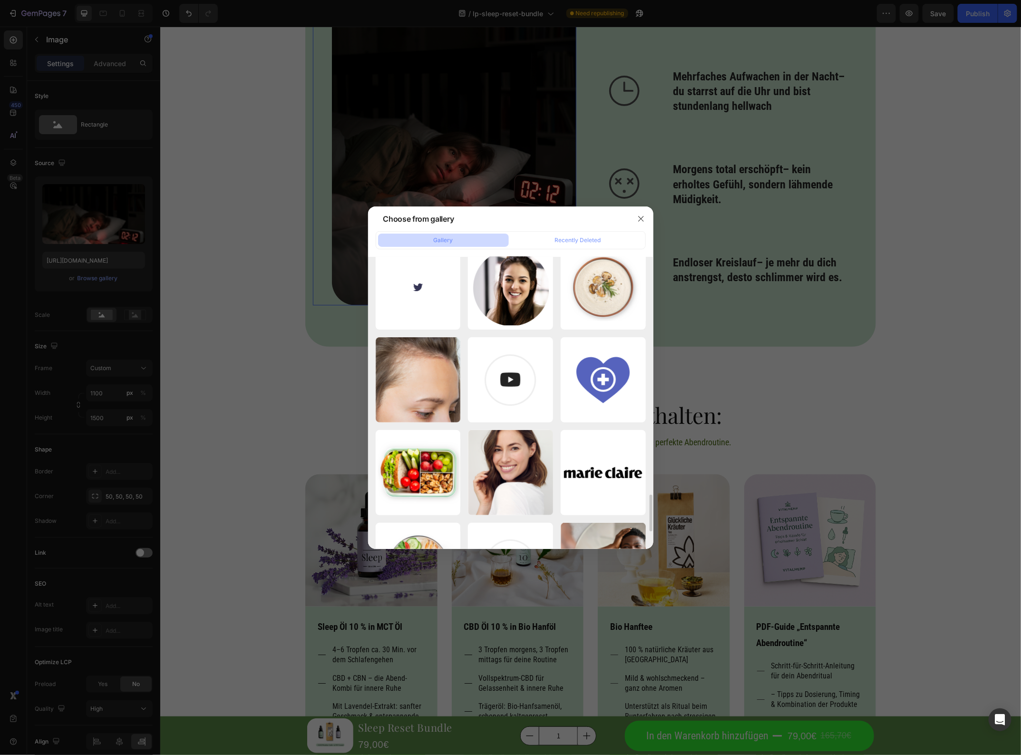
scroll to position [476, 0]
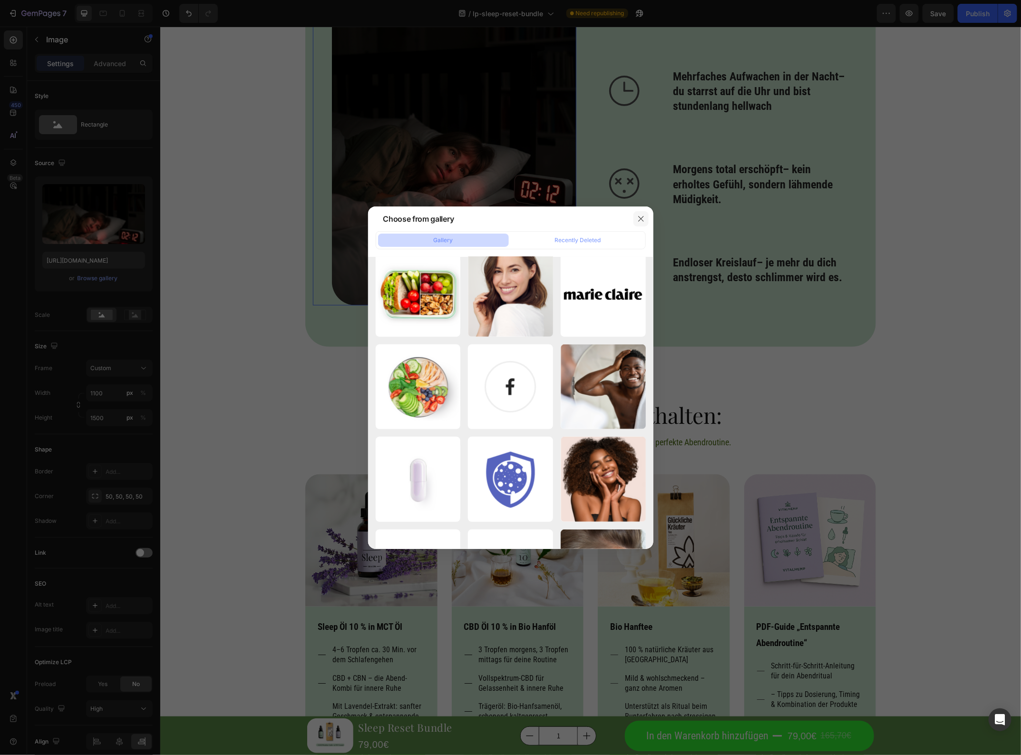
click at [639, 215] on icon "button" at bounding box center [642, 219] width 8 height 8
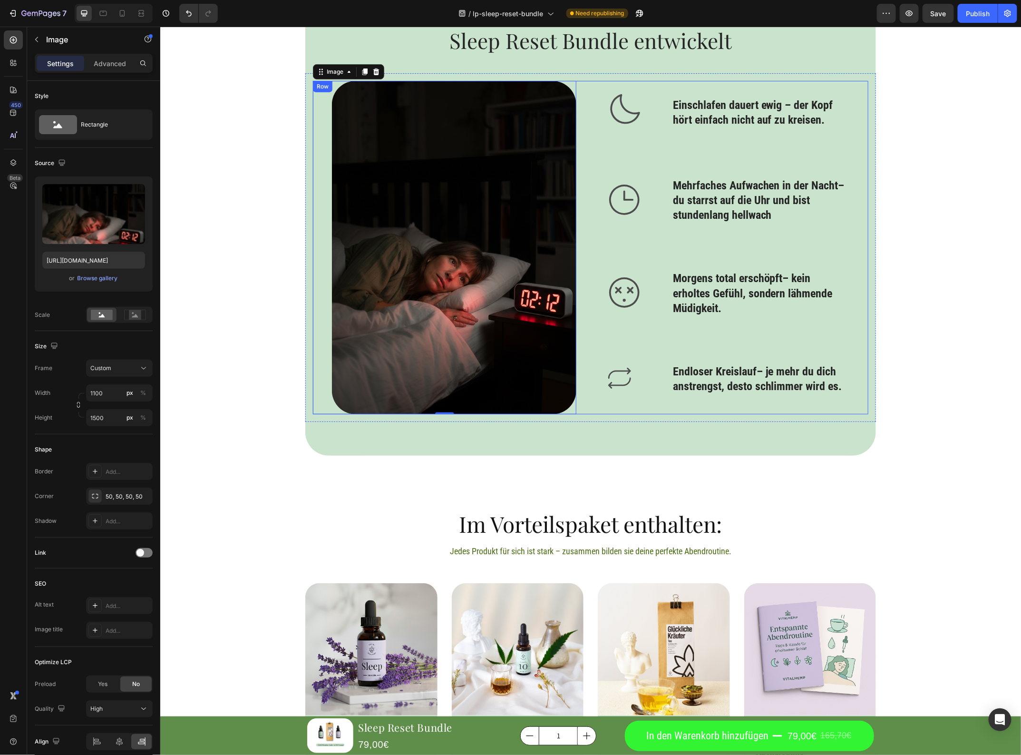
scroll to position [2094, 0]
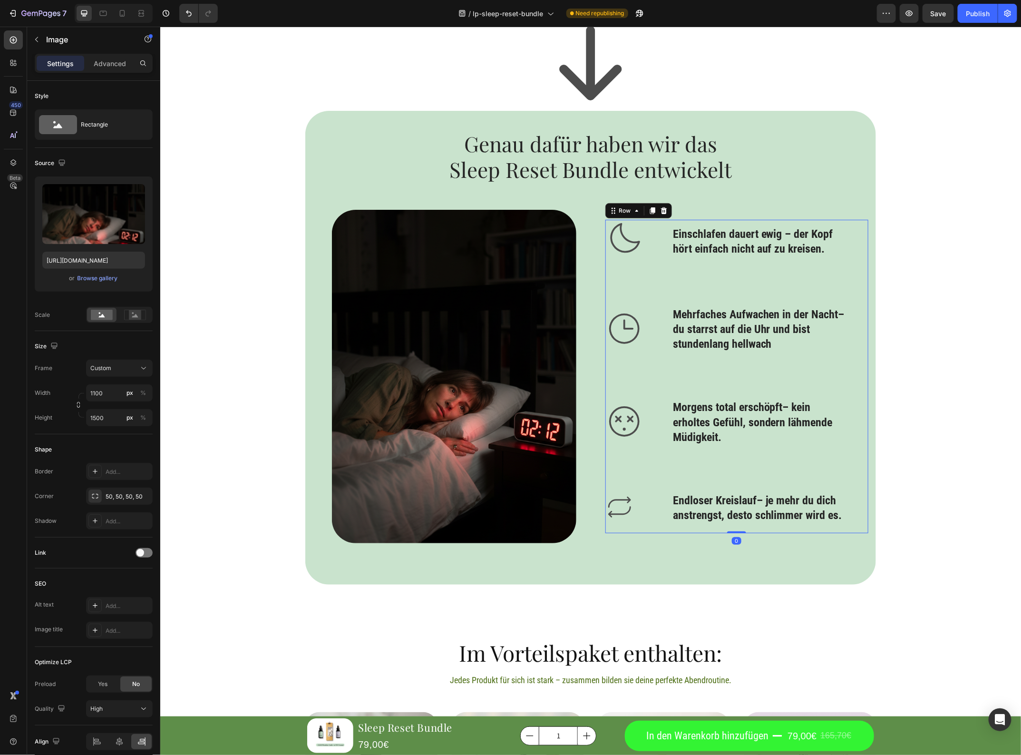
click at [693, 278] on div "Icon Einschlafen dauert ewig – der Kopf hört einfach nicht auf zu kreisen. Head…" at bounding box center [727, 376] width 245 height 314
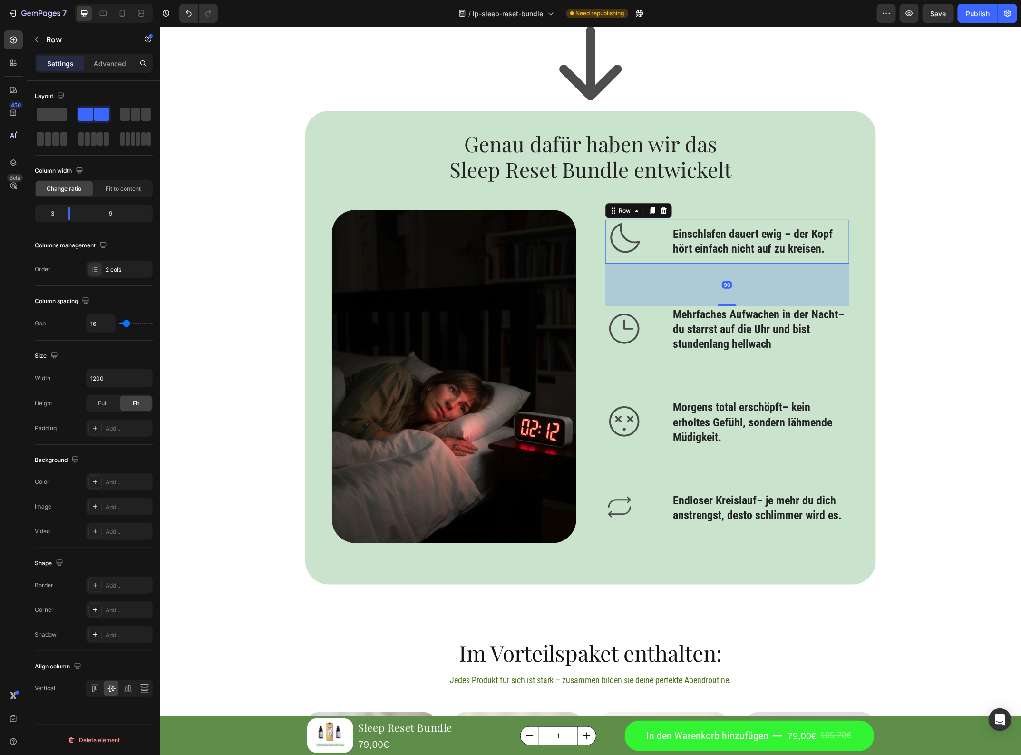
click at [650, 265] on div "90" at bounding box center [727, 284] width 245 height 43
click at [631, 302] on div "90" at bounding box center [727, 284] width 245 height 43
click at [647, 280] on div "90" at bounding box center [727, 284] width 245 height 43
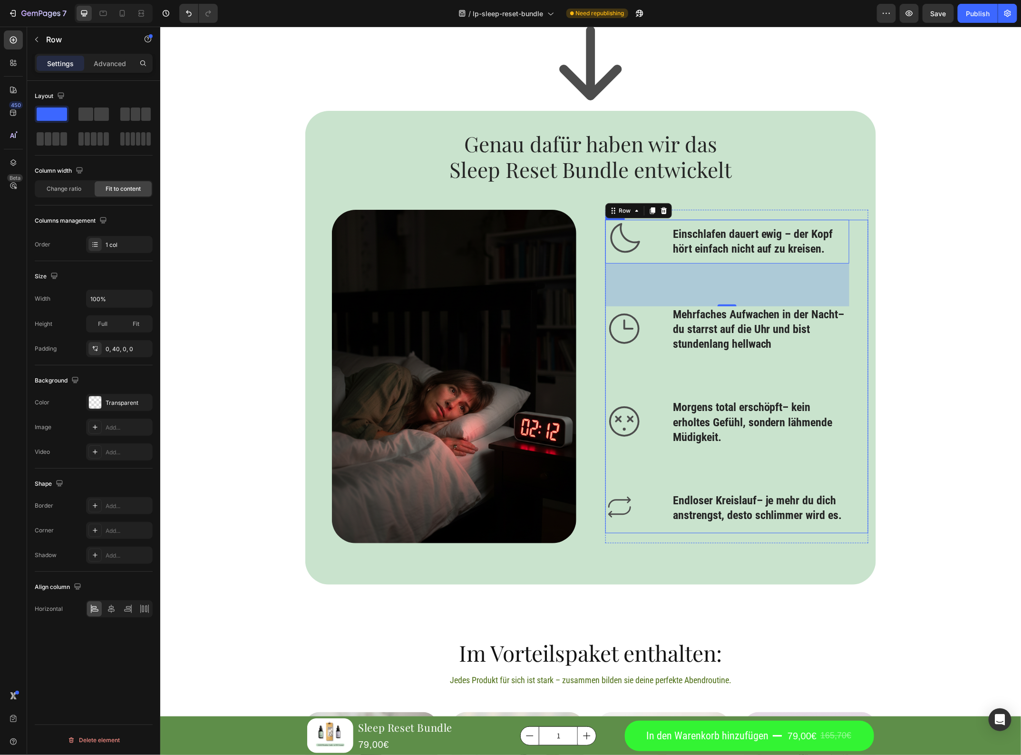
click at [786, 388] on div "Icon Einschlafen dauert ewig – der Kopf hört einfach nicht auf zu kreisen. Head…" at bounding box center [727, 376] width 245 height 314
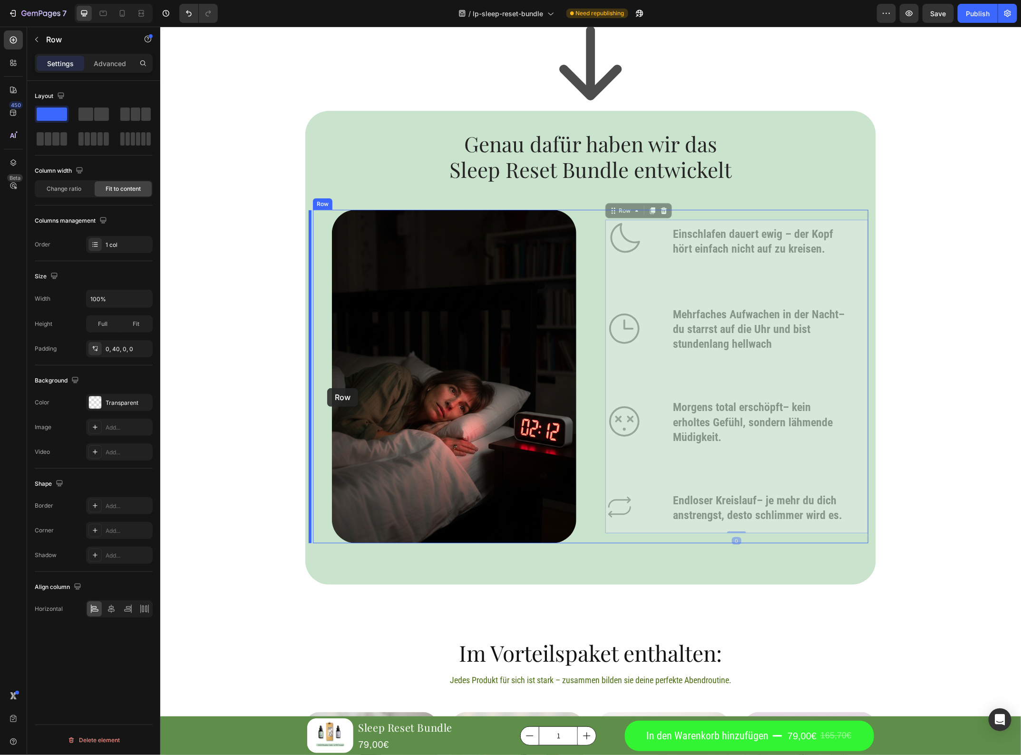
drag, startPoint x: 836, startPoint y: 362, endPoint x: 327, endPoint y: 388, distance: 510.2
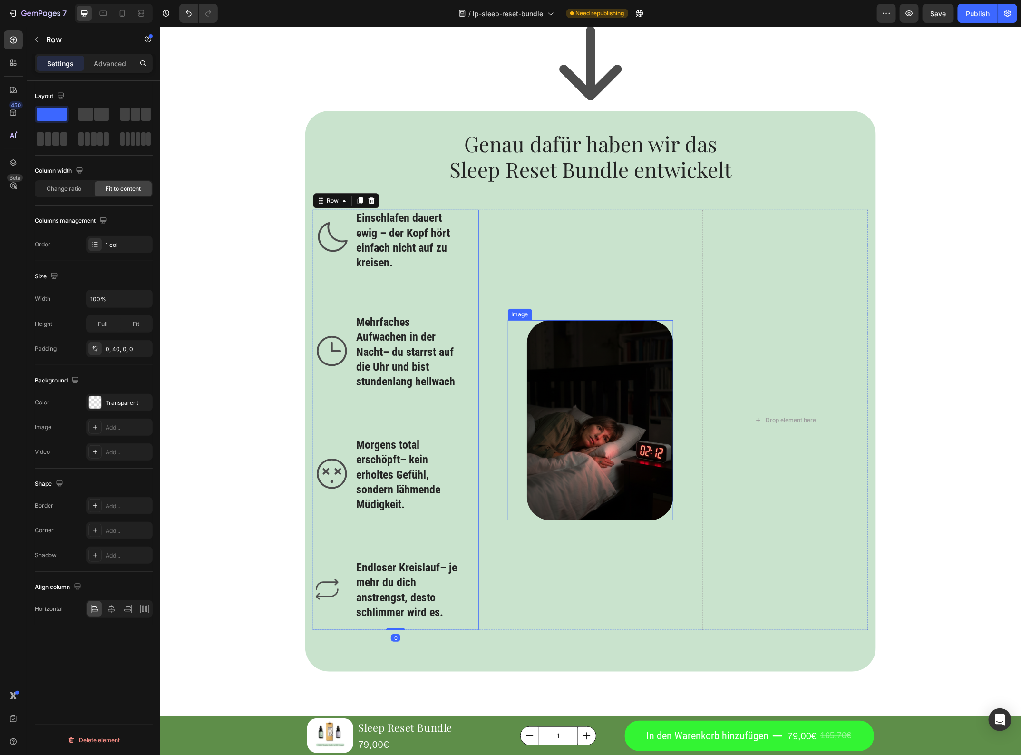
click at [626, 402] on img at bounding box center [600, 420] width 147 height 200
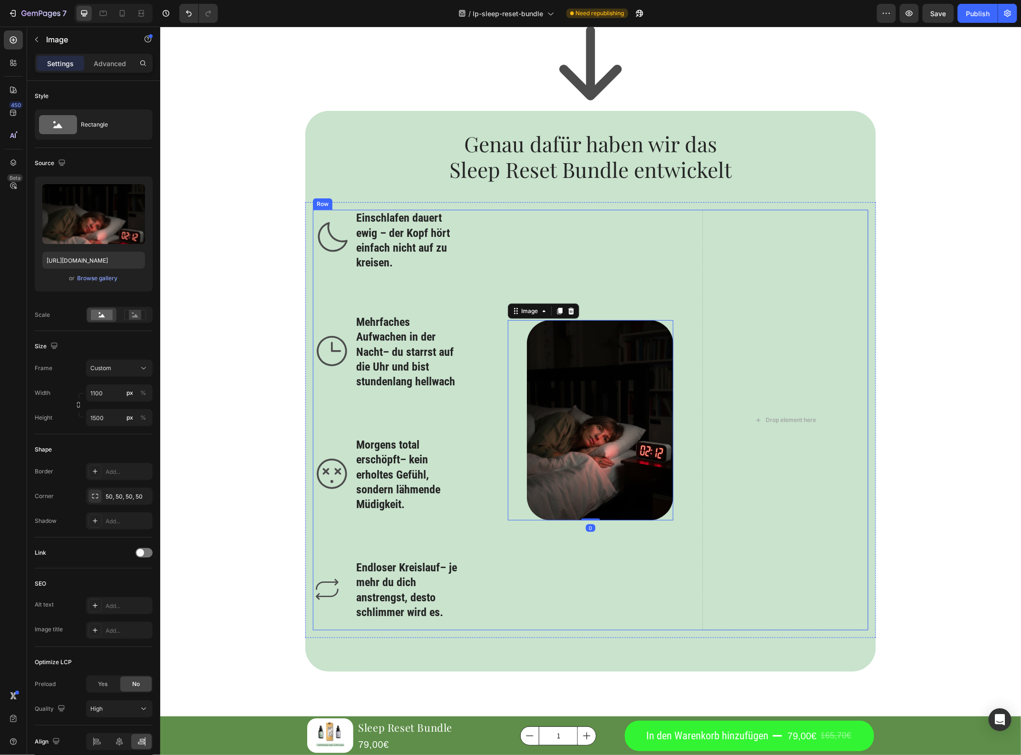
click at [629, 302] on div "Image 0" at bounding box center [591, 419] width 166 height 421
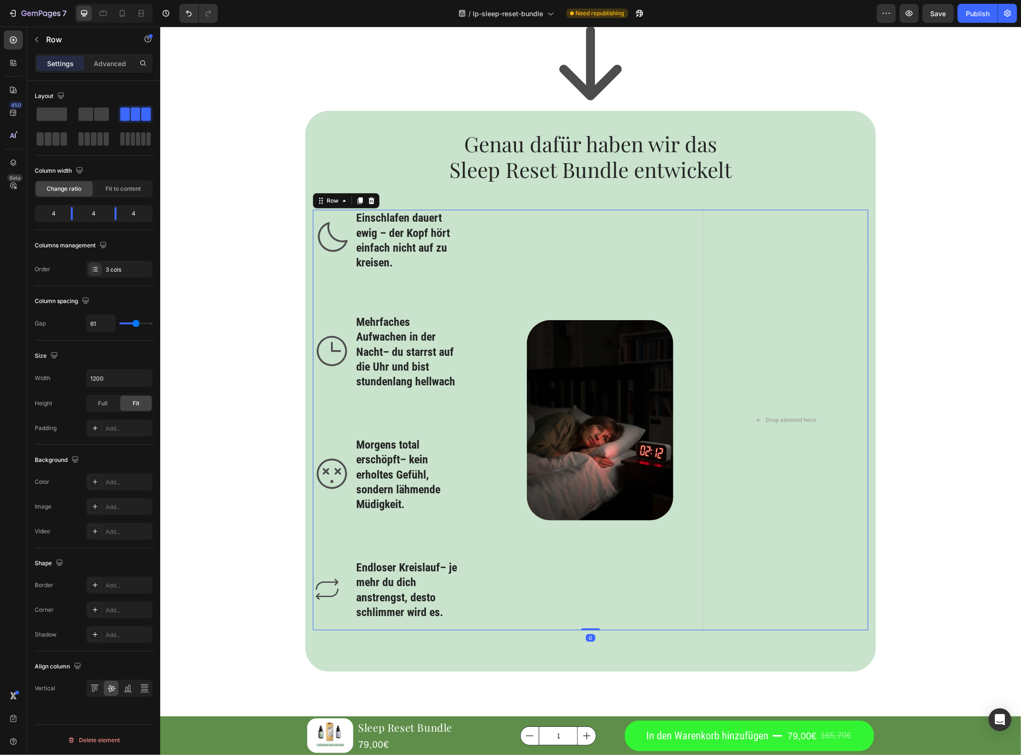
click at [633, 271] on div "Image" at bounding box center [591, 419] width 166 height 421
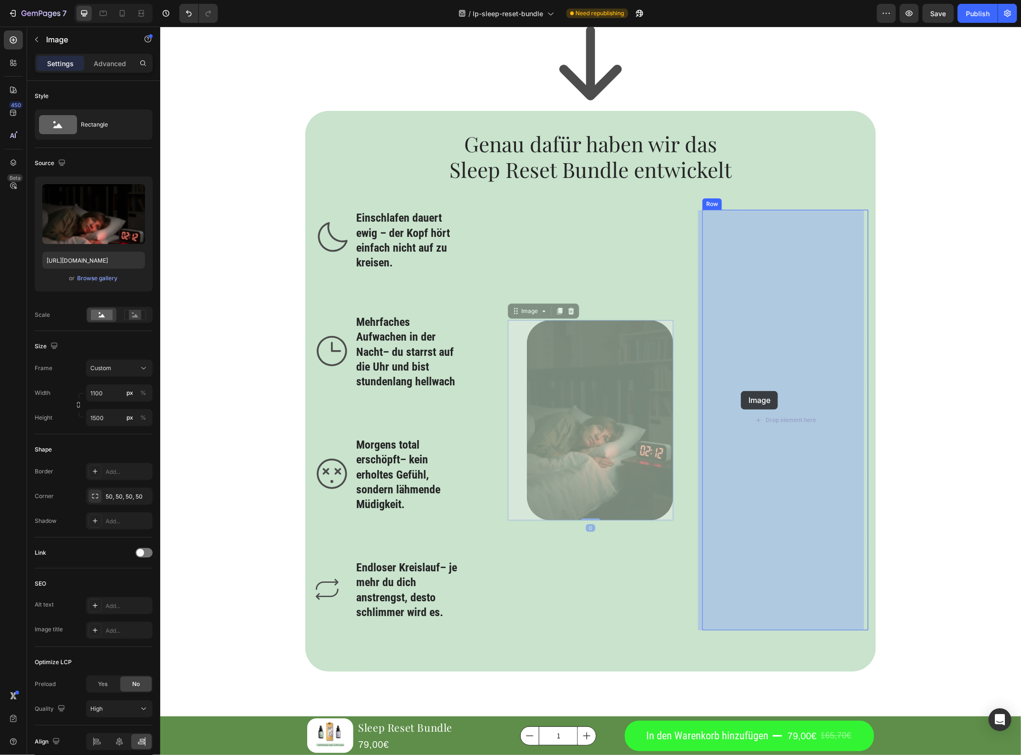
drag, startPoint x: 635, startPoint y: 386, endPoint x: 741, endPoint y: 391, distance: 105.7
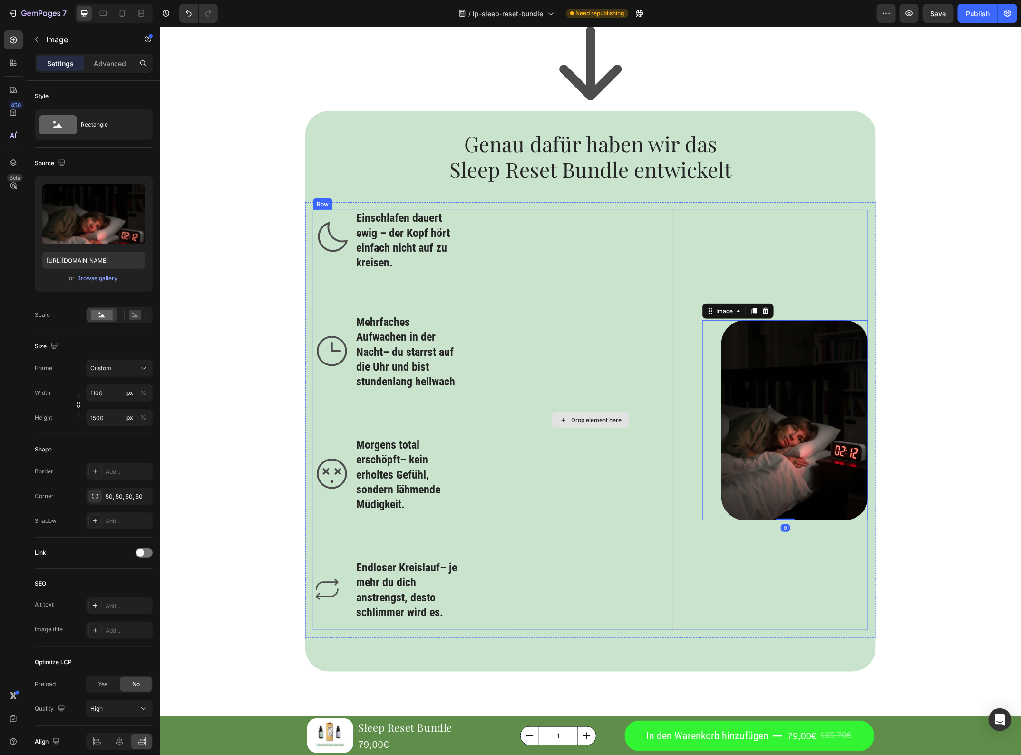
click at [615, 389] on div "Drop element here" at bounding box center [591, 419] width 166 height 421
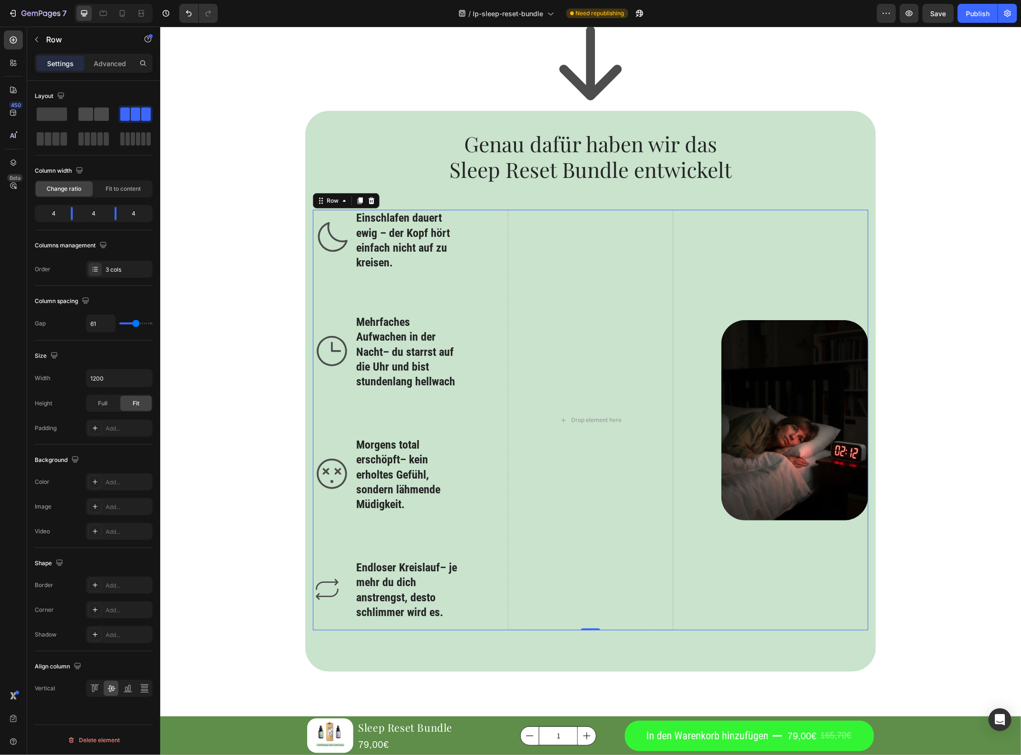
click at [92, 112] on span at bounding box center [85, 114] width 15 height 13
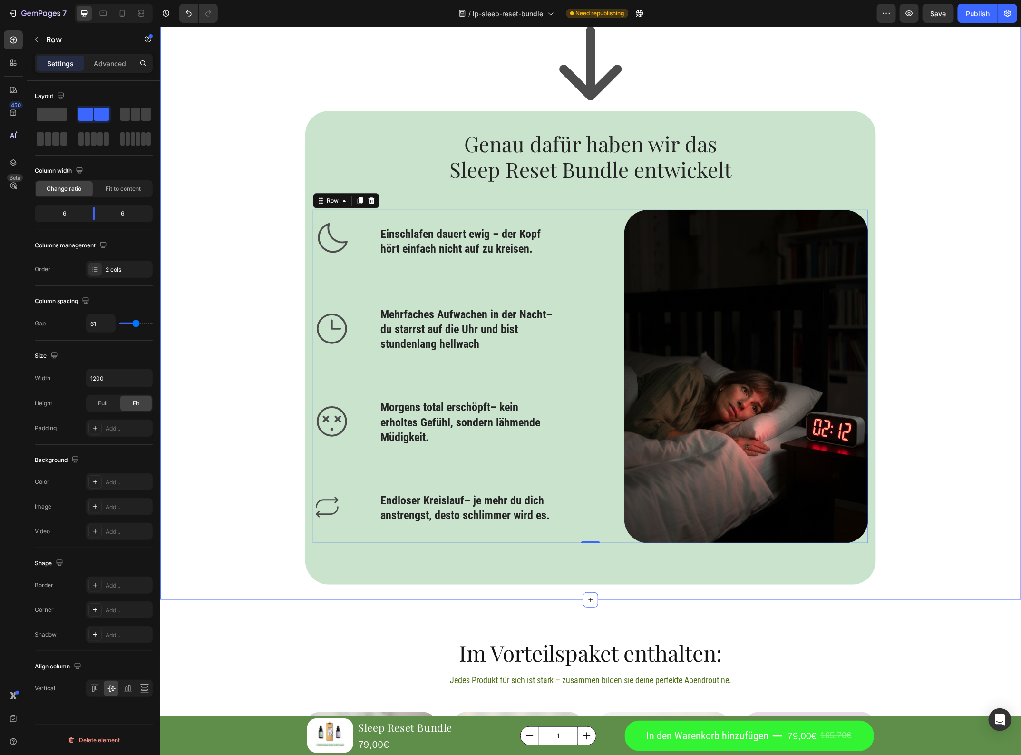
click at [921, 350] on div "Icon Genau dafür haben wir das Sleep Reset Bundle entwickelt Heading Icon Einsc…" at bounding box center [590, 299] width 861 height 569
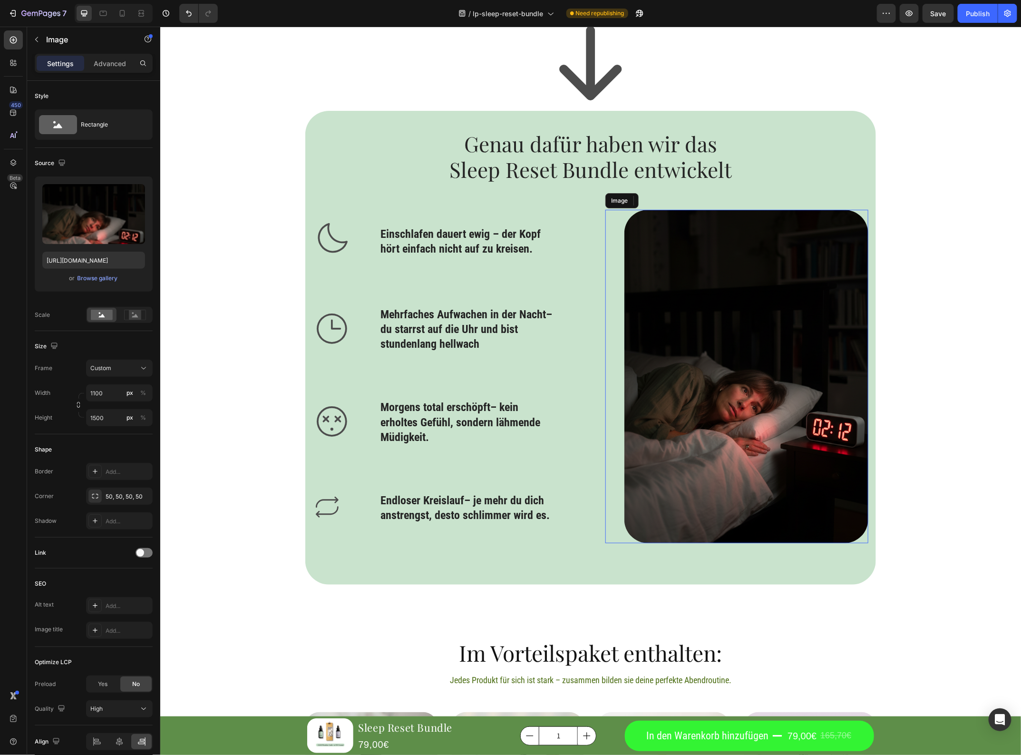
click at [747, 348] on img at bounding box center [746, 375] width 245 height 333
click at [103, 72] on div "Settings Advanced" at bounding box center [94, 63] width 118 height 19
click at [107, 69] on div "Advanced" at bounding box center [110, 63] width 48 height 15
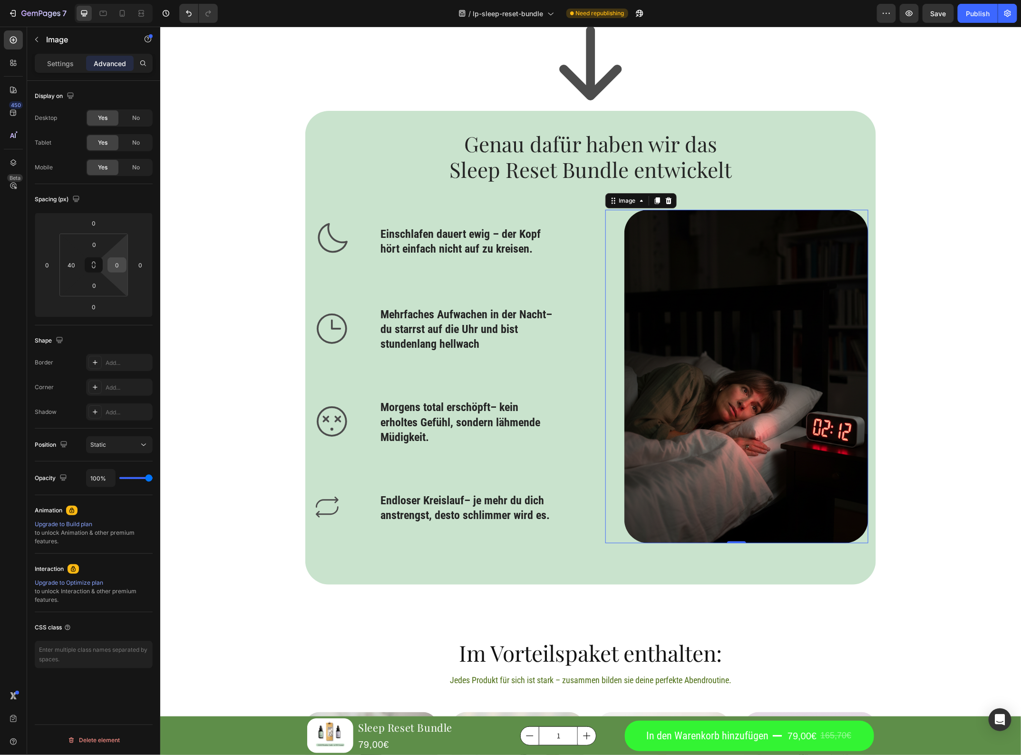
click at [114, 265] on input "0" at bounding box center [117, 265] width 14 height 14
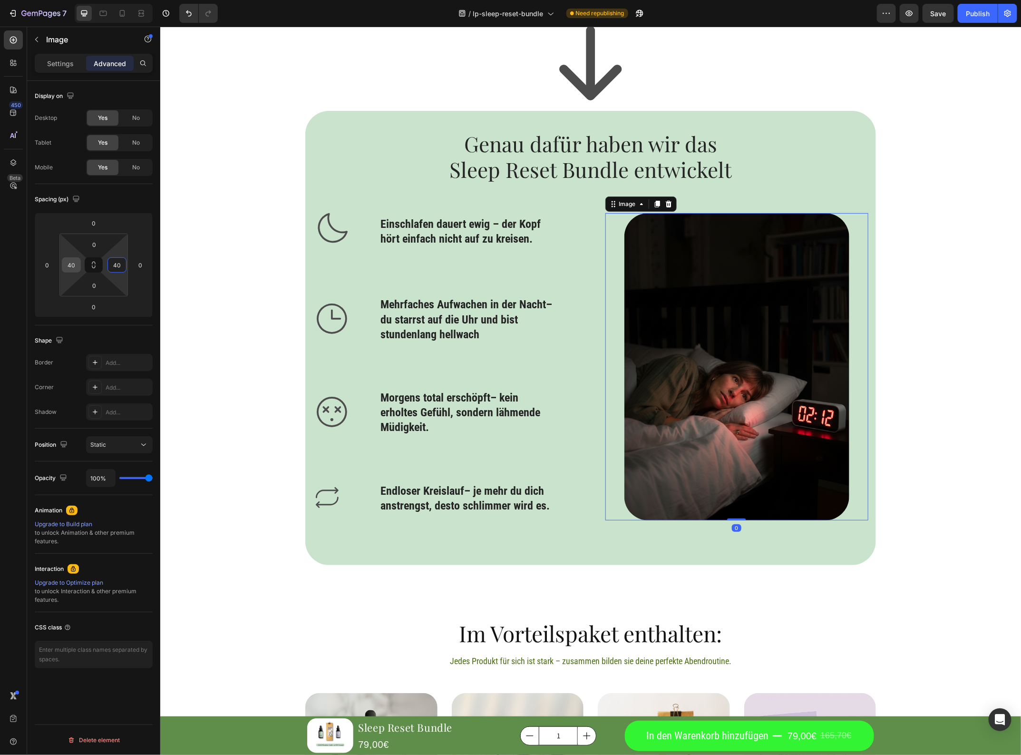
type input "40"
click at [67, 264] on input "40" at bounding box center [71, 265] width 14 height 14
click at [918, 271] on div "Icon Genau dafür haben wir das Sleep Reset Bundle entwickelt Heading Icon Einsc…" at bounding box center [590, 289] width 861 height 549
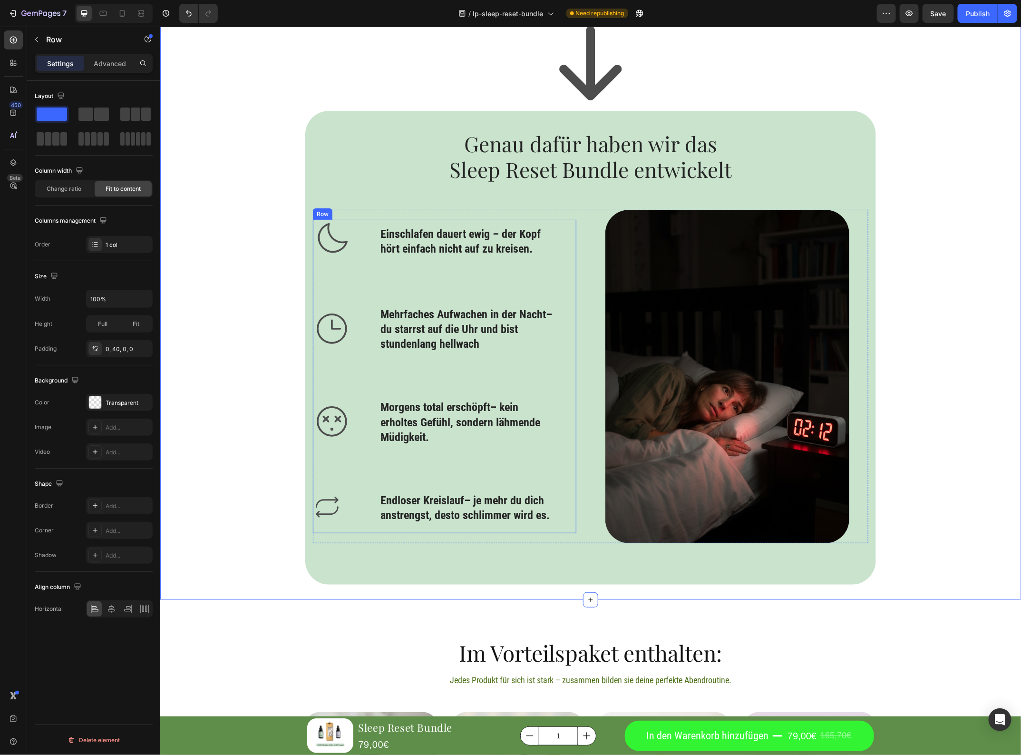
click at [431, 272] on div "Icon Einschlafen dauert ewig – der Kopf hört einfach nicht auf zu kreisen. Head…" at bounding box center [435, 376] width 245 height 314
click at [116, 351] on div "0, 40, 0, 0" at bounding box center [120, 349] width 28 height 9
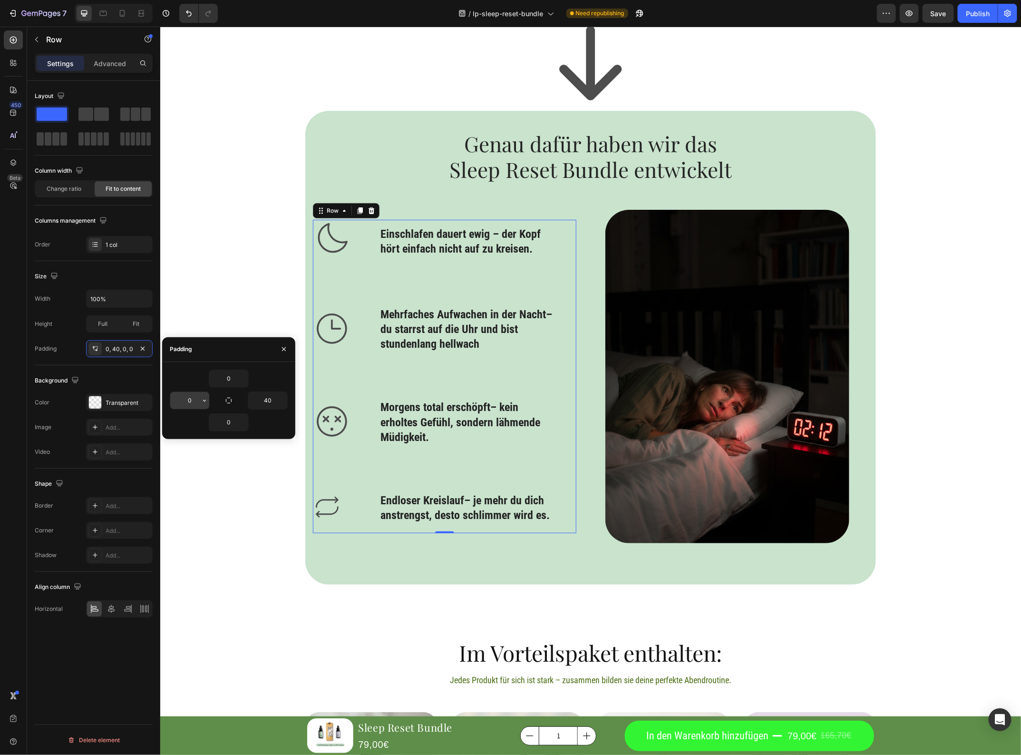
click at [188, 396] on input "0" at bounding box center [189, 400] width 39 height 17
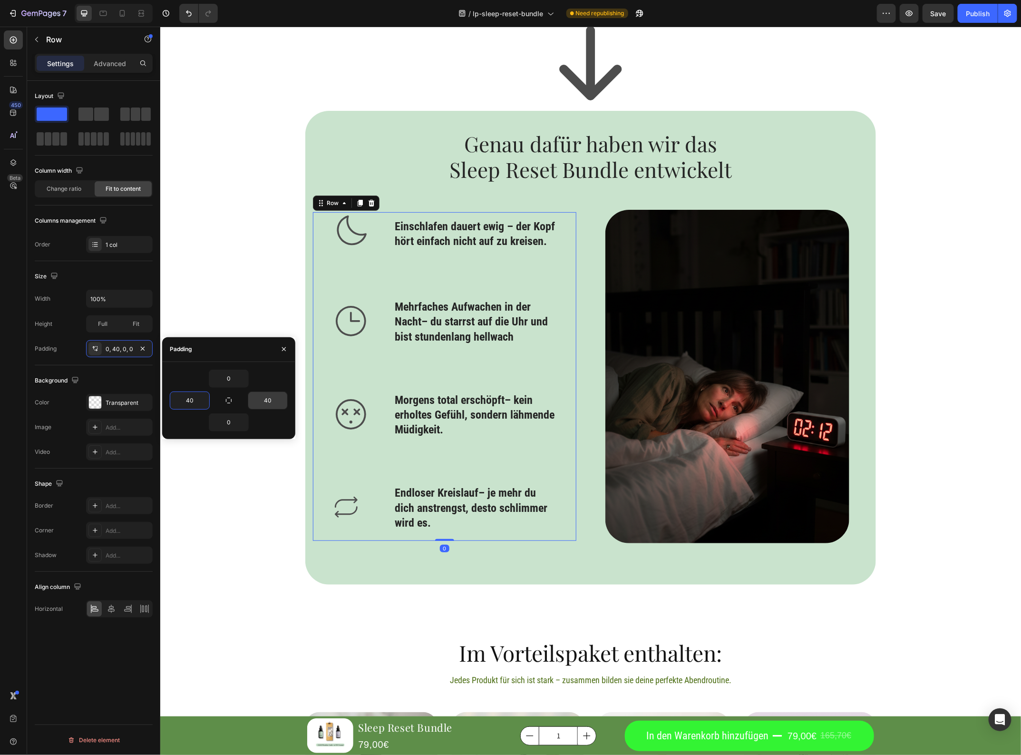
type input "40"
click at [265, 403] on input "40" at bounding box center [267, 400] width 39 height 17
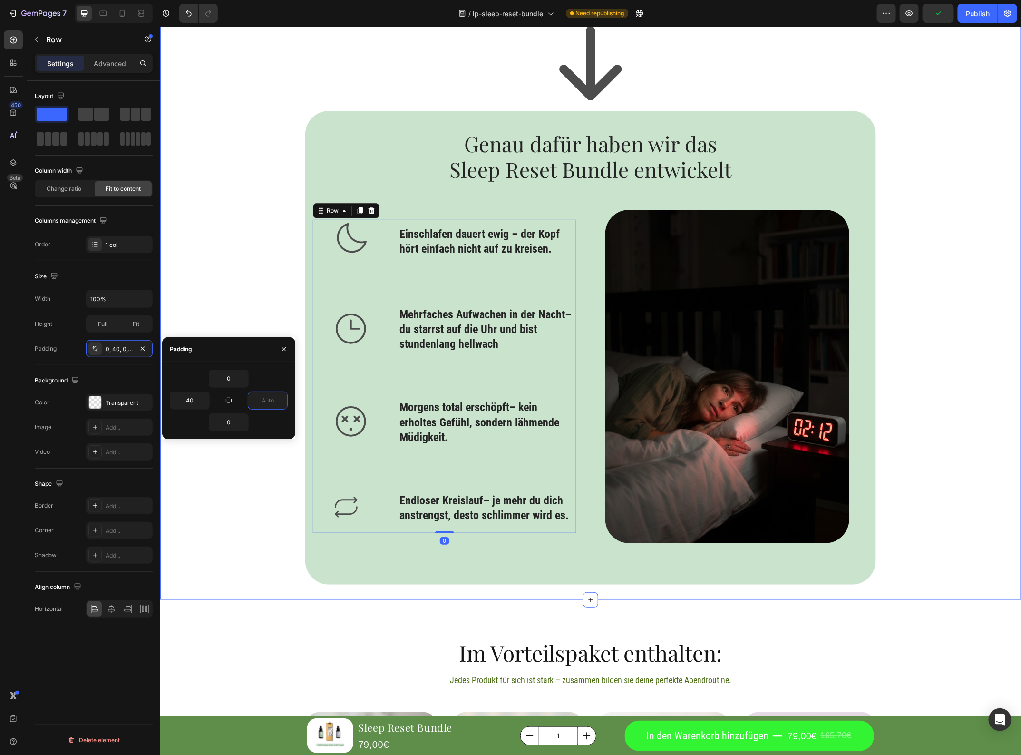
click at [252, 518] on div "Icon Genau dafür haben wir das Sleep Reset Bundle entwickelt Heading Icon Einsc…" at bounding box center [590, 299] width 861 height 569
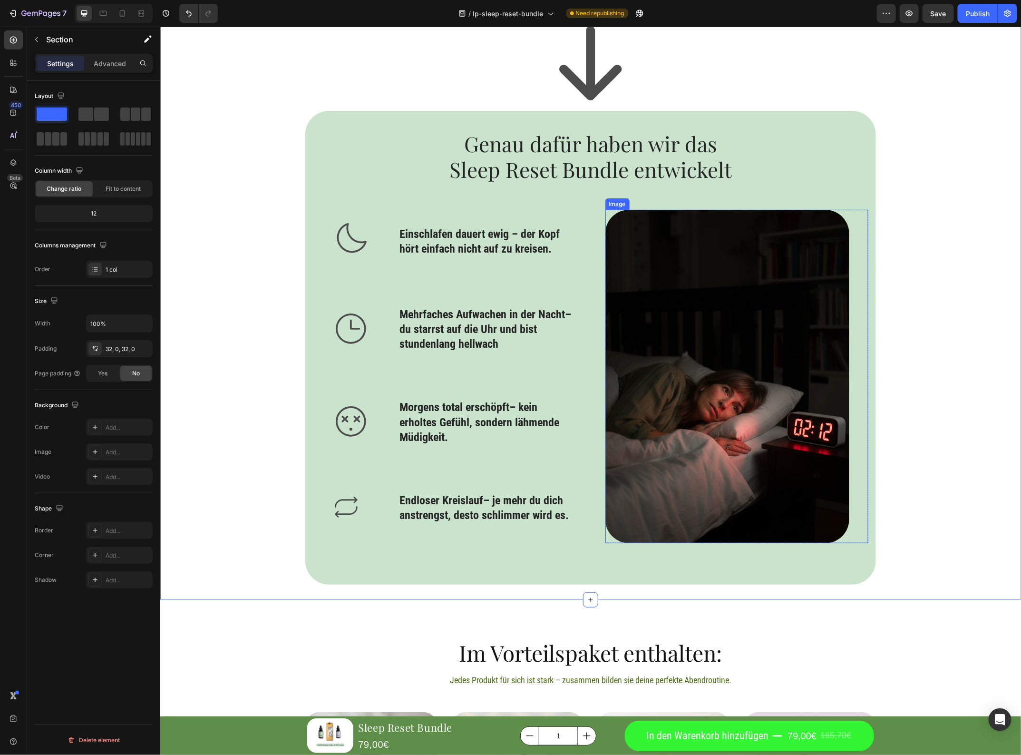
click at [753, 355] on img at bounding box center [727, 375] width 245 height 333
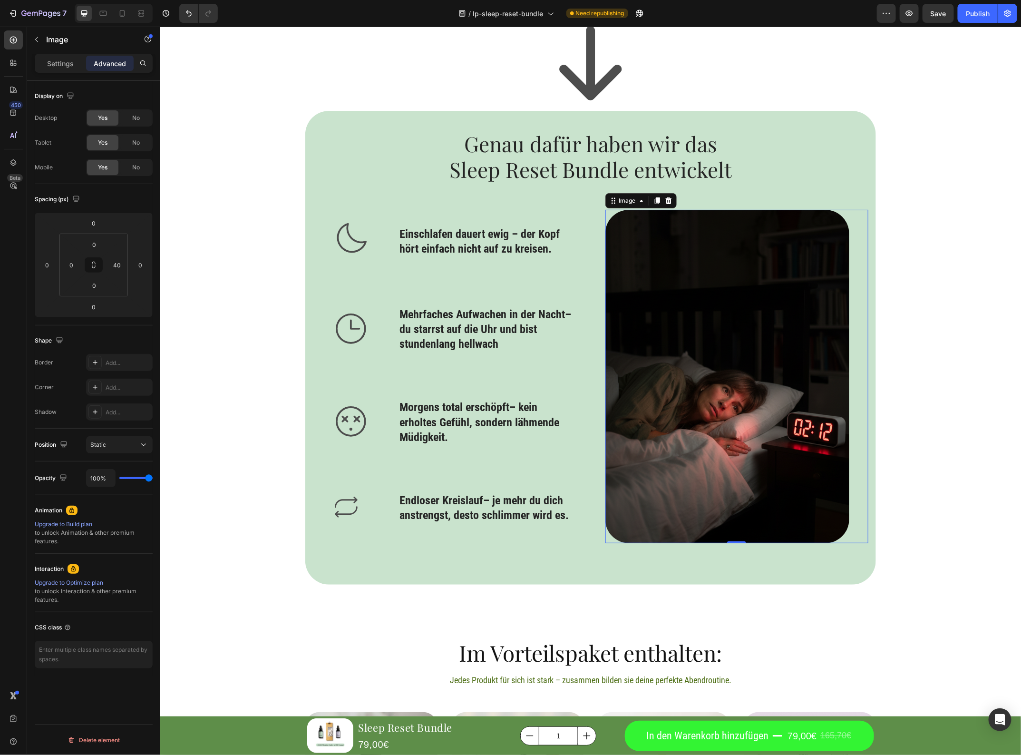
click at [736, 372] on img at bounding box center [727, 375] width 245 height 333
click at [63, 65] on p "Settings" at bounding box center [60, 64] width 27 height 10
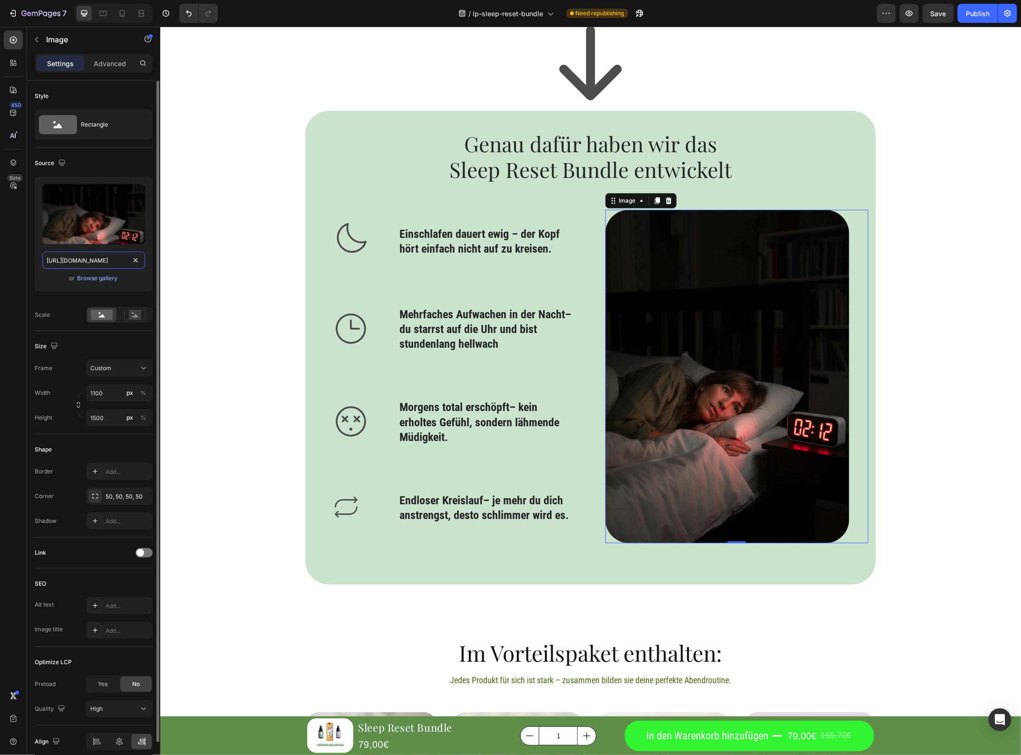
click at [108, 267] on input "https://cdn.shopify.com/s/files/1/0717/2538/3966/files/gempages_583248061254337…" at bounding box center [93, 260] width 103 height 17
paste input "SleepResetBundle.png?v=1758100740"
type input "https://cdn.shopify.com/s/files/1/0717/2538/3966/files/SleepResetBundle.png?v=1…"
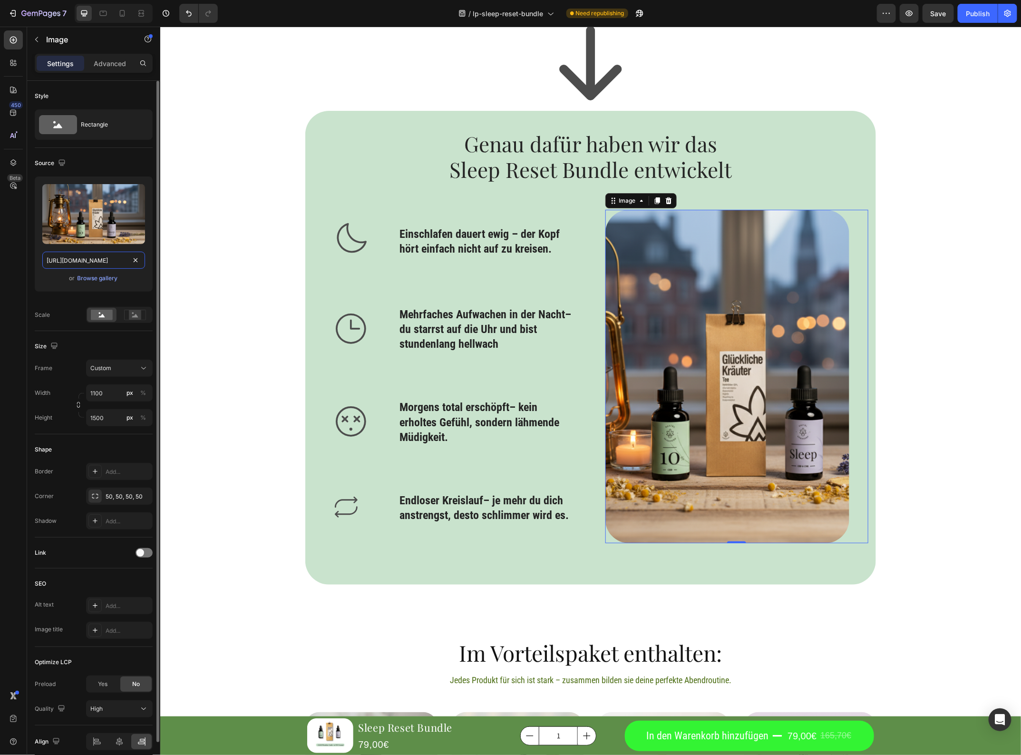
scroll to position [0, 173]
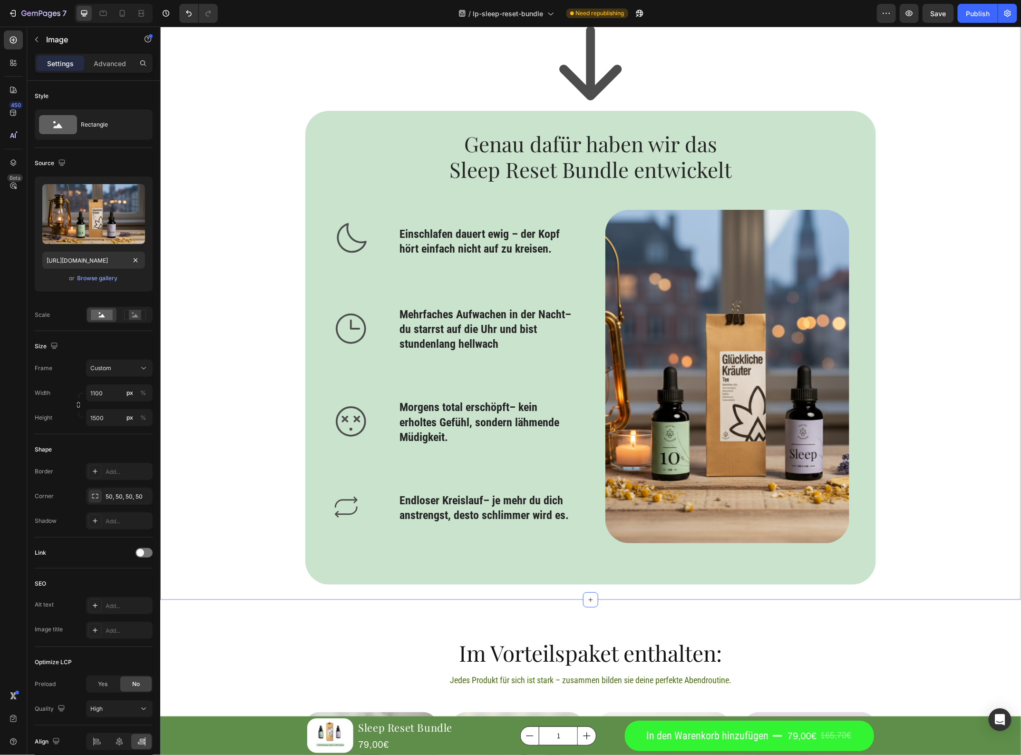
click at [918, 293] on div "Icon Genau dafür haben wir das Sleep Reset Bundle entwickelt Heading Icon Einsc…" at bounding box center [590, 299] width 861 height 569
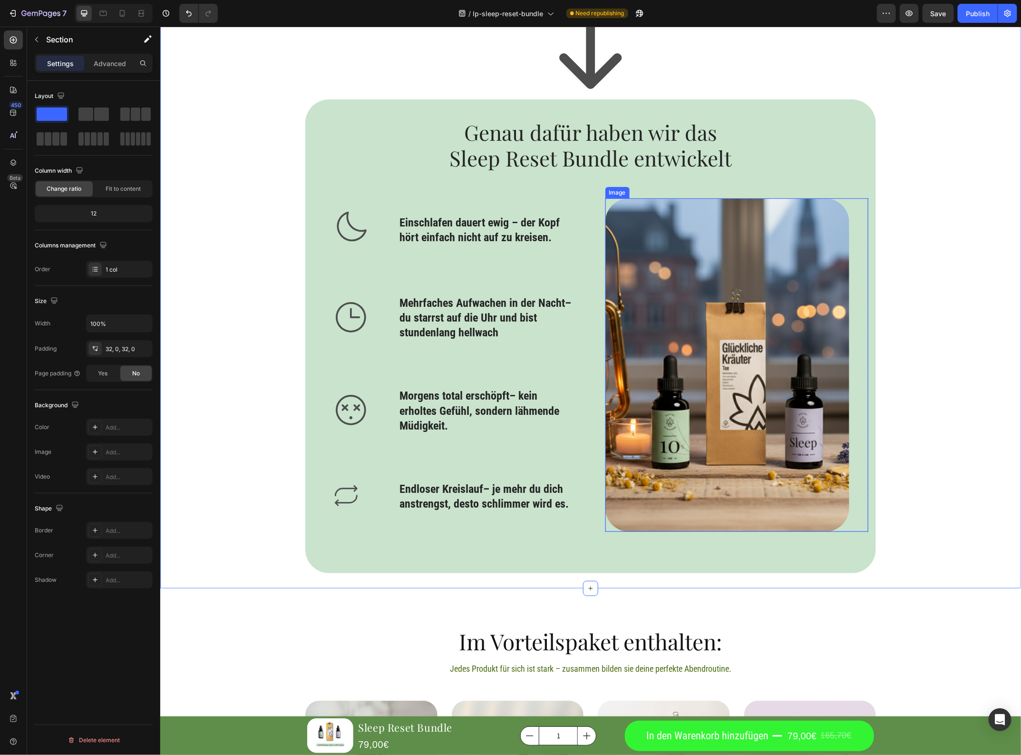
scroll to position [2094, 0]
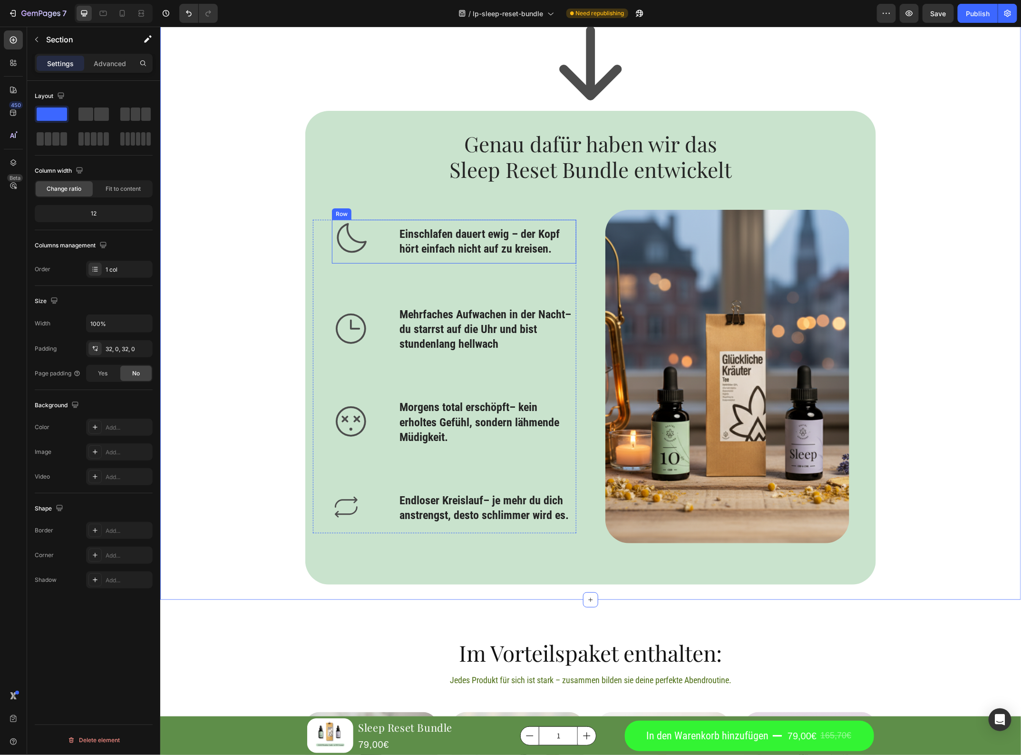
click at [343, 260] on div "Icon" at bounding box center [361, 241] width 59 height 44
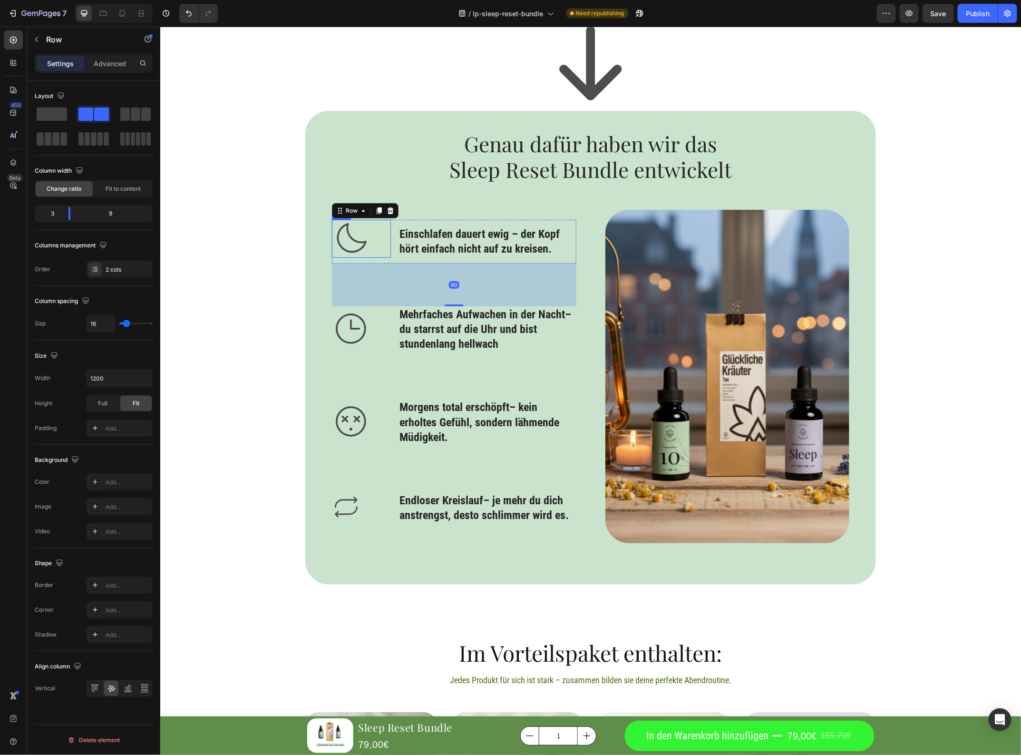
click at [382, 245] on div "Icon" at bounding box center [361, 238] width 59 height 38
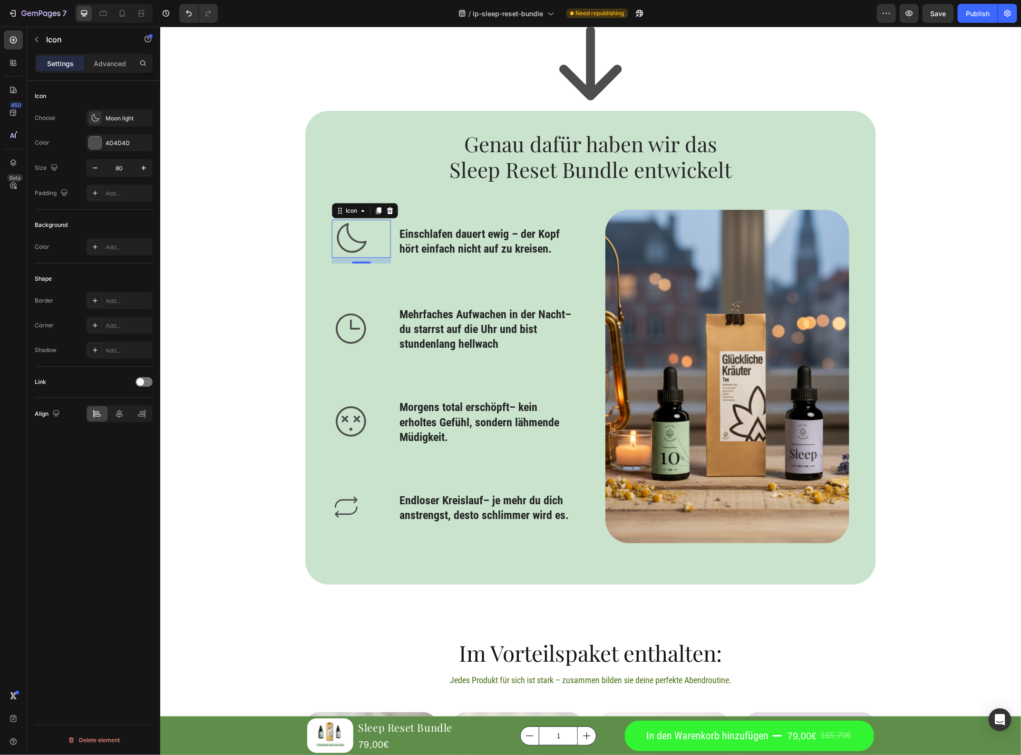
click at [363, 243] on icon at bounding box center [351, 238] width 38 height 38
click at [343, 245] on icon at bounding box center [351, 238] width 38 height 38
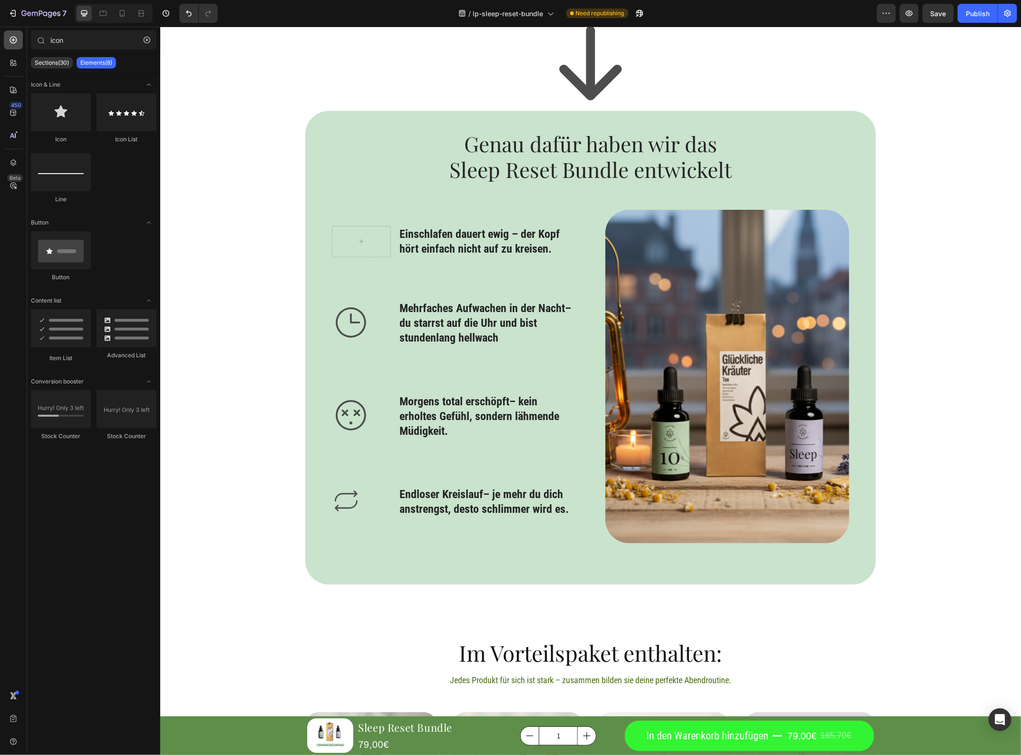
click at [14, 41] on icon at bounding box center [14, 40] width 10 height 10
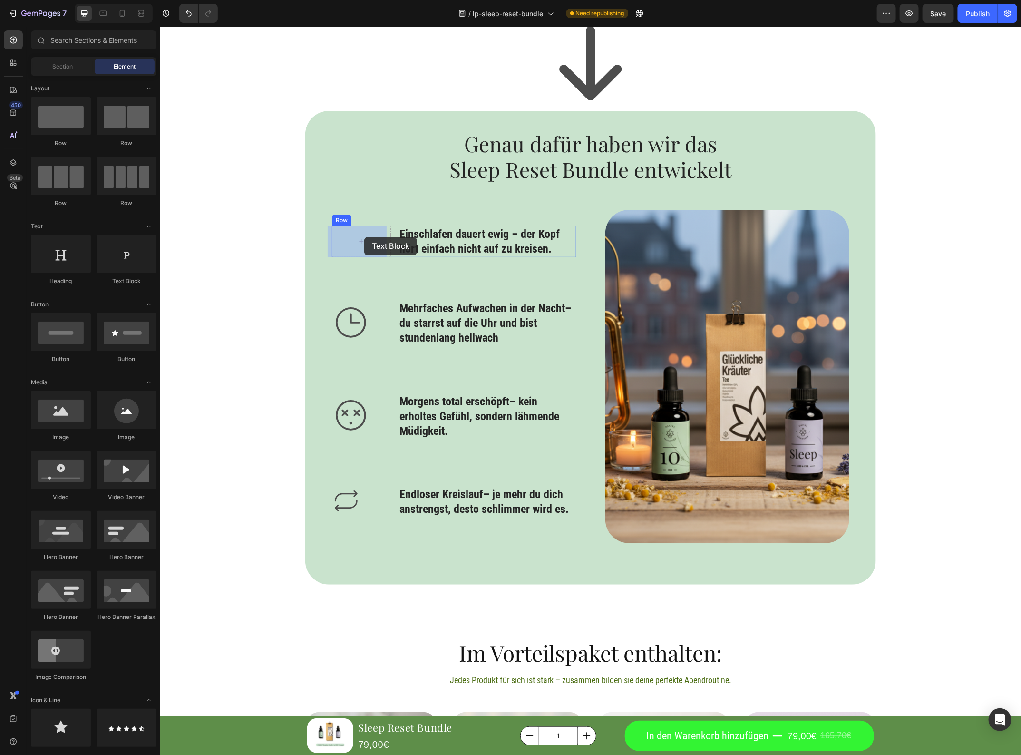
drag, startPoint x: 296, startPoint y: 287, endPoint x: 363, endPoint y: 236, distance: 83.9
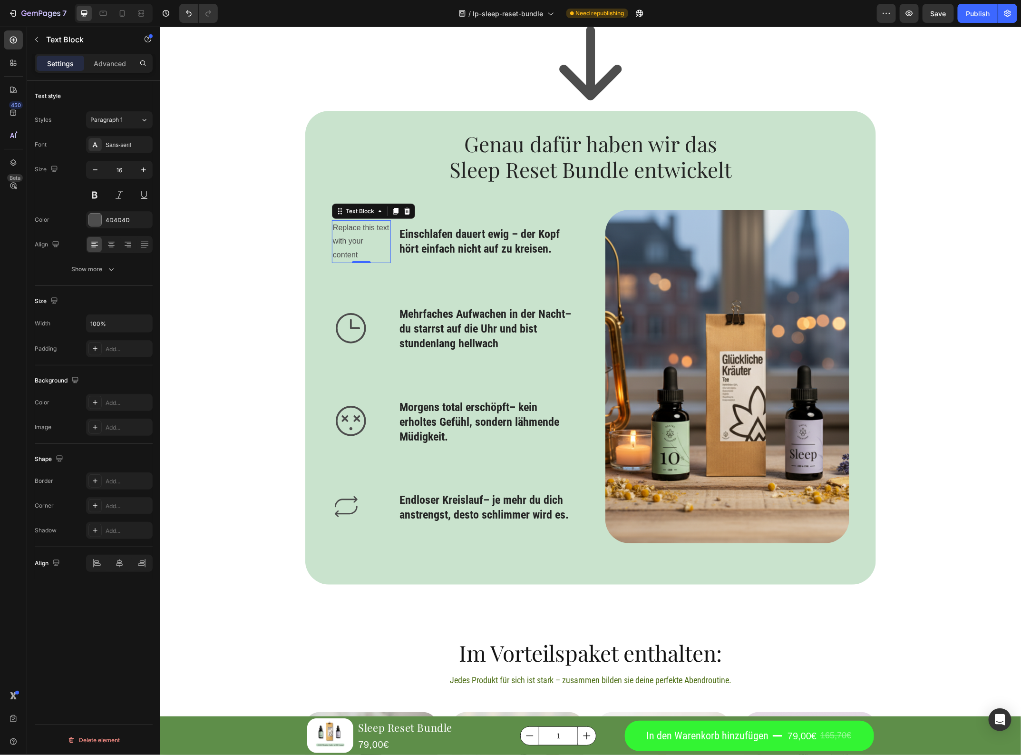
click at [353, 230] on div "Replace this text with your content" at bounding box center [361, 241] width 59 height 43
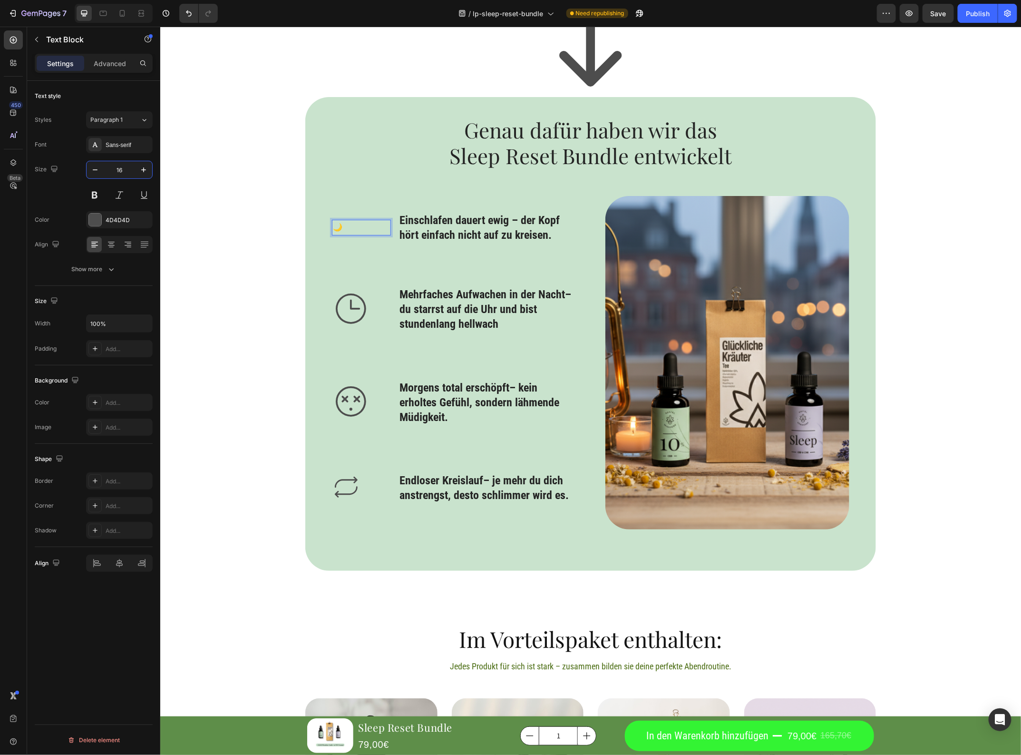
click at [122, 166] on input "16" at bounding box center [119, 169] width 31 height 17
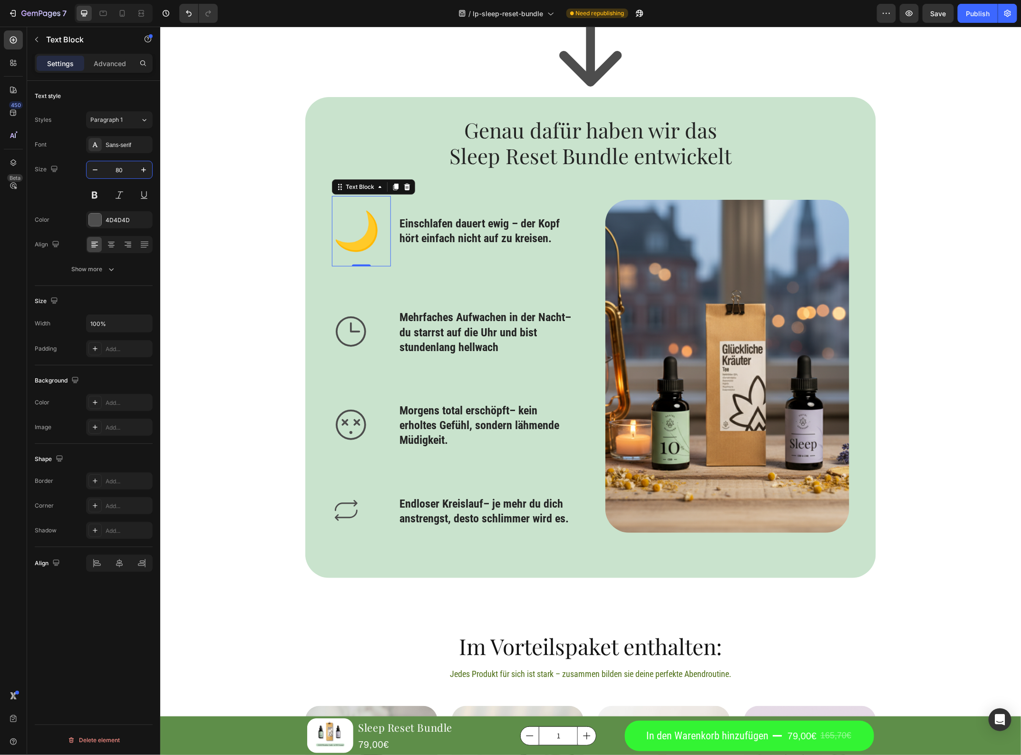
type input "80"
click at [461, 237] on h3 "Einschlafen dauert ewig – der Kopf hört einfach nicht auf zu kreisen." at bounding box center [486, 230] width 177 height 31
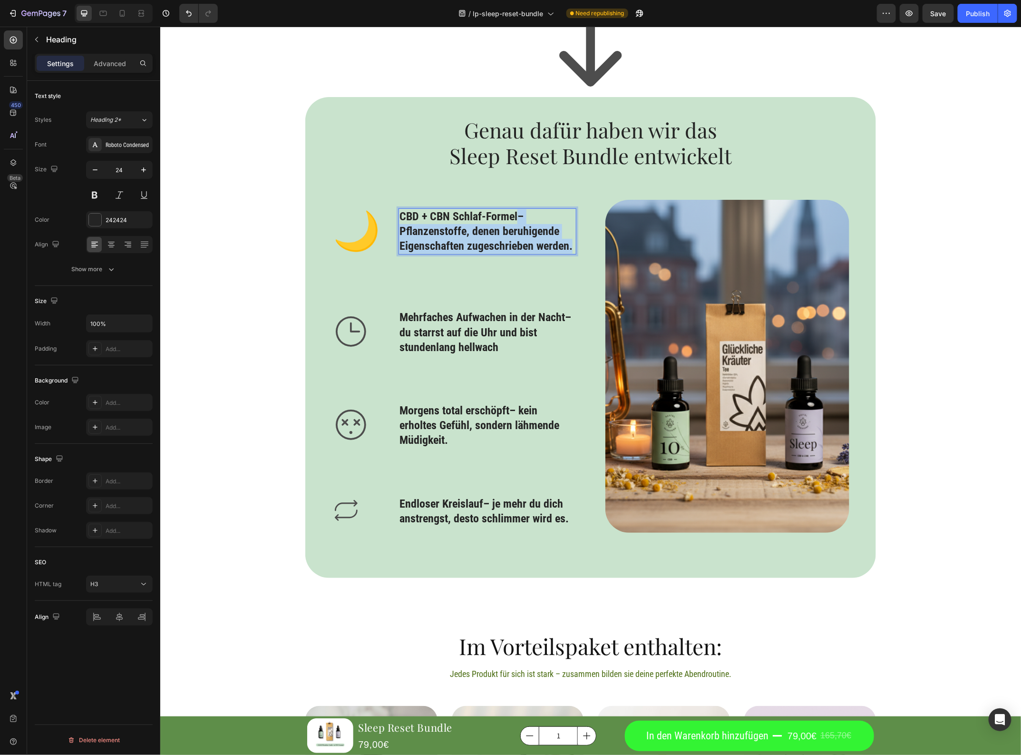
scroll to position [2100, 0]
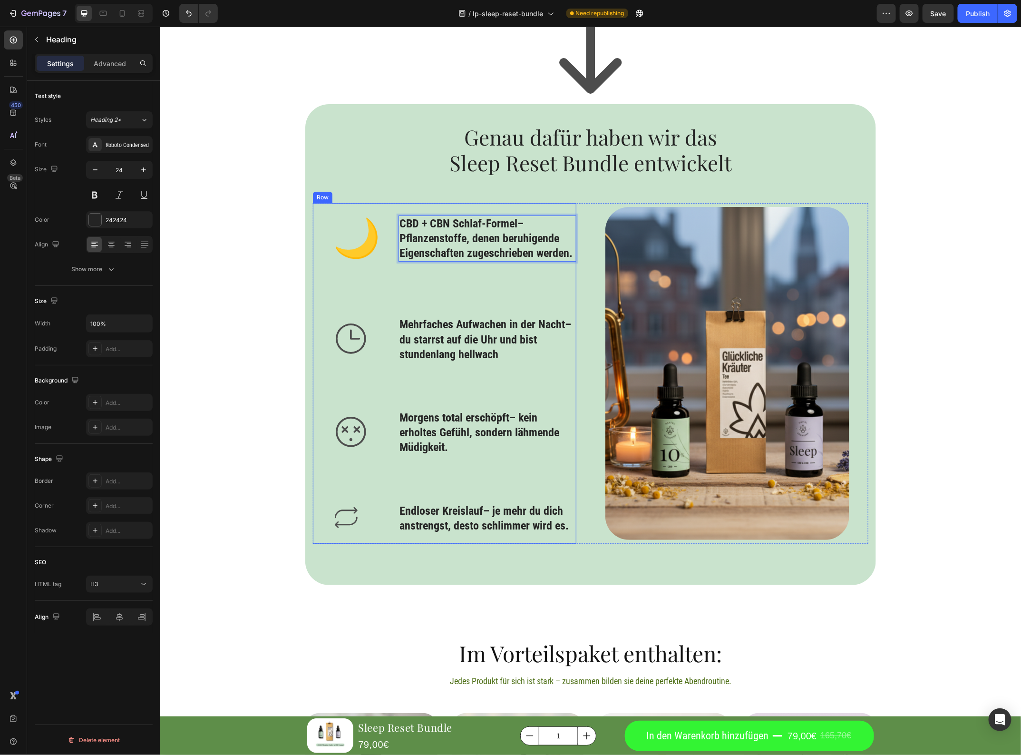
click at [465, 321] on strong "Mehrfaches Aufwachen in der Nacht" at bounding box center [482, 323] width 166 height 13
click at [502, 250] on p "⁠⁠⁠⁠⁠⁠⁠ CBD + CBN Schlaf-Formel – Pflanzenstoffe, denen beruhigende Eigenschaft…" at bounding box center [487, 238] width 176 height 45
click at [426, 345] on h3 "Mehrfaches Aufwachen in der Nacht – du starrst auf die Uhr und bist stundenlang…" at bounding box center [486, 339] width 177 height 47
click at [427, 345] on h3 "Mehrfaches Aufwachen in der Nacht – du starrst auf die Uhr und bist stundenlang…" at bounding box center [486, 339] width 177 height 47
click at [427, 345] on p "Mehrfaches Aufwachen in der Nacht – du starrst auf die Uhr und bist stundenlang…" at bounding box center [487, 339] width 176 height 45
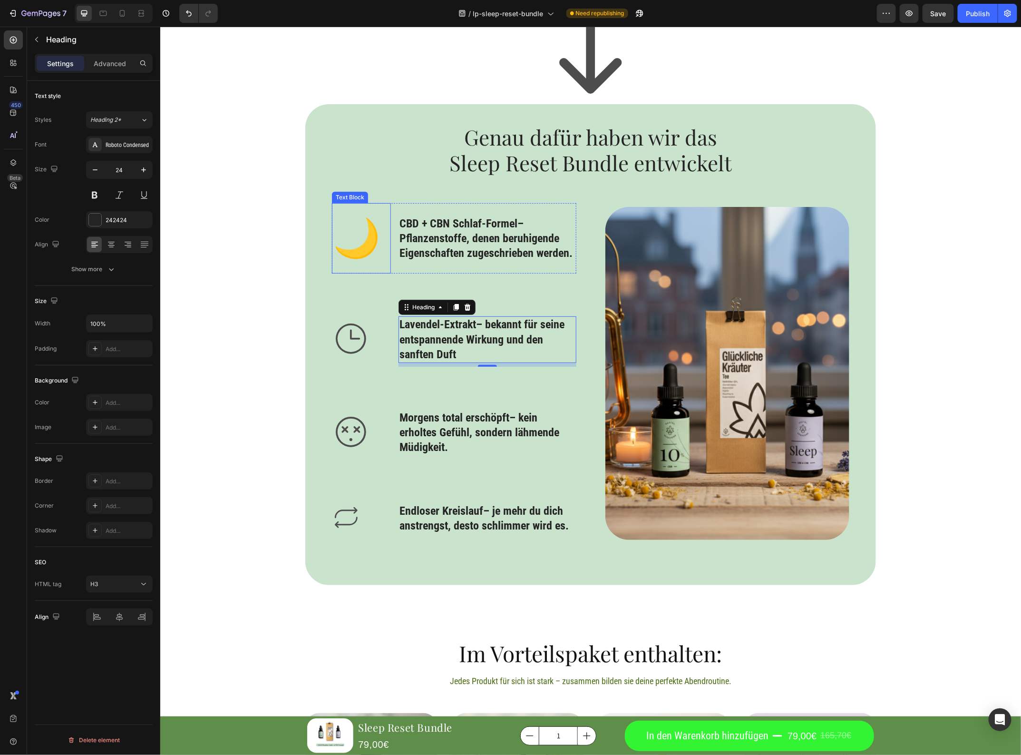
click at [364, 243] on p "🌙" at bounding box center [361, 238] width 57 height 69
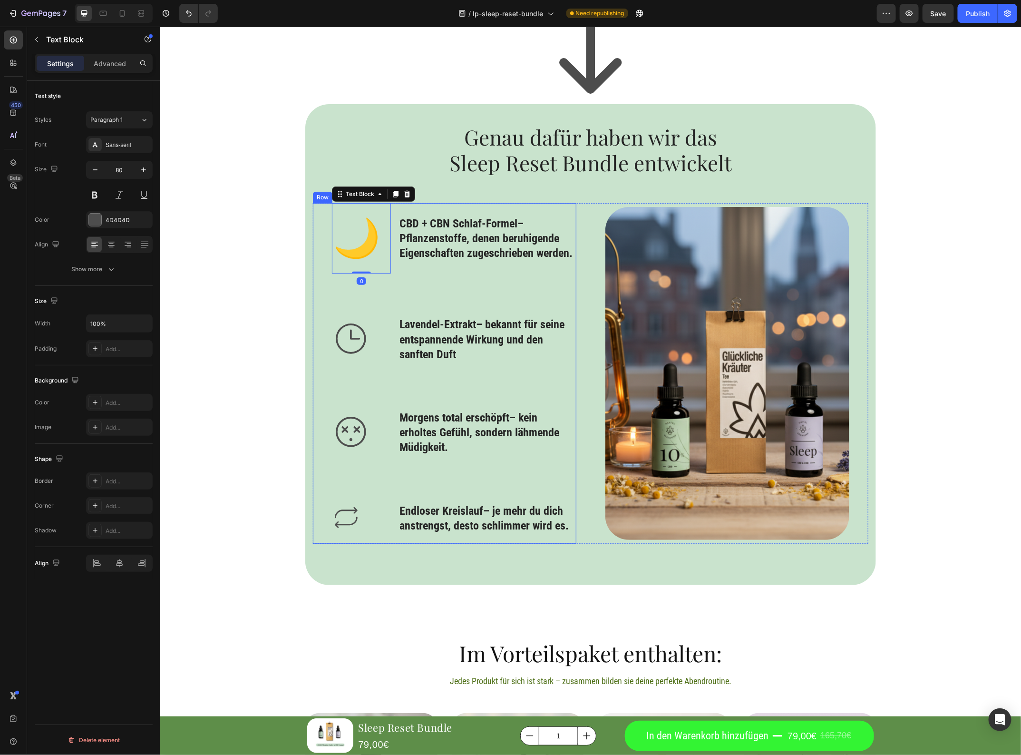
click at [355, 326] on icon at bounding box center [351, 338] width 38 height 38
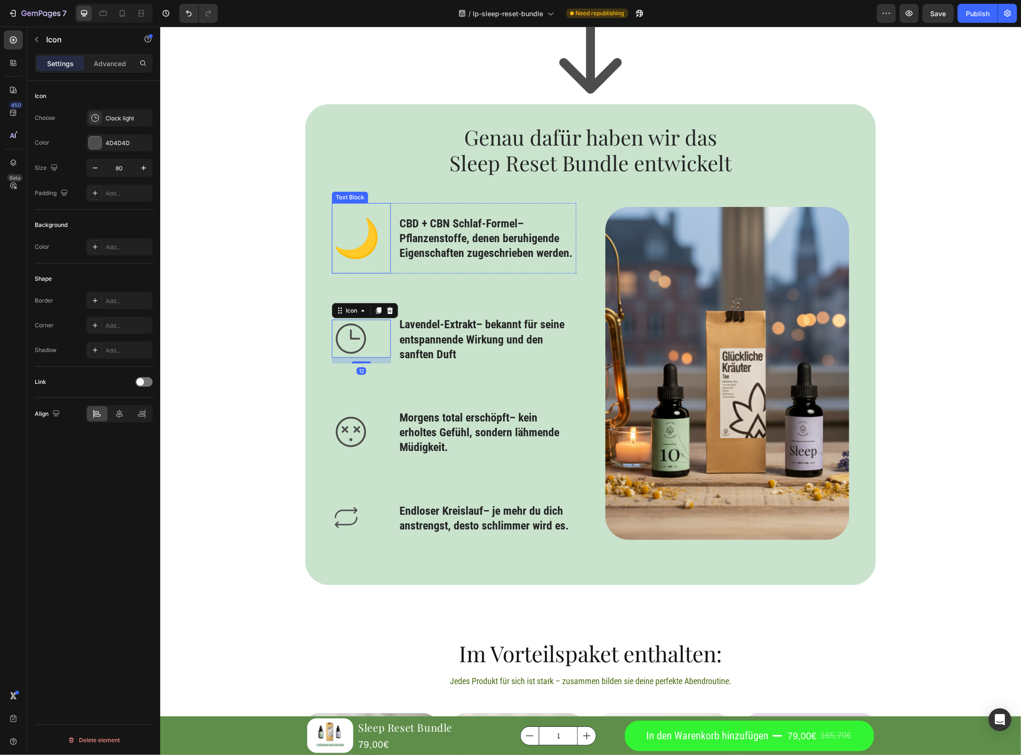
click at [353, 245] on p "🌙" at bounding box center [361, 238] width 57 height 69
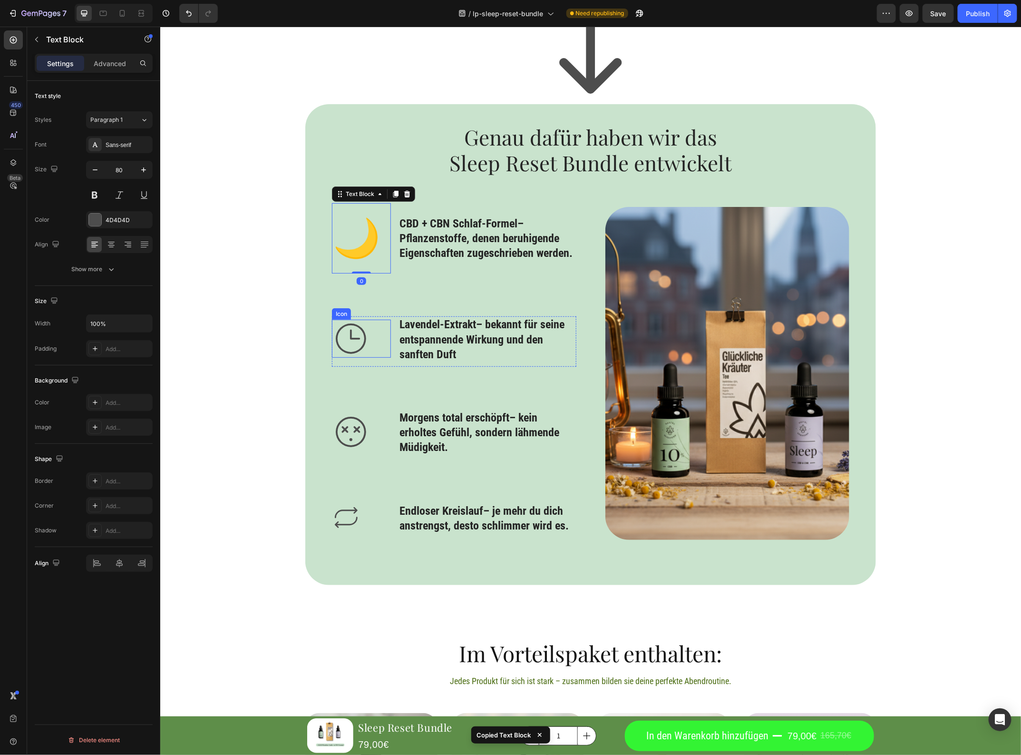
click at [345, 350] on icon at bounding box center [351, 338] width 38 height 38
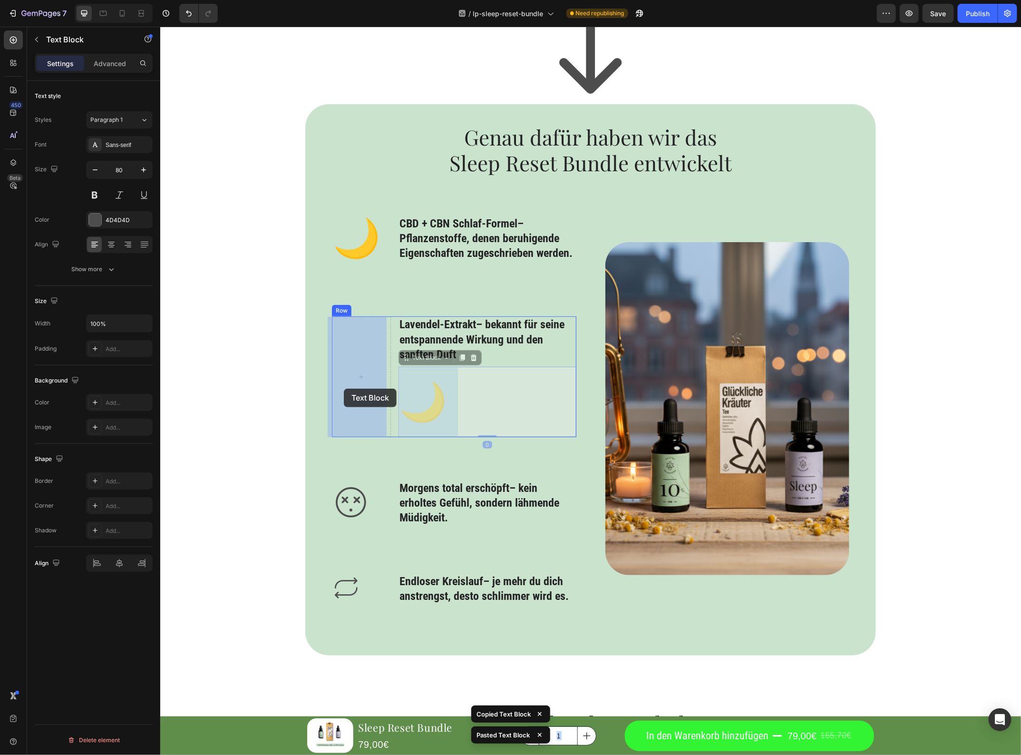
drag, startPoint x: 432, startPoint y: 416, endPoint x: 343, endPoint y: 388, distance: 92.7
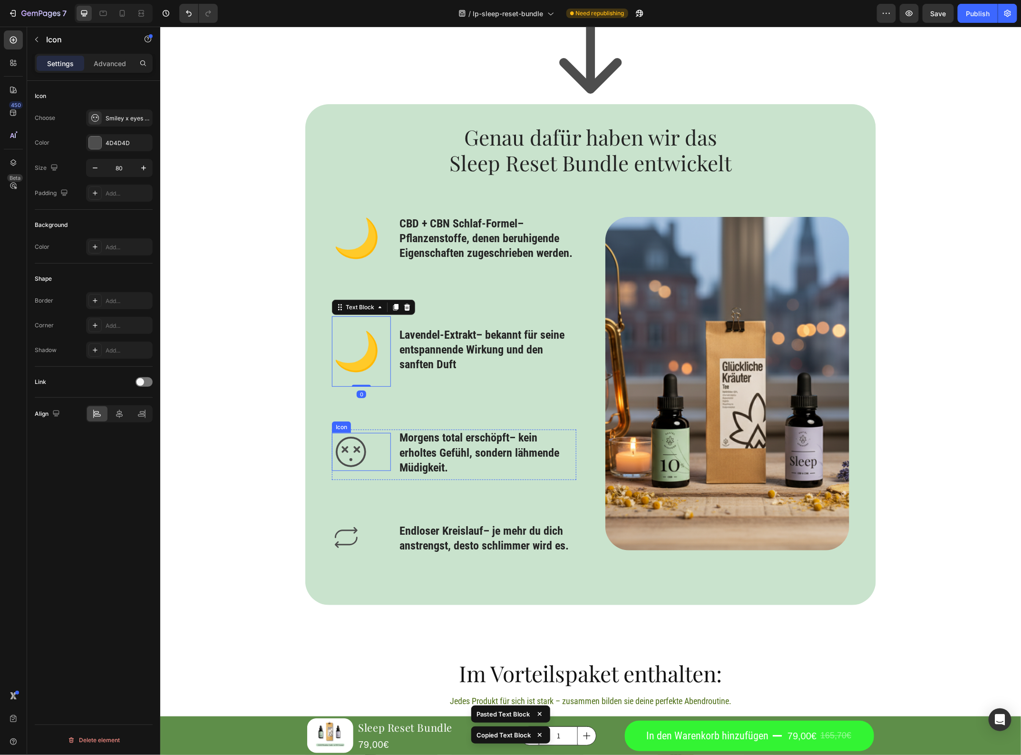
click at [348, 462] on icon at bounding box center [351, 451] width 38 height 38
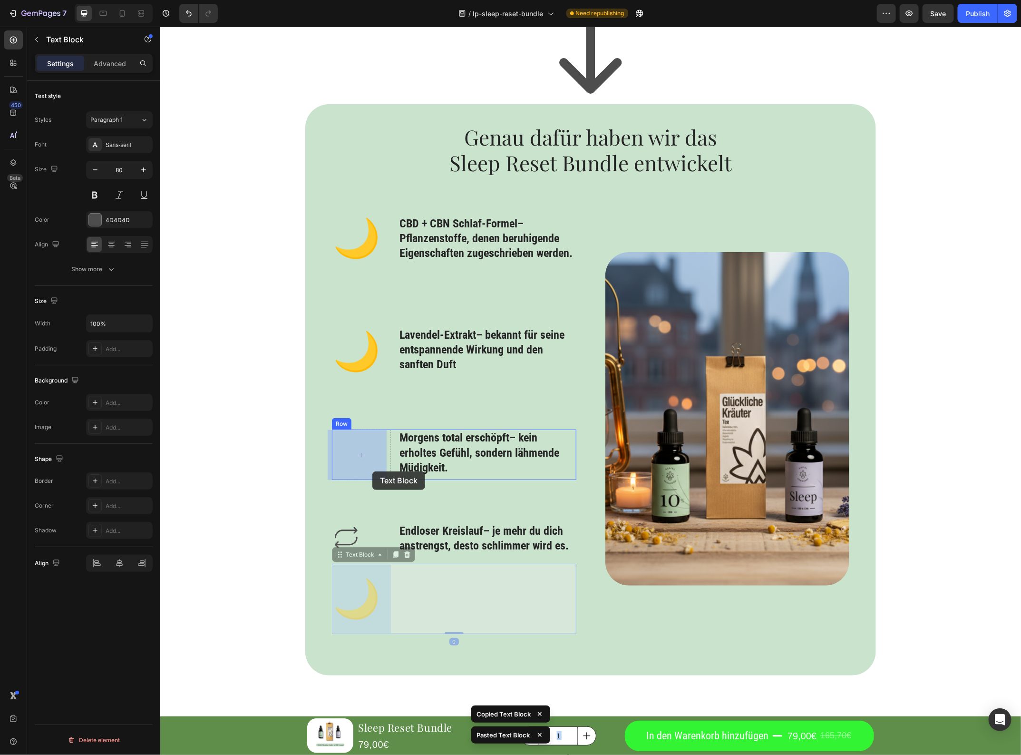
drag, startPoint x: 358, startPoint y: 602, endPoint x: 370, endPoint y: 467, distance: 135.2
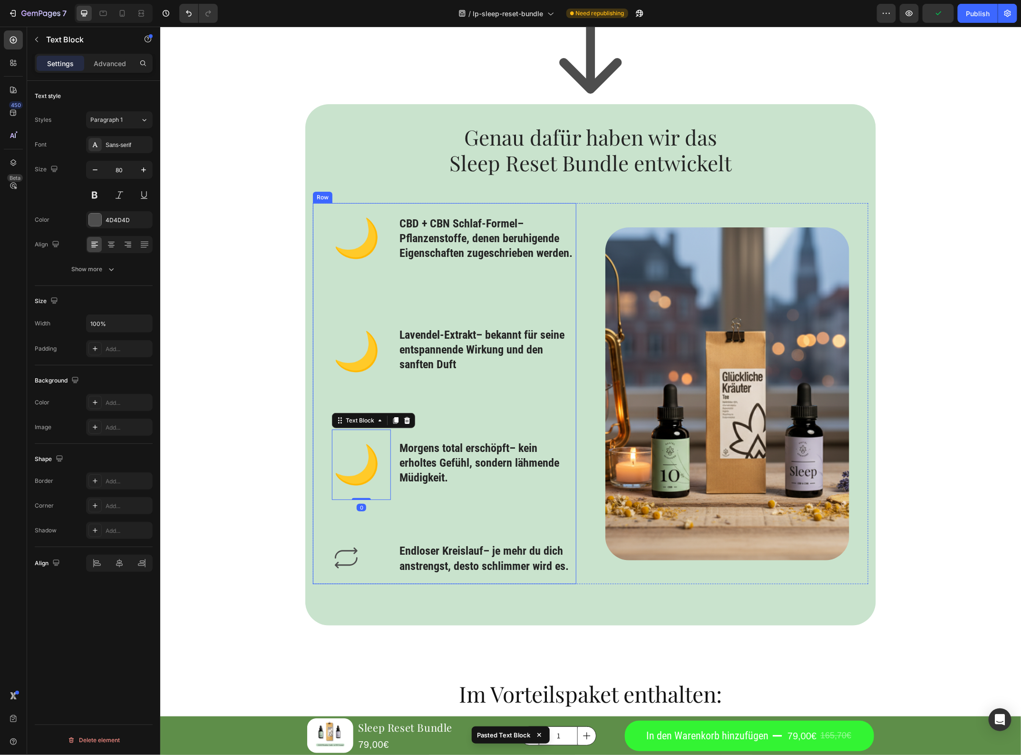
click at [340, 542] on div "🌙 Text Block ⁠⁠⁠⁠⁠⁠⁠ CBD + CBN Schlaf-Formel – Pflanzenstoffe, denen beruhigend…" at bounding box center [454, 393] width 245 height 381
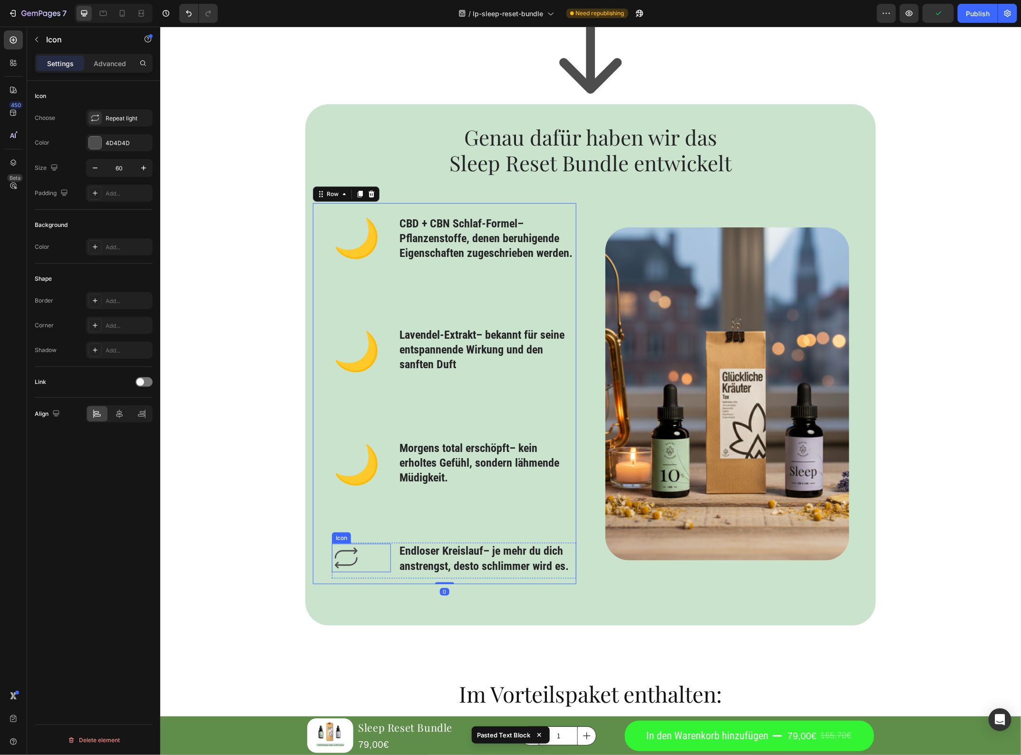
click at [337, 559] on icon at bounding box center [346, 557] width 29 height 29
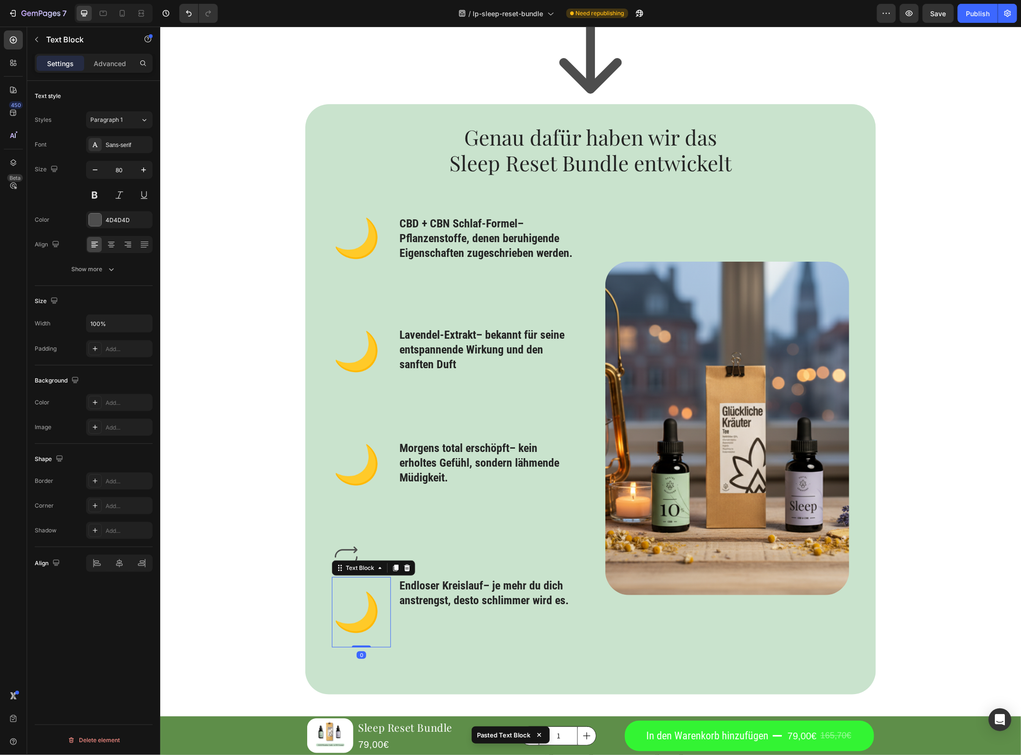
click at [350, 553] on icon at bounding box center [346, 556] width 29 height 29
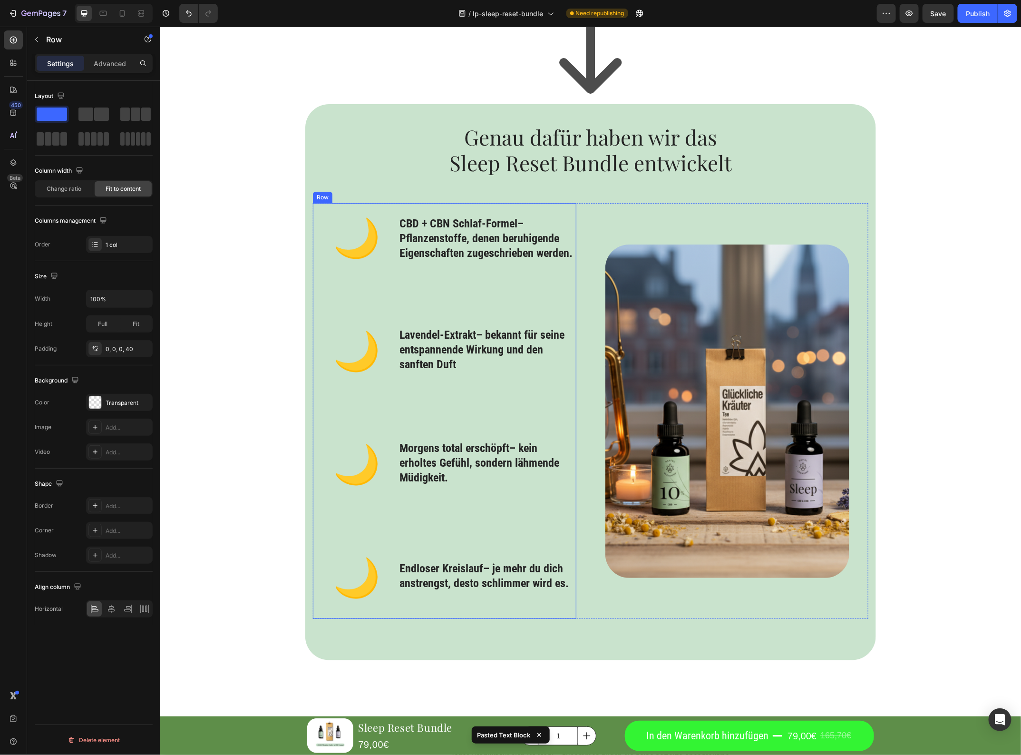
click at [440, 526] on div "🌙 Text Block ⁠⁠⁠⁠⁠⁠⁠ CBD + CBN Schlaf-Formel – Pflanzenstoffe, denen beruhigend…" at bounding box center [454, 411] width 245 height 416
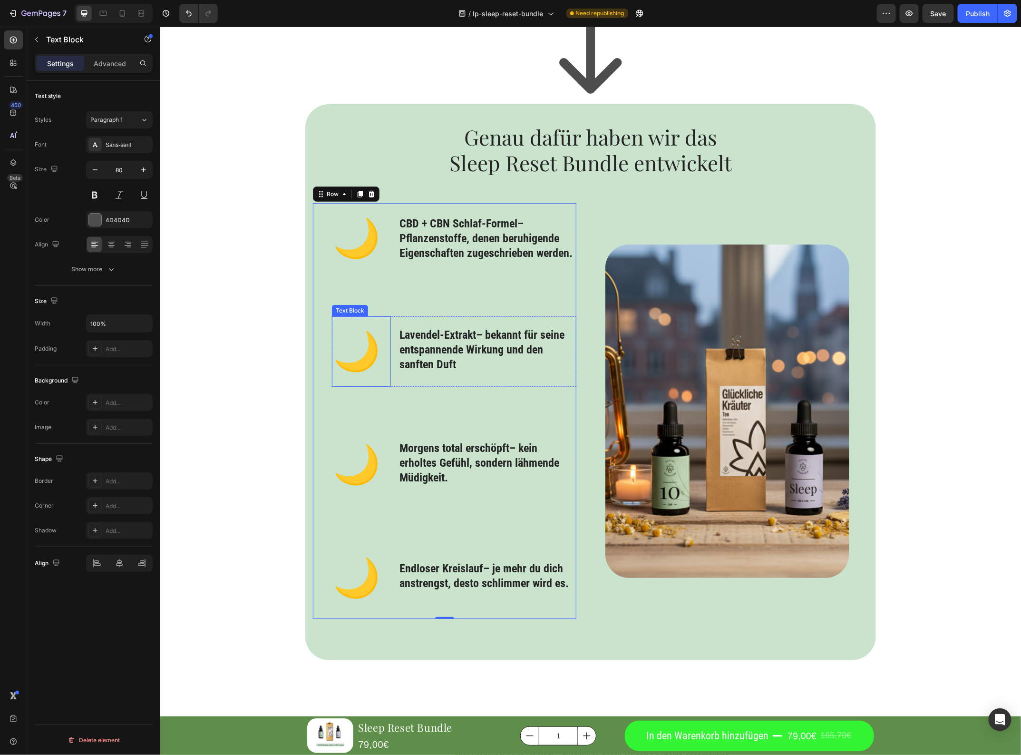
click at [369, 367] on p "🌙" at bounding box center [361, 351] width 57 height 69
click at [434, 372] on h3 "⁠⁠⁠⁠⁠⁠⁠ Lavendel-Extrakt – bekannt für seine entspannende Wirkung und den sanft…" at bounding box center [486, 349] width 177 height 47
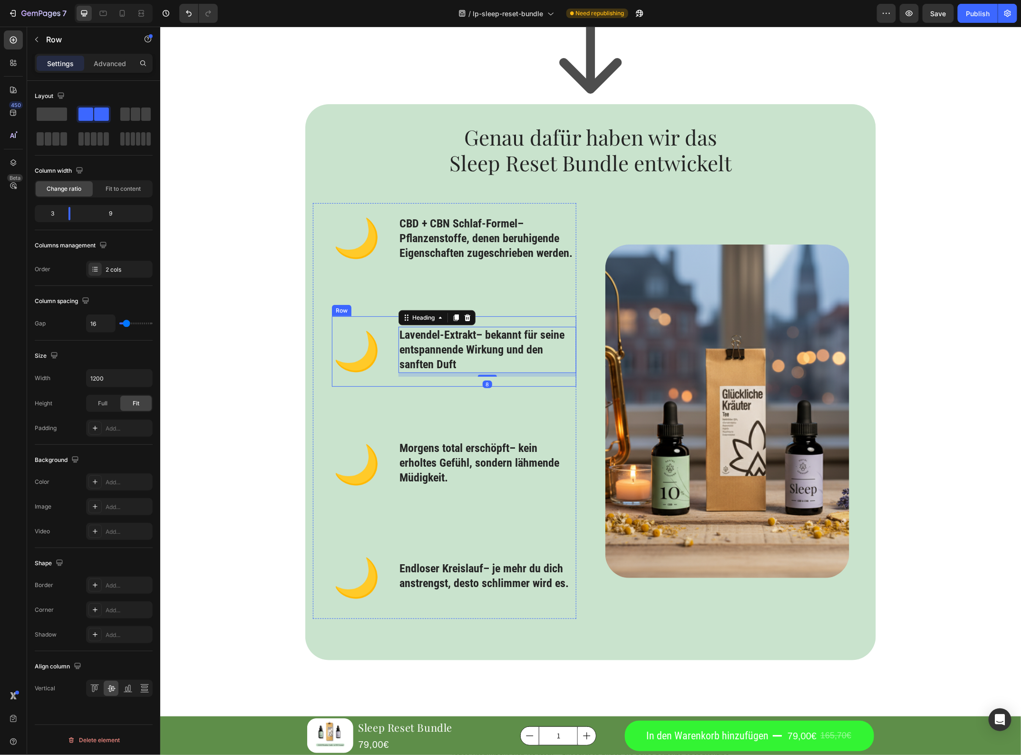
click at [434, 380] on div "⁠⁠⁠⁠⁠⁠⁠ Lavendel-Extrakt – bekannt für seine entspannende Wirkung und den sanft…" at bounding box center [486, 351] width 177 height 70
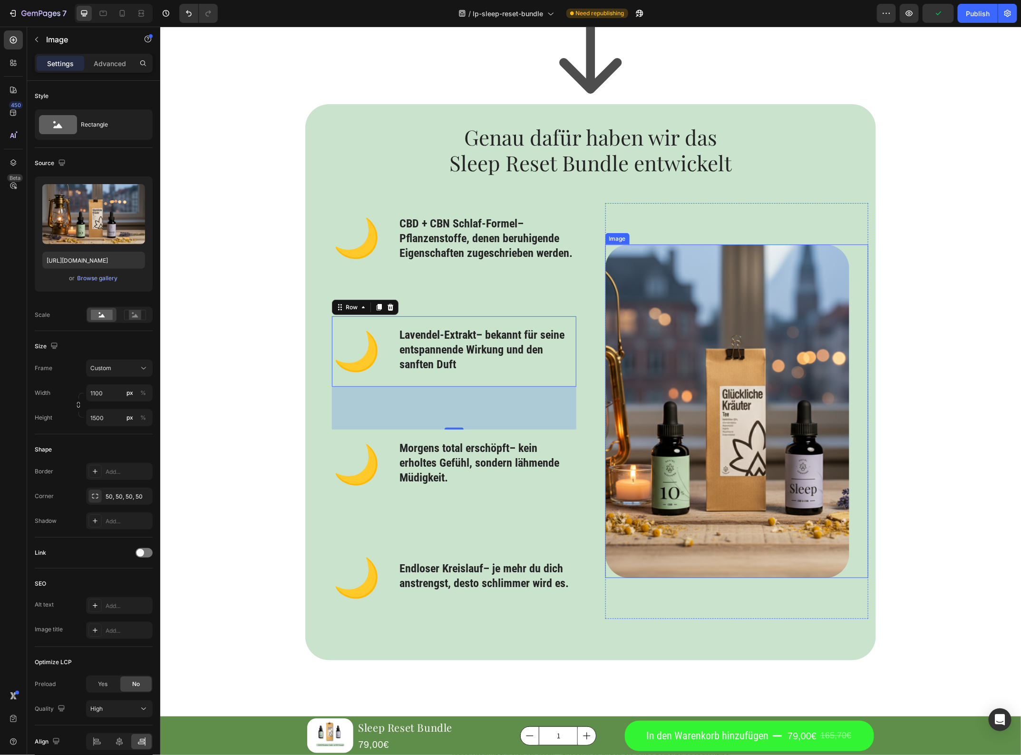
click at [697, 315] on img at bounding box center [727, 410] width 245 height 333
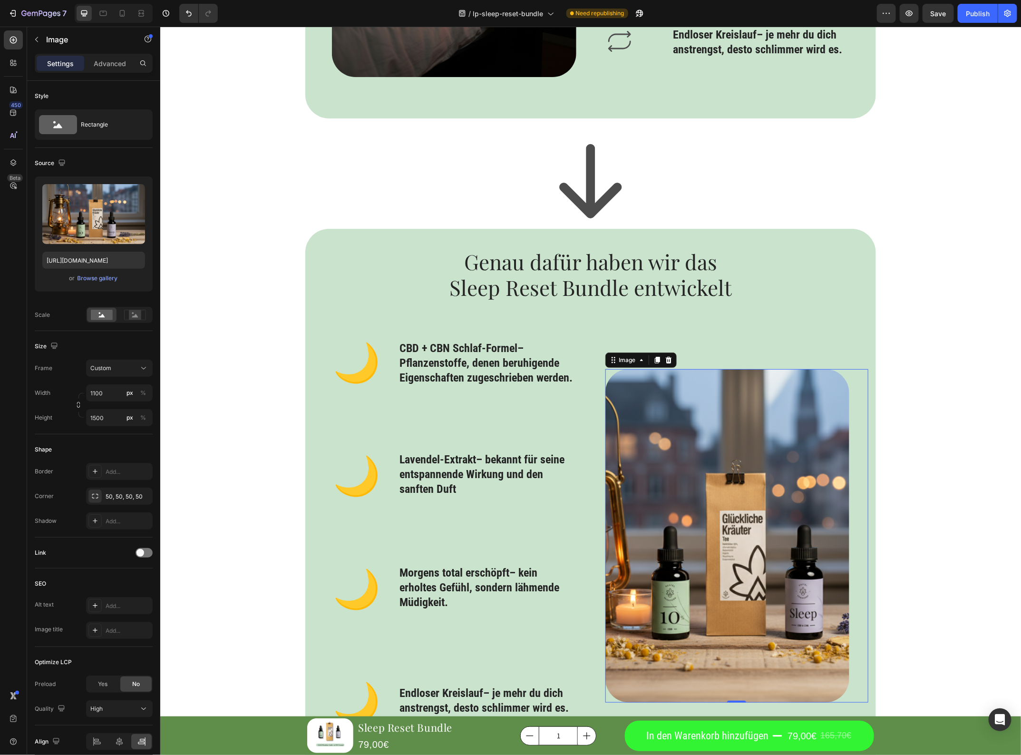
scroll to position [1981, 0]
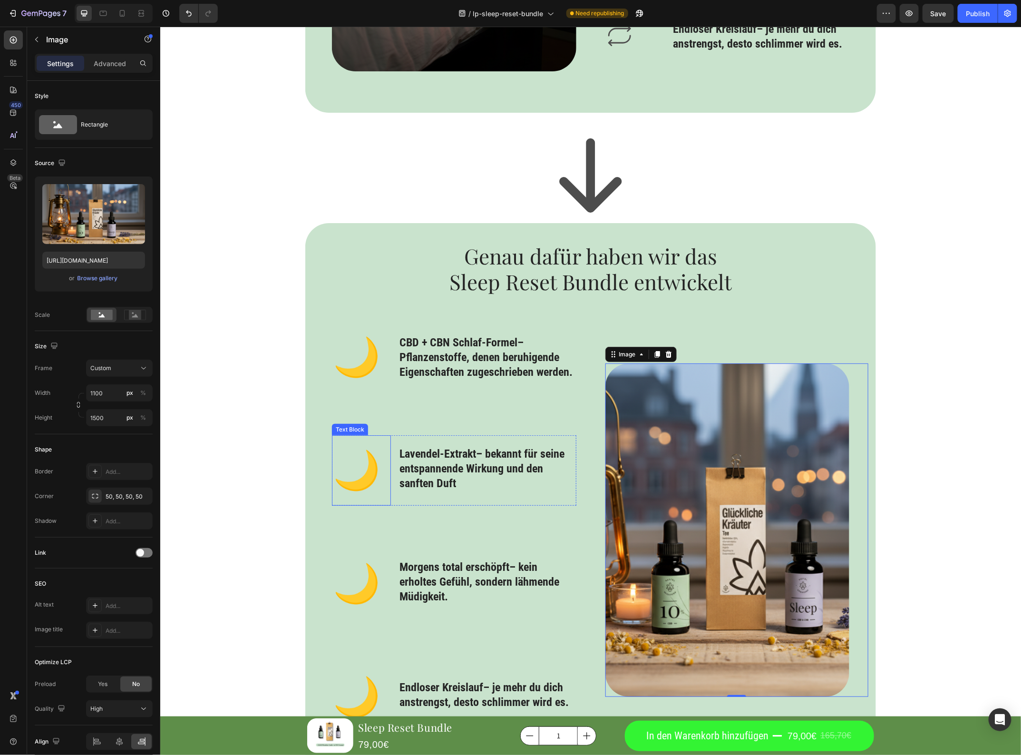
click at [361, 473] on p "🌙" at bounding box center [361, 470] width 57 height 69
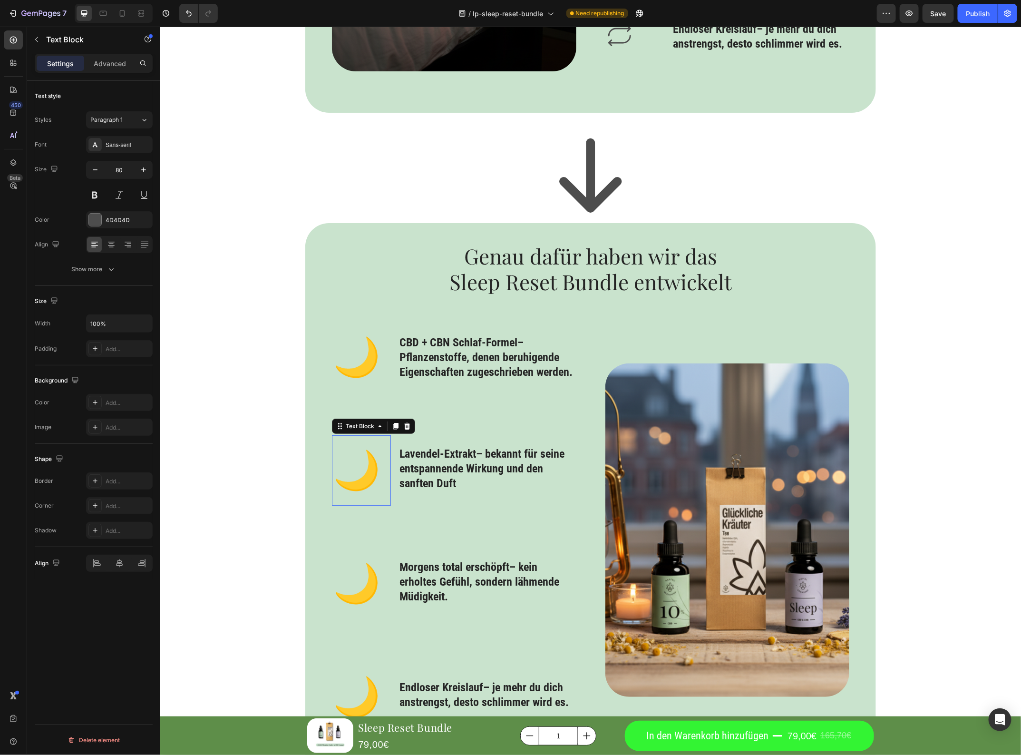
click at [358, 471] on p "🌙" at bounding box center [361, 470] width 57 height 69
copy p "🌙"
click at [364, 485] on p "🌙" at bounding box center [361, 470] width 57 height 69
click at [364, 483] on p "🌙" at bounding box center [361, 470] width 57 height 69
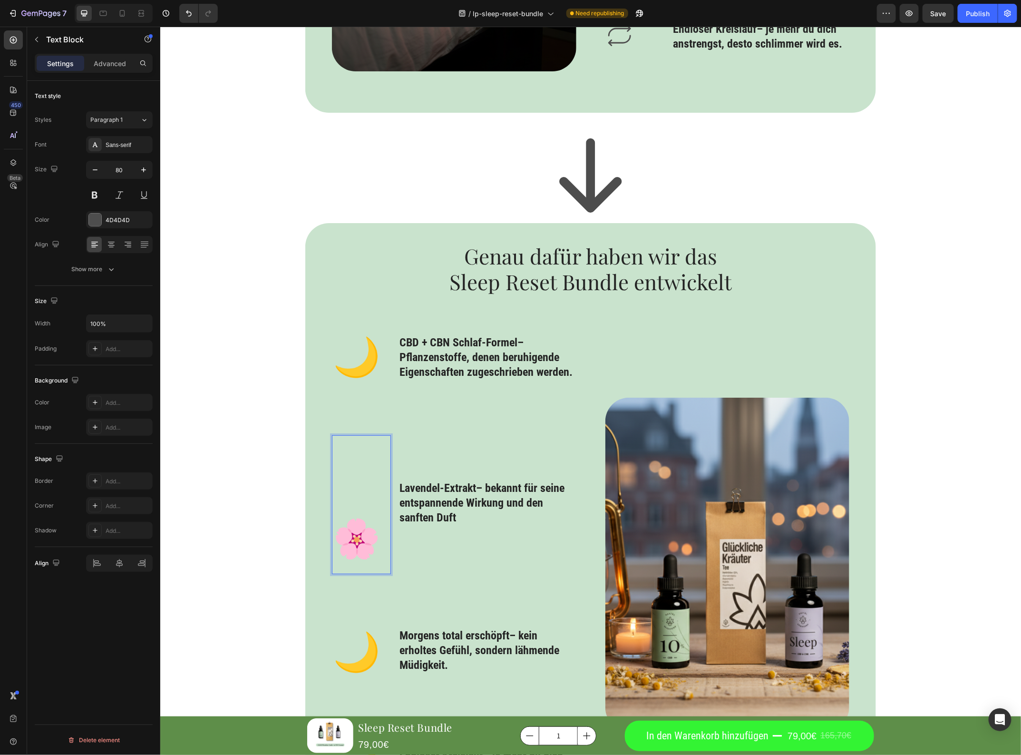
click at [340, 532] on p "🌸" at bounding box center [361, 504] width 57 height 137
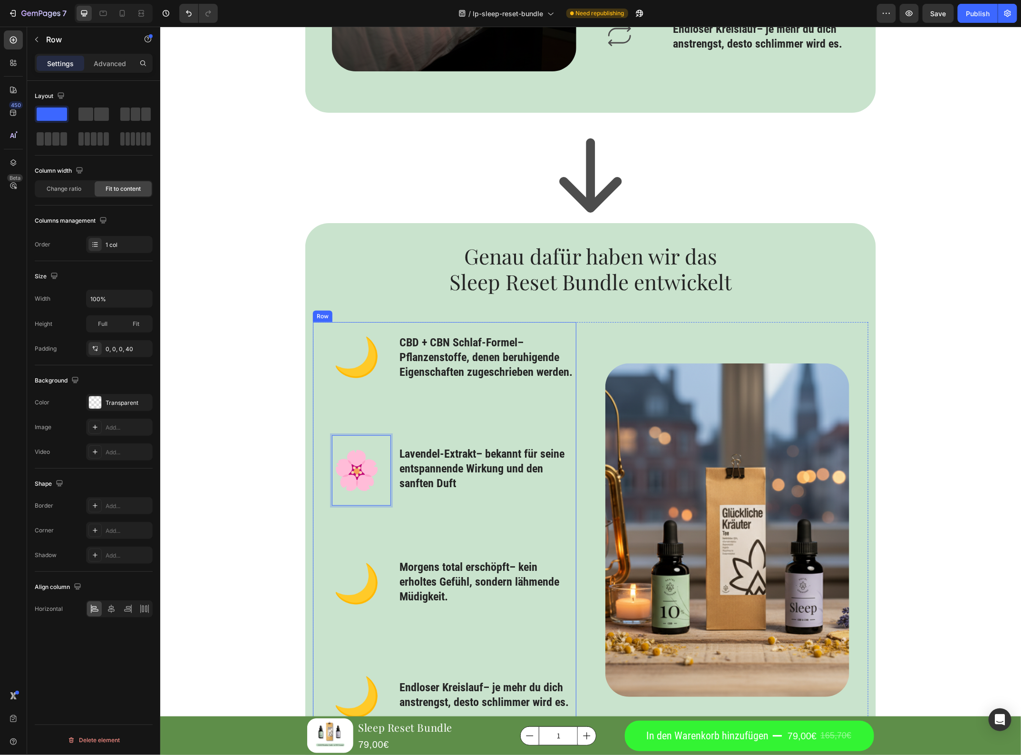
click at [456, 526] on div "🌙 Text Block ⁠⁠⁠⁠⁠⁠⁠ CBD + CBN Schlaf-Formel – Pflanzenstoffe, denen beruhigend…" at bounding box center [454, 530] width 245 height 416
click at [365, 581] on p "🌙" at bounding box center [361, 583] width 57 height 69
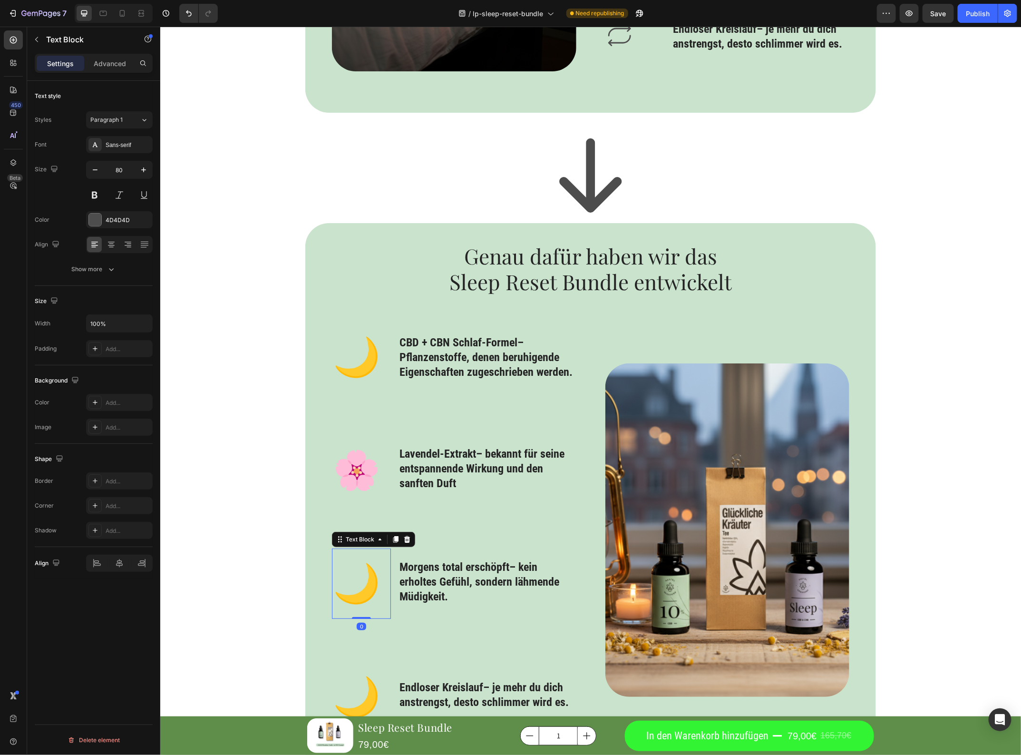
click at [365, 581] on p "🌙" at bounding box center [361, 583] width 57 height 69
click at [364, 580] on p "🌙" at bounding box center [361, 583] width 57 height 69
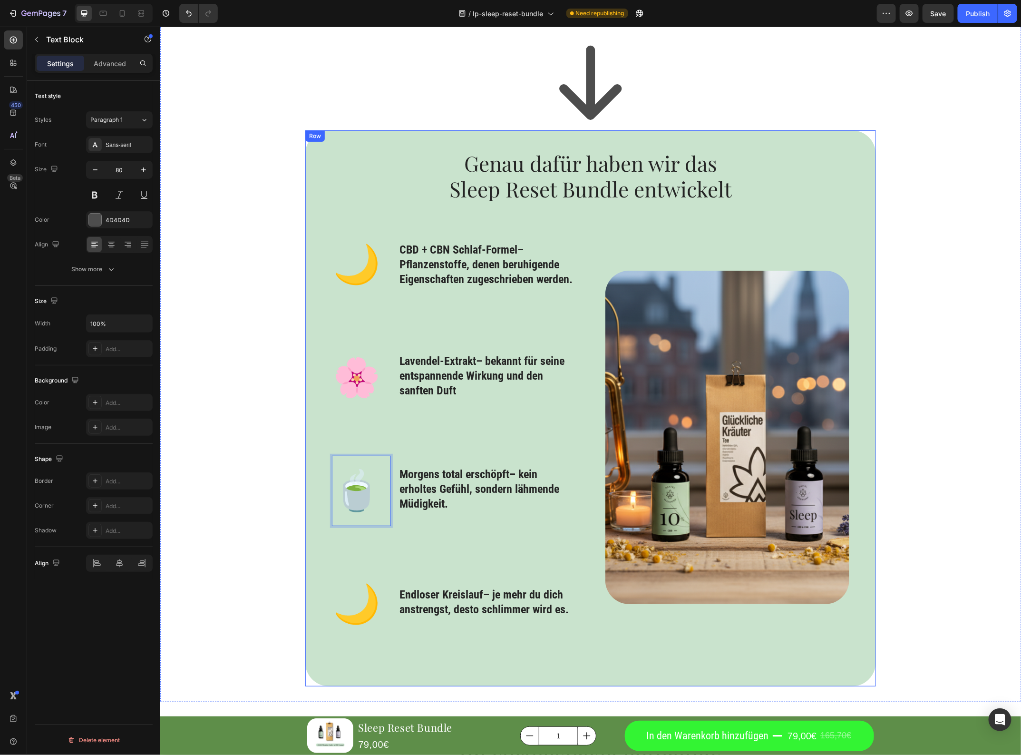
scroll to position [2160, 0]
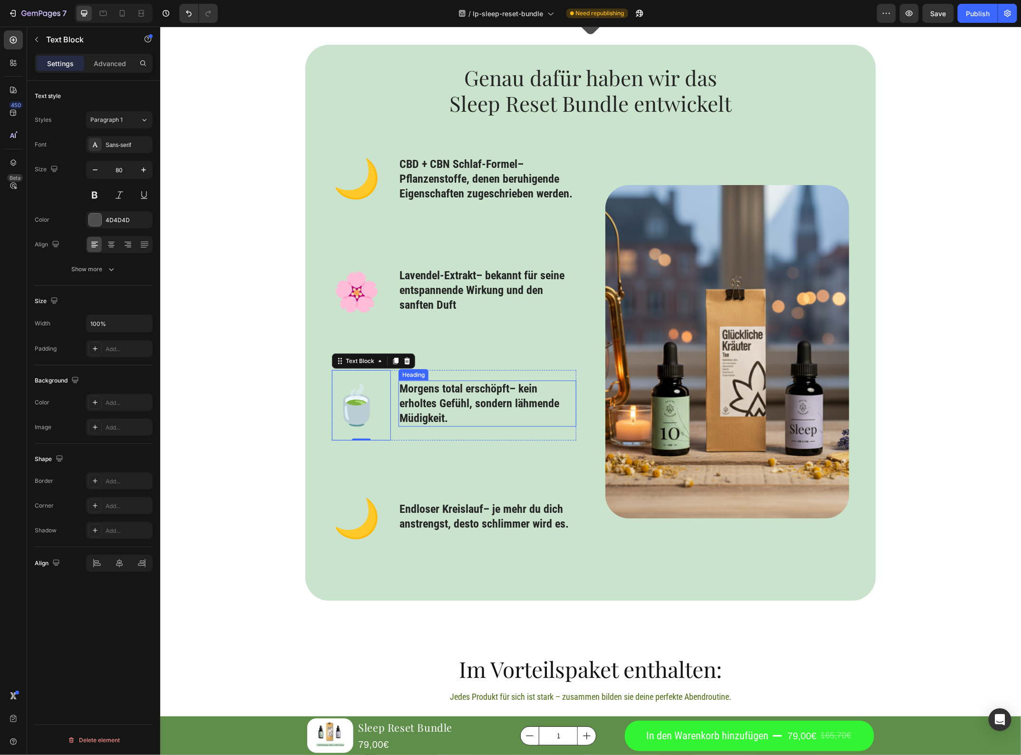
click at [436, 398] on h3 "Morgens total erschöpft– kein erholtes Gefühl, sondern lähmende Müdigkeit." at bounding box center [486, 403] width 177 height 47
click at [436, 399] on h3 "Morgens total erschöpft– kein erholtes Gefühl, sondern lähmende Müdigkeit." at bounding box center [486, 403] width 177 height 47
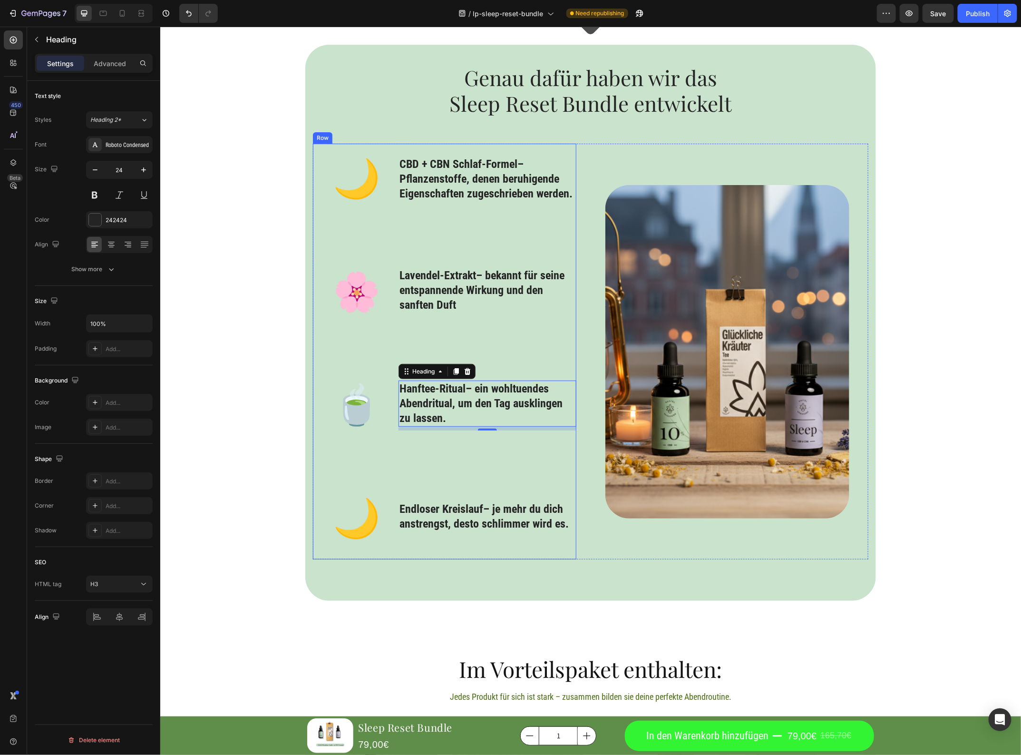
click at [423, 514] on strong "Endloser Kreislauf" at bounding box center [441, 508] width 84 height 13
click at [498, 561] on div "🌙 Text Block ⁠⁠⁠⁠⁠⁠⁠ CBD + CBN Schlaf-Formel – Pflanzenstoffe, denen beruhigend…" at bounding box center [590, 351] width 571 height 431
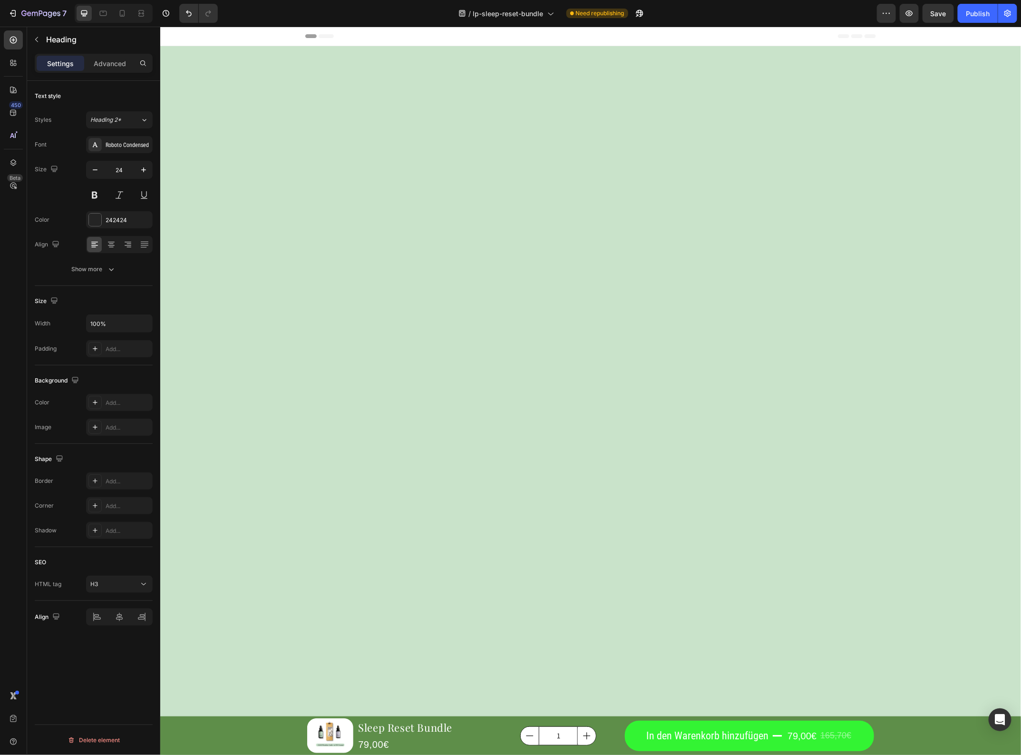
scroll to position [2160, 0]
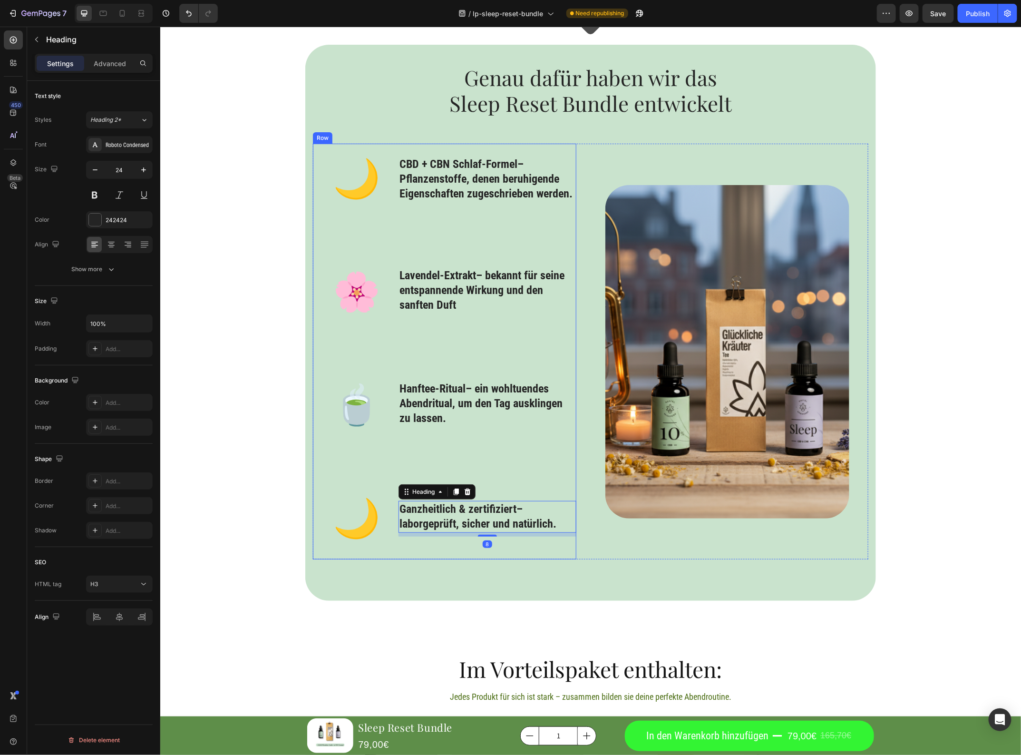
click at [493, 438] on div "⁠⁠⁠⁠⁠⁠⁠ Hanftee-Ritual – ein wohltuendes Abendritual, um den Tag ausklingen zu …" at bounding box center [486, 405] width 177 height 70
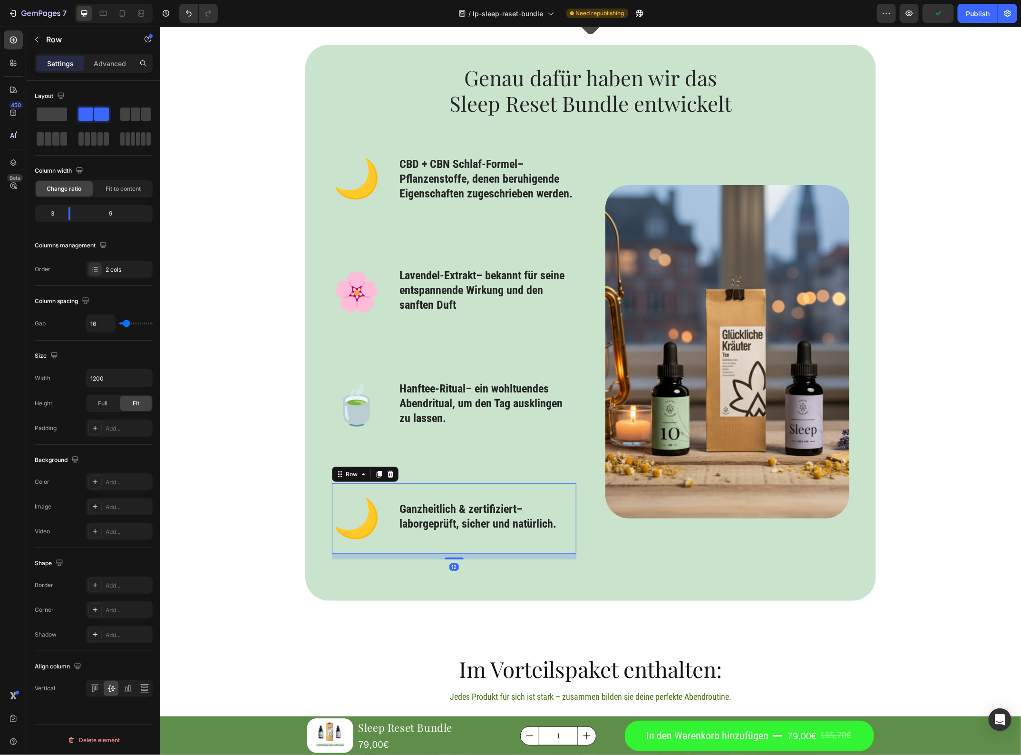
click at [448, 473] on div "🌙 Text Block ⁠⁠⁠⁠⁠⁠⁠ CBD + CBN Schlaf-Formel – Pflanzenstoffe, denen beruhigend…" at bounding box center [454, 351] width 245 height 416
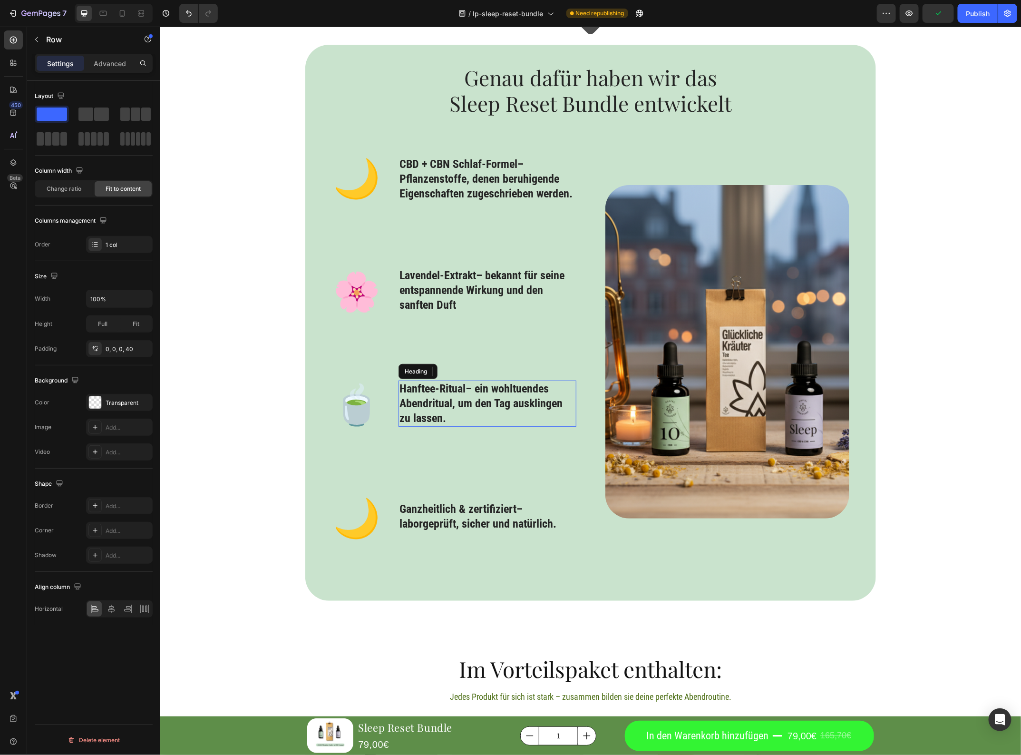
click at [453, 405] on p "⁠⁠⁠⁠⁠⁠⁠ Hanftee-Ritual – ein wohltuendes Abendritual, um den Tag ausklingen zu …" at bounding box center [487, 403] width 176 height 45
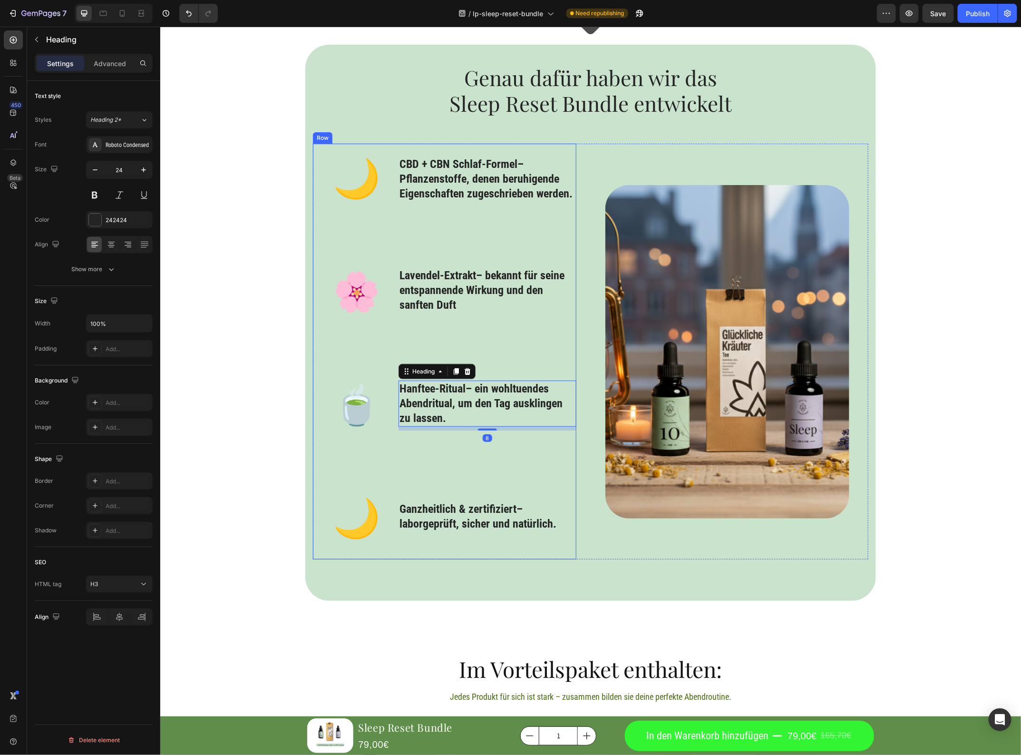
click at [446, 451] on div "🌙 Text Block ⁠⁠⁠⁠⁠⁠⁠ CBD + CBN Schlaf-Formel – Pflanzenstoffe, denen beruhigend…" at bounding box center [454, 351] width 245 height 416
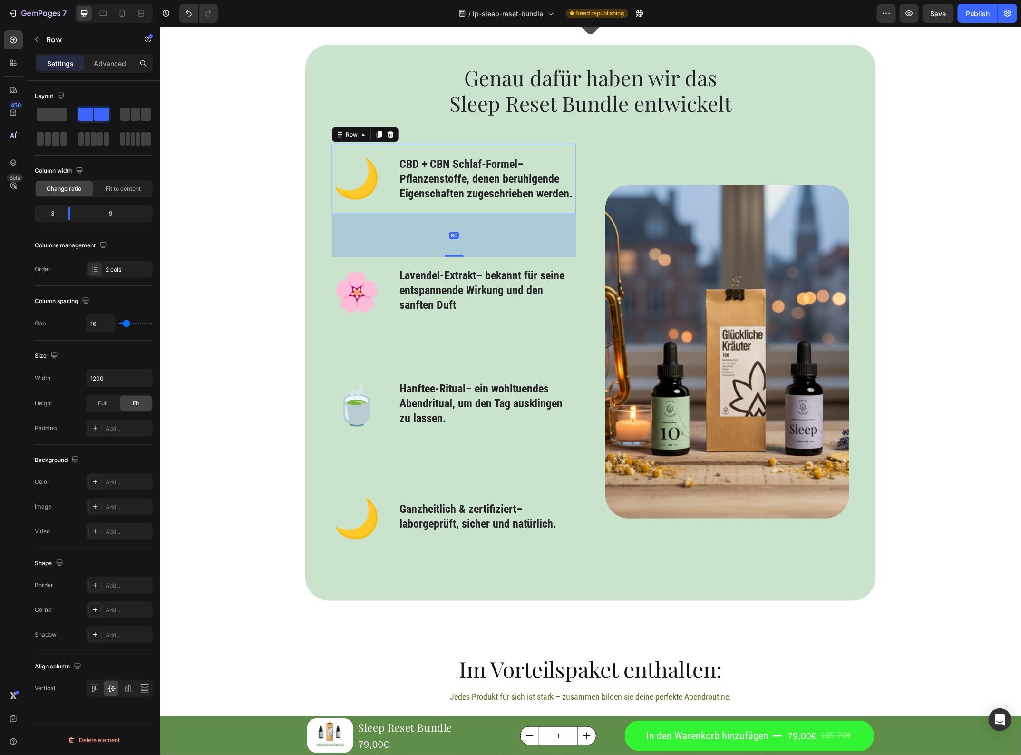
click at [474, 205] on div "⁠⁠⁠⁠⁠⁠⁠ CBD + CBN Schlaf-Formel – Pflanzenstoffe, denen beruhigende Eigenschaft…" at bounding box center [486, 178] width 177 height 70
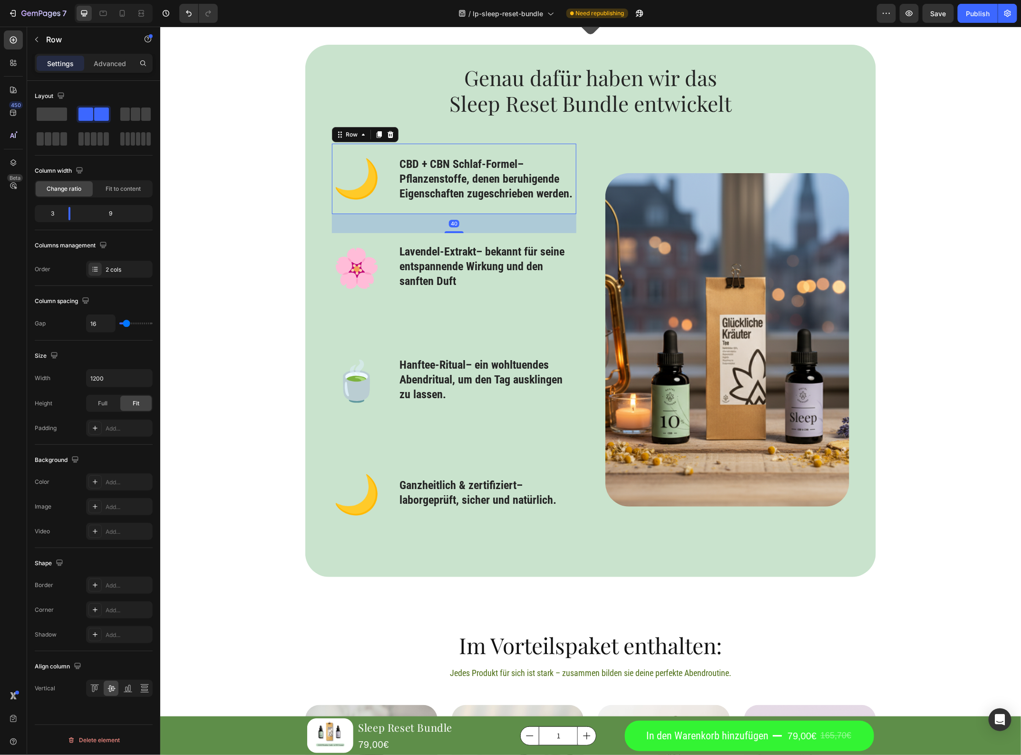
drag, startPoint x: 451, startPoint y: 254, endPoint x: 491, endPoint y: 230, distance: 46.5
click at [491, 214] on div "40" at bounding box center [454, 214] width 245 height 0
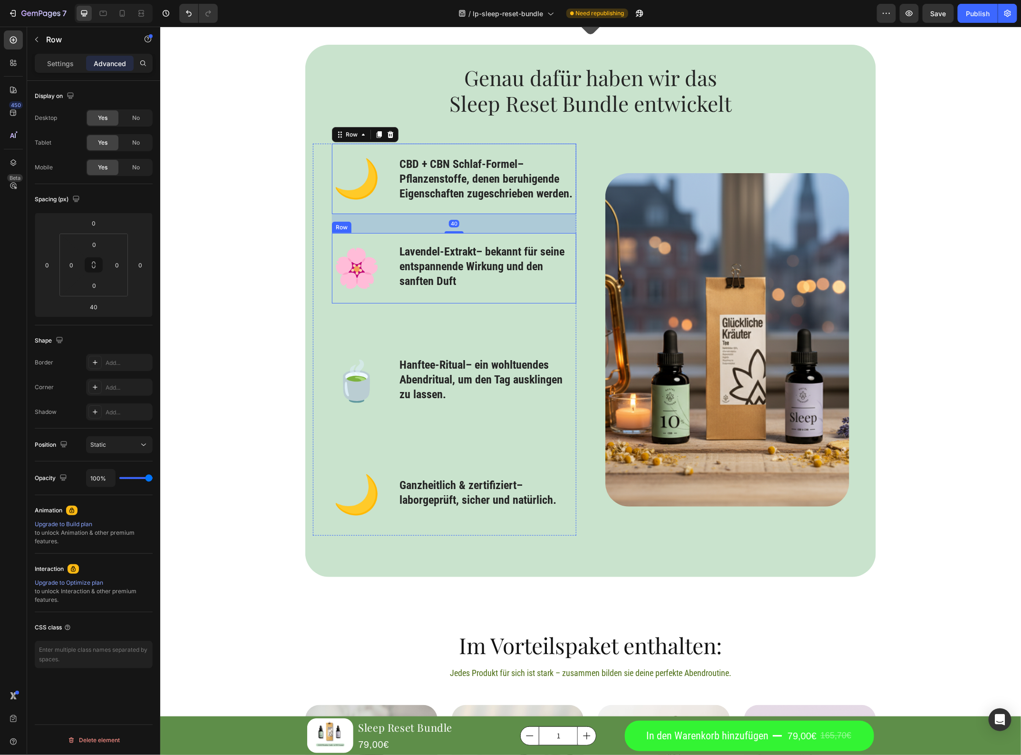
click at [472, 298] on div "⁠⁠⁠⁠⁠⁠⁠ Lavendel-Extrakt – bekannt für seine entspannende Wirkung und den sanft…" at bounding box center [486, 268] width 177 height 70
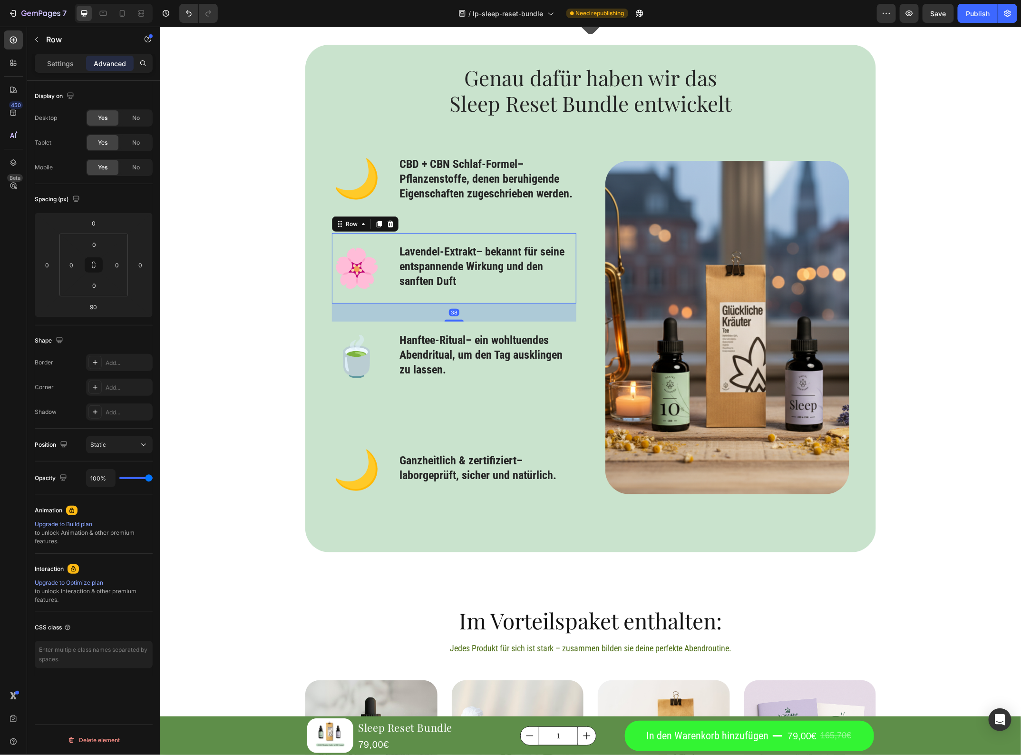
drag, startPoint x: 455, startPoint y: 343, endPoint x: 468, endPoint y: 319, distance: 27.7
click at [468, 303] on div "38" at bounding box center [454, 303] width 245 height 0
type input "38"
click at [461, 365] on p "⁠⁠⁠⁠⁠⁠⁠ Hanftee-Ritual – ein wohltuendes Abendritual, um den Tag ausklingen zu …" at bounding box center [487, 355] width 176 height 45
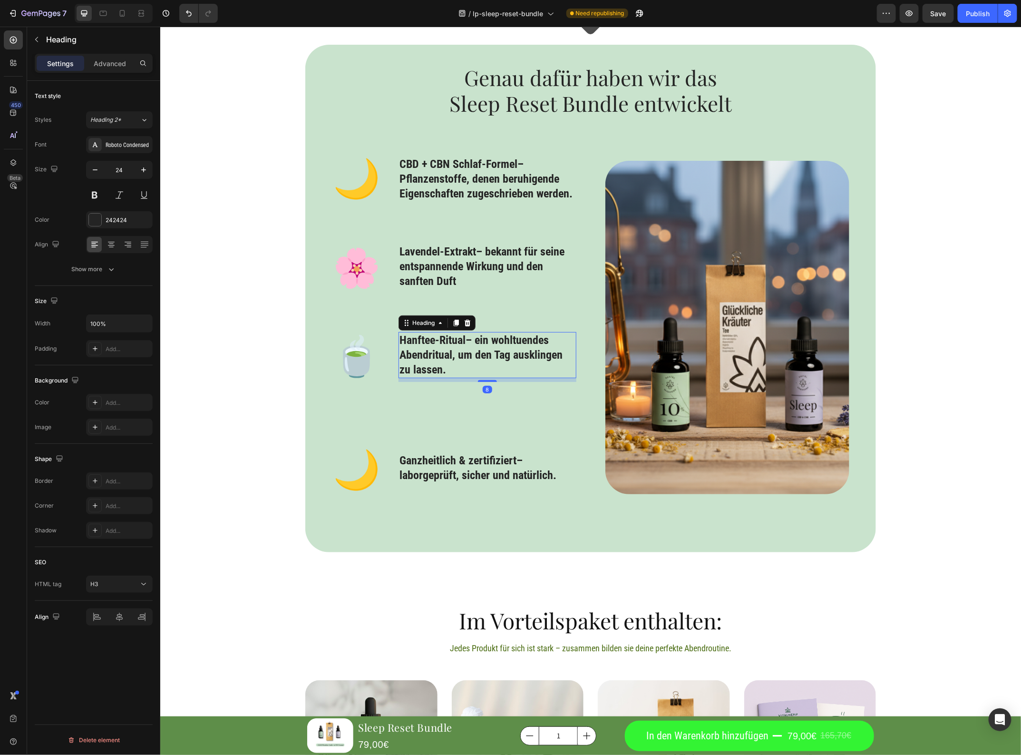
click at [462, 393] on div "🌙 Text Block ⁠⁠⁠⁠⁠⁠⁠ CBD + CBN Schlaf-Formel – Pflanzenstoffe, denen beruhigend…" at bounding box center [454, 326] width 245 height 367
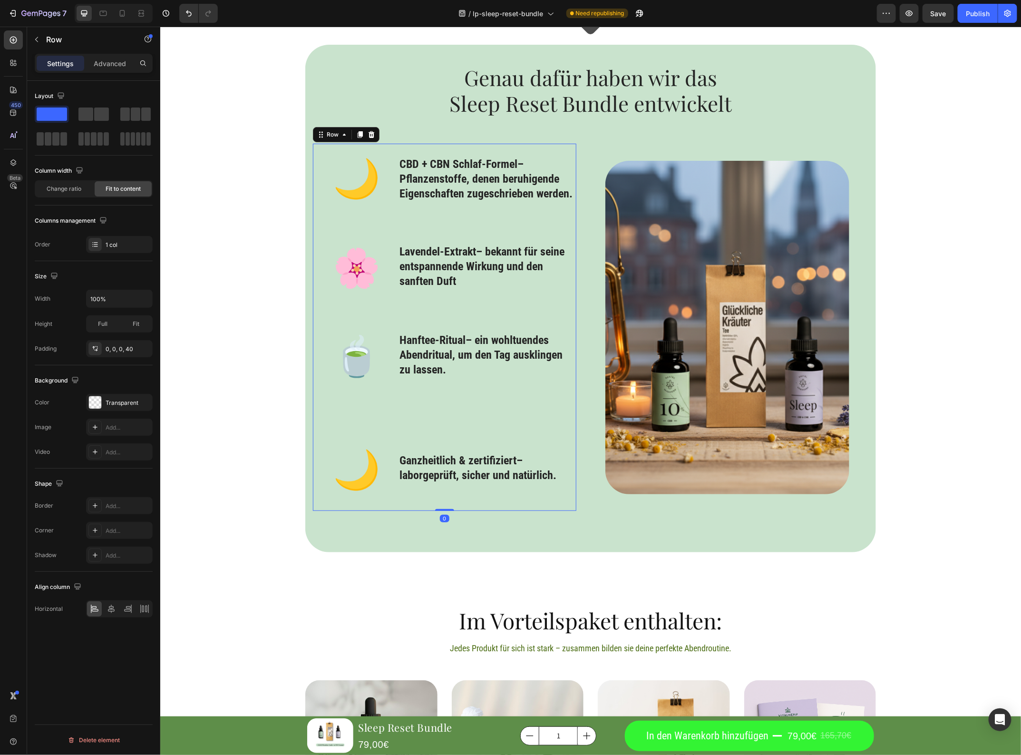
click at [457, 390] on div "⁠⁠⁠⁠⁠⁠⁠ Hanftee-Ritual – ein wohltuendes Abendritual, um den Tag ausklingen zu …" at bounding box center [486, 356] width 177 height 70
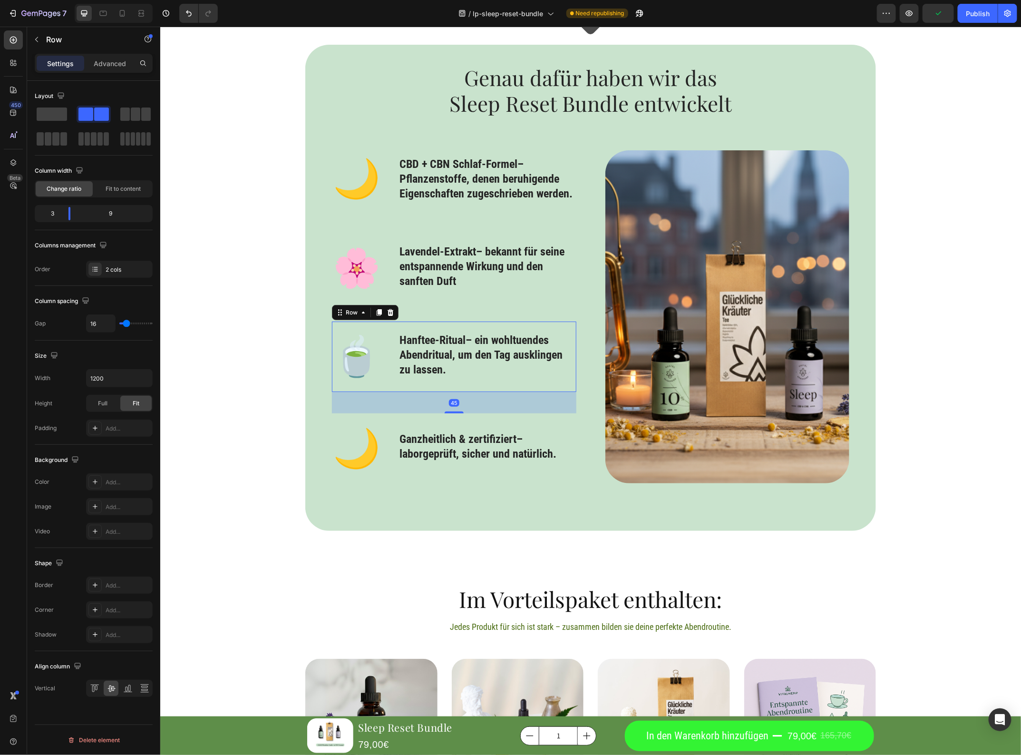
drag, startPoint x: 448, startPoint y: 433, endPoint x: 466, endPoint y: 412, distance: 28.3
click at [466, 392] on div "45" at bounding box center [454, 392] width 245 height 0
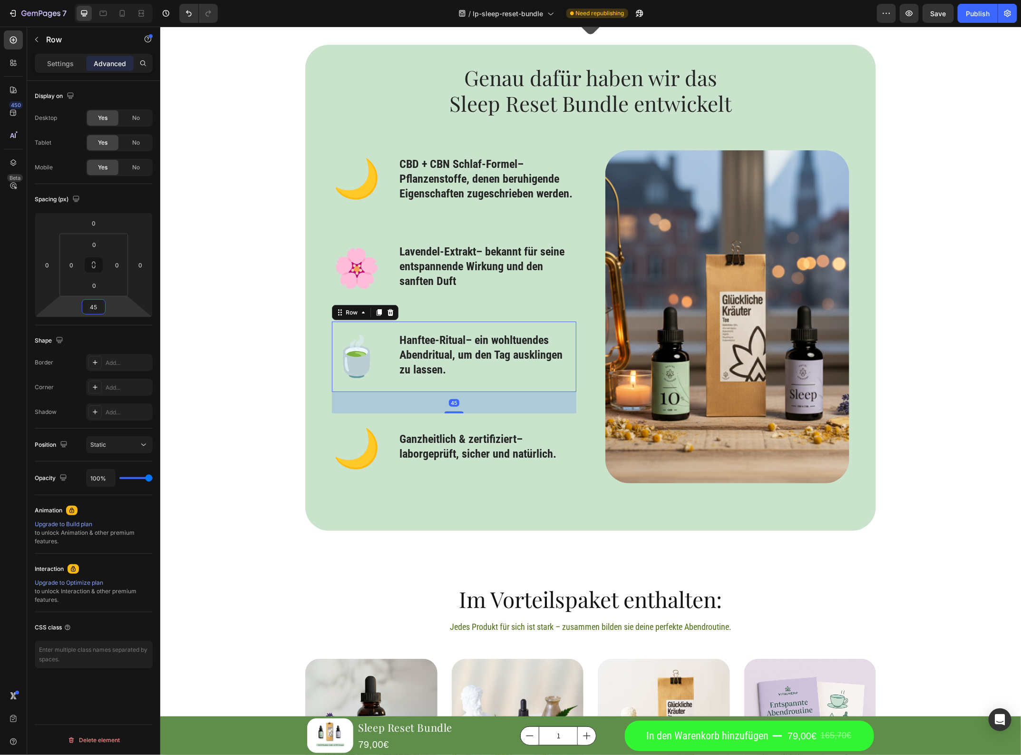
click at [100, 308] on input "45" at bounding box center [93, 307] width 19 height 14
type input "40"
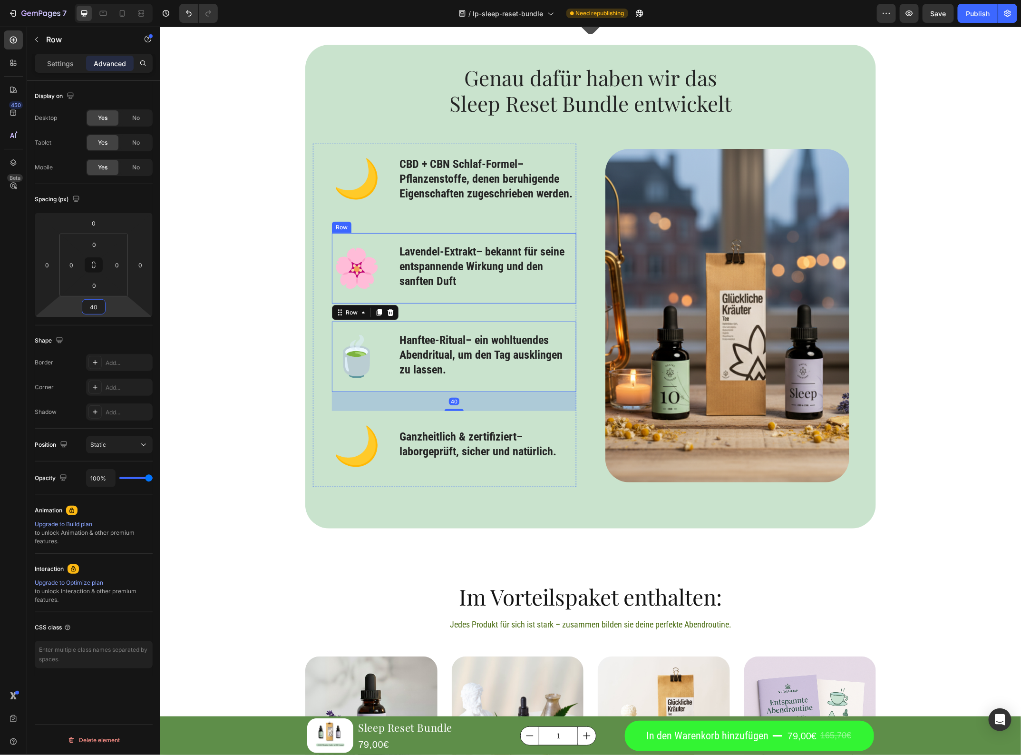
click at [430, 293] on div "⁠⁠⁠⁠⁠⁠⁠ Lavendel-Extrakt – bekannt für seine entspannende Wirkung und den sanft…" at bounding box center [486, 268] width 177 height 70
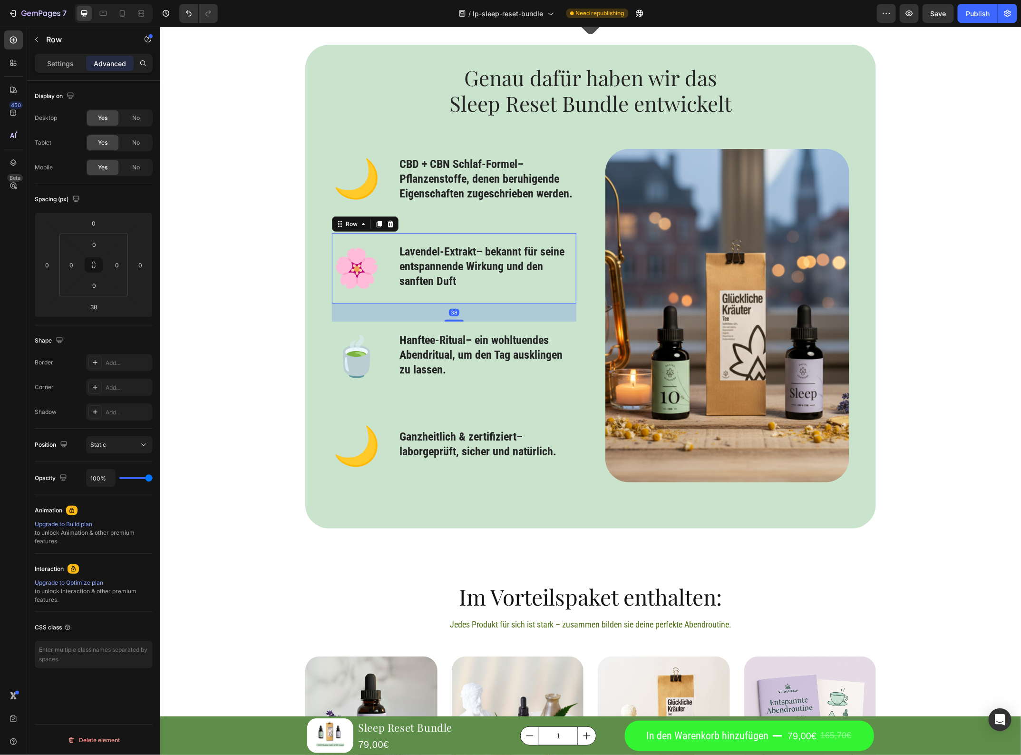
click at [449, 314] on div "38" at bounding box center [454, 312] width 10 height 8
click at [107, 0] on html "7 / lp-sleep-reset-bundle Need republishing Preview Save Publish 450 Beta Secti…" at bounding box center [510, 0] width 1021 height 0
type input "40"
click at [464, 228] on div "🌙 Text Block ⁠⁠⁠⁠⁠⁠⁠ CBD + CBN Schlaf-Formel – Pflanzenstoffe, denen beruhigend…" at bounding box center [454, 315] width 245 height 344
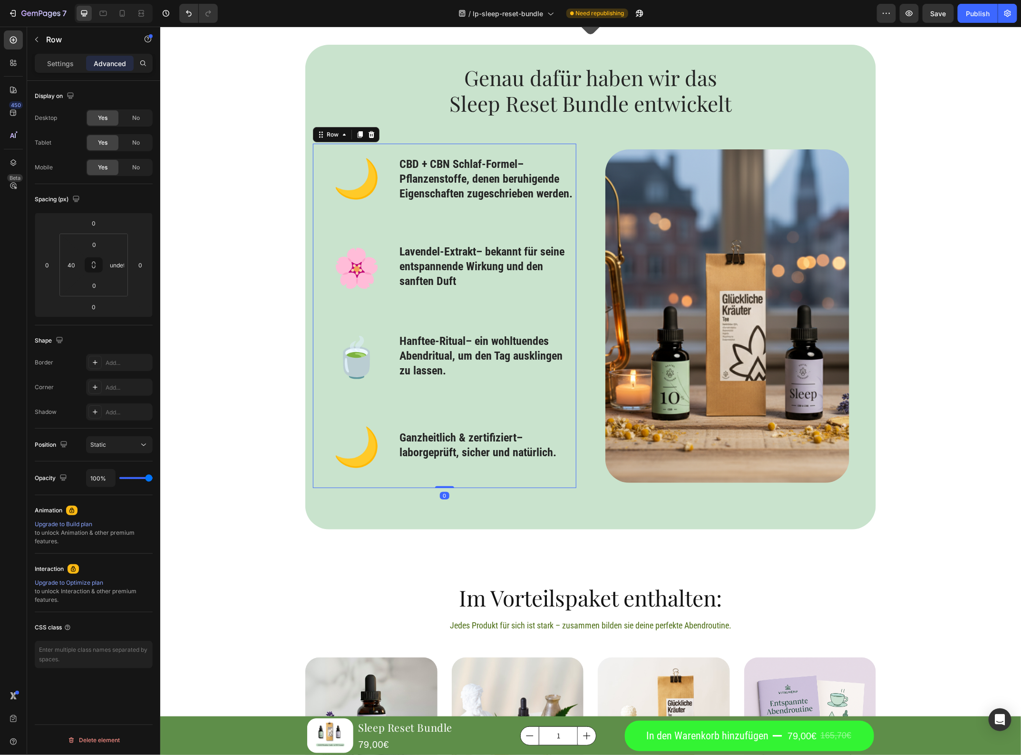
click at [451, 223] on div "🌙 Text Block ⁠⁠⁠⁠⁠⁠⁠ CBD + CBN Schlaf-Formel – Pflanzenstoffe, denen beruhigend…" at bounding box center [454, 315] width 245 height 344
click at [450, 195] on p "⁠⁠⁠⁠⁠⁠⁠ CBD + CBN Schlaf-Formel – Pflanzenstoffe, denen beruhigende Eigenschaft…" at bounding box center [487, 179] width 176 height 45
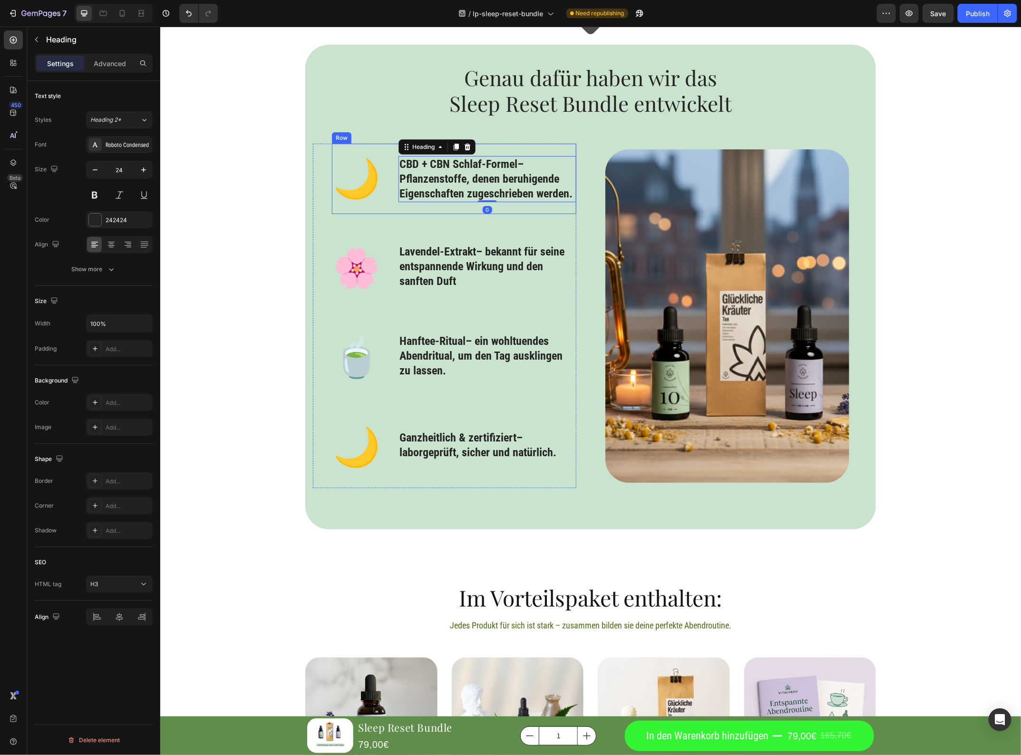
click at [445, 214] on div "🌙 Text Block ⁠⁠⁠⁠⁠⁠⁠ CBD + CBN Schlaf-Formel – Pflanzenstoffe, denen beruhigend…" at bounding box center [454, 178] width 245 height 70
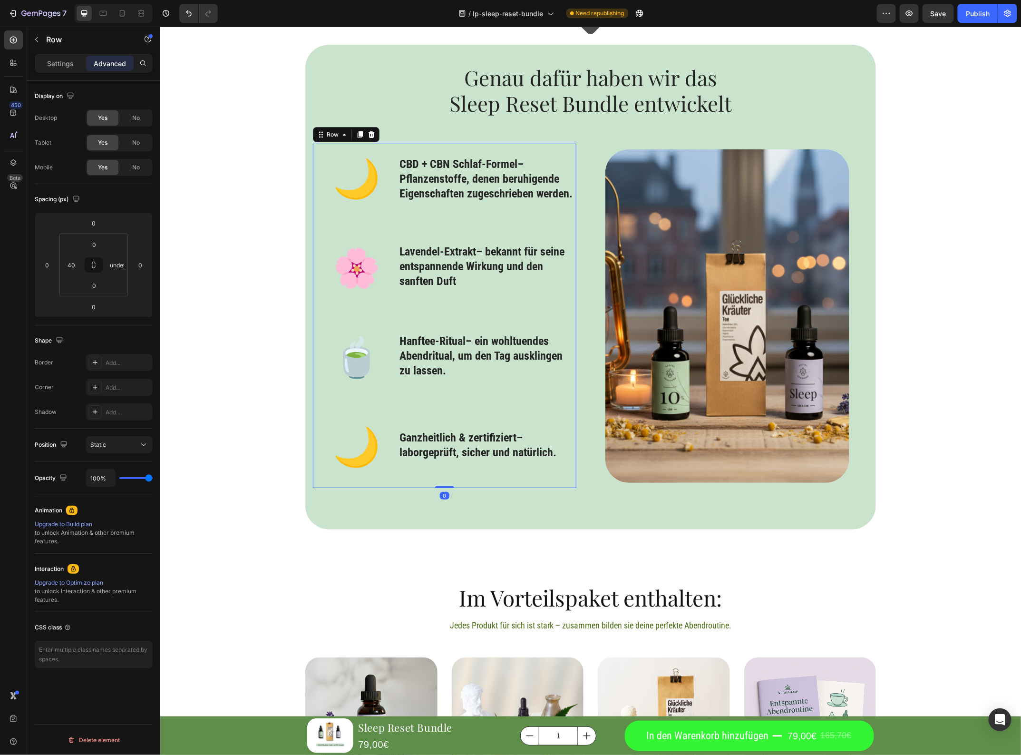
click at [439, 304] on div "🌙 Text Block ⁠⁠⁠⁠⁠⁠⁠ CBD + CBN Schlaf-Formel – Pflanzenstoffe, denen beruhigend…" at bounding box center [454, 315] width 245 height 344
click at [453, 265] on p "⁠⁠⁠⁠⁠⁠⁠ Lavendel-Extrakt – bekannt für seine entspannende Wirkung und den sanft…" at bounding box center [487, 266] width 176 height 45
click at [445, 303] on div "🌸 Text Block ⁠⁠⁠⁠⁠⁠⁠ Lavendel-Extrakt – bekannt für seine entspannende Wirkung …" at bounding box center [454, 268] width 245 height 70
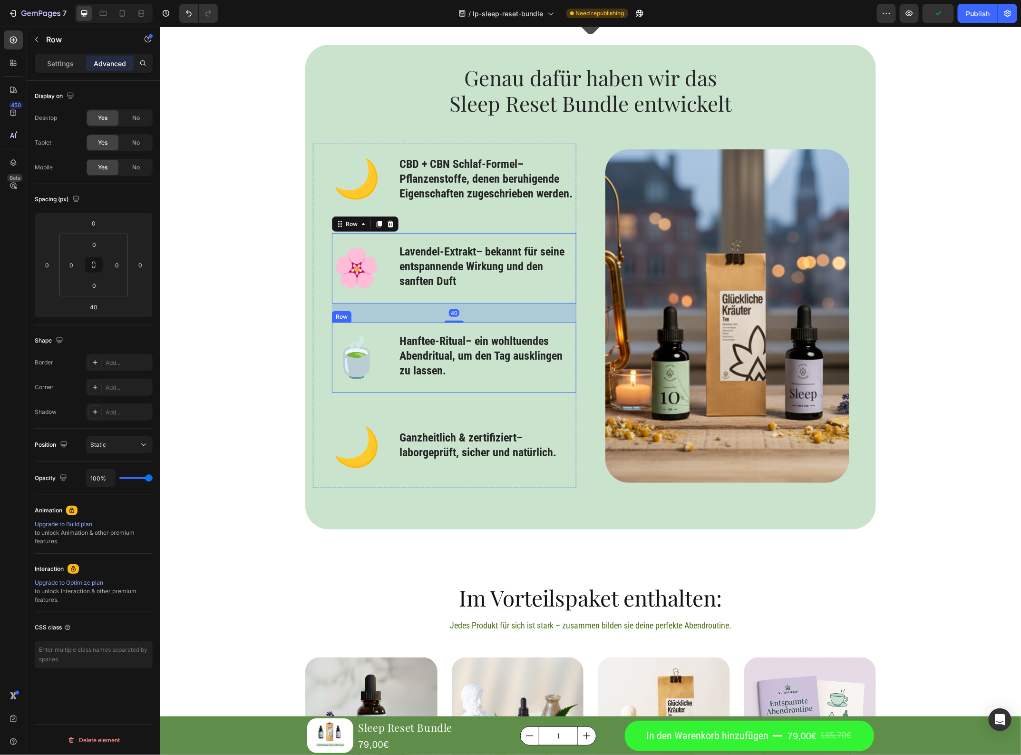
click at [433, 380] on div "⁠⁠⁠⁠⁠⁠⁠ Hanftee-Ritual – ein wohltuendes Abendritual, um den Tag ausklingen zu …" at bounding box center [486, 357] width 177 height 70
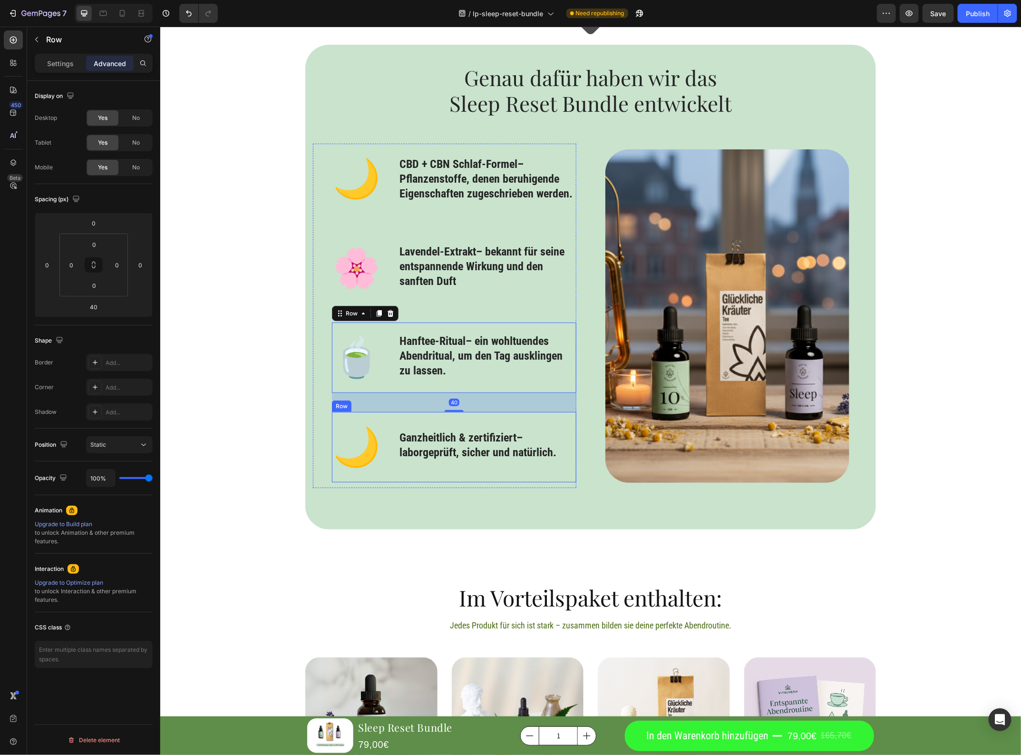
click at [434, 473] on div "⁠⁠⁠⁠⁠⁠⁠ Ganzheitlich & zertifiziert – laborgeprüft, sicher und natürlich. Headi…" at bounding box center [486, 447] width 177 height 70
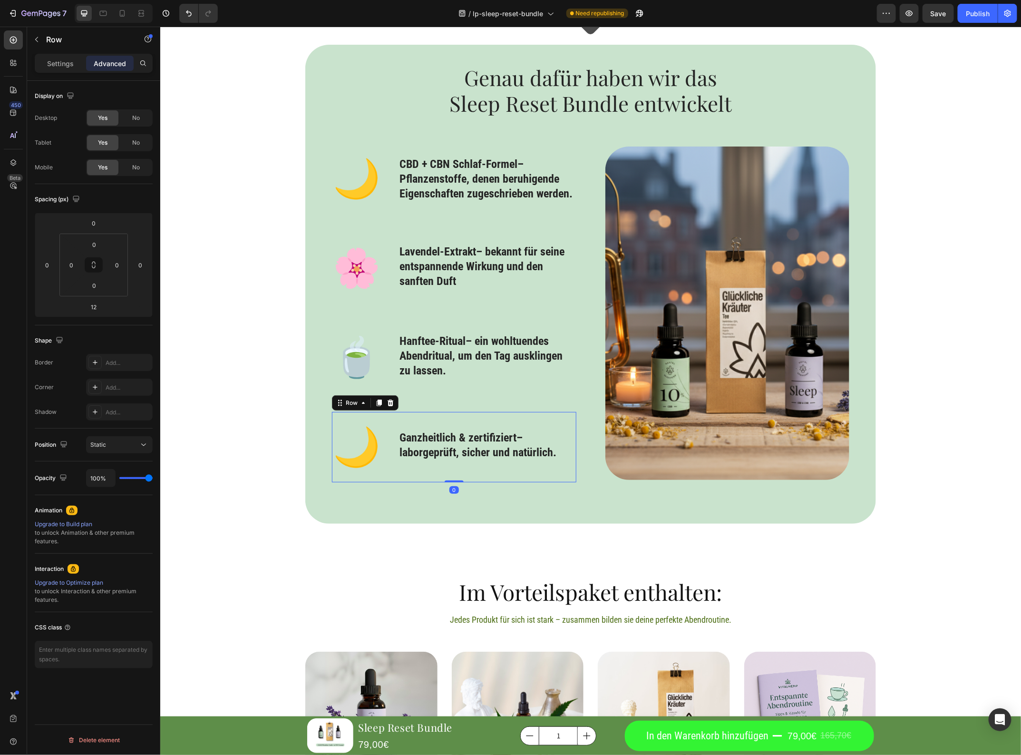
drag, startPoint x: 446, startPoint y: 486, endPoint x: 449, endPoint y: 476, distance: 10.3
click at [449, 476] on div "🌙 Text Block ⁠⁠⁠⁠⁠⁠⁠ Ganzheitlich & zertifiziert – laborgeprüft, sicher und nat…" at bounding box center [454, 447] width 245 height 70
type input "0"
click at [930, 226] on div "Icon Genau dafür haben wir das Sleep Reset Bundle entwickelt Heading 🌙 Text Blo…" at bounding box center [590, 236] width 861 height 574
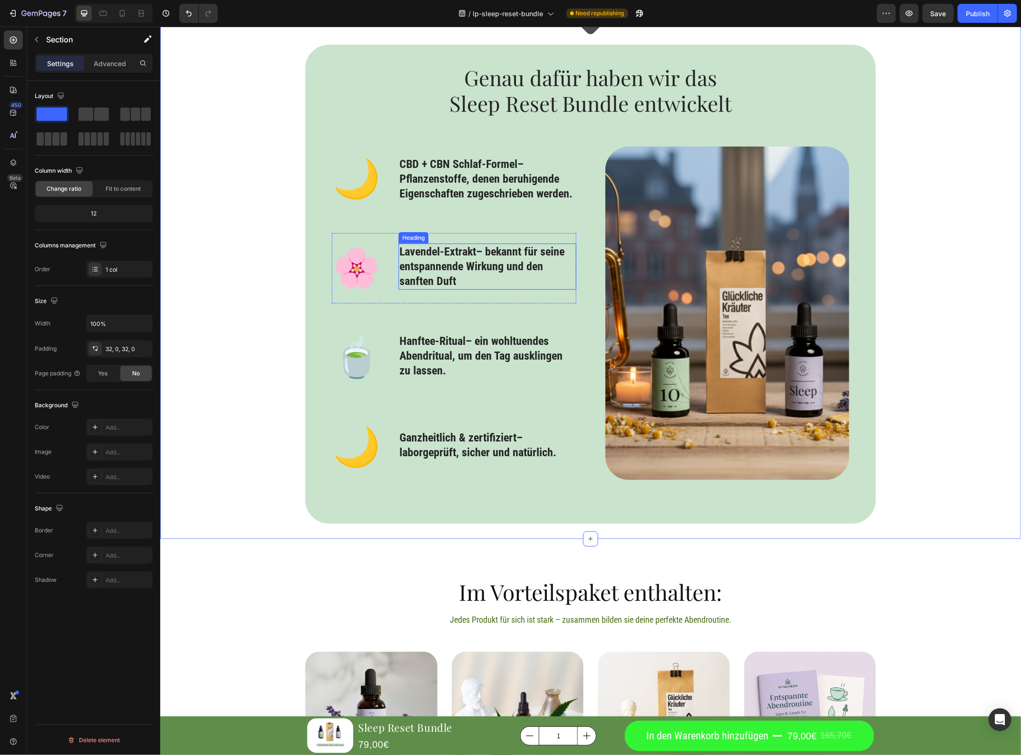
click at [463, 266] on p "⁠⁠⁠⁠⁠⁠⁠ Lavendel-Extrakt – bekannt für seine entspannende Wirkung und den sanft…" at bounding box center [487, 266] width 176 height 45
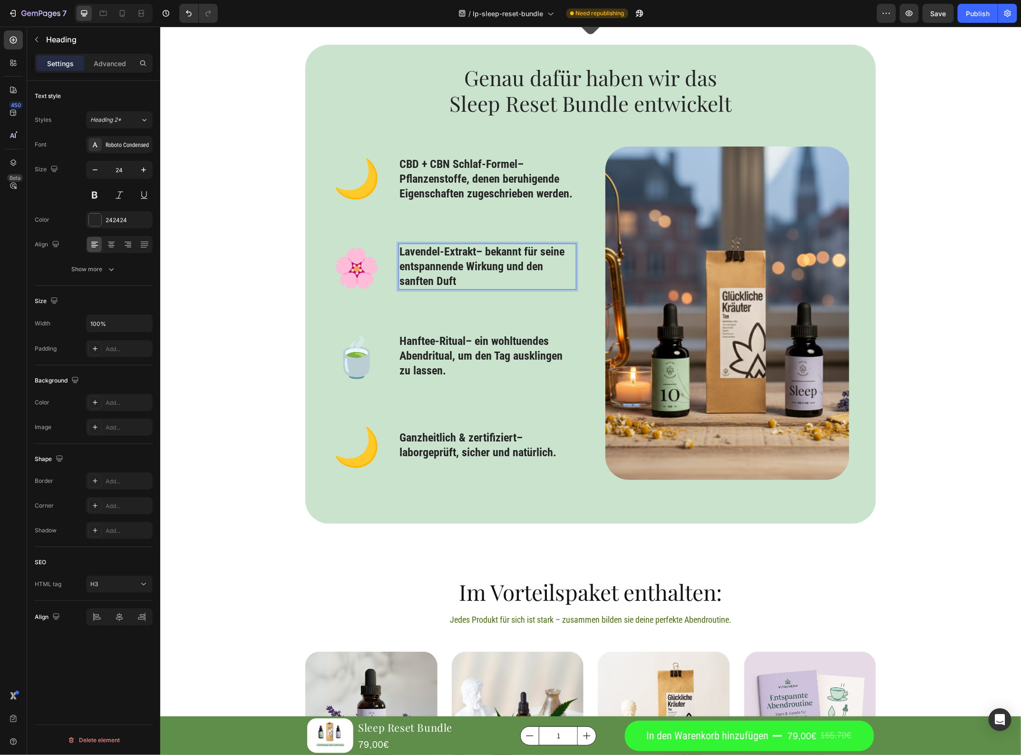
click at [453, 278] on p "Lavendel-Extrakt – bekannt für seine entspannende Wirkung und den sanften Duft" at bounding box center [487, 266] width 176 height 45
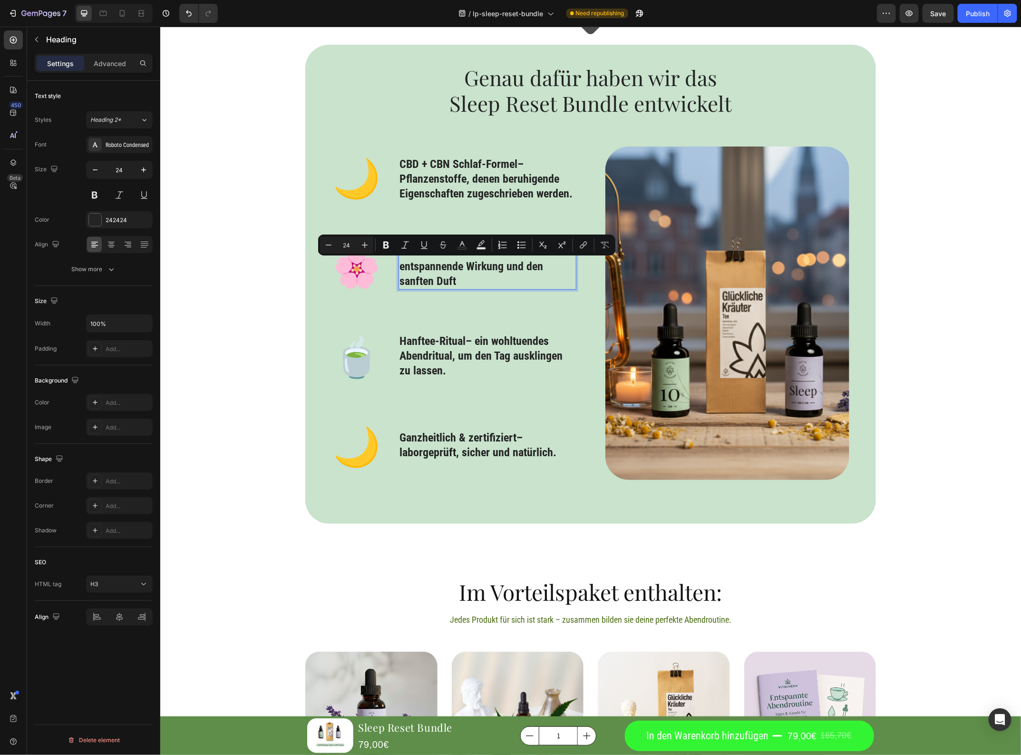
drag, startPoint x: 459, startPoint y: 278, endPoint x: 496, endPoint y: 266, distance: 38.7
click at [496, 266] on p "Lavendel-Extrakt – bekannt für seine entspannende Wirkung und den sanften Duft" at bounding box center [487, 266] width 176 height 45
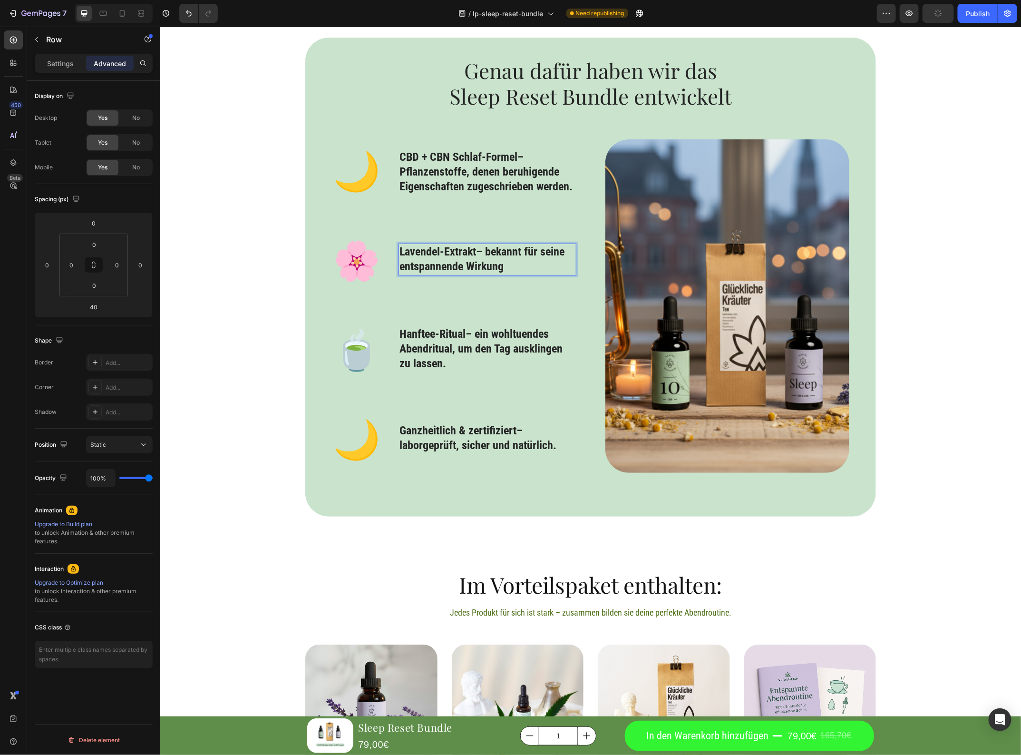
click at [502, 282] on div "Lavendel-Extrakt – bekannt für seine entspannende Wirkung Heading 8" at bounding box center [486, 261] width 177 height 70
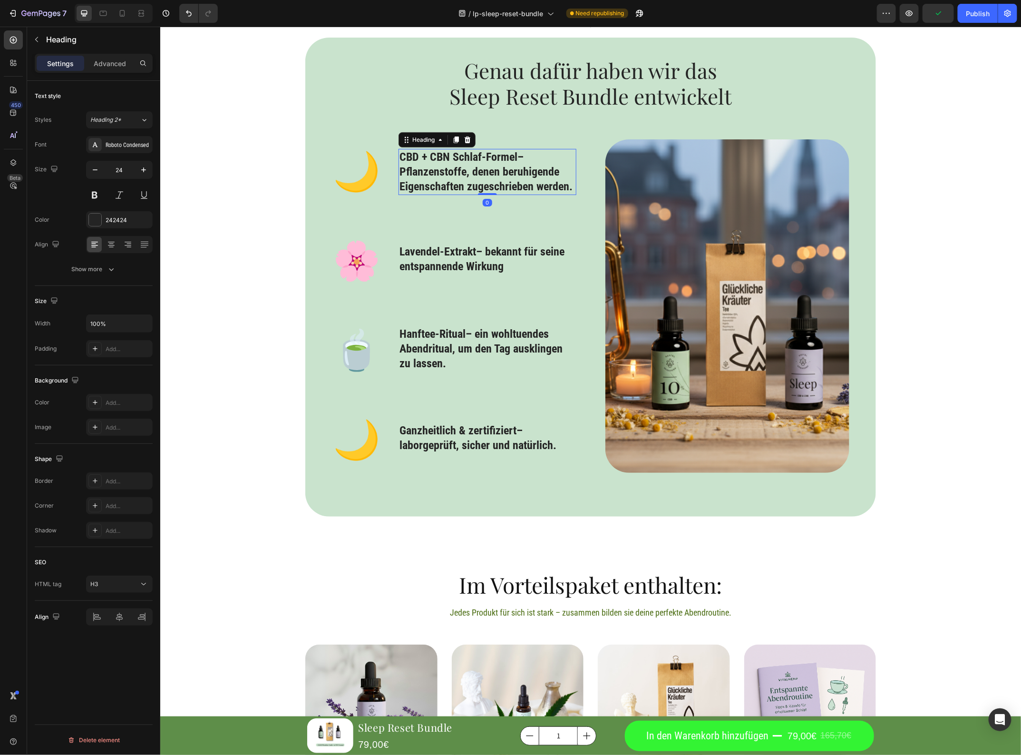
click at [499, 174] on p "⁠⁠⁠⁠⁠⁠⁠ CBD + CBN Schlaf-Formel – Pflanzenstoffe, denen beruhigende Eigenschaft…" at bounding box center [487, 171] width 176 height 45
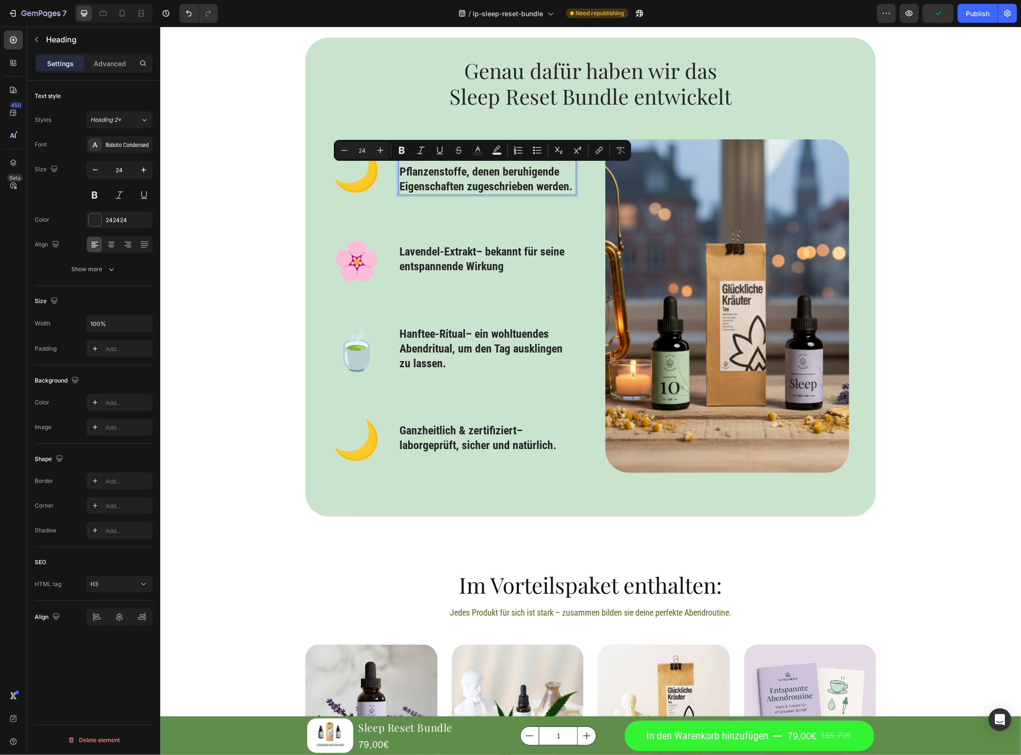
click at [467, 185] on p "CBD + CBN Schlaf-Formel – Pflanzenstoffe, denen beruhigende Eigenschaften zuges…" at bounding box center [487, 171] width 176 height 45
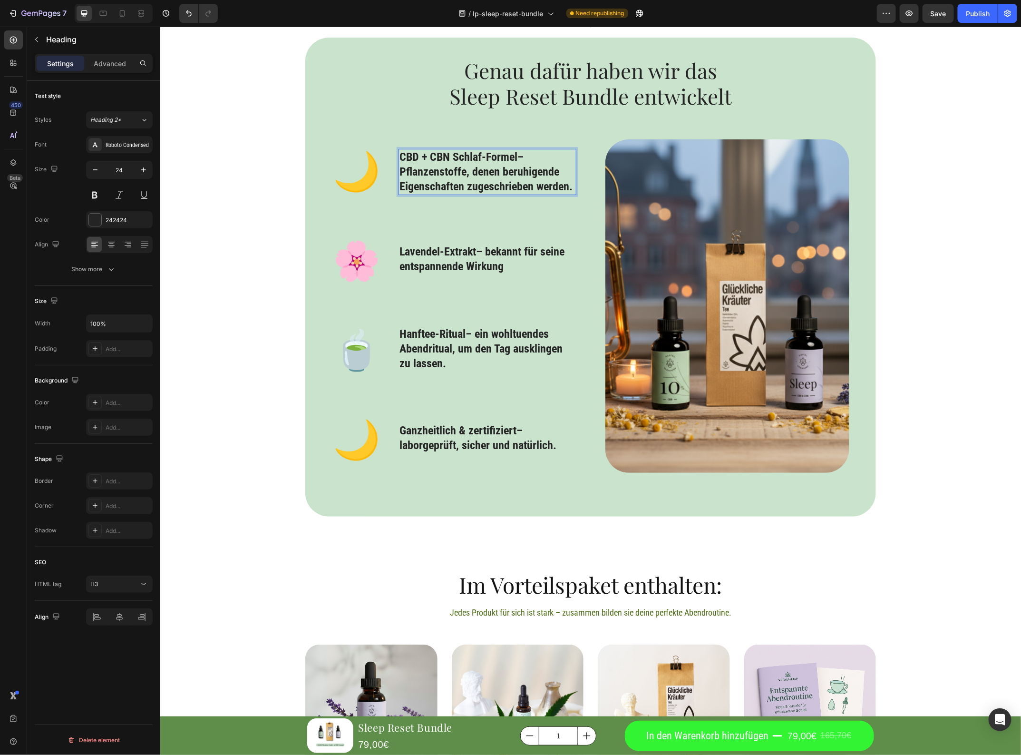
click at [469, 174] on p "CBD + CBN Schlaf-Formel – Pflanzenstoffe, denen beruhigende Eigenschaften zuges…" at bounding box center [487, 171] width 176 height 45
click at [361, 450] on p "🌙" at bounding box center [361, 439] width 57 height 69
click at [360, 450] on p "🌙" at bounding box center [361, 439] width 57 height 69
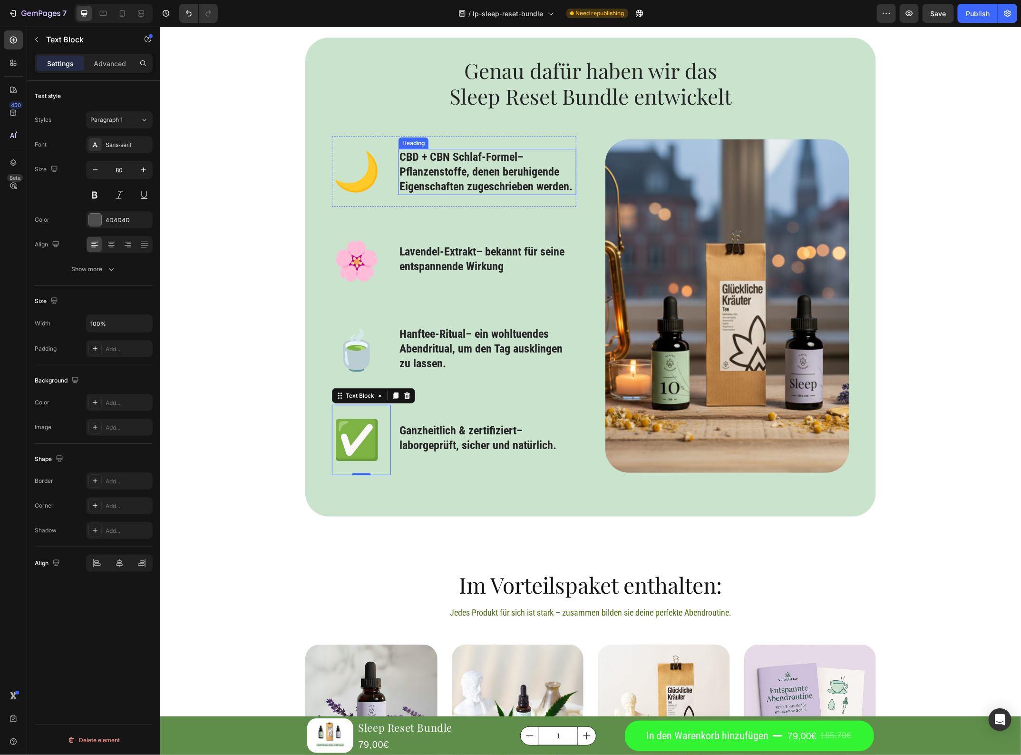
click at [495, 169] on p "⁠⁠⁠⁠⁠⁠⁠ CBD + CBN Schlaf-Formel – Pflanzenstoffe, denen beruhigende Eigenschaft…" at bounding box center [487, 171] width 176 height 45
drag, startPoint x: 396, startPoint y: 171, endPoint x: 576, endPoint y: 185, distance: 180.4
click at [576, 185] on div "🌙 Text Block CBD + CBN Schlaf-Formel – Pflanzenstoffe, denen beruhigende Eigens…" at bounding box center [591, 305] width 556 height 339
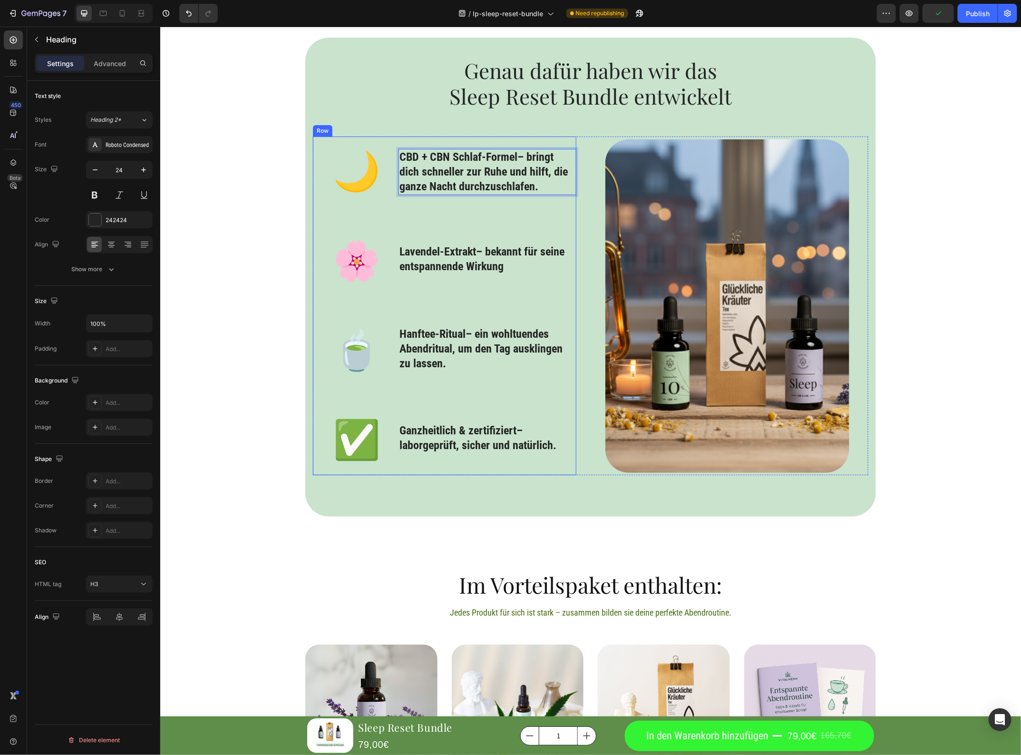
click at [526, 219] on div "🌙 Text Block CBD + CBN Schlaf-Formel – bringt dich schneller zur Ruhe und hilft…" at bounding box center [454, 305] width 245 height 339
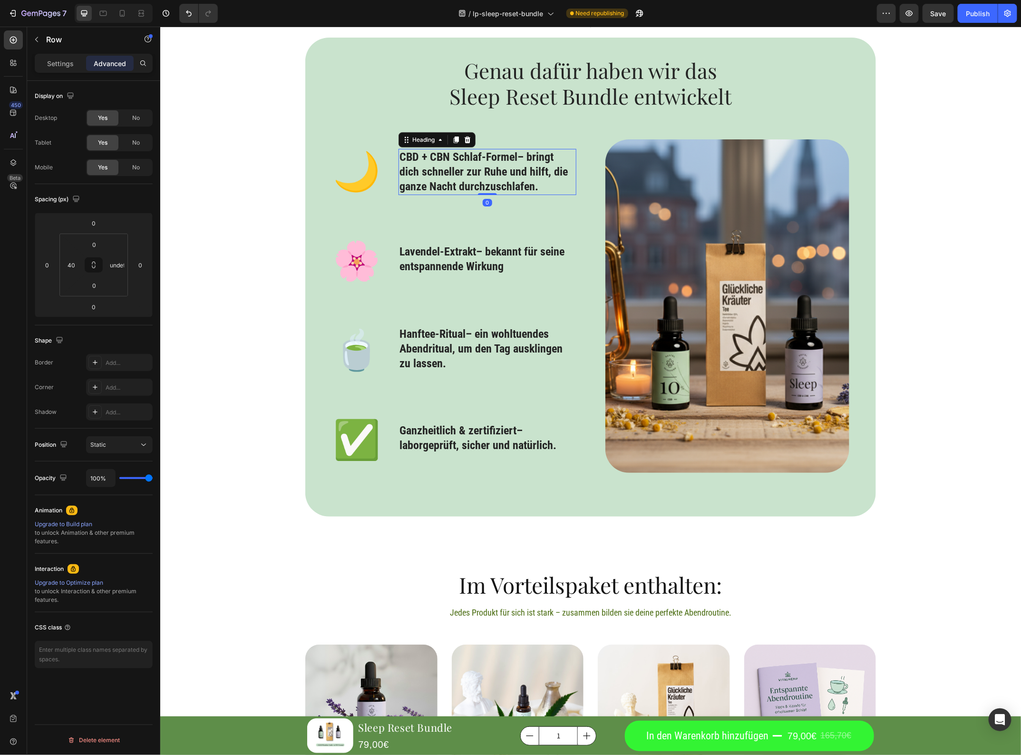
click at [448, 178] on p "⁠⁠⁠⁠⁠⁠⁠ CBD + CBN Schlaf-Formel – bringt dich schneller zur Ruhe und hilft, die…" at bounding box center [487, 171] width 176 height 45
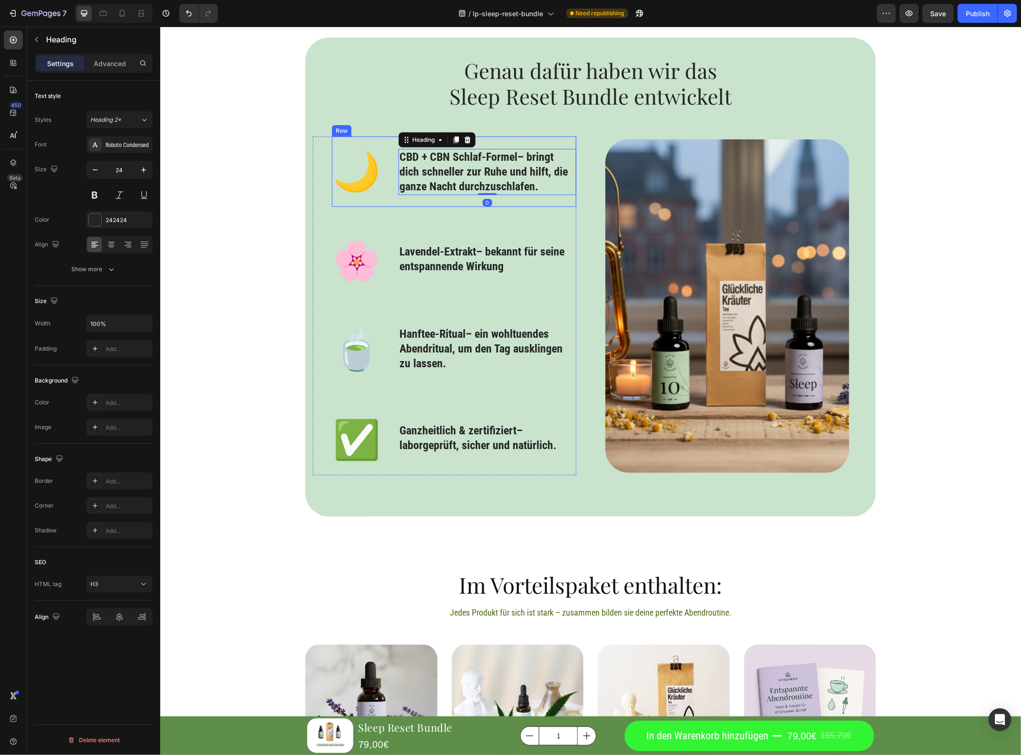
click at [453, 206] on div "⁠⁠⁠⁠⁠⁠⁠ CBD + CBN Schlaf-Formel – bringt dich schneller zur Ruhe und hilft, die…" at bounding box center [486, 171] width 177 height 70
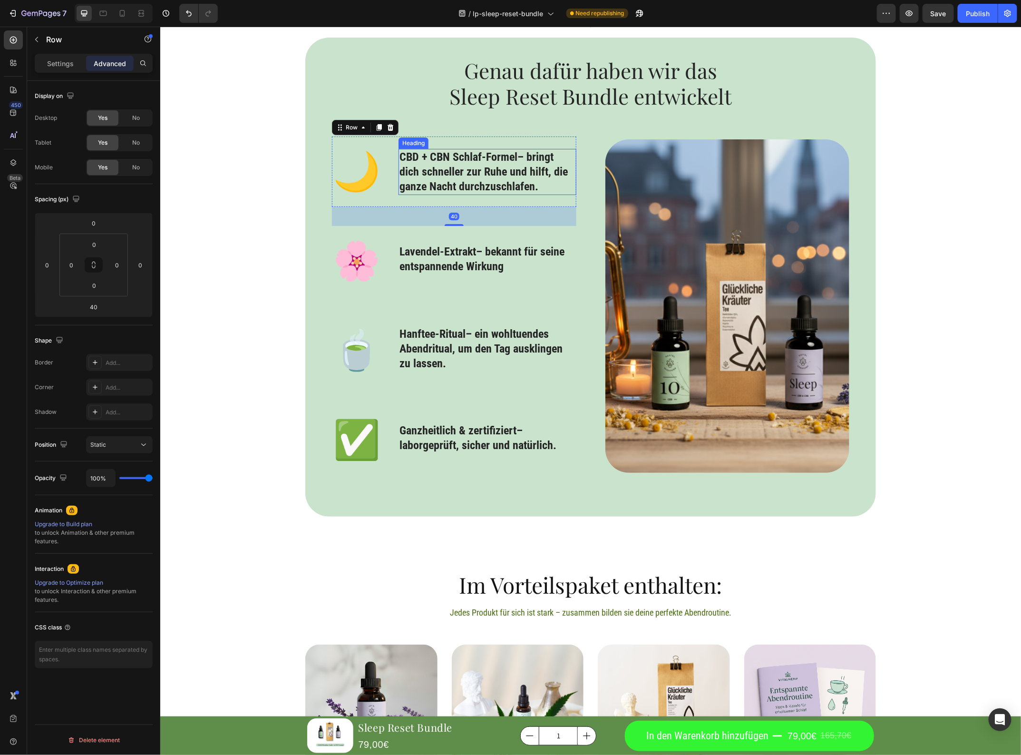
click at [438, 188] on p "⁠⁠⁠⁠⁠⁠⁠ CBD + CBN Schlaf-Formel – bringt dich schneller zur Ruhe und hilft, die…" at bounding box center [487, 171] width 176 height 45
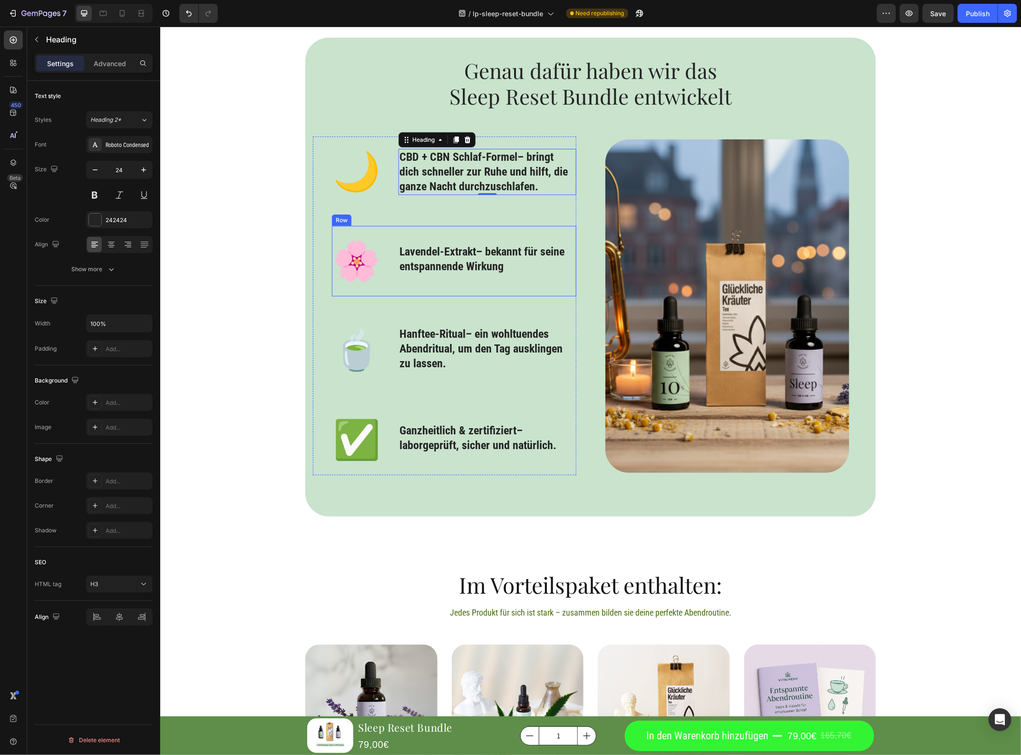
click at [507, 254] on p "⁠⁠⁠⁠⁠⁠⁠ Lavendel-Extrakt – bekannt für seine entspannende Wirkung" at bounding box center [487, 258] width 176 height 29
click at [500, 261] on p "Lavendel-Extrakt – bekannt für seine entspannende Wirkung" at bounding box center [487, 258] width 176 height 29
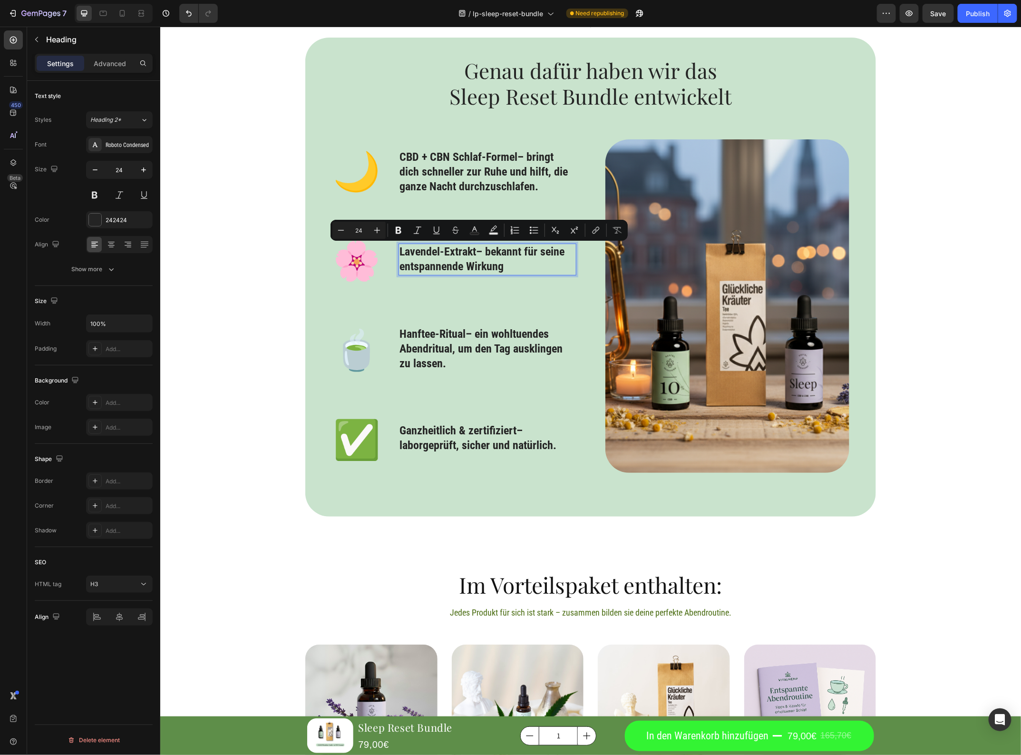
drag, startPoint x: 483, startPoint y: 253, endPoint x: 530, endPoint y: 270, distance: 49.5
click at [530, 270] on p "Lavendel-Extrakt – bekannt für seine entspannende Wirkung" at bounding box center [487, 258] width 176 height 29
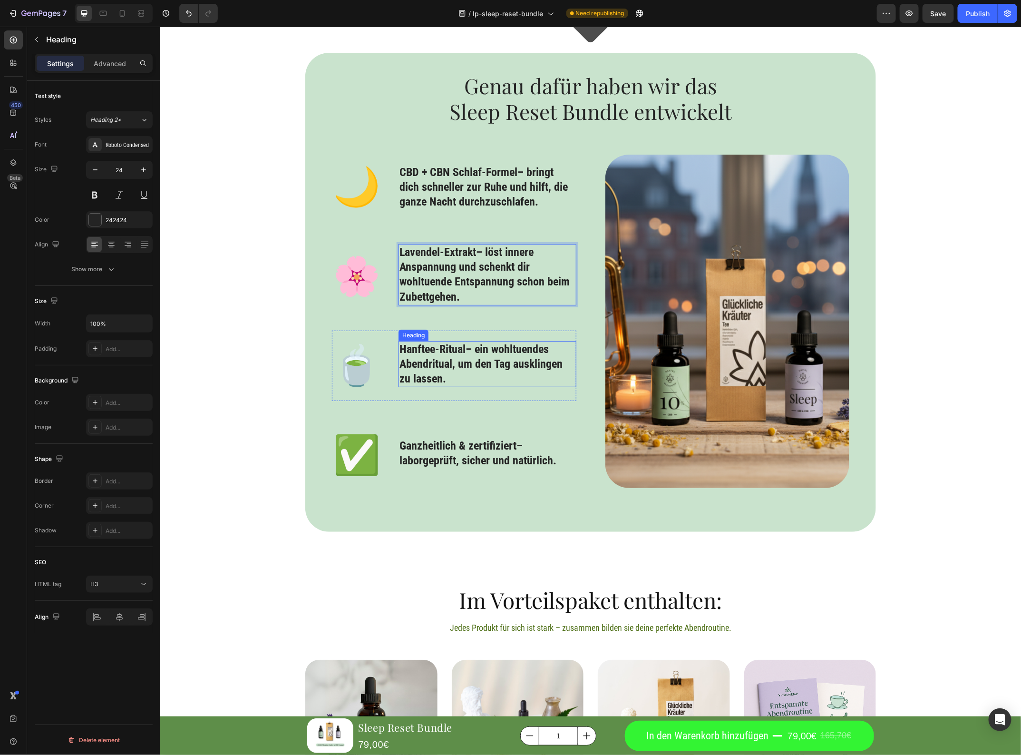
click at [492, 343] on p "⁠⁠⁠⁠⁠⁠⁠ Hanftee-Ritual – ein wohltuendes Abendritual, um den Tag ausklingen zu …" at bounding box center [487, 364] width 176 height 45
click at [533, 348] on p "Hanftee-Ritual – ein wohltuendes Abendritual, um den Tag ausklingen zu lassen." at bounding box center [487, 364] width 176 height 45
drag, startPoint x: 473, startPoint y: 351, endPoint x: 522, endPoint y: 388, distance: 61.8
click at [522, 385] on p "Hanftee-Ritual – ein wohltuendes Abendritual, um den Tag ausklingen zu lassen." at bounding box center [487, 364] width 176 height 45
click at [474, 349] on p "Hanftee-Ritual – ein Abendmoment zum Abschalten, um Körper und Geist sanft heru…" at bounding box center [487, 364] width 176 height 45
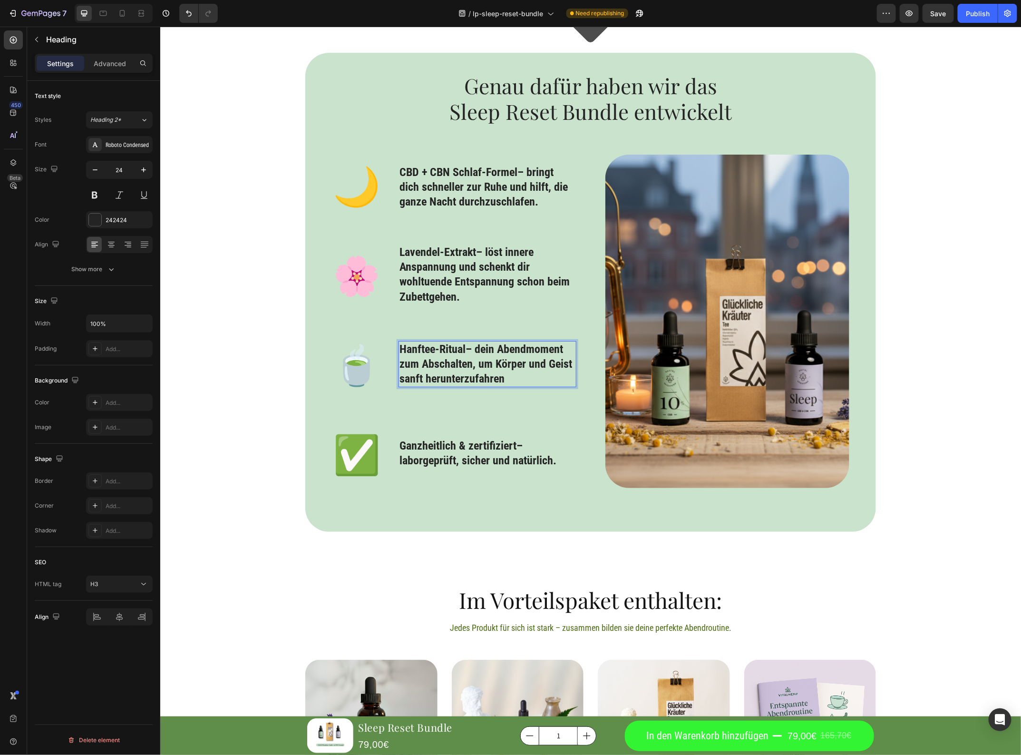
click at [523, 376] on p "Hanftee-Ritual – dein Abendmoment zum Abschalten, um Körper und Geist sanft her…" at bounding box center [487, 364] width 176 height 45
click at [524, 403] on div "🌙 Text Block ⁠⁠⁠⁠⁠⁠⁠ CBD + CBN Schlaf-Formel – bringt dich schneller zur Ruhe u…" at bounding box center [454, 320] width 245 height 339
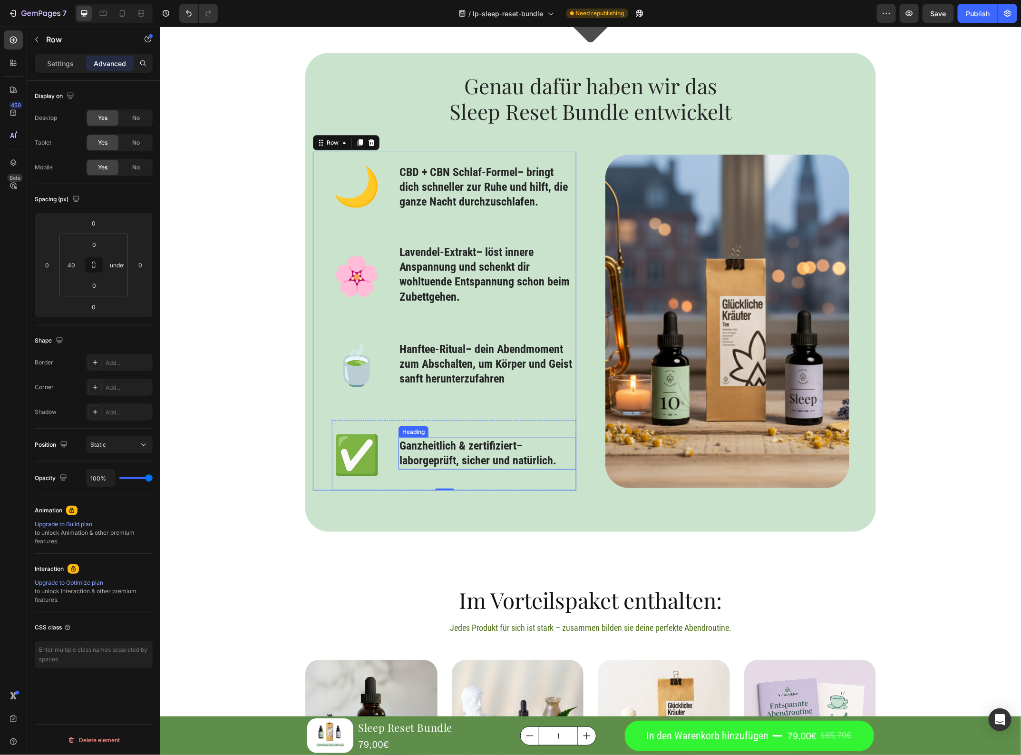
click at [495, 445] on strong "Ganzheitlich & zertifiziert" at bounding box center [457, 445] width 117 height 13
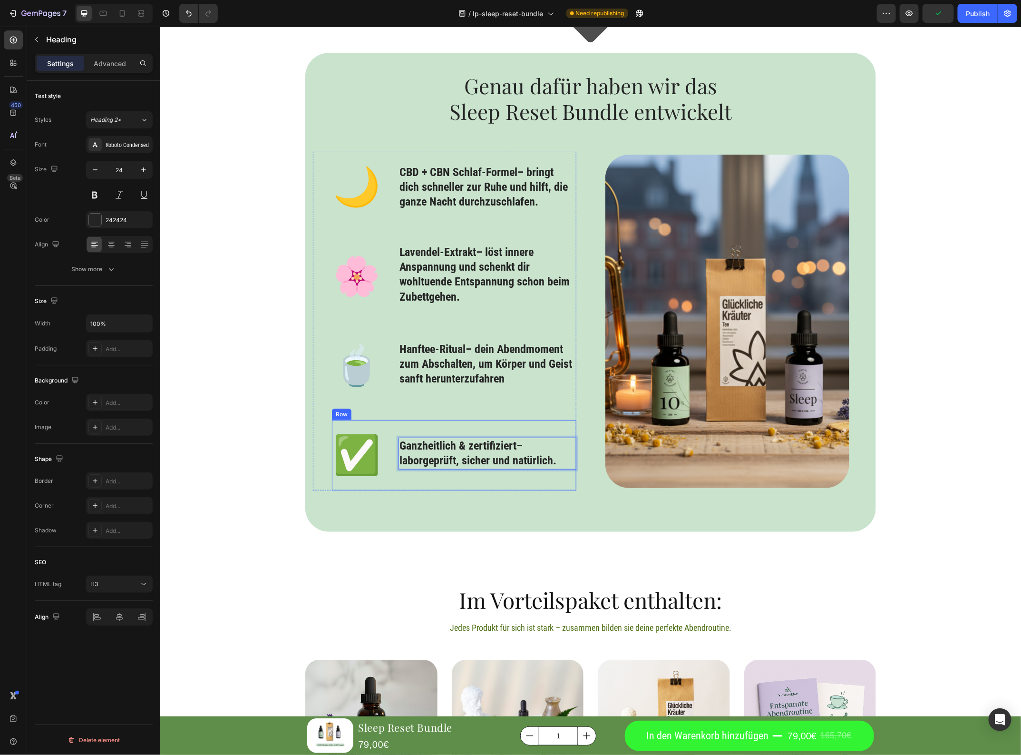
drag, startPoint x: 531, startPoint y: 445, endPoint x: 559, endPoint y: 469, distance: 36.9
click at [559, 469] on div "Ganzheitlich & zertifiziert – laborgeprüft, sicher und natürlich. Heading 8" at bounding box center [486, 455] width 177 height 70
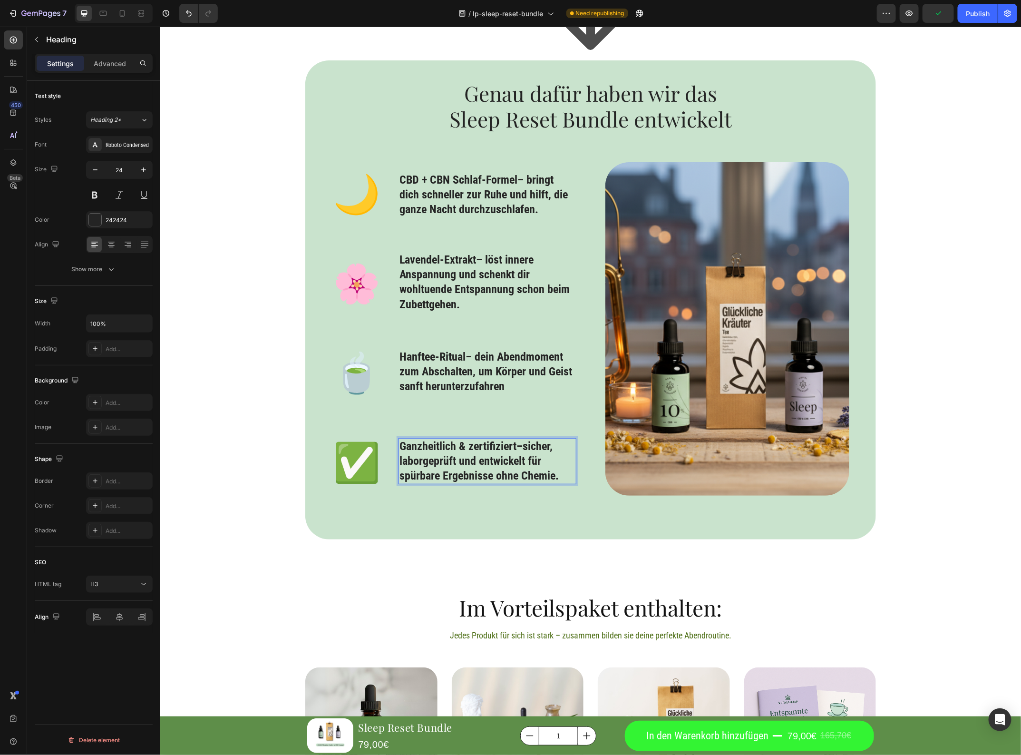
click at [522, 445] on p "Ganzheitlich & zertifiziert –sicher, laborgeprüft und entwickelt für spürbare E…" at bounding box center [487, 461] width 176 height 45
click at [533, 512] on div "Genau dafür haben wir das Sleep Reset Bundle entwickelt Heading 🌙 Text Block ⁠⁠…" at bounding box center [590, 299] width 571 height 479
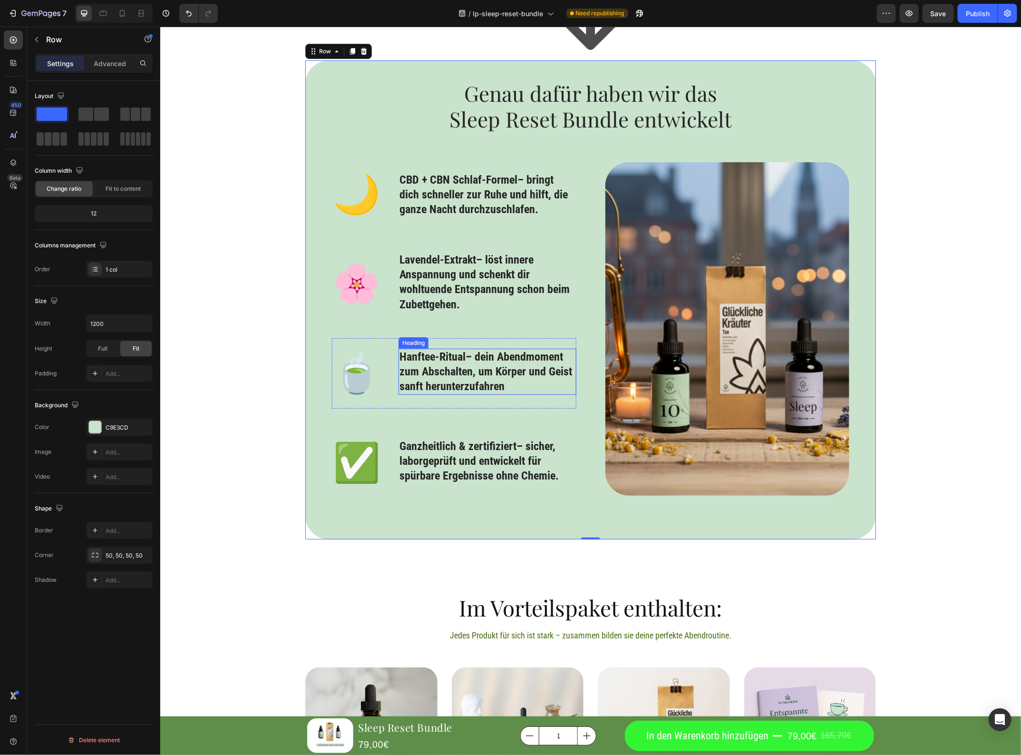
click at [497, 367] on p "⁠⁠⁠⁠⁠⁠⁠ Hanftee-Ritual – dein Abendmoment zum Abschalten, um Körper und Geist s…" at bounding box center [487, 371] width 176 height 45
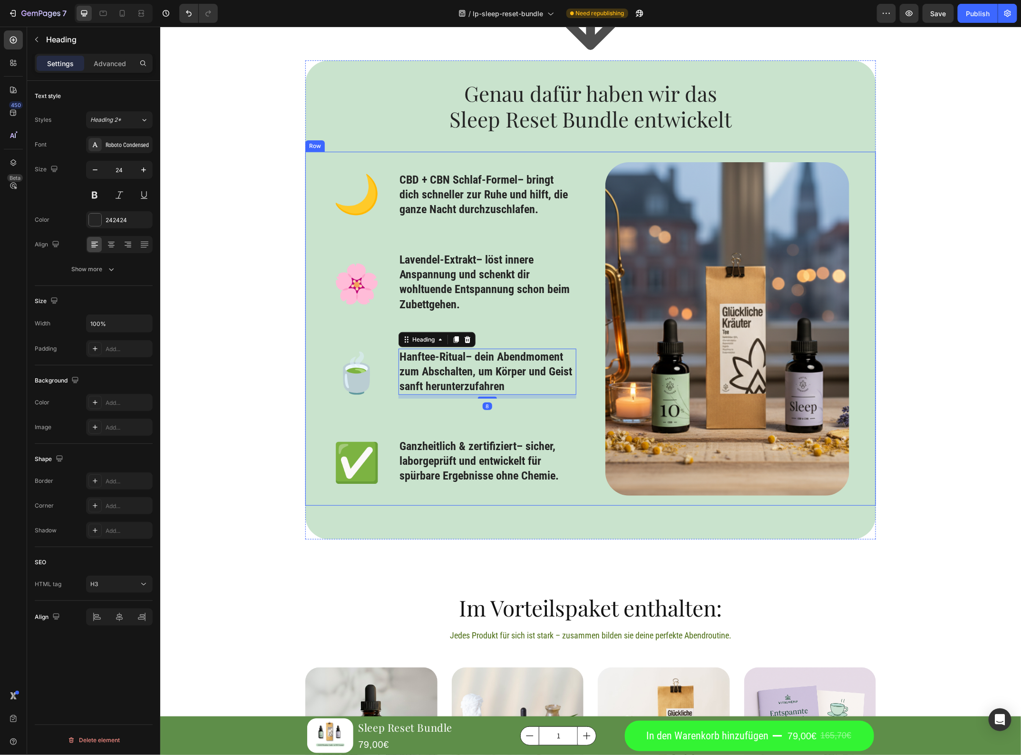
click at [458, 504] on div "🌙 Text Block ⁠⁠⁠⁠⁠⁠⁠ CBD + CBN Schlaf-Formel – bringt dich schneller zur Ruhe u…" at bounding box center [590, 328] width 571 height 354
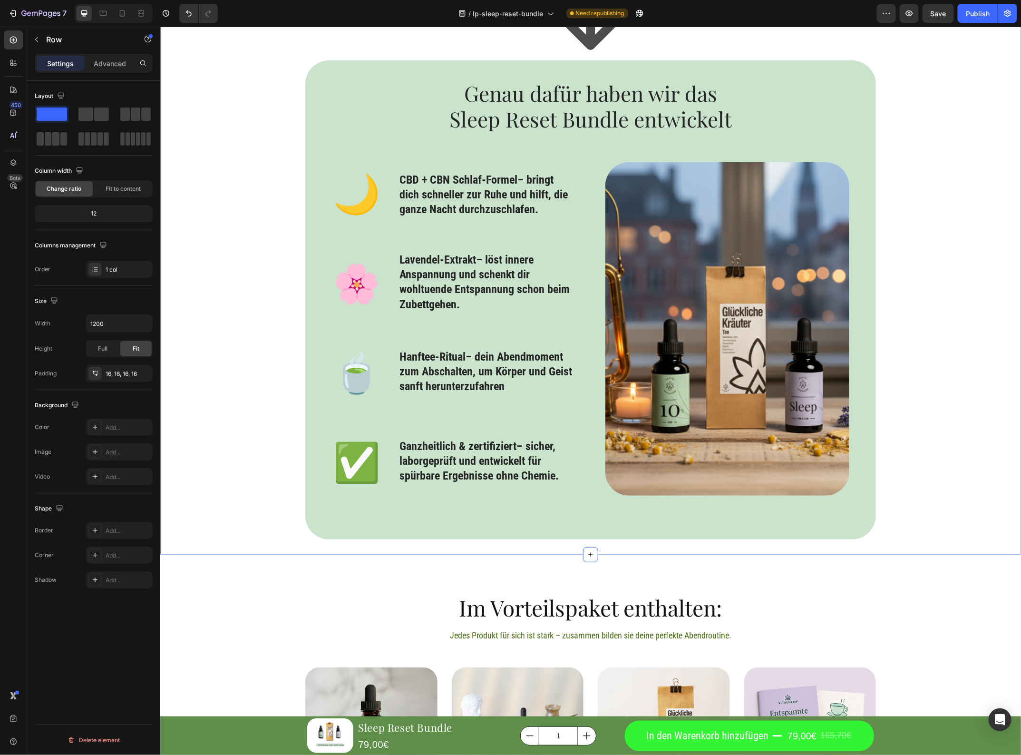
click at [975, 265] on div "Icon Genau dafür haben wir das Sleep Reset Bundle entwickelt Heading 🌙 Text Blo…" at bounding box center [590, 252] width 861 height 574
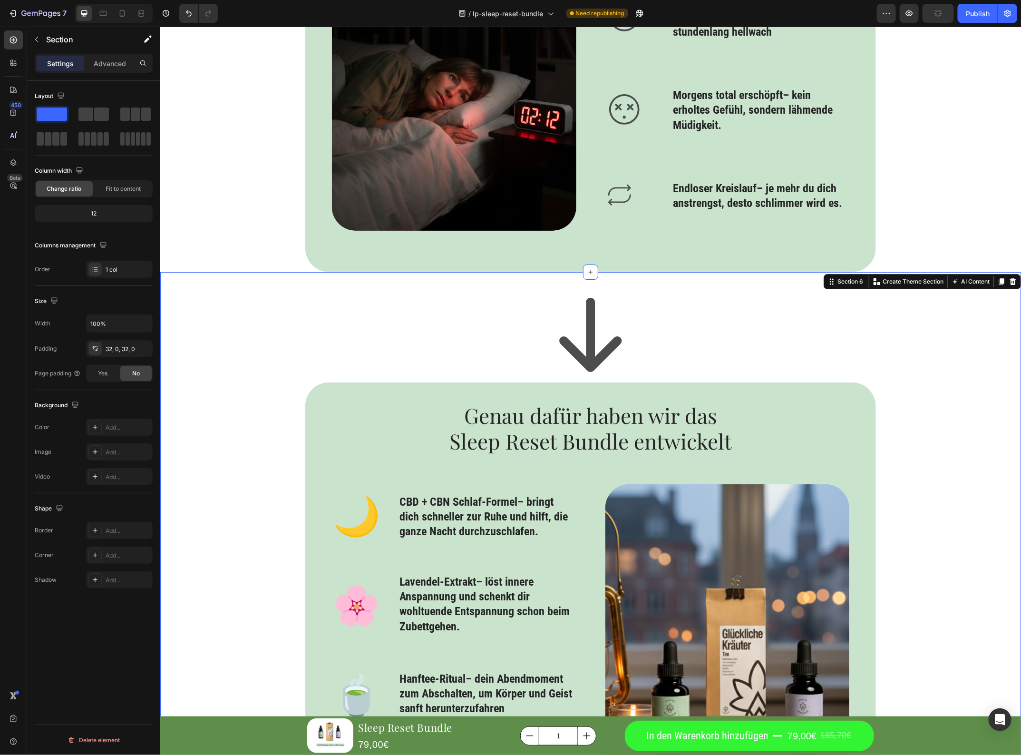
scroll to position [1906, 0]
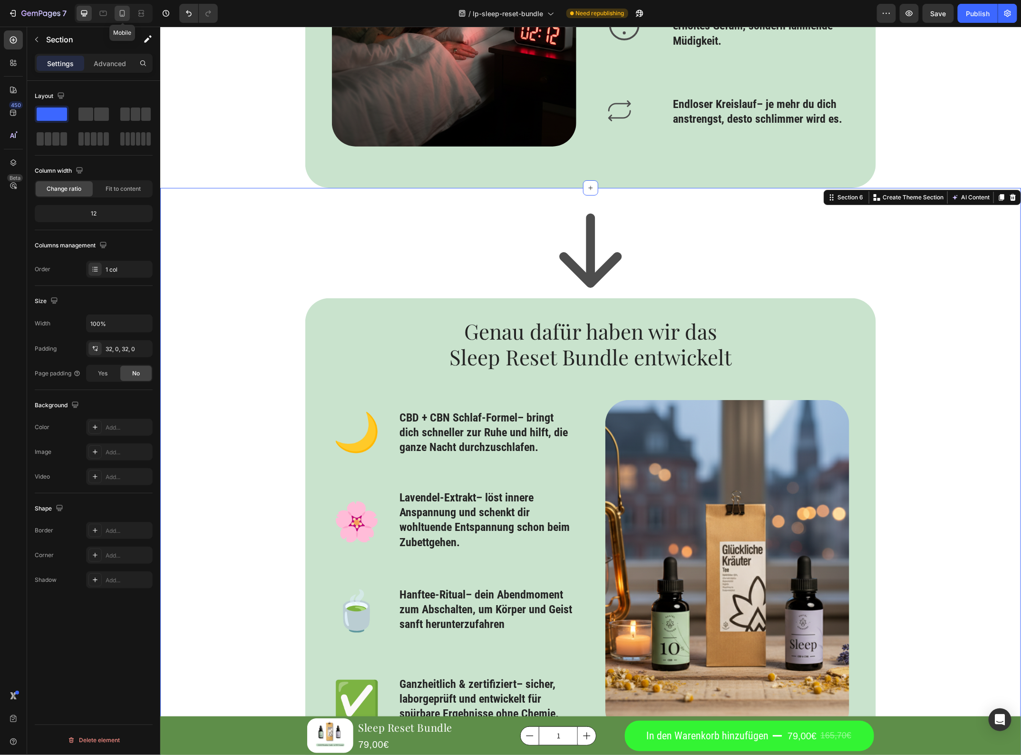
click at [124, 17] on icon at bounding box center [123, 14] width 10 height 10
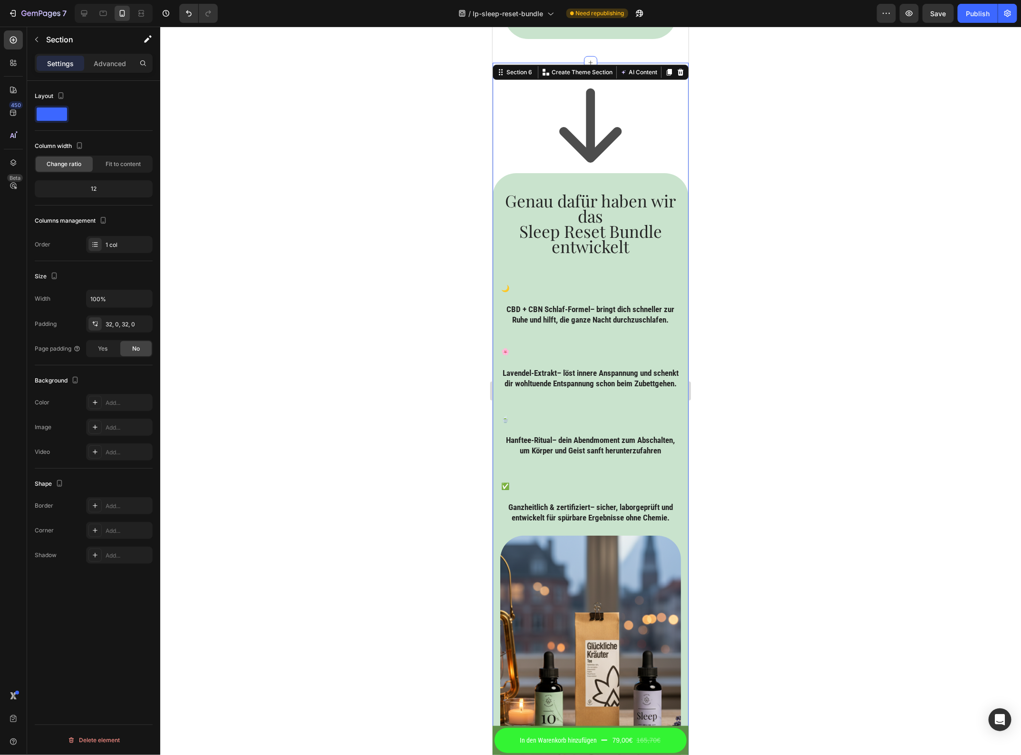
scroll to position [2289, 0]
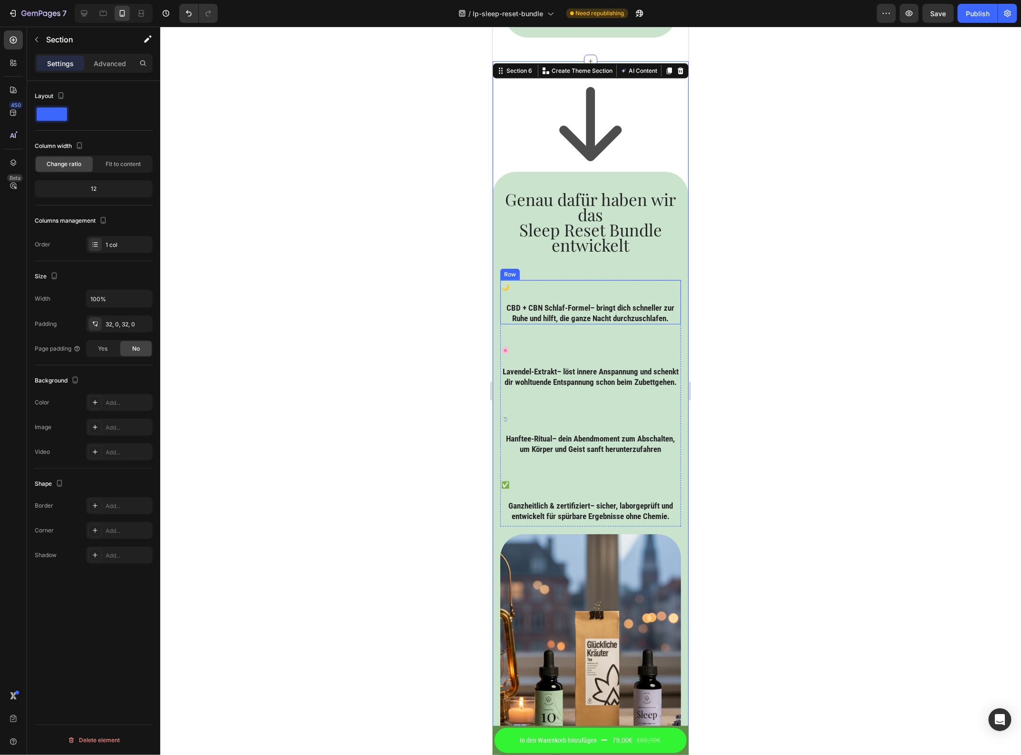
click at [569, 292] on div "🌙 Text Block ⁠⁠⁠⁠⁠⁠⁠ CBD + CBN Schlaf-Formel – bringt dich schneller zur Ruhe u…" at bounding box center [590, 302] width 181 height 44
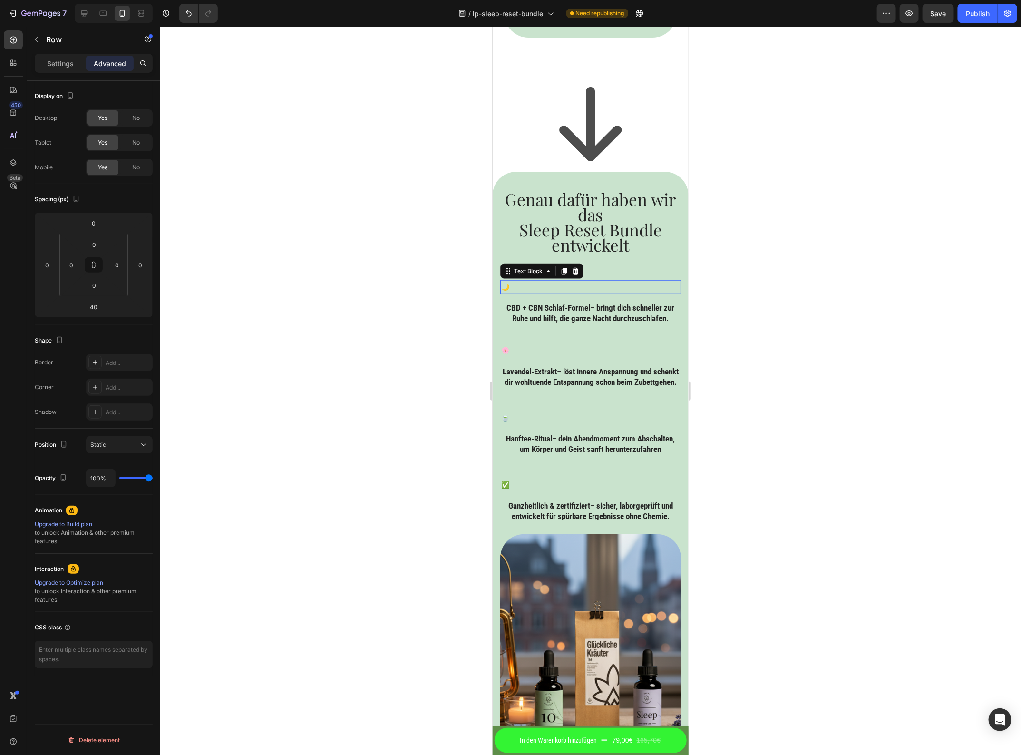
click at [567, 291] on div "🌙" at bounding box center [590, 287] width 181 height 14
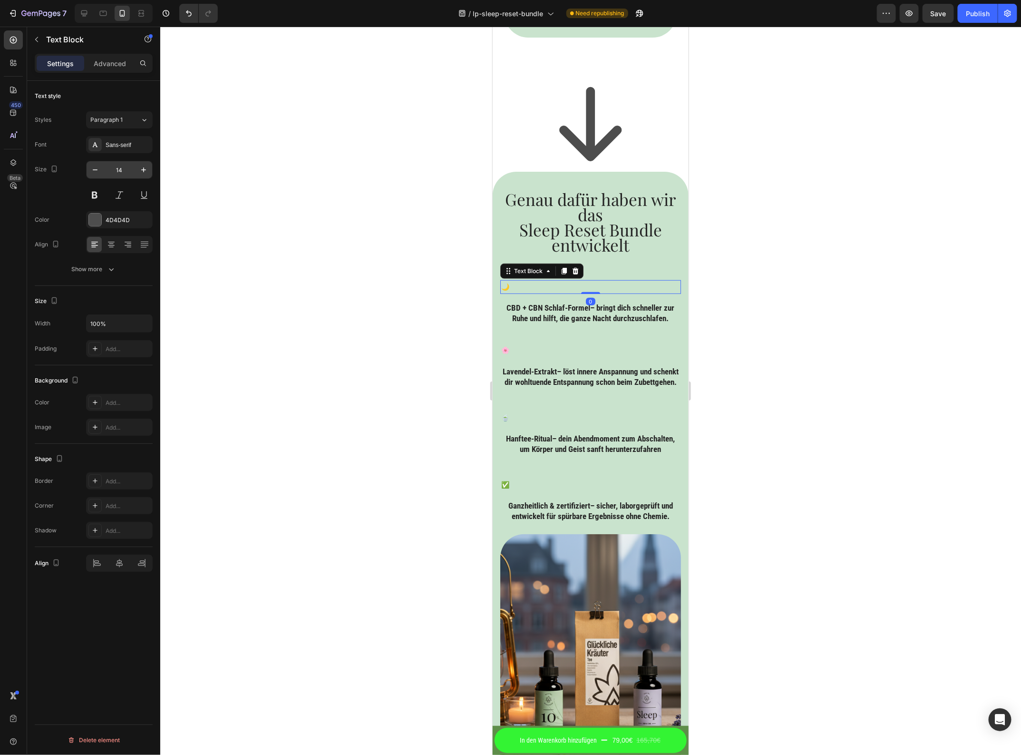
click at [124, 174] on input "14" at bounding box center [119, 169] width 31 height 17
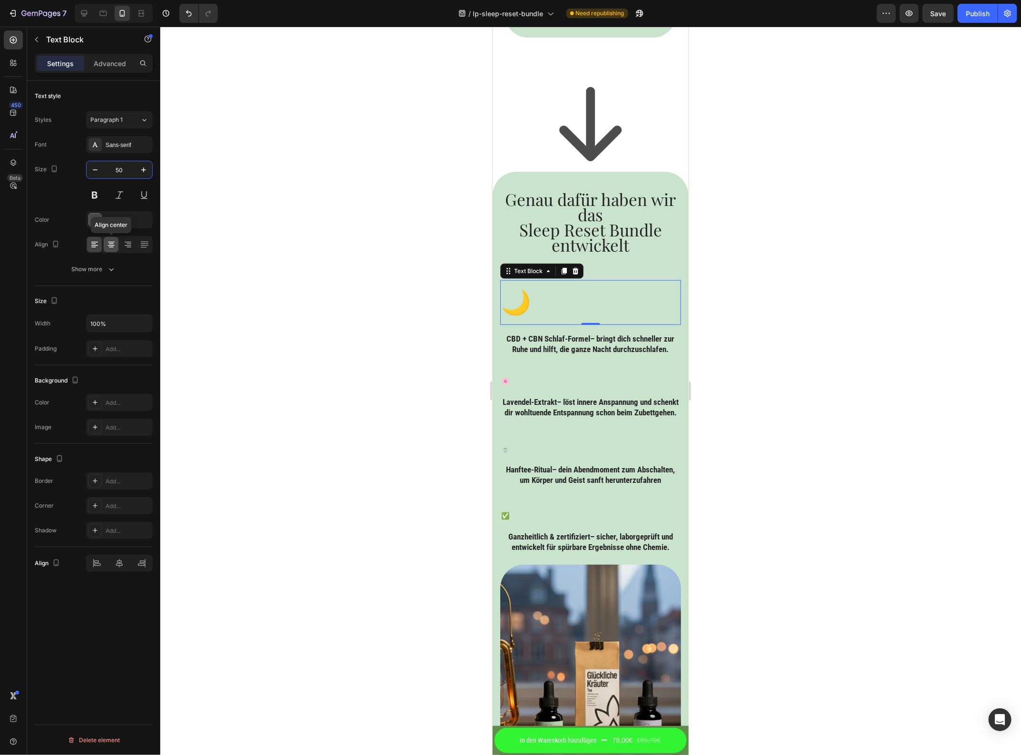
type input "50"
click at [113, 242] on icon at bounding box center [112, 245] width 10 height 10
click at [505, 376] on p "🌸" at bounding box center [590, 381] width 179 height 12
click at [113, 167] on input "14" at bounding box center [119, 169] width 31 height 17
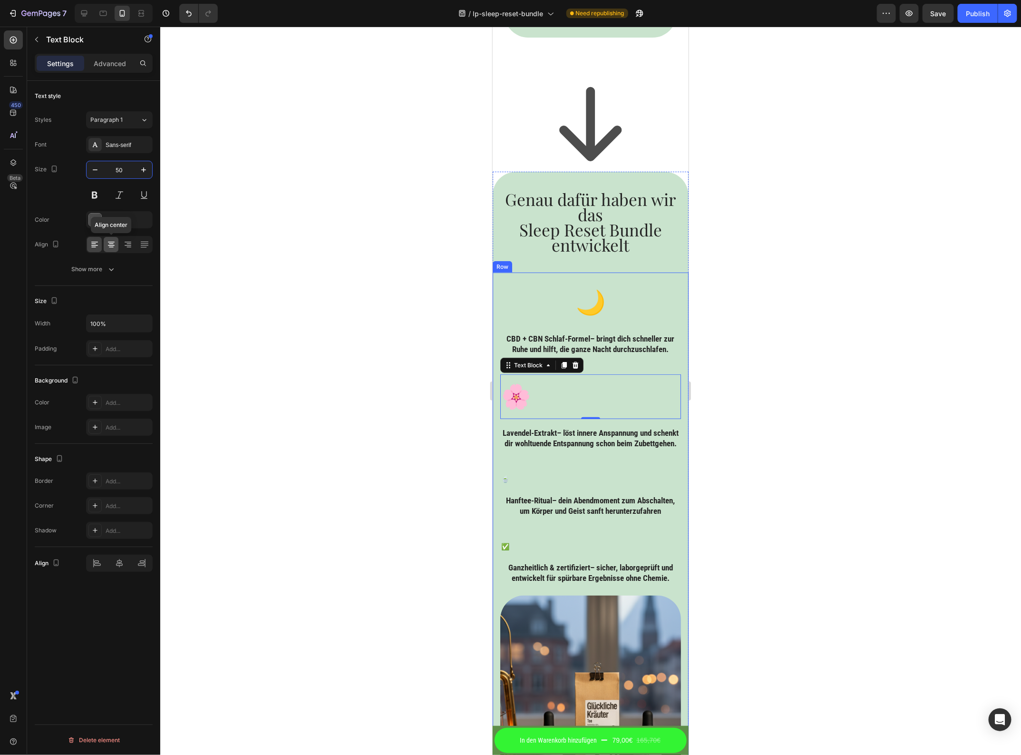
type input "50"
click at [107, 244] on icon at bounding box center [112, 245] width 10 height 10
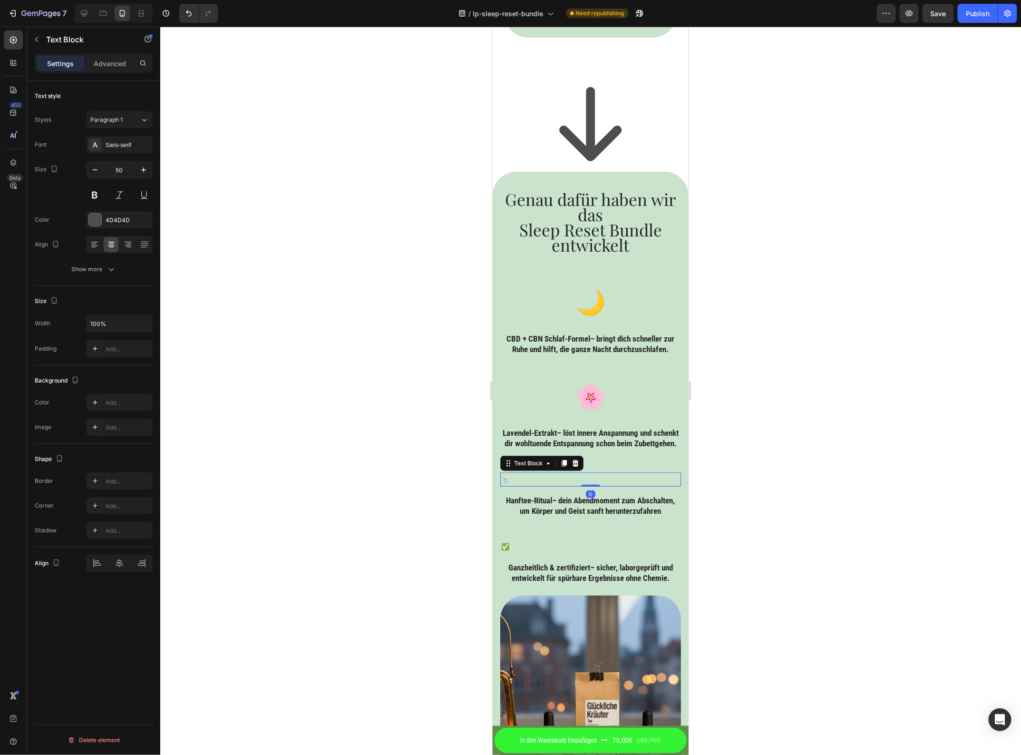
click at [508, 485] on p "🍵" at bounding box center [590, 479] width 179 height 12
click at [124, 173] on input "14" at bounding box center [119, 169] width 31 height 17
click at [121, 175] on input "14" at bounding box center [119, 169] width 31 height 17
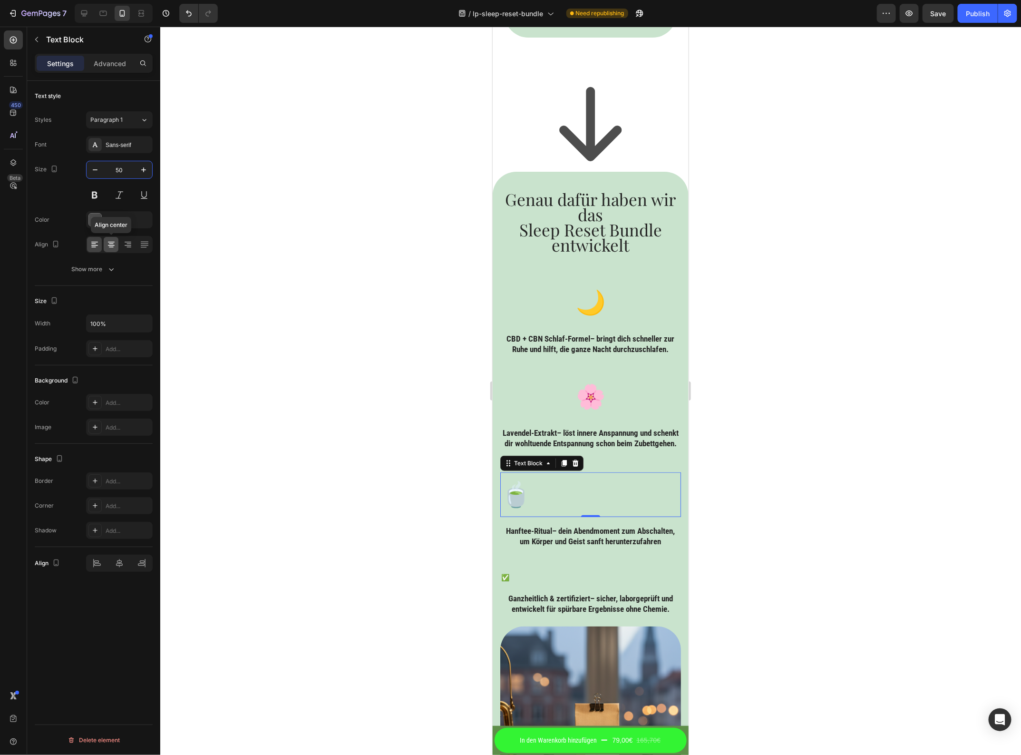
type input "50"
click at [110, 248] on icon at bounding box center [112, 245] width 10 height 10
click at [502, 583] on p "✅" at bounding box center [590, 577] width 179 height 12
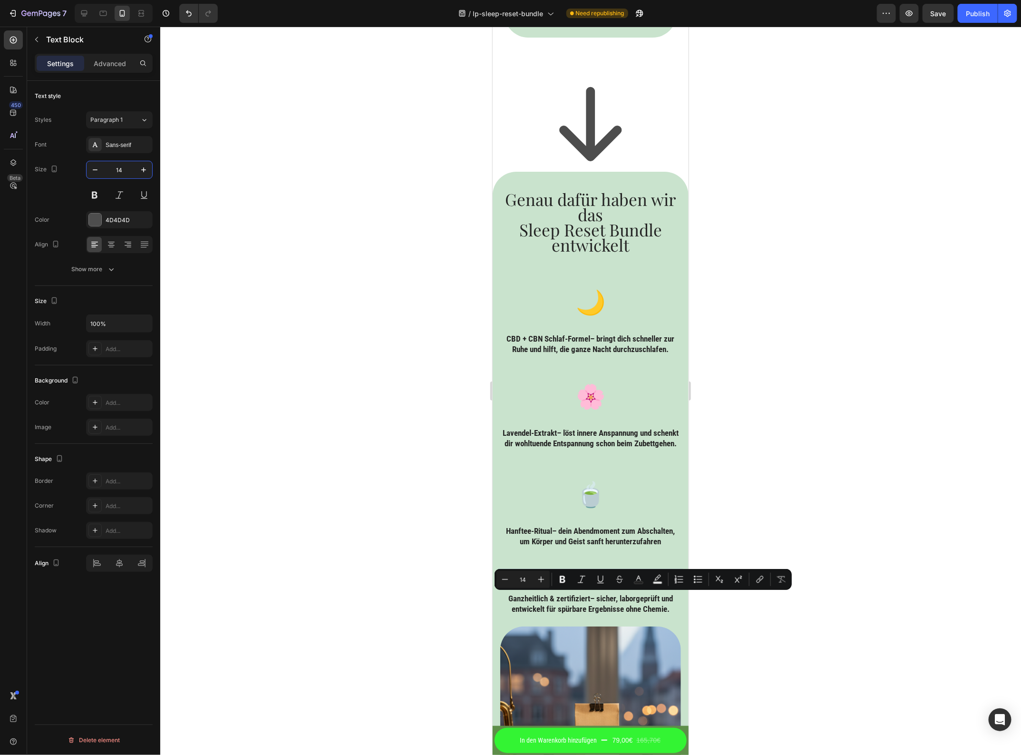
click at [124, 167] on input "14" at bounding box center [119, 169] width 31 height 17
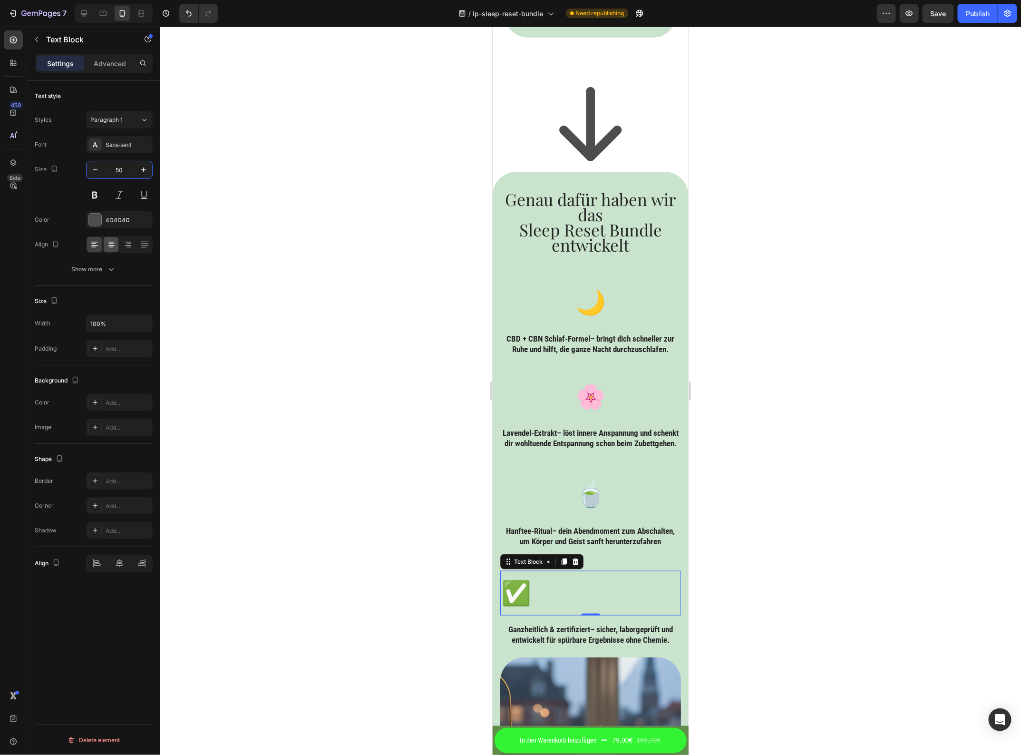
type input "50"
click at [112, 242] on icon at bounding box center [112, 245] width 10 height 10
click at [558, 124] on icon at bounding box center [590, 123] width 95 height 95
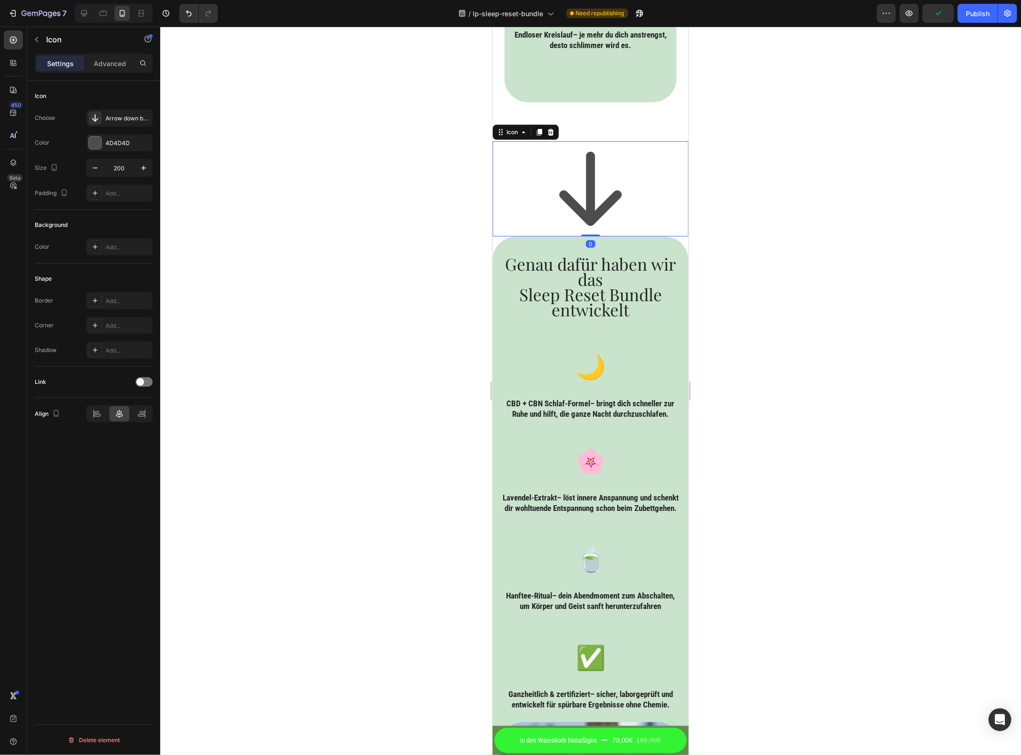
scroll to position [2170, 0]
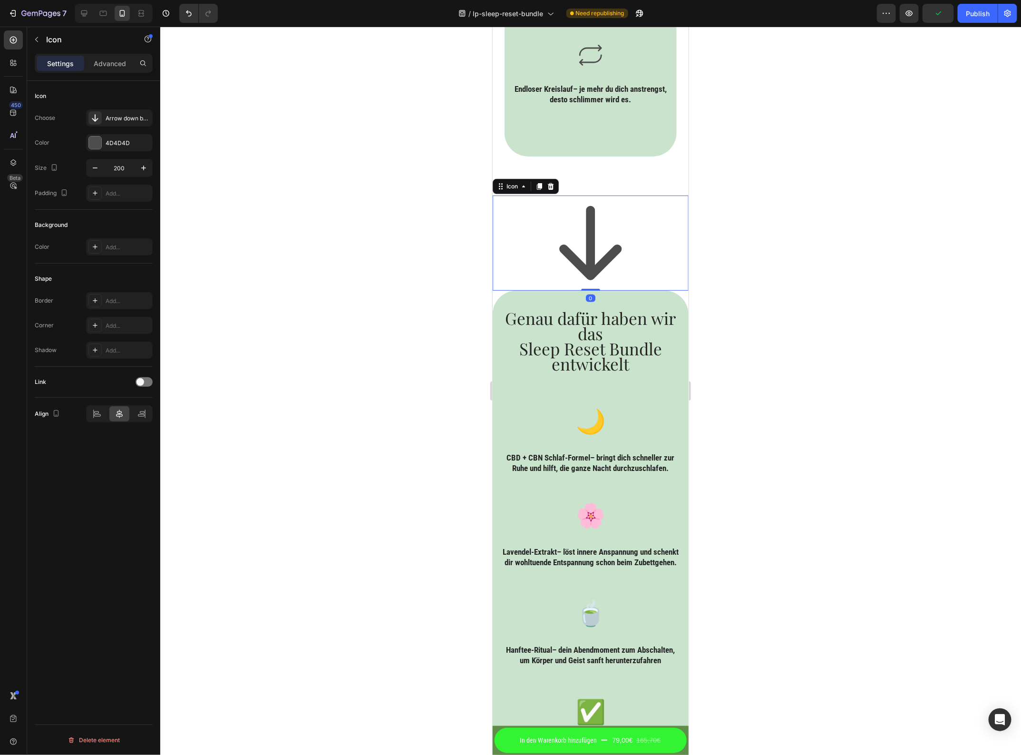
click at [595, 197] on icon at bounding box center [590, 242] width 95 height 95
click at [595, 180] on div "Icon 0 Genau dafür haben wir das Sleep Reset Bundle entwickelt Heading 🌙 Text B…" at bounding box center [590, 629] width 196 height 899
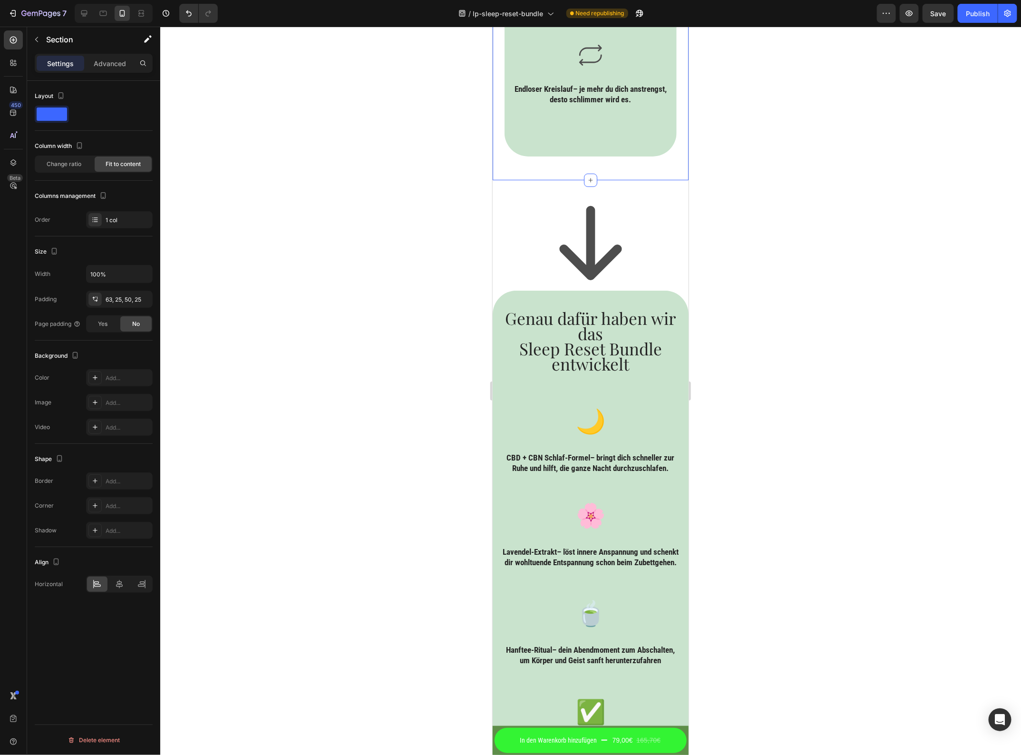
click at [131, 300] on div "63, 25, 50, 25" at bounding box center [120, 299] width 28 height 9
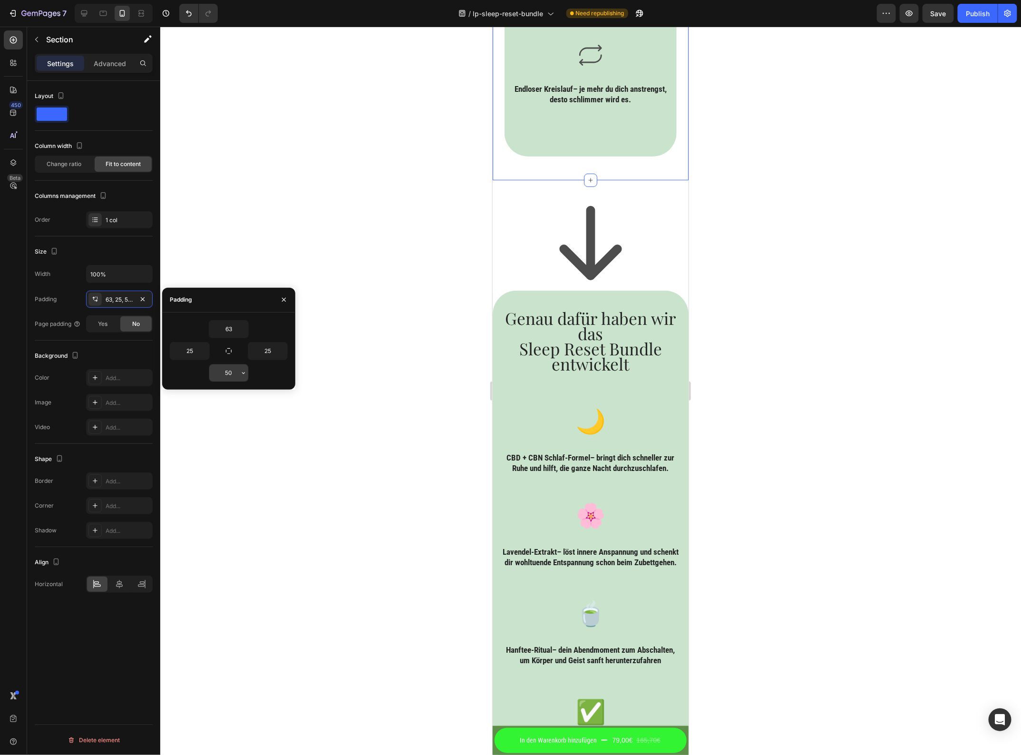
click at [225, 370] on input "50" at bounding box center [228, 372] width 39 height 17
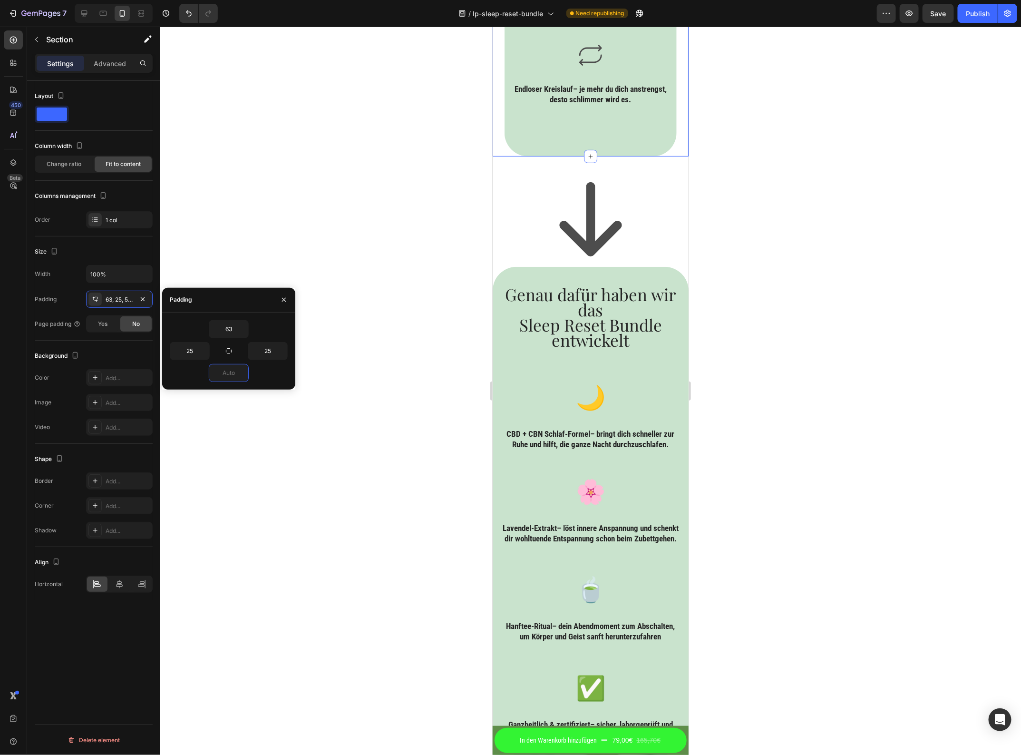
click at [934, 255] on div at bounding box center [590, 391] width 861 height 728
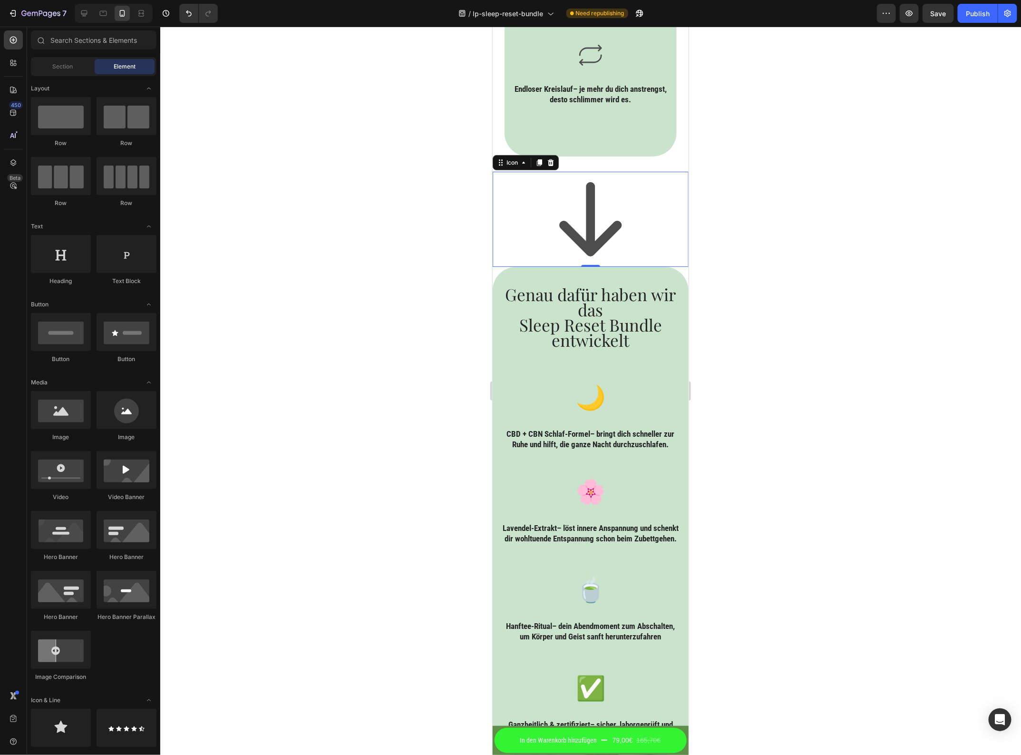
click at [583, 183] on icon at bounding box center [590, 219] width 62 height 74
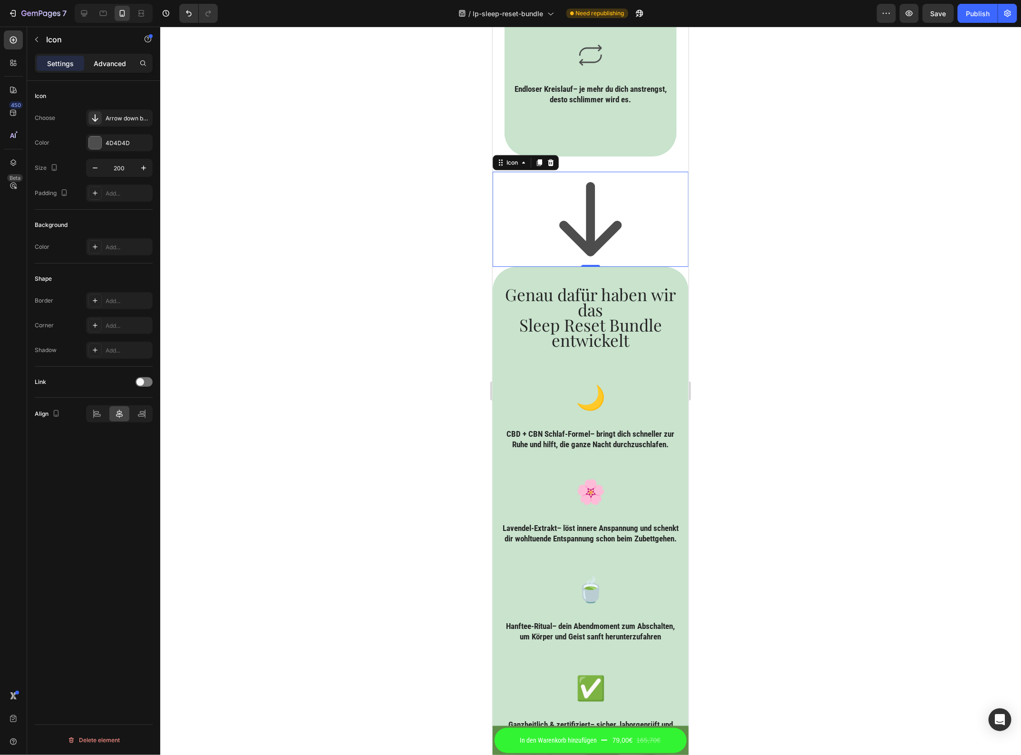
click at [102, 62] on p "Advanced" at bounding box center [110, 64] width 32 height 10
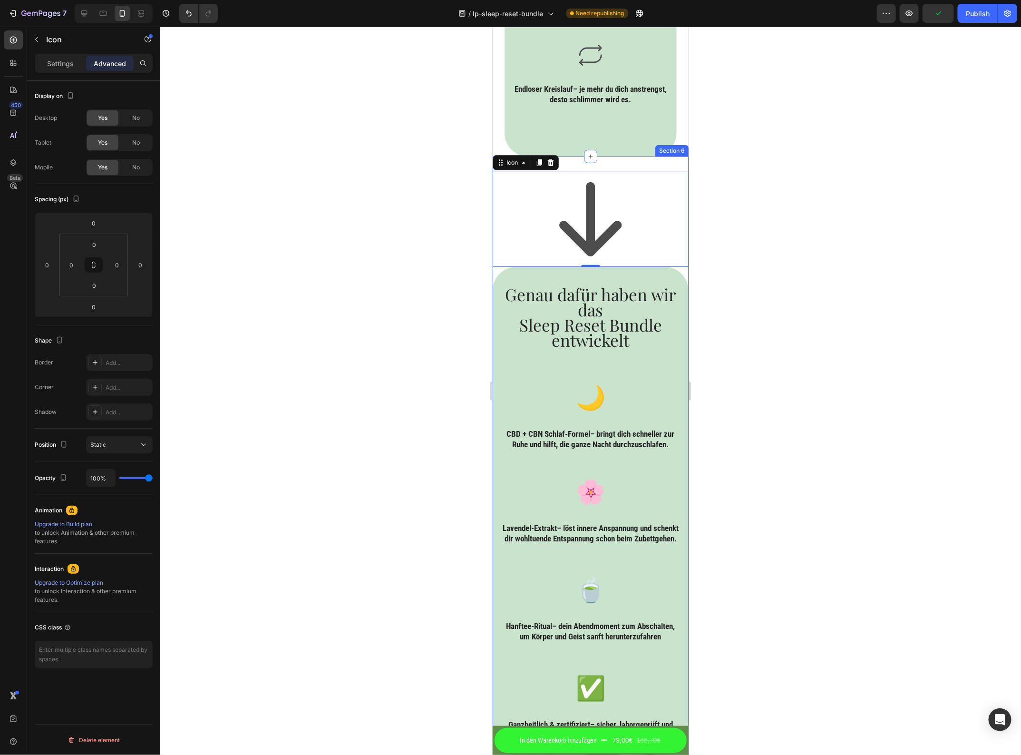
click at [643, 160] on div "Icon 0 Genau dafür haben wir das Sleep Reset Bundle entwickelt Heading 🌙 Text B…" at bounding box center [590, 605] width 196 height 899
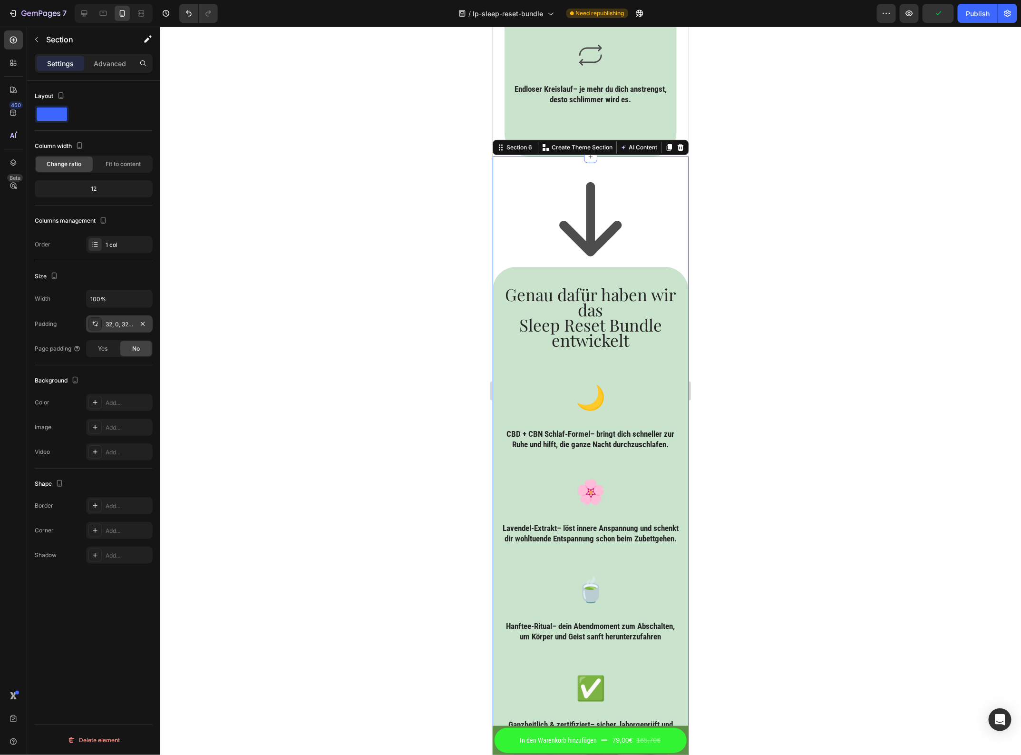
click at [115, 327] on div "32, 0, 32, 0" at bounding box center [120, 324] width 28 height 9
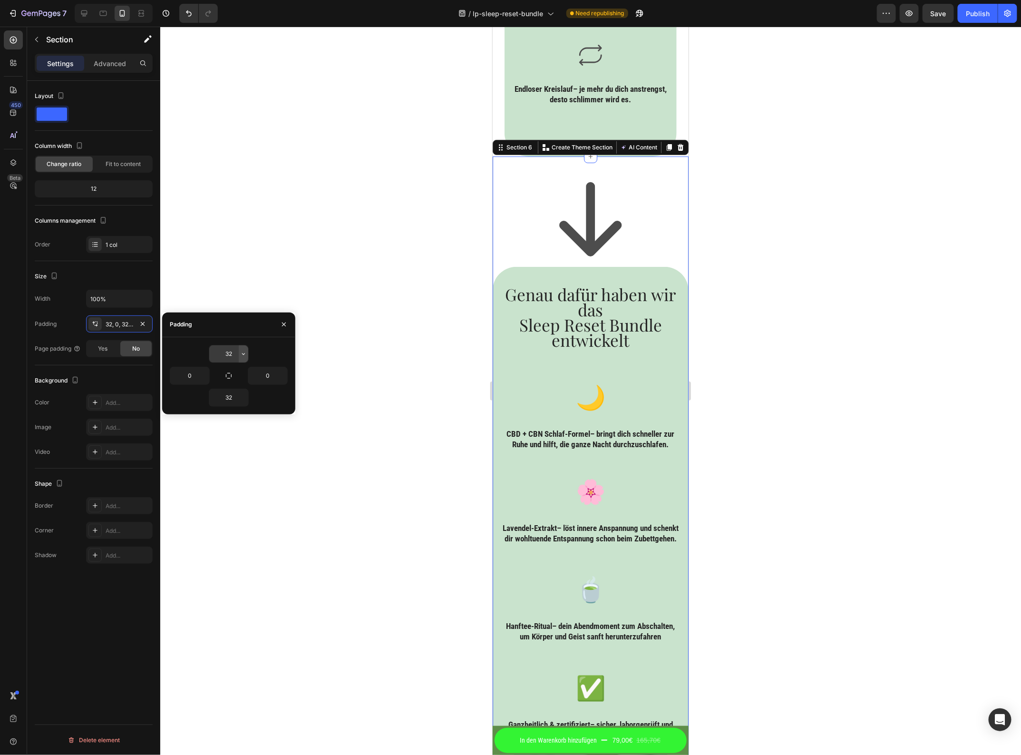
click at [240, 350] on icon "button" at bounding box center [244, 354] width 8 height 8
click at [234, 350] on input "32" at bounding box center [228, 353] width 39 height 17
type input "0"
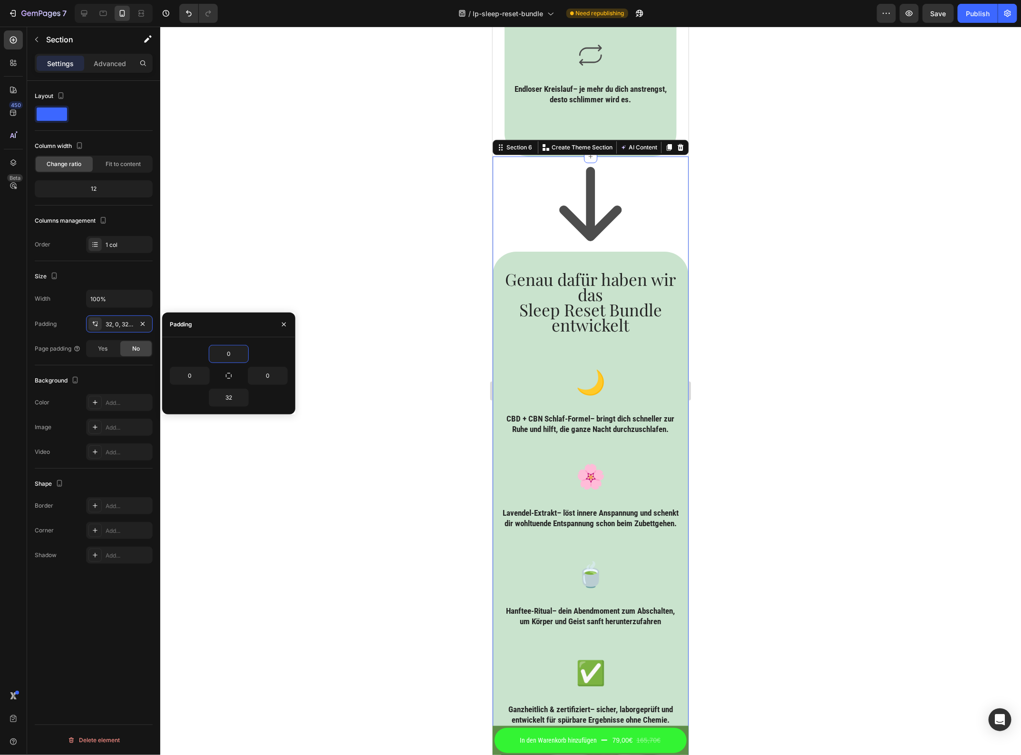
click at [722, 227] on div at bounding box center [590, 391] width 861 height 728
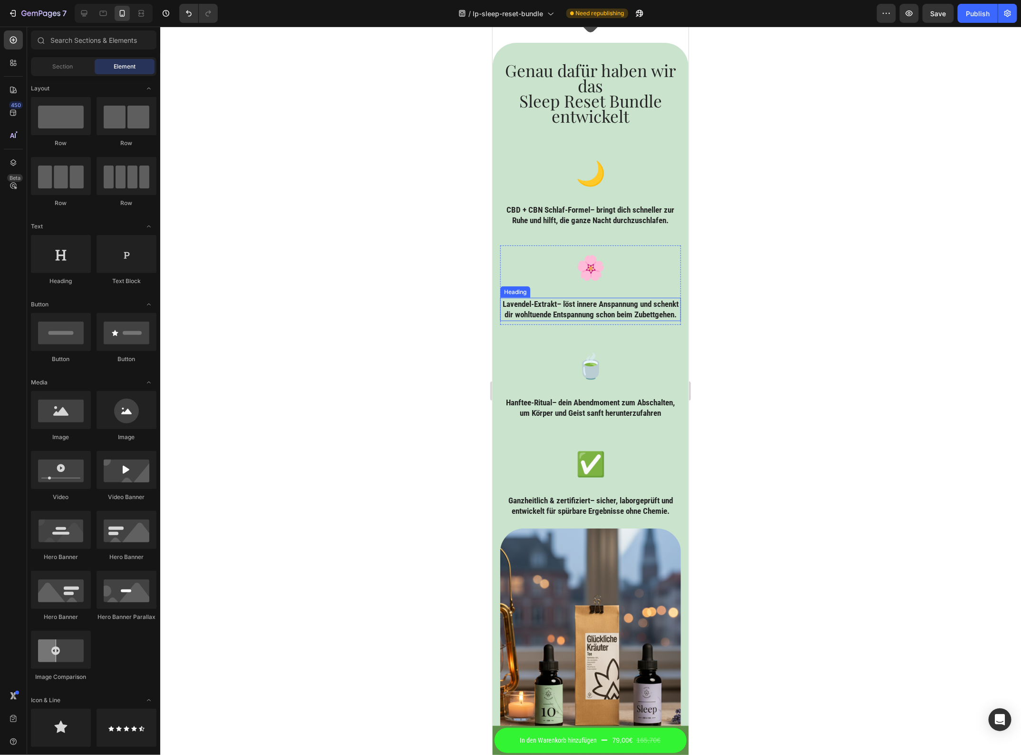
scroll to position [2289, 0]
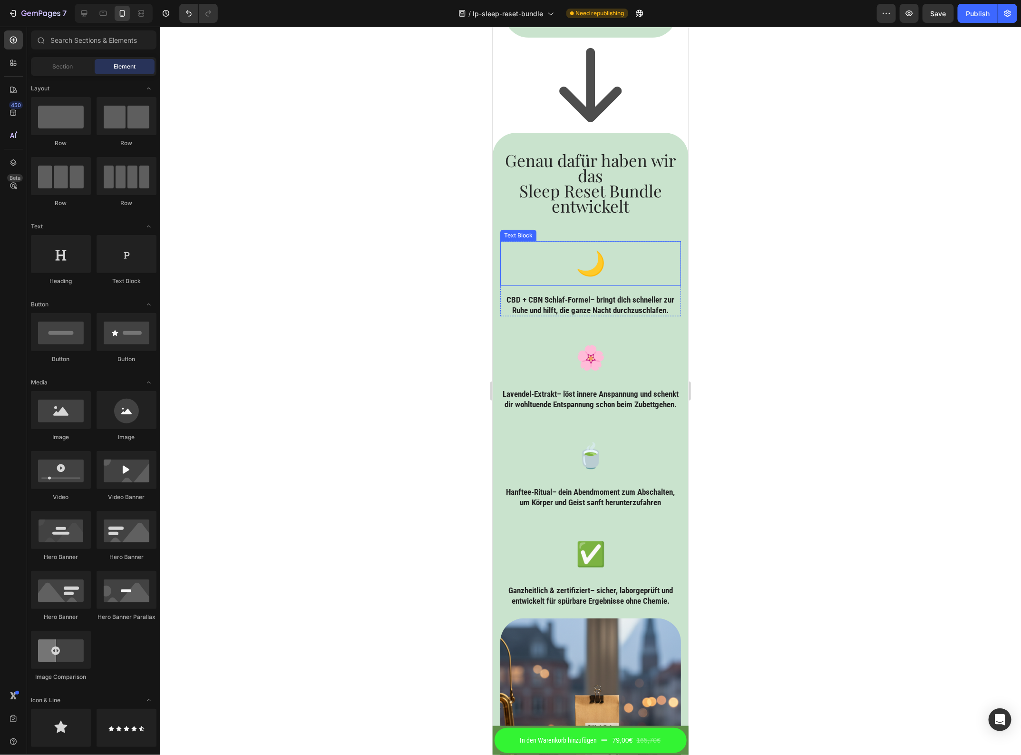
click at [653, 255] on p "🌙" at bounding box center [590, 263] width 179 height 43
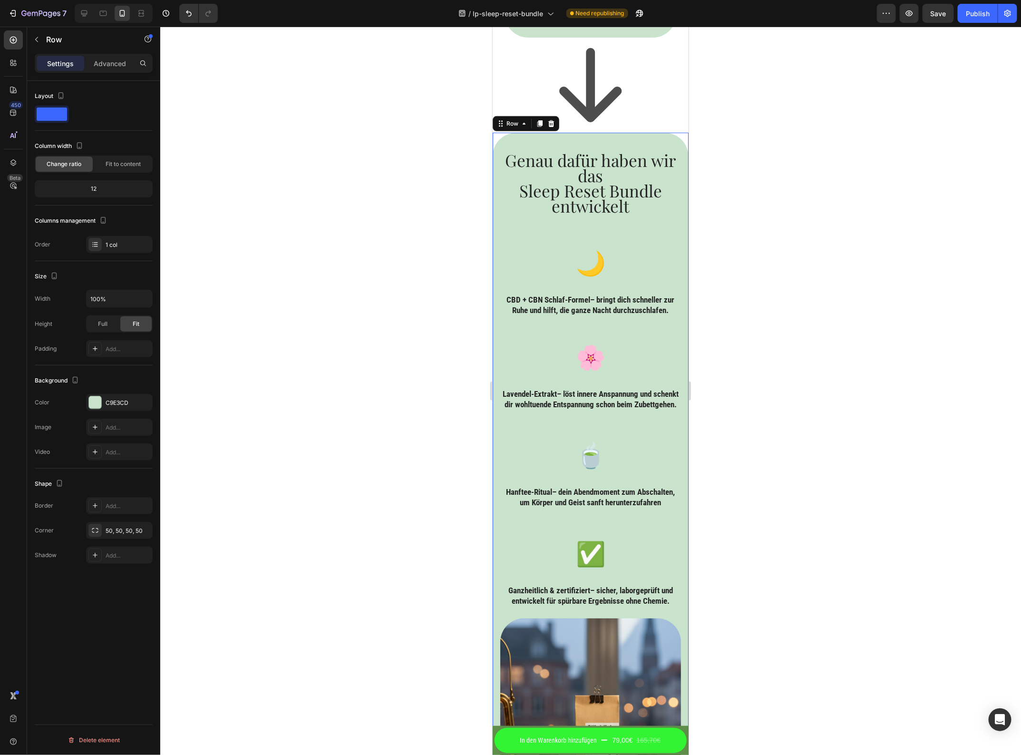
click at [664, 226] on div "Genau dafür haben wir das Sleep Reset Bundle entwickelt Heading 🌙 Text Block ⁠⁠…" at bounding box center [590, 519] width 196 height 774
click at [117, 159] on div "Fit to content" at bounding box center [123, 164] width 57 height 15
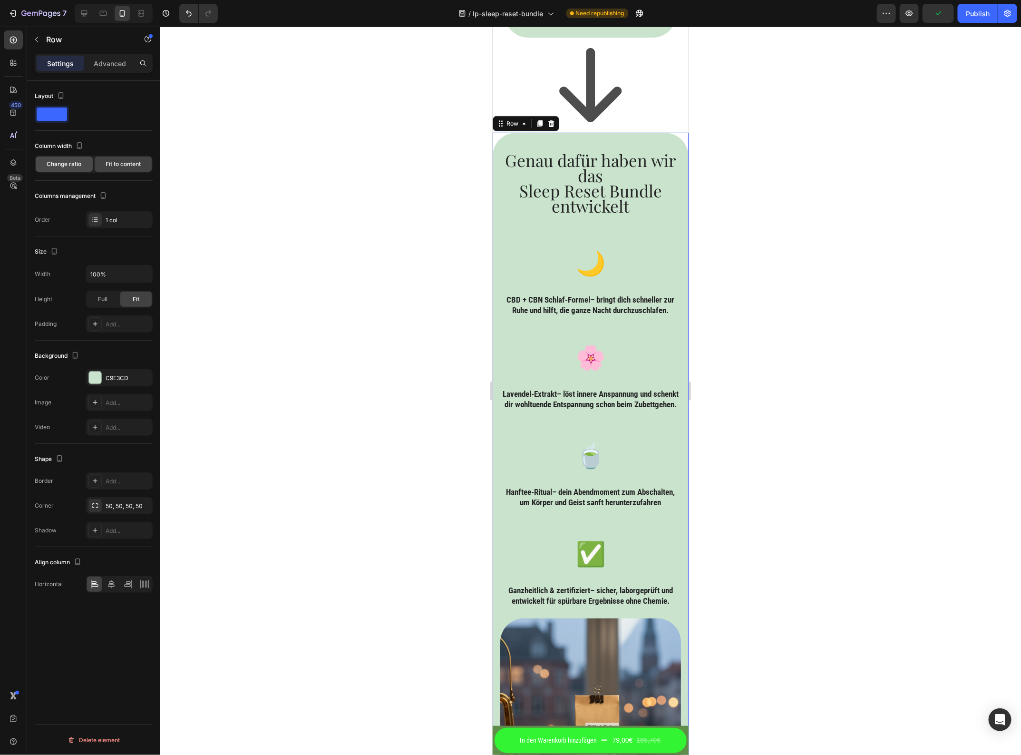
click at [68, 167] on span "Change ratio" at bounding box center [64, 164] width 35 height 9
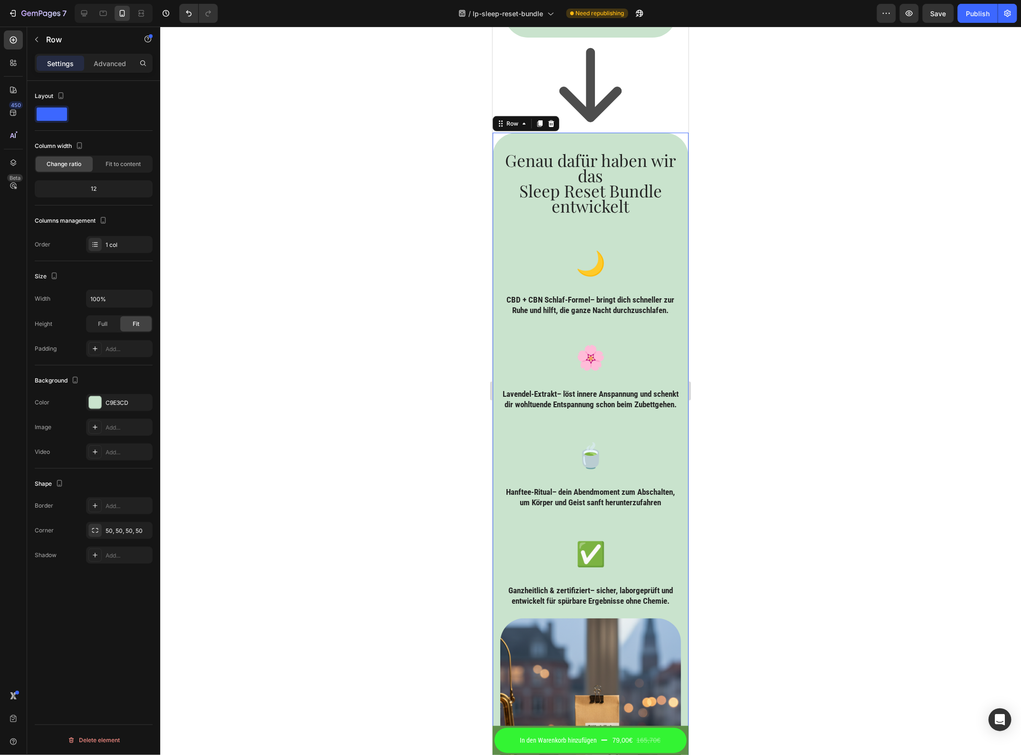
click at [91, 189] on div "12" at bounding box center [94, 188] width 114 height 13
drag, startPoint x: 105, startPoint y: 65, endPoint x: 106, endPoint y: 236, distance: 171.3
click at [106, 234] on div "Settings Advanced Layout Column width Change ratio Fit to content 12 Columns ma…" at bounding box center [93, 418] width 133 height 728
click at [110, 248] on div "1 col" at bounding box center [128, 245] width 45 height 9
click at [108, 51] on div "Row" at bounding box center [81, 40] width 108 height 27
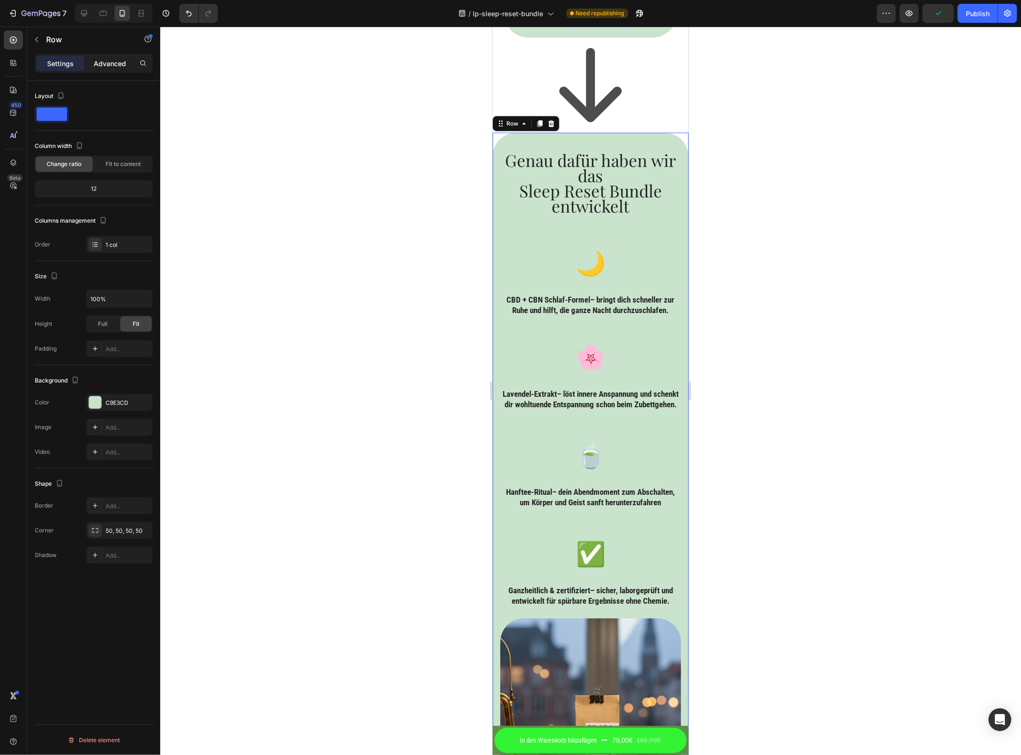
click at [105, 62] on p "Advanced" at bounding box center [110, 64] width 32 height 10
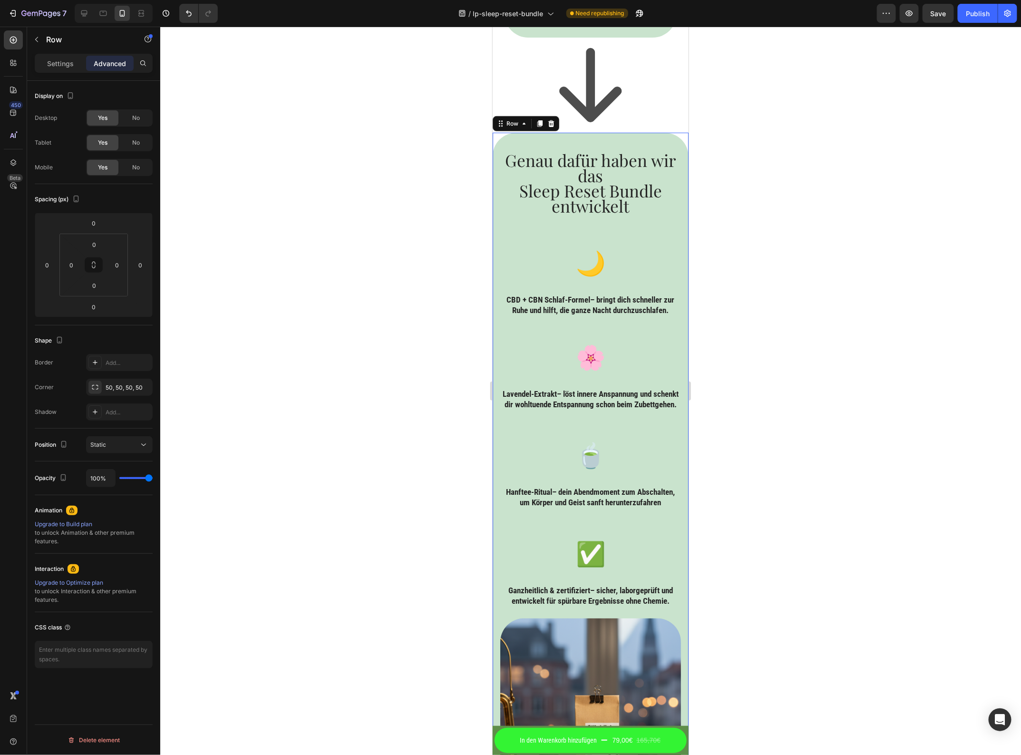
drag, startPoint x: 63, startPoint y: 68, endPoint x: 66, endPoint y: 75, distance: 7.5
click at [63, 68] on div "Settings" at bounding box center [61, 63] width 48 height 15
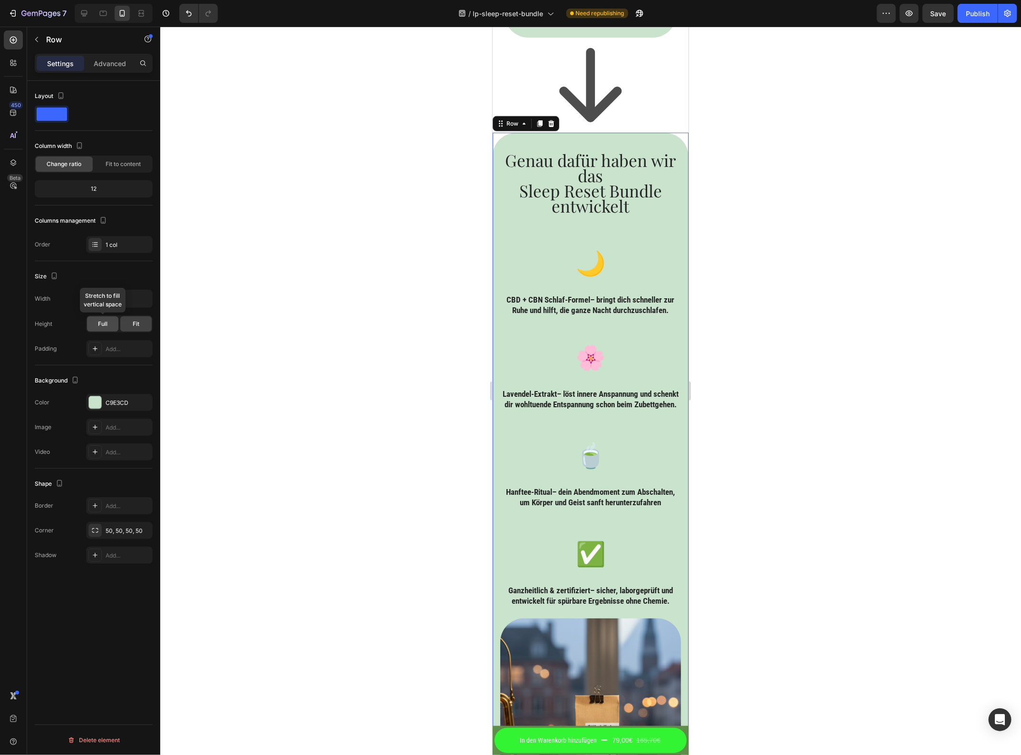
click at [97, 324] on div "Full" at bounding box center [102, 323] width 31 height 15
click at [142, 325] on div "Fit" at bounding box center [135, 323] width 31 height 15
click at [84, 16] on icon at bounding box center [84, 13] width 6 height 6
type input "1200"
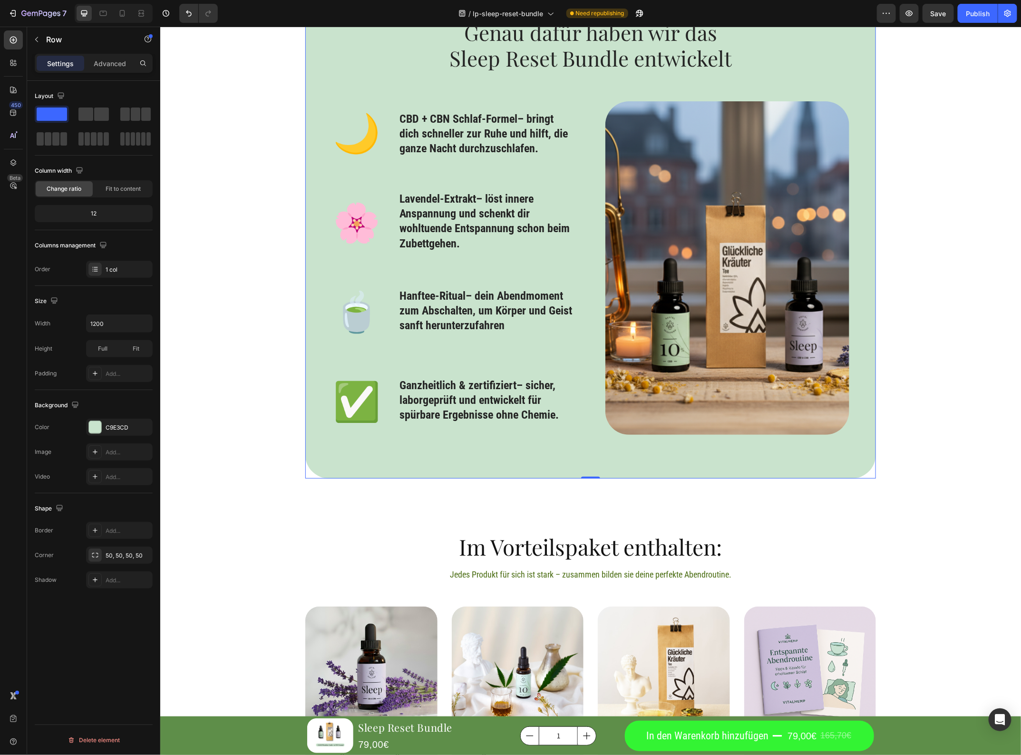
scroll to position [2264, 0]
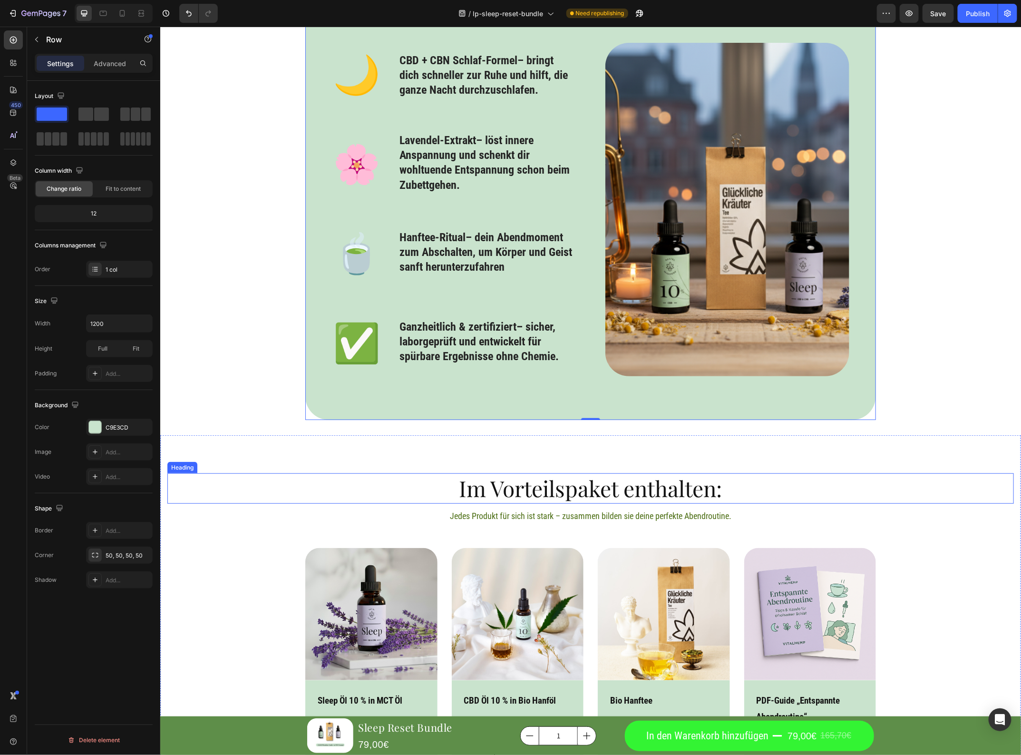
click at [753, 476] on h2 "Im Vorteilspaket enthalten:" at bounding box center [590, 488] width 847 height 30
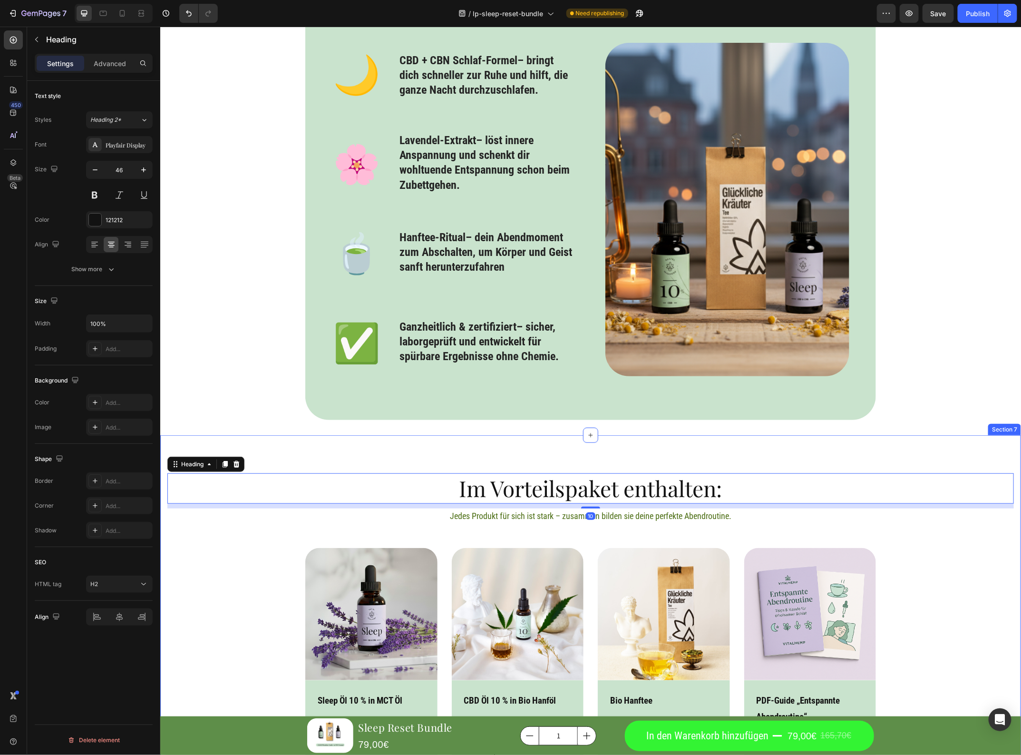
click at [760, 459] on div "Im Vorteilspaket enthalten: Heading 10 Jedes Produkt für sich ist stark – zusam…" at bounding box center [590, 657] width 861 height 444
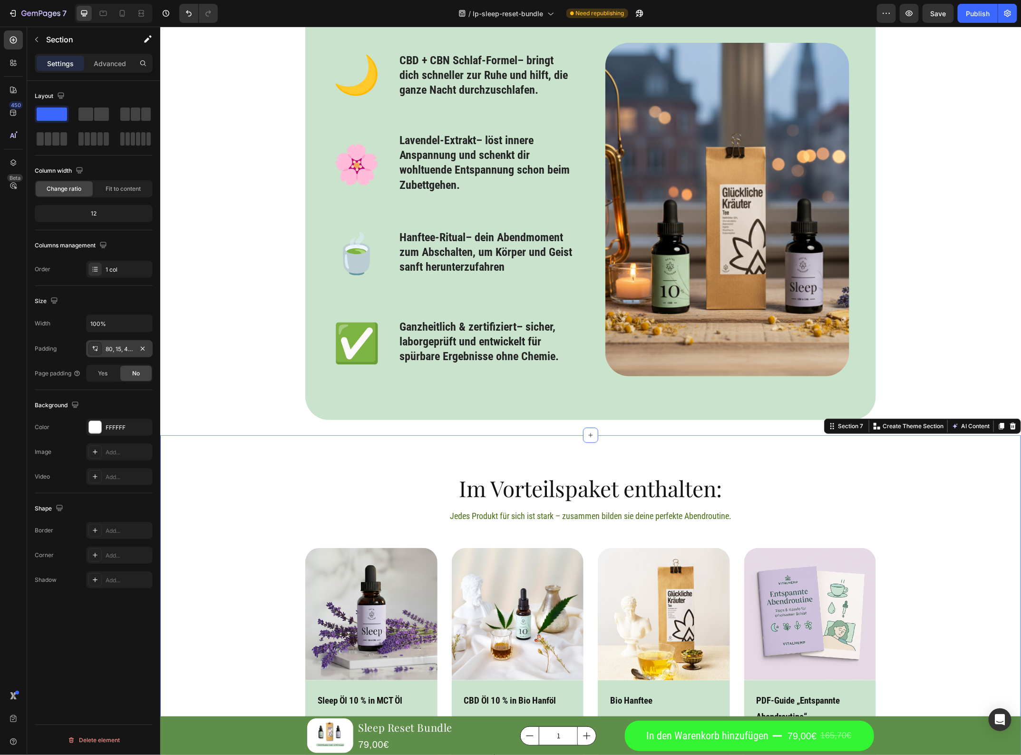
click at [120, 352] on div "80, 15, 48, 15" at bounding box center [120, 349] width 28 height 9
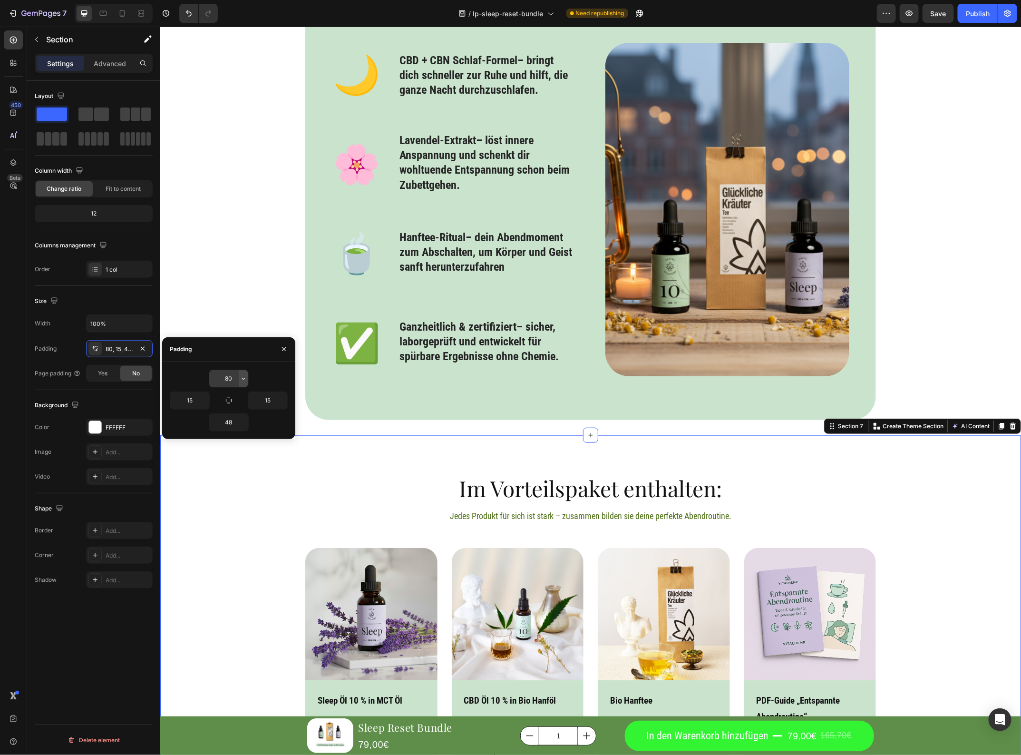
click at [241, 372] on button "button" at bounding box center [244, 378] width 10 height 17
click at [232, 379] on input "80" at bounding box center [228, 378] width 39 height 17
click at [231, 379] on input "80" at bounding box center [228, 378] width 39 height 17
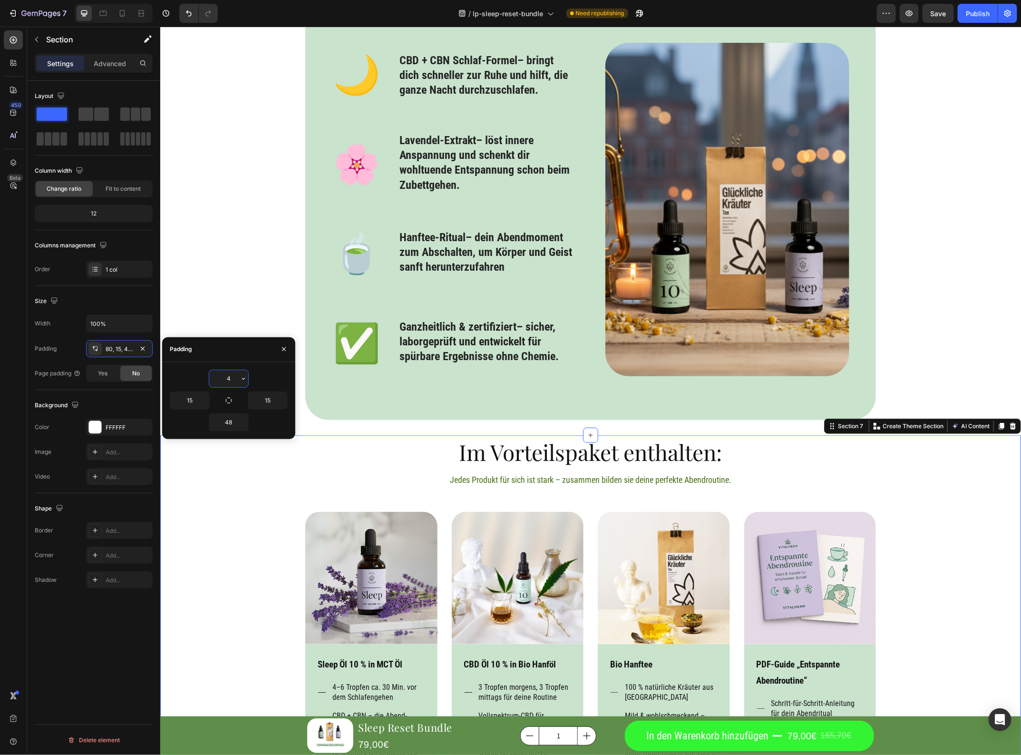
type input "40"
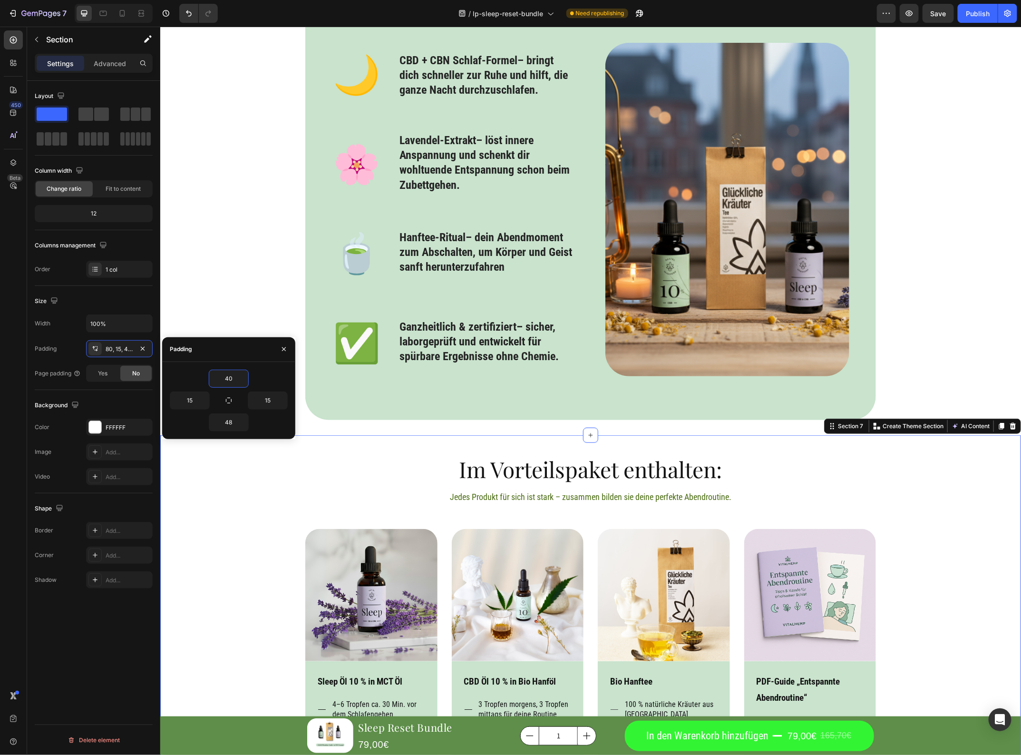
click at [888, 508] on div "Im Vorteilspaket enthalten: Heading Jedes Produkt für sich ist stark – zusammen…" at bounding box center [590, 645] width 847 height 383
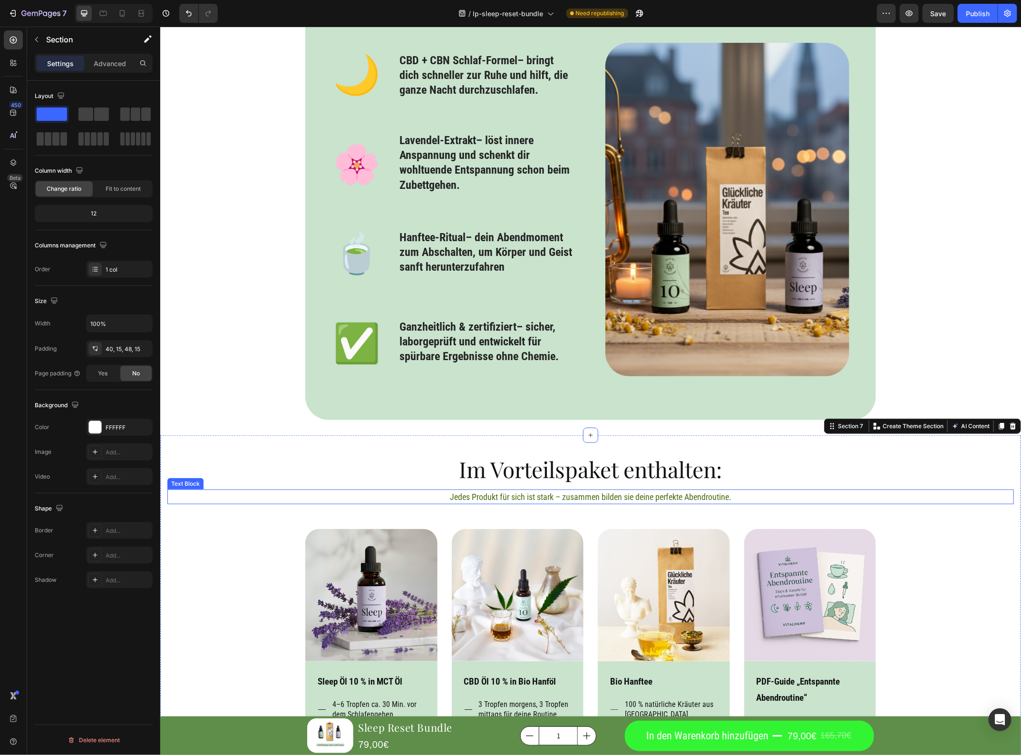
click at [703, 494] on p "Jedes Produkt für sich ist stark – zusammen bilden sie deine perfekte Abendrout…" at bounding box center [590, 496] width 845 height 13
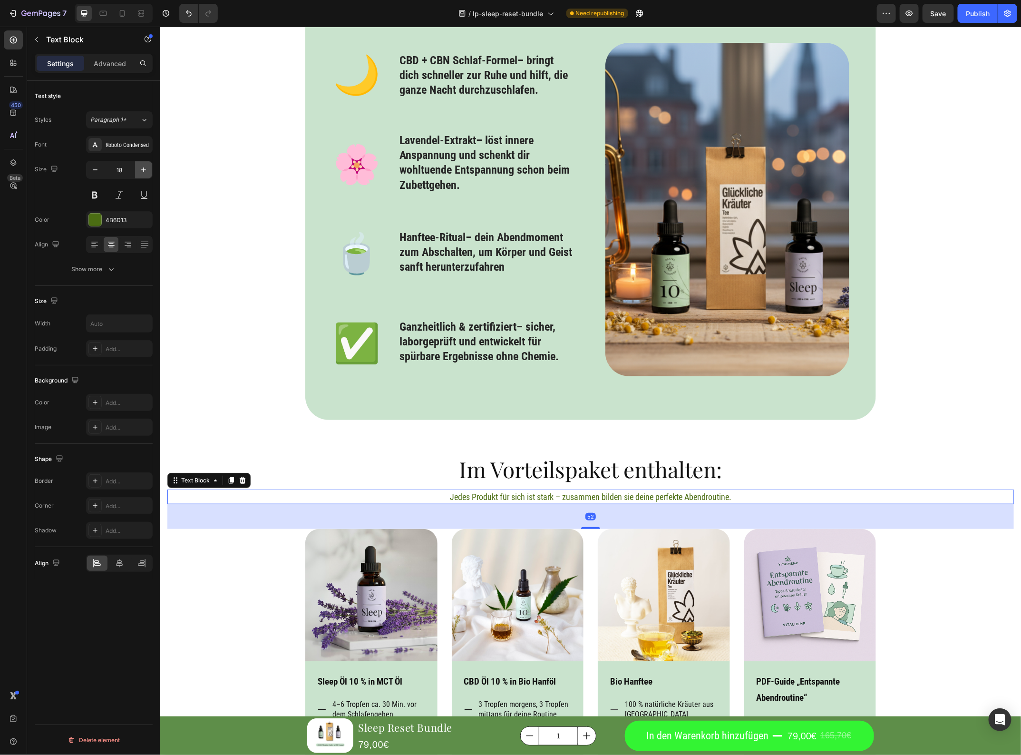
click at [139, 167] on icon "button" at bounding box center [144, 170] width 10 height 10
click at [139, 170] on icon "button" at bounding box center [144, 170] width 10 height 10
type input "22"
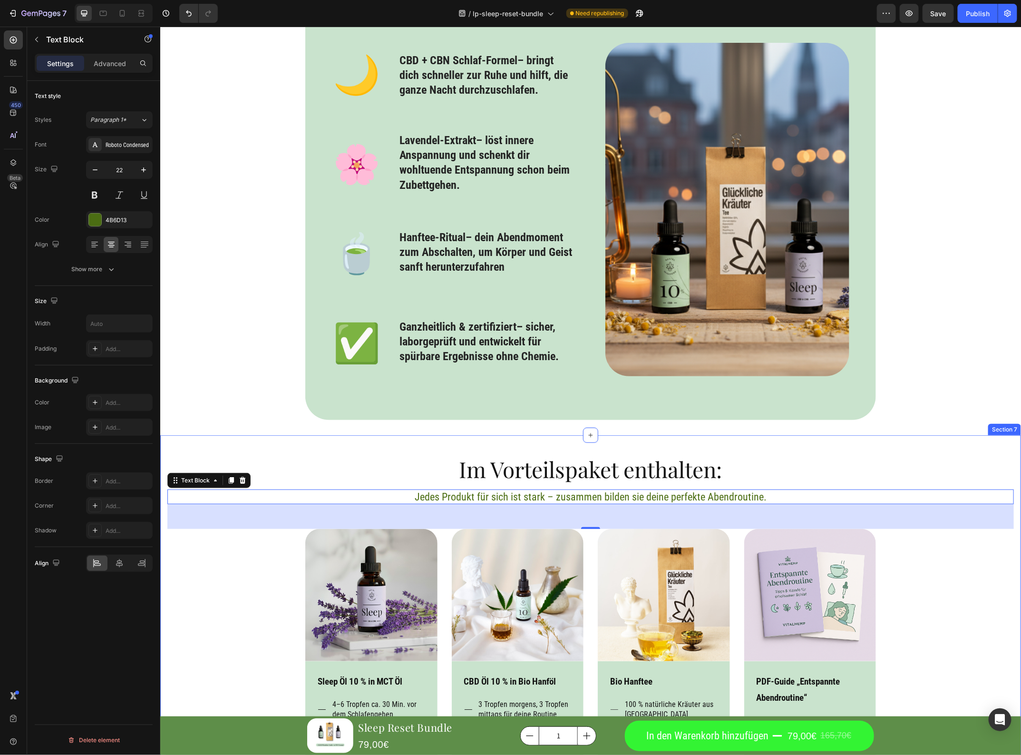
click at [897, 560] on div "Im Vorteilspaket enthalten: Heading Jedes Produkt für sich ist stark – zusammen…" at bounding box center [590, 645] width 847 height 383
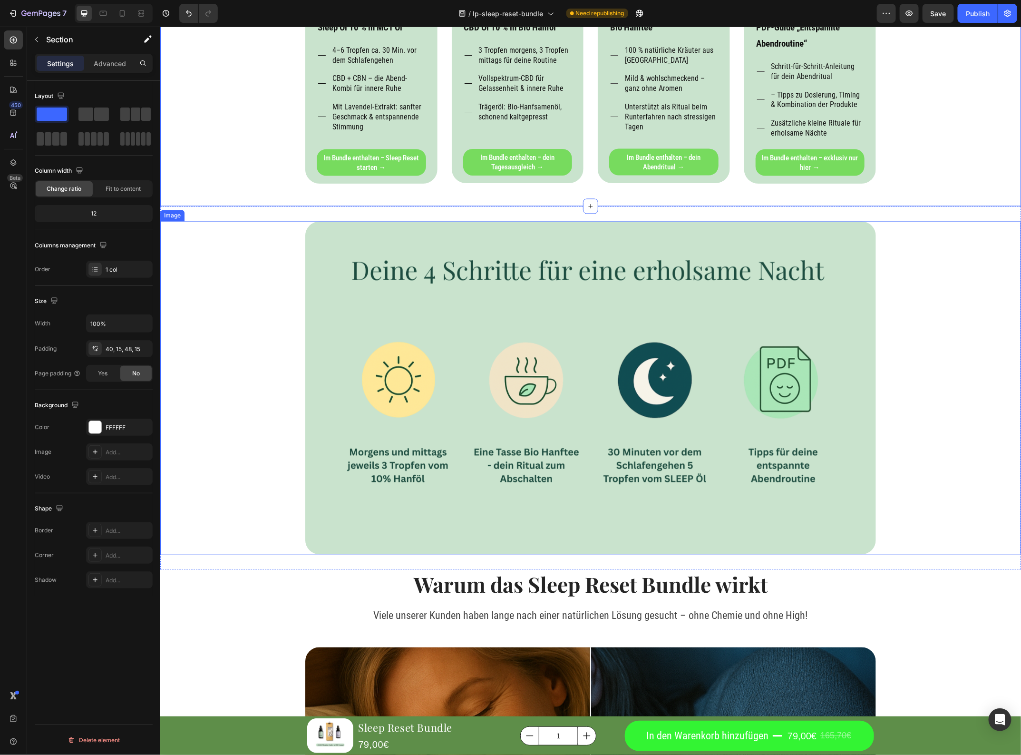
scroll to position [3096, 0]
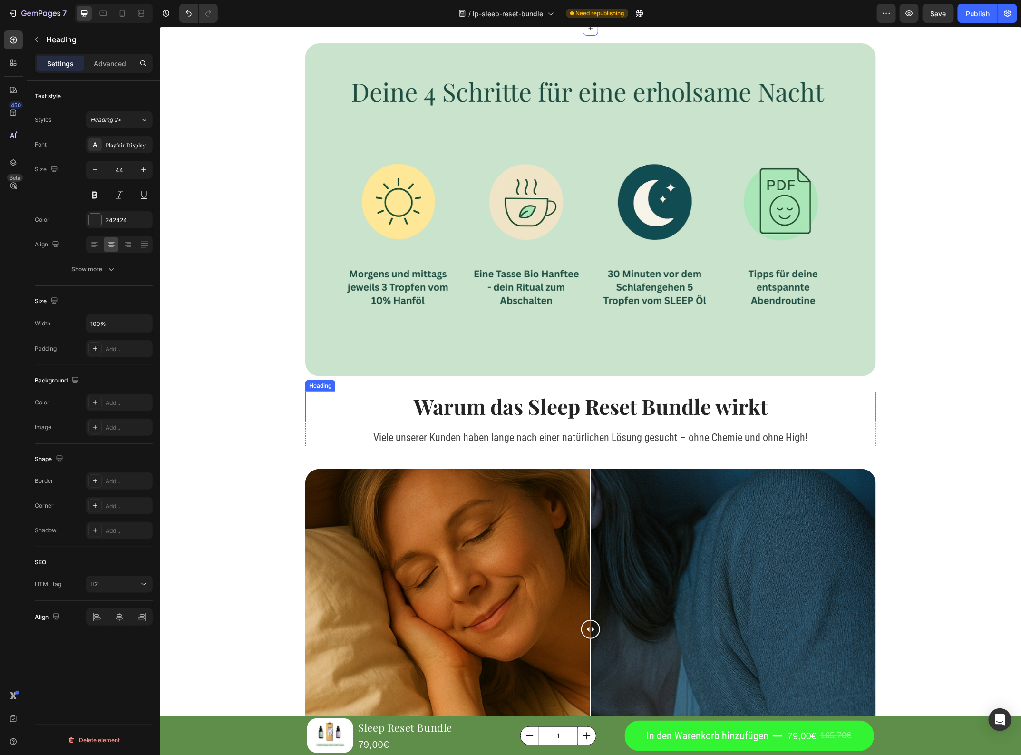
click at [667, 402] on h2 "Warum das Sleep Reset Bundle wirkt" at bounding box center [590, 405] width 571 height 29
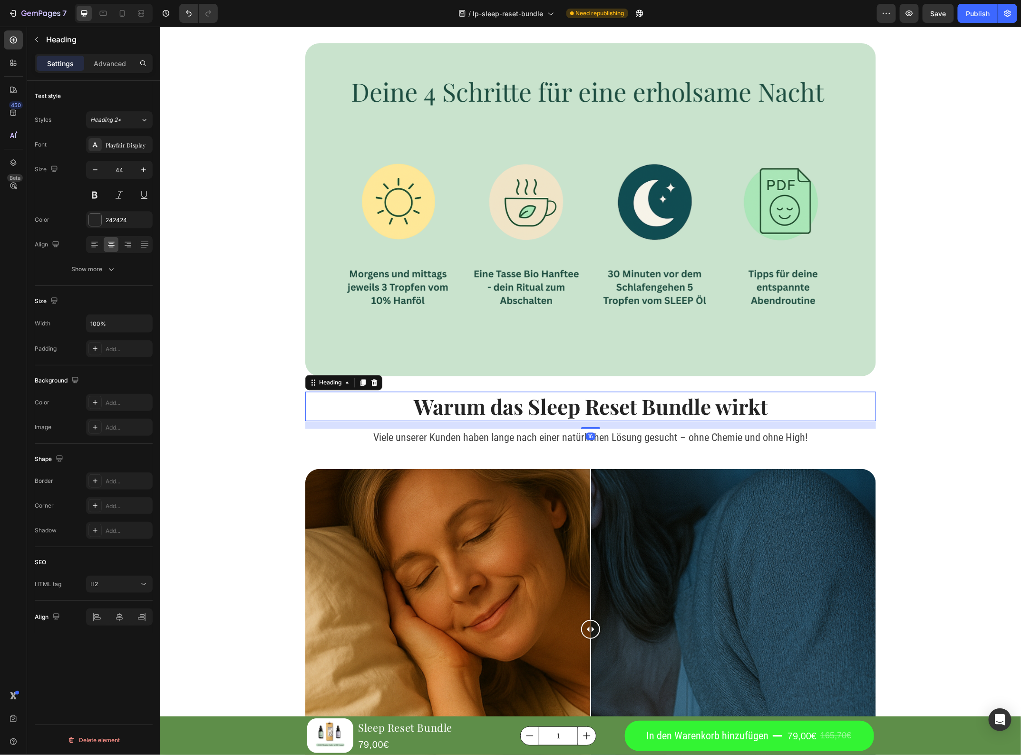
click at [587, 393] on h2 "Warum das Sleep Reset Bundle wirkt" at bounding box center [590, 405] width 571 height 29
click at [117, 56] on div "Advanced" at bounding box center [110, 63] width 48 height 15
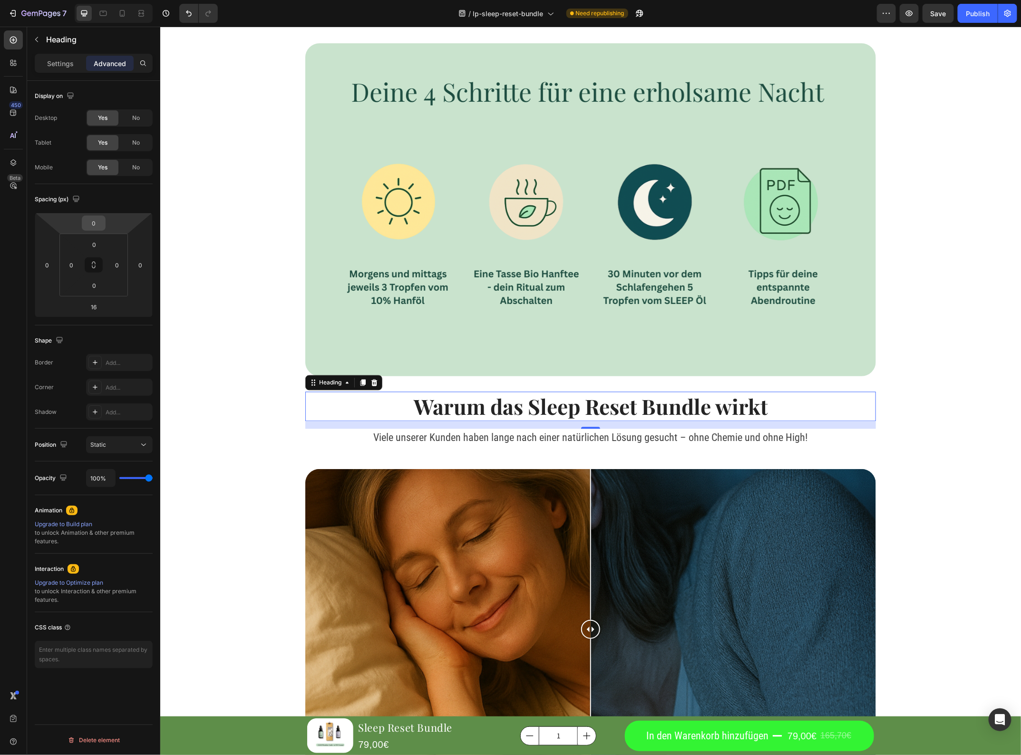
click at [101, 225] on input "0" at bounding box center [93, 223] width 19 height 14
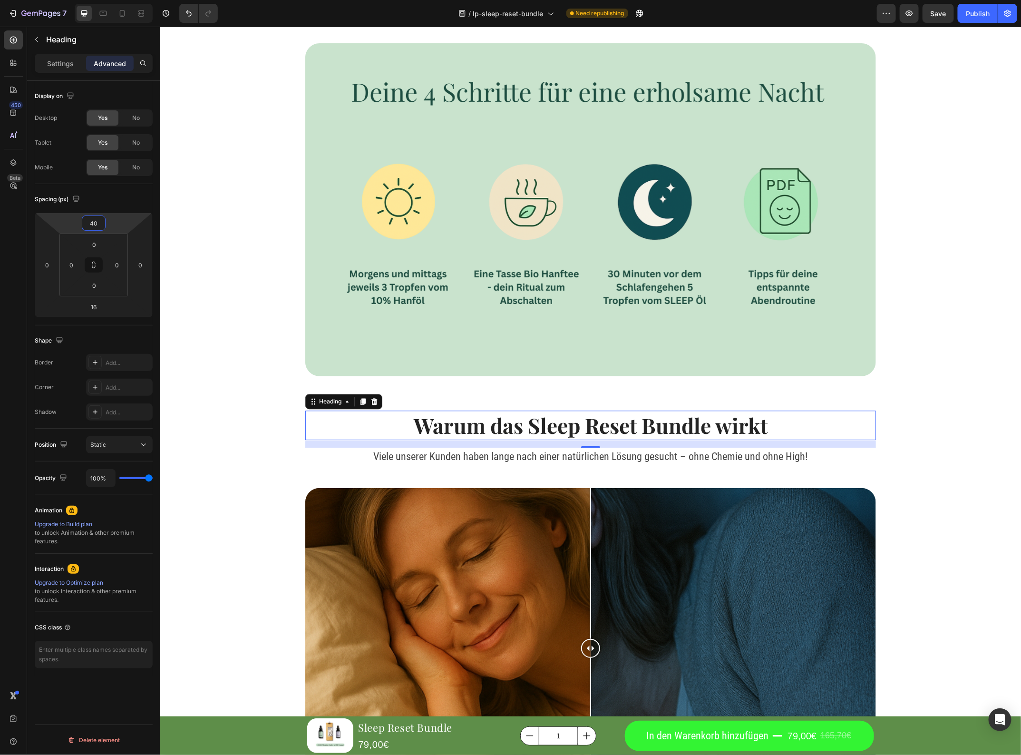
type input "40"
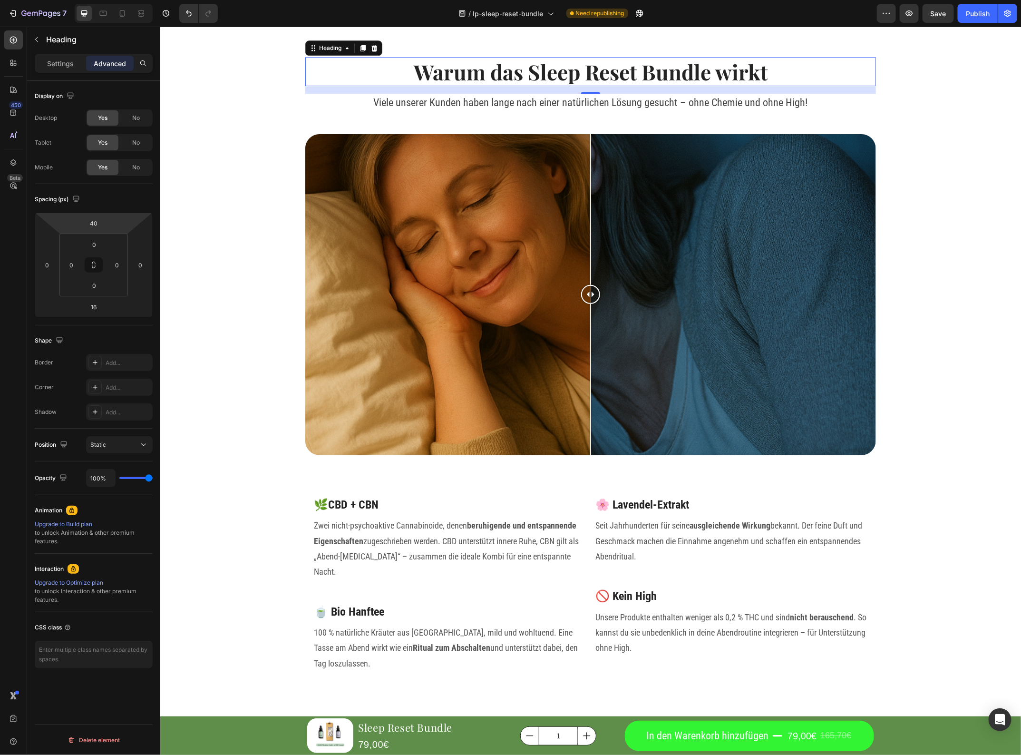
scroll to position [3453, 0]
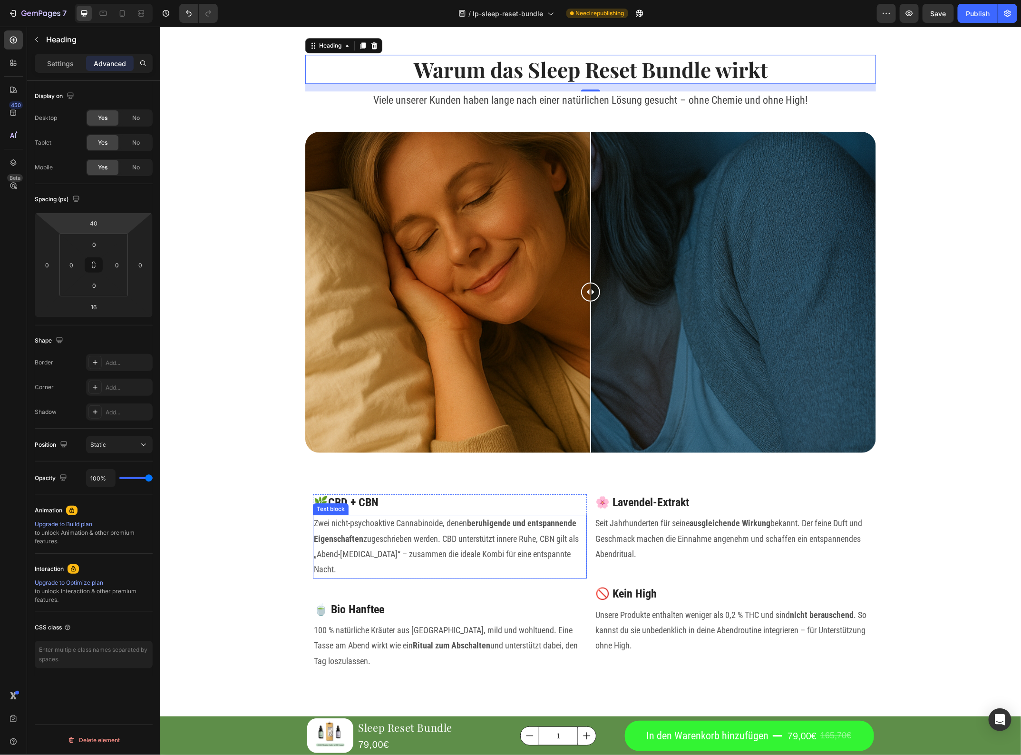
click at [493, 524] on strong "beruhigende und entspannende Eigenschaften" at bounding box center [445, 530] width 263 height 25
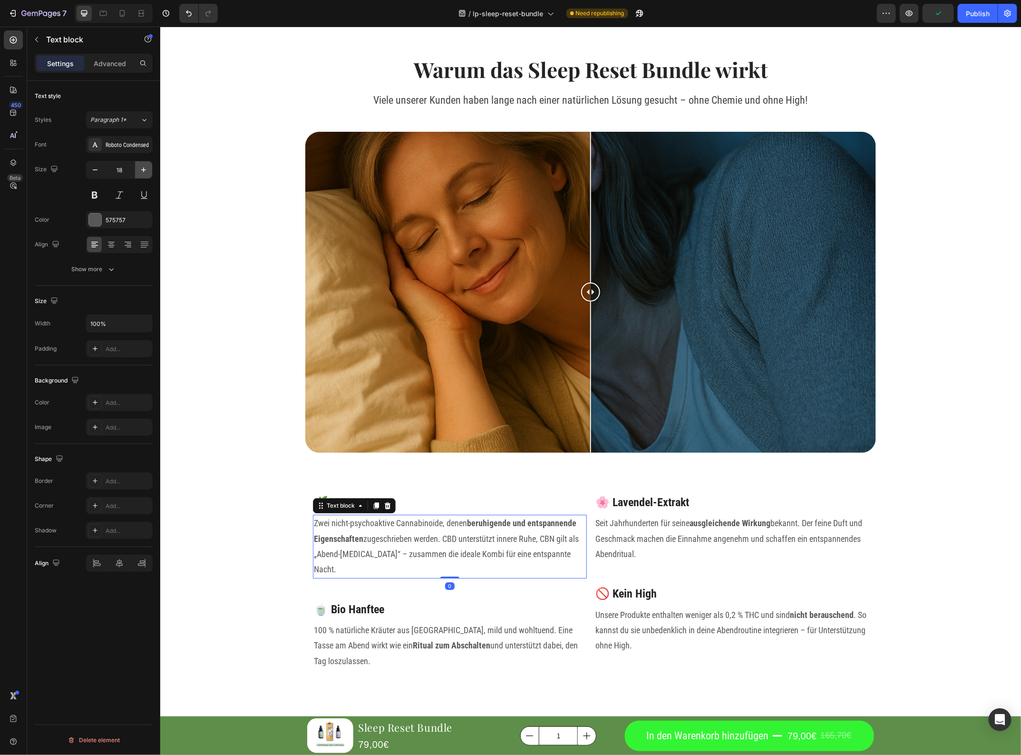
click at [144, 172] on icon "button" at bounding box center [144, 170] width 10 height 10
type input "20"
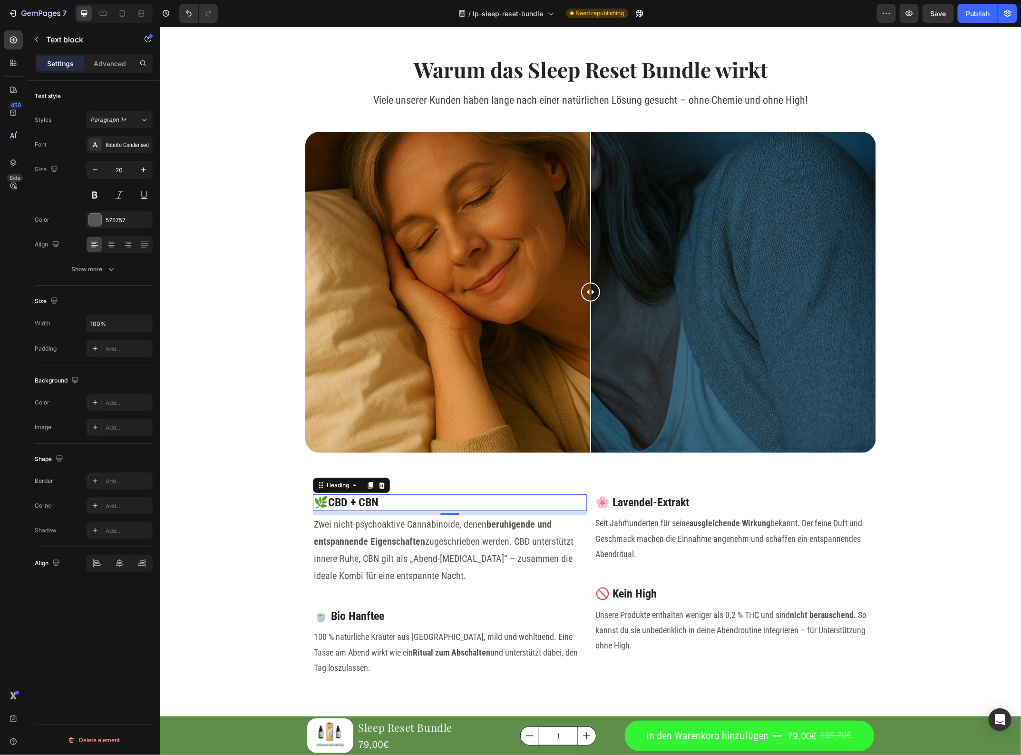
click at [431, 497] on h3 "🌿CBD + CBN" at bounding box center [450, 502] width 274 height 17
click at [641, 541] on p "Seit Jahrhunderten für seine ausgleichende Wirkung bekannt. Der feine Duft und …" at bounding box center [731, 538] width 272 height 46
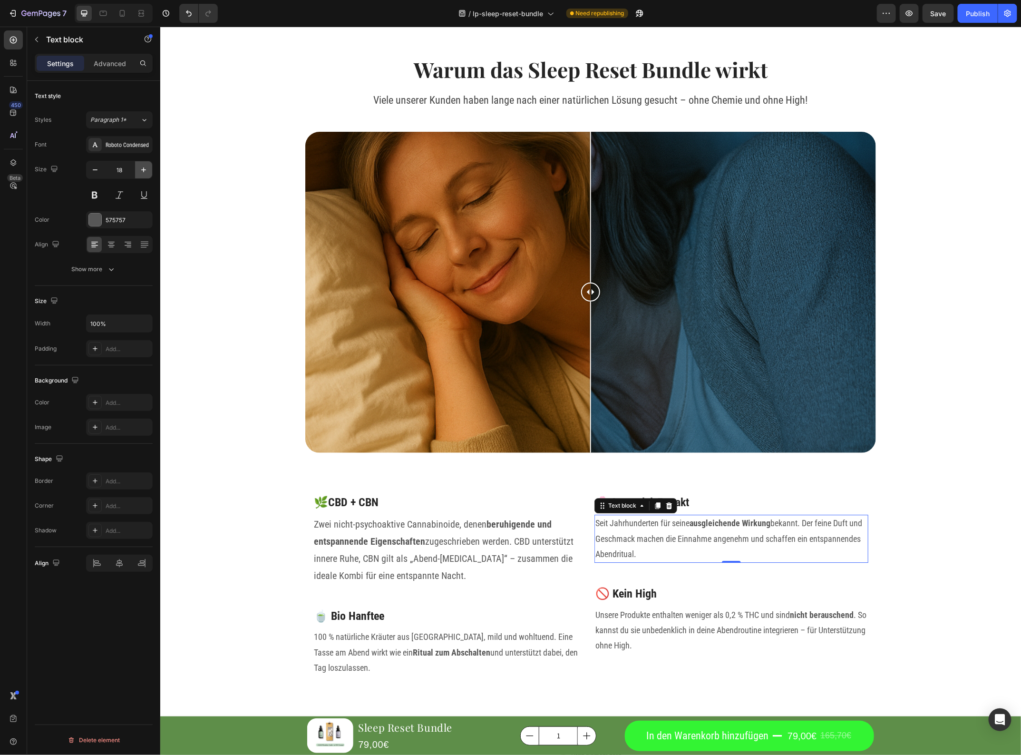
click at [143, 171] on icon "button" at bounding box center [144, 170] width 10 height 10
type input "20"
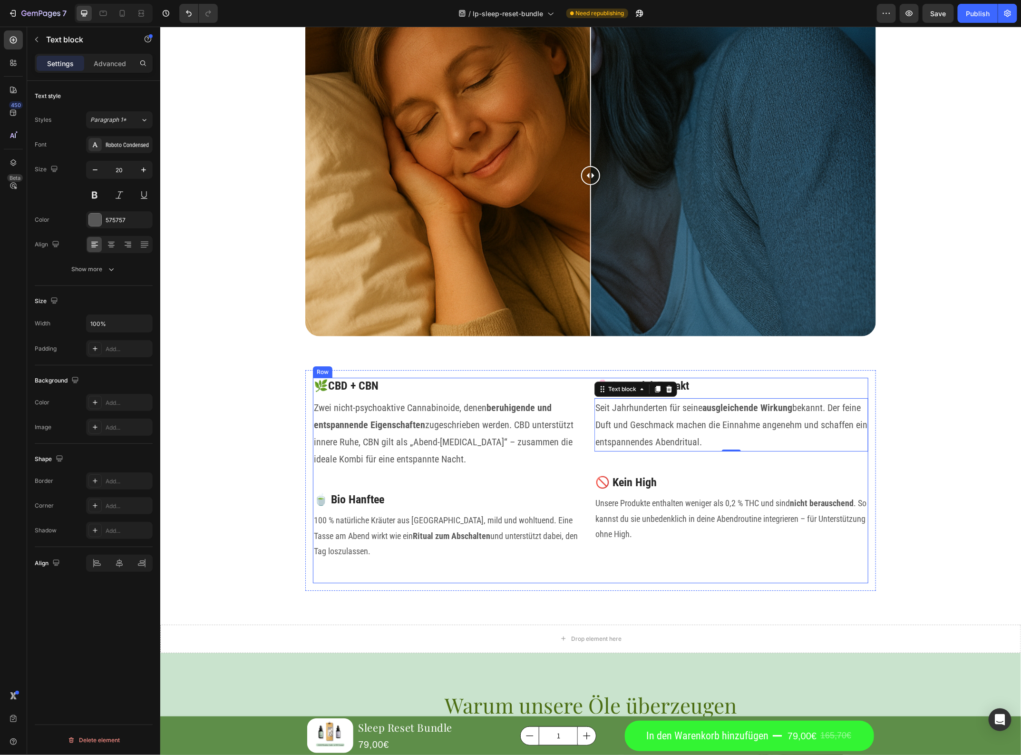
scroll to position [3572, 0]
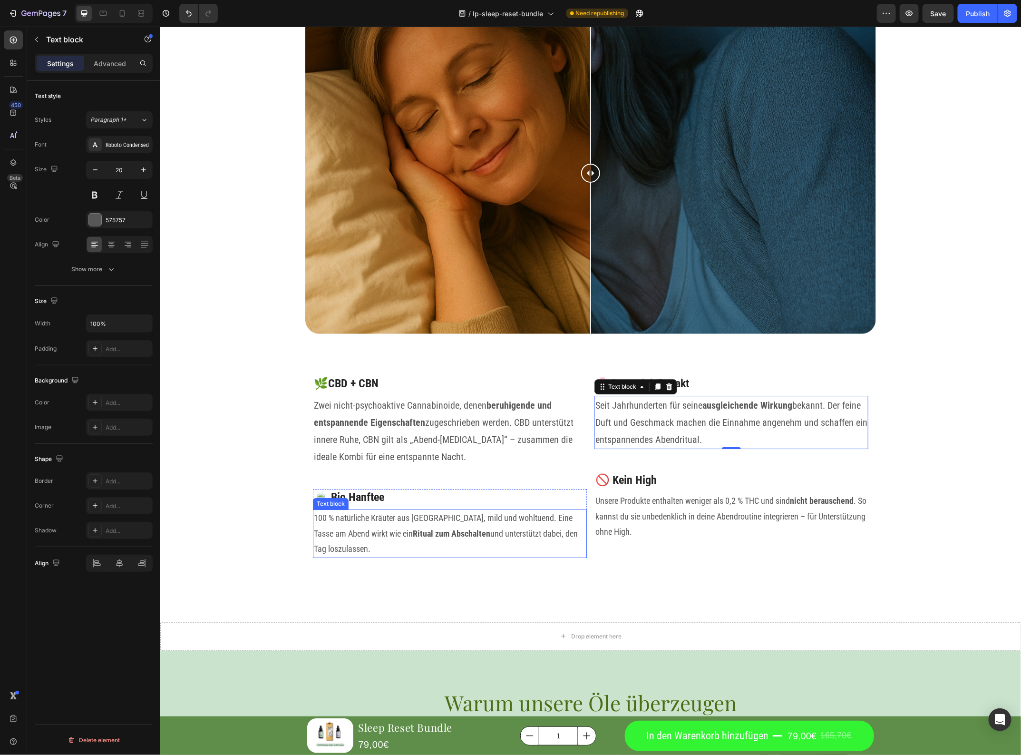
click at [529, 518] on p "100 % natürliche Kräuter aus Österreich, mild und wohltuend. Eine Tasse am Aben…" at bounding box center [450, 533] width 272 height 46
click at [147, 170] on icon "button" at bounding box center [144, 170] width 10 height 10
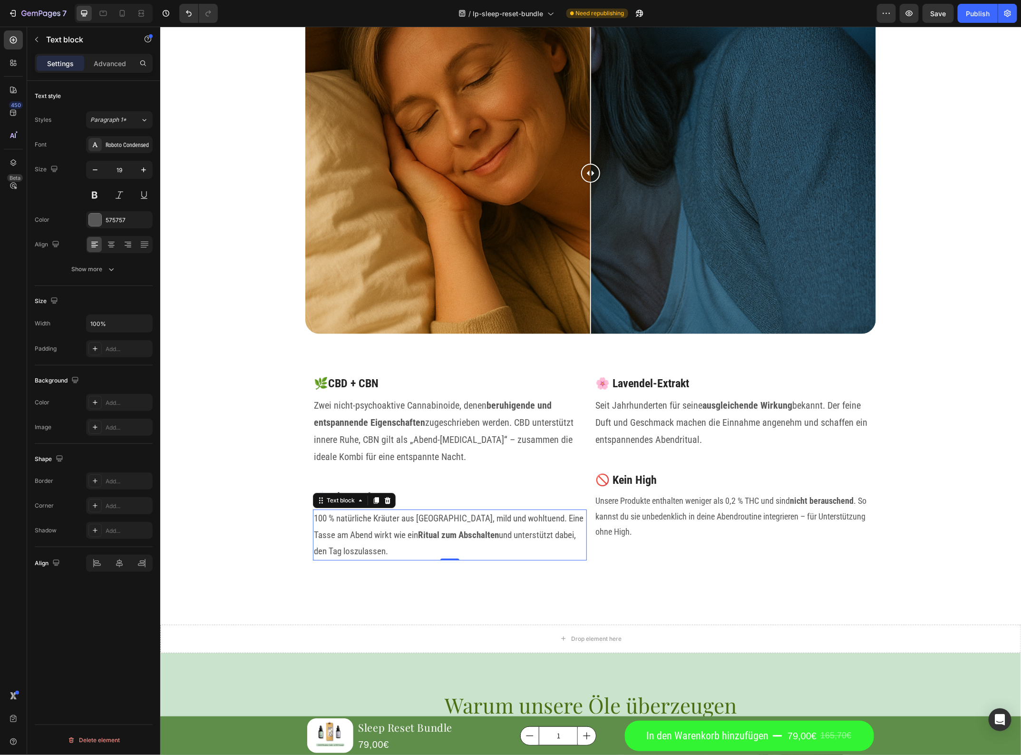
type input "20"
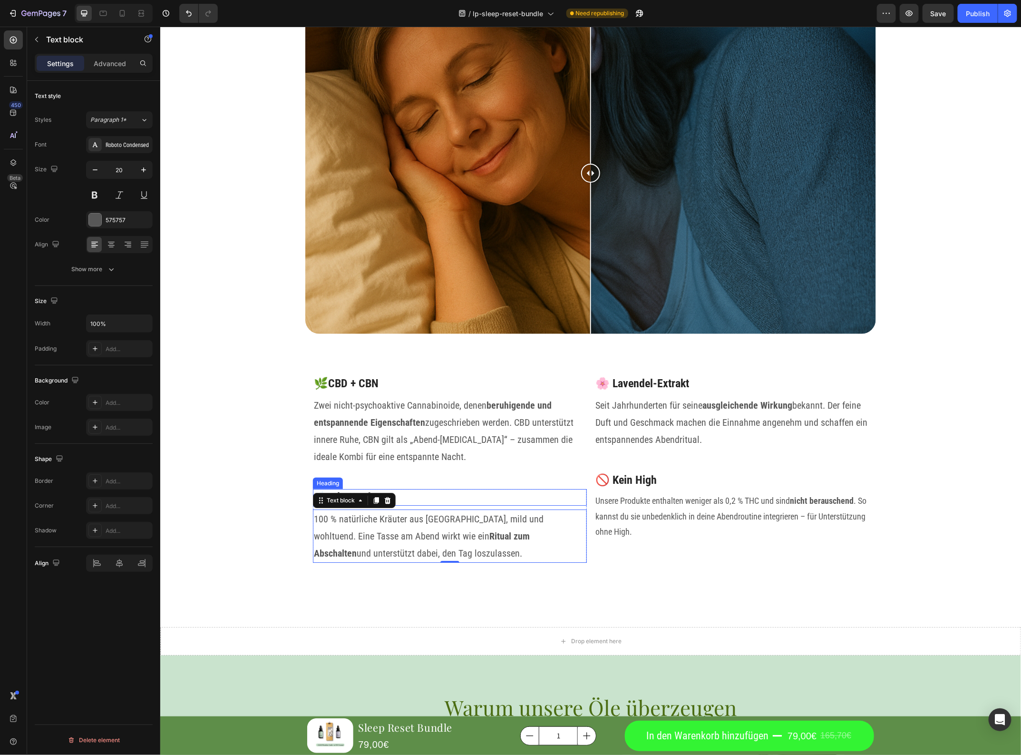
click at [607, 521] on p "Unsere Produkte enthalten weniger als 0,2 % THC und sind nicht berauschend . So…" at bounding box center [731, 516] width 272 height 46
click at [144, 172] on icon "button" at bounding box center [144, 170] width 10 height 10
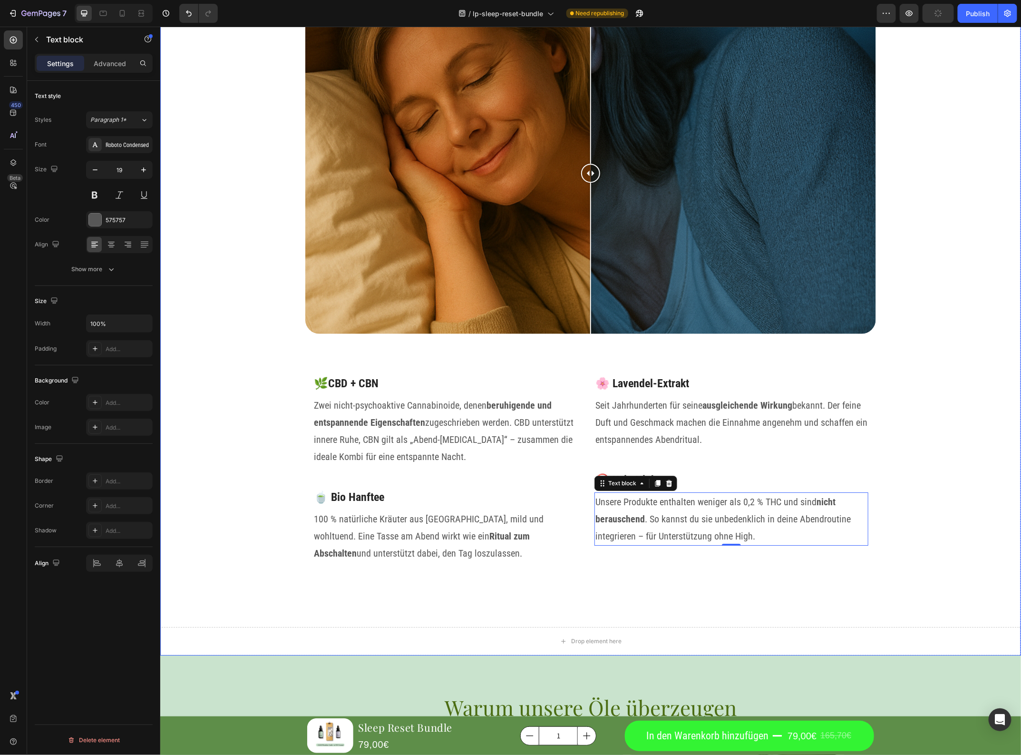
type input "20"
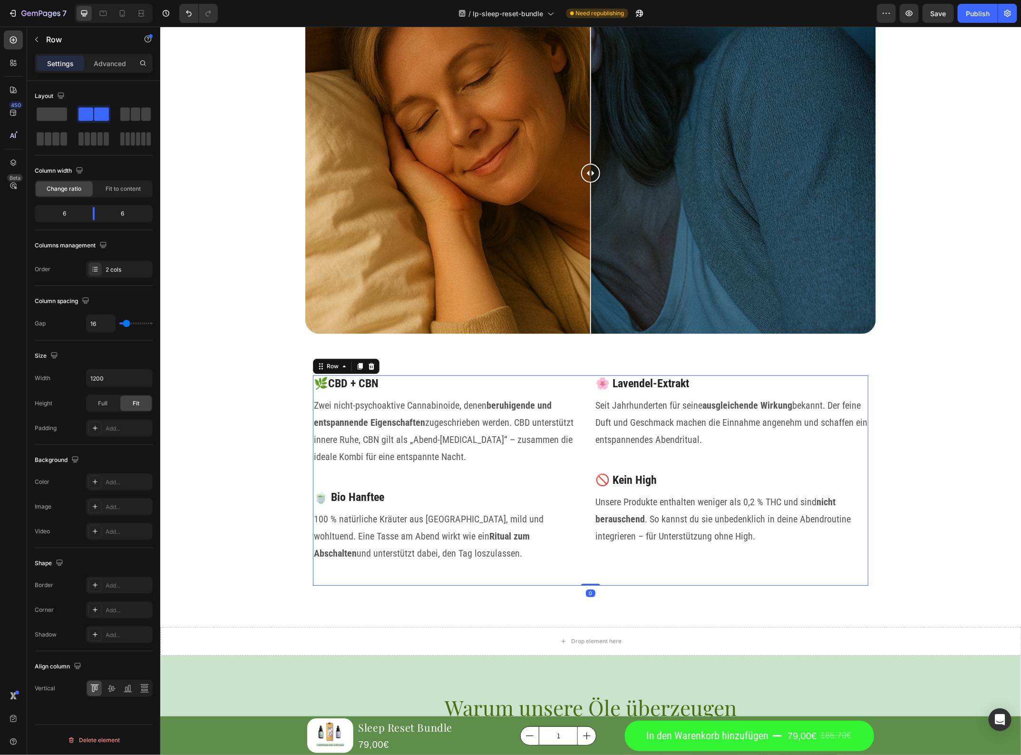
click at [700, 573] on div "🌸 Lavendel-Extrakt Heading Seit Jahrhunderten für seine ausgleichende Wirkung b…" at bounding box center [731, 480] width 274 height 210
click at [569, 455] on p "Zwei nicht-psychoaktive Cannabinoide, denen beruhigende und entspannende Eigens…" at bounding box center [450, 430] width 272 height 69
click at [594, 454] on div "🌸 Lavendel-Extrakt Heading Seit Jahrhunderten für seine ausgleichende Wirkung b…" at bounding box center [731, 480] width 274 height 210
click at [615, 447] on p "Seit Jahrhunderten für seine ausgleichende Wirkung bekannt. Der feine Duft und …" at bounding box center [731, 421] width 272 height 51
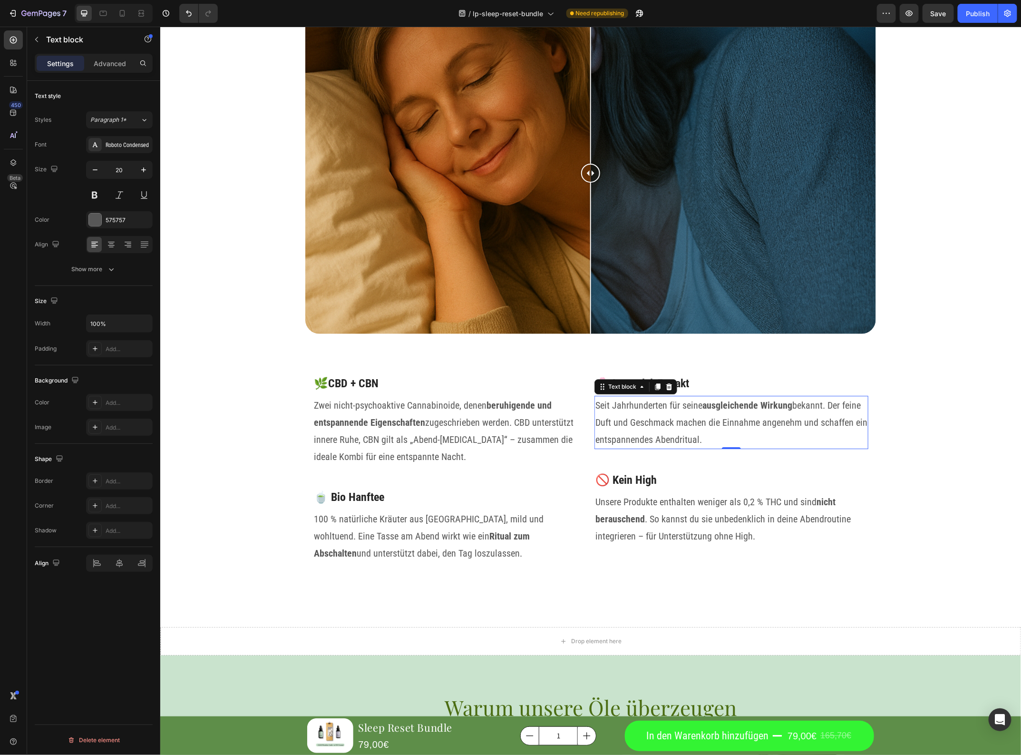
click at [576, 438] on p "Zwei nicht-psychoaktive Cannabinoide, denen beruhigende und entspannende Eigens…" at bounding box center [450, 430] width 272 height 69
click at [620, 438] on p "Seit Jahrhunderten für seine ausgleichende Wirkung bekannt. Der feine Duft und …" at bounding box center [731, 421] width 272 height 51
click at [728, 440] on p "Seit Jahrhunderten für seine ausgleichende Wirkung bekannt. Der feine Duft und …" at bounding box center [731, 421] width 272 height 51
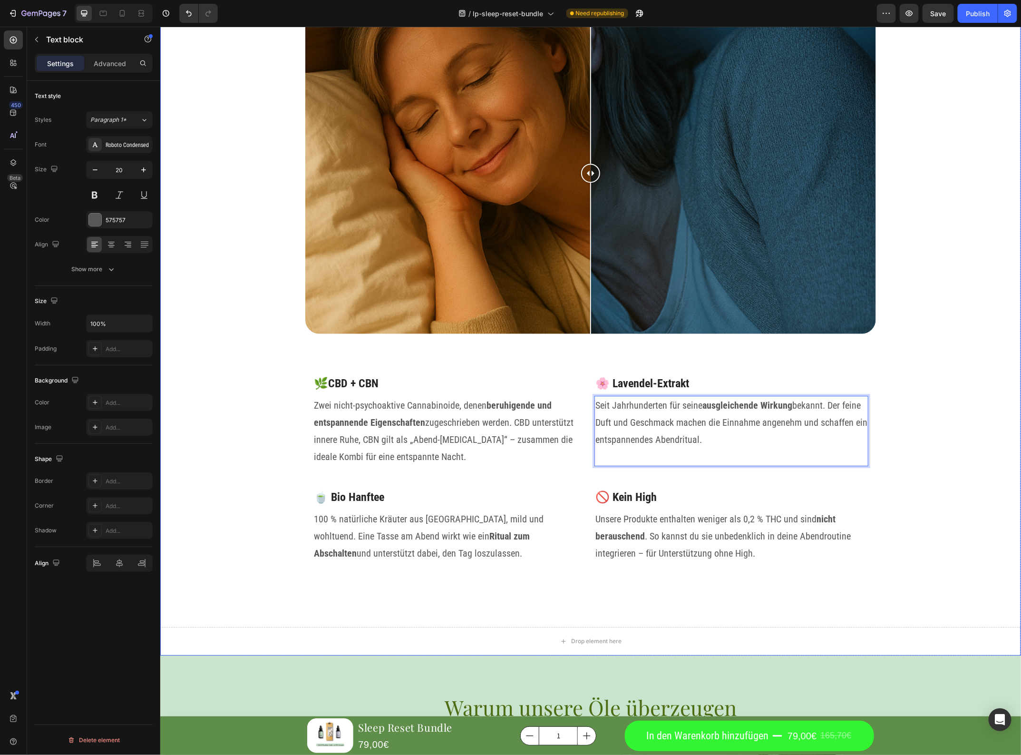
click at [898, 384] on div "Warum das Sleep Reset Bundle wirkt Heading Viele unserer Kunden haben lange nac…" at bounding box center [590, 271] width 861 height 711
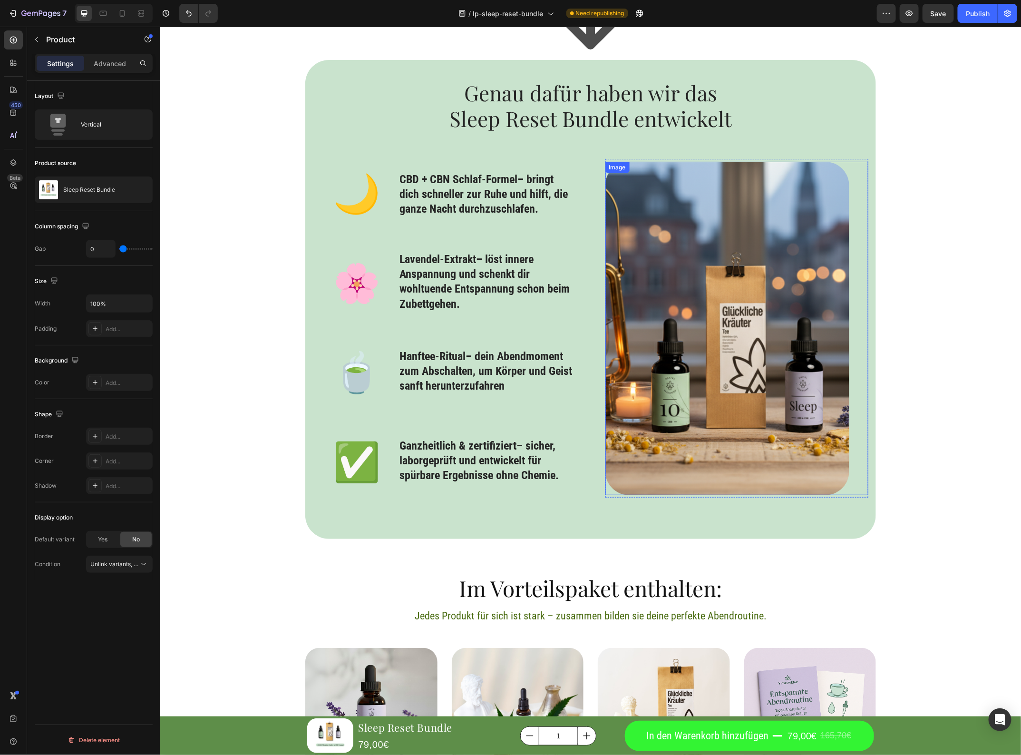
scroll to position [1907, 0]
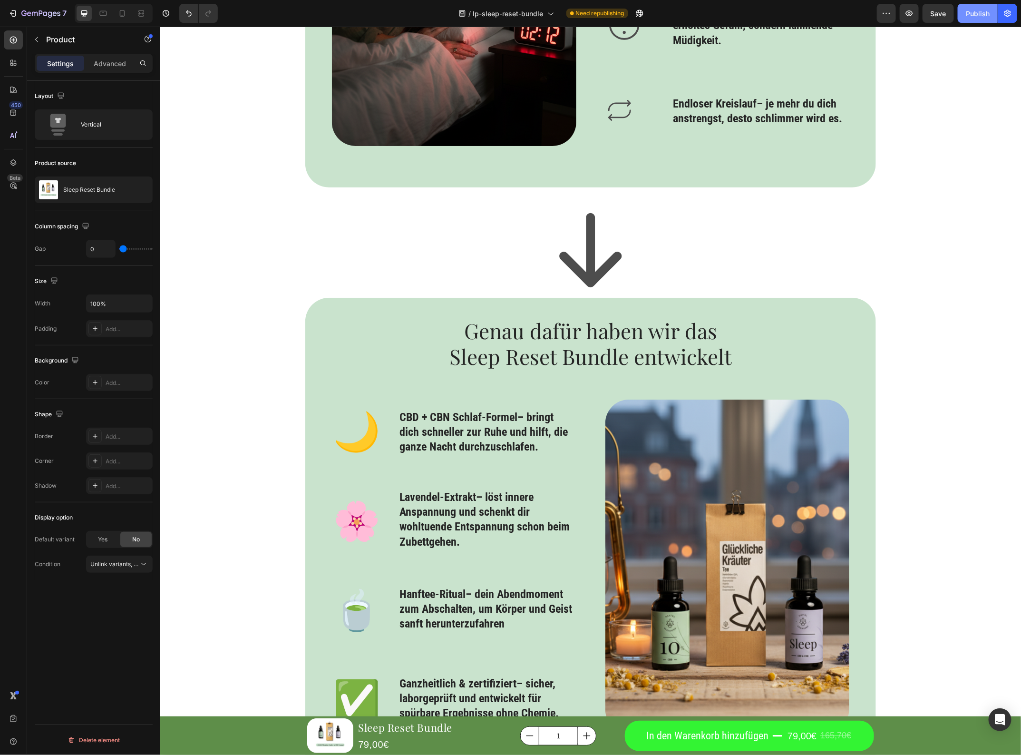
click at [980, 12] on div "Publish" at bounding box center [978, 14] width 24 height 10
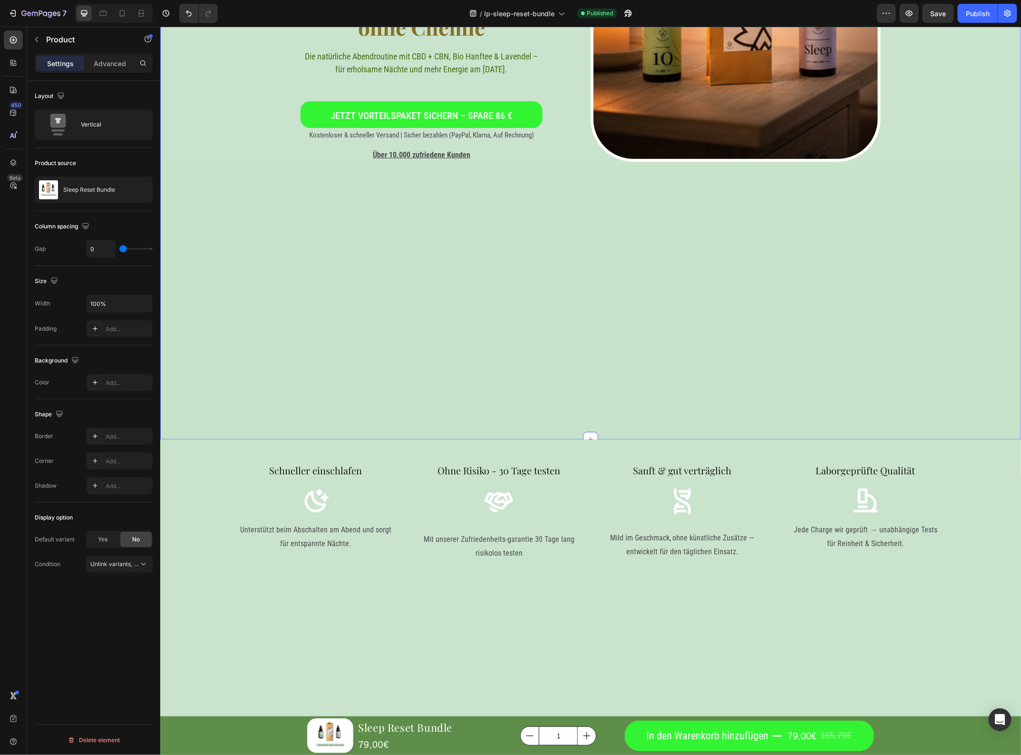
scroll to position [123, 0]
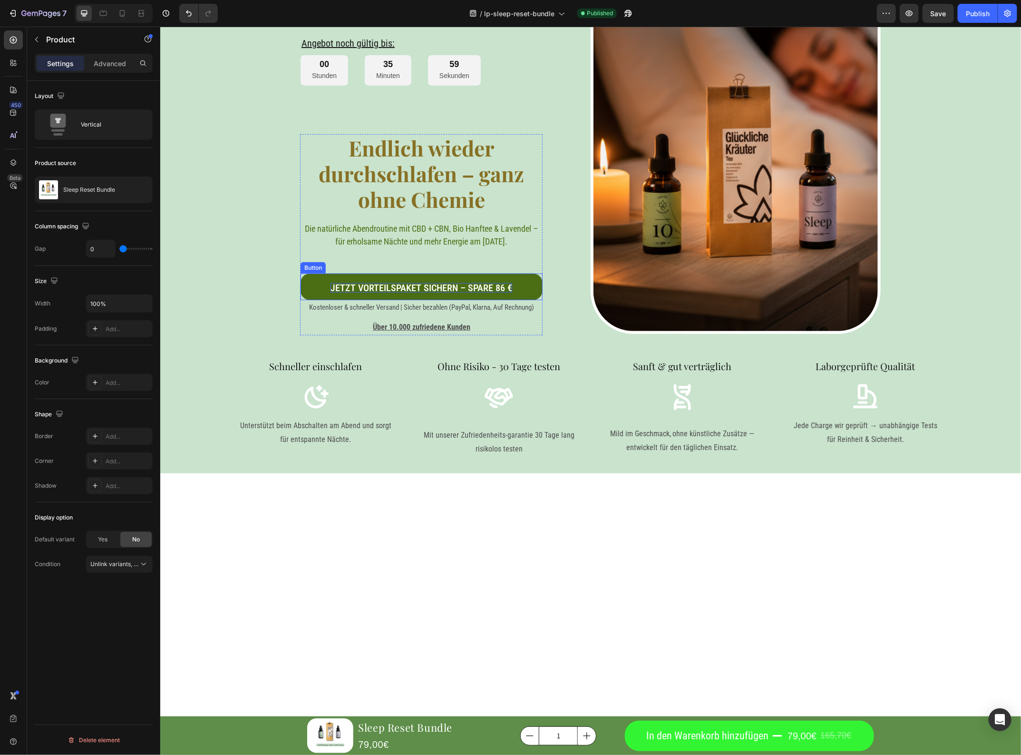
click at [473, 284] on p "Jetzt Vorteilspaket sichern – spare 86 €" at bounding box center [421, 288] width 182 height 10
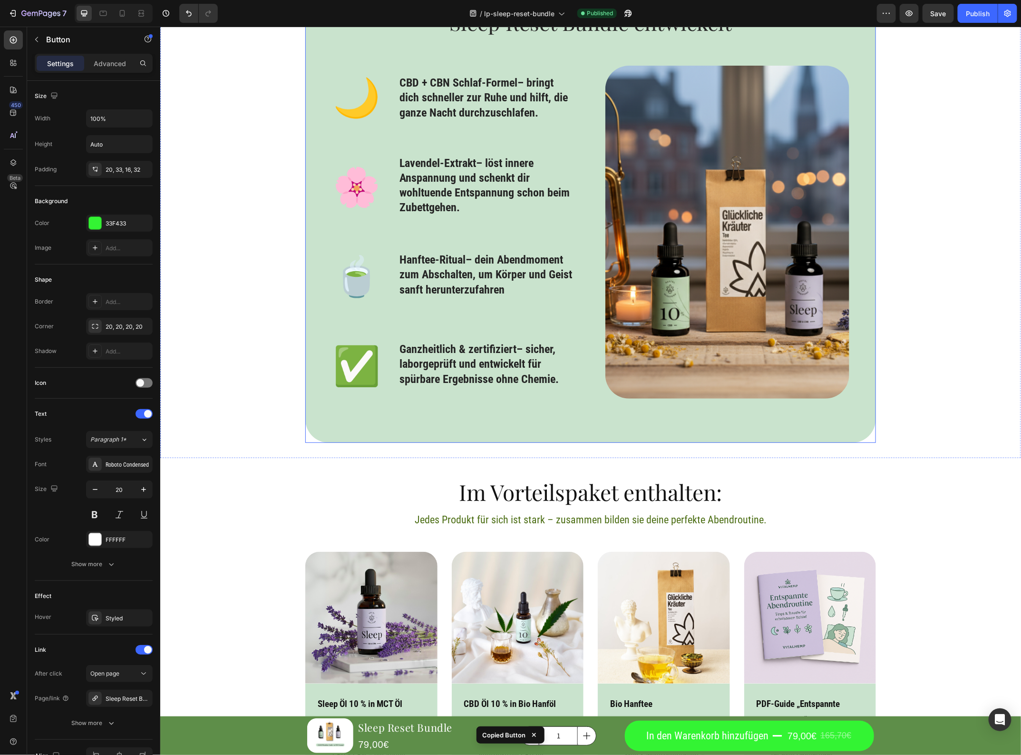
scroll to position [1788, 0]
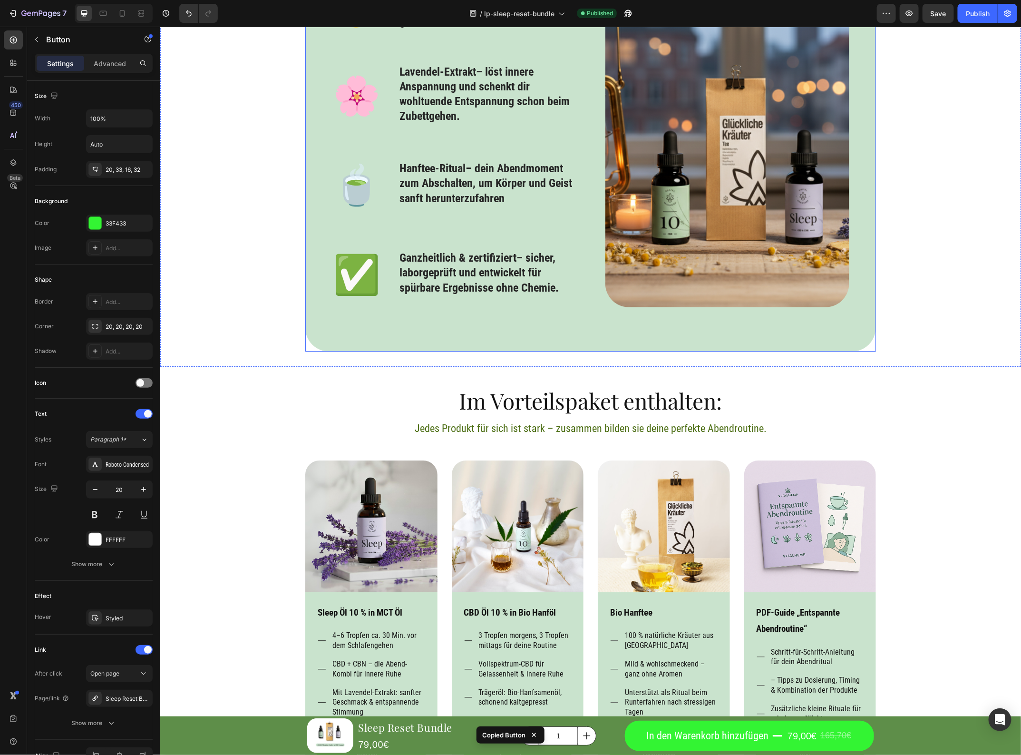
click at [559, 328] on div "Genau dafür haben wir das Sleep Reset Bundle entwickelt Heading 🌙 Text Block CB…" at bounding box center [590, 111] width 571 height 479
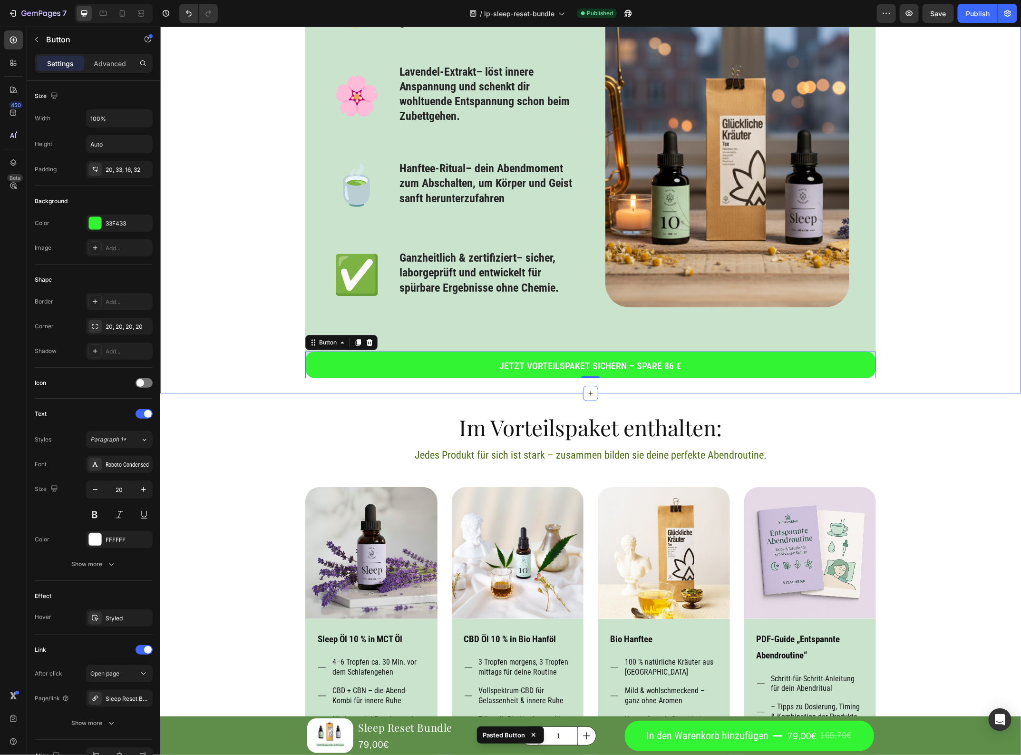
click at [414, 416] on h2 "Im Vorteilspaket enthalten:" at bounding box center [590, 427] width 847 height 30
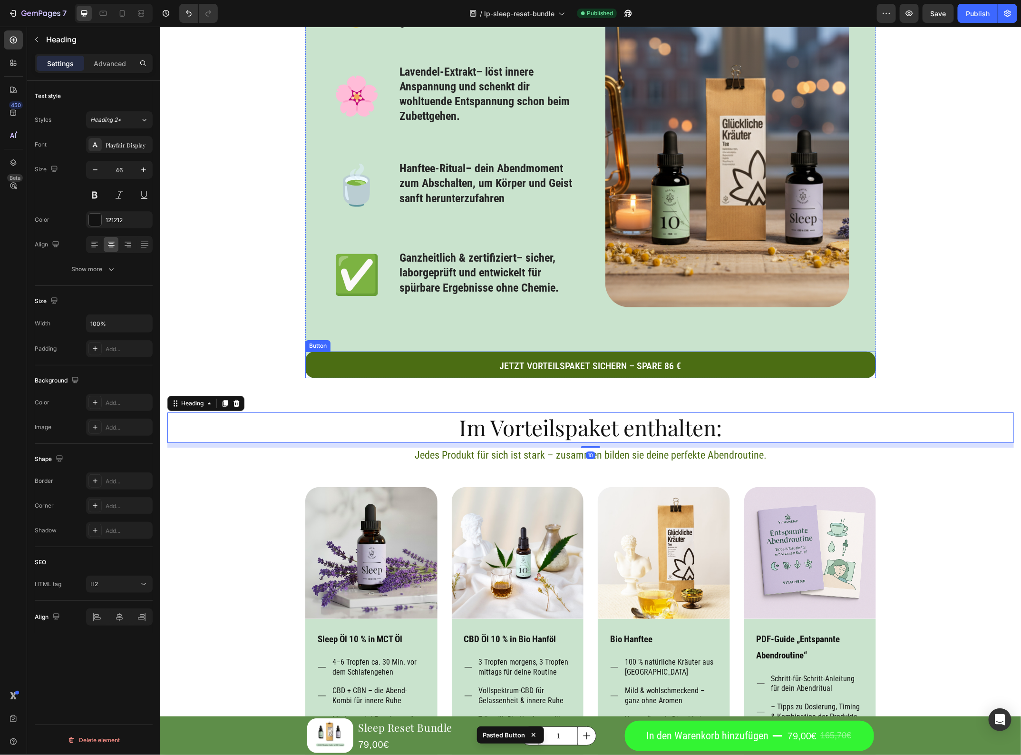
click at [381, 368] on link "Jetzt Vorteilspaket sichern – spare 86 €" at bounding box center [590, 364] width 571 height 27
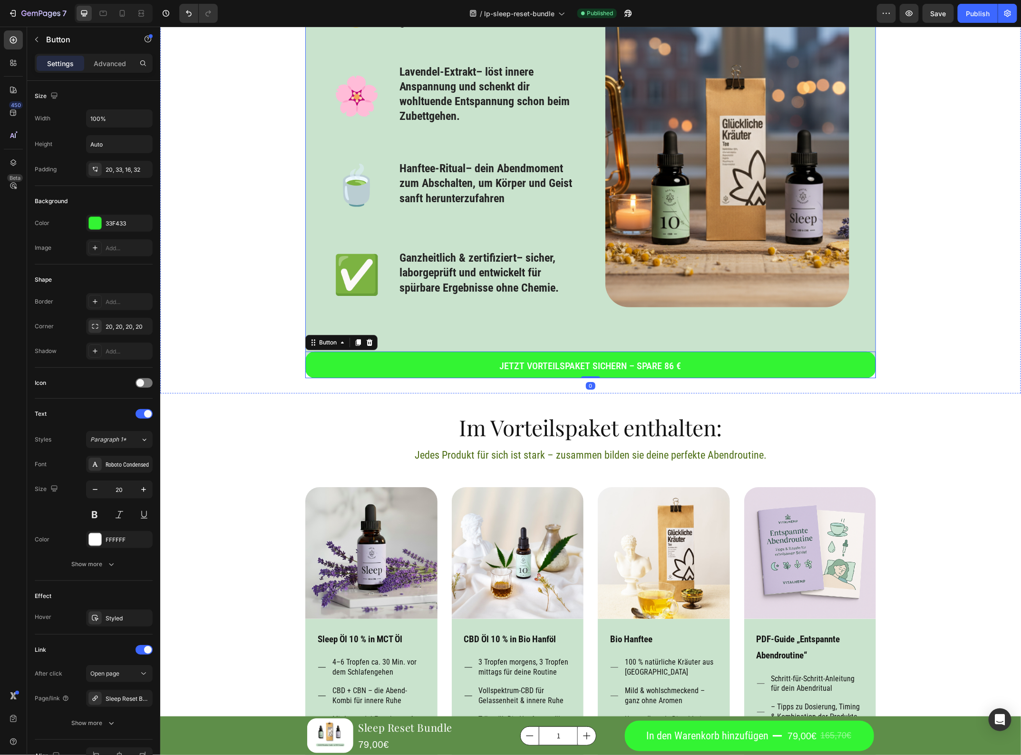
click at [410, 321] on div "Genau dafür haben wir das Sleep Reset Bundle entwickelt Heading 🌙 Text Block CB…" at bounding box center [590, 125] width 571 height 506
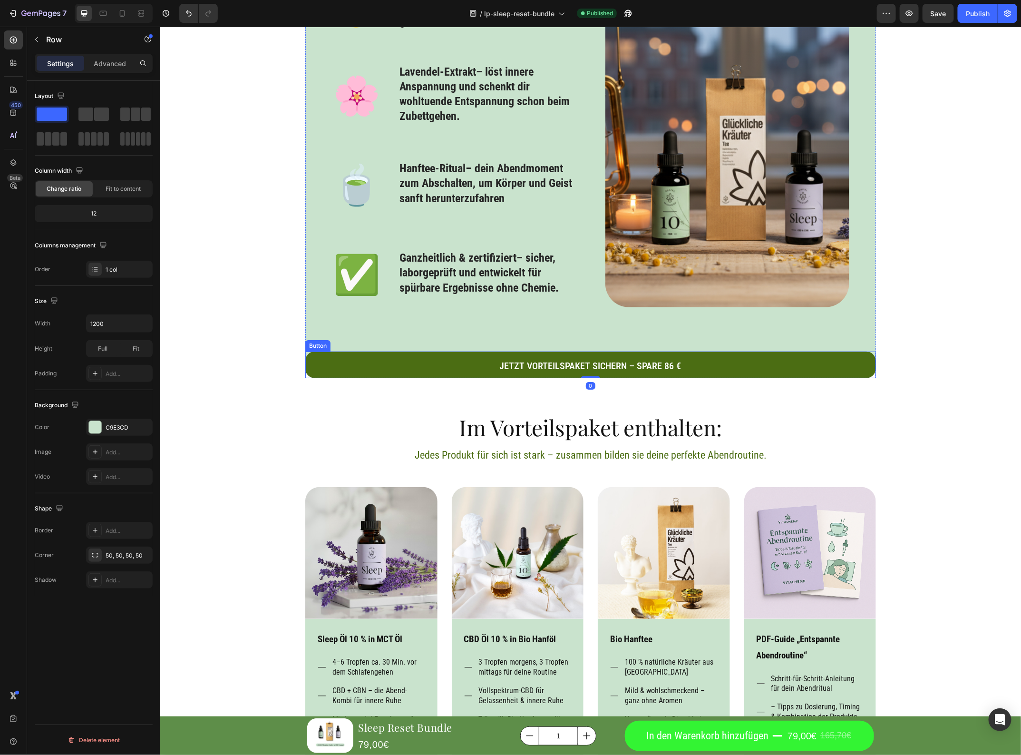
click at [403, 363] on link "Jetzt Vorteilspaket sichern – spare 86 €" at bounding box center [590, 364] width 571 height 27
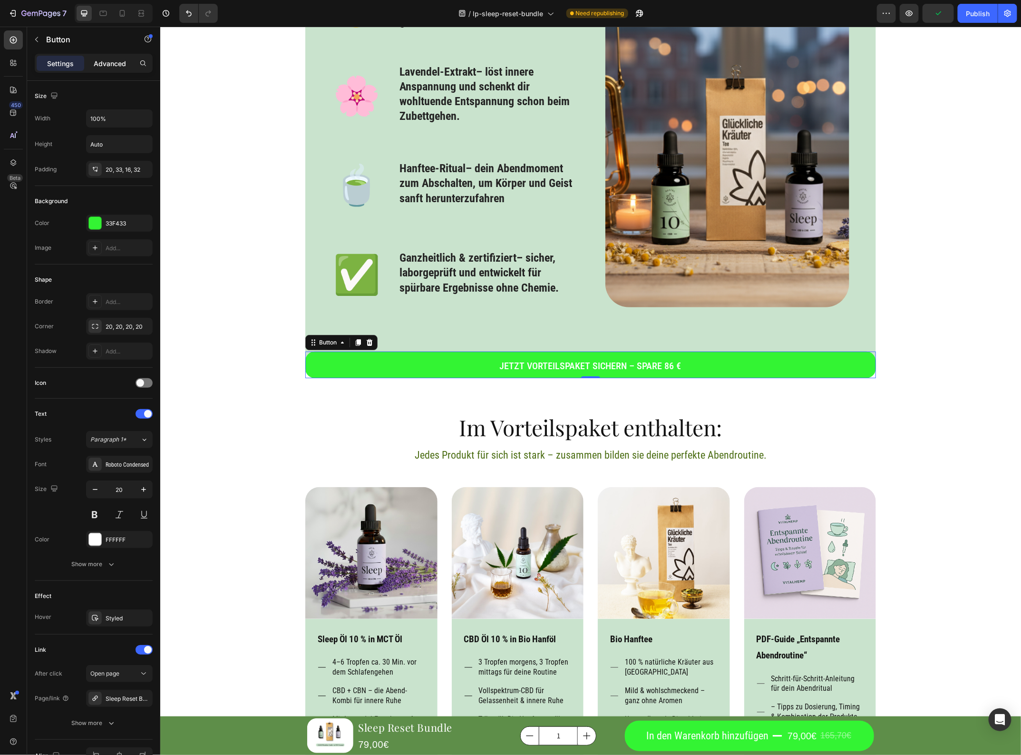
click at [120, 61] on p "Advanced" at bounding box center [110, 64] width 32 height 10
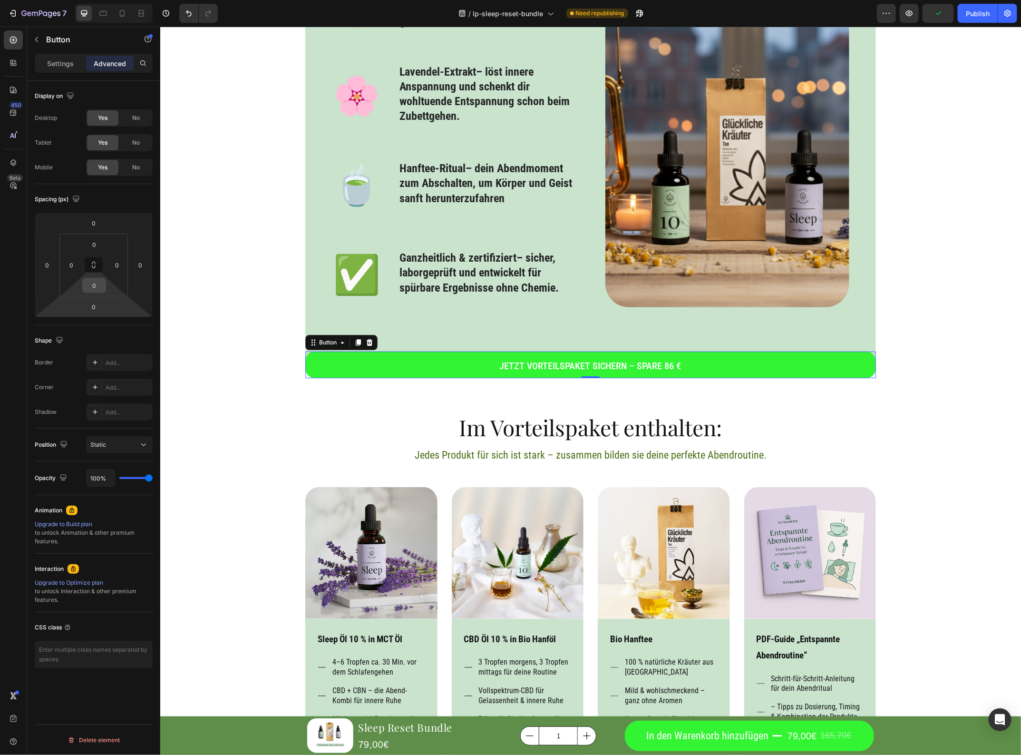
click at [98, 281] on input "0" at bounding box center [94, 285] width 19 height 14
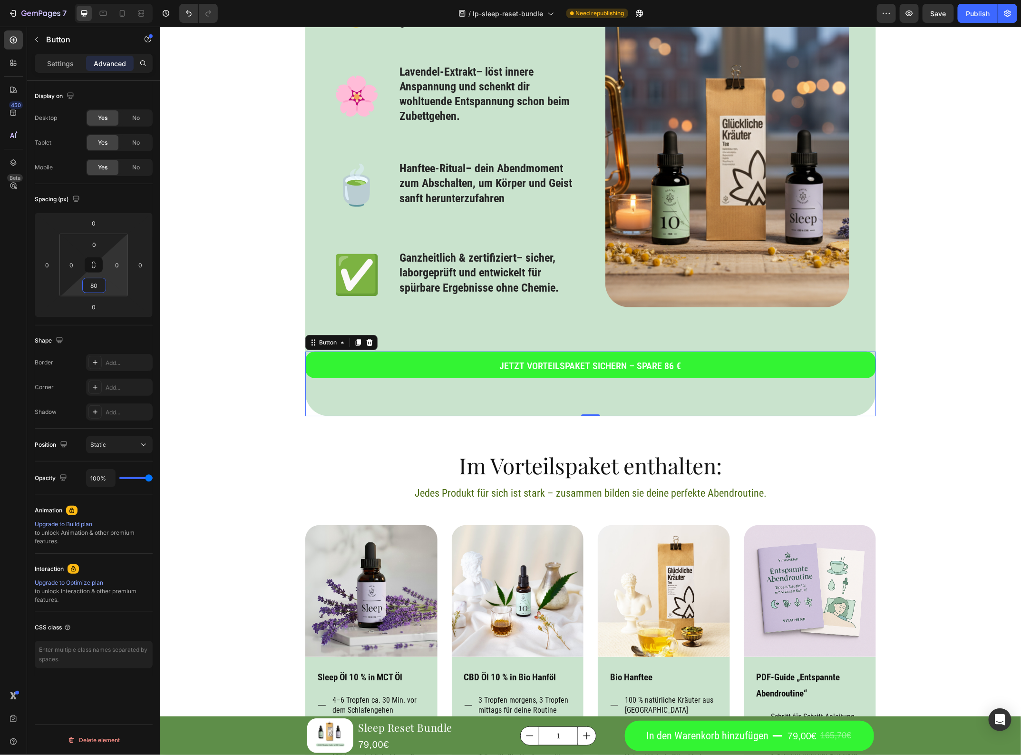
type input "8"
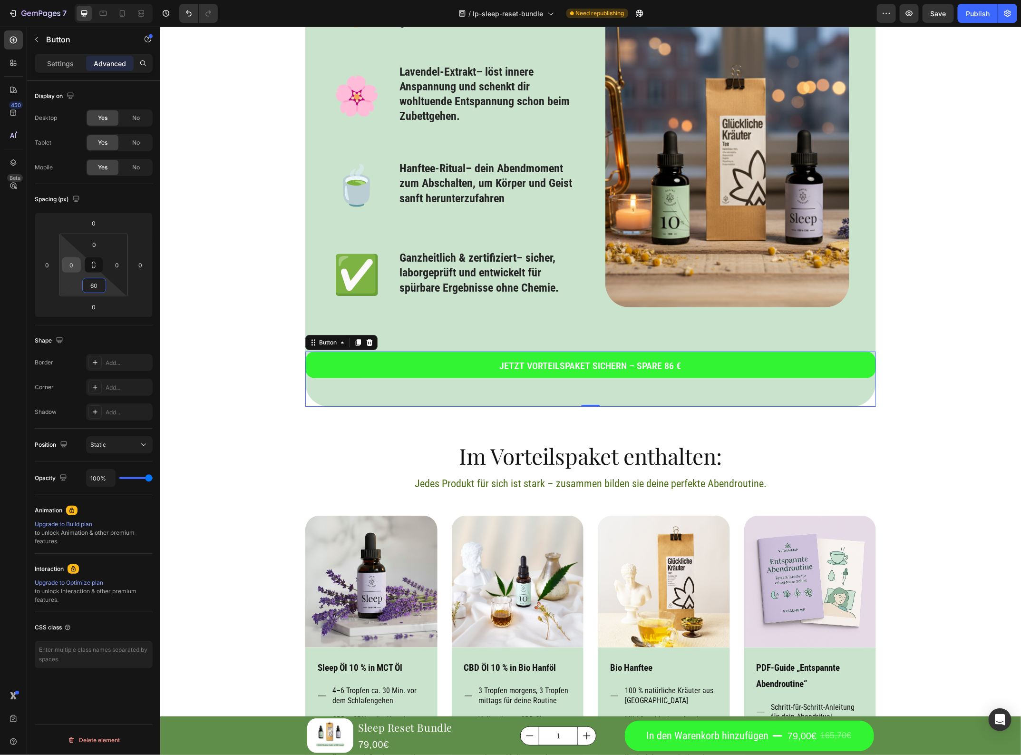
type input "60"
click at [74, 269] on input "0" at bounding box center [71, 265] width 14 height 14
type input "80"
click at [115, 263] on input "0" at bounding box center [117, 265] width 14 height 14
type input "80"
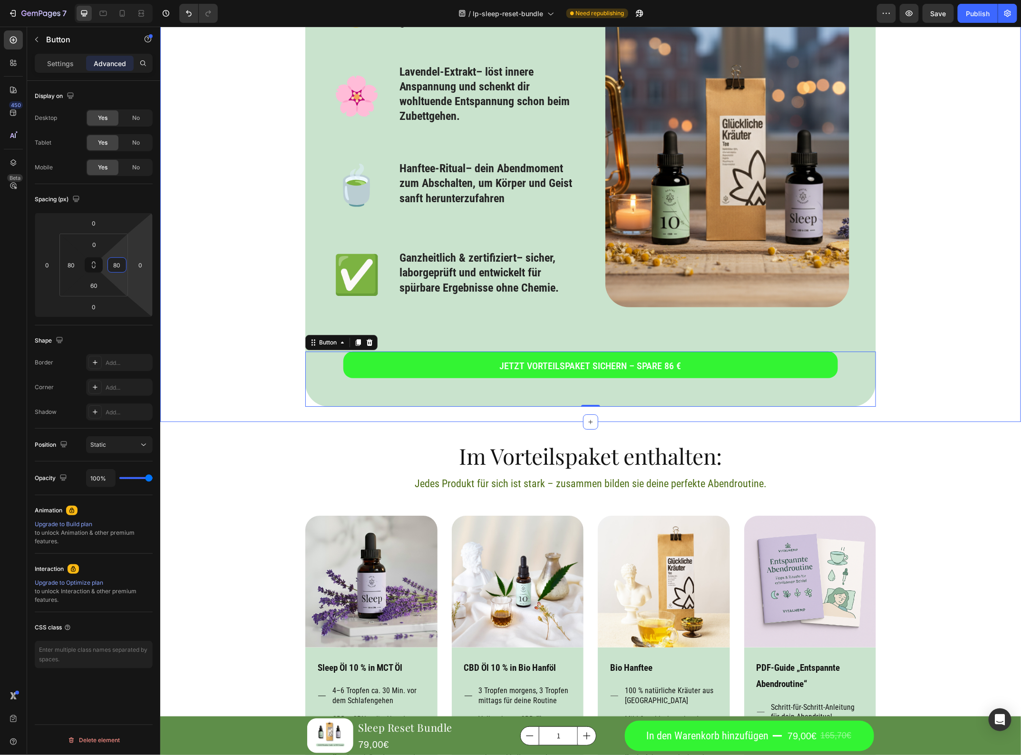
click at [954, 366] on div "Icon Genau dafür haben wir das Sleep Reset Bundle entwickelt Heading 🌙 Text Blo…" at bounding box center [590, 91] width 861 height 629
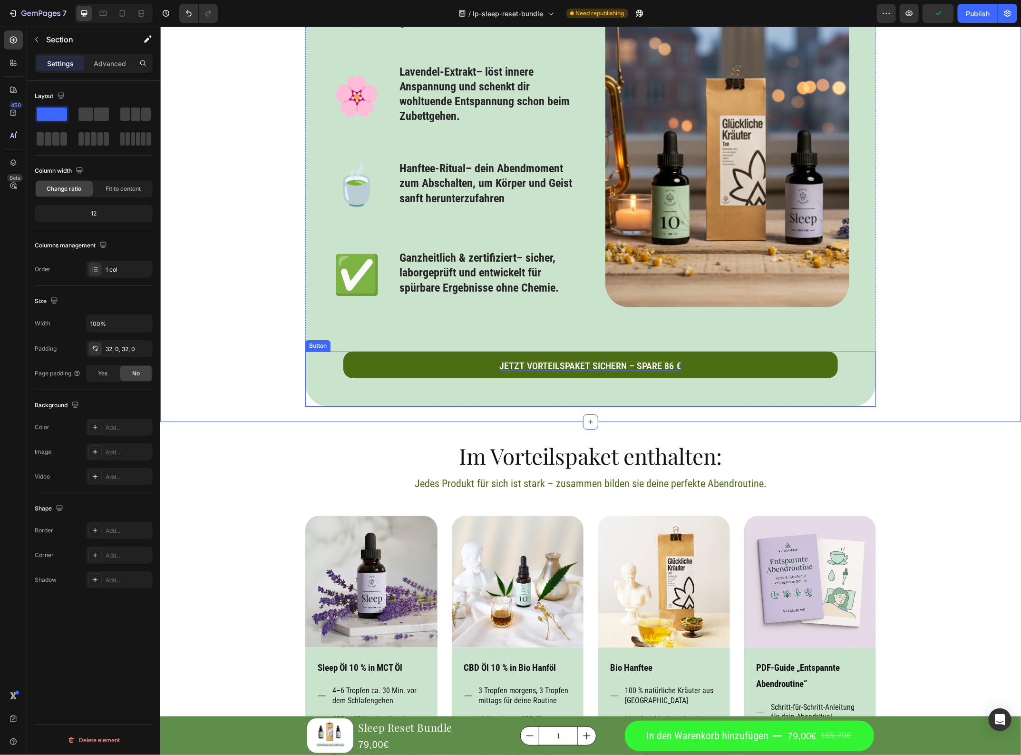
click at [567, 363] on p "Jetzt Vorteilspaket sichern – spare 86 €" at bounding box center [591, 366] width 182 height 10
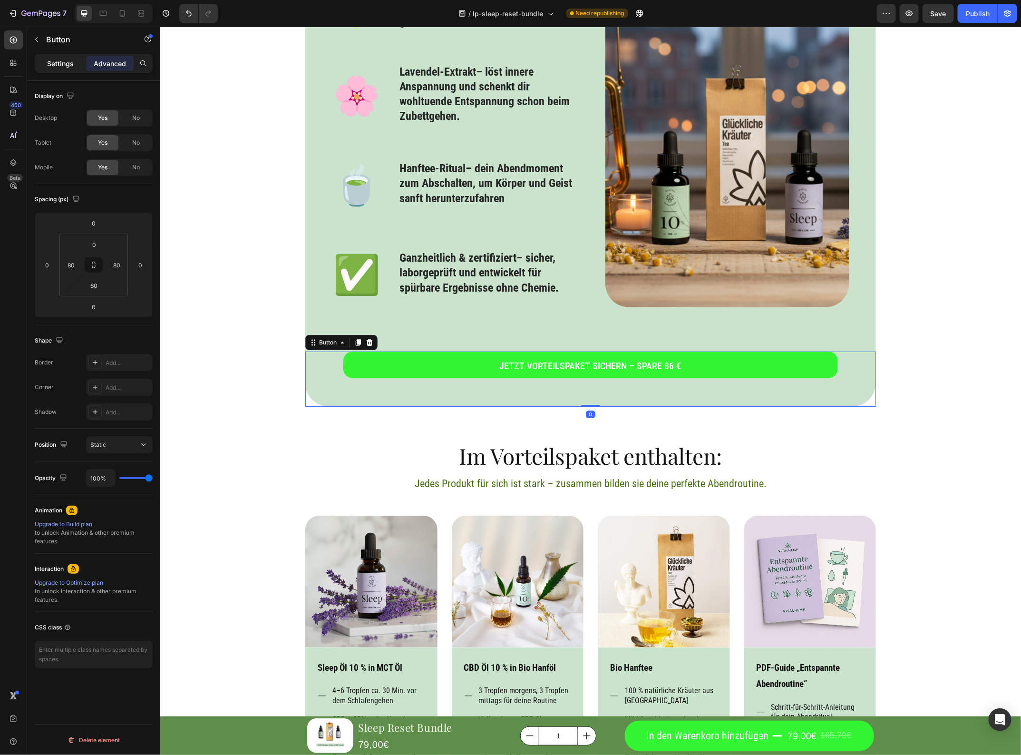
click at [56, 62] on p "Settings" at bounding box center [60, 64] width 27 height 10
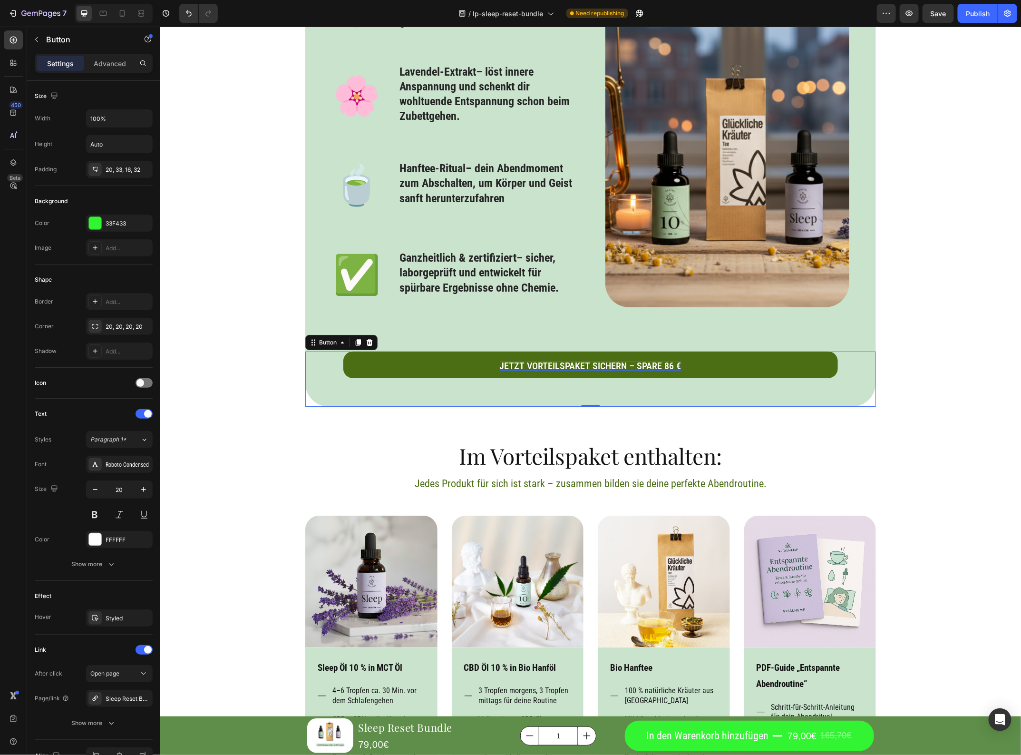
click at [555, 363] on p "Jetzt Vorteilspaket sichern – spare 86 €" at bounding box center [591, 366] width 182 height 10
click at [553, 361] on p "Jetzt Vorteilspaket sichern – spare 86 €" at bounding box center [591, 366] width 182 height 10
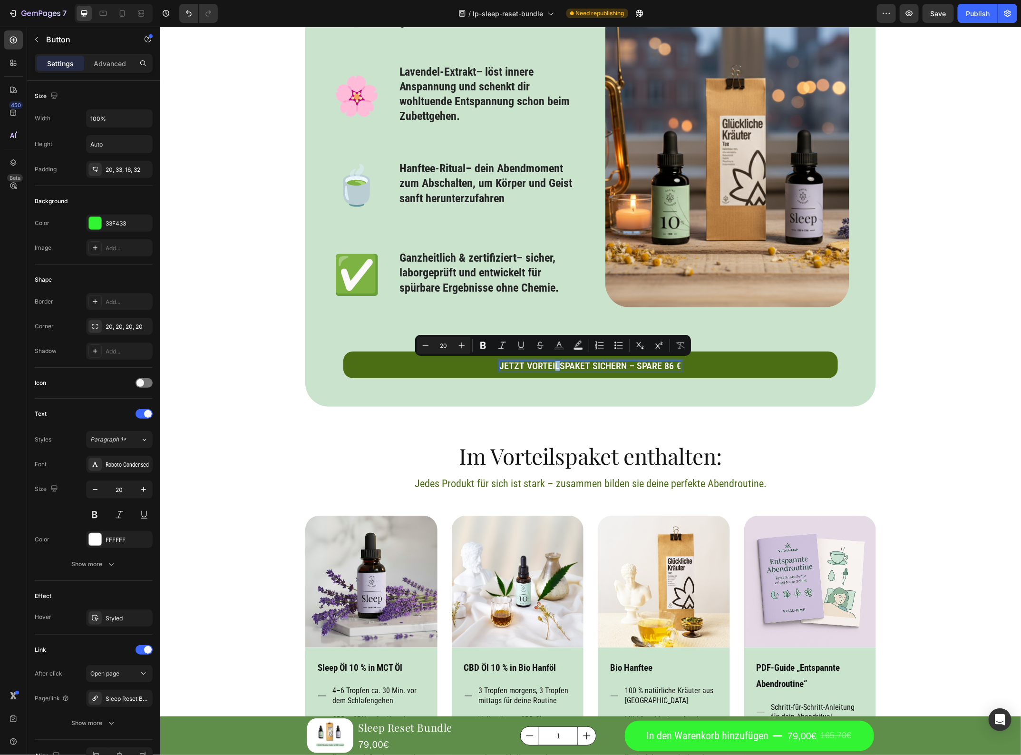
click at [553, 361] on p "Jetzt Vorteilspaket sichern – spare 86 €" at bounding box center [591, 366] width 182 height 10
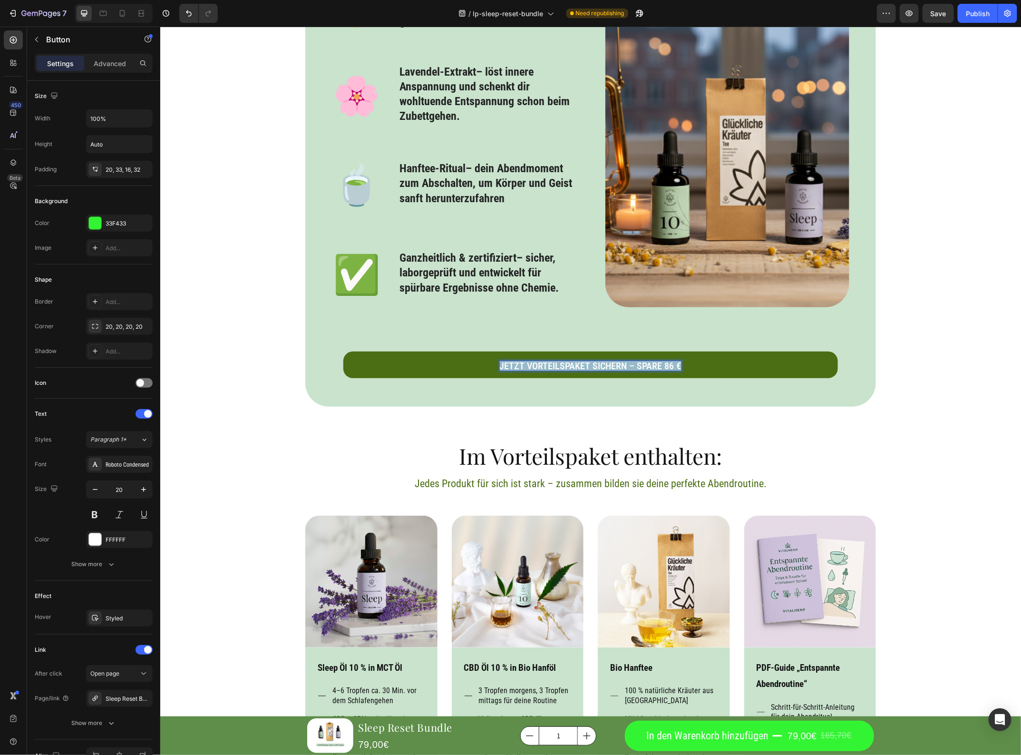
click at [553, 361] on p "Jetzt Vorteilspaket sichern – spare 86 €" at bounding box center [591, 366] width 182 height 10
click at [558, 358] on link "Jetzt Vorteilspaket sichern – spare 86 €" at bounding box center [590, 364] width 495 height 27
click at [569, 366] on p "Jetzt Vorteilspaket sichern – spare 86 €" at bounding box center [591, 366] width 182 height 10
click at [583, 365] on p "Jetzt Vorteilspaket sichern – spare 86 €" at bounding box center [591, 366] width 182 height 10
click at [585, 365] on p "Jetzt Vorteilspaket sichern – spare 86 €" at bounding box center [591, 366] width 182 height 10
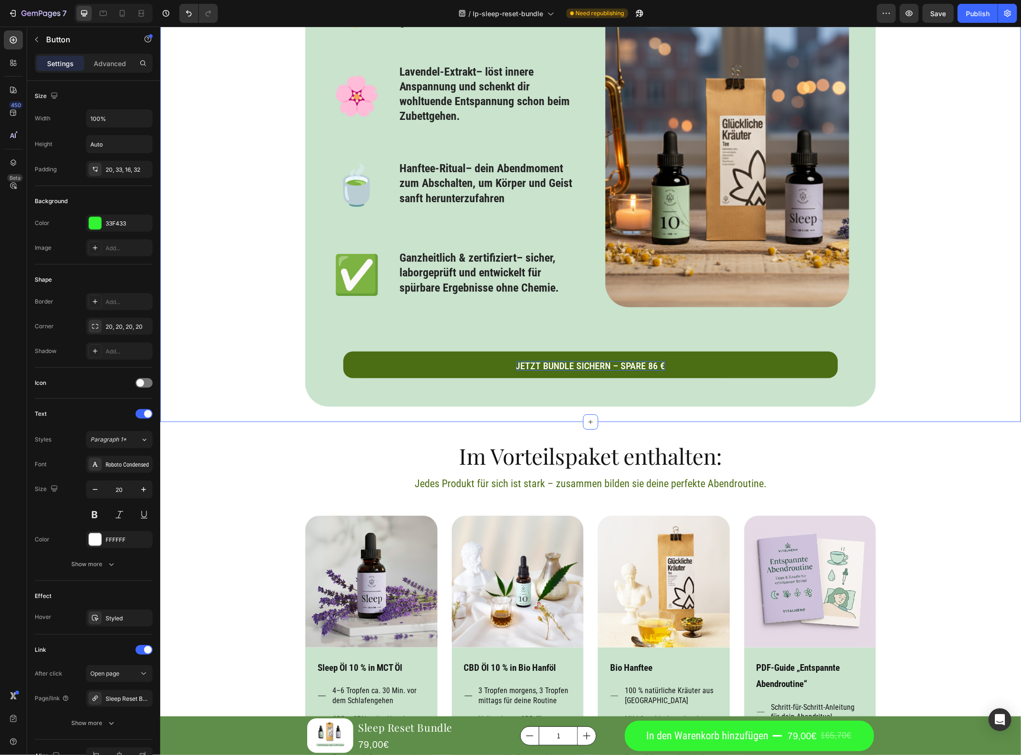
click at [947, 393] on div "Icon Genau dafür haben wir das Sleep Reset Bundle entwickelt Heading 🌙 Text Blo…" at bounding box center [590, 91] width 861 height 629
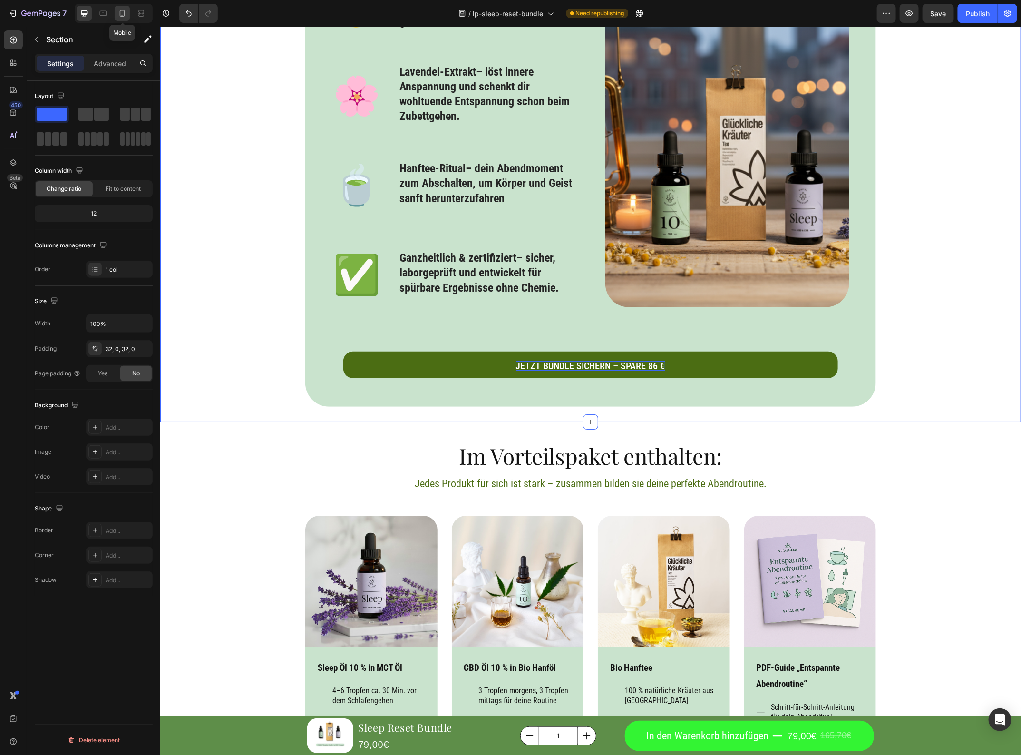
click at [119, 18] on div at bounding box center [122, 13] width 15 height 15
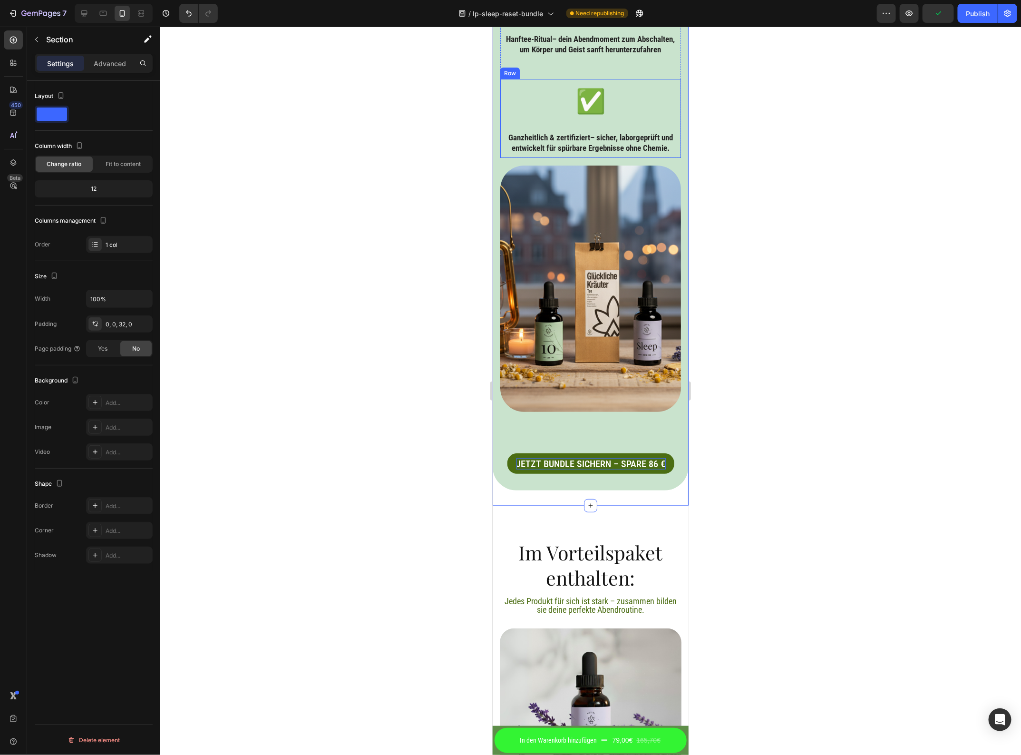
scroll to position [1966, 0]
drag, startPoint x: 86, startPoint y: 10, endPoint x: 91, endPoint y: 10, distance: 5.2
click at [86, 10] on icon at bounding box center [84, 14] width 10 height 10
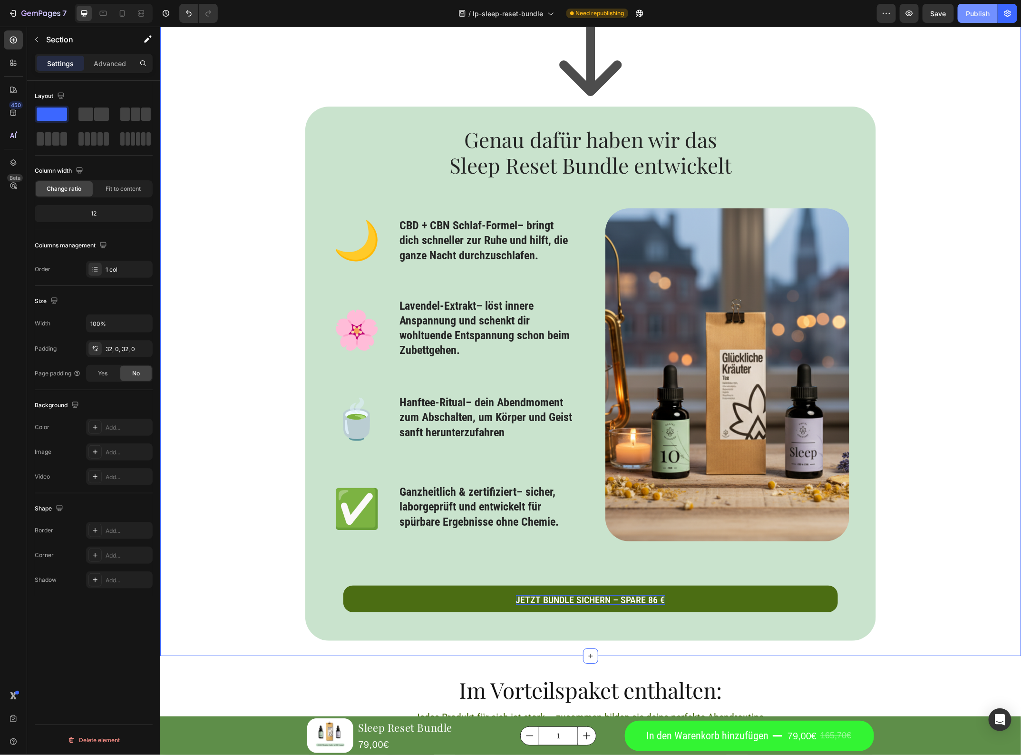
scroll to position [1490, 0]
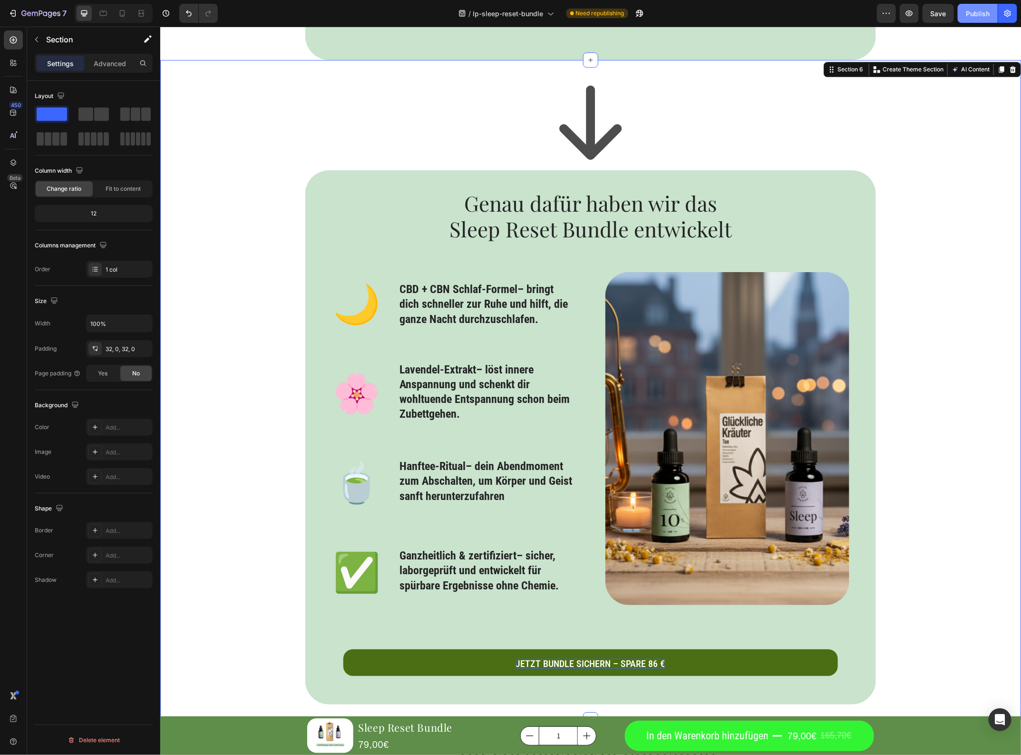
click at [970, 13] on div "Publish" at bounding box center [978, 14] width 24 height 10
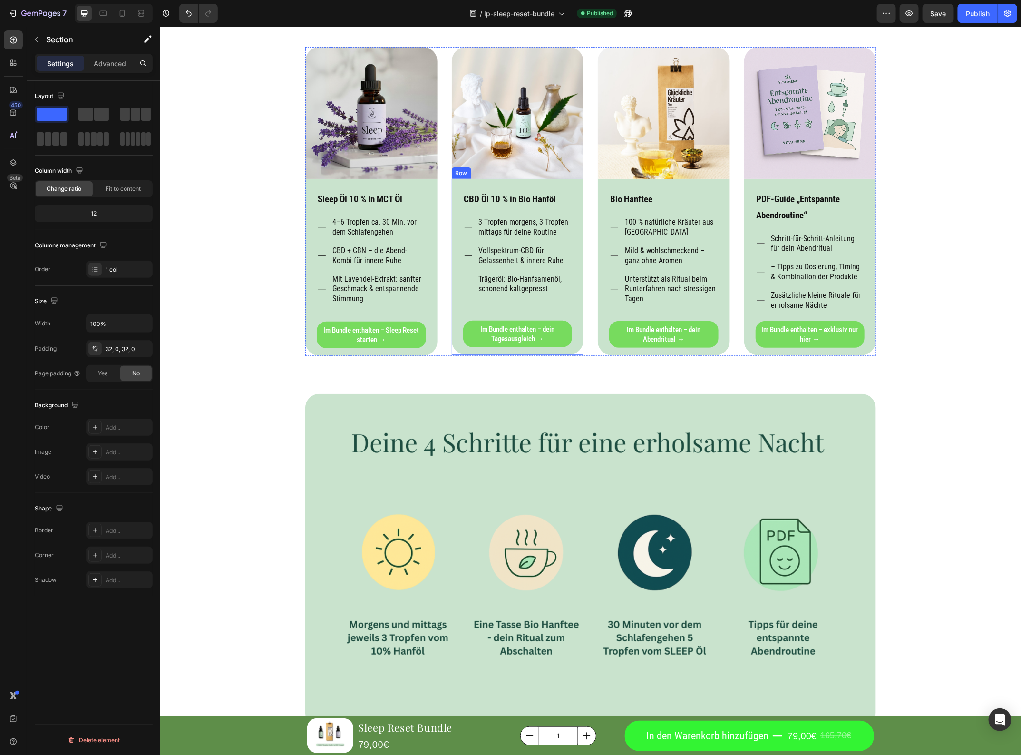
scroll to position [2323, 0]
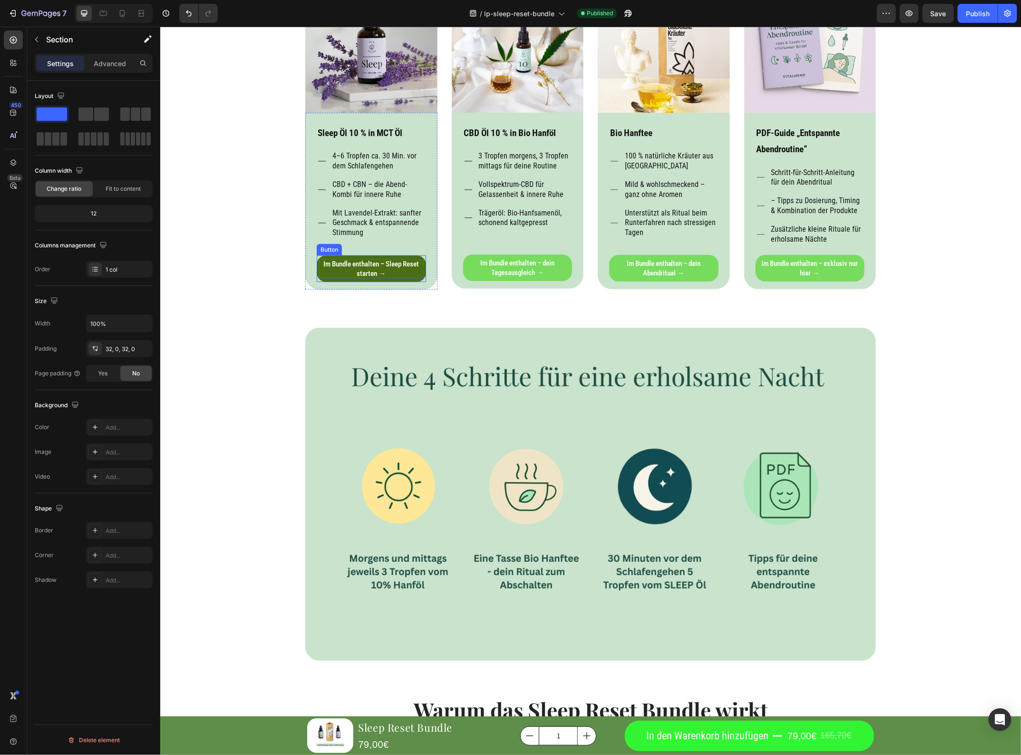
click at [383, 264] on p "Im Bundle enthalten – Sleep Reset starten →" at bounding box center [371, 268] width 105 height 19
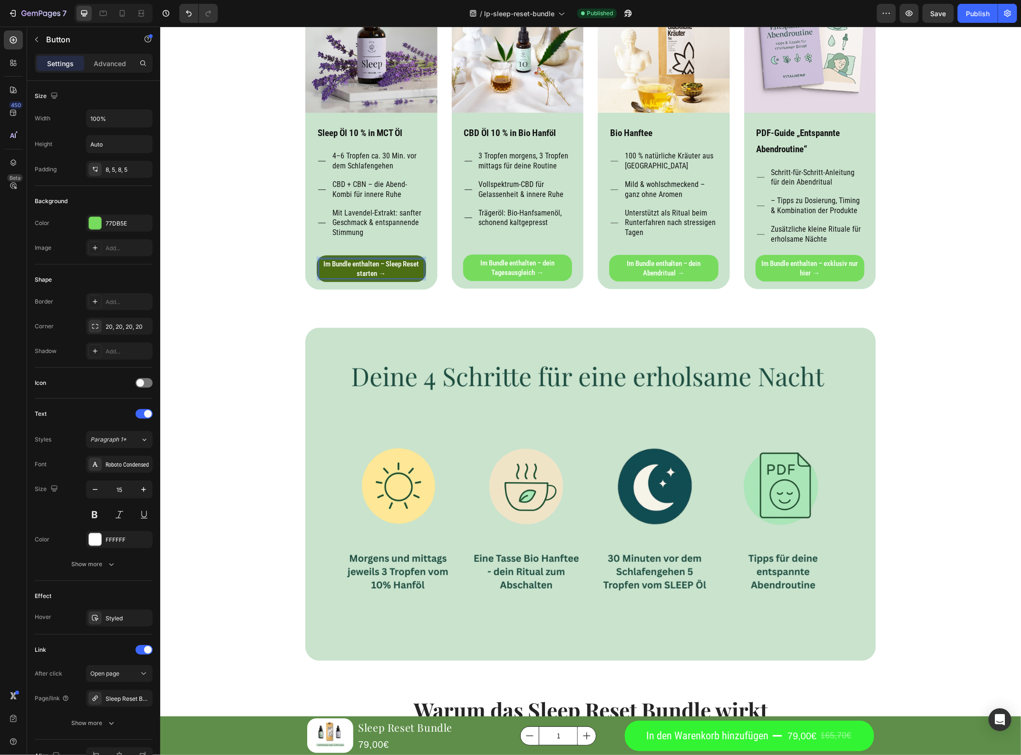
click at [381, 268] on p "Im Bundle enthalten – Sleep Reset starten →" at bounding box center [371, 268] width 105 height 19
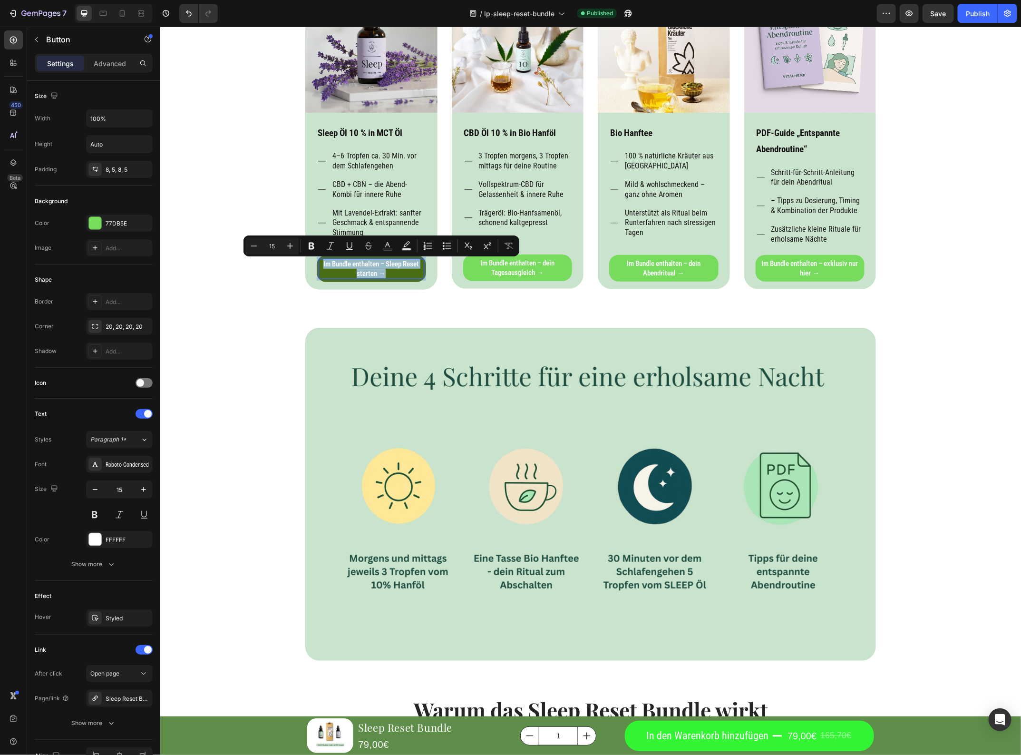
click at [381, 268] on p "Im Bundle enthalten – Sleep Reset starten →" at bounding box center [371, 268] width 105 height 19
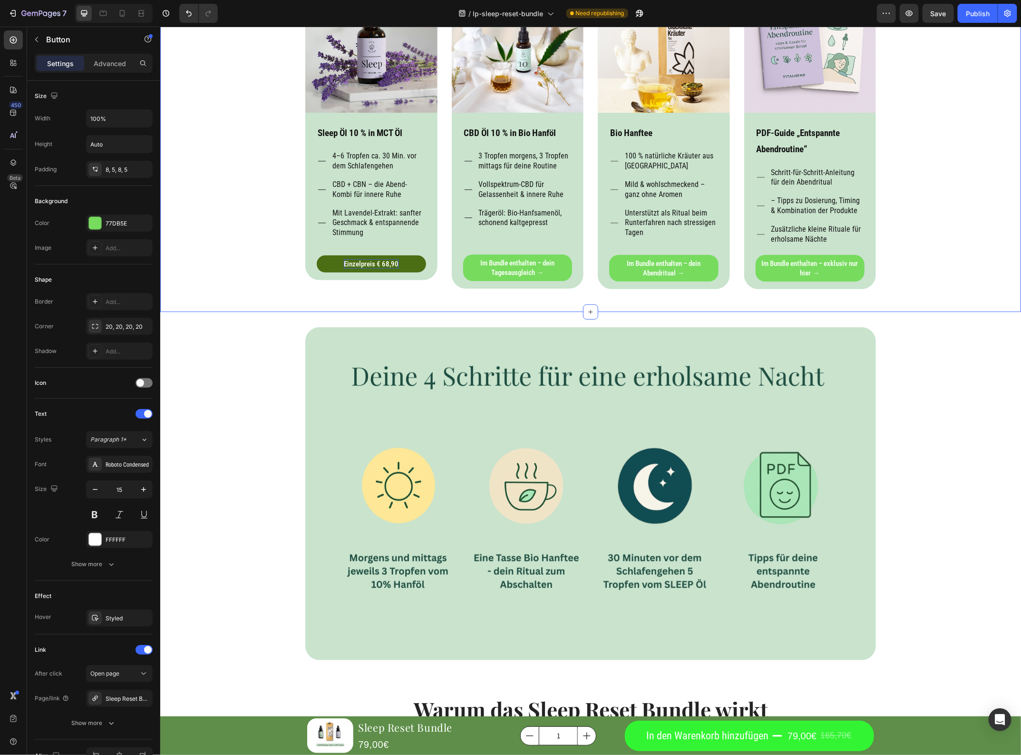
click at [262, 197] on div "Im Vorteilspaket enthalten: Heading Jedes Produkt für sich ist stark – zusammen…" at bounding box center [590, 97] width 847 height 383
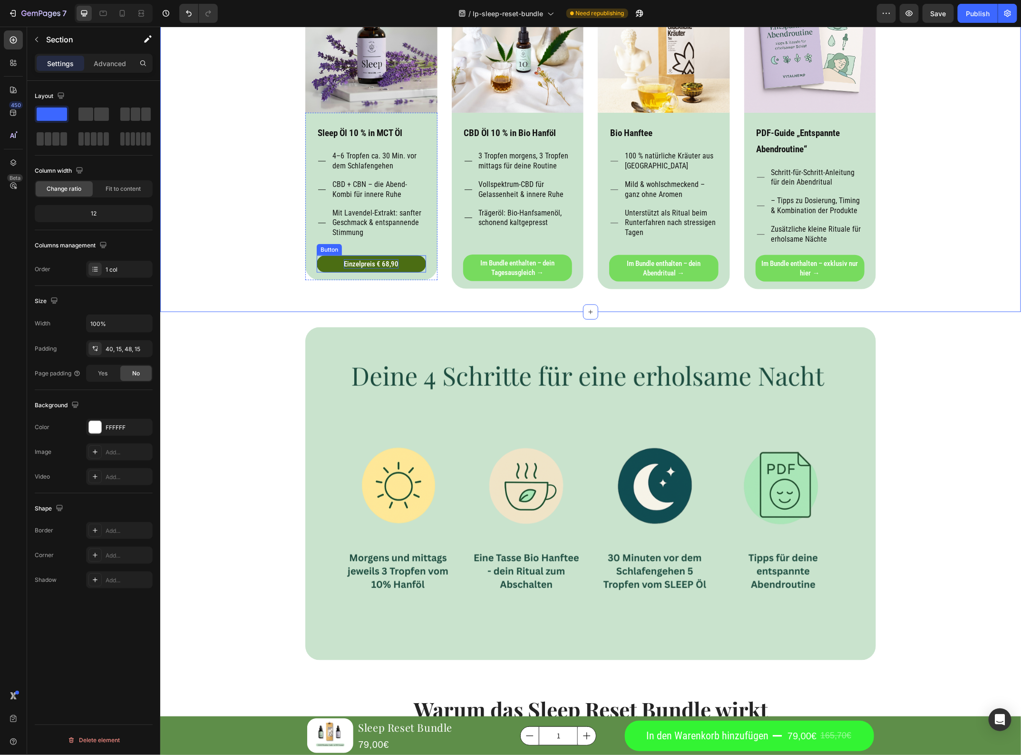
click at [400, 260] on link "Einzelpreis € 68,90" at bounding box center [370, 263] width 109 height 17
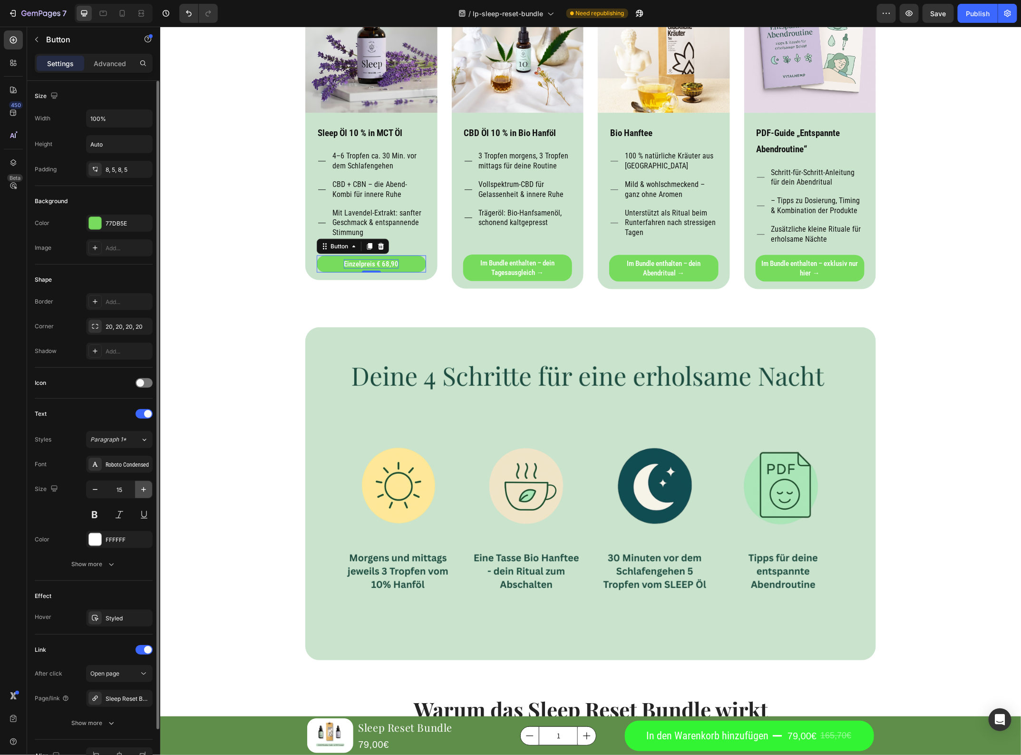
click at [141, 485] on button "button" at bounding box center [143, 489] width 17 height 17
click at [142, 485] on button "button" at bounding box center [143, 489] width 17 height 17
type input "18"
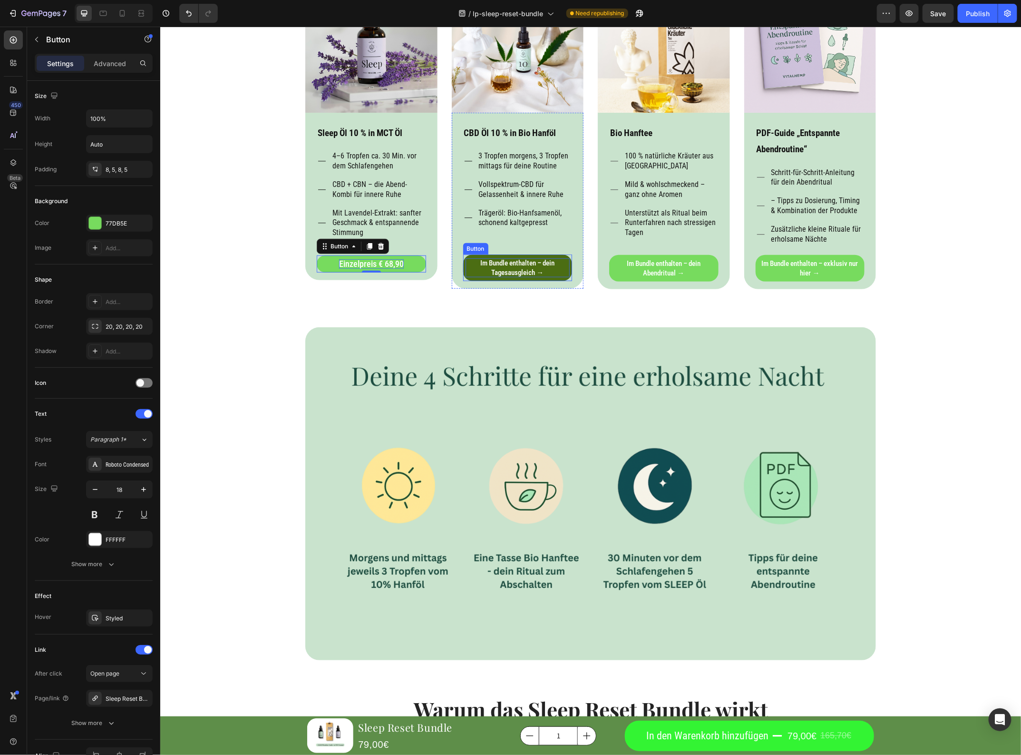
click at [483, 271] on p "Im Bundle enthalten – dein Tagesausgleich →" at bounding box center [517, 267] width 105 height 19
click at [372, 260] on p "Einzelpreis € 68,90" at bounding box center [371, 264] width 65 height 10
copy p "Einzelpreis € 68,90"
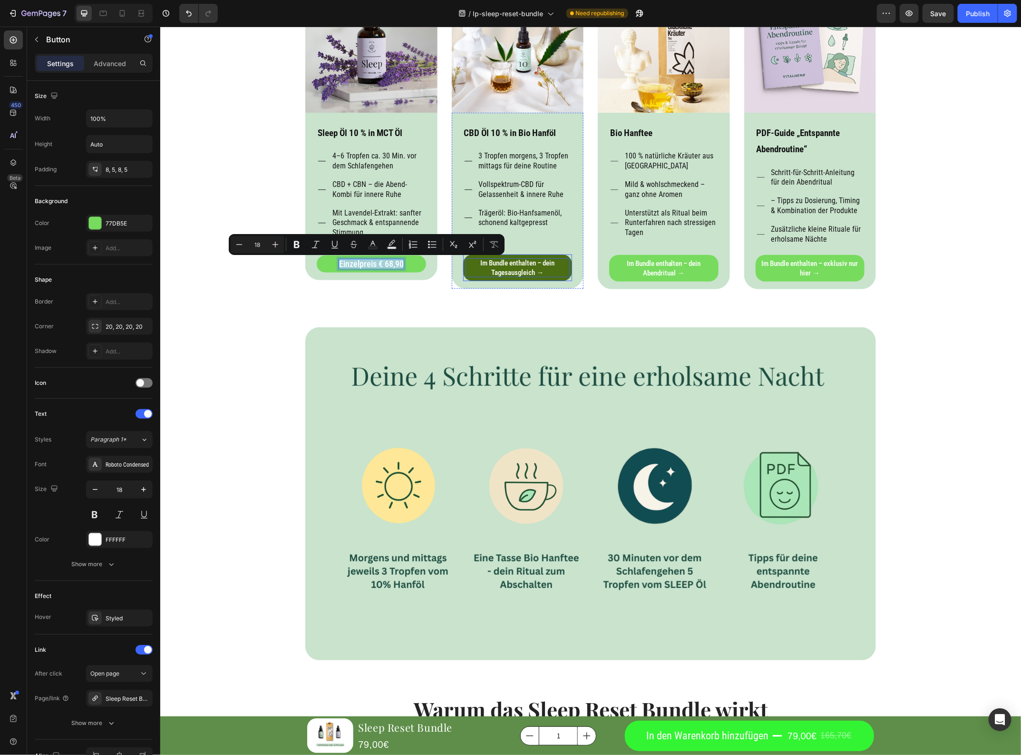
click at [528, 269] on p "Im Bundle enthalten – dein Tagesausgleich →" at bounding box center [517, 267] width 105 height 19
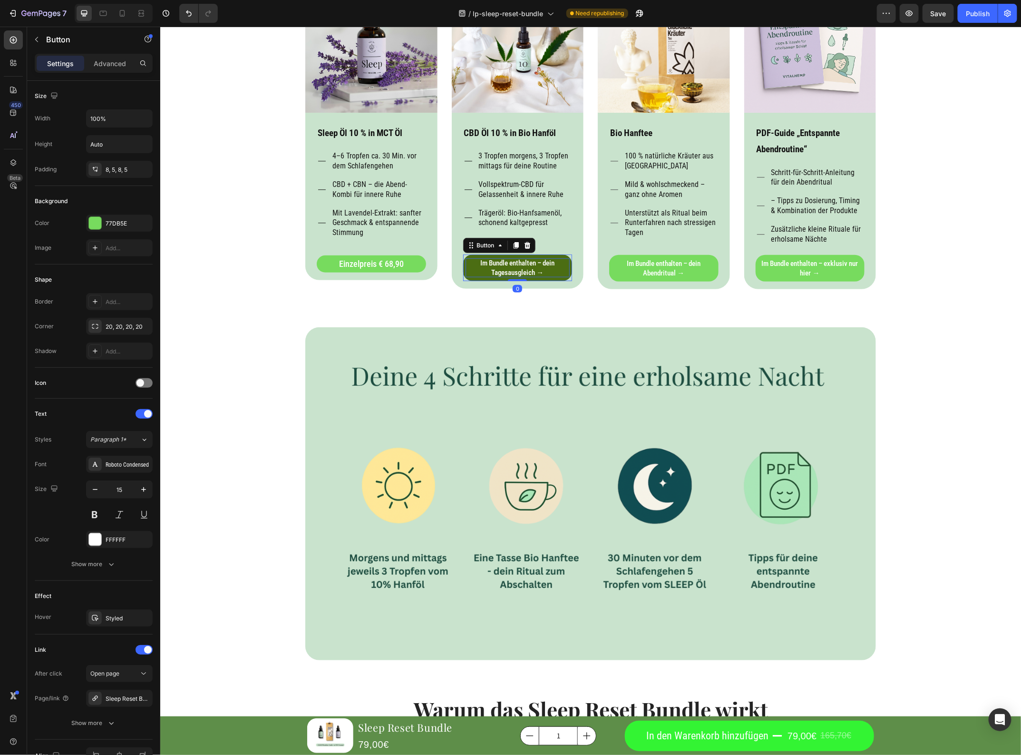
click at [528, 269] on p "Im Bundle enthalten – dein Tagesausgleich →" at bounding box center [517, 267] width 105 height 19
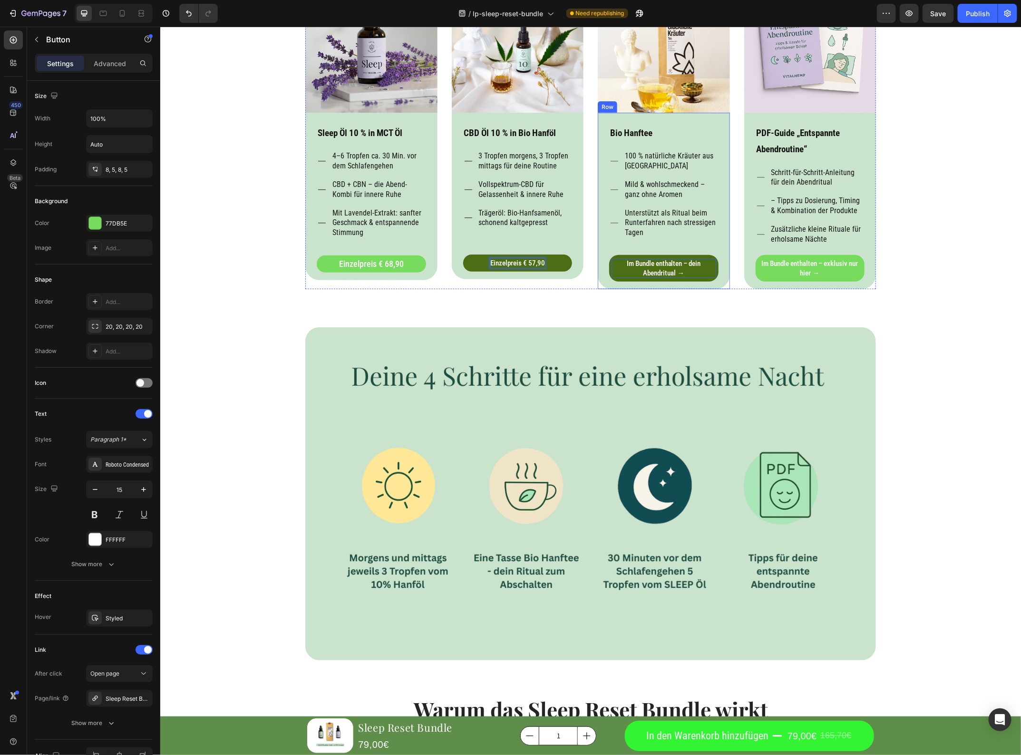
click at [660, 266] on p "Im Bundle enthalten – dein Abendritual →" at bounding box center [663, 267] width 105 height 19
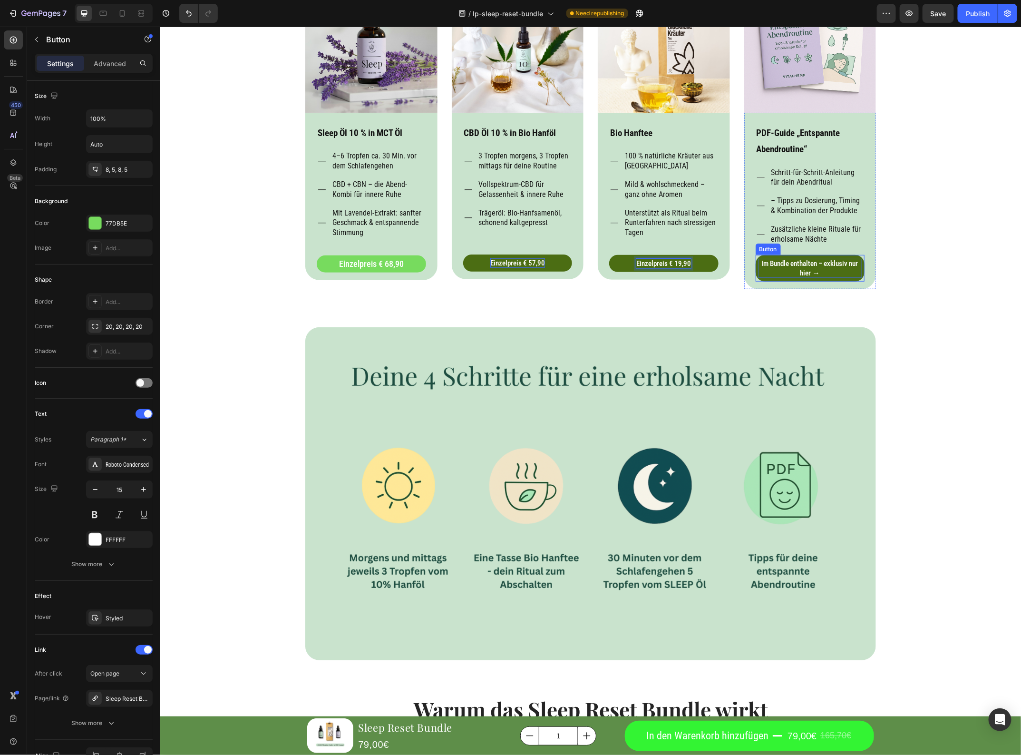
click at [780, 269] on p "Im Bundle enthalten – exklusiv nur hier →" at bounding box center [810, 267] width 105 height 19
click at [776, 269] on p "Im Bundle enthalten – exklusiv nur hier →" at bounding box center [810, 267] width 105 height 19
click at [782, 264] on p "Im Bundle enthalten – exklusiv nur hier →" at bounding box center [810, 267] width 105 height 19
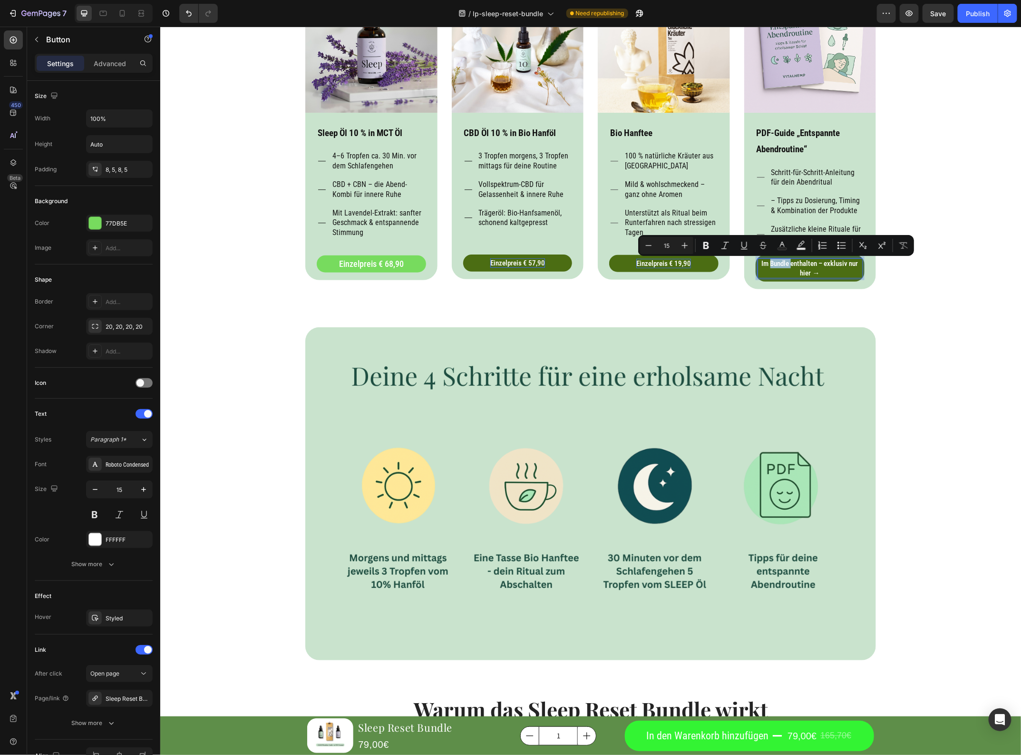
click at [782, 264] on p "Im Bundle enthalten – exklusiv nur hier →" at bounding box center [810, 267] width 105 height 19
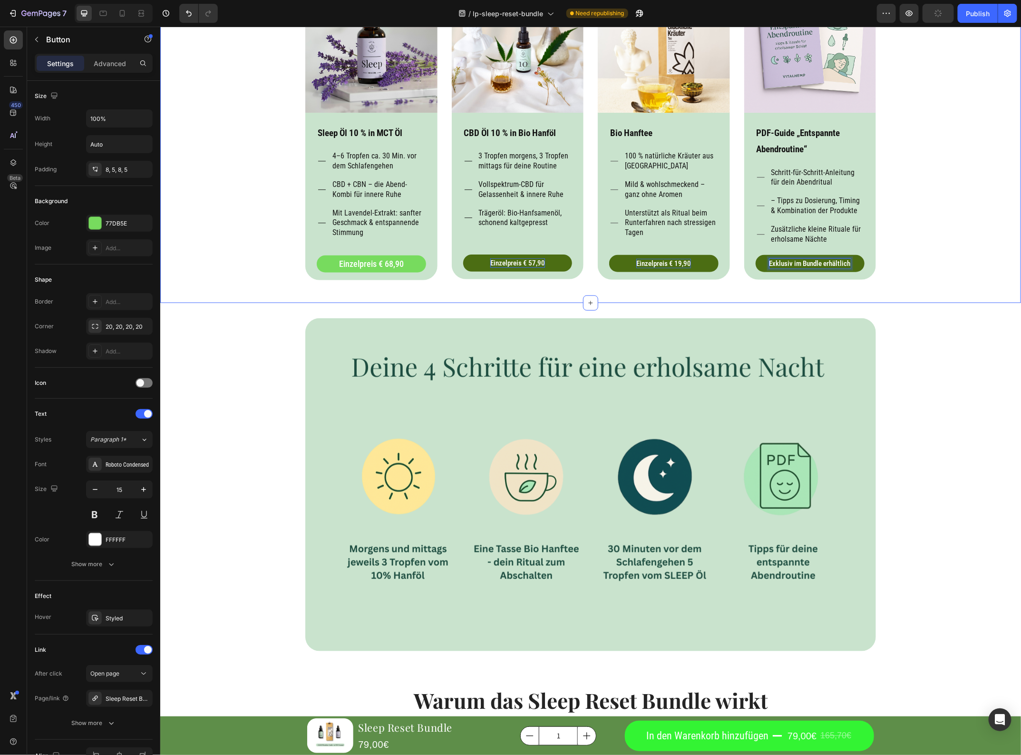
click at [919, 234] on div "Im Vorteilspaket enthalten: Heading Jedes Produkt für sich ist stark – zusammen…" at bounding box center [590, 93] width 847 height 374
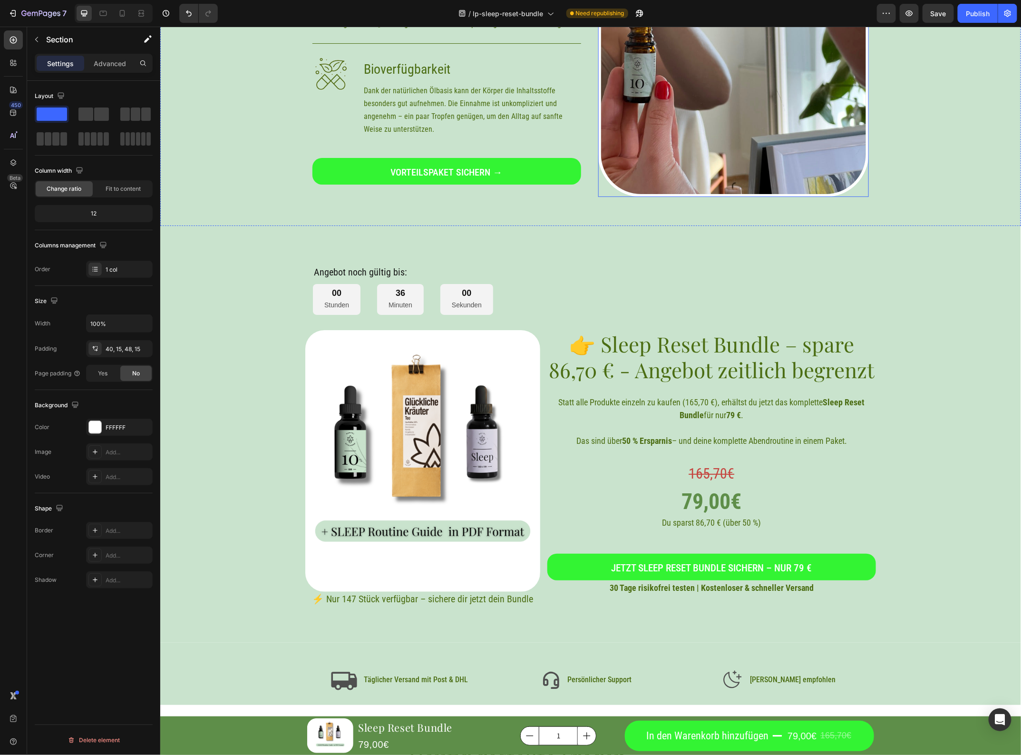
scroll to position [4107, 0]
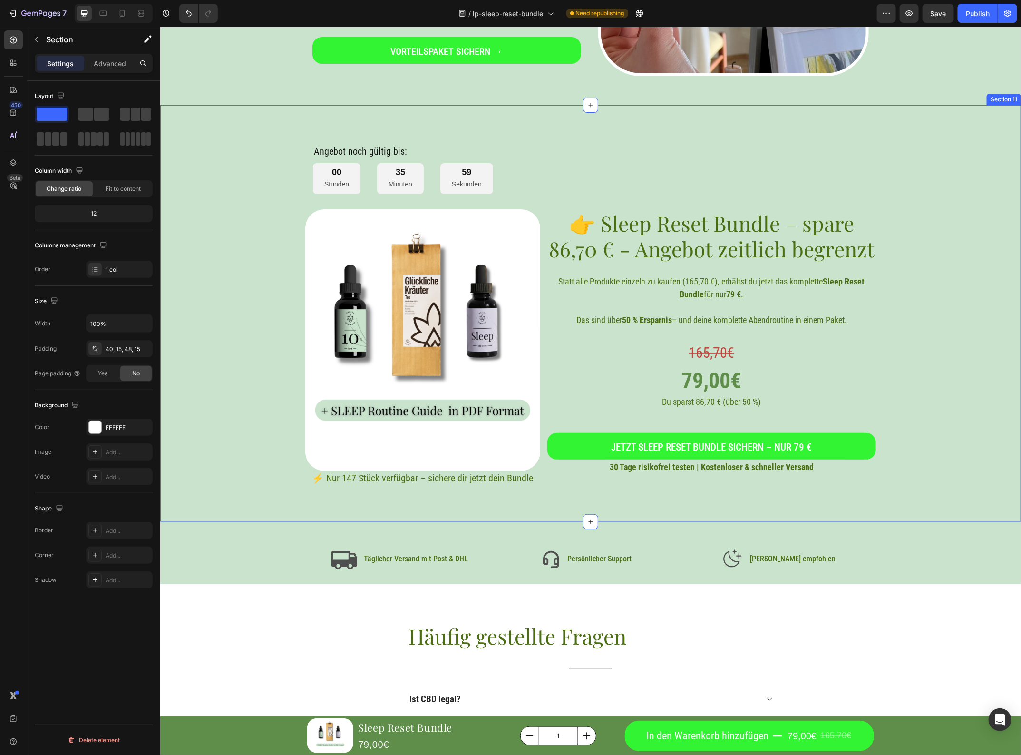
click at [236, 260] on div "Angebot noch gültig bis: Heading 00 Stunden 35 Minuten 59 Sekunden Countdown Ti…" at bounding box center [590, 310] width 837 height 349
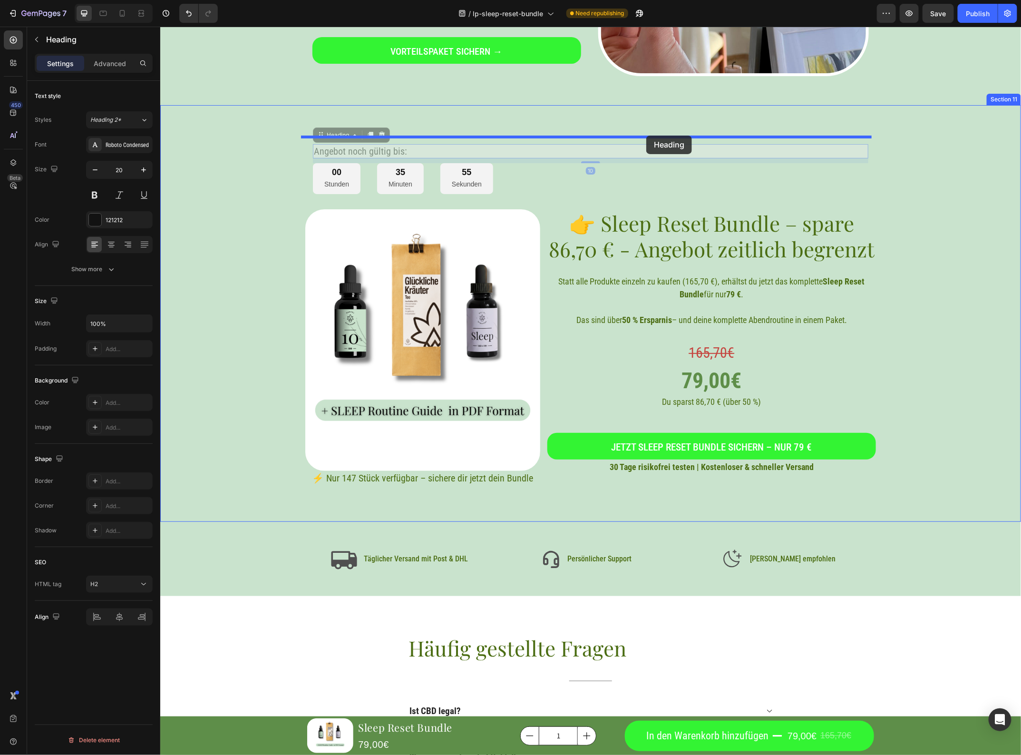
drag, startPoint x: 648, startPoint y: 141, endPoint x: 646, endPoint y: 136, distance: 6.0
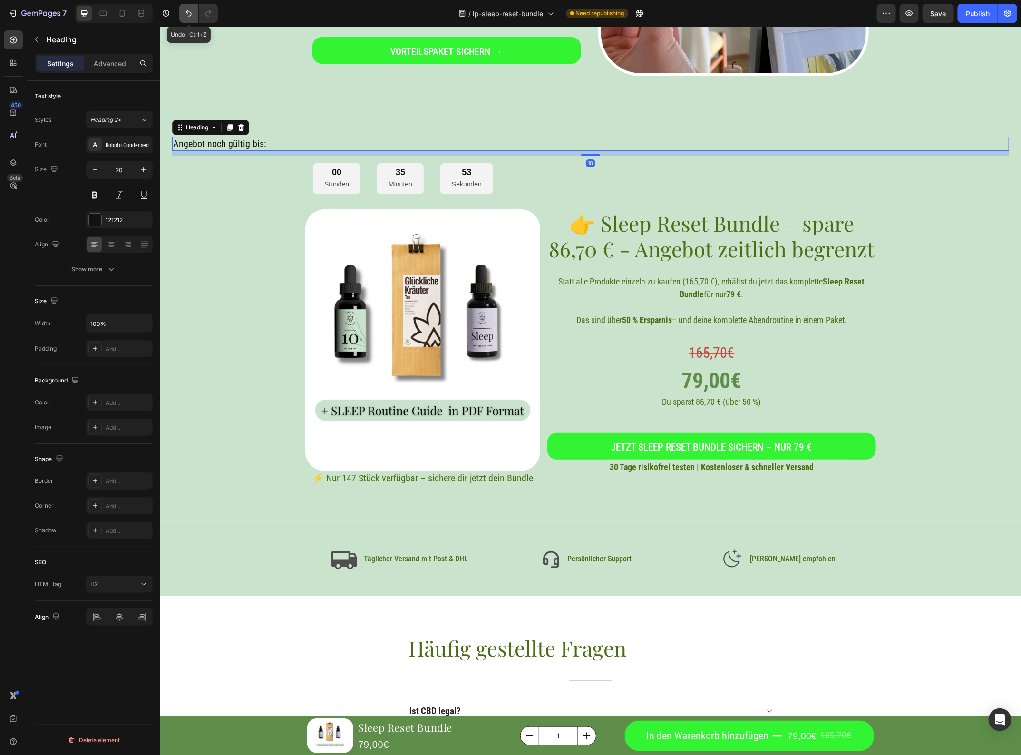
click at [193, 15] on icon "Undo/Redo" at bounding box center [189, 14] width 10 height 10
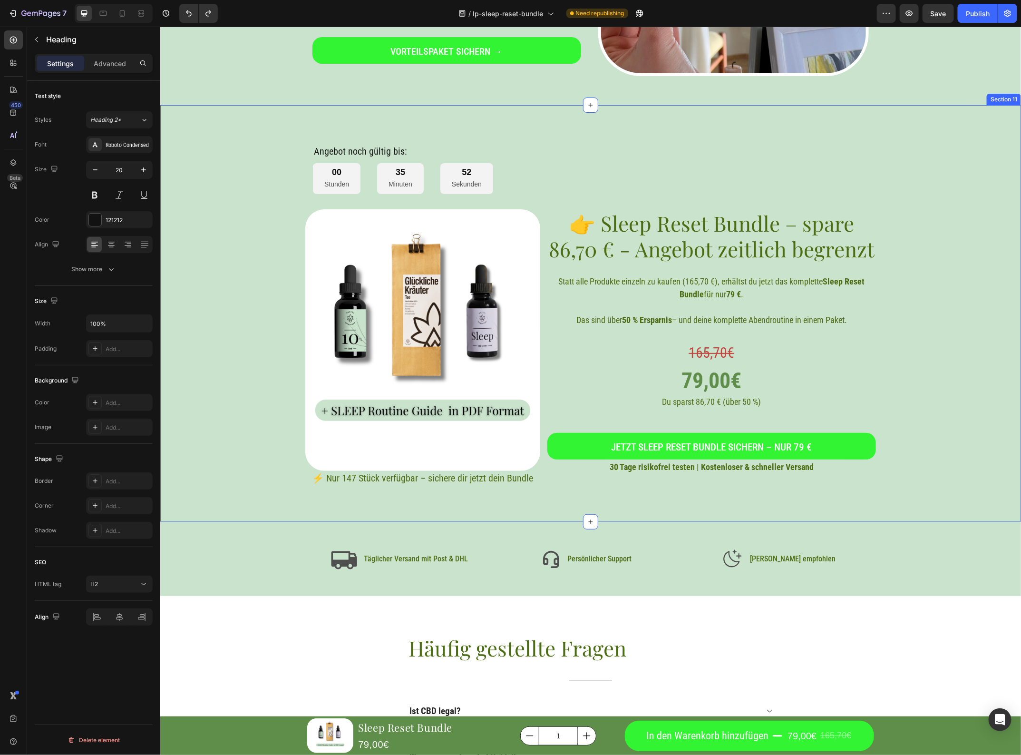
click at [241, 290] on div "Angebot noch gültig bis: Heading 00 Stunden 35 Minuten 52 Sekunden Countdown Ti…" at bounding box center [590, 310] width 837 height 349
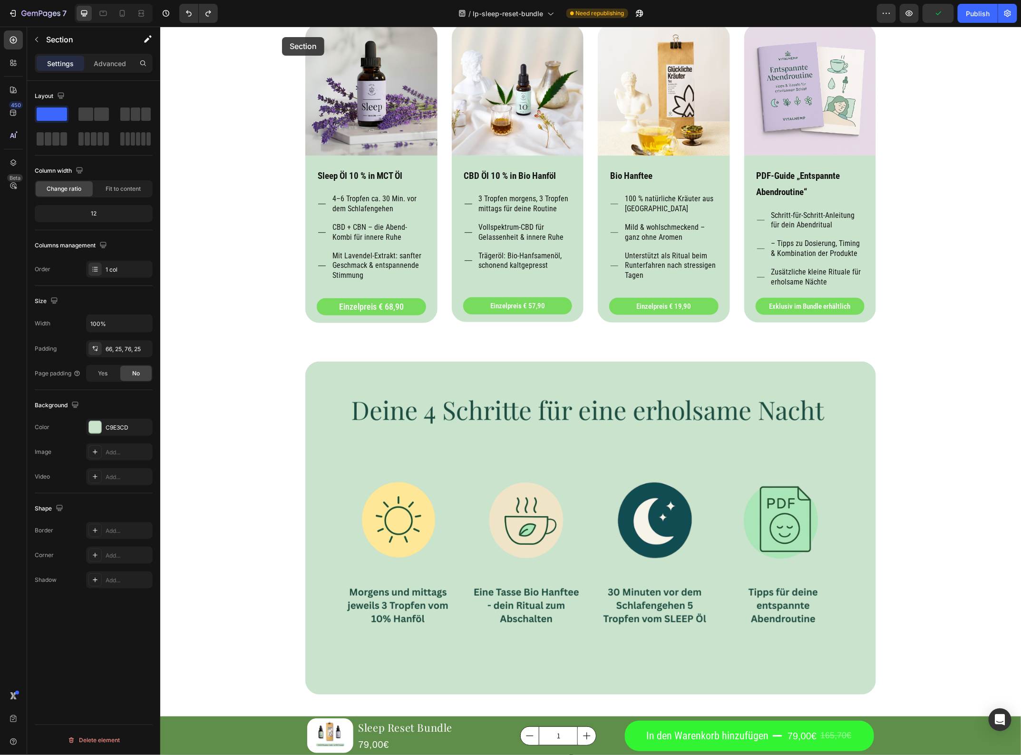
scroll to position [2246, 0]
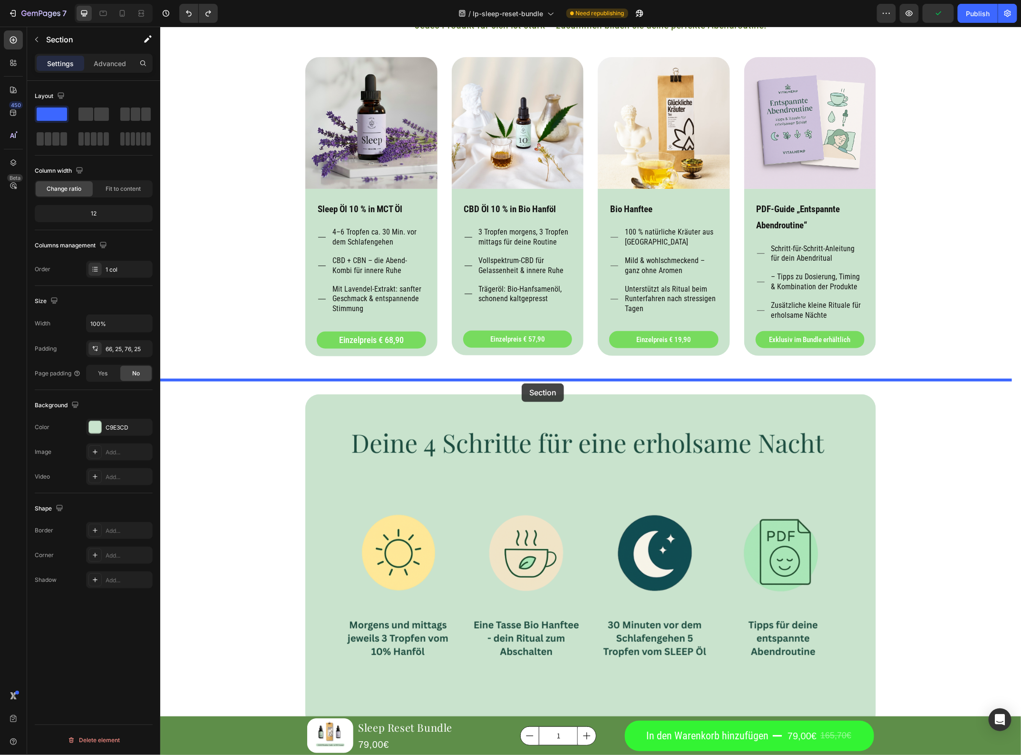
drag, startPoint x: 237, startPoint y: 295, endPoint x: 521, endPoint y: 383, distance: 297.7
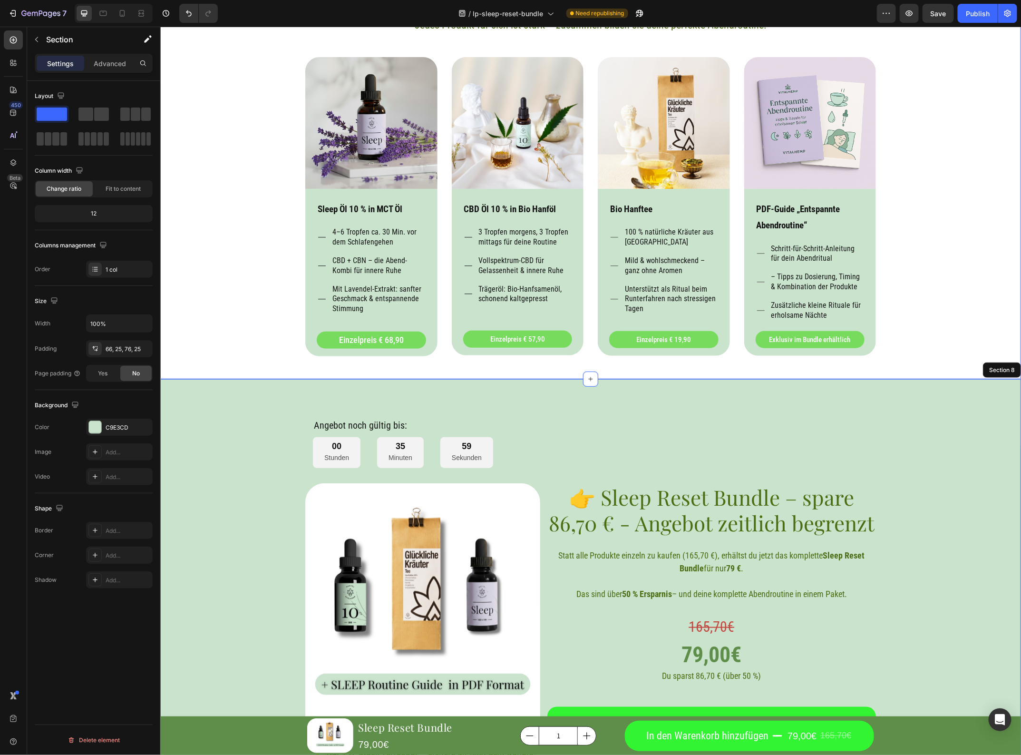
click at [941, 339] on div "Im Vorteilspaket enthalten: Heading Jedes Produkt für sich ist stark – zusammen…" at bounding box center [590, 169] width 847 height 374
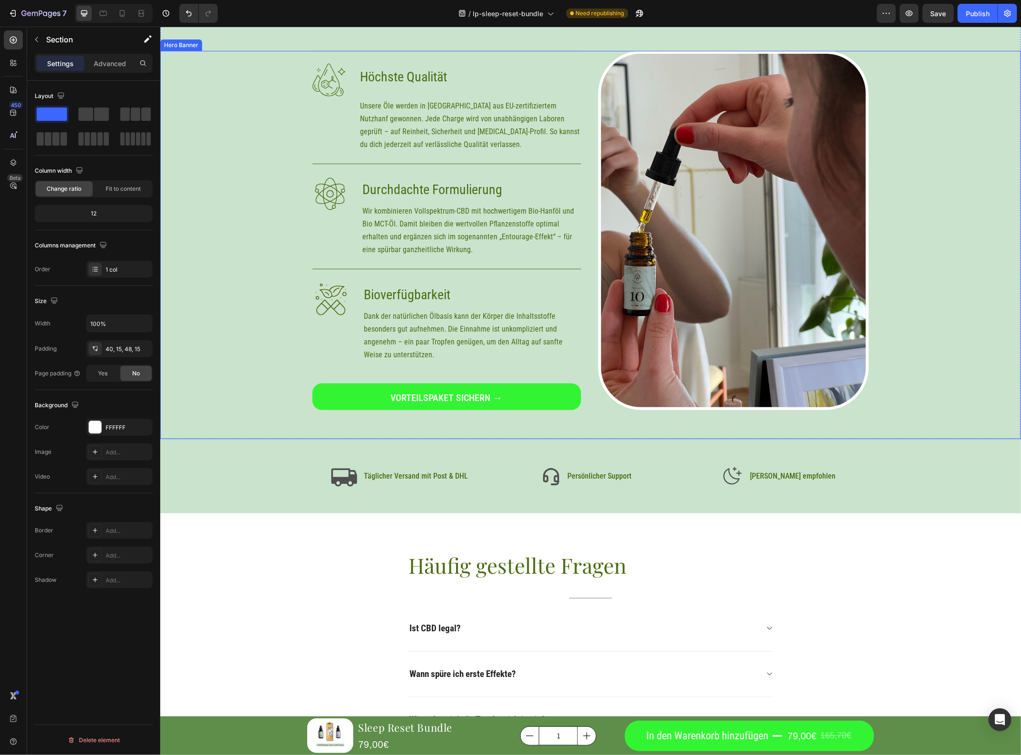
scroll to position [4185, 0]
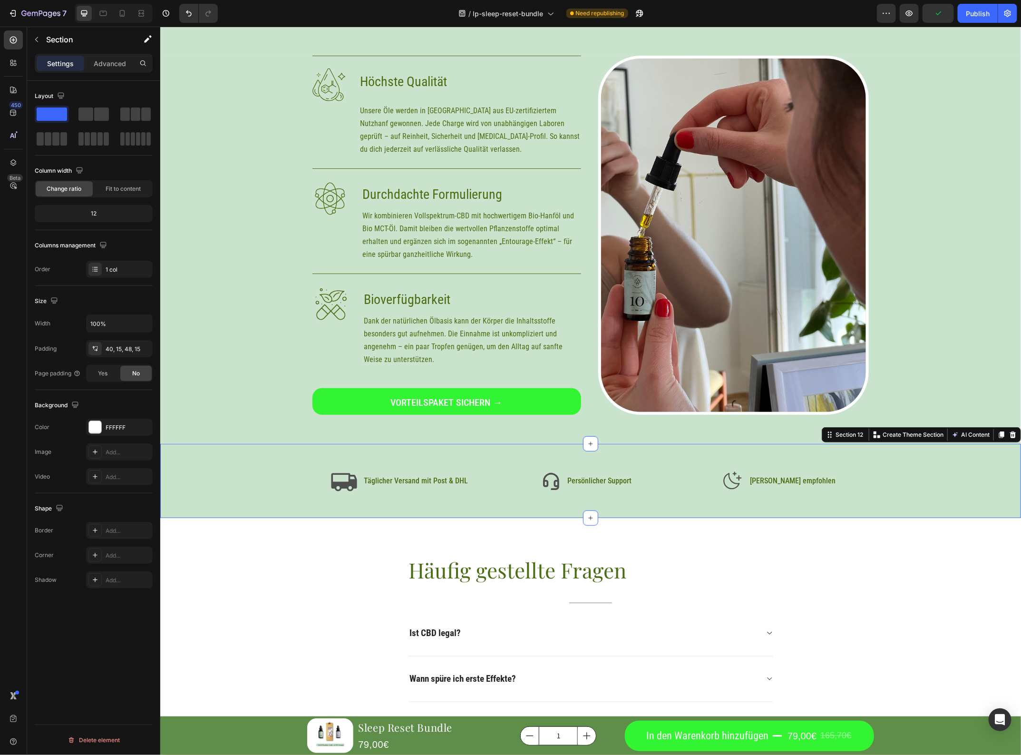
click at [886, 471] on div "Icon Täglicher Versand mit Post & DHL Text Block Advanced List Icon Persönliche…" at bounding box center [590, 482] width 837 height 31
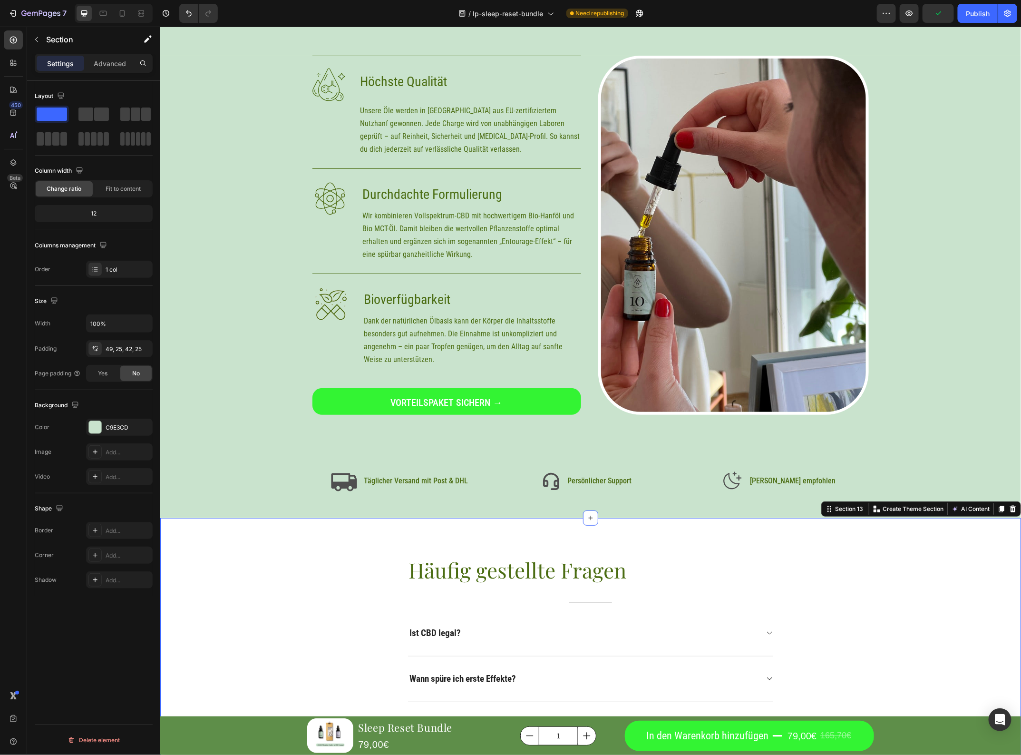
click at [904, 583] on div "Häufig gestellte Fragen Heading Title Line Ist CBD legal? Wann spüre ich erste …" at bounding box center [590, 697] width 847 height 283
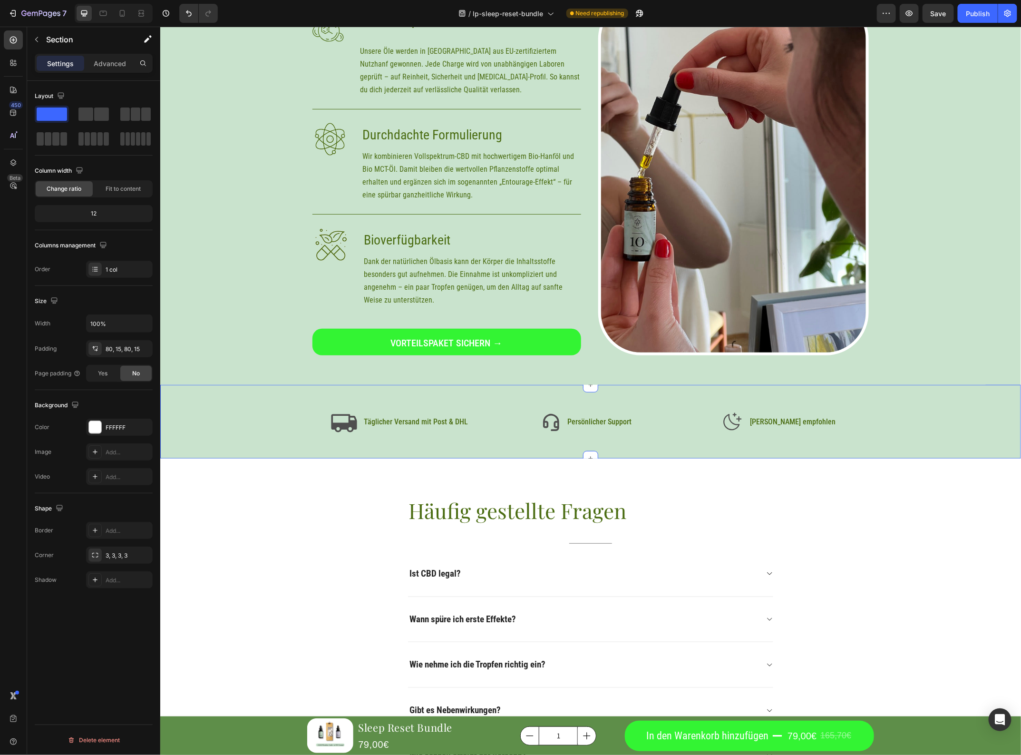
scroll to position [4423, 0]
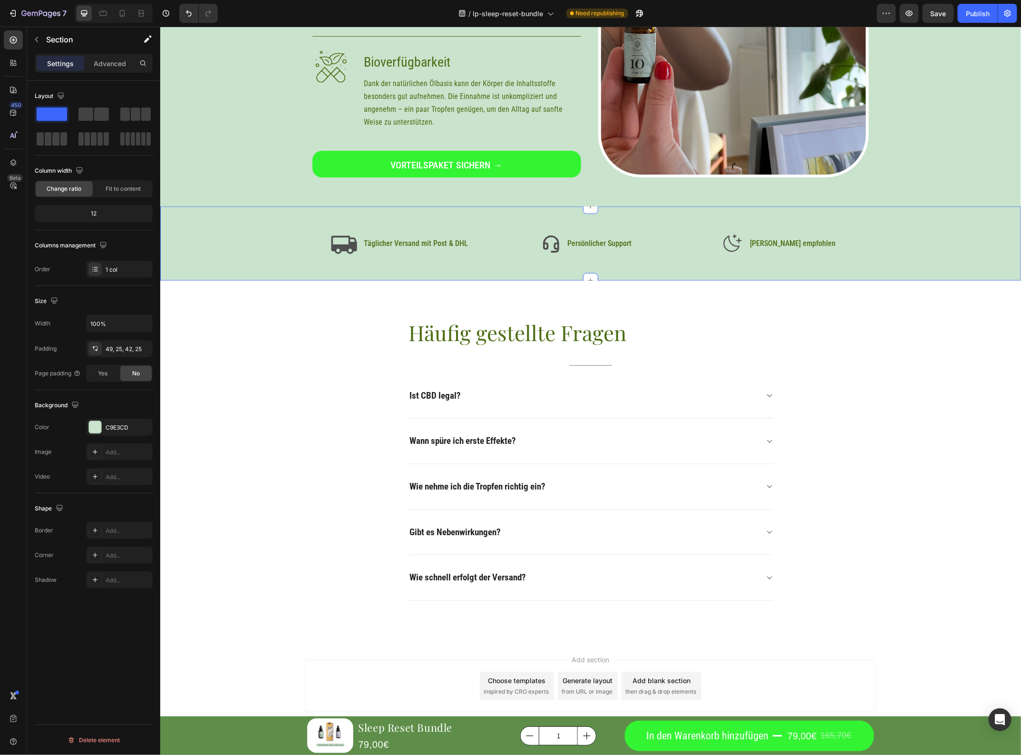
click at [911, 254] on div "Icon Täglicher Versand mit Post & DHL Text Block Advanced List Icon Persönliche…" at bounding box center [590, 244] width 837 height 31
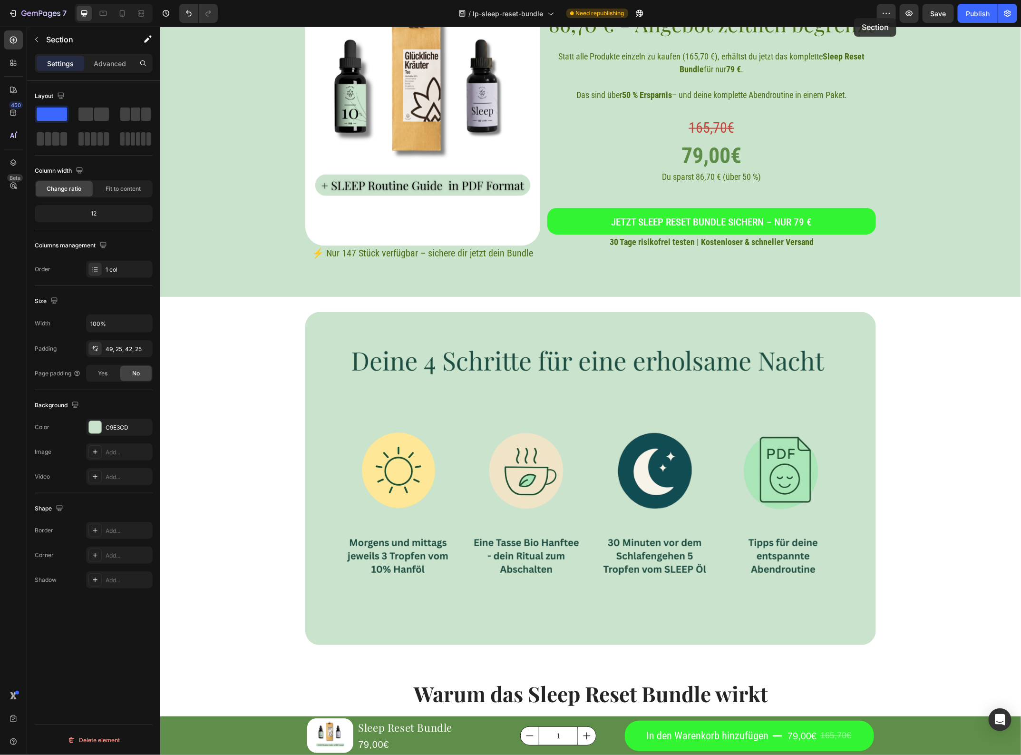
scroll to position [2651, 0]
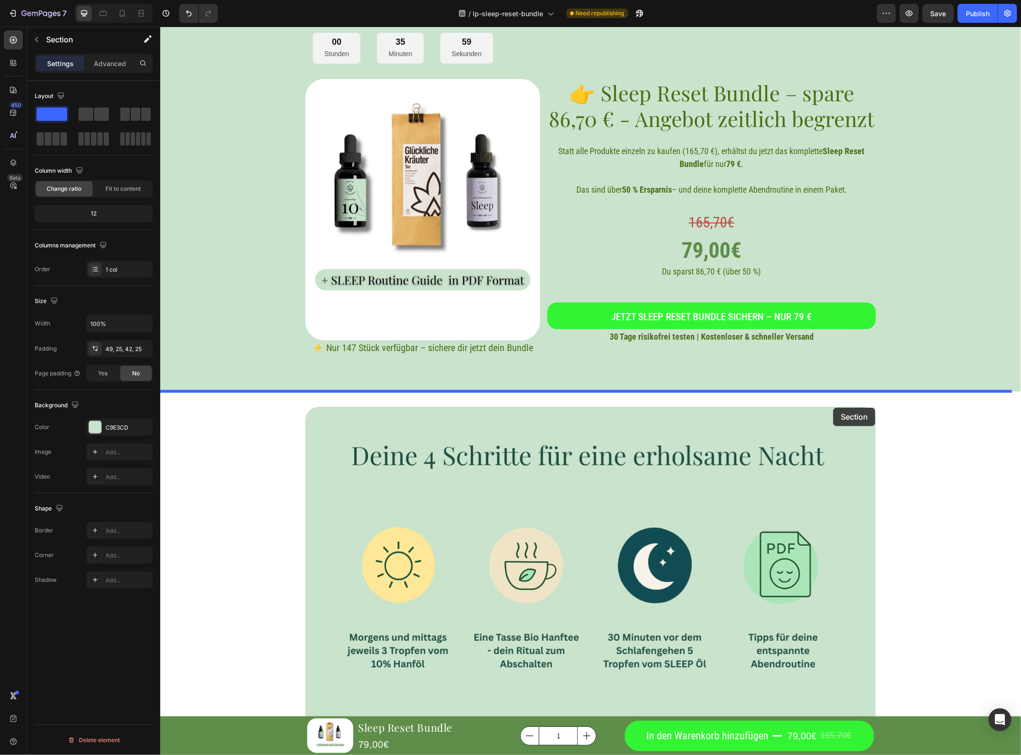
drag, startPoint x: 910, startPoint y: 255, endPoint x: 833, endPoint y: 407, distance: 170.8
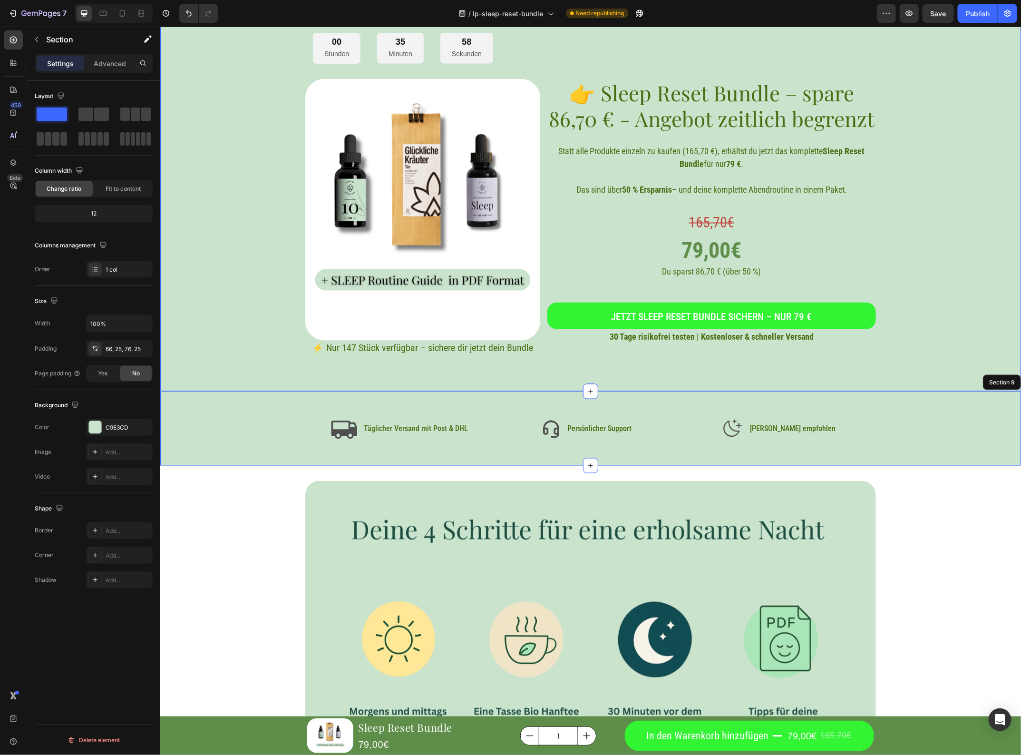
click at [957, 343] on div "Angebot noch gültig bis: Heading 00 Stunden 35 Minuten 58 Sekunden Countdown Ti…" at bounding box center [590, 180] width 837 height 349
click at [897, 445] on div "Icon Täglicher Versand mit Post & DHL Text Block Advanced List Icon Persönliche…" at bounding box center [590, 428] width 861 height 74
click at [898, 336] on div "Angebot noch gültig bis: Heading 00 Stunden 35 Minuten 57 Sekunden Countdown Ti…" at bounding box center [590, 180] width 837 height 349
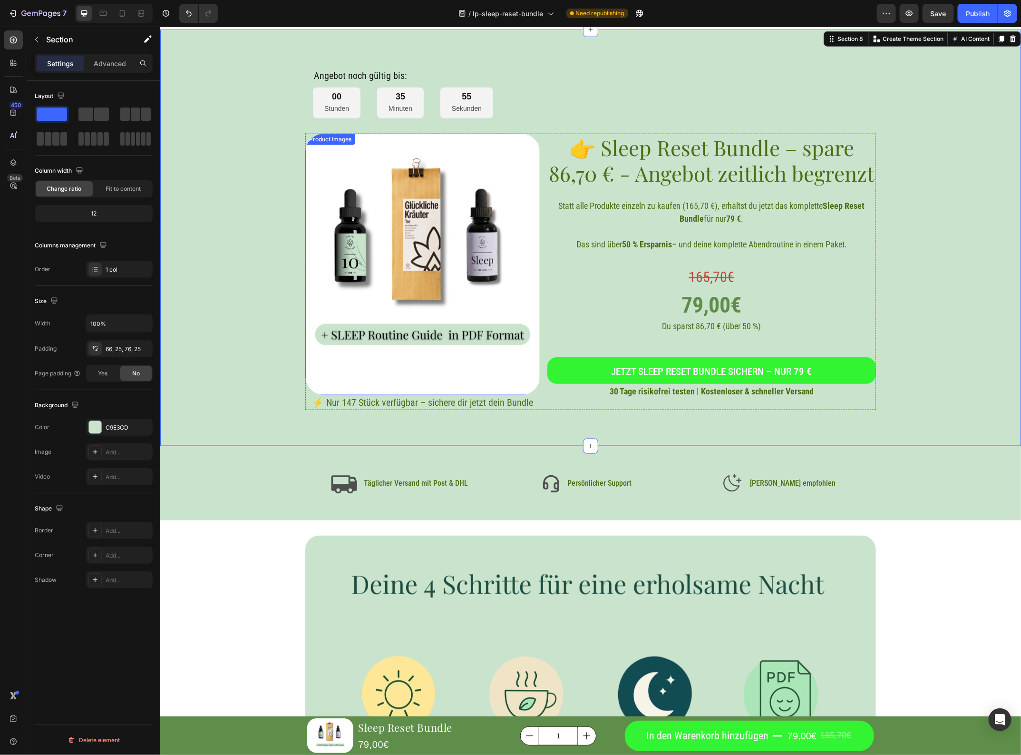
scroll to position [2473, 0]
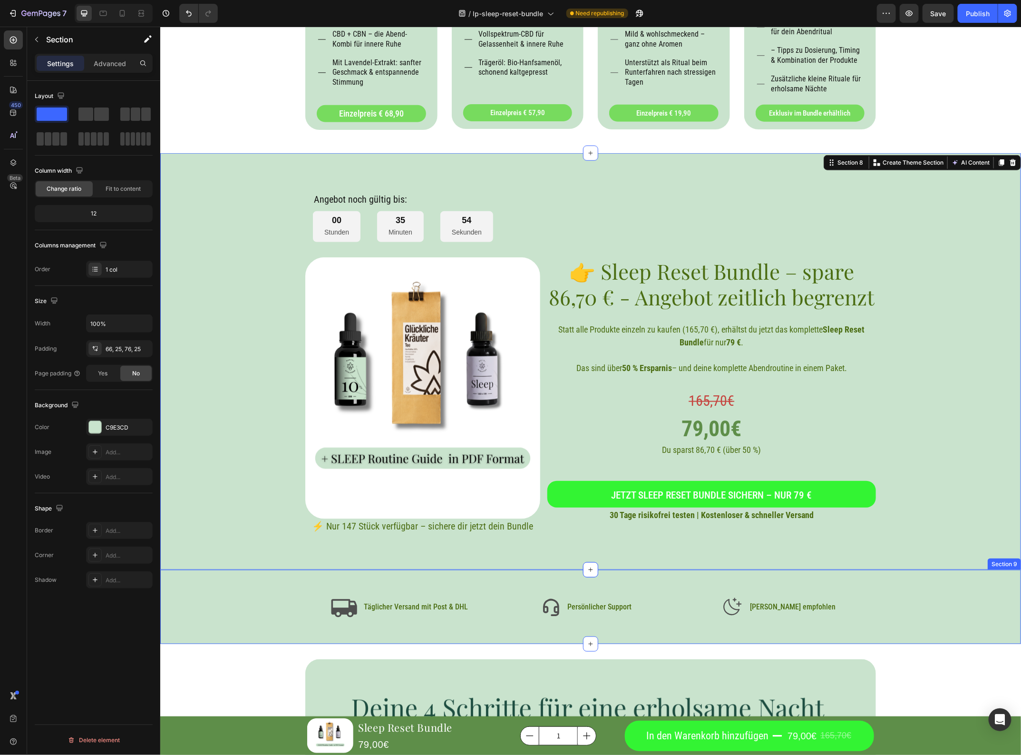
drag, startPoint x: 279, startPoint y: 587, endPoint x: 279, endPoint y: 581, distance: 6.2
click at [279, 581] on div "Icon Täglicher Versand mit Post & DHL Text Block Advanced List Icon Persönliche…" at bounding box center [590, 606] width 861 height 74
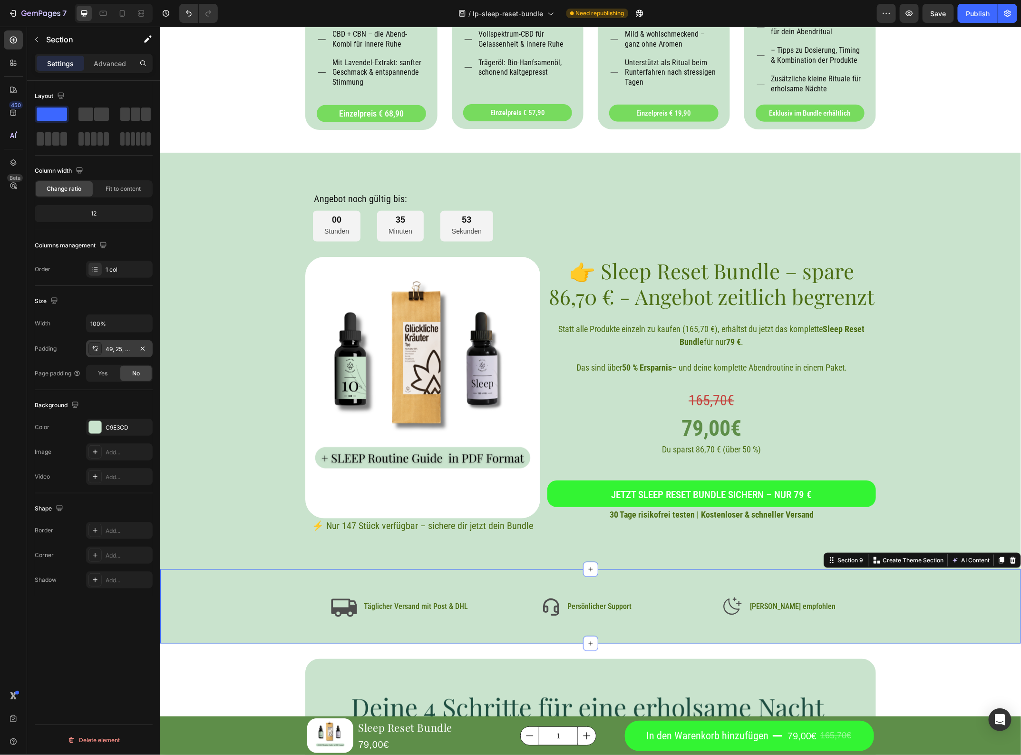
click at [120, 353] on div "49, 25, 42, 25" at bounding box center [120, 349] width 28 height 9
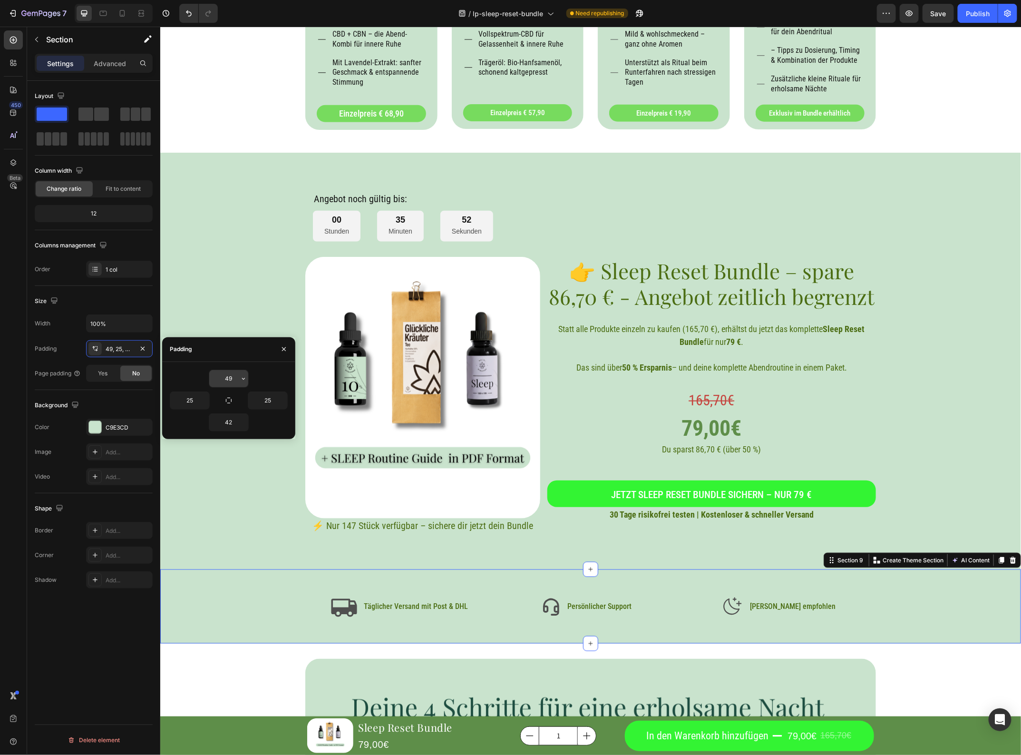
click at [233, 381] on input "49" at bounding box center [228, 378] width 39 height 17
type input "0"
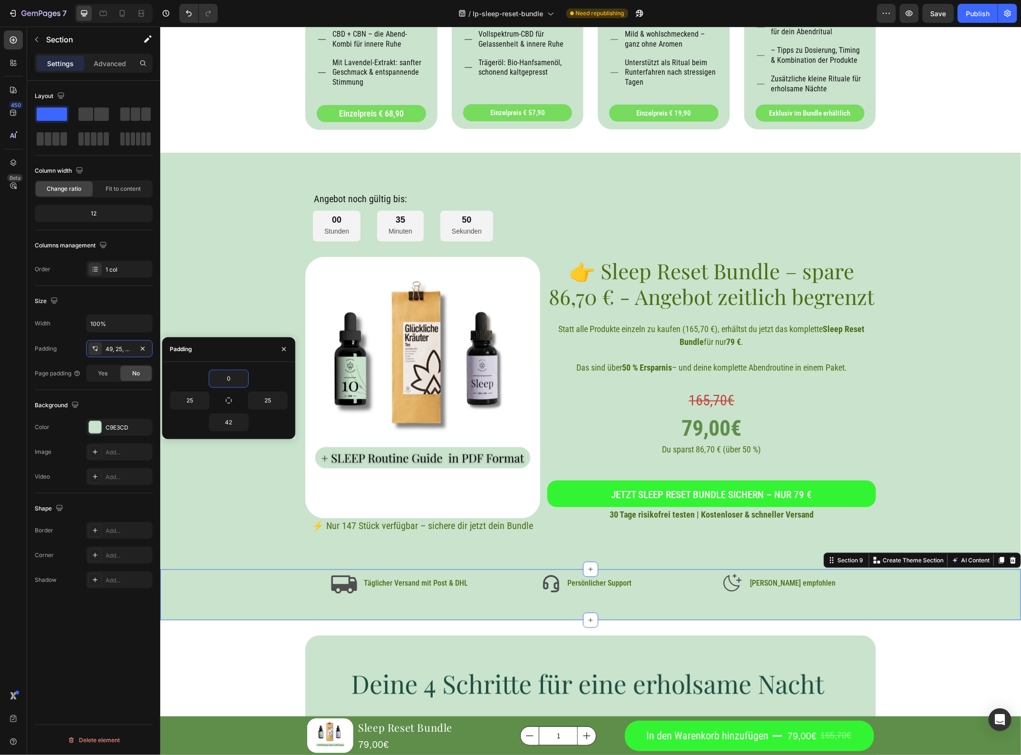
drag, startPoint x: 270, startPoint y: 596, endPoint x: 271, endPoint y: 583, distance: 12.9
click at [270, 595] on div "Icon Täglicher Versand mit Post & DHL Text Block Advanced List Icon Persönliche…" at bounding box center [590, 584] width 837 height 31
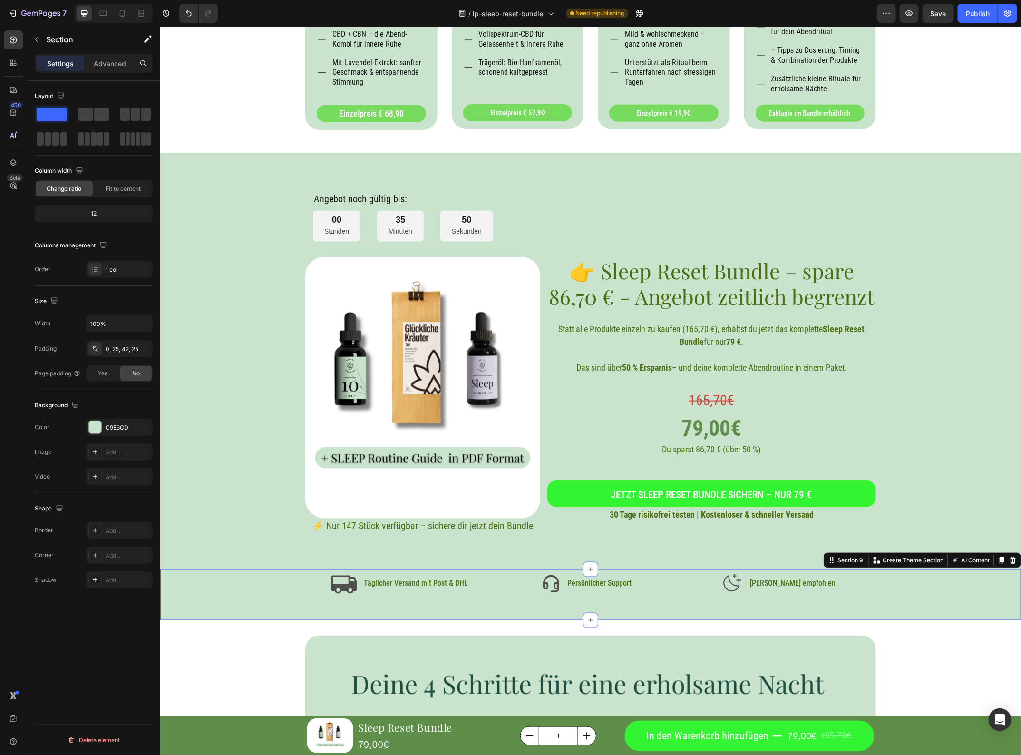
click at [265, 520] on div "Angebot noch gültig bis: Heading 00 Stunden 35 Minuten 50 Sekunden Countdown Ti…" at bounding box center [590, 358] width 837 height 349
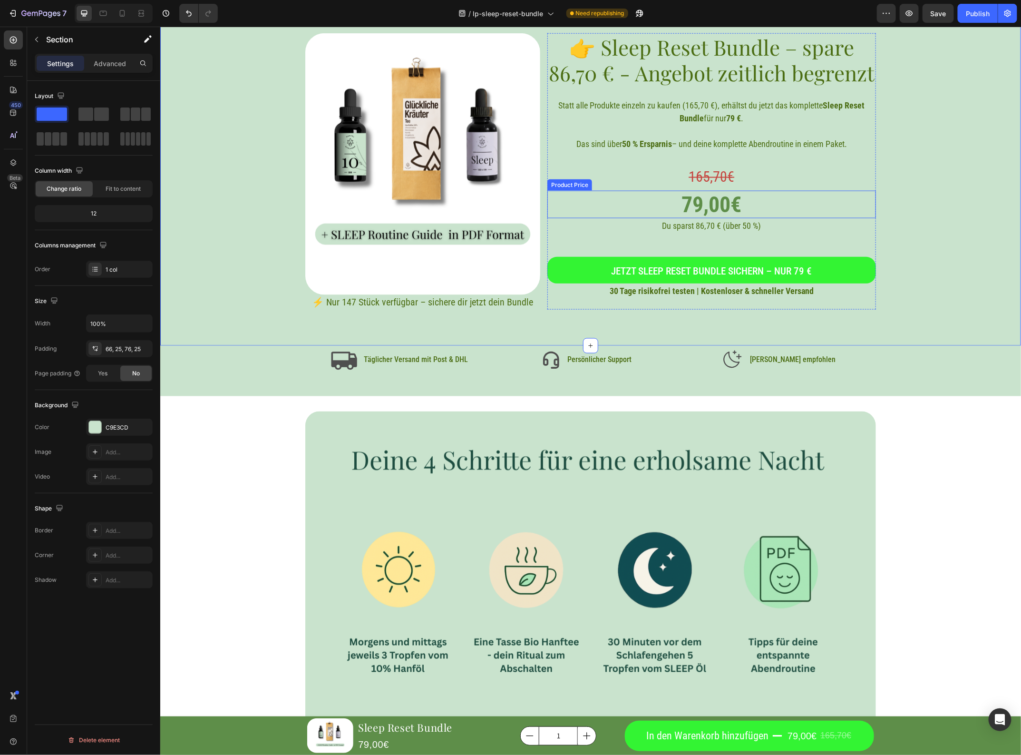
scroll to position [2711, 0]
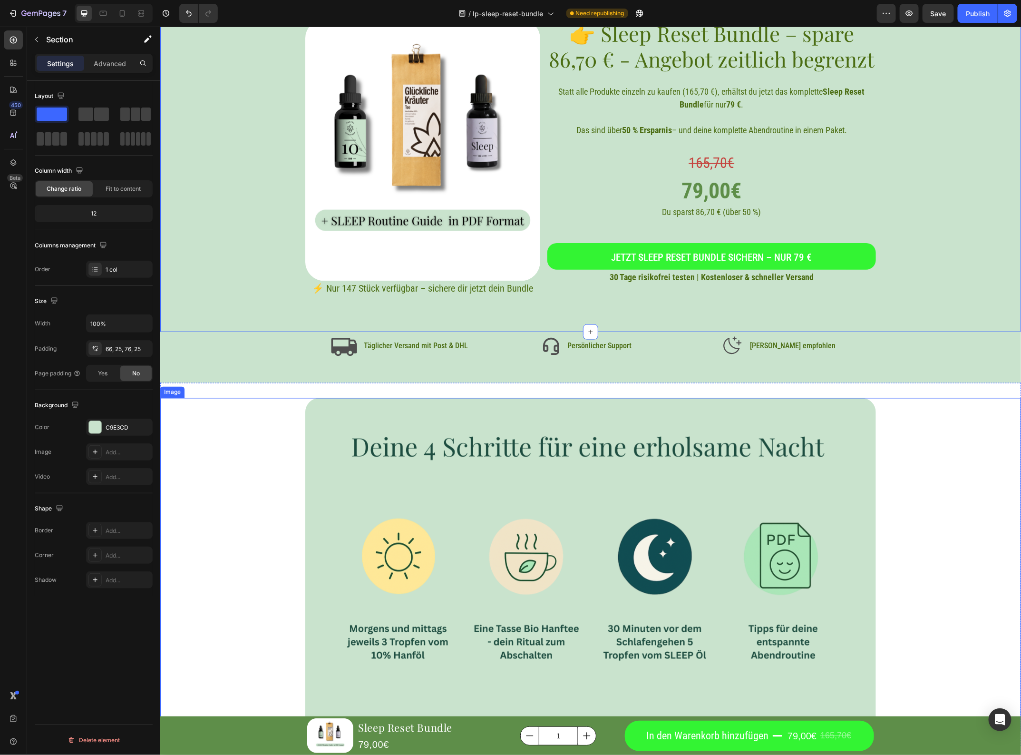
click at [893, 478] on div at bounding box center [590, 564] width 861 height 333
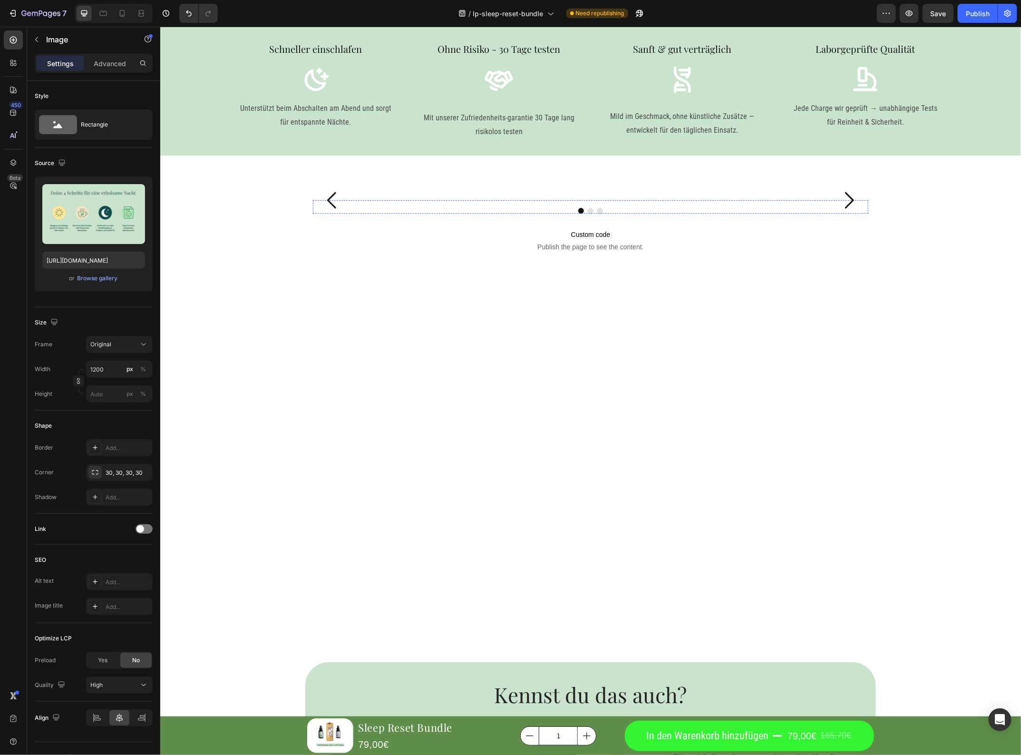
scroll to position [392, 0]
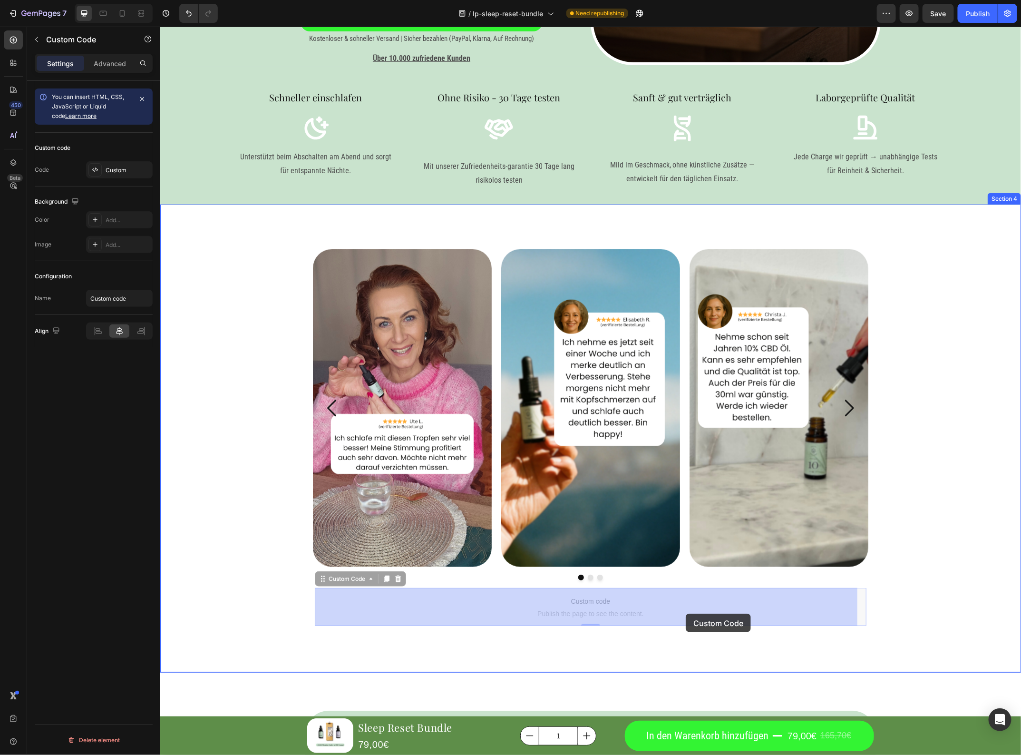
drag, startPoint x: 655, startPoint y: 595, endPoint x: 686, endPoint y: 613, distance: 35.7
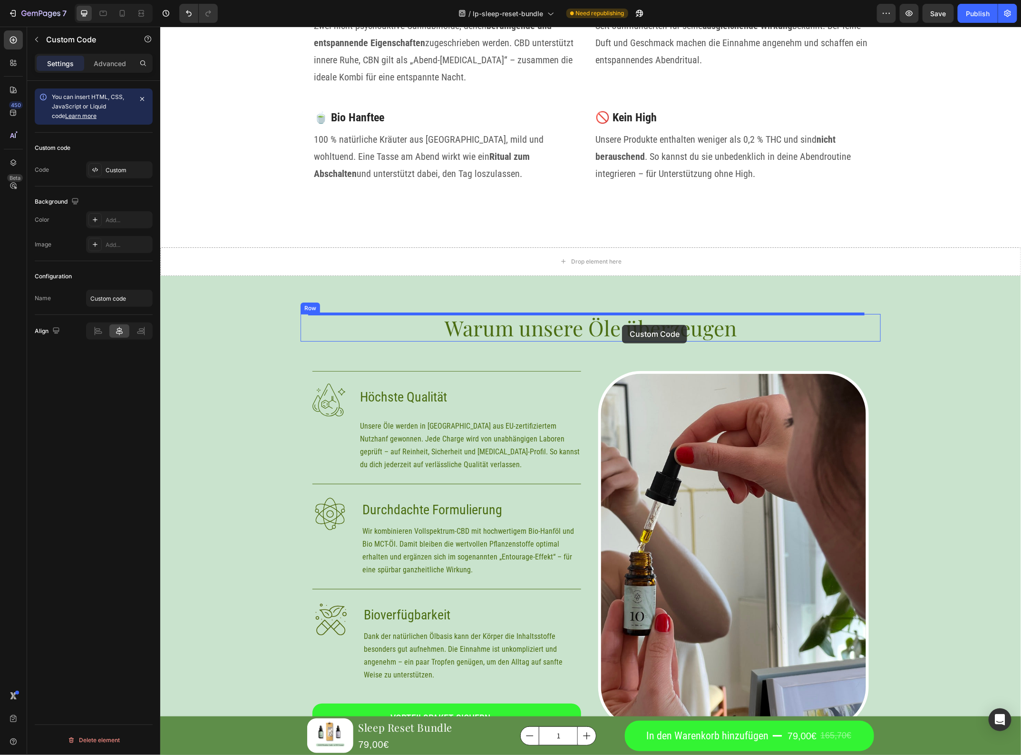
scroll to position [3900, 0]
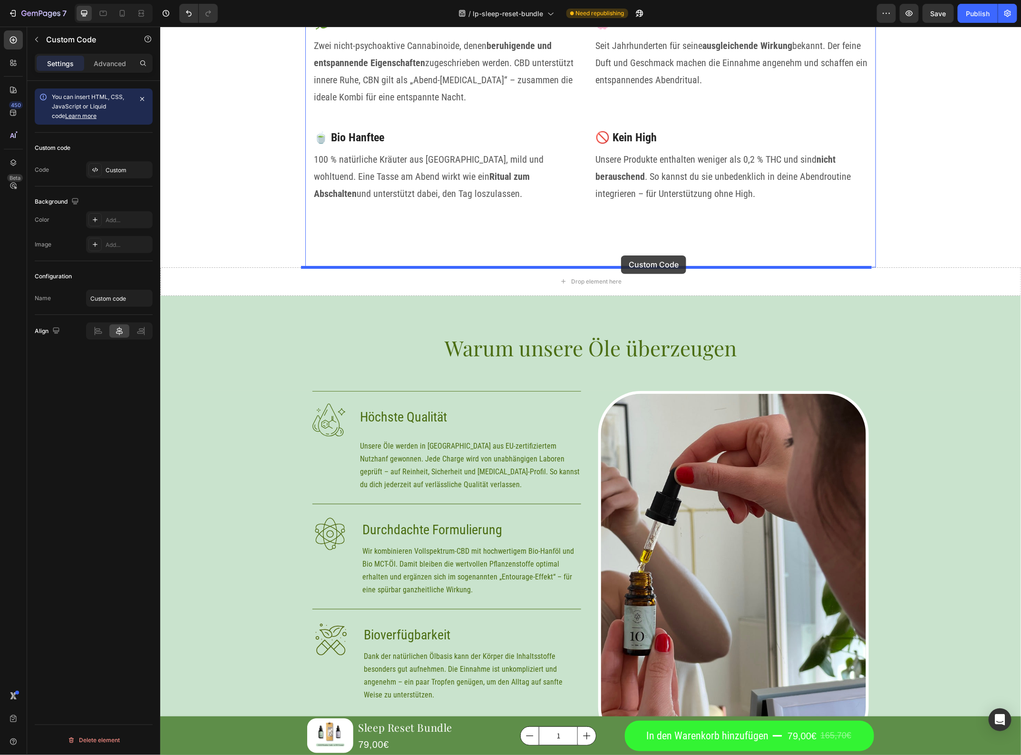
drag, startPoint x: 681, startPoint y: 366, endPoint x: 621, endPoint y: 255, distance: 126.7
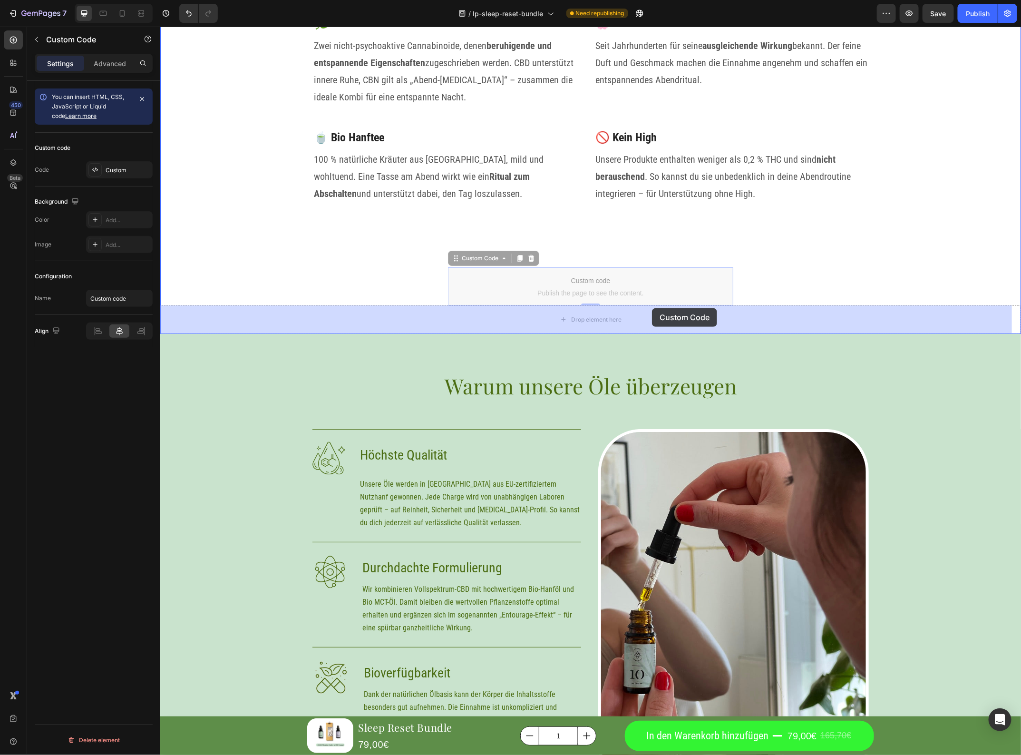
drag, startPoint x: 647, startPoint y: 276, endPoint x: 643, endPoint y: 308, distance: 32.2
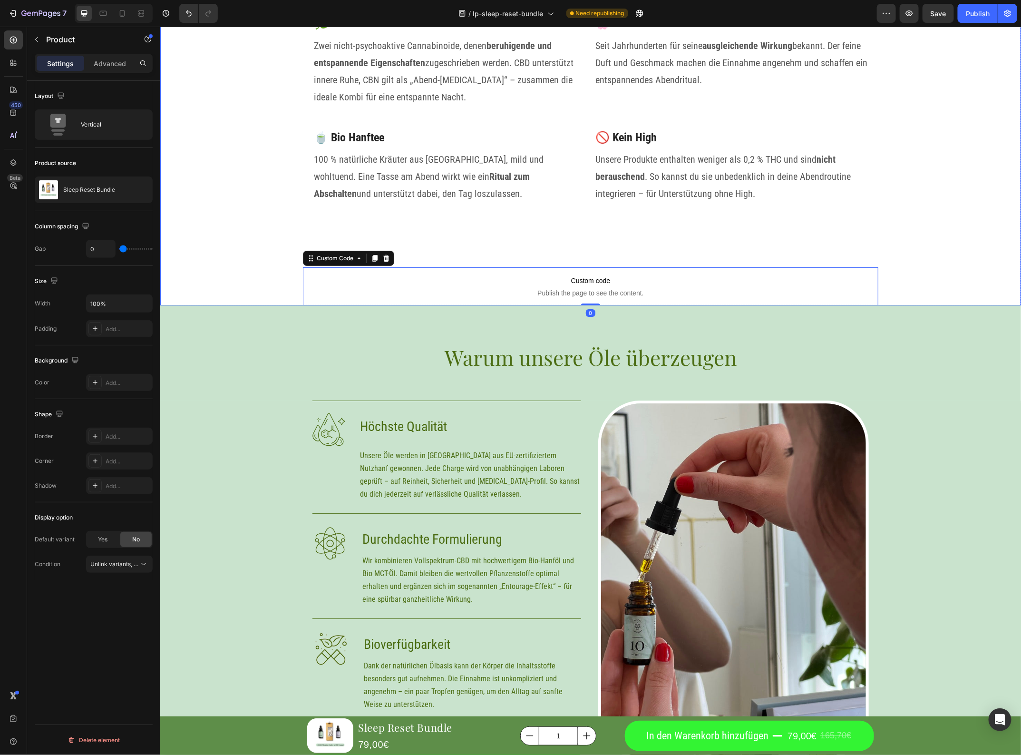
click at [276, 279] on div "Custom code Publish the page to see the content. Custom Code 0" at bounding box center [590, 286] width 861 height 38
click at [989, 6] on button "Publish" at bounding box center [978, 13] width 40 height 19
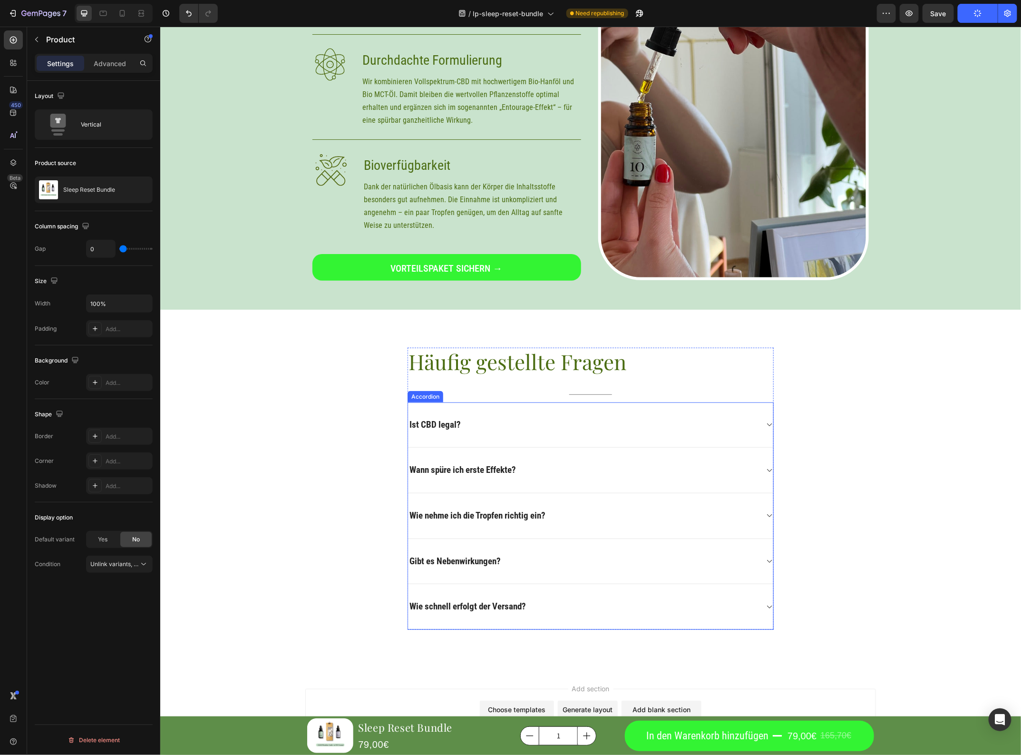
scroll to position [4409, 0]
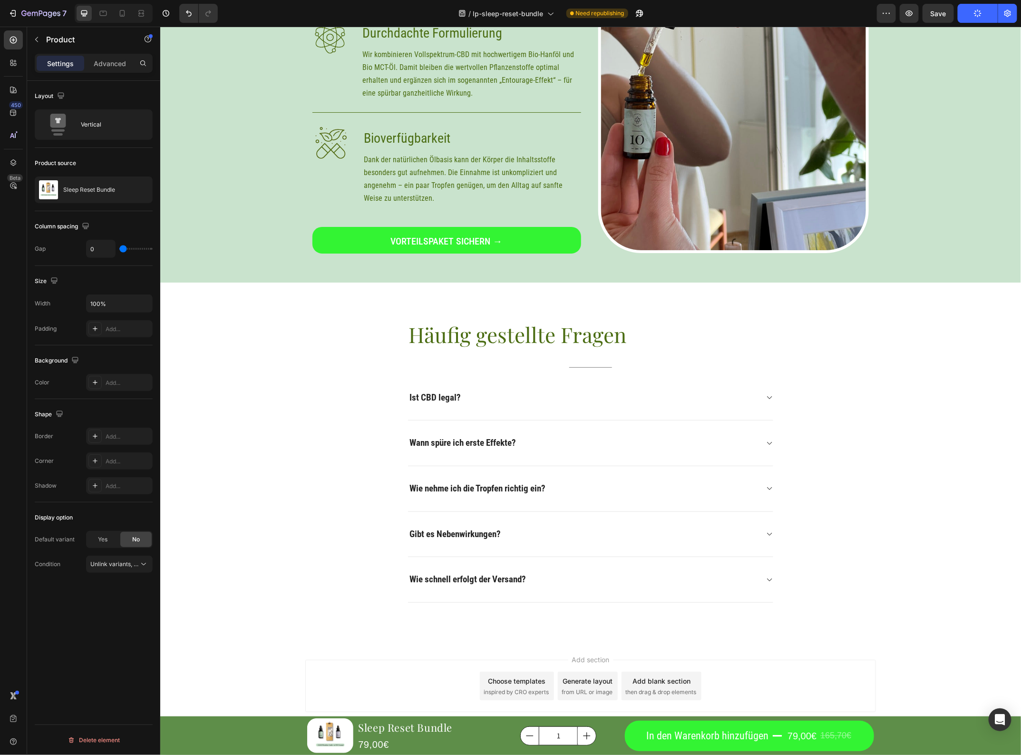
click at [814, 675] on div "Add section Choose templates inspired by CRO experts Generate layout from URL o…" at bounding box center [590, 685] width 571 height 52
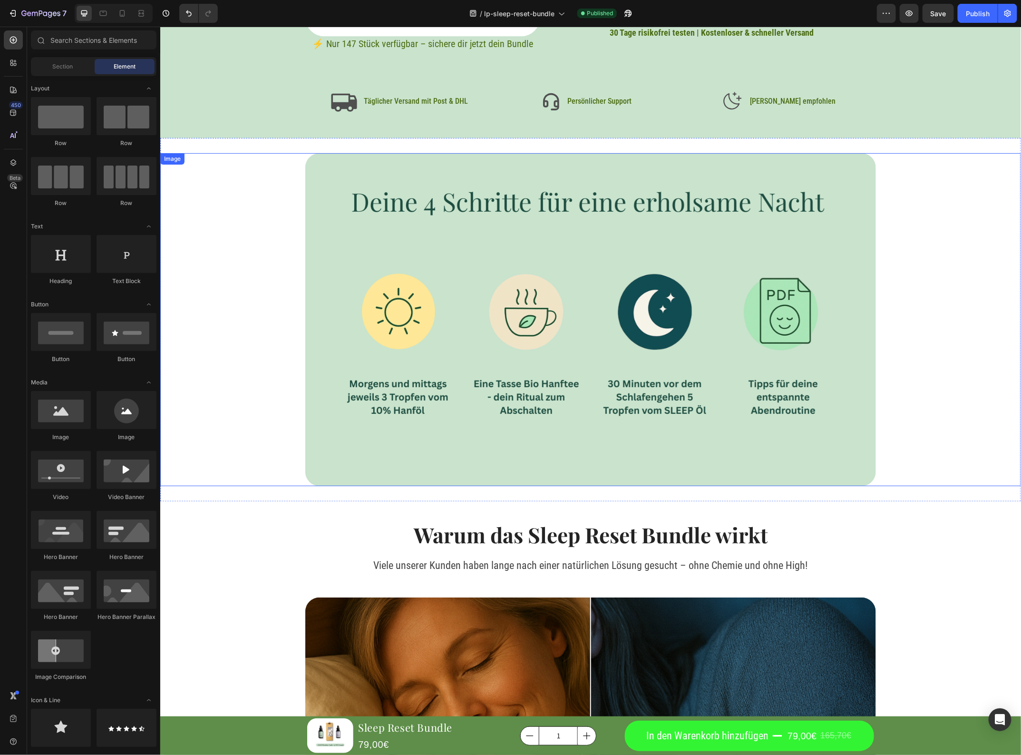
scroll to position [2922, 0]
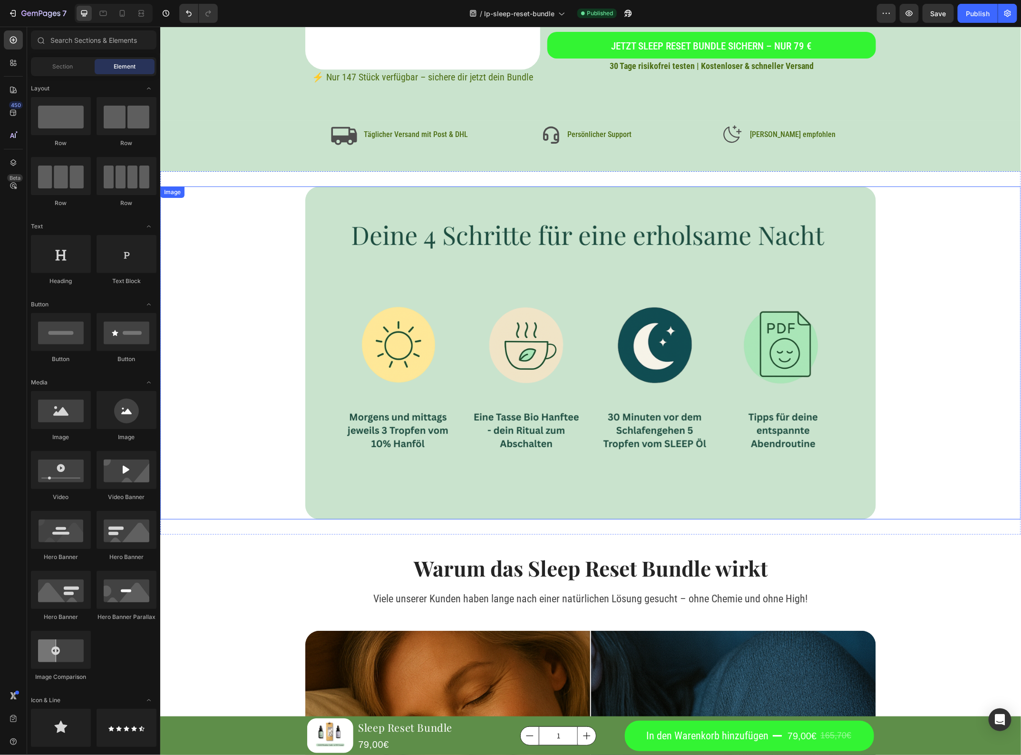
click at [564, 252] on img at bounding box center [590, 352] width 571 height 333
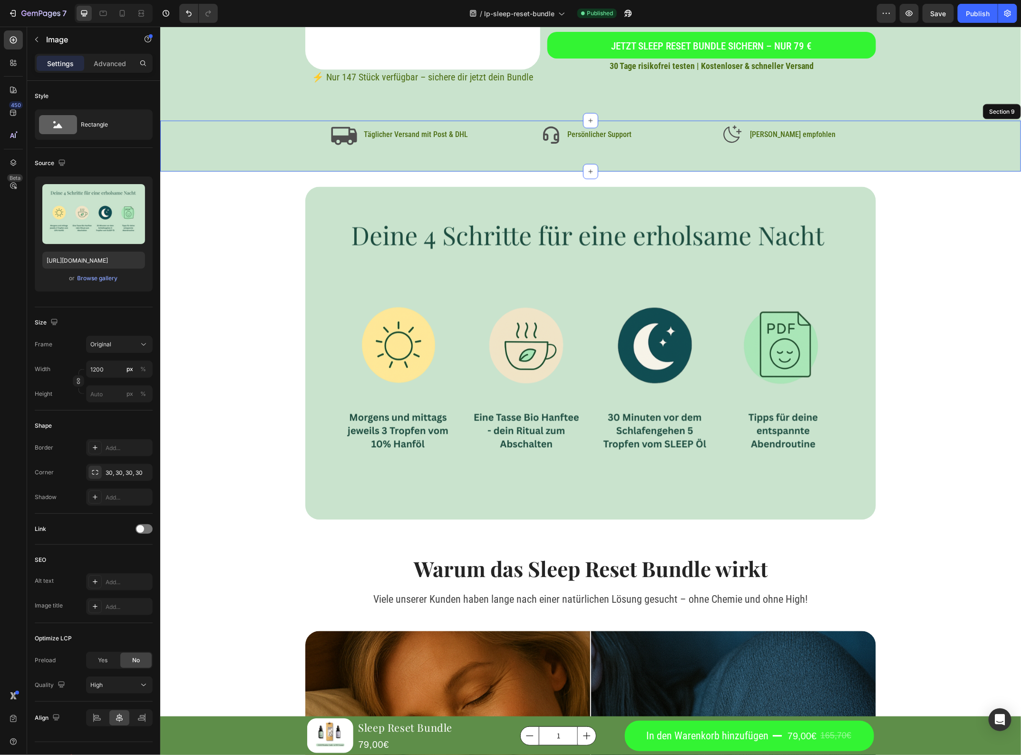
click at [420, 162] on div "Icon Täglicher Versand mit Post & DHL Text Block Advanced List Icon Persönliche…" at bounding box center [590, 145] width 861 height 51
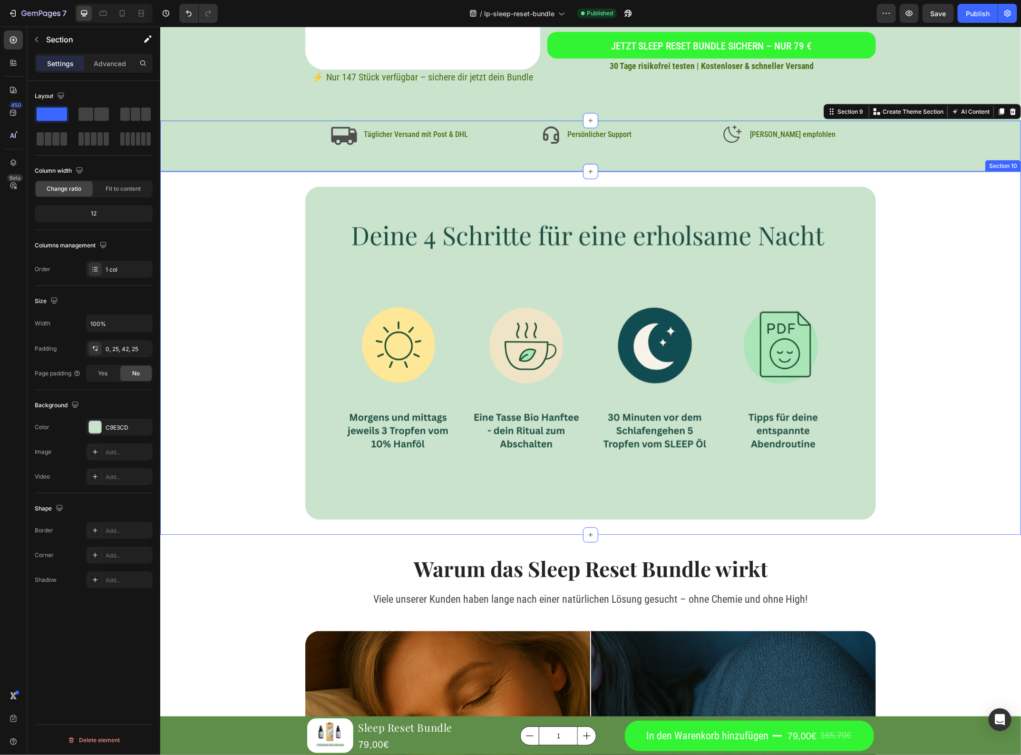
click at [598, 179] on div "Image Section 10" at bounding box center [590, 352] width 861 height 363
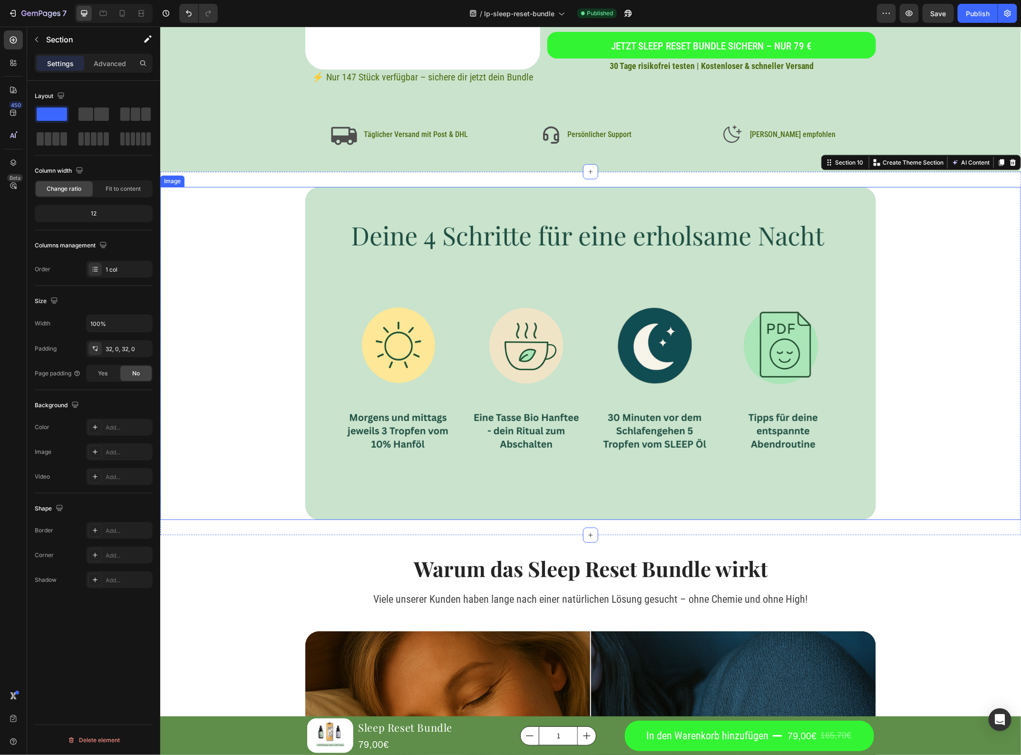
click at [603, 207] on img at bounding box center [590, 352] width 571 height 333
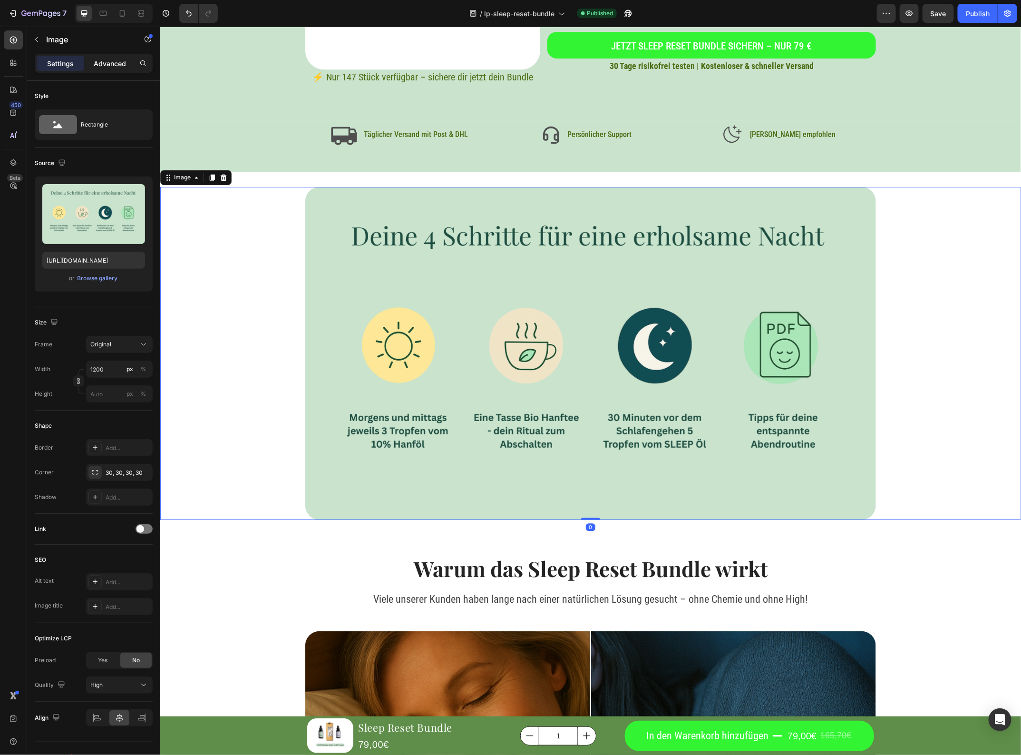
click at [113, 59] on p "Advanced" at bounding box center [110, 64] width 32 height 10
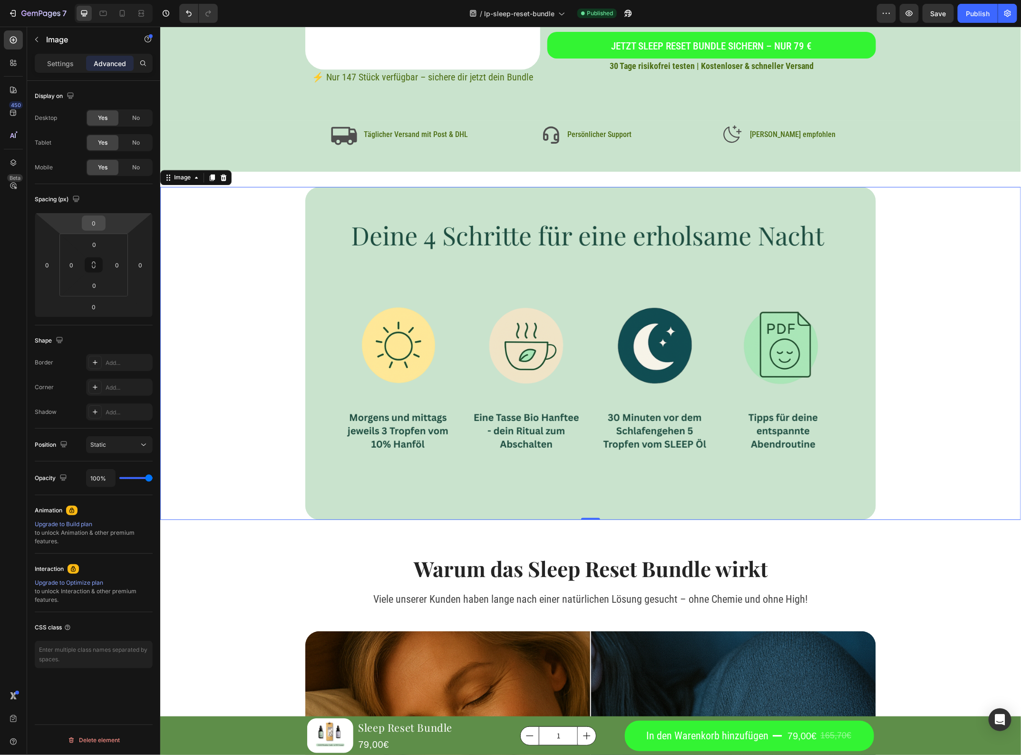
click at [101, 228] on input "0" at bounding box center [93, 223] width 19 height 14
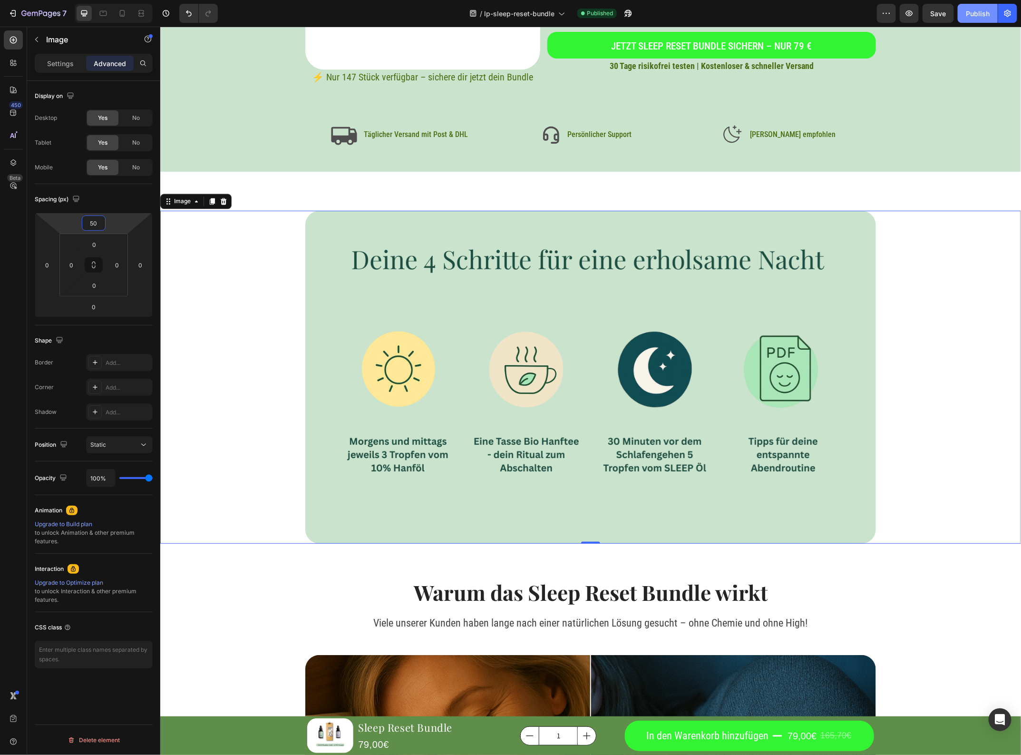
type input "50"
click at [970, 10] on div "Publish" at bounding box center [978, 14] width 24 height 10
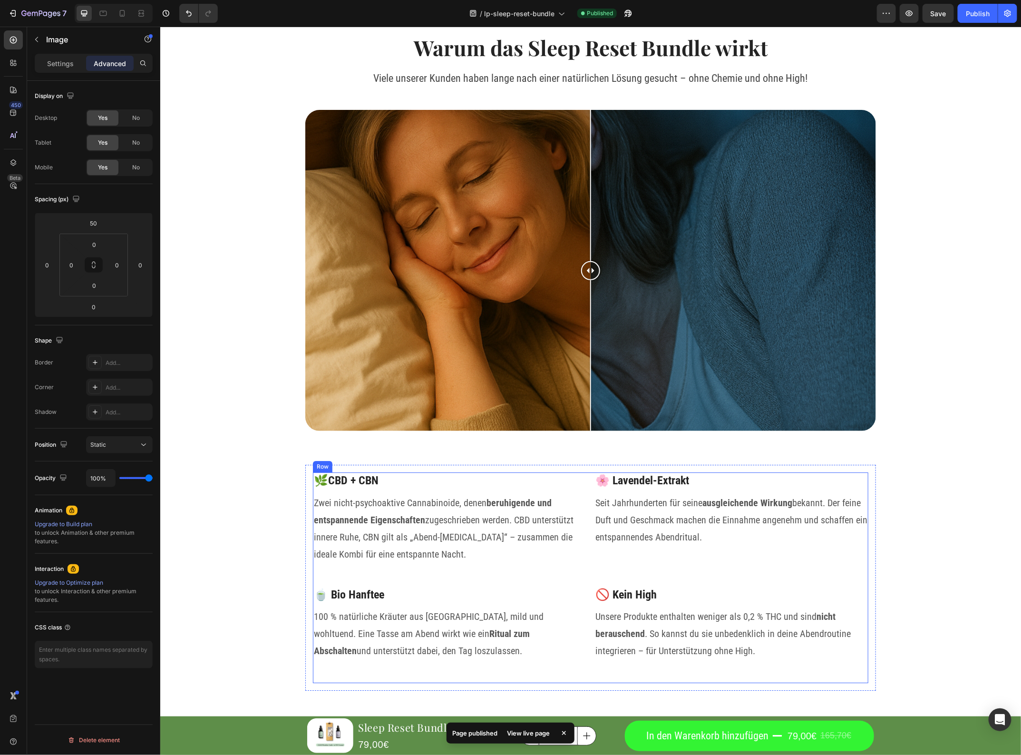
scroll to position [3636, 0]
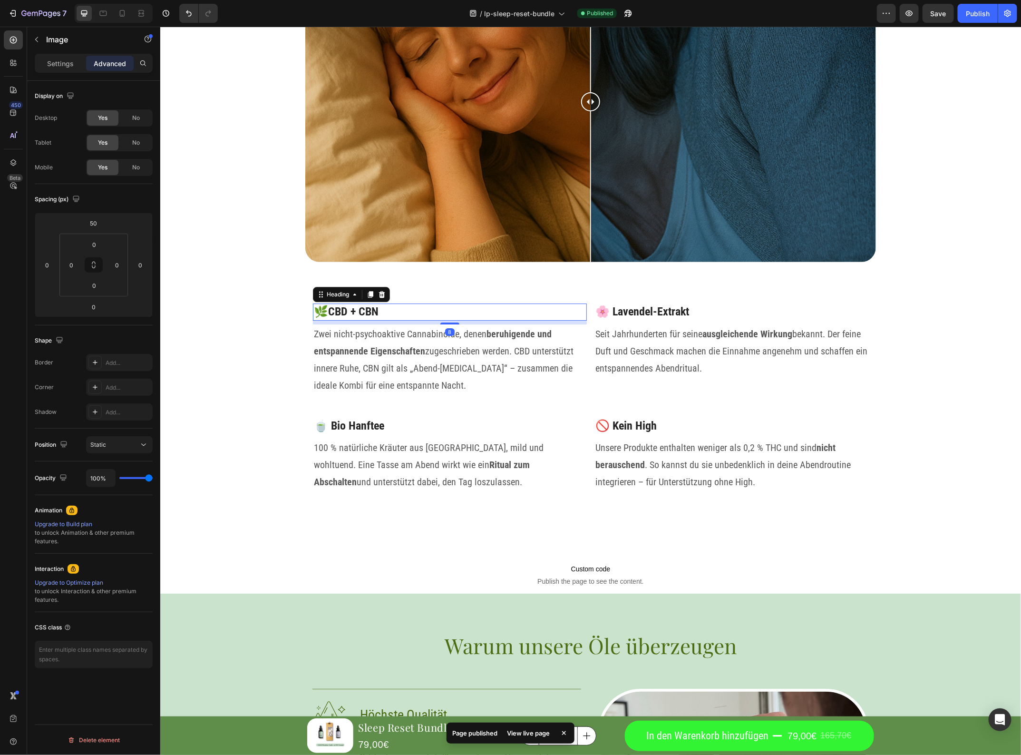
click at [358, 310] on h3 "🌿CBD + CBN" at bounding box center [450, 311] width 274 height 17
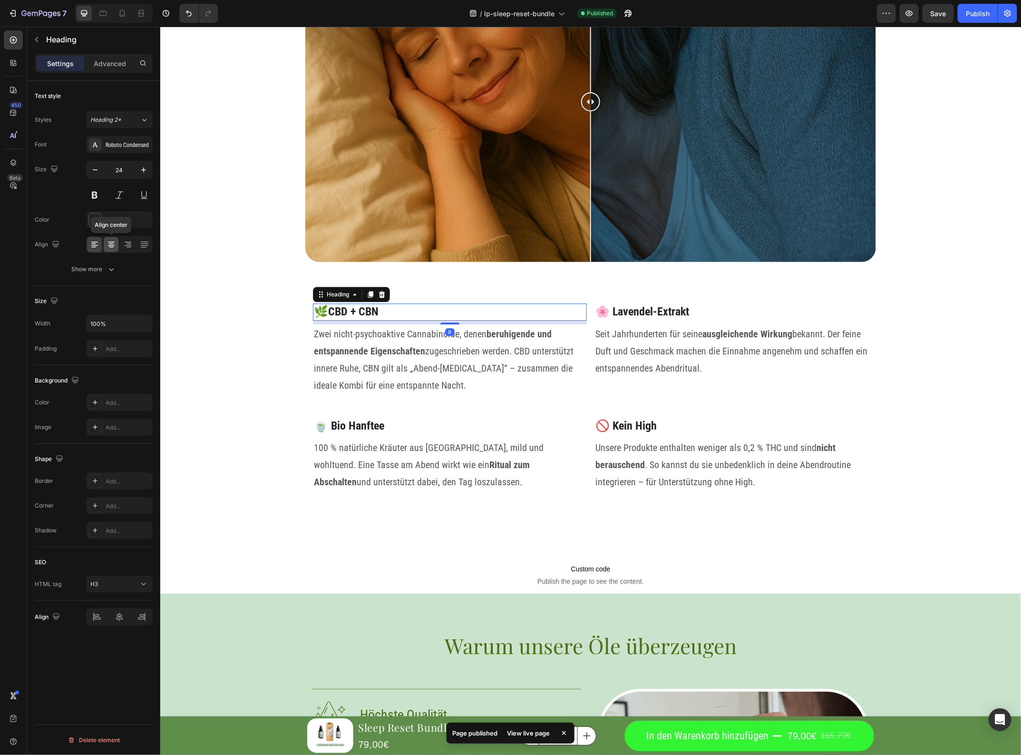
click at [110, 240] on icon at bounding box center [112, 245] width 10 height 10
click at [348, 429] on h3 "🍵 Bio Hanftee" at bounding box center [450, 425] width 274 height 17
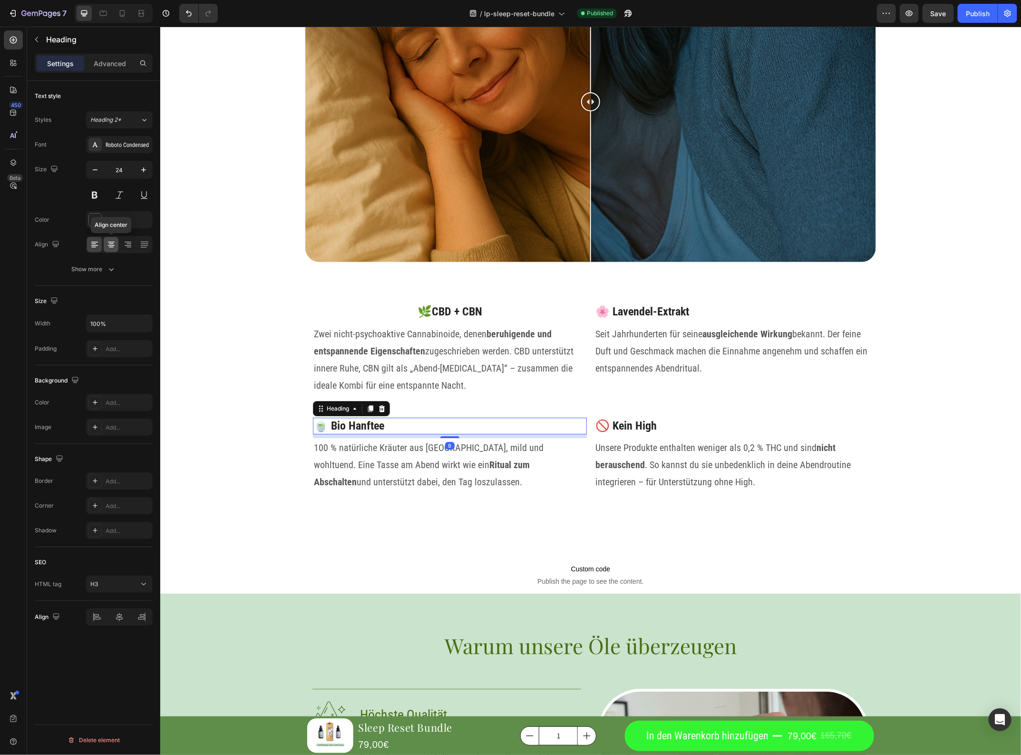
drag, startPoint x: 110, startPoint y: 245, endPoint x: 128, endPoint y: 263, distance: 25.6
click at [110, 245] on icon at bounding box center [112, 245] width 10 height 10
click at [633, 316] on h3 "🌸 Lavendel-Extrakt" at bounding box center [731, 311] width 274 height 17
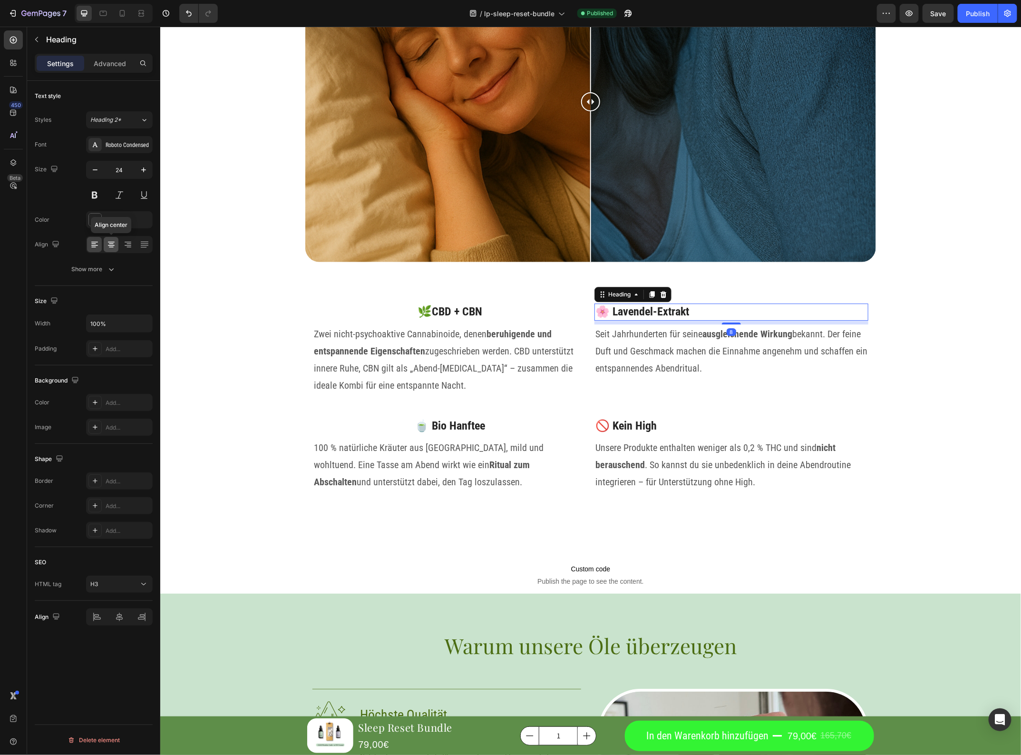
click at [113, 248] on icon at bounding box center [112, 245] width 10 height 10
click at [630, 425] on h3 "🚫 Kein High" at bounding box center [731, 425] width 274 height 17
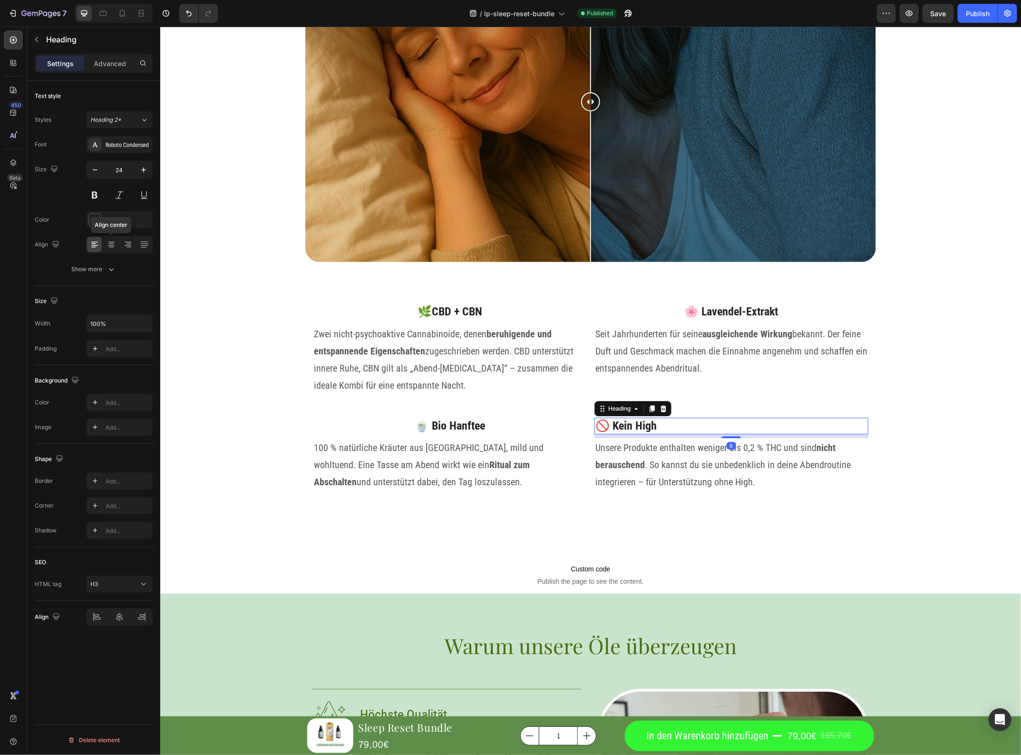
drag, startPoint x: 110, startPoint y: 239, endPoint x: 120, endPoint y: 257, distance: 21.1
click at [111, 239] on div at bounding box center [111, 244] width 15 height 15
click at [387, 352] on strong "beruhigende und entspannende Eigenschaften" at bounding box center [433, 342] width 238 height 29
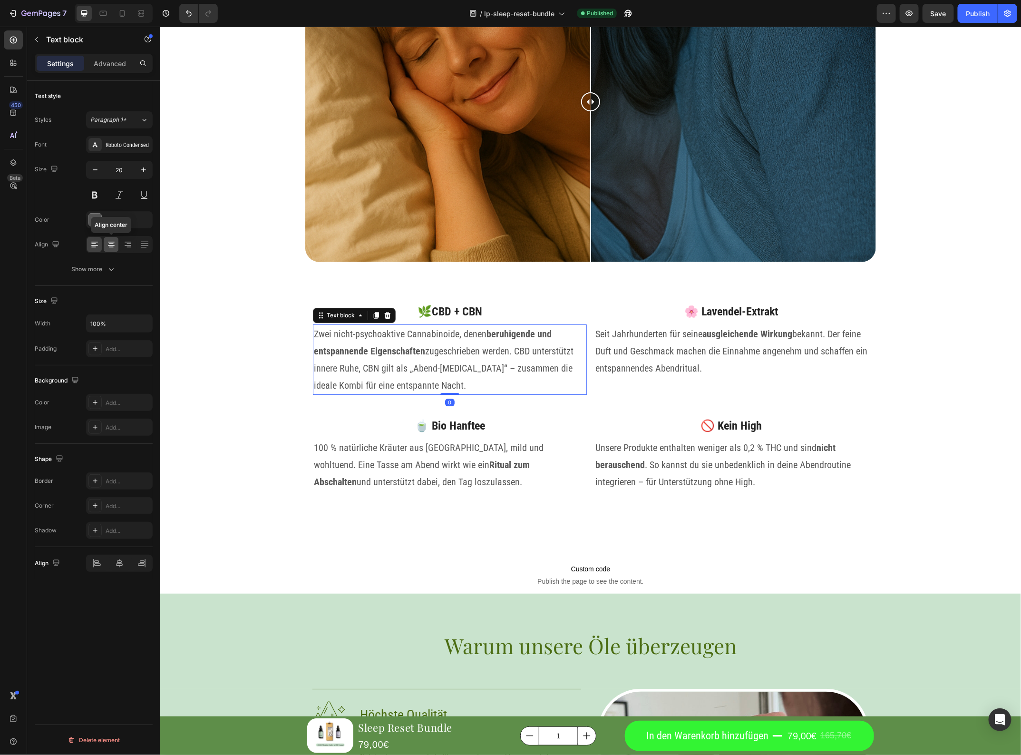
click at [105, 246] on div at bounding box center [111, 244] width 15 height 15
click at [679, 342] on p "Seit Jahrhunderten für seine ausgleichende Wirkung bekannt. Der feine Duft und …" at bounding box center [731, 350] width 272 height 51
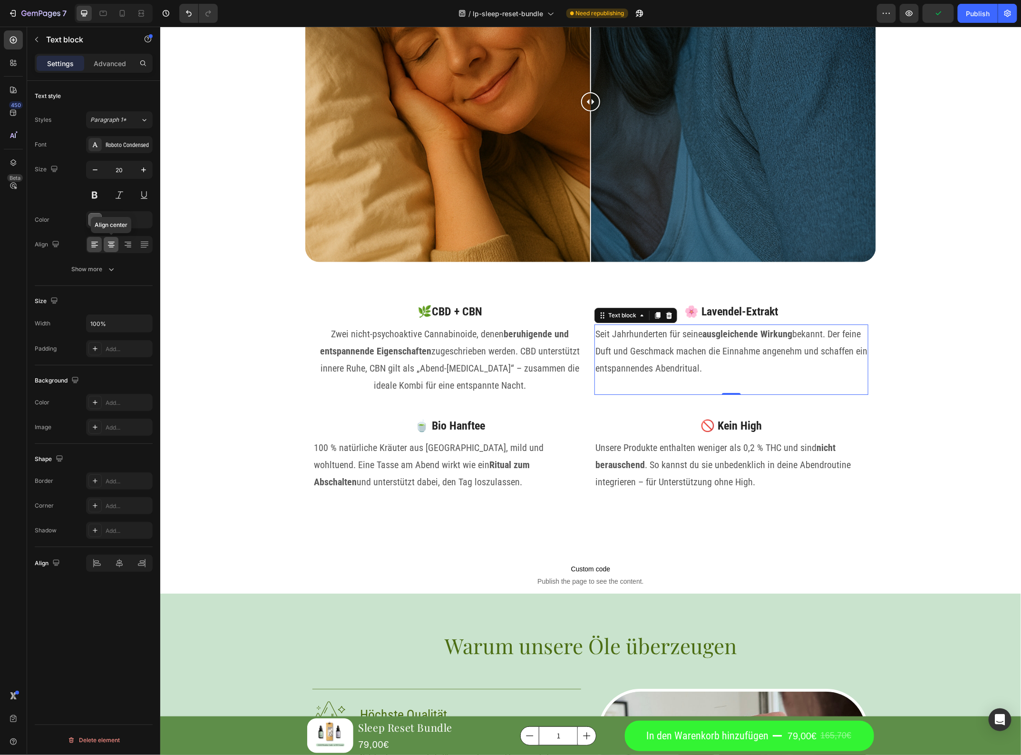
click at [111, 245] on icon at bounding box center [112, 245] width 10 height 10
click at [431, 460] on strong "Ritual zum Abschalten" at bounding box center [422, 473] width 216 height 29
click at [113, 247] on icon at bounding box center [112, 245] width 10 height 10
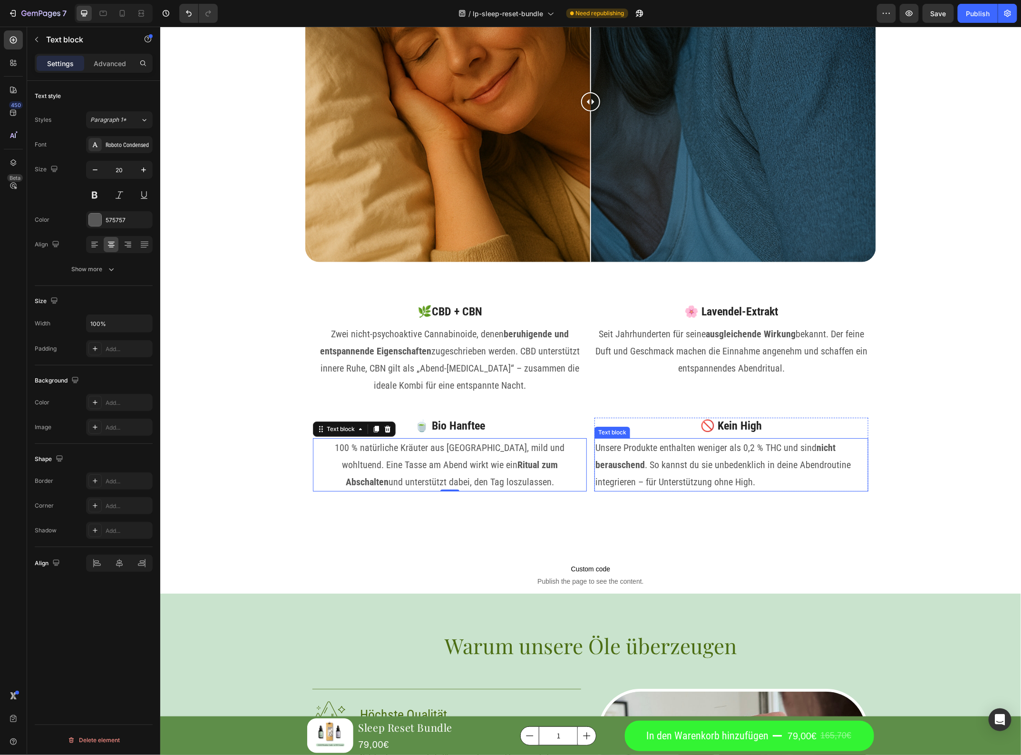
drag, startPoint x: 665, startPoint y: 461, endPoint x: 645, endPoint y: 461, distance: 20.0
click at [666, 461] on p "Unsere Produkte enthalten weniger als 0,2 % THC und sind nicht berauschend . So…" at bounding box center [731, 464] width 272 height 51
click at [115, 248] on icon at bounding box center [112, 245] width 10 height 10
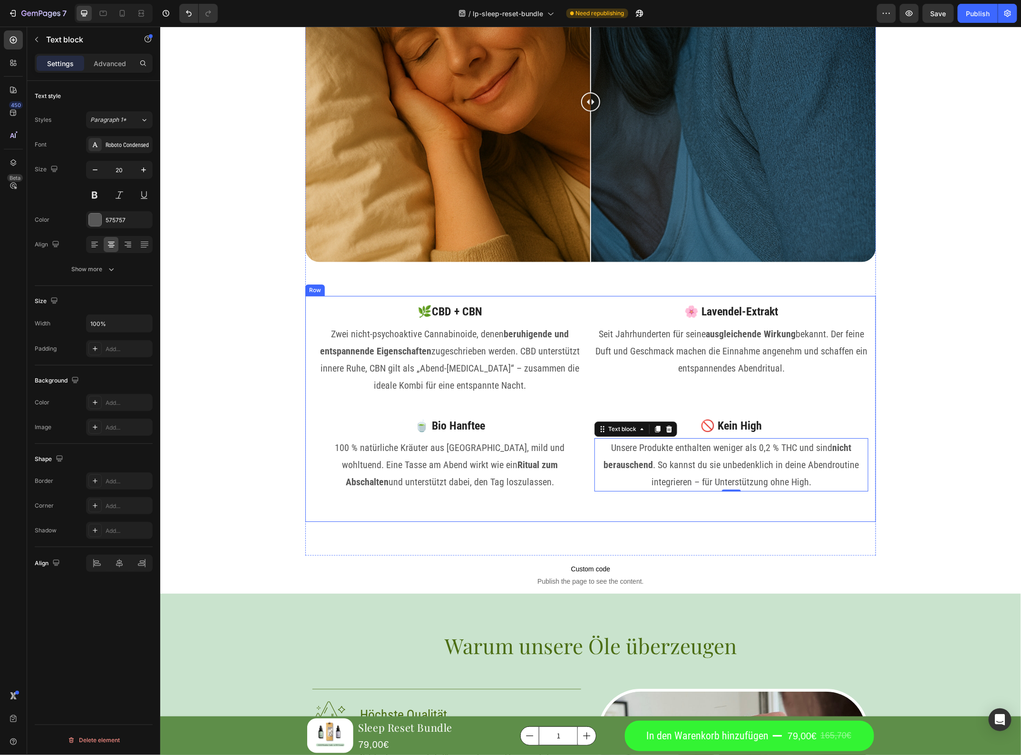
click at [902, 340] on div "Warum das Sleep Reset Bundle wirkt Heading Viele unserer Kunden haben lange nac…" at bounding box center [590, 199] width 861 height 711
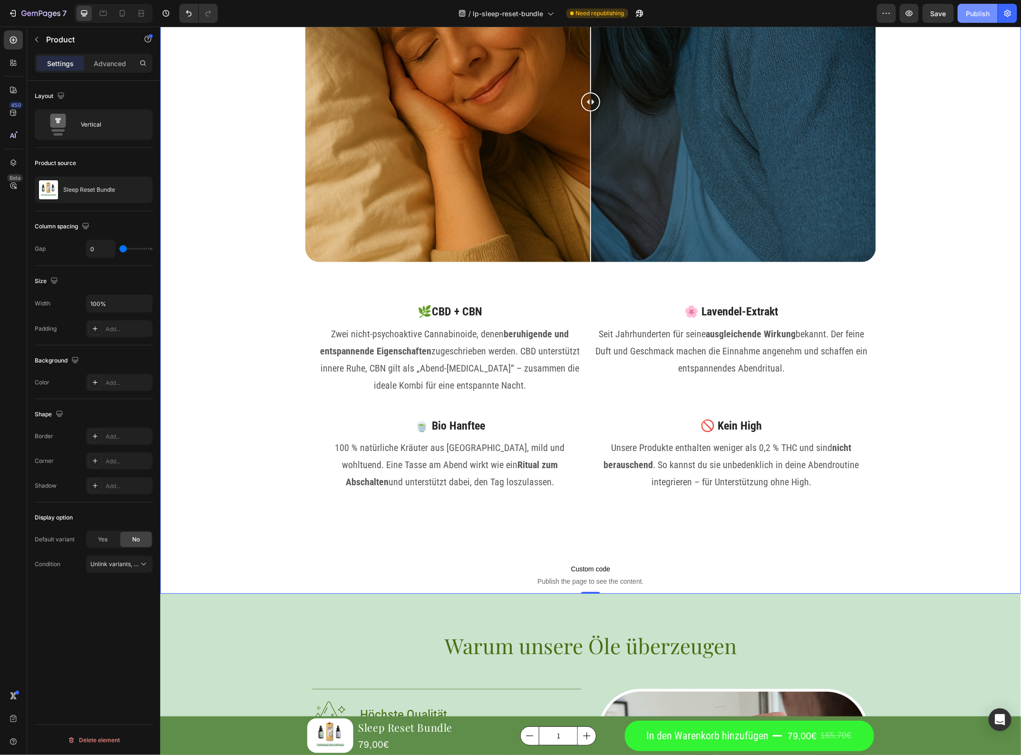
click at [971, 19] on button "Publish" at bounding box center [978, 13] width 40 height 19
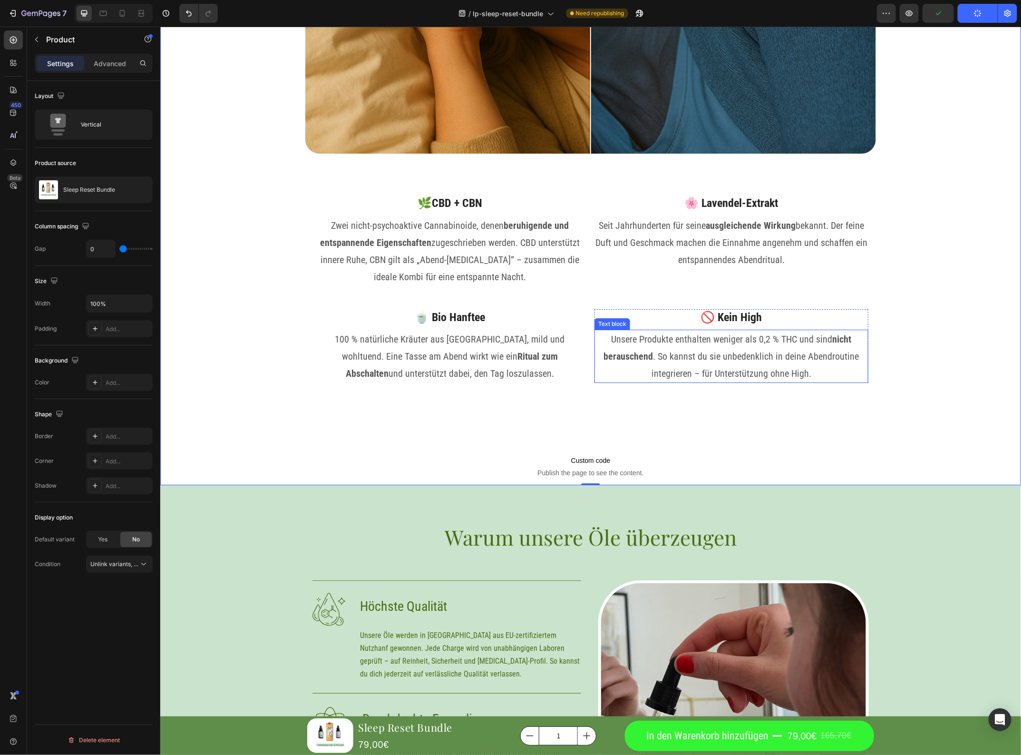
scroll to position [3814, 0]
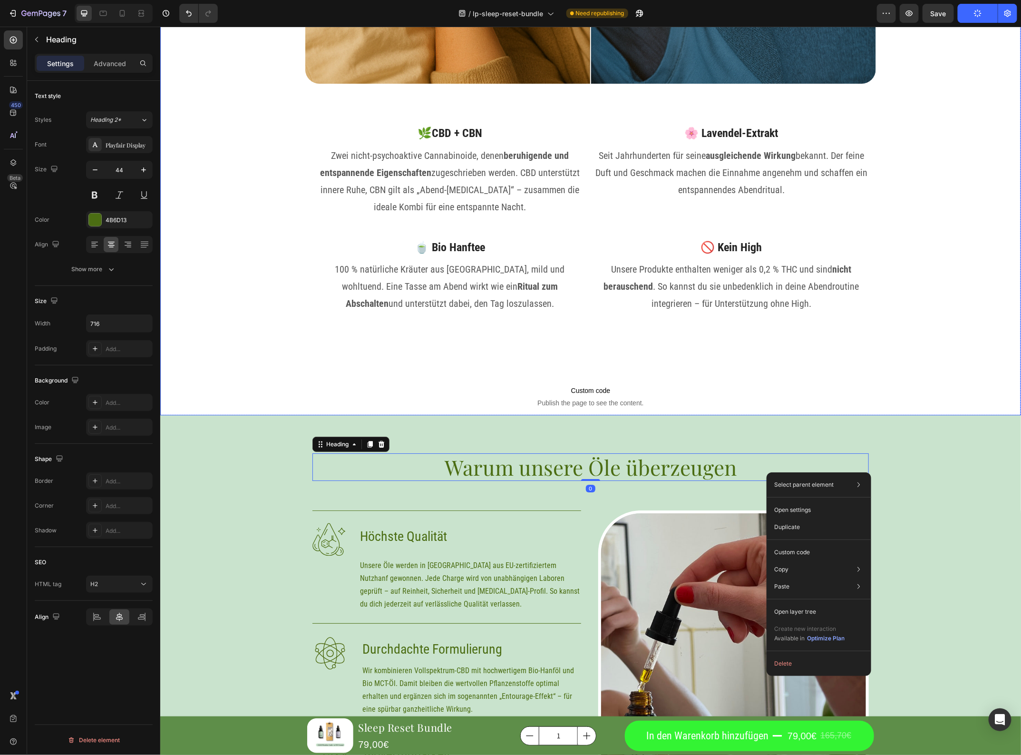
click at [952, 320] on div "Warum das Sleep Reset Bundle wirkt Heading Viele unserer Kunden haben lange nac…" at bounding box center [590, 21] width 861 height 711
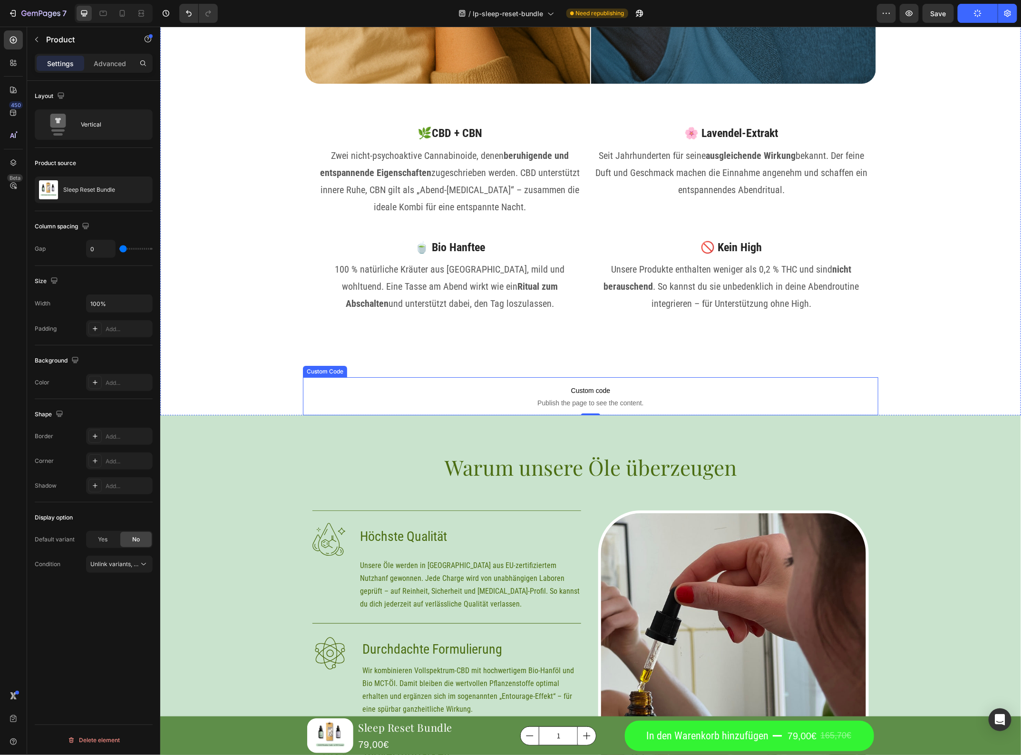
click at [697, 406] on span "Publish the page to see the content." at bounding box center [591, 403] width 576 height 10
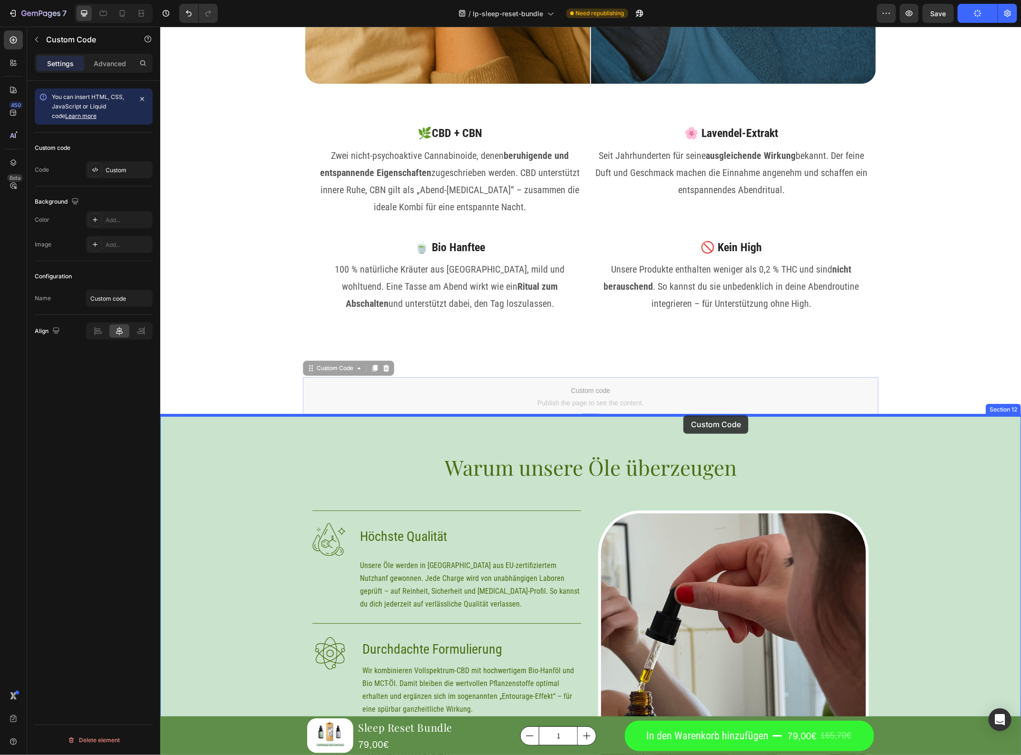
drag, startPoint x: 681, startPoint y: 402, endPoint x: 683, endPoint y: 415, distance: 12.6
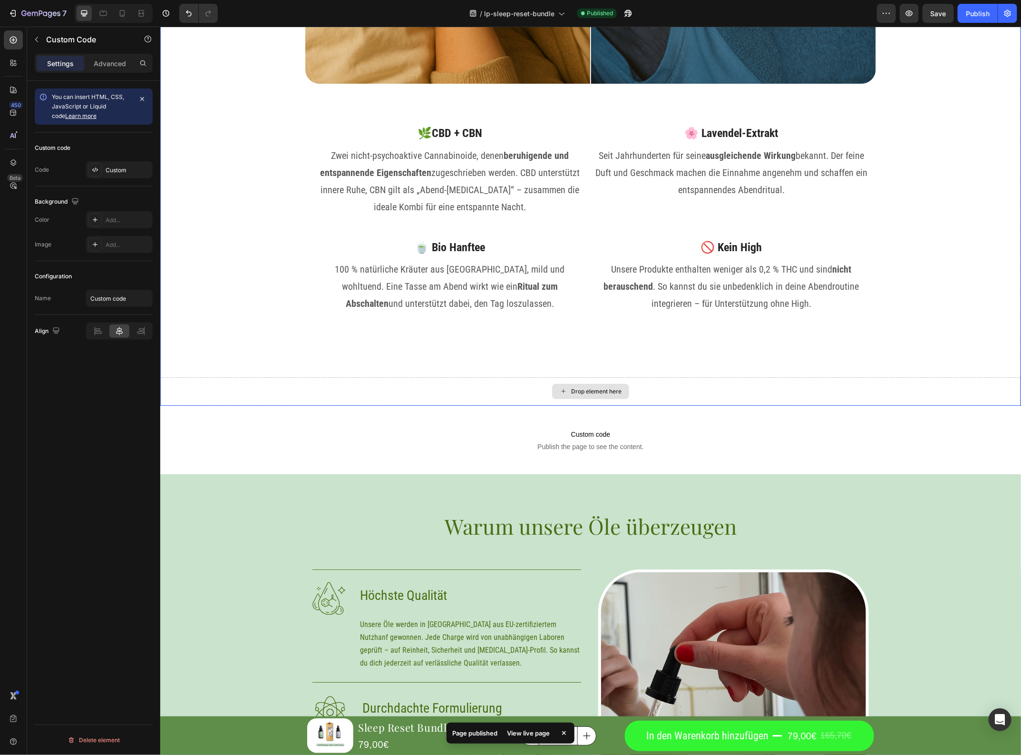
click at [678, 396] on div "Drop element here" at bounding box center [590, 391] width 861 height 29
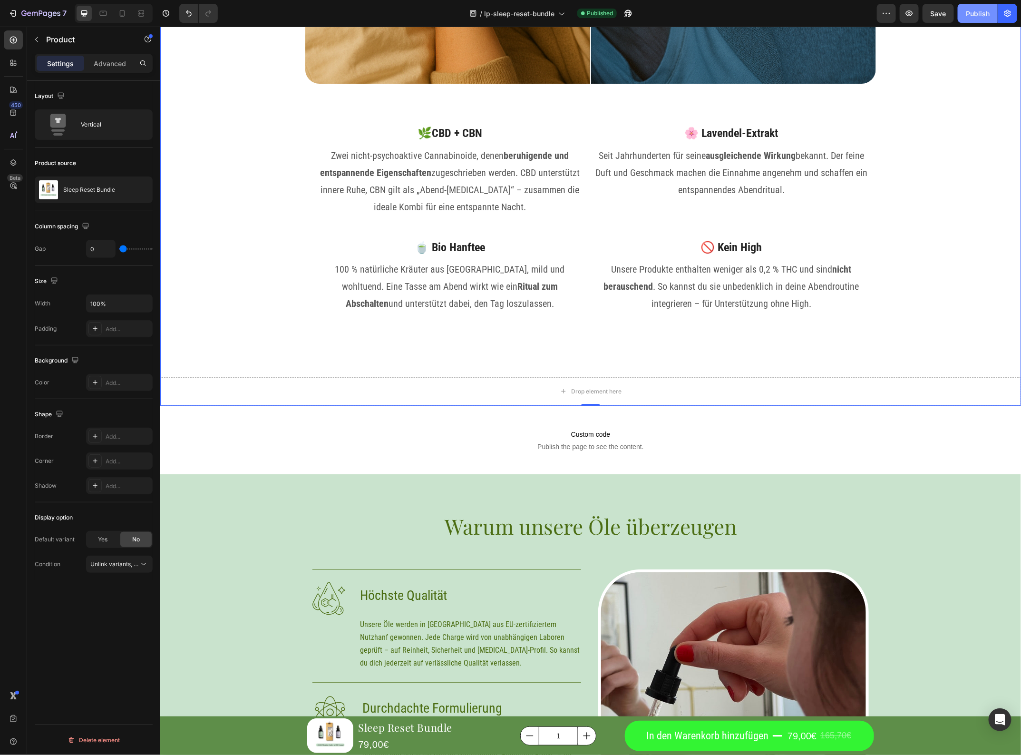
click at [982, 17] on div "Publish" at bounding box center [978, 14] width 24 height 10
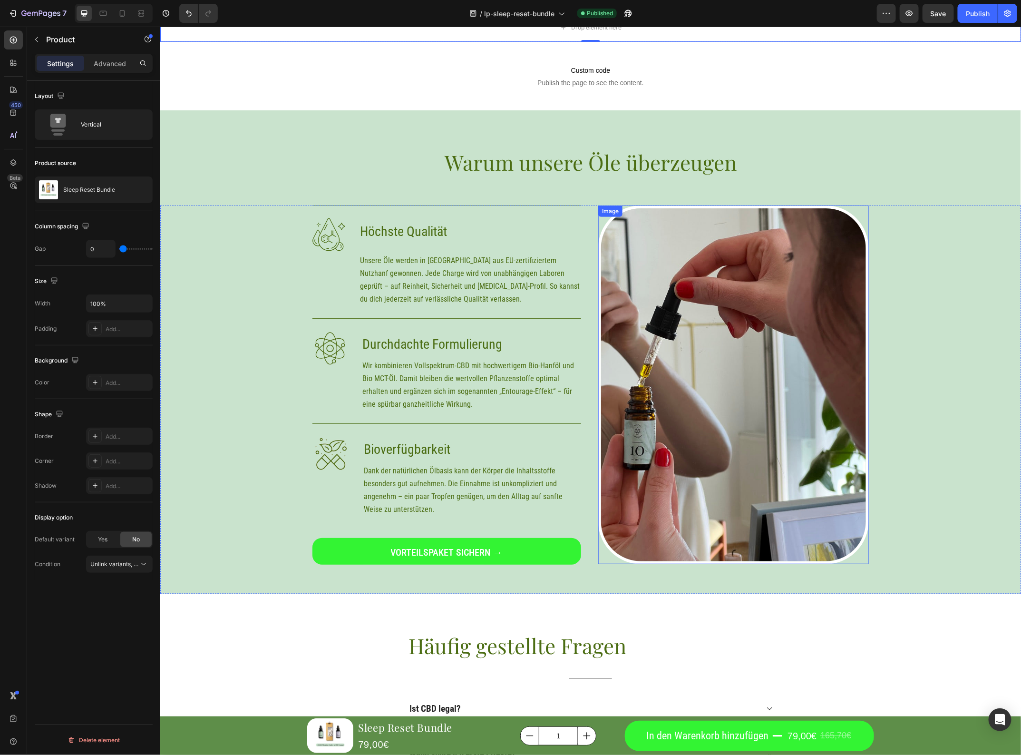
scroll to position [4230, 0]
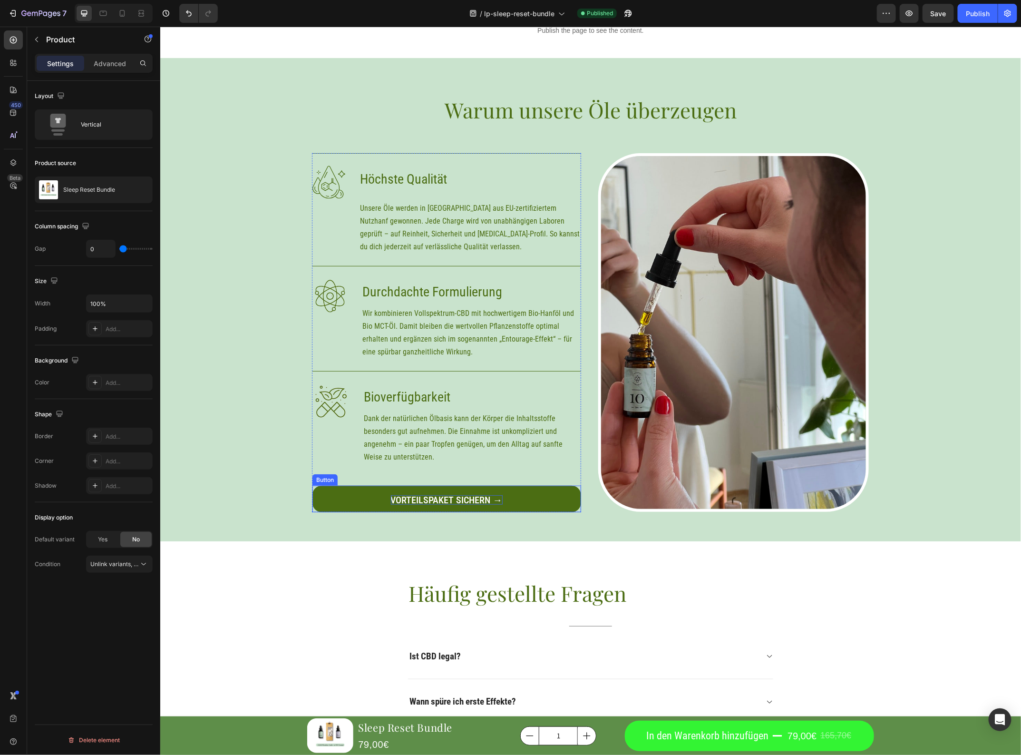
click at [480, 498] on p "Vorteilspaket sichern →" at bounding box center [447, 500] width 112 height 10
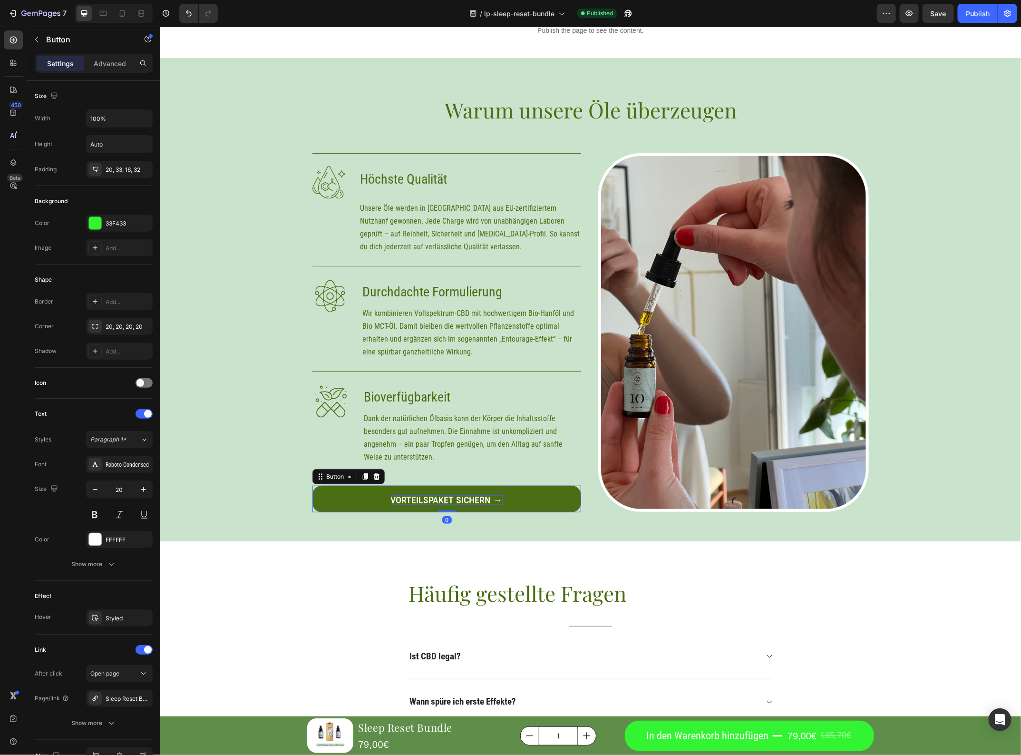
click at [480, 498] on p "Vorteilspaket sichern →" at bounding box center [447, 500] width 112 height 10
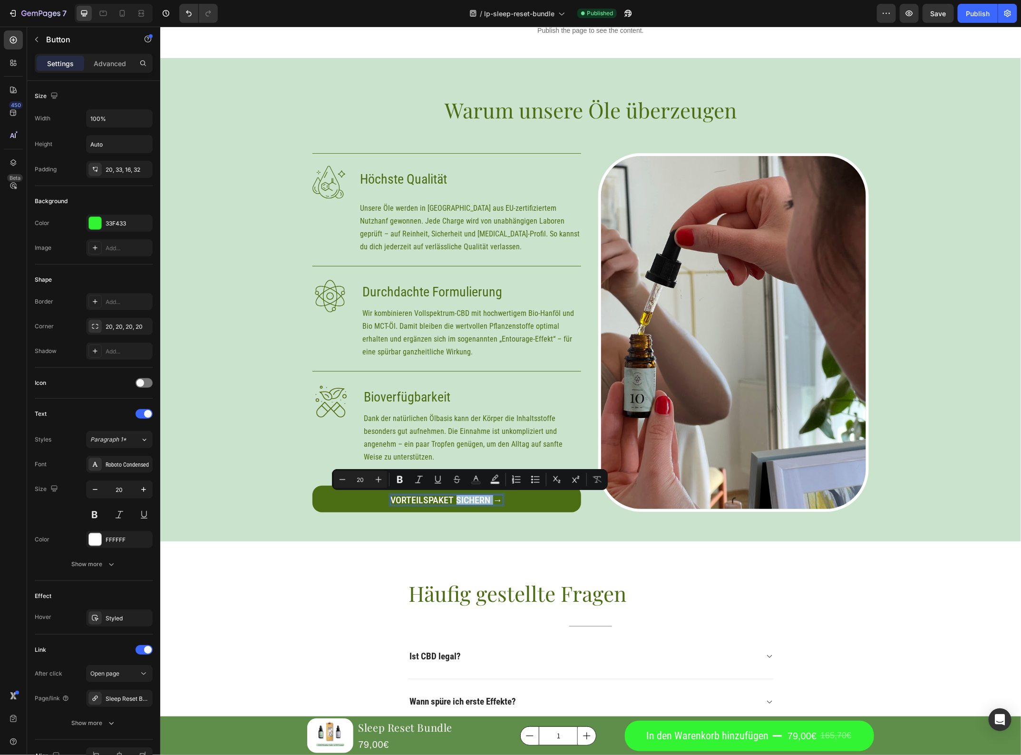
click at [486, 500] on p "Vorteilspaket sichern →" at bounding box center [447, 500] width 112 height 10
click at [499, 499] on link "Vorteilspaket sichern →" at bounding box center [446, 498] width 269 height 27
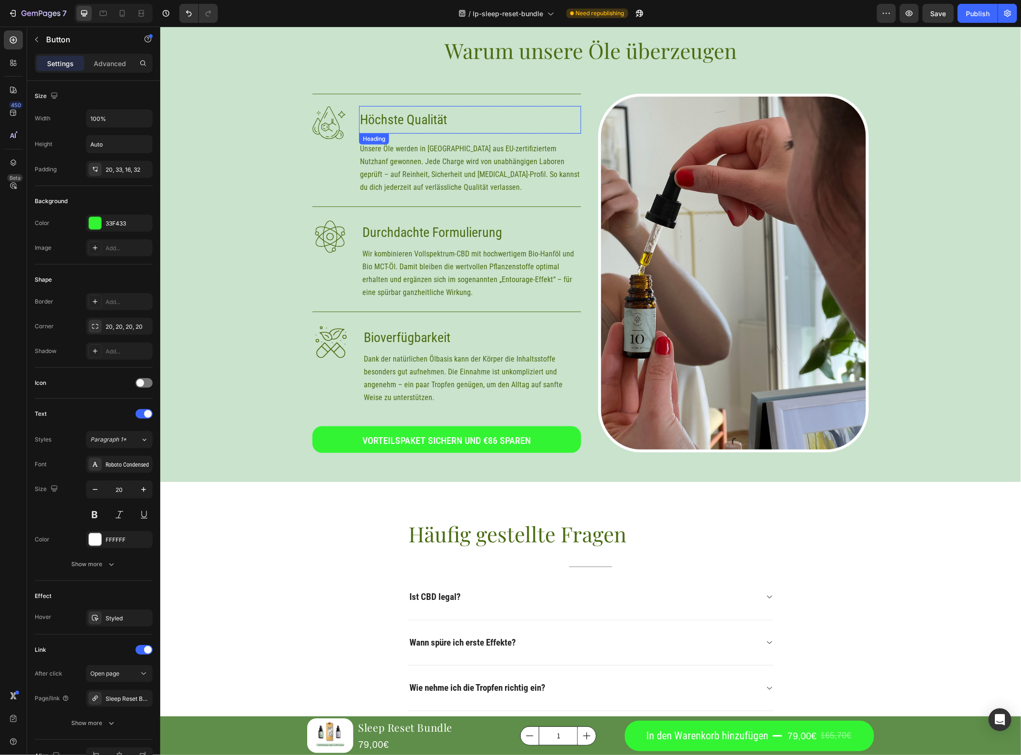
scroll to position [4492, 0]
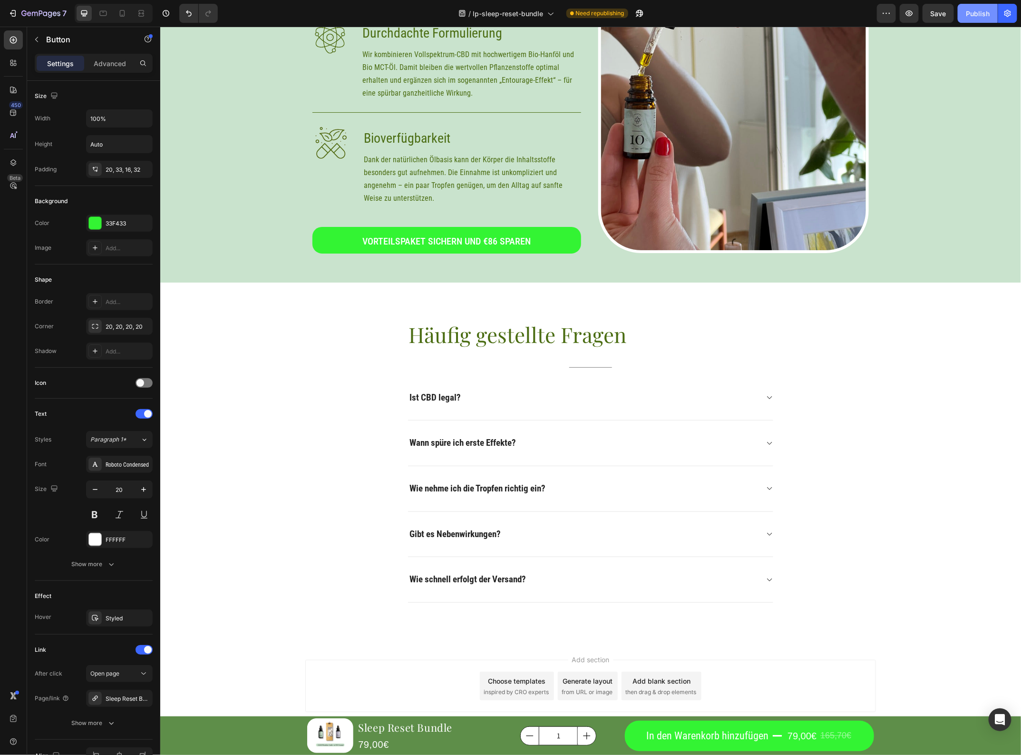
click at [980, 9] on div "Publish" at bounding box center [978, 14] width 24 height 10
click at [125, 13] on icon at bounding box center [123, 14] width 10 height 10
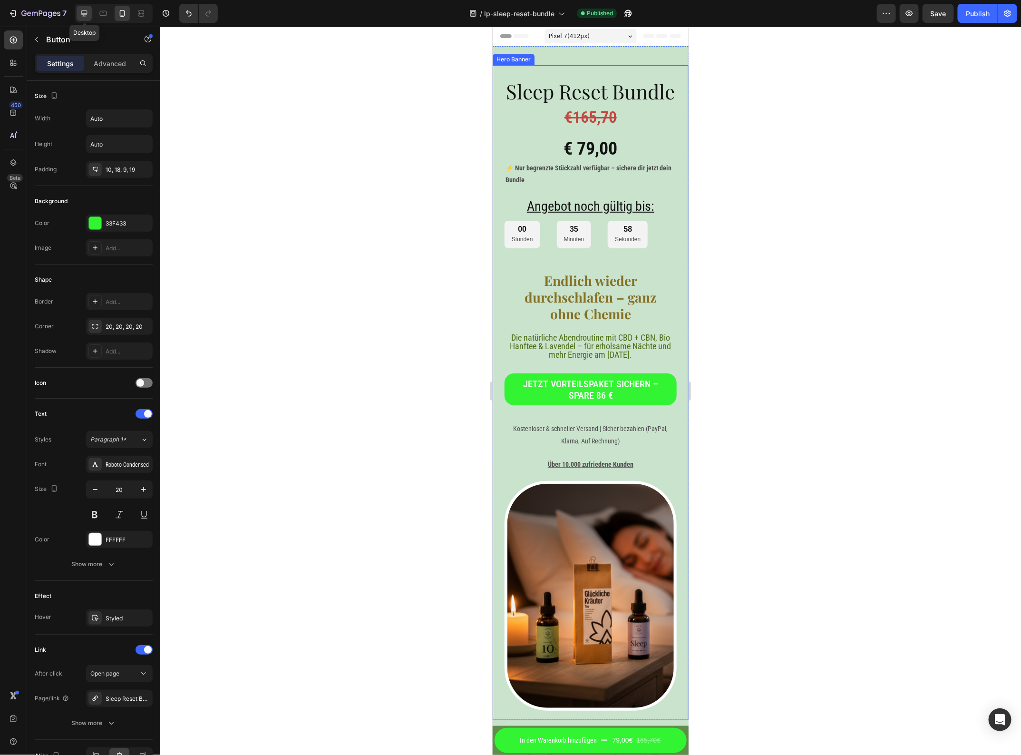
click at [87, 12] on icon at bounding box center [84, 14] width 10 height 10
type input "100%"
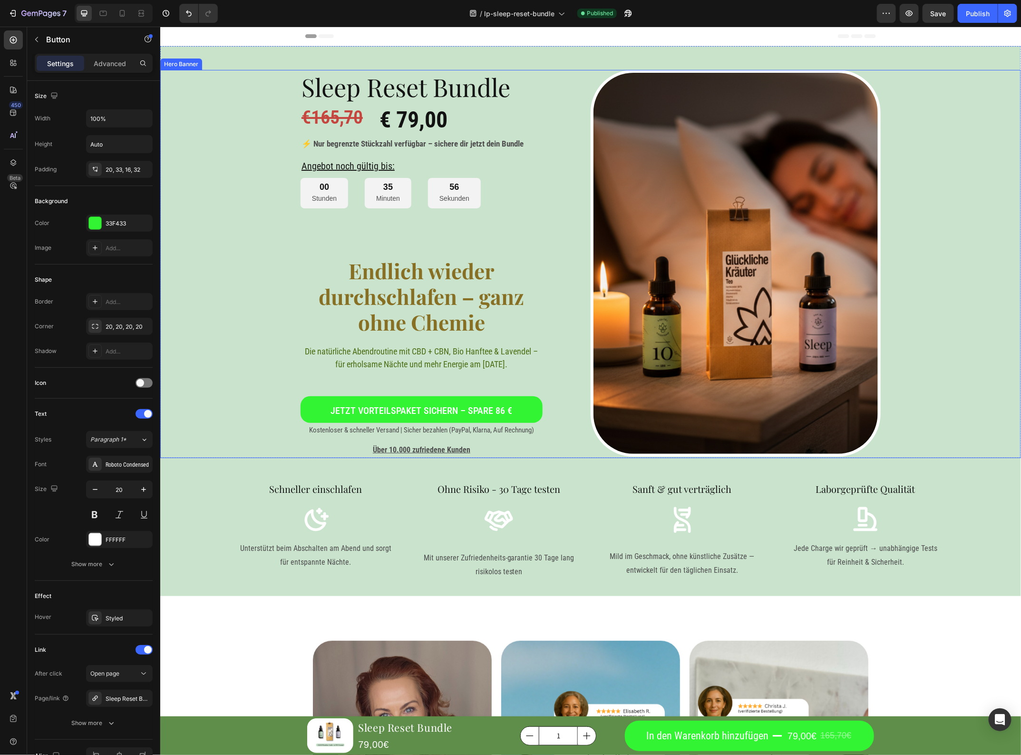
click at [269, 293] on div "Background Image" at bounding box center [590, 263] width 861 height 388
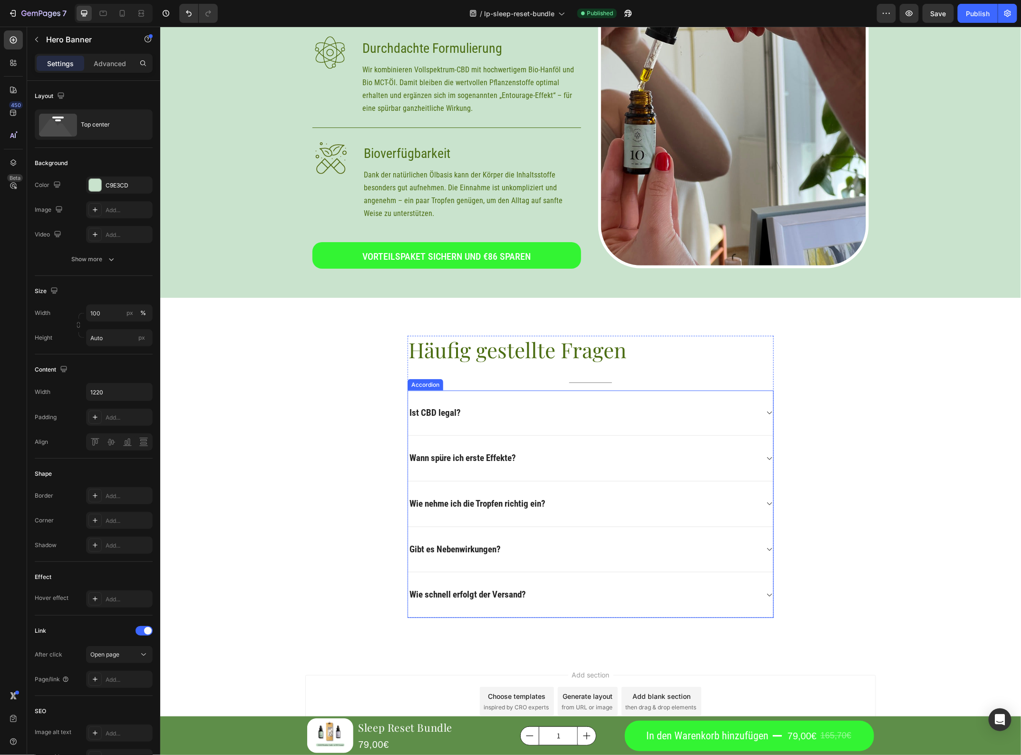
scroll to position [4100, 0]
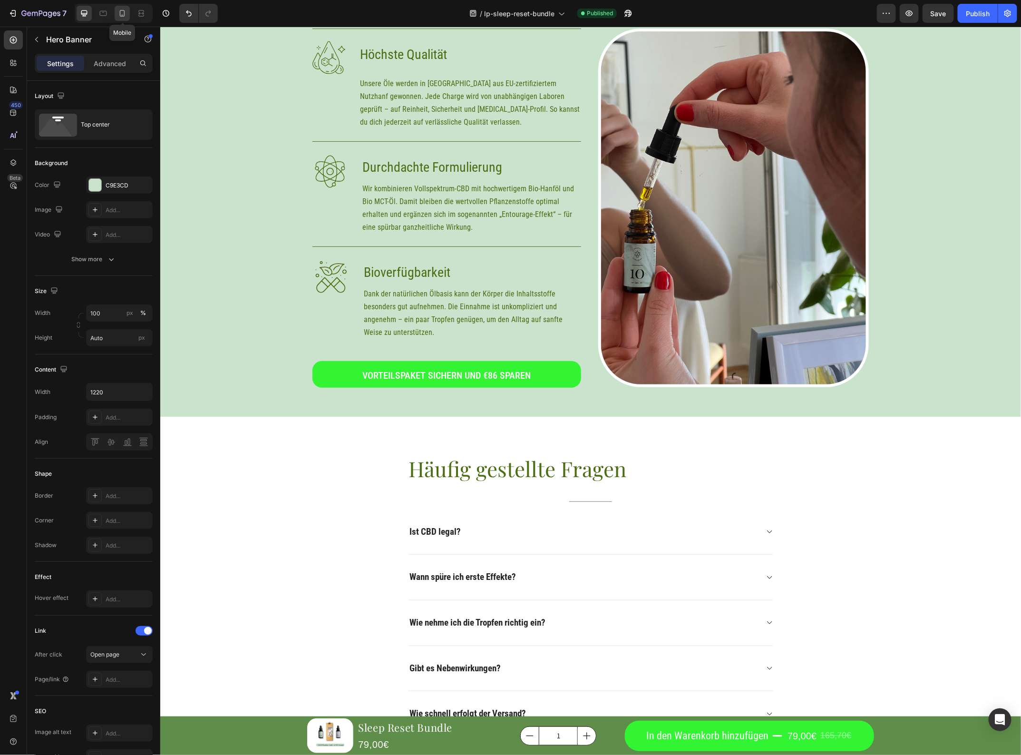
click at [123, 19] on div at bounding box center [122, 13] width 15 height 15
type input "100%"
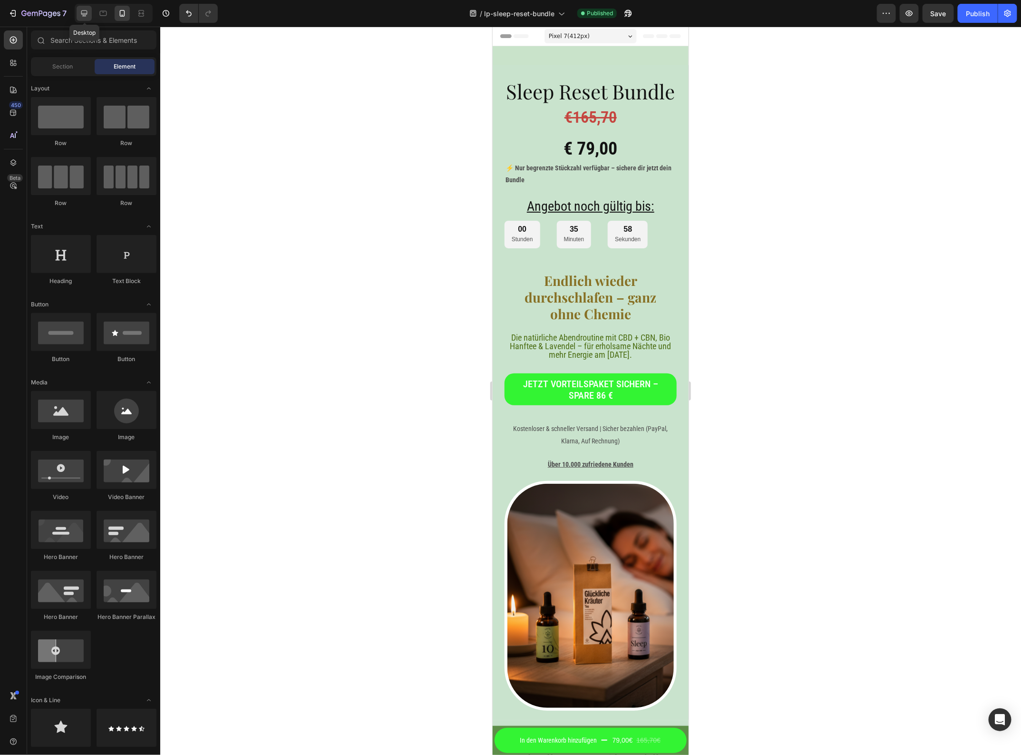
click at [86, 14] on icon at bounding box center [84, 13] width 6 height 6
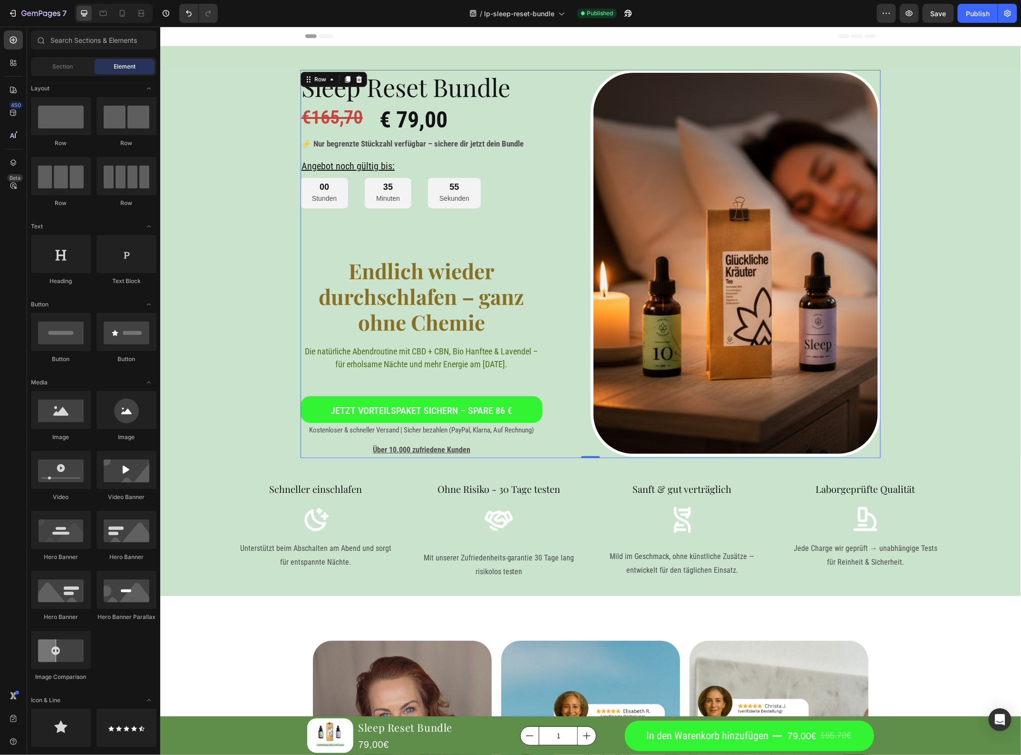
click at [503, 210] on div "Sleep Reset Bundle Heading €165,70 Heading € 79,00 Heading Row ⚡ Nur begrenzte …" at bounding box center [445, 263] width 290 height 388
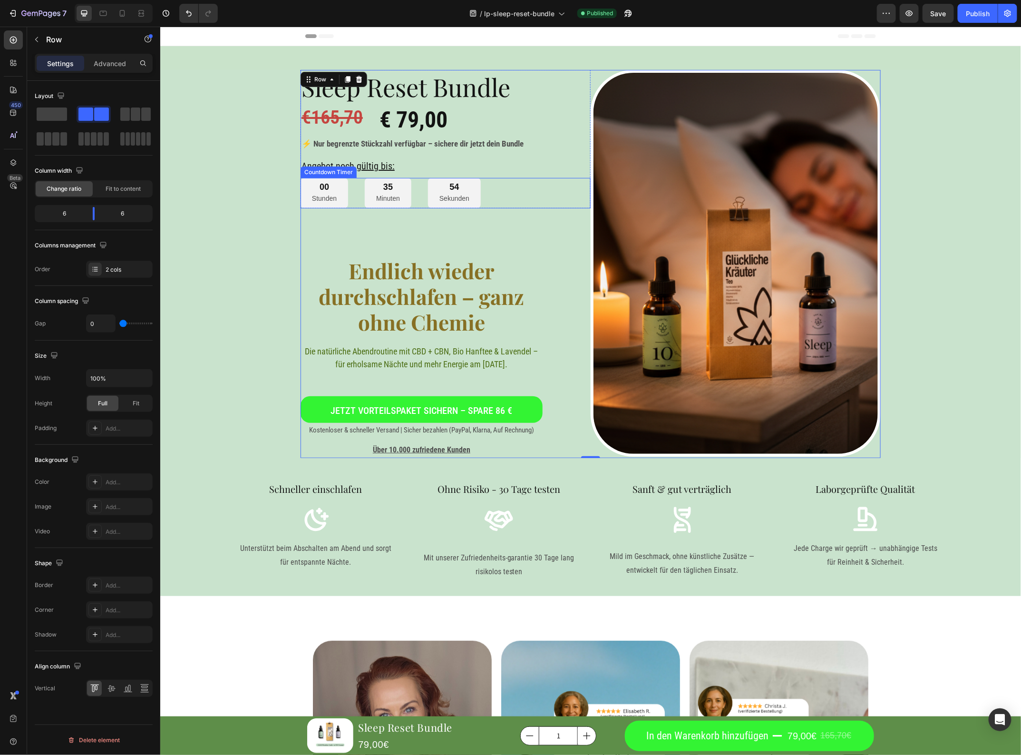
click at [428, 201] on div "54 Sekunden" at bounding box center [454, 192] width 53 height 31
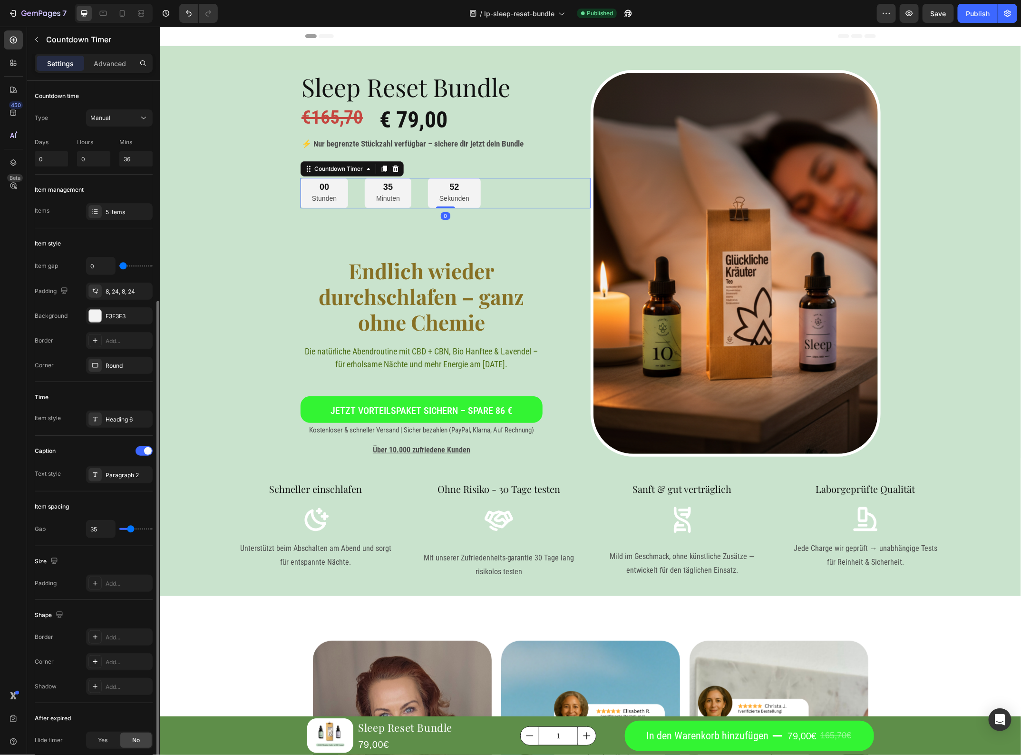
scroll to position [119, 0]
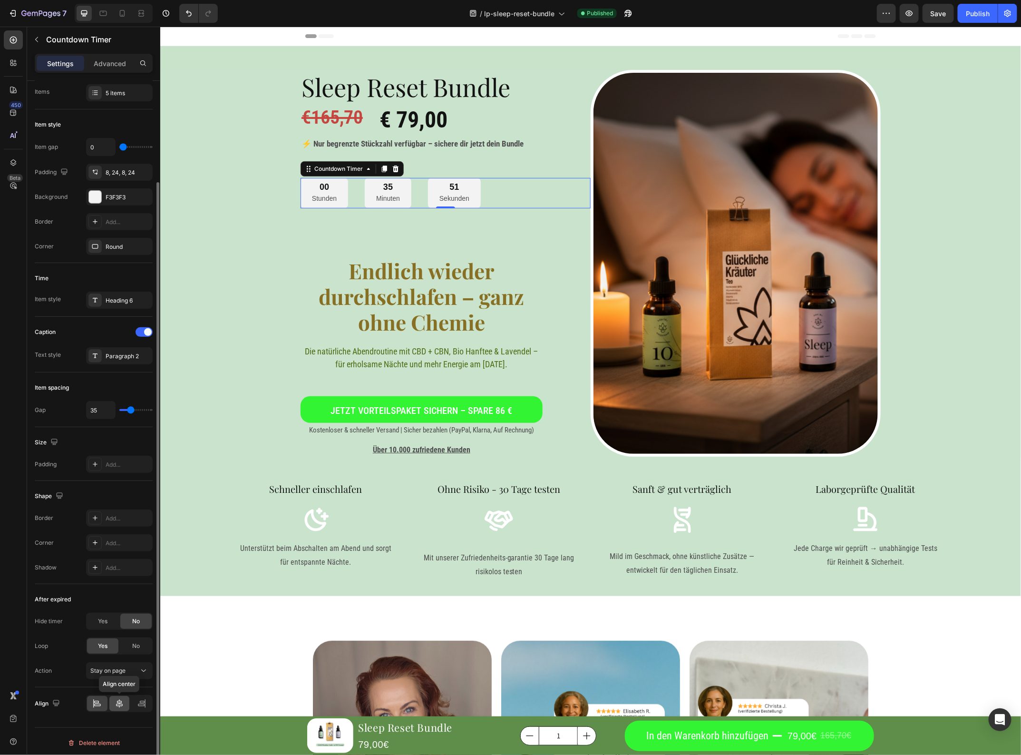
click at [119, 706] on icon at bounding box center [120, 704] width 10 height 10
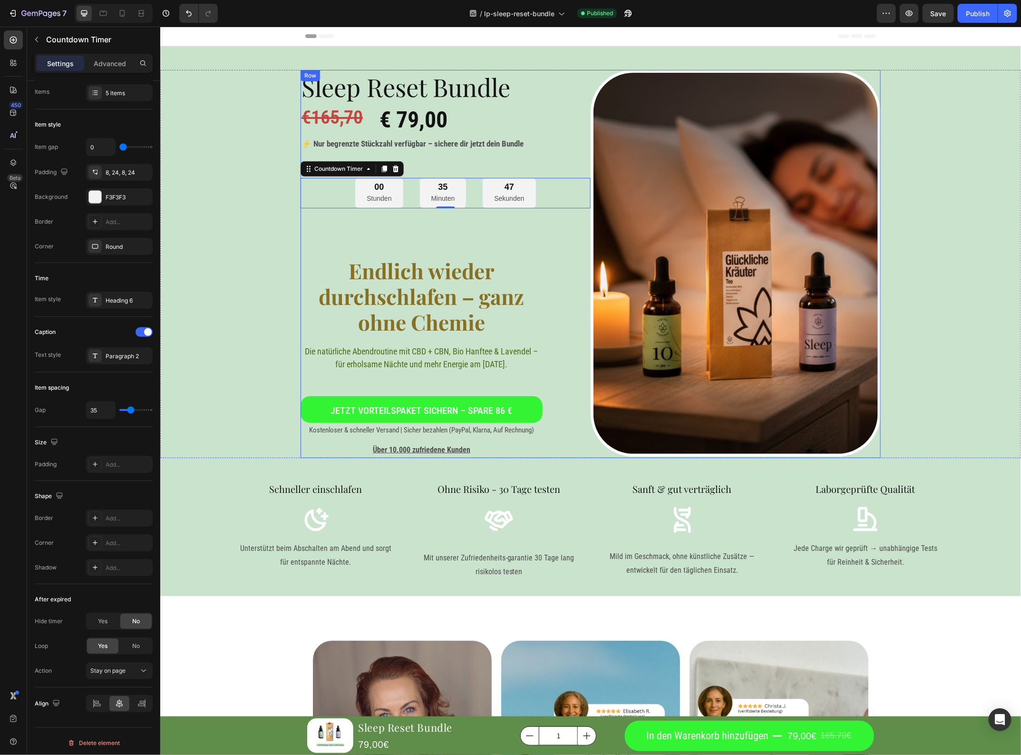
click at [293, 234] on div "Background Image" at bounding box center [590, 263] width 861 height 388
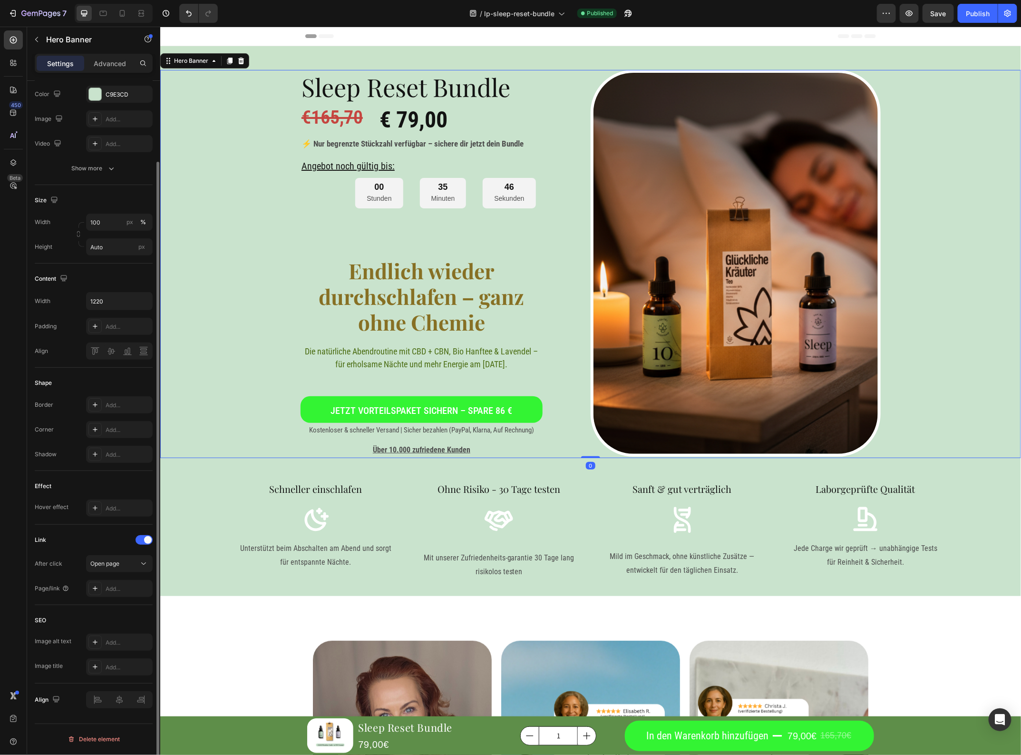
scroll to position [0, 0]
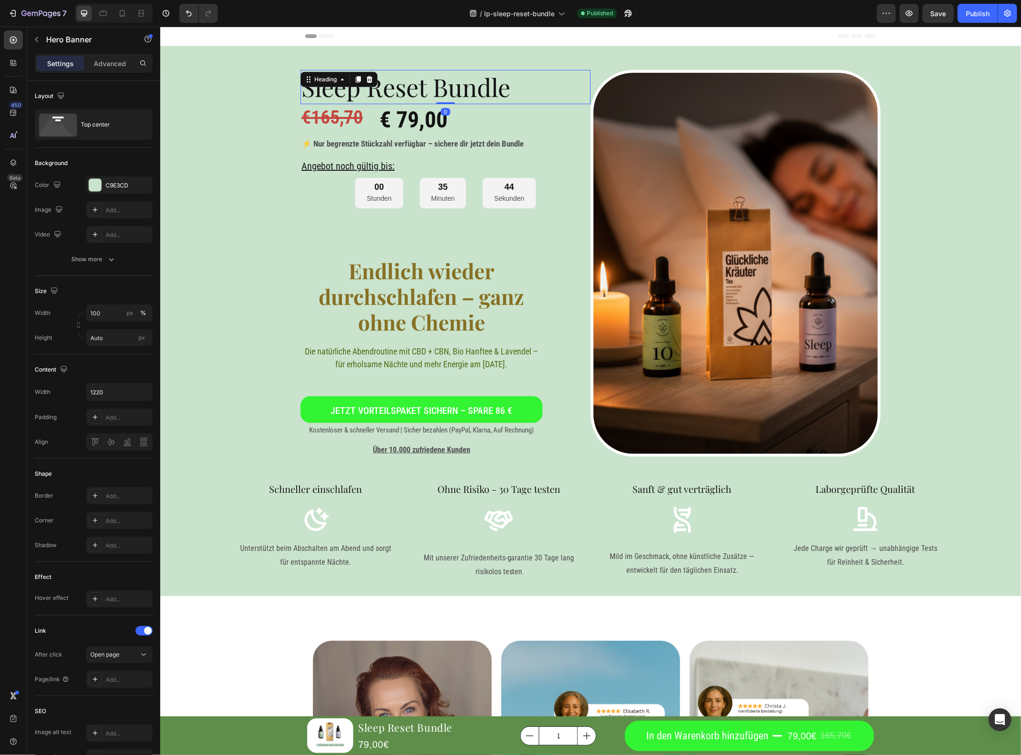
click at [493, 96] on h2 "Sleep Reset Bundle" at bounding box center [445, 86] width 290 height 34
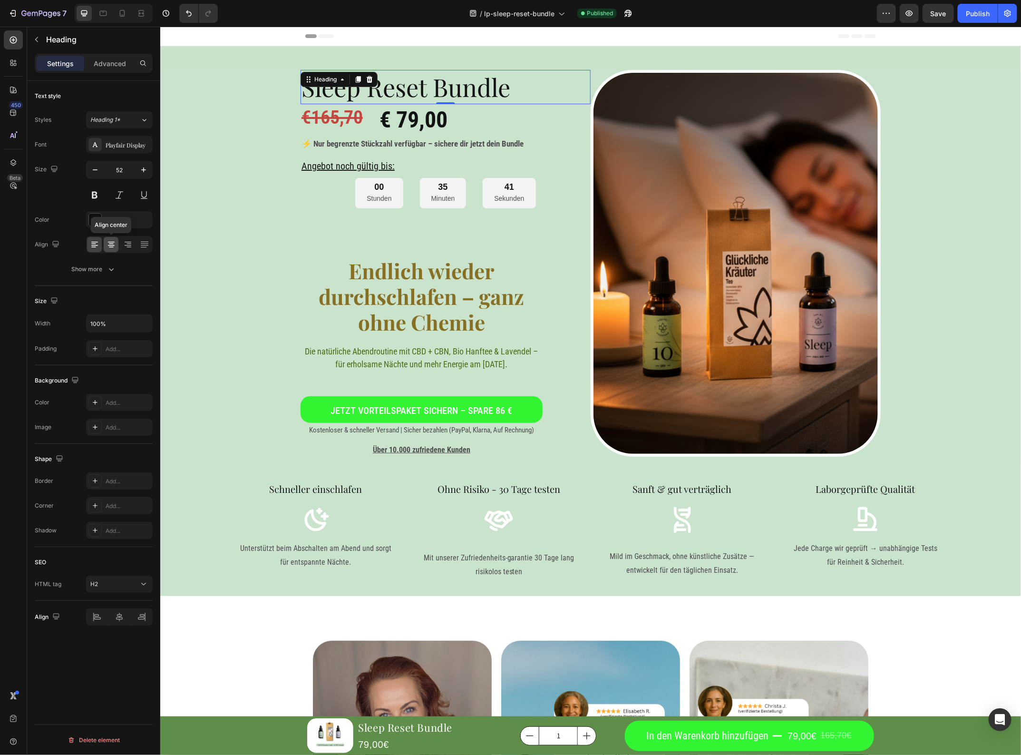
click at [108, 248] on icon at bounding box center [112, 245] width 10 height 10
click at [486, 112] on h2 "€ 79,00" at bounding box center [485, 119] width 212 height 31
click at [105, 240] on div at bounding box center [111, 244] width 15 height 15
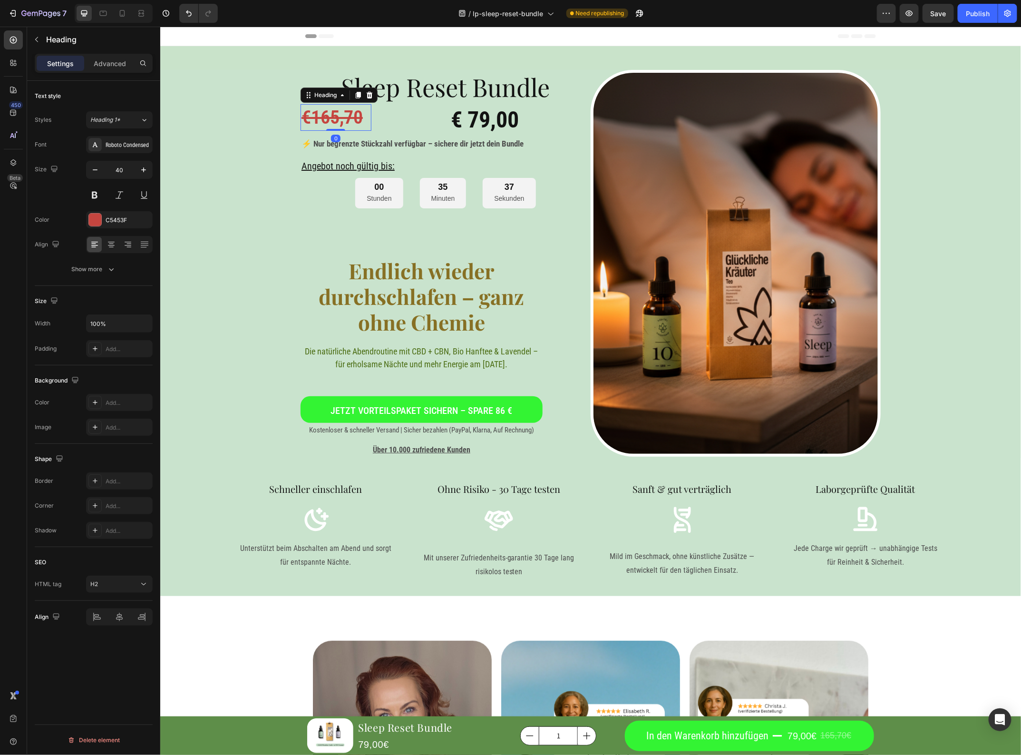
click at [345, 121] on s "€165,70" at bounding box center [331, 117] width 61 height 22
click at [111, 248] on icon at bounding box center [112, 245] width 10 height 10
click at [457, 121] on h2 "€ 79,00" at bounding box center [485, 119] width 212 height 31
click at [362, 121] on s "€165,70" at bounding box center [335, 117] width 61 height 22
click at [92, 58] on div "Advanced" at bounding box center [110, 63] width 48 height 15
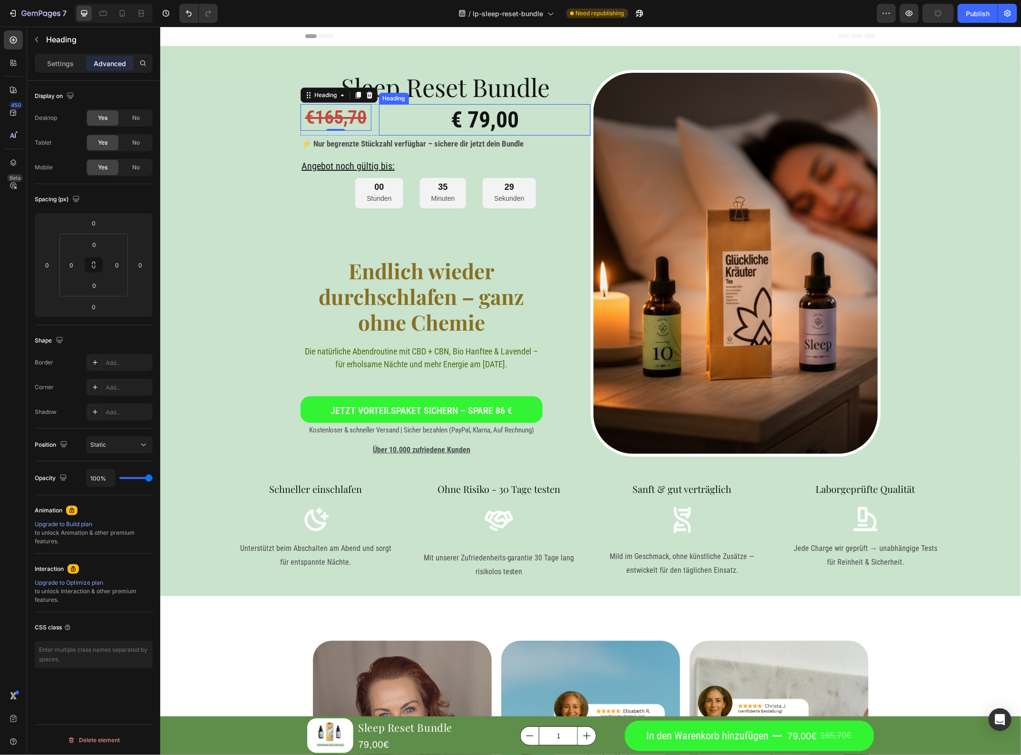
click at [398, 125] on h2 "€ 79,00" at bounding box center [485, 119] width 212 height 31
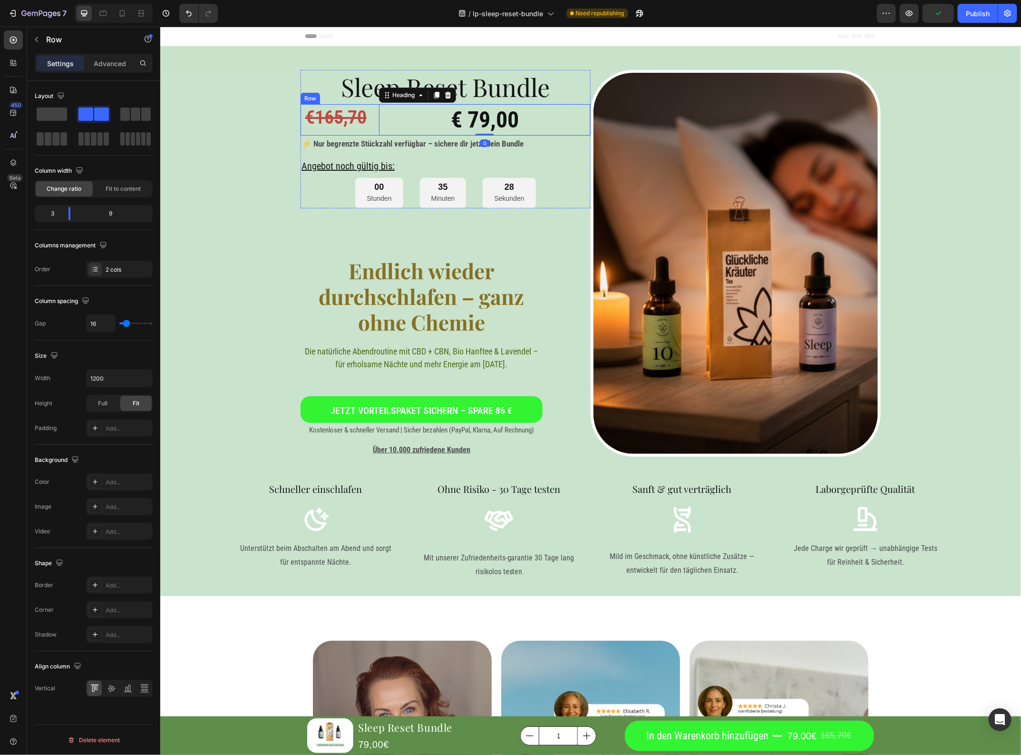
click at [367, 131] on div "€165,70 Heading € 79,00 Heading 0 Row" at bounding box center [445, 119] width 290 height 31
drag, startPoint x: 75, startPoint y: 213, endPoint x: 83, endPoint y: 212, distance: 8.7
click at [83, 212] on div at bounding box center [85, 213] width 17 height 13
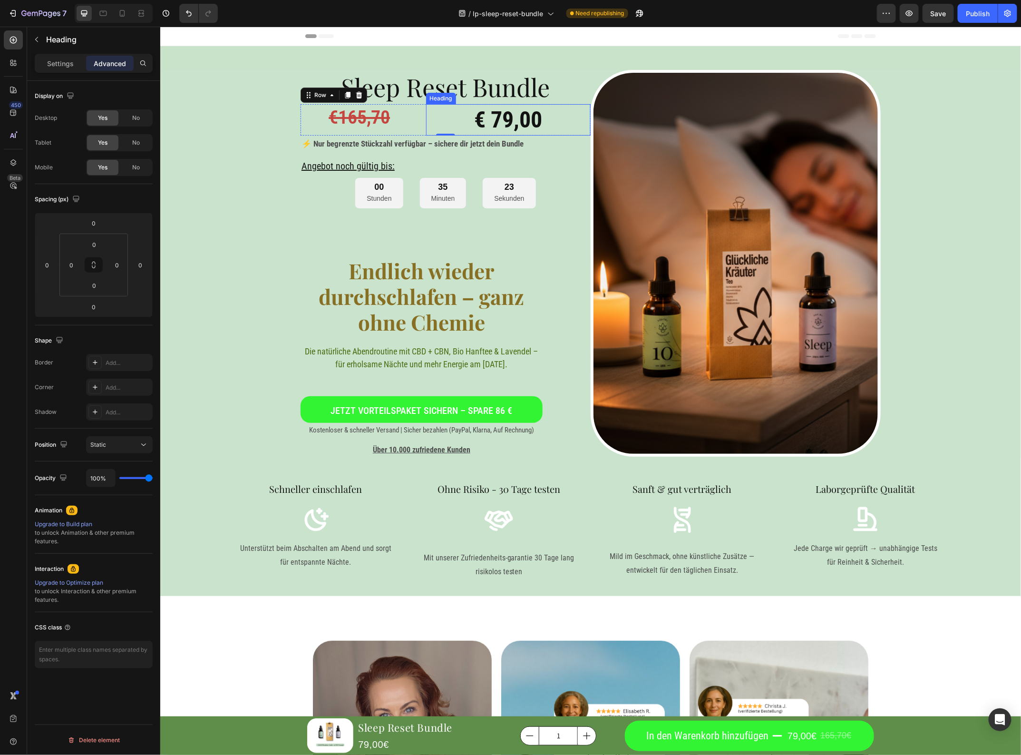
click at [528, 122] on h2 "€ 79,00" at bounding box center [508, 119] width 165 height 31
click at [69, 67] on p "Settings" at bounding box center [60, 64] width 27 height 10
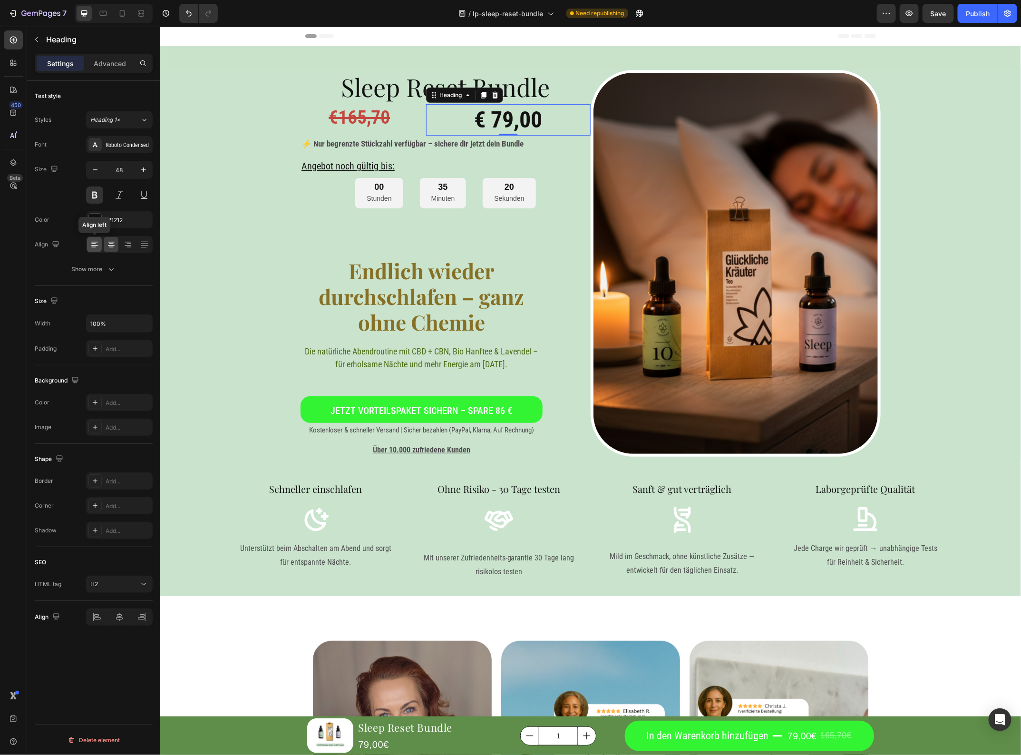
click at [95, 248] on icon at bounding box center [95, 245] width 10 height 10
click at [377, 106] on s "€165,70" at bounding box center [358, 117] width 61 height 22
click at [131, 244] on icon at bounding box center [128, 245] width 10 height 10
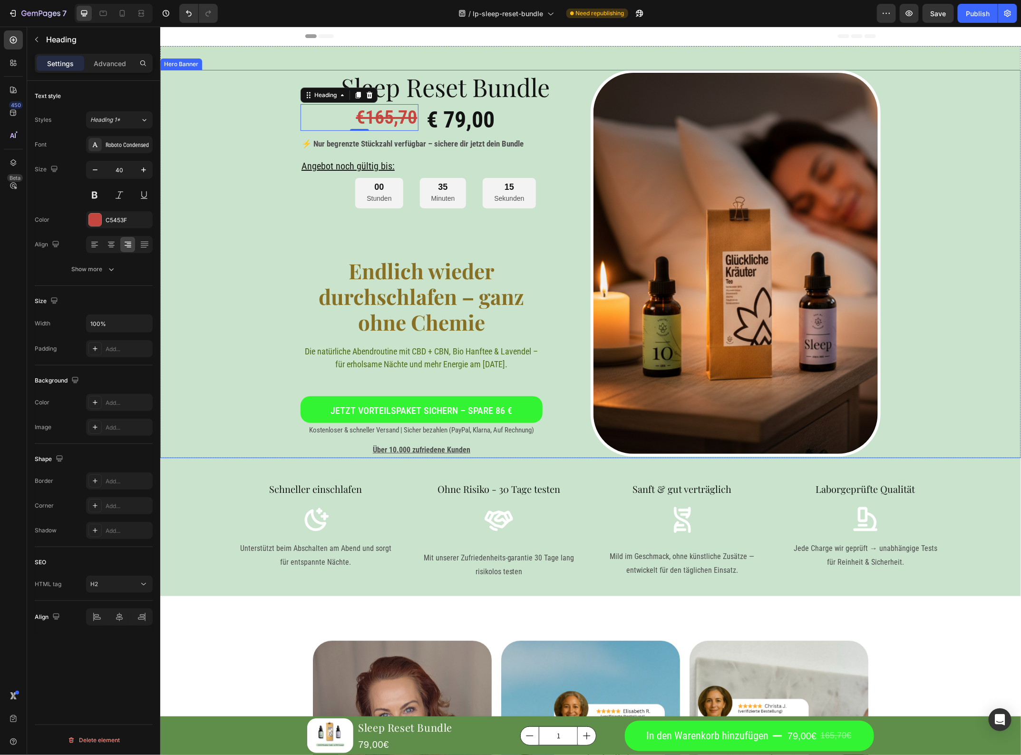
click at [240, 274] on div "Background Image" at bounding box center [590, 263] width 861 height 388
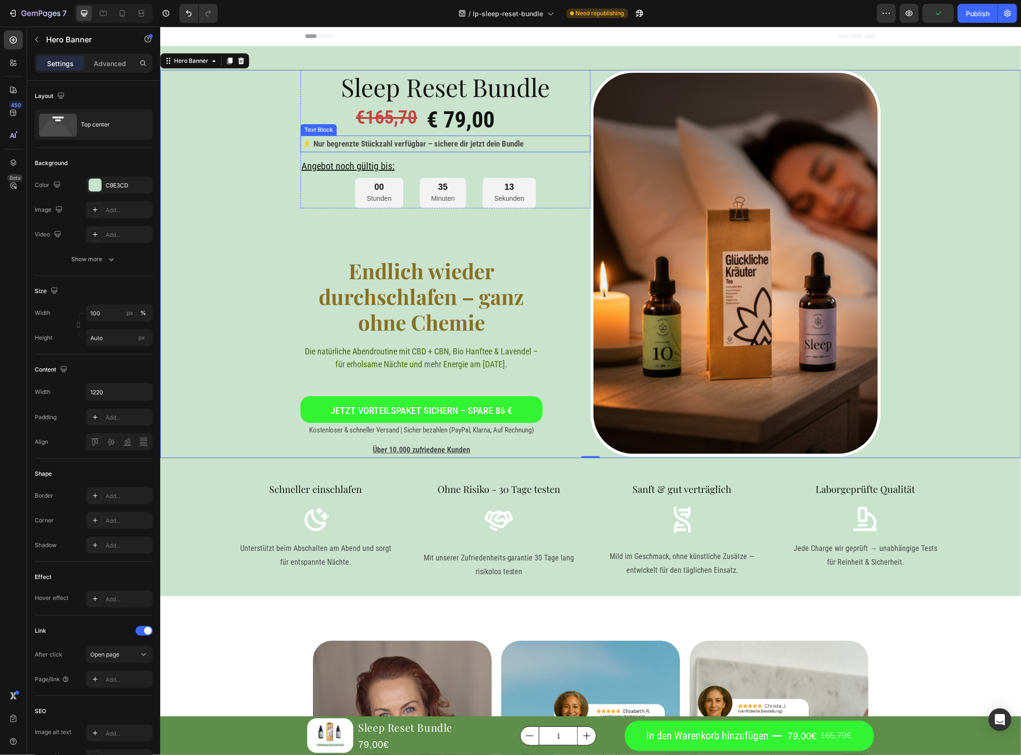
click at [421, 140] on p "⚡ Nur begrenzte Stückzahl verfügbar – sichere dir jetzt dein Bundle" at bounding box center [445, 143] width 288 height 15
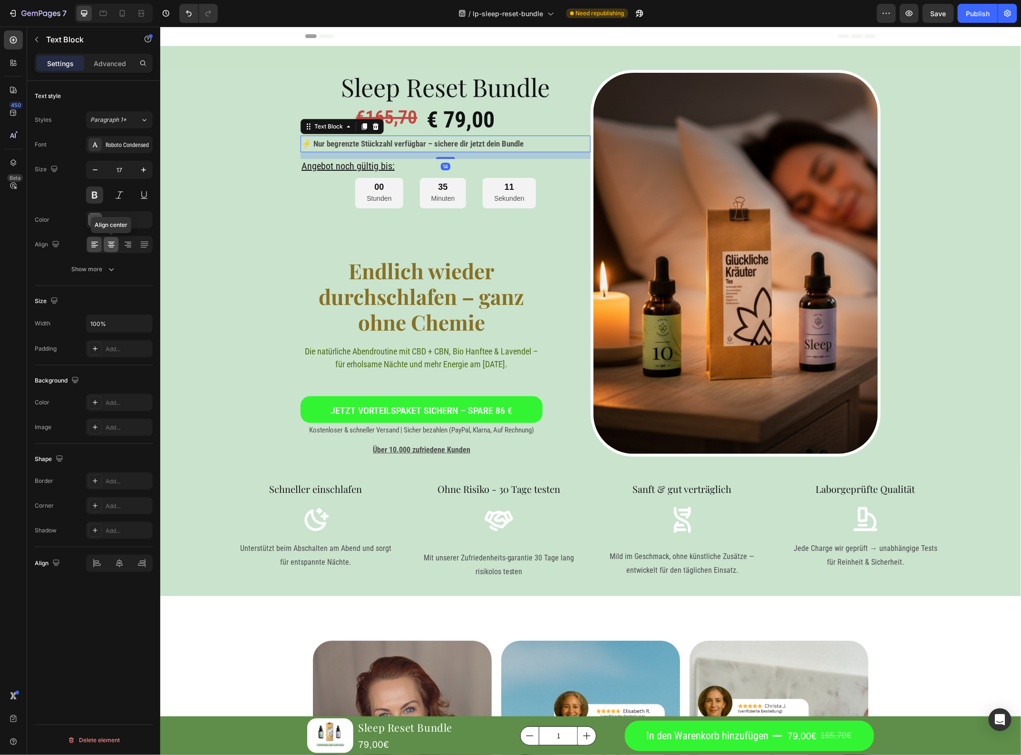
click at [105, 245] on div at bounding box center [111, 244] width 15 height 15
click at [328, 157] on div "14" at bounding box center [445, 155] width 290 height 7
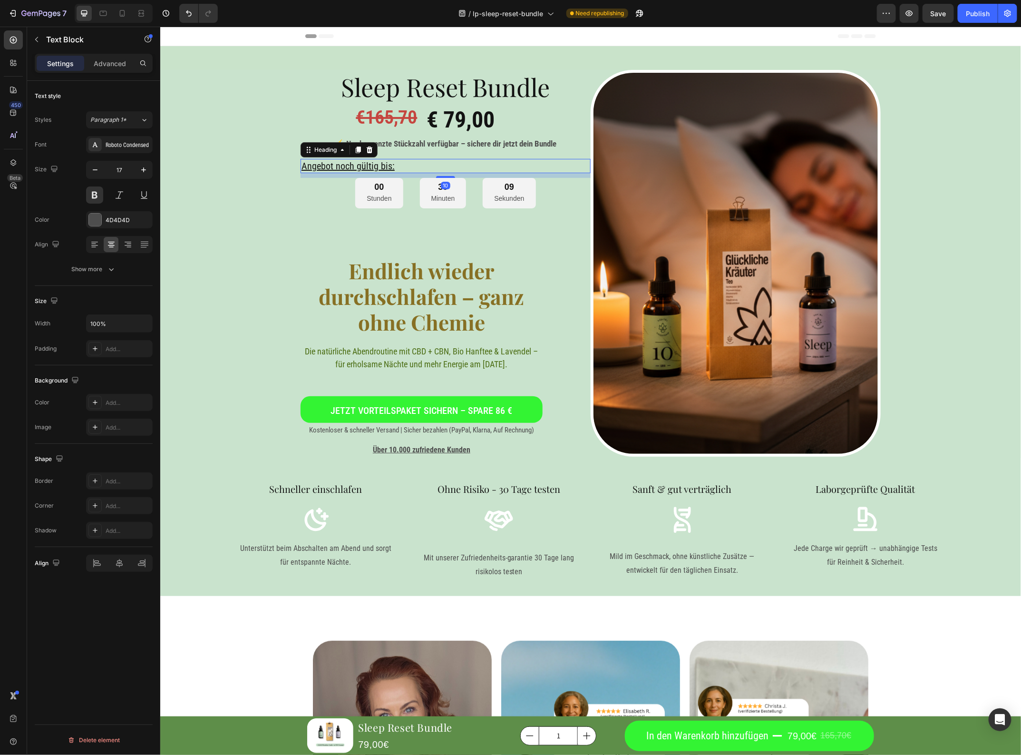
click at [329, 171] on h2 "Angebot noch gültig bis:" at bounding box center [445, 165] width 290 height 14
click at [110, 248] on icon at bounding box center [112, 245] width 10 height 10
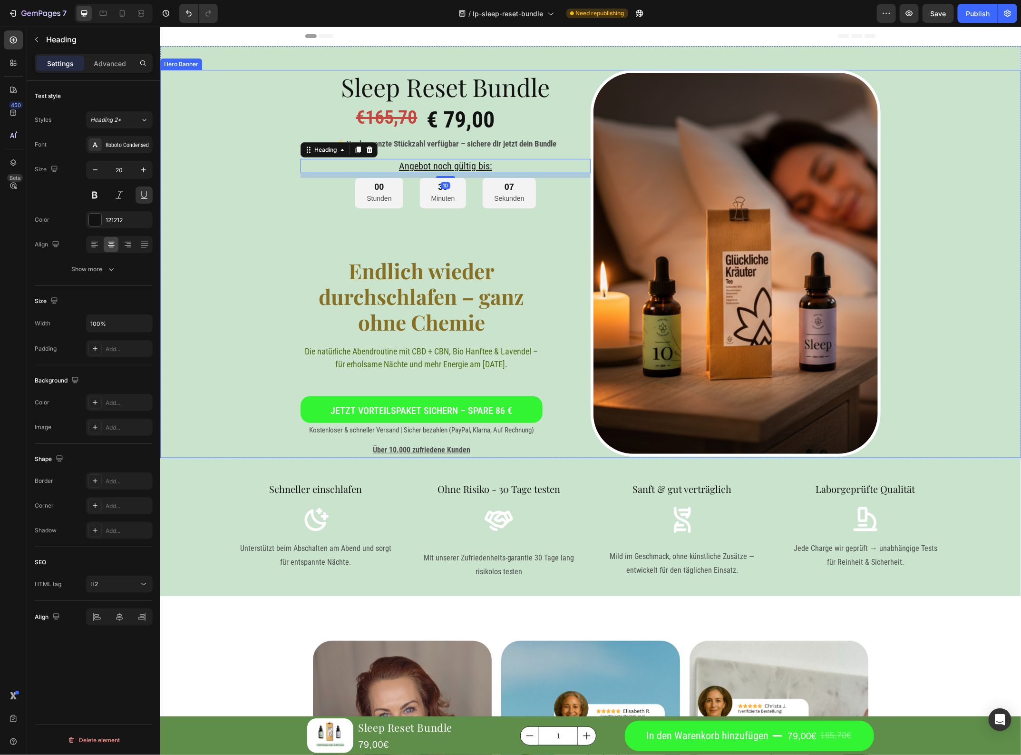
click at [280, 241] on div "Background Image" at bounding box center [590, 263] width 861 height 388
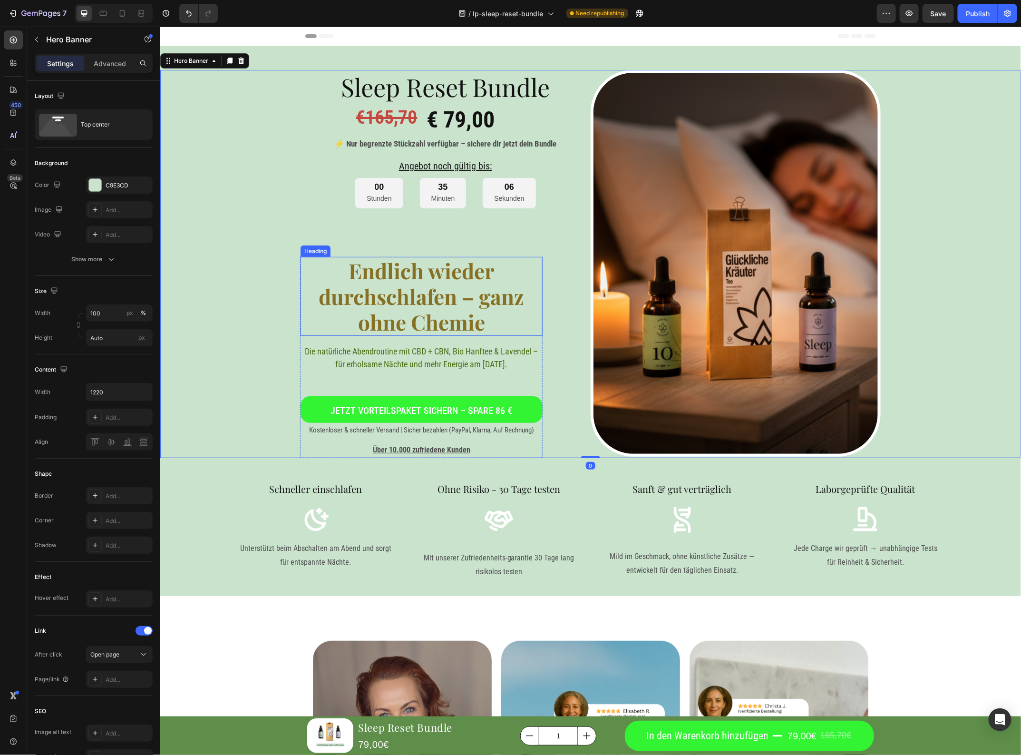
click at [465, 284] on h1 "Endlich wieder durchschlafen – ganz ohne Chemie" at bounding box center [421, 295] width 242 height 79
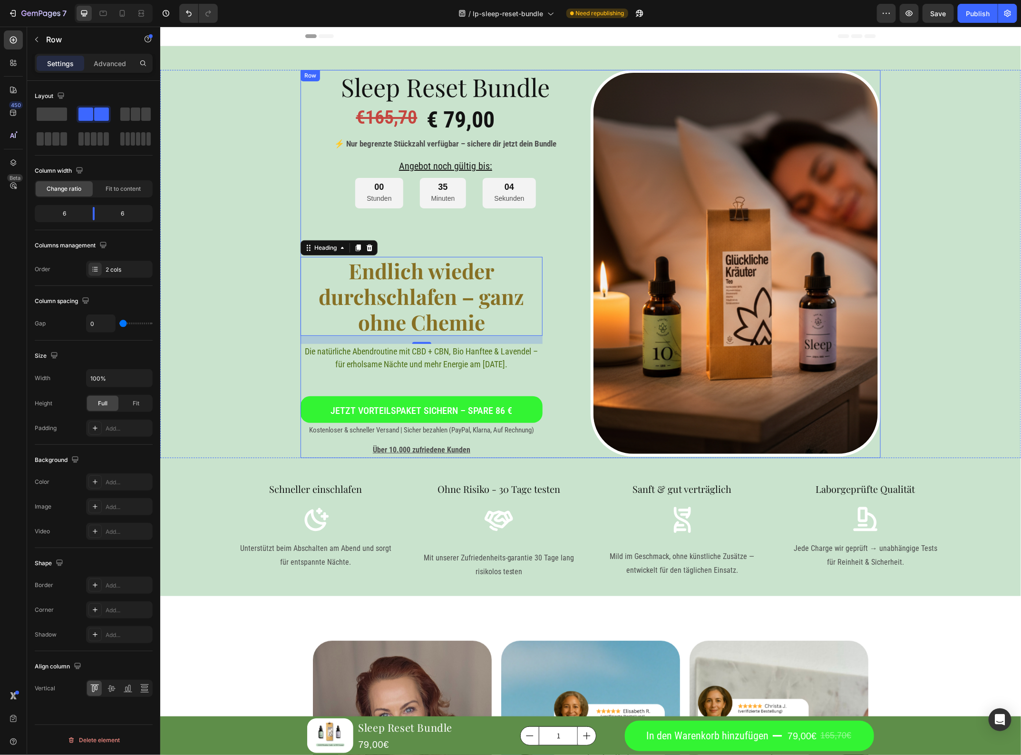
click at [550, 272] on div "Sleep Reset Bundle Heading €165,70 Heading € 79,00 Heading Row ⚡ Nur begrenzte …" at bounding box center [445, 263] width 290 height 388
click at [526, 221] on div "Sleep Reset Bundle Heading €165,70 Heading € 79,00 Heading Row ⚡ Nur begrenzte …" at bounding box center [445, 263] width 290 height 388
click at [505, 229] on div "Sleep Reset Bundle Heading €165,70 Heading € 79,00 Heading Row ⚡ Nur begrenzte …" at bounding box center [445, 263] width 290 height 388
click at [531, 146] on p "⚡ Nur begrenzte Stückzahl verfügbar – sichere dir jetzt dein Bundle" at bounding box center [445, 143] width 288 height 15
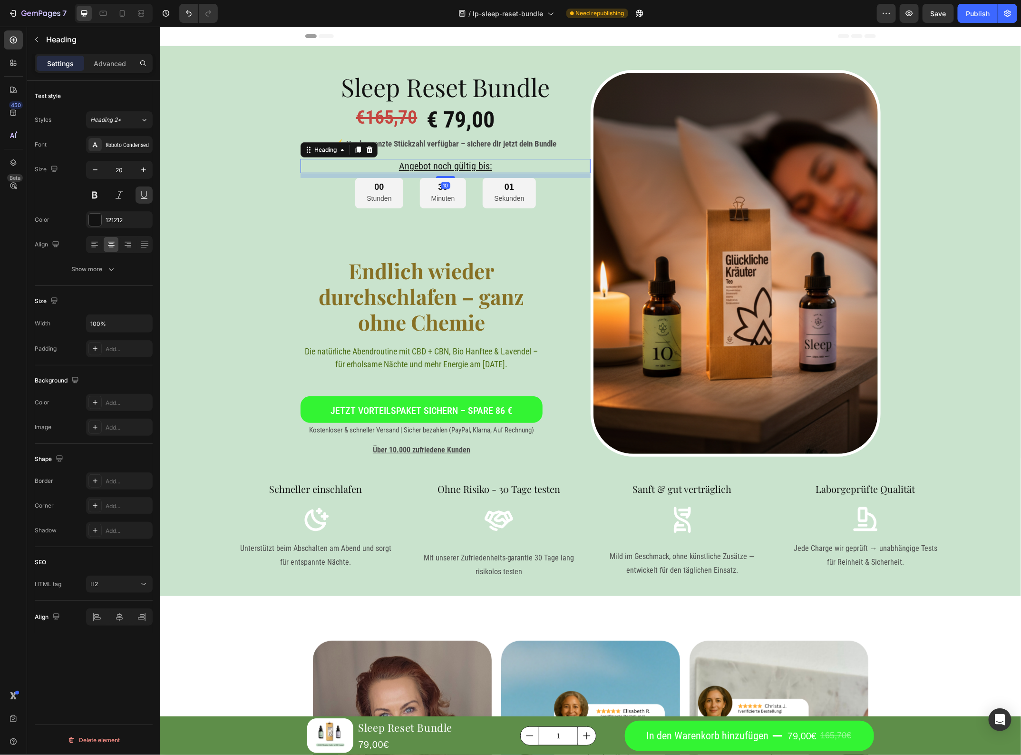
click at [536, 166] on h2 "Angebot noch gültig bis:" at bounding box center [445, 165] width 290 height 14
click at [550, 222] on div "Sleep Reset Bundle Heading €165,70 Heading € 79,00 Heading Row ⚡ Nur begrenzte …" at bounding box center [445, 263] width 290 height 388
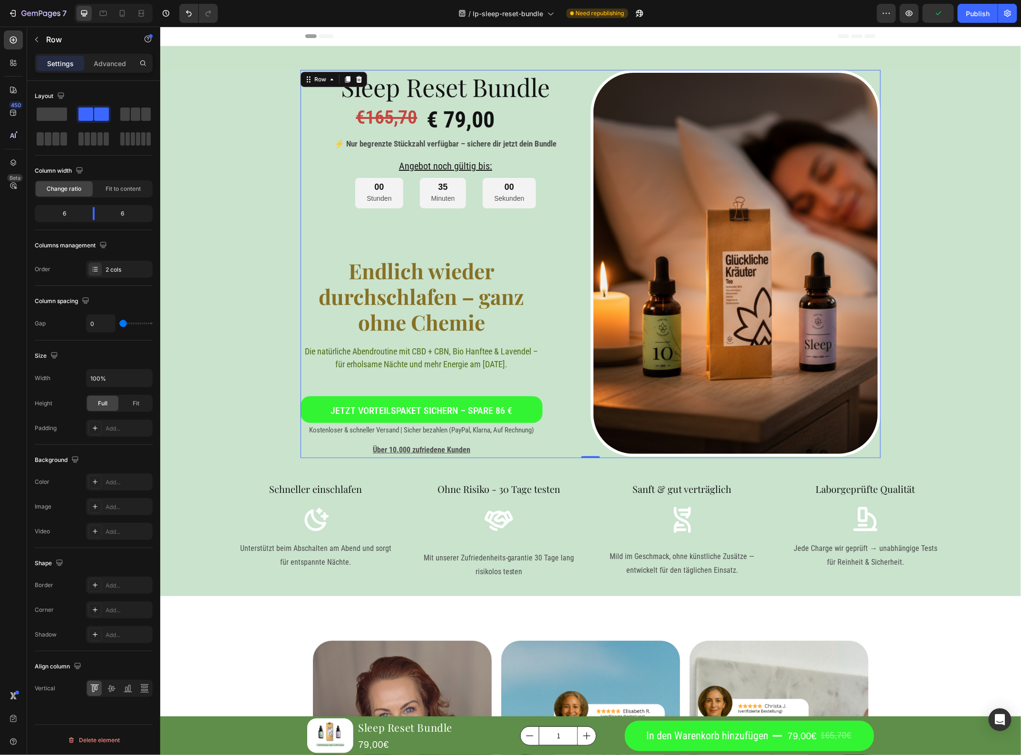
click at [544, 275] on div "Sleep Reset Bundle Heading €165,70 Heading € 79,00 Heading Row ⚡ Nur begrenzte …" at bounding box center [445, 263] width 290 height 388
click at [510, 302] on h1 "Endlich wieder durchschlafen – ganz ohne Chemie" at bounding box center [421, 295] width 242 height 79
click at [572, 302] on div "Sleep Reset Bundle Heading €165,70 Heading € 79,00 Heading Row ⚡ Nur begrenzte …" at bounding box center [445, 263] width 290 height 388
click at [524, 322] on h1 "Endlich wieder durchschlafen – ganz ohne Chemie" at bounding box center [421, 295] width 242 height 79
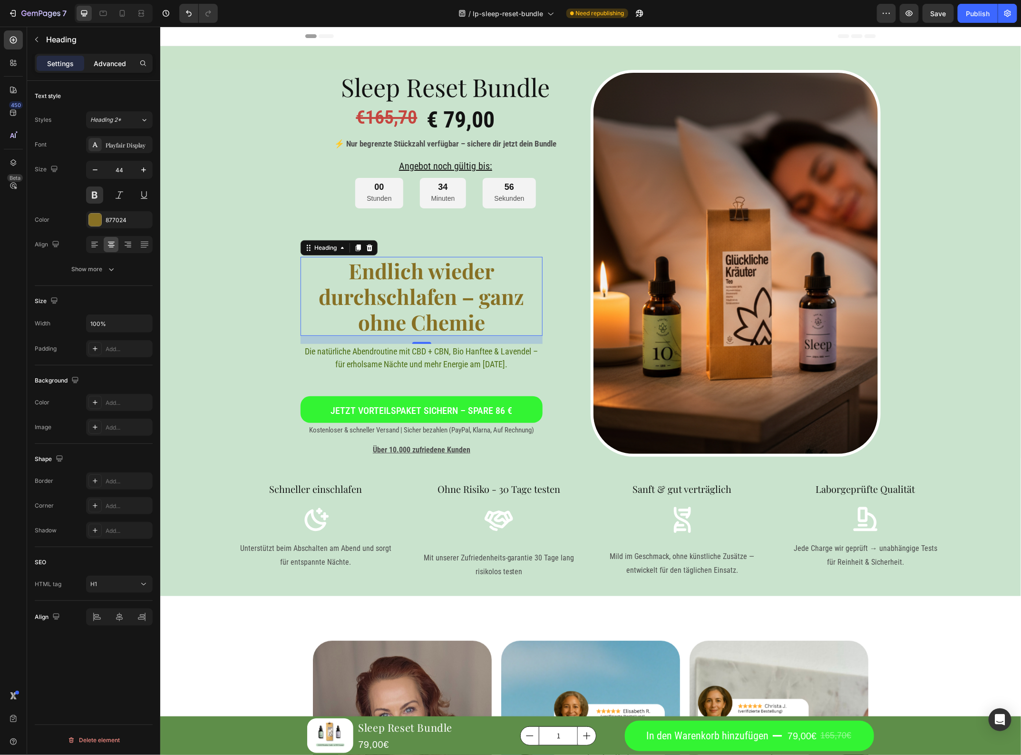
click at [113, 67] on p "Advanced" at bounding box center [110, 64] width 32 height 10
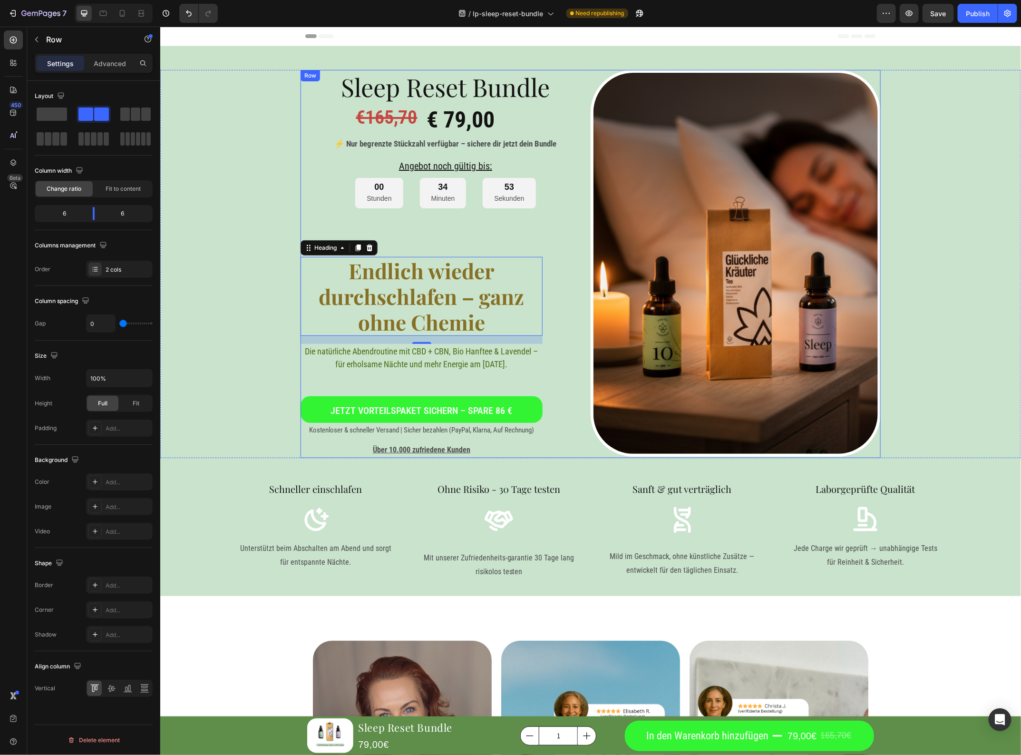
click at [550, 281] on div "Sleep Reset Bundle Heading €165,70 Heading € 79,00 Heading Row ⚡ Nur begrenzte …" at bounding box center [445, 263] width 290 height 388
click at [555, 281] on div "Sleep Reset Bundle Heading €165,70 Heading € 79,00 Heading Row ⚡ Nur begrenzte …" at bounding box center [445, 263] width 290 height 388
drag, startPoint x: 94, startPoint y: 208, endPoint x: 253, endPoint y: 246, distance: 162.9
click at [94, 215] on div at bounding box center [94, 213] width 2 height 13
click at [348, 255] on div "Sleep Reset Bundle Heading €165,70 Heading € 79,00 Heading Row ⚡ Nur begrenzte …" at bounding box center [445, 263] width 290 height 388
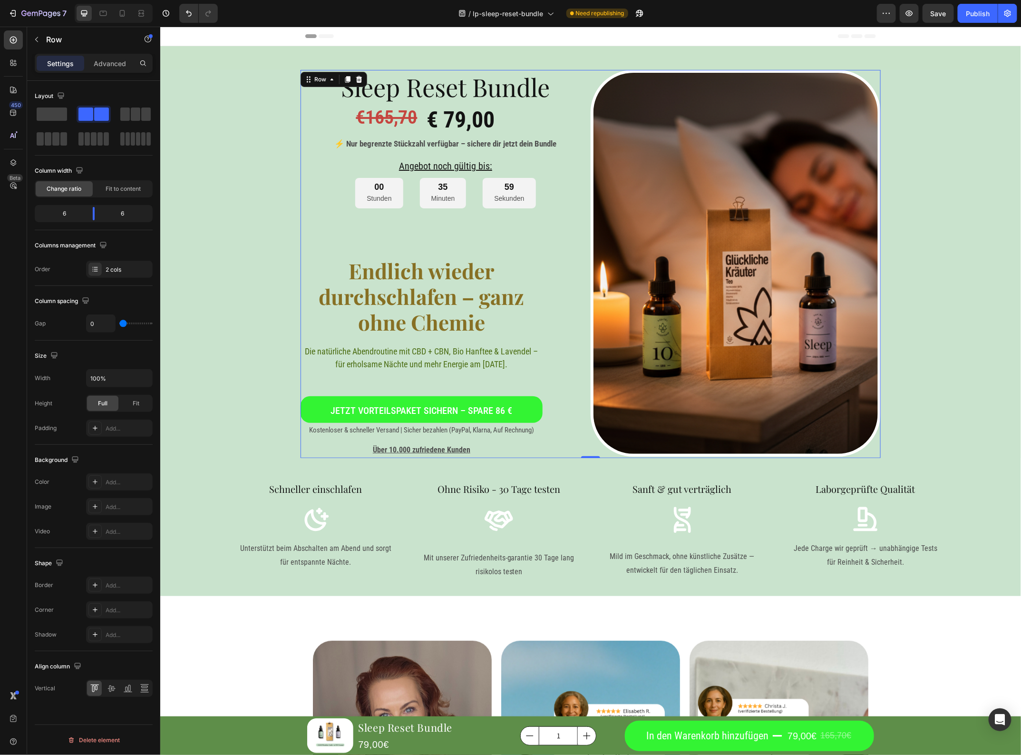
click at [349, 252] on div "Sleep Reset Bundle Heading €165,70 Heading € 79,00 Heading Row ⚡ Nur begrenzte …" at bounding box center [445, 263] width 290 height 388
click at [353, 239] on div "Sleep Reset Bundle Heading €165,70 Heading € 79,00 Heading Row ⚡ Nur begrenzte …" at bounding box center [445, 263] width 290 height 388
click at [530, 375] on div "Endlich wieder durchschlafen – ganz ohne Chemie Heading Die natürliche Abendrou…" at bounding box center [421, 356] width 242 height 201
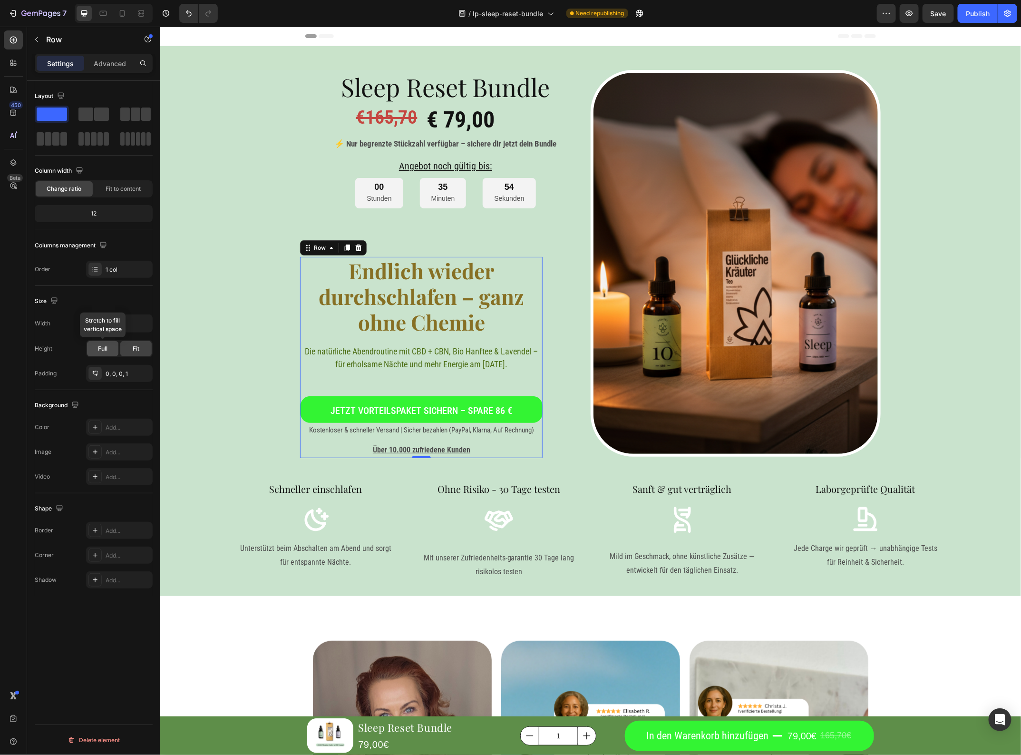
click at [104, 353] on div "Full" at bounding box center [102, 348] width 31 height 15
click at [132, 376] on div "0, 0, 0, 1" at bounding box center [120, 374] width 28 height 9
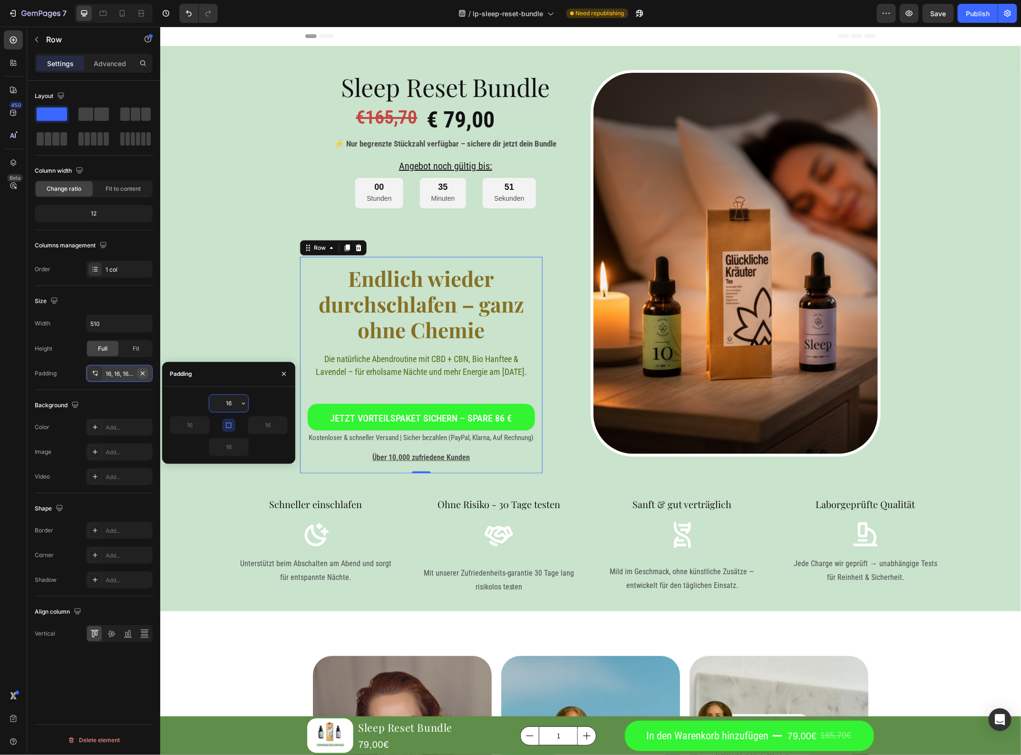
click at [140, 375] on icon "button" at bounding box center [143, 374] width 8 height 8
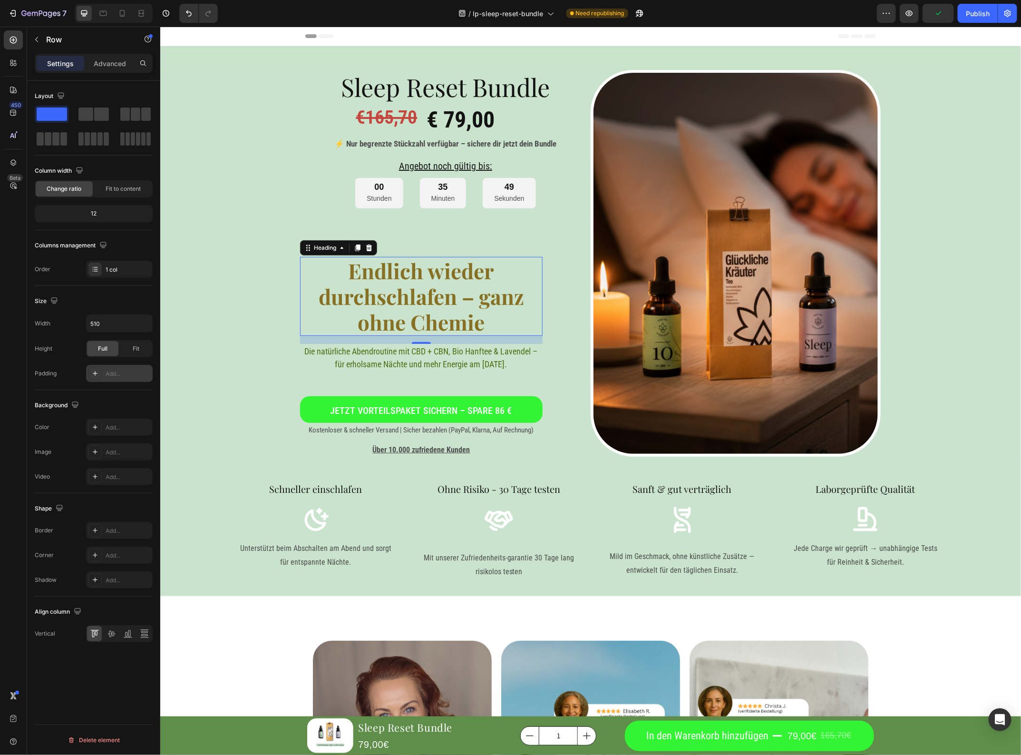
drag, startPoint x: 314, startPoint y: 321, endPoint x: 303, endPoint y: 328, distance: 13.1
click at [314, 321] on h1 "Endlich wieder durchschlafen – ganz ohne Chemie" at bounding box center [421, 295] width 243 height 79
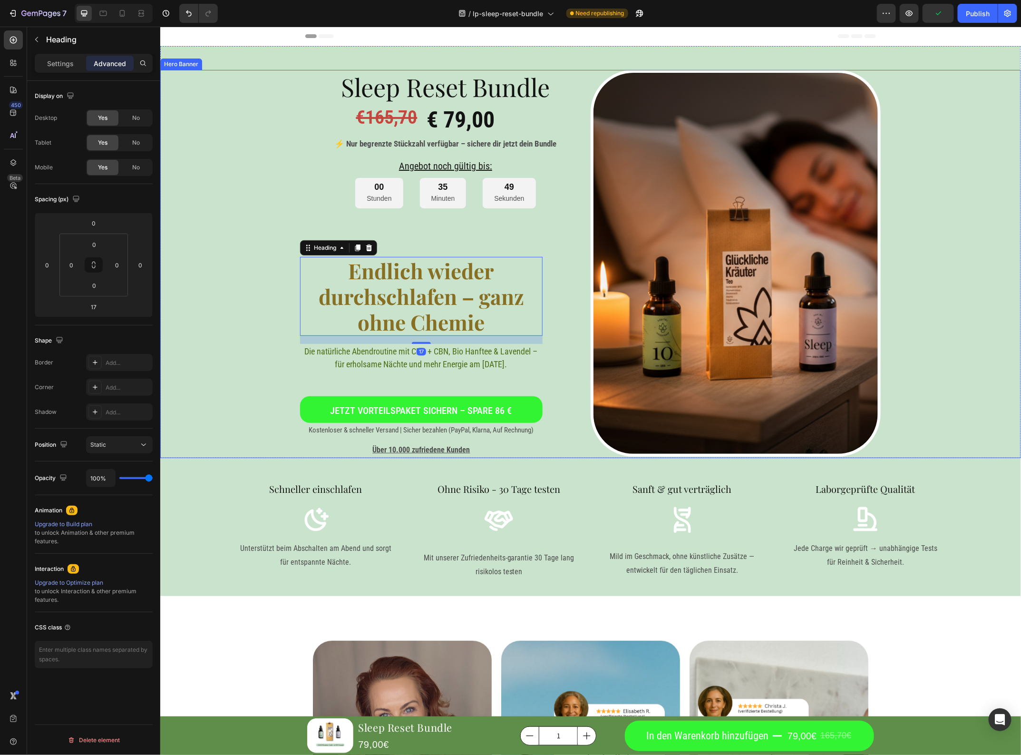
click at [261, 325] on div "Background Image" at bounding box center [590, 263] width 861 height 388
click at [529, 308] on h1 "Endlich wieder durchschlafen – ganz ohne Chemie" at bounding box center [421, 295] width 243 height 79
click at [537, 309] on h1 "Endlich wieder durchschlafen – ganz ohne Chemie" at bounding box center [421, 295] width 243 height 79
click at [539, 312] on div "Sleep Reset Bundle Heading €165,70 Heading € 79,00 Heading Row ⚡ Nur begrenzte …" at bounding box center [445, 263] width 290 height 388
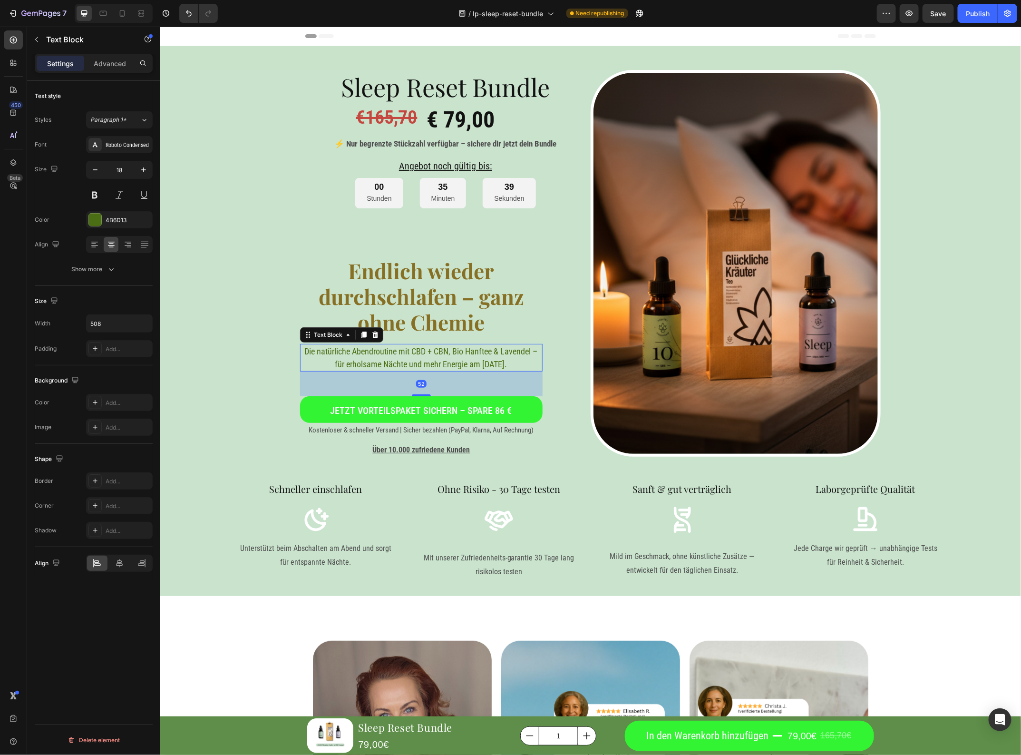
click at [533, 359] on p "Die natürliche Abendroutine mit CBD + CBN, Bio Hanftee & Lavendel – für erholsa…" at bounding box center [421, 357] width 240 height 26
click at [539, 363] on div "Sleep Reset Bundle Heading €165,70 Heading € 79,00 Heading Row ⚡ Nur begrenzte …" at bounding box center [445, 263] width 290 height 388
click at [537, 328] on h1 "Endlich wieder durchschlafen – ganz ohne Chemie" at bounding box center [421, 295] width 243 height 79
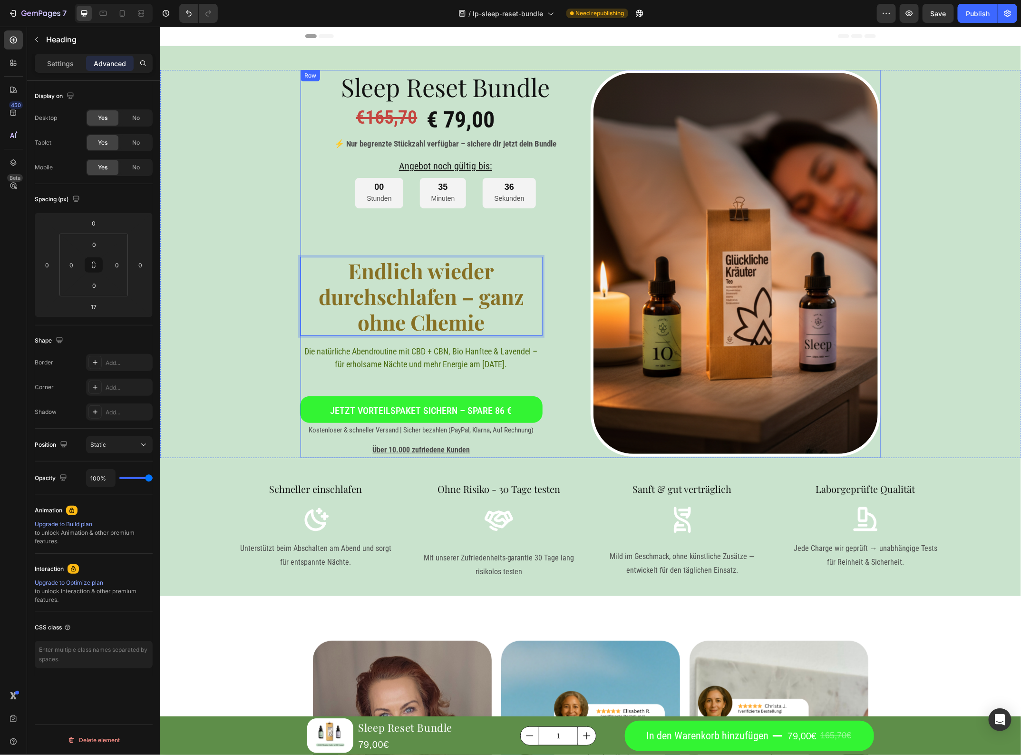
click at [556, 267] on div "Sleep Reset Bundle Heading €165,70 Heading € 79,00 Heading Row ⚡ Nur begrenzte …" at bounding box center [445, 263] width 290 height 388
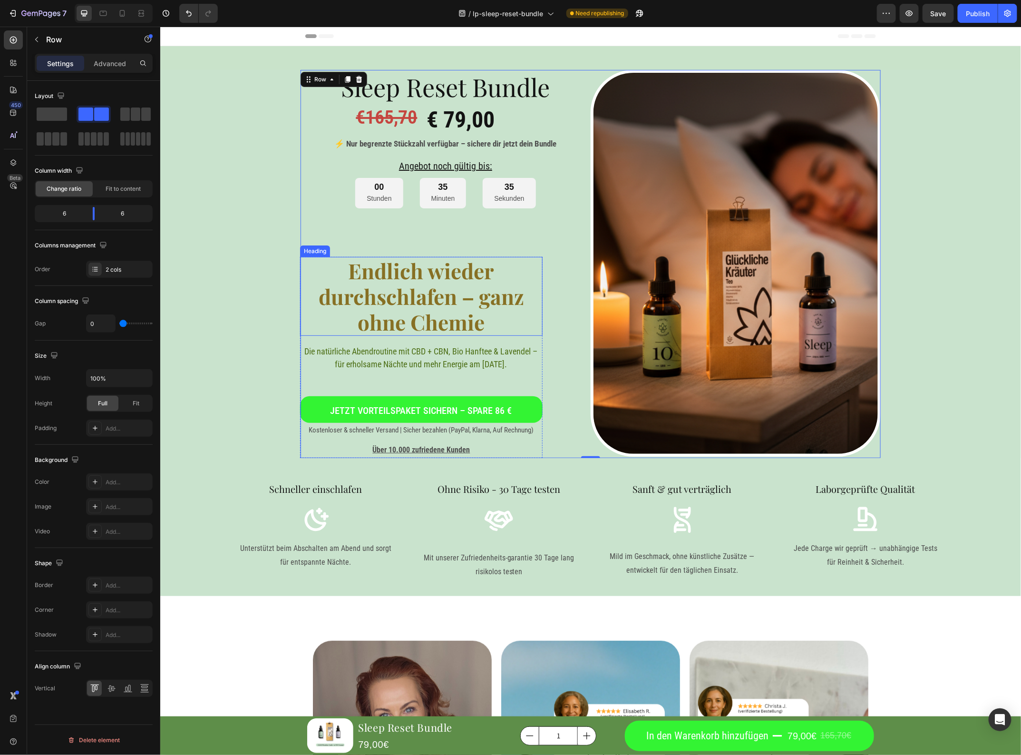
click at [536, 276] on p "Endlich wieder durchschlafen – ganz ohne Chemie" at bounding box center [421, 295] width 241 height 77
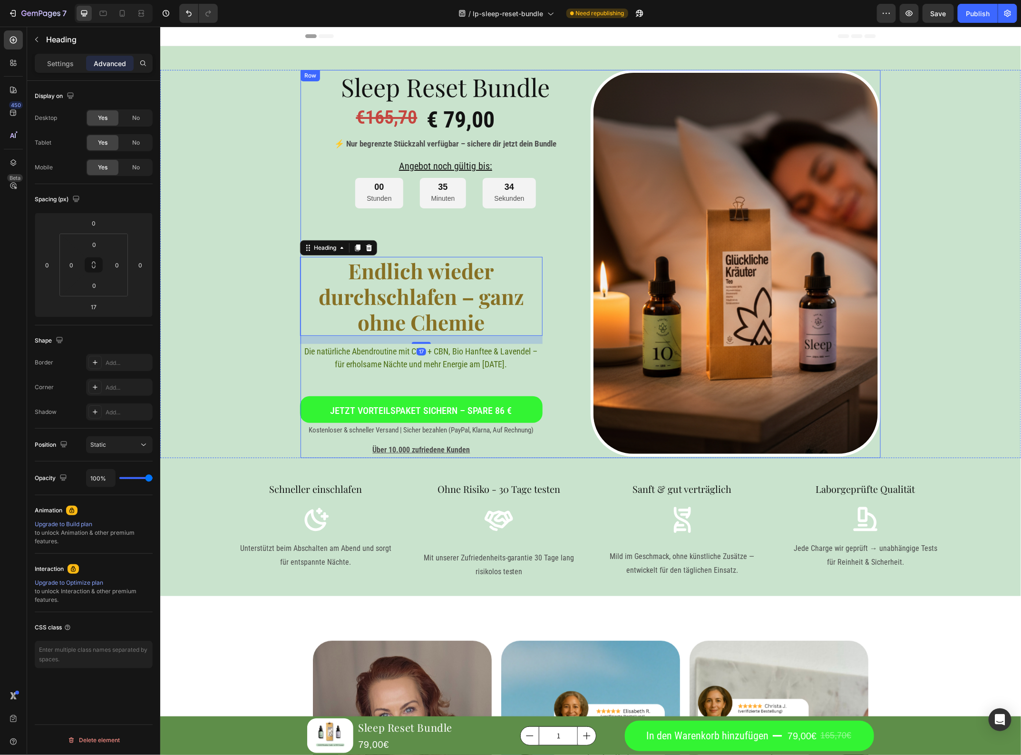
click at [554, 326] on div "Sleep Reset Bundle Heading €165,70 Heading € 79,00 Heading Row ⚡ Nur begrenzte …" at bounding box center [445, 263] width 290 height 388
click at [538, 333] on h1 "Endlich wieder durchschlafen – ganz ohne Chemie" at bounding box center [421, 295] width 243 height 79
click at [324, 373] on div "Endlich wieder durchschlafen – ganz ohne Chemie Heading 17 Die natürliche Abend…" at bounding box center [421, 356] width 243 height 201
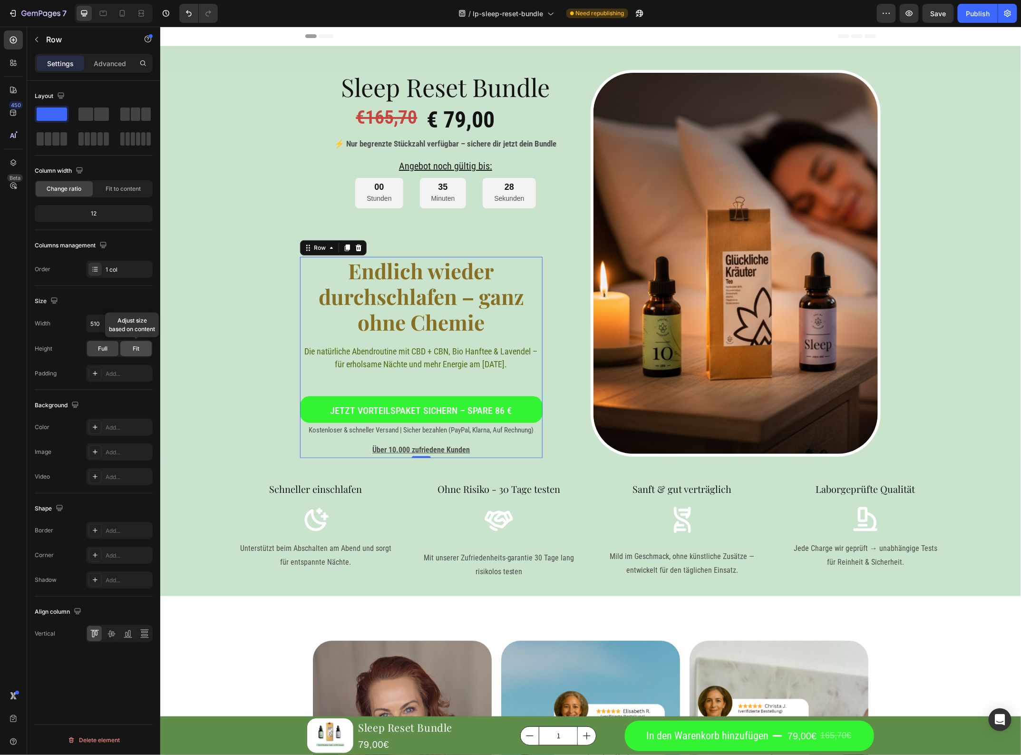
click at [131, 346] on div "Fit" at bounding box center [135, 348] width 31 height 15
click at [111, 346] on div "Full" at bounding box center [102, 348] width 31 height 15
click at [119, 194] on div "Fit to content" at bounding box center [123, 188] width 57 height 15
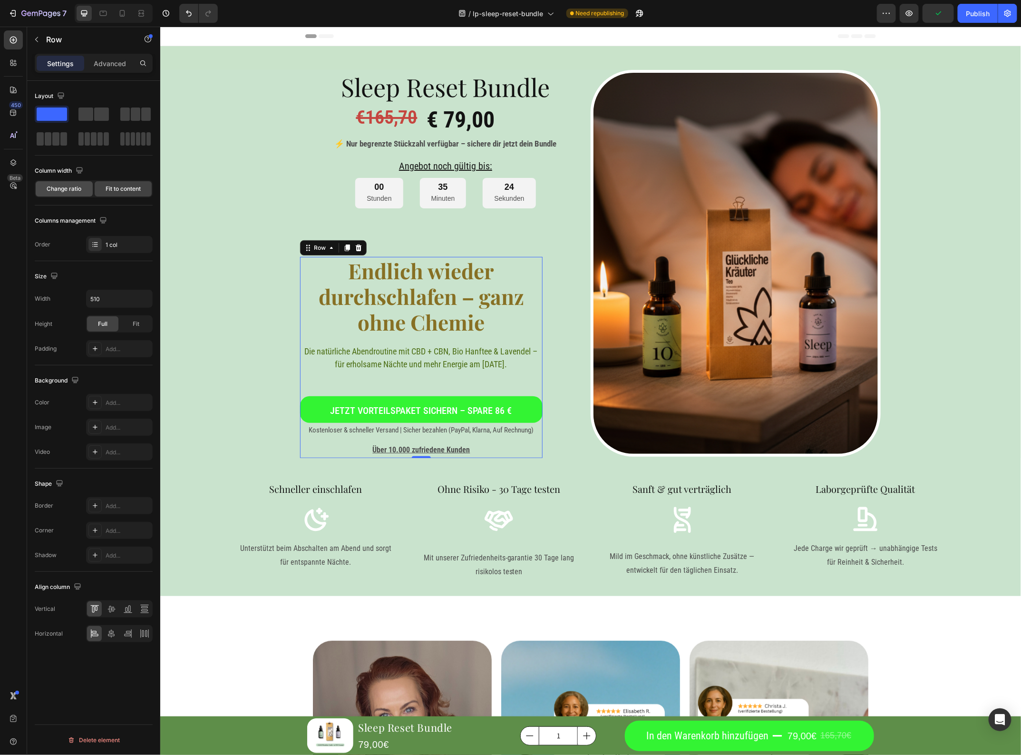
click at [75, 192] on span "Change ratio" at bounding box center [64, 189] width 35 height 9
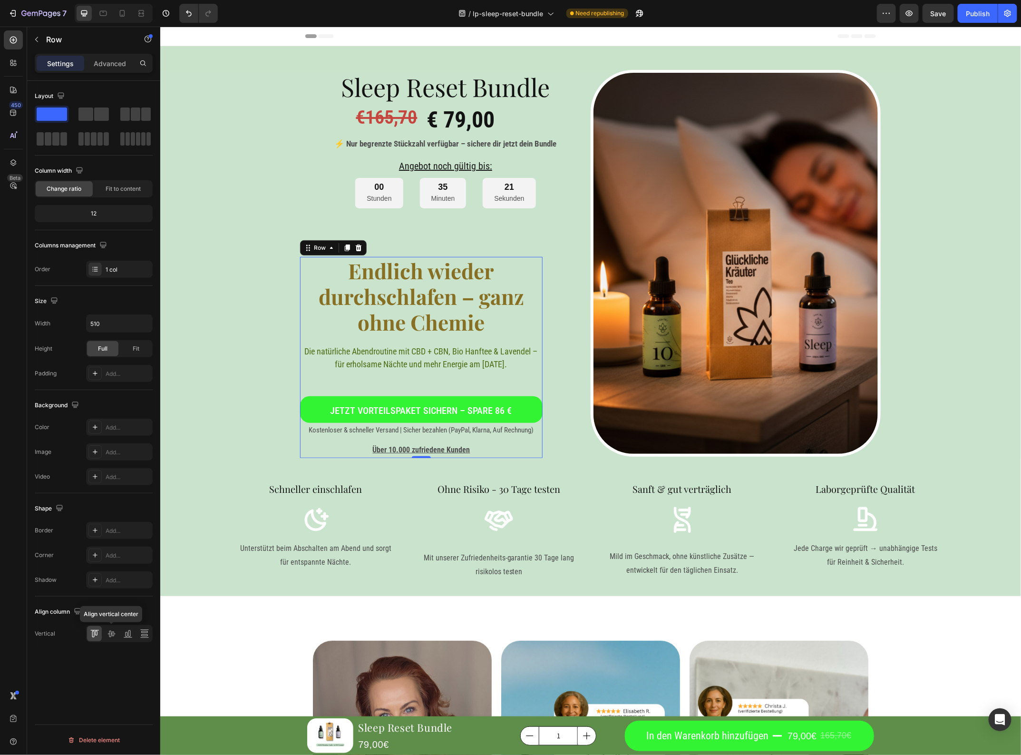
click at [112, 626] on div "Align vertical center" at bounding box center [119, 633] width 67 height 17
click at [98, 632] on icon at bounding box center [95, 634] width 10 height 10
click at [108, 63] on p "Advanced" at bounding box center [110, 64] width 32 height 10
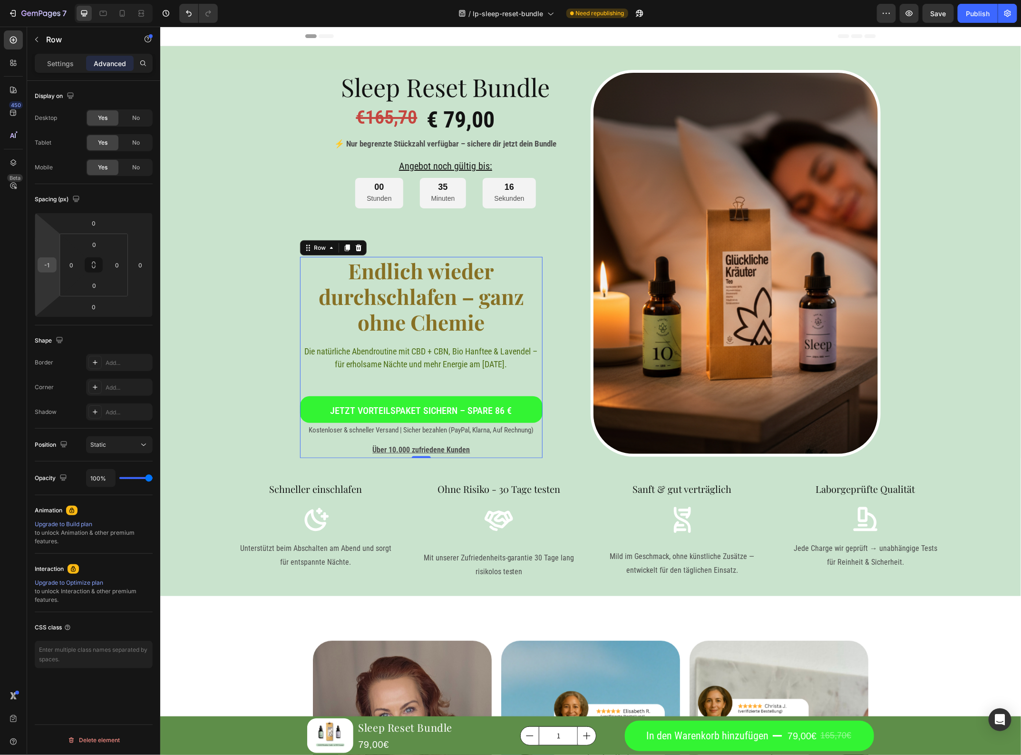
click at [50, 269] on input "-1" at bounding box center [47, 265] width 14 height 14
type input "0"
click at [149, 442] on button "Static" at bounding box center [119, 444] width 67 height 17
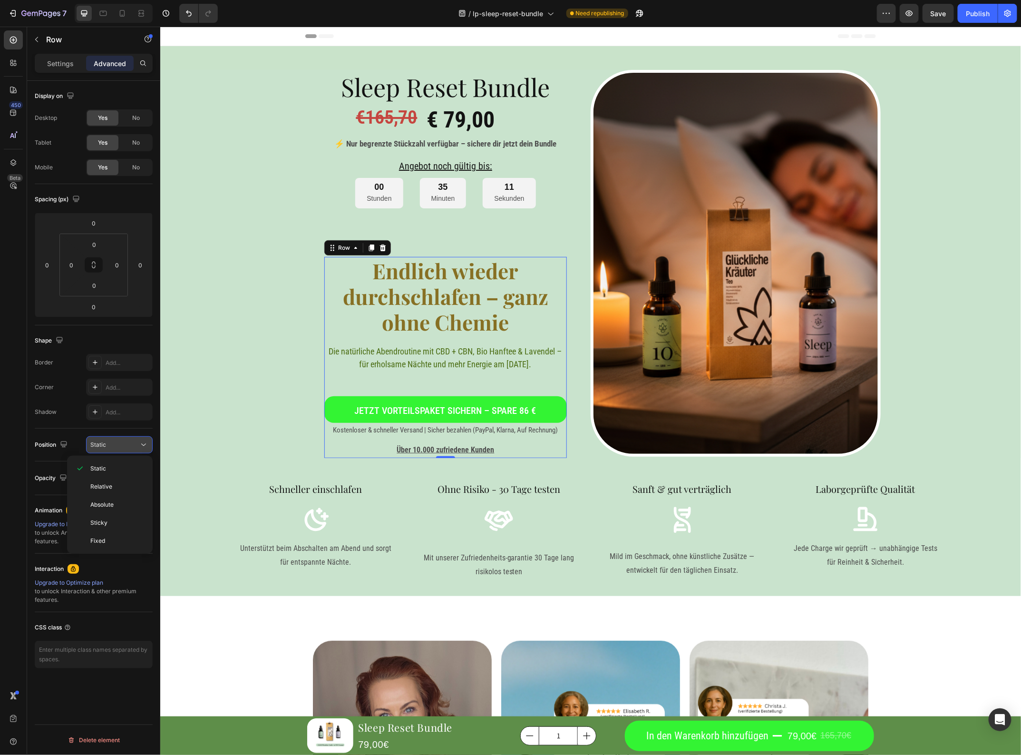
click at [149, 442] on button "Static" at bounding box center [119, 444] width 67 height 17
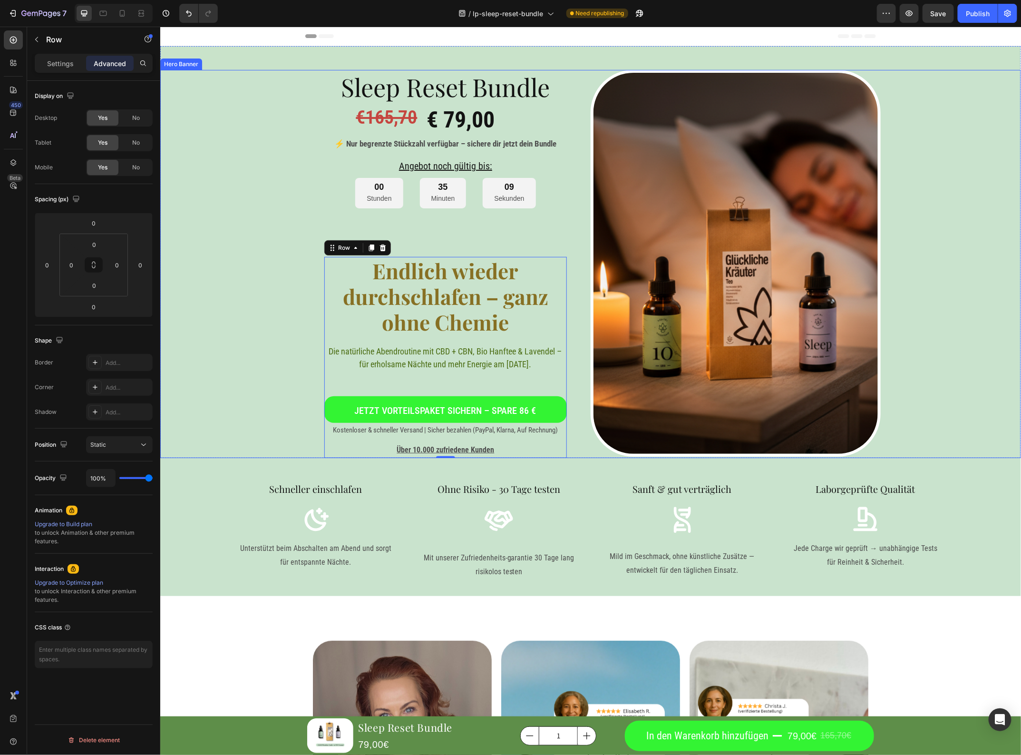
click at [278, 347] on div "Background Image" at bounding box center [590, 263] width 861 height 388
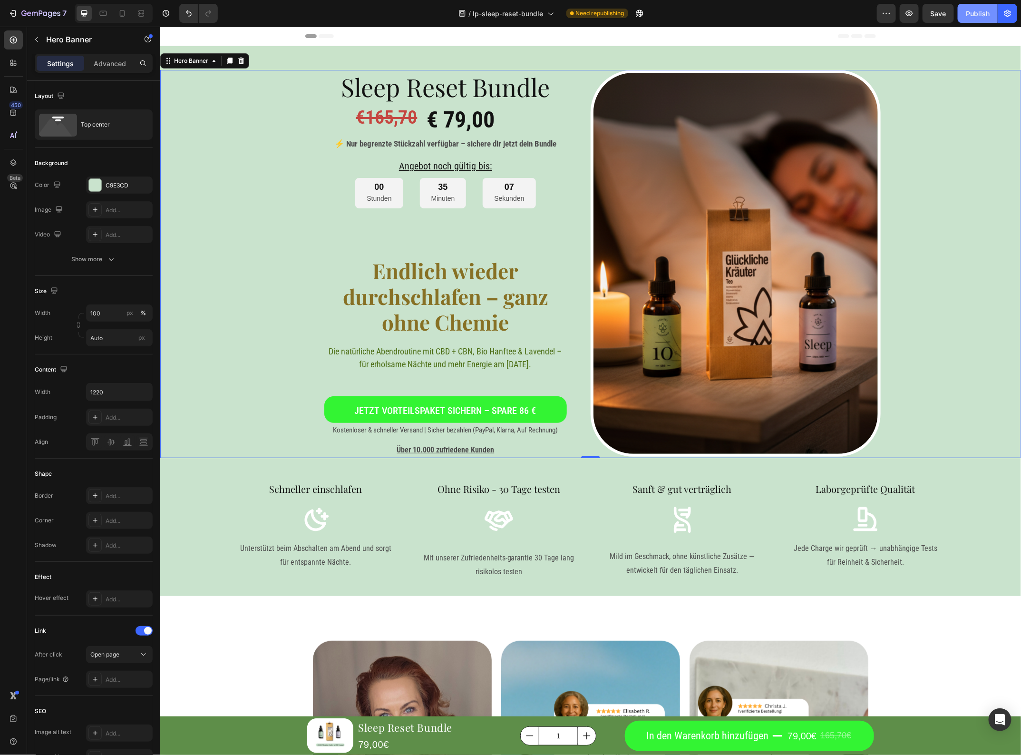
click at [967, 12] on div "Publish" at bounding box center [978, 14] width 24 height 10
click at [119, 17] on icon at bounding box center [123, 14] width 10 height 10
type input "100%"
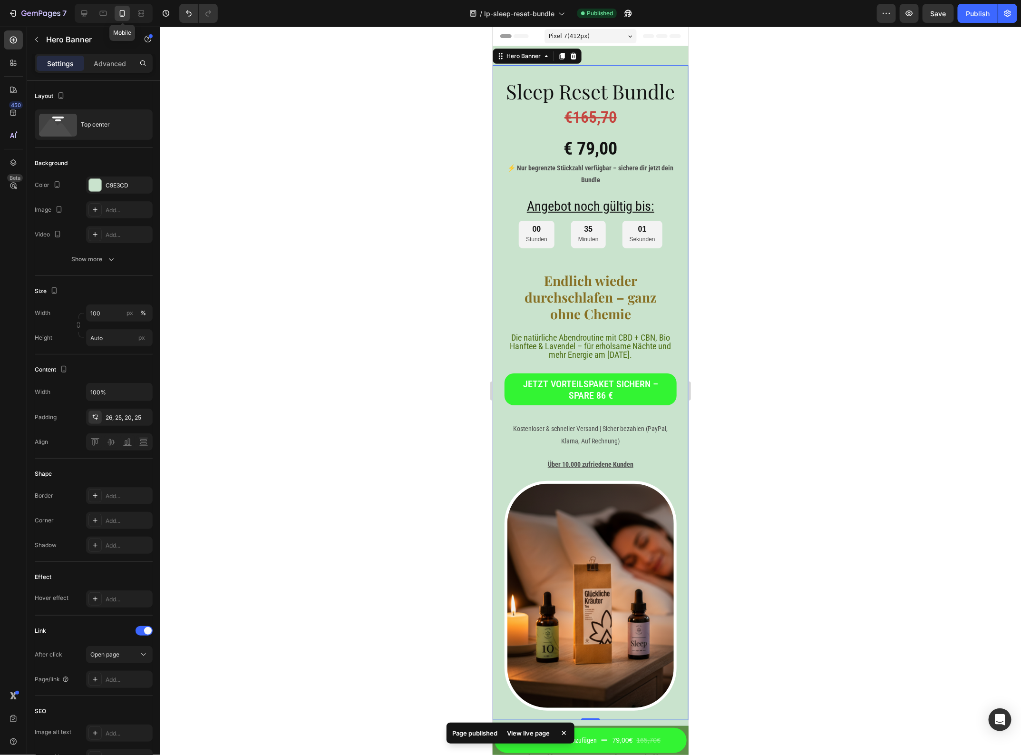
scroll to position [5, 0]
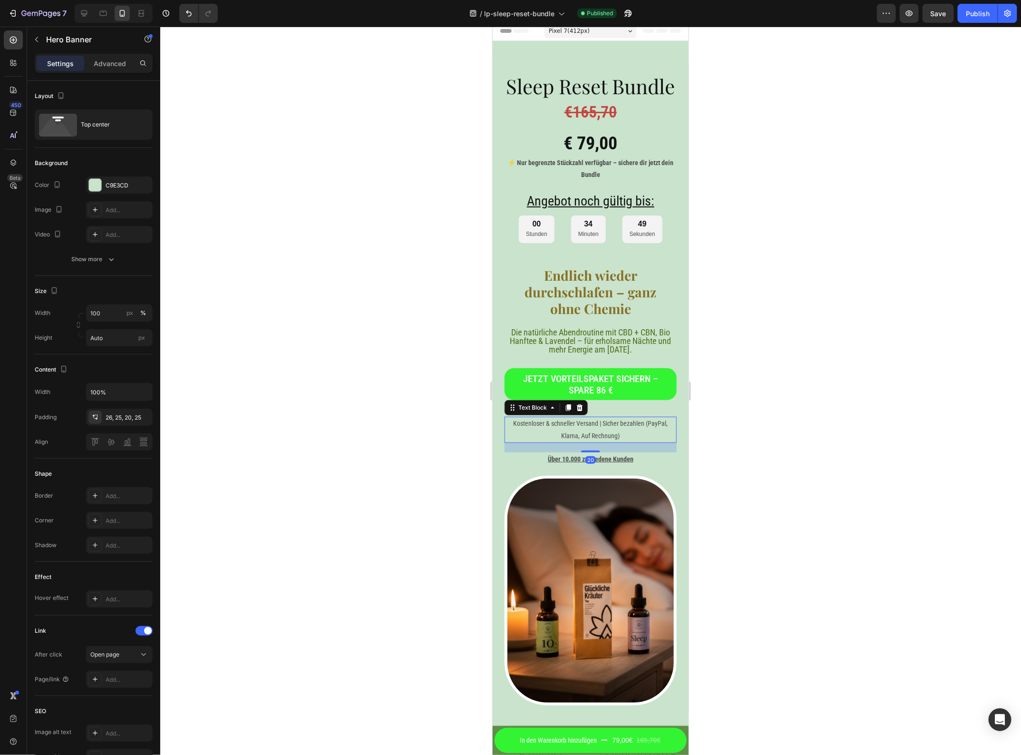
click at [593, 442] on div "Kostenloser & schneller Versand | Sicher bezahlen (PayPal, Klarna, Auf Rechnung)" at bounding box center [590, 429] width 172 height 26
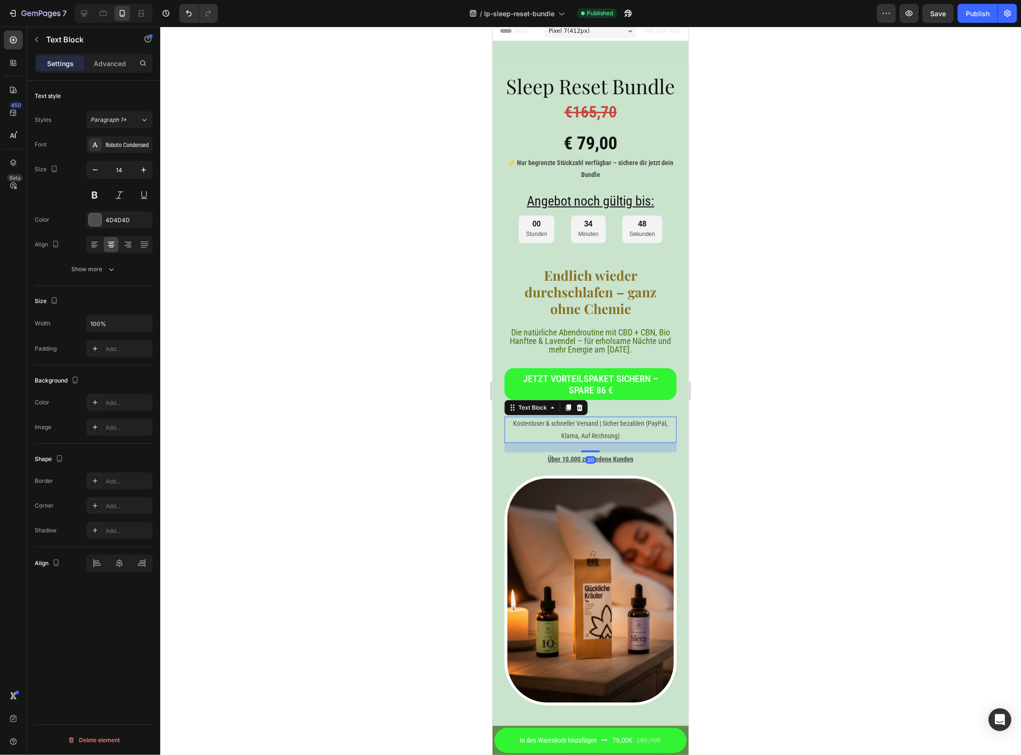
click at [595, 441] on p "Kostenloser & schneller Versand | Sicher bezahlen (PayPal, Klarna, Auf Rechnung)" at bounding box center [590, 429] width 170 height 24
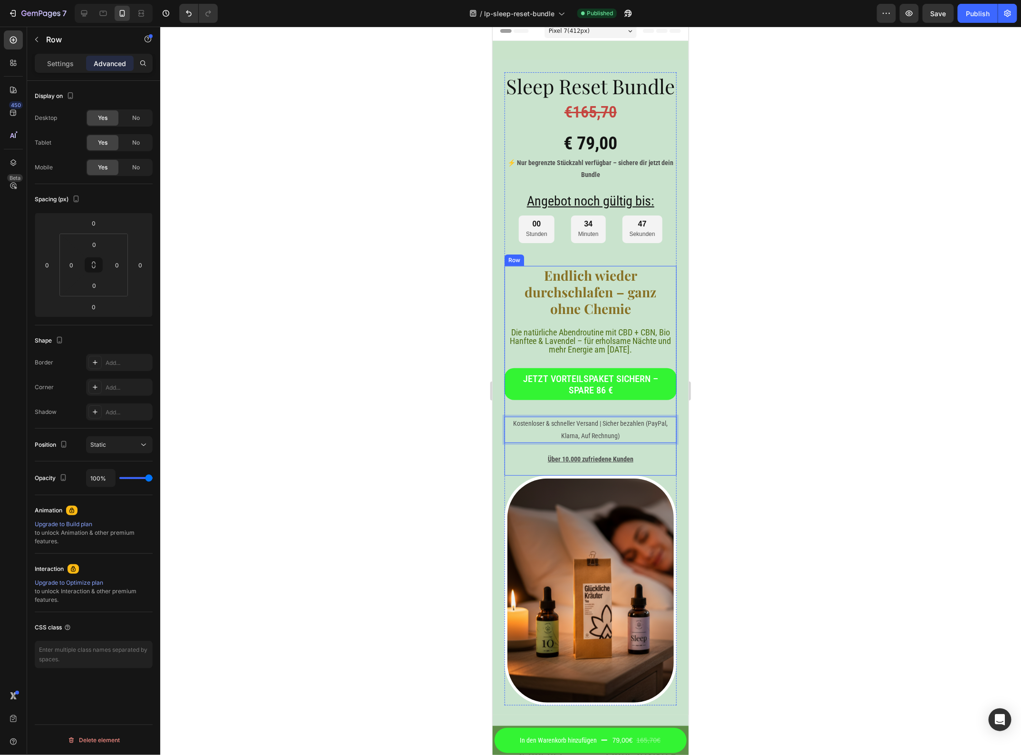
click at [603, 416] on div "Jetzt Vorteilspaket sichern – spare 86 € Button" at bounding box center [590, 392] width 172 height 49
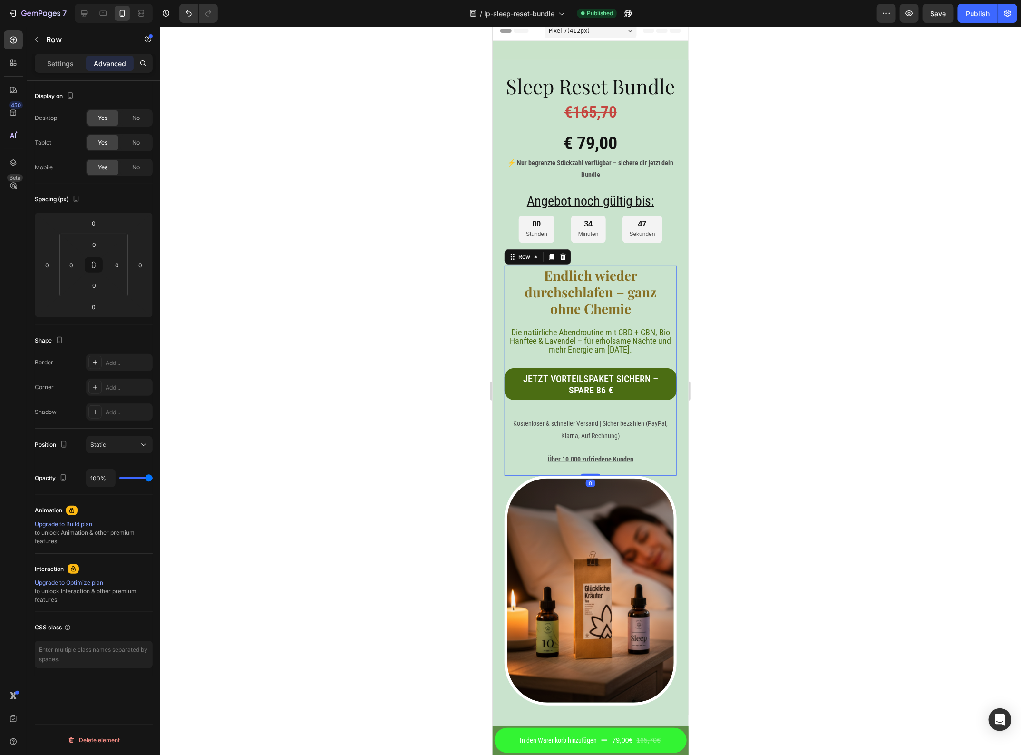
click at [608, 400] on link "Jetzt Vorteilspaket sichern – spare 86 €" at bounding box center [590, 384] width 172 height 32
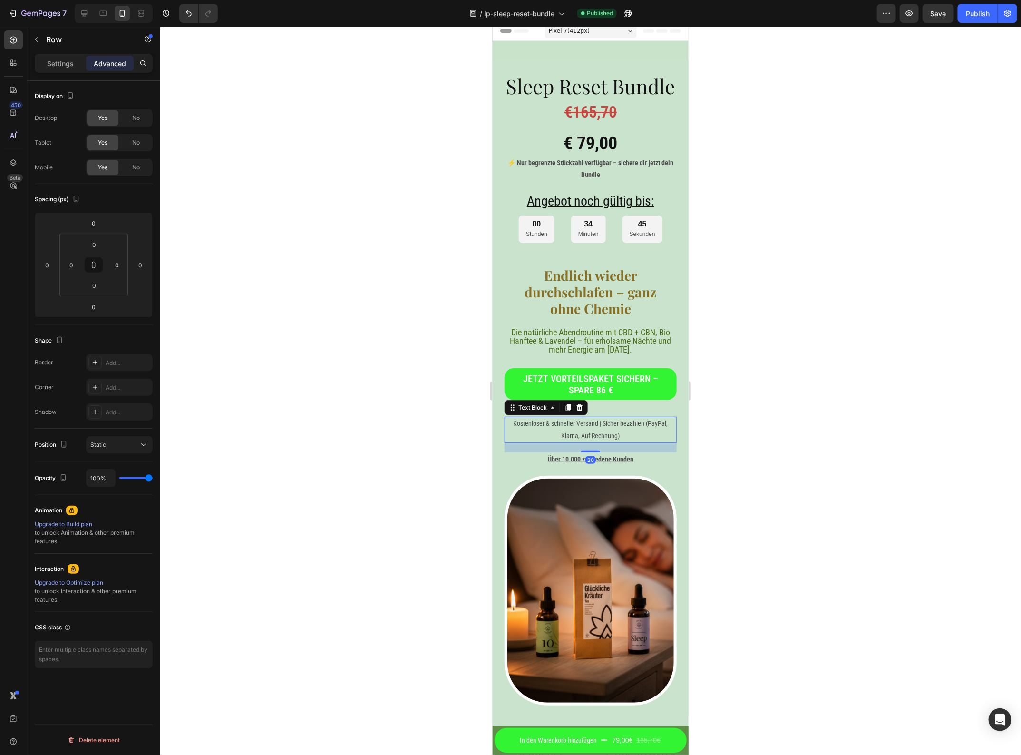
click at [595, 416] on div "Jetzt Vorteilspaket sichern – spare 86 € Button" at bounding box center [590, 392] width 172 height 49
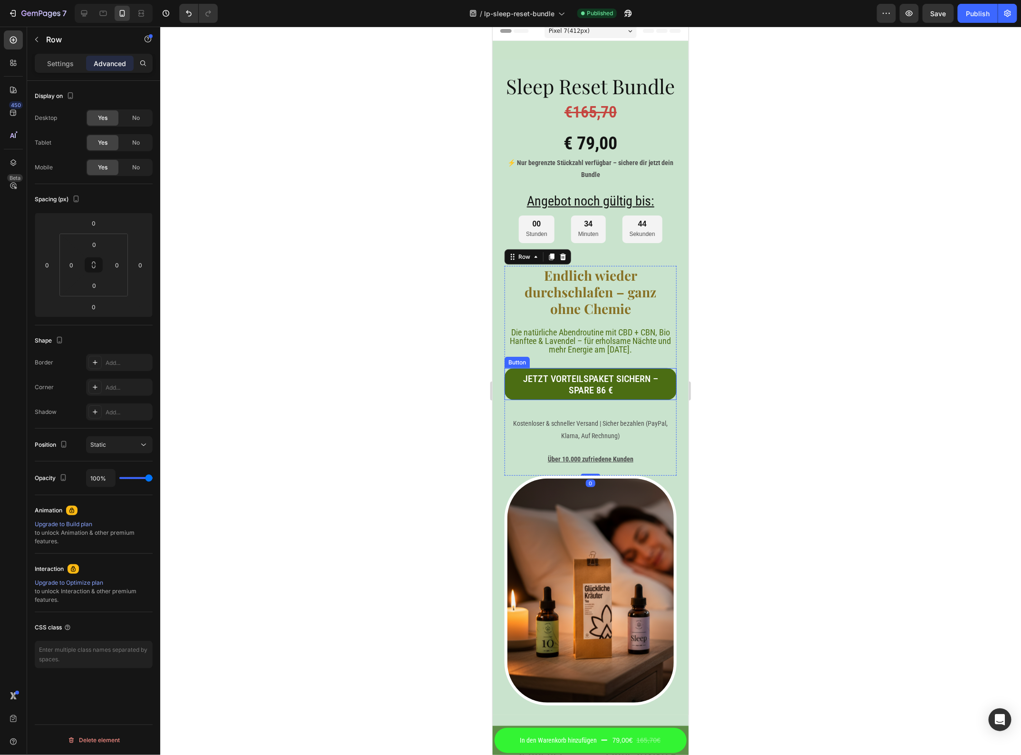
click at [605, 400] on link "Jetzt Vorteilspaket sichern – spare 86 €" at bounding box center [590, 384] width 172 height 32
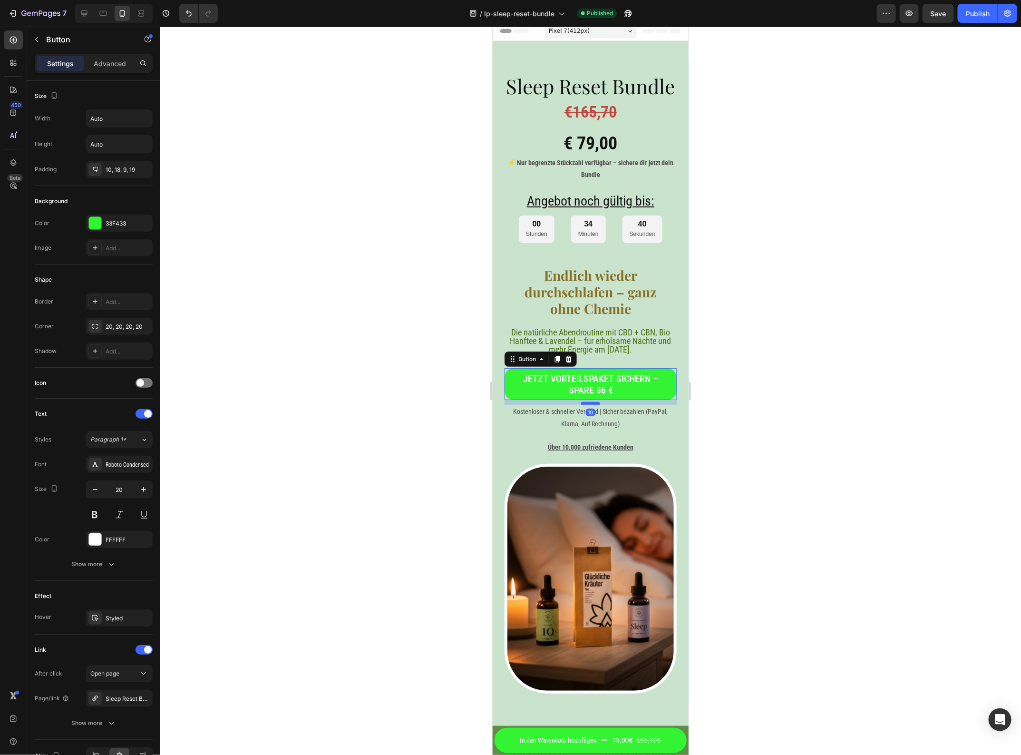
drag, startPoint x: 586, startPoint y: 440, endPoint x: 594, endPoint y: 428, distance: 14.1
click at [594, 404] on div at bounding box center [590, 403] width 19 height 3
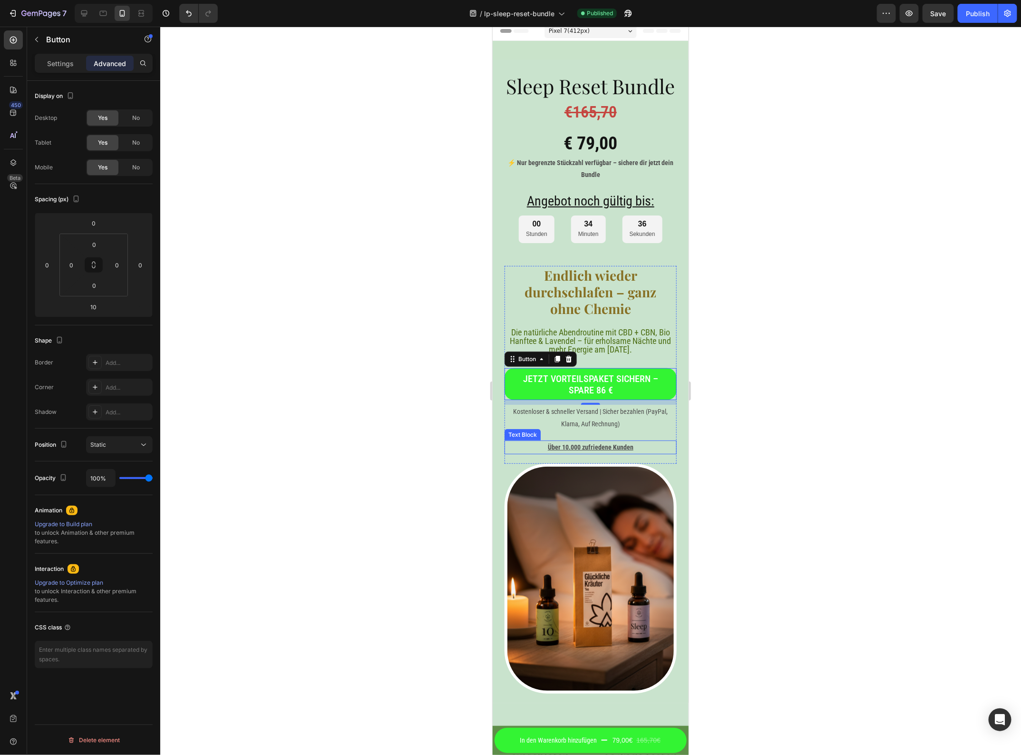
click at [584, 453] on p "Über 10.000 zufriedene Kunden" at bounding box center [590, 447] width 170 height 12
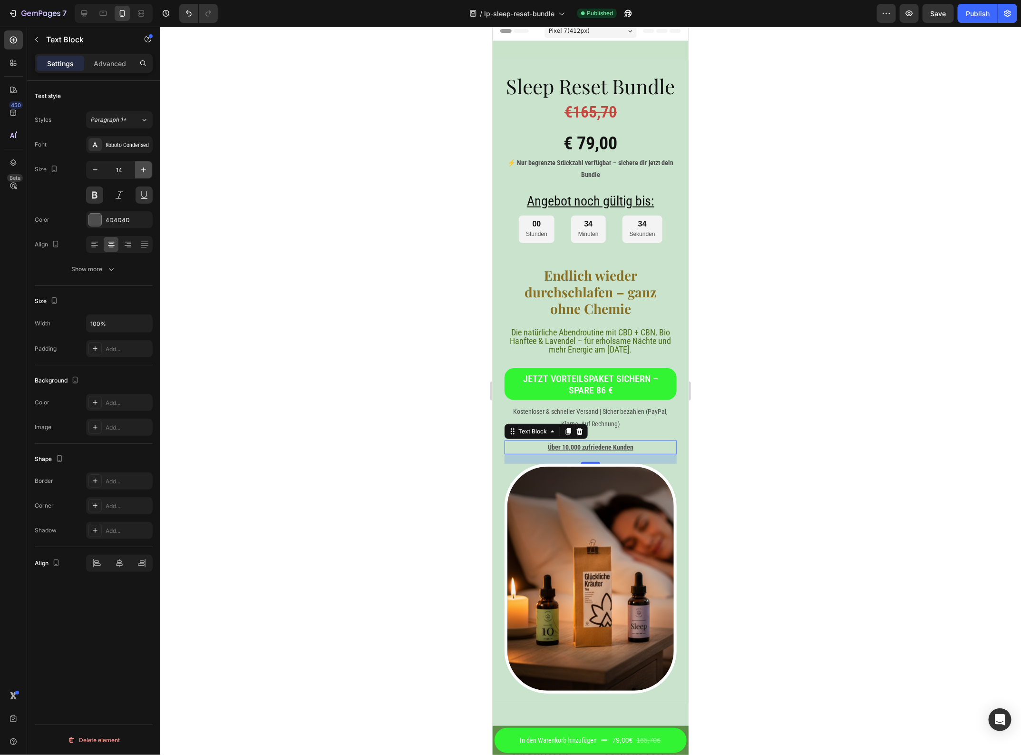
click at [149, 166] on button "button" at bounding box center [143, 169] width 17 height 17
click at [146, 167] on icon "button" at bounding box center [144, 170] width 10 height 10
type input "16"
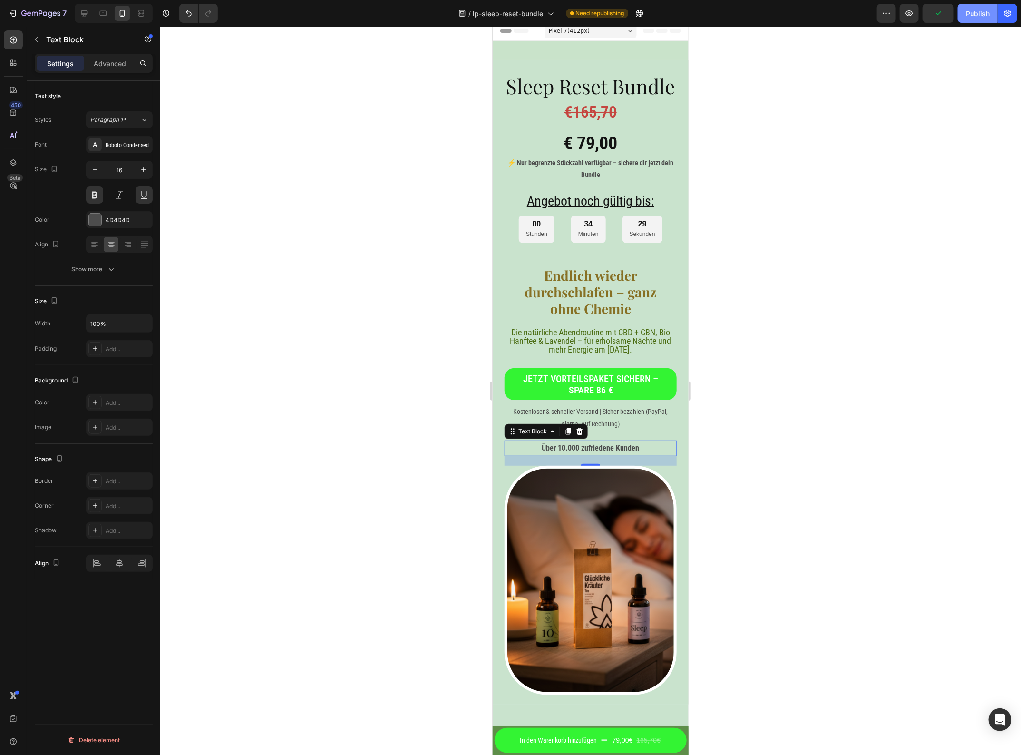
click at [970, 20] on button "Publish" at bounding box center [978, 13] width 40 height 19
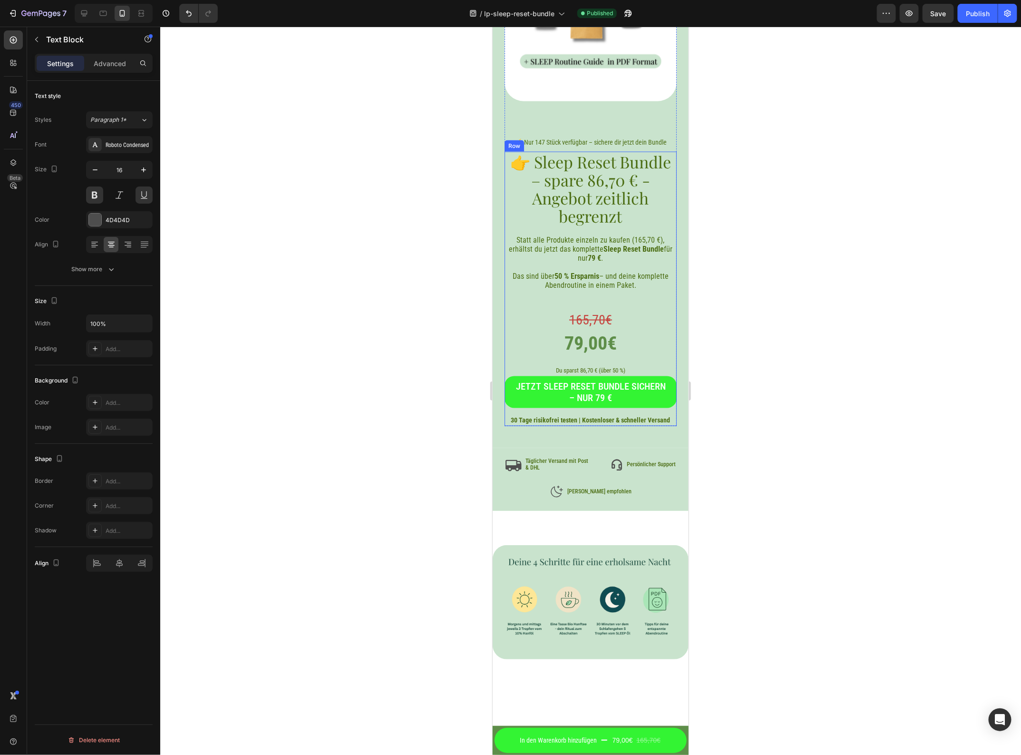
scroll to position [4886, 0]
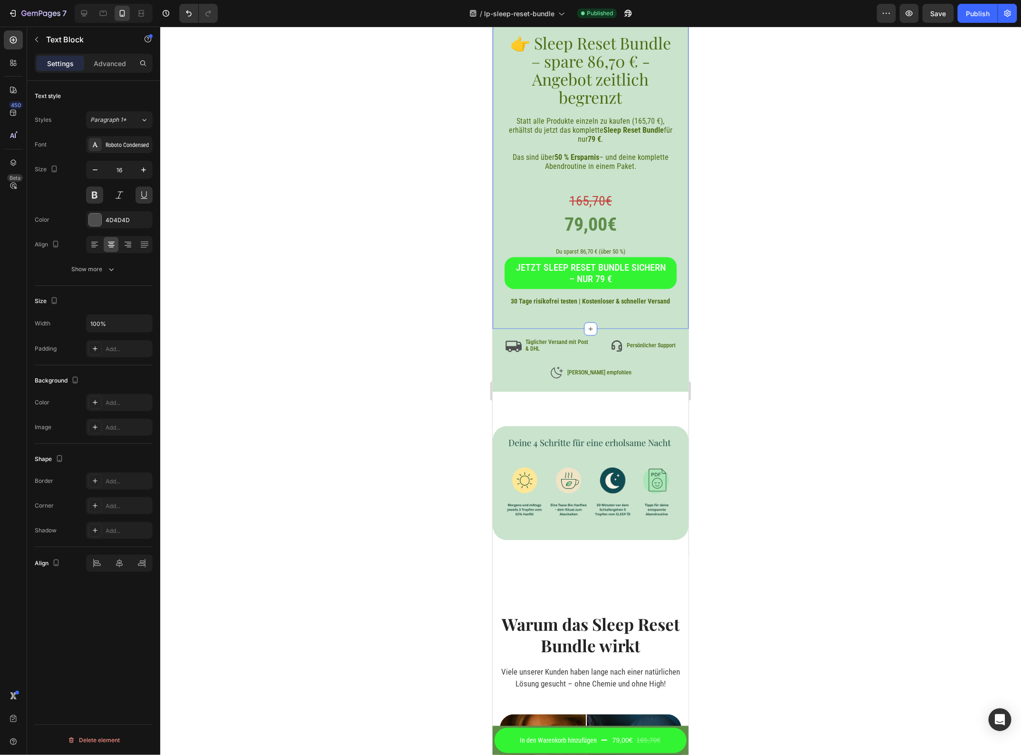
click at [610, 309] on div "Angebot noch gültig bis: Heading 00 Stunden 35 Minuten 48 Sekunden Countdown Ti…" at bounding box center [590, 20] width 196 height 616
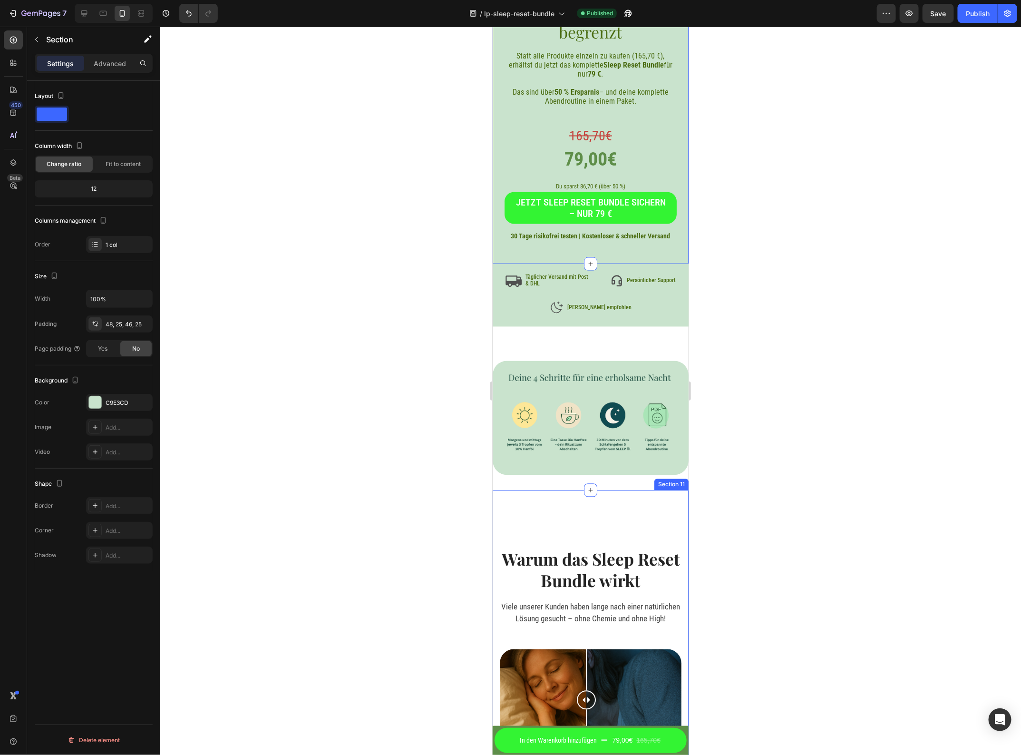
scroll to position [5005, 0]
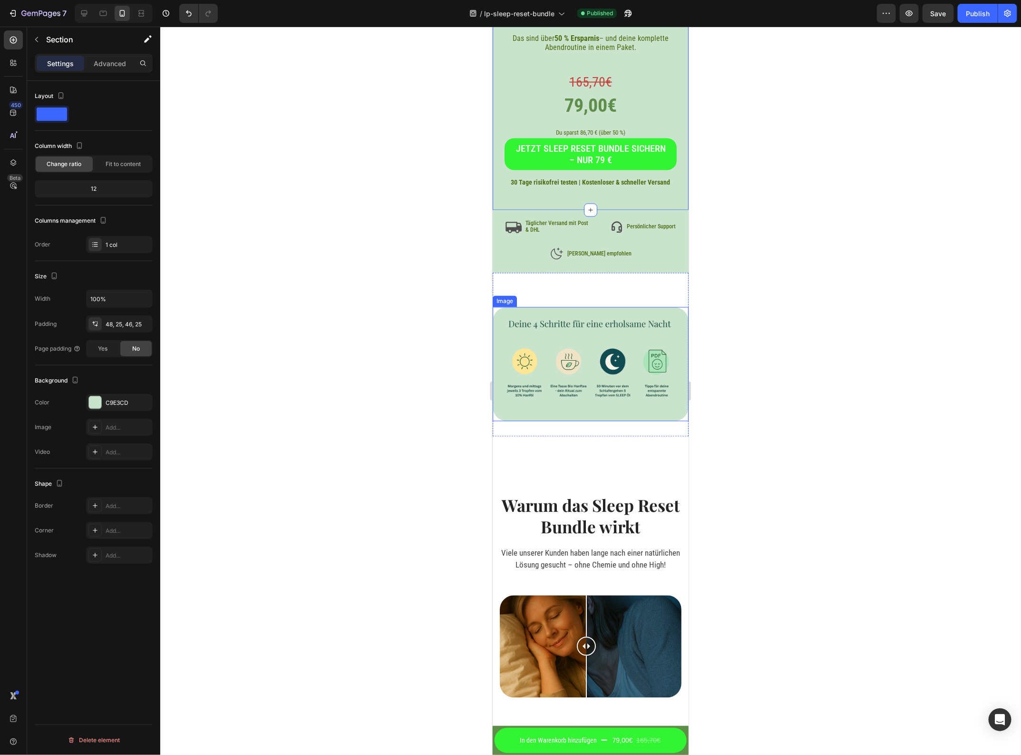
click at [579, 307] on img at bounding box center [590, 364] width 196 height 114
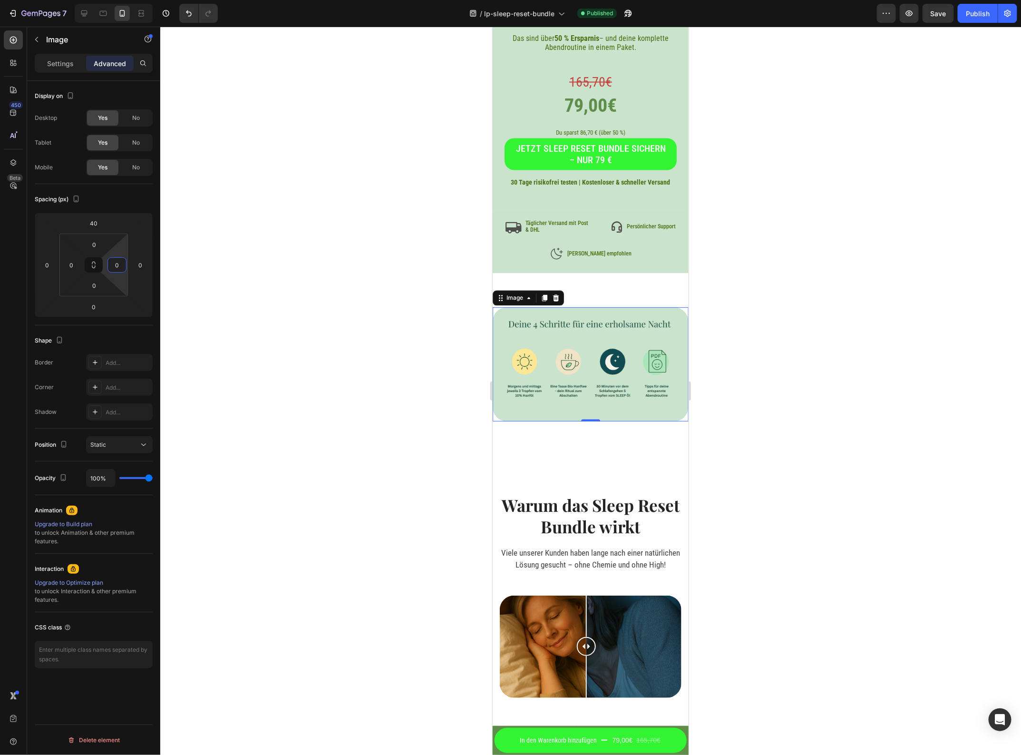
click at [123, 268] on input "0" at bounding box center [117, 265] width 14 height 14
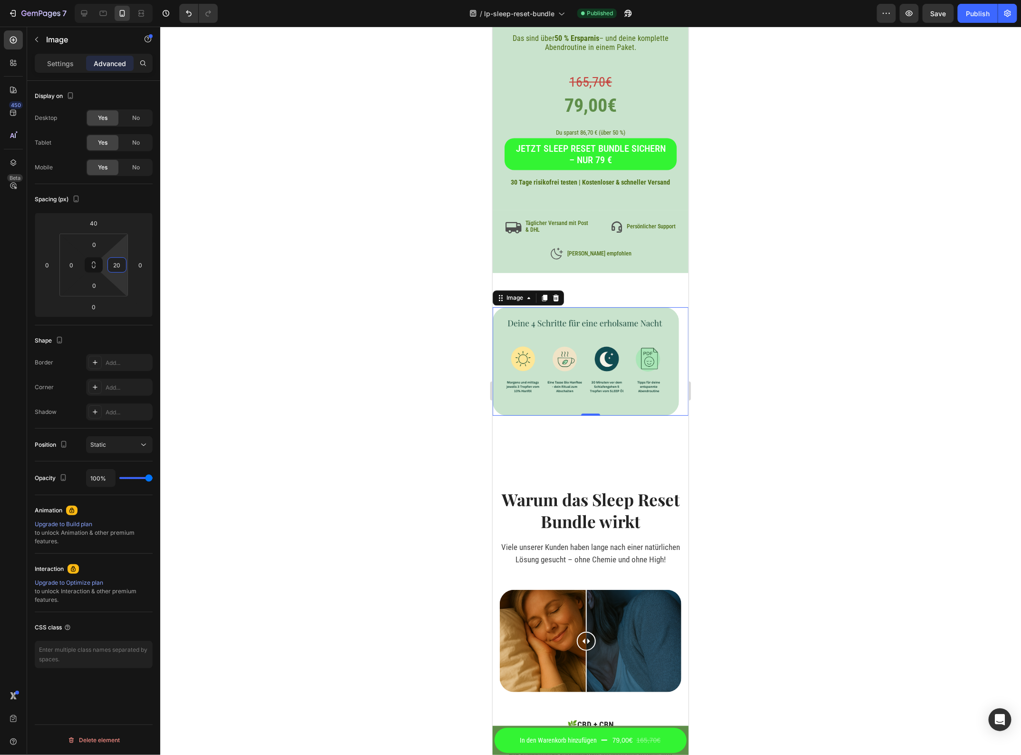
type input "2"
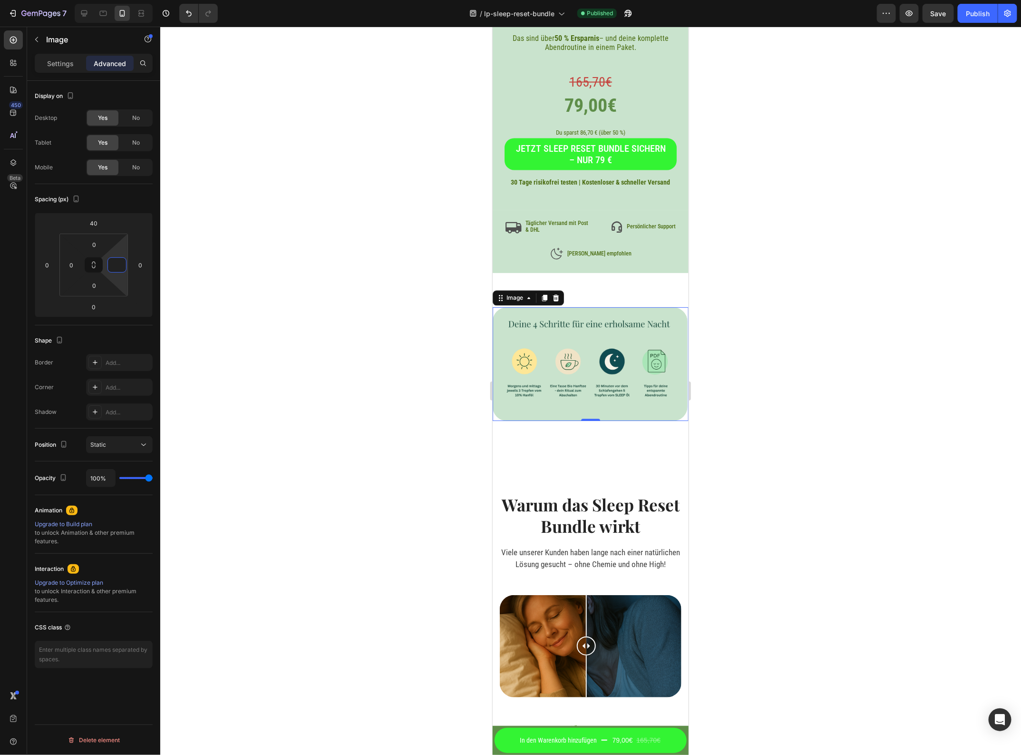
type input "5"
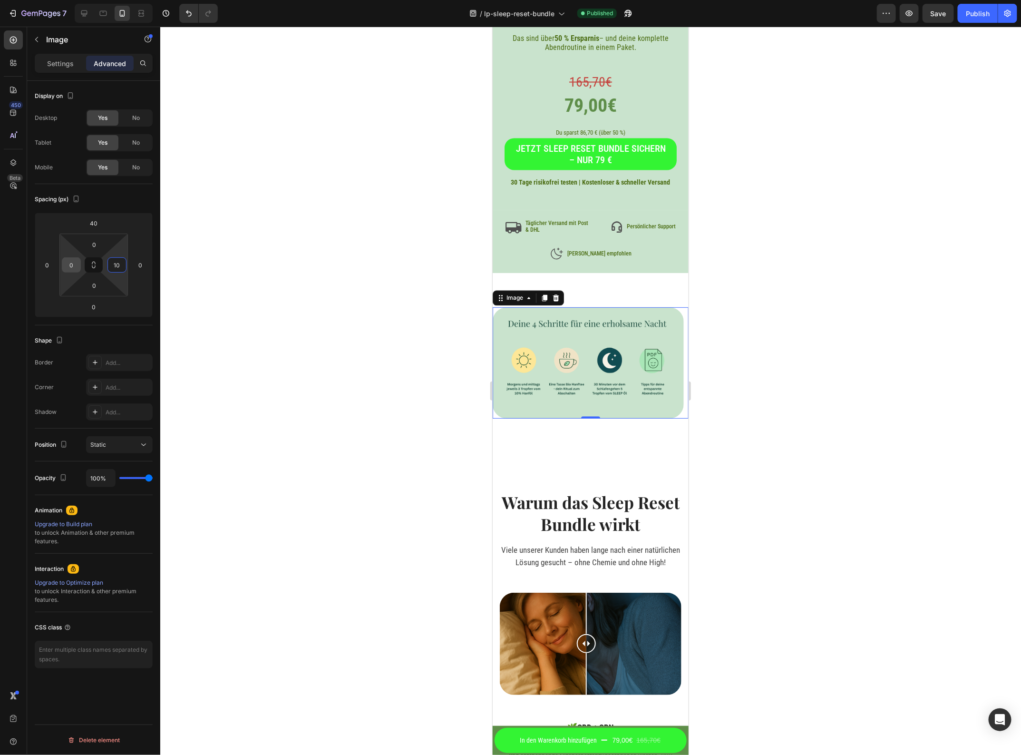
type input "10"
click at [70, 271] on input "0" at bounding box center [71, 265] width 14 height 14
type input "10"
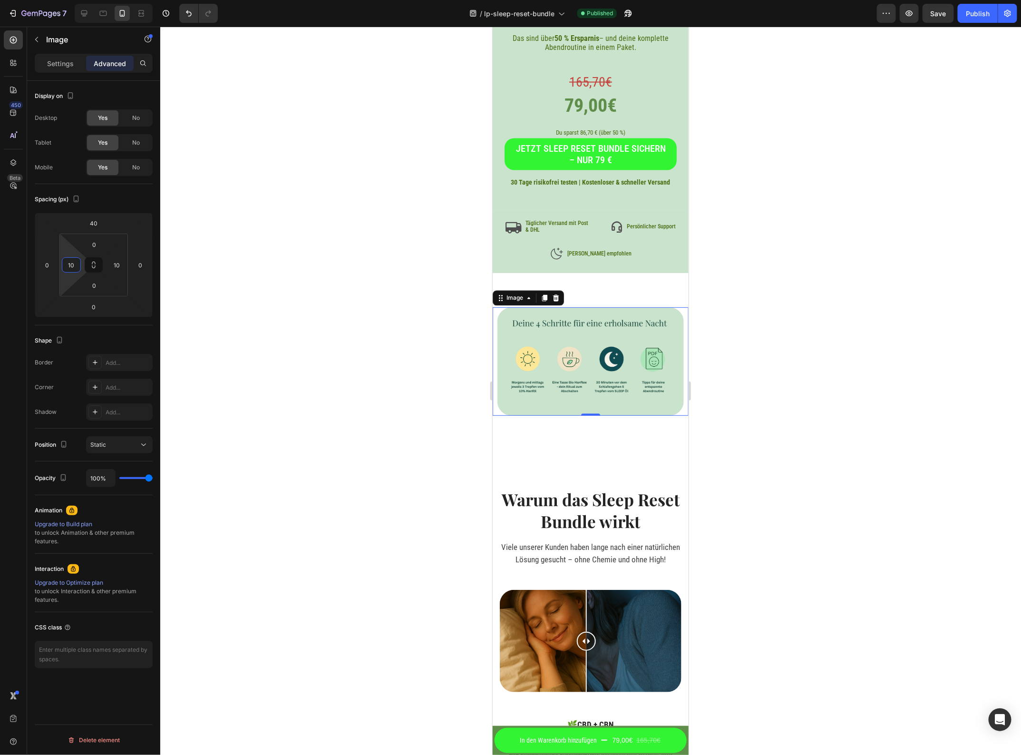
click at [910, 291] on div at bounding box center [590, 391] width 861 height 728
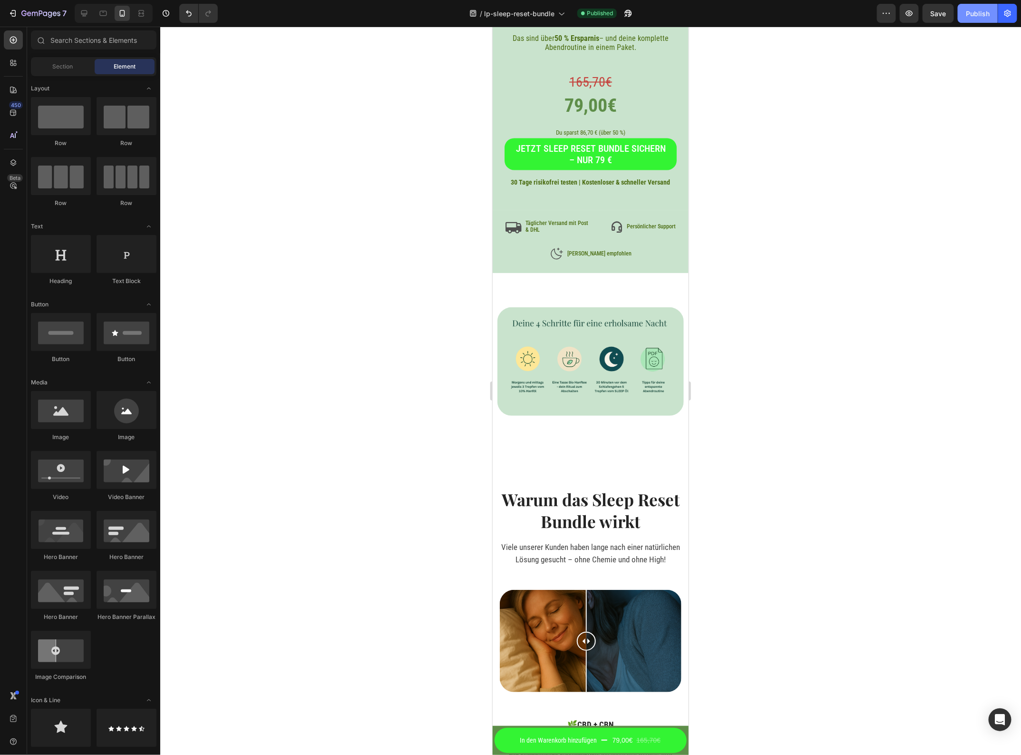
click at [978, 17] on div "Publish" at bounding box center [978, 14] width 24 height 10
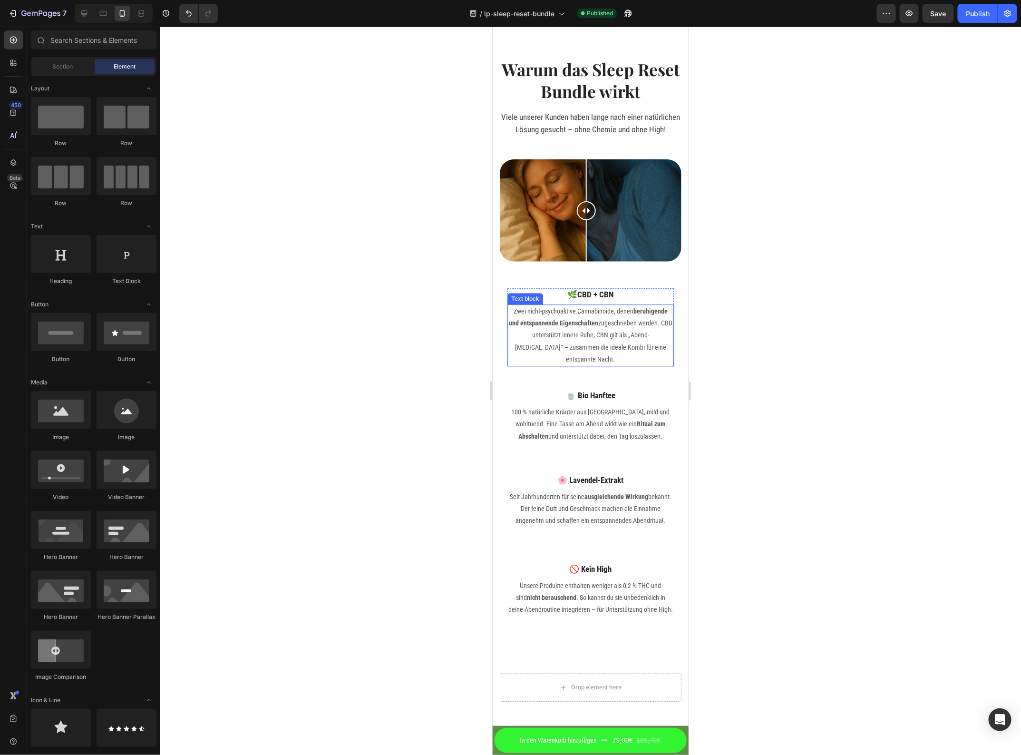
scroll to position [5659, 0]
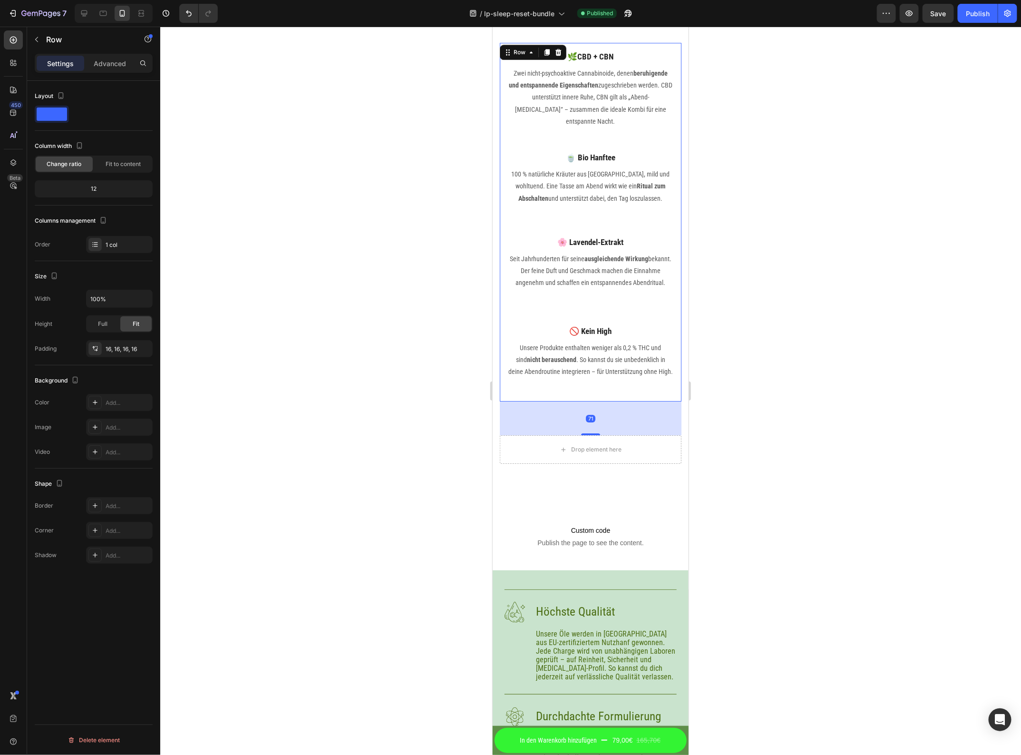
click at [577, 401] on div "🌿CBD + CBN Heading Zwei nicht-psychoaktive Cannabinoide, denen beruhigende und …" at bounding box center [591, 221] width 182 height 359
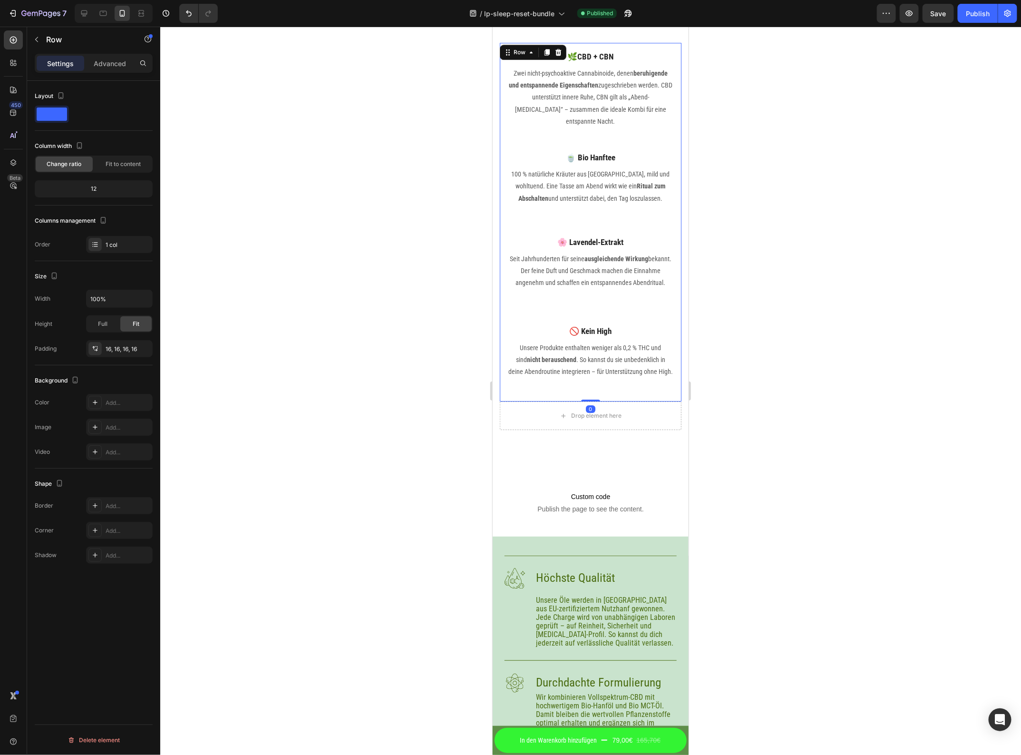
drag, startPoint x: 591, startPoint y: 450, endPoint x: 611, endPoint y: 391, distance: 62.0
click at [611, 391] on div "🌿CBD + CBN Heading Zwei nicht-psychoaktive Cannabinoide, denen beruhigende und …" at bounding box center [591, 221] width 182 height 359
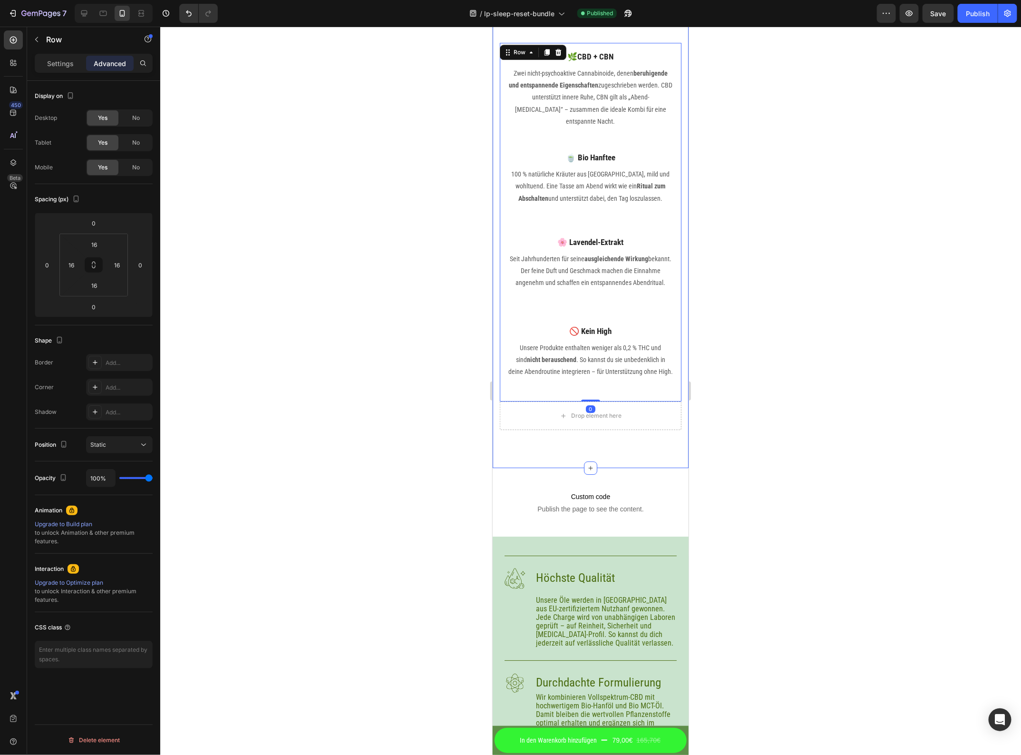
click at [598, 468] on div "Warum das Sleep Reset Bundle wirkt Heading Viele unserer Kunden haben lange nac…" at bounding box center [590, 115] width 196 height 706
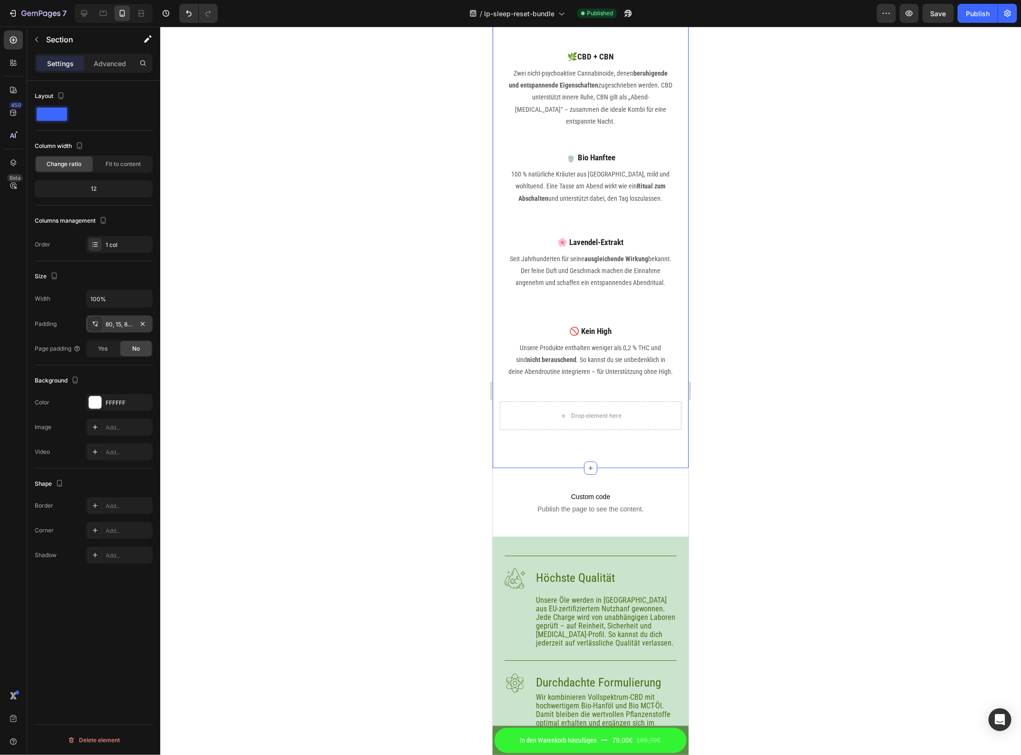
click at [127, 331] on div "80, 15, 80, 15" at bounding box center [119, 323] width 67 height 17
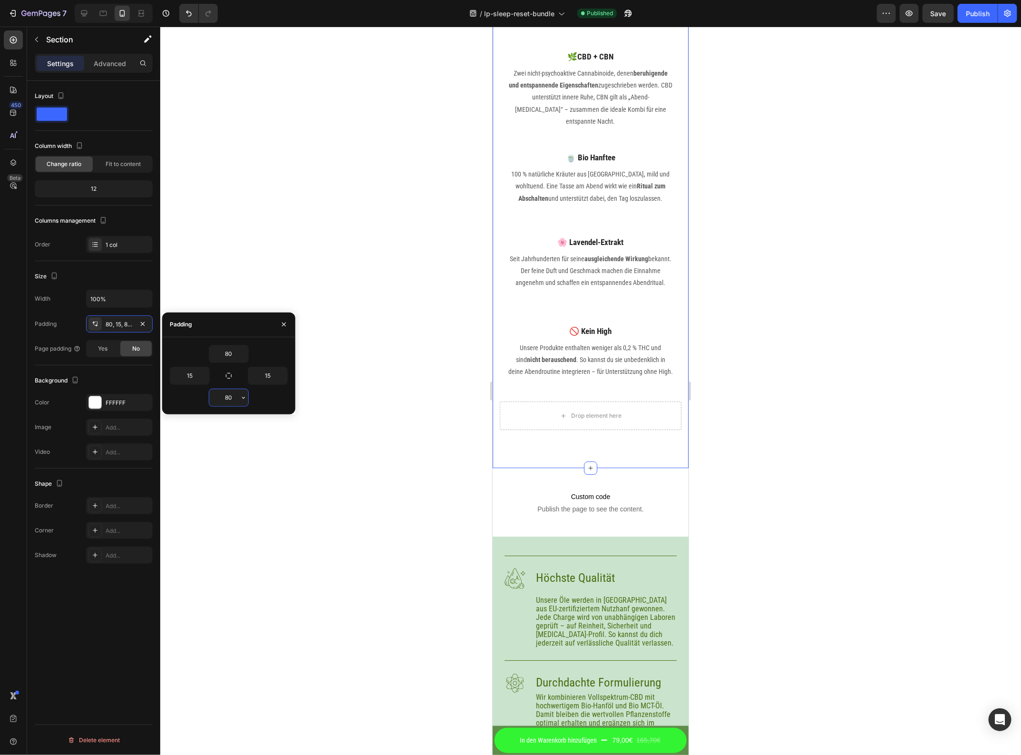
click at [229, 396] on input "80" at bounding box center [228, 397] width 39 height 17
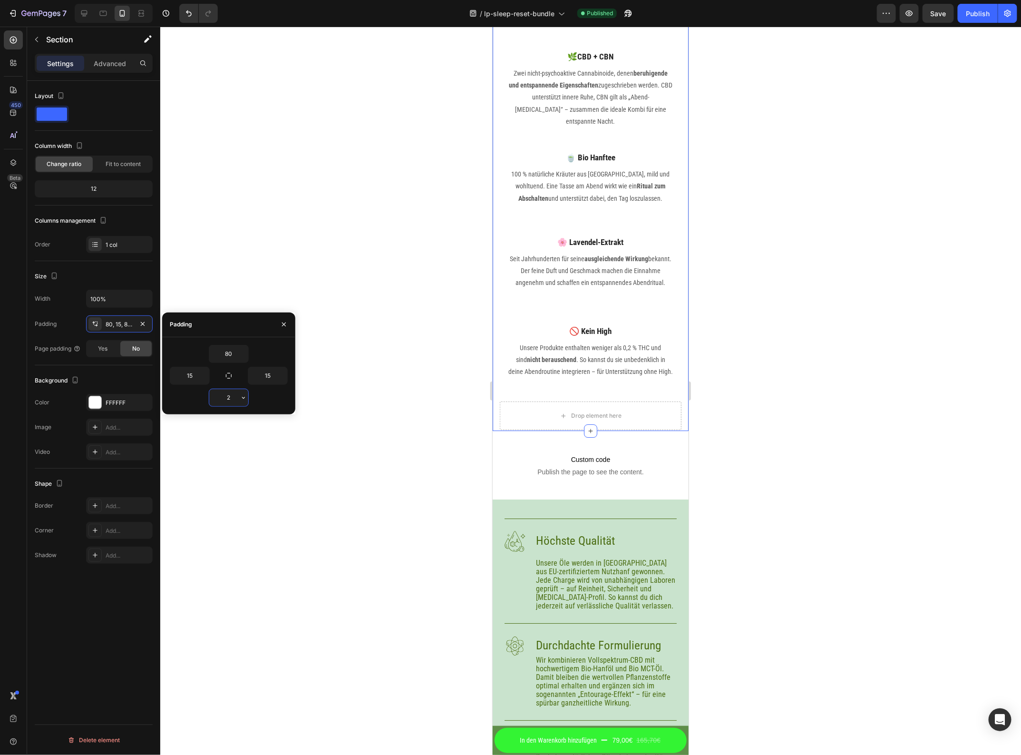
type input "20"
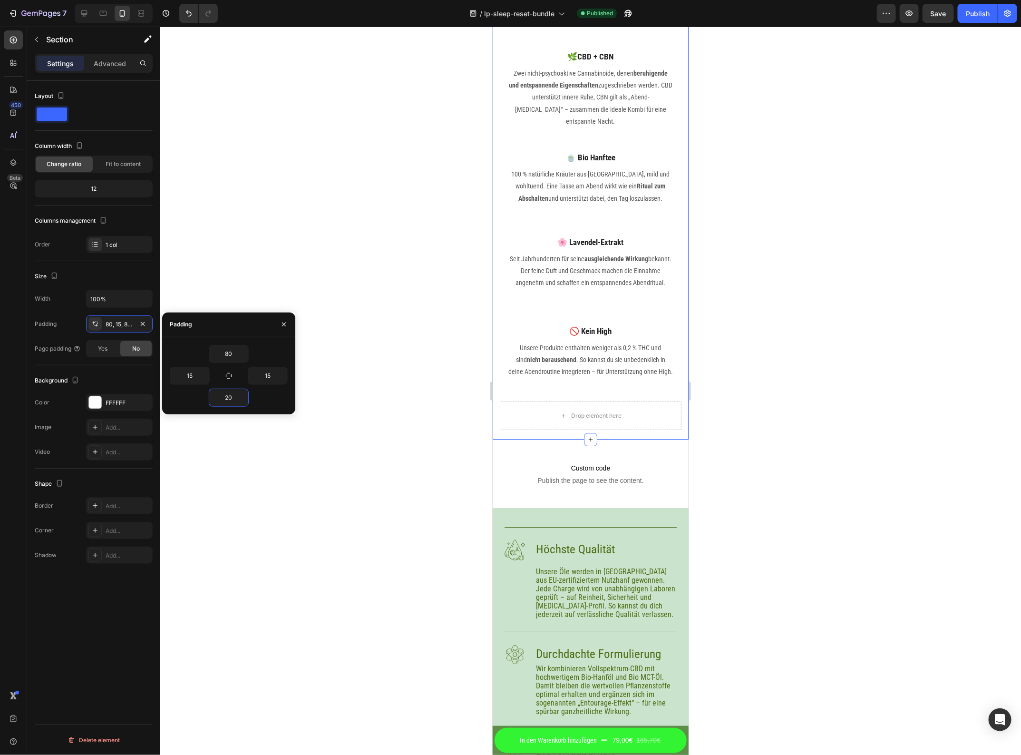
click at [282, 494] on div at bounding box center [590, 391] width 861 height 728
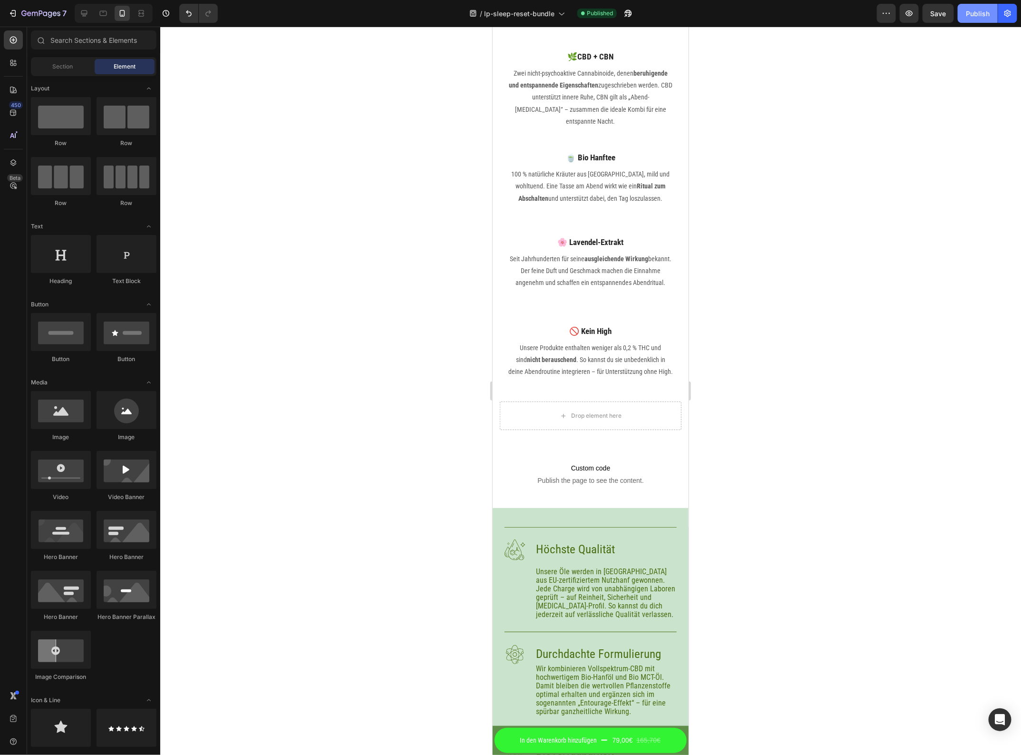
click at [992, 15] on button "Publish" at bounding box center [978, 13] width 40 height 19
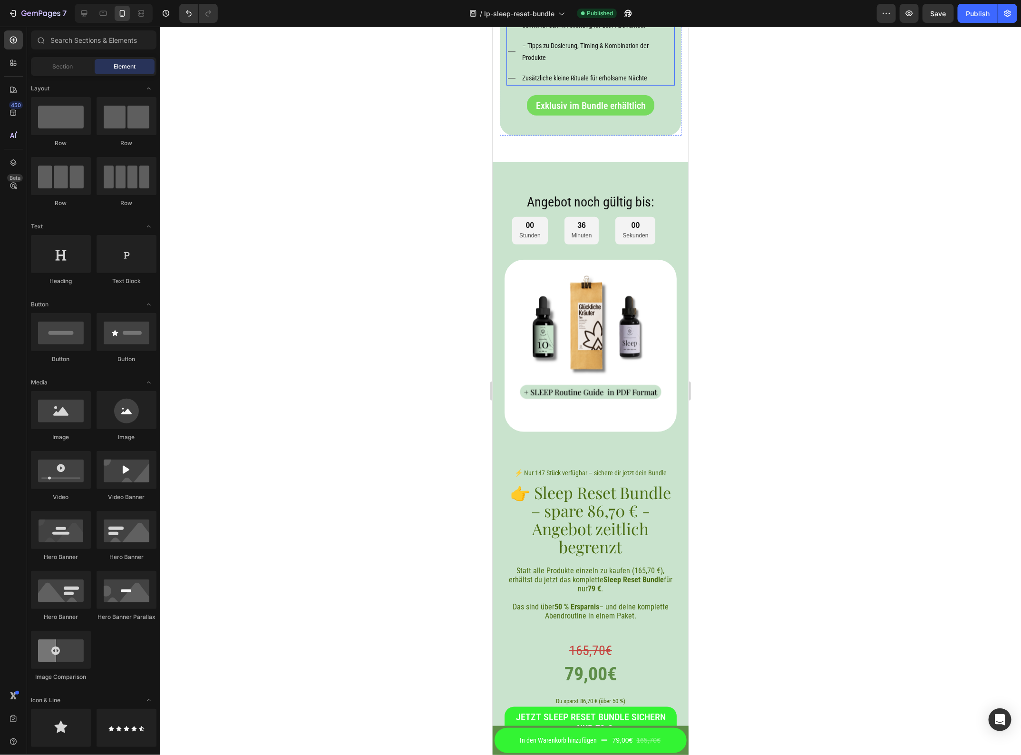
scroll to position [4232, 0]
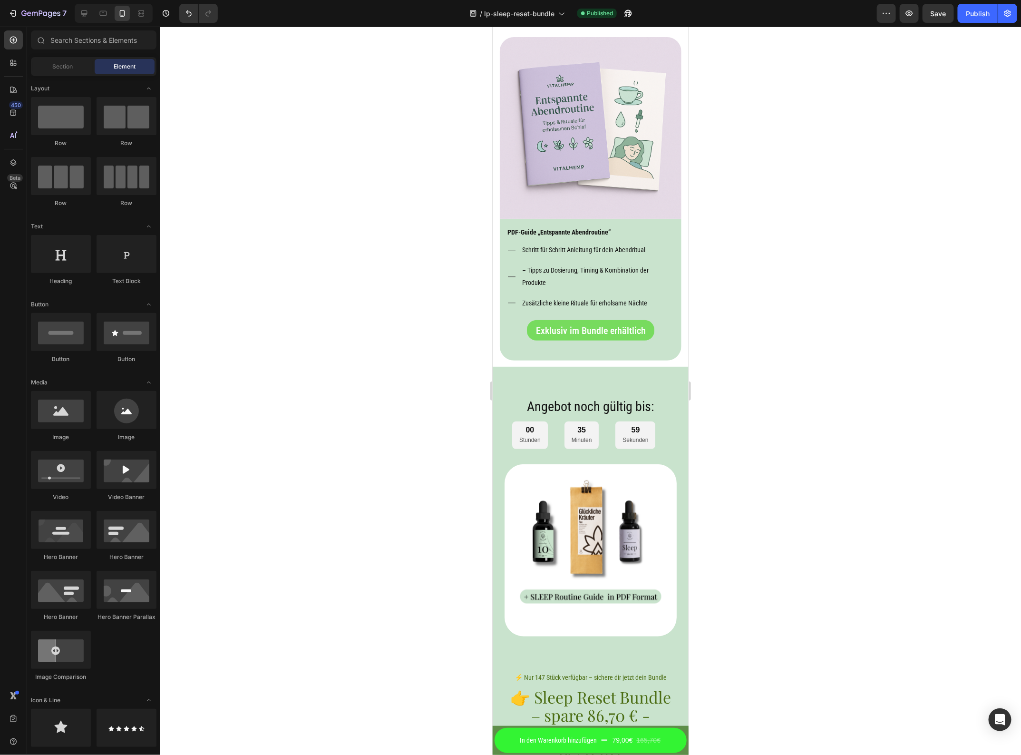
drag, startPoint x: 798, startPoint y: -59, endPoint x: 801, endPoint y: -72, distance: 13.6
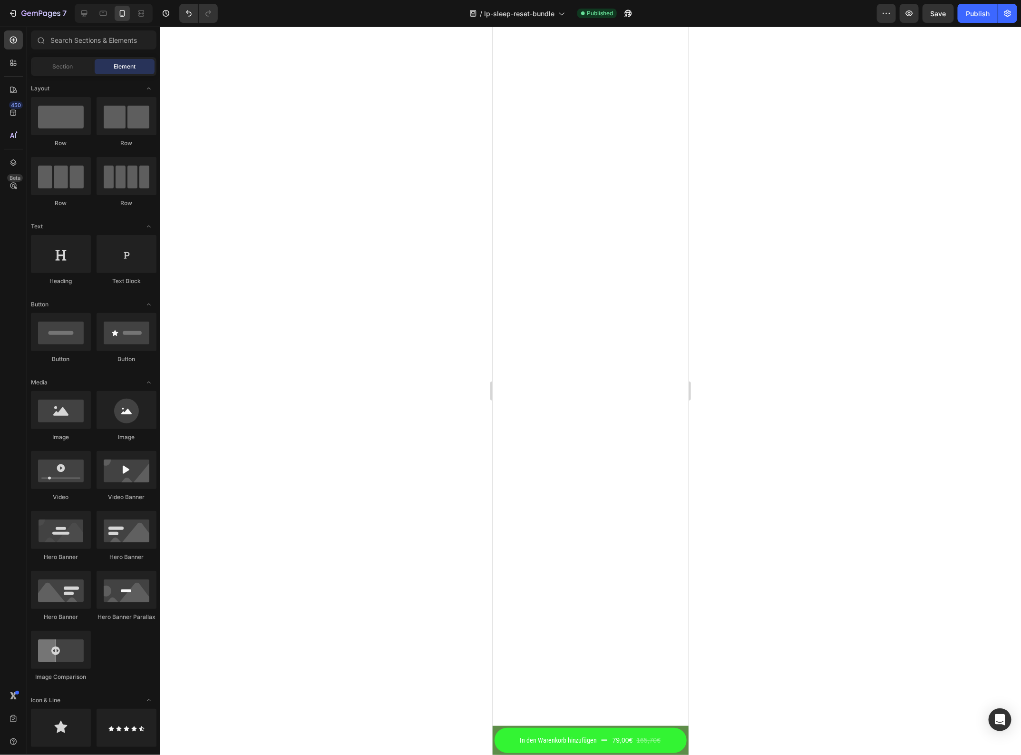
scroll to position [0, 0]
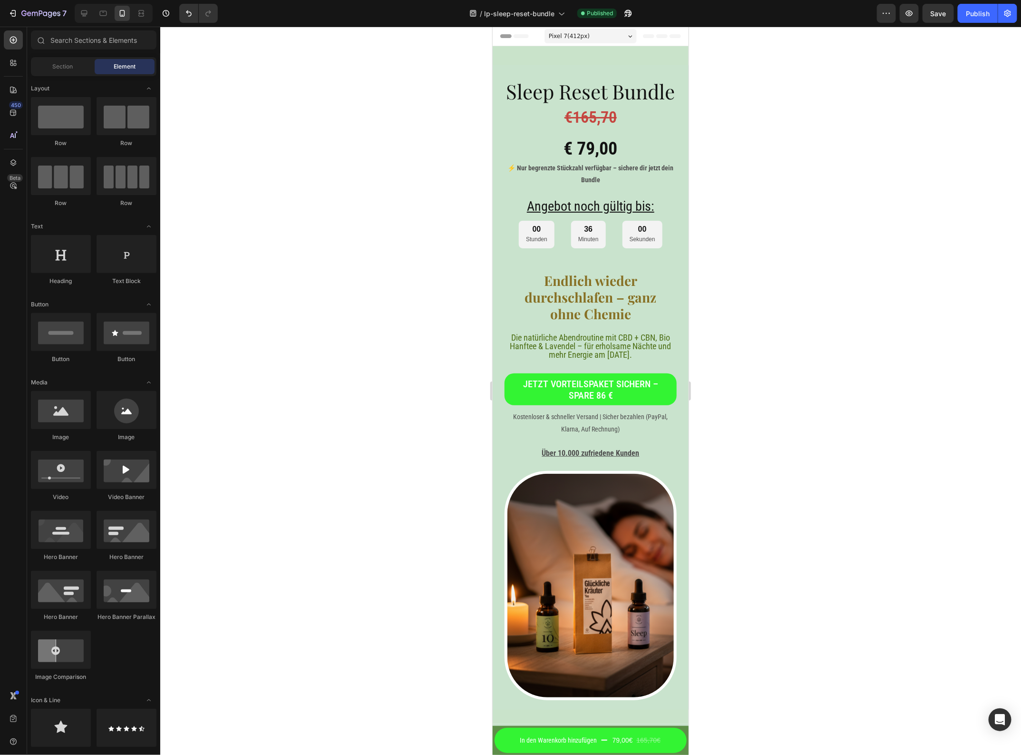
drag, startPoint x: 682, startPoint y: 483, endPoint x: 1191, endPoint y: 81, distance: 648.9
click at [623, 159] on div "€165,70 Heading € 79,00 Heading Row" at bounding box center [590, 133] width 172 height 56
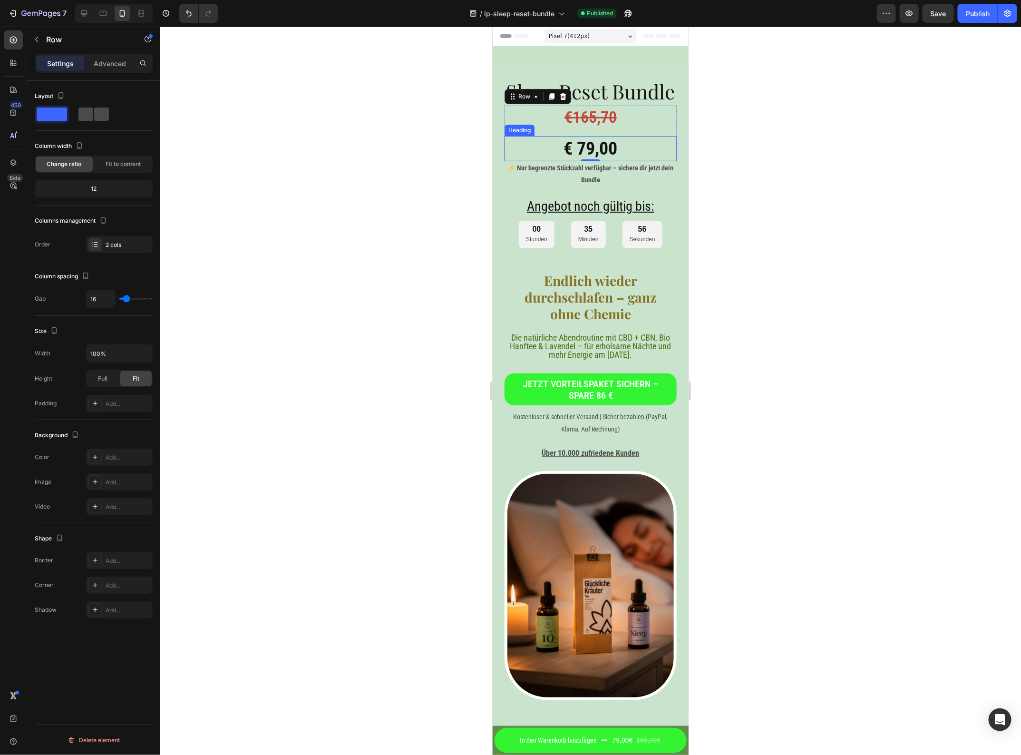
click at [98, 118] on span at bounding box center [101, 114] width 15 height 13
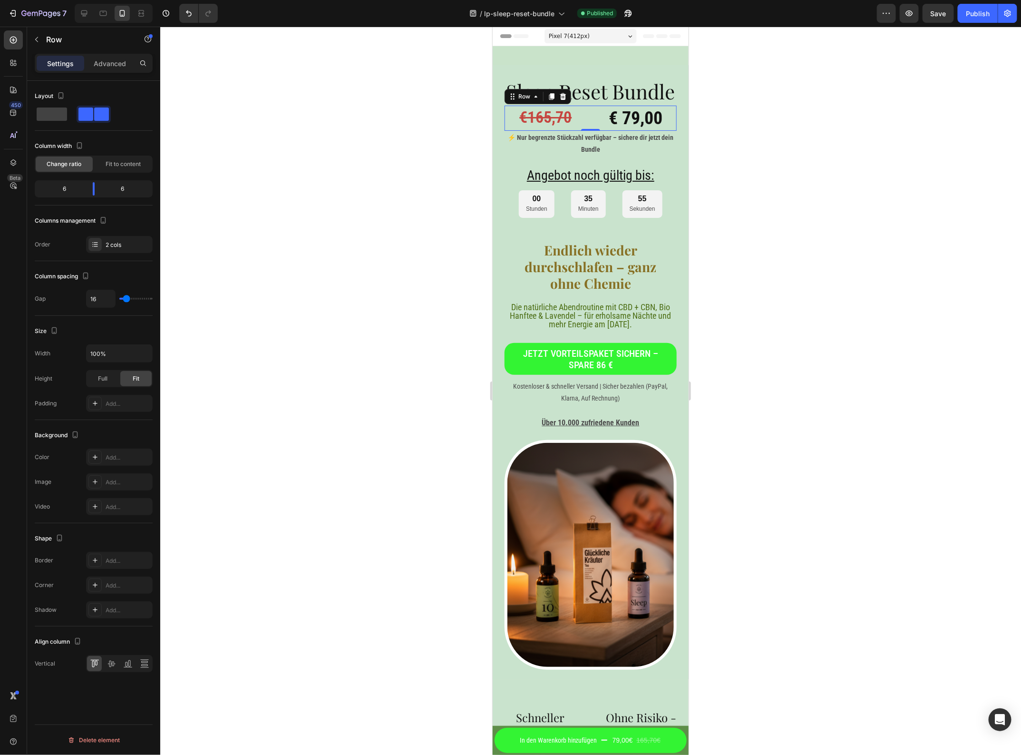
click at [740, 186] on div at bounding box center [590, 391] width 861 height 728
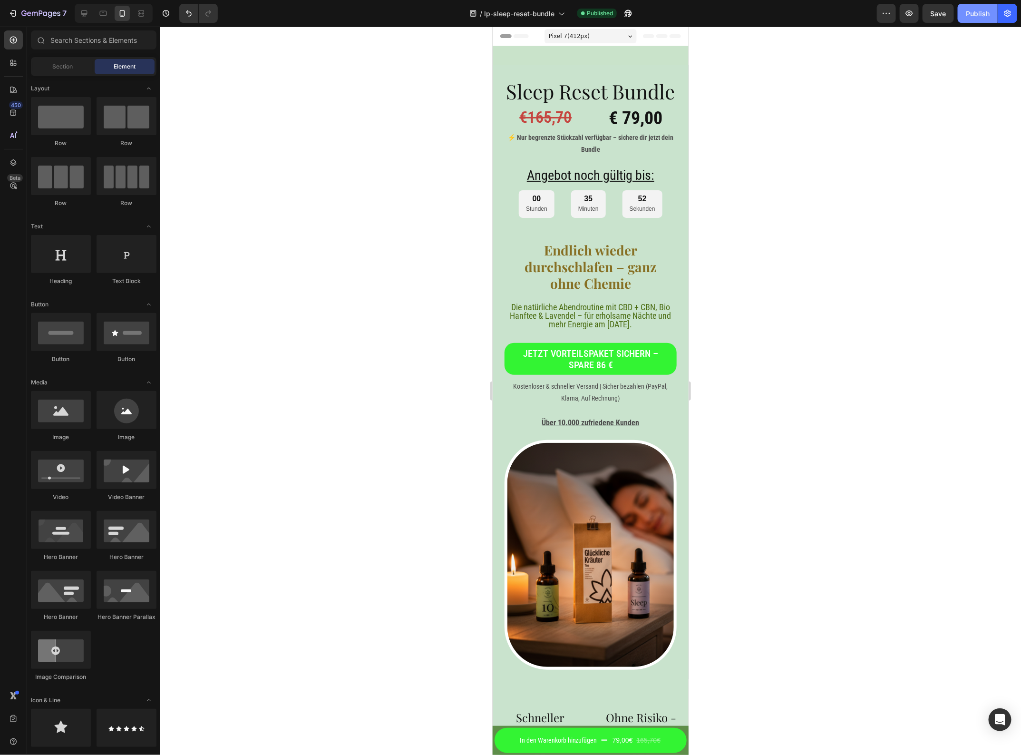
click at [978, 13] on div "Publish" at bounding box center [978, 14] width 24 height 10
click at [597, 130] on h2 "€ 79,00" at bounding box center [635, 117] width 82 height 25
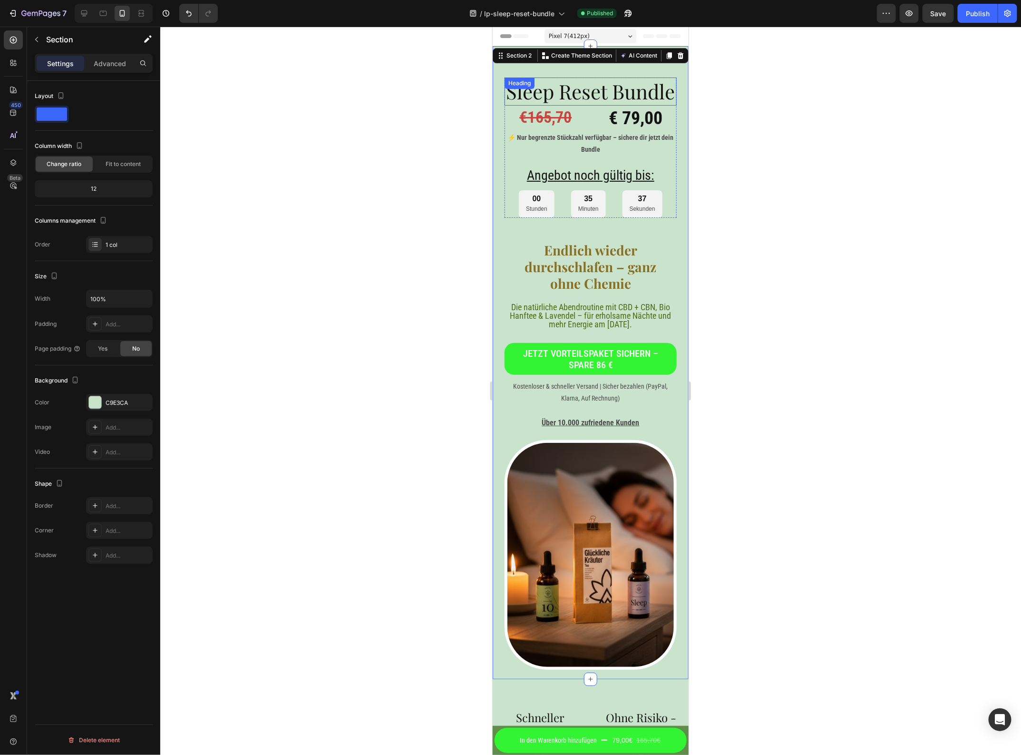
drag, startPoint x: 577, startPoint y: 76, endPoint x: 577, endPoint y: 99, distance: 23.3
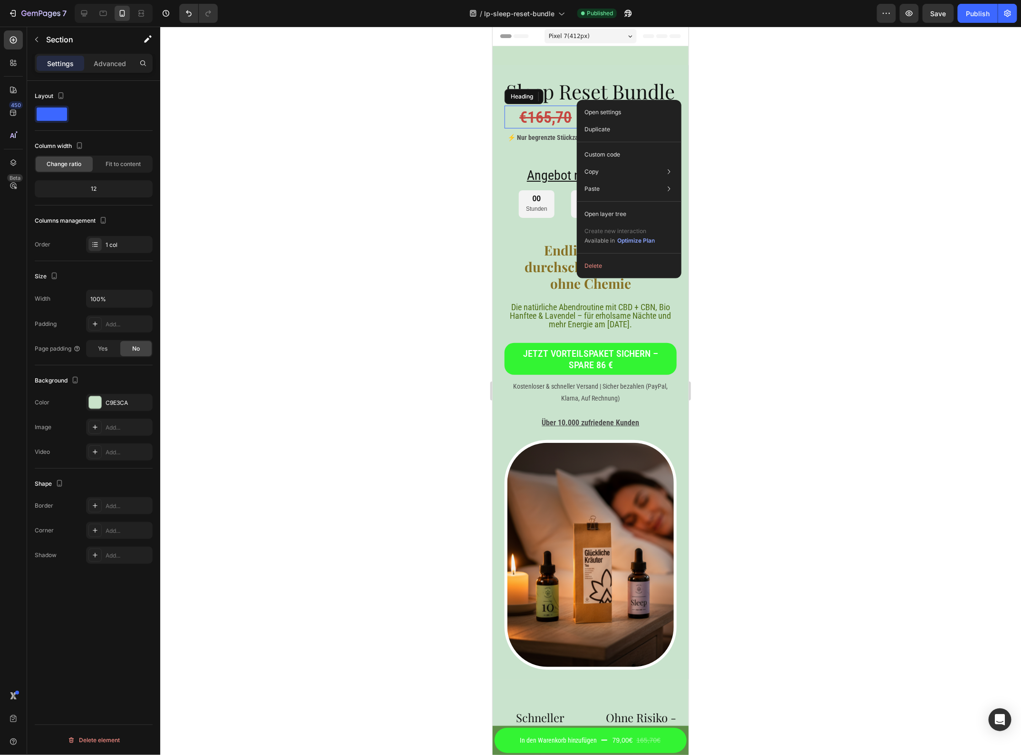
click at [506, 128] on h2 "€165,70" at bounding box center [545, 116] width 82 height 23
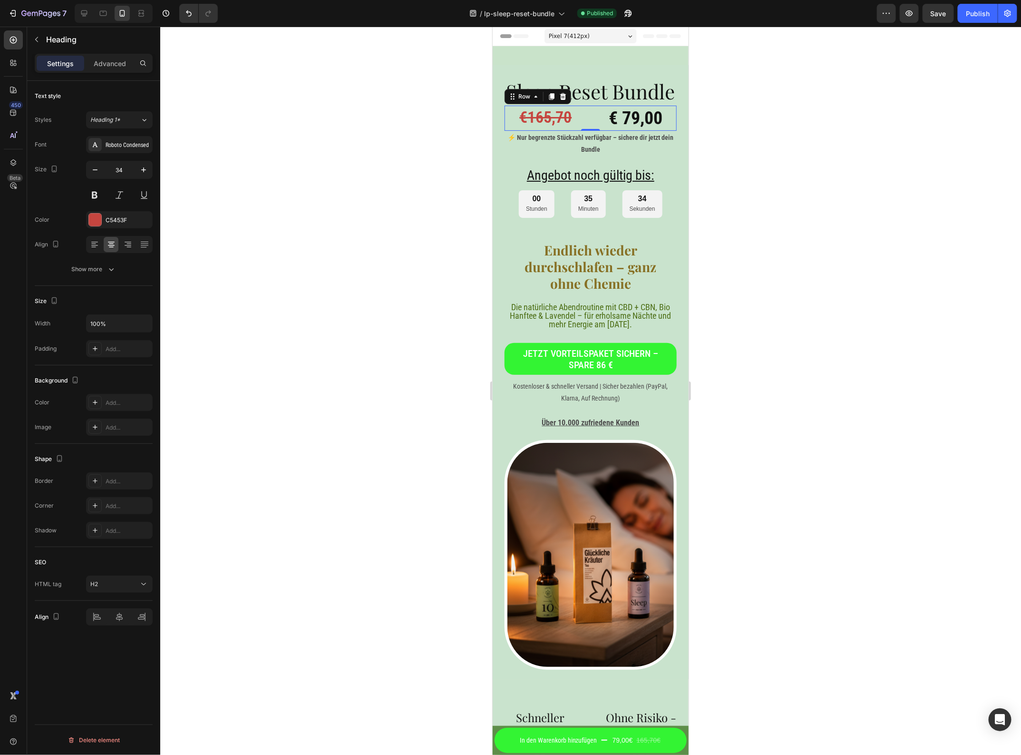
click at [587, 130] on div "€165,70 Heading € 79,00 Heading Row 0" at bounding box center [590, 117] width 172 height 25
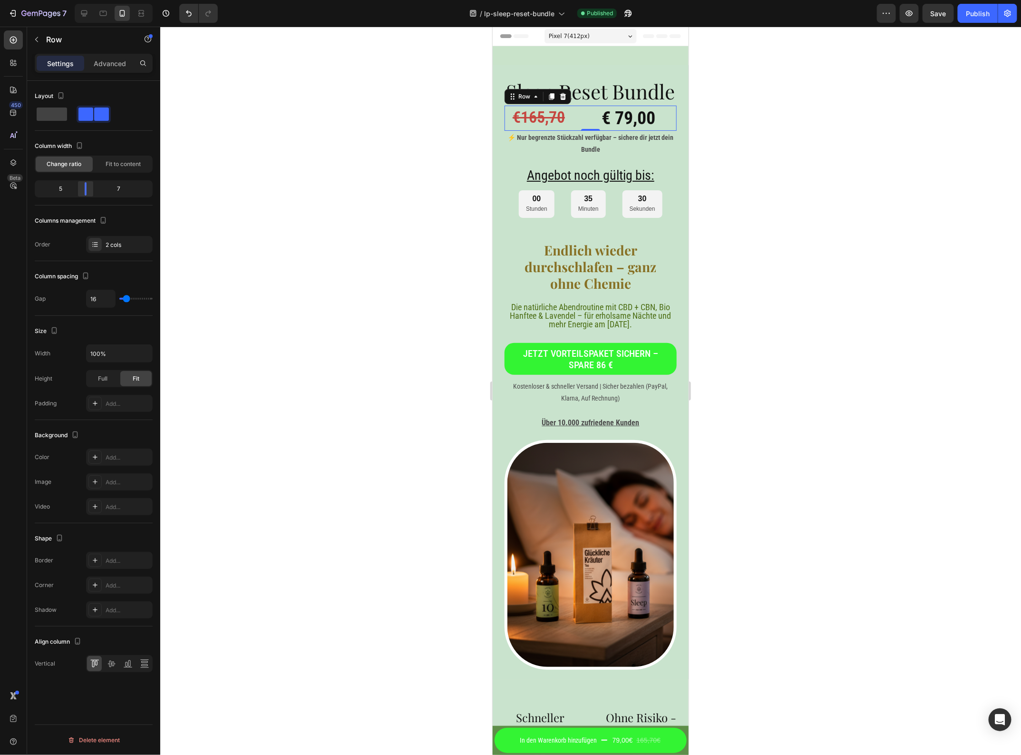
drag, startPoint x: 94, startPoint y: 191, endPoint x: 82, endPoint y: 195, distance: 12.5
click at [82, 195] on div at bounding box center [85, 188] width 17 height 13
click at [552, 126] on s "€165,70" at bounding box center [538, 116] width 52 height 19
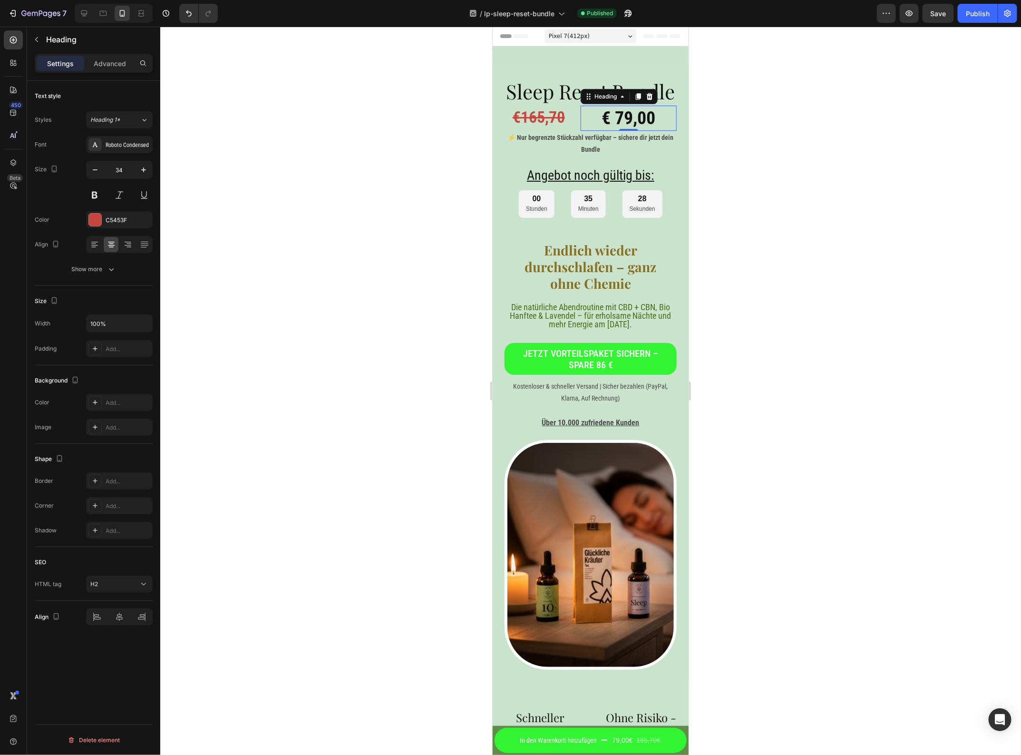
click at [631, 130] on h2 "€ 79,00" at bounding box center [628, 117] width 96 height 25
click at [98, 248] on icon at bounding box center [95, 245] width 10 height 10
click at [536, 126] on s "€165,70" at bounding box center [538, 116] width 52 height 19
click at [125, 246] on icon at bounding box center [128, 245] width 10 height 10
click at [601, 130] on h2 "€ 79,00" at bounding box center [628, 117] width 96 height 25
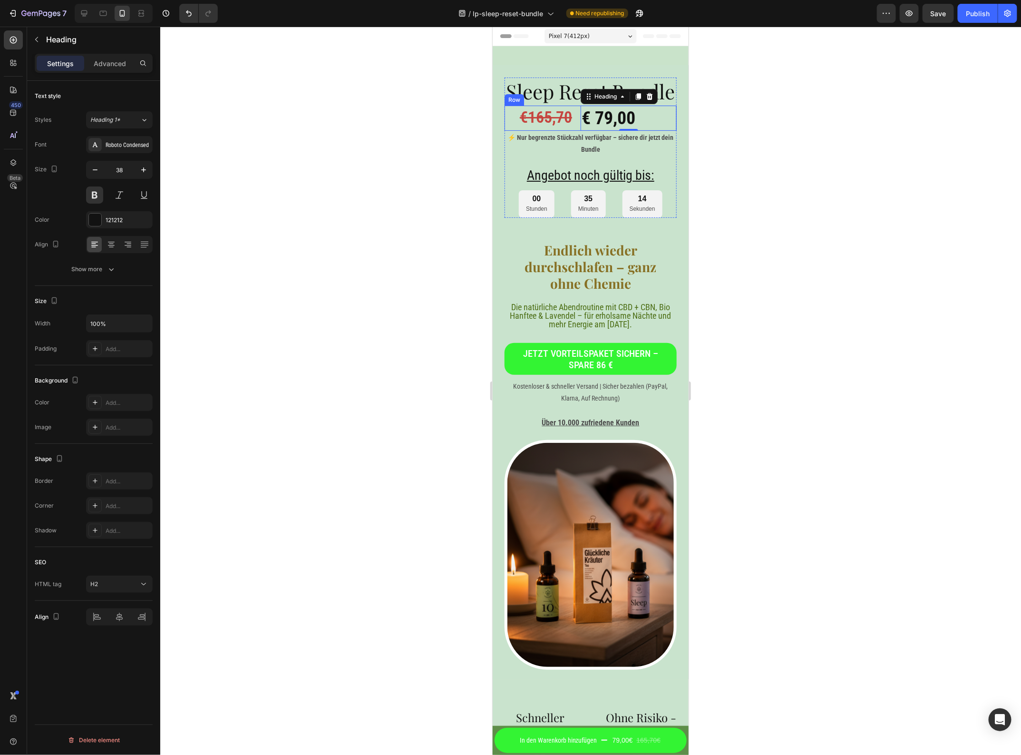
click at [572, 130] on div "€165,70 Heading € 79,00 Heading 0 Row" at bounding box center [590, 117] width 172 height 25
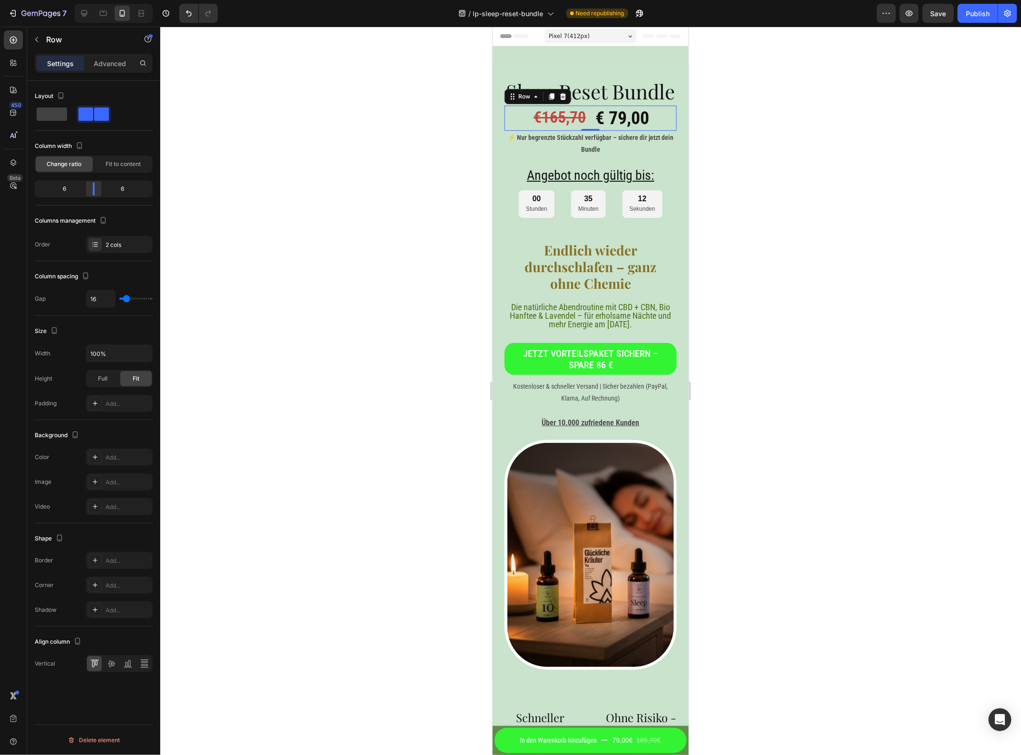
drag, startPoint x: 86, startPoint y: 189, endPoint x: 91, endPoint y: 188, distance: 5.7
click at [93, 188] on div at bounding box center [94, 188] width 2 height 13
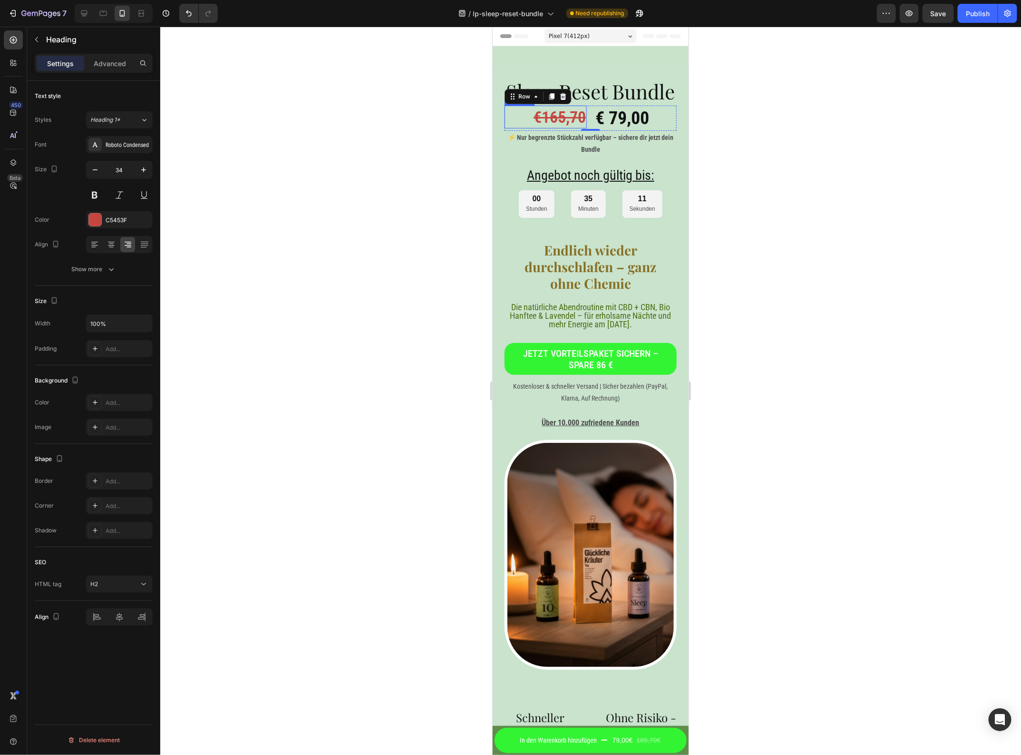
click at [569, 126] on s "€165,70" at bounding box center [559, 116] width 52 height 19
click at [93, 169] on icon "button" at bounding box center [95, 170] width 10 height 10
click at [93, 168] on icon "button" at bounding box center [95, 170] width 10 height 10
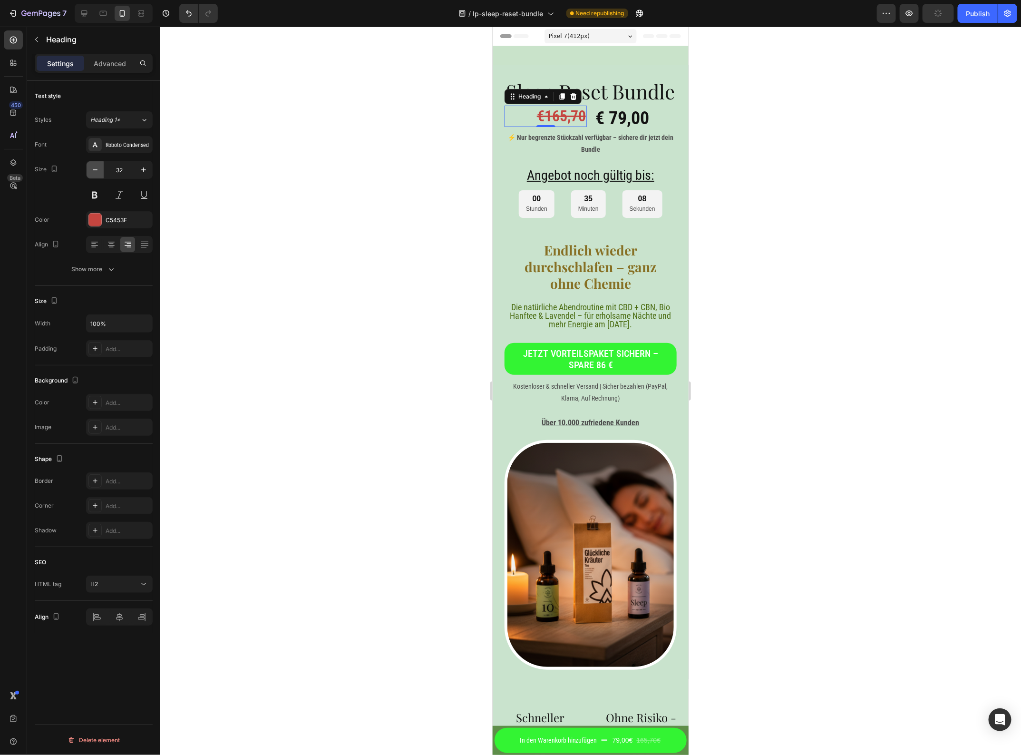
click at [93, 167] on icon "button" at bounding box center [95, 170] width 10 height 10
type input "28"
click at [619, 130] on h2 "€ 79,00" at bounding box center [635, 117] width 82 height 25
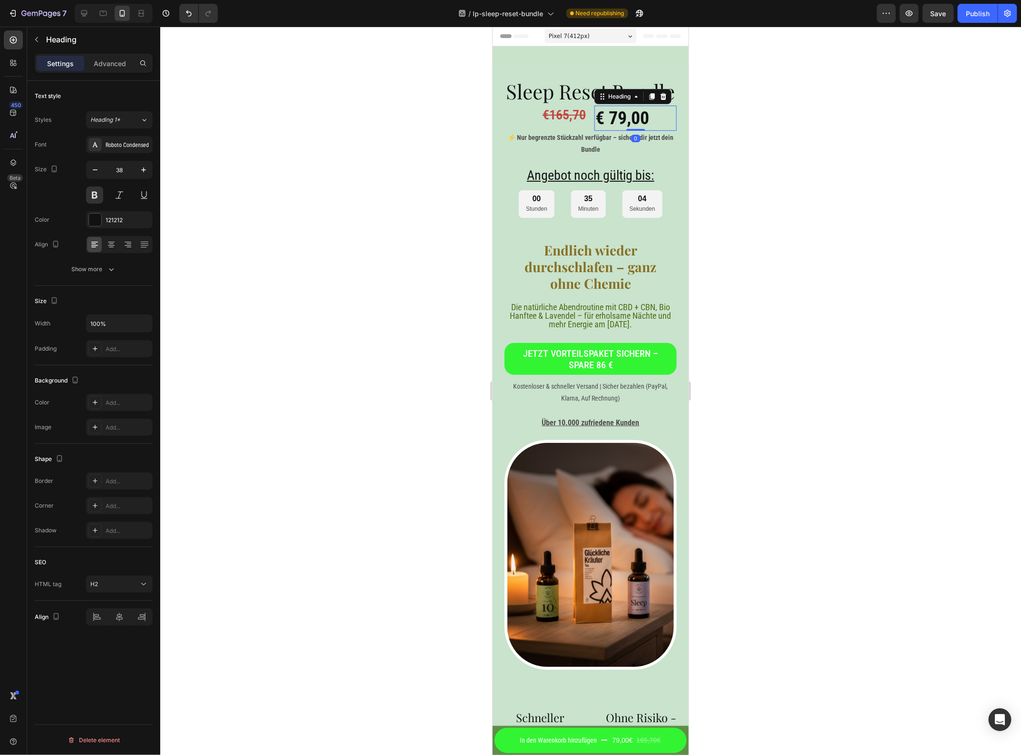
click at [782, 136] on div at bounding box center [590, 391] width 861 height 728
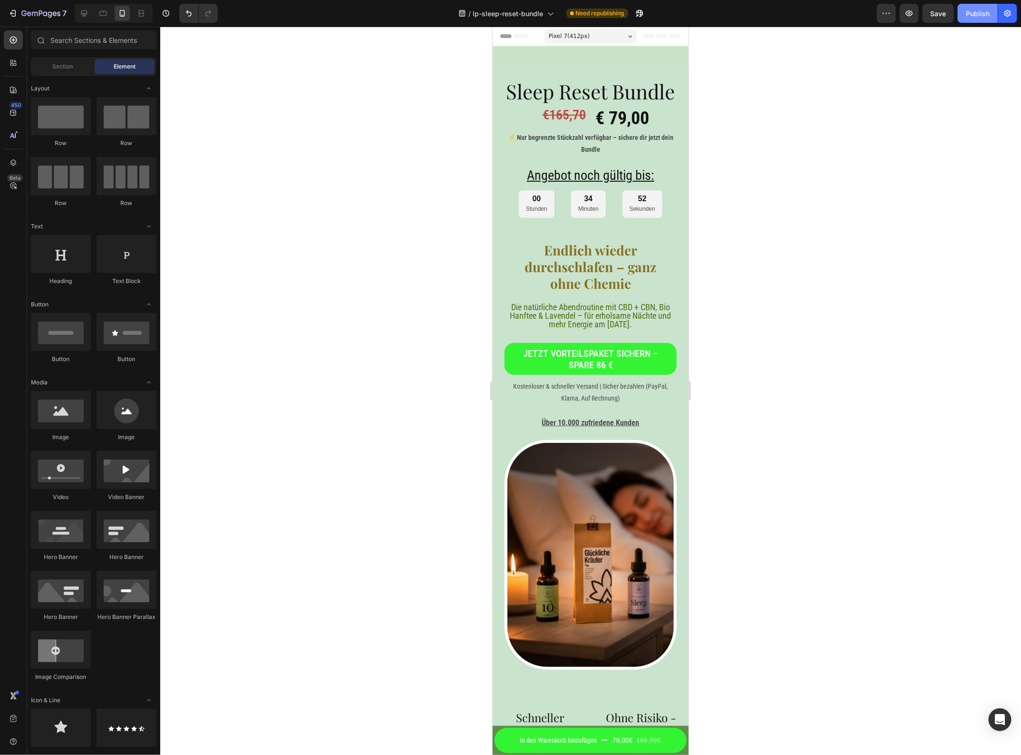
click at [978, 16] on div "Publish" at bounding box center [978, 14] width 24 height 10
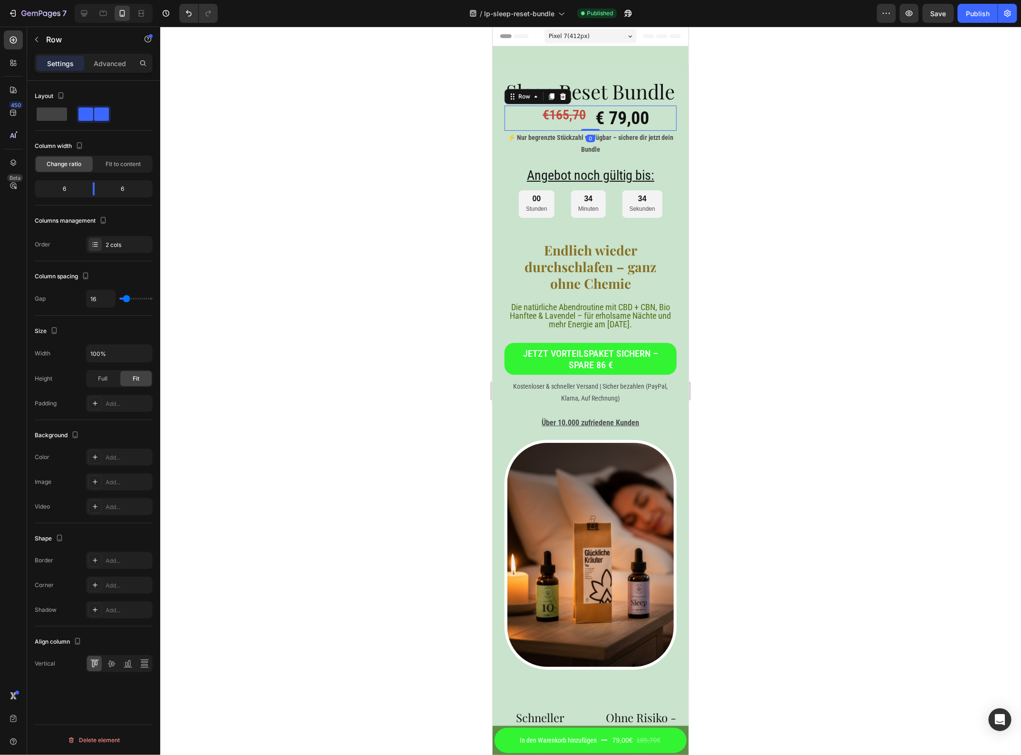
click at [587, 130] on div "€165,70 Heading € 79,00 Heading Row 0" at bounding box center [590, 117] width 172 height 25
click at [39, 108] on span at bounding box center [52, 114] width 30 height 13
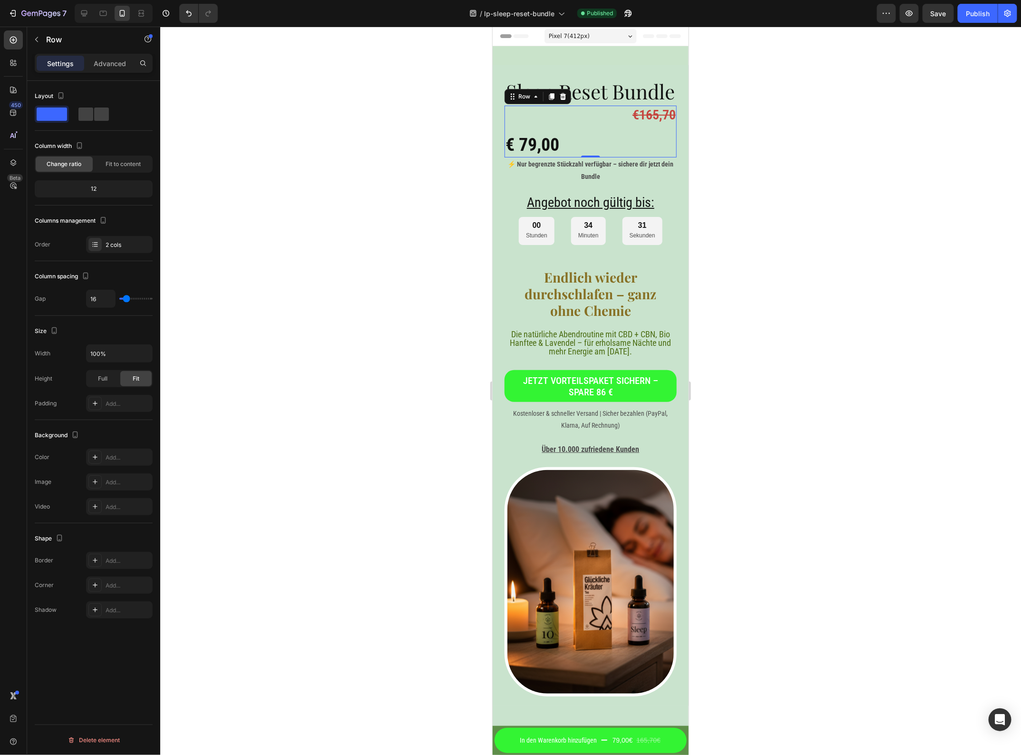
click at [652, 150] on div "€165,70 Heading € 79,00 Heading Row 0" at bounding box center [590, 131] width 172 height 52
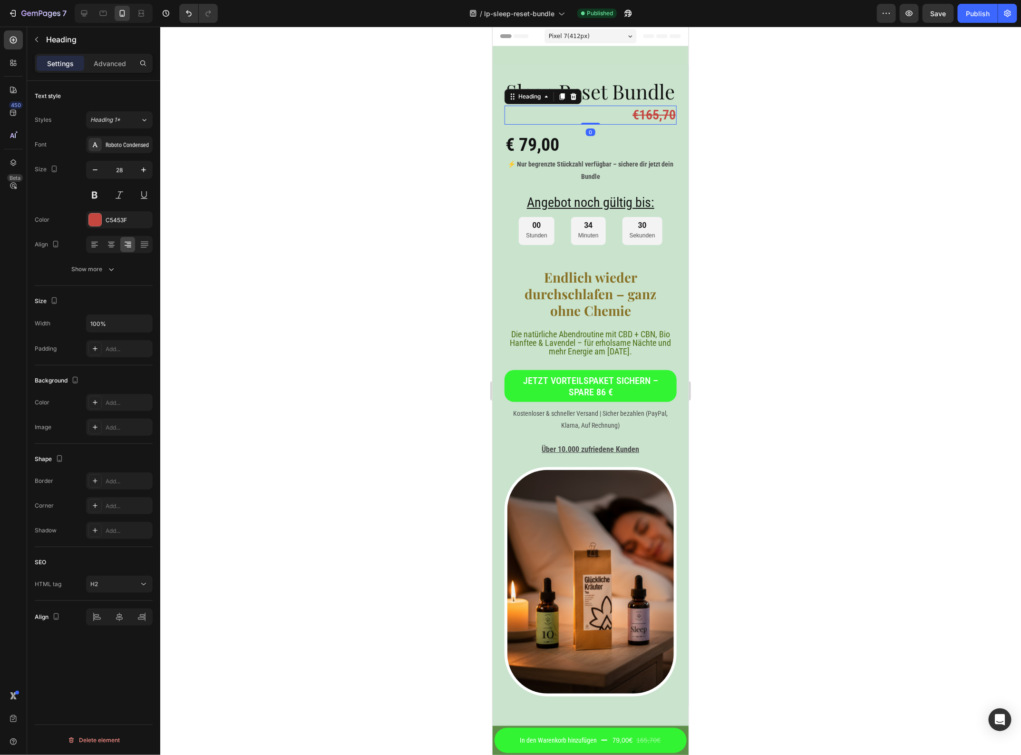
click at [632, 122] on s "€165,70" at bounding box center [653, 115] width 43 height 16
click at [112, 250] on div at bounding box center [111, 244] width 15 height 15
click at [528, 157] on h2 "€ 79,00" at bounding box center [590, 144] width 172 height 25
click at [112, 241] on icon at bounding box center [112, 245] width 10 height 10
click at [861, 176] on div at bounding box center [590, 391] width 861 height 728
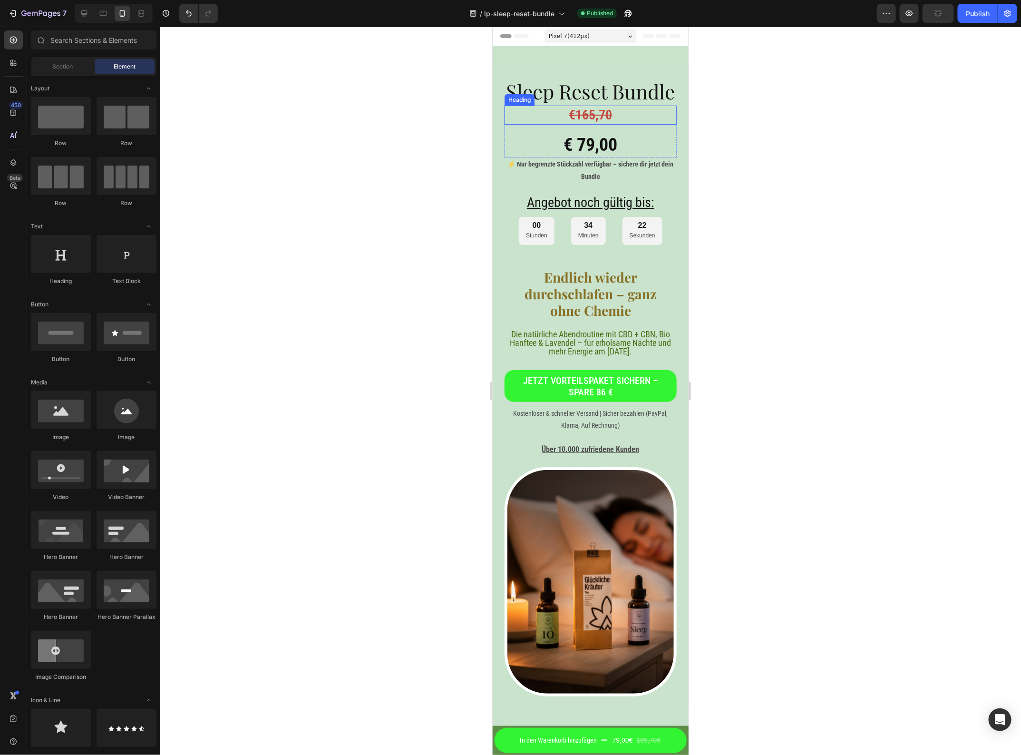
click at [586, 122] on s "€165,70" at bounding box center [590, 115] width 43 height 16
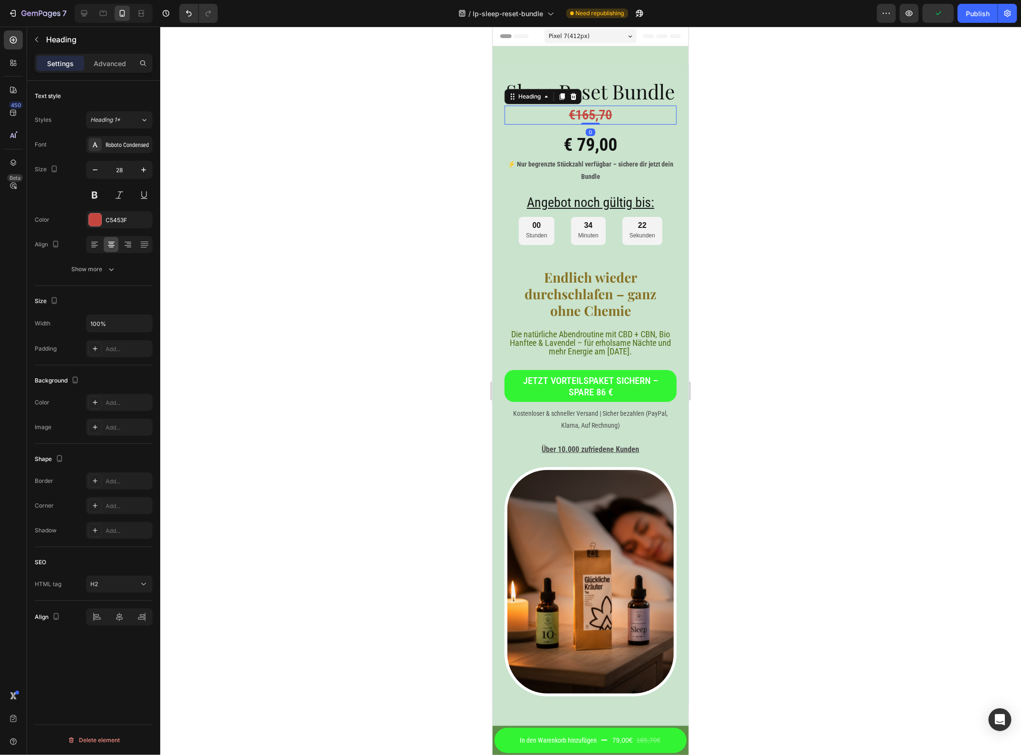
click at [629, 124] on h2 "€165,70" at bounding box center [590, 114] width 172 height 19
click at [629, 123] on p "€165,70" at bounding box center [590, 114] width 170 height 17
click at [543, 123] on p "€165,70" at bounding box center [590, 114] width 170 height 17
click at [622, 123] on p "€165,70" at bounding box center [590, 114] width 170 height 17
click at [610, 157] on h2 "€ 79,00" at bounding box center [590, 144] width 172 height 25
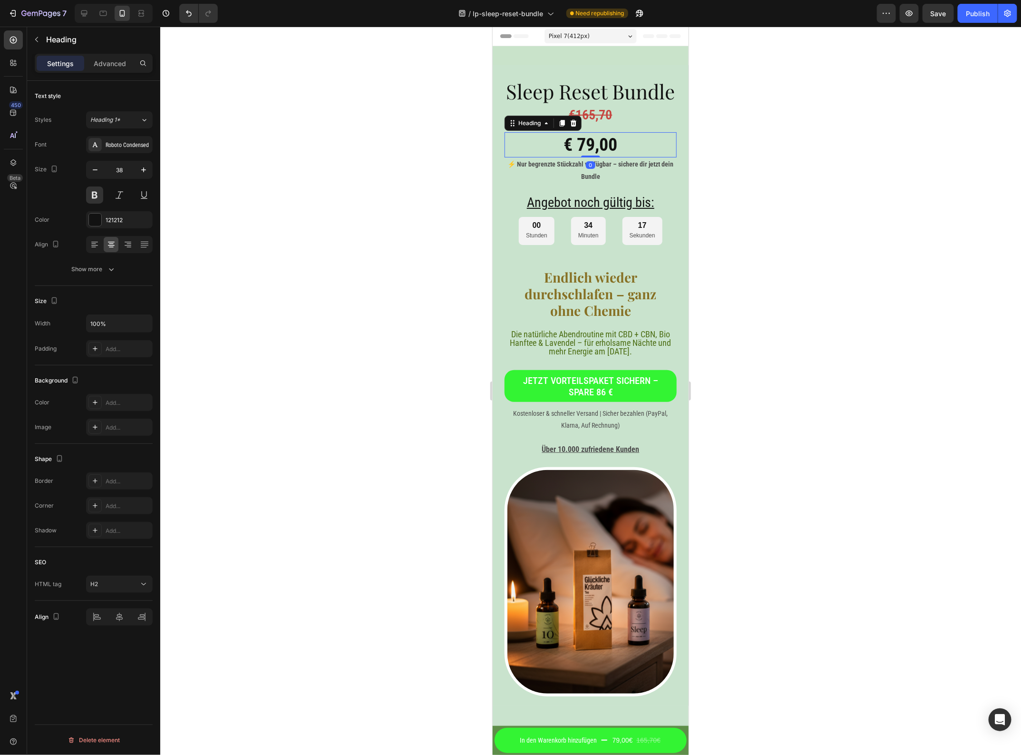
click at [610, 157] on h2 "€ 79,00" at bounding box center [590, 144] width 172 height 25
click at [624, 156] on p "€ 79,00" at bounding box center [590, 144] width 170 height 23
click at [574, 156] on p "€ 79,00" at bounding box center [590, 144] width 170 height 23
click at [577, 156] on p "€ 79,00" at bounding box center [590, 144] width 170 height 23
click at [555, 156] on p "€79,00" at bounding box center [590, 144] width 170 height 23
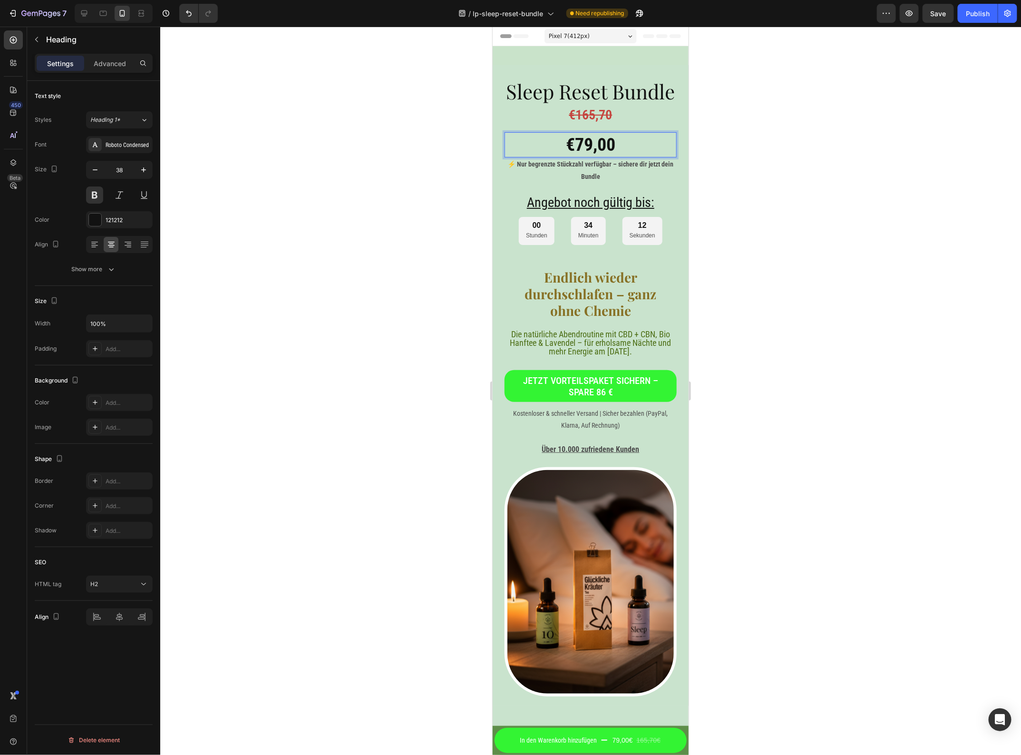
click at [569, 156] on p "€79,00" at bounding box center [590, 144] width 170 height 23
click at [608, 123] on p "⁠⁠⁠⁠⁠⁠⁠ €165,70" at bounding box center [590, 114] width 170 height 17
click at [623, 123] on p "€165,70" at bounding box center [590, 114] width 170 height 17
click at [561, 123] on p "€165,70" at bounding box center [590, 114] width 170 height 17
click at [555, 156] on p "€79,00" at bounding box center [590, 144] width 170 height 23
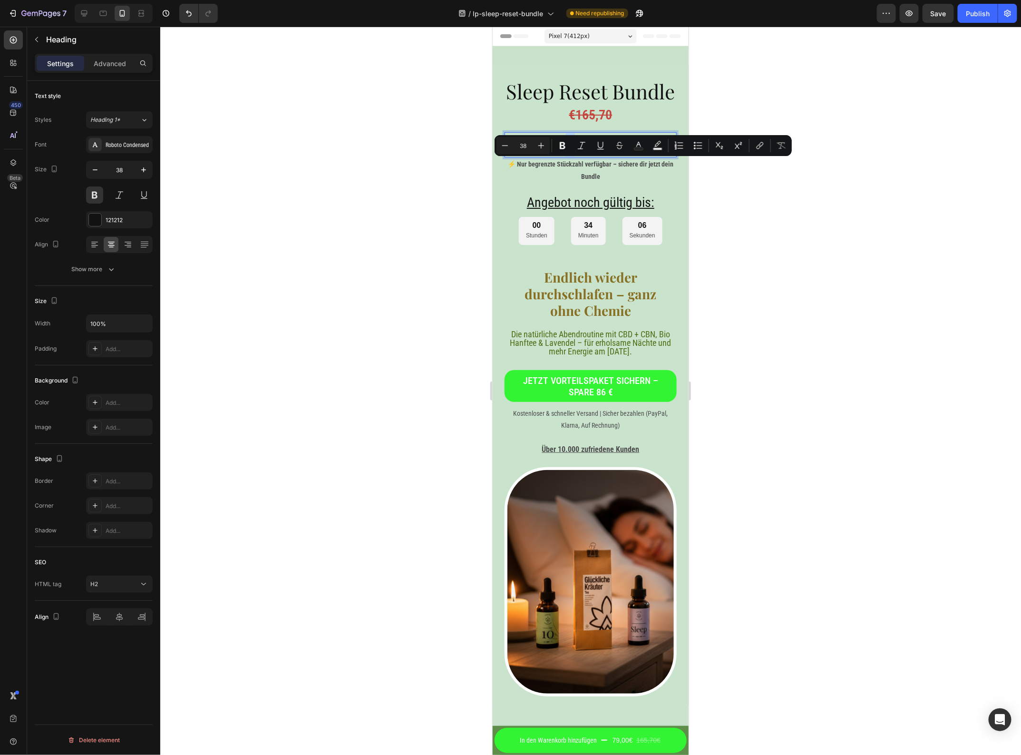
click at [549, 156] on p "€79,00" at bounding box center [590, 144] width 170 height 23
click at [762, 174] on div at bounding box center [590, 391] width 861 height 728
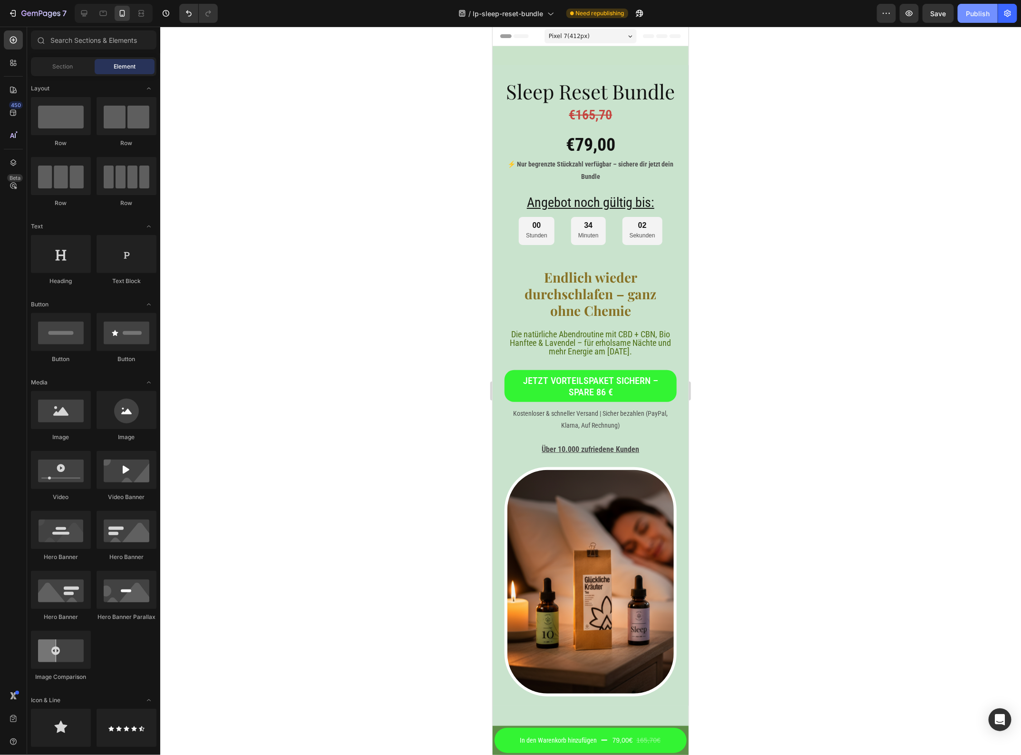
click at [993, 17] on button "Publish" at bounding box center [978, 13] width 40 height 19
click at [620, 182] on p "⚡ Nur begrenzte Stückzahl verfügbar – sichere dir jetzt dein Bundle" at bounding box center [590, 170] width 170 height 24
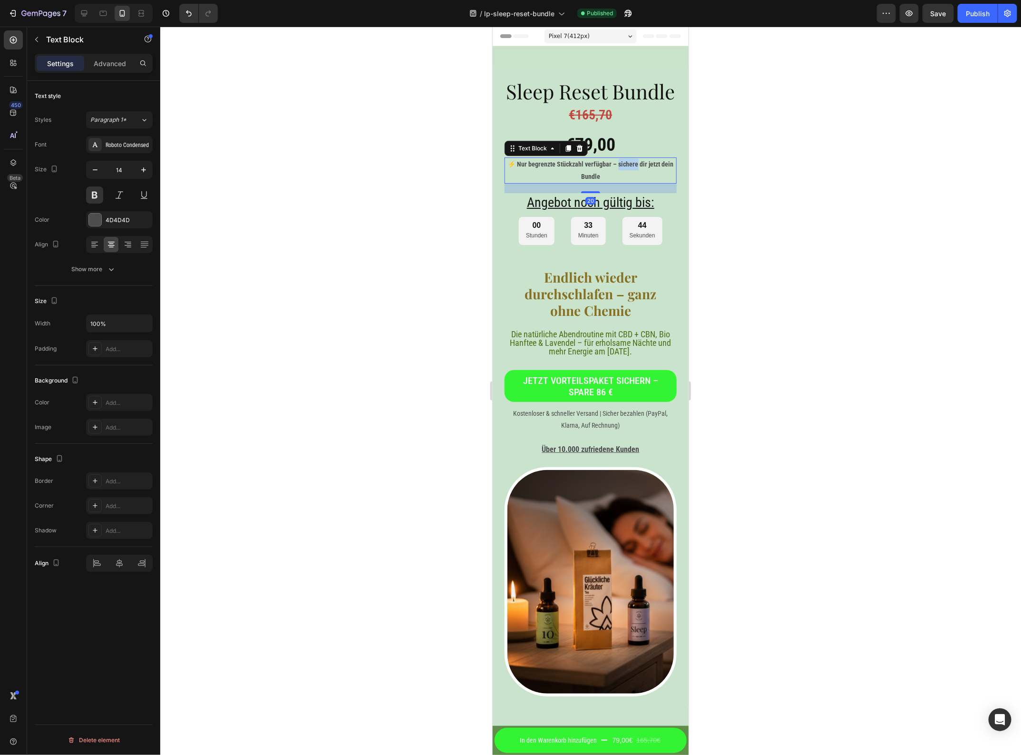
click at [621, 182] on p "⚡ Nur begrenzte Stückzahl verfügbar – sichere dir jetzt dein Bundle" at bounding box center [590, 170] width 170 height 24
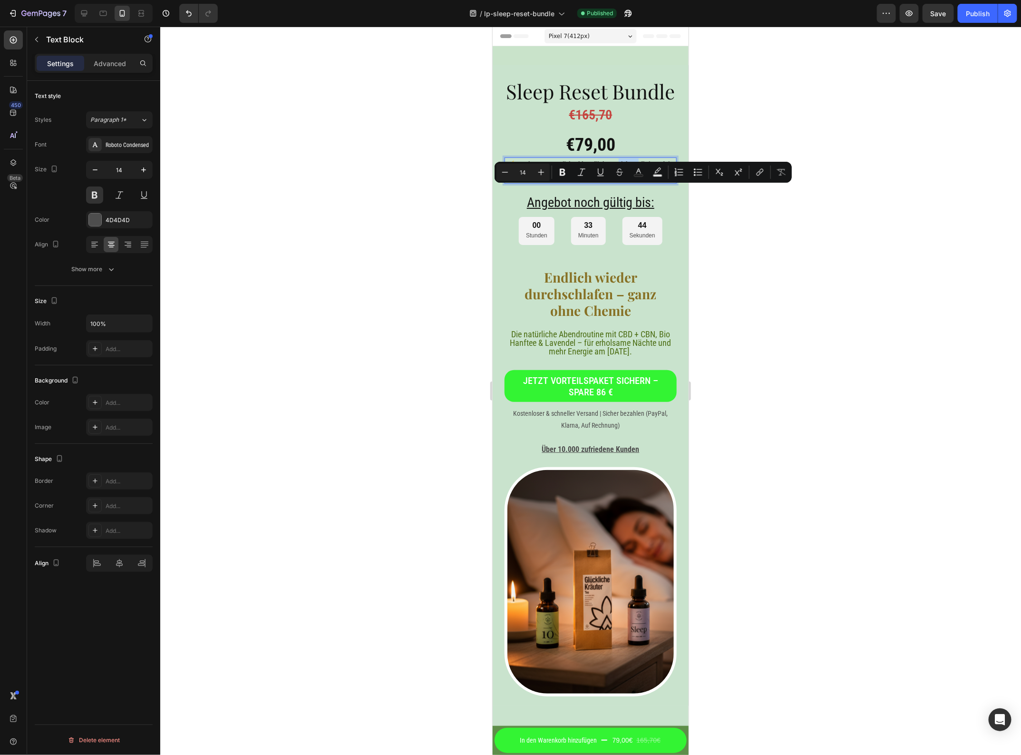
click at [621, 182] on p "⚡ Nur begrenzte Stückzahl verfügbar – sichere dir jetzt dein Bundle" at bounding box center [590, 170] width 170 height 24
drag, startPoint x: 630, startPoint y: 203, endPoint x: 543, endPoint y: 192, distance: 88.2
click at [543, 183] on div "⚡ Nur begrenzte Stückzahl verfügbar – sichere dir jetzt dein Bundle" at bounding box center [590, 170] width 172 height 26
click at [606, 173] on button "Underline" at bounding box center [600, 172] width 17 height 17
click at [603, 173] on icon "Editor contextual toolbar" at bounding box center [601, 172] width 10 height 10
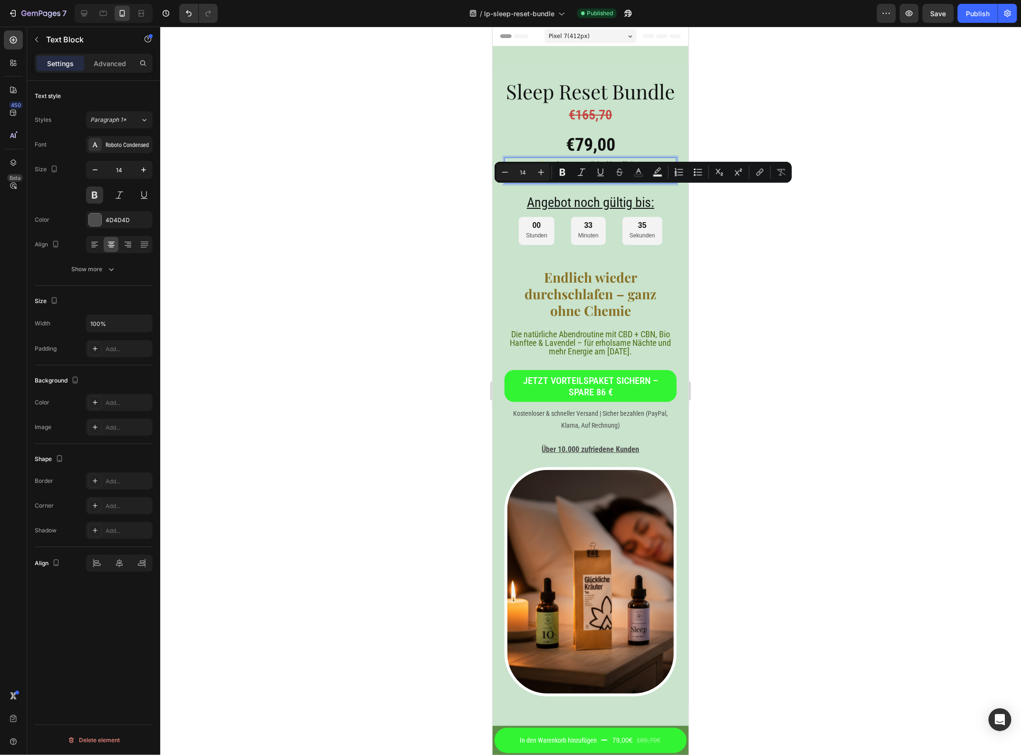
click at [729, 265] on div at bounding box center [590, 391] width 861 height 728
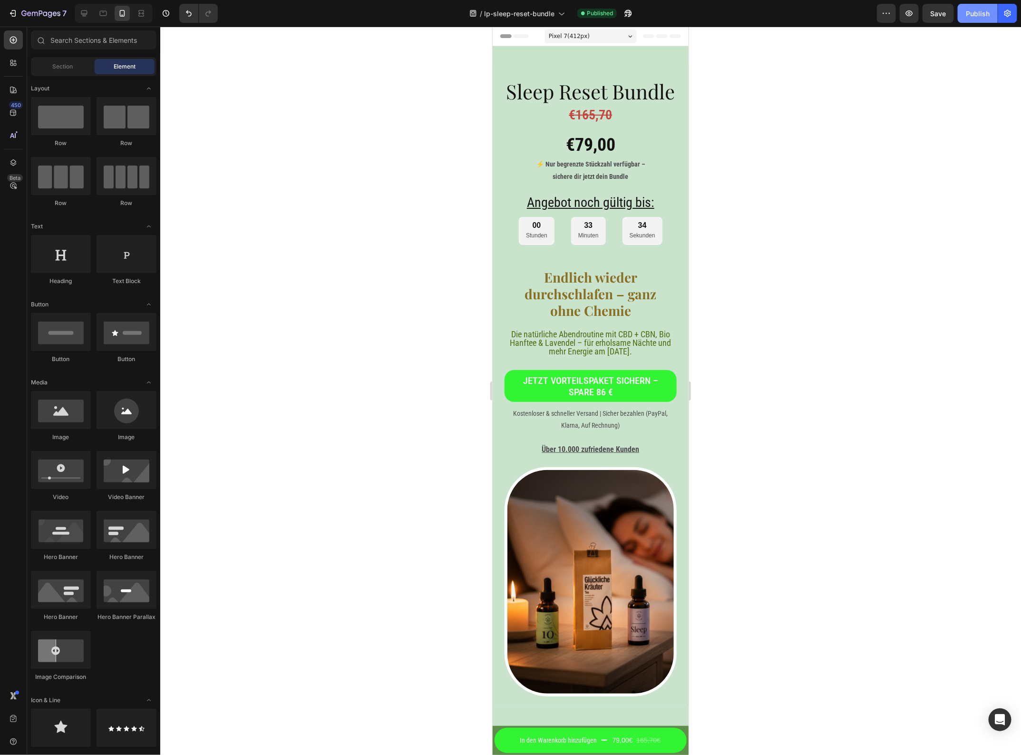
click at [981, 14] on div "Publish" at bounding box center [978, 14] width 24 height 10
drag, startPoint x: 981, startPoint y: 14, endPoint x: 933, endPoint y: 68, distance: 71.4
click at [933, 68] on div at bounding box center [590, 391] width 861 height 728
click at [590, 105] on h2 "Sleep Reset Bundle" at bounding box center [590, 91] width 172 height 28
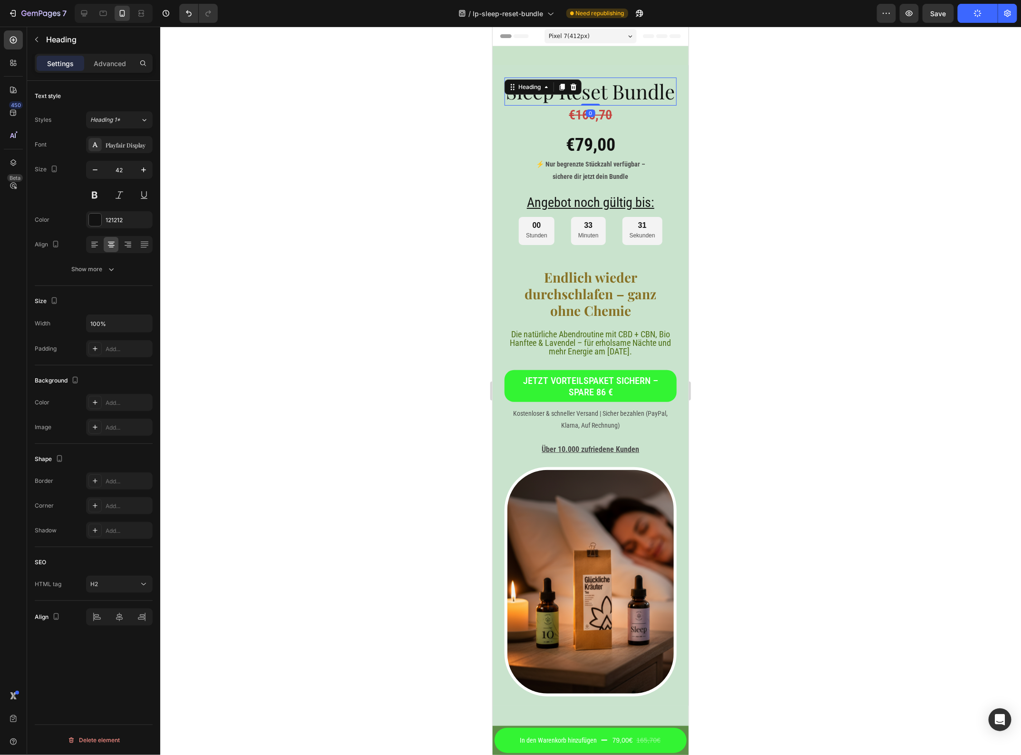
click at [590, 105] on h2 "Sleep Reset Bundle" at bounding box center [590, 91] width 172 height 28
click at [769, 158] on div at bounding box center [590, 391] width 861 height 728
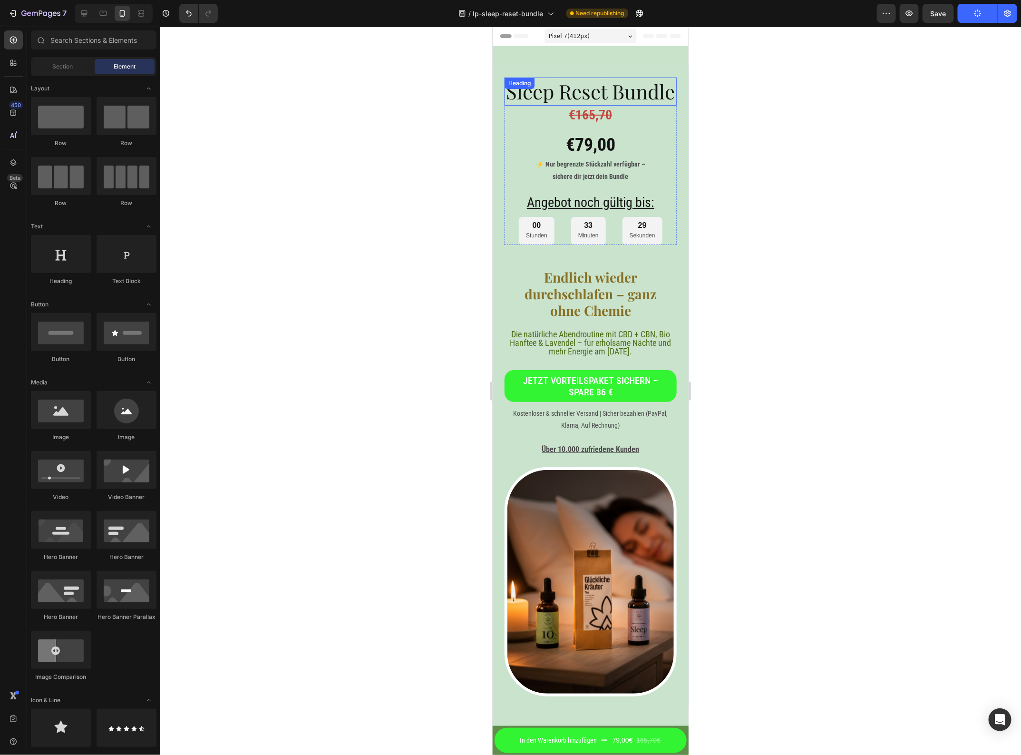
click at [596, 101] on p "Sleep Reset Bundle" at bounding box center [590, 91] width 170 height 26
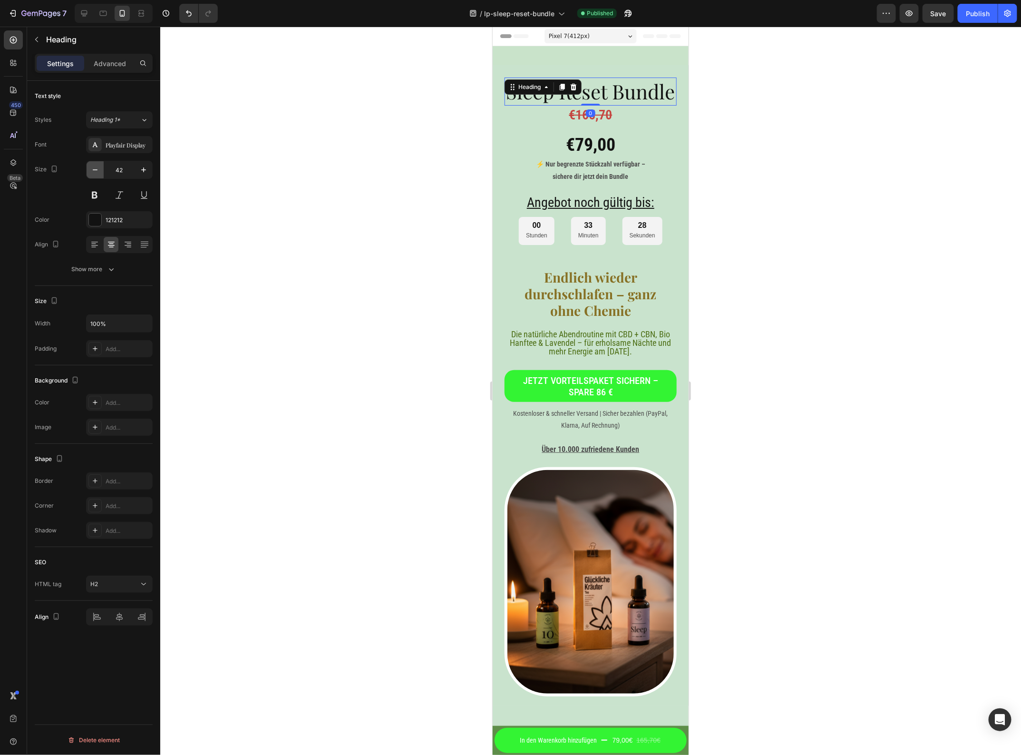
click at [99, 167] on icon "button" at bounding box center [95, 170] width 10 height 10
click at [100, 167] on button "button" at bounding box center [95, 169] width 17 height 17
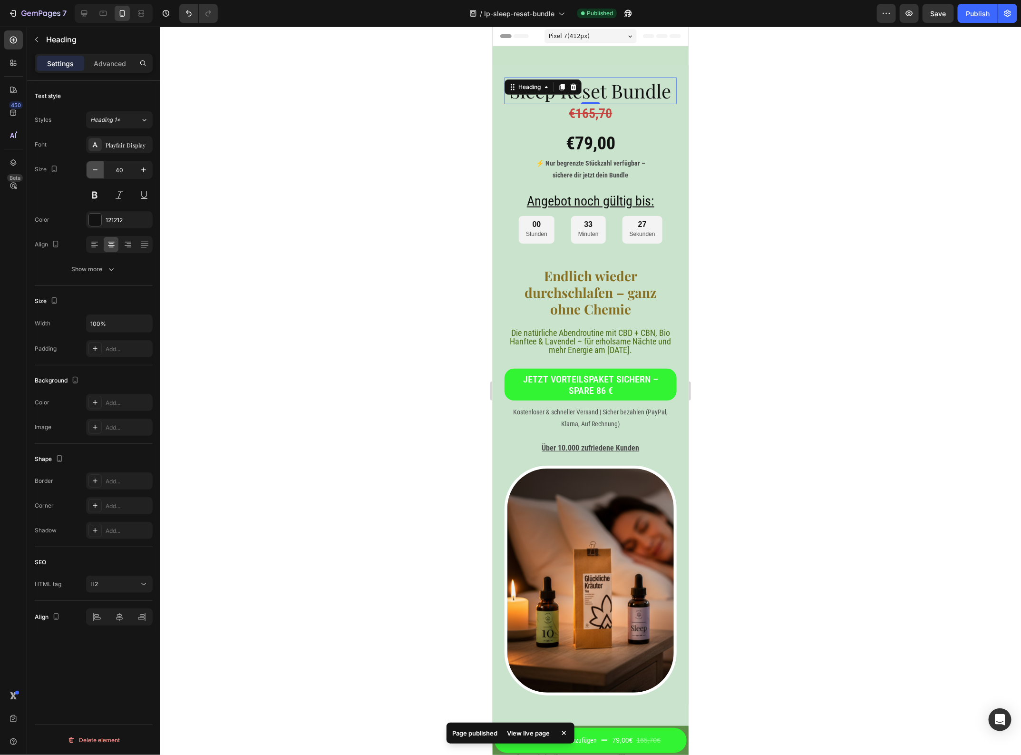
click at [98, 166] on icon "button" at bounding box center [95, 170] width 10 height 10
click at [146, 170] on icon "button" at bounding box center [144, 170] width 10 height 10
type input "39"
click at [777, 142] on div at bounding box center [590, 391] width 861 height 728
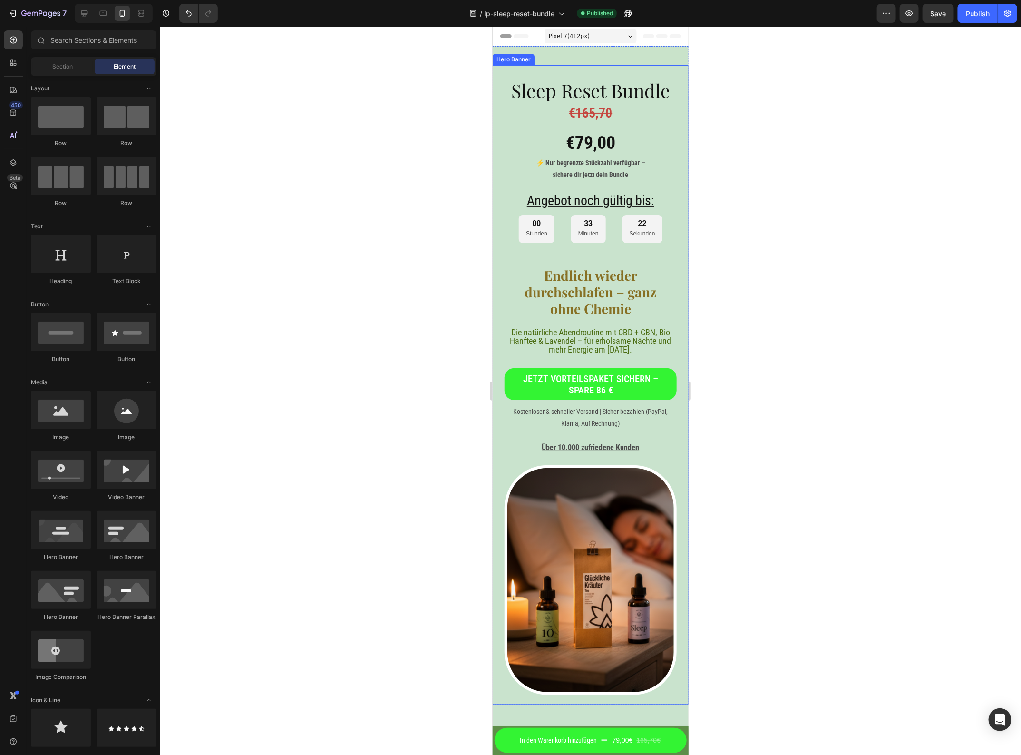
click at [514, 91] on p "Sleep Reset Bundle" at bounding box center [590, 90] width 170 height 24
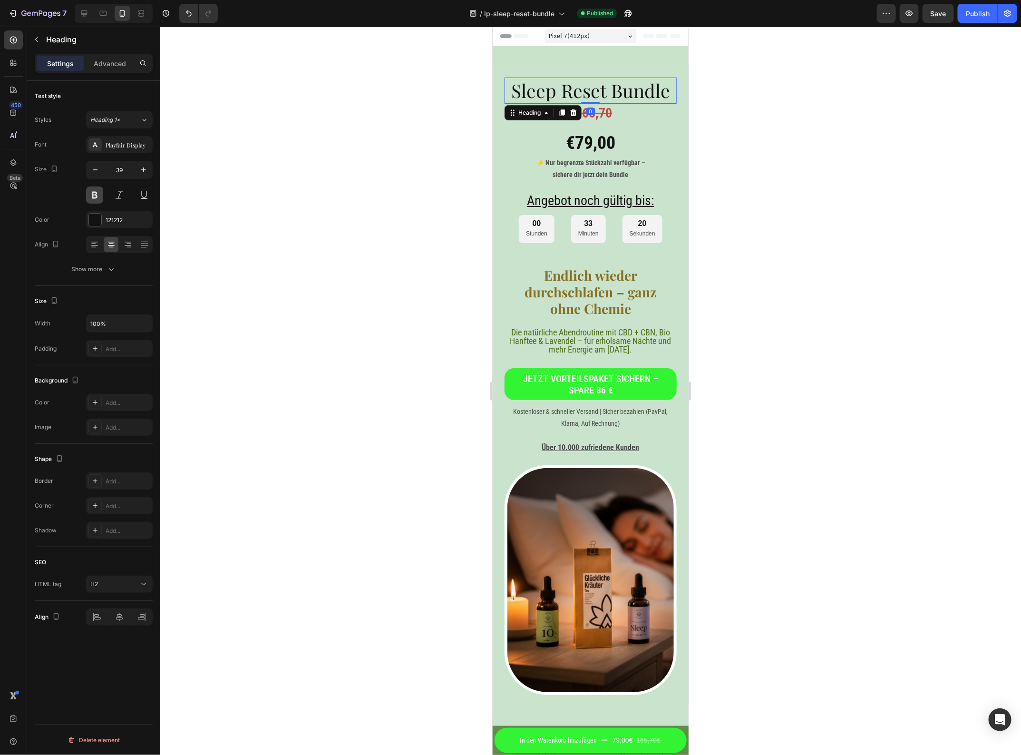
click at [100, 200] on button at bounding box center [94, 194] width 17 height 17
click at [94, 168] on icon "button" at bounding box center [95, 170] width 10 height 10
type input "38"
click at [781, 172] on div at bounding box center [590, 391] width 861 height 728
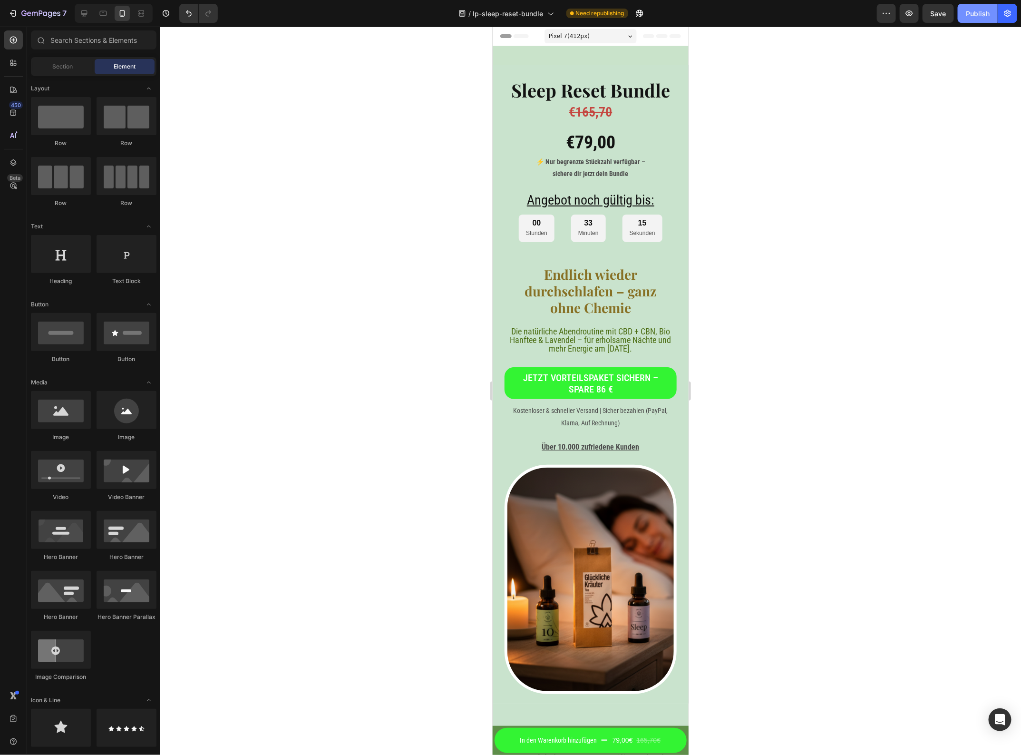
click at [965, 18] on button "Publish" at bounding box center [978, 13] width 40 height 19
click at [89, 15] on icon at bounding box center [84, 14] width 10 height 10
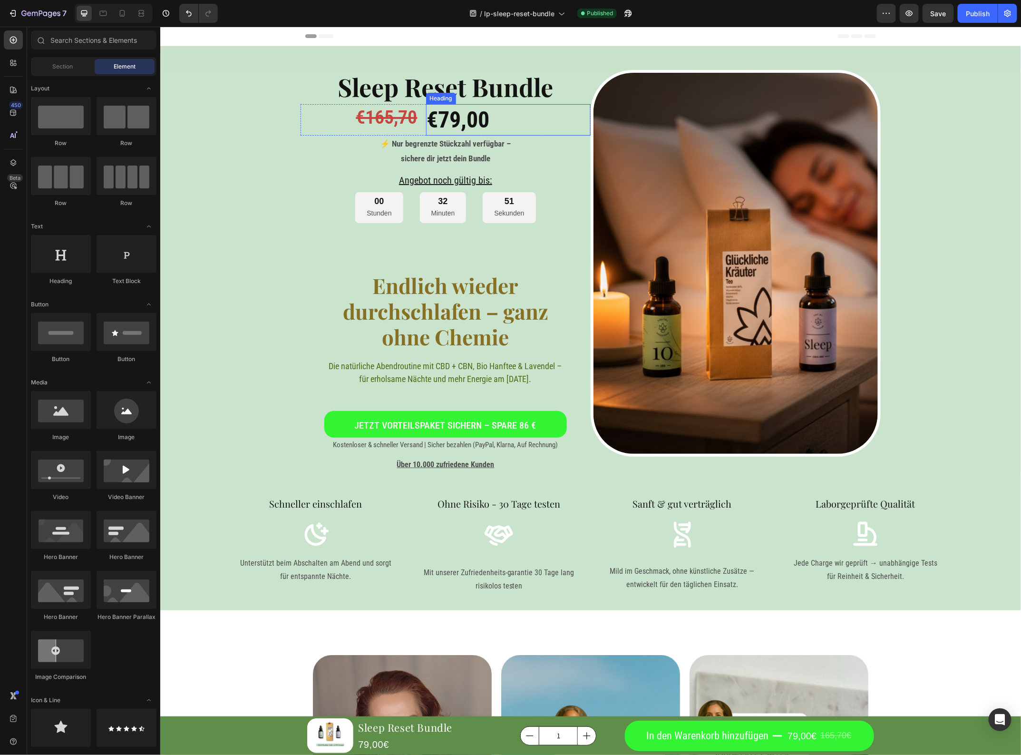
click at [458, 108] on p "€79,00" at bounding box center [508, 119] width 163 height 29
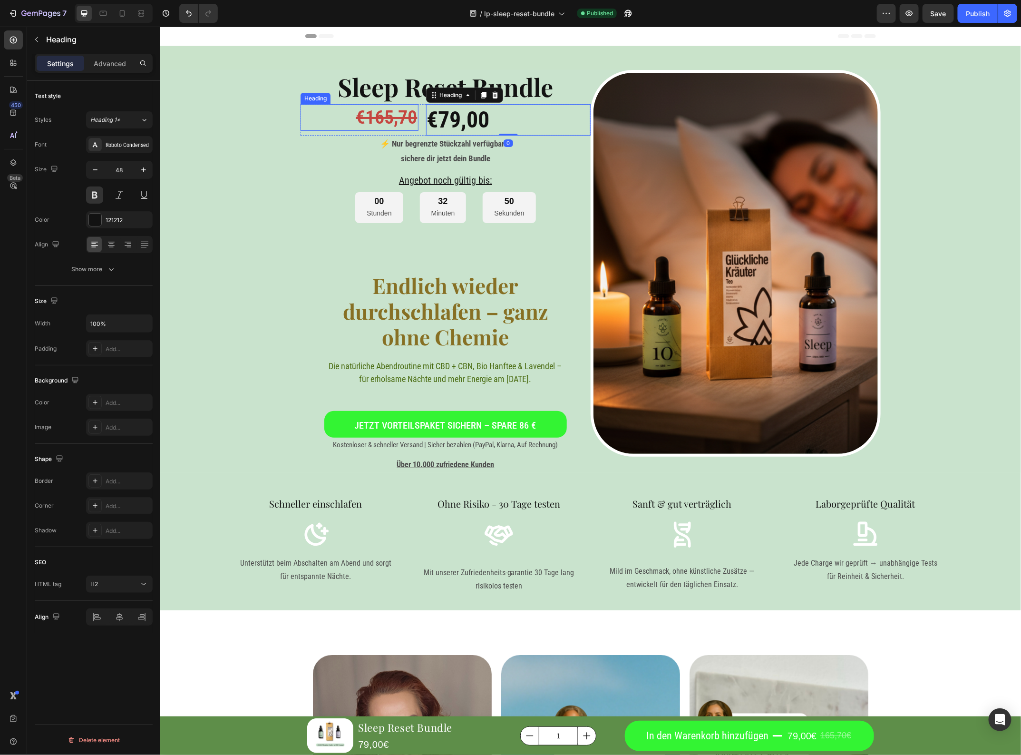
click at [372, 121] on s "€165,70" at bounding box center [386, 117] width 61 height 22
click at [345, 123] on p "€165,70" at bounding box center [359, 117] width 116 height 25
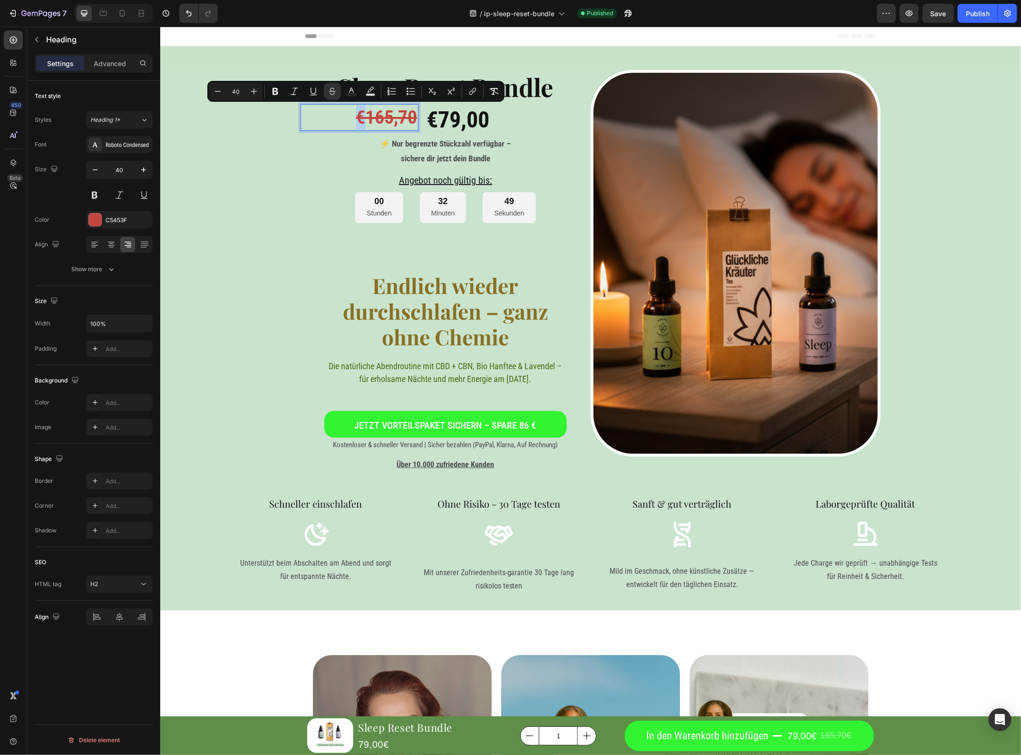
click at [351, 125] on p "€165,70" at bounding box center [359, 117] width 116 height 25
click at [465, 118] on p "€79,00" at bounding box center [508, 119] width 163 height 29
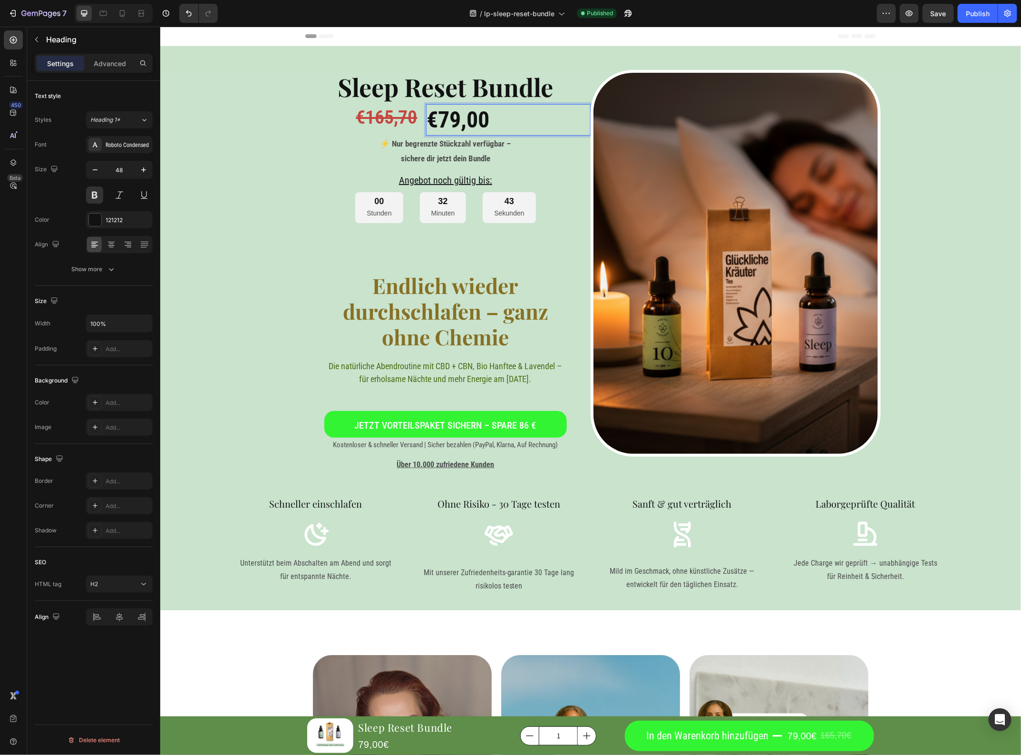
click at [520, 124] on p "€79,00" at bounding box center [508, 119] width 163 height 29
click at [427, 120] on p "€79,00" at bounding box center [508, 119] width 163 height 29
click at [311, 267] on div "Sleep Reset Bundle Heading ⁠⁠⁠⁠⁠⁠⁠ €165,70 Heading €79,00 Heading 0 Row ⚡ Nur b…" at bounding box center [445, 270] width 290 height 403
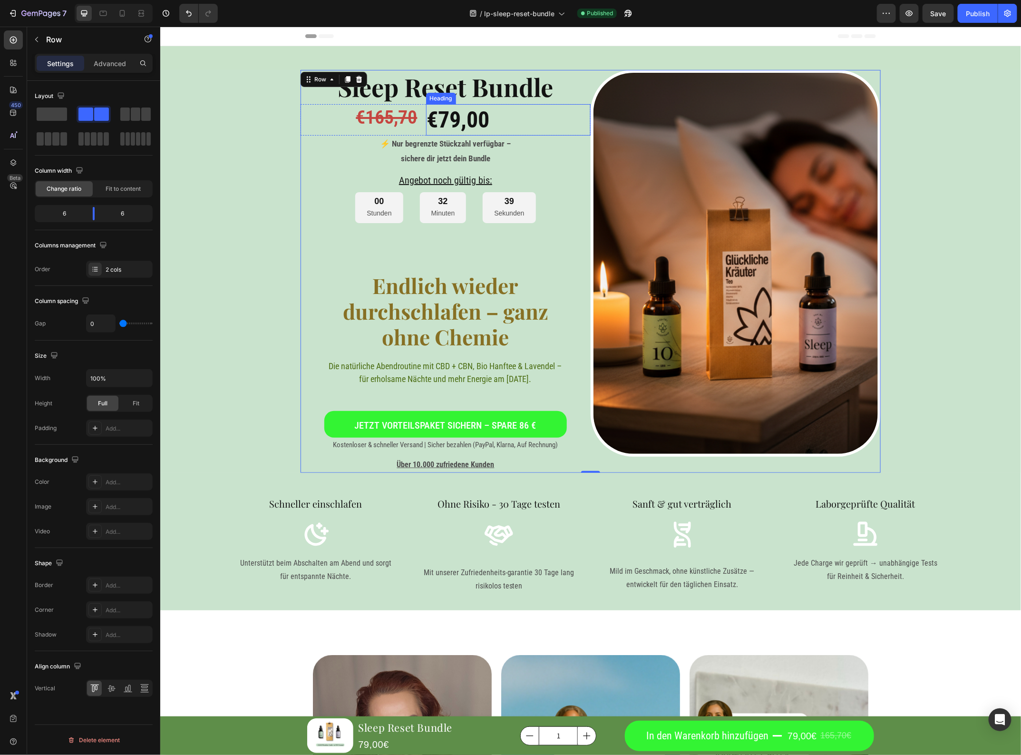
click at [427, 122] on p "€79,00" at bounding box center [508, 119] width 163 height 29
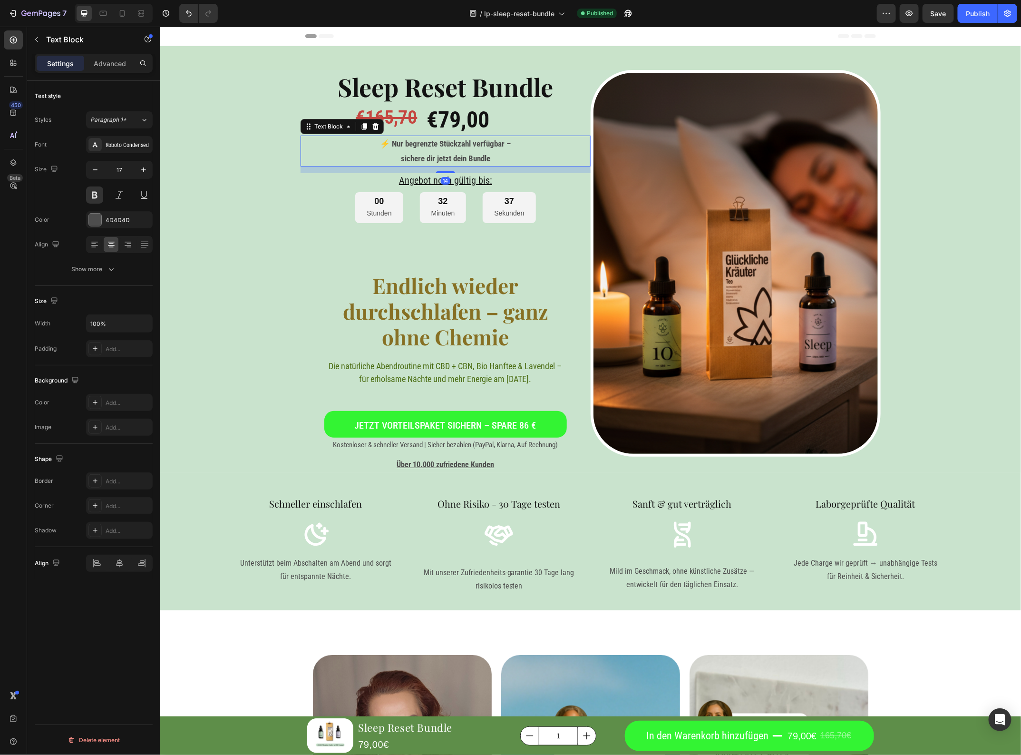
click at [412, 136] on p "⚡ Nur begrenzte Stückzahl verfügbar –" at bounding box center [445, 143] width 288 height 15
click at [414, 133] on div "⁠⁠⁠⁠⁠⁠⁠ €165,70 Heading €79,00 Heading Row" at bounding box center [445, 119] width 290 height 31
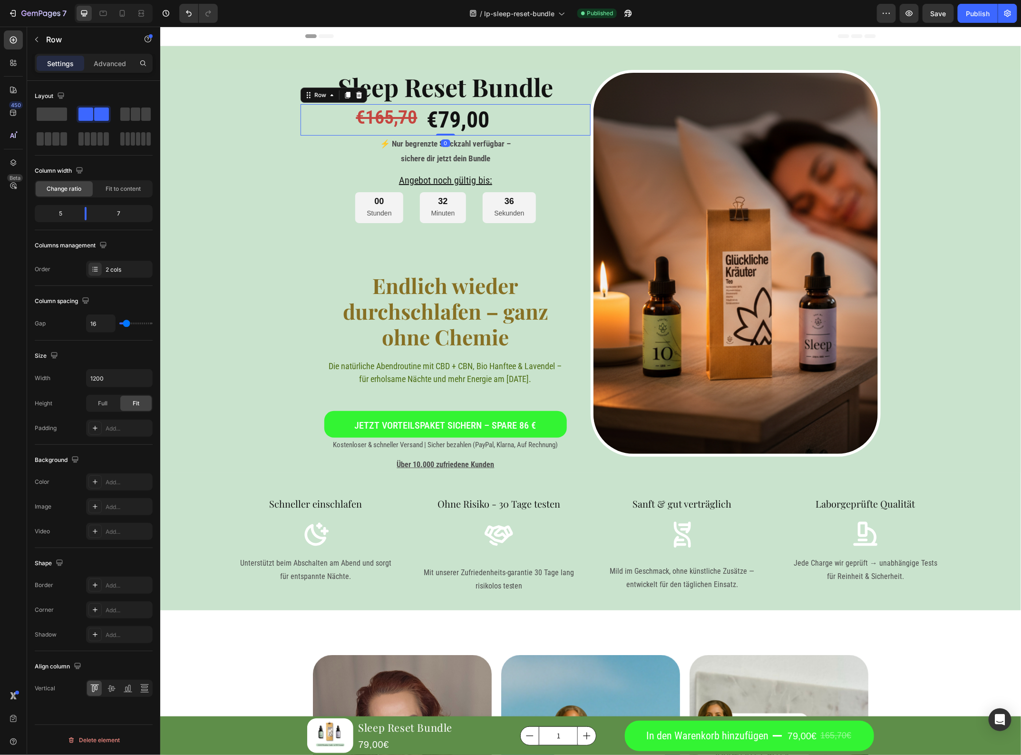
click at [415, 132] on div "⁠⁠⁠⁠⁠⁠⁠ €165,70 Heading €79,00 Heading Row 0" at bounding box center [445, 119] width 290 height 31
click at [287, 231] on div "Background Image" at bounding box center [590, 270] width 861 height 403
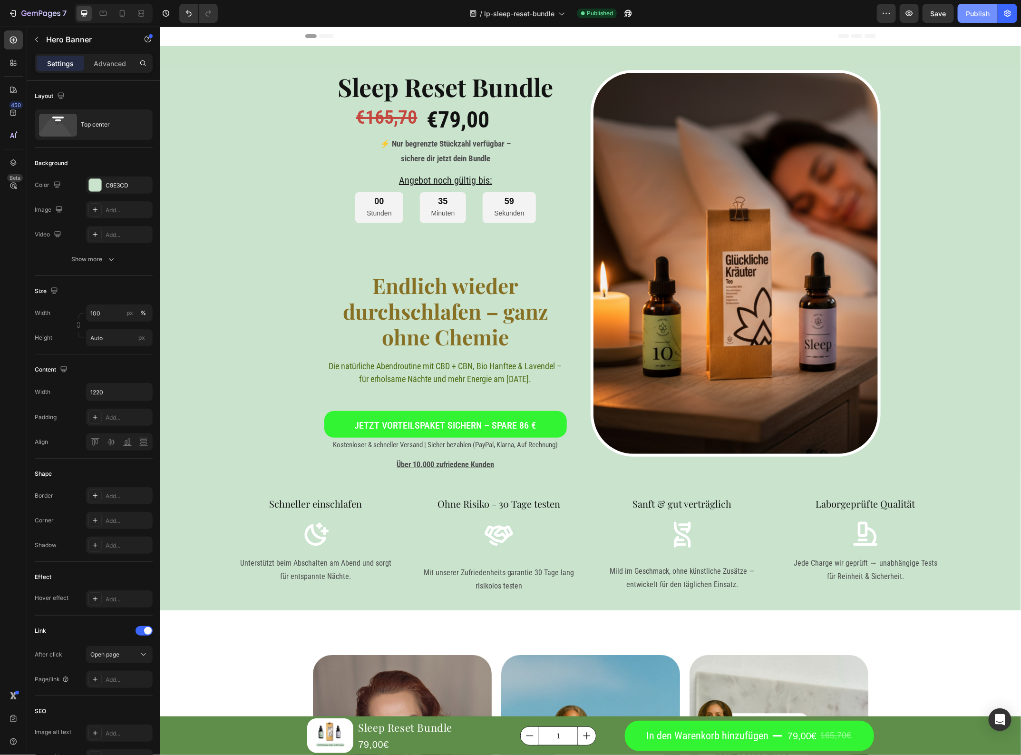
click at [976, 13] on div "Publish" at bounding box center [978, 14] width 24 height 10
click at [119, 13] on icon at bounding box center [123, 14] width 10 height 10
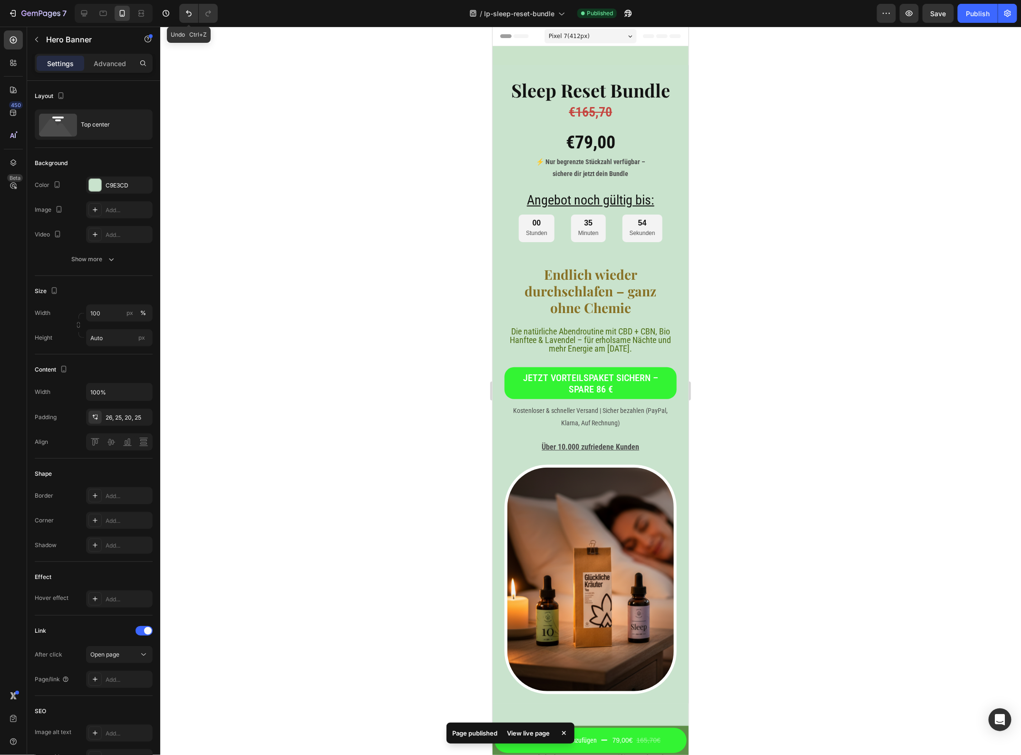
scroll to position [5, 0]
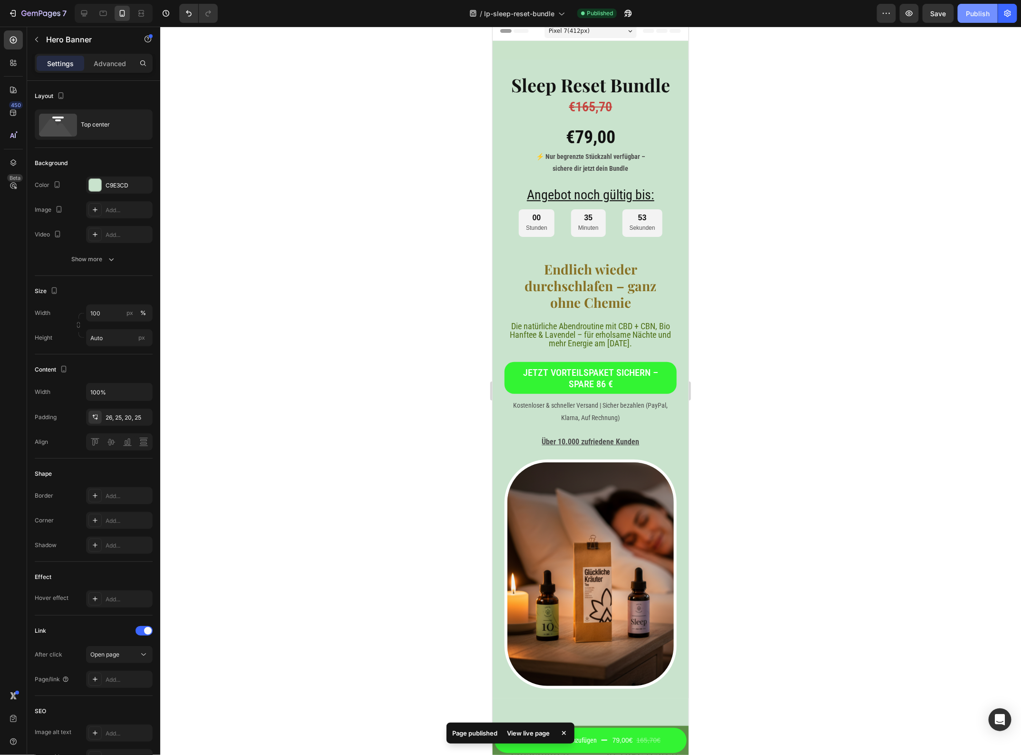
click at [971, 13] on div "Publish" at bounding box center [978, 14] width 24 height 10
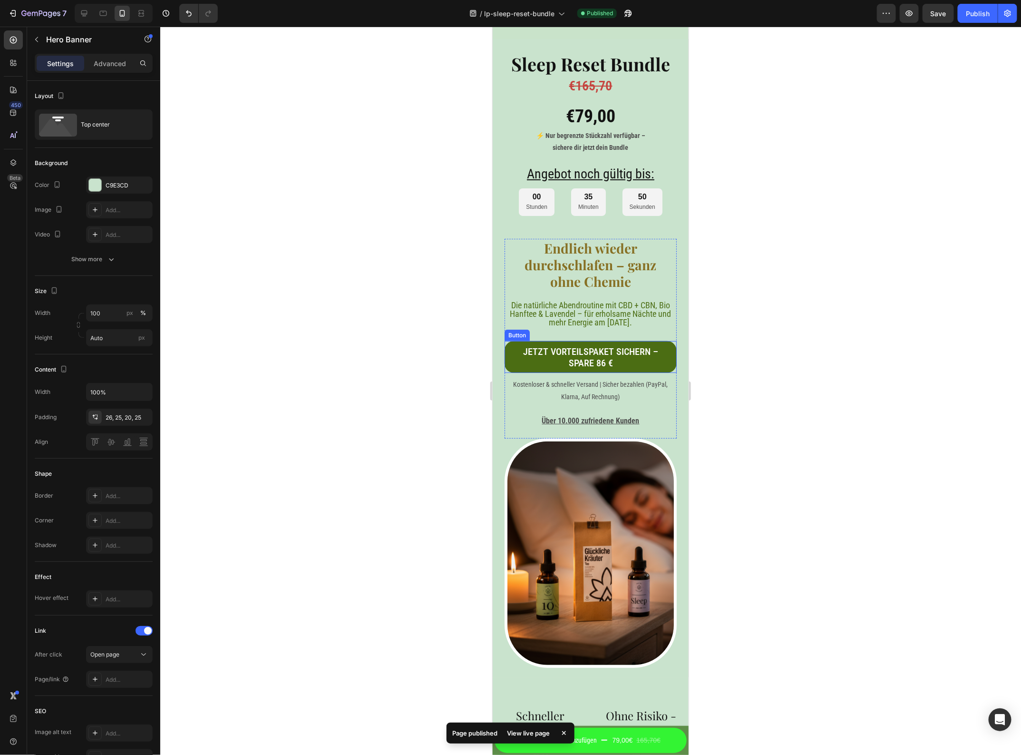
scroll to position [0, 0]
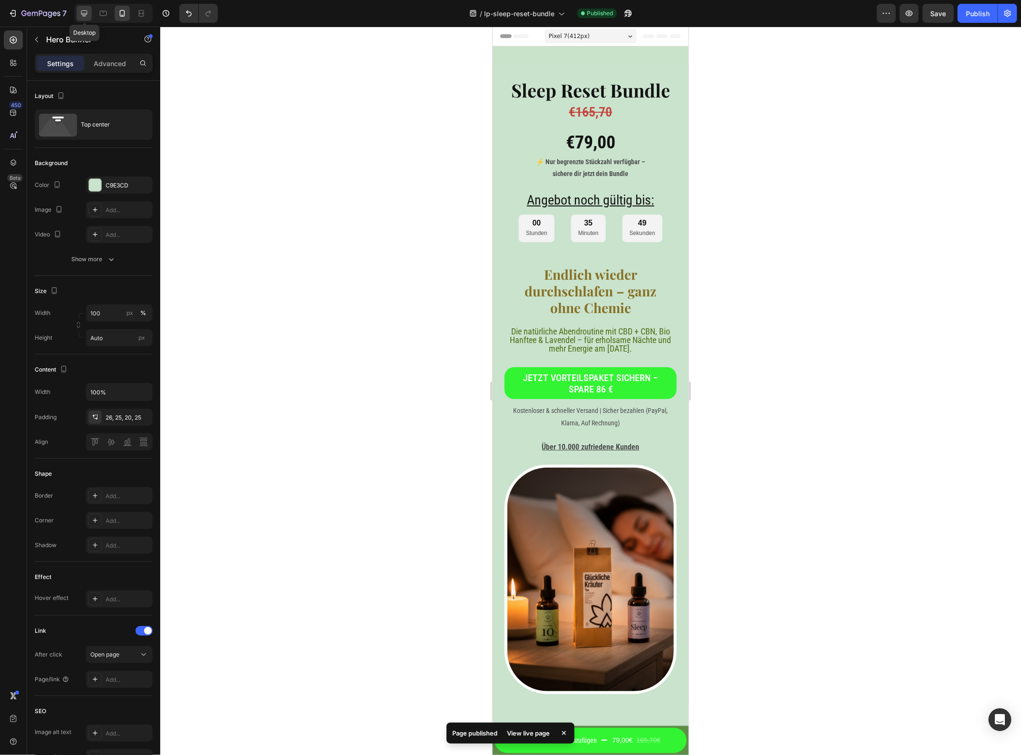
click at [89, 10] on div at bounding box center [84, 13] width 15 height 15
type input "1220"
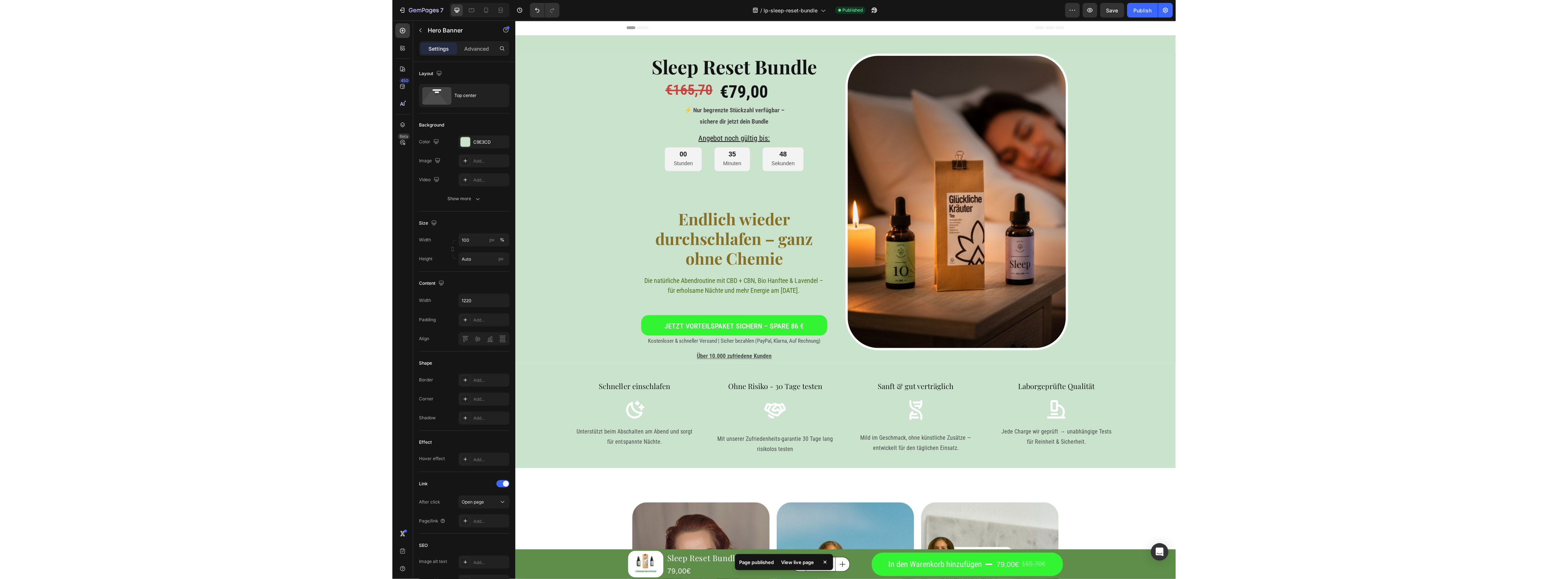
scroll to position [8, 0]
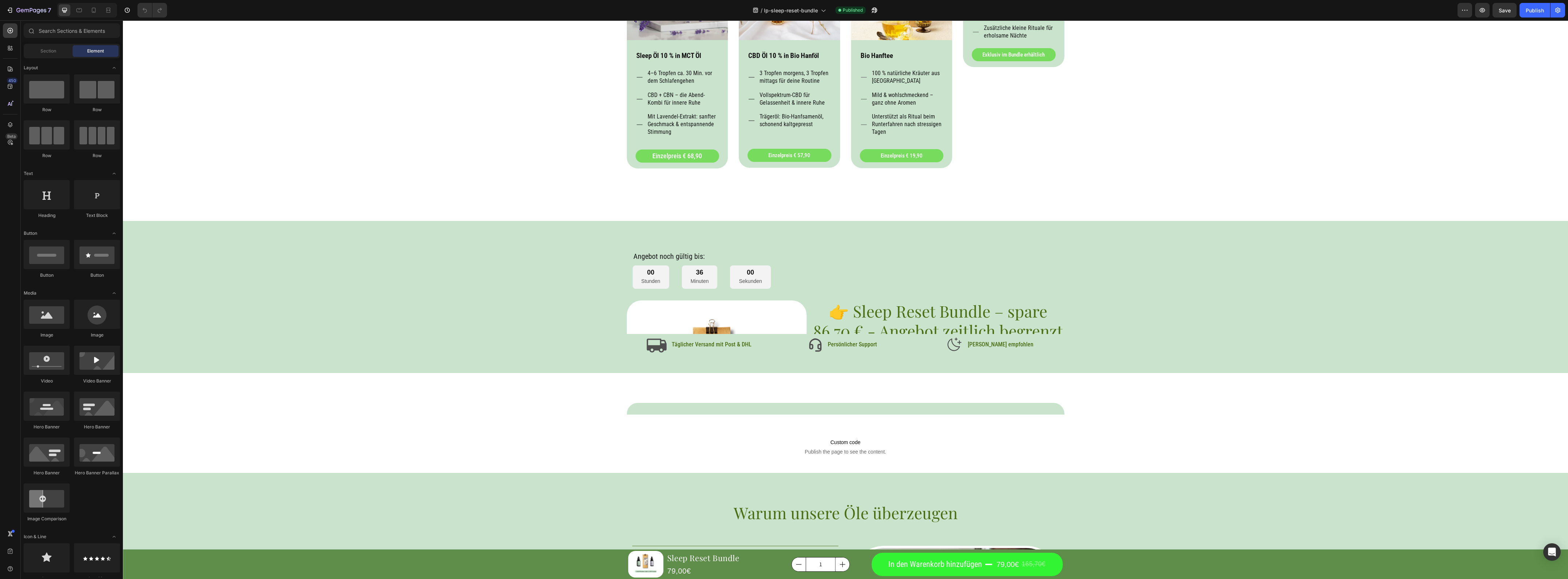
scroll to position [1824, 0]
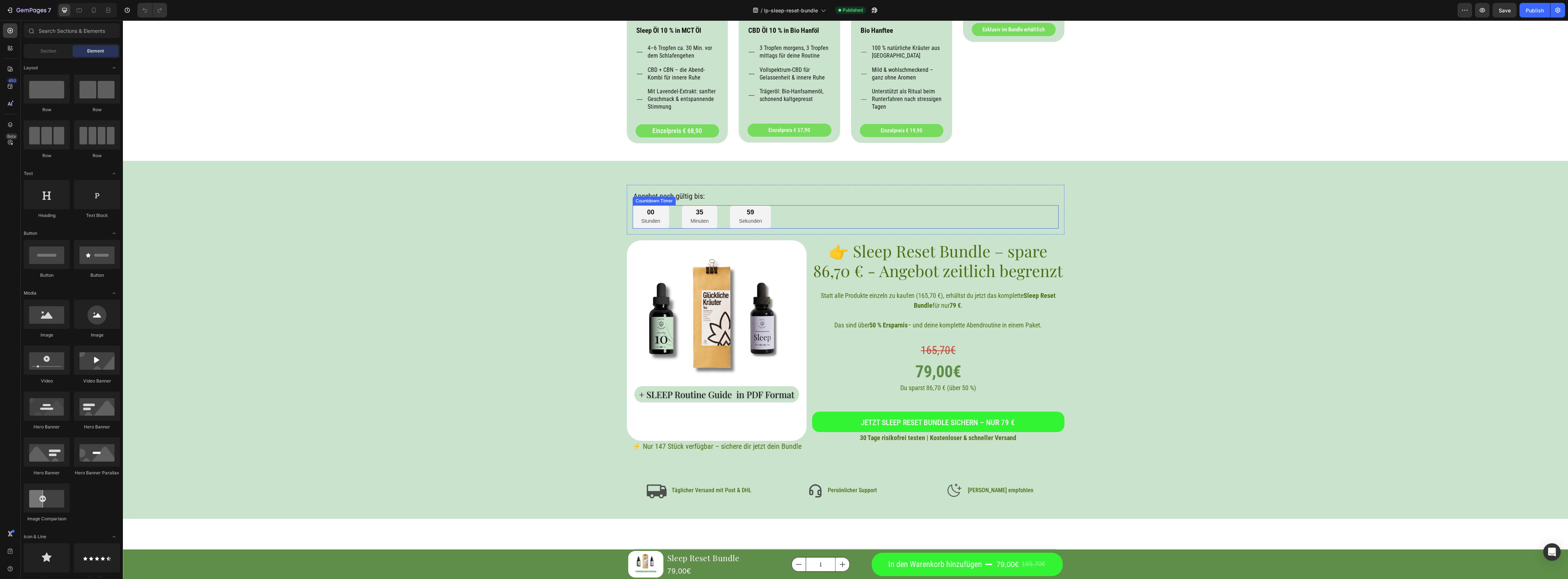
click at [801, 212] on div "00 Stunden 35 Minuten 59 Sekunden" at bounding box center [845, 217] width 426 height 24
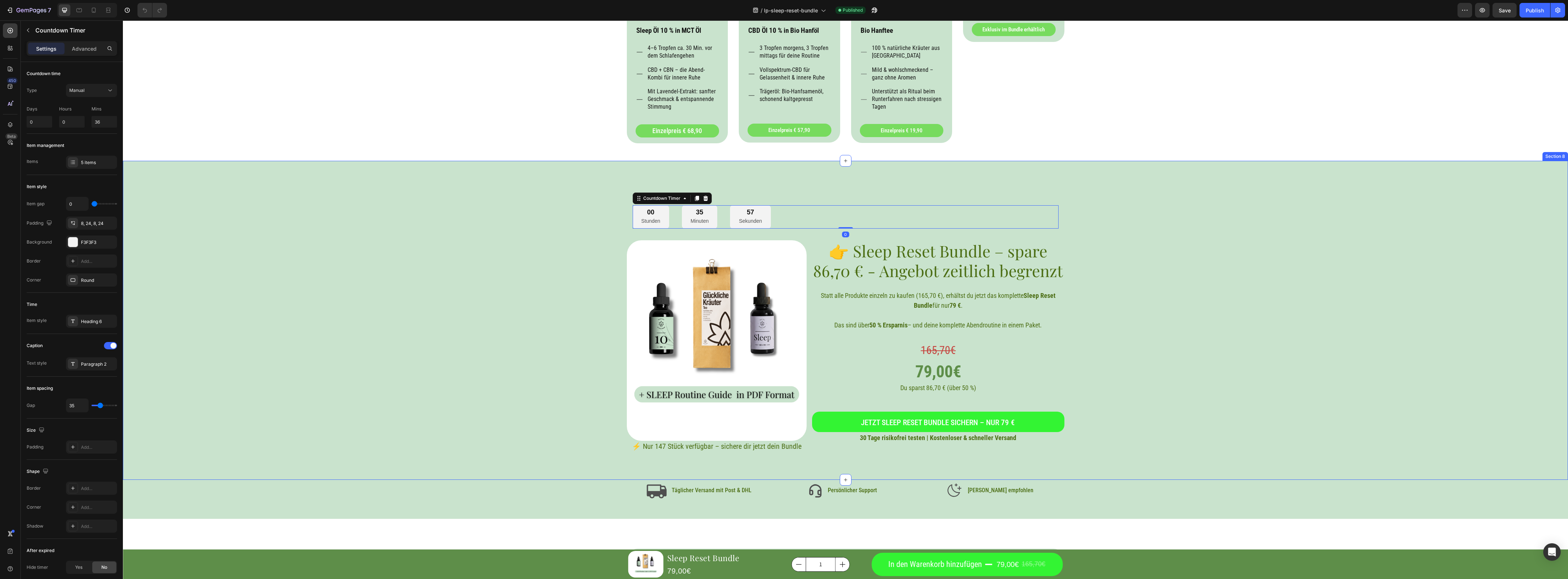
click at [1213, 262] on div "Angebot noch gültig bis: Heading 00 Stunden 35 Minuten 57 Sekunden Countdown Ti…" at bounding box center [845, 318] width 1427 height 268
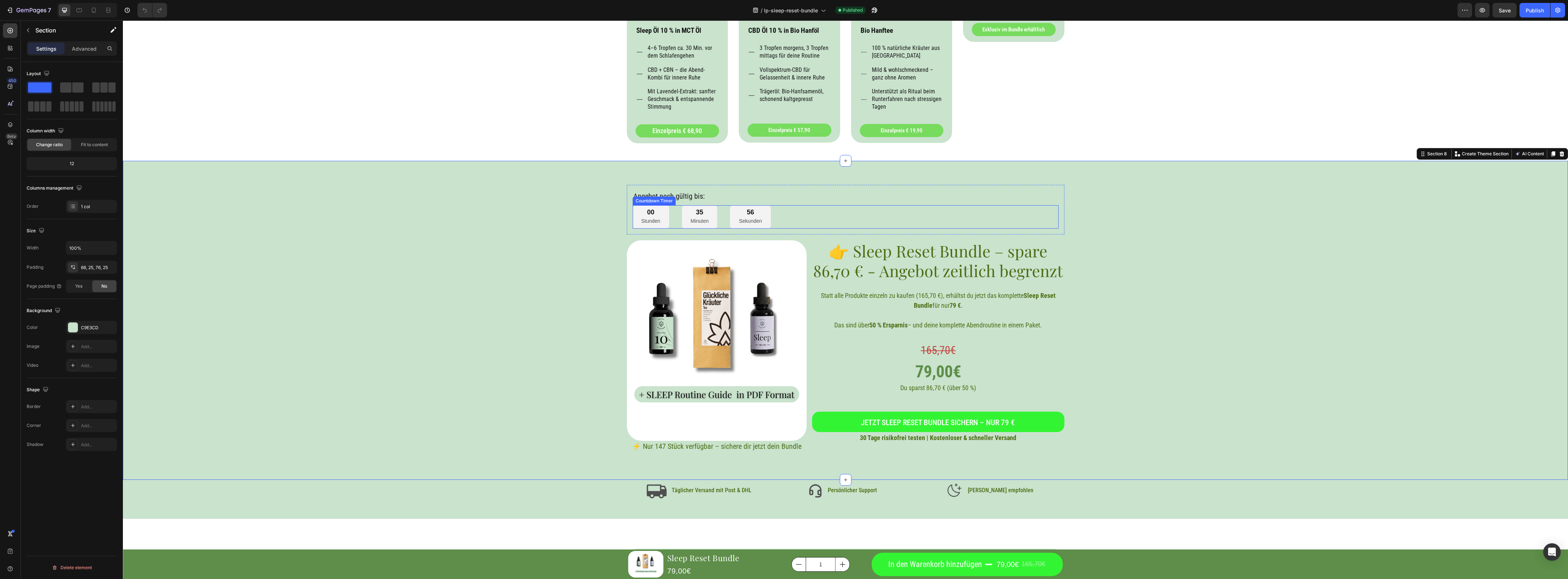
click at [845, 210] on div "00 Stunden 35 Minuten 56 Sekunden" at bounding box center [845, 217] width 426 height 24
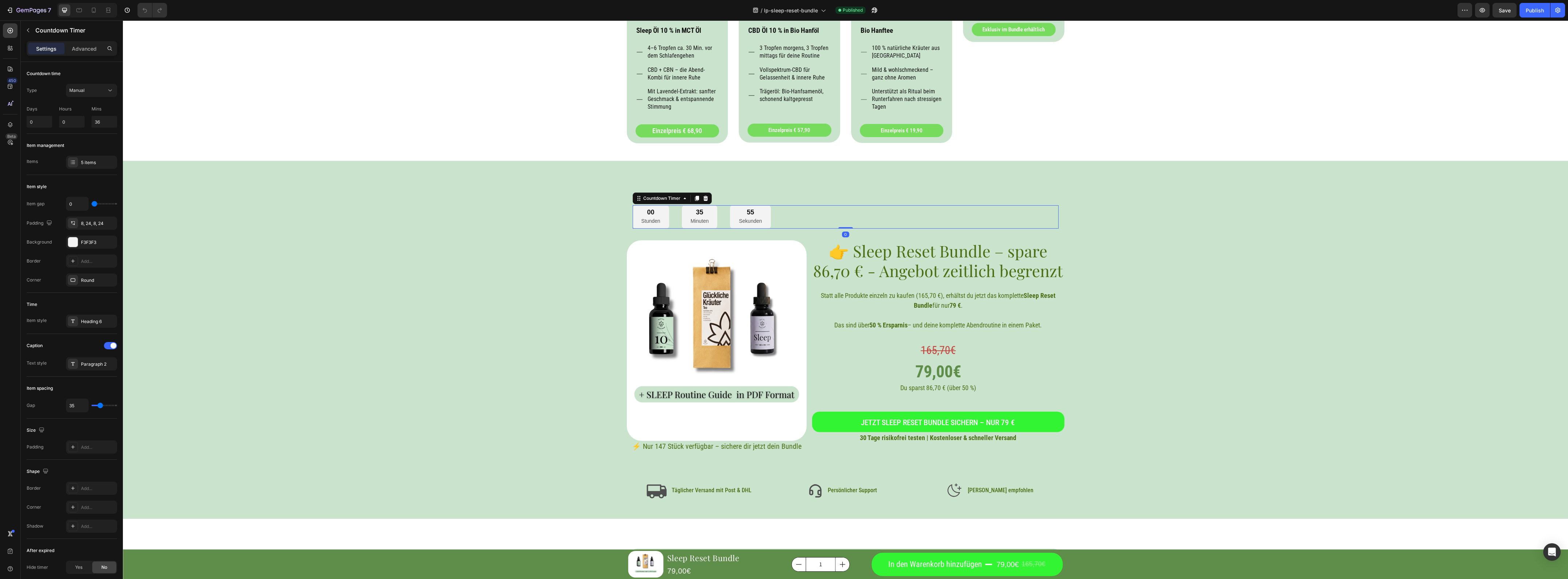
click at [810, 197] on h2 "Angebot noch gültig bis:" at bounding box center [845, 196] width 426 height 11
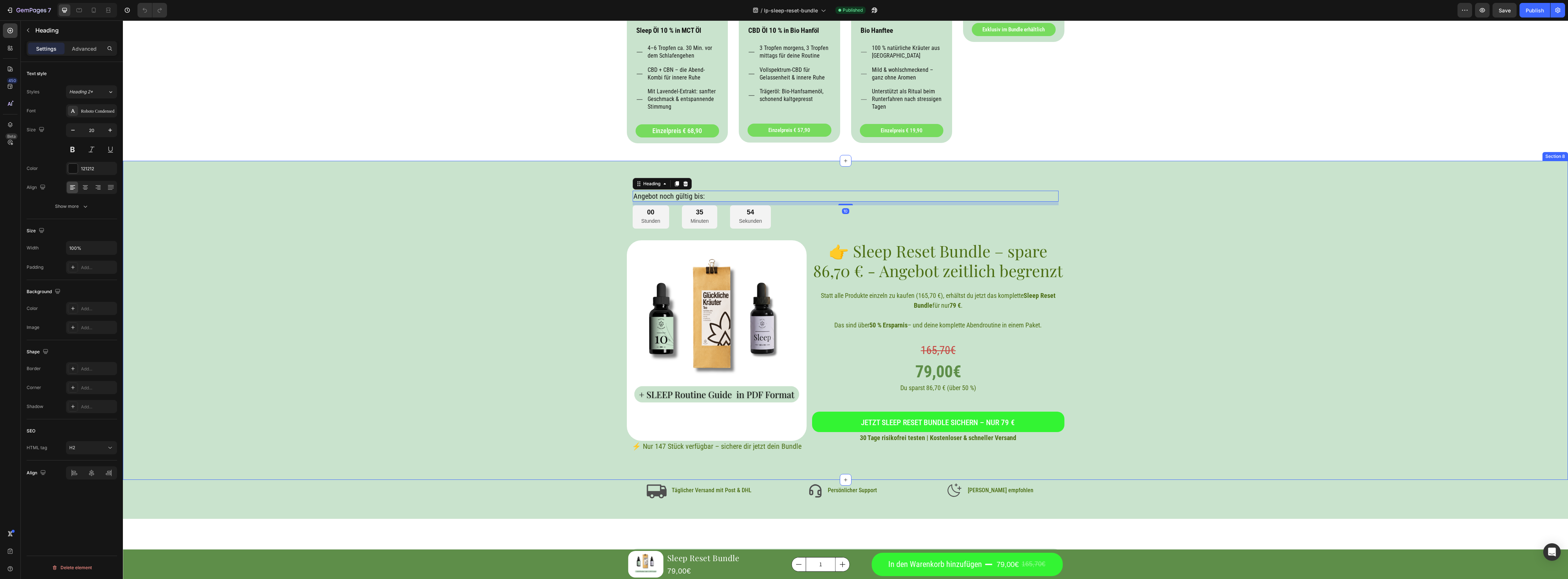
click at [508, 271] on div "Angebot noch gültig bis: Heading 10 00 Stunden 35 Minuten 54 Sekunden Countdown…" at bounding box center [845, 318] width 1427 height 268
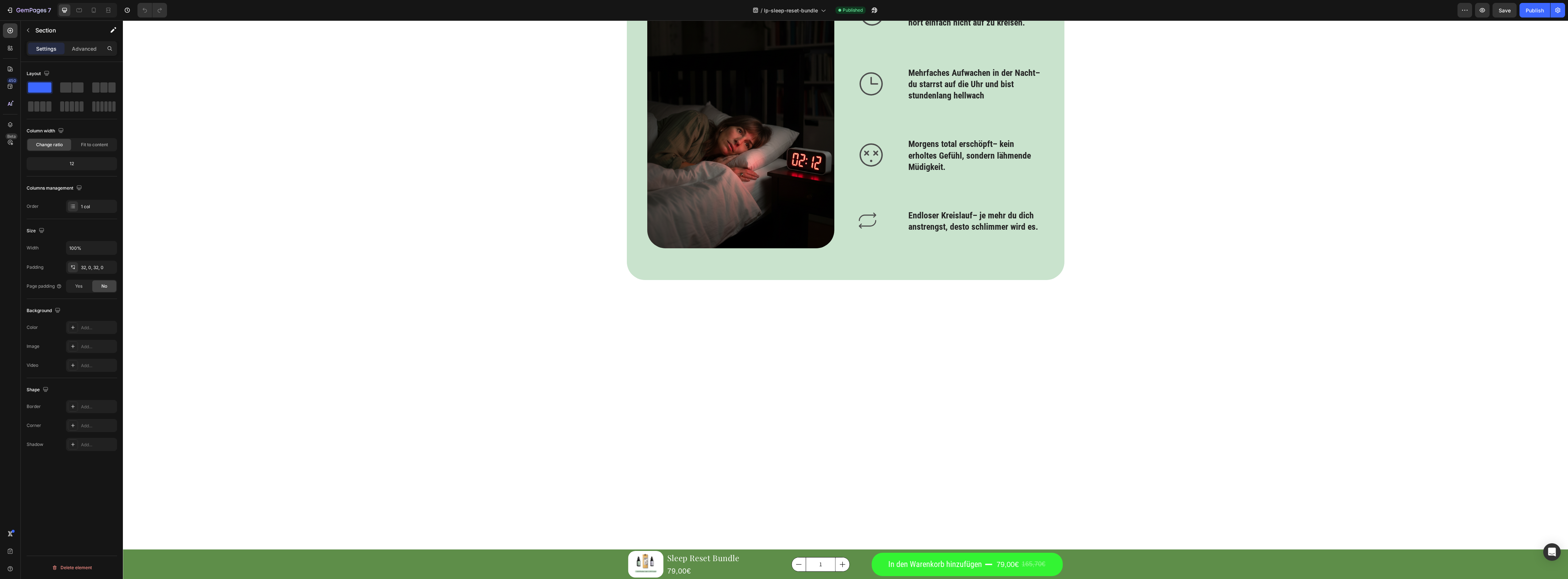
scroll to position [0, 0]
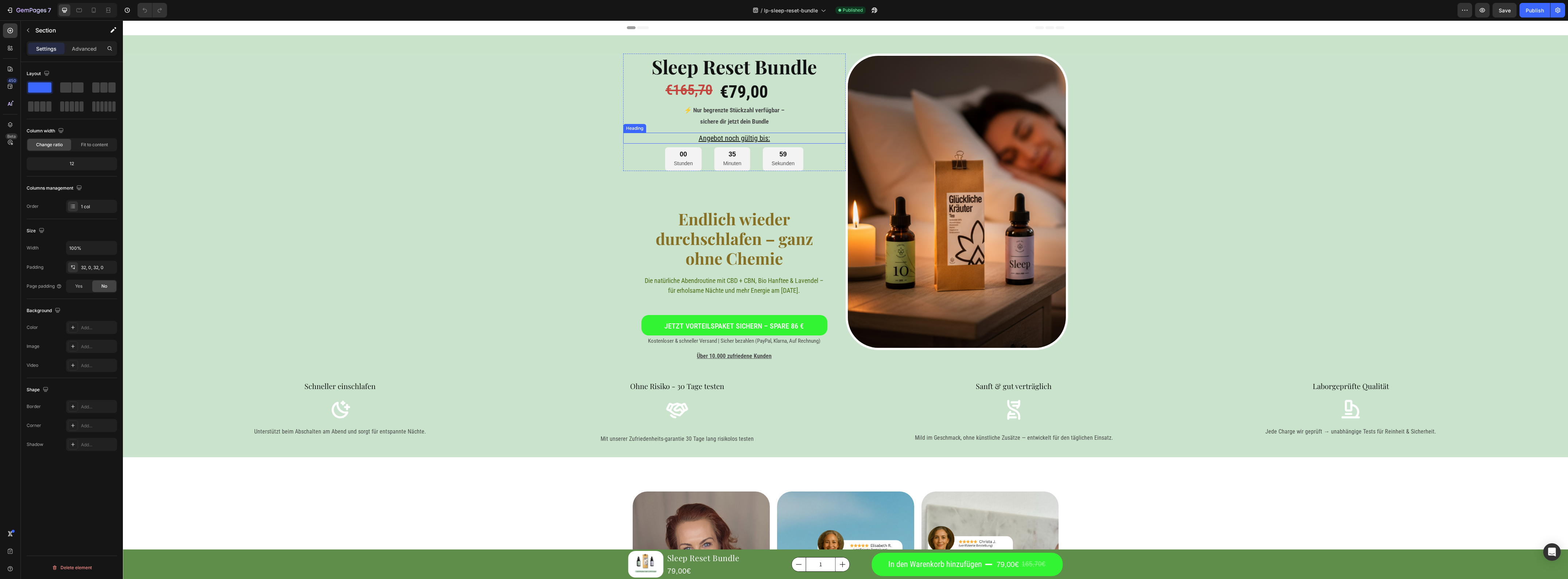
click at [720, 137] on h2 "Angebot noch gültig bis:" at bounding box center [734, 138] width 222 height 11
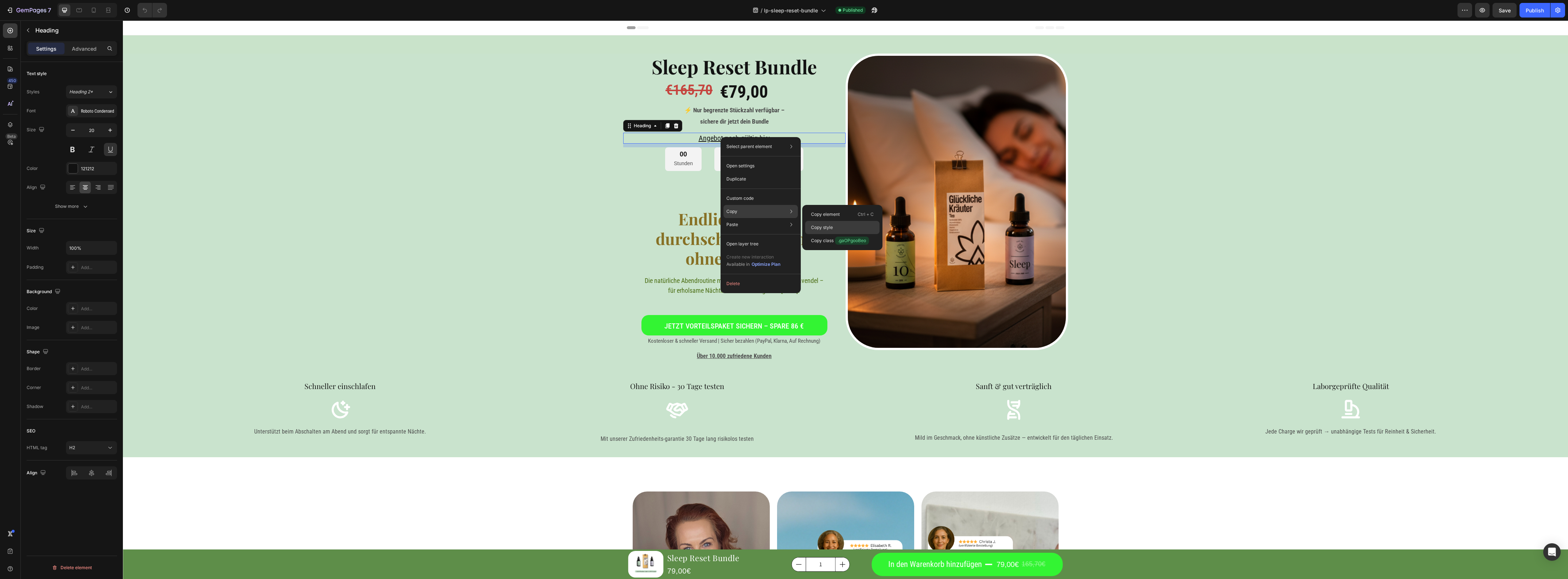
click at [812, 225] on p "Copy style" at bounding box center [822, 228] width 22 height 7
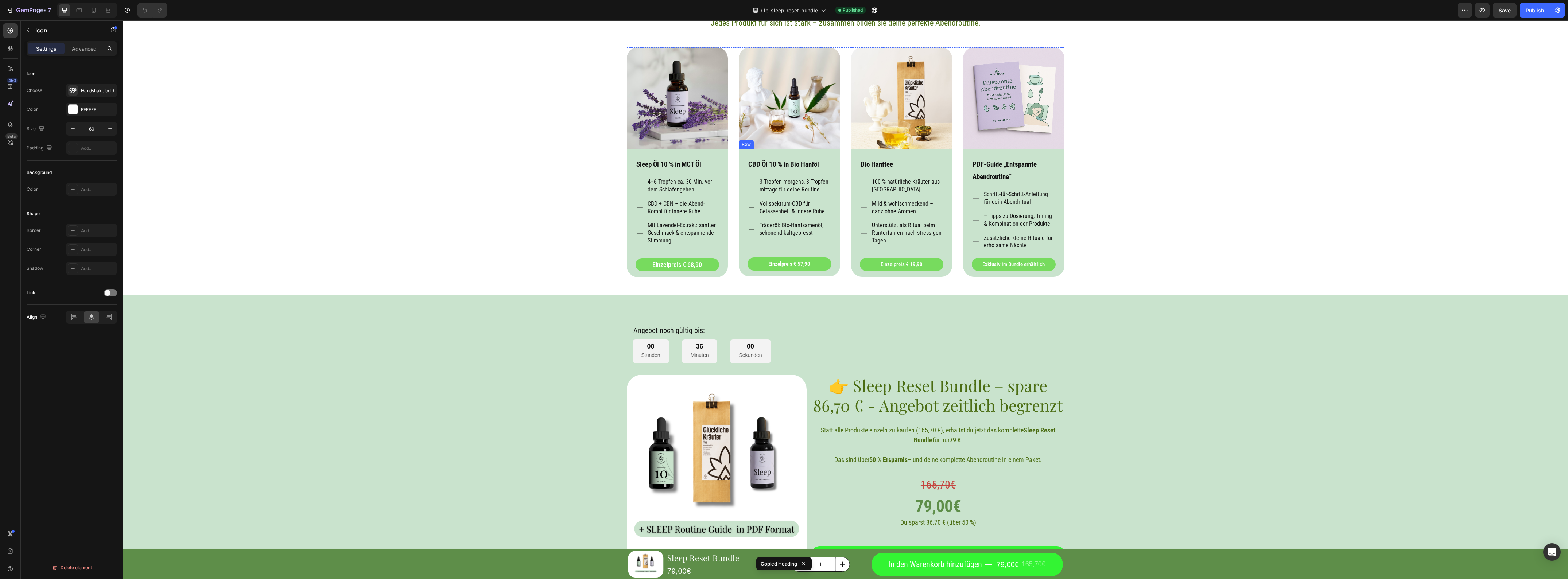
scroll to position [1683, 0]
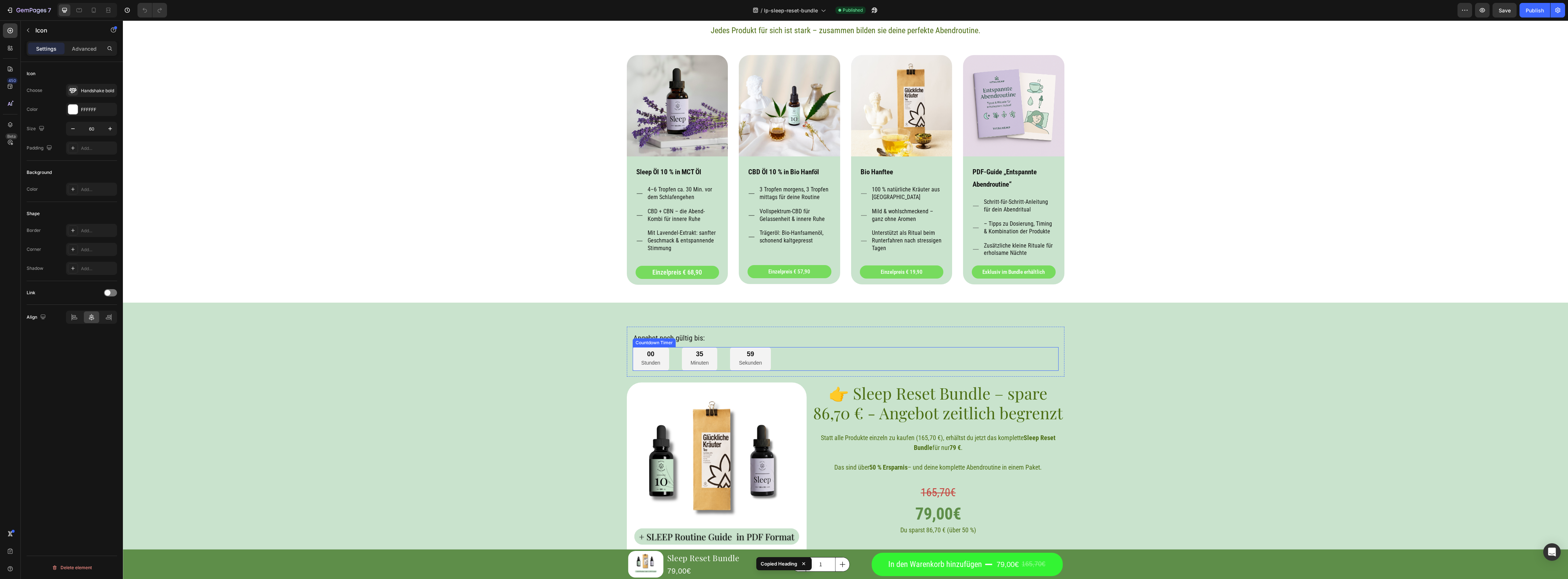
click at [674, 337] on h2 "Angebot noch gültig bis:" at bounding box center [845, 338] width 426 height 11
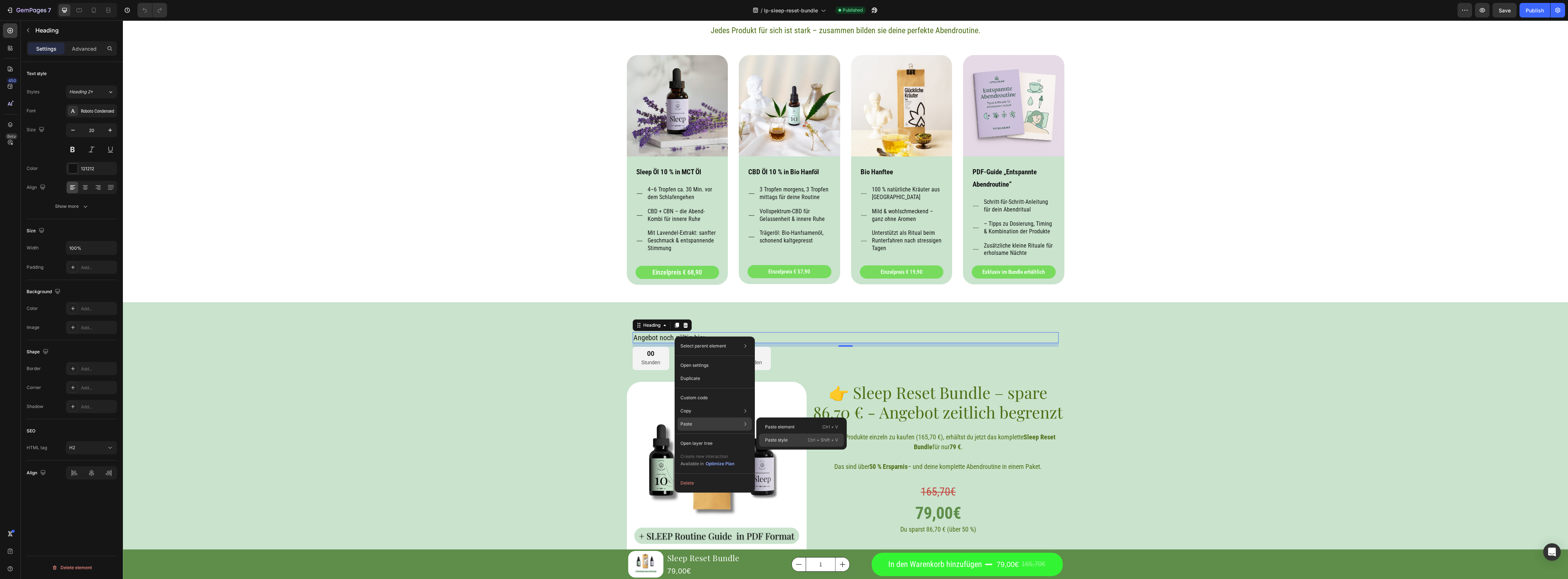
click at [774, 439] on p "Paste style" at bounding box center [776, 440] width 22 height 7
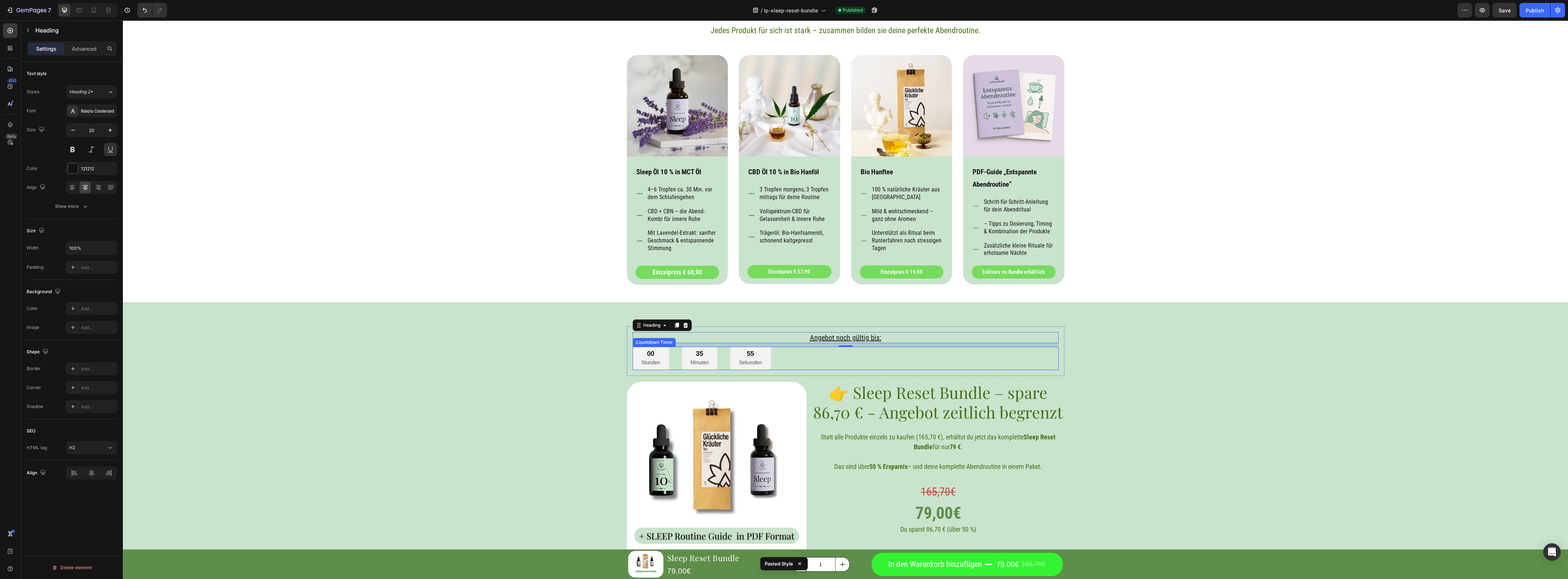
click at [801, 360] on div "00 Stunden 35 Minuten 55 Sekunden" at bounding box center [845, 358] width 426 height 24
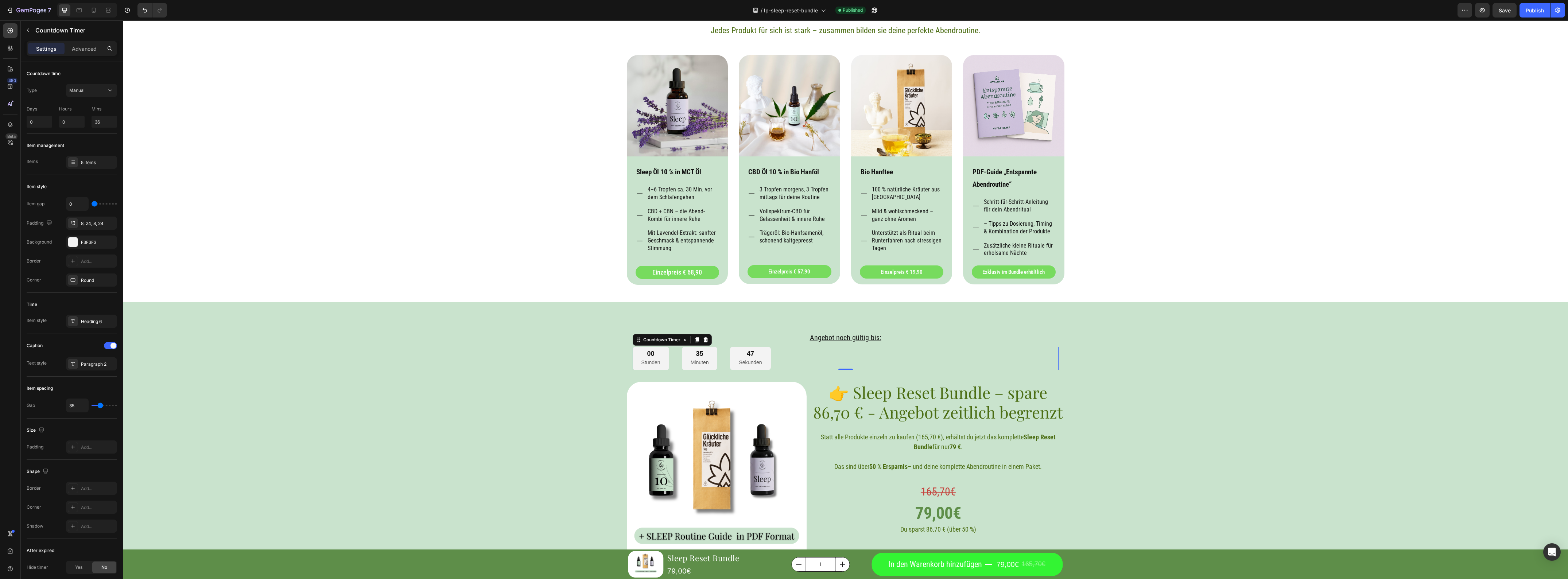
click at [794, 361] on div "00 Stunden 35 Minuten 47 Sekunden" at bounding box center [845, 358] width 426 height 24
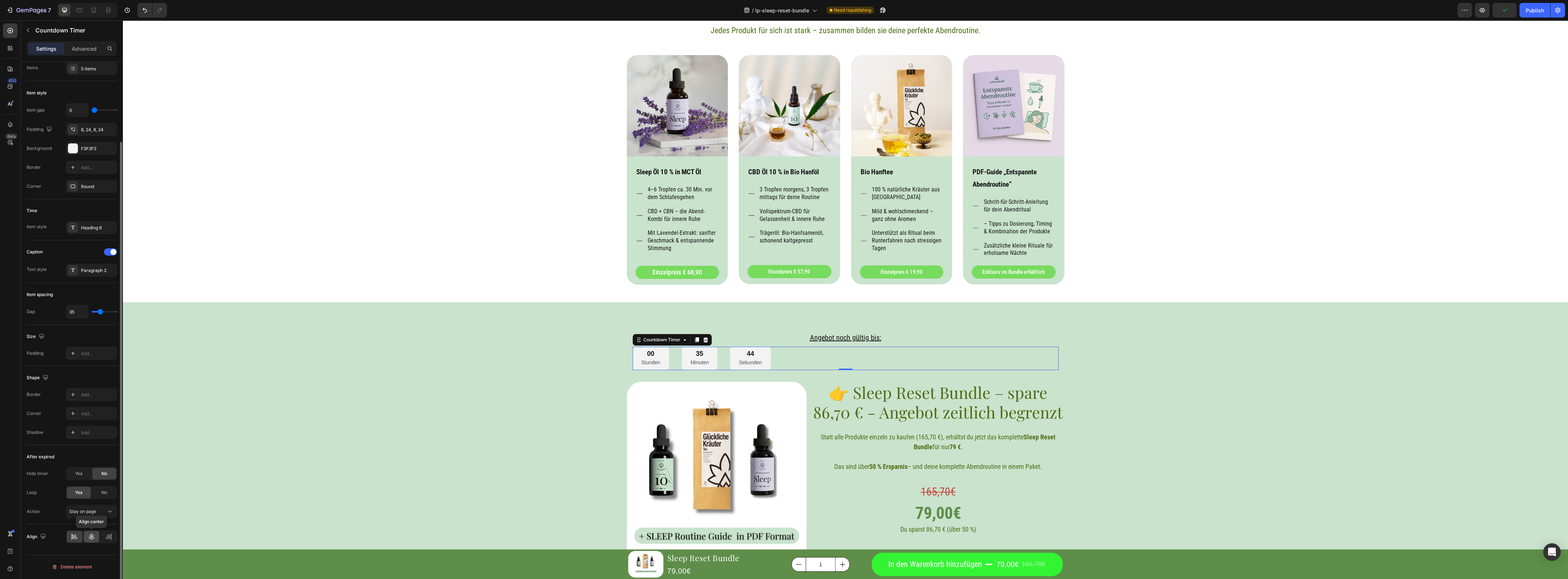
click at [91, 535] on icon at bounding box center [92, 538] width 8 height 8
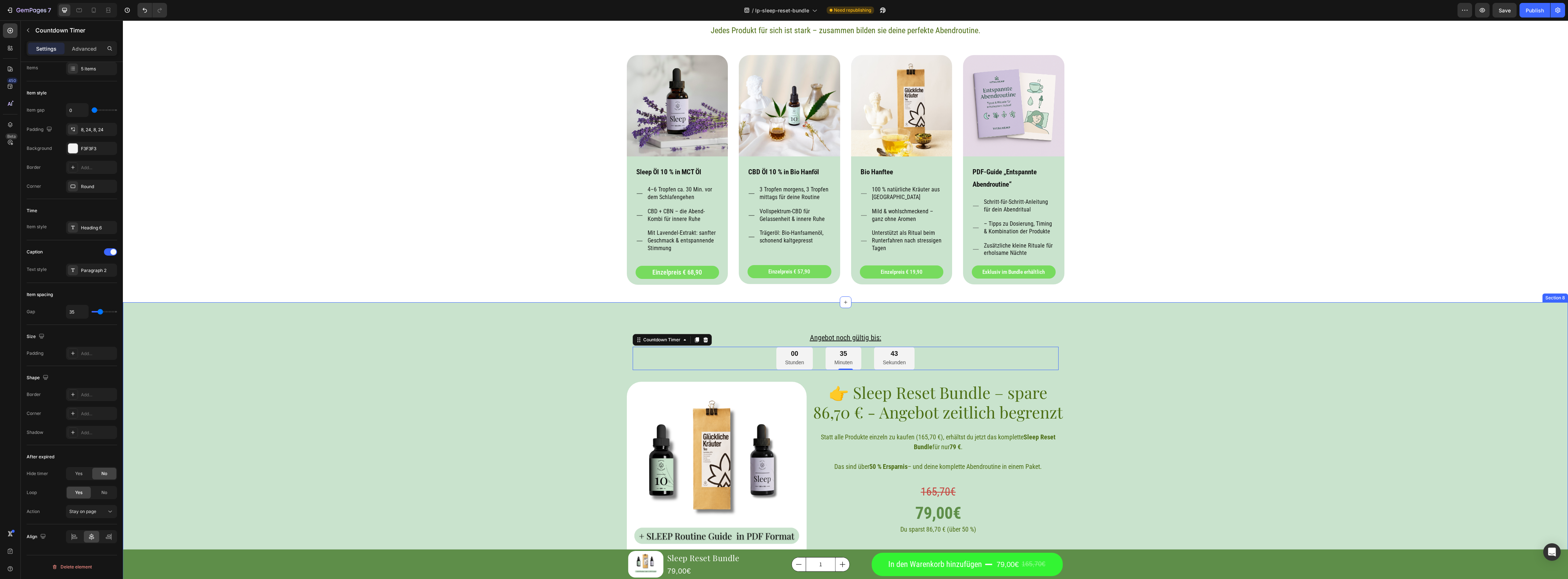
click at [1099, 354] on div "Angebot noch gültig bis: Heading 00 Stunden 35 Minuten 43 Sekunden Countdown Ti…" at bounding box center [845, 460] width 1427 height 268
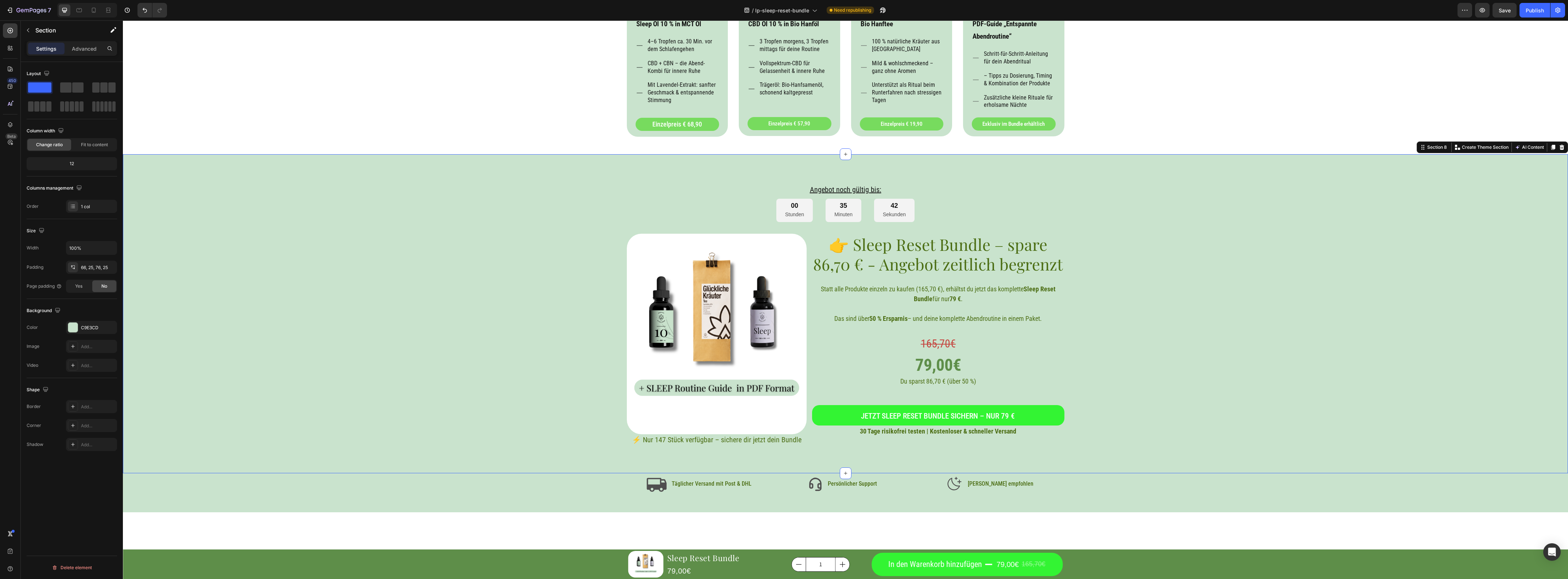
scroll to position [1865, 0]
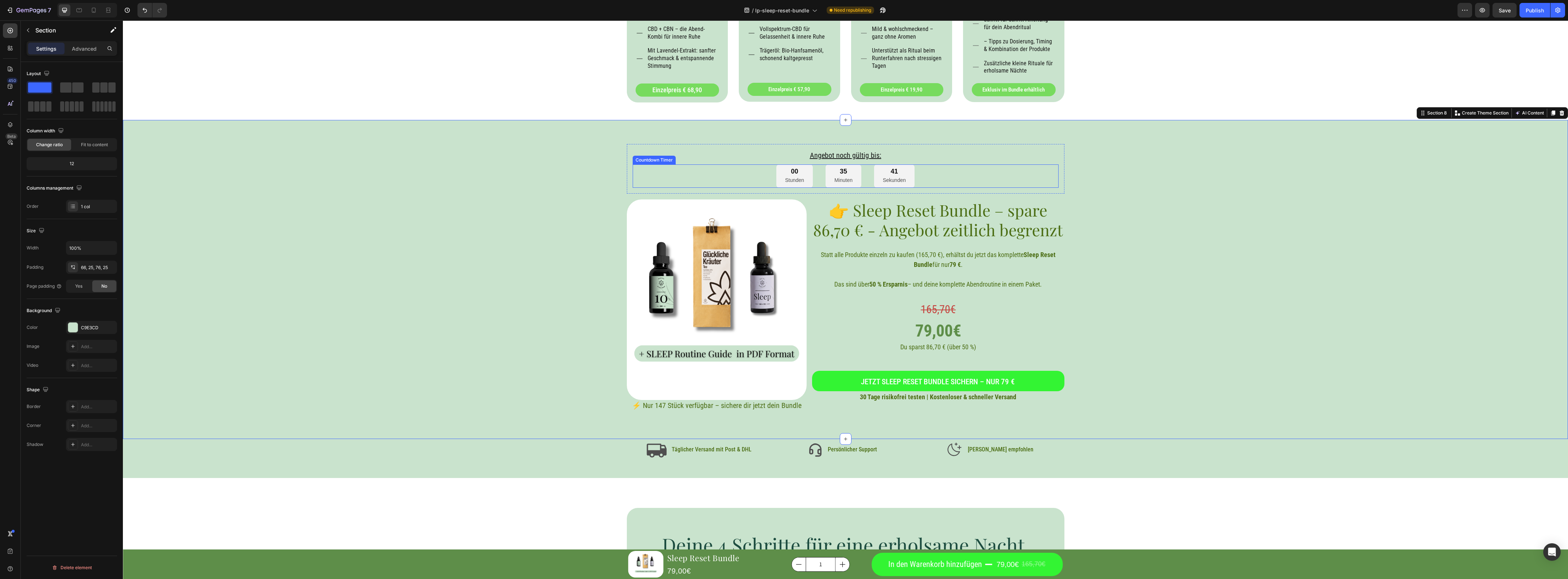
click at [844, 187] on div "35 Minuten" at bounding box center [843, 176] width 36 height 24
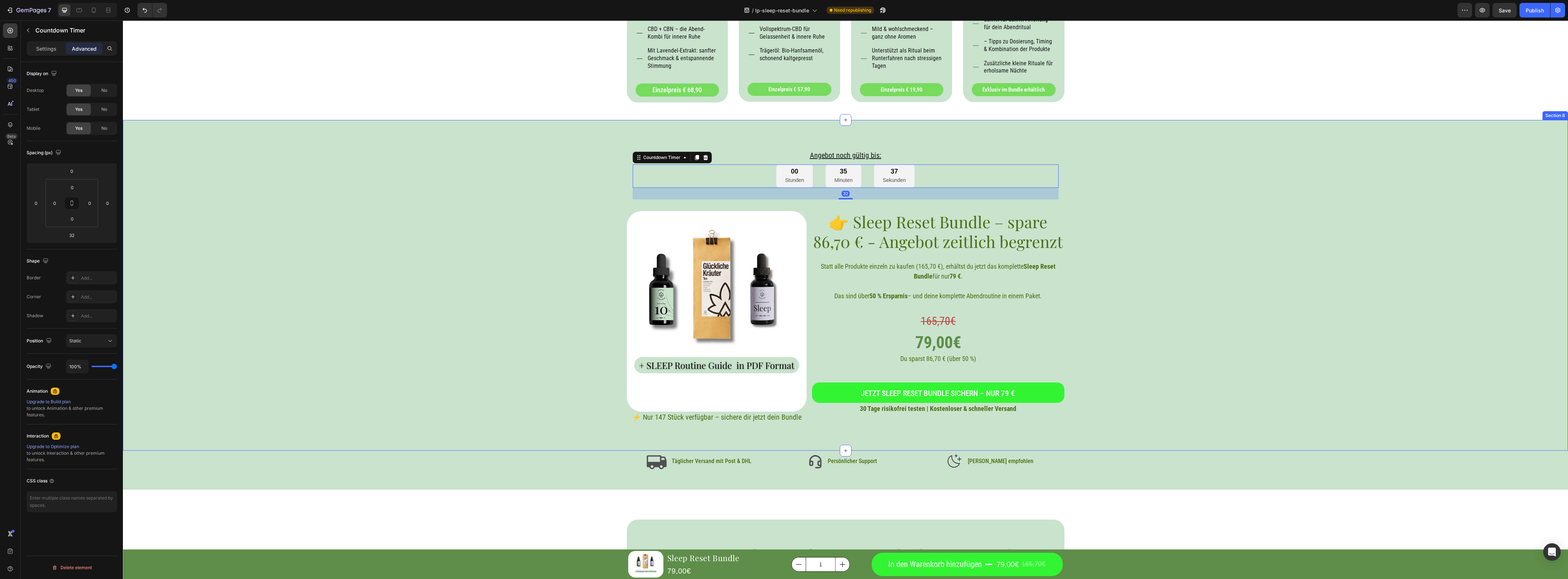
click at [1094, 205] on div "Angebot noch gültig bis: Heading 00 Stunden 35 Minuten 37 Sekunden Countdown Ti…" at bounding box center [845, 284] width 1427 height 279
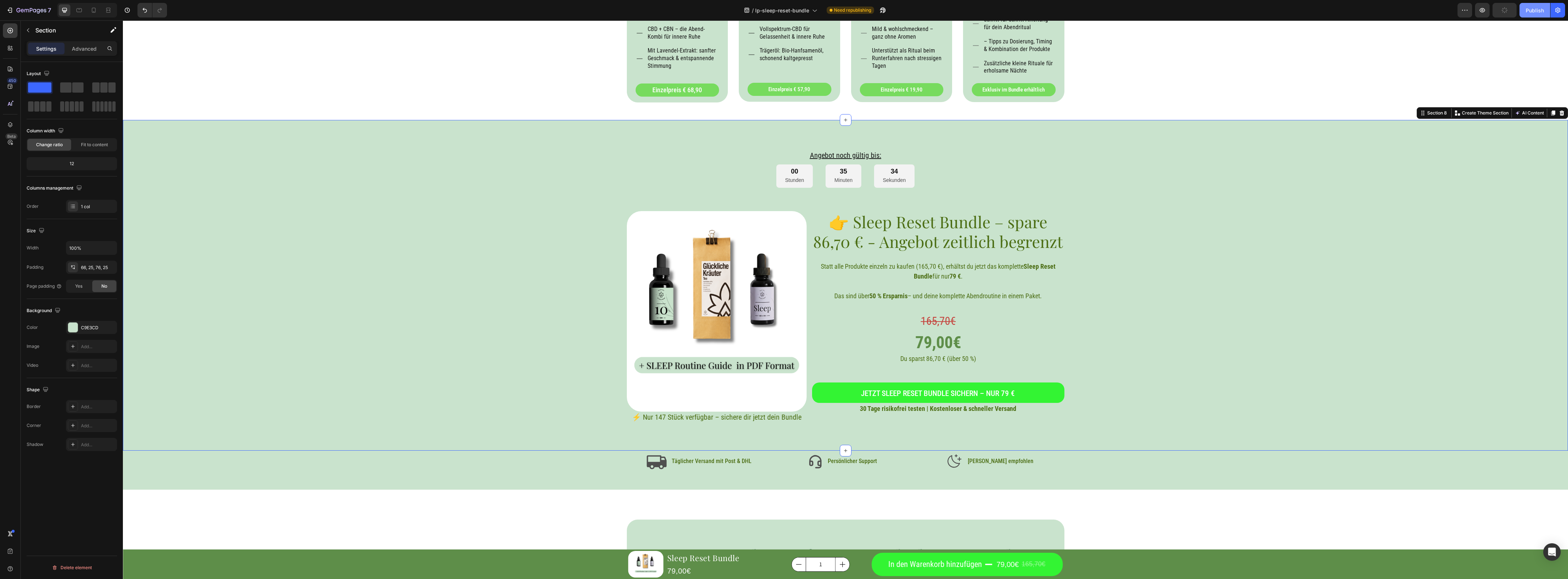
click at [1536, 7] on div "Publish" at bounding box center [1535, 11] width 18 height 8
click at [91, 10] on icon at bounding box center [94, 11] width 8 height 8
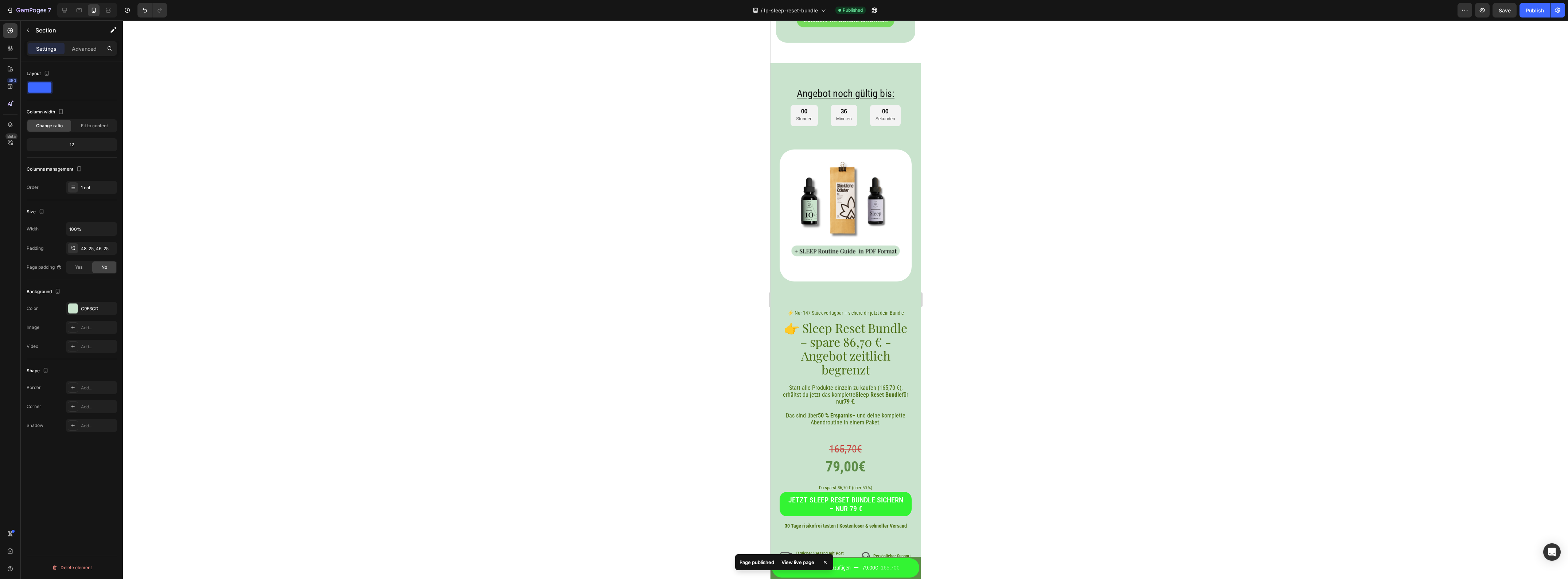
scroll to position [2753, 0]
click at [861, 104] on div "00 Stunden 35 Minuten 58 Sekunden" at bounding box center [845, 114] width 110 height 21
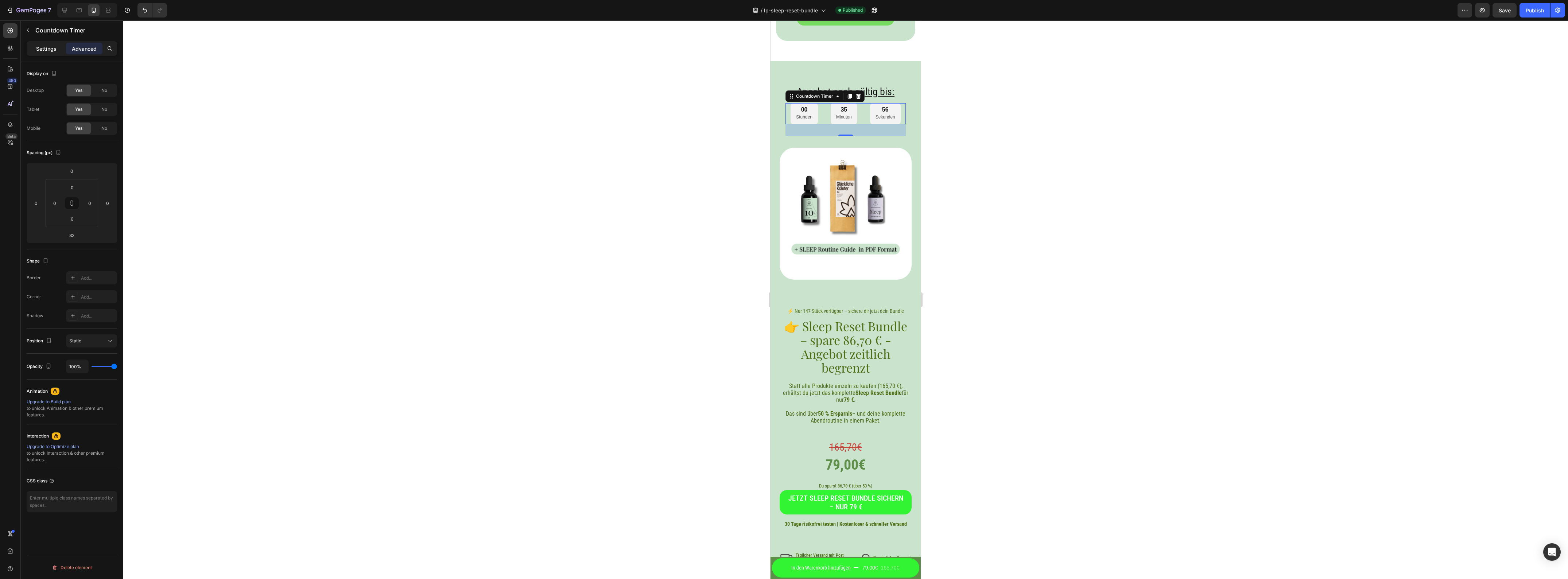
click at [53, 46] on p "Settings" at bounding box center [46, 49] width 21 height 8
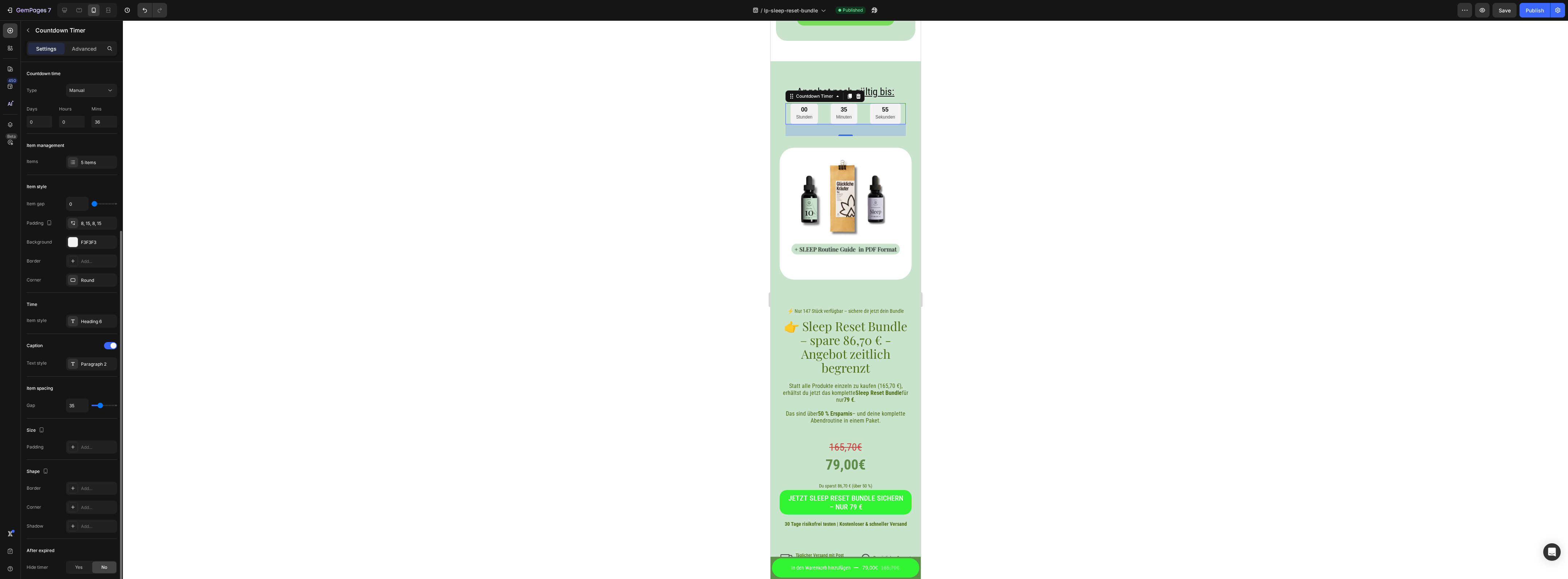
scroll to position [91, 0]
click at [984, 156] on div at bounding box center [845, 300] width 1445 height 559
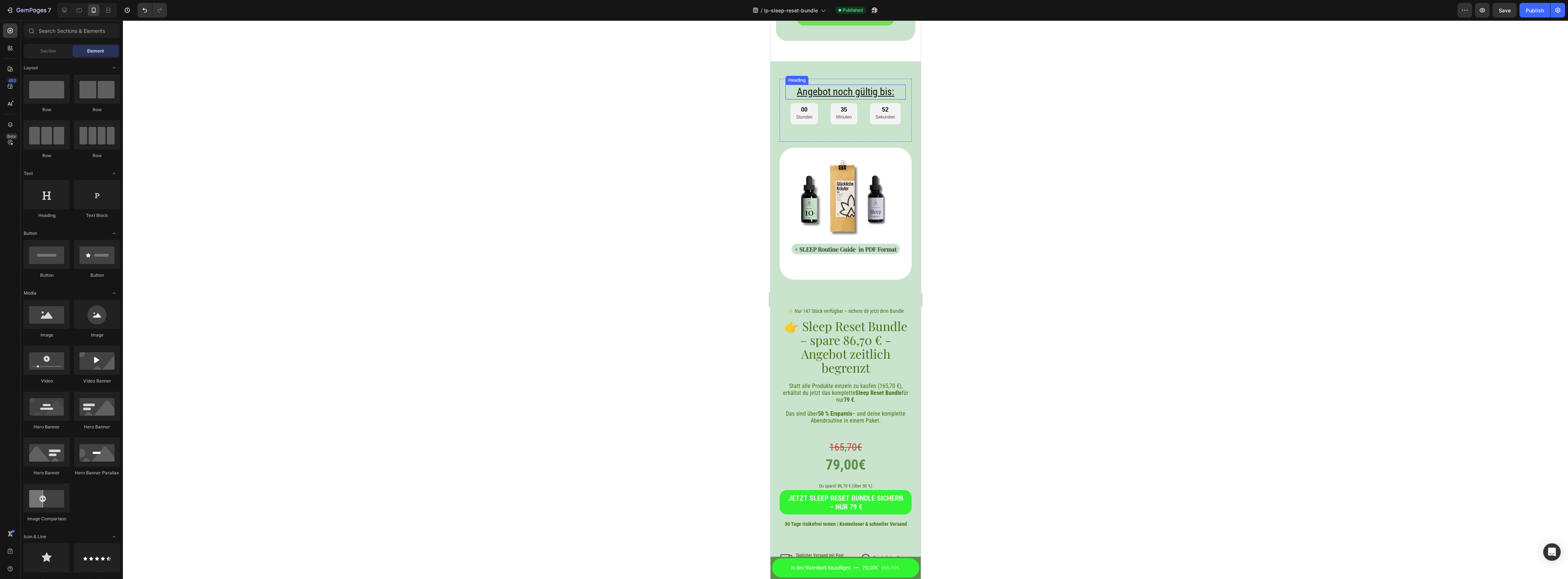
click at [846, 84] on h2 "Angebot noch gültig bis:" at bounding box center [845, 91] width 120 height 15
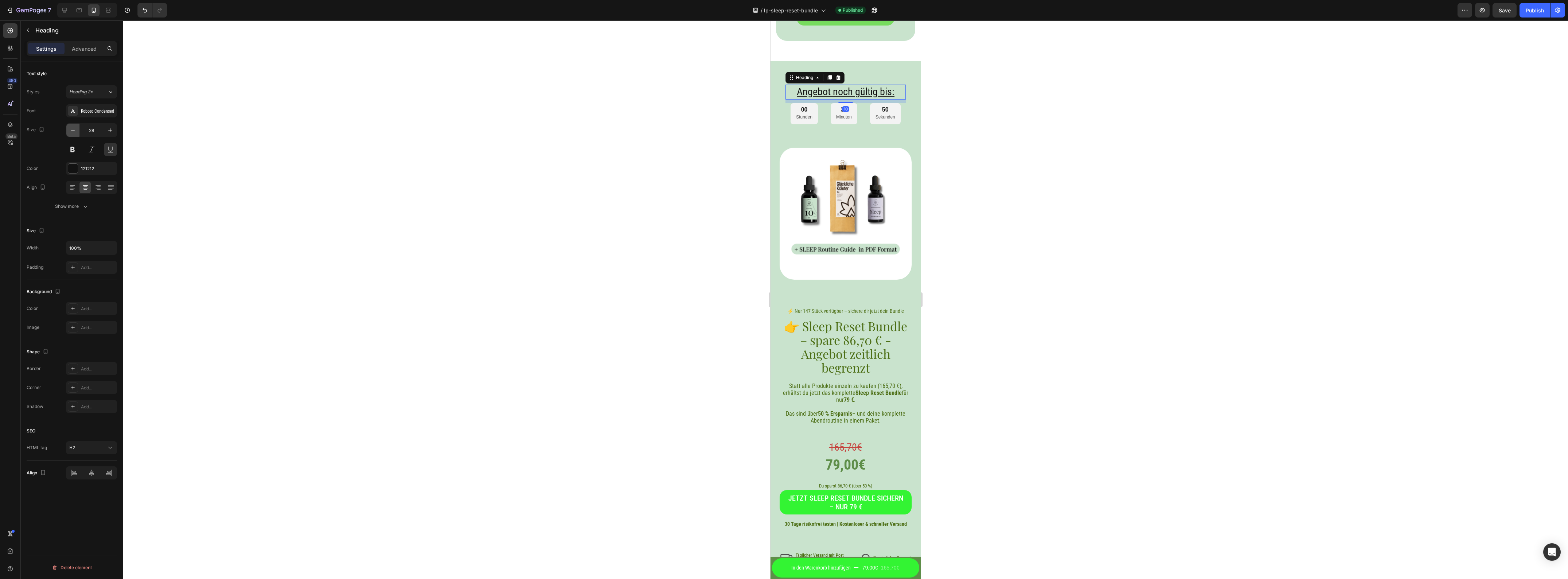
click at [77, 129] on button "button" at bounding box center [73, 130] width 13 height 13
click at [77, 128] on button "button" at bounding box center [73, 130] width 13 height 13
type input "26"
drag, startPoint x: 936, startPoint y: 375, endPoint x: 958, endPoint y: 250, distance: 126.9
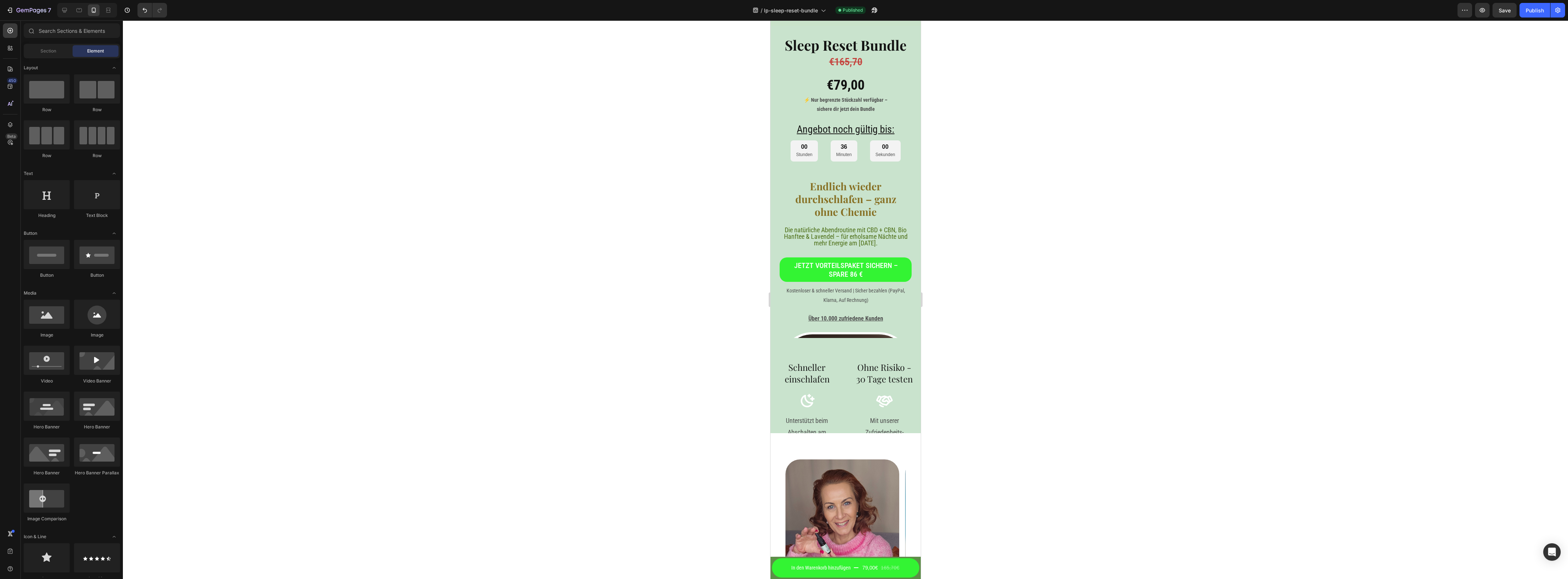
scroll to position [0, 0]
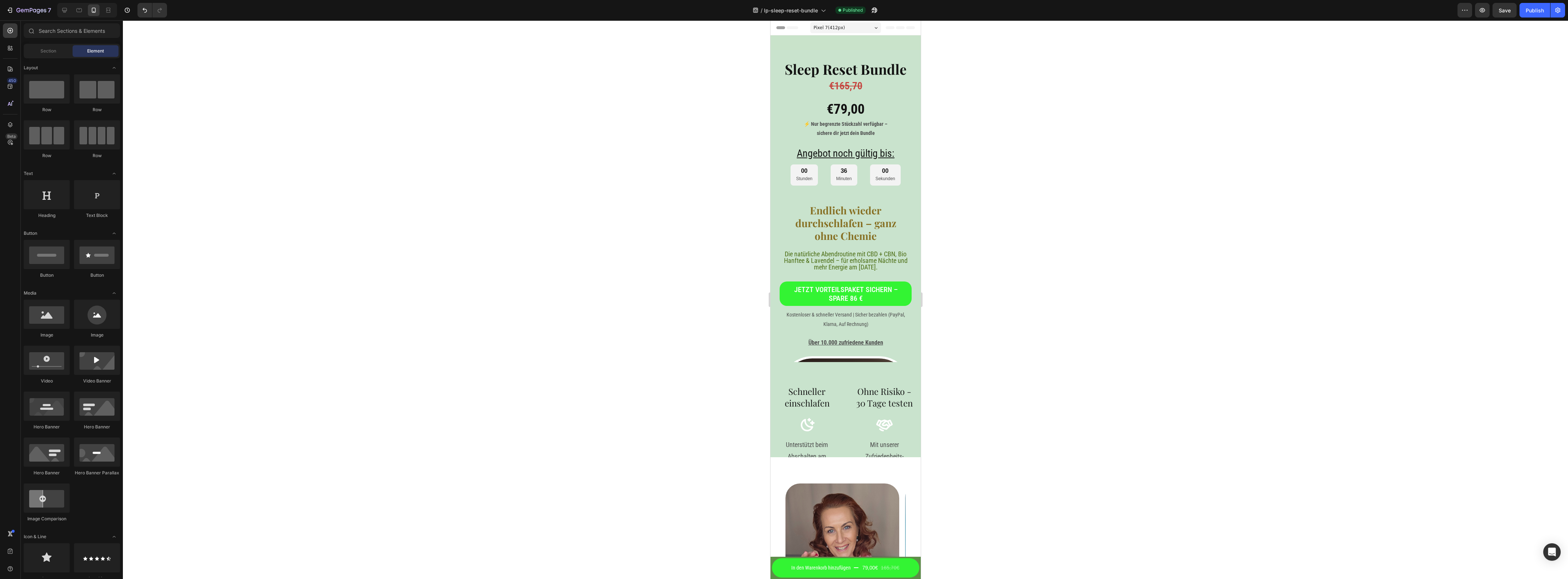
drag, startPoint x: 919, startPoint y: 348, endPoint x: 1694, endPoint y: 65, distance: 825.1
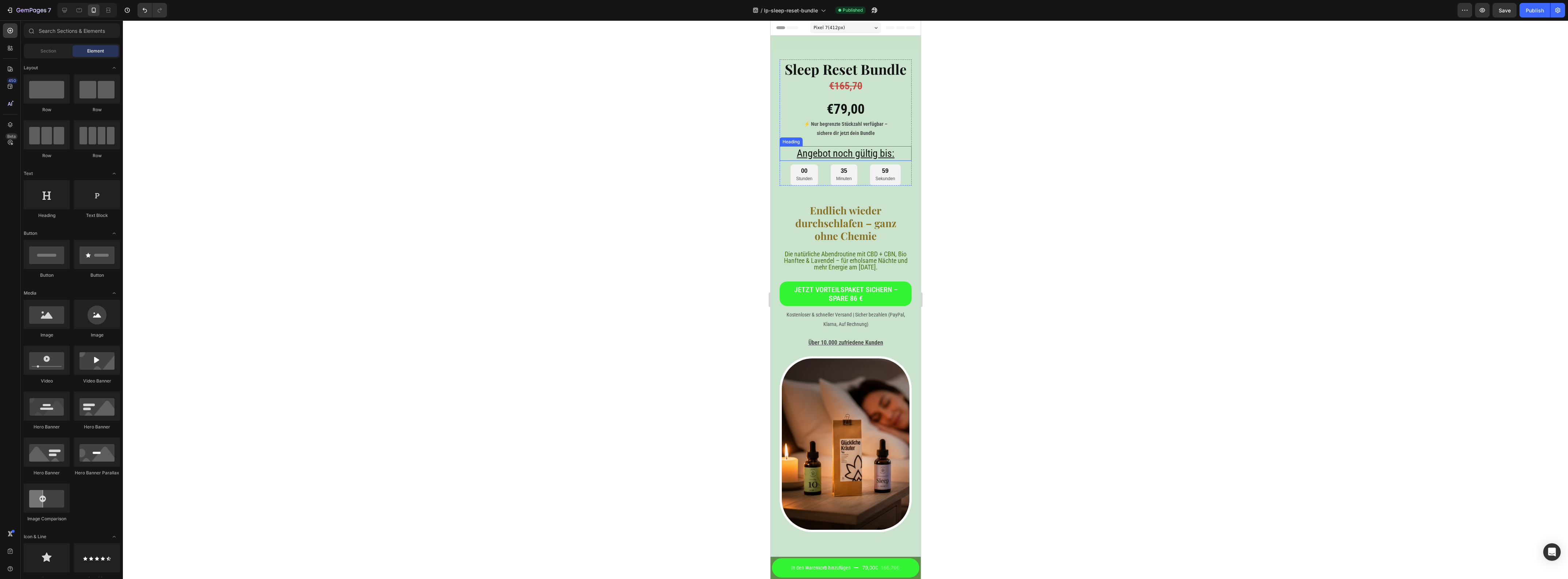
click at [839, 158] on h2 "Angebot noch gültig bis:" at bounding box center [845, 153] width 132 height 15
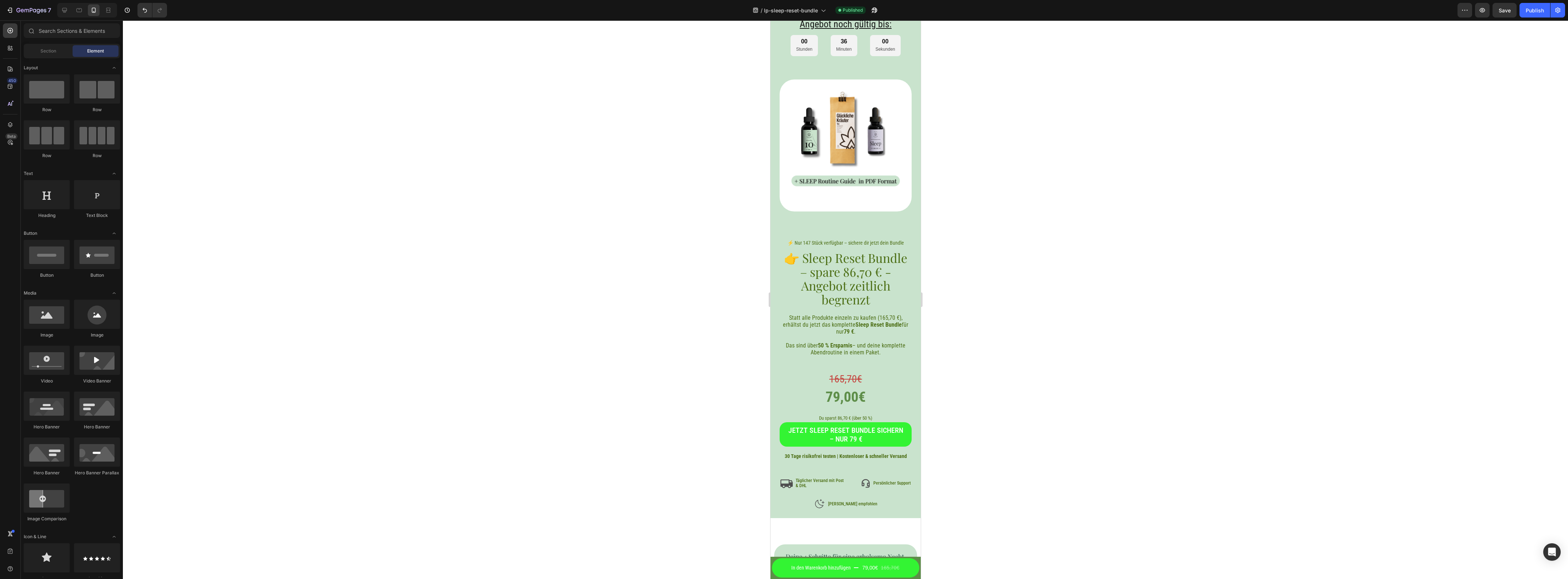
scroll to position [3068, 0]
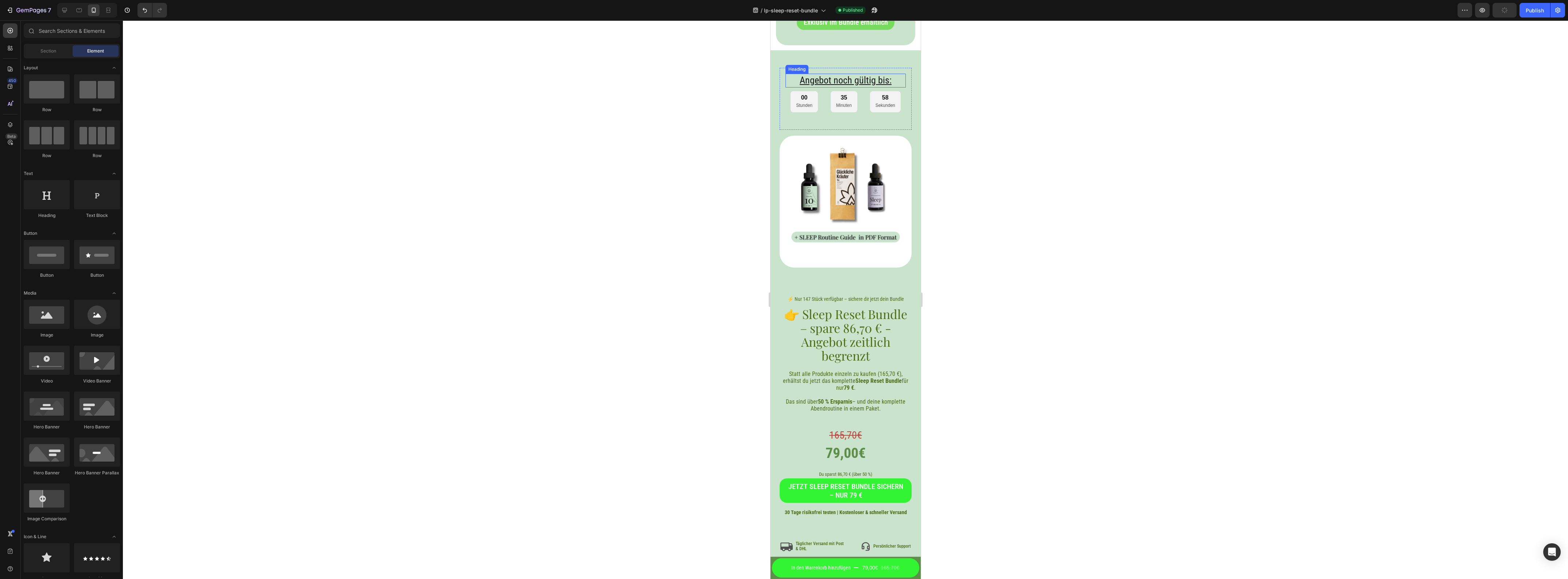
click at [847, 79] on h2 "Angebot noch gültig bis:" at bounding box center [845, 81] width 120 height 14
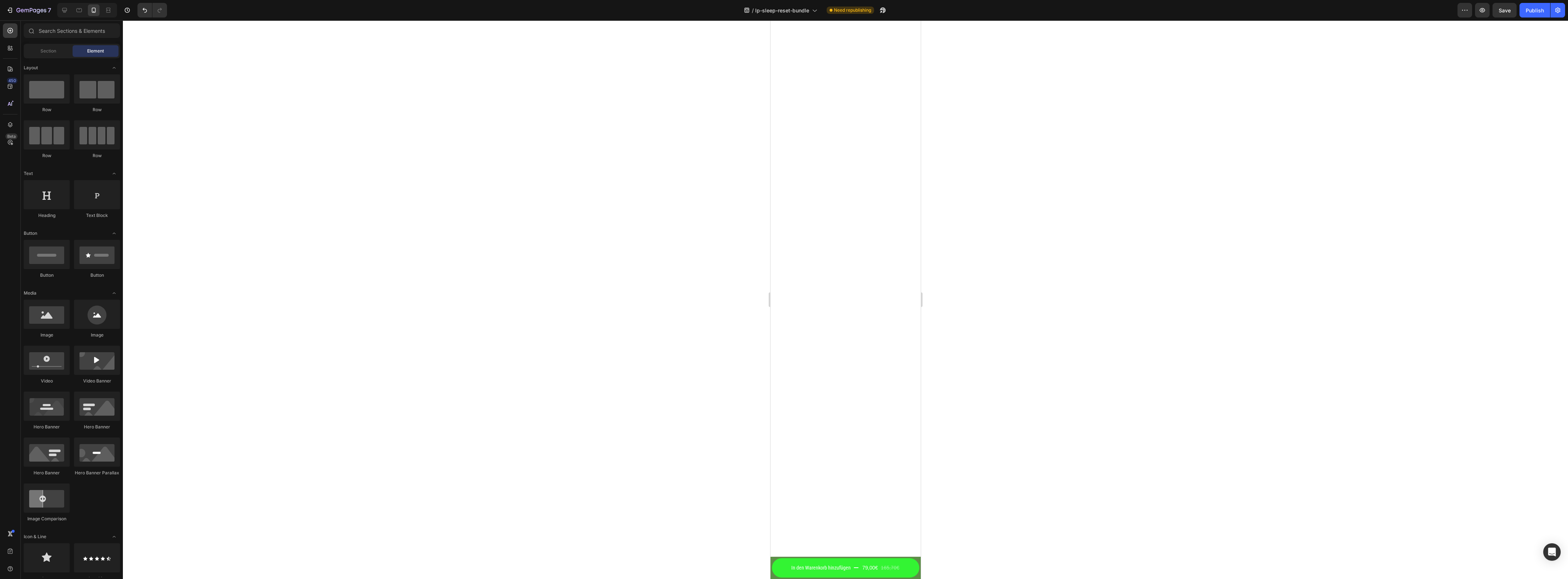
scroll to position [0, 0]
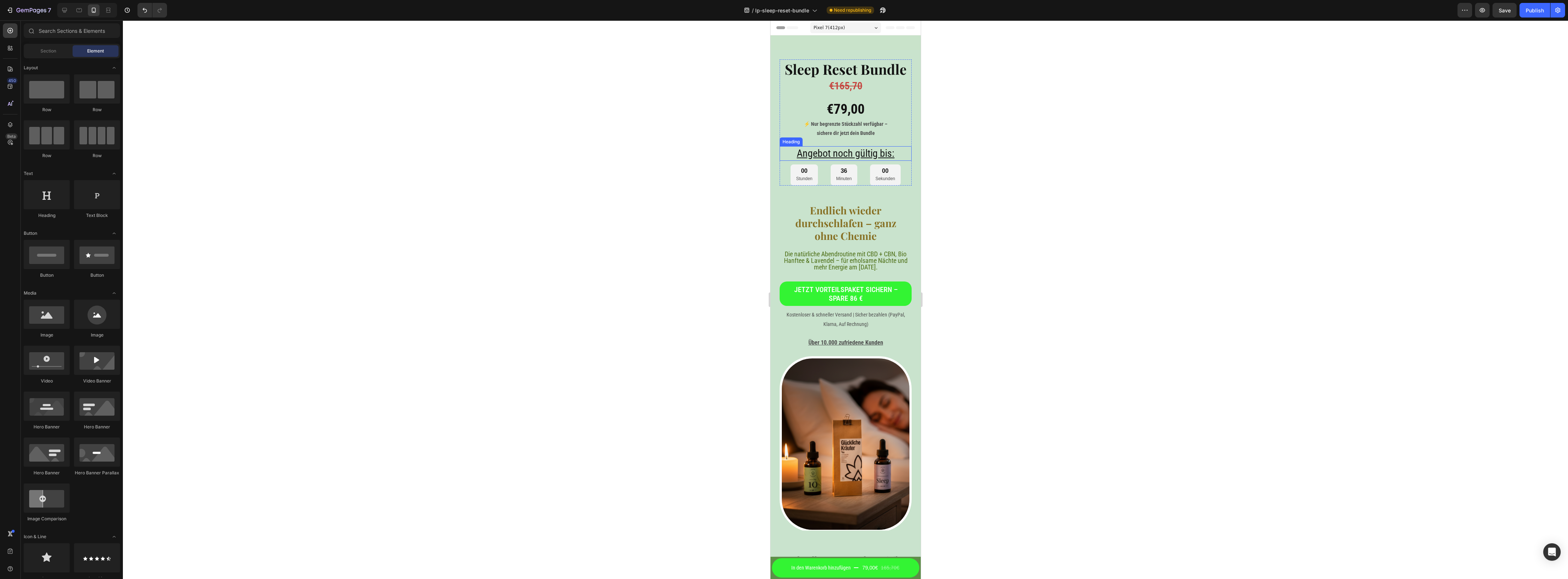
click at [857, 150] on h2 "Angebot noch gültig bis:" at bounding box center [845, 153] width 132 height 15
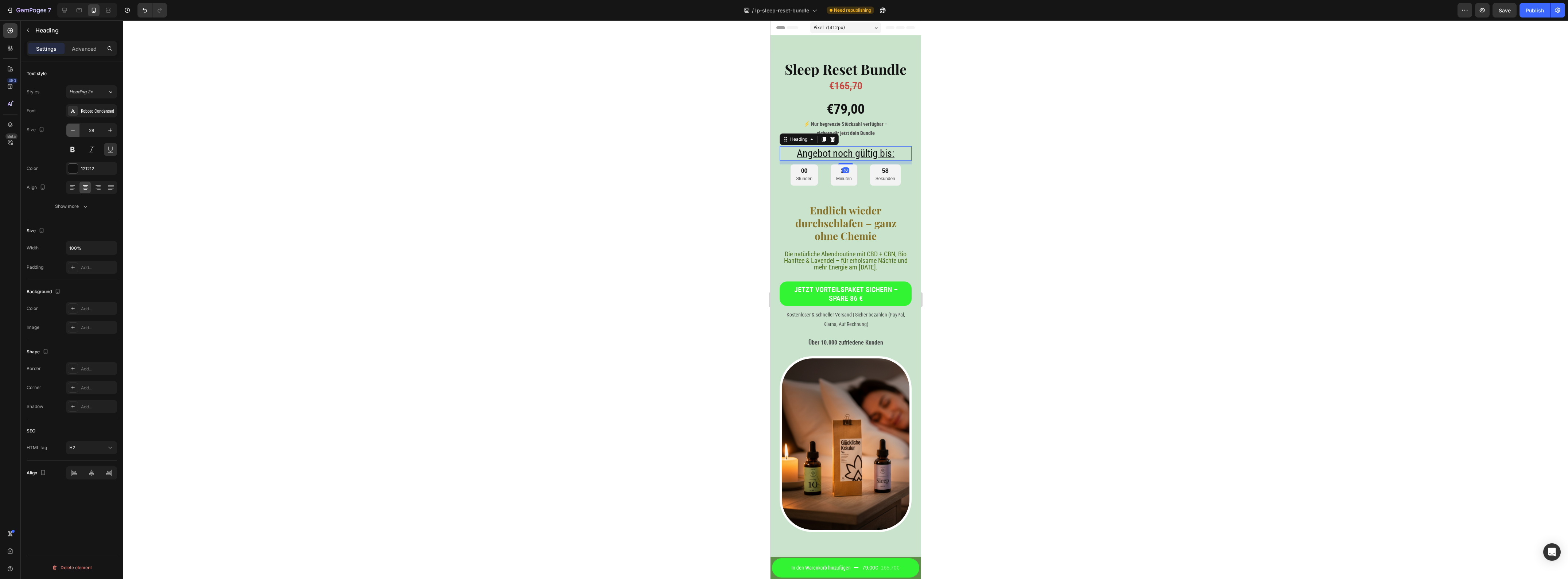
click at [74, 130] on icon "button" at bounding box center [73, 130] width 8 height 8
click at [74, 130] on icon "button" at bounding box center [73, 130] width 8 height 8
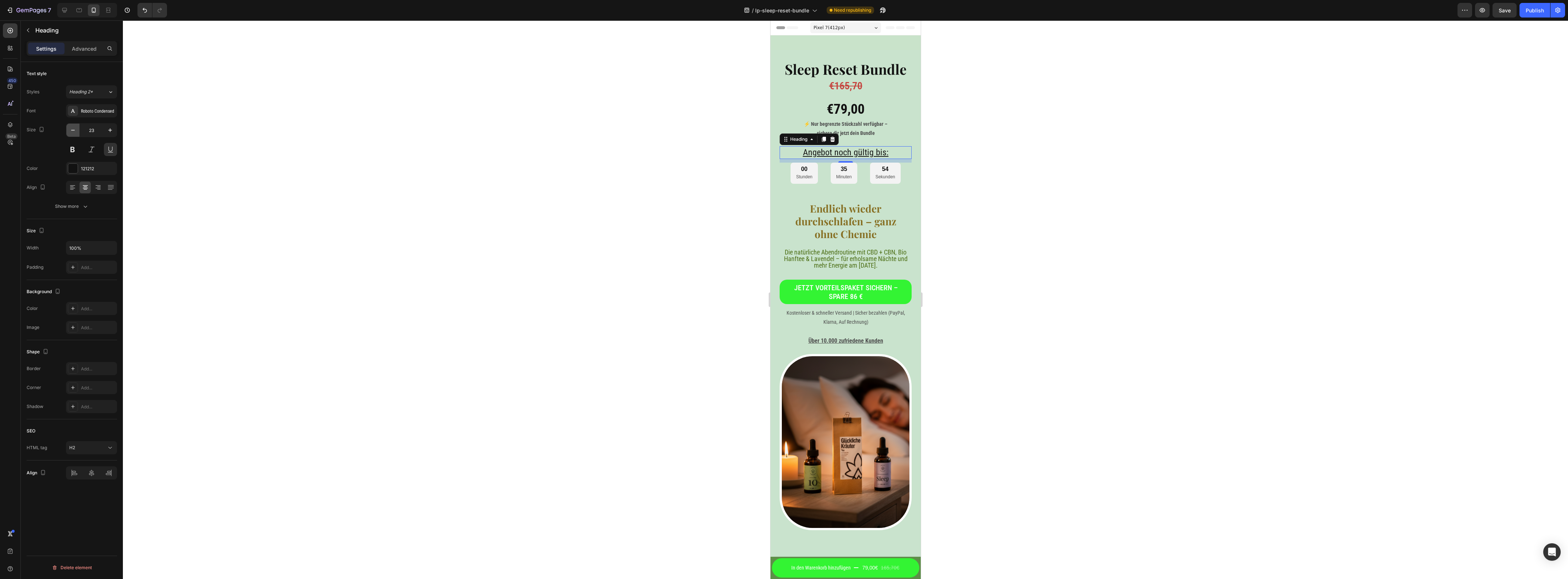
click at [74, 130] on icon "button" at bounding box center [73, 130] width 8 height 8
type input "22"
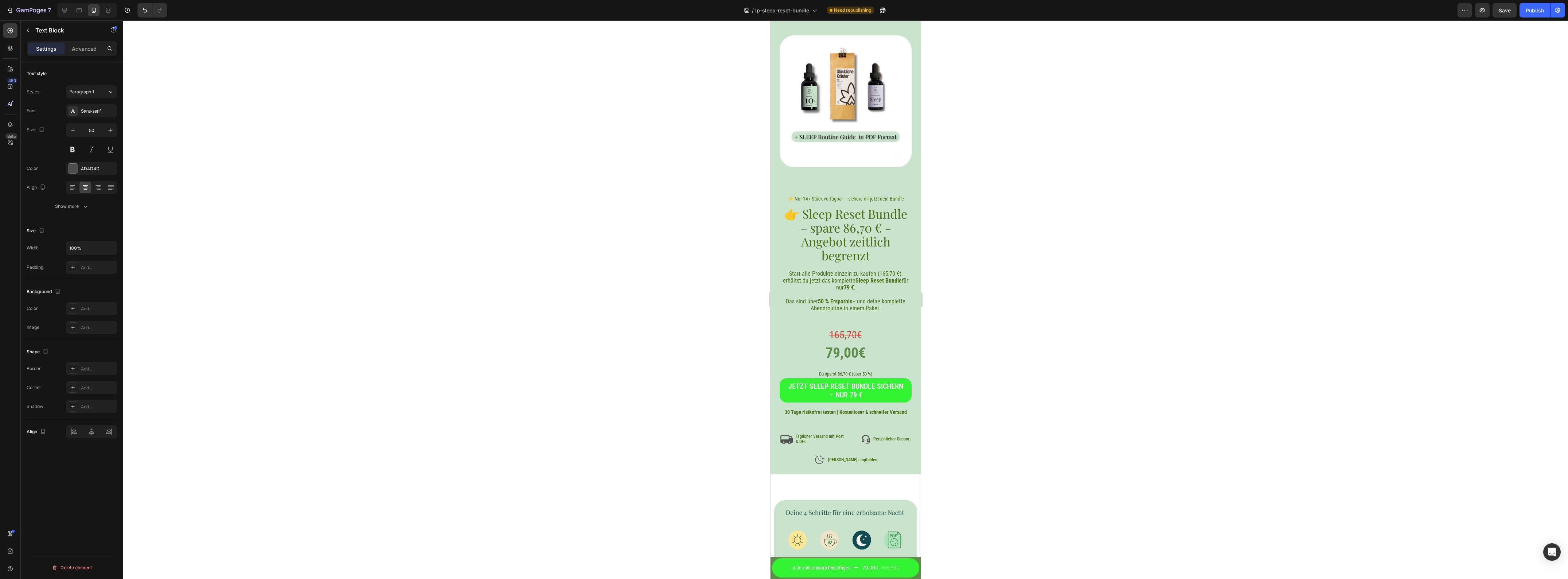
scroll to position [2928, 0]
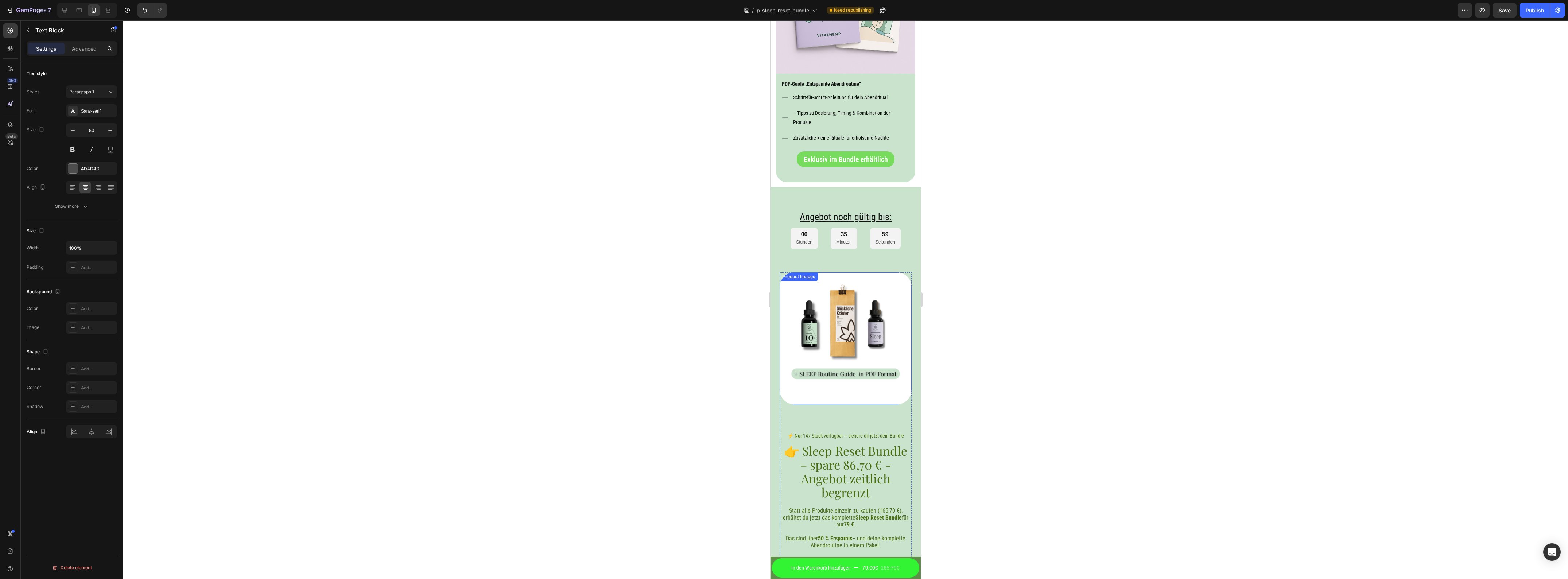
drag, startPoint x: 919, startPoint y: 82, endPoint x: 873, endPoint y: 384, distance: 305.5
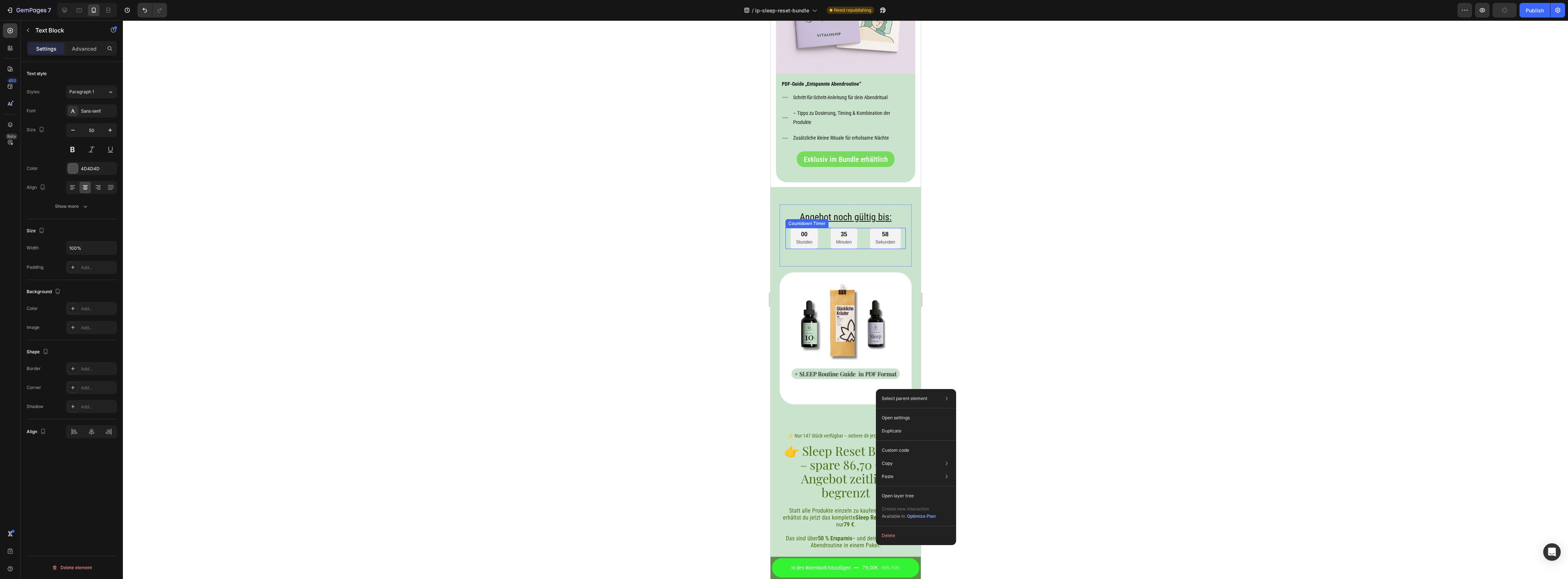
click at [847, 217] on h2 "Angebot noch gültig bis:" at bounding box center [845, 218] width 120 height 14
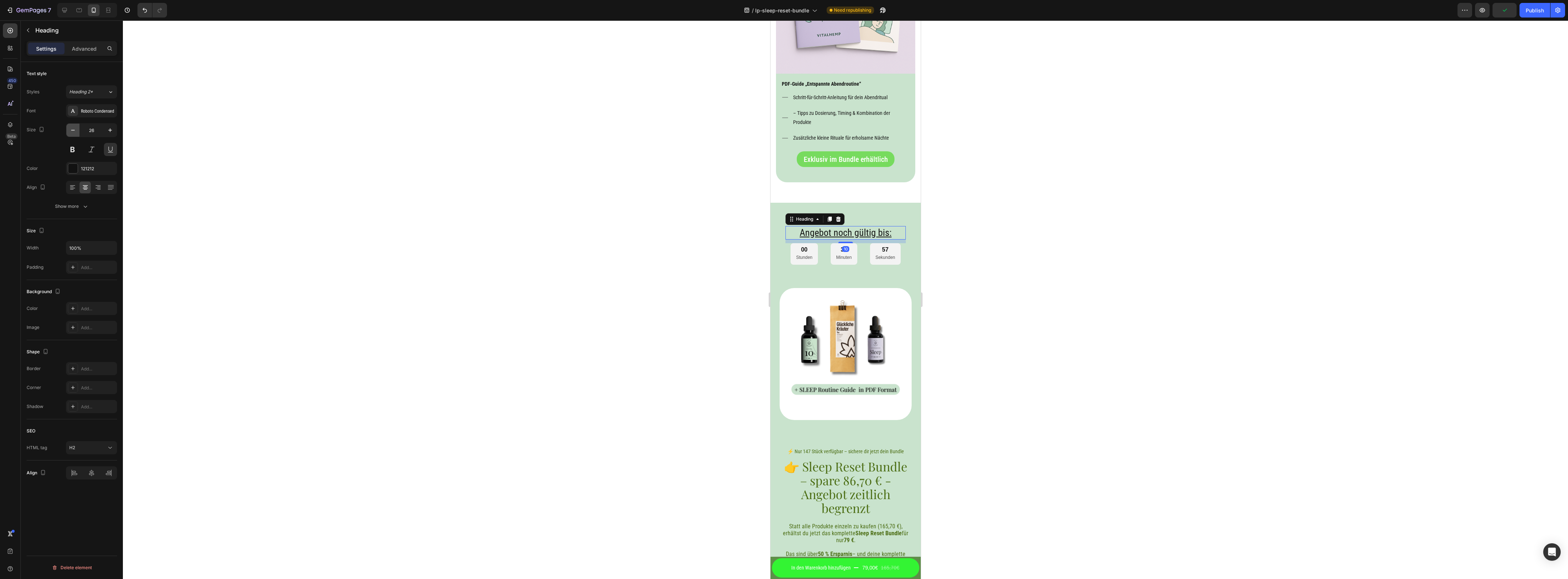
click at [72, 130] on icon "button" at bounding box center [73, 130] width 8 height 8
click at [1530, 8] on div "Publish" at bounding box center [1535, 11] width 18 height 8
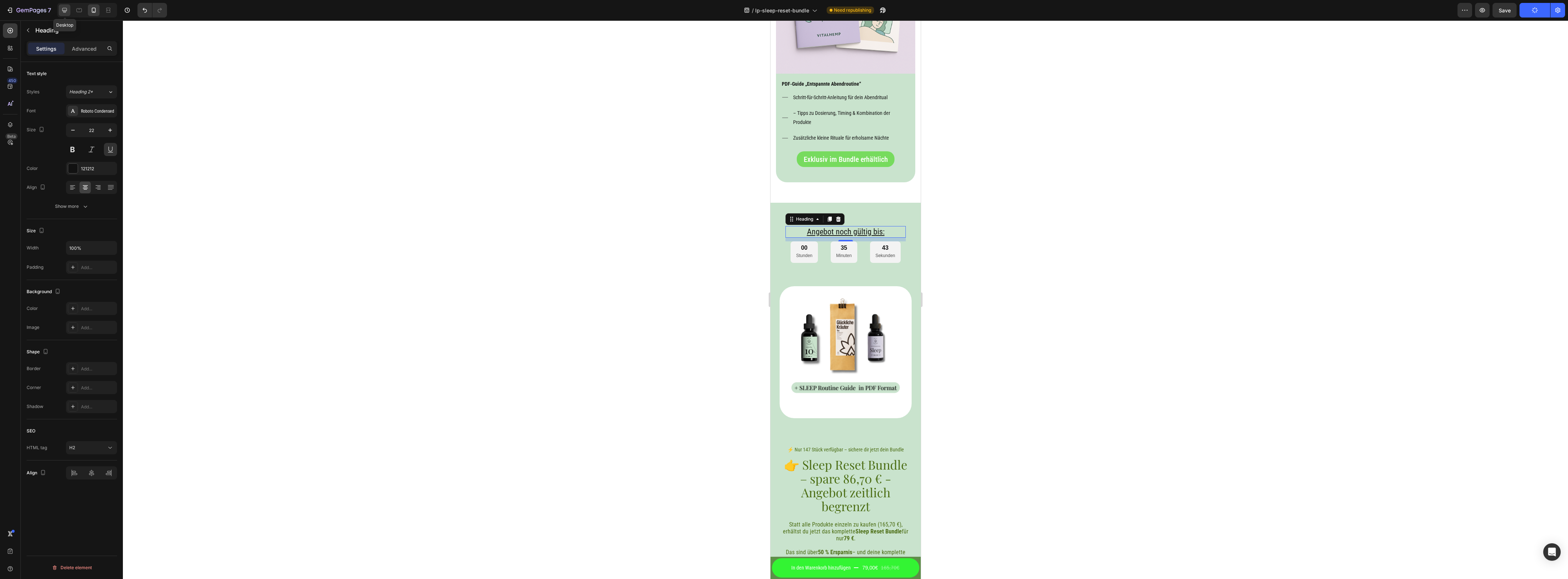
click at [67, 7] on icon at bounding box center [64, 11] width 8 height 8
type input "20"
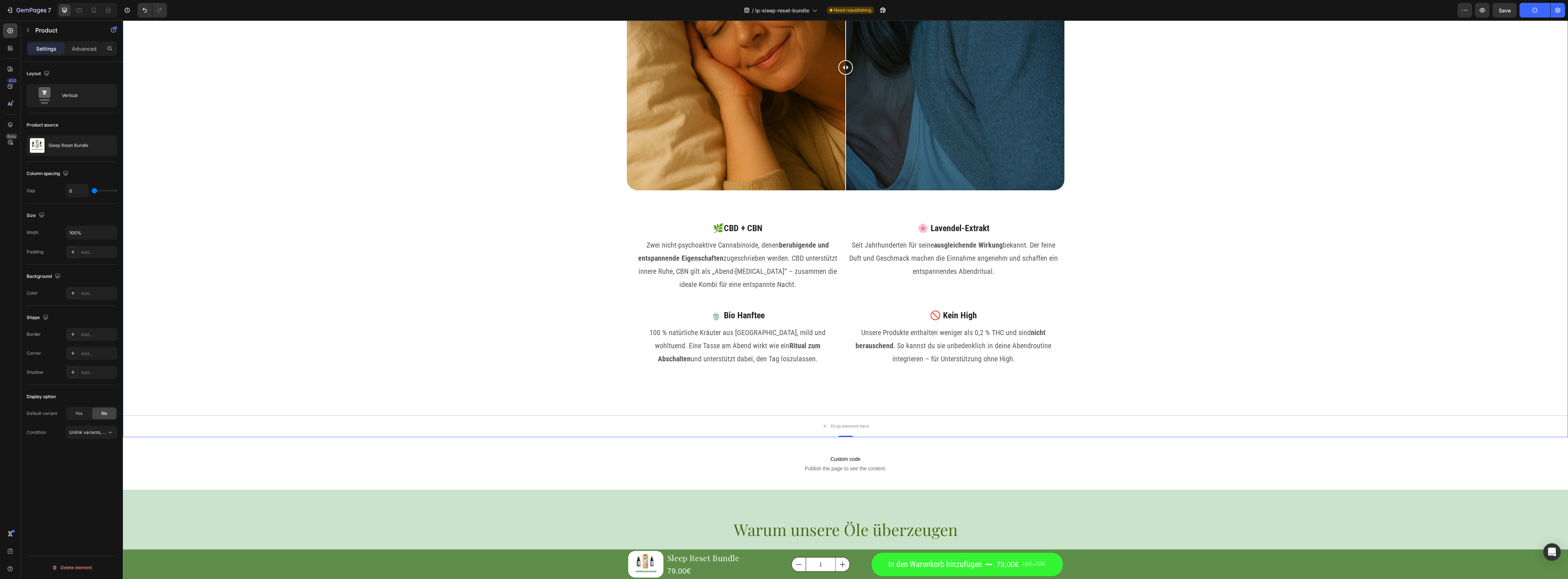
drag, startPoint x: 1291, startPoint y: 288, endPoint x: 1261, endPoint y: 103, distance: 187.4
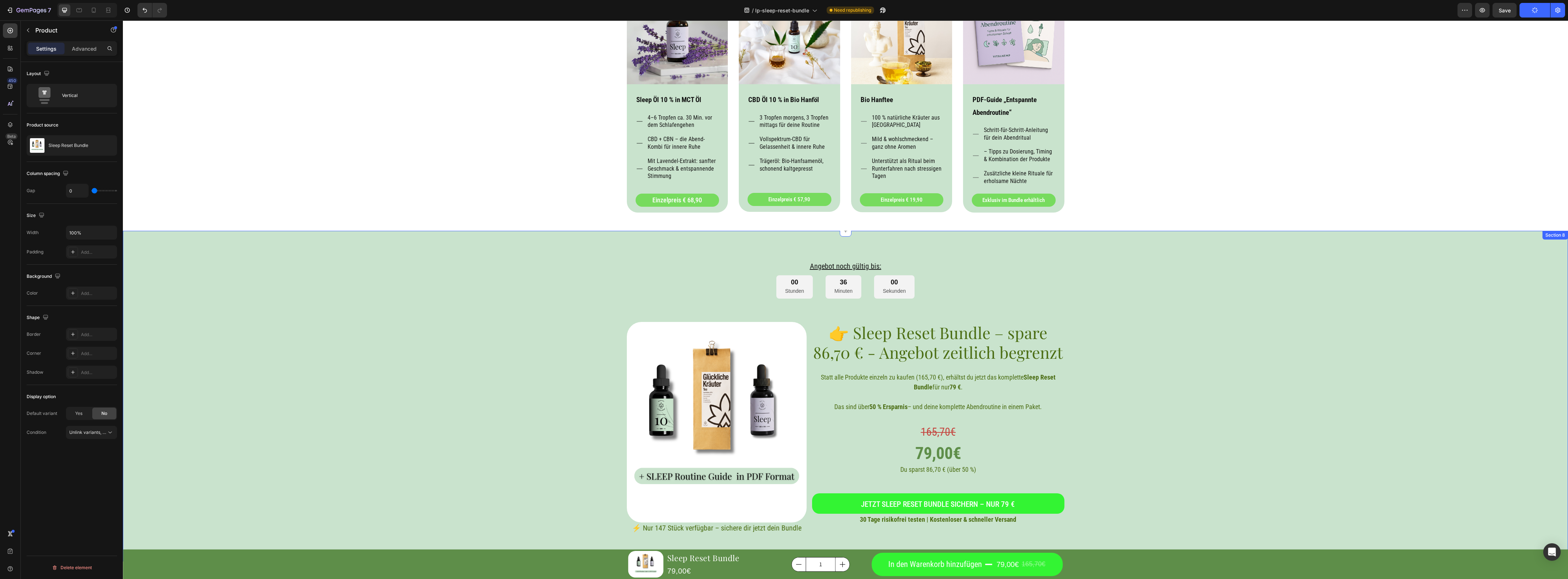
scroll to position [2061, 0]
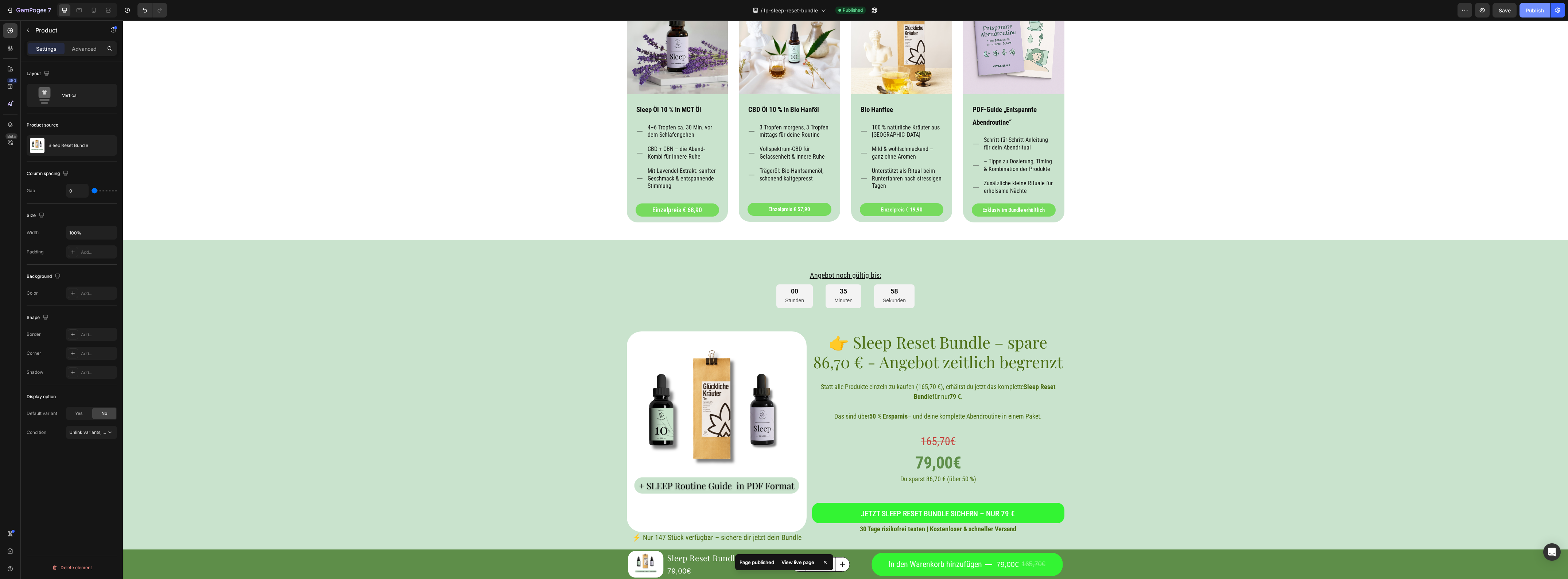
click at [1535, 13] on div "Publish" at bounding box center [1535, 11] width 18 height 8
